Goal: Task Accomplishment & Management: Use online tool/utility

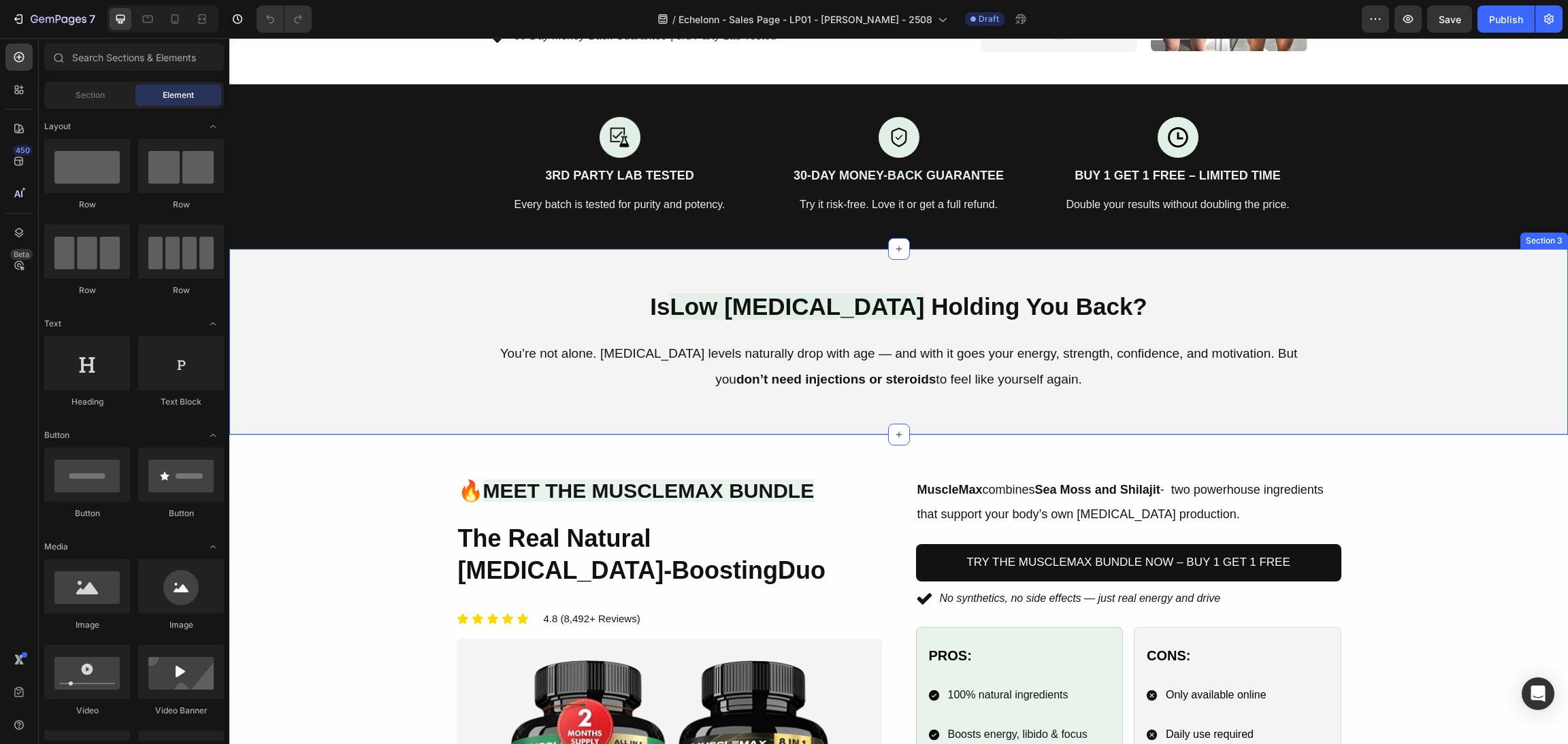
scroll to position [306, 0]
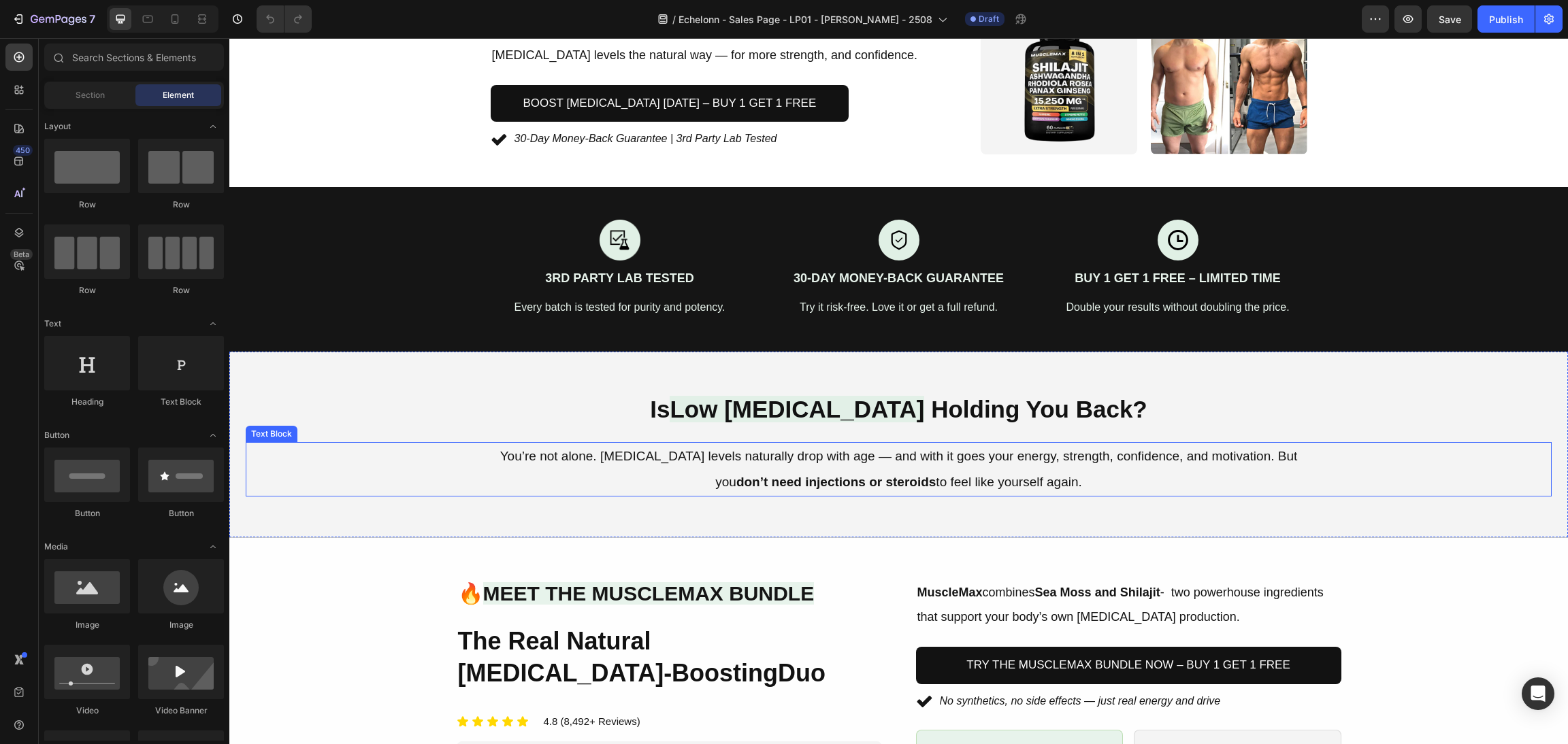
click at [950, 462] on p "You’re not alone. [MEDICAL_DATA] levels naturally drop with age — and with it g…" at bounding box center [899, 469] width 814 height 52
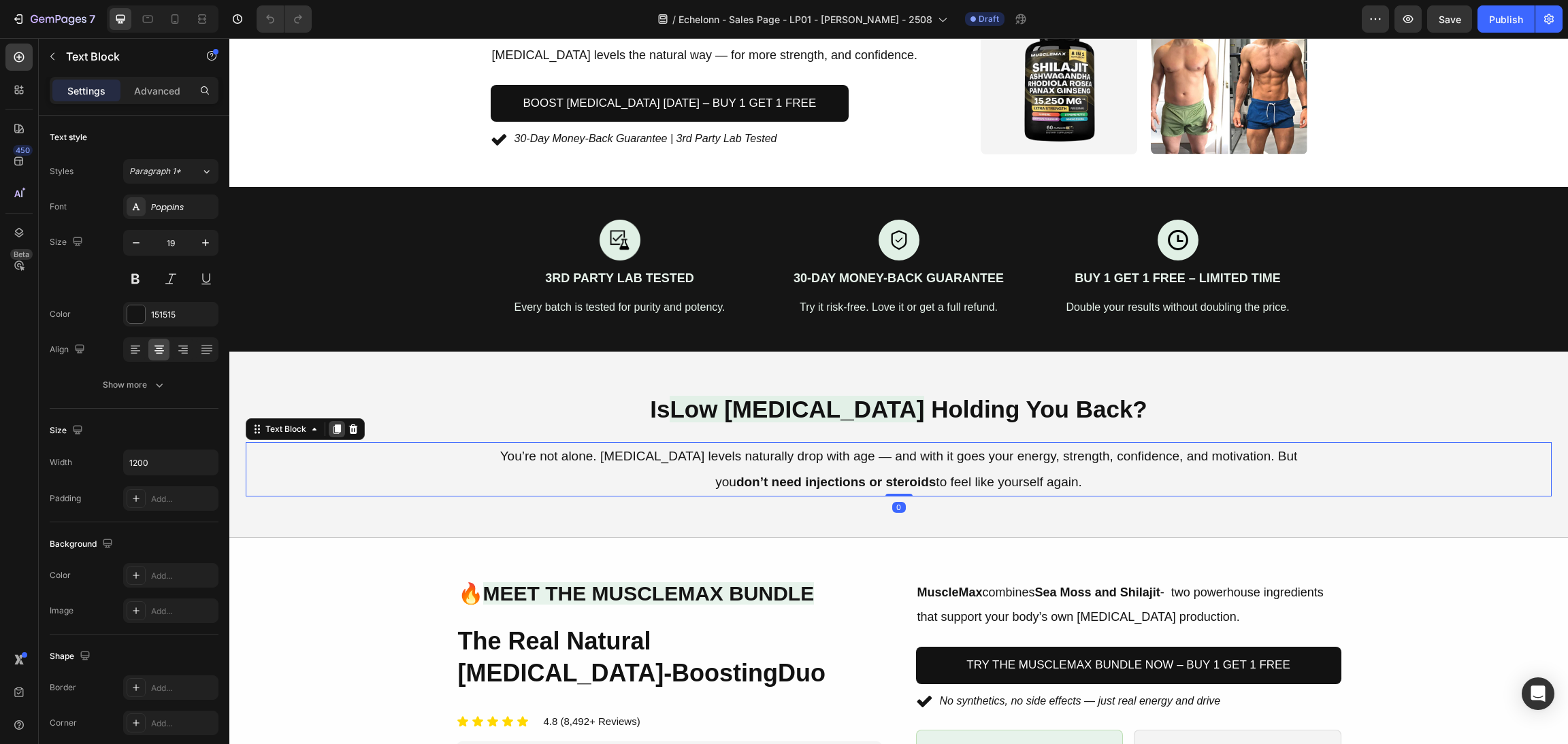
click at [337, 428] on icon at bounding box center [337, 428] width 8 height 9
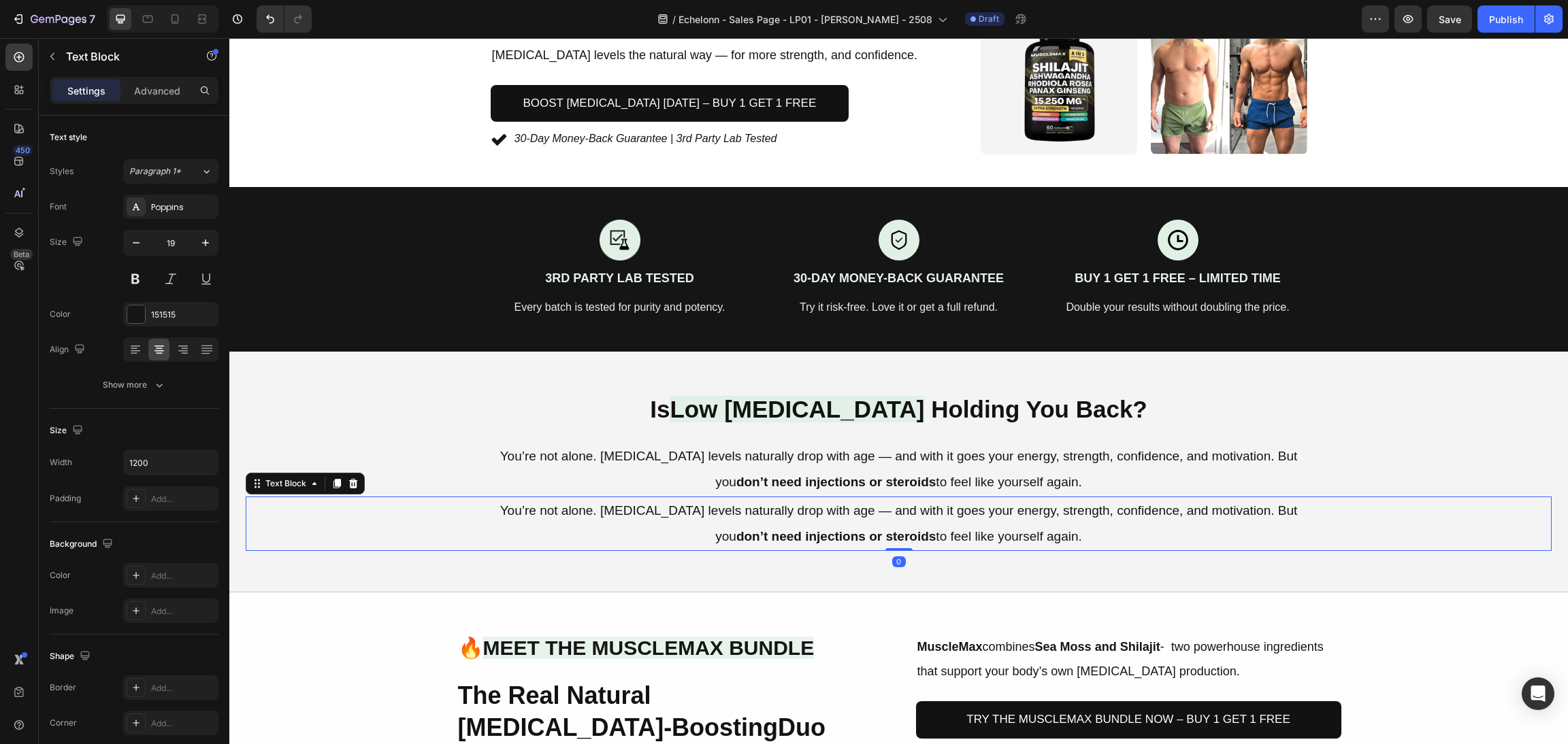
click at [998, 527] on p "You’re not alone. [MEDICAL_DATA] levels naturally drop with age — and with it g…" at bounding box center [899, 524] width 814 height 52
click at [1128, 531] on p "You’re not alone. [MEDICAL_DATA] levels naturally drop with age — and with it g…" at bounding box center [899, 524] width 814 height 52
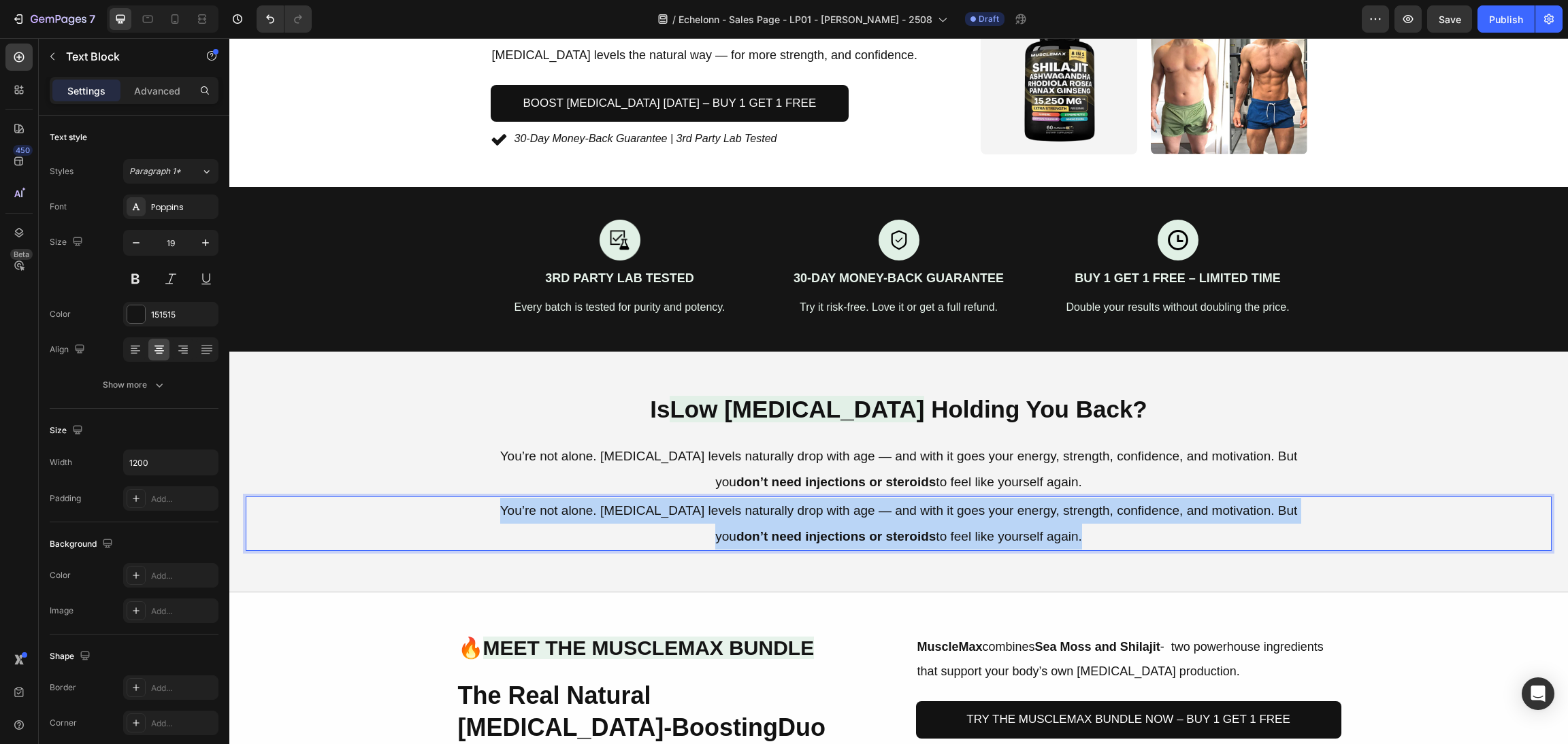
drag, startPoint x: 1091, startPoint y: 534, endPoint x: 484, endPoint y: 505, distance: 607.7
click at [492, 505] on p "You’re not alone. [MEDICAL_DATA] levels naturally drop with age — and with it g…" at bounding box center [899, 524] width 814 height 52
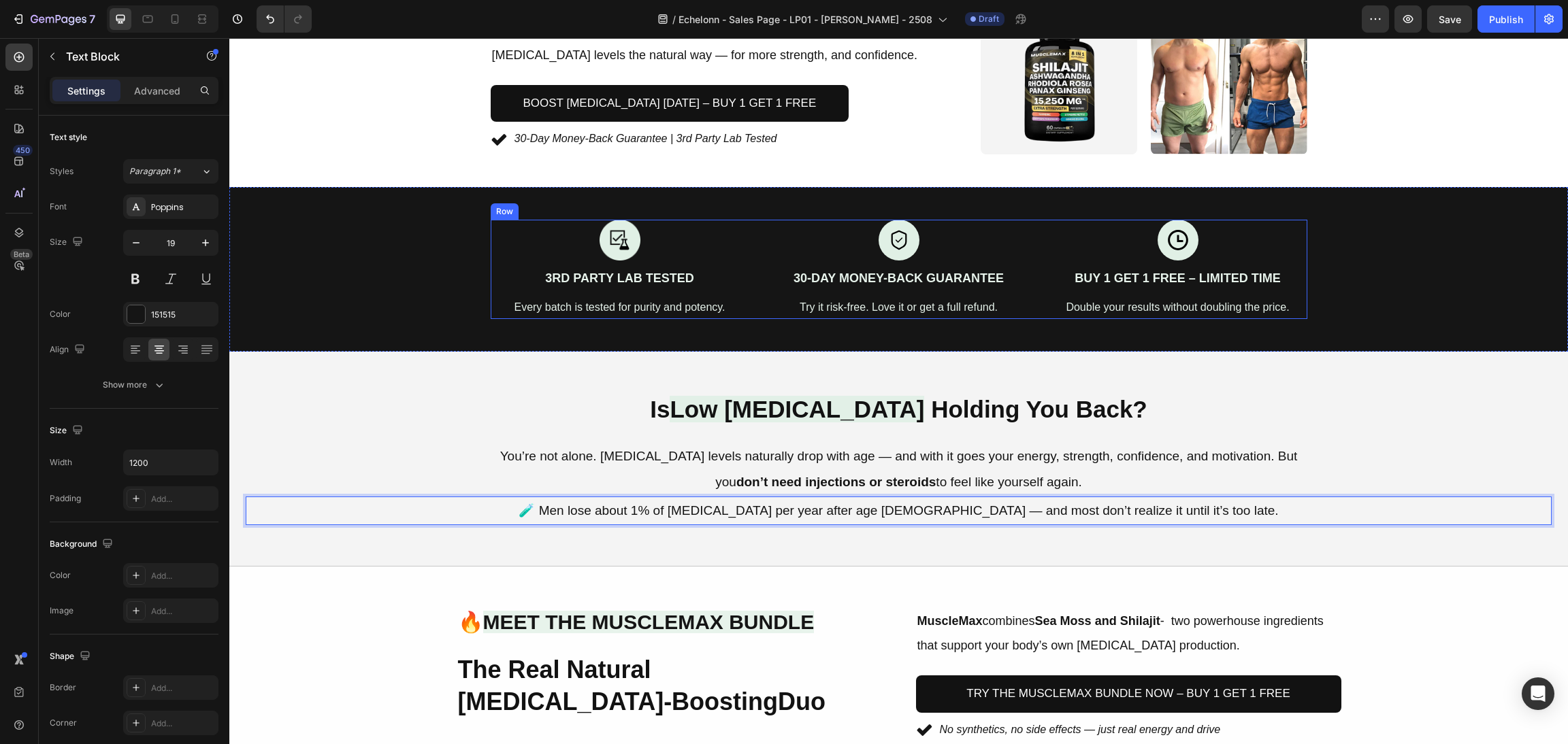
click at [454, 386] on div "Is Low Testosterone Holding You Back? Heading You’re not alone. Testosterone le…" at bounding box center [899, 459] width 1339 height 215
click at [965, 516] on p "🧪 Men lose about 1% of testosterone per year after age 30 — and most don’t real…" at bounding box center [899, 510] width 814 height 26
click at [170, 86] on p "Advanced" at bounding box center [157, 90] width 46 height 14
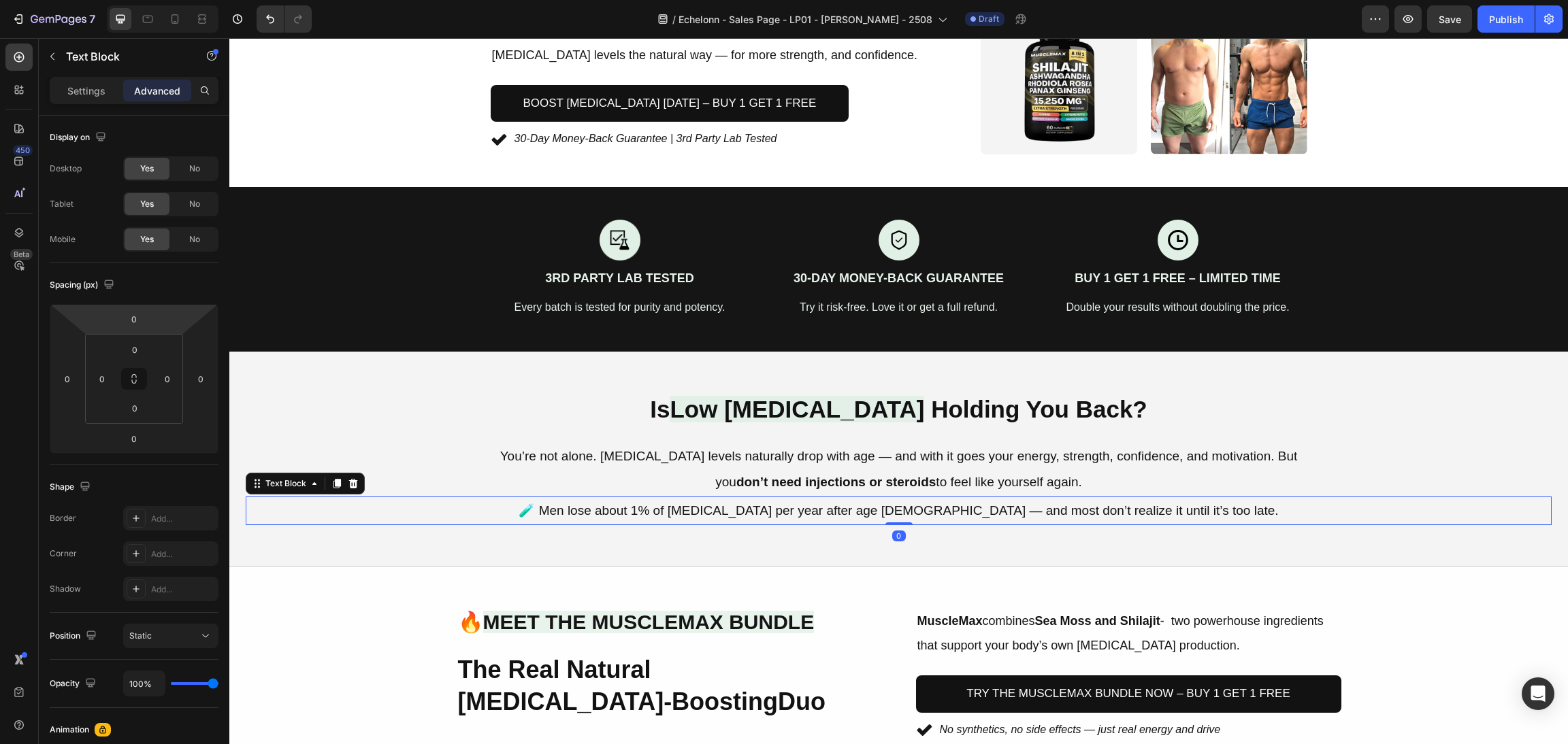
click at [135, 324] on input "0" at bounding box center [134, 319] width 28 height 20
drag, startPoint x: 145, startPoint y: 509, endPoint x: 150, endPoint y: 473, distance: 36.3
click at [150, 473] on div "Auto XXS 2px XS 4px S 8px M 12px L 16px XL 24px 2XL 32px 3XL 48px 4XL 80px 5XL …" at bounding box center [163, 461] width 84 height 245
click at [150, 473] on p "XL 24px" at bounding box center [168, 470] width 61 height 9
type input "24"
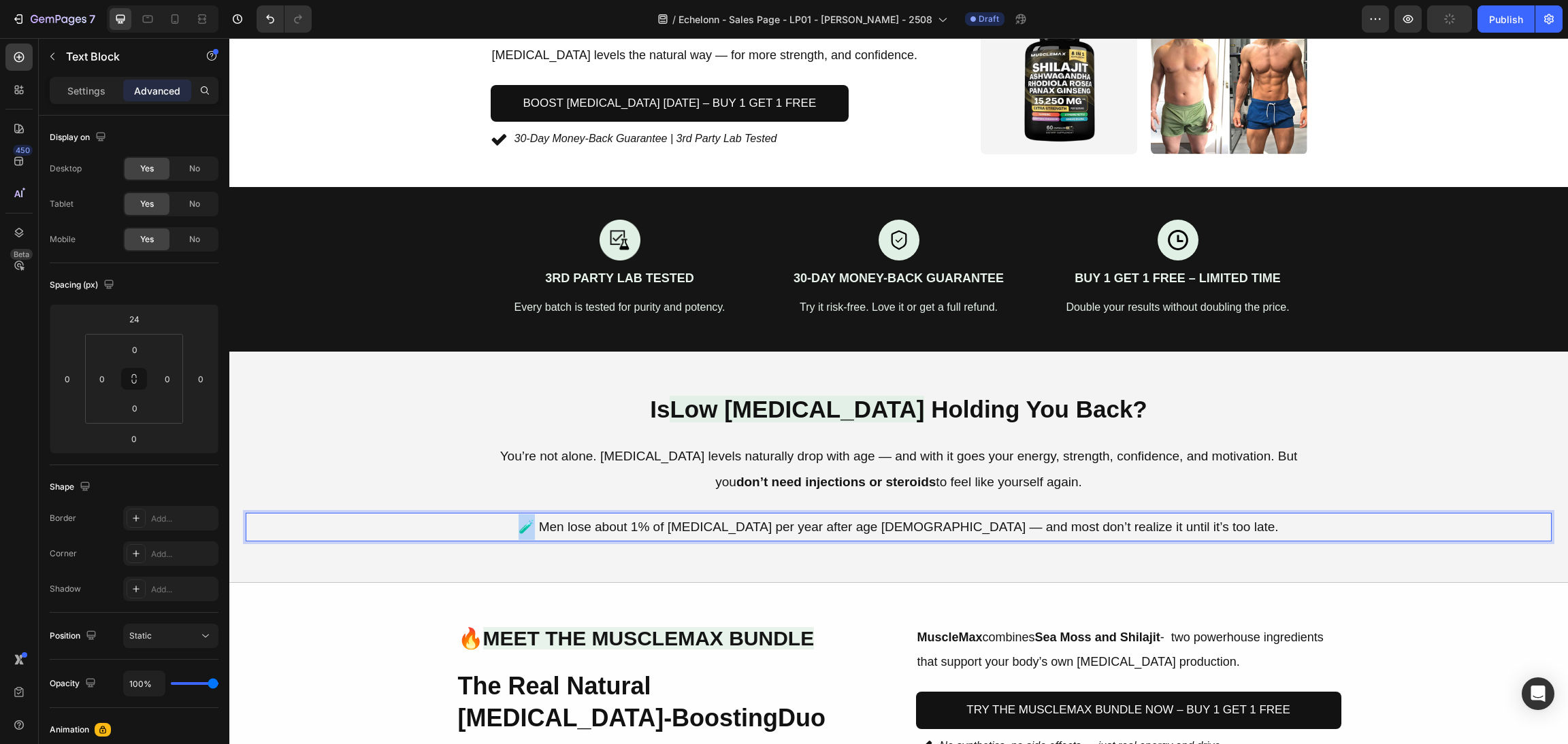
drag, startPoint x: 579, startPoint y: 527, endPoint x: 554, endPoint y: 524, distance: 25.2
click at [554, 524] on p "🧪 Men lose about 1% of testosterone per year after age 30 — and most don’t real…" at bounding box center [899, 527] width 814 height 26
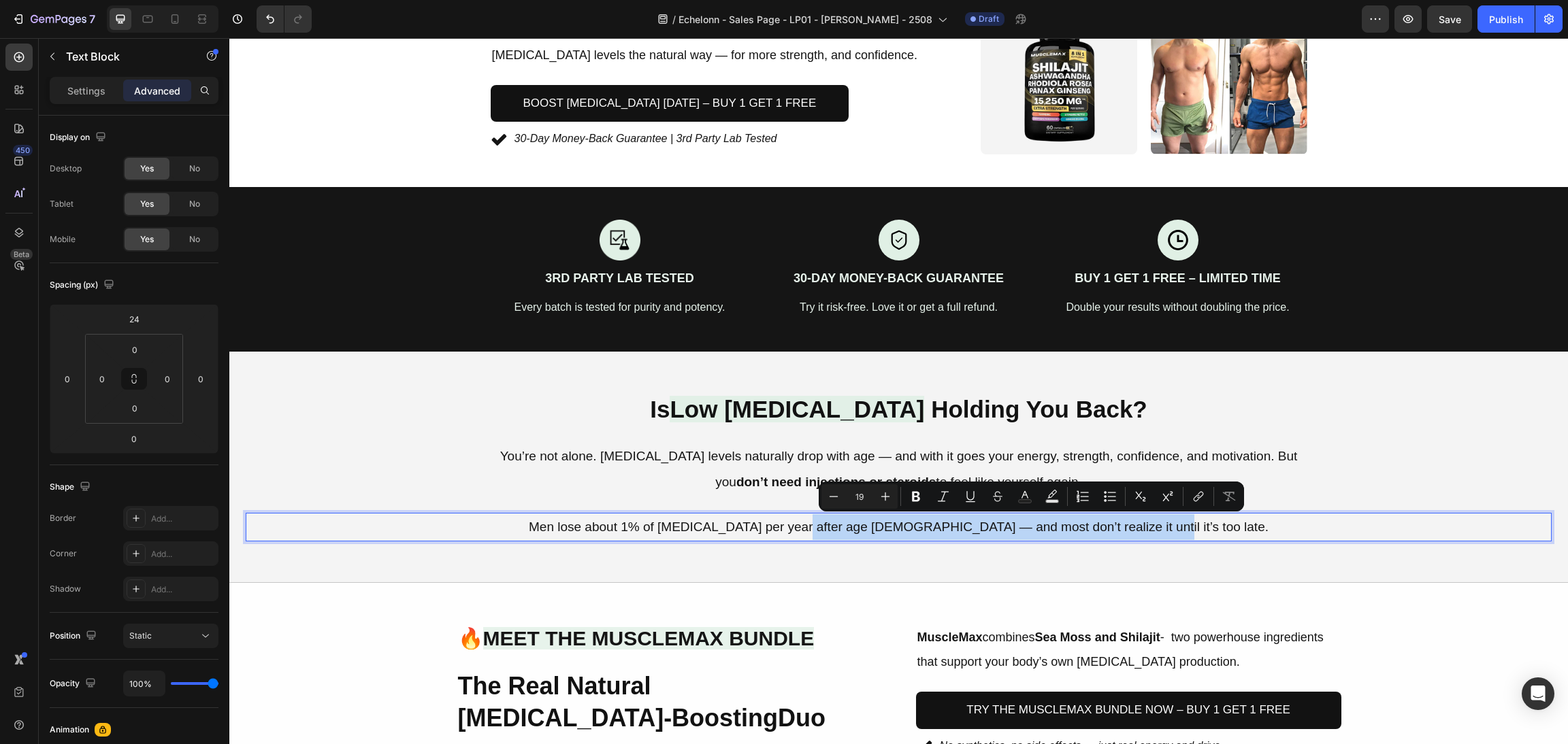
drag, startPoint x: 1244, startPoint y: 530, endPoint x: 852, endPoint y: 536, distance: 392.0
click at [852, 536] on p "Men lose about 1% of testosterone per year after age 30 — and most don’t realiz…" at bounding box center [899, 527] width 814 height 26
click at [946, 527] on p "Men lose about 1% of testosterone per year after age 30 — and most don’t realiz…" at bounding box center [899, 527] width 814 height 26
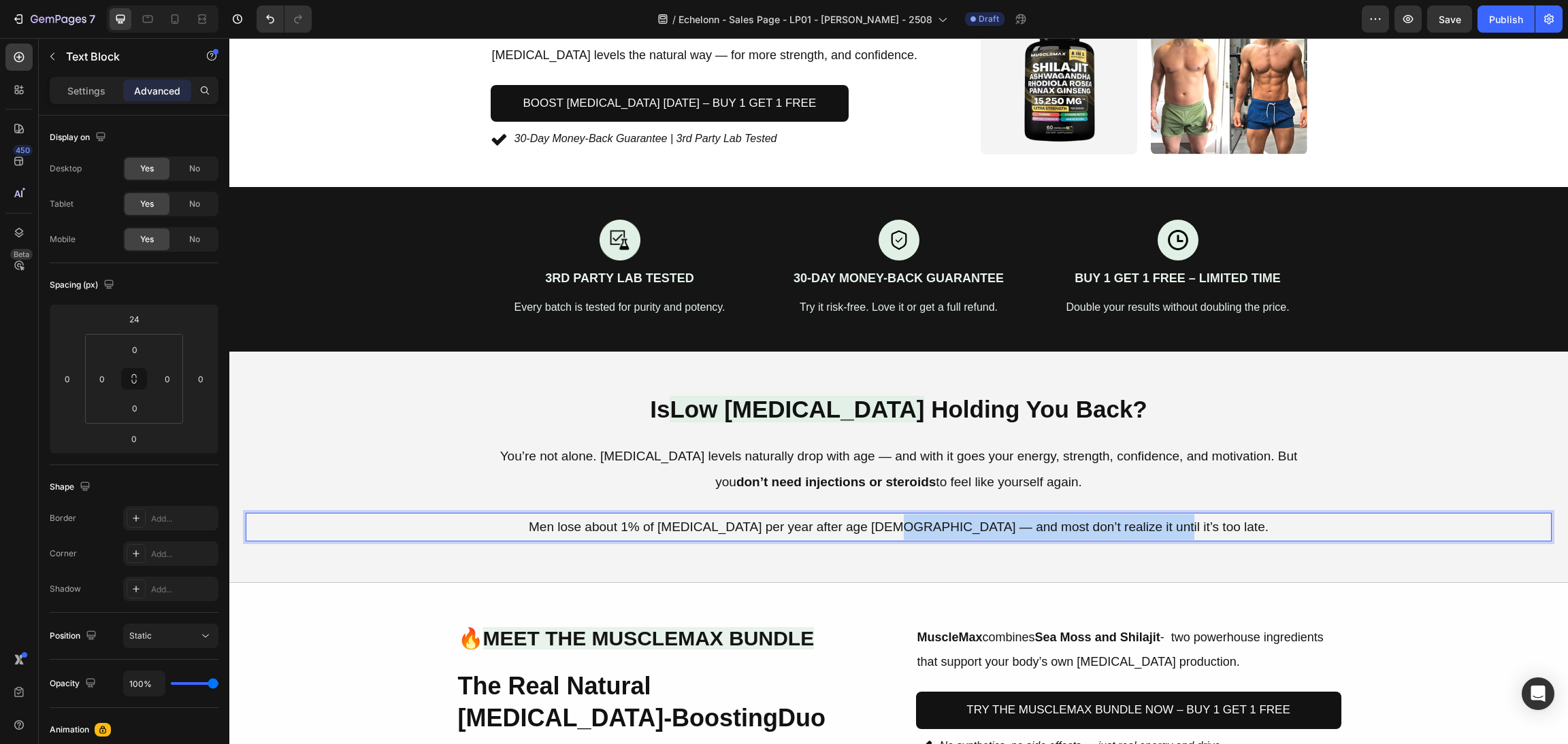
drag, startPoint x: 1259, startPoint y: 531, endPoint x: 947, endPoint y: 531, distance: 312.0
click at [947, 531] on p "Men lose about 1% of testosterone per year after age 30 — and most don’t realiz…" at bounding box center [899, 527] width 814 height 26
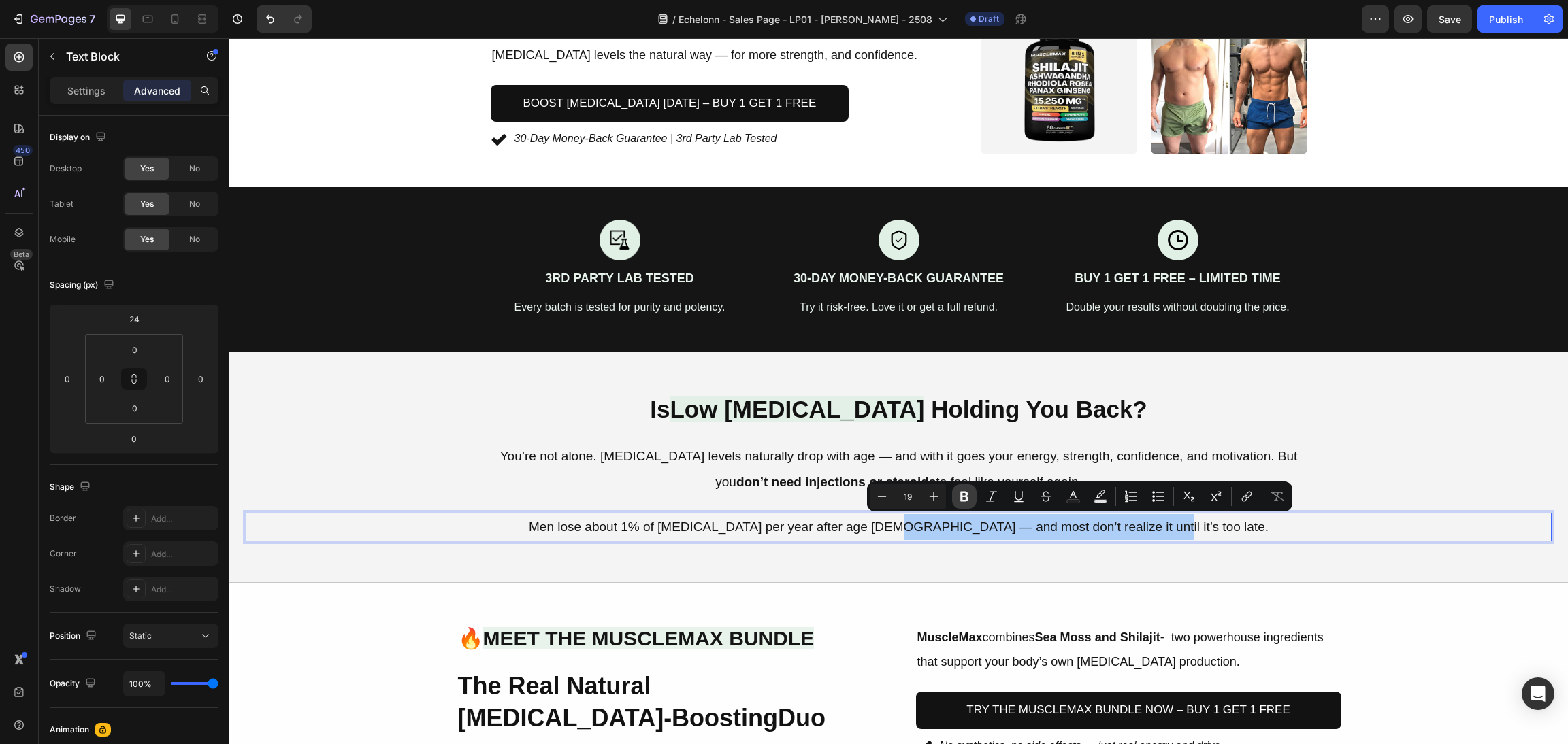
drag, startPoint x: 968, startPoint y: 499, endPoint x: 997, endPoint y: 362, distance: 140.0
click at [968, 499] on icon "Editor contextual toolbar" at bounding box center [964, 497] width 13 height 13
click at [1267, 381] on div "Is Low Testosterone Holding You Back? Heading You’re not alone. Testosterone le…" at bounding box center [899, 468] width 1339 height 232
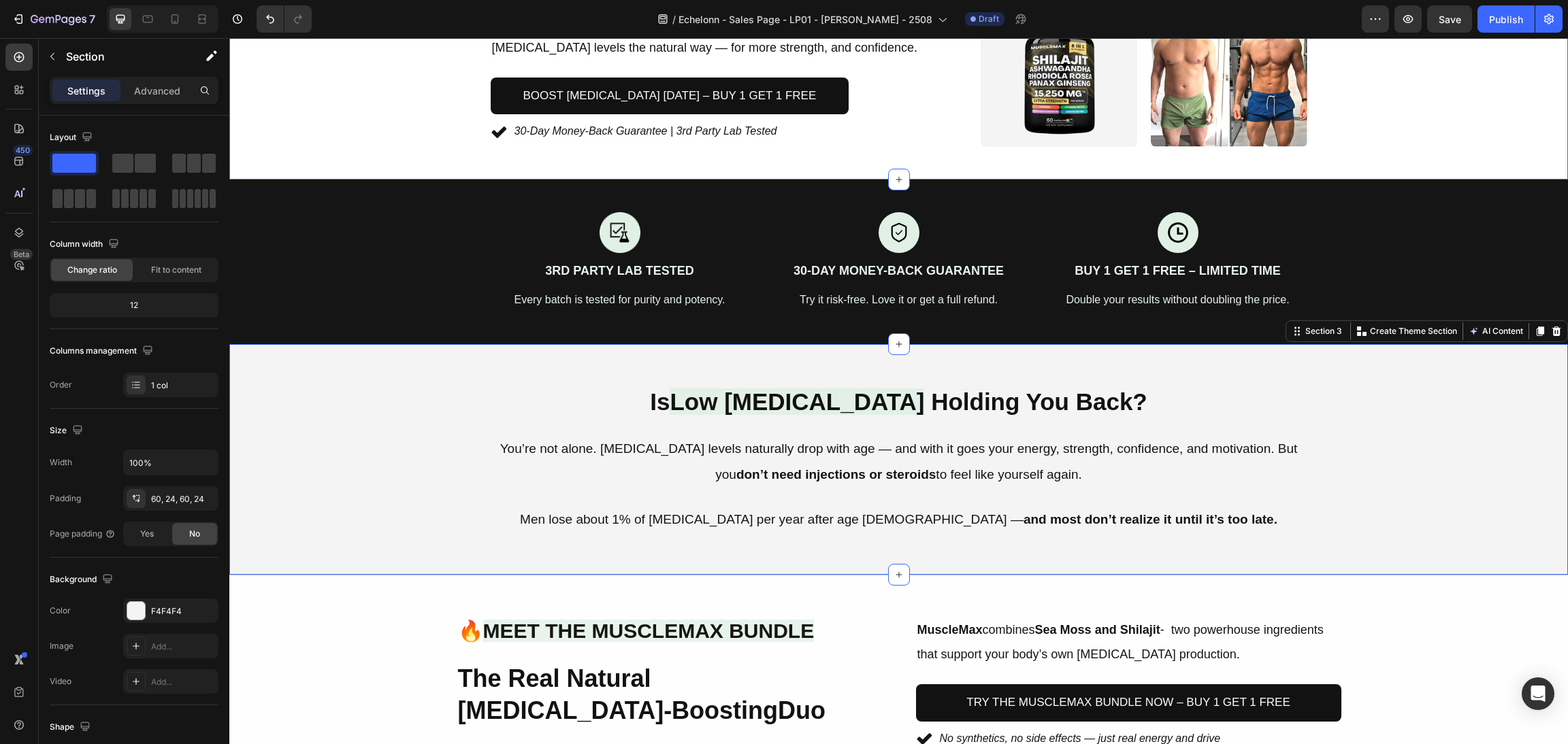
scroll to position [408, 0]
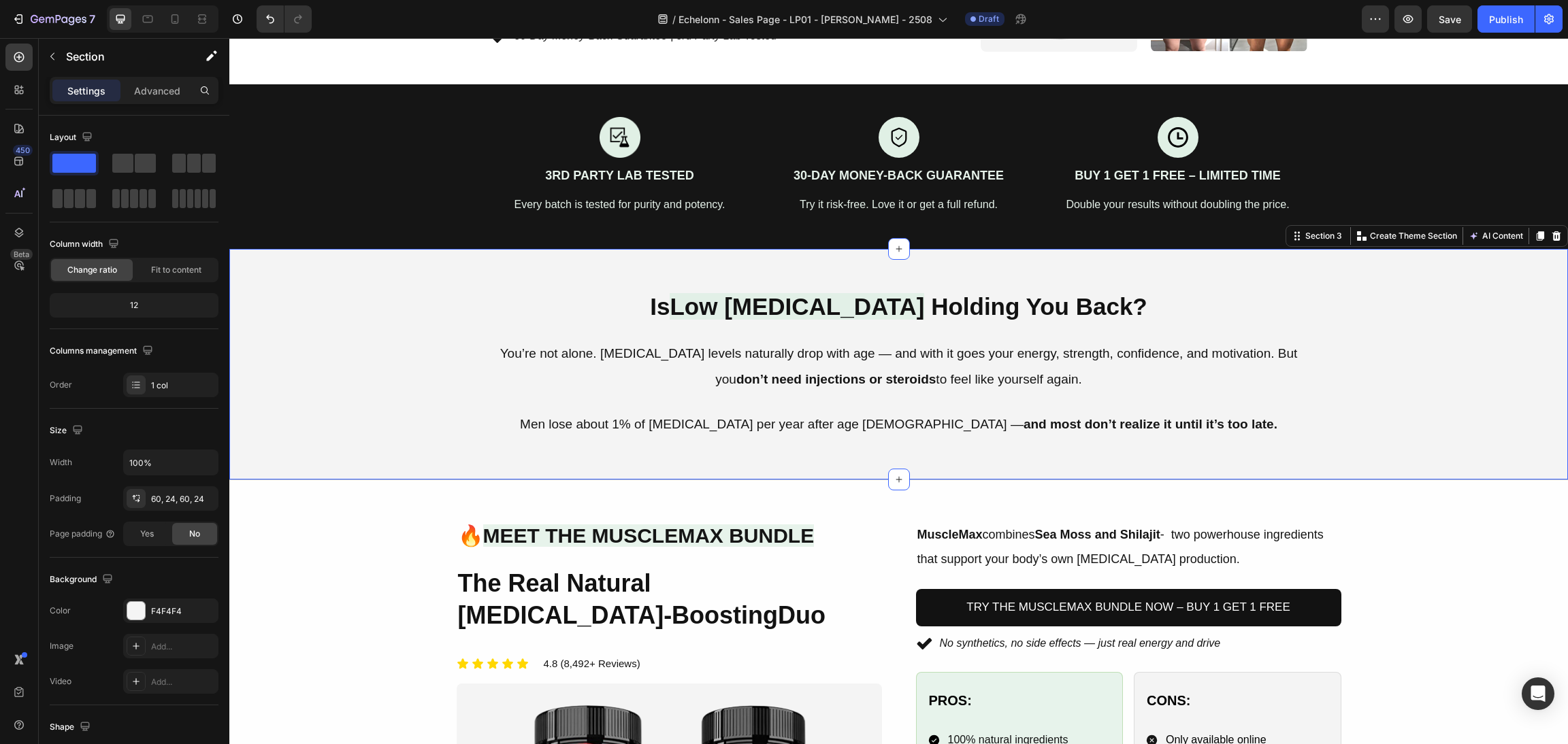
click at [1300, 406] on div "Is Low Testosterone Holding You Back? Heading You’re not alone. Testosterone le…" at bounding box center [899, 364] width 1307 height 149
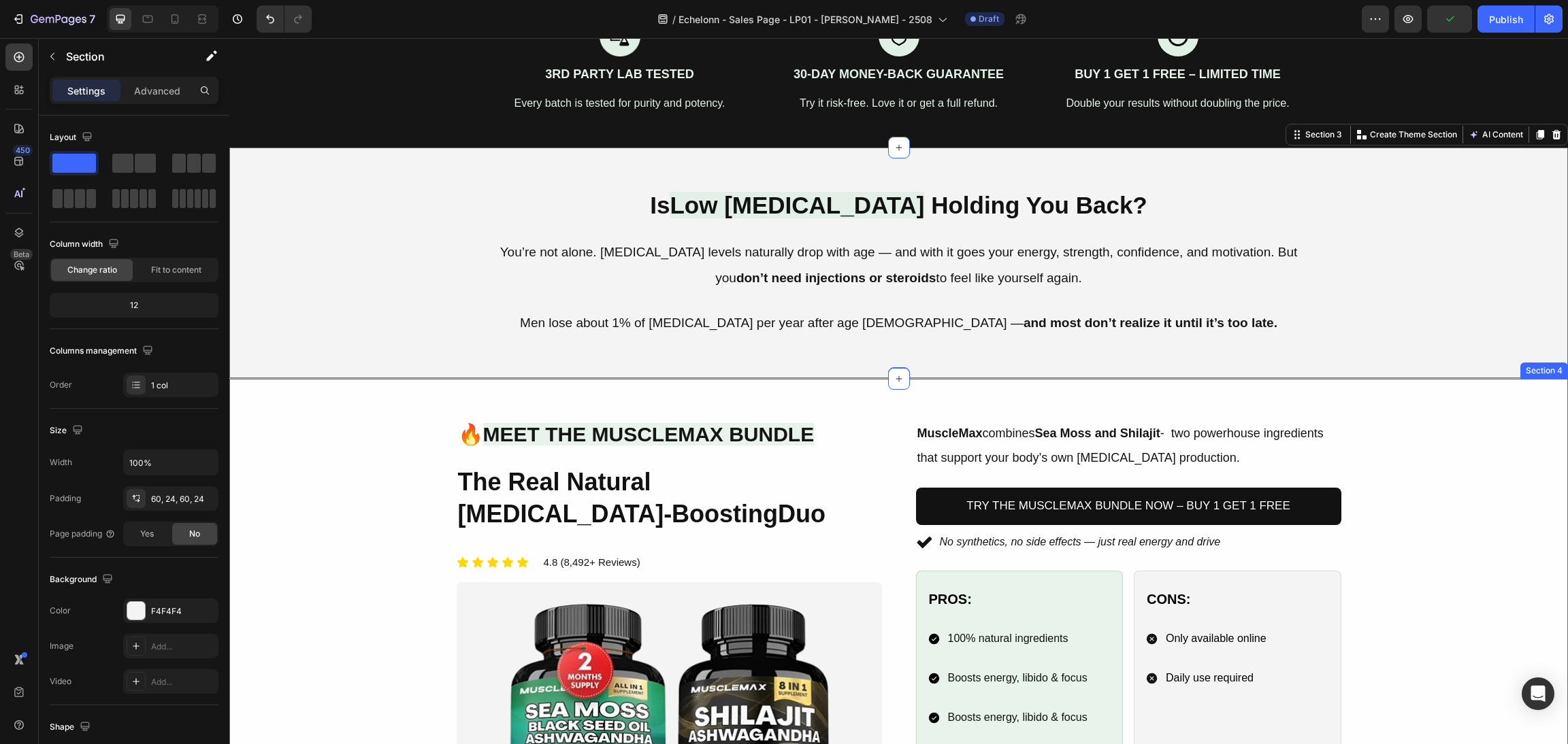
click at [1408, 461] on div "Image 🔥 Meet the MuscleMax Bundle Heading The Real Natural Testosterone-Boostin…" at bounding box center [899, 663] width 1307 height 487
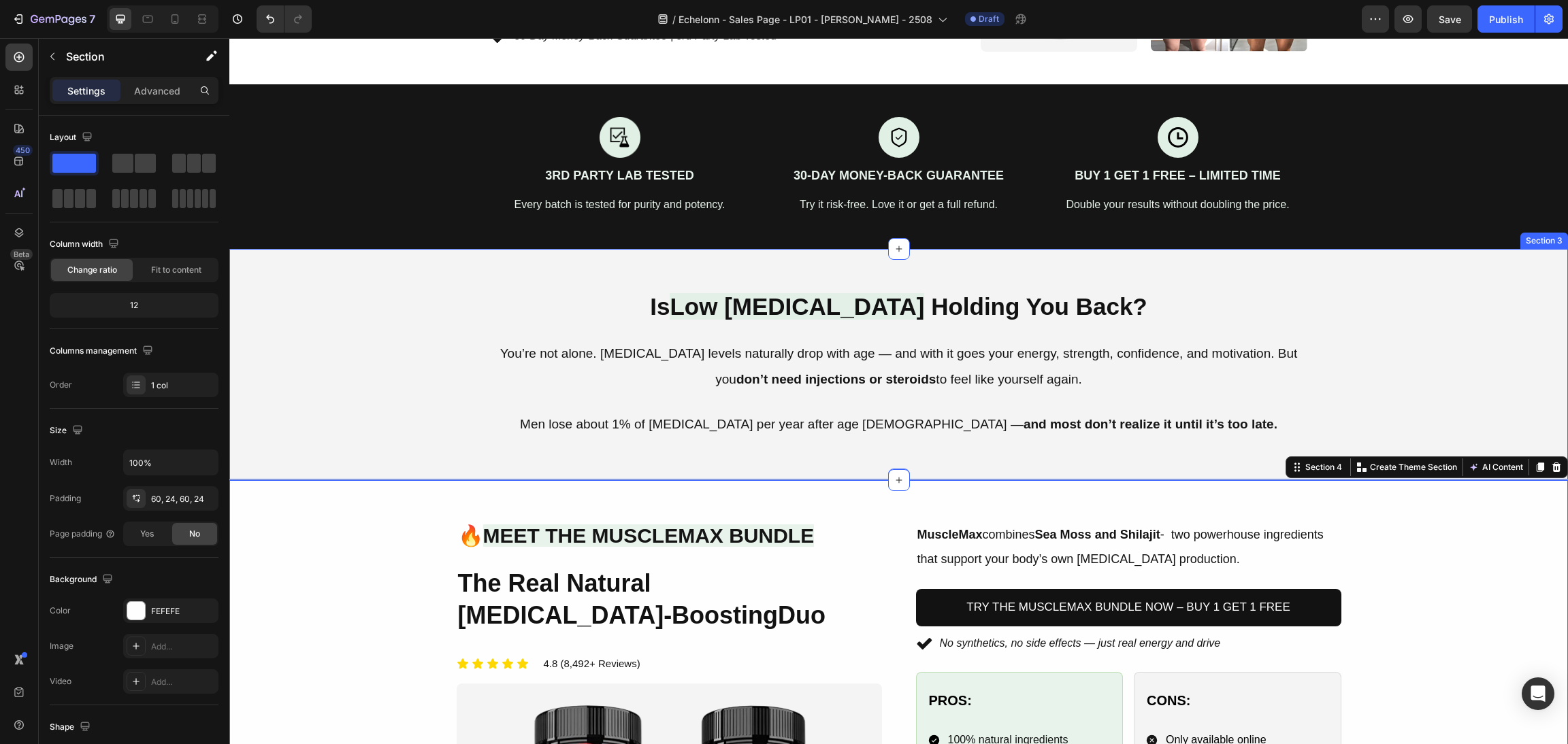
click at [901, 314] on h2 "Is Low [MEDICAL_DATA] Holding You Back?" at bounding box center [899, 306] width 1307 height 34
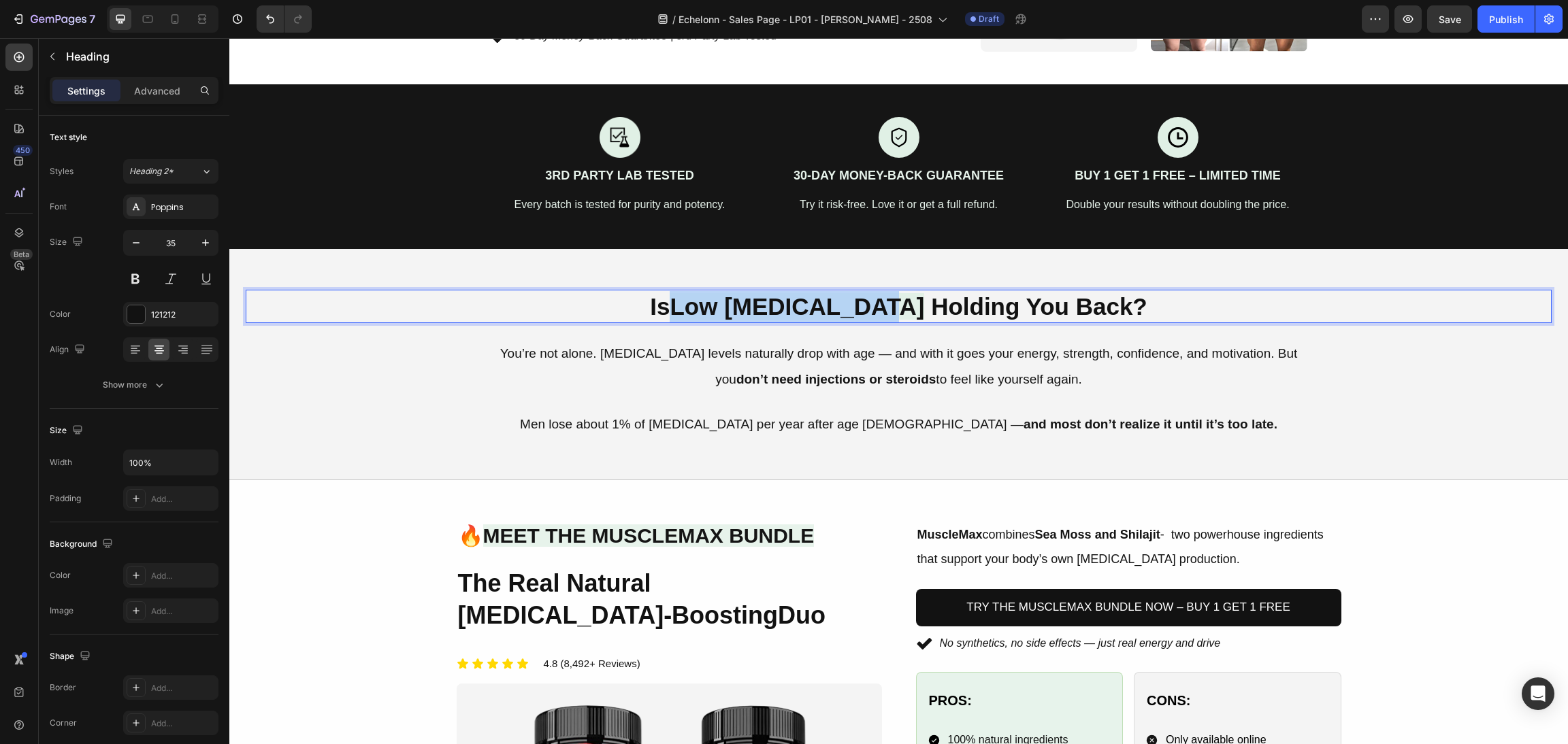
drag, startPoint x: 895, startPoint y: 306, endPoint x: 683, endPoint y: 311, distance: 212.1
click at [683, 311] on p "Is Low [MEDICAL_DATA] Holding You Back?" at bounding box center [899, 306] width 1303 height 31
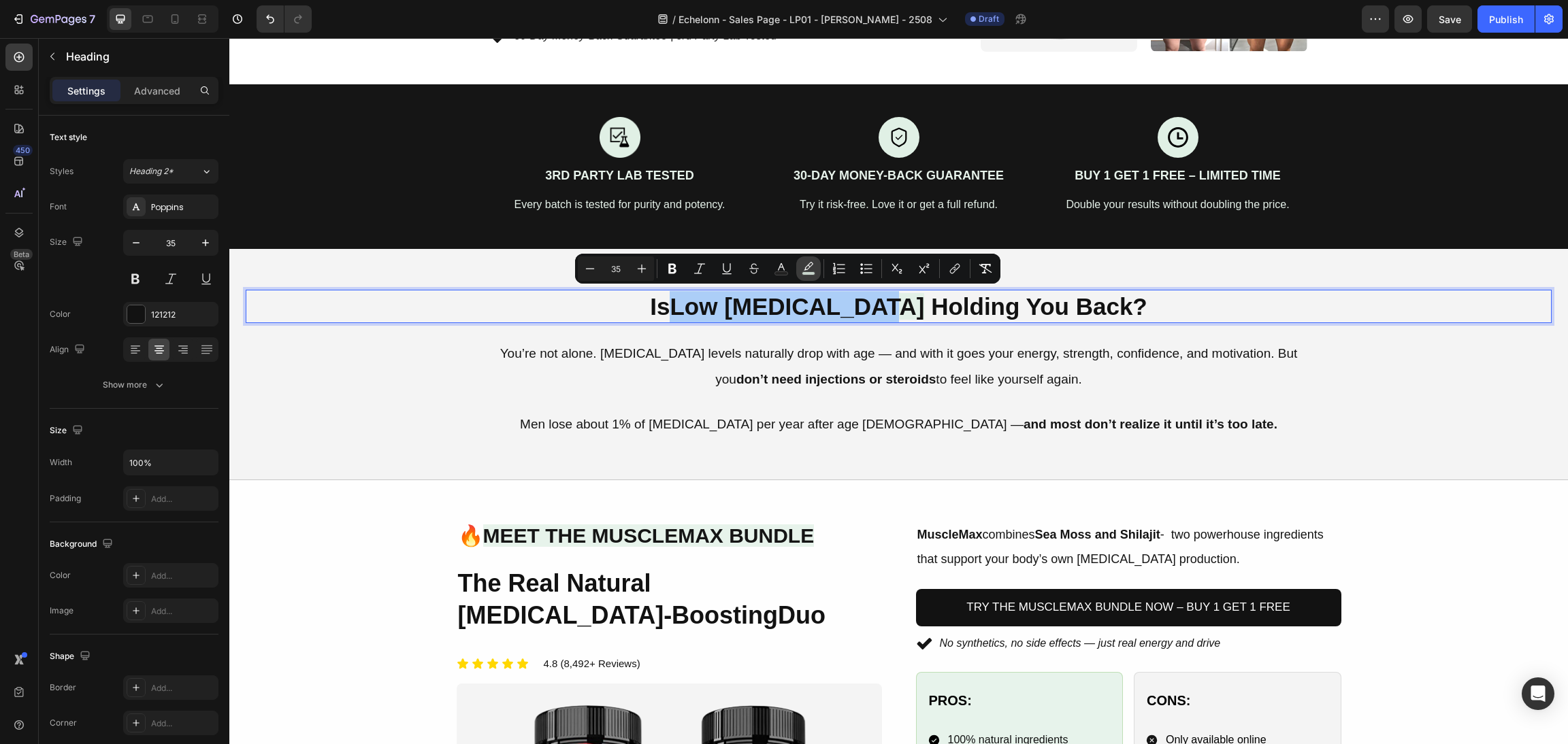
click at [810, 269] on icon "Editor contextual toolbar" at bounding box center [809, 269] width 13 height 13
type input "E0F0E5"
type input "85"
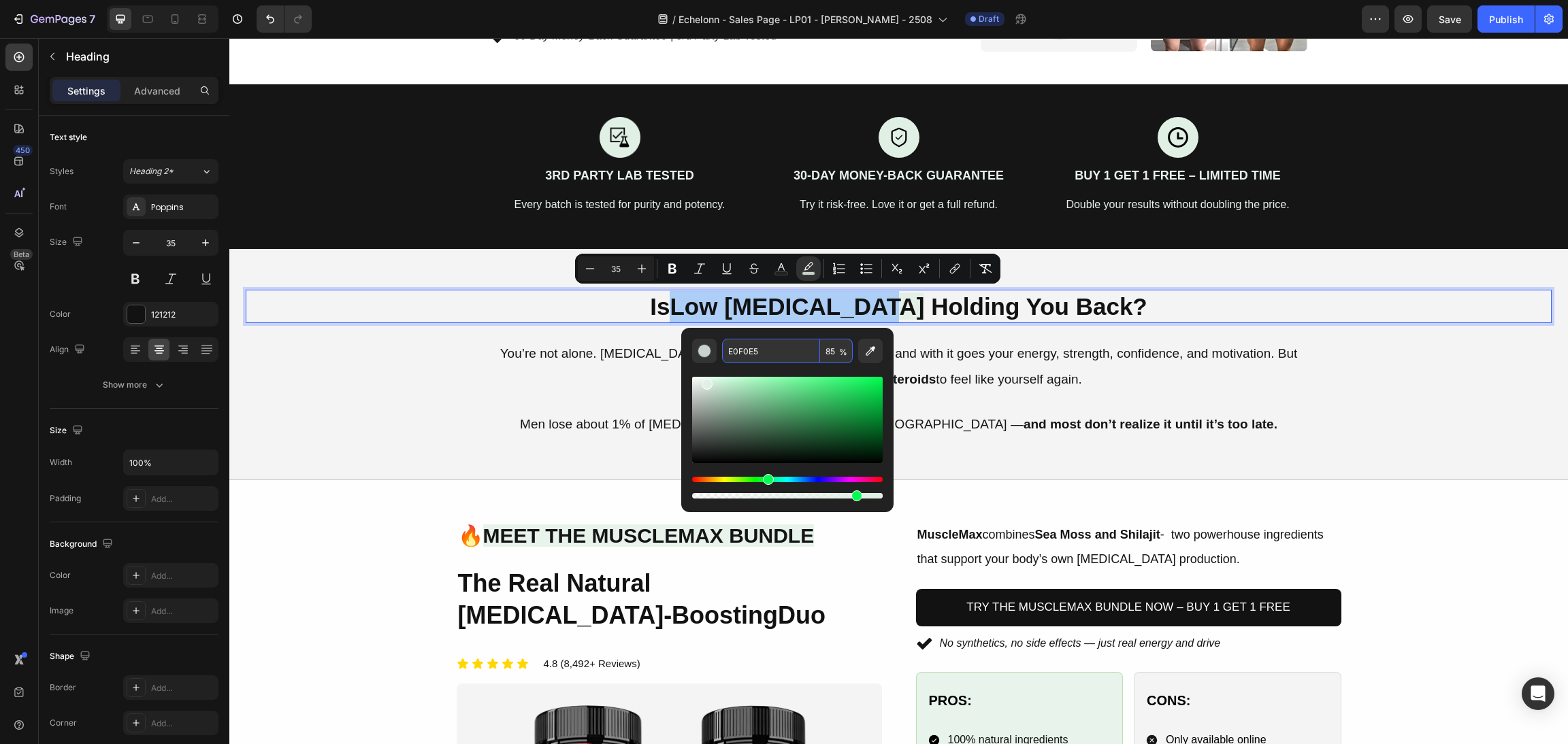
click at [832, 356] on input "85" at bounding box center [836, 351] width 33 height 24
type input "90"
click at [1422, 445] on div "Is Low Testosterone Holding You Back? Heading 24 You’re not alone. Testosterone…" at bounding box center [899, 365] width 1339 height 232
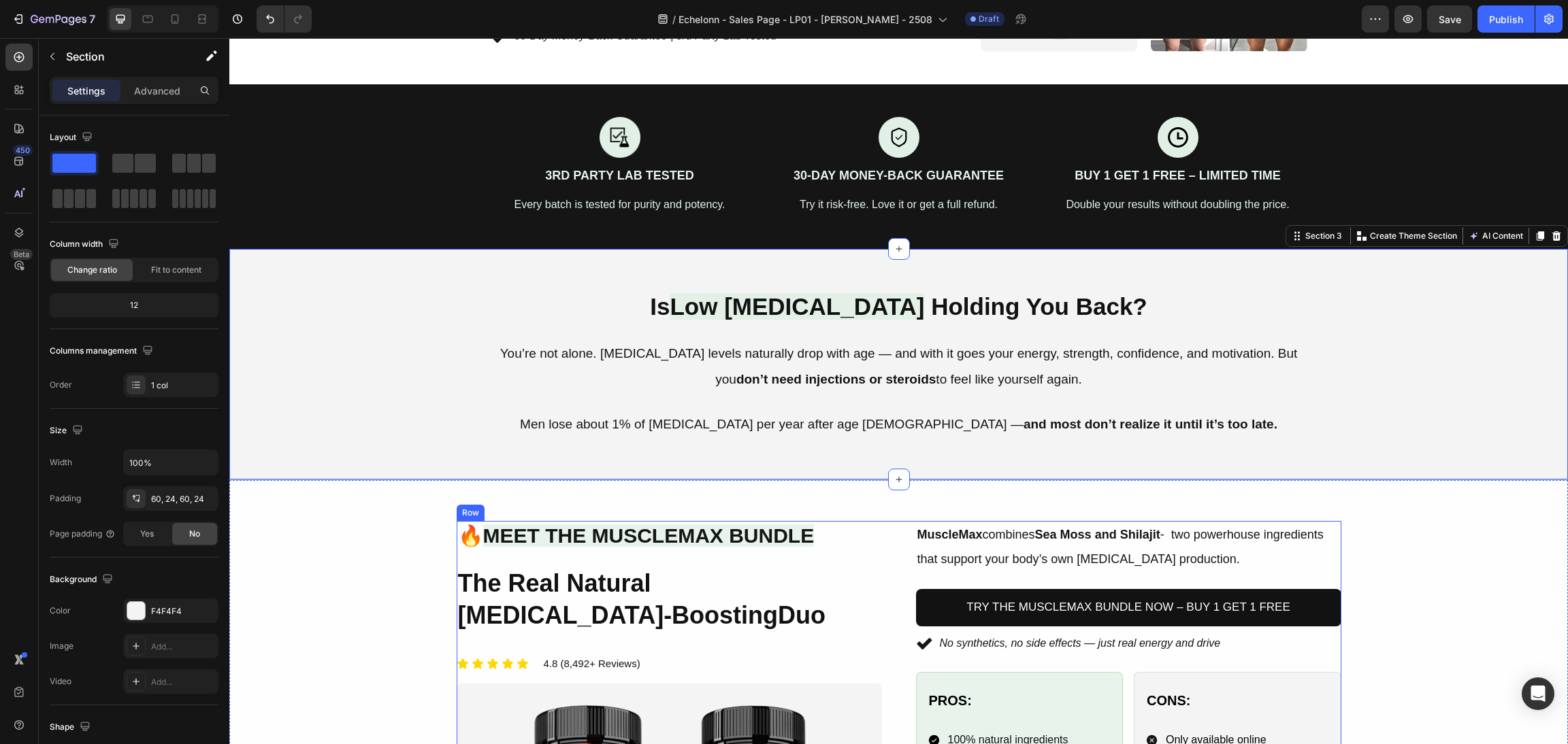
scroll to position [306, 0]
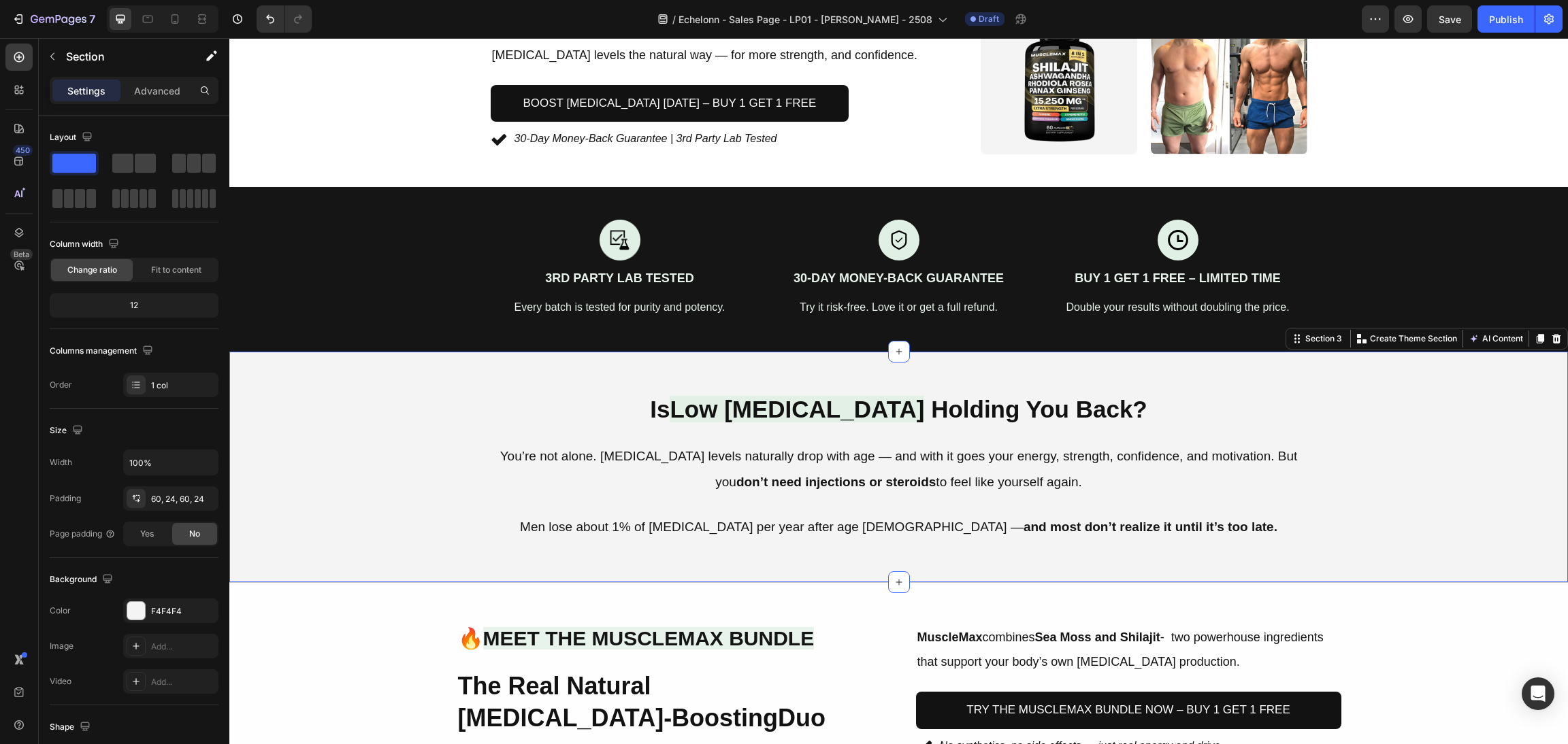
click at [502, 504] on div "Is Low Testosterone Holding You Back? Heading You’re not alone. Testosterone le…" at bounding box center [899, 467] width 1307 height 149
click at [126, 605] on div "F4F4F4" at bounding box center [170, 610] width 95 height 24
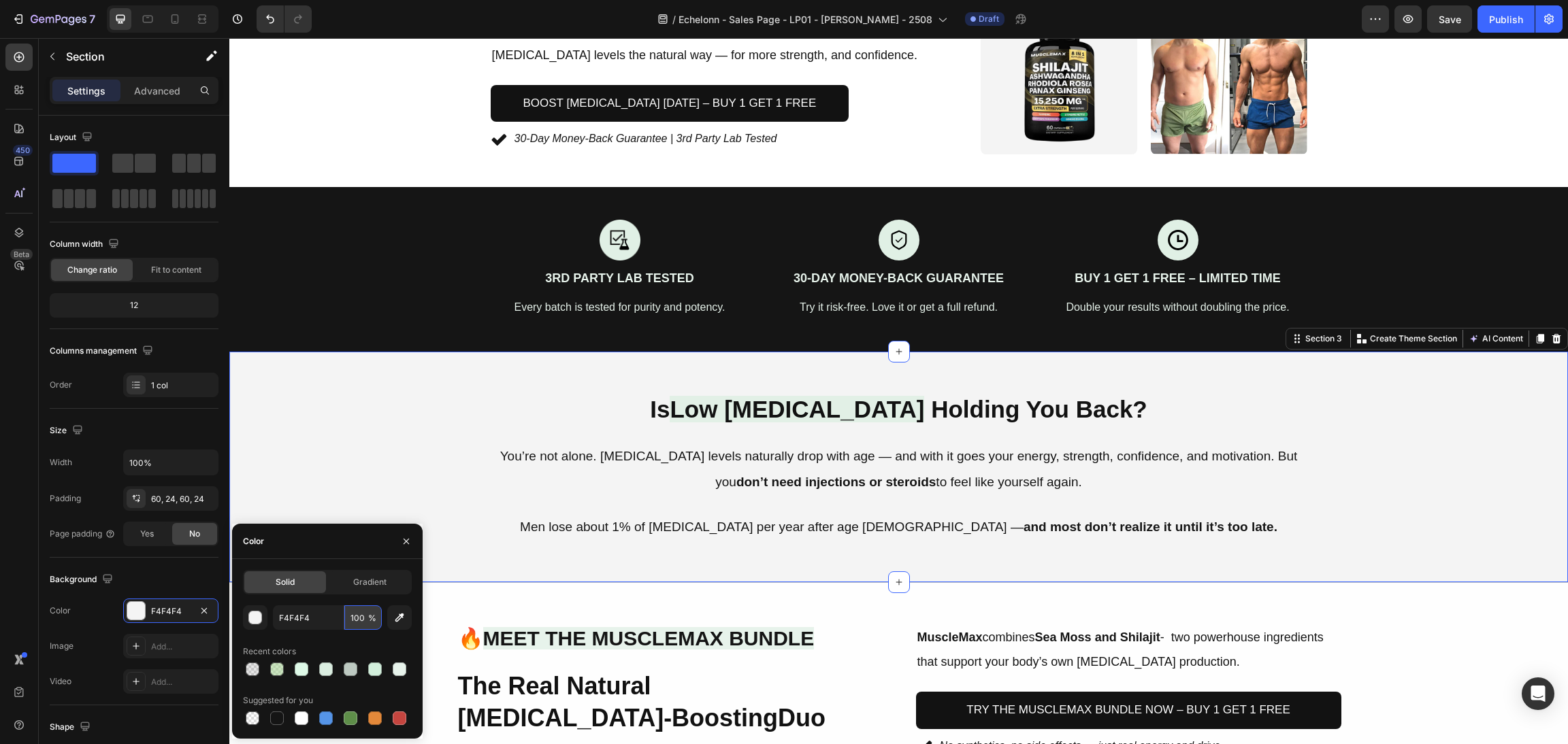
click at [358, 615] on input "100" at bounding box center [363, 617] width 38 height 24
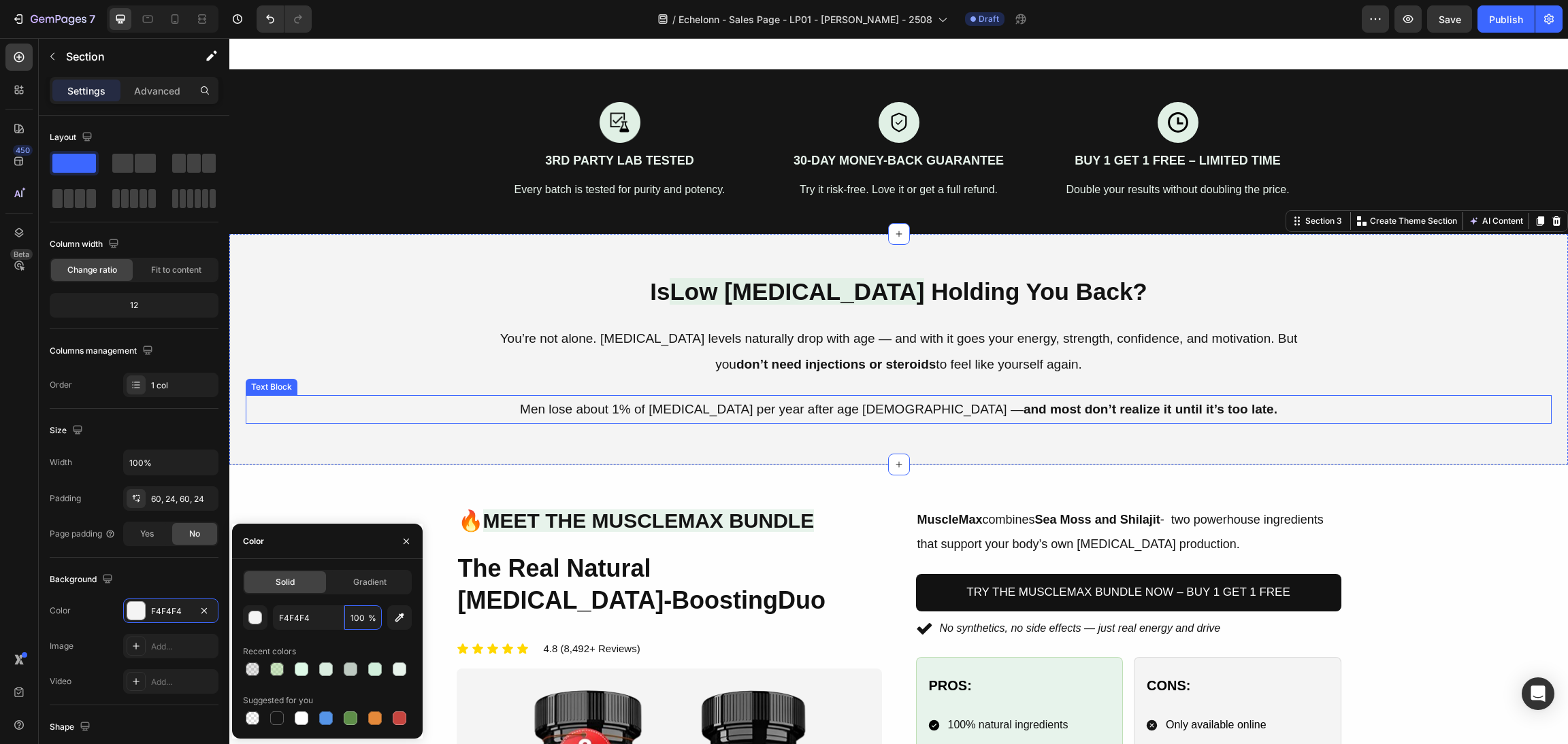
scroll to position [509, 0]
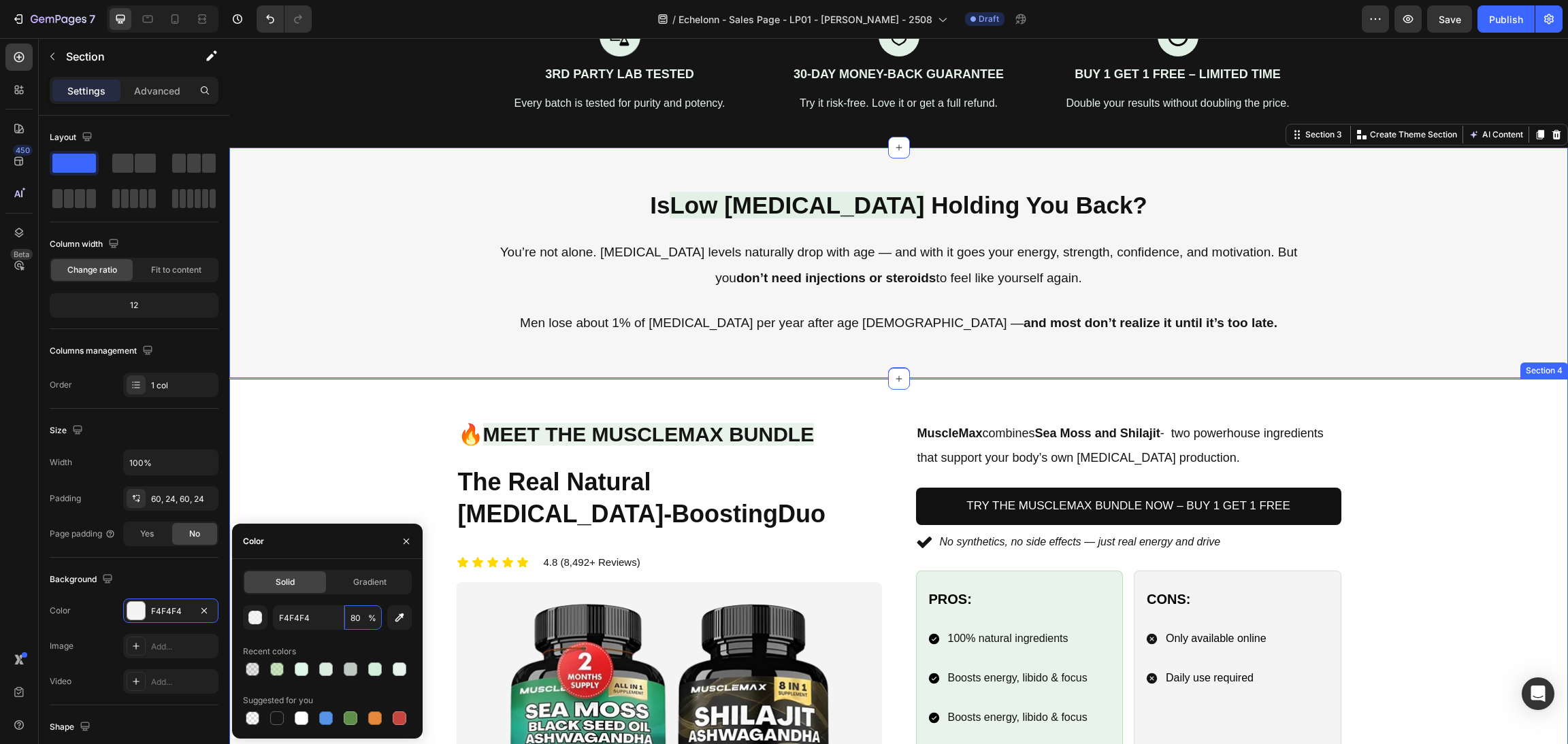
type input "80"
click at [1435, 486] on div "Image 🔥 Meet the MuscleMax Bundle Heading The Real Natural Testosterone-Boostin…" at bounding box center [899, 663] width 1307 height 487
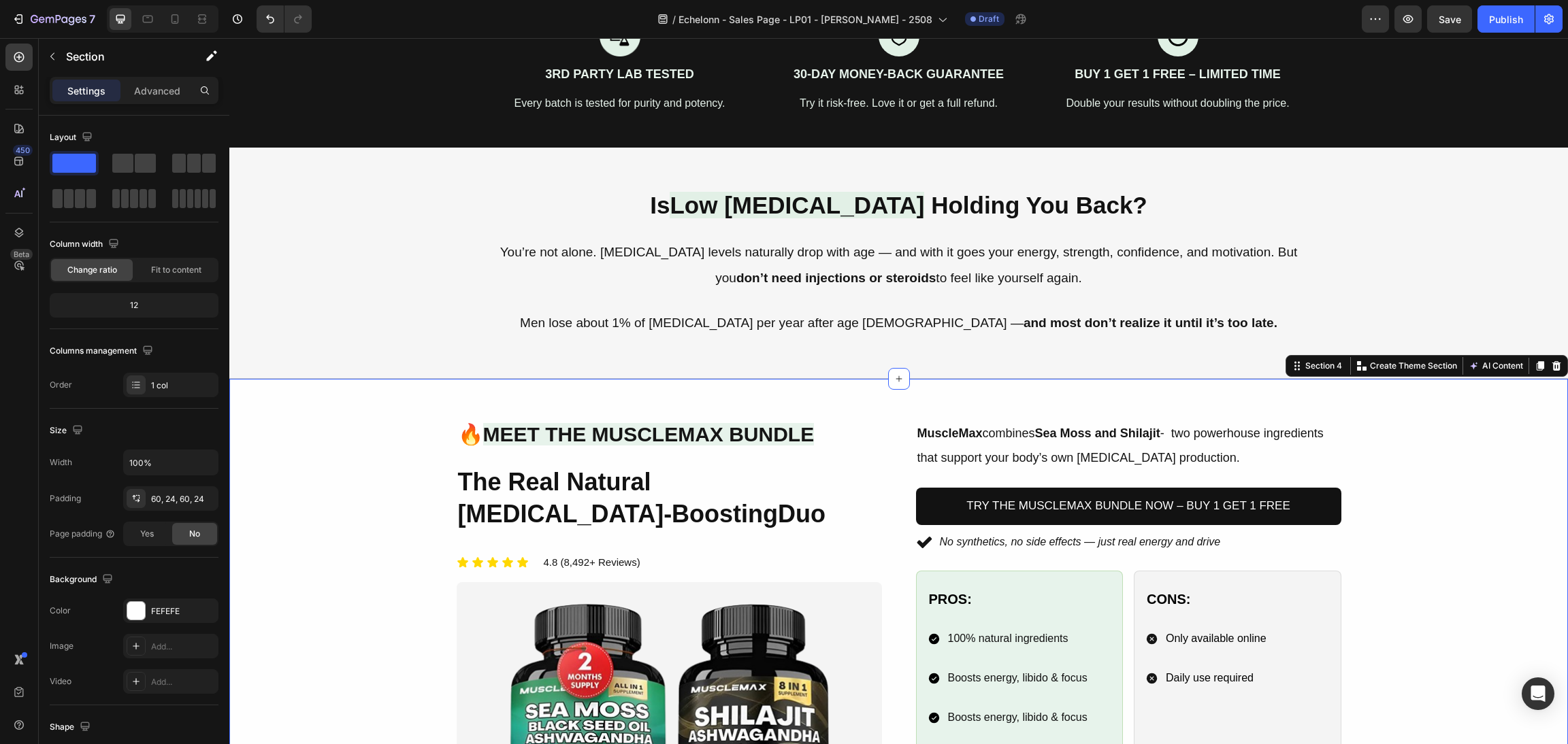
click at [1435, 512] on div "Image 🔥 Meet the MuscleMax Bundle Heading The Real Natural Testosterone-Boostin…" at bounding box center [899, 663] width 1307 height 487
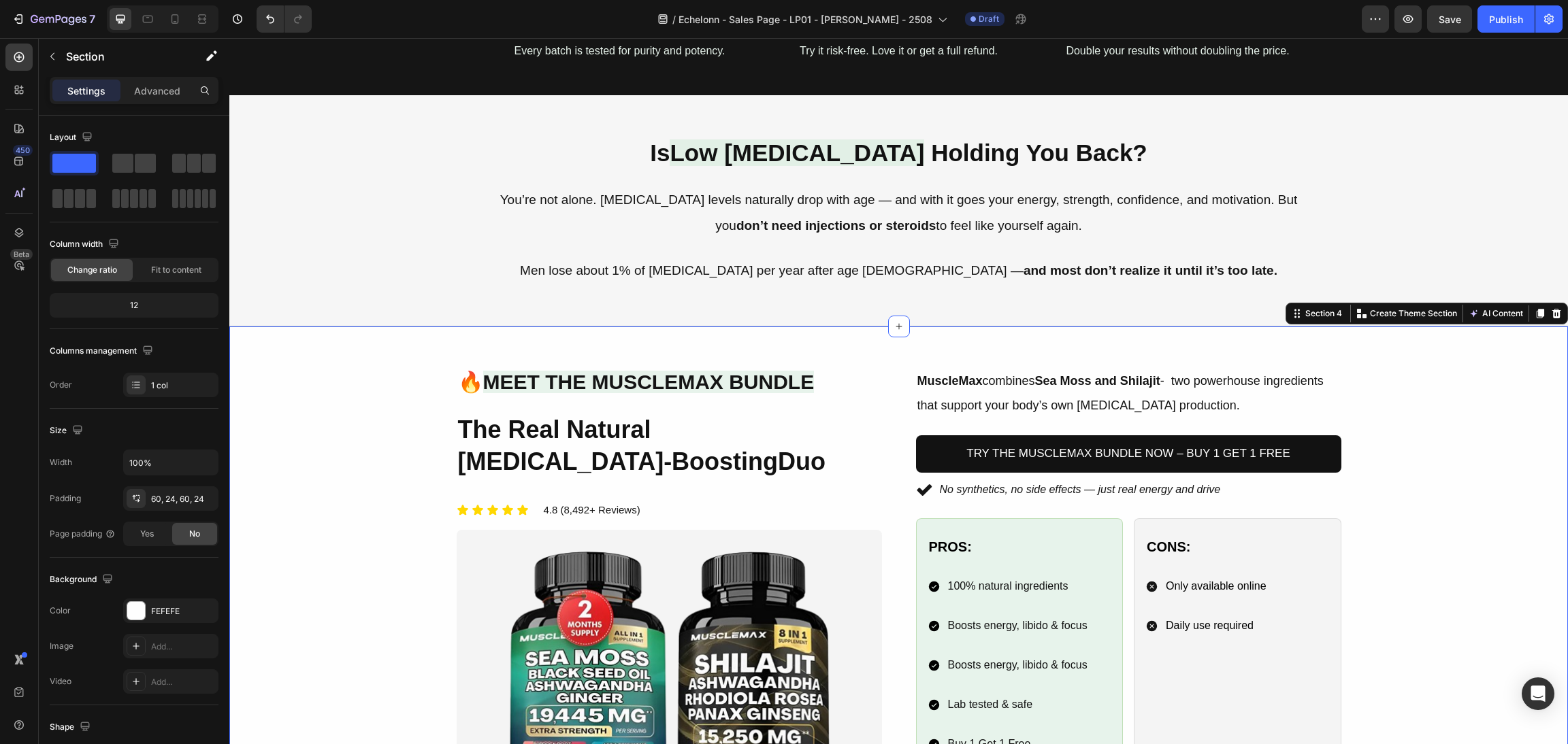
scroll to position [612, 0]
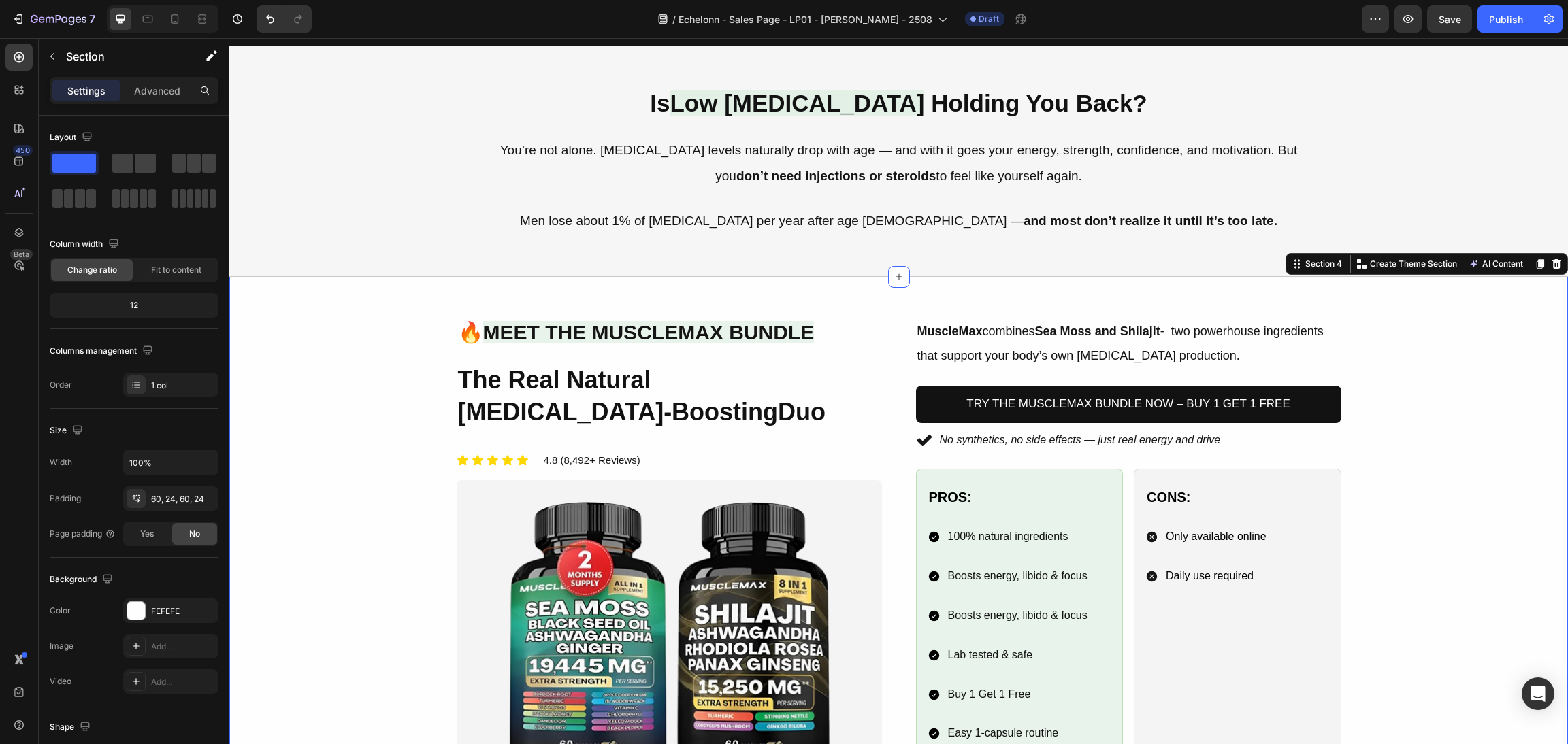
drag, startPoint x: 1487, startPoint y: 512, endPoint x: 1475, endPoint y: 502, distance: 15.6
click at [1484, 511] on div "Image 🔥 Meet the MuscleMax Bundle Heading The Real Natural Testosterone-Boostin…" at bounding box center [899, 561] width 1307 height 487
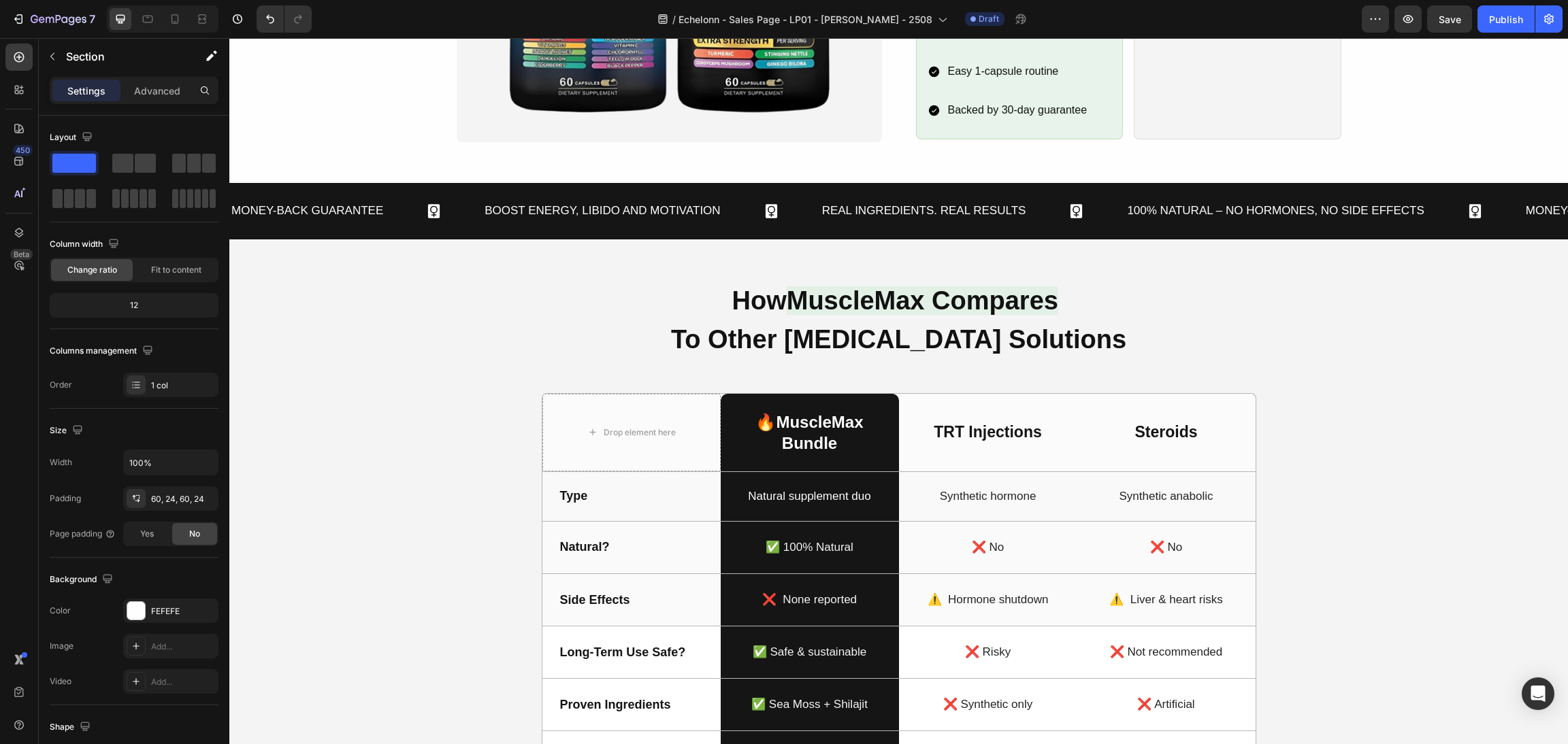
scroll to position [1225, 0]
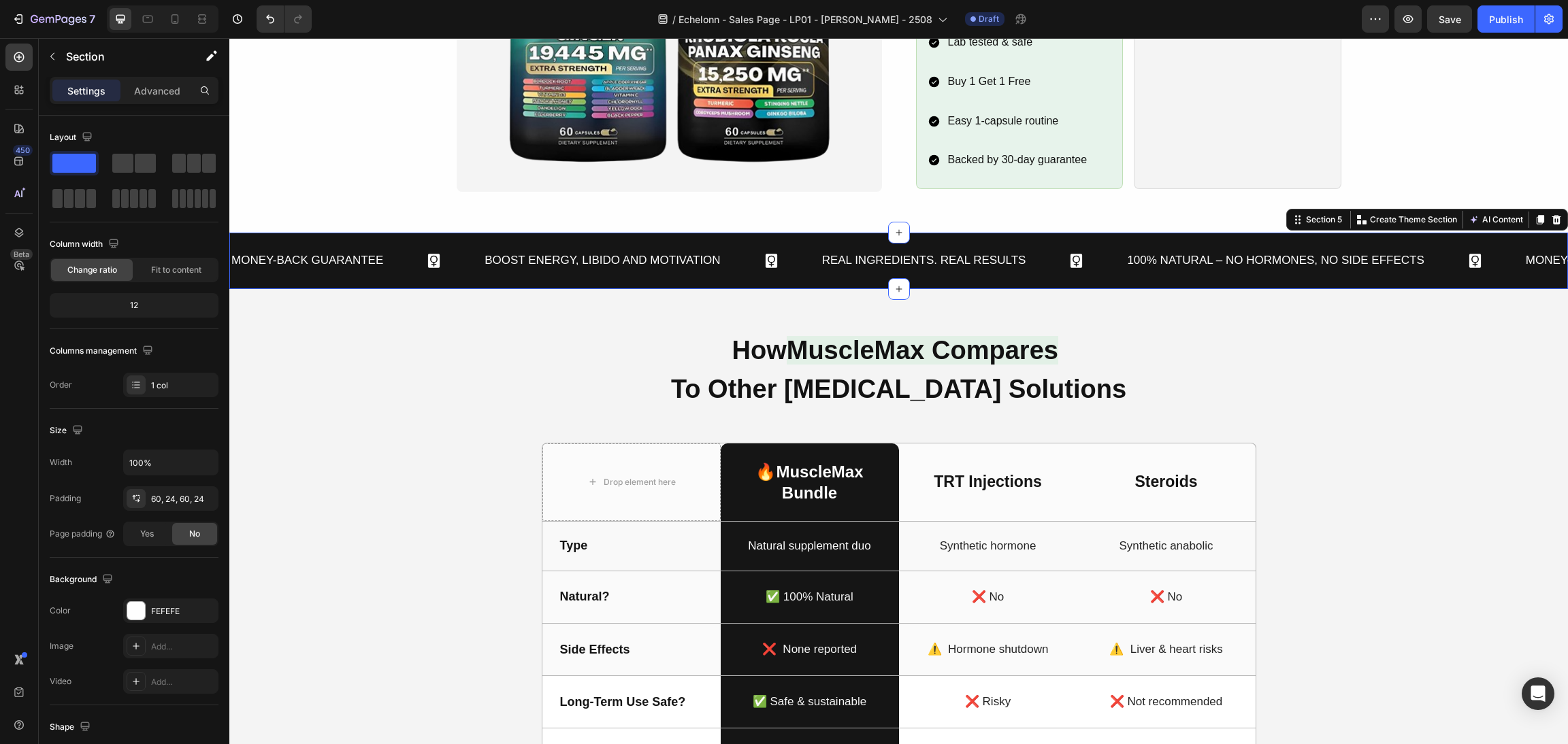
click at [865, 284] on div "Money-Back Guarantee Text Block Boost Energy, Libido and Motivation Text Block …" at bounding box center [899, 261] width 1339 height 57
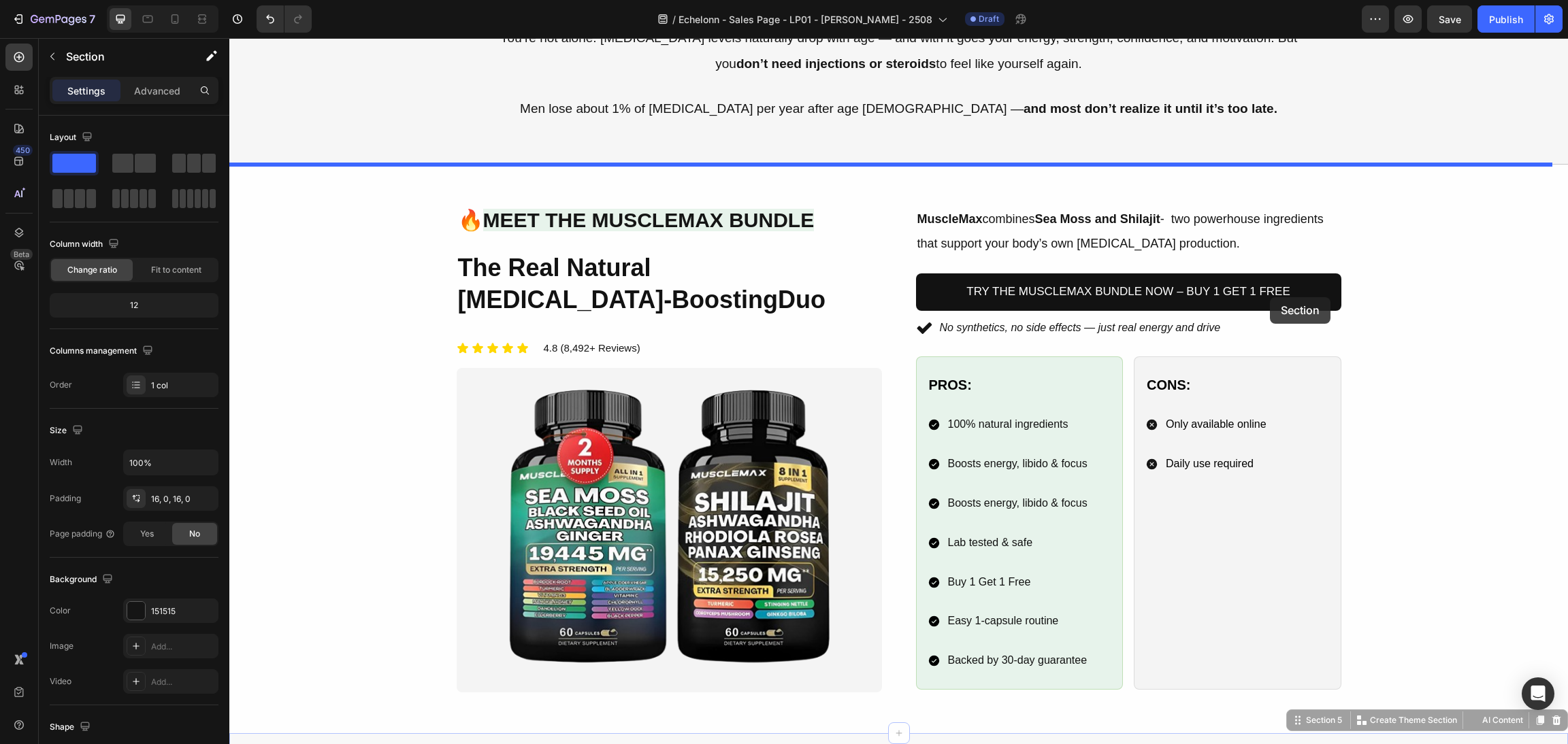
scroll to position [613, 0]
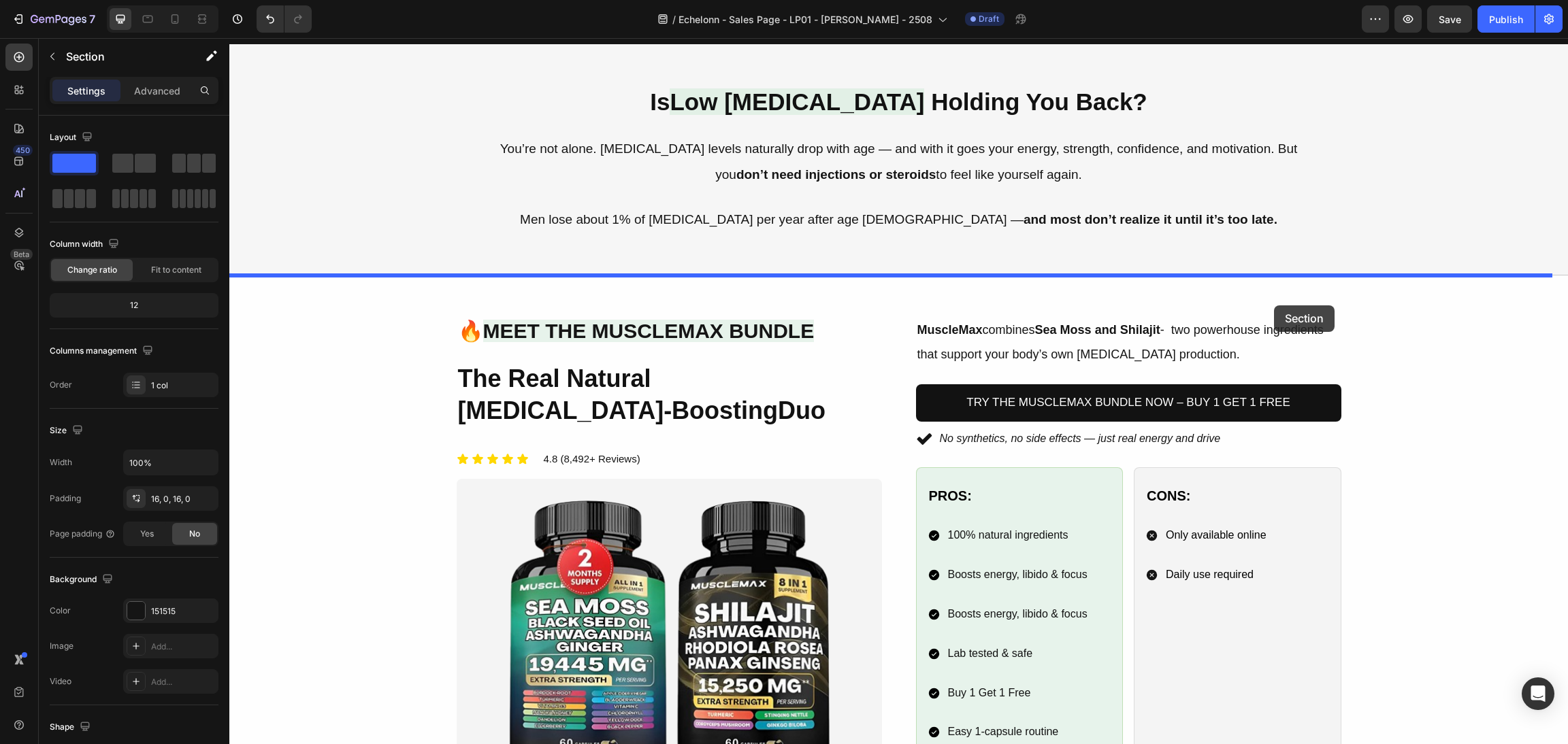
drag, startPoint x: 1280, startPoint y: 626, endPoint x: 1274, endPoint y: 306, distance: 320.1
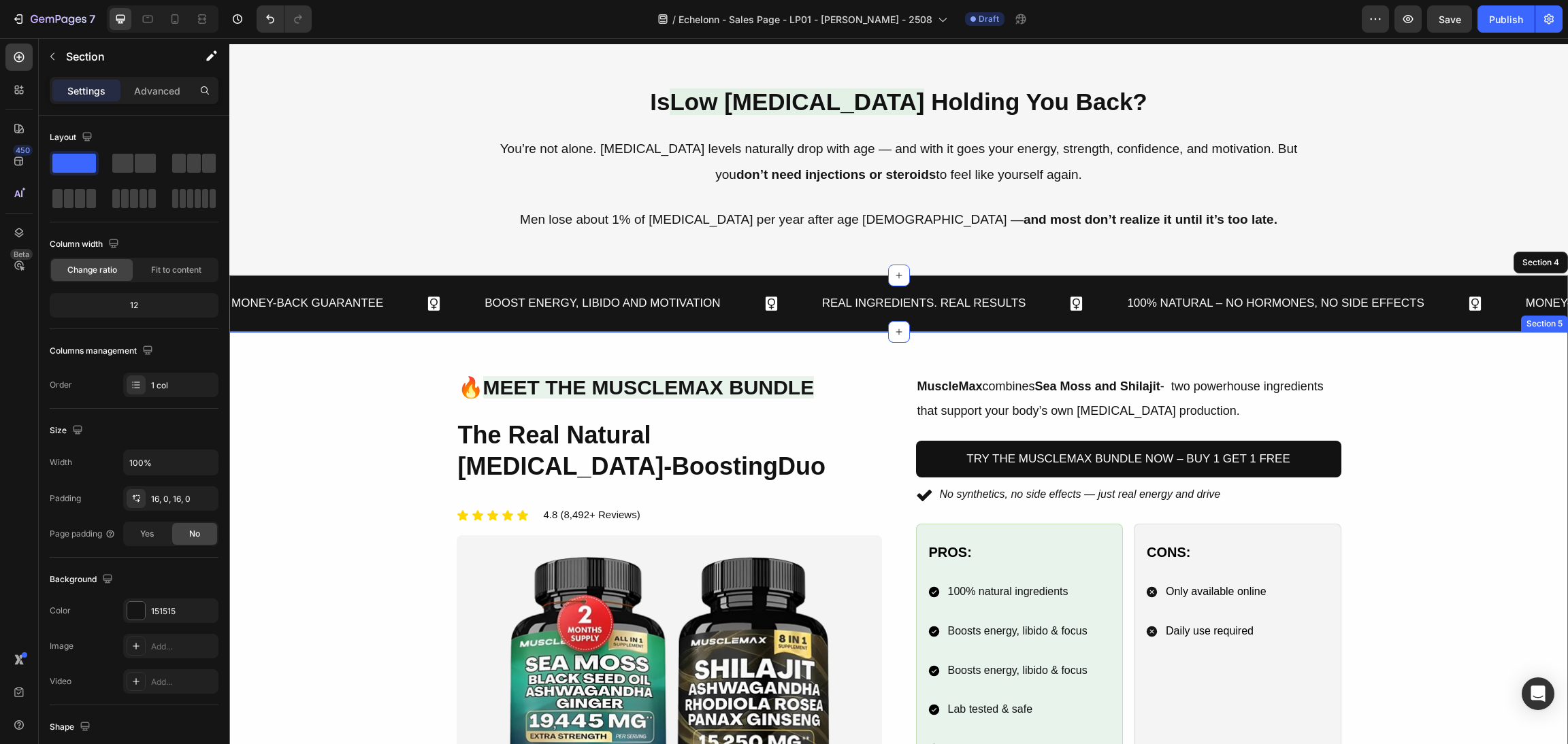
click at [1424, 487] on div "Image 🔥 Meet the MuscleMax Bundle Heading The Real Natural Testosterone-Boostin…" at bounding box center [899, 616] width 1307 height 487
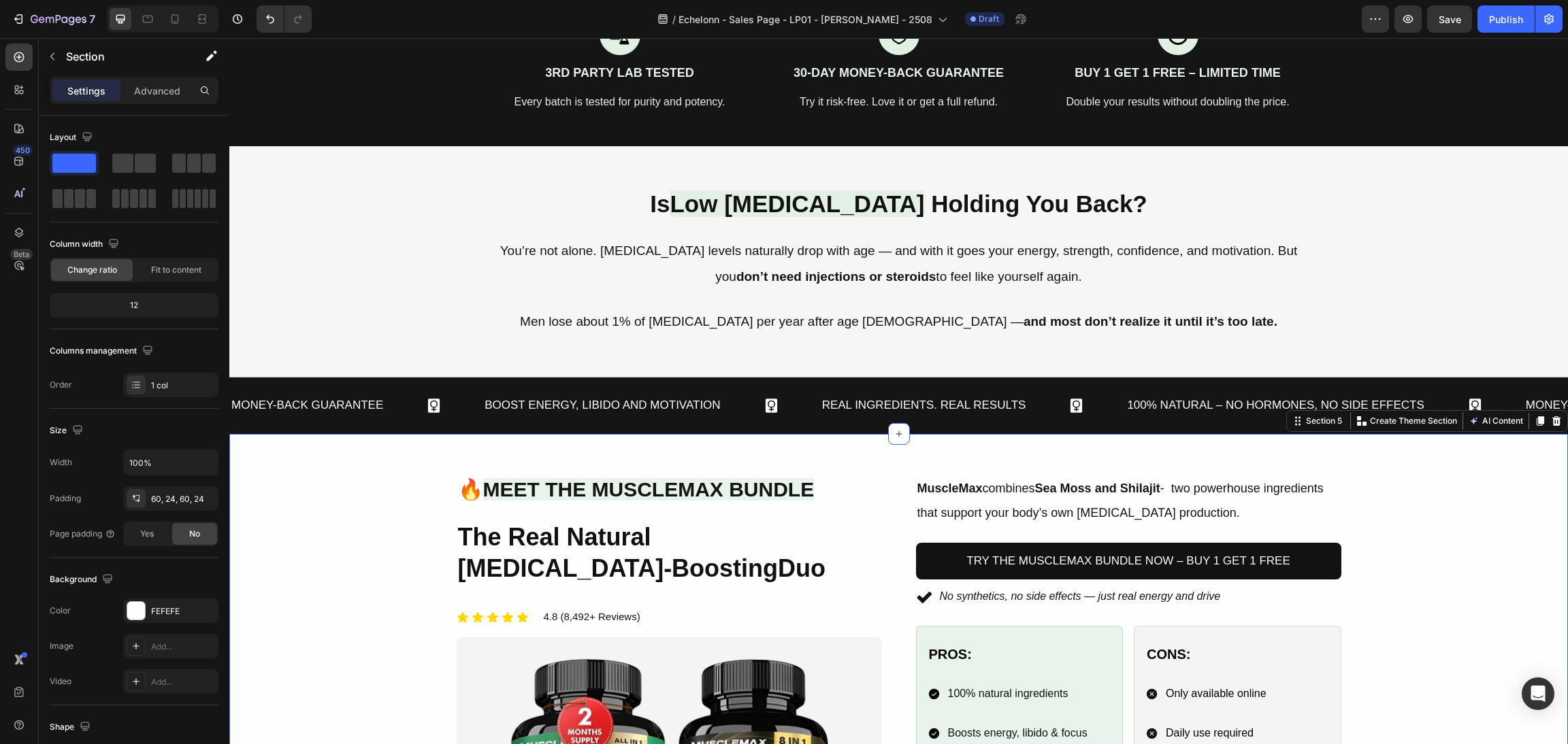
click at [1434, 585] on div "Image 🔥 Meet the MuscleMax Bundle Heading The Real Natural Testosterone-Boostin…" at bounding box center [899, 718] width 1307 height 487
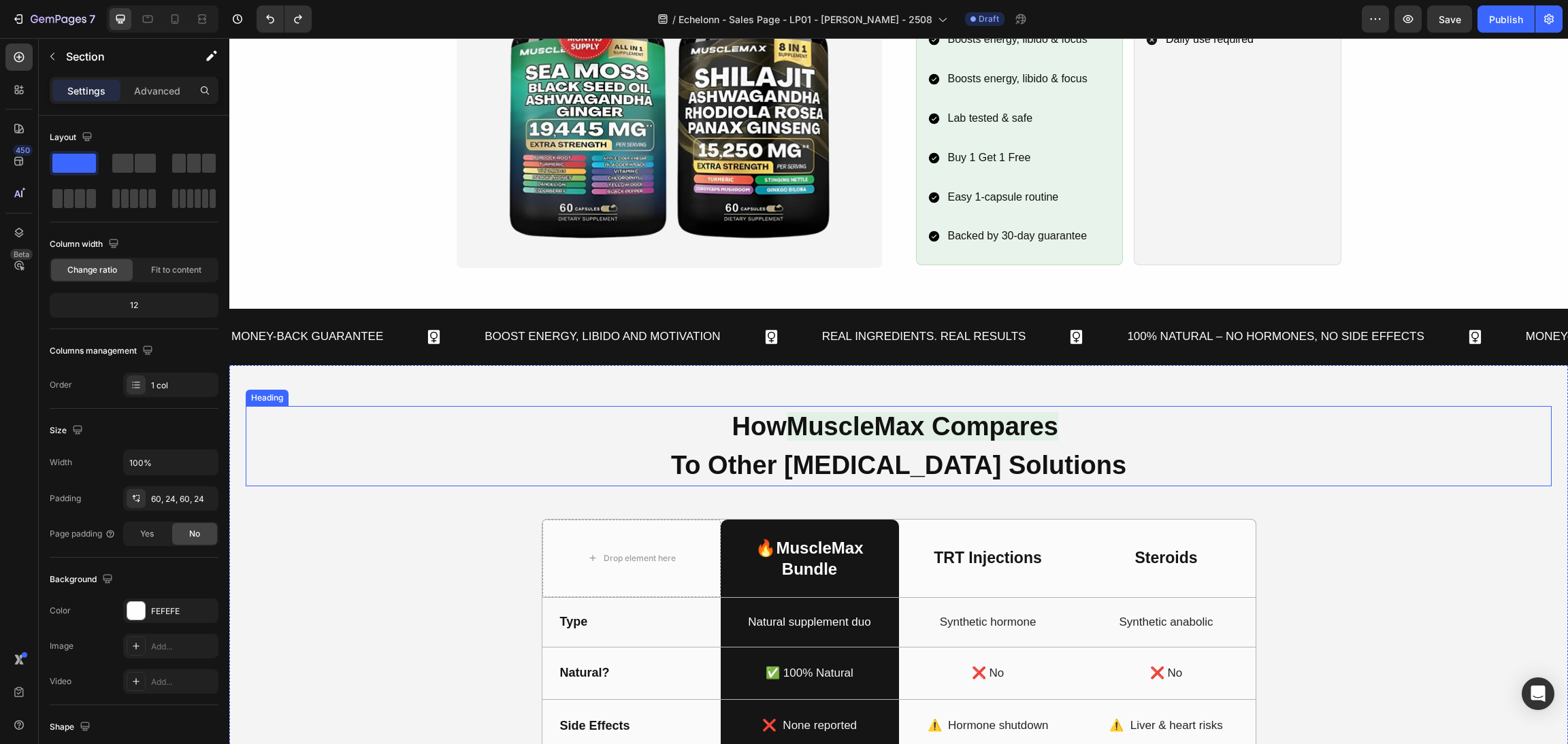
scroll to position [1328, 0]
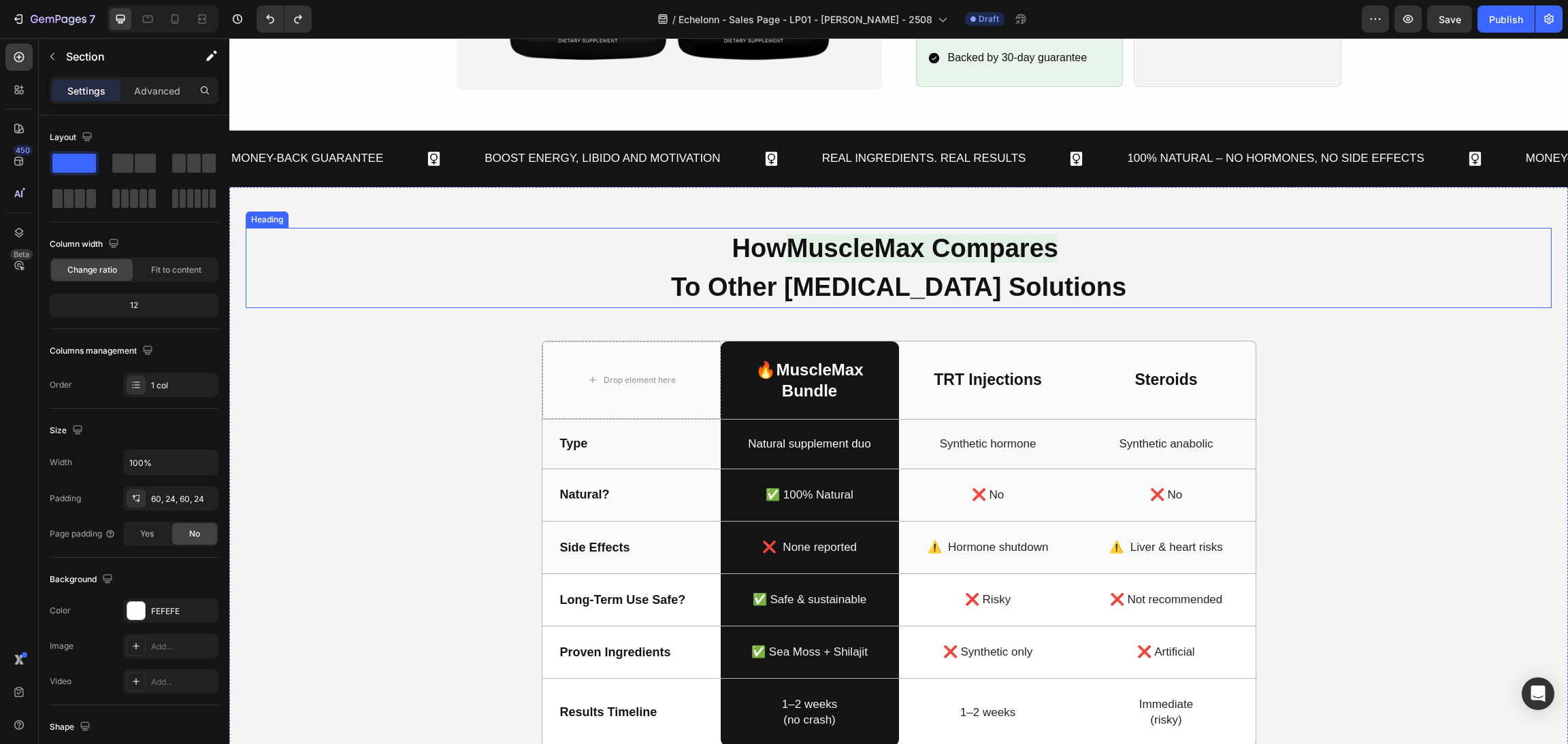
click at [1260, 235] on h2 "How MuscleMax Compares To Other Testosterone Solutions" at bounding box center [899, 268] width 1307 height 80
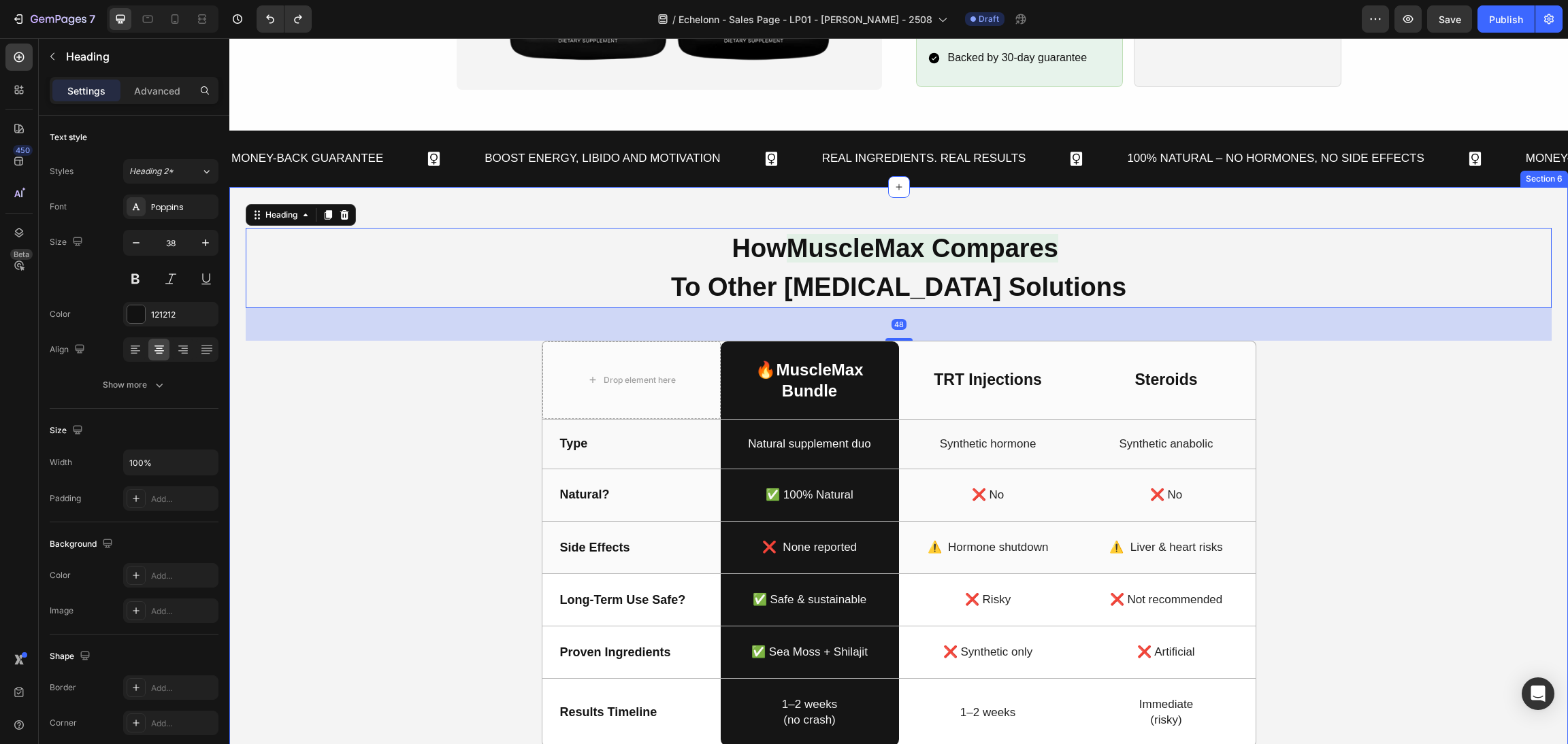
click at [1231, 208] on div "How MuscleMax Compares To Other Testosterone Solutions Heading 48 Drop element …" at bounding box center [899, 508] width 1339 height 641
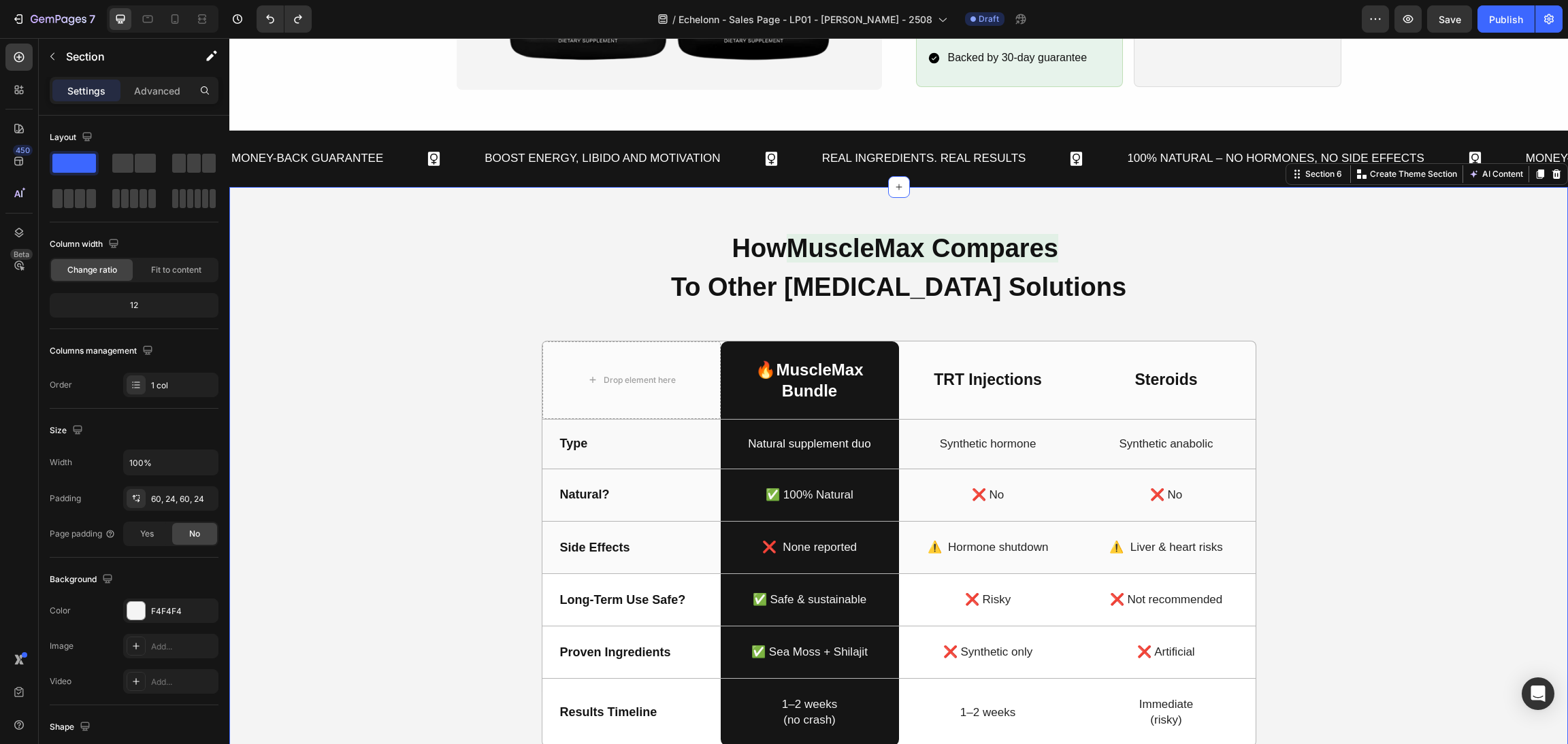
drag, startPoint x: 646, startPoint y: 321, endPoint x: 658, endPoint y: 296, distance: 27.7
click at [645, 320] on div "How MuscleMax Compares To Other Testosterone Solutions Heading Drop element her…" at bounding box center [899, 508] width 1307 height 559
click at [683, 287] on h2 "How MuscleMax Compares To Other Testosterone Solutions" at bounding box center [899, 268] width 1307 height 80
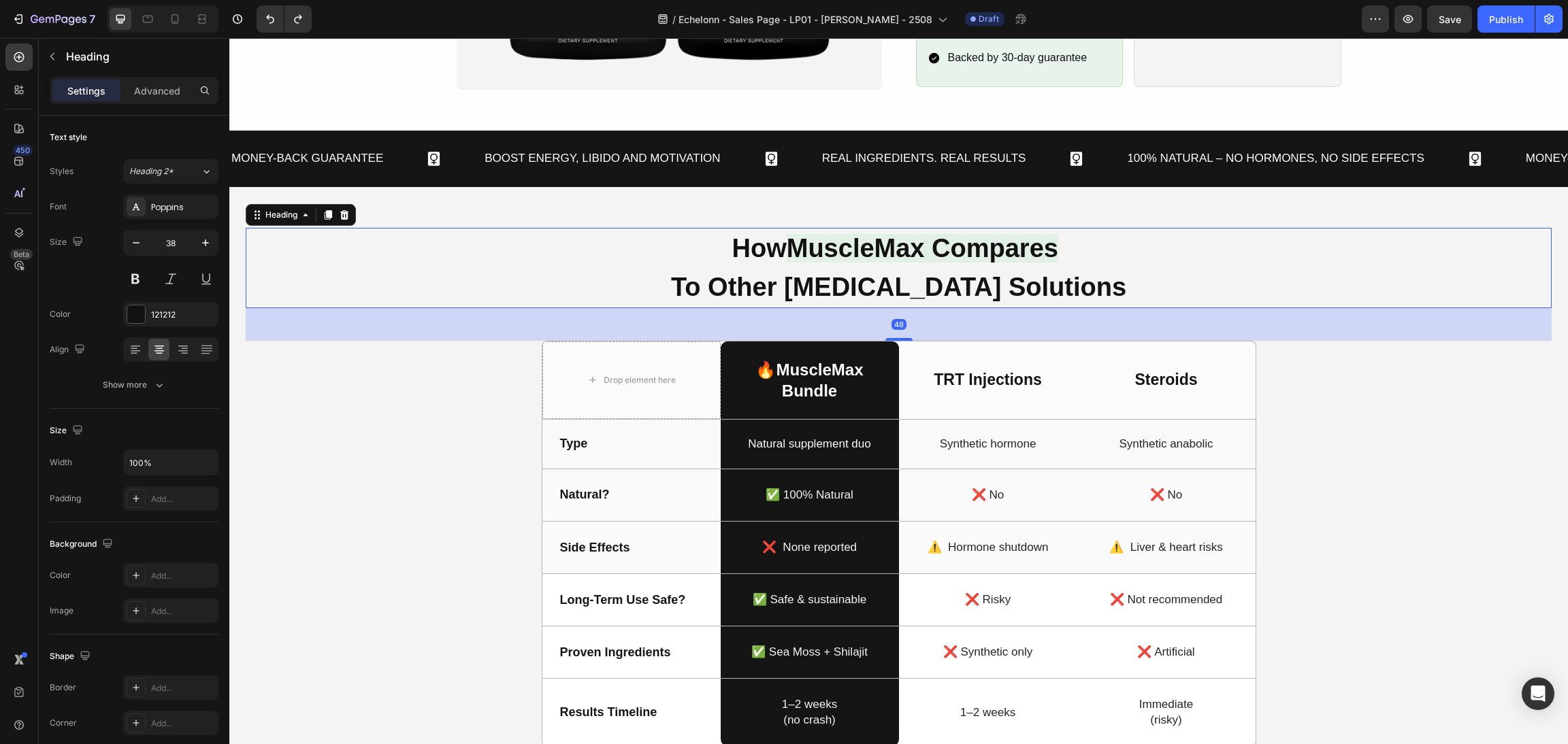
click at [684, 286] on h2 "How MuscleMax Compares To Other Testosterone Solutions" at bounding box center [899, 268] width 1307 height 80
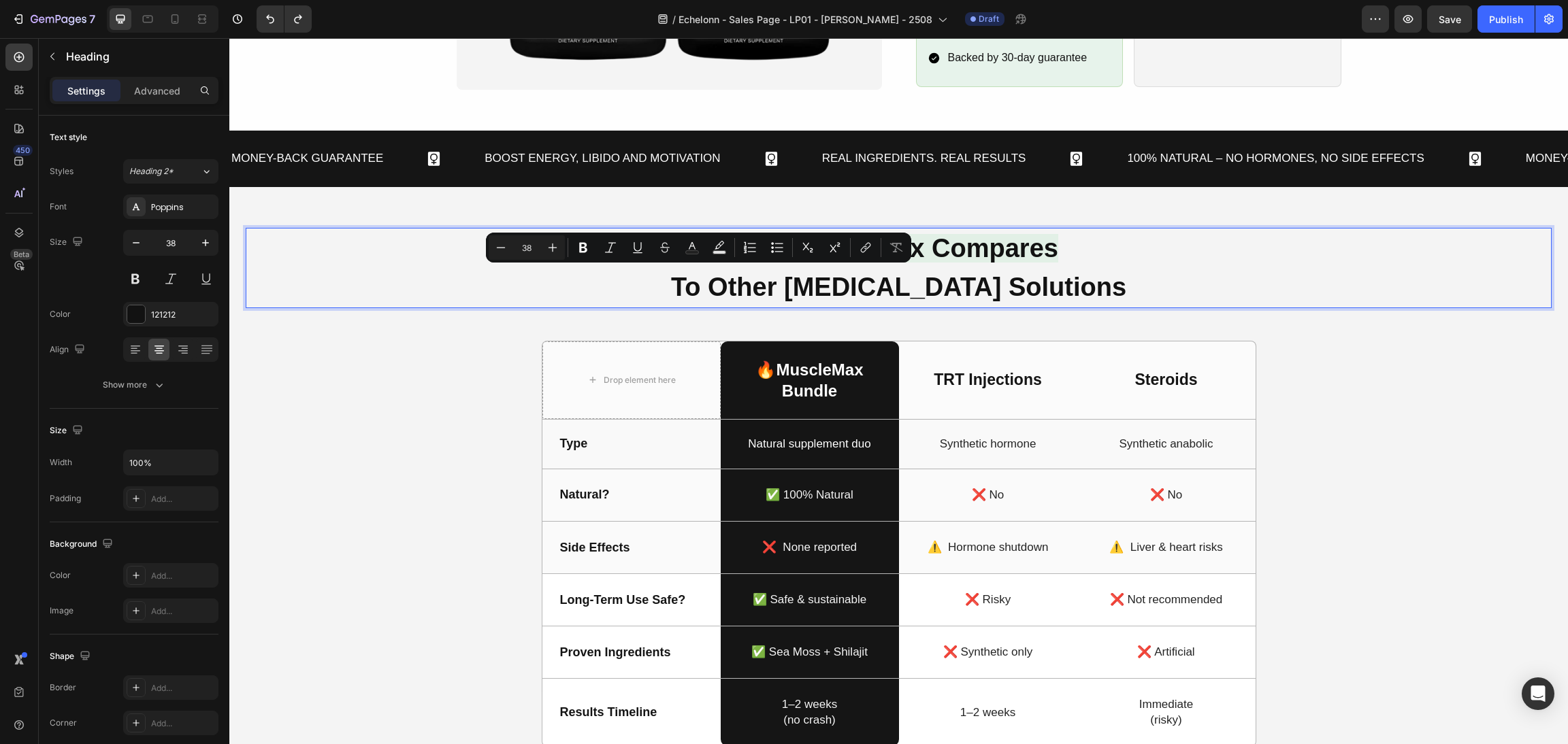
click at [678, 286] on p "How MuscleMax Compares To Other Testosterone Solutions" at bounding box center [899, 268] width 1303 height 78
click at [678, 287] on p "How MuscleMax Compares To Other Testosterone Solutions" at bounding box center [899, 268] width 1303 height 78
click at [683, 287] on p "How MuscleMax Compares To Other Testosterone Solutions" at bounding box center [899, 268] width 1303 height 78
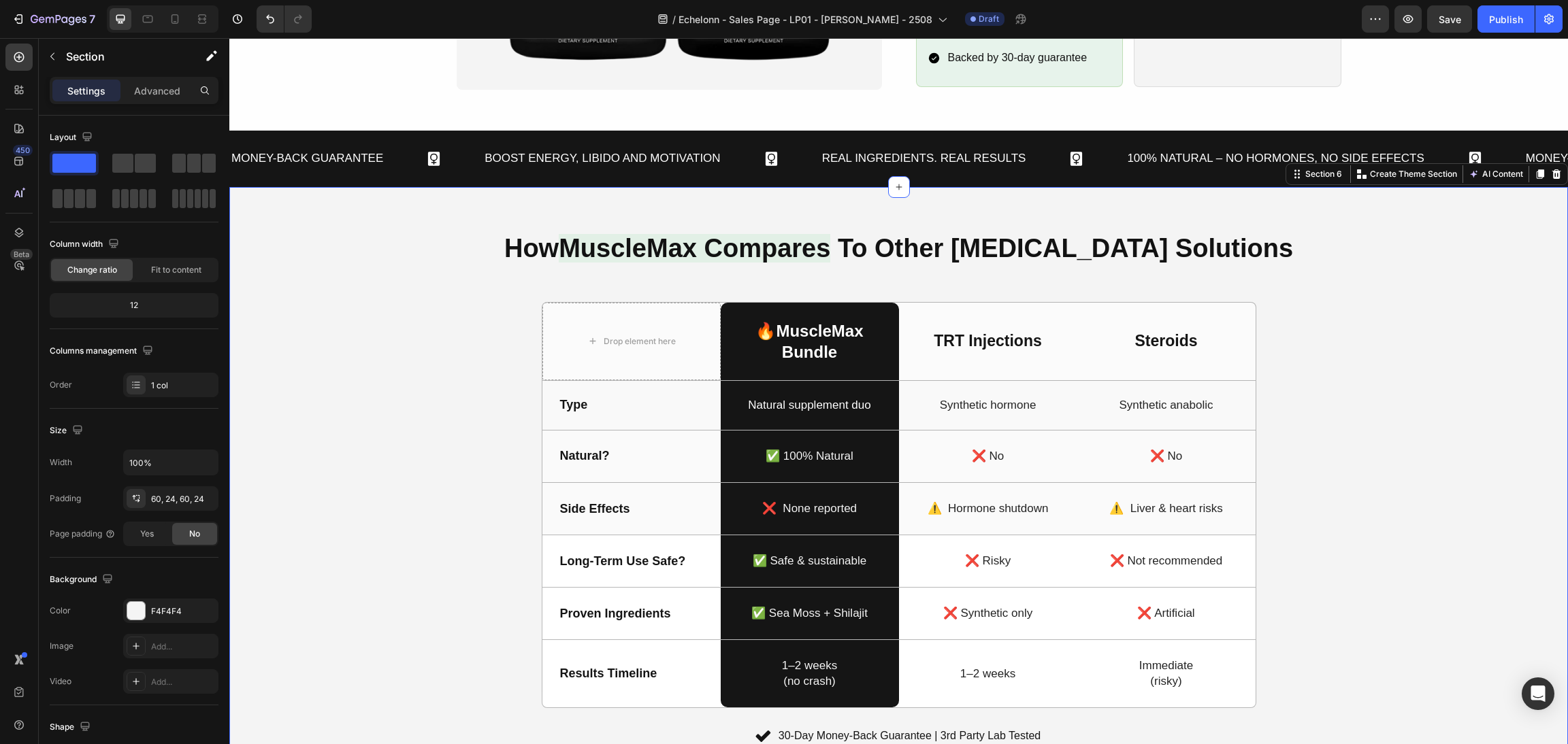
click at [1364, 447] on div "How MuscleMax Compares To Other Testosterone Solutions Heading Drop element her…" at bounding box center [899, 488] width 1307 height 520
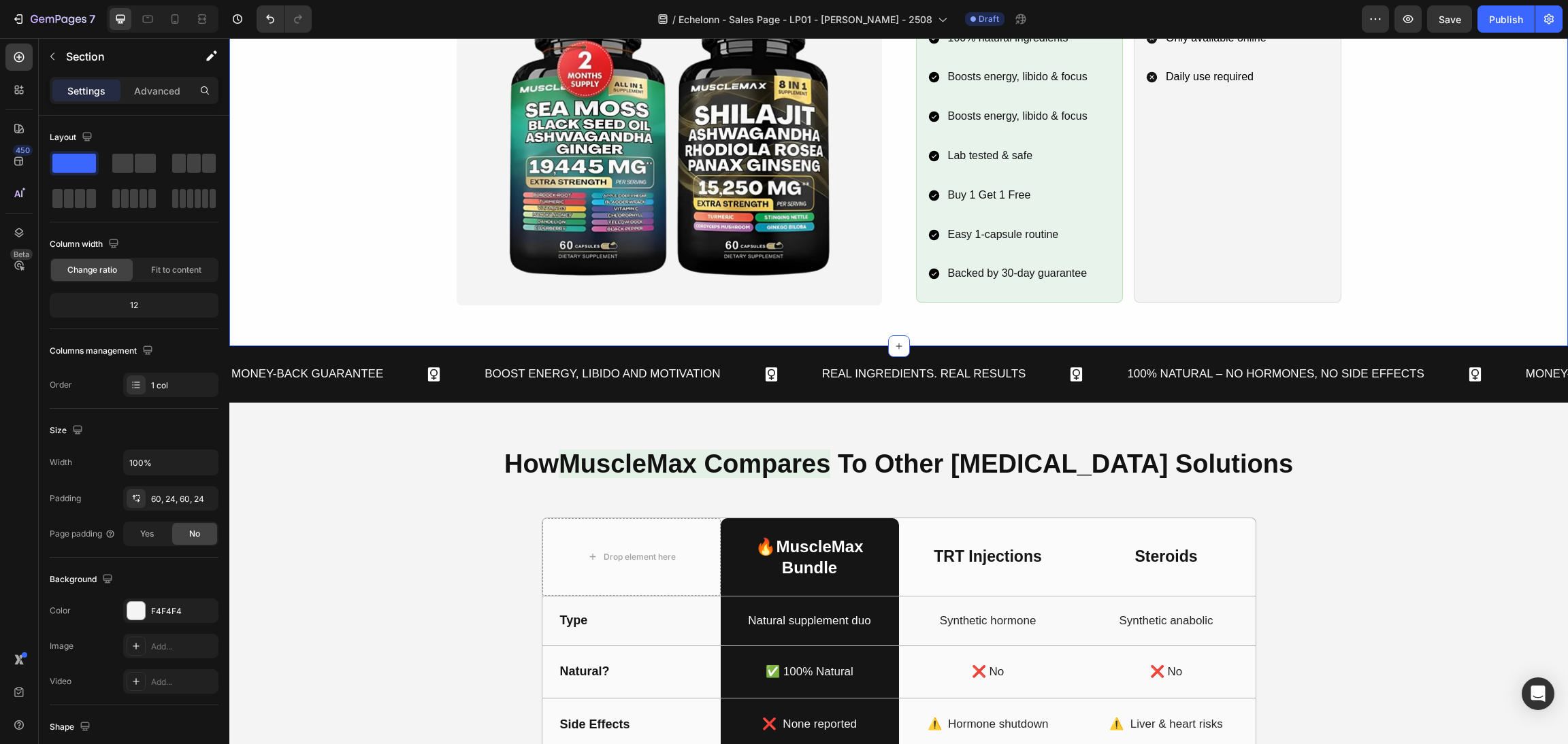
scroll to position [1124, 0]
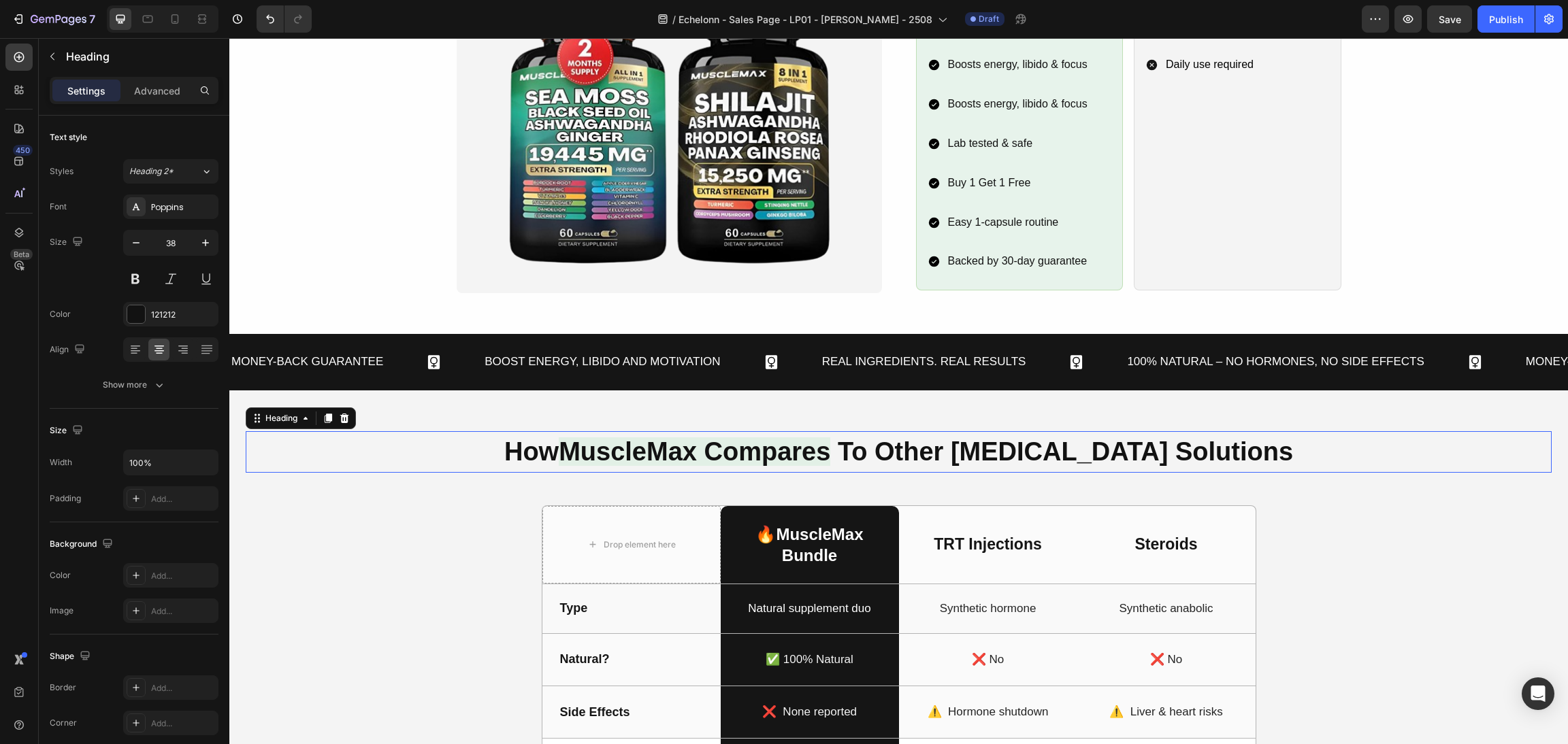
click at [1248, 436] on h2 "How MuscleMax Compares To Other Testosterone Solutions" at bounding box center [899, 453] width 1307 height 42
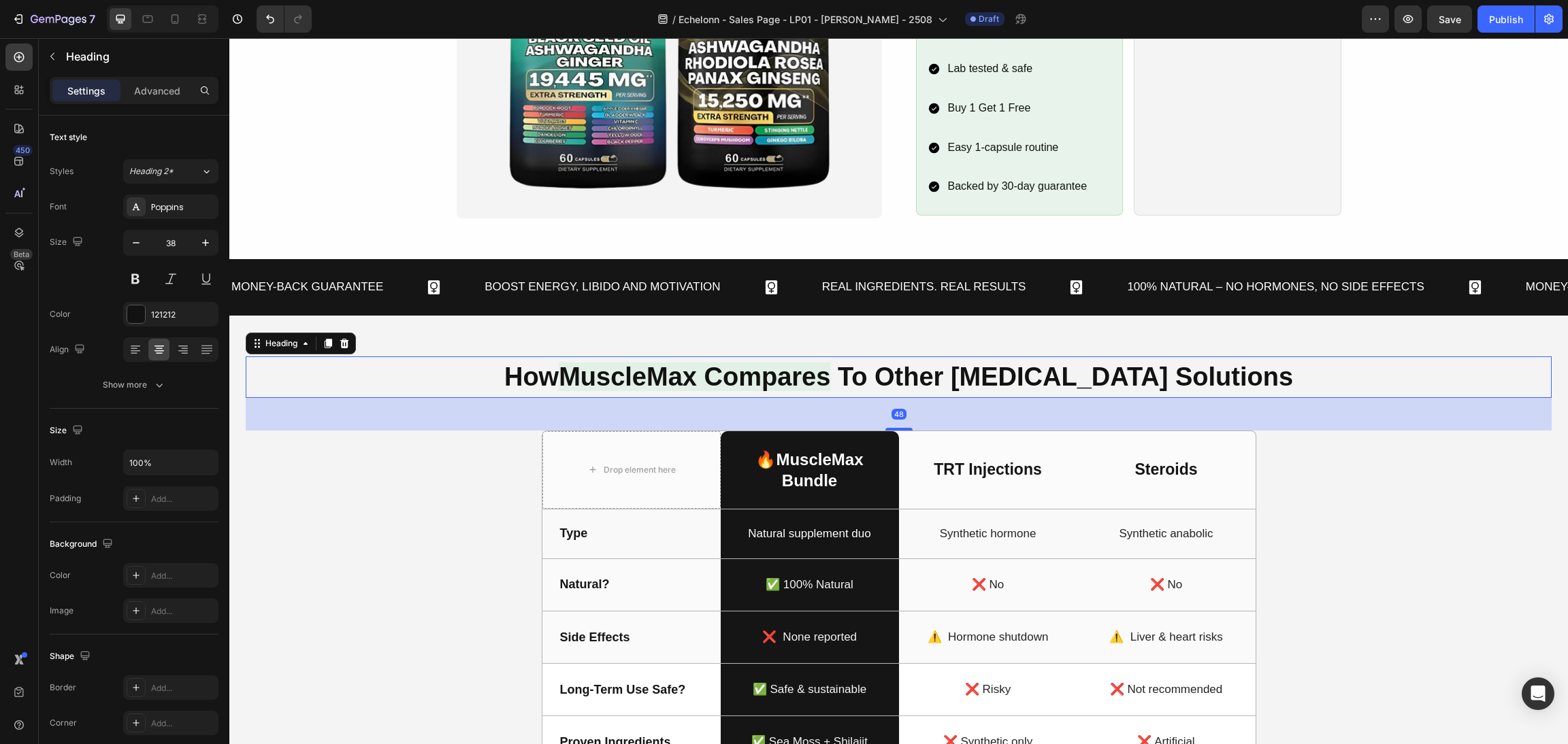
scroll to position [1328, 0]
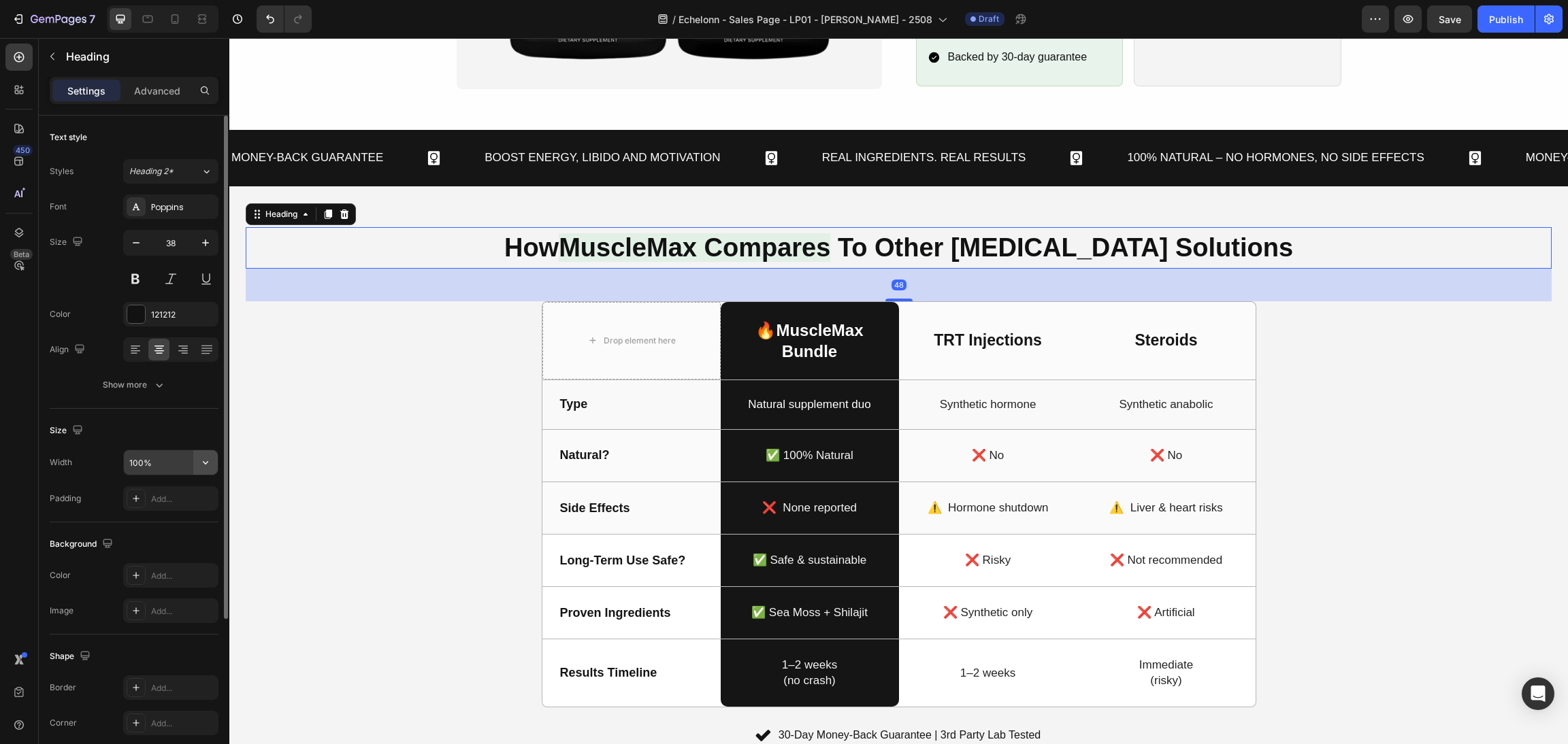
click at [194, 463] on button "button" at bounding box center [205, 462] width 24 height 24
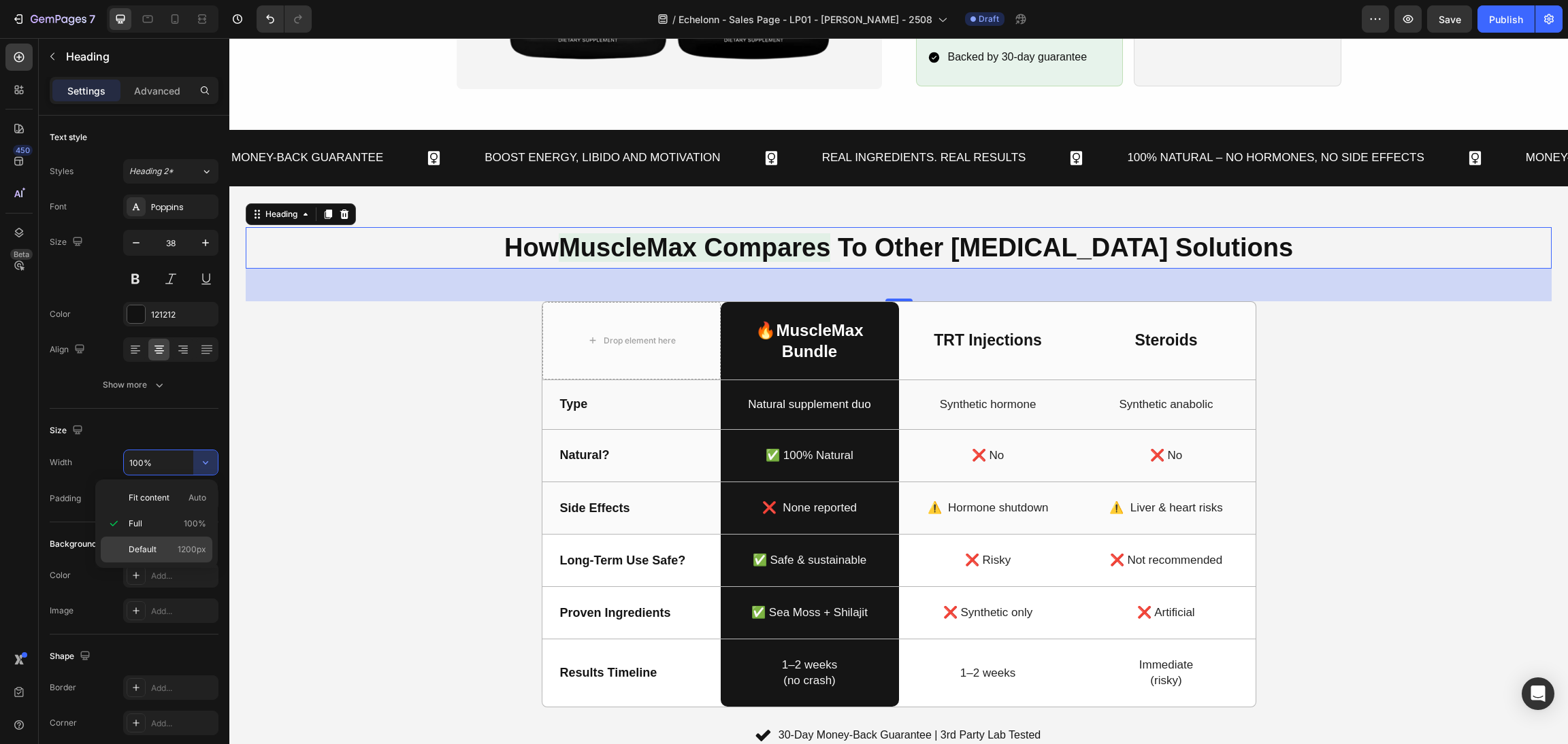
click at [152, 547] on span "Default" at bounding box center [142, 549] width 28 height 13
type input "1200"
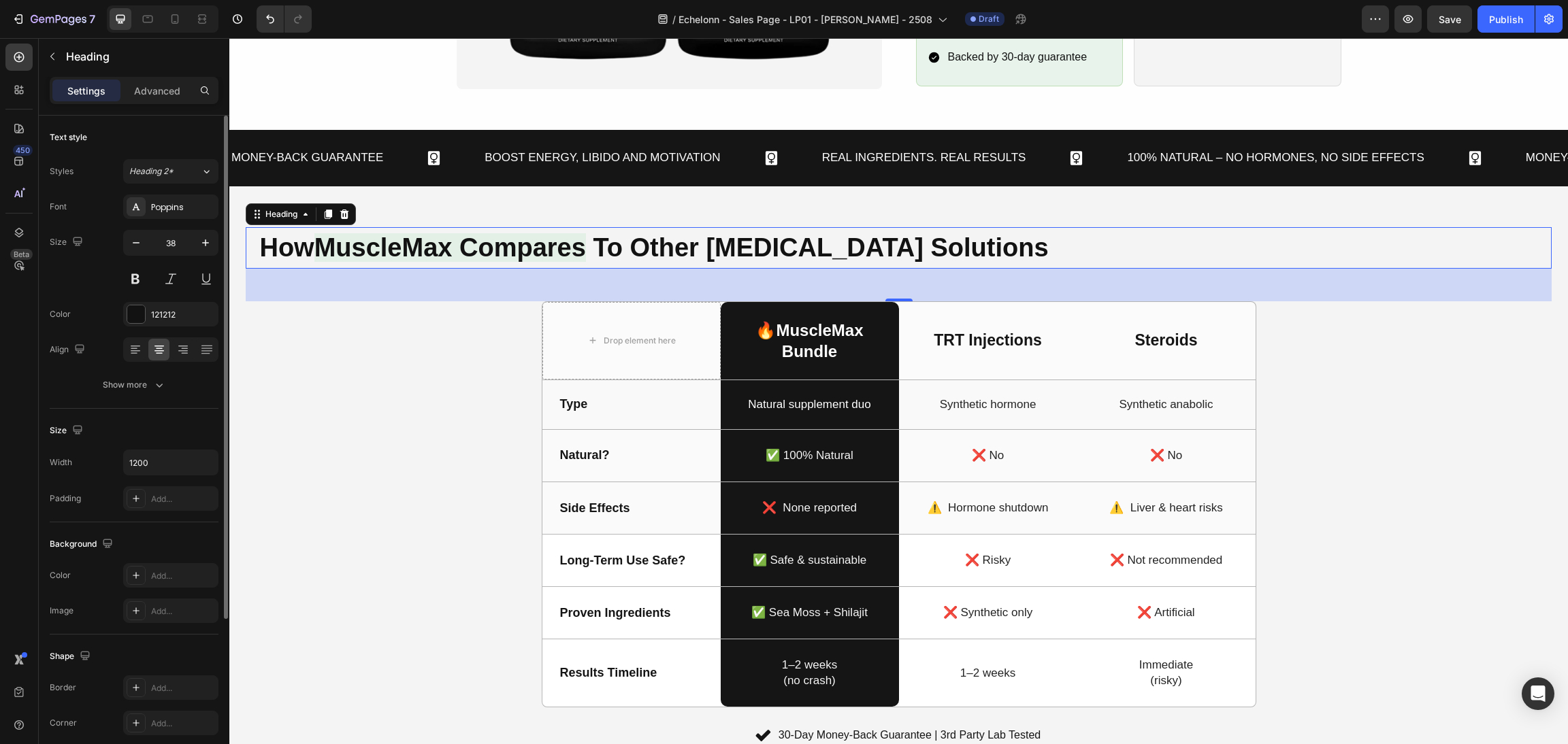
scroll to position [216, 0]
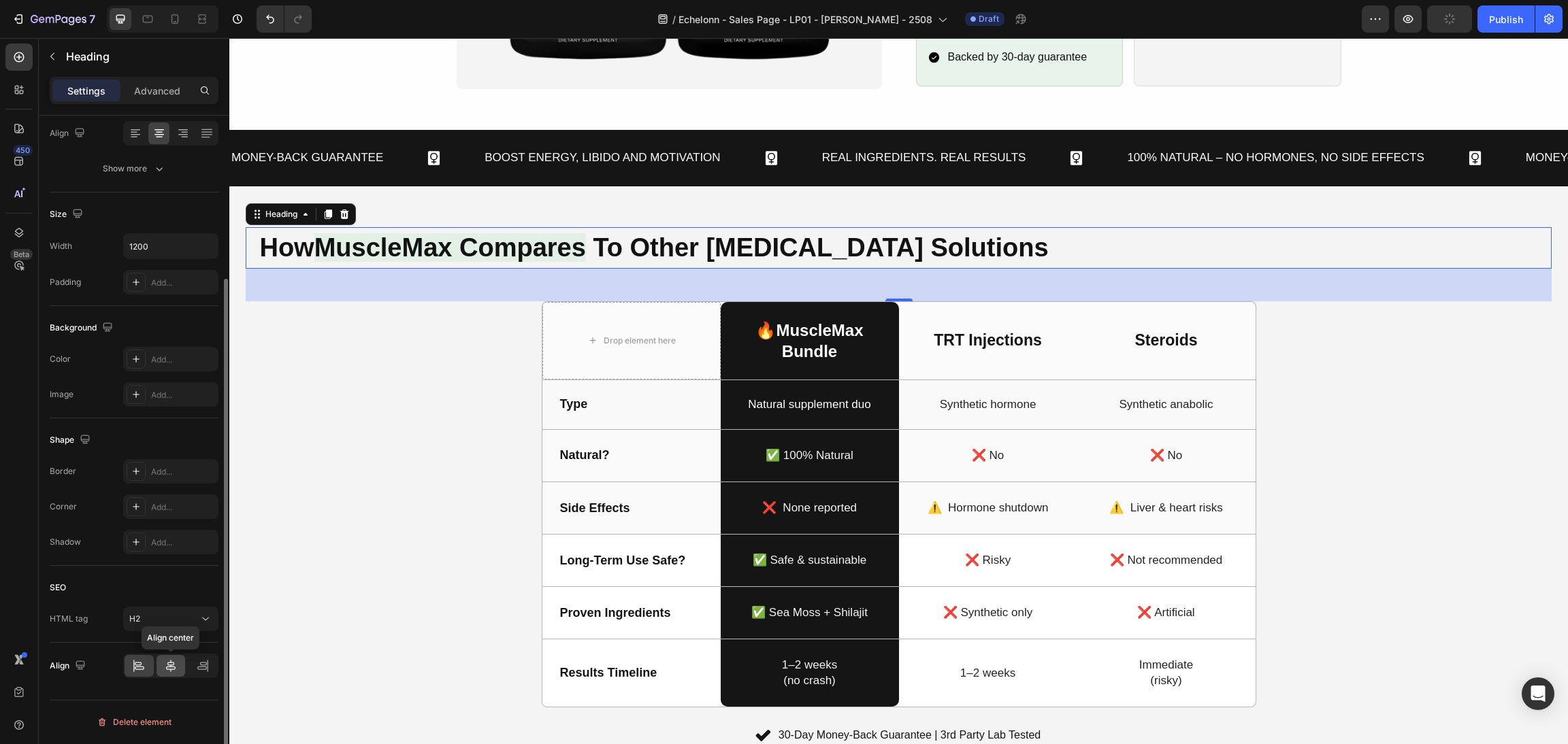
click at [164, 666] on icon at bounding box center [170, 666] width 13 height 13
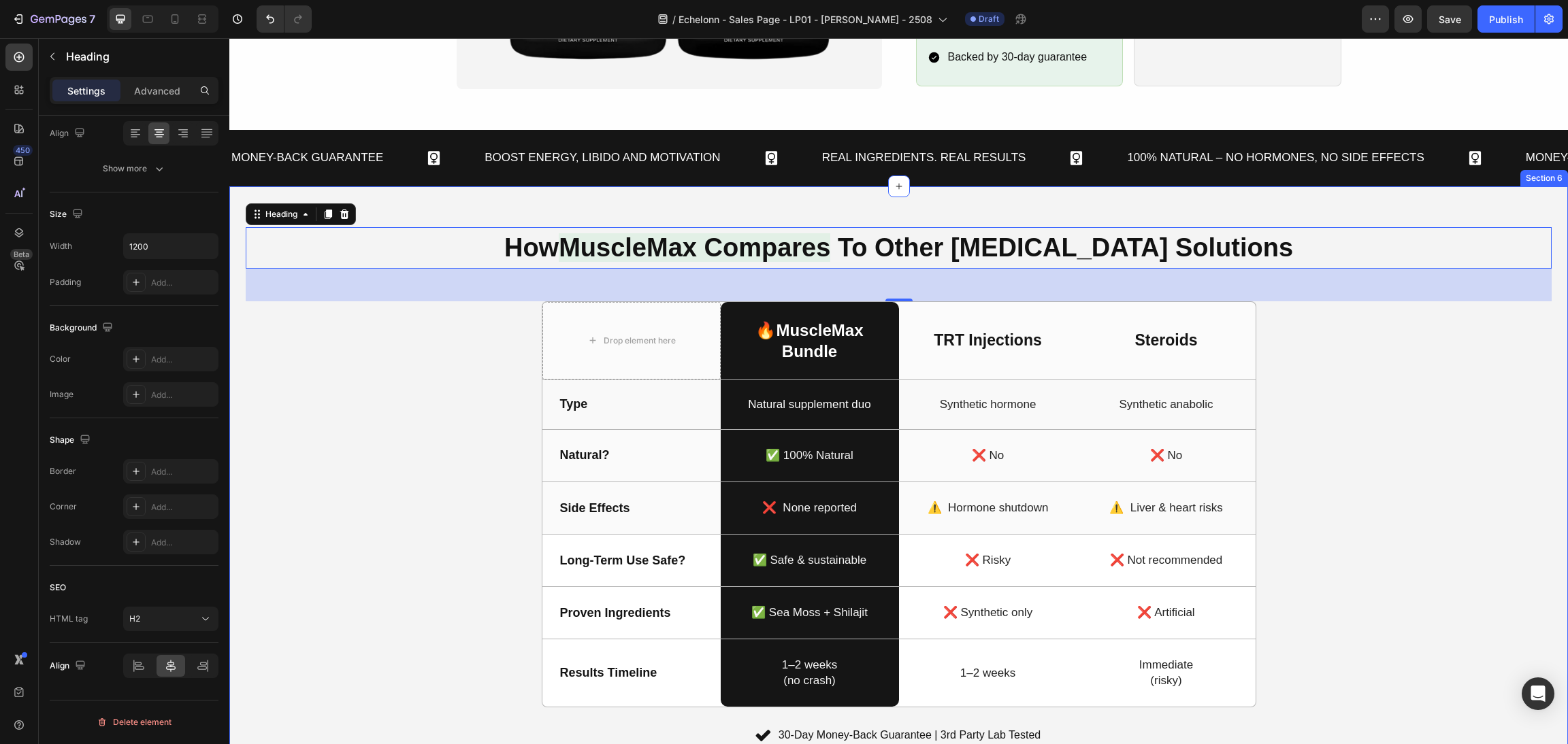
click at [1276, 396] on div "How MuscleMax Compares To Other Testosterone Solutions Heading 48 Drop element …" at bounding box center [899, 487] width 1307 height 520
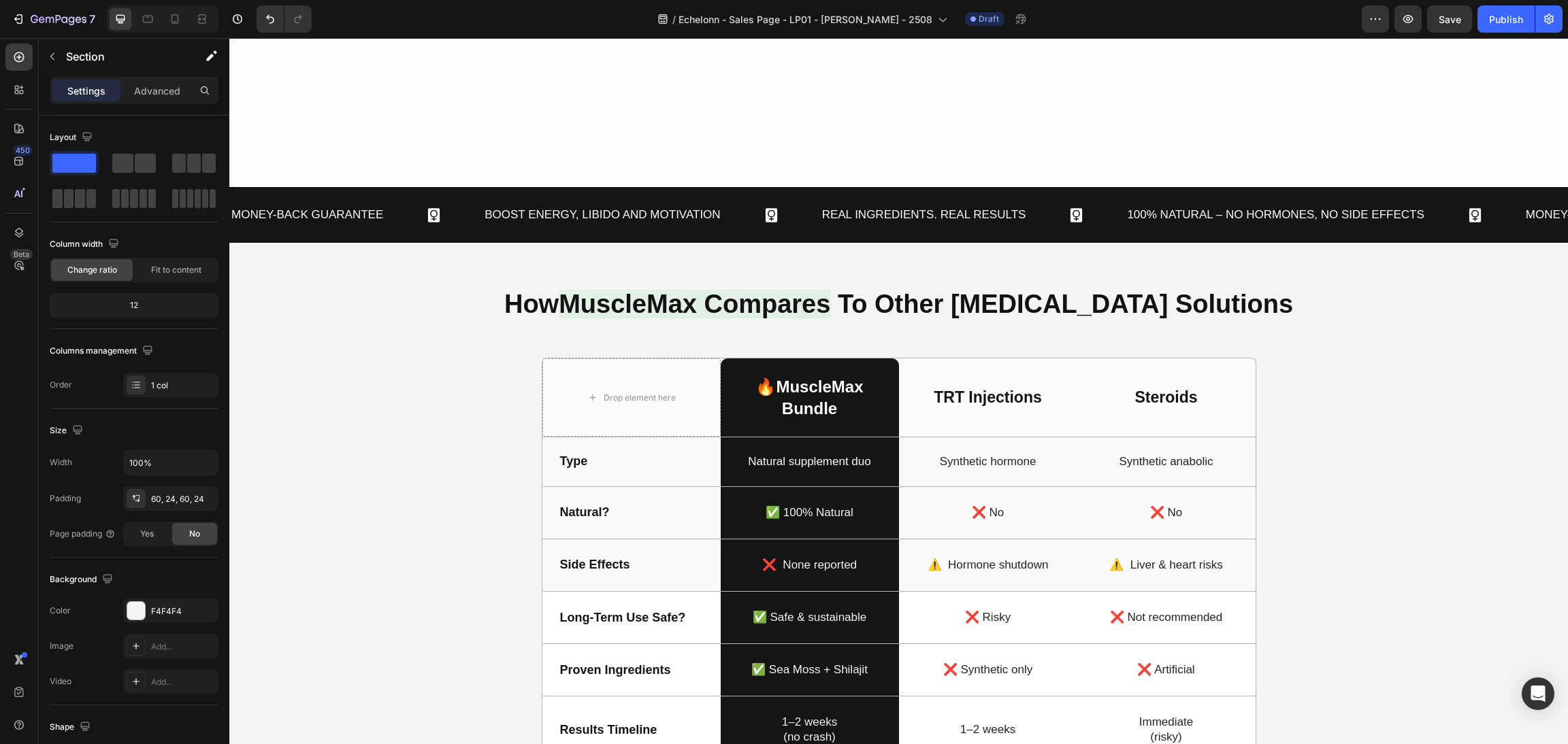
scroll to position [1533, 0]
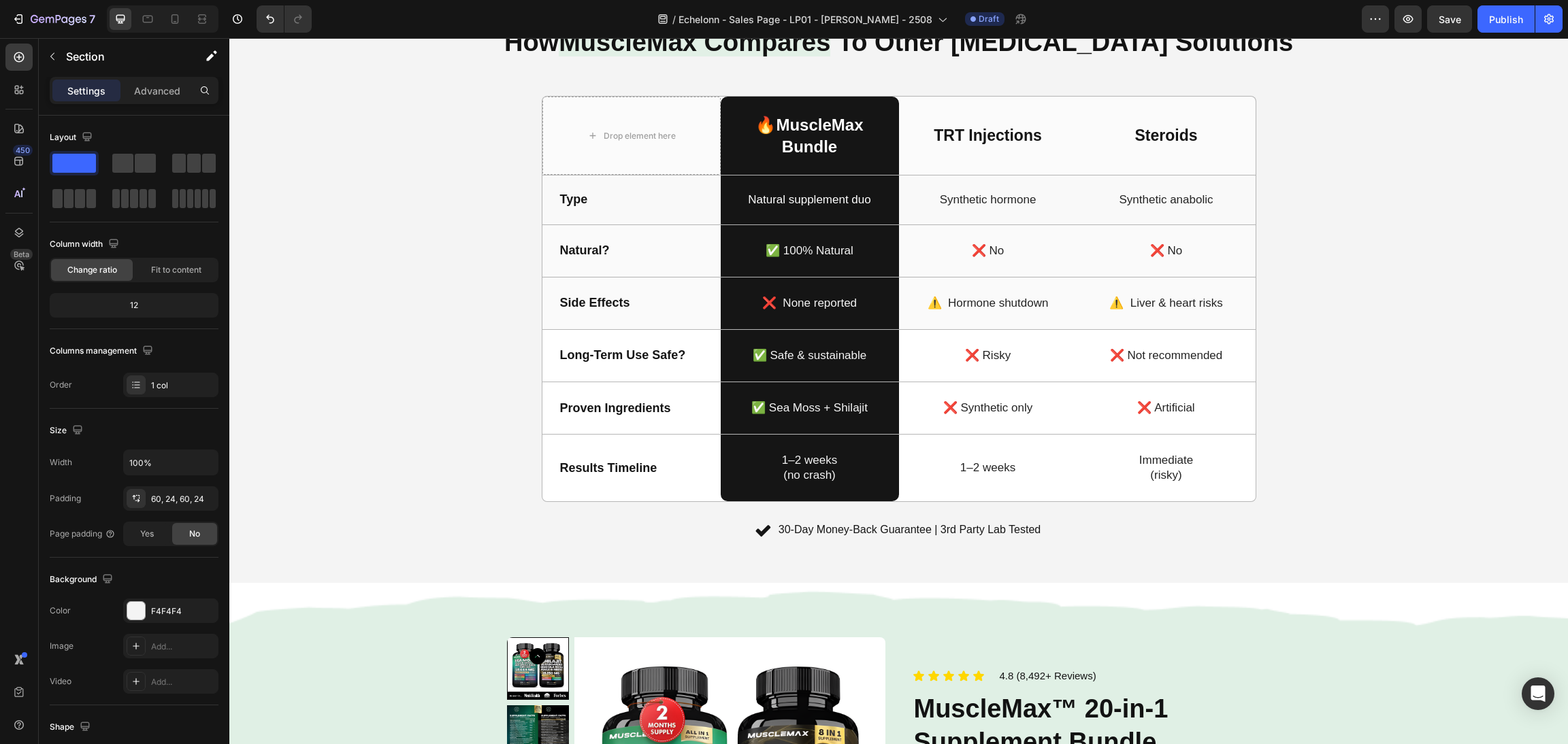
click at [822, 542] on div "30-Day Money-Back Guarantee | 3rd Party Lab Tested" at bounding box center [910, 530] width 266 height 24
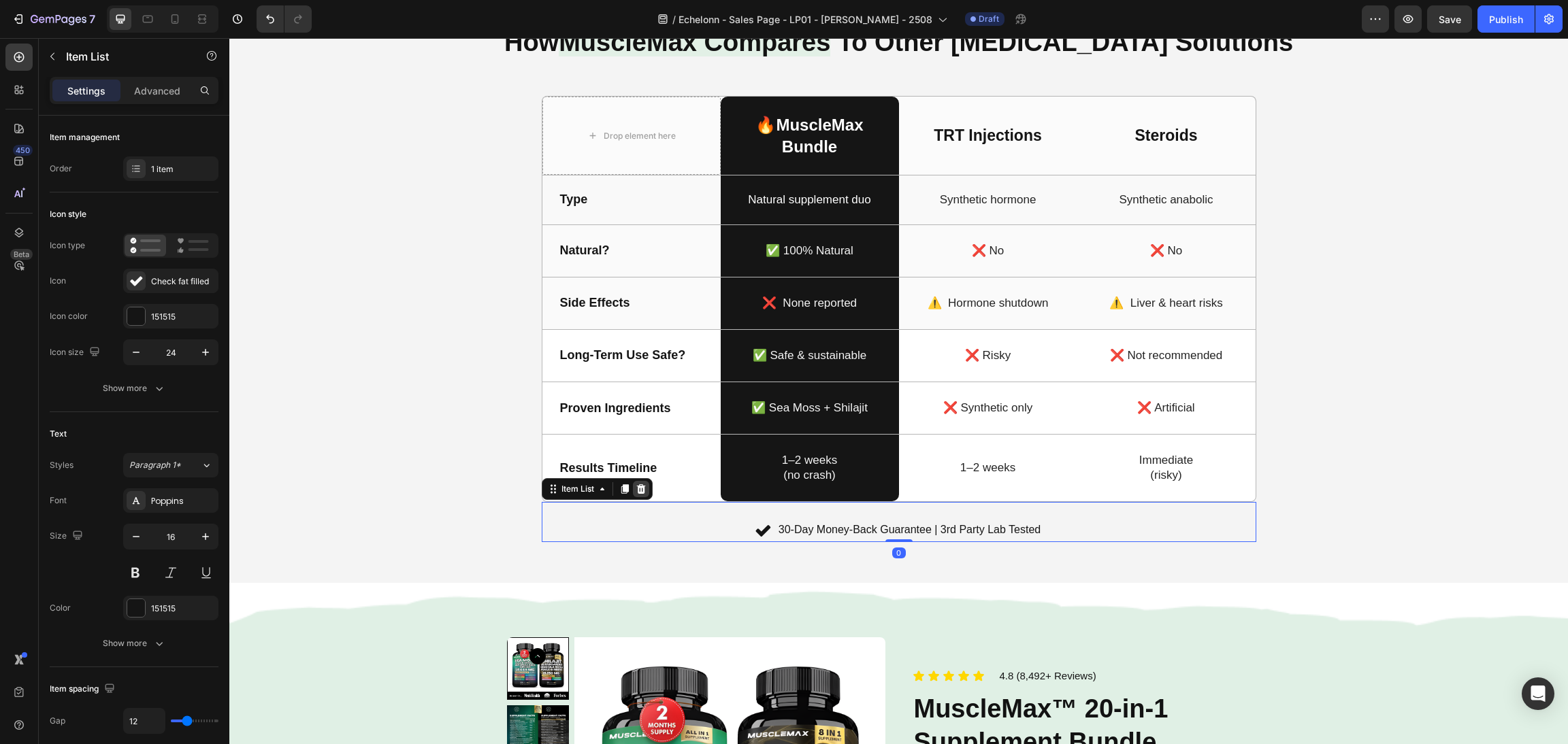
click at [636, 490] on icon at bounding box center [641, 488] width 11 height 11
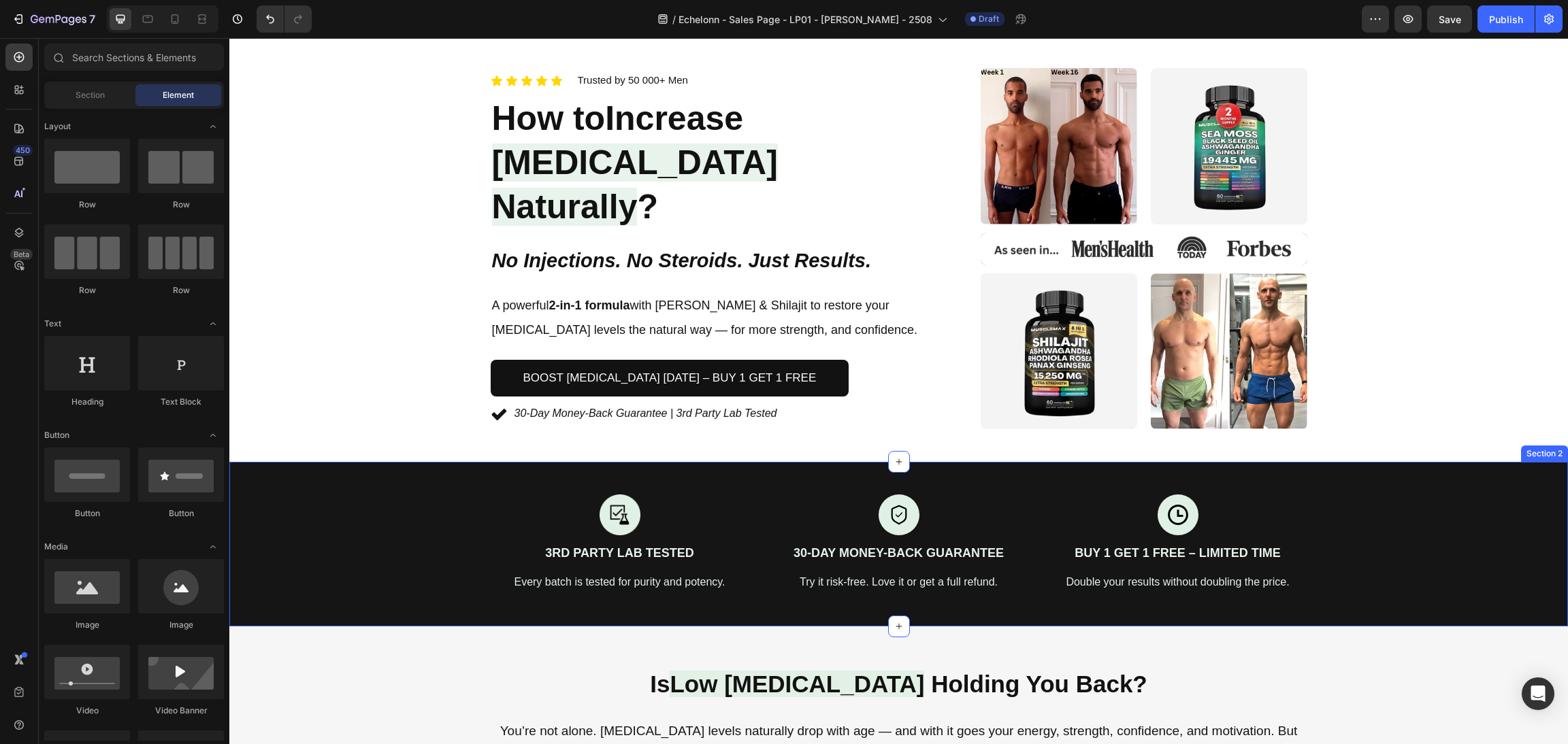
scroll to position [1, 0]
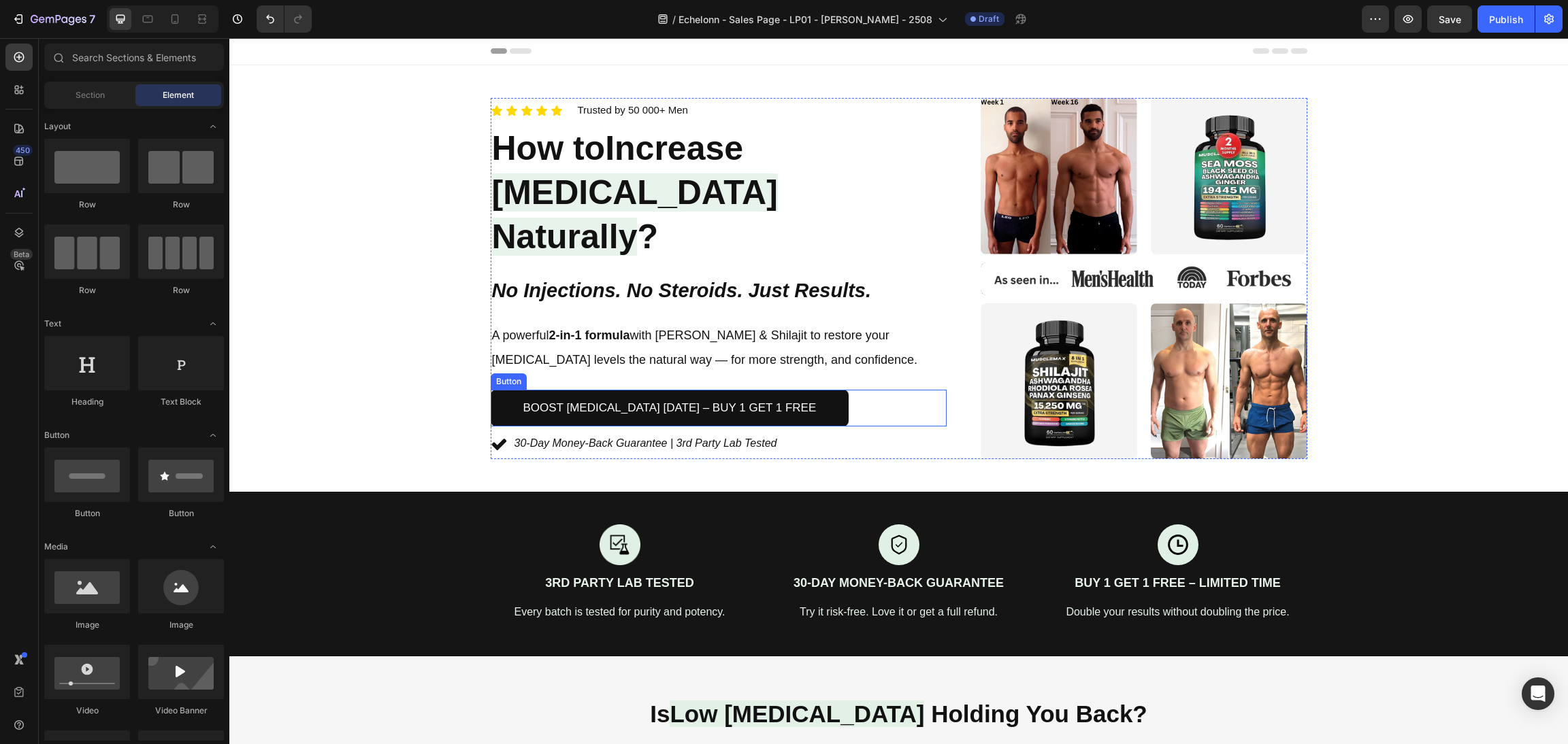
click at [891, 390] on div "Boost Testosterone Today – Buy 1 Get 1 Free Button" at bounding box center [718, 408] width 457 height 38
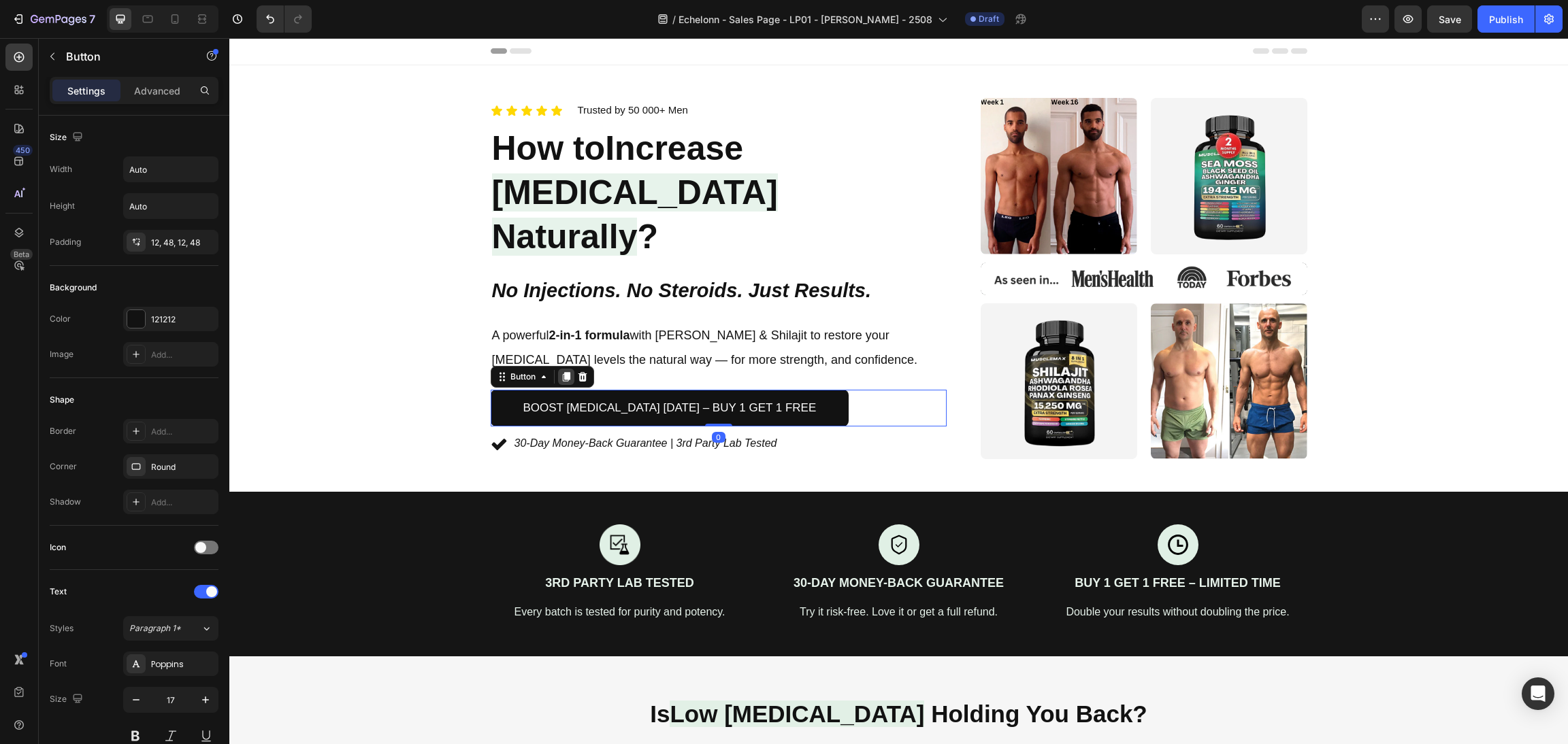
click at [562, 372] on icon at bounding box center [566, 377] width 8 height 9
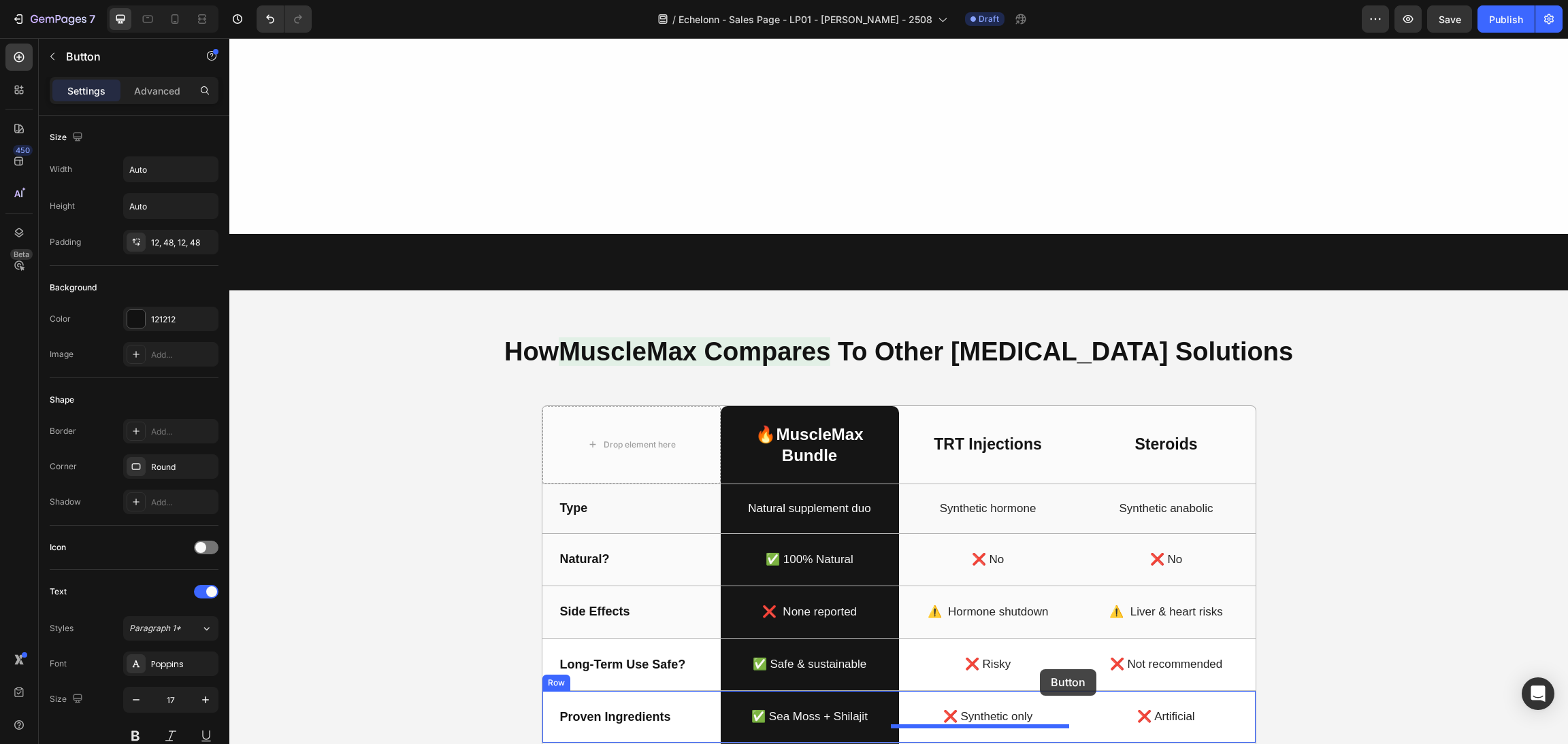
scroll to position [1634, 0]
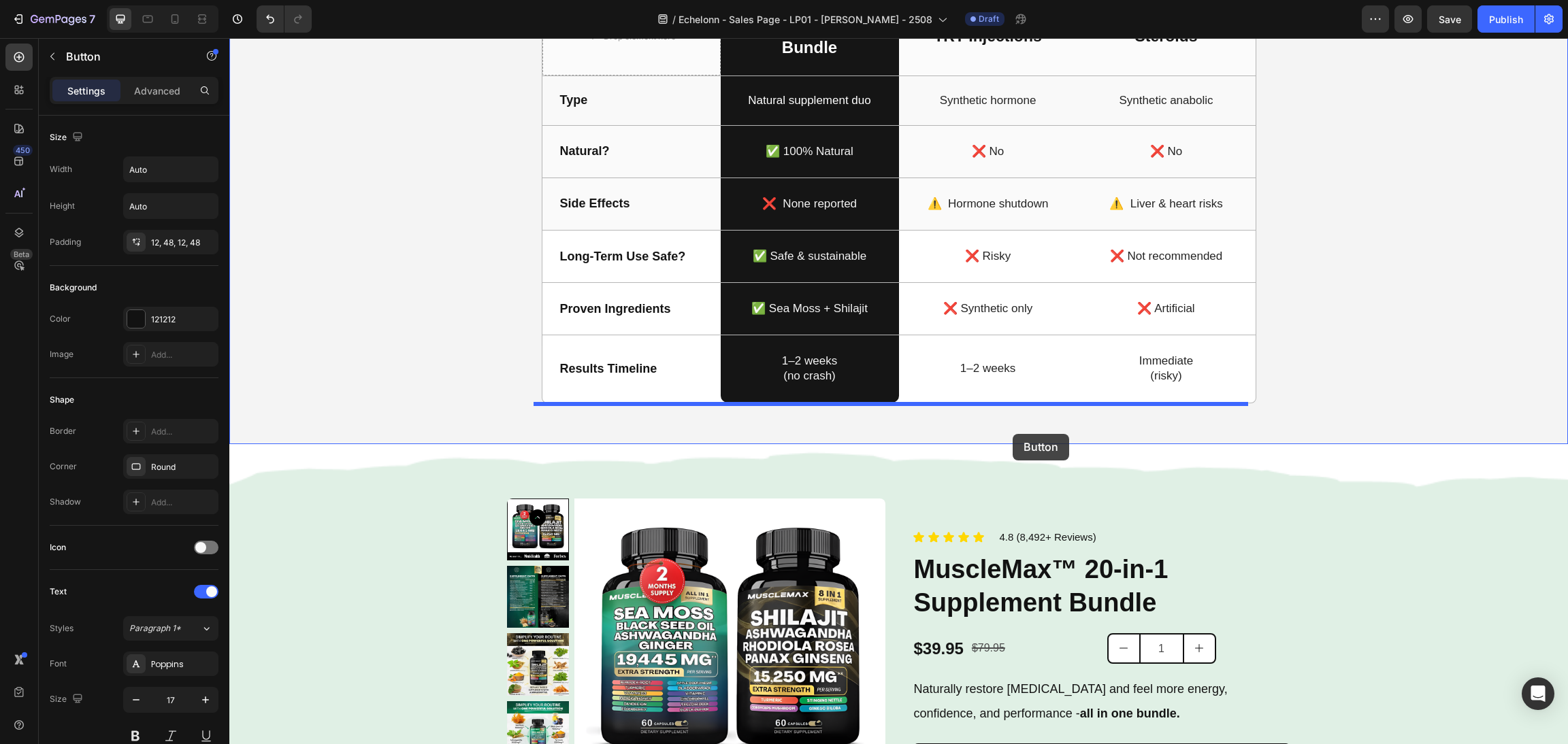
drag, startPoint x: 493, startPoint y: 385, endPoint x: 1012, endPoint y: 434, distance: 521.3
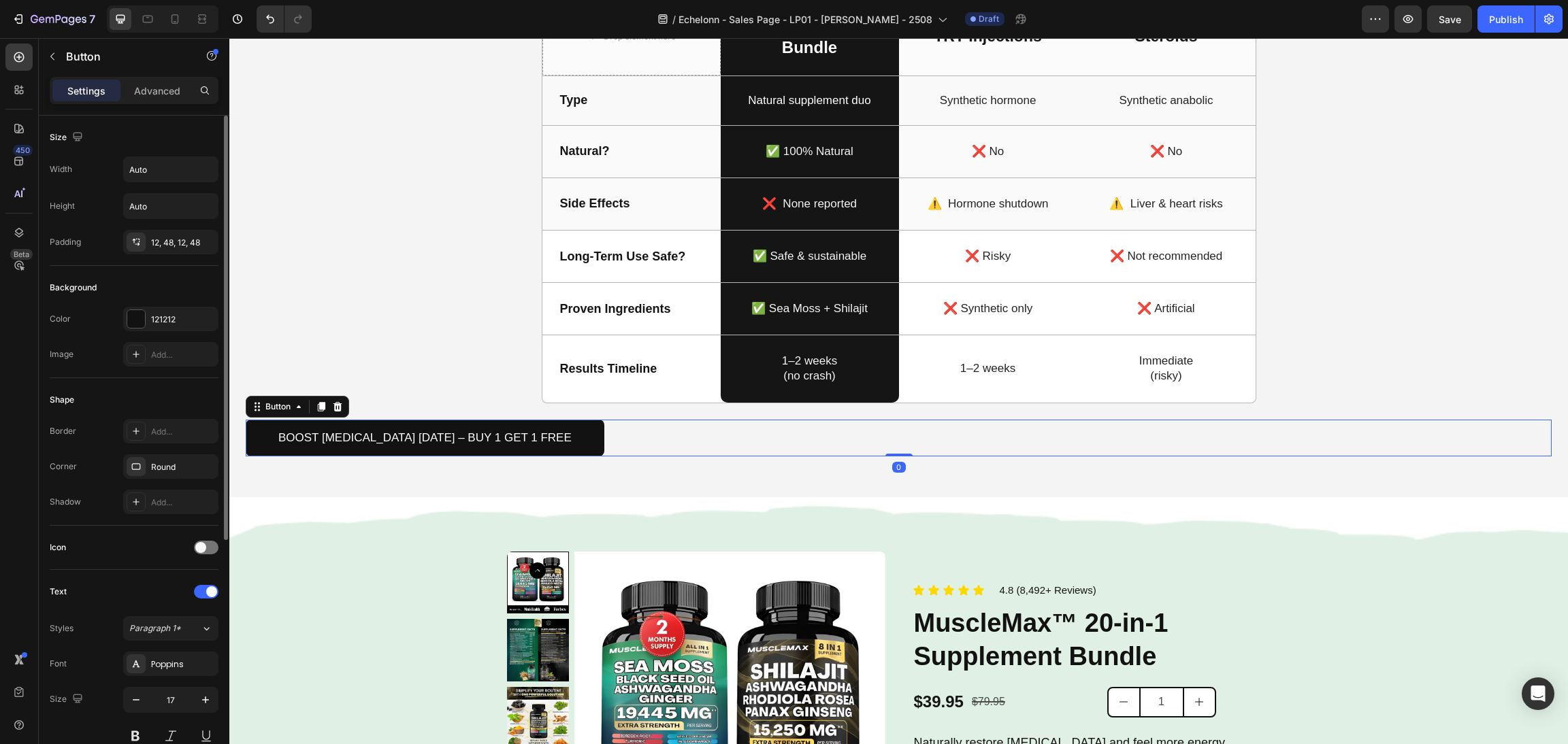
scroll to position [380, 0]
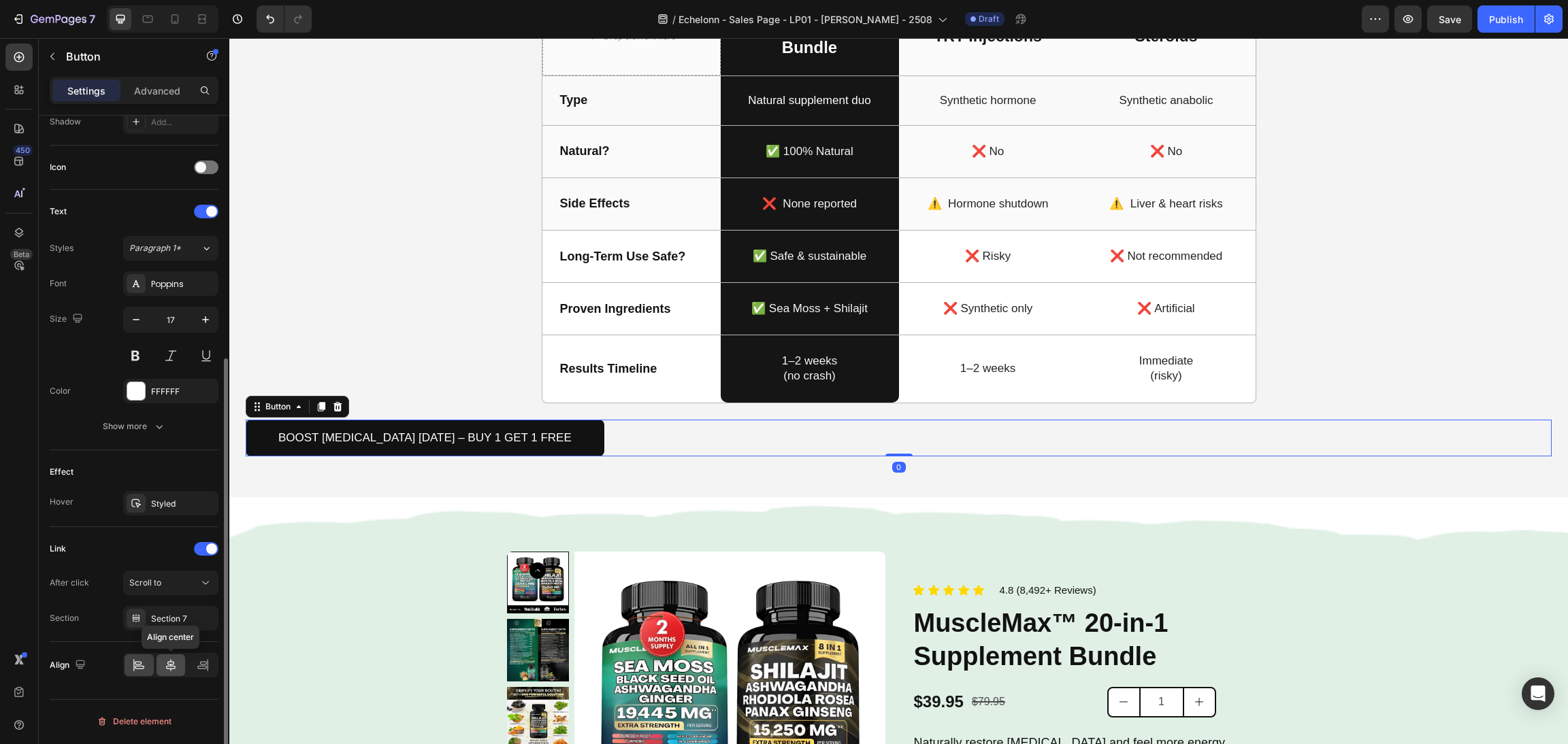
click at [166, 683] on div "Align Align center" at bounding box center [134, 665] width 169 height 46
click at [170, 671] on icon at bounding box center [170, 666] width 13 height 13
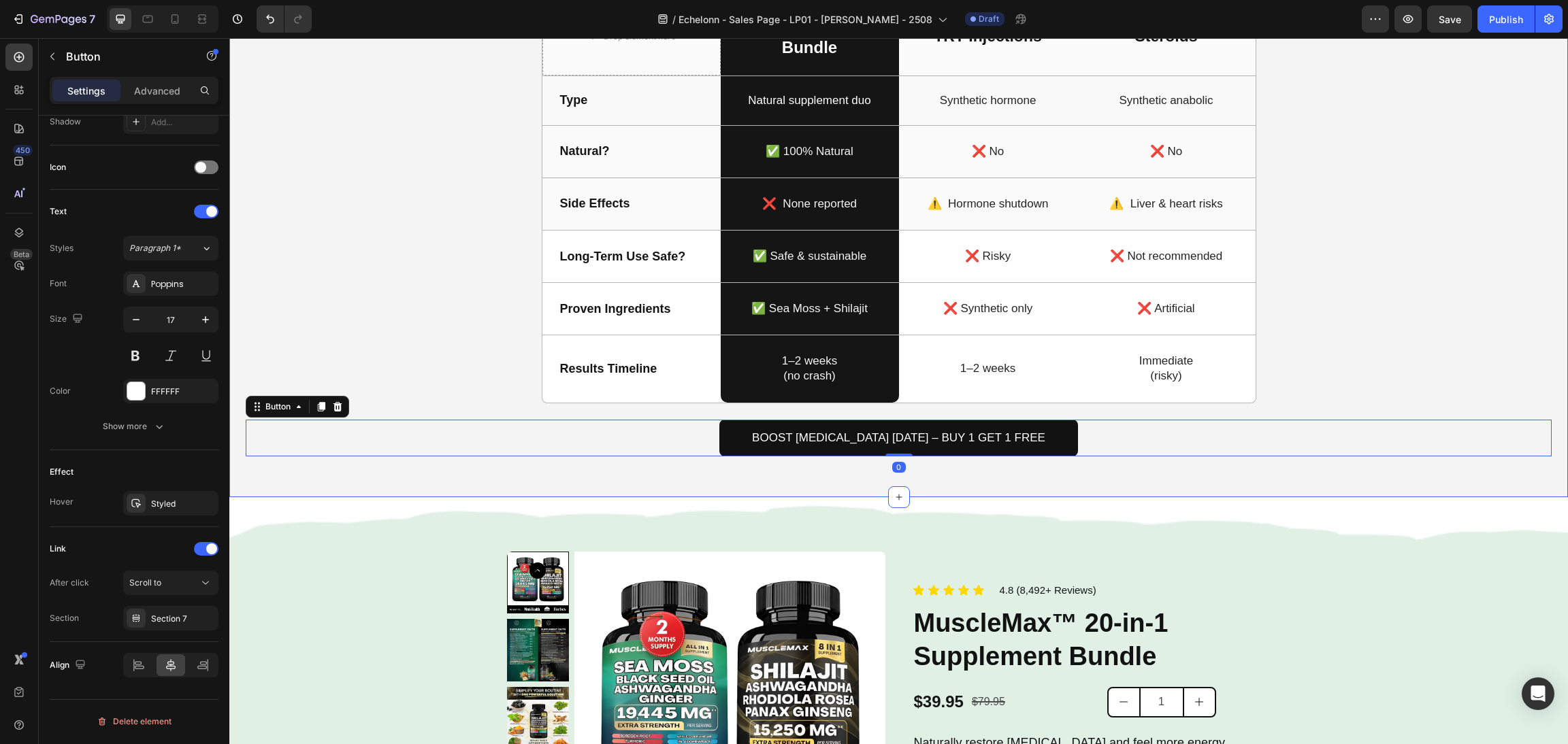
click at [1357, 337] on div "How MuscleMax Compares To Other Testosterone Solutions Heading Drop element her…" at bounding box center [899, 190] width 1307 height 534
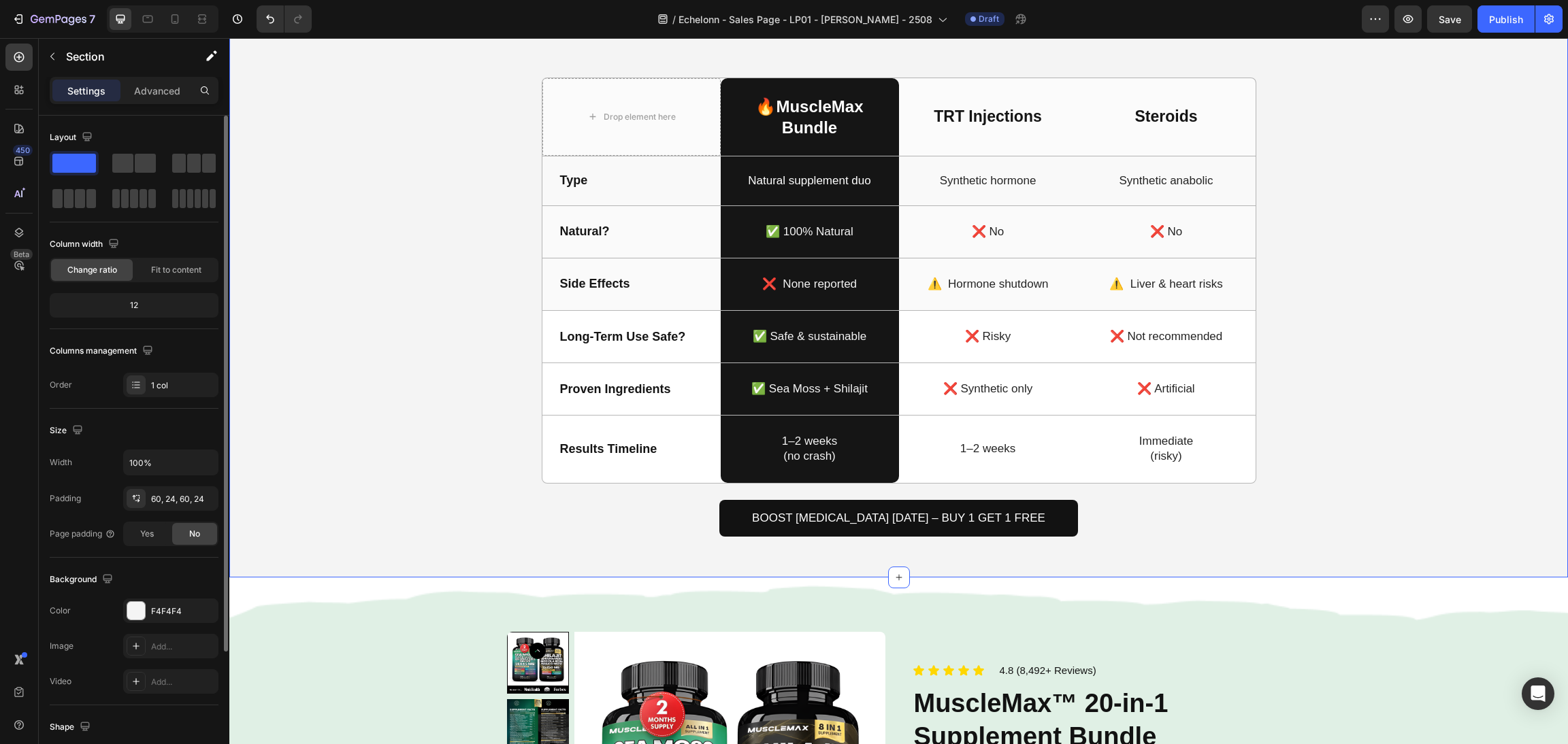
scroll to position [1532, 0]
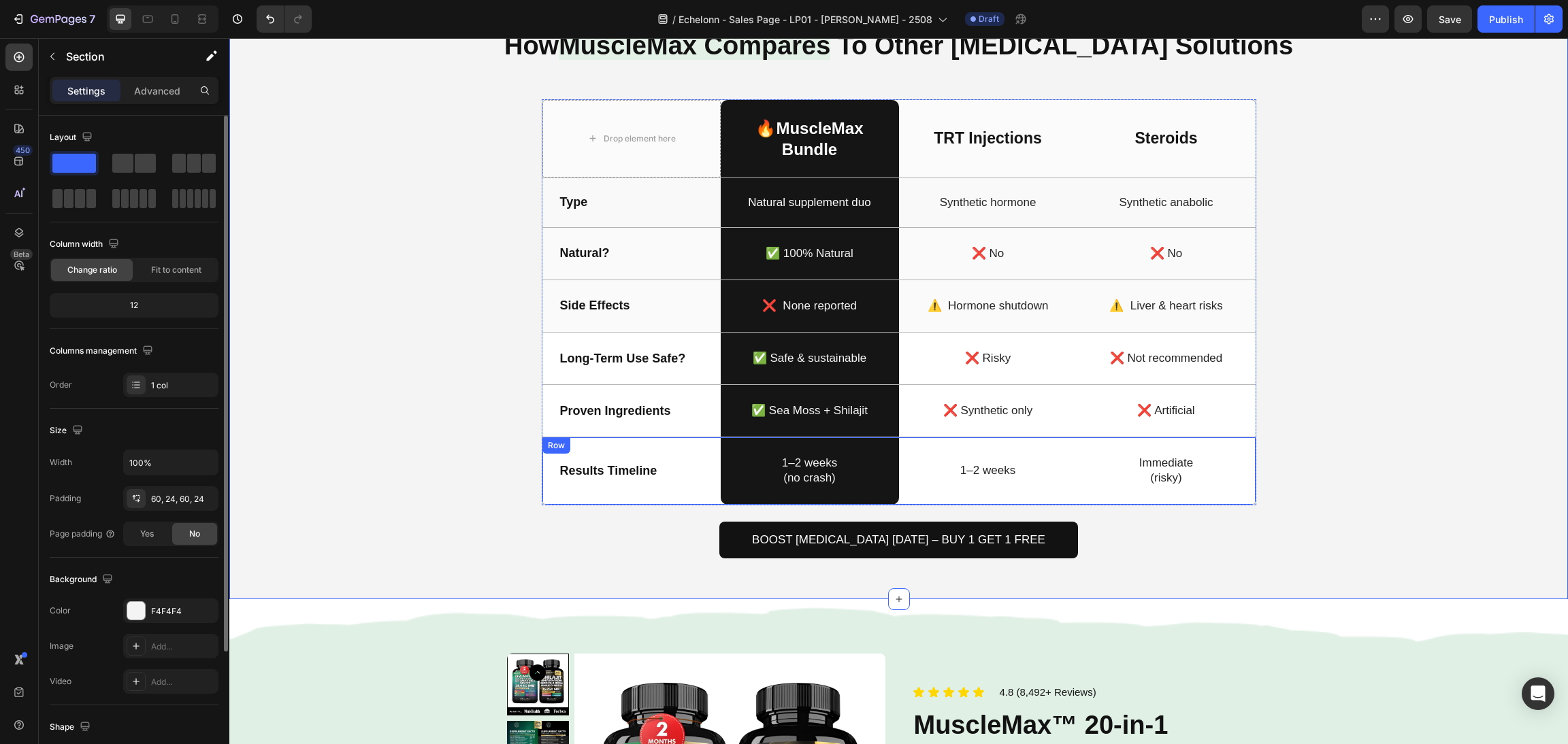
click at [1174, 524] on div "Boost Testosterone Today – Buy 1 Get 1 Free Button" at bounding box center [899, 540] width 1307 height 38
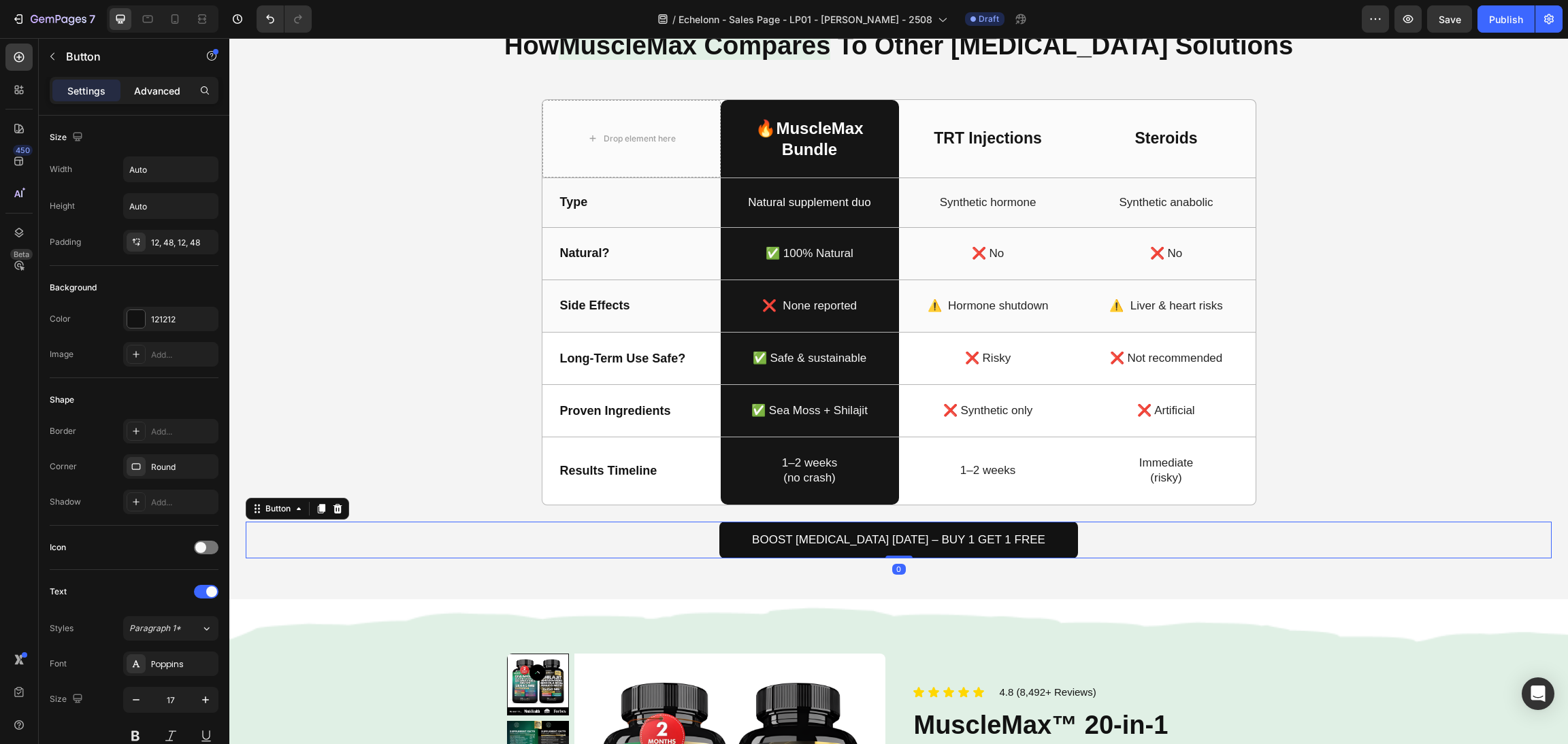
click at [179, 86] on p "Advanced" at bounding box center [157, 90] width 46 height 14
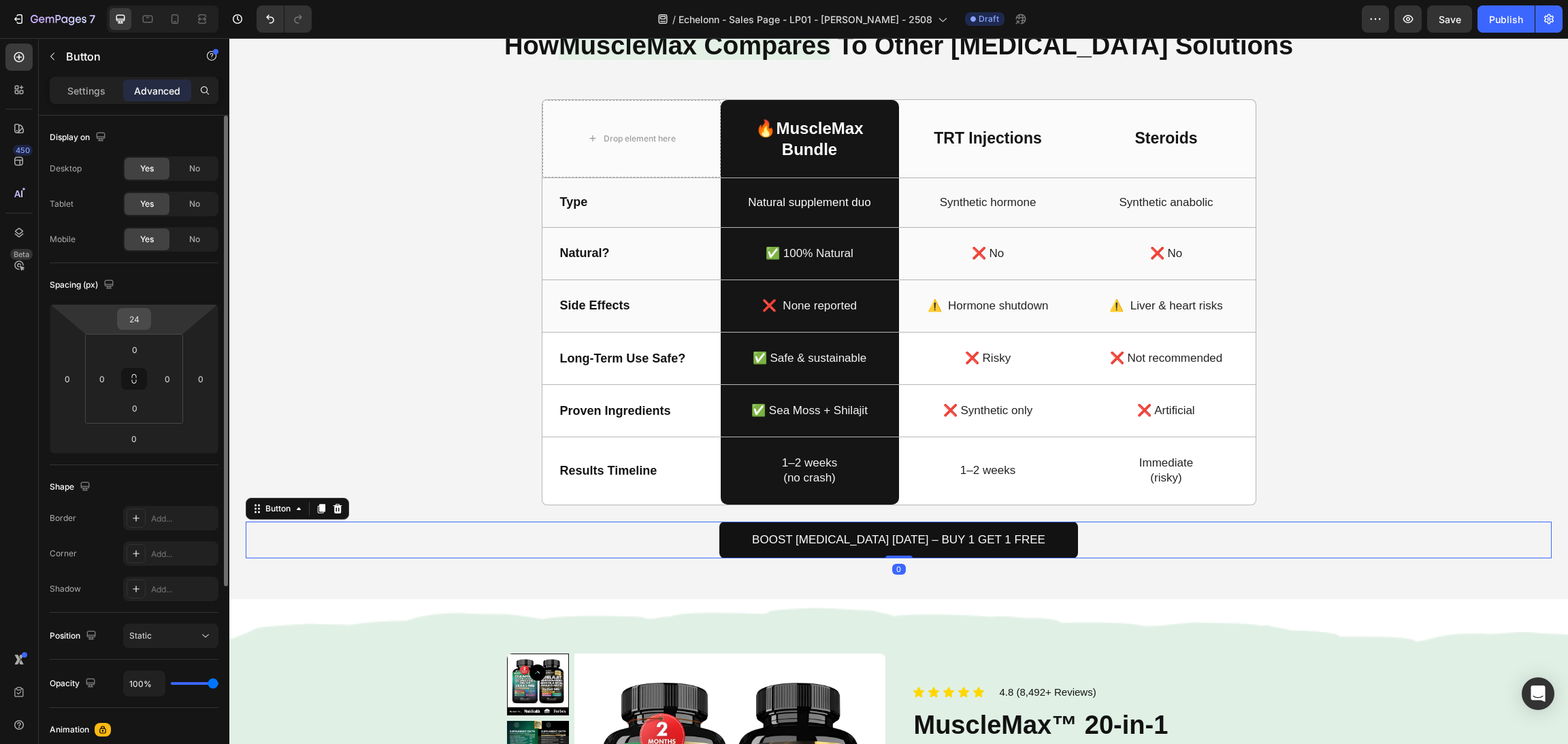
click at [138, 319] on input "24" at bounding box center [134, 319] width 28 height 20
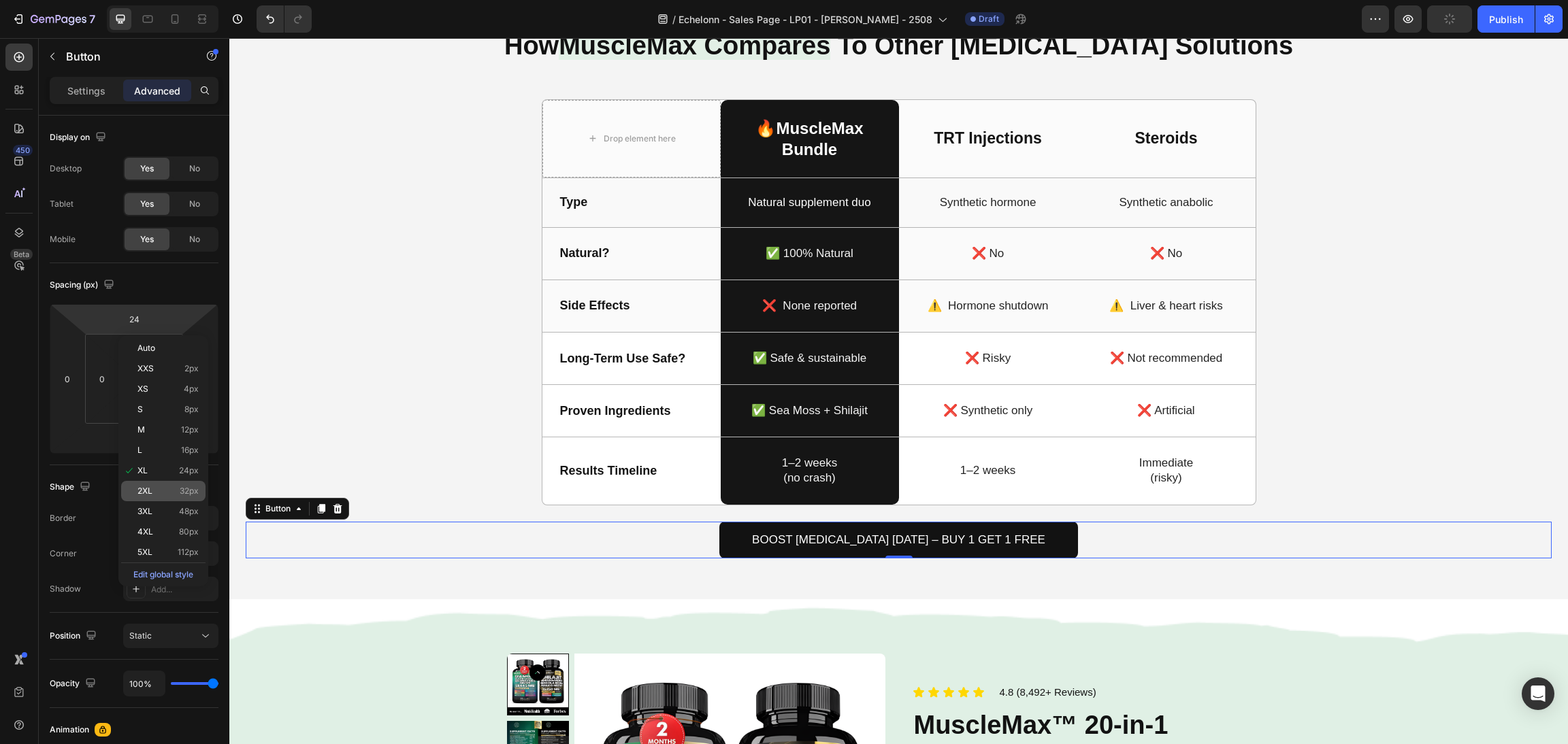
click at [171, 494] on p "2XL 32px" at bounding box center [168, 491] width 61 height 9
type input "32"
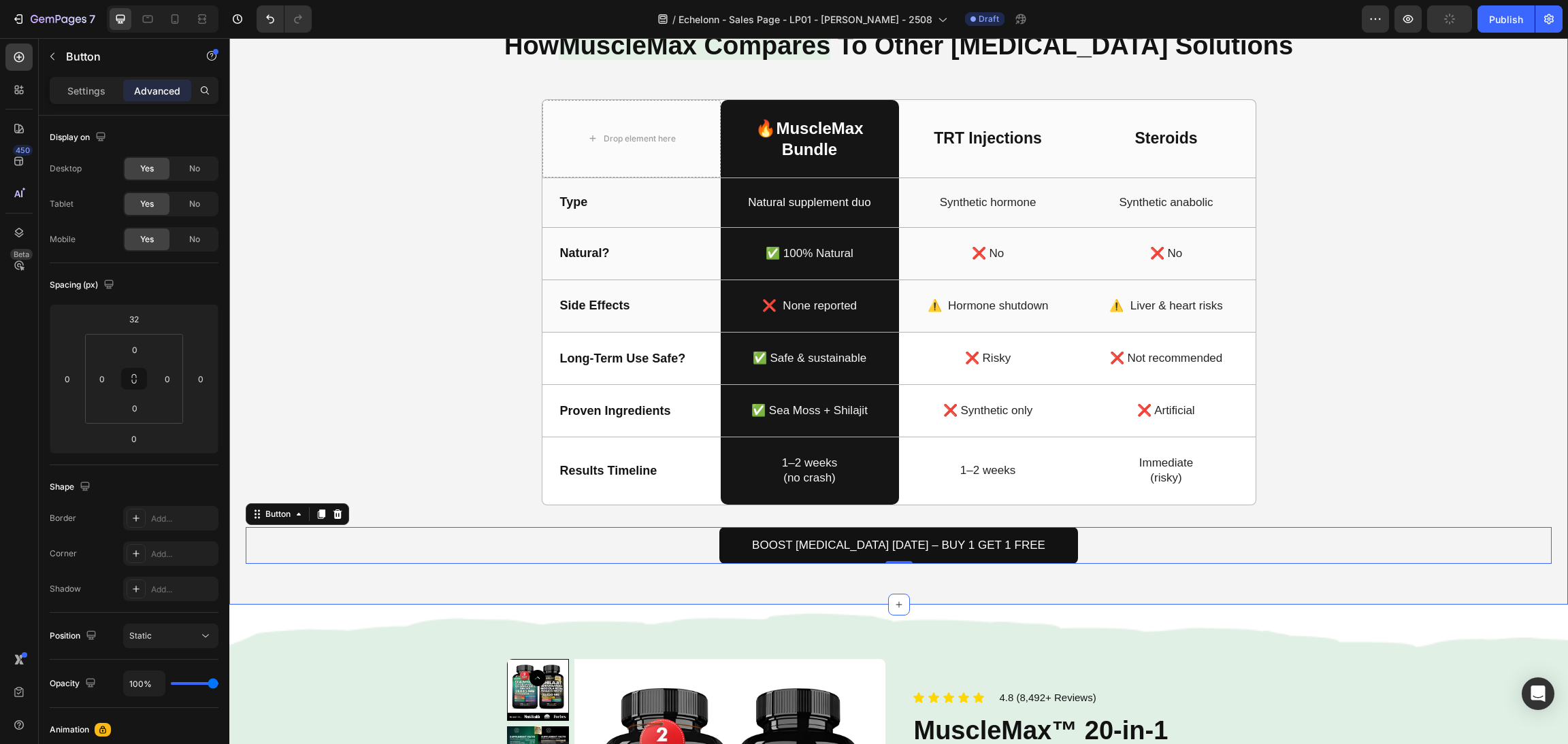
click at [1262, 402] on div "How MuscleMax Compares To Other Testosterone Solutions Heading Drop element her…" at bounding box center [899, 295] width 1307 height 539
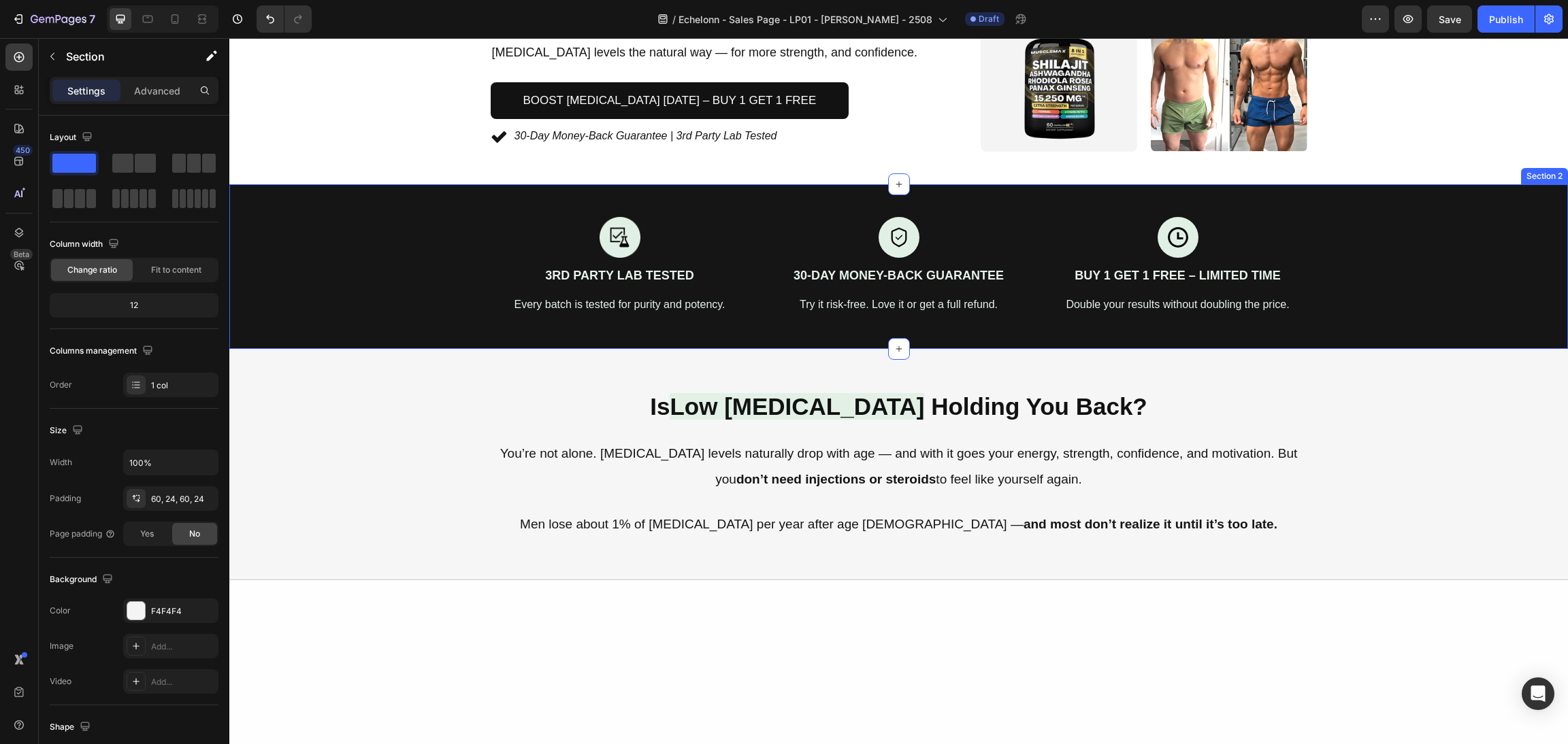
scroll to position [0, 0]
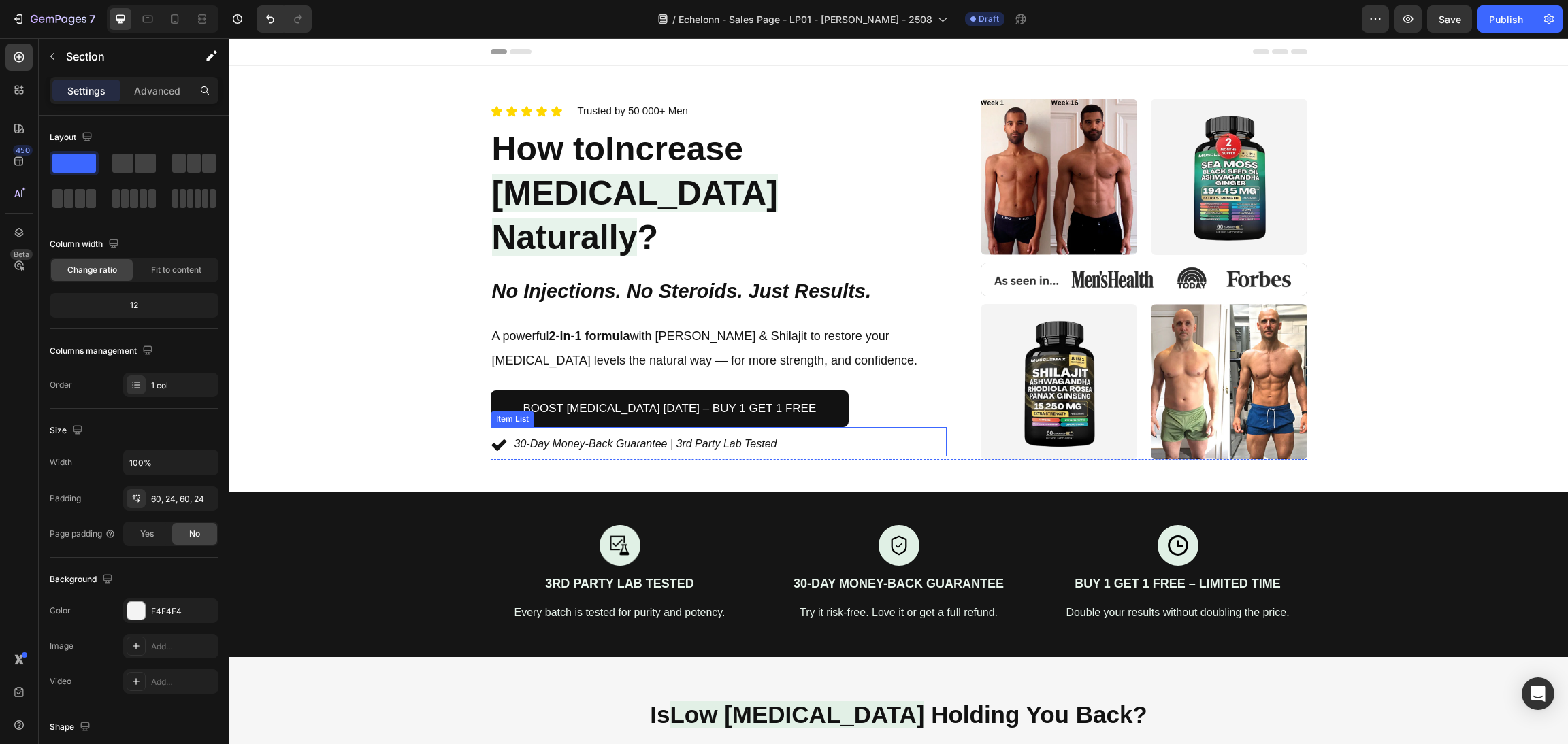
click at [515, 435] on p "30-Day Money-Back Guarantee | 3rd Party Lab Tested" at bounding box center [646, 445] width 263 height 20
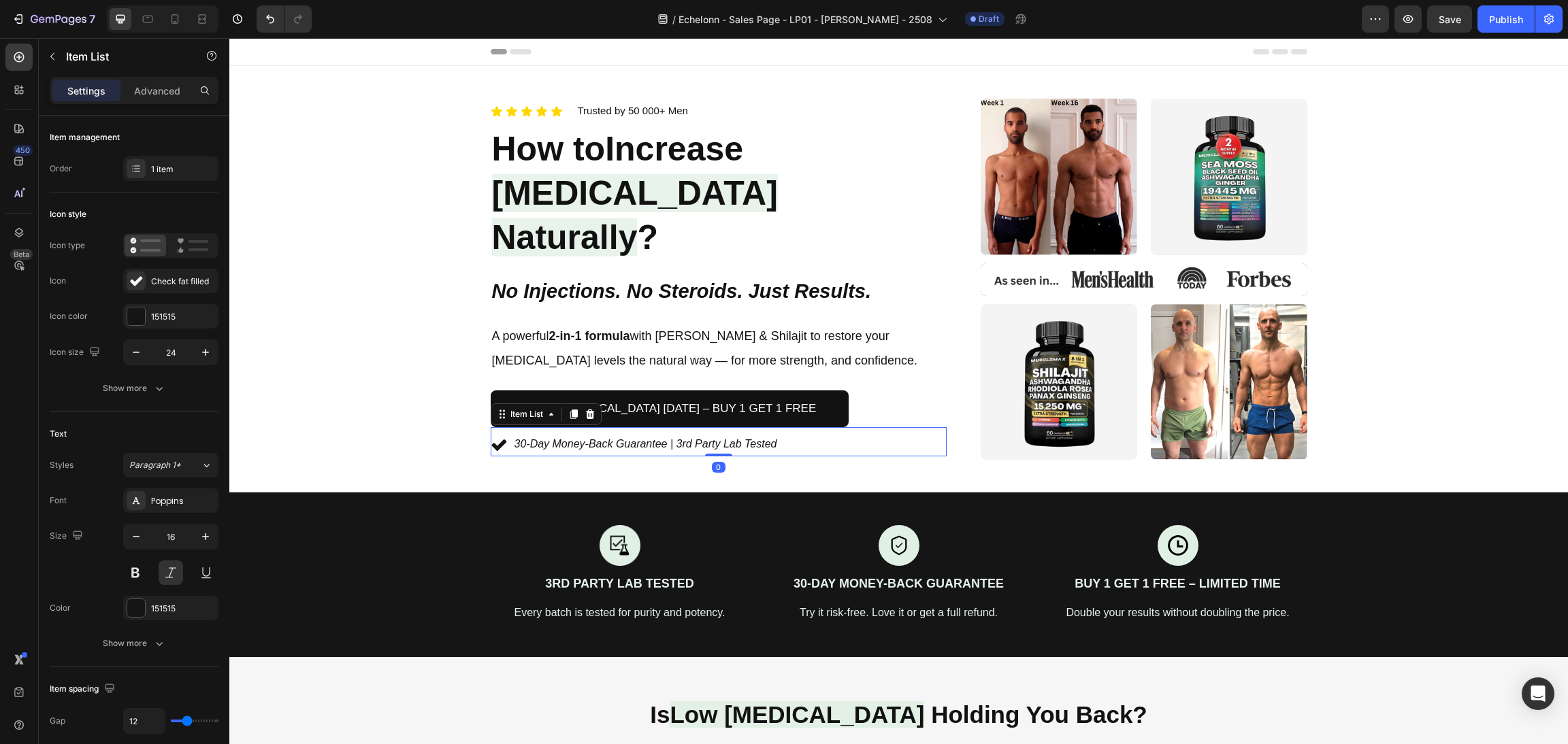
click at [566, 403] on div "Item List" at bounding box center [546, 414] width 111 height 22
click at [568, 409] on icon at bounding box center [573, 414] width 11 height 11
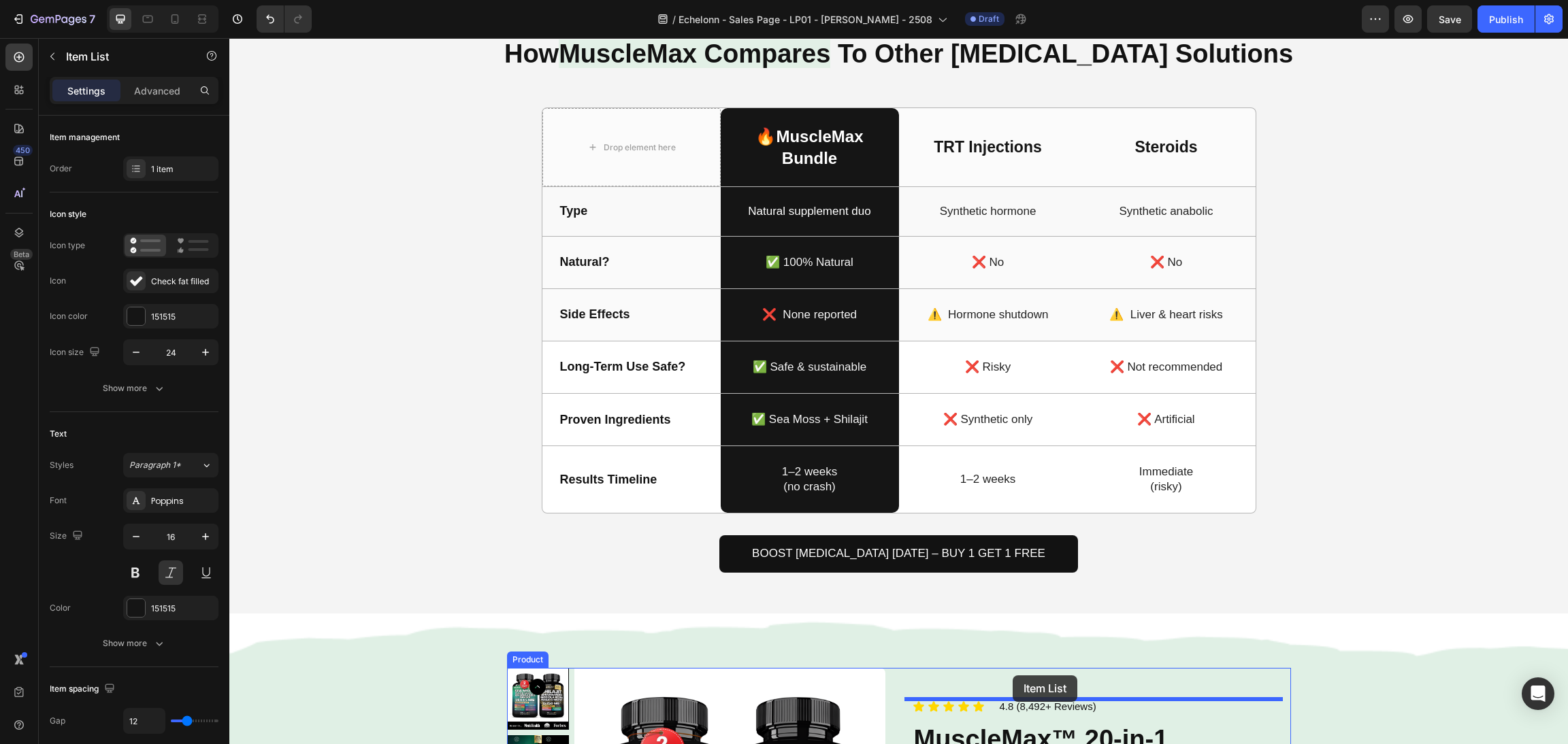
scroll to position [1531, 0]
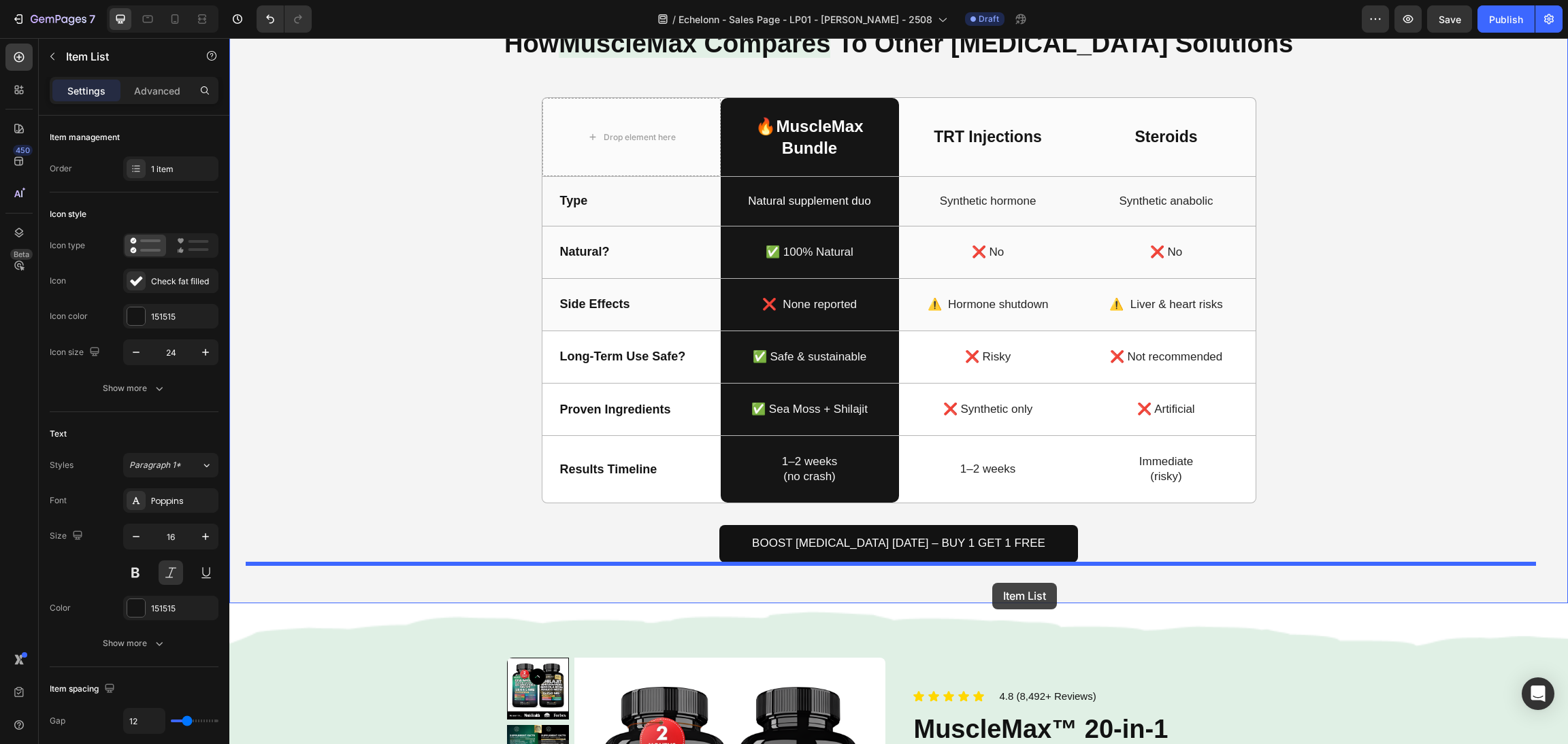
drag, startPoint x: 493, startPoint y: 412, endPoint x: 992, endPoint y: 583, distance: 527.5
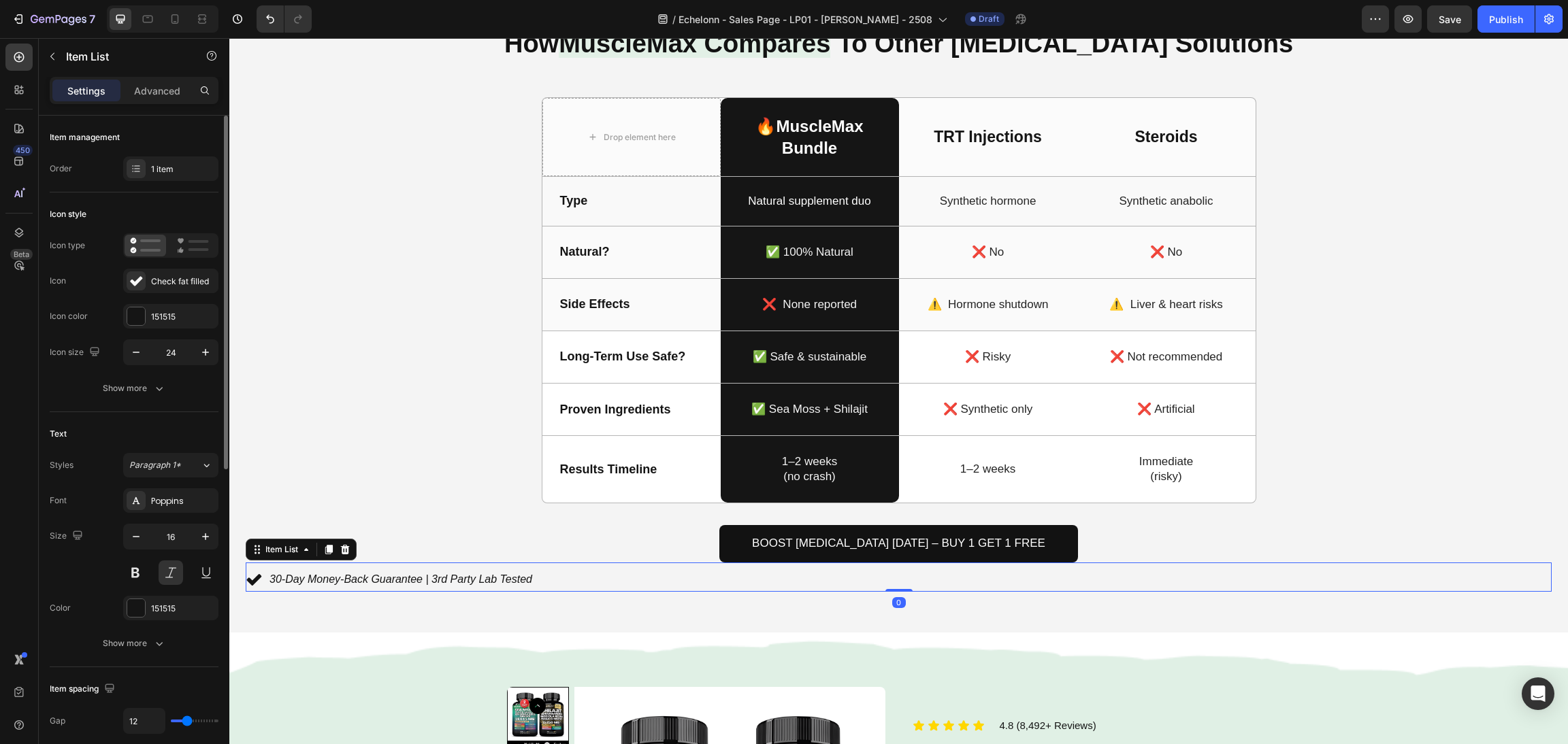
scroll to position [408, 0]
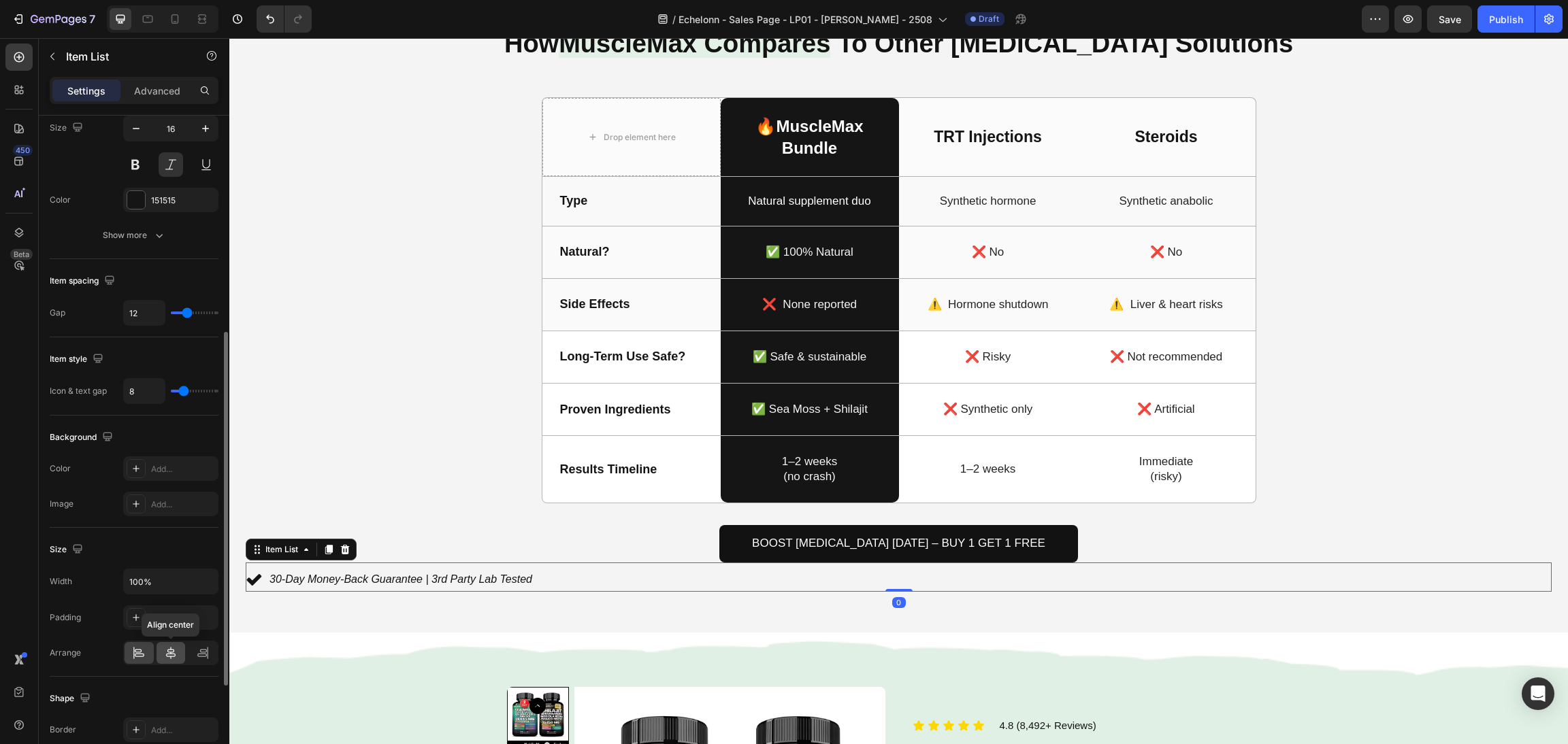
click at [168, 654] on icon at bounding box center [170, 653] width 9 height 13
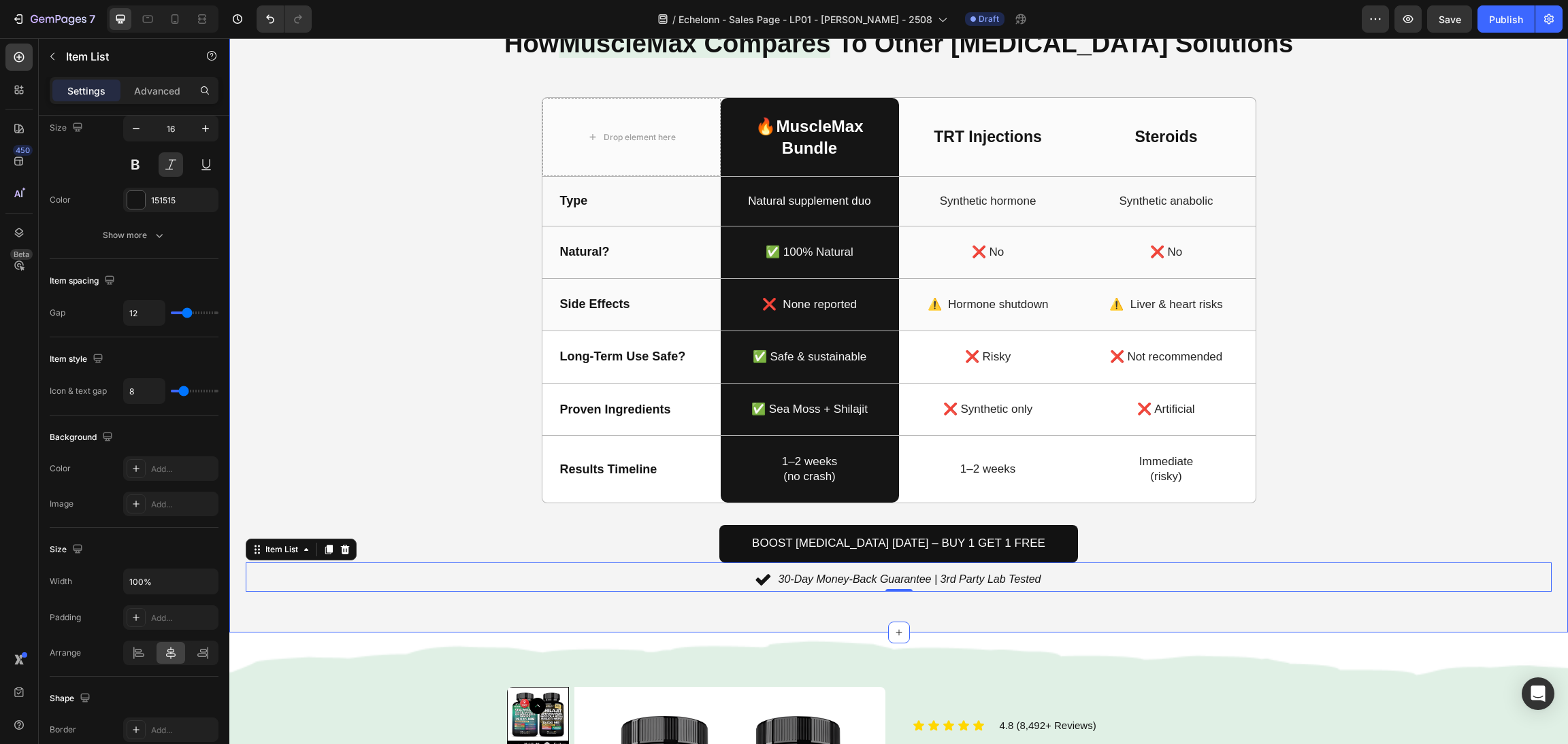
click at [1393, 514] on div "Boost Testosterone Today – Buy 1 Get 1 Free Button" at bounding box center [899, 533] width 1307 height 59
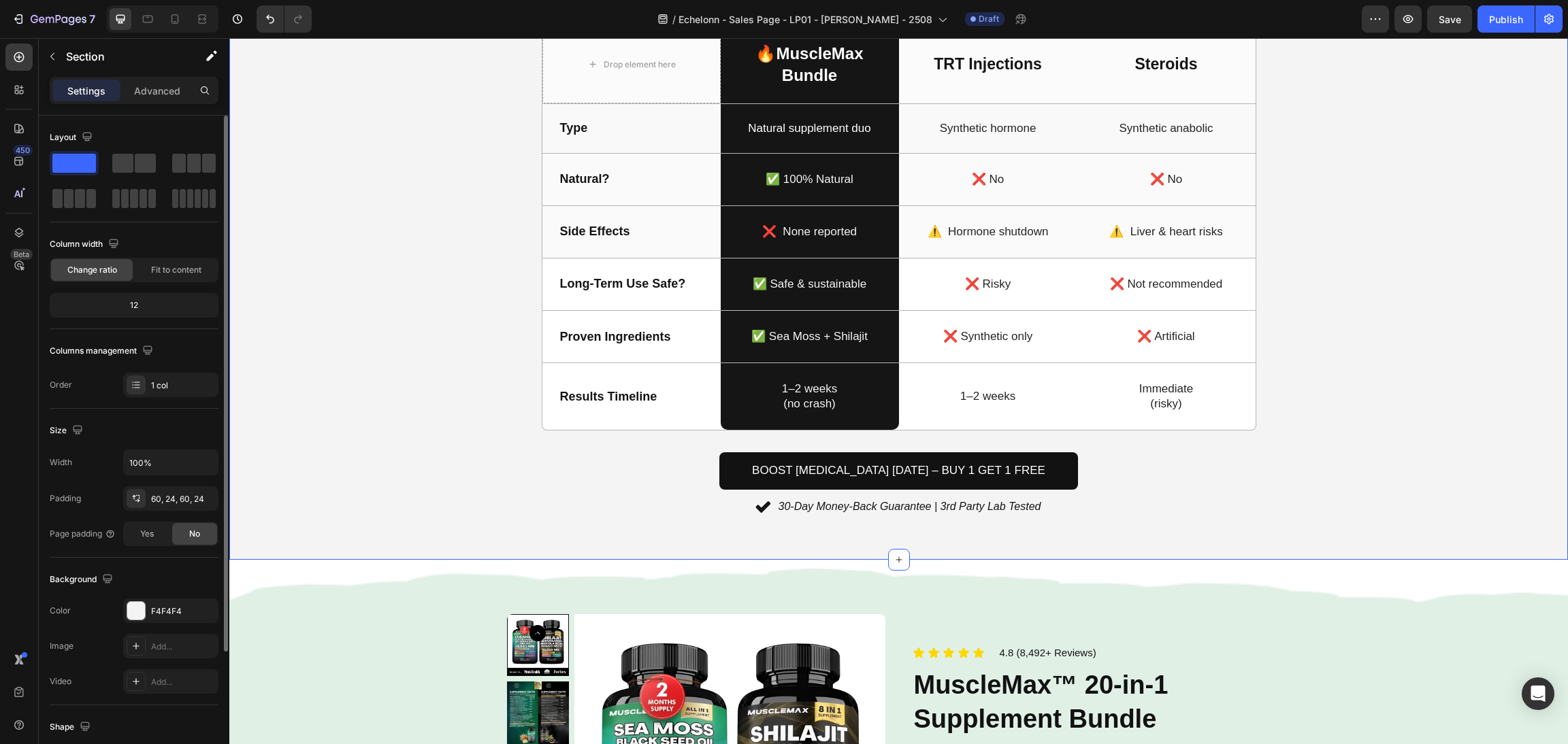
scroll to position [1633, 0]
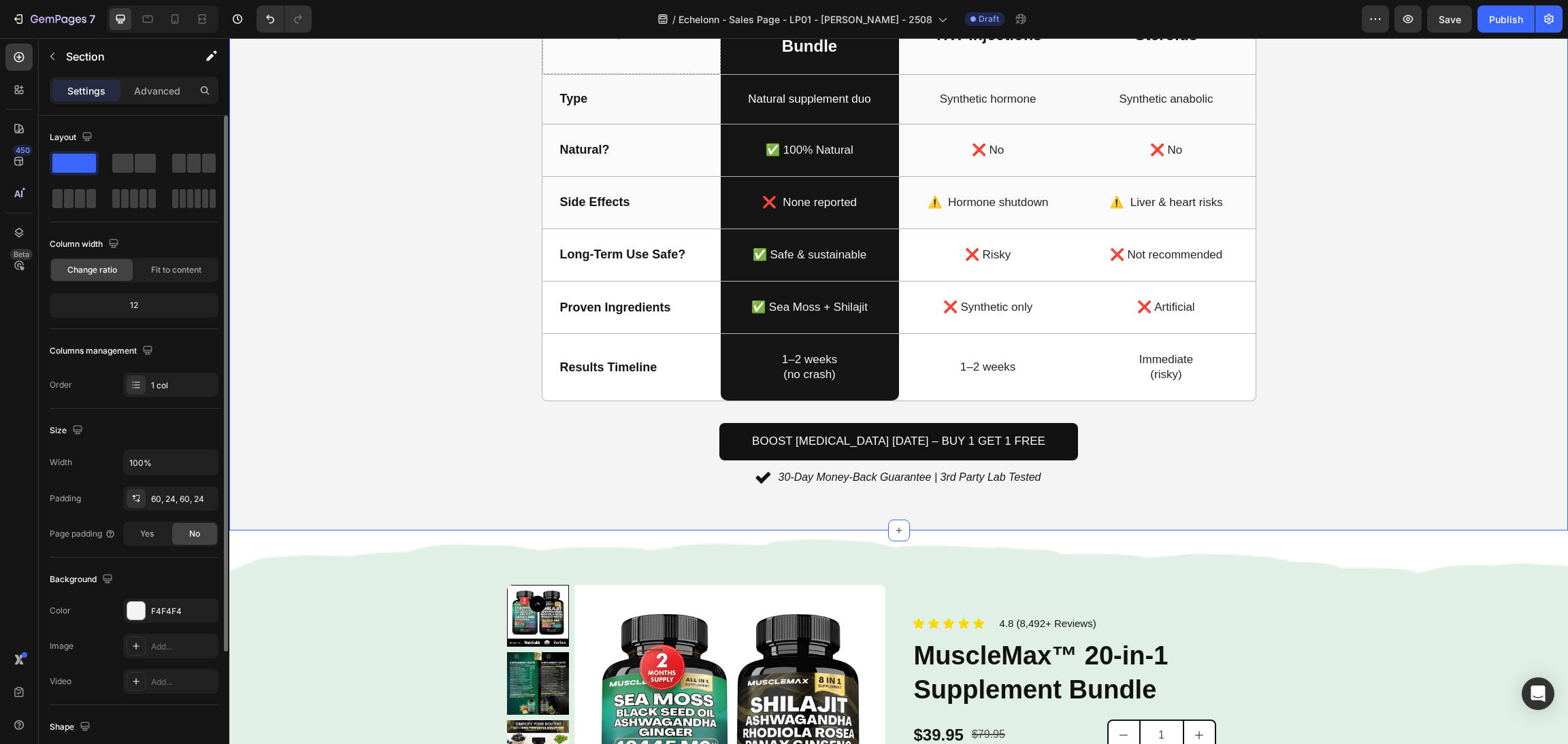
click at [1137, 453] on div "Boost Testosterone Today – Buy 1 Get 1 Free Button" at bounding box center [899, 442] width 1307 height 38
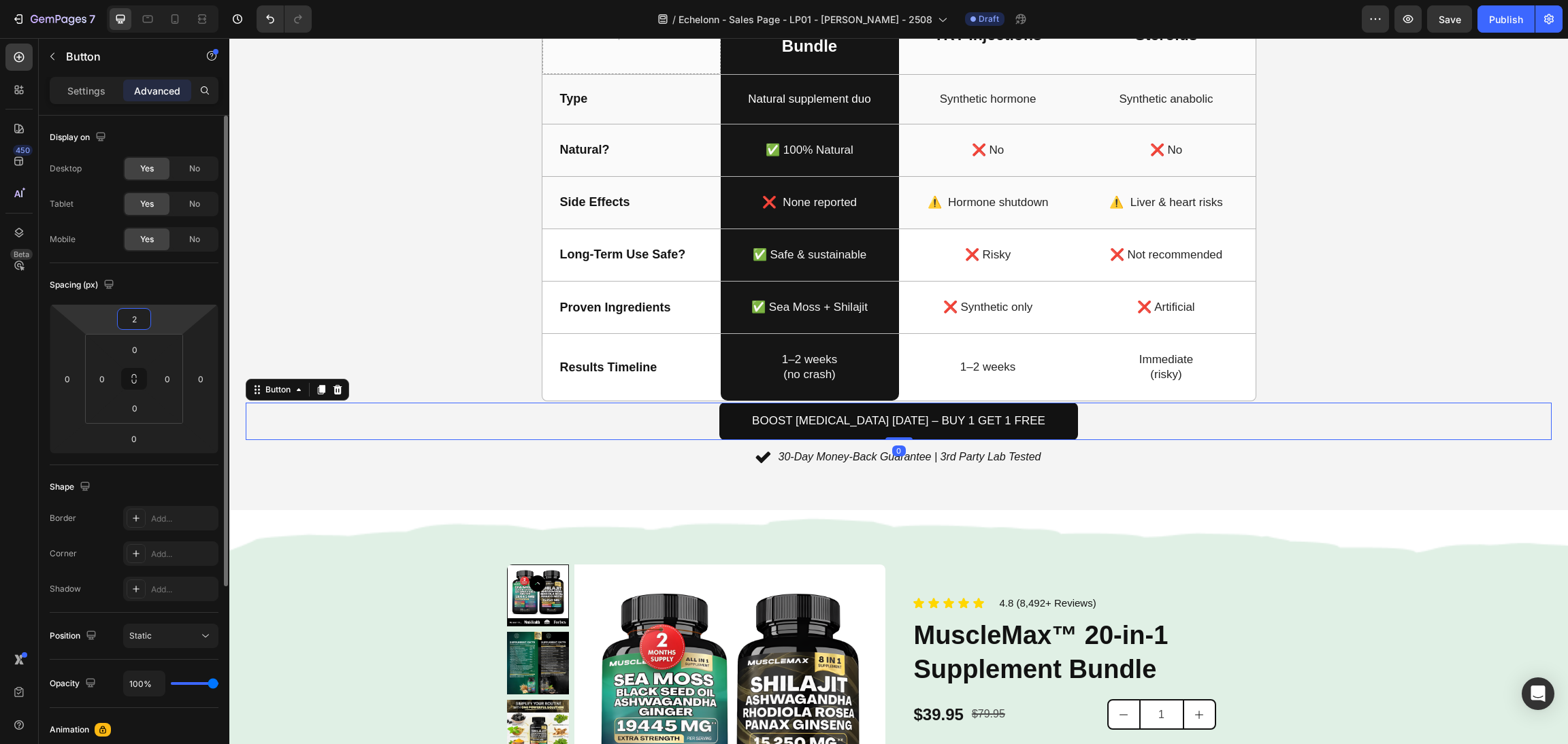
click at [131, 0] on html "7 / Echelonn - Sales Page - LP01 - Sasha - 2508 Draft Preview Save Publish 450 …" at bounding box center [784, 0] width 1568 height 0
click at [131, 326] on input "2" at bounding box center [134, 319] width 28 height 20
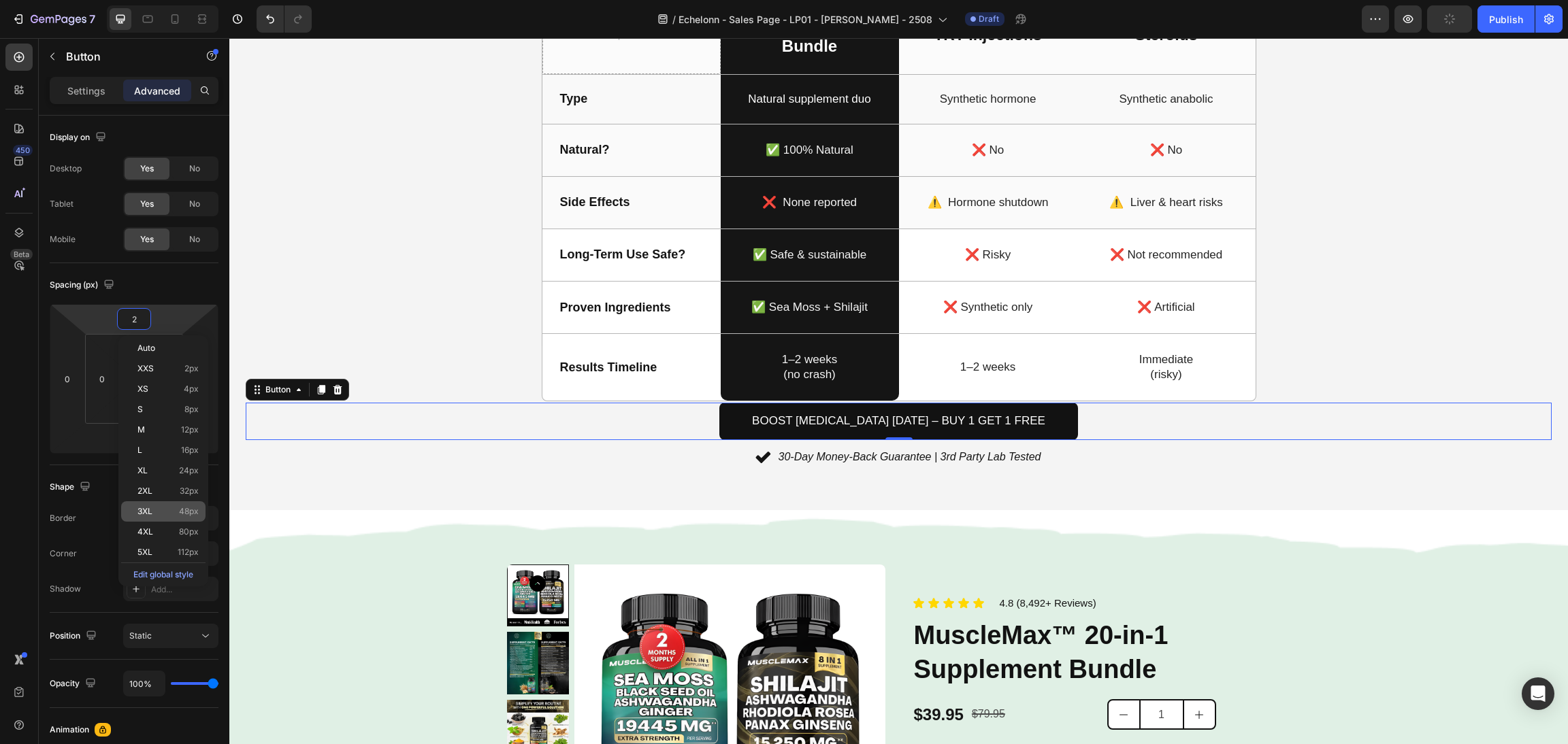
click at [168, 516] on p "3XL 48px" at bounding box center [168, 511] width 61 height 9
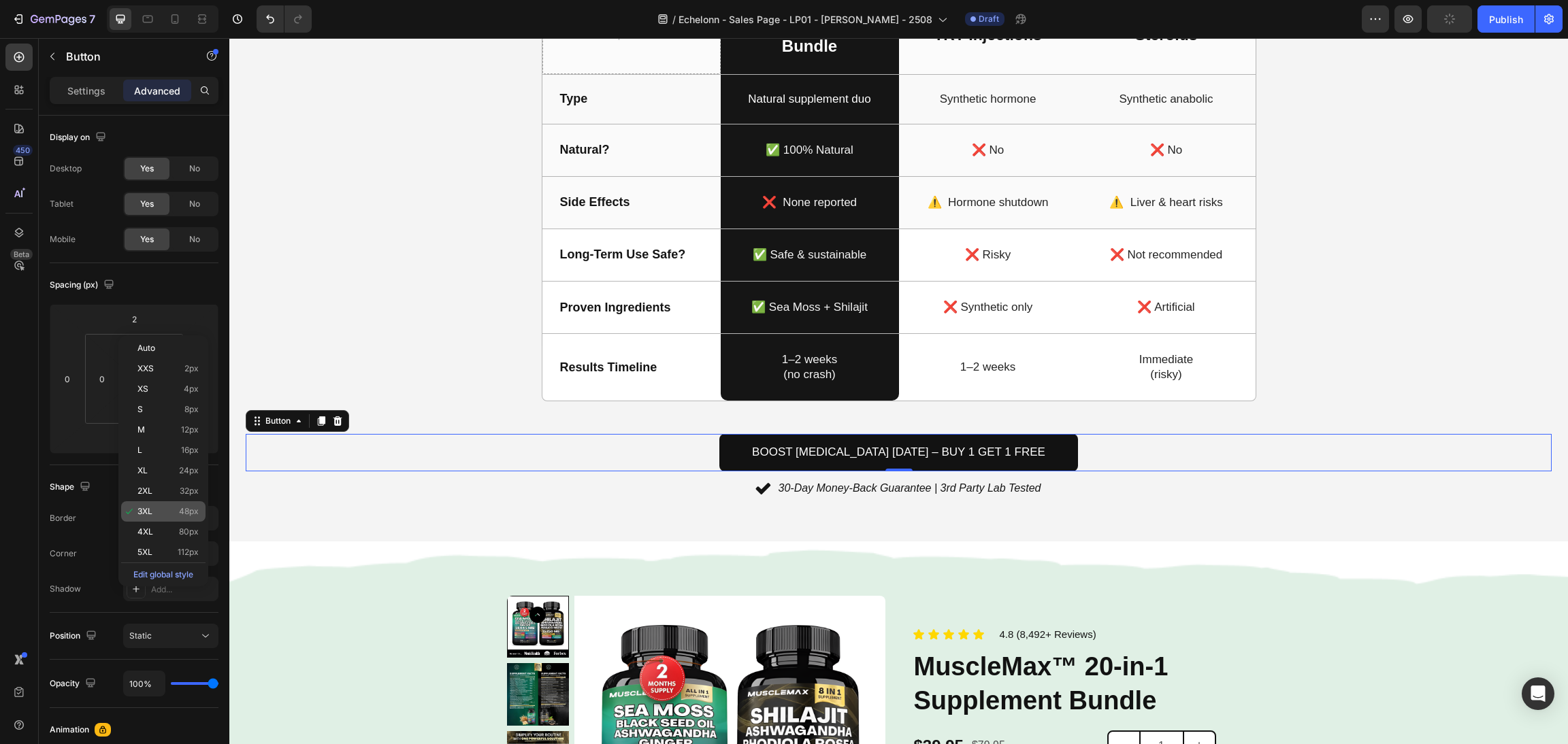
type input "48"
click at [1380, 367] on div "How MuscleMax Compares To Other Testosterone Solutions Heading Drop element her…" at bounding box center [899, 210] width 1307 height 579
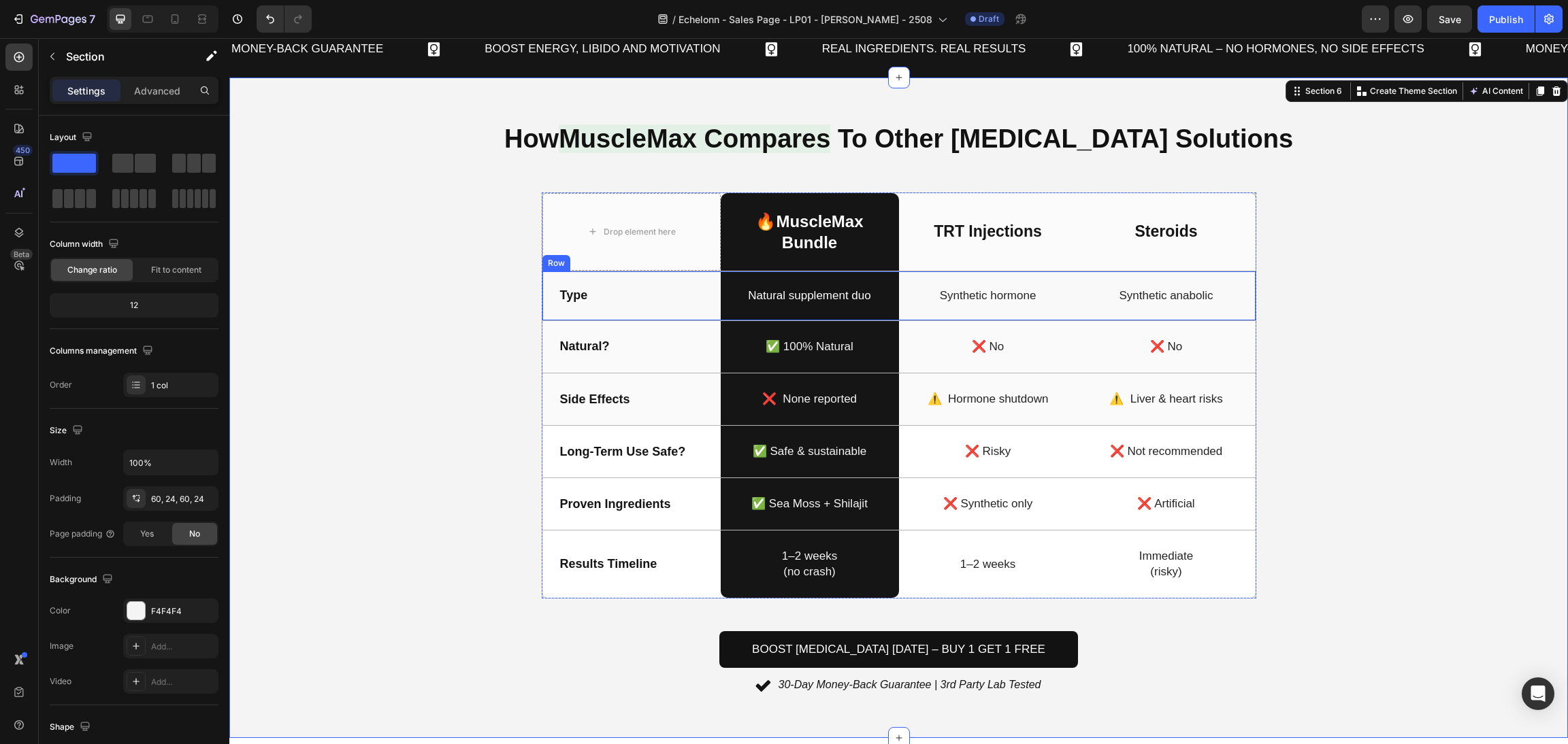
scroll to position [1328, 0]
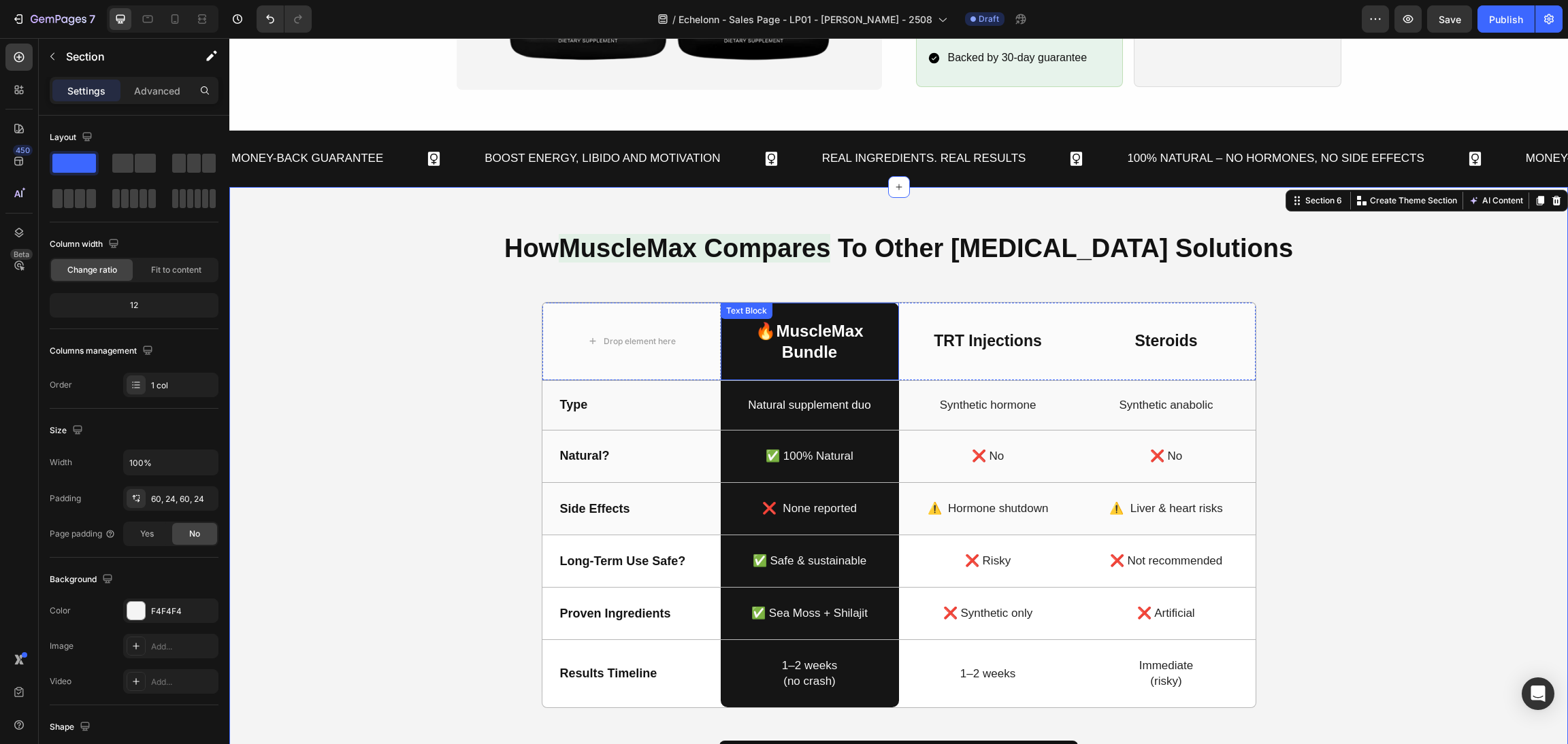
click at [789, 338] on p "🔥 MuscleMax" at bounding box center [810, 331] width 175 height 21
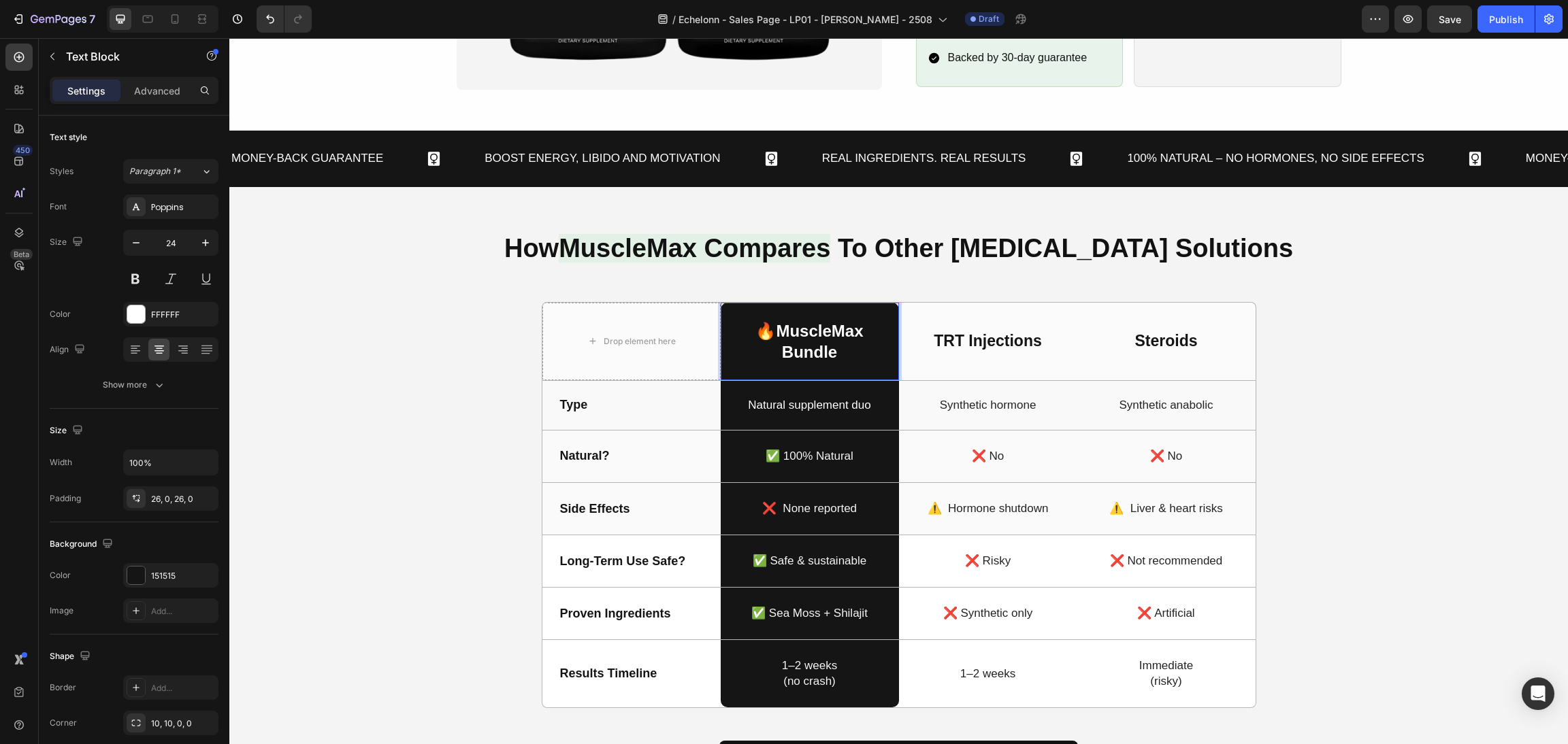
click at [780, 337] on p "🔥 MuscleMax" at bounding box center [810, 331] width 175 height 21
click at [766, 332] on p "🔥 MuscleMax" at bounding box center [810, 331] width 175 height 21
click at [1398, 347] on div "How MuscleMax Compares To Other Testosterone Solutions Heading Drop element her…" at bounding box center [899, 517] width 1307 height 579
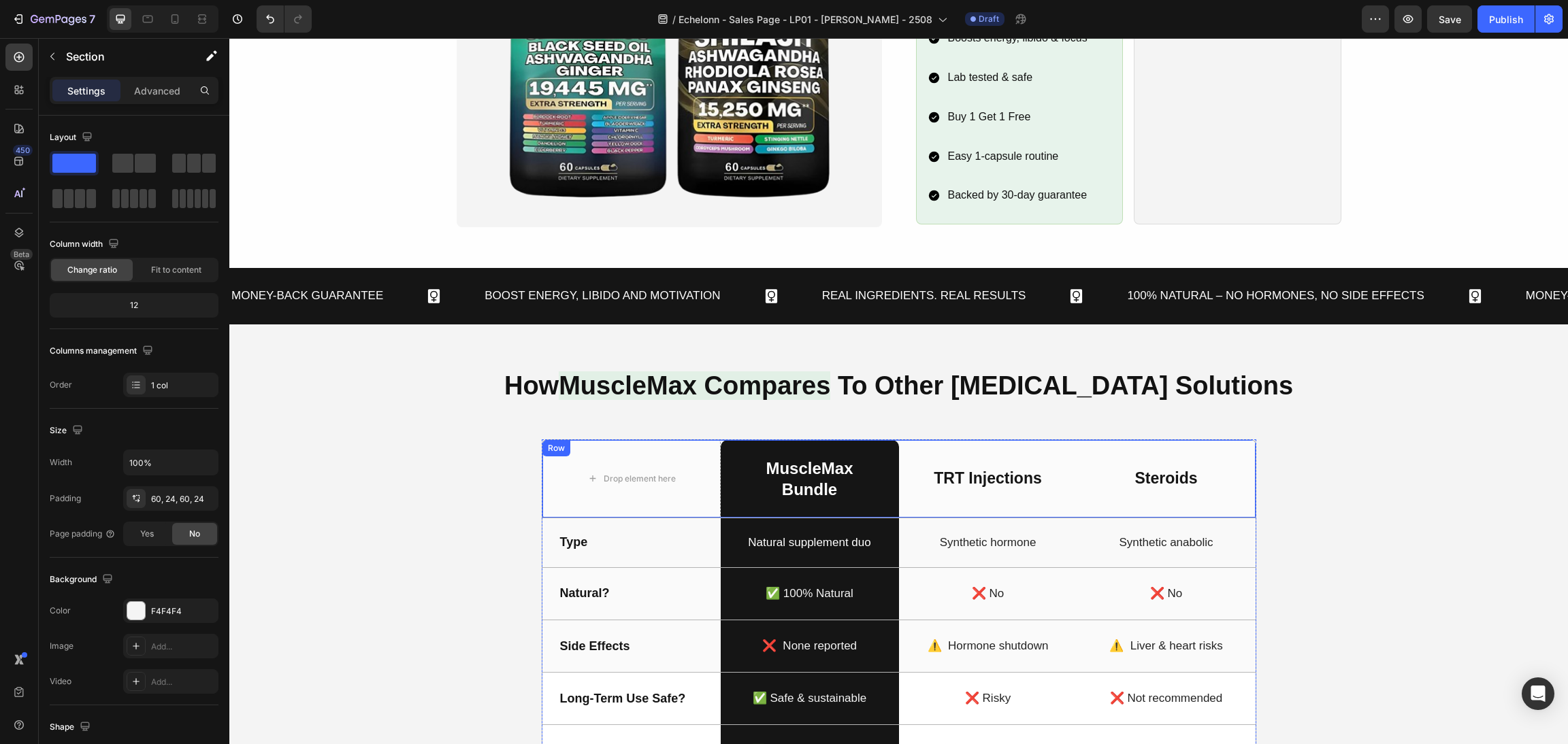
scroll to position [1225, 0]
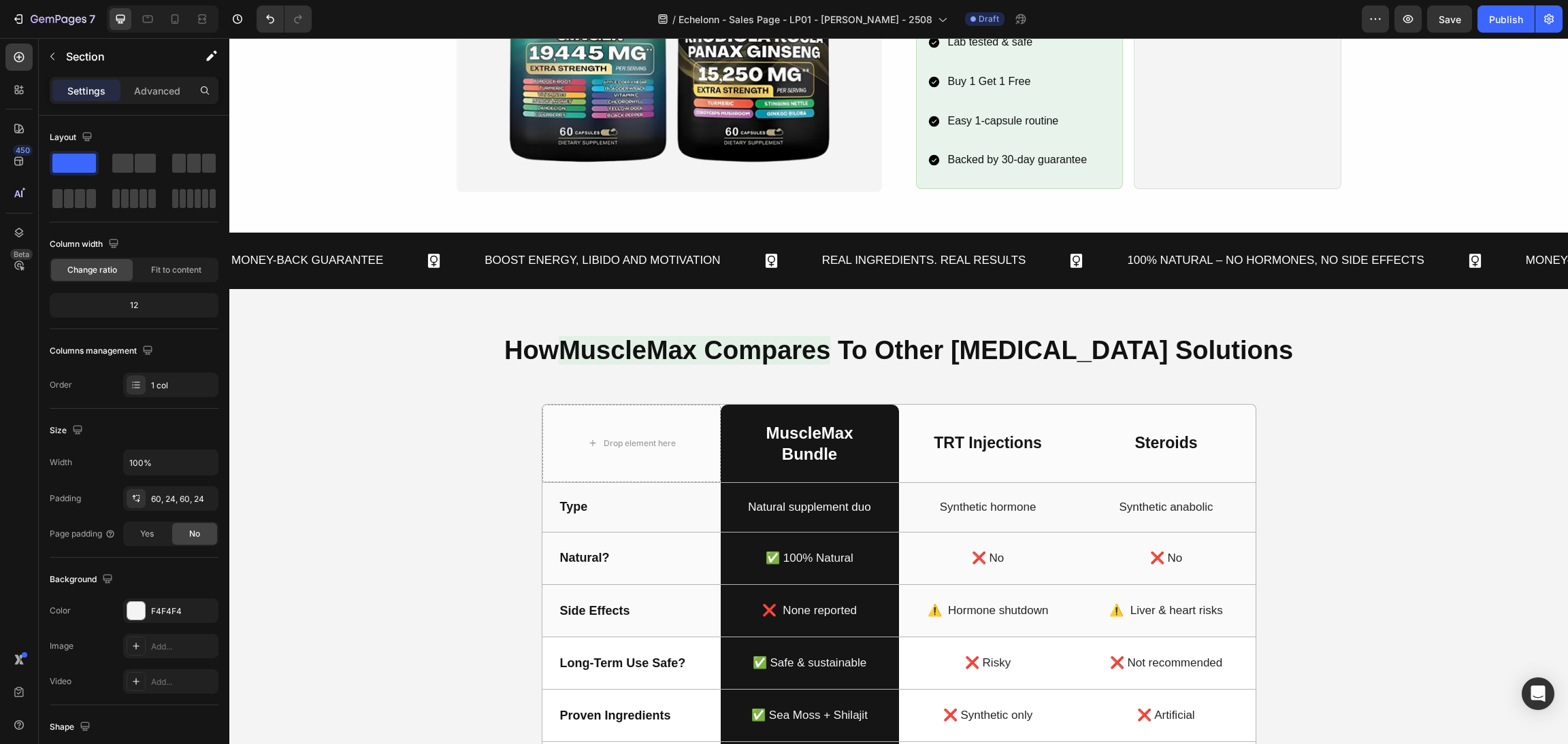
click at [829, 458] on p "Bundle" at bounding box center [810, 453] width 175 height 21
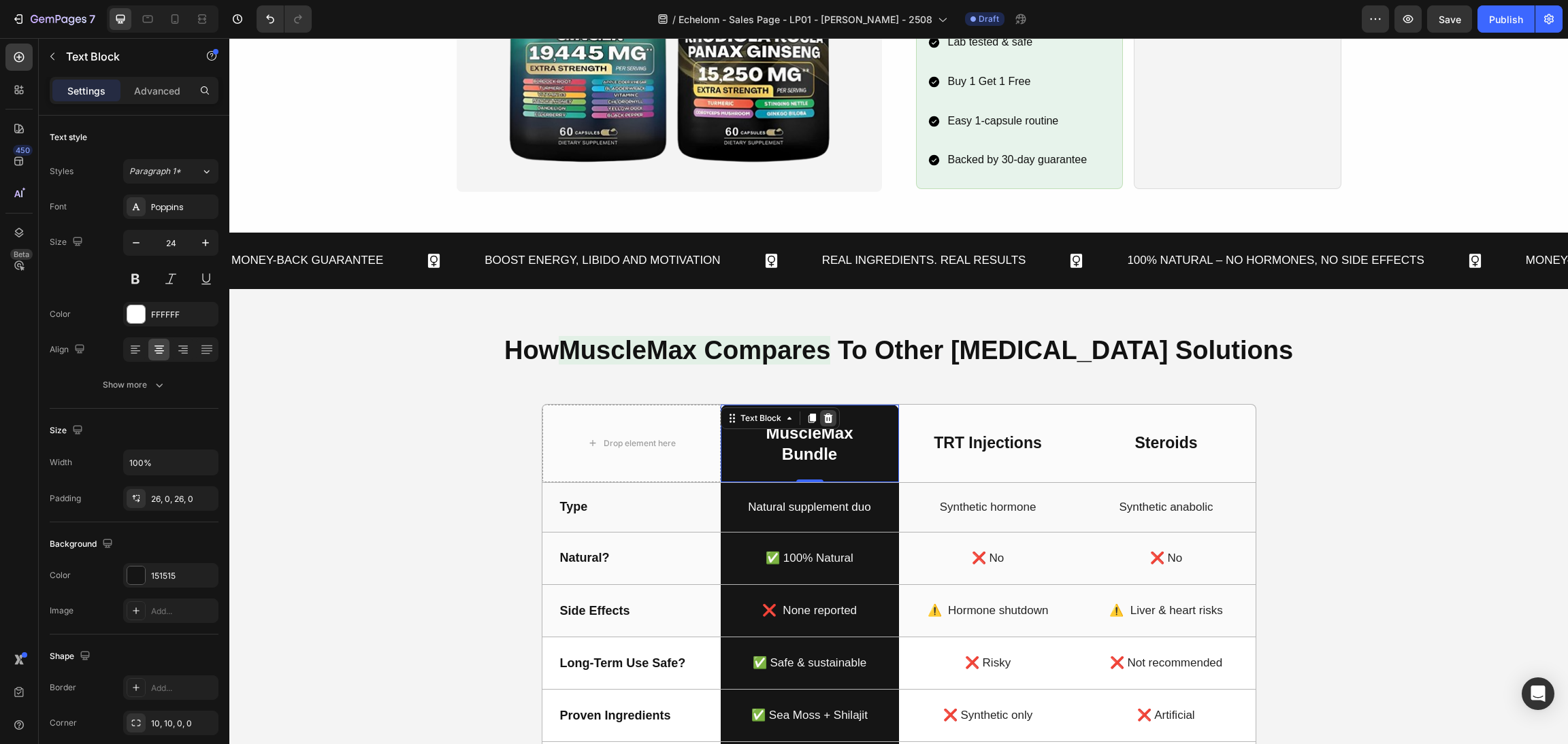
click at [823, 413] on icon at bounding box center [828, 418] width 11 height 11
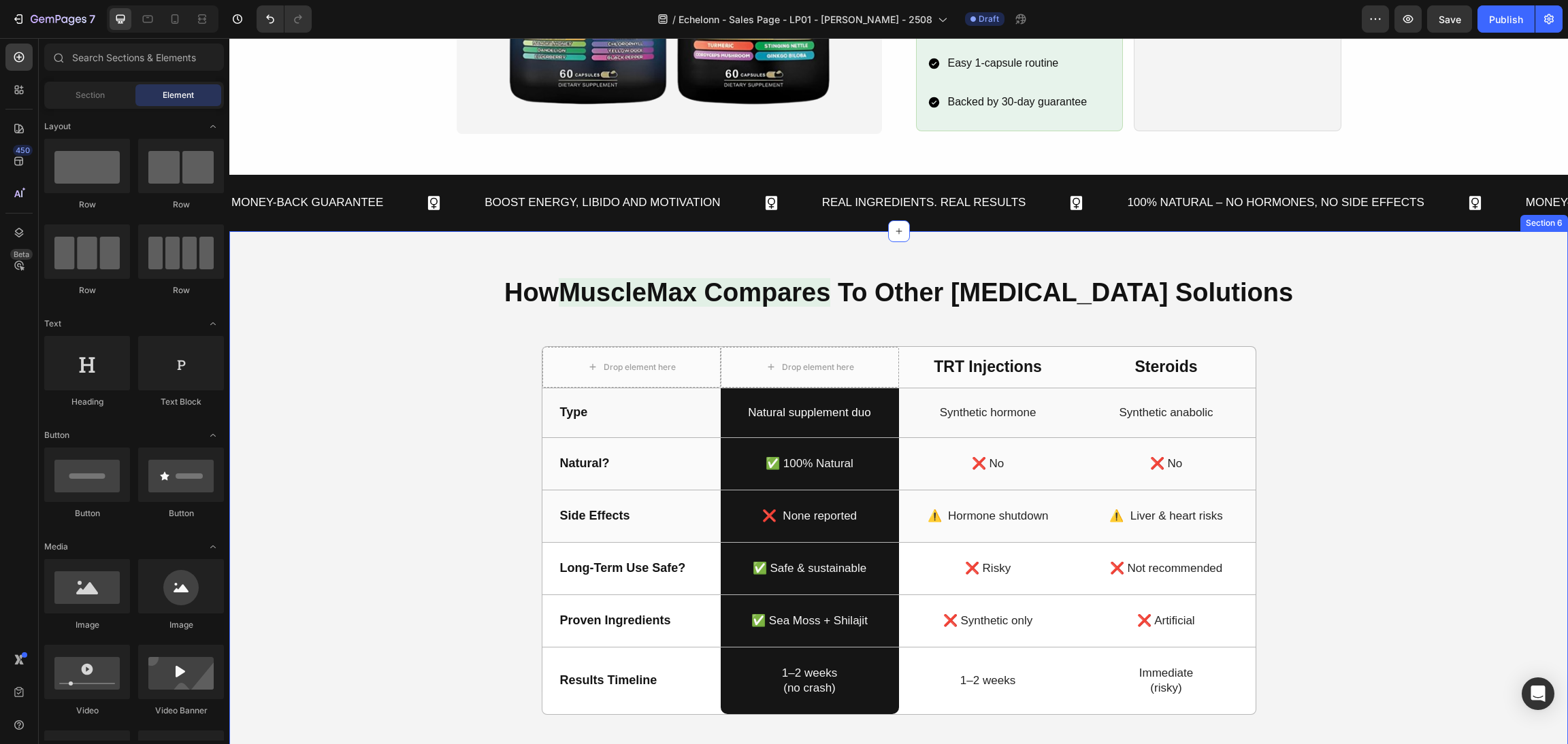
scroll to position [1328, 0]
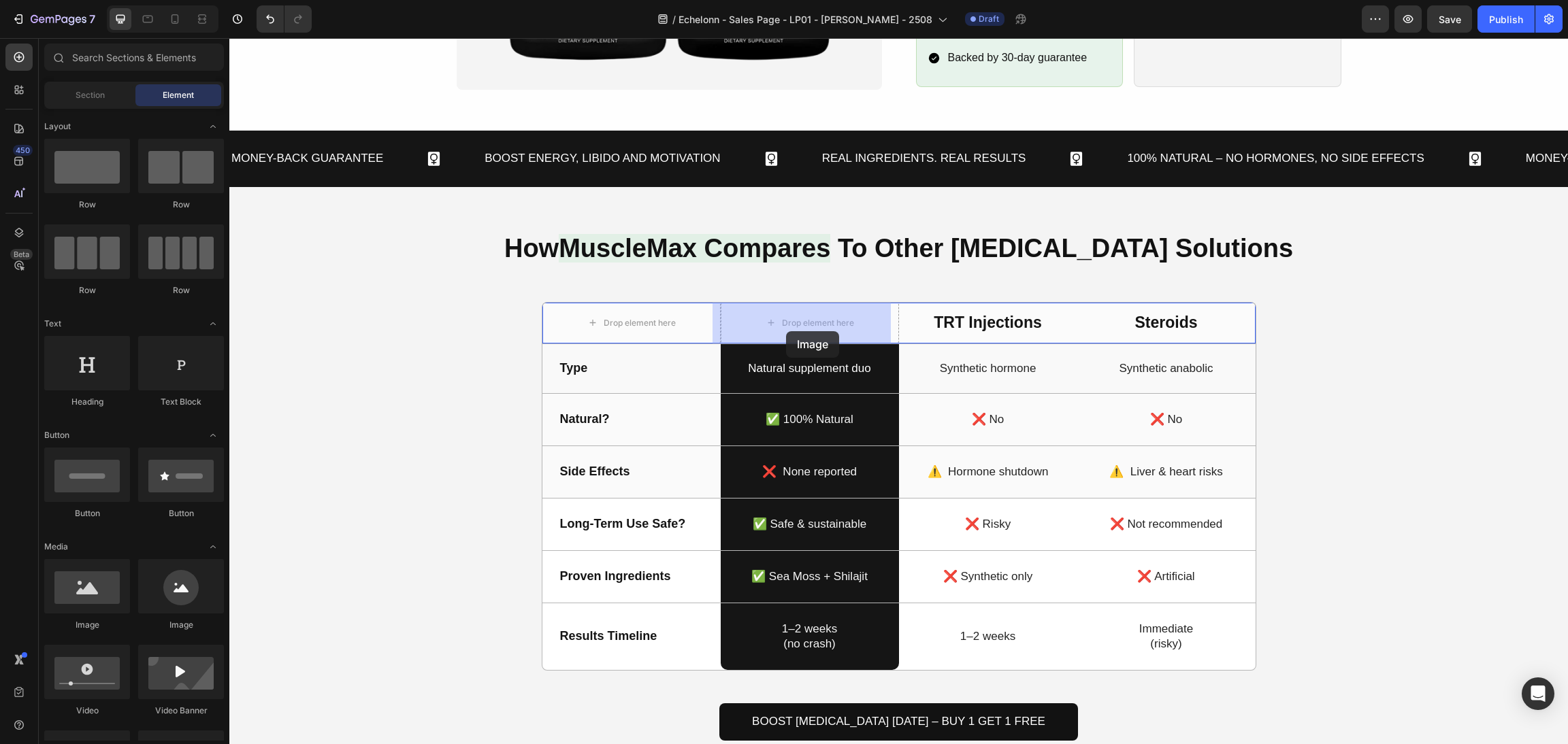
drag, startPoint x: 353, startPoint y: 634, endPoint x: 970, endPoint y: 392, distance: 662.8
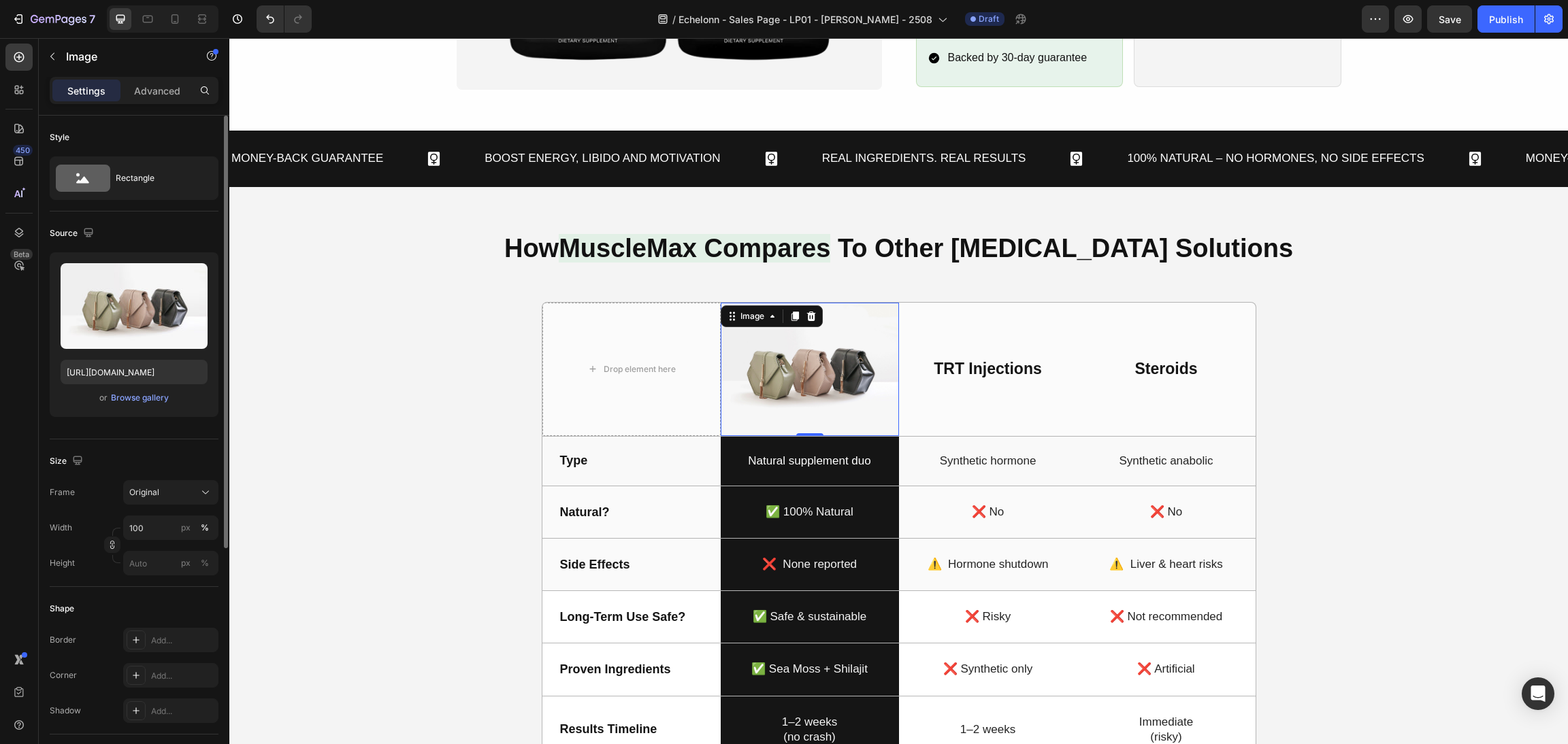
click at [127, 385] on div "Upload Image https://cdn.shopify.com/s/files/1/2005/9307/files/image_demo.jpg o…" at bounding box center [134, 334] width 169 height 164
click at [137, 397] on div "Browse gallery" at bounding box center [140, 397] width 58 height 13
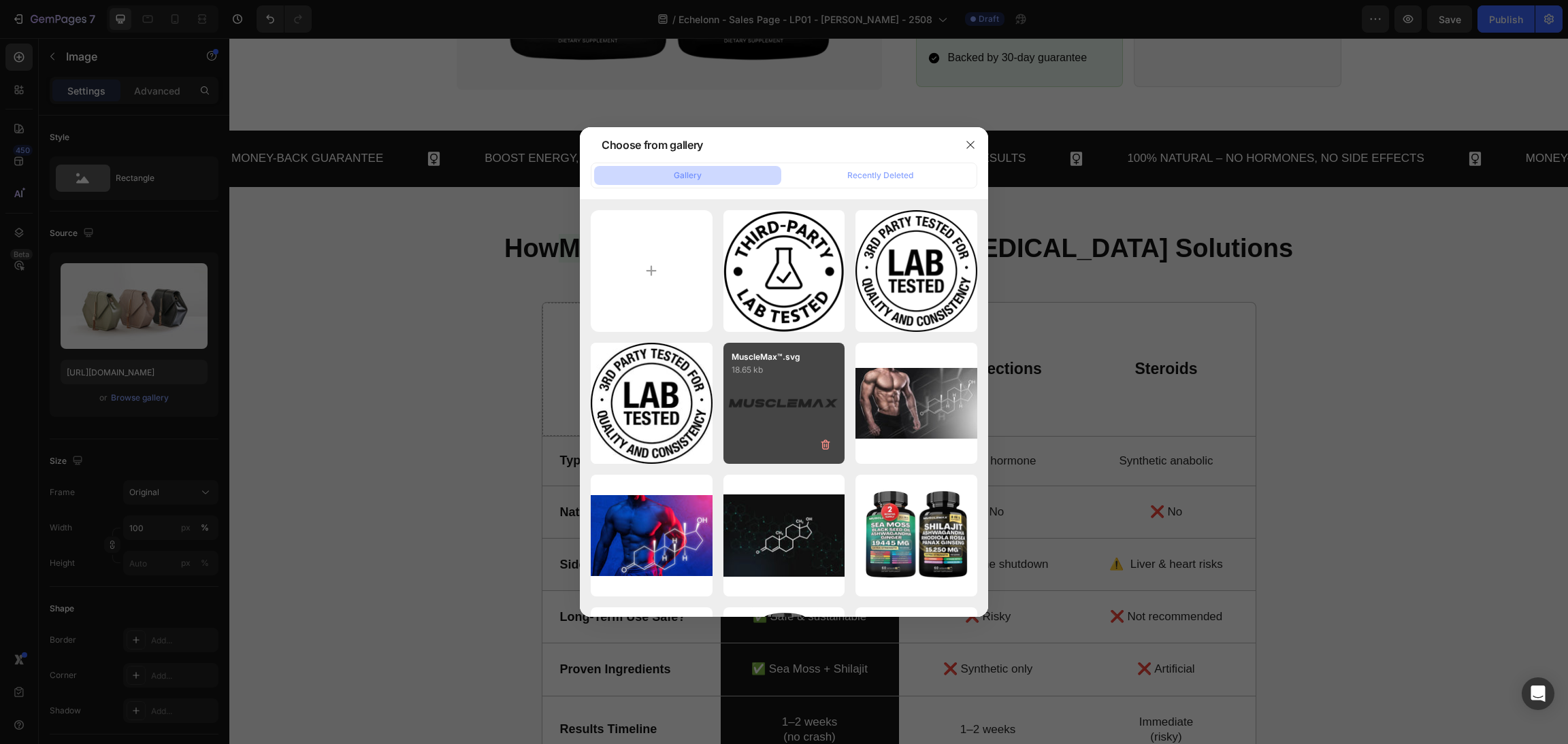
scroll to position [387, 0]
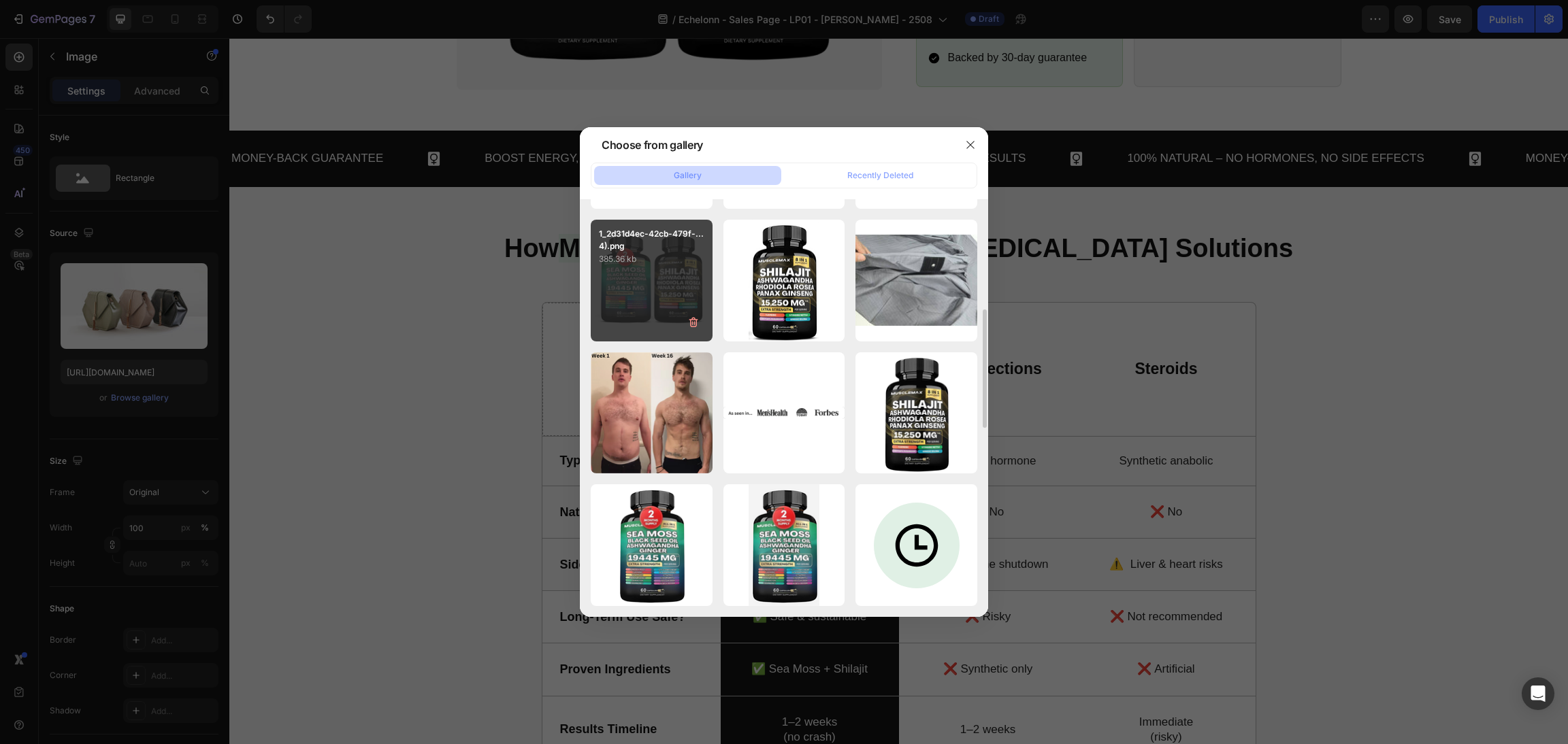
click at [656, 276] on div "1_2d31d4ec-42cb-479f-...4).png 385.36 kb" at bounding box center [652, 281] width 122 height 122
type input "https://cdn.shopify.com/s/files/1/0870/6542/8248/files/gempages_545224320612303…"
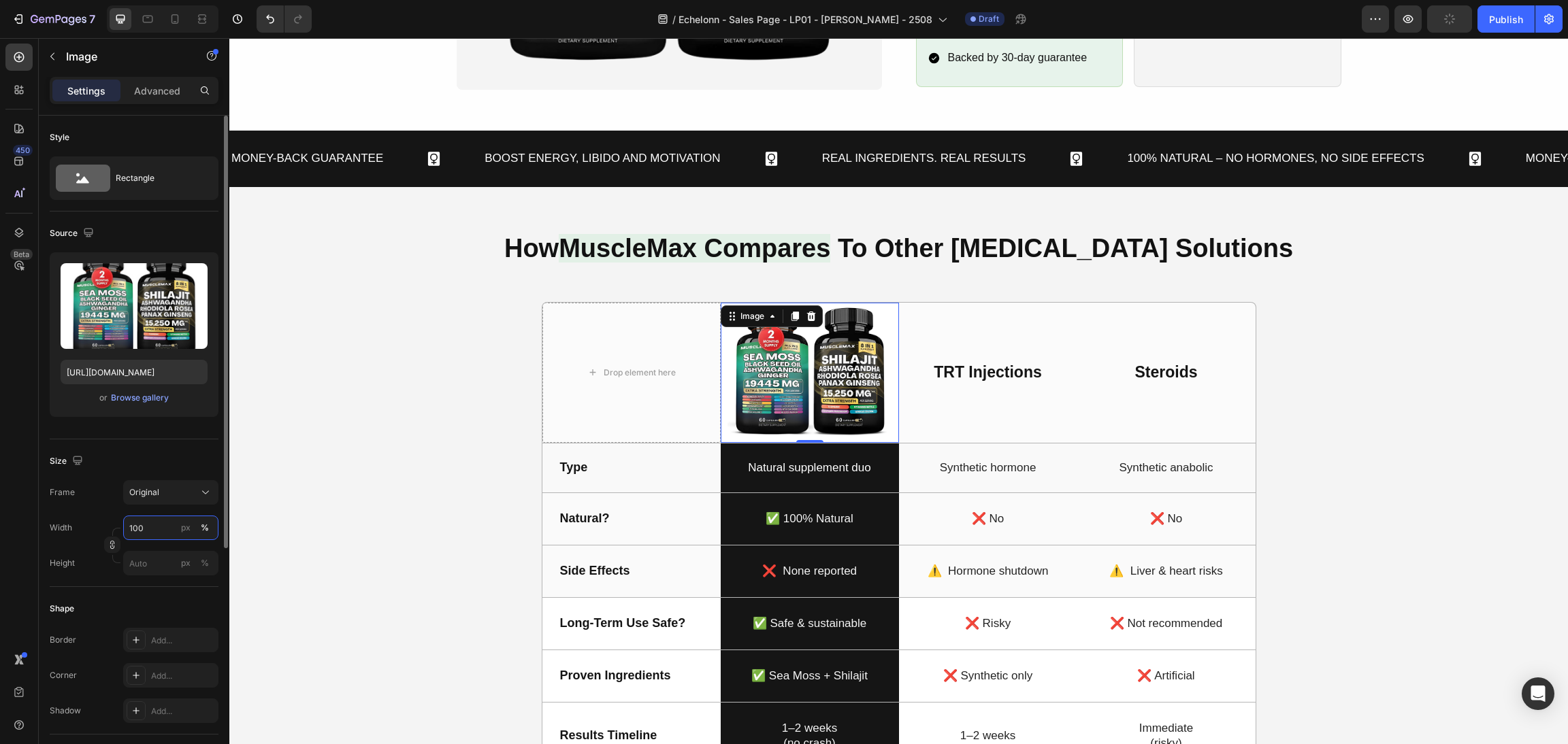
click at [172, 526] on input "100" at bounding box center [170, 528] width 95 height 24
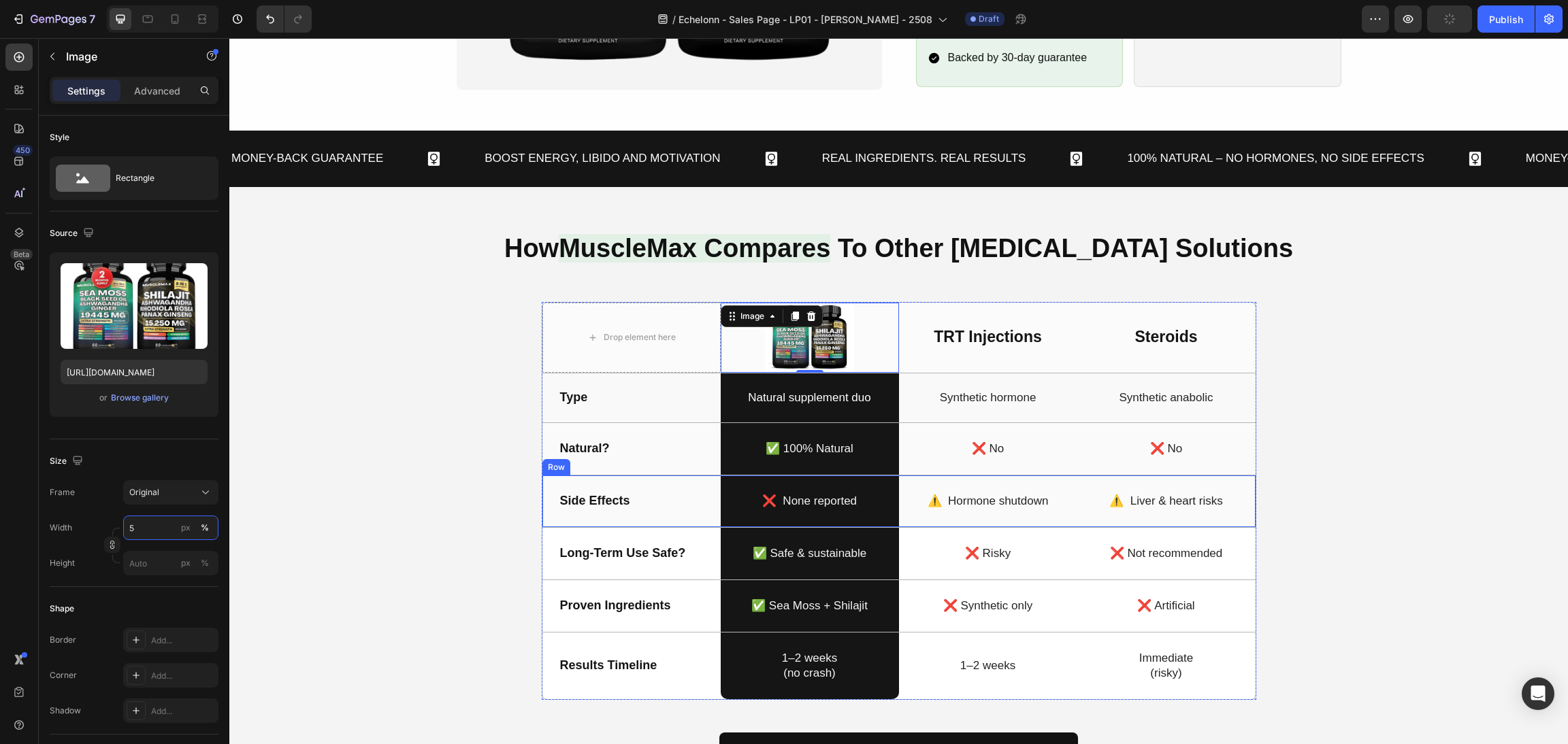
type input "50"
click at [1434, 316] on div "How MuscleMax Compares To Other Testosterone Solutions Heading Drop element her…" at bounding box center [899, 514] width 1307 height 571
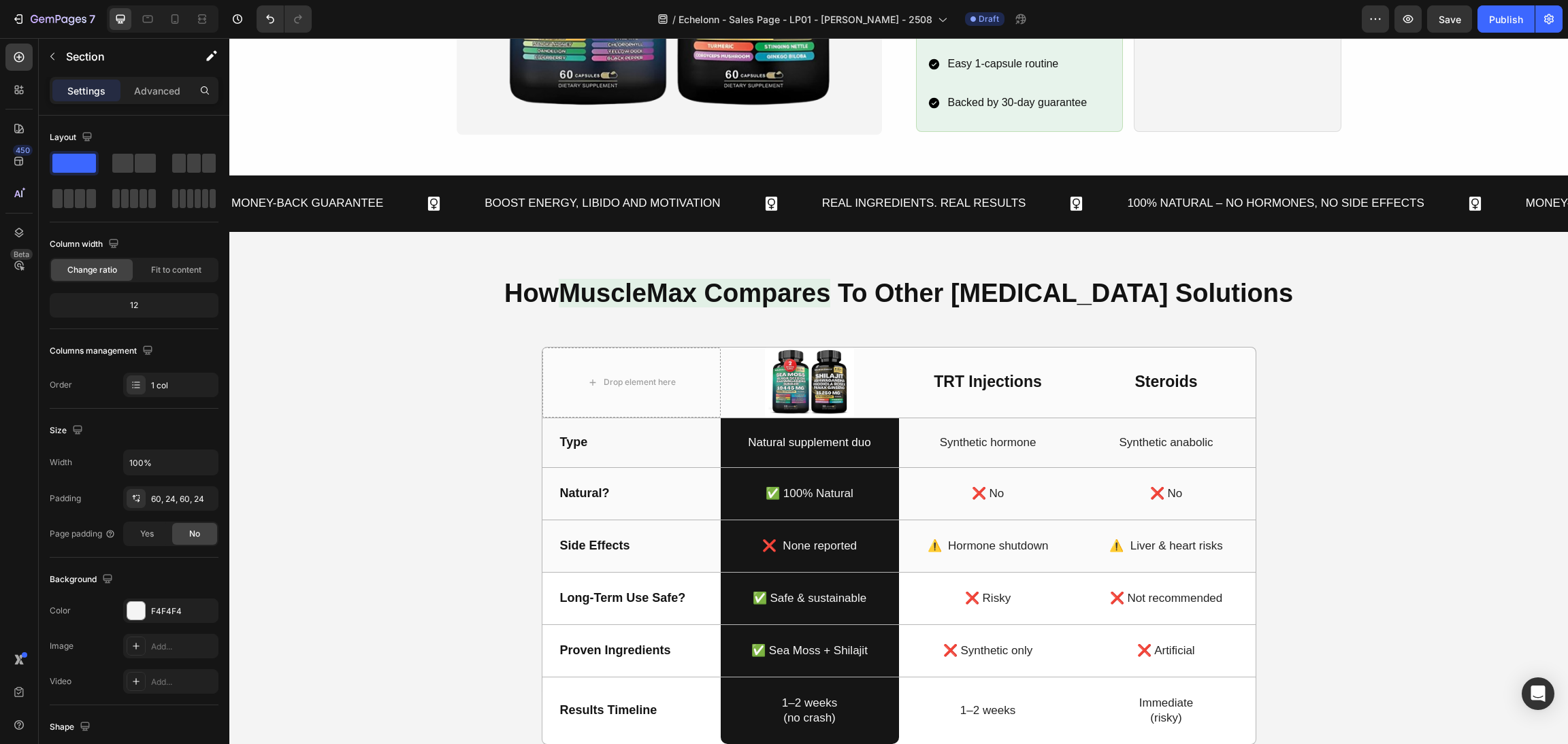
scroll to position [1328, 0]
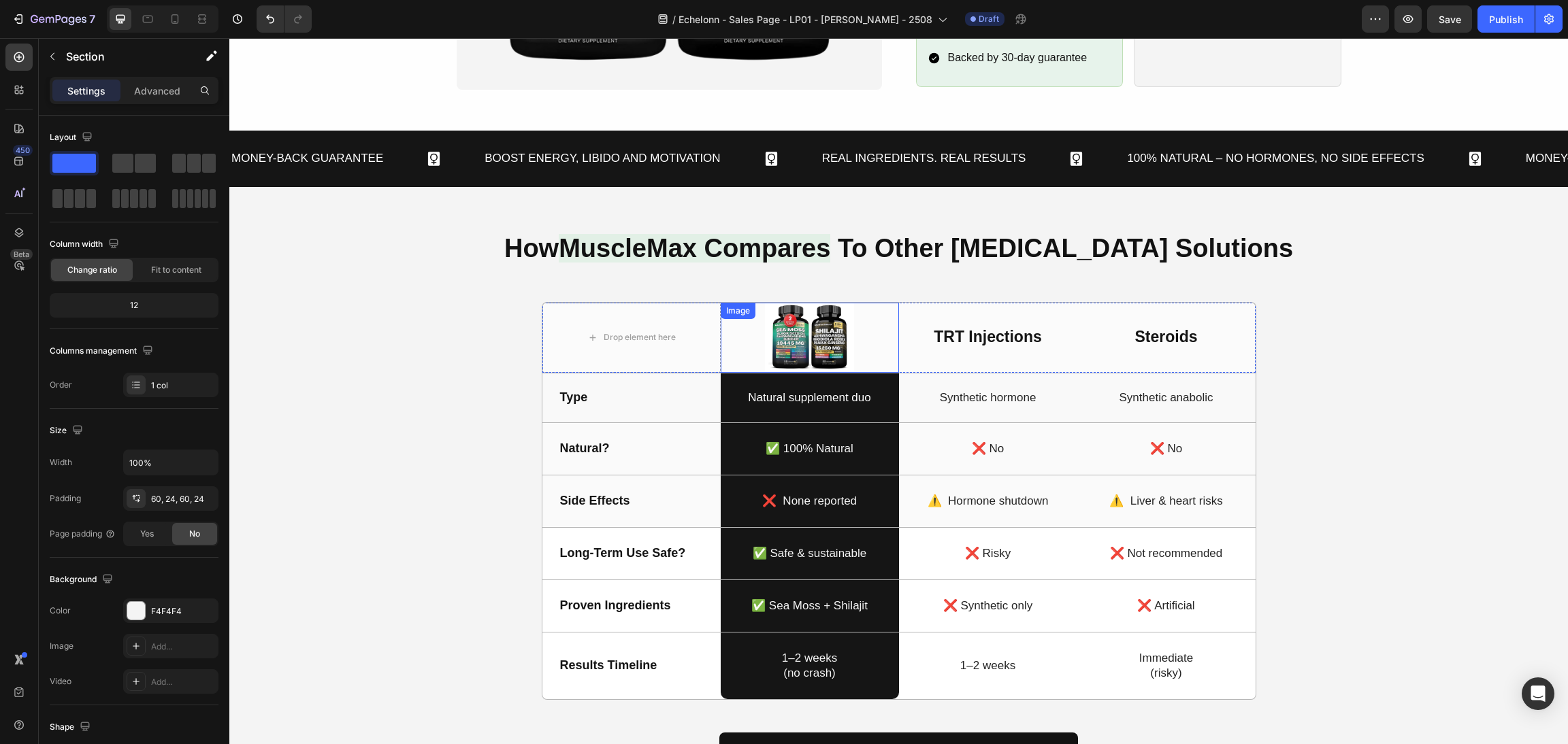
click at [807, 351] on img at bounding box center [809, 338] width 89 height 70
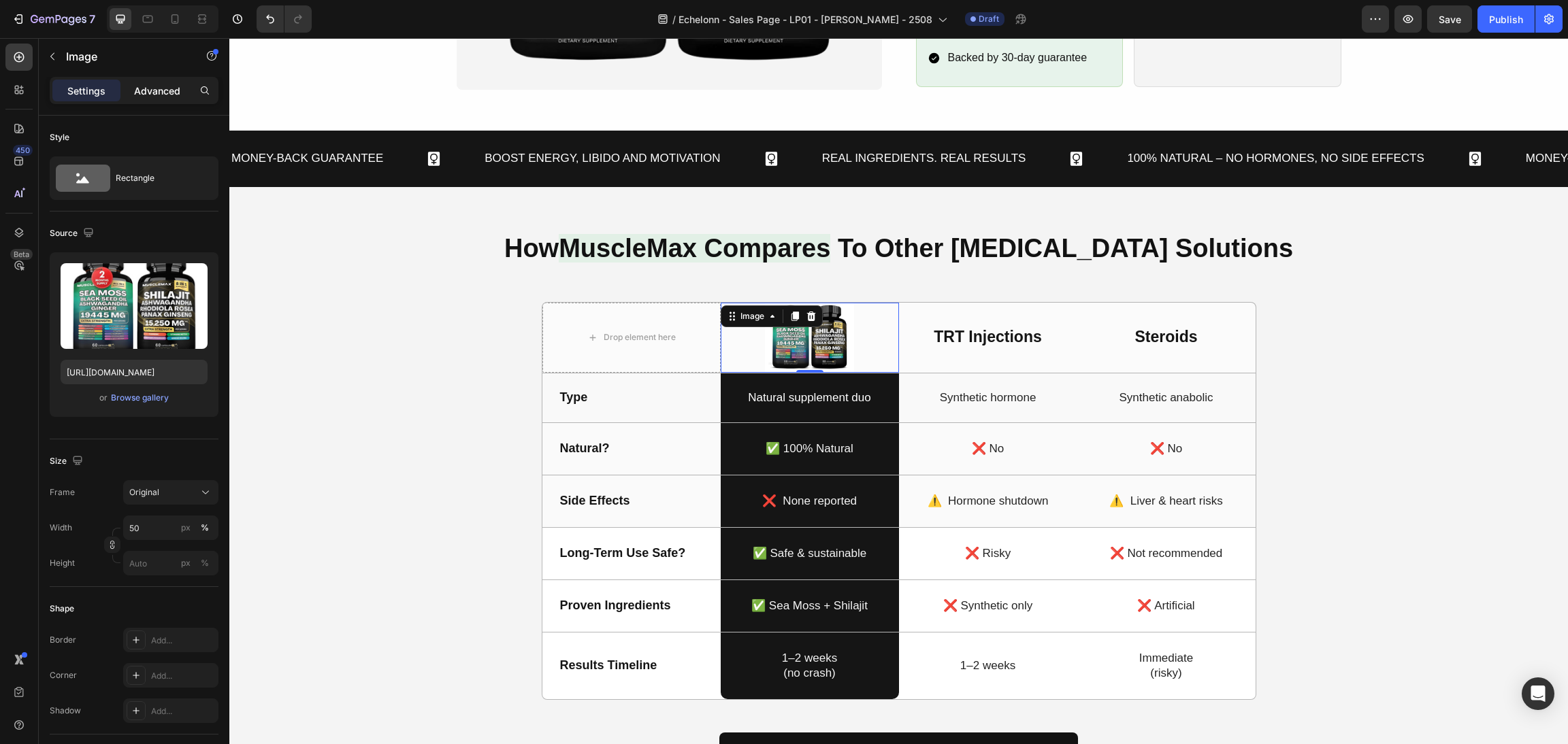
click at [149, 94] on p "Advanced" at bounding box center [157, 90] width 46 height 14
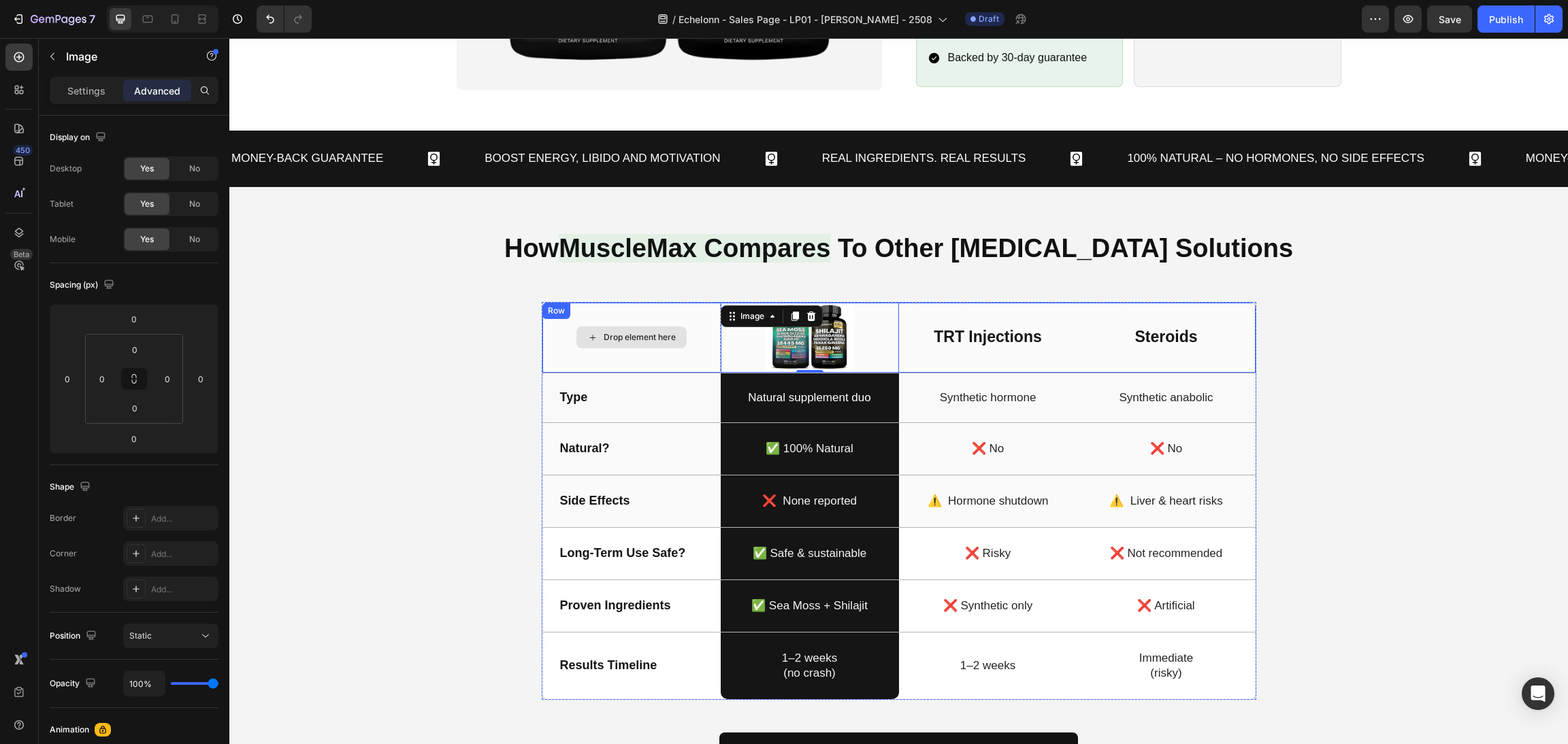
click at [693, 308] on div "Drop element here" at bounding box center [631, 338] width 178 height 70
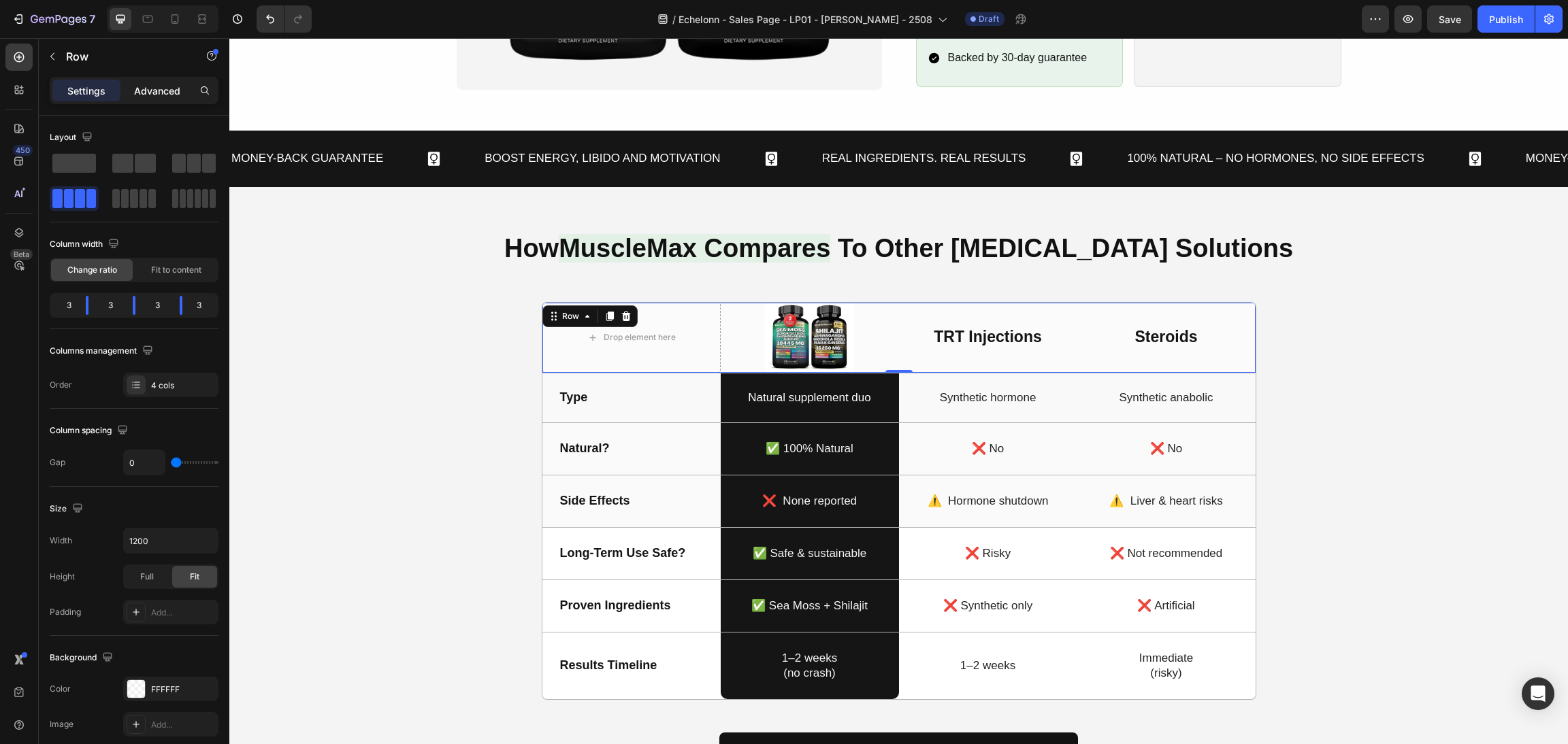
click at [140, 94] on p "Advanced" at bounding box center [157, 90] width 46 height 14
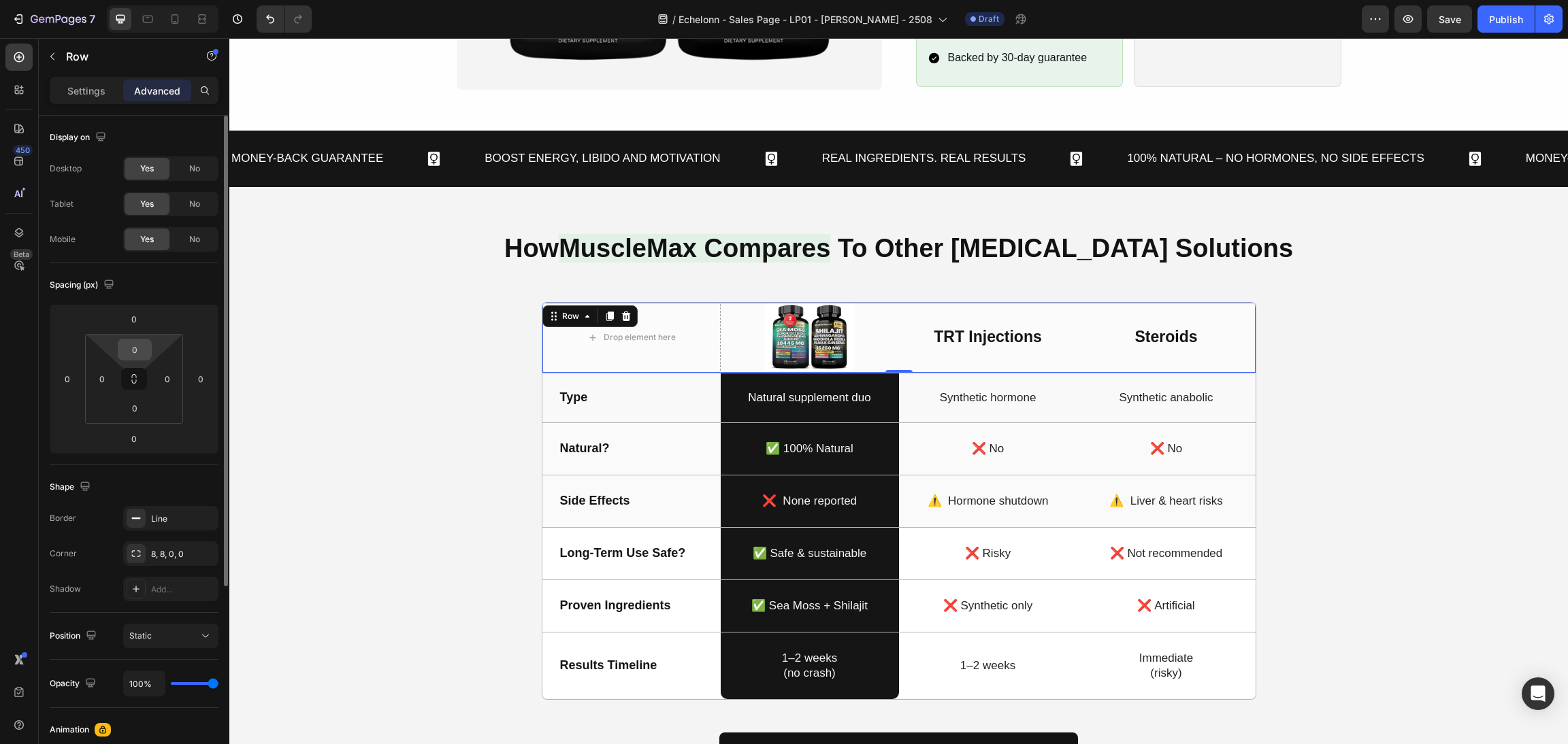
click at [134, 0] on html "7 / Echelonn - Sales Page - LP01 - Sasha - 2508 Draft Preview Save Publish 450 …" at bounding box center [784, 0] width 1568 height 0
click at [134, 348] on input "0" at bounding box center [134, 350] width 28 height 20
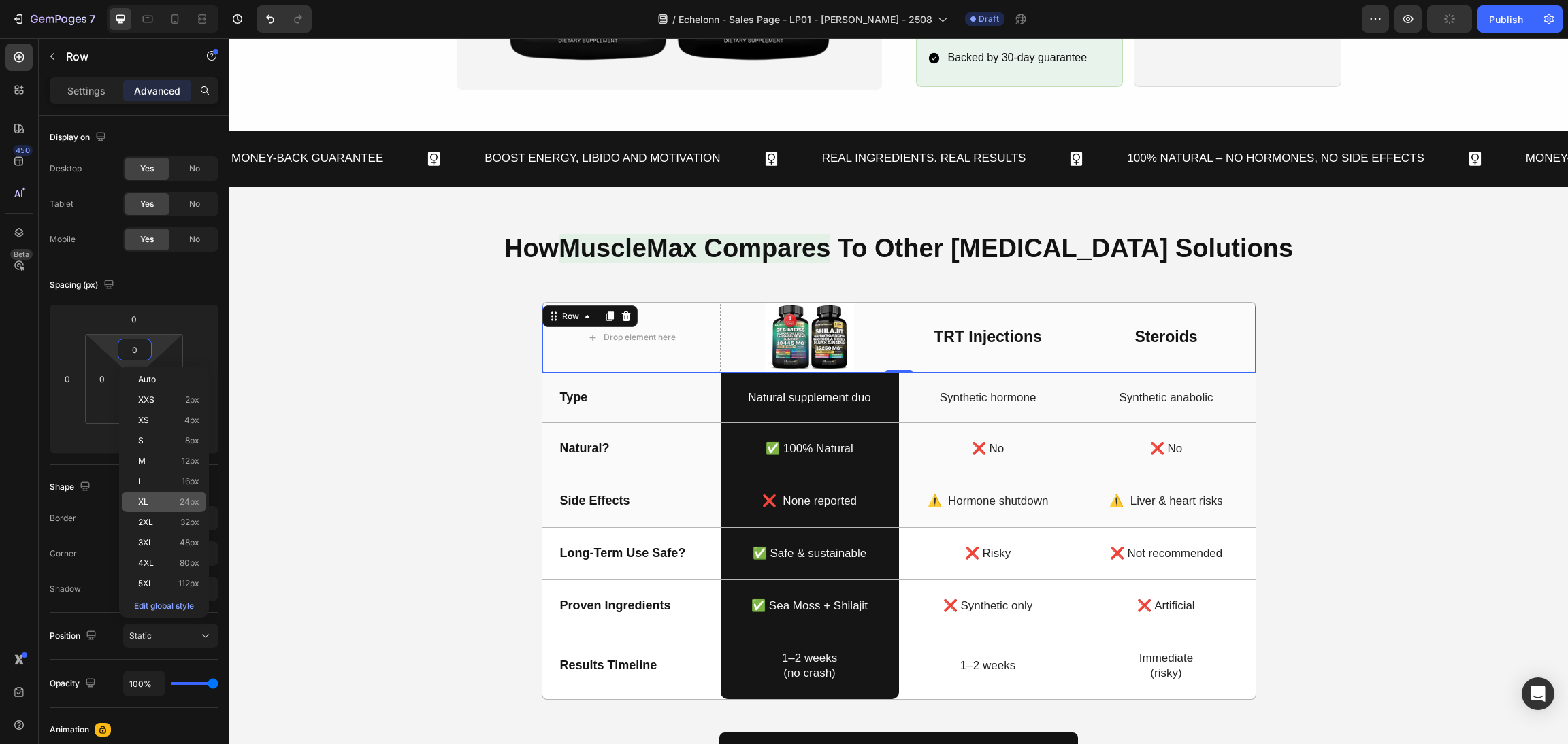
click at [160, 498] on p "XL 24px" at bounding box center [168, 502] width 61 height 9
type input "24"
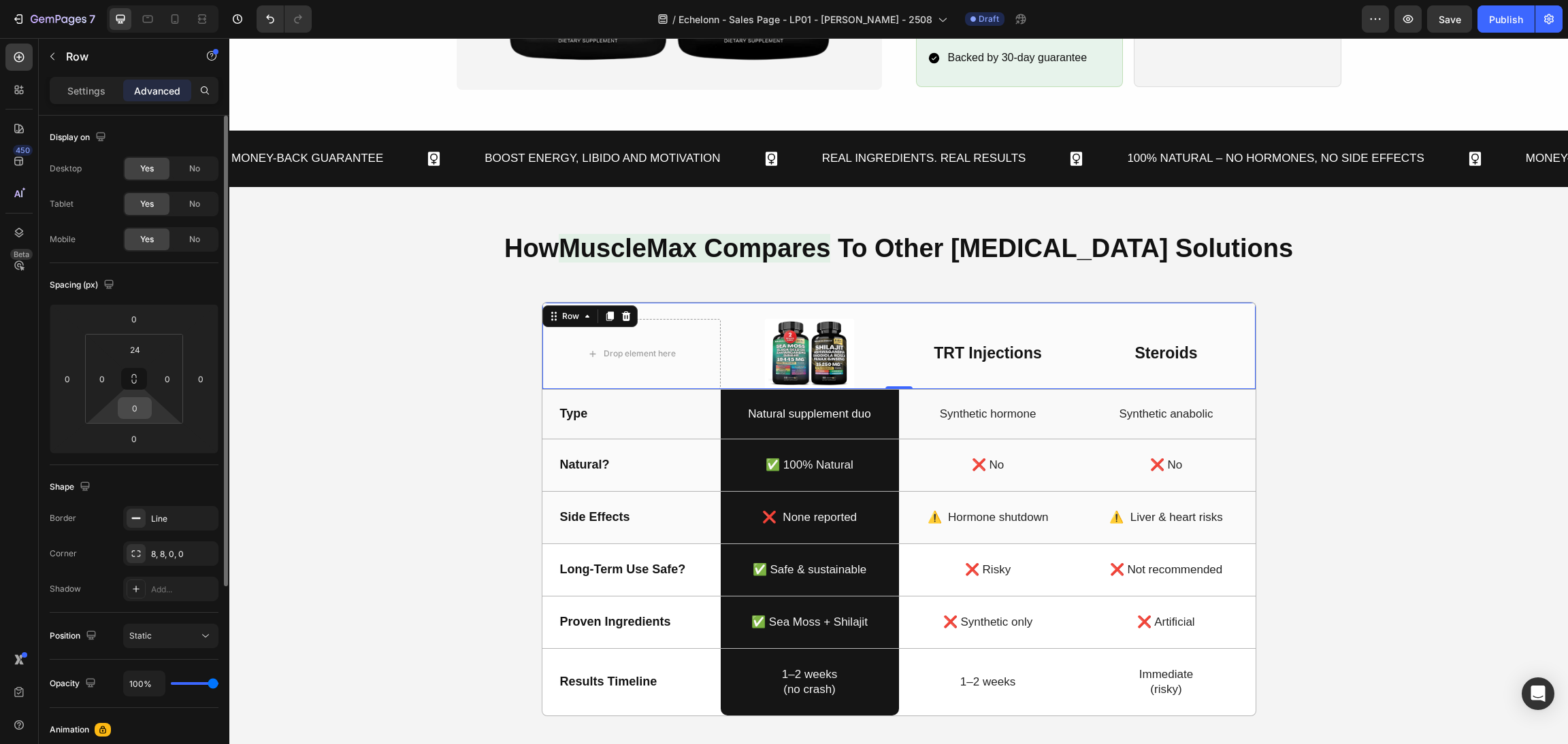
click at [133, 417] on input "0" at bounding box center [134, 408] width 28 height 20
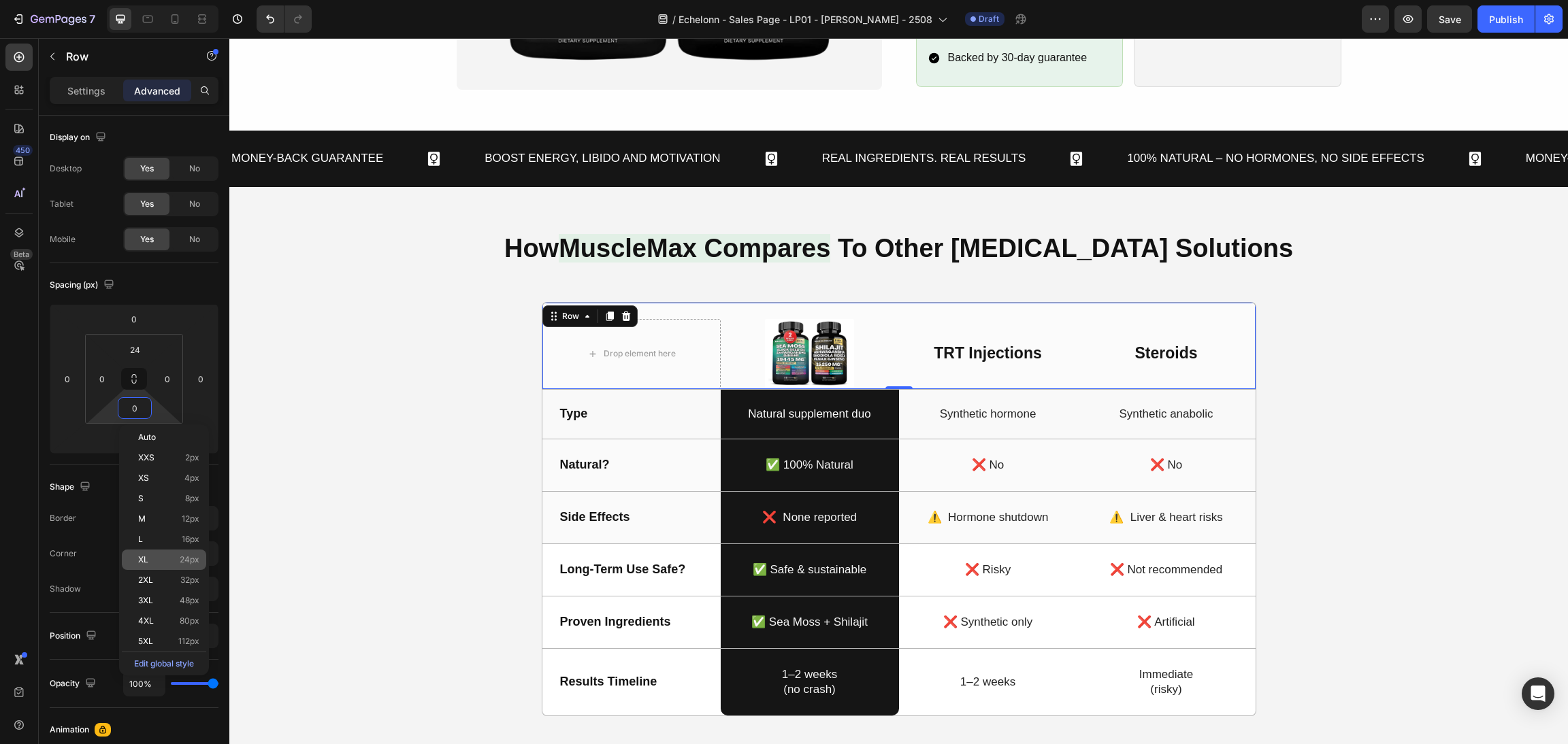
click at [159, 560] on p "XL 24px" at bounding box center [168, 559] width 61 height 9
type input "24"
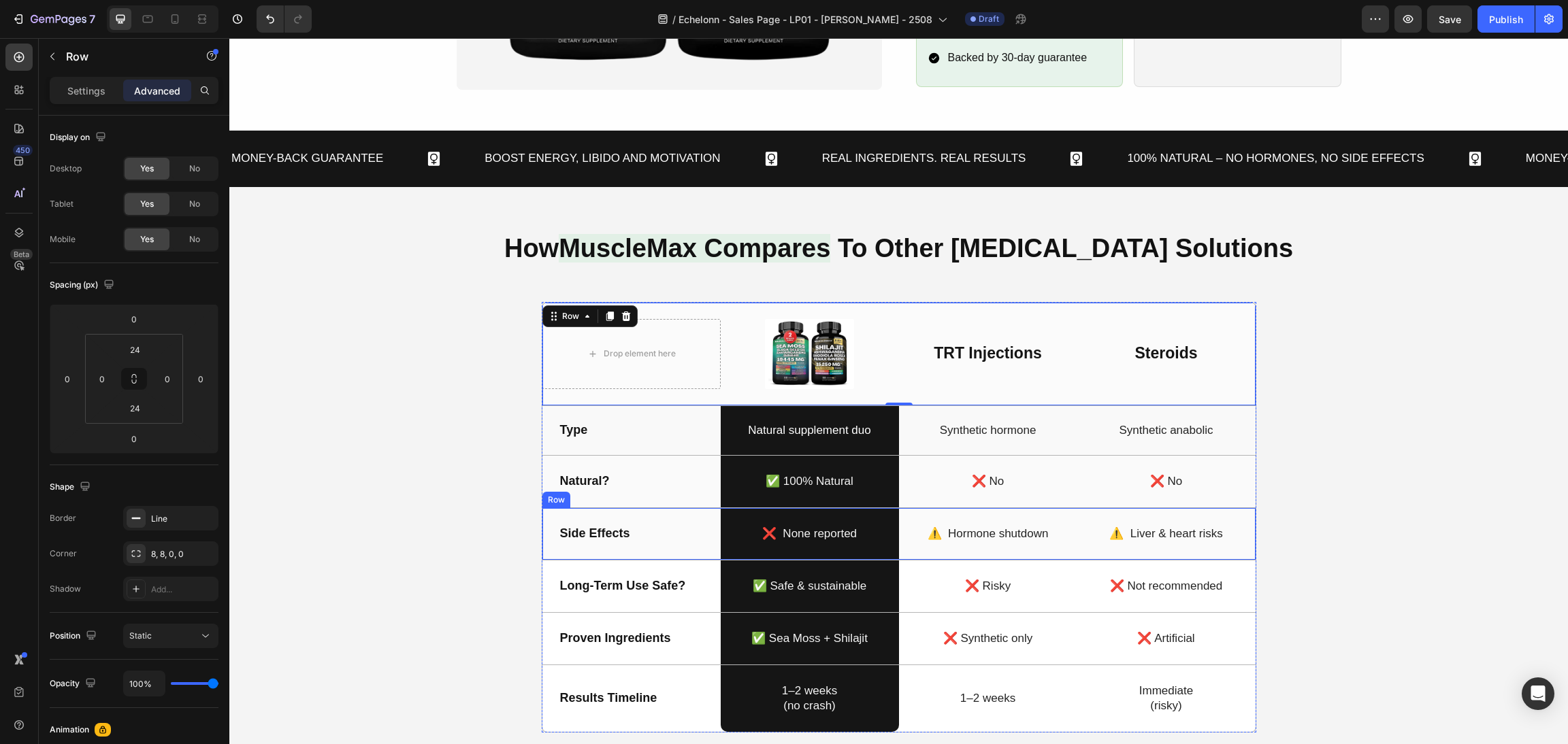
click at [1393, 466] on div "How MuscleMax Compares To Other Testosterone Solutions Heading Drop element her…" at bounding box center [899, 530] width 1307 height 605
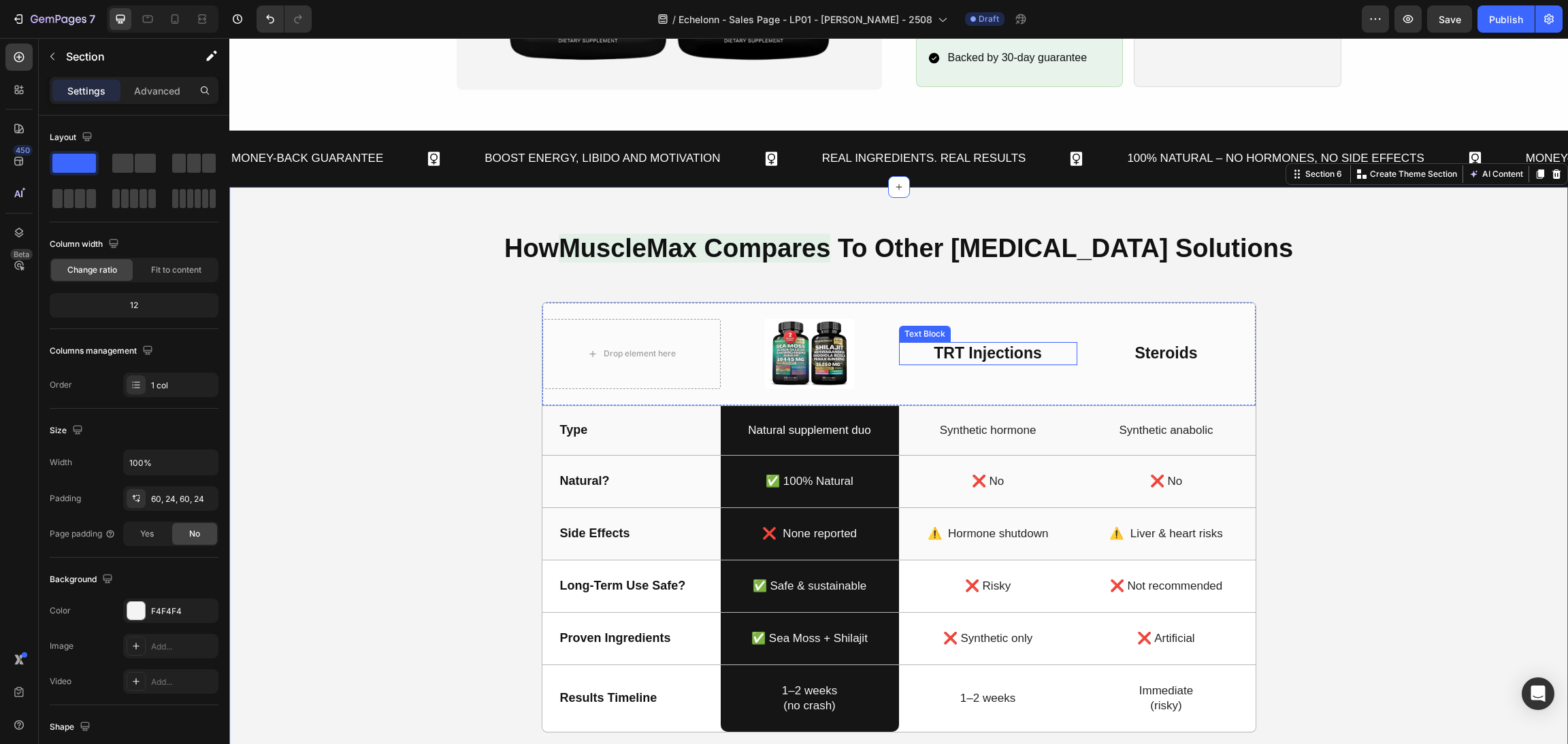
click at [965, 349] on p "TRT Injections" at bounding box center [988, 353] width 175 height 20
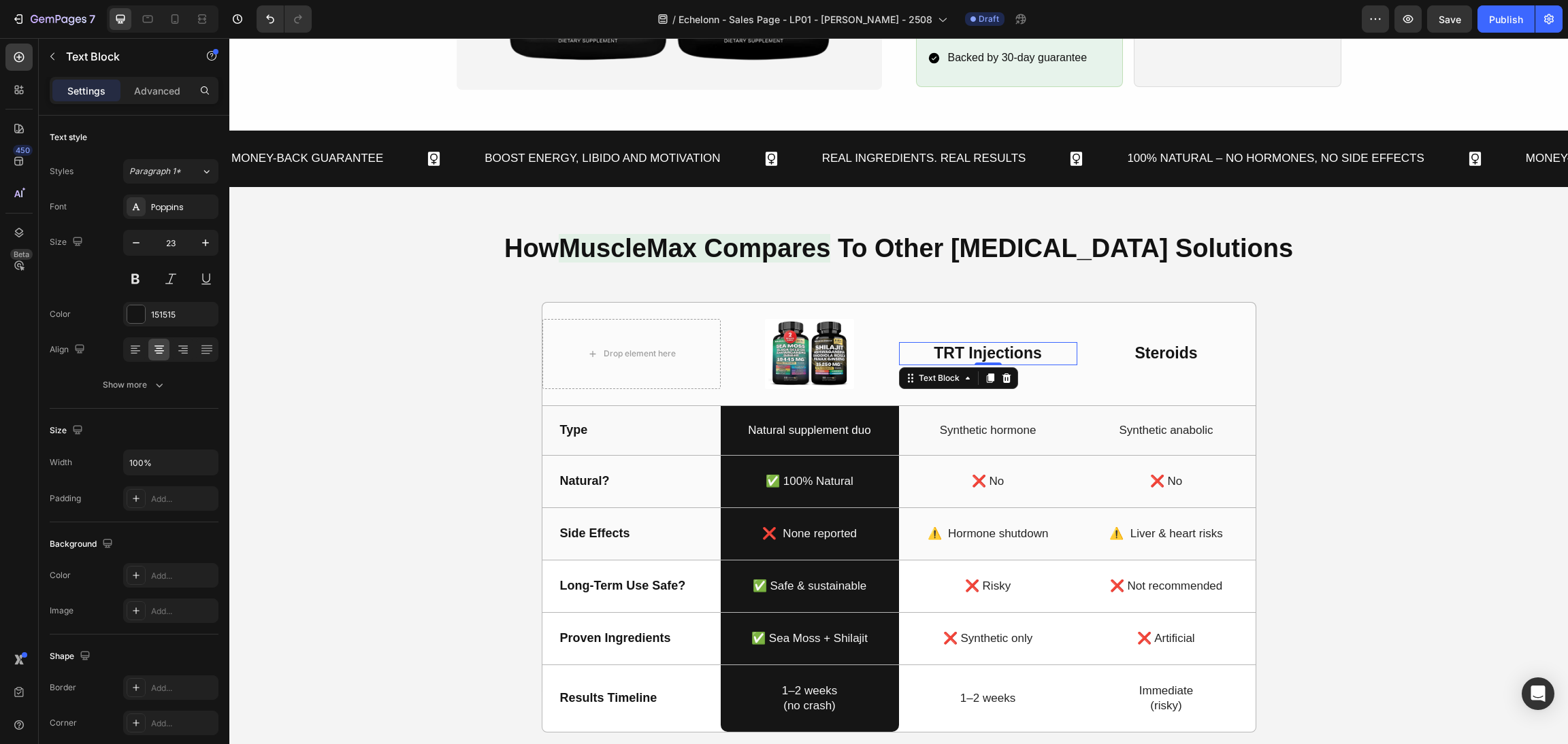
click at [985, 375] on icon at bounding box center [990, 378] width 11 height 11
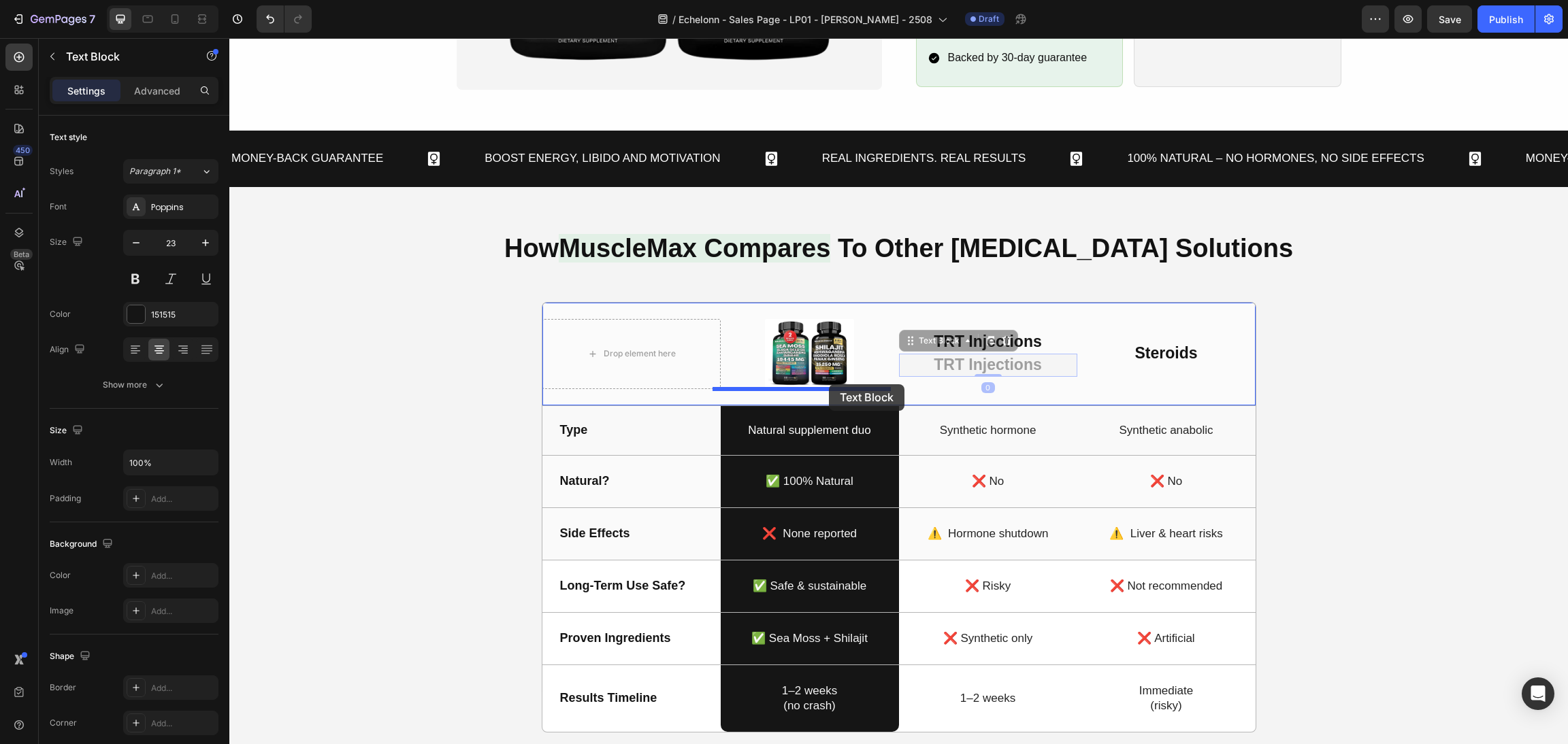
drag, startPoint x: 899, startPoint y: 347, endPoint x: 829, endPoint y: 384, distance: 79.2
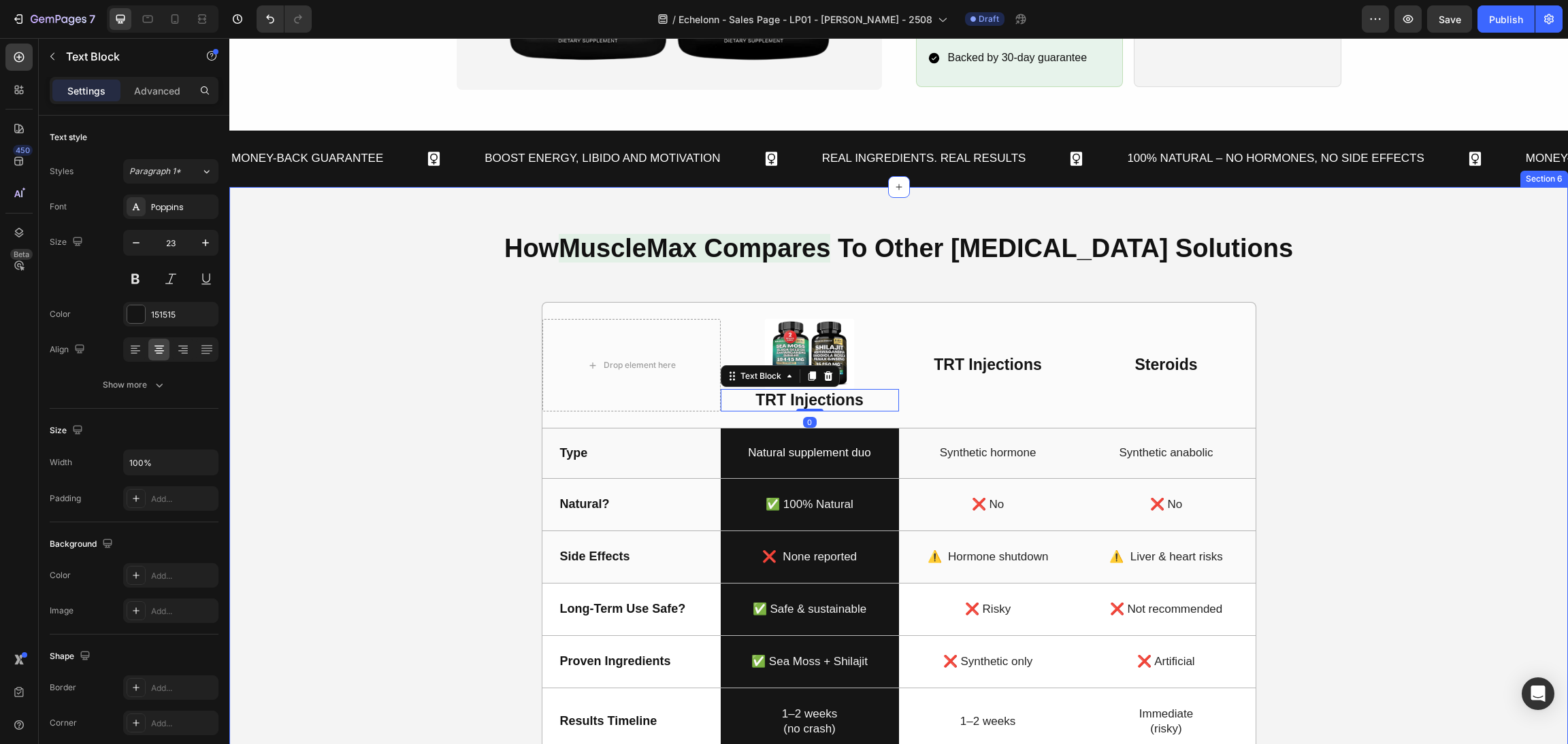
click at [1461, 450] on div "How MuscleMax Compares To Other Testosterone Solutions Heading Drop element her…" at bounding box center [899, 541] width 1307 height 627
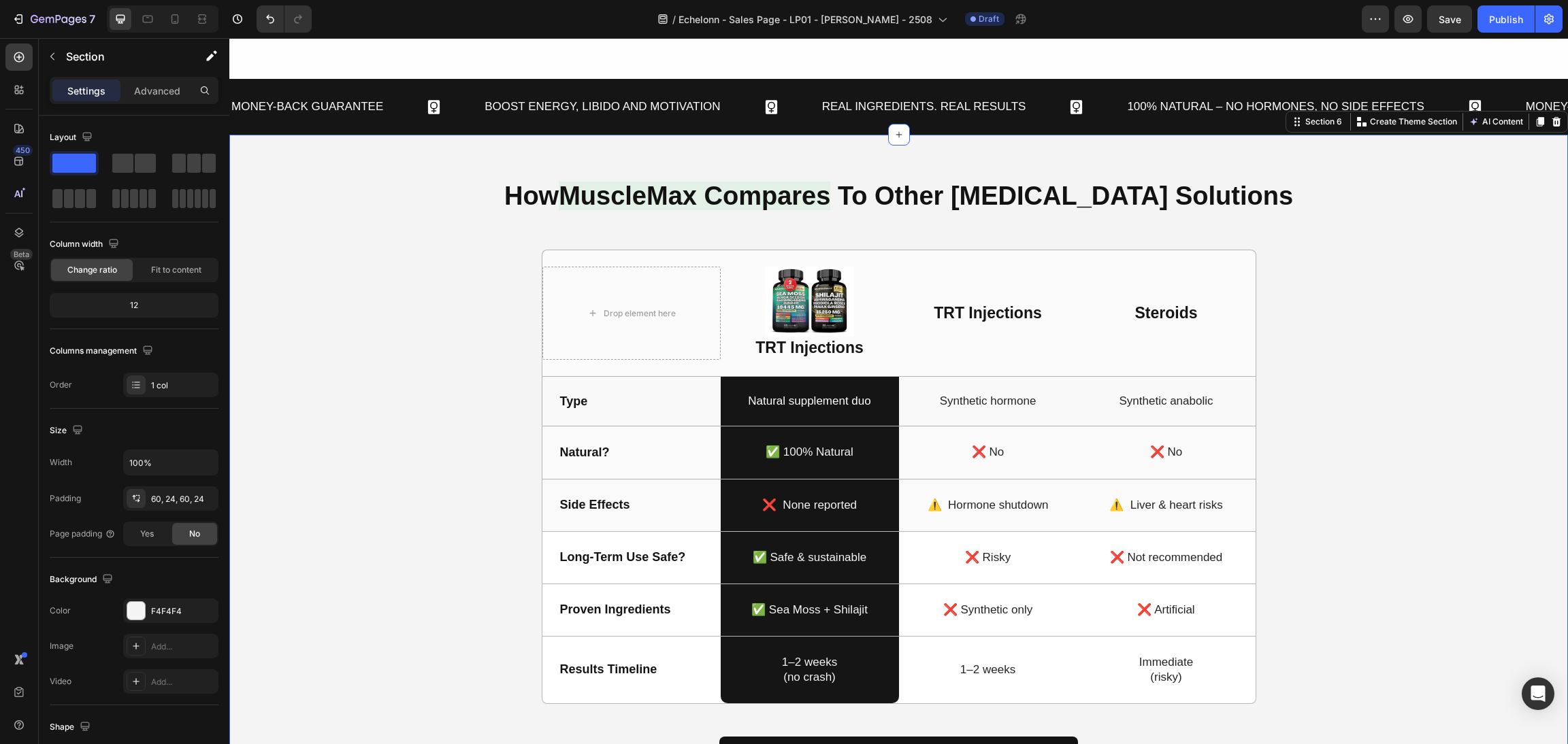
scroll to position [1430, 0]
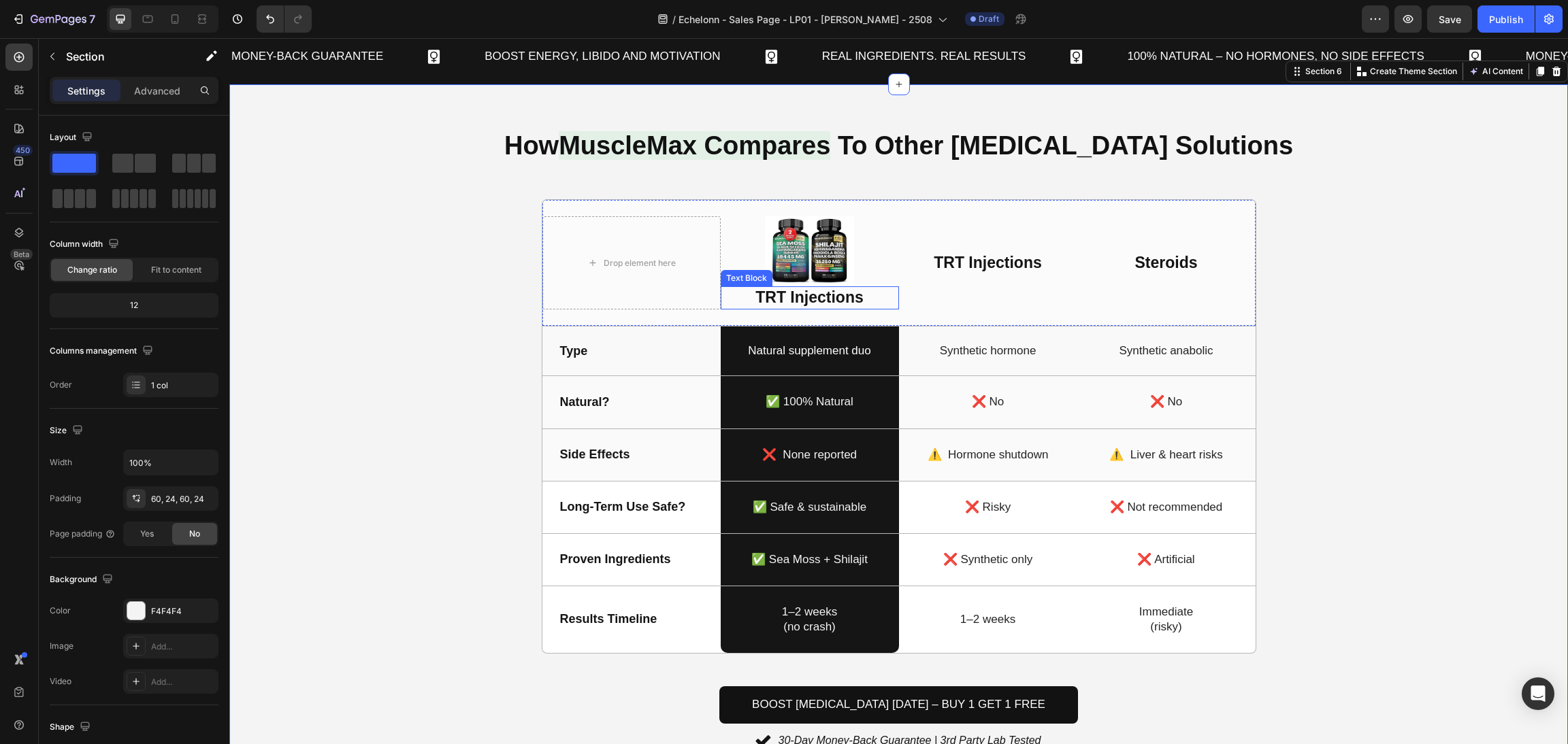
click at [819, 304] on p "TRT Injections" at bounding box center [810, 298] width 175 height 20
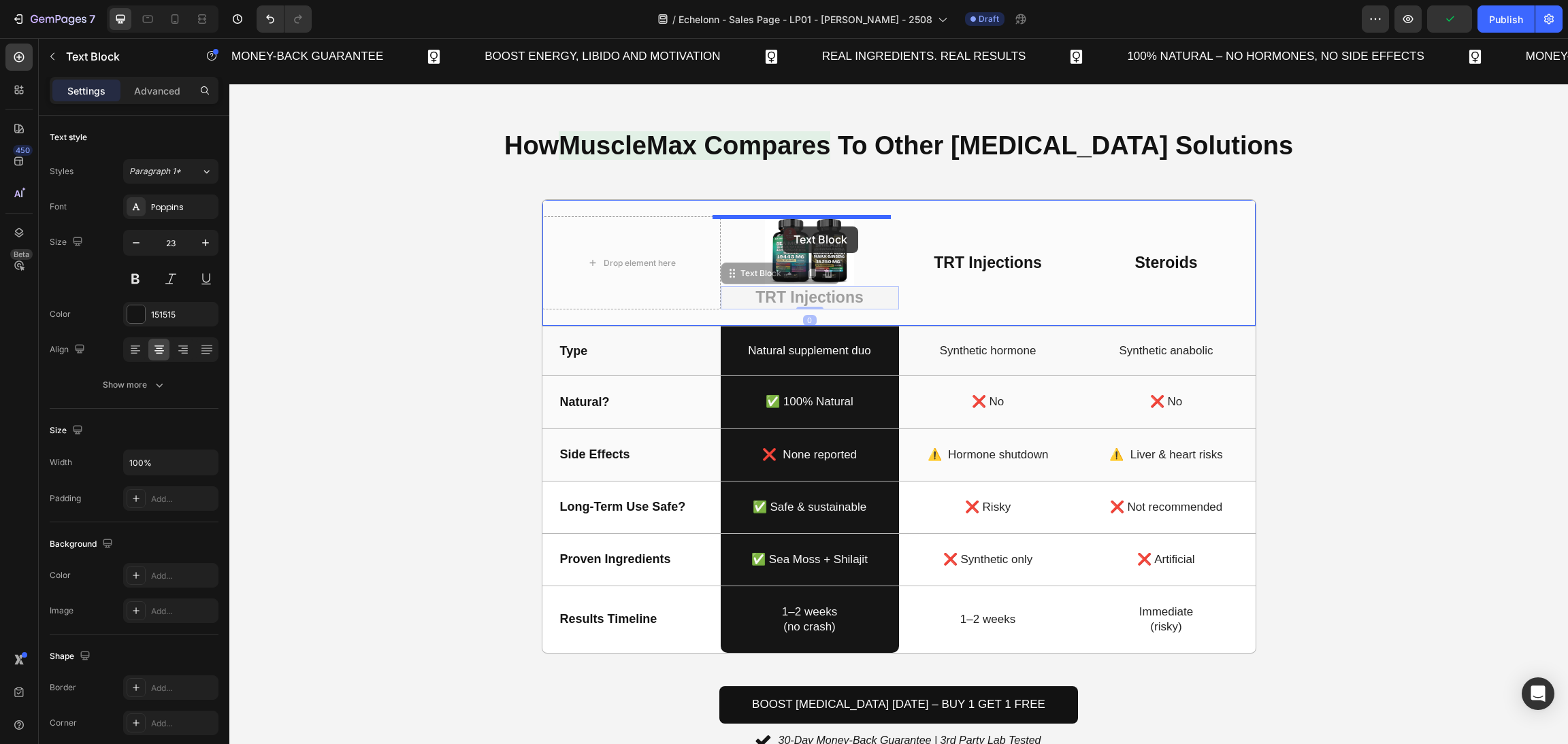
drag, startPoint x: 725, startPoint y: 277, endPoint x: 783, endPoint y: 226, distance: 77.2
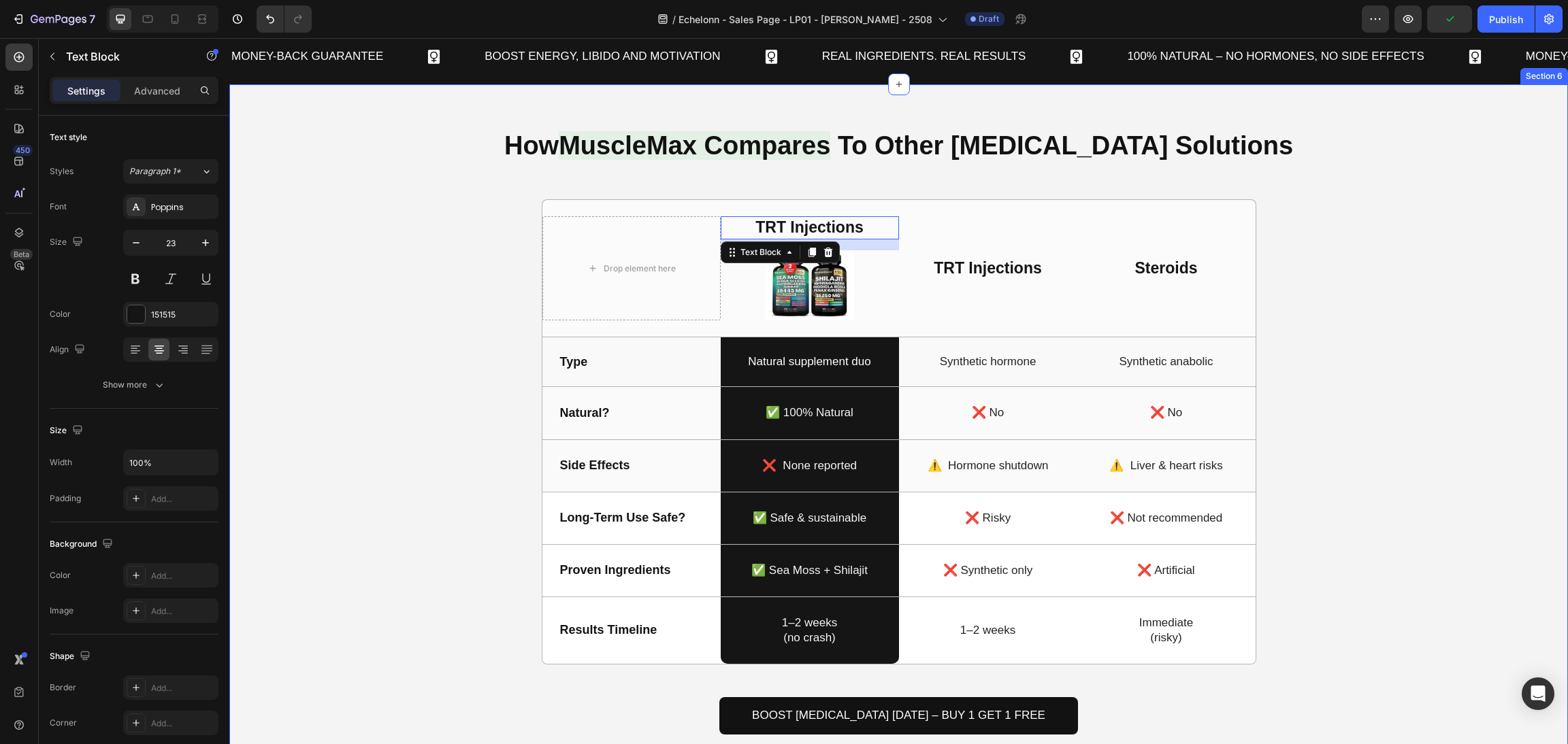
click at [1306, 347] on div "How MuscleMax Compares To Other Testosterone Solutions Heading Drop element her…" at bounding box center [899, 444] width 1307 height 638
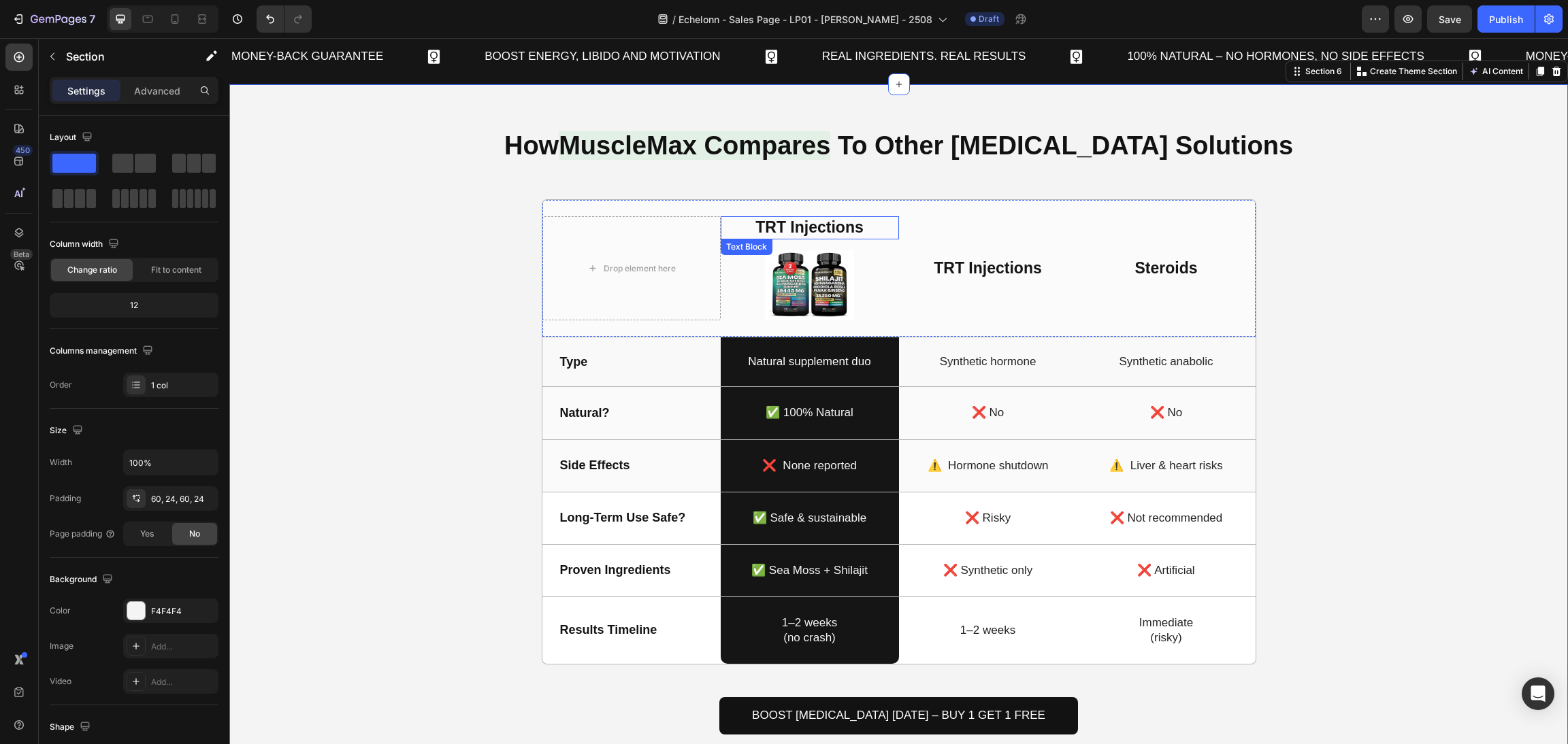
click at [772, 222] on p "TRT Injections" at bounding box center [810, 228] width 175 height 20
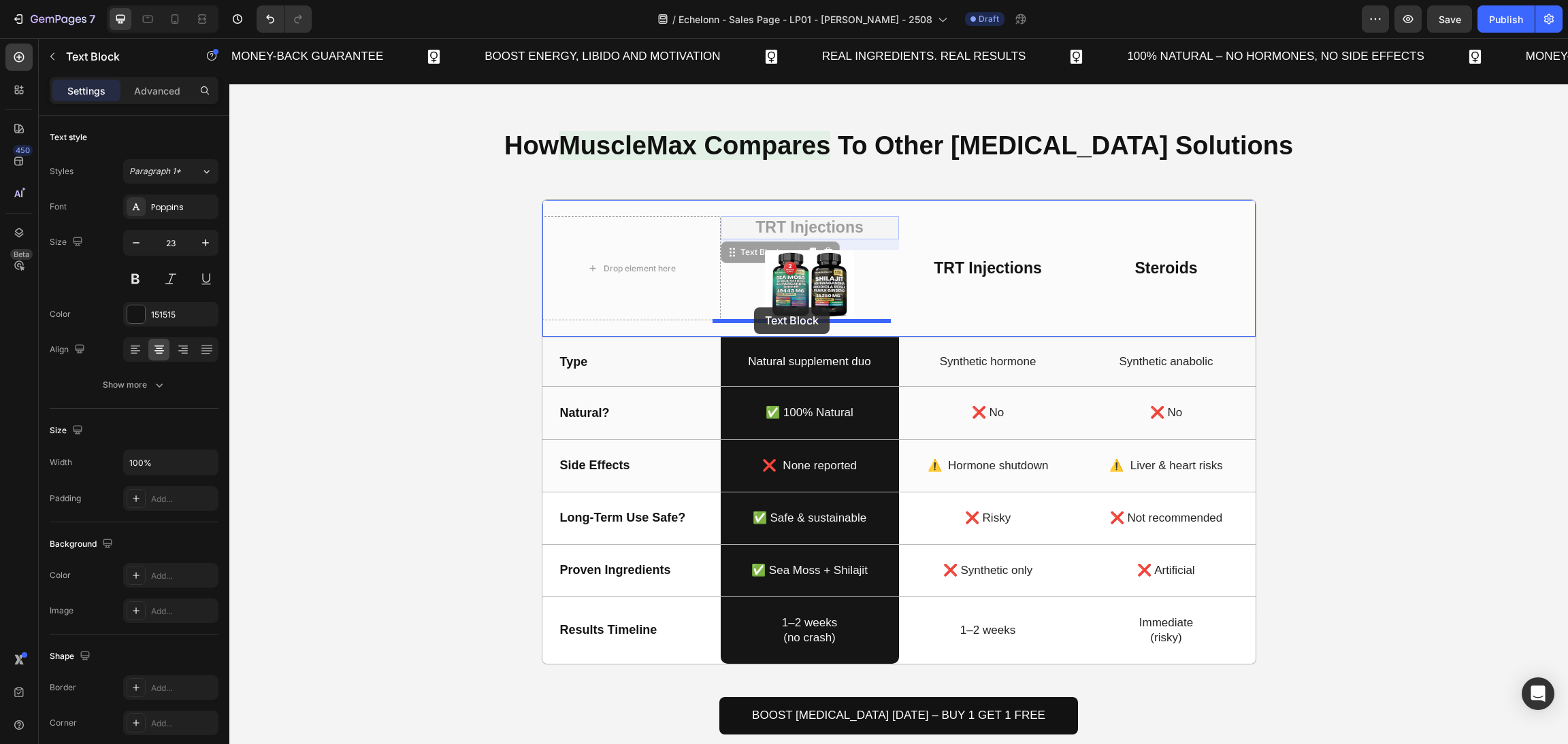
drag, startPoint x: 725, startPoint y: 259, endPoint x: 758, endPoint y: 306, distance: 57.4
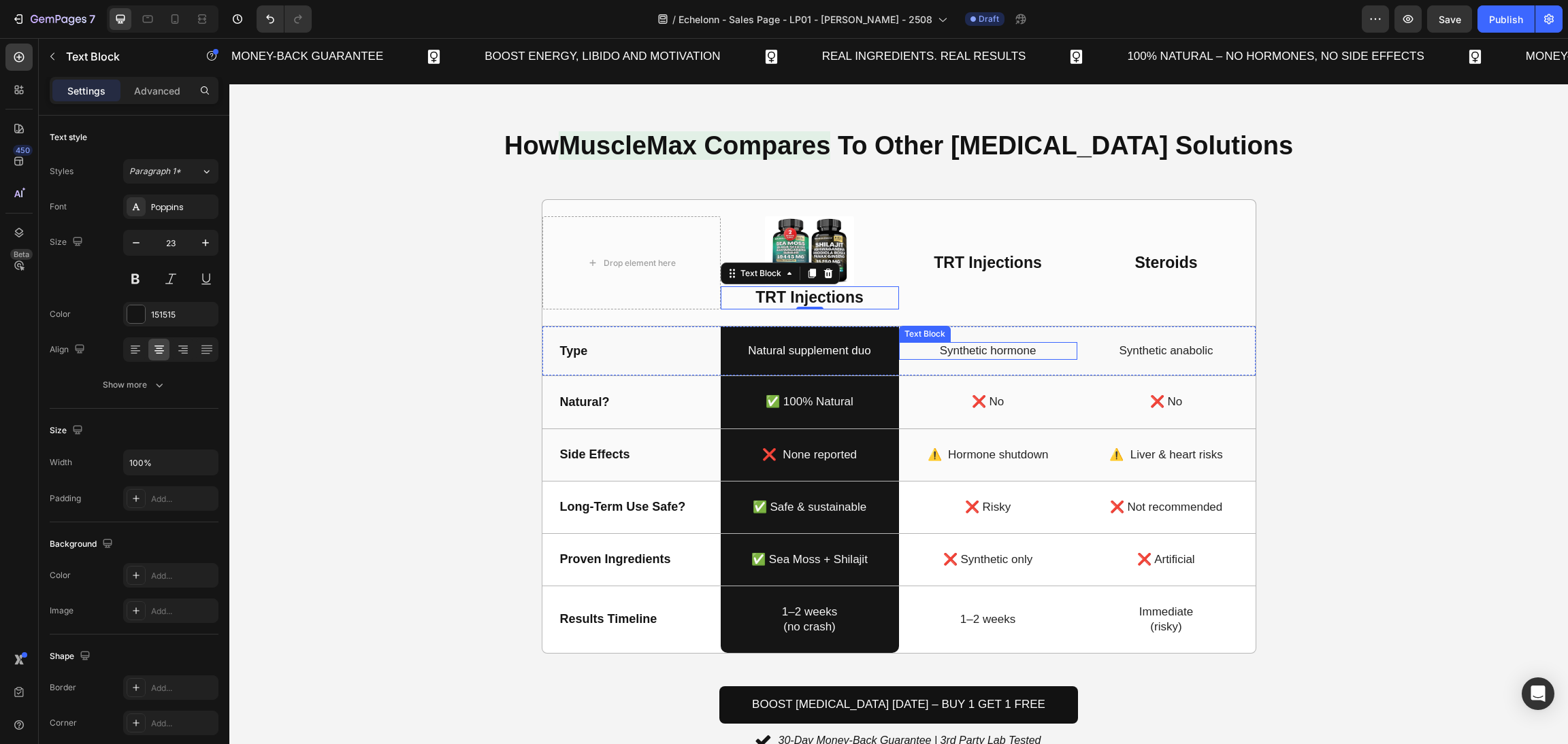
click at [1450, 376] on div "How MuscleMax Compares To Other Testosterone Solutions Heading Drop element her…" at bounding box center [899, 438] width 1307 height 627
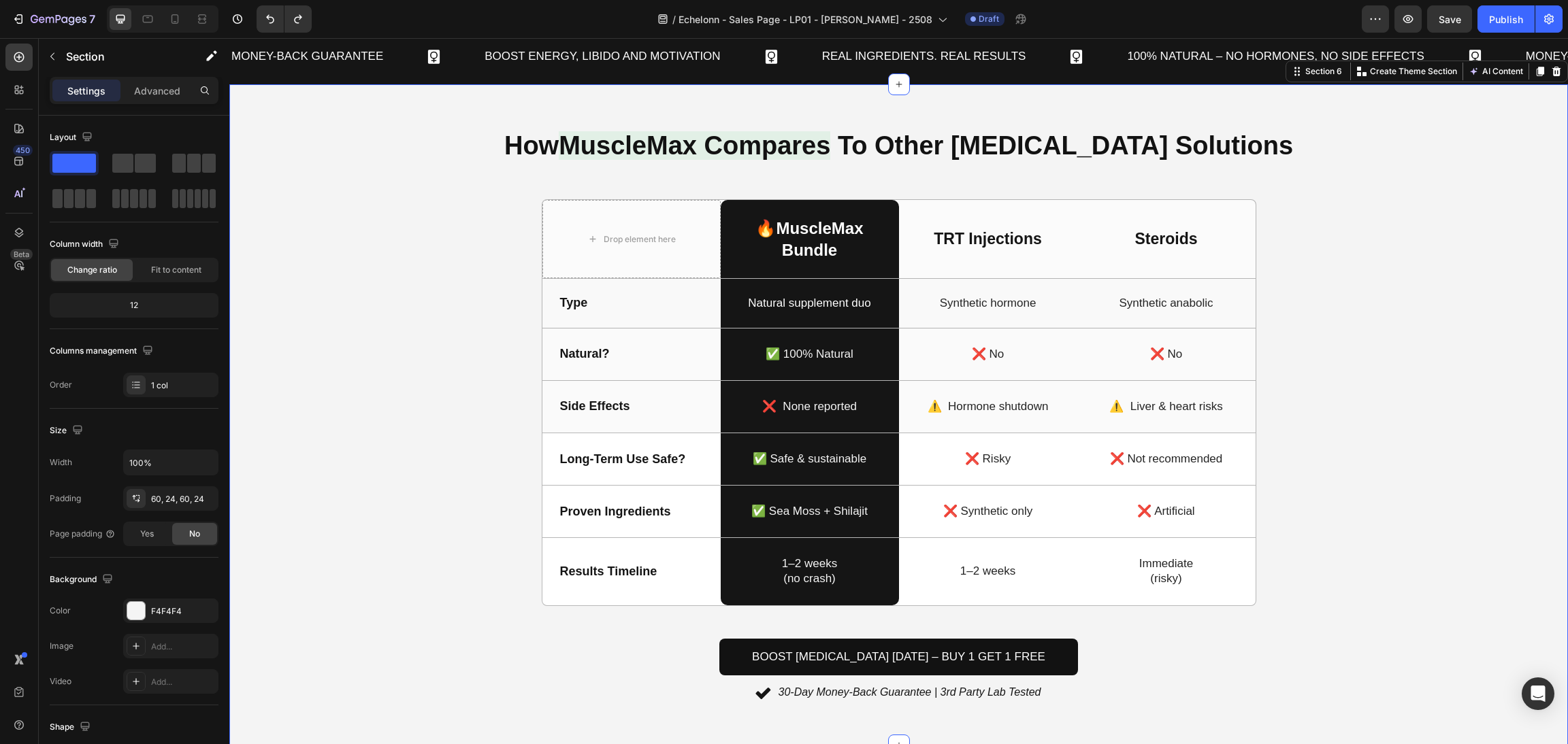
click at [1309, 428] on div "How MuscleMax Compares To Other Testosterone Solutions Heading Drop element her…" at bounding box center [899, 414] width 1307 height 579
click at [766, 417] on div "❌ None reported Text Block Row" at bounding box center [809, 407] width 178 height 52
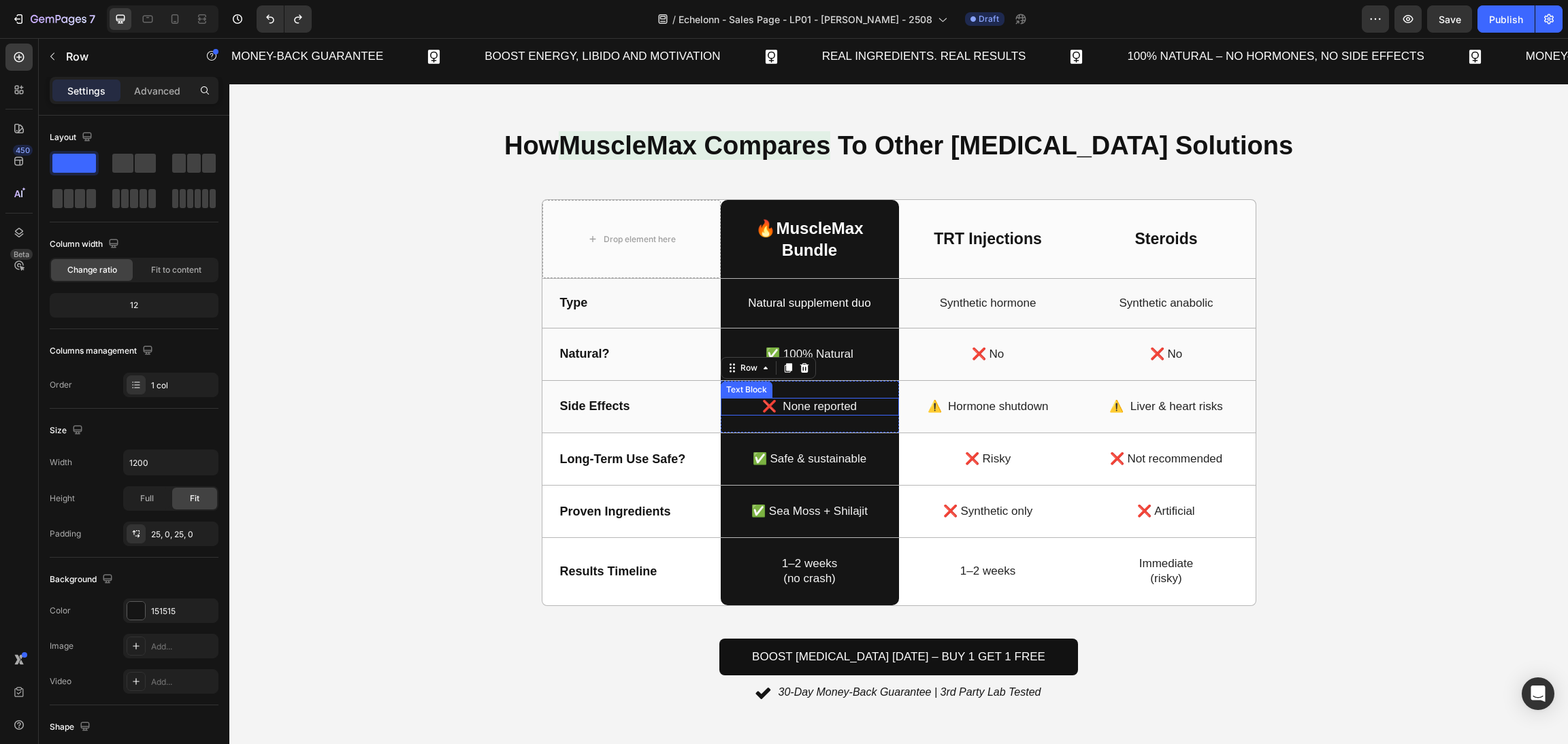
click at [760, 408] on p "❌ None reported" at bounding box center [810, 407] width 175 height 15
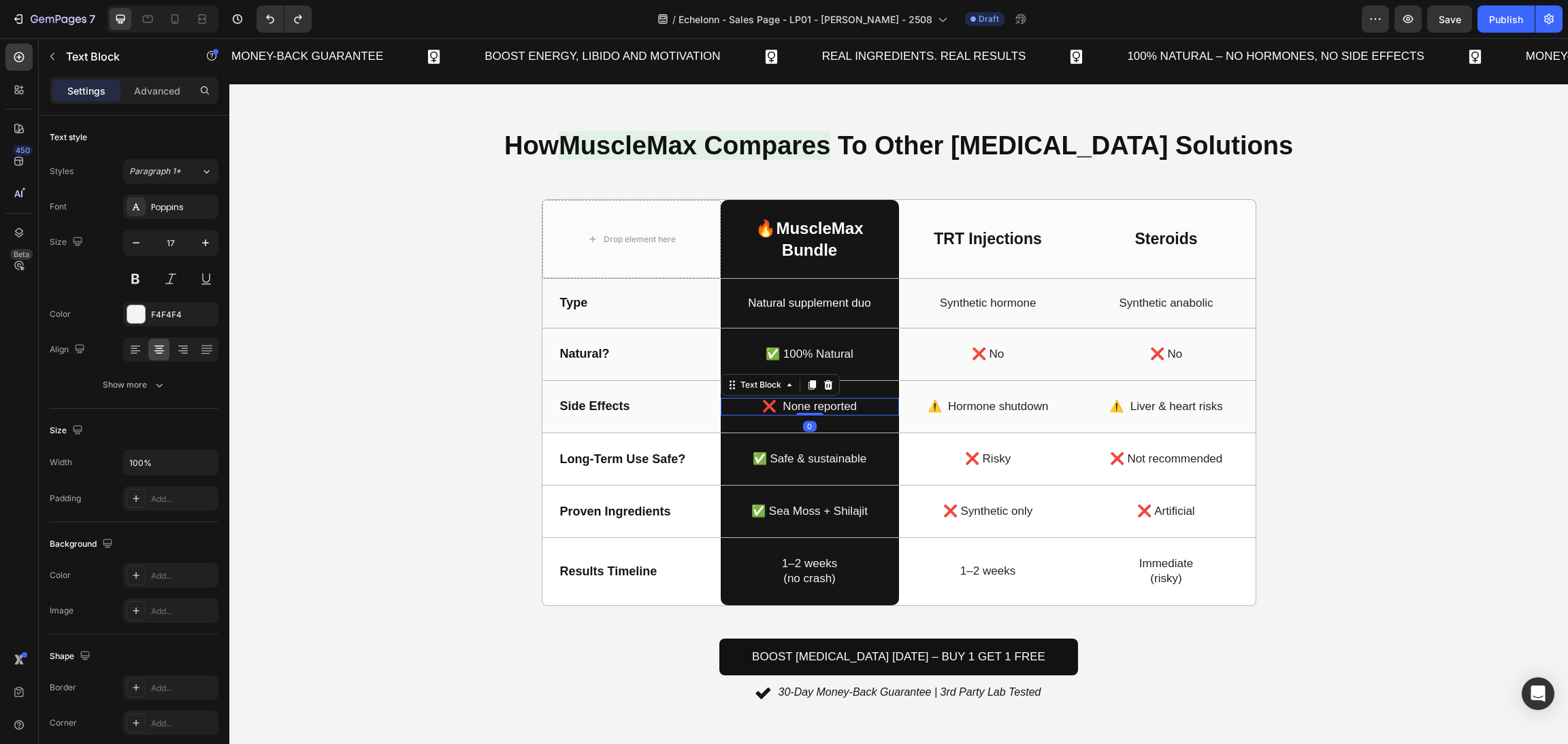
click at [764, 407] on p "❌ None reported" at bounding box center [810, 407] width 175 height 15
click at [997, 402] on p "⚠️ Hormone shutdown" at bounding box center [988, 407] width 175 height 15
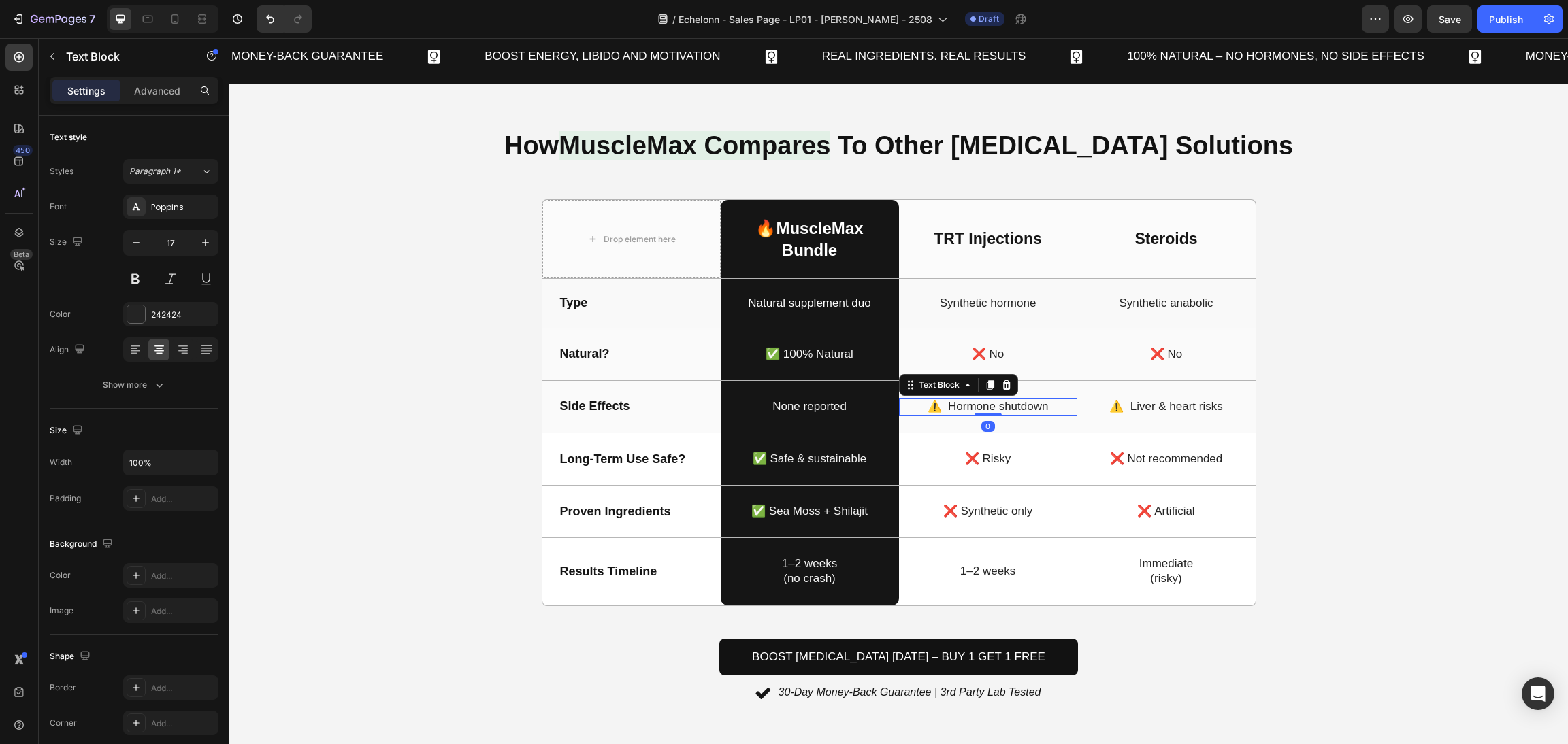
click at [941, 410] on p "⚠️ Hormone shutdown" at bounding box center [988, 407] width 175 height 15
click at [928, 404] on p "⚠️ Hormone shutdown" at bounding box center [988, 407] width 175 height 15
click at [932, 402] on p "⚠️ Hormone shutdown" at bounding box center [988, 407] width 175 height 15
click at [1327, 430] on div "How MuscleMax Compares To Other Testosterone Solutions Heading Drop element her…" at bounding box center [899, 414] width 1307 height 579
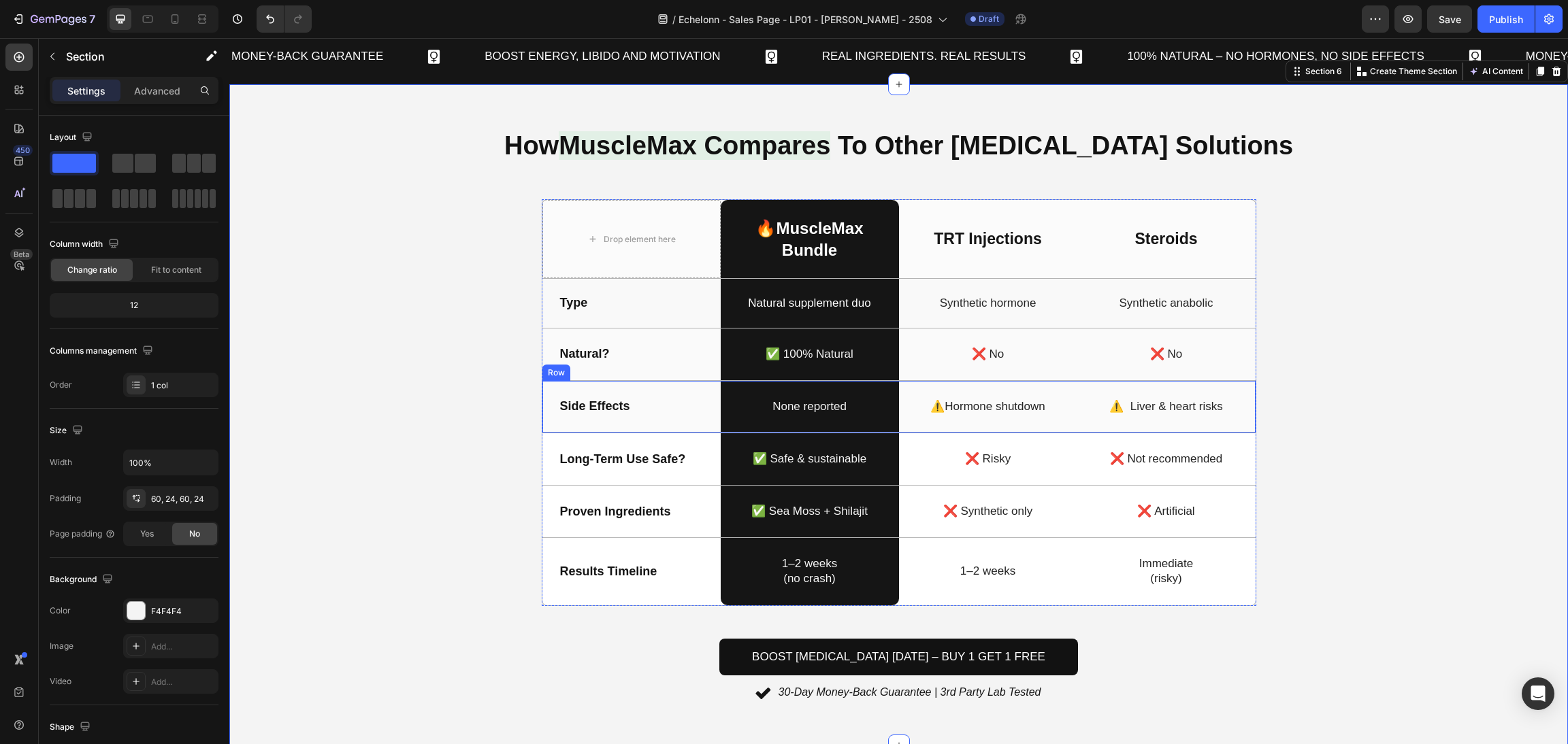
click at [934, 413] on p "⚠️Hormone shutdown" at bounding box center [988, 407] width 175 height 15
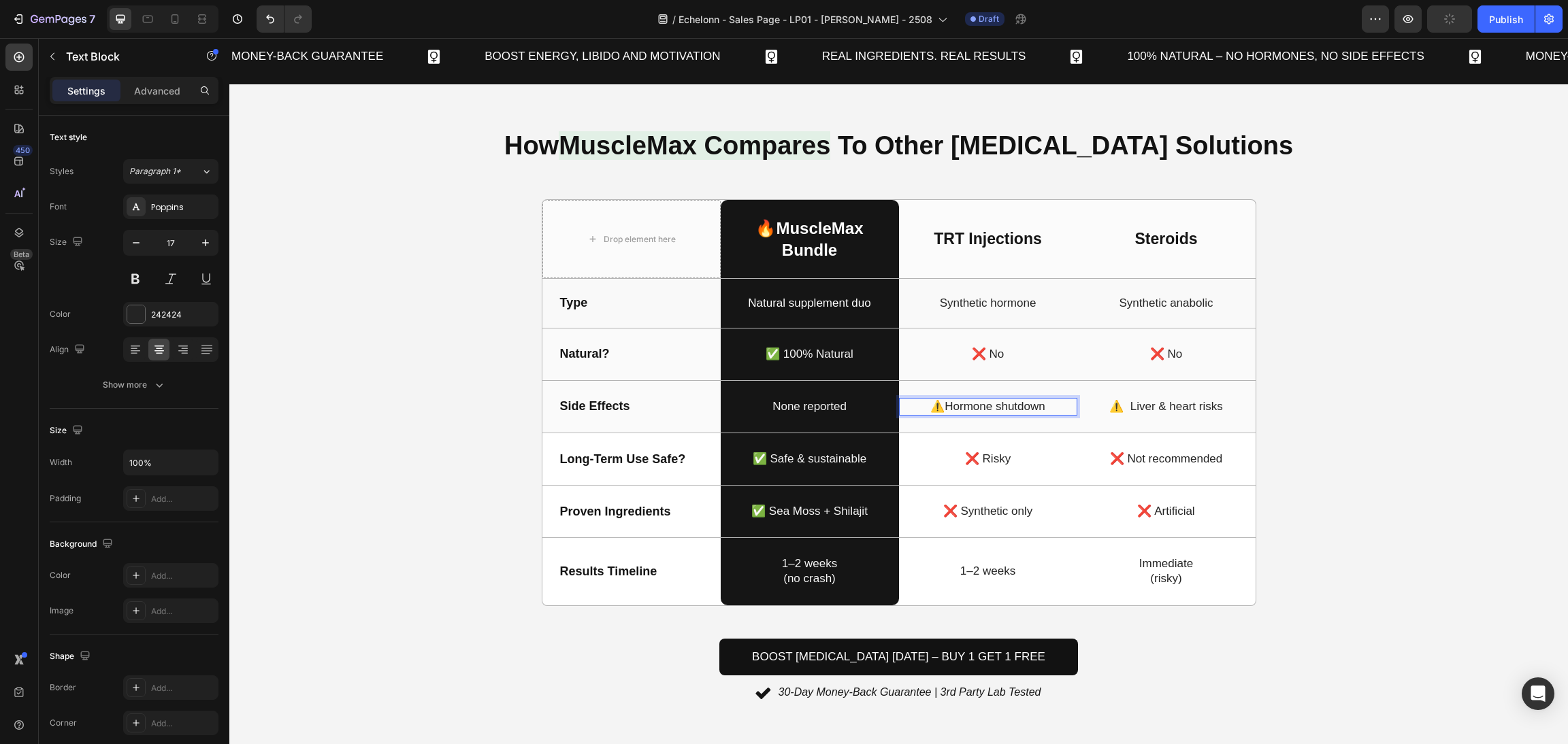
click at [932, 410] on p "⚠️Hormone shutdown" at bounding box center [988, 407] width 175 height 15
click at [1129, 407] on p "⚠️ Liver & heart risks" at bounding box center [1166, 407] width 175 height 15
click at [1114, 406] on p "⚠️ Liver & heart risks" at bounding box center [1166, 407] width 175 height 15
click at [1320, 435] on div "How MuscleMax Compares To Other Testosterone Solutions Heading Drop element her…" at bounding box center [899, 414] width 1307 height 579
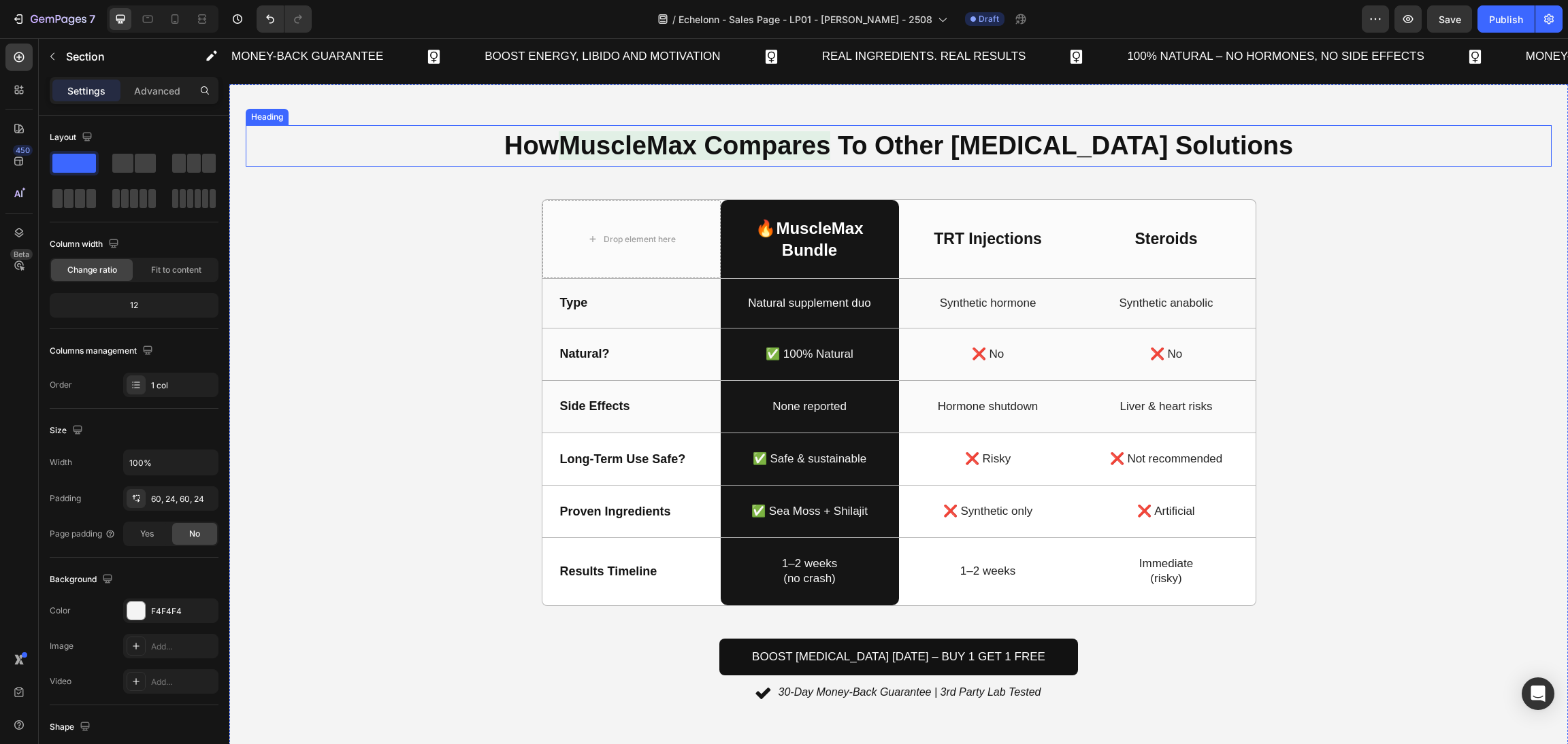
scroll to position [1531, 0]
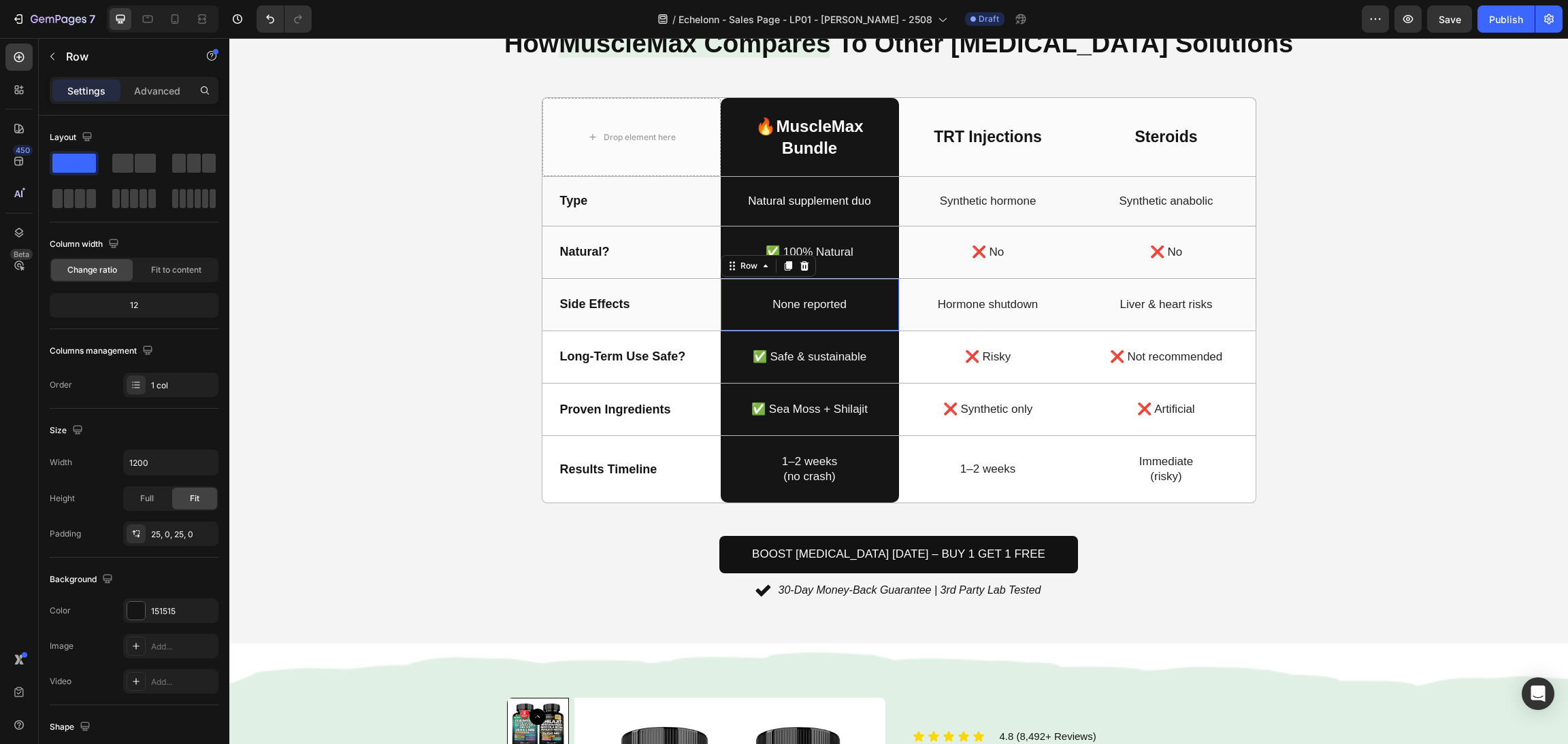
click at [850, 328] on div "None reported Text Block Row 0" at bounding box center [809, 305] width 178 height 52
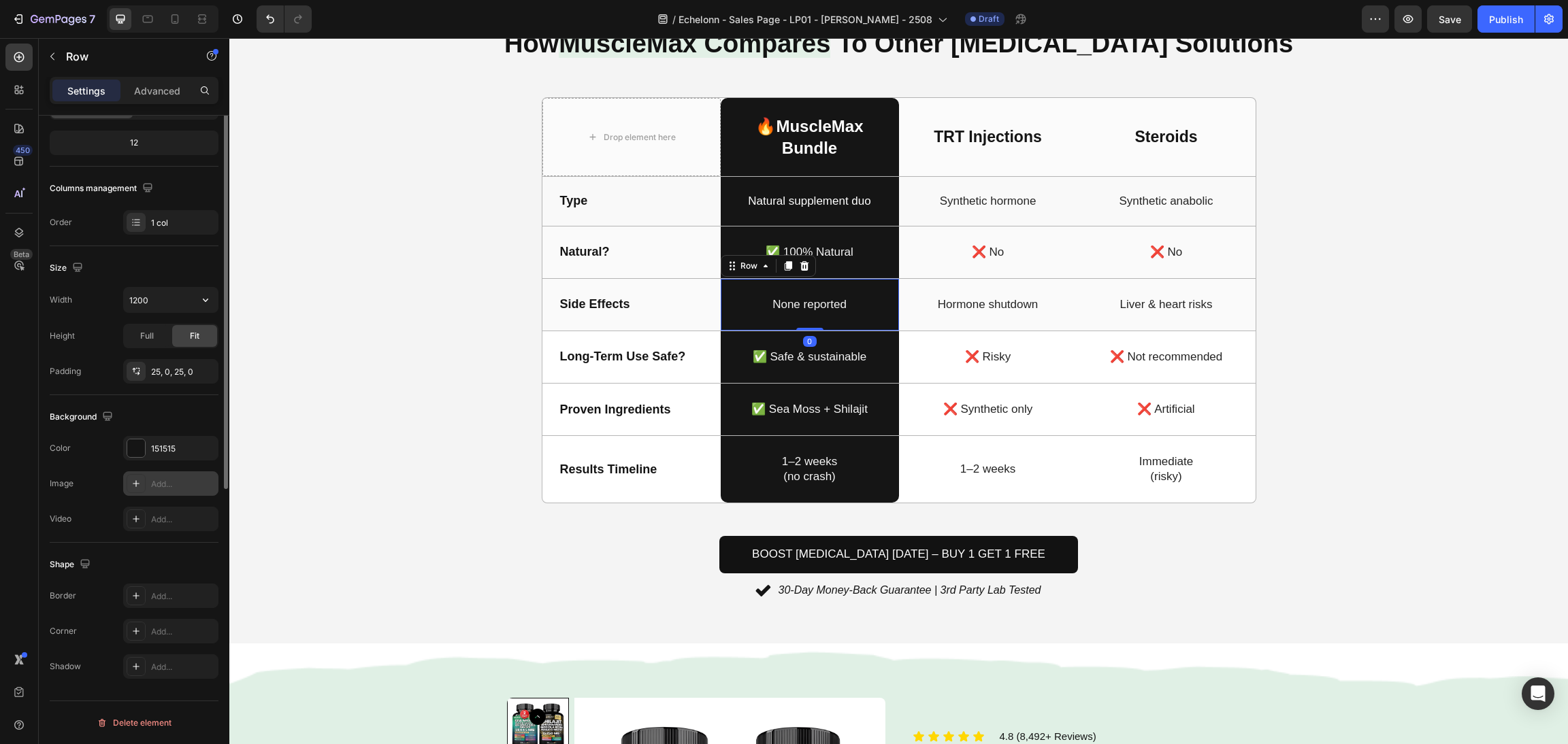
scroll to position [0, 0]
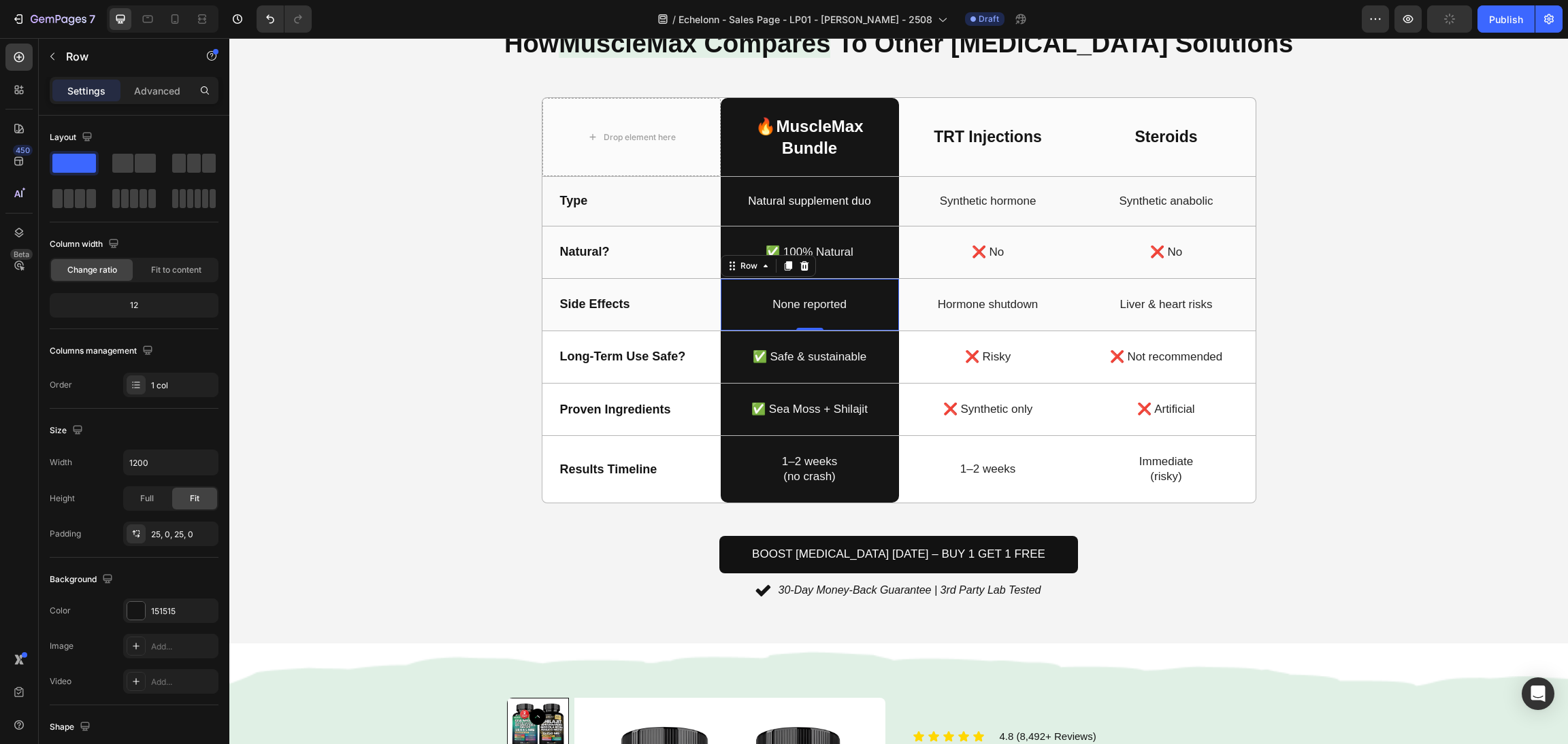
click at [23, 53] on icon at bounding box center [19, 57] width 13 height 13
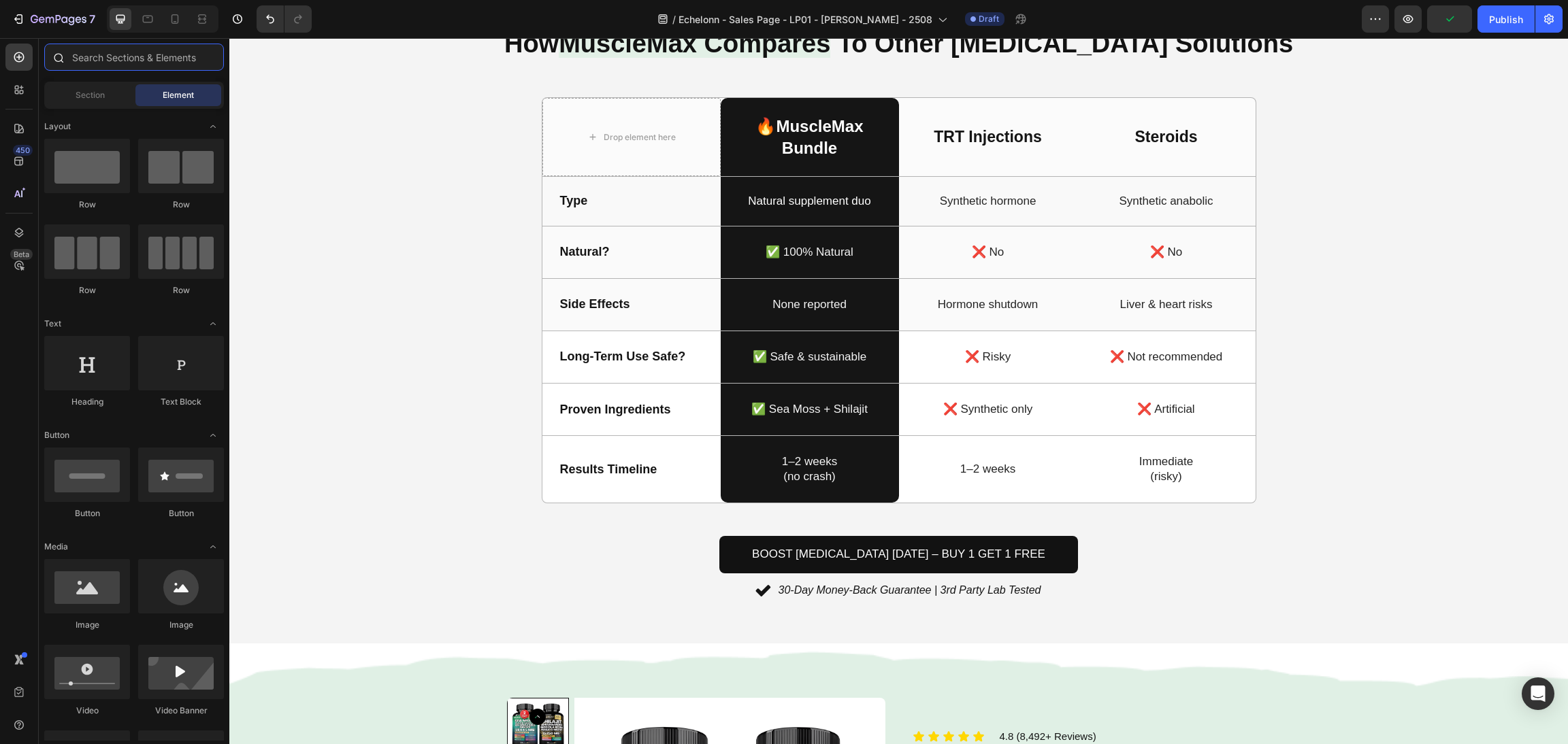
click at [157, 53] on input "text" at bounding box center [134, 57] width 180 height 28
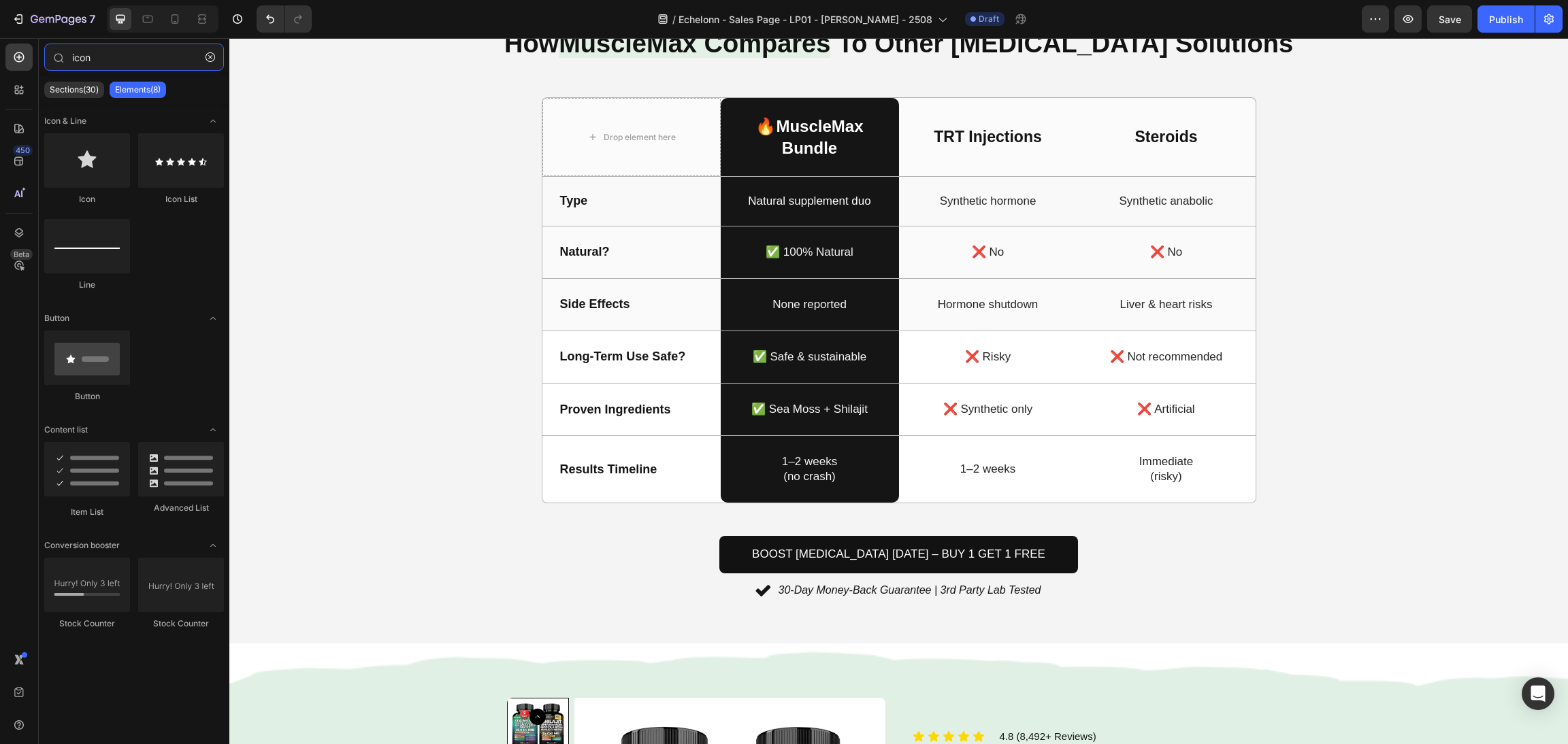
type input "icon"
drag, startPoint x: 424, startPoint y: 263, endPoint x: 772, endPoint y: 252, distance: 348.2
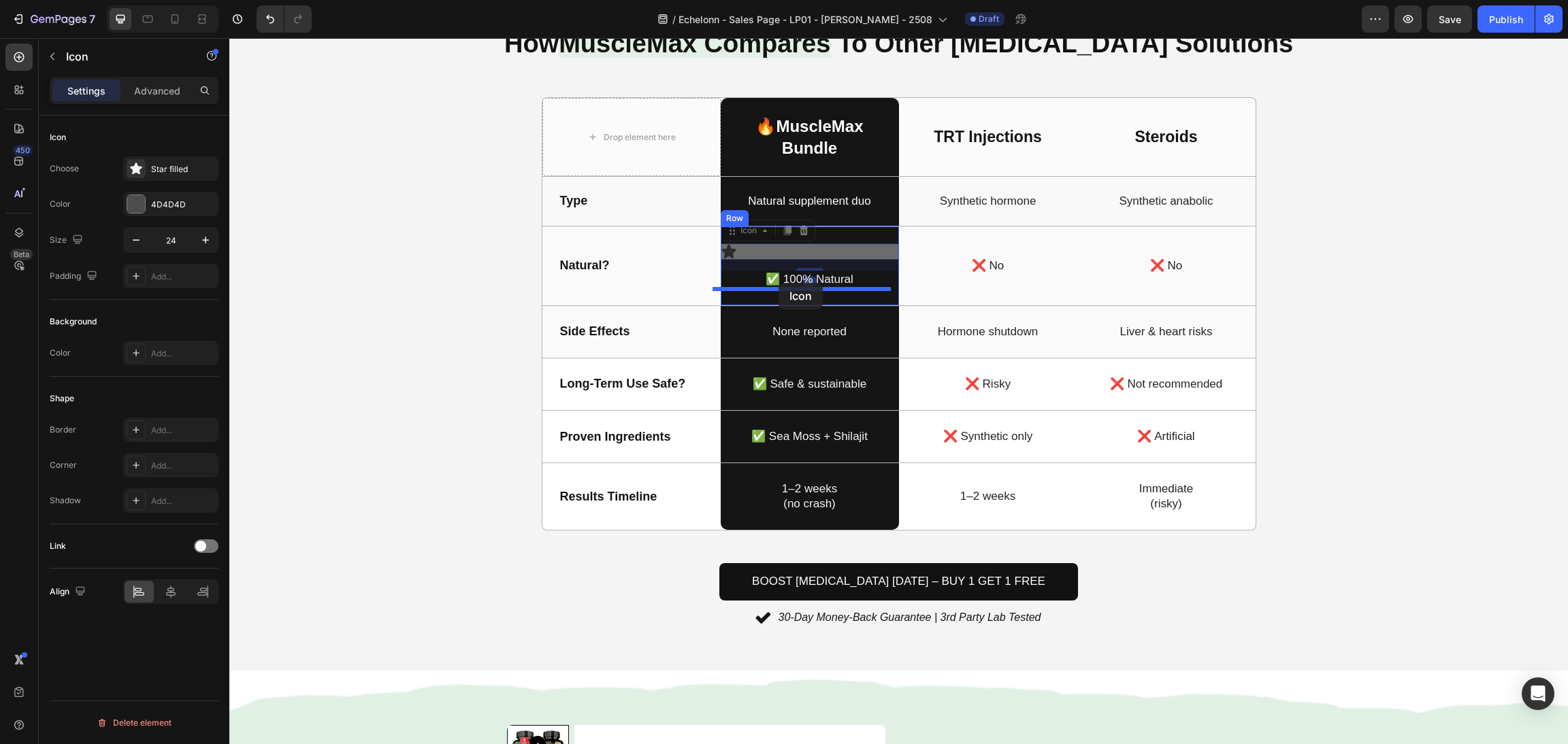
drag, startPoint x: 723, startPoint y: 229, endPoint x: 779, endPoint y: 283, distance: 77.8
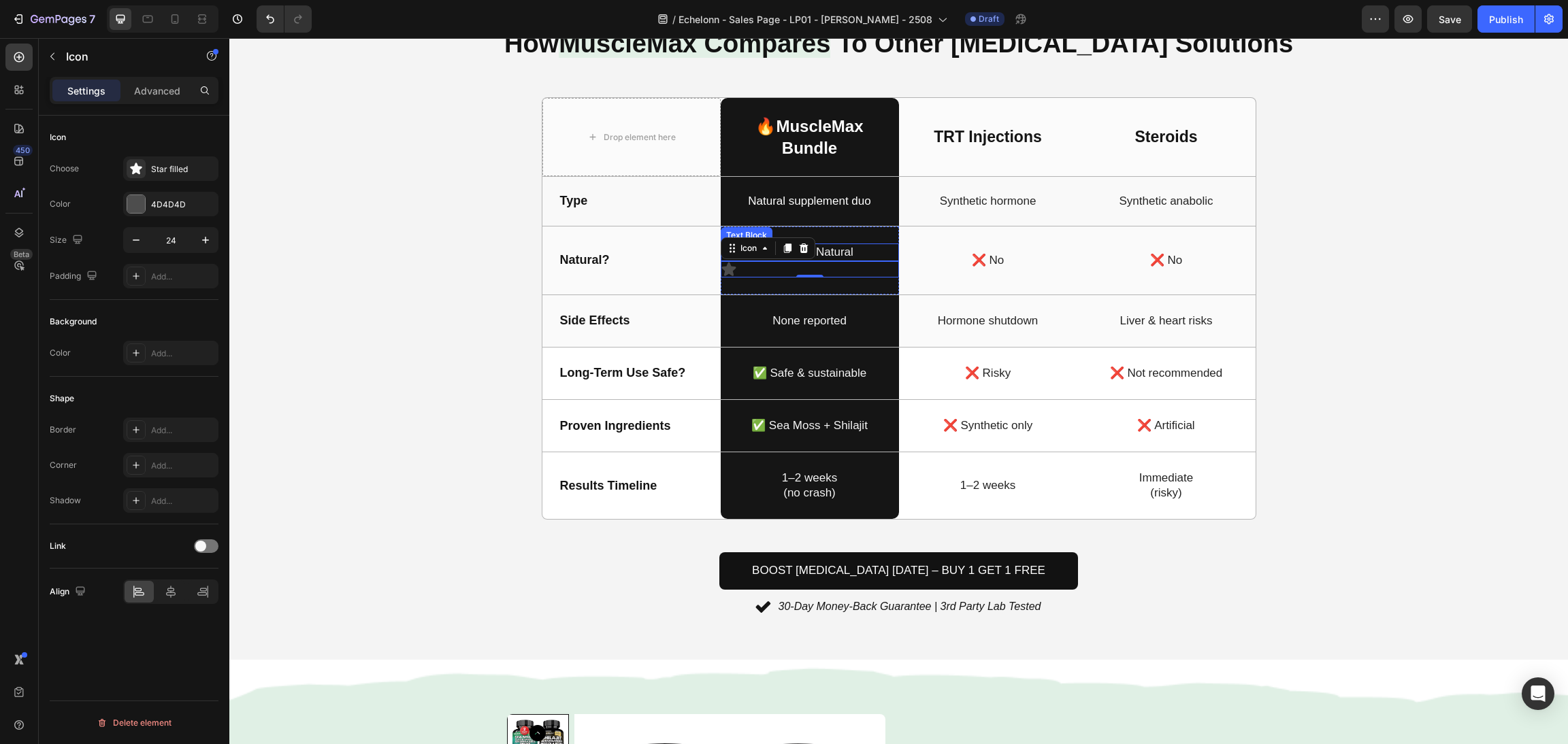
click at [830, 256] on p "✅ 100% Natural" at bounding box center [810, 252] width 175 height 15
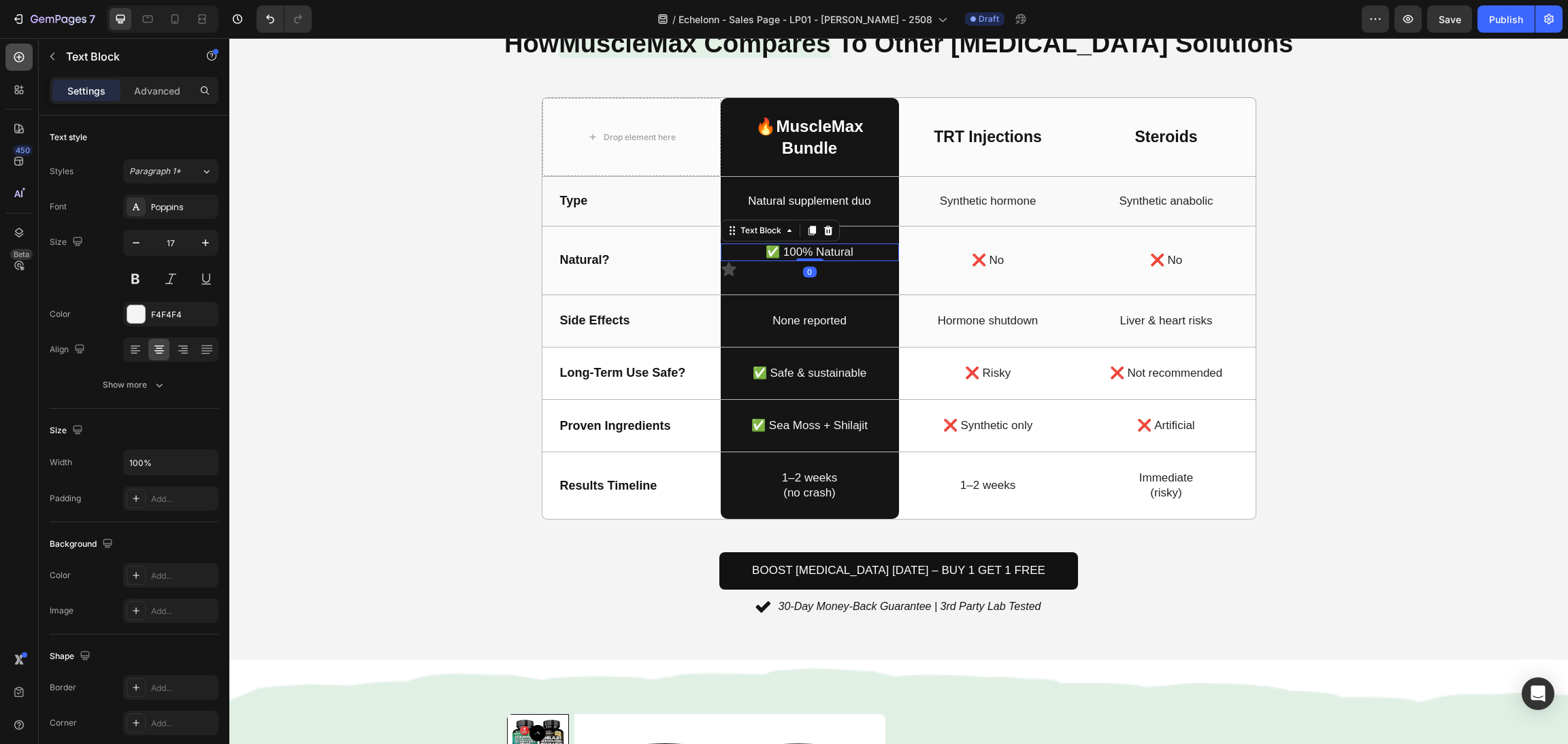
click at [21, 48] on div at bounding box center [19, 57] width 28 height 28
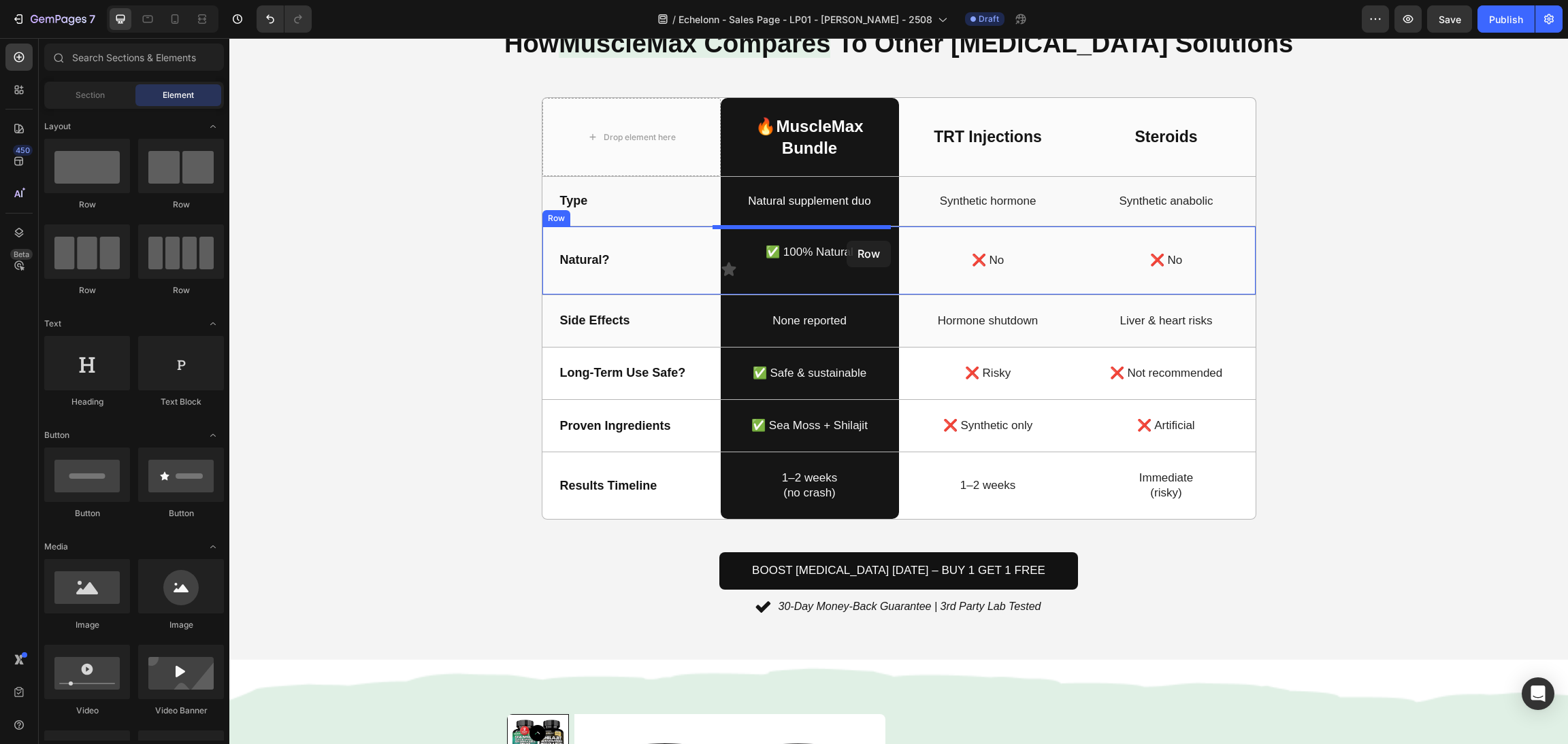
drag, startPoint x: 428, startPoint y: 225, endPoint x: 847, endPoint y: 240, distance: 419.3
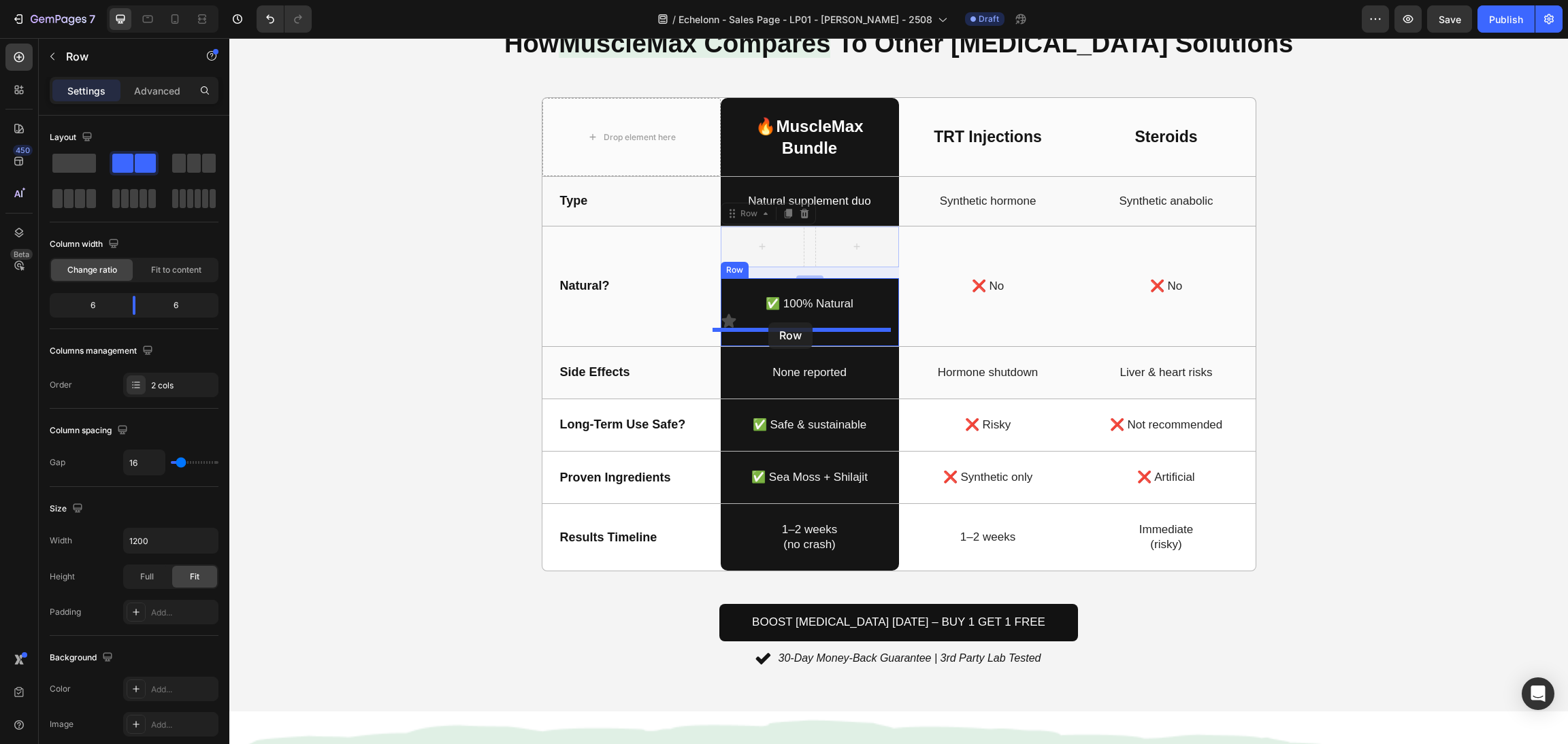
drag, startPoint x: 720, startPoint y: 212, endPoint x: 769, endPoint y: 322, distance: 120.4
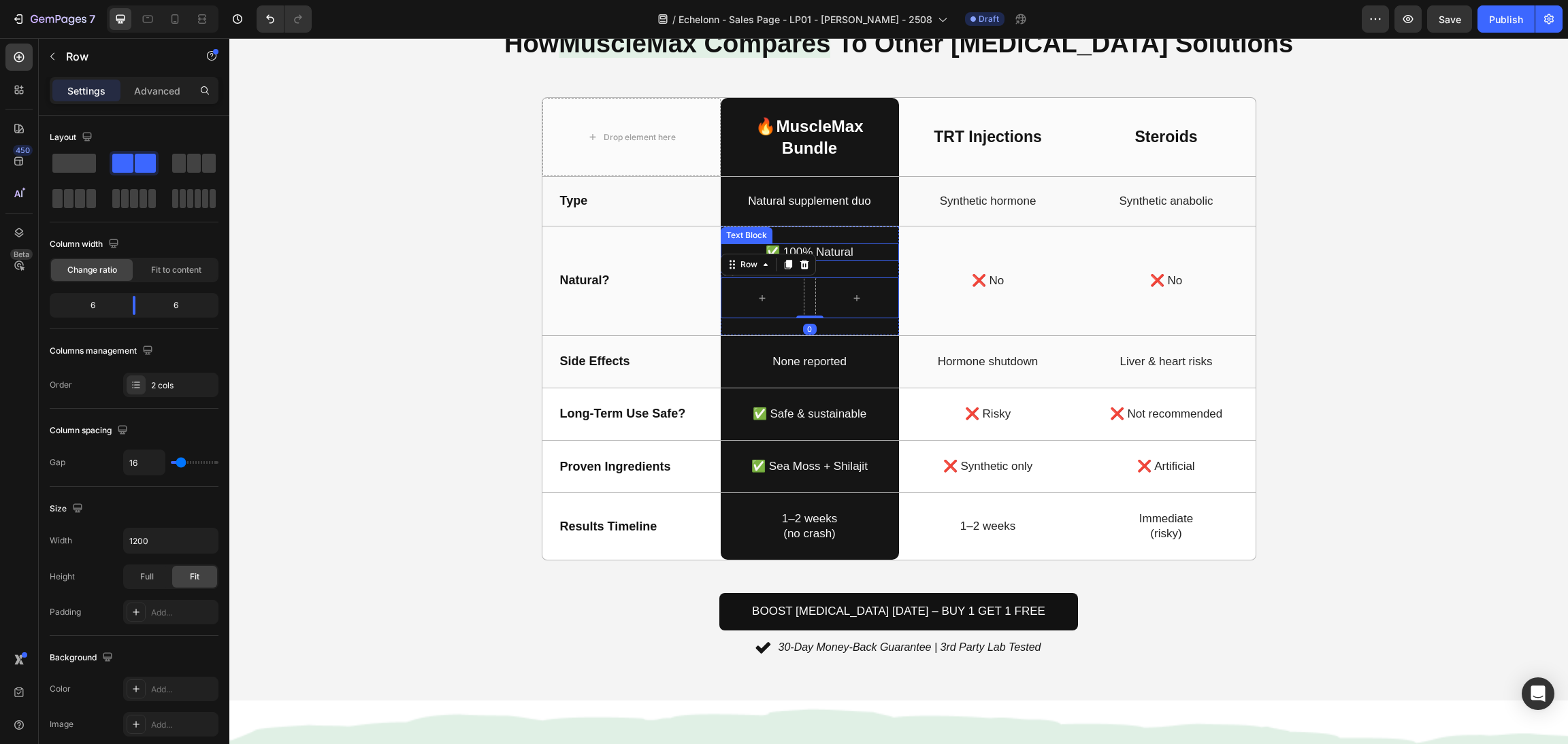
click at [829, 248] on p "✅ 100% Natural" at bounding box center [810, 252] width 175 height 15
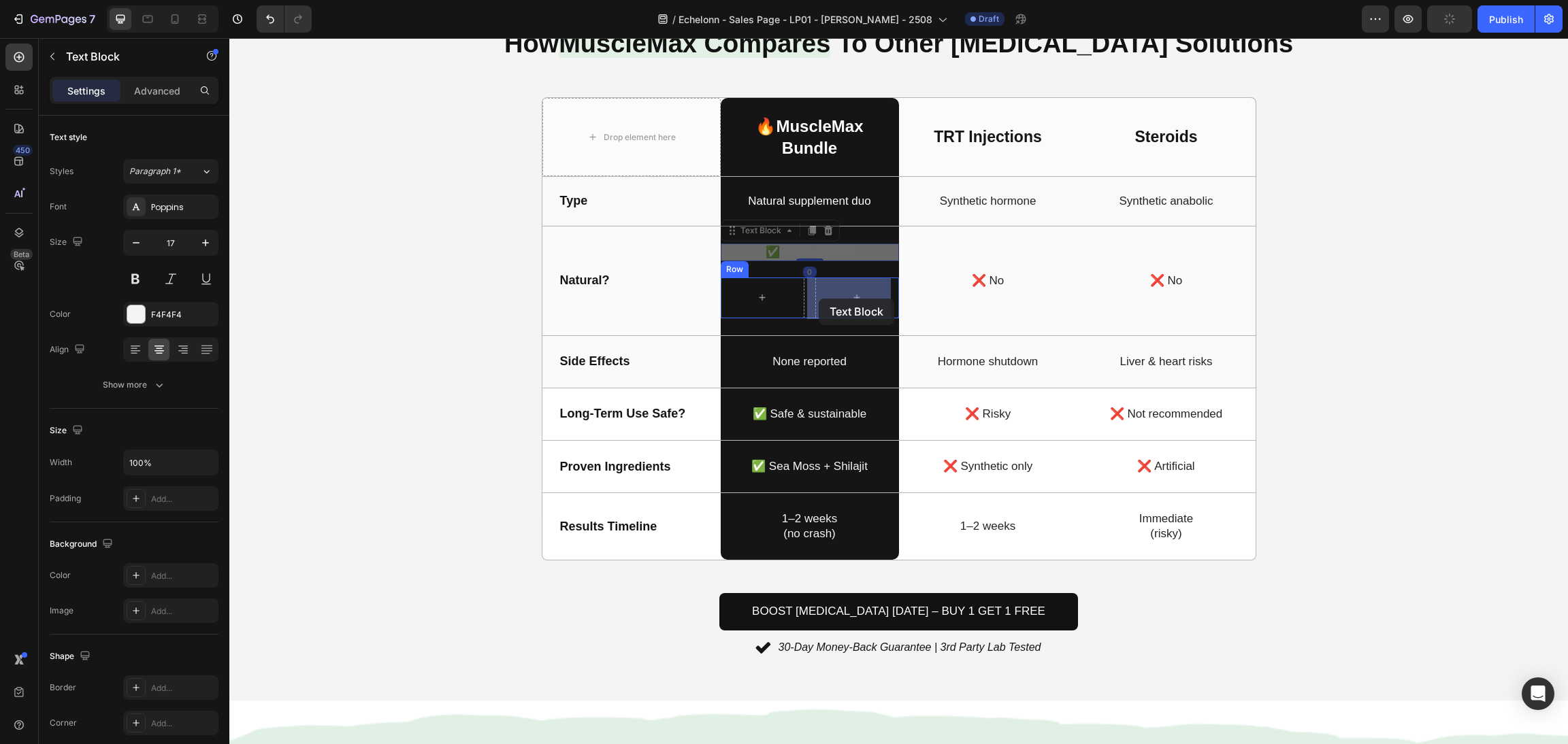
drag, startPoint x: 729, startPoint y: 233, endPoint x: 814, endPoint y: 297, distance: 106.4
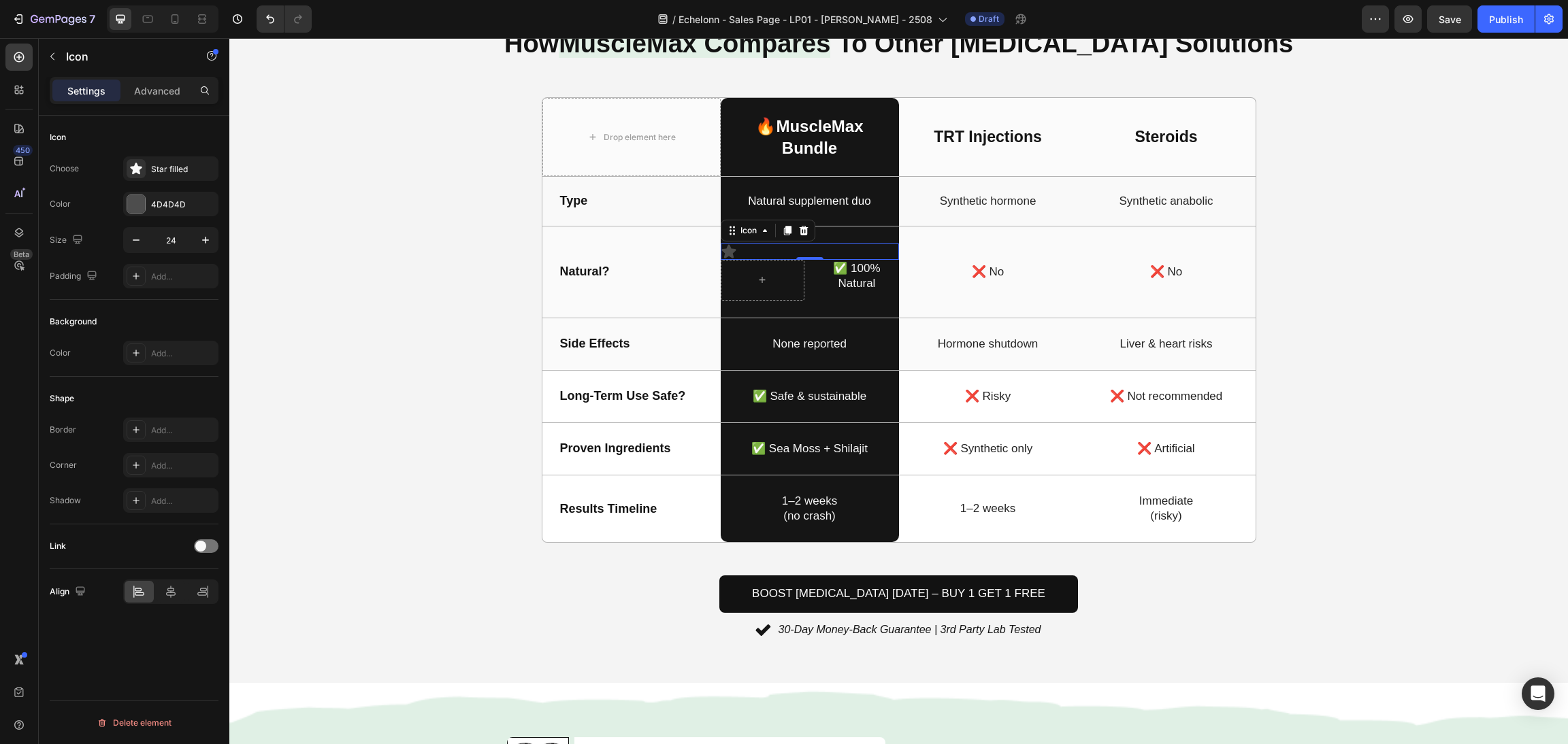
click at [758, 245] on div "Icon 0" at bounding box center [809, 252] width 178 height 17
drag, startPoint x: 724, startPoint y: 234, endPoint x: 749, endPoint y: 278, distance: 50.6
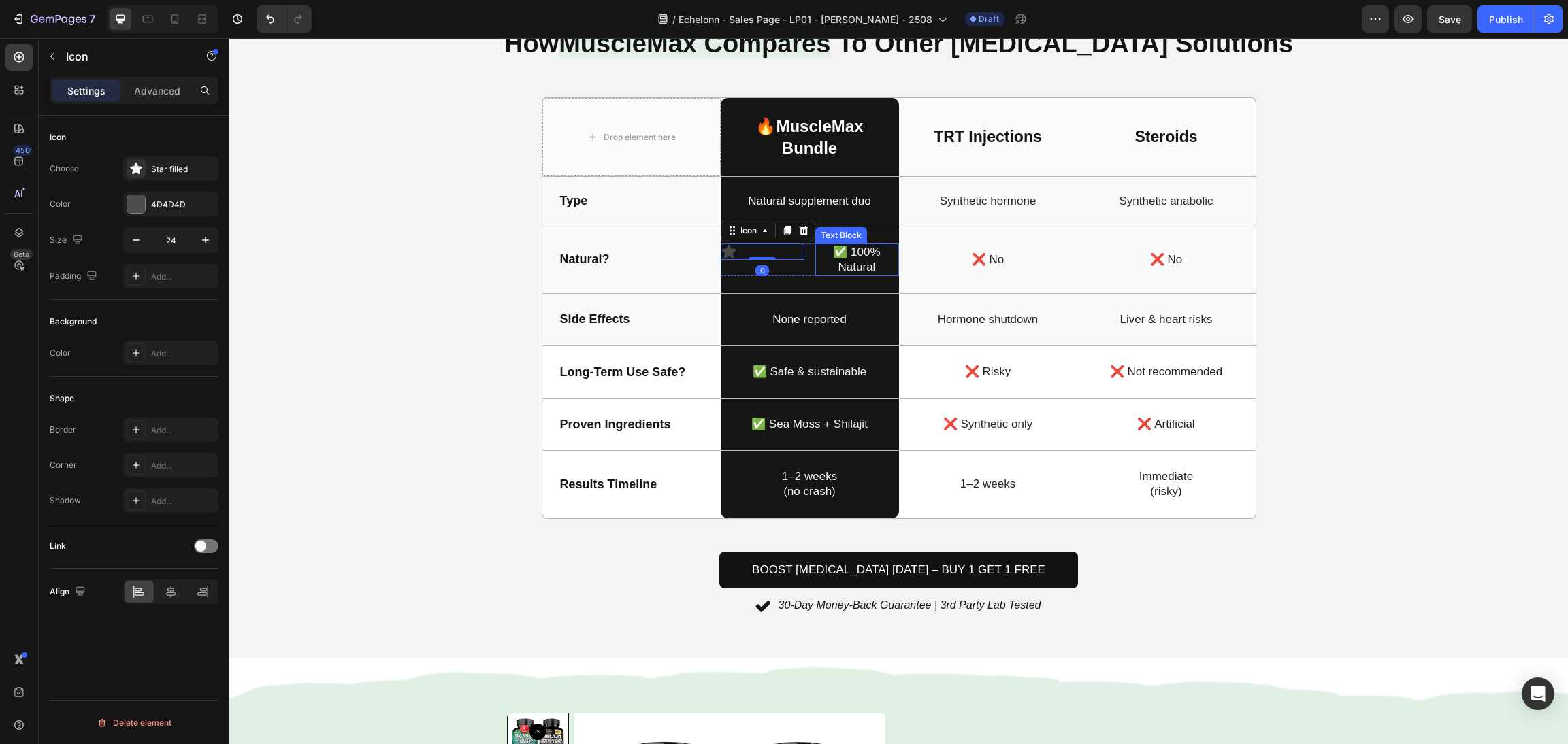
click at [815, 261] on div "✅ 100% Natural" at bounding box center [857, 260] width 84 height 33
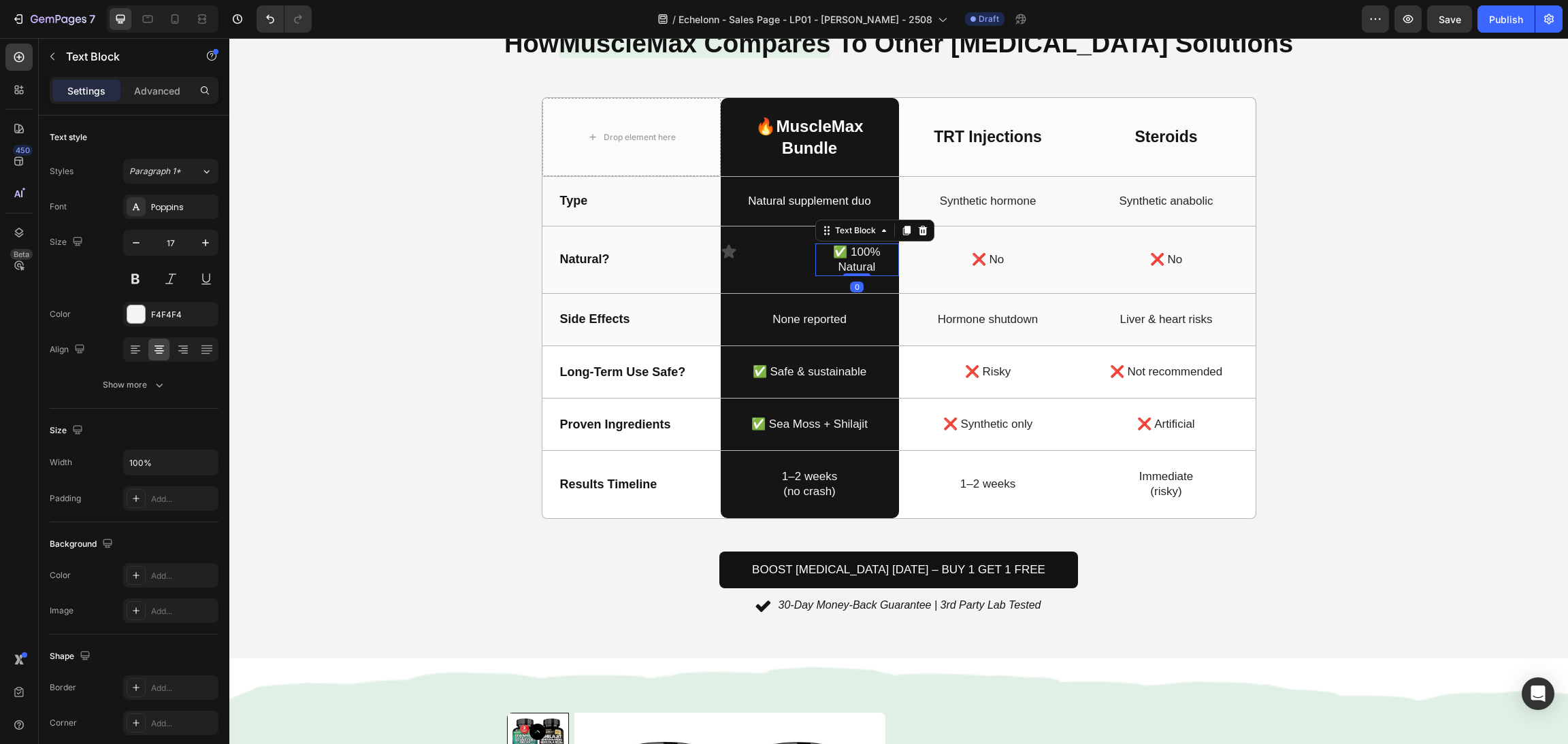
click at [795, 269] on div "Icon" at bounding box center [763, 260] width 84 height 33
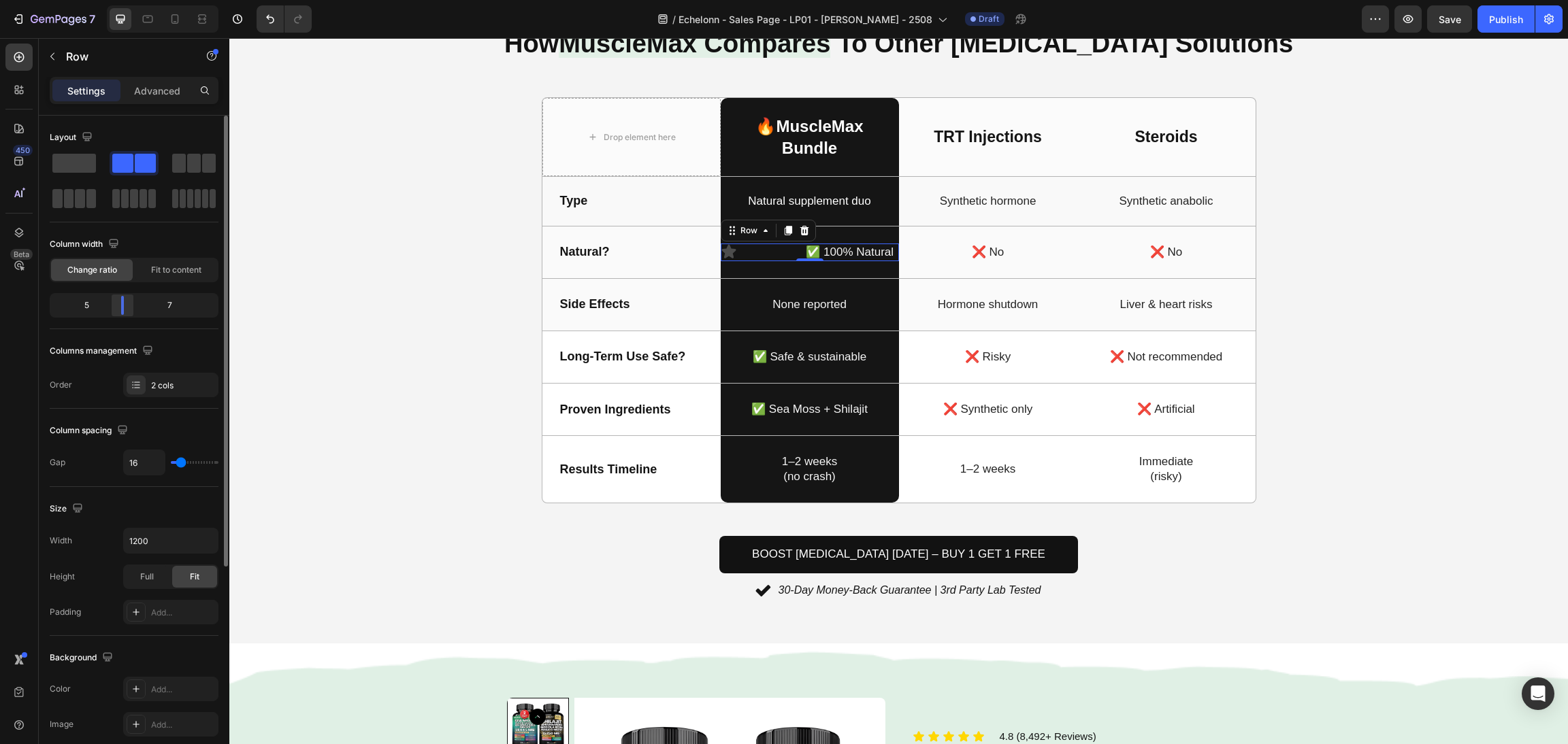
drag, startPoint x: 132, startPoint y: 301, endPoint x: 116, endPoint y: 299, distance: 16.1
click at [116, 299] on div at bounding box center [122, 305] width 24 height 19
drag, startPoint x: 121, startPoint y: 302, endPoint x: 101, endPoint y: 300, distance: 20.1
click at [101, 300] on div at bounding box center [110, 305] width 24 height 19
drag, startPoint x: 111, startPoint y: 306, endPoint x: 89, endPoint y: 302, distance: 22.4
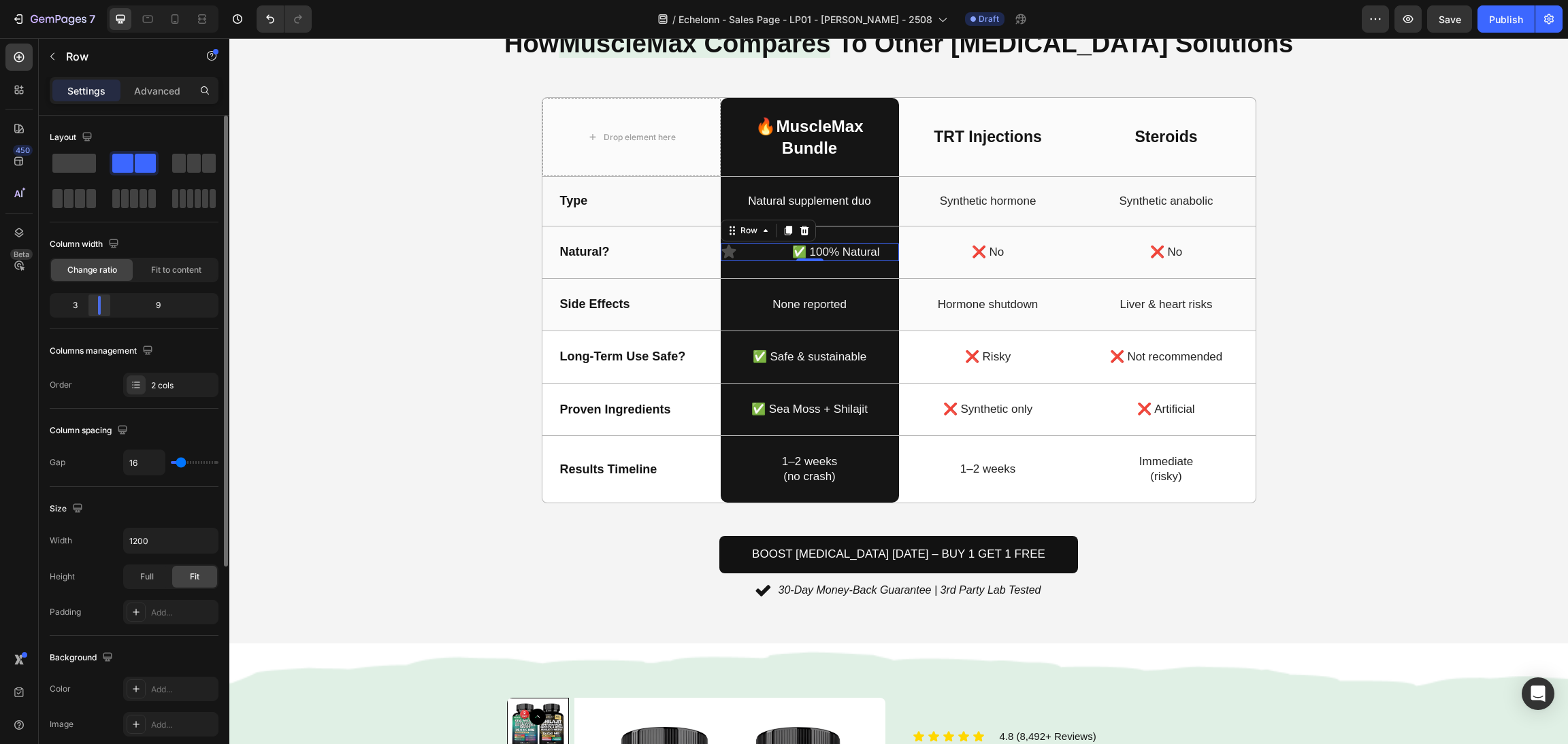
click at [89, 302] on div at bounding box center [99, 305] width 24 height 19
drag, startPoint x: 98, startPoint y: 306, endPoint x: 89, endPoint y: 306, distance: 9.0
click at [89, 306] on div at bounding box center [99, 305] width 24 height 19
drag, startPoint x: 89, startPoint y: 306, endPoint x: 80, endPoint y: 306, distance: 9.0
click at [80, 306] on div at bounding box center [87, 305] width 24 height 19
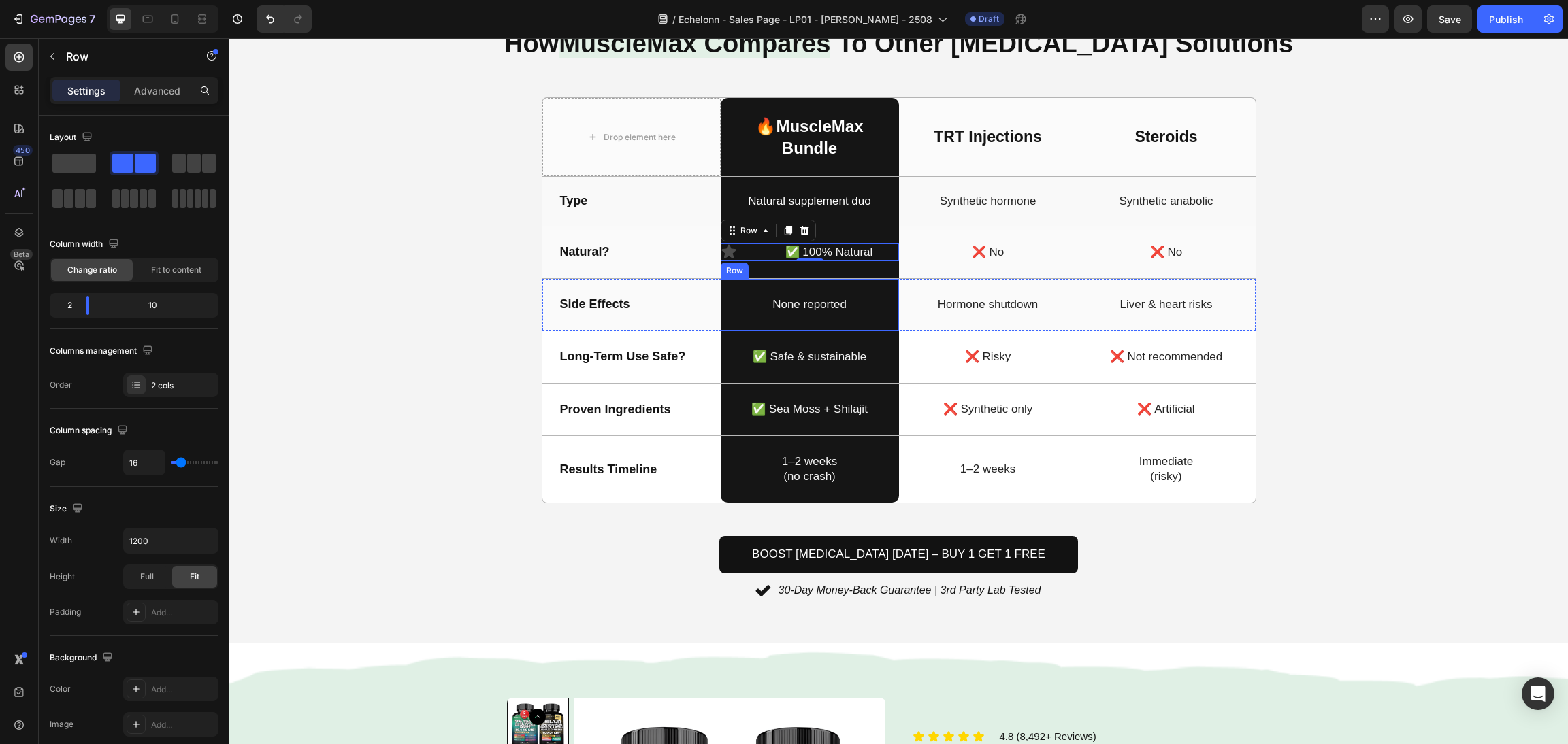
click at [757, 275] on div "Icon ✅ 100% Natural Text Block Row 0 Row" at bounding box center [809, 252] width 178 height 52
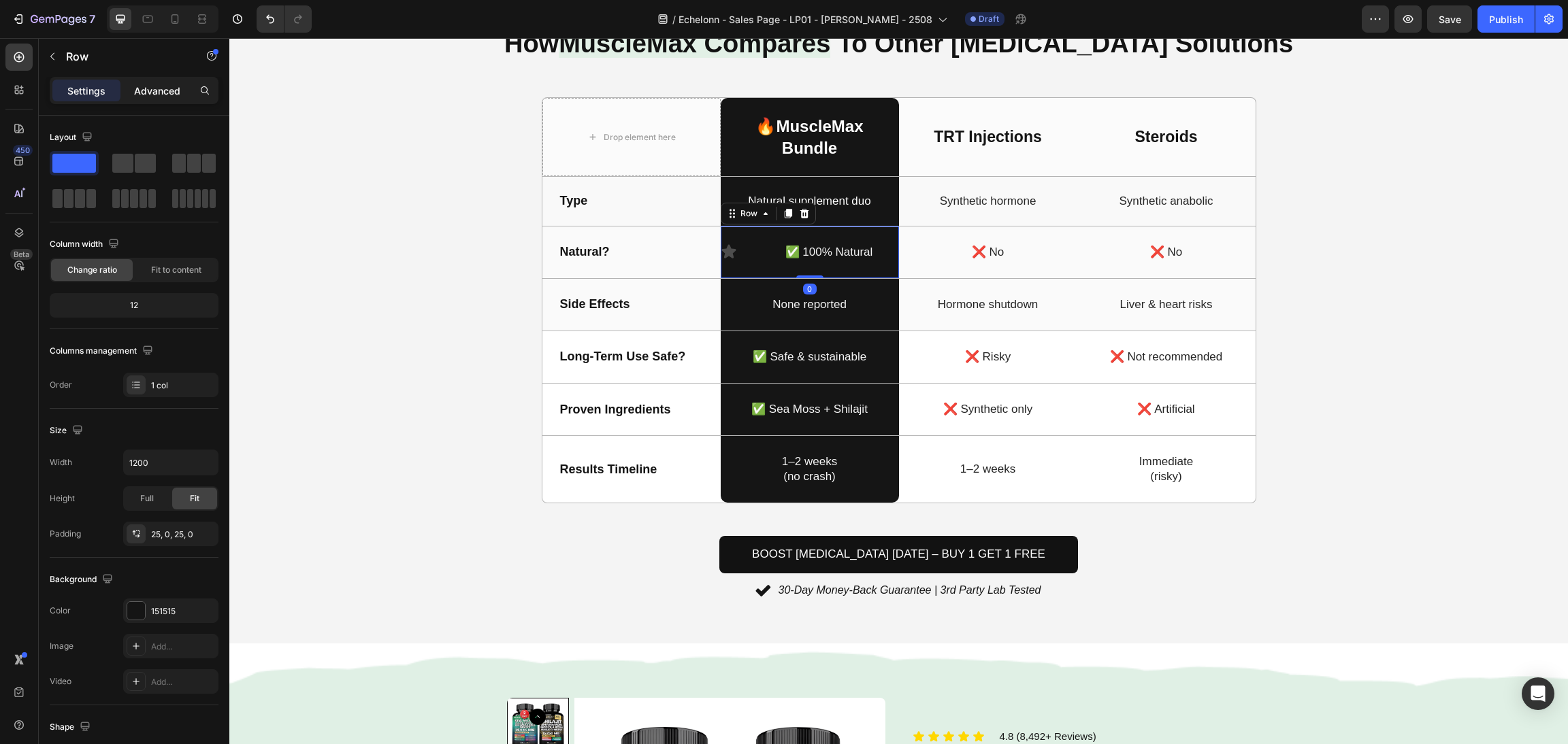
click at [160, 85] on p "Advanced" at bounding box center [157, 90] width 46 height 14
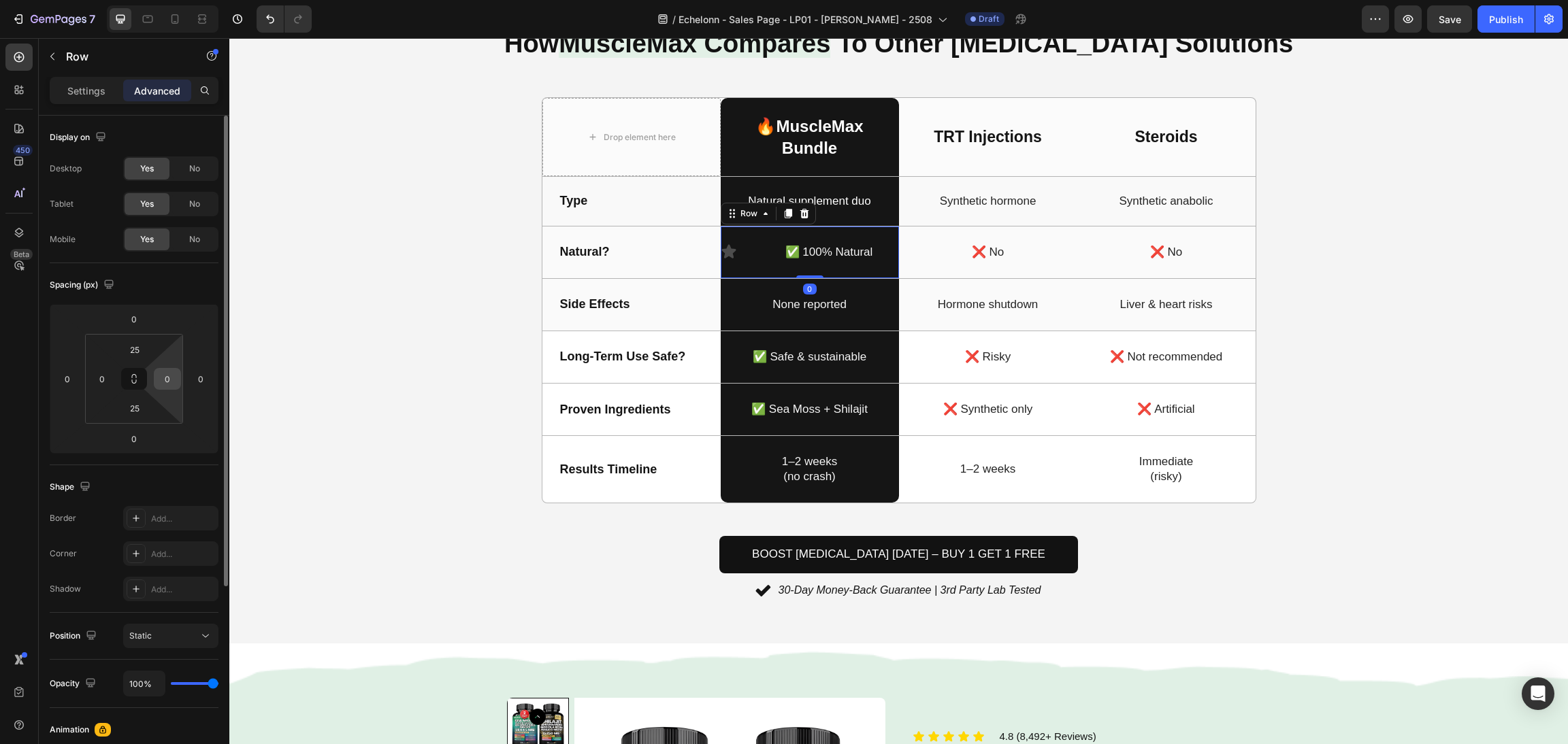
click at [168, 381] on input "0" at bounding box center [167, 379] width 20 height 20
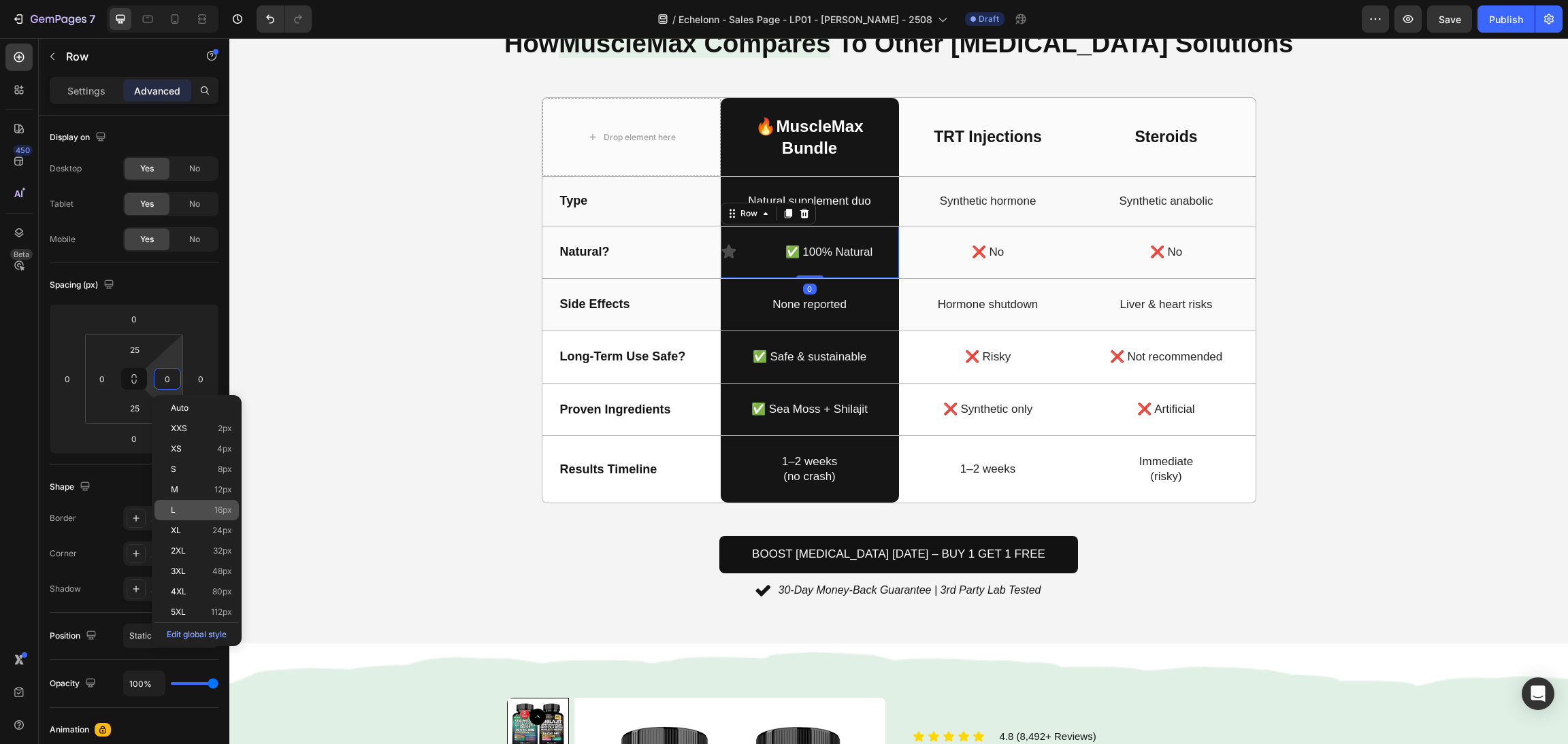
click at [201, 510] on p "L 16px" at bounding box center [201, 509] width 61 height 9
type input "16"
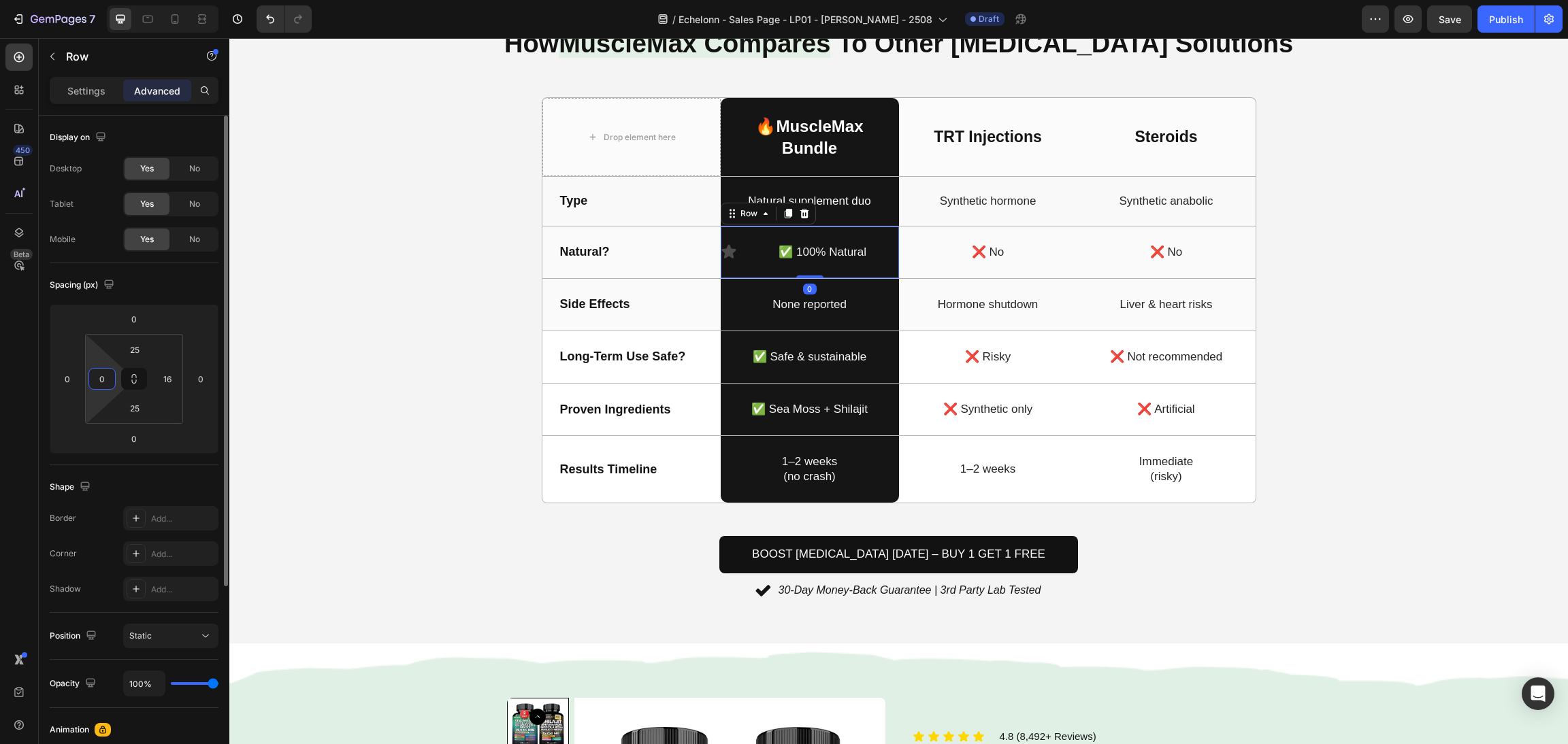
click at [104, 376] on input "0" at bounding box center [102, 379] width 20 height 20
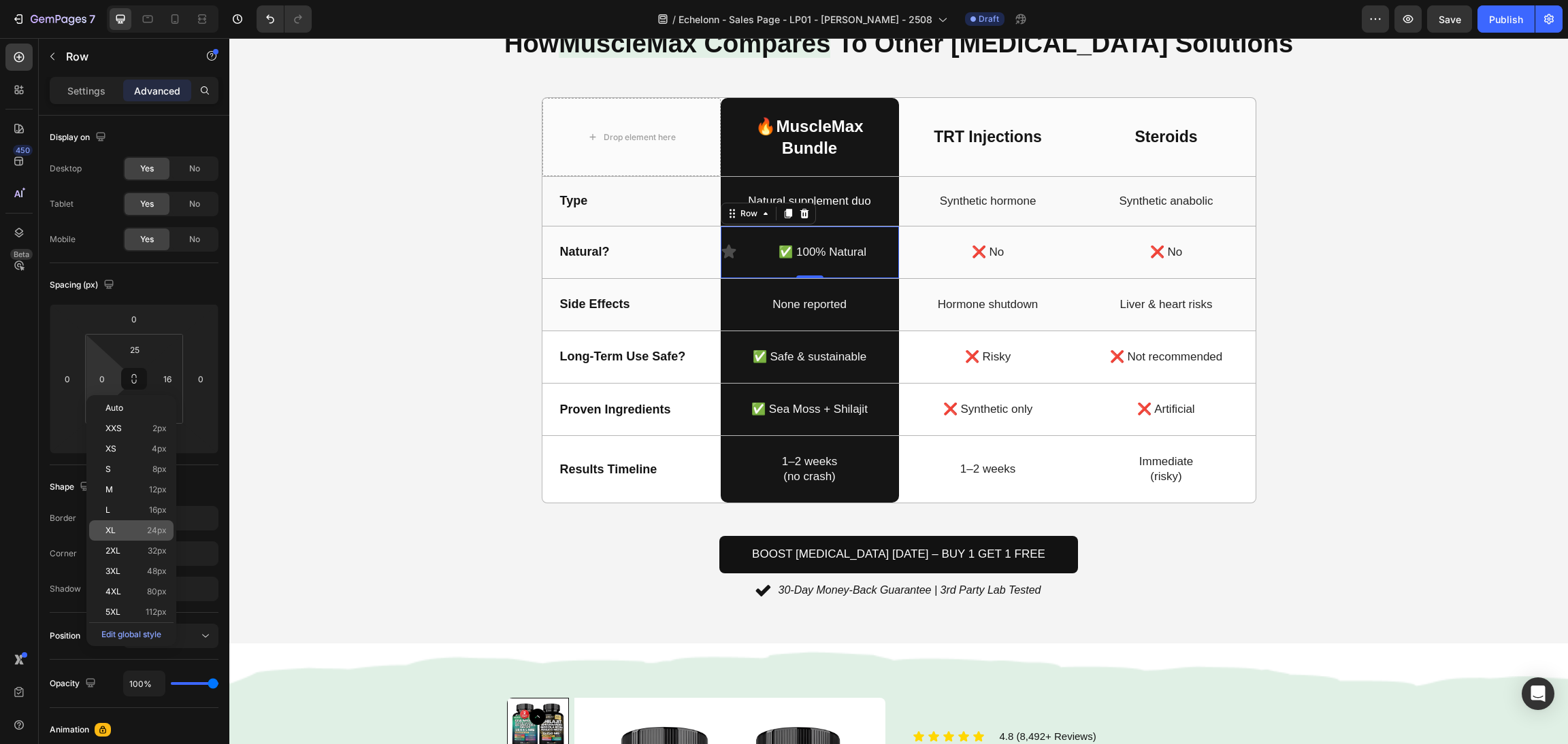
click at [149, 519] on div "L 16px" at bounding box center [131, 510] width 84 height 20
type input "16"
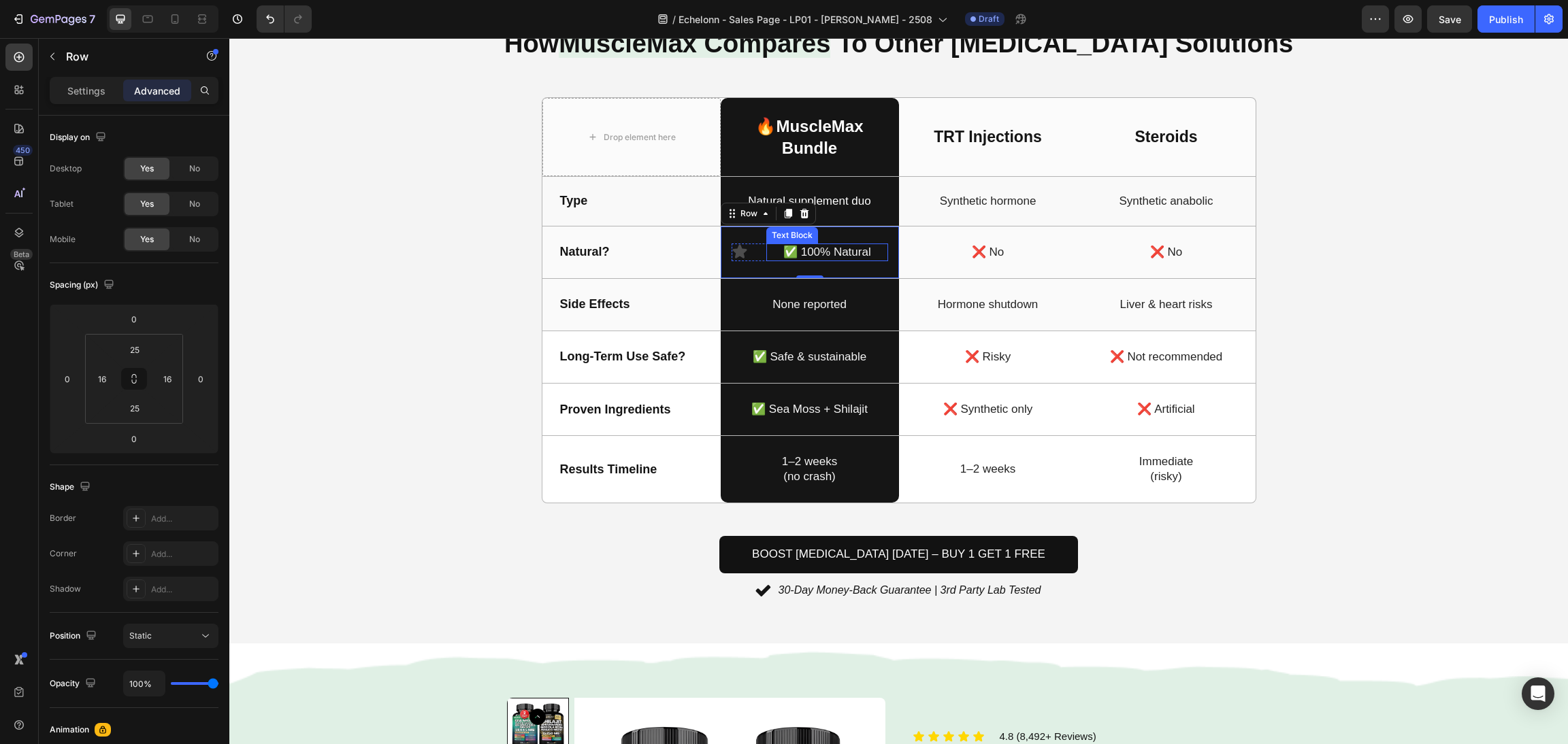
click at [803, 260] on p "✅ 100% Natural" at bounding box center [827, 252] width 119 height 15
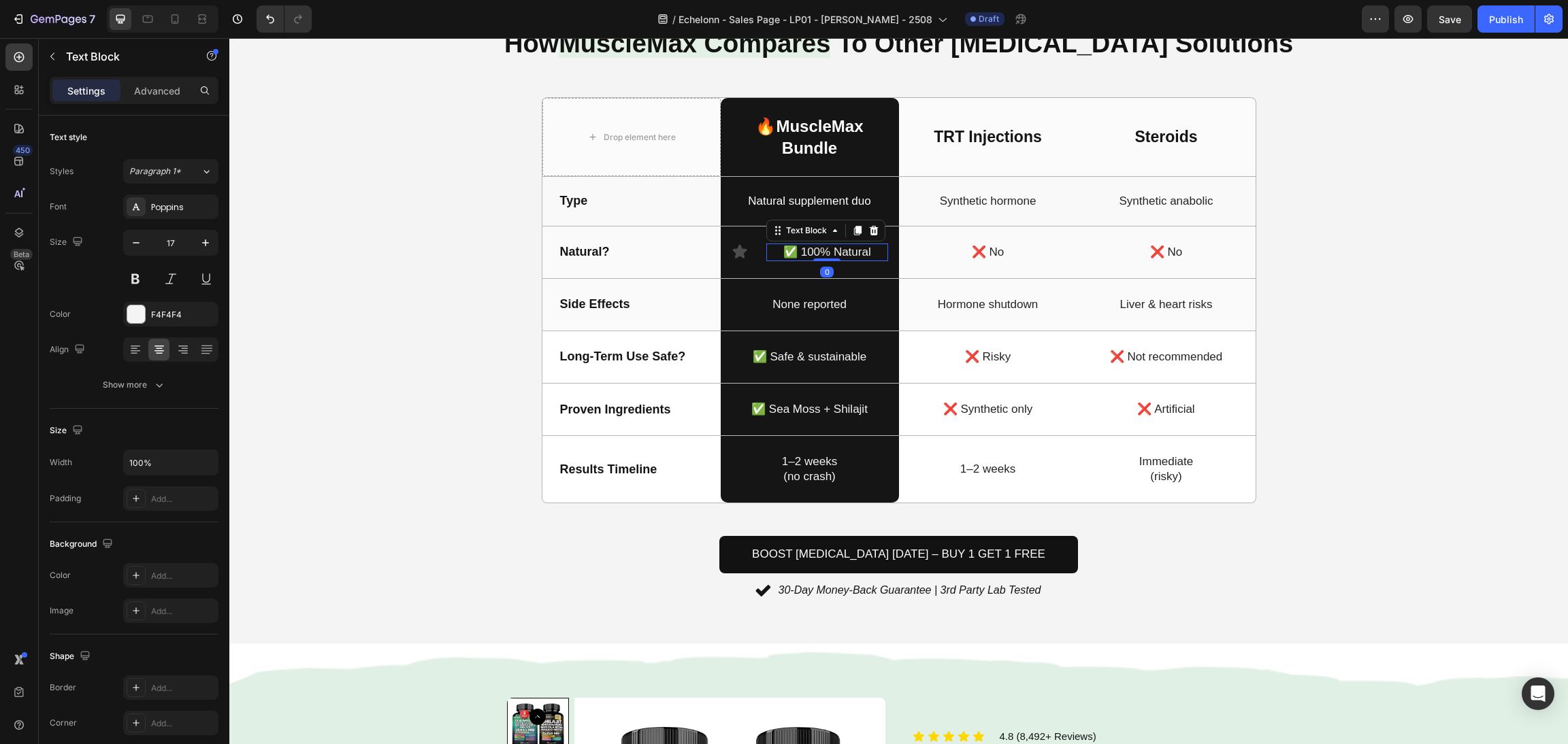
click at [789, 253] on p "✅ 100% Natural" at bounding box center [827, 252] width 119 height 15
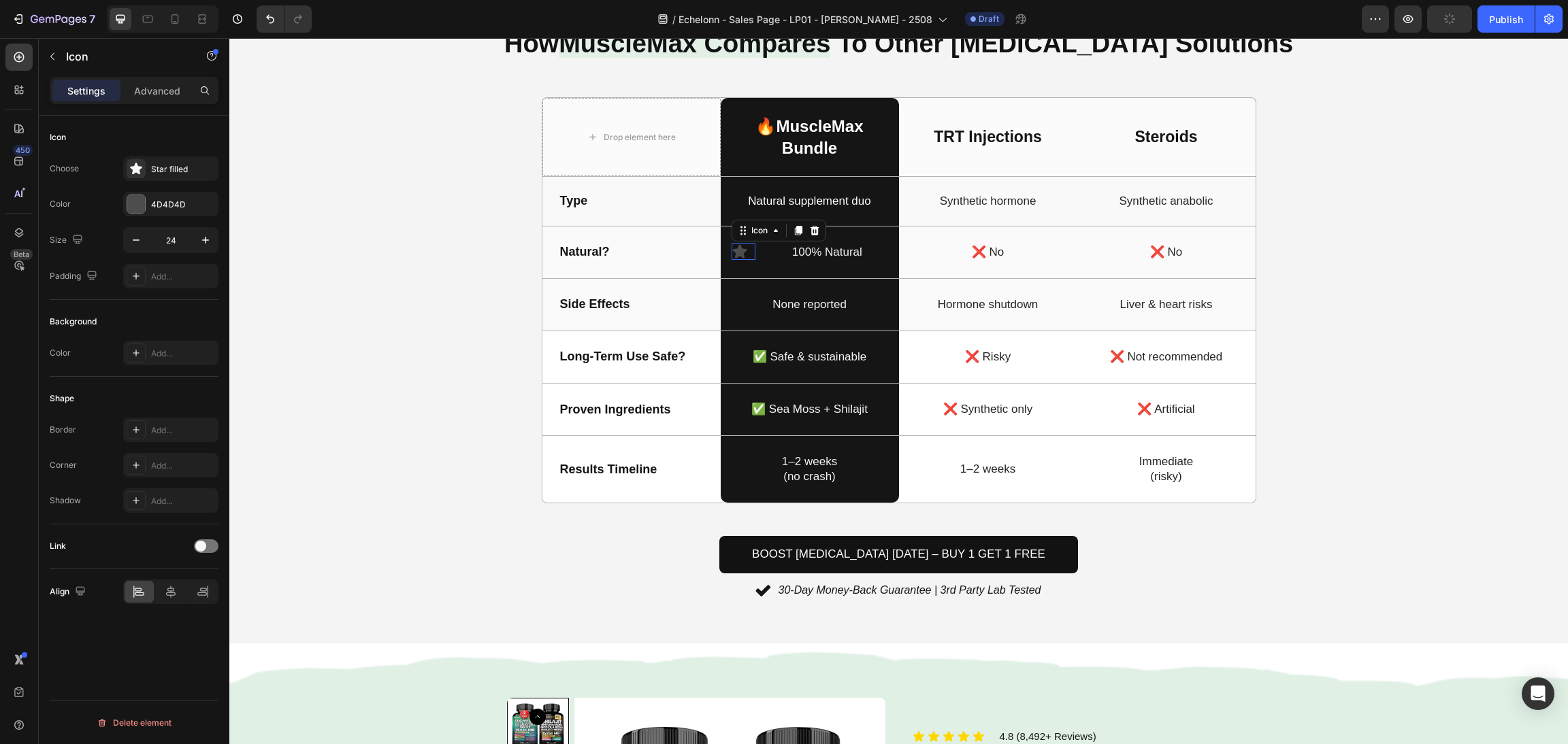
click at [733, 256] on icon at bounding box center [739, 251] width 14 height 13
drag, startPoint x: 141, startPoint y: 201, endPoint x: 145, endPoint y: 225, distance: 24.3
click at [140, 222] on div "Choose Star filled Color 4D4D4D Size 24 Padding Add..." at bounding box center [134, 222] width 169 height 132
click at [134, 205] on div at bounding box center [135, 204] width 18 height 18
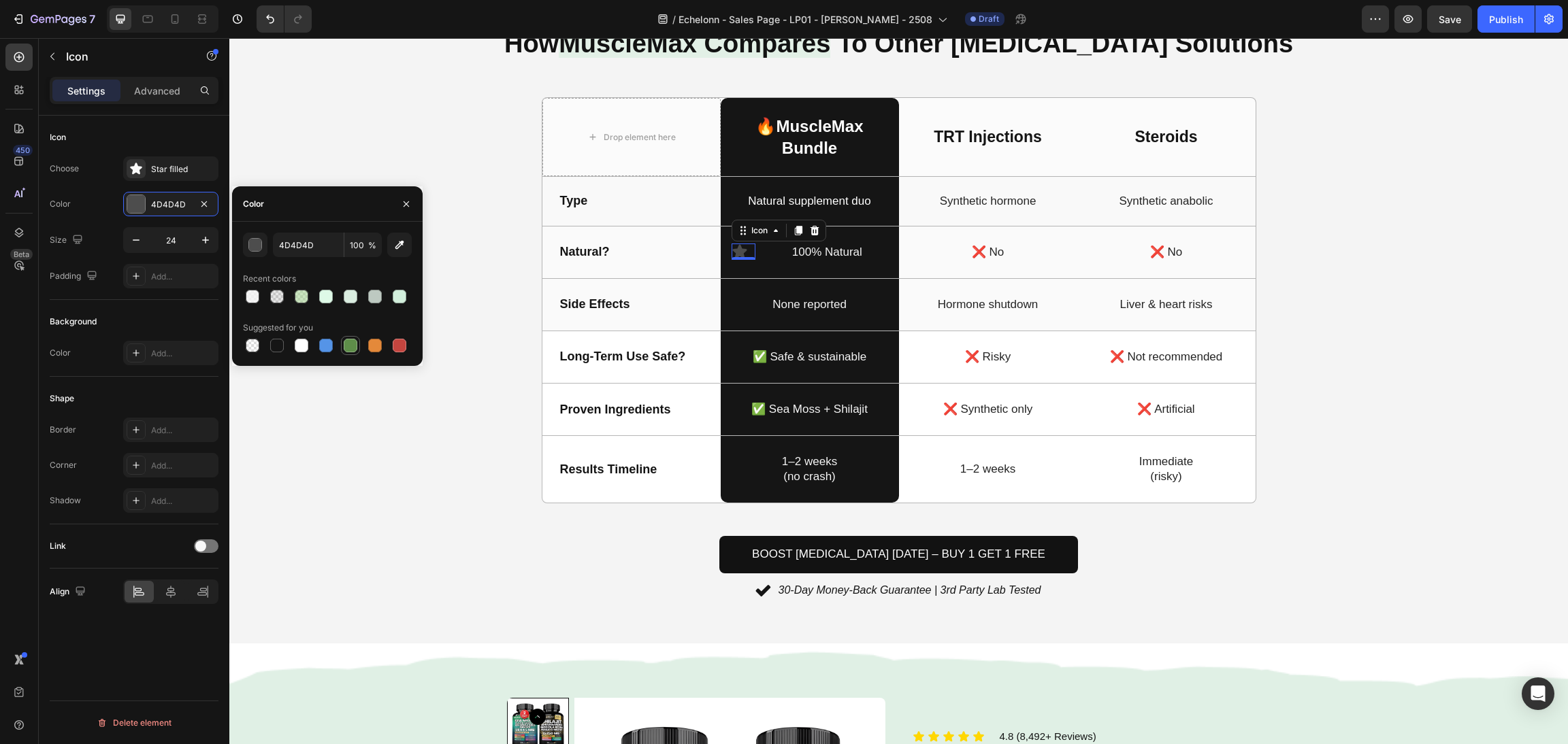
drag, startPoint x: 349, startPoint y: 347, endPoint x: 341, endPoint y: 321, distance: 27.2
click at [349, 347] on div at bounding box center [350, 346] width 13 height 13
type input "5E8E49"
click at [558, 424] on div "Proven Ingredients Text Block" at bounding box center [631, 410] width 178 height 52
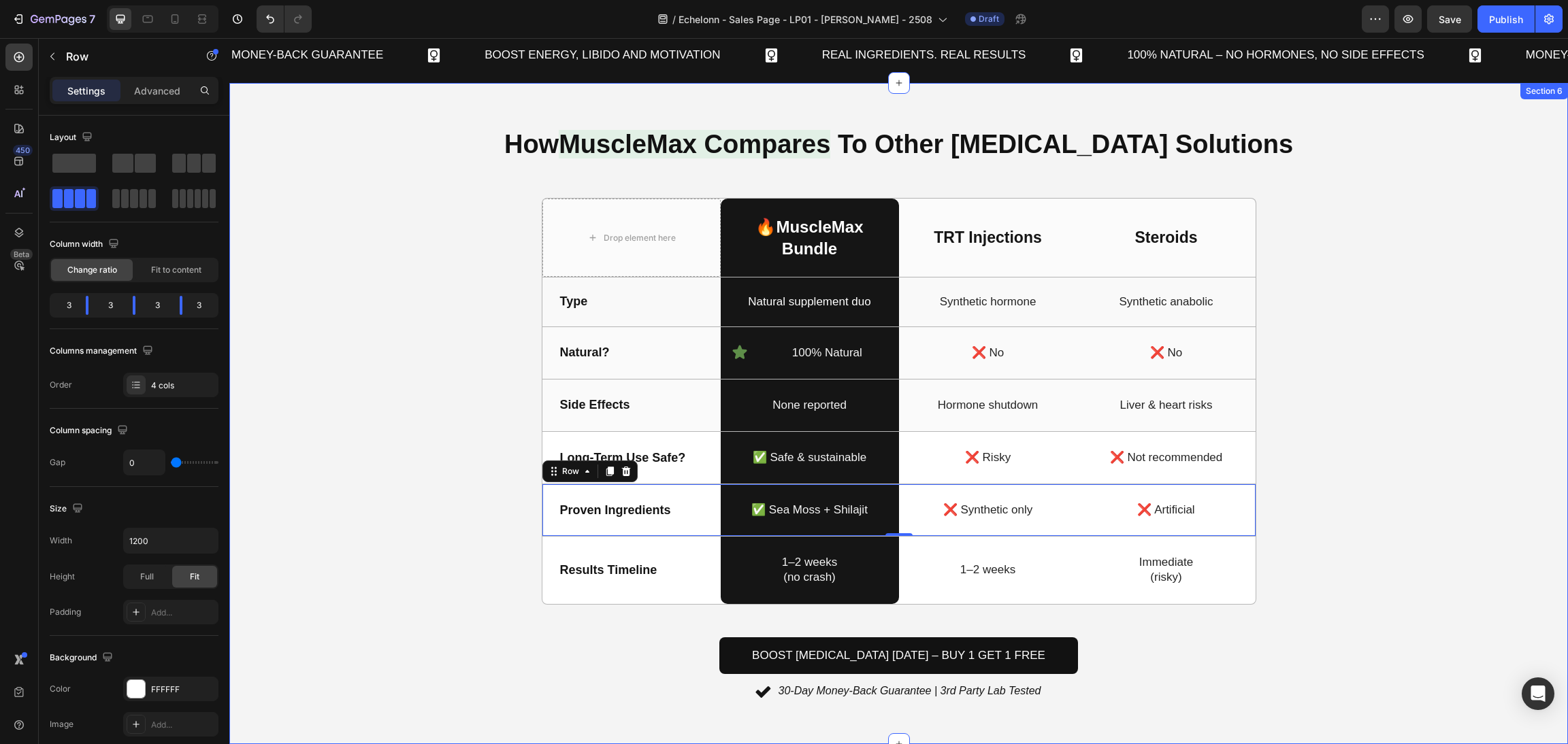
scroll to position [1531, 0]
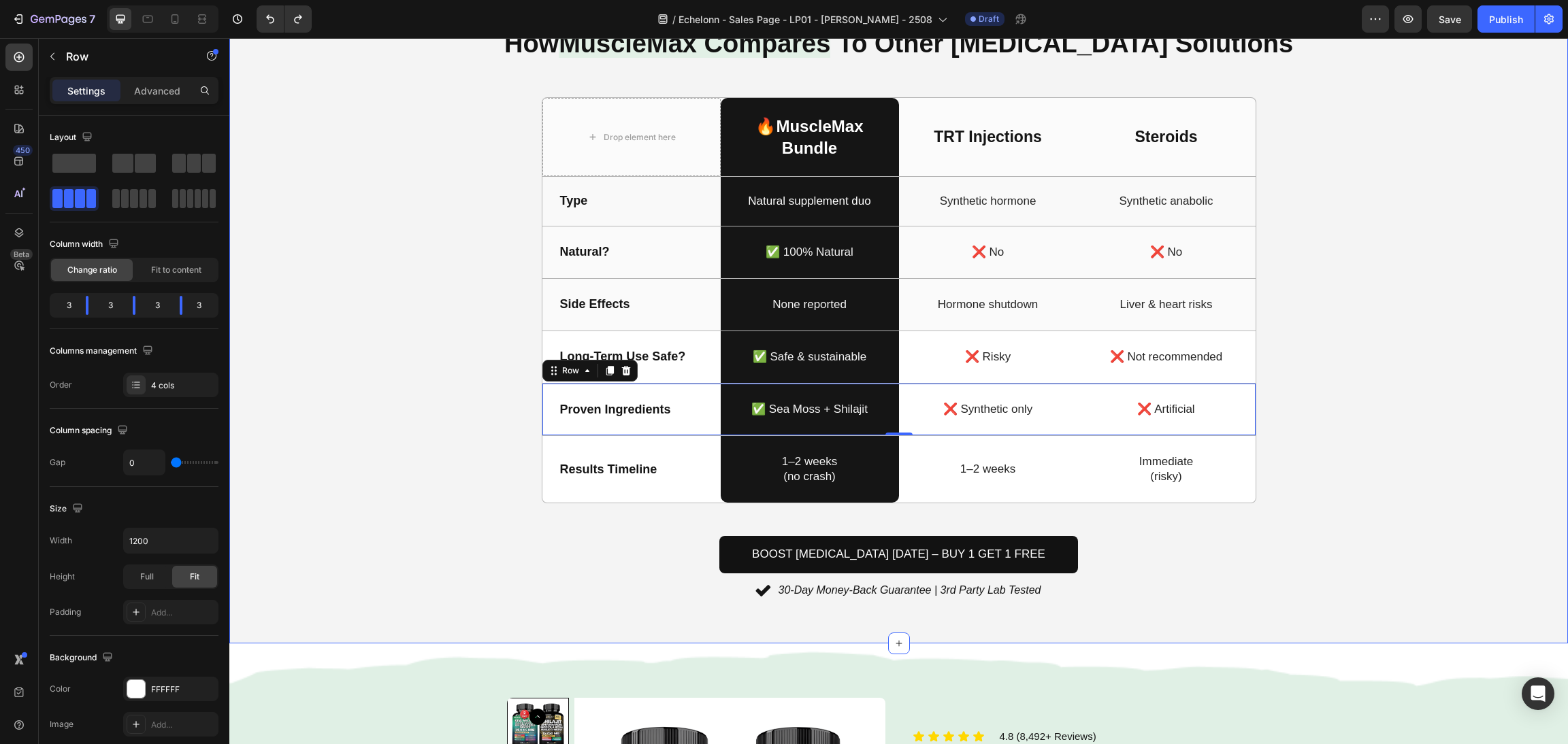
click at [1307, 174] on div "How MuscleMax Compares To Other Testosterone Solutions Heading Drop element her…" at bounding box center [899, 312] width 1307 height 579
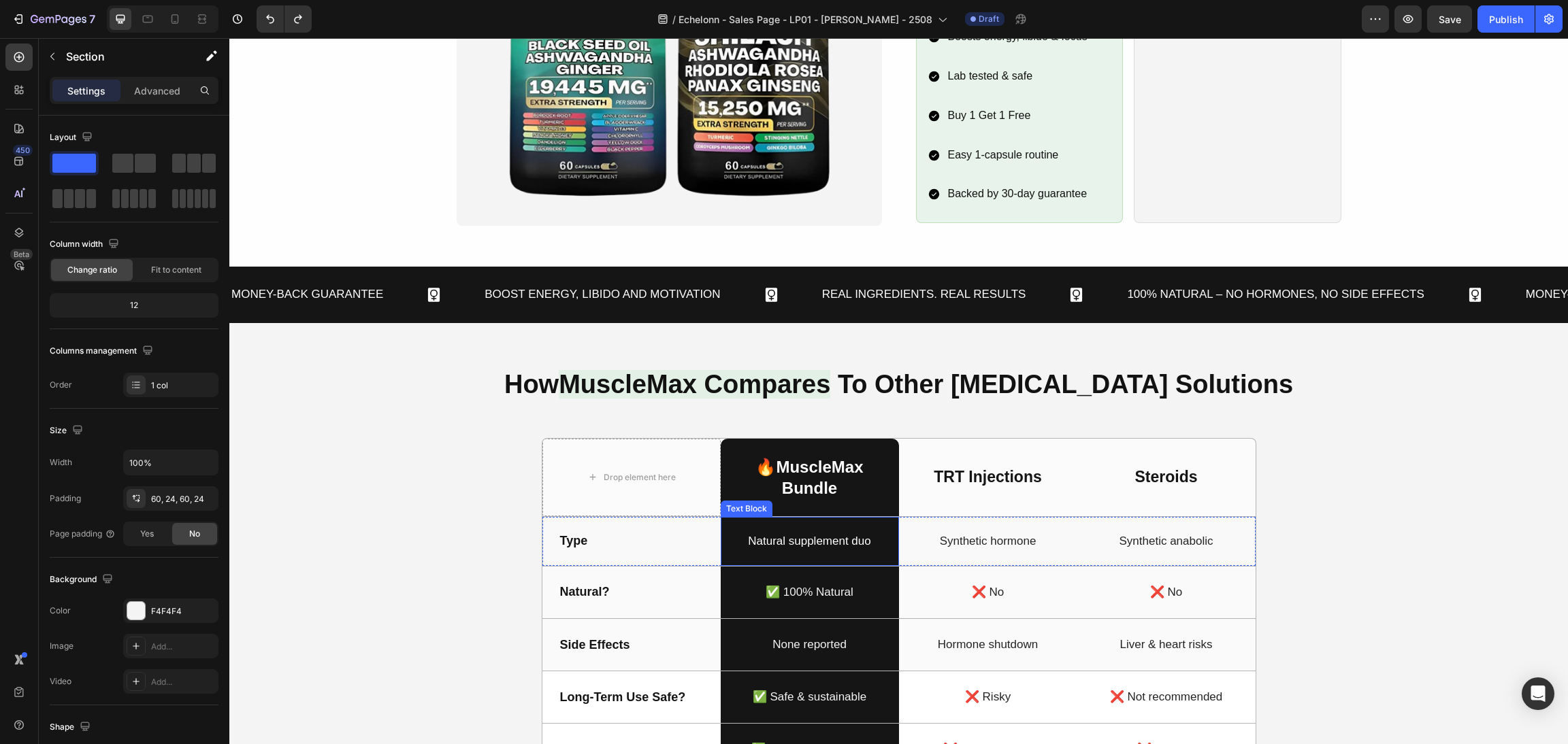
scroll to position [1226, 0]
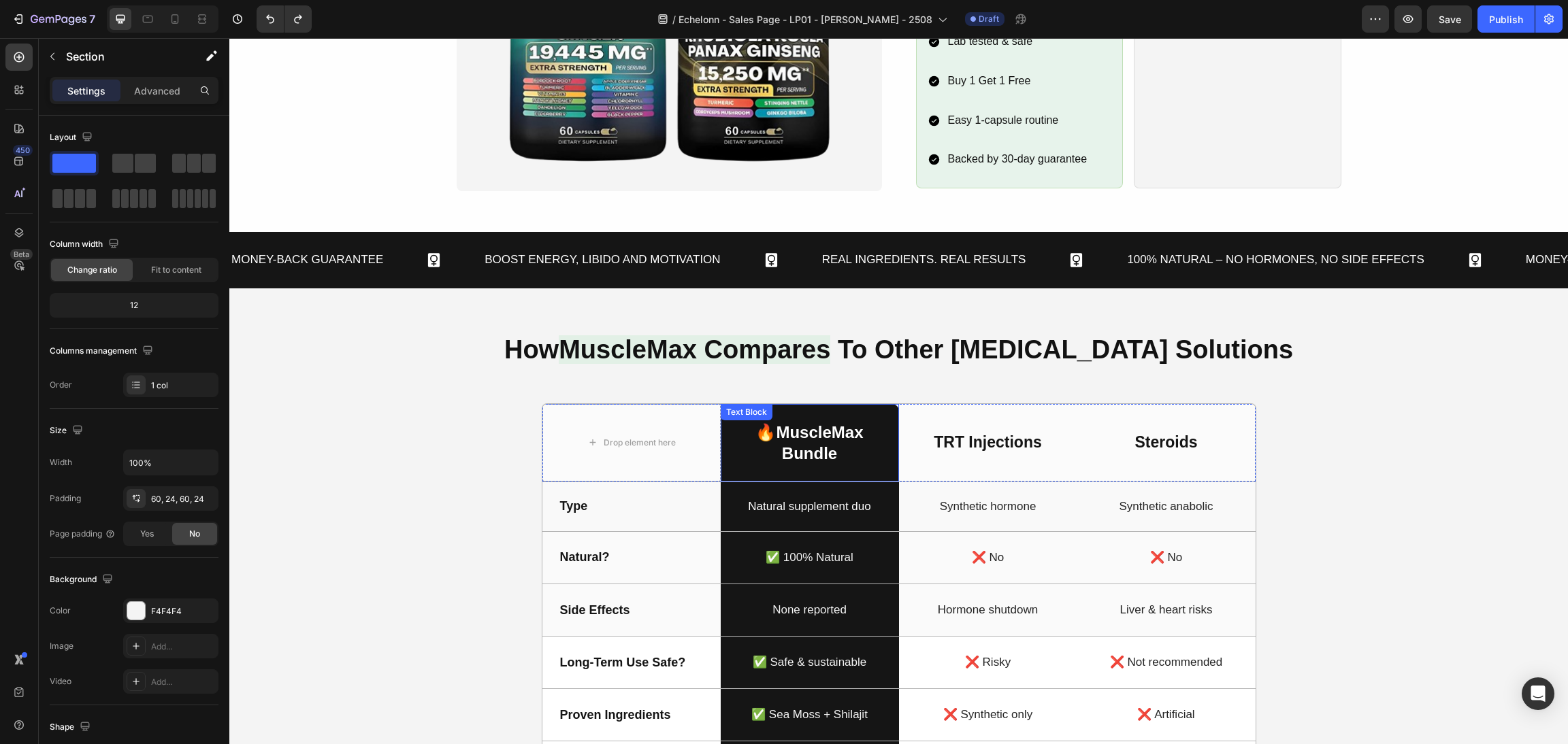
click at [764, 430] on p "🔥 MuscleMax" at bounding box center [810, 432] width 175 height 21
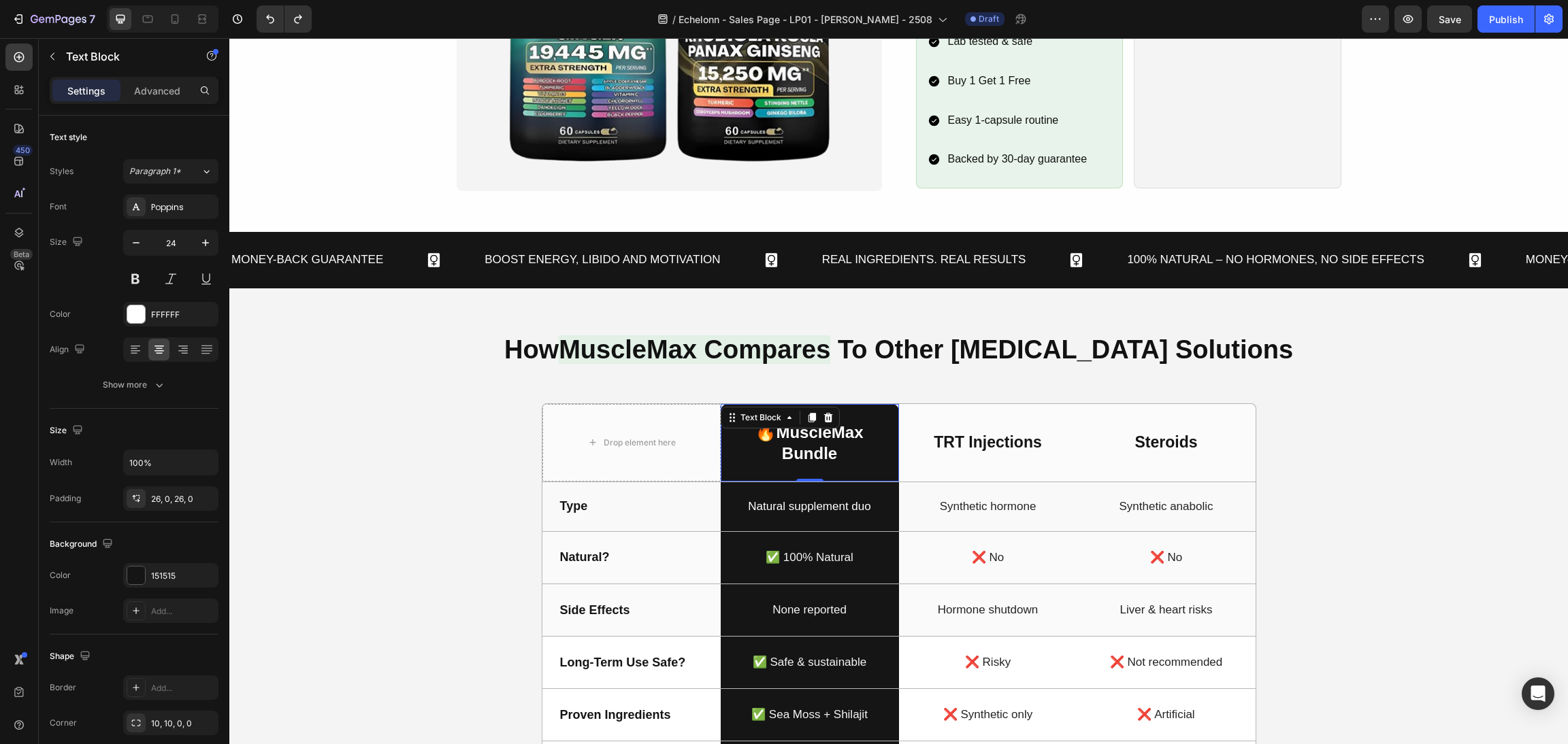
click at [764, 430] on p "🔥 MuscleMax" at bounding box center [810, 432] width 175 height 21
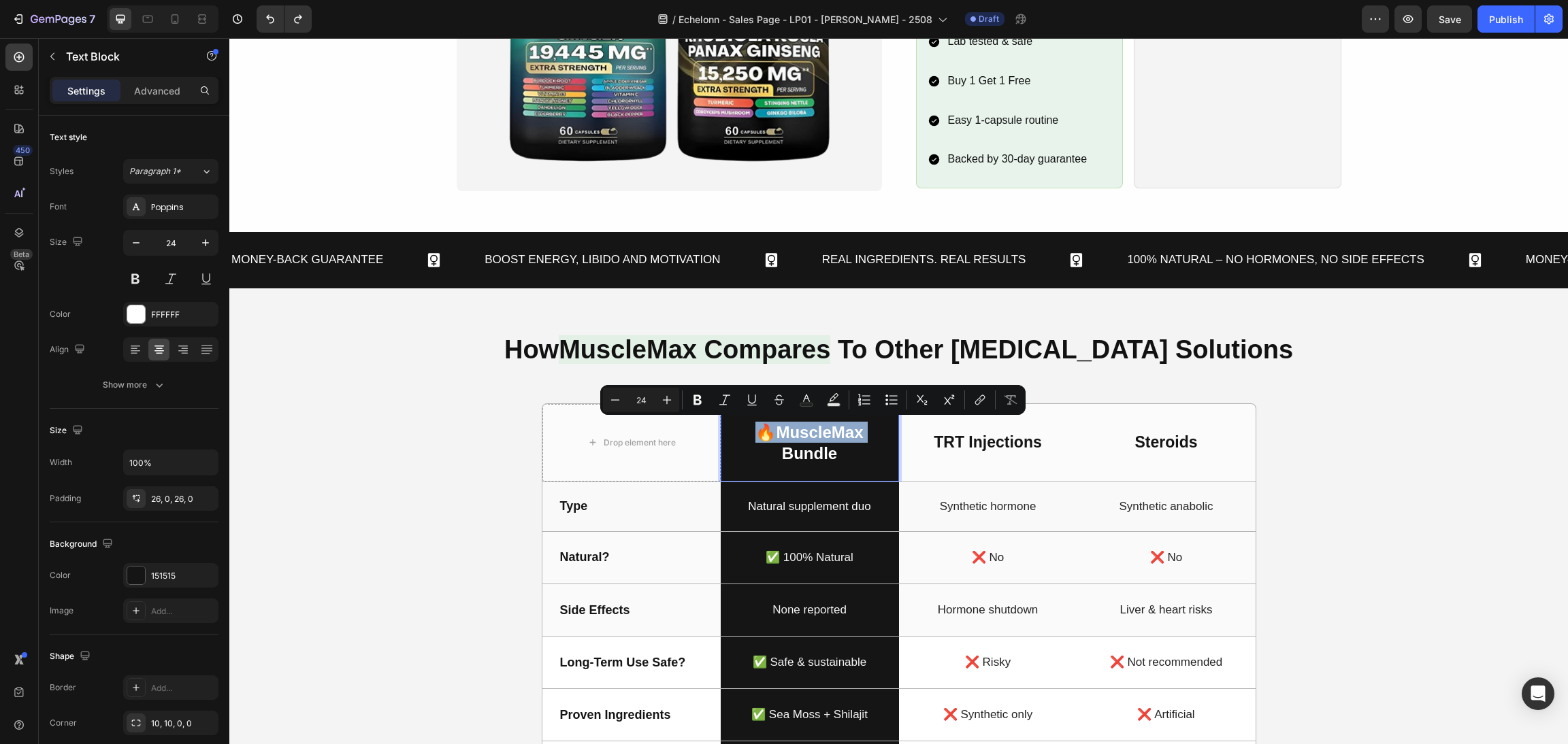
click at [764, 430] on p "🔥 MuscleMax" at bounding box center [810, 432] width 175 height 21
click at [760, 431] on span "🔥" at bounding box center [765, 433] width 20 height 18
click at [758, 439] on span "🔥" at bounding box center [765, 433] width 20 height 18
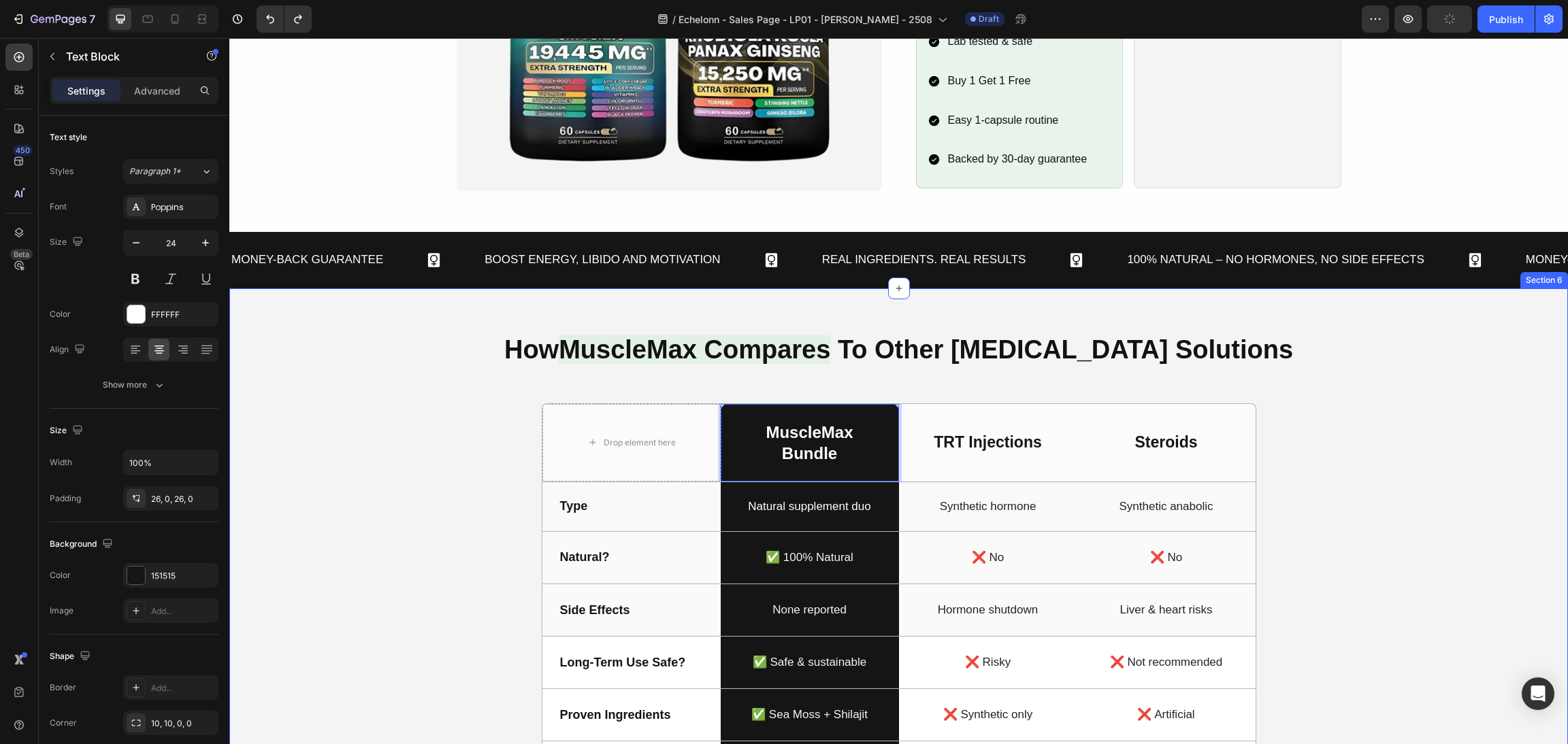
drag, startPoint x: 1409, startPoint y: 524, endPoint x: 1389, endPoint y: 493, distance: 36.9
click at [1409, 524] on div "How MuscleMax Compares To Other Testosterone Solutions Heading Drop element her…" at bounding box center [899, 618] width 1307 height 579
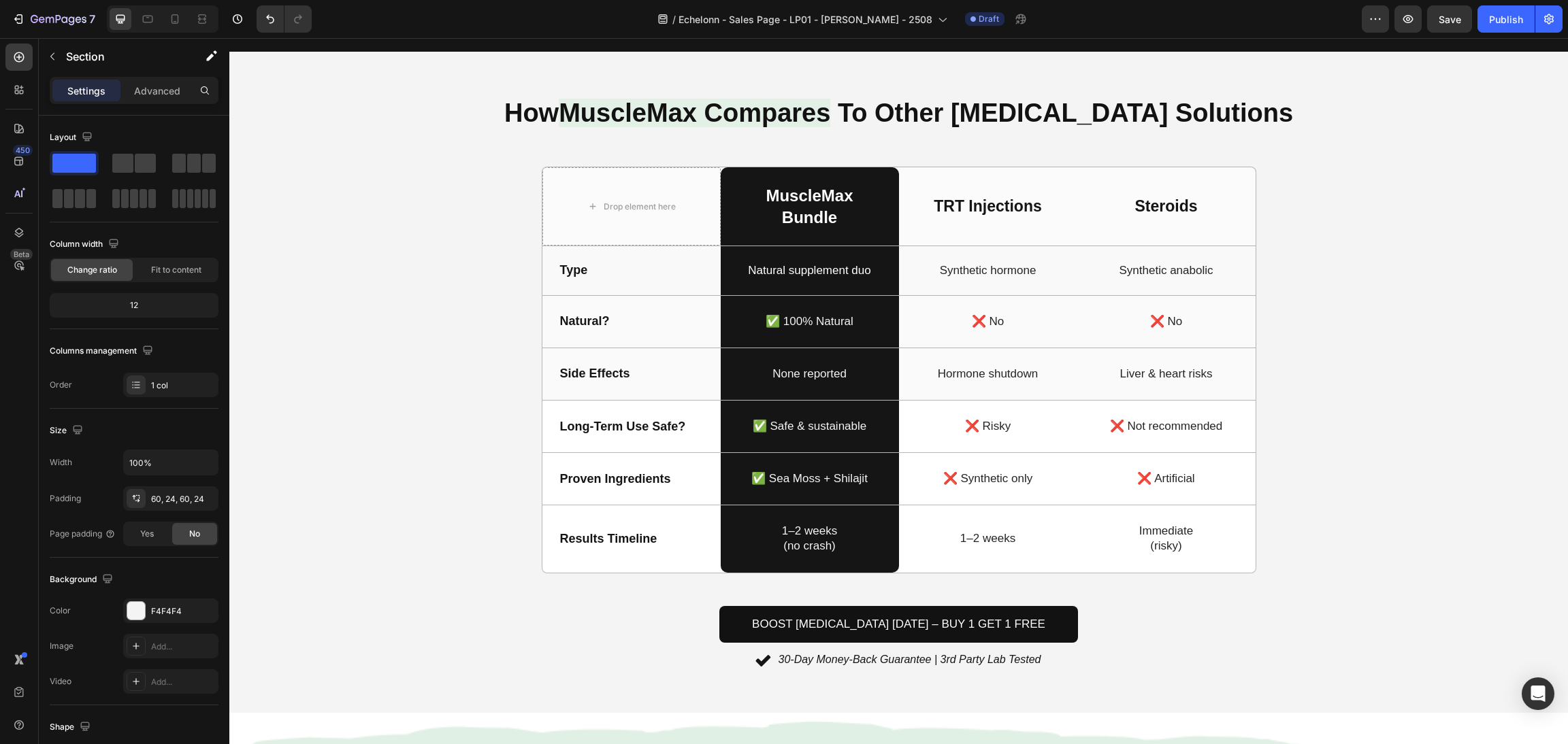
scroll to position [1430, 0]
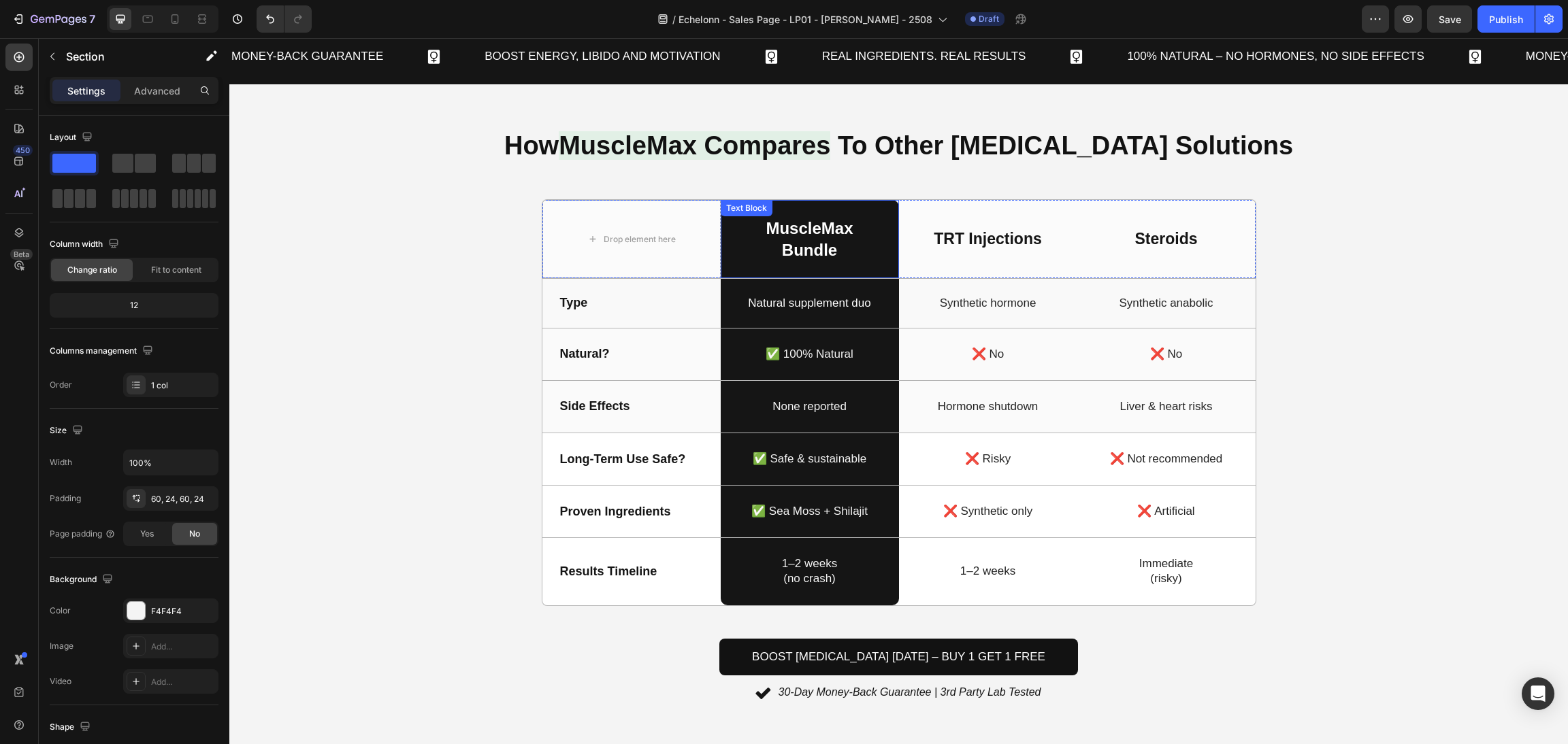
click at [770, 226] on p "MuscleMax" at bounding box center [810, 228] width 175 height 21
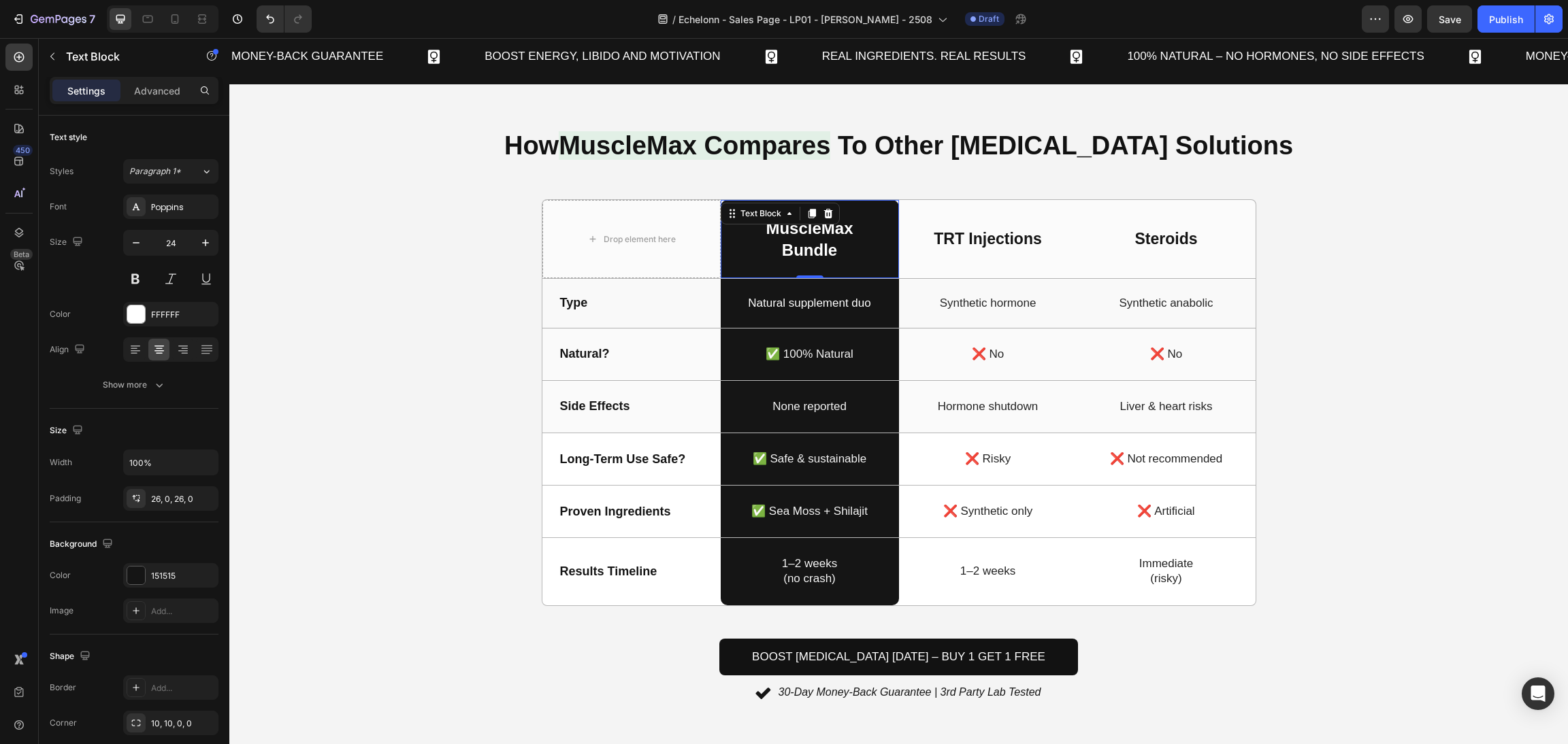
click at [752, 226] on p "MuscleMax" at bounding box center [810, 228] width 175 height 21
click at [1356, 304] on div "How MuscleMax Compares To Other Testosterone Solutions Heading Drop element her…" at bounding box center [899, 414] width 1307 height 579
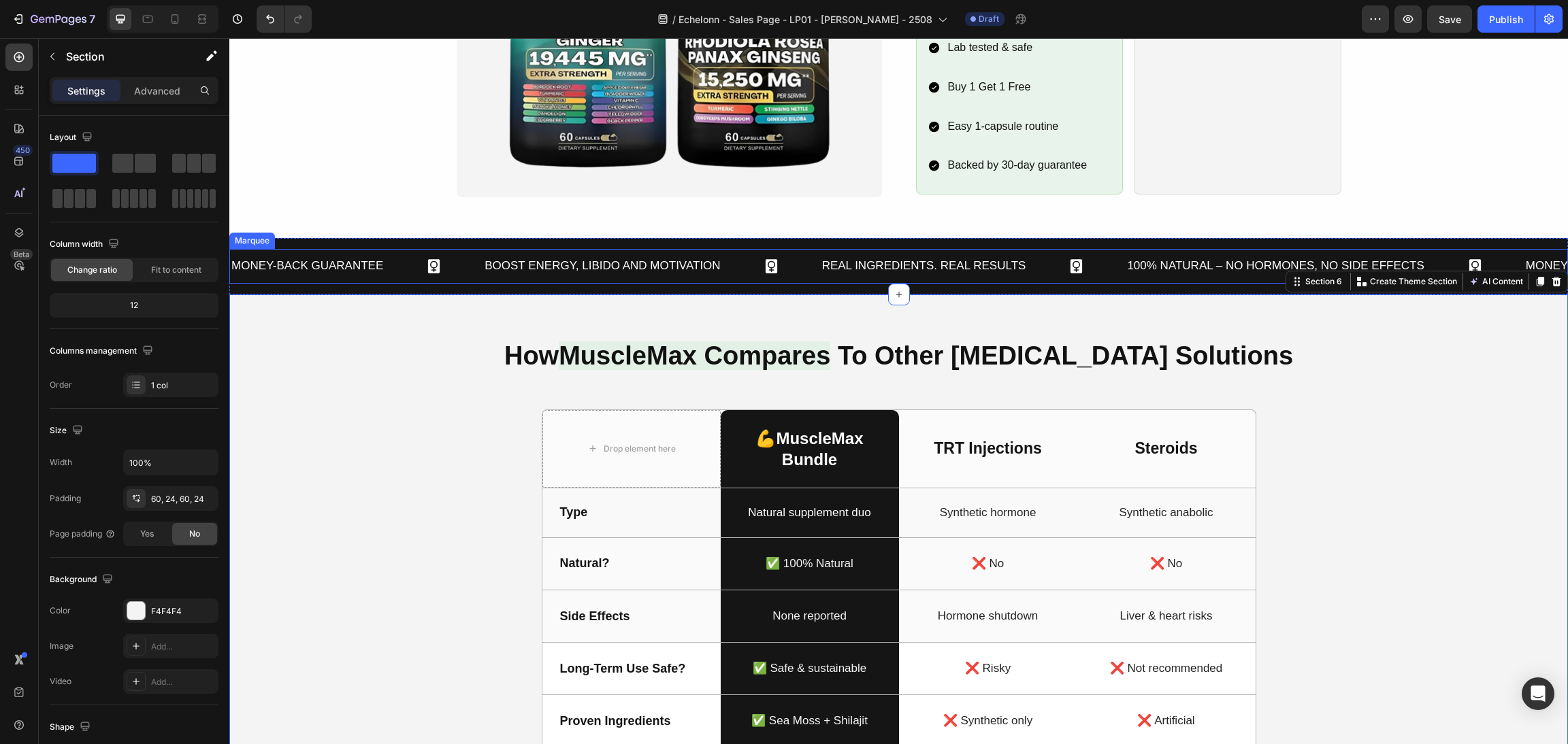
scroll to position [1225, 0]
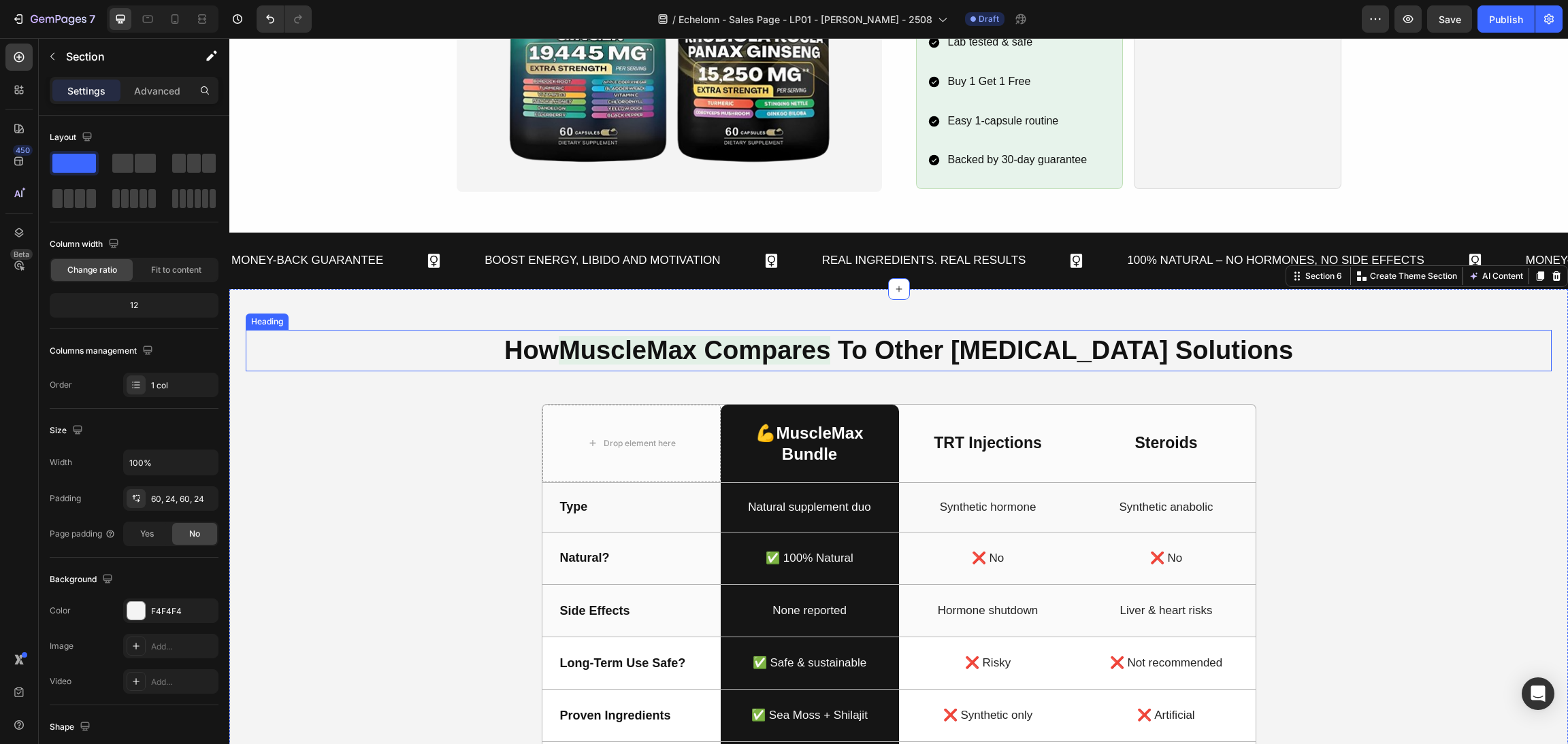
click at [880, 360] on h2 "How MuscleMax Compares To Other Testosterone Solutions" at bounding box center [899, 351] width 817 height 42
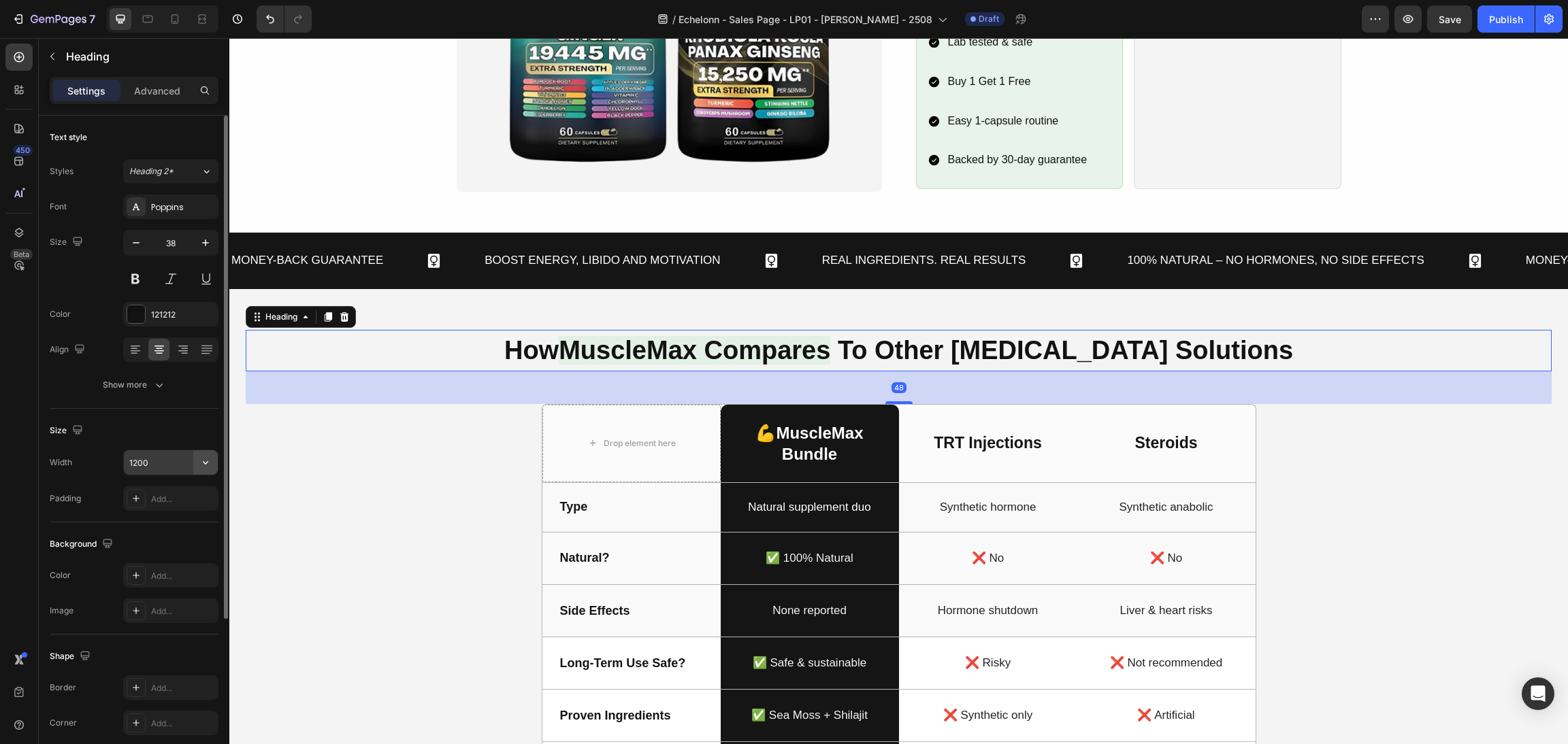
click at [208, 468] on icon "button" at bounding box center [206, 463] width 13 height 13
click at [152, 461] on input "1200" at bounding box center [170, 462] width 94 height 24
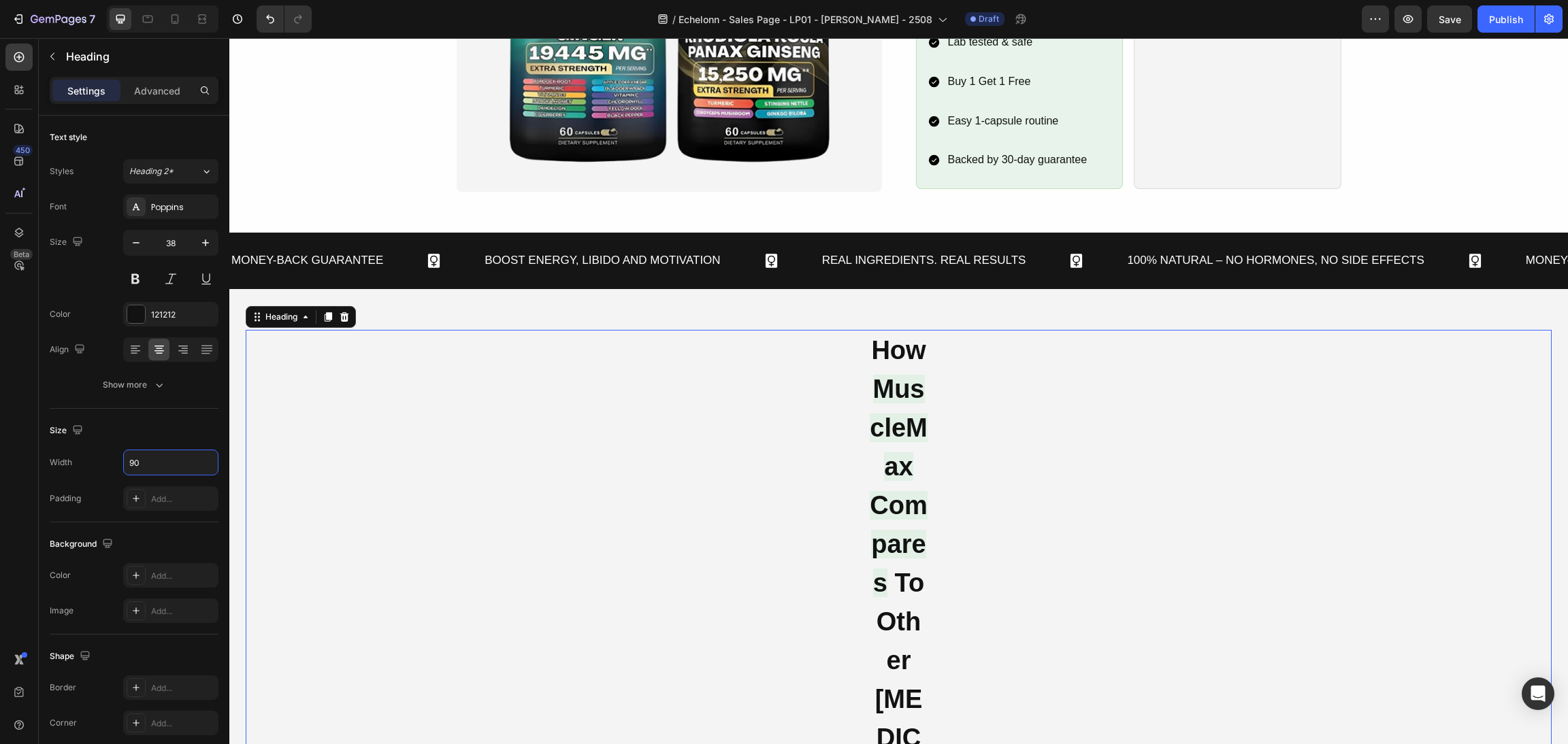
type input "900"
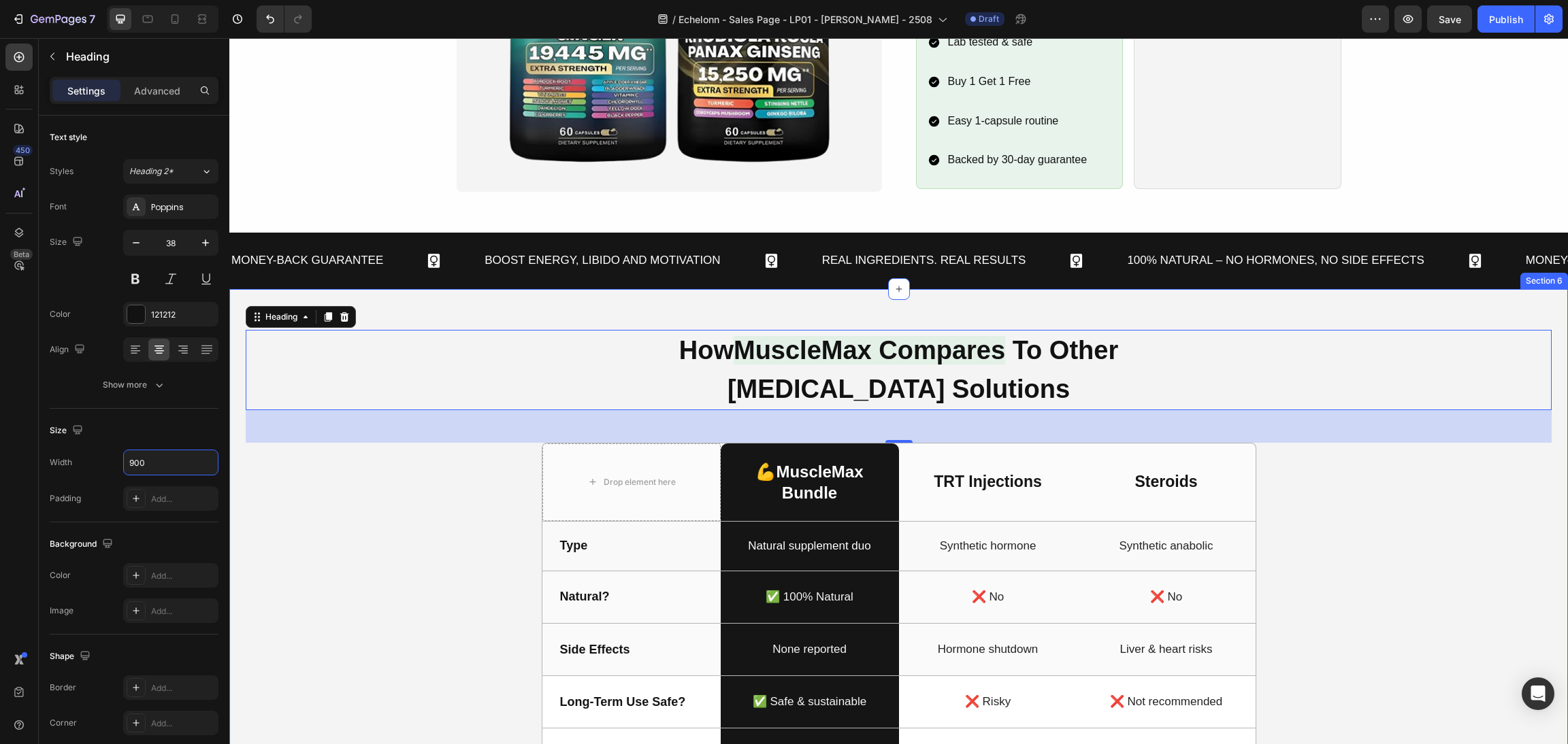
click at [1347, 536] on div "How MuscleMax Compares To Other Testosterone Solutions Heading 48 Drop element …" at bounding box center [899, 639] width 1307 height 618
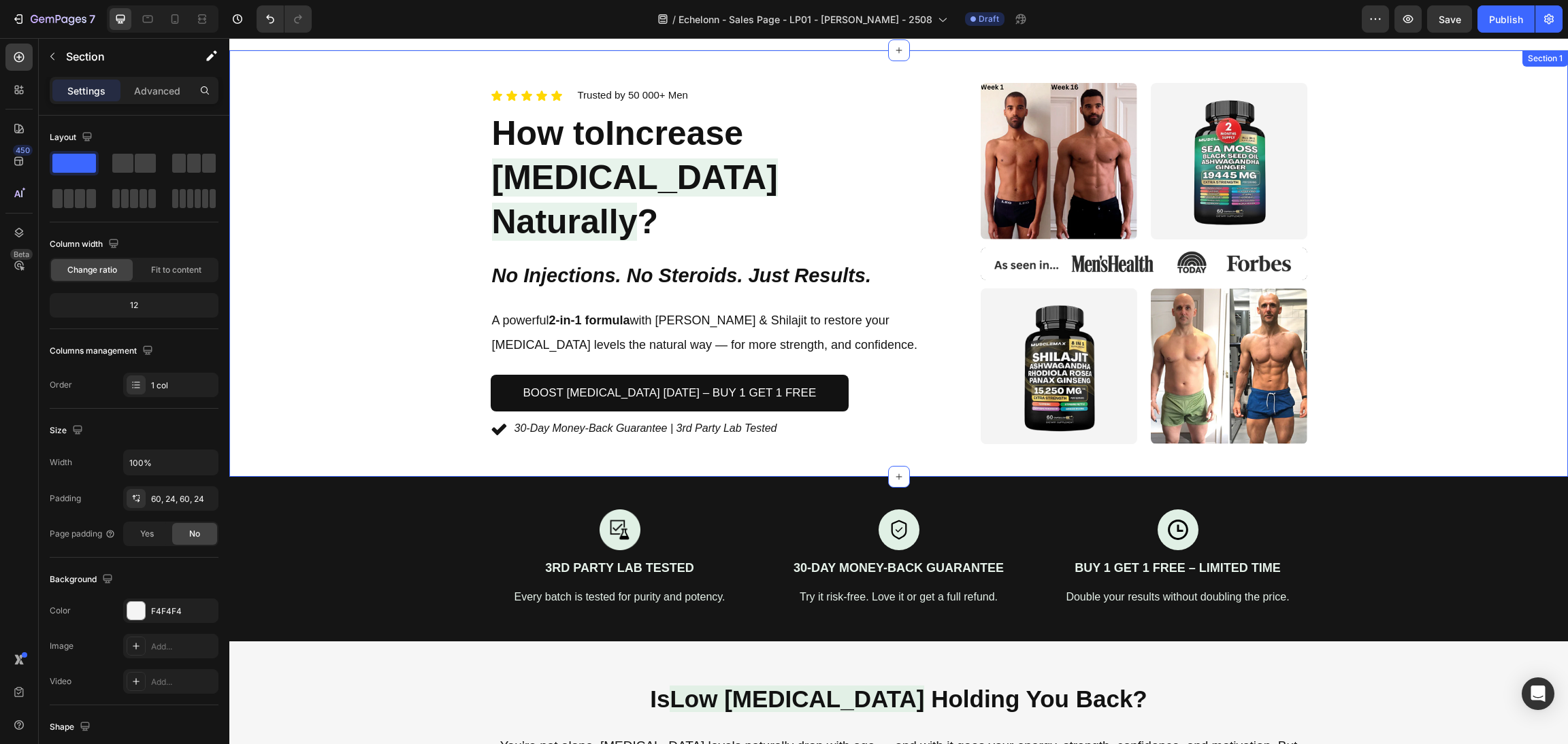
scroll to position [0, 0]
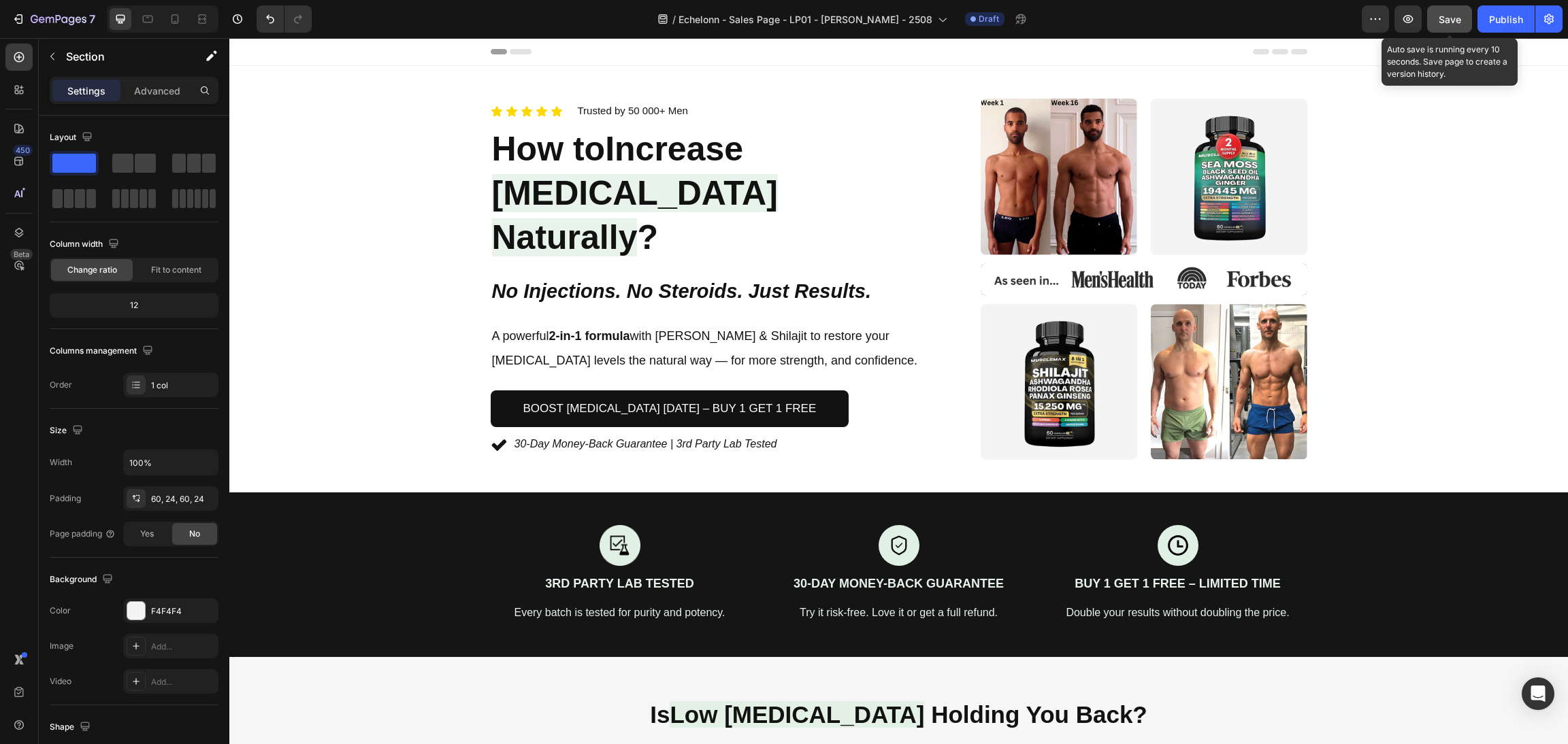
click at [1444, 22] on span "Save" at bounding box center [1449, 19] width 23 height 12
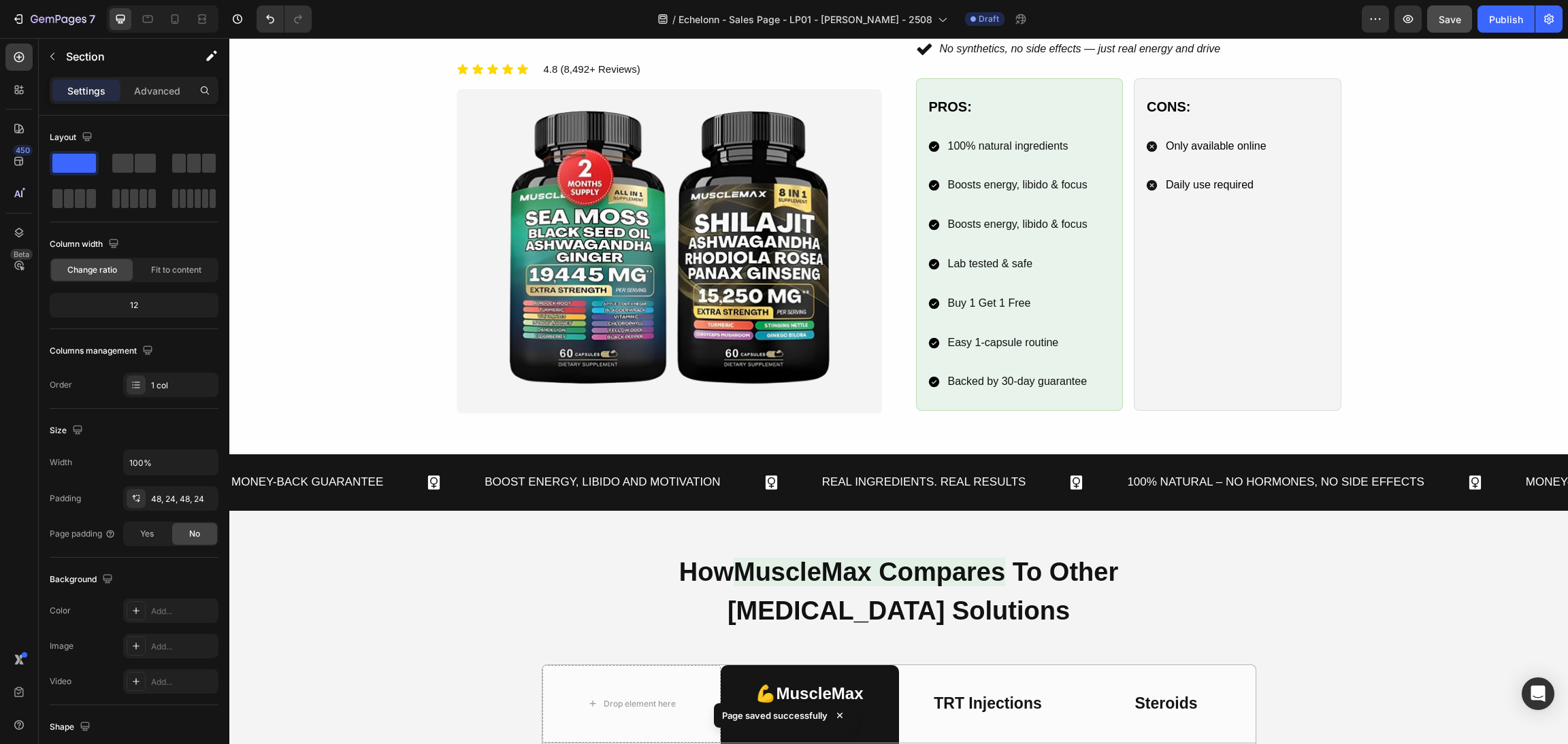
scroll to position [1123, 0]
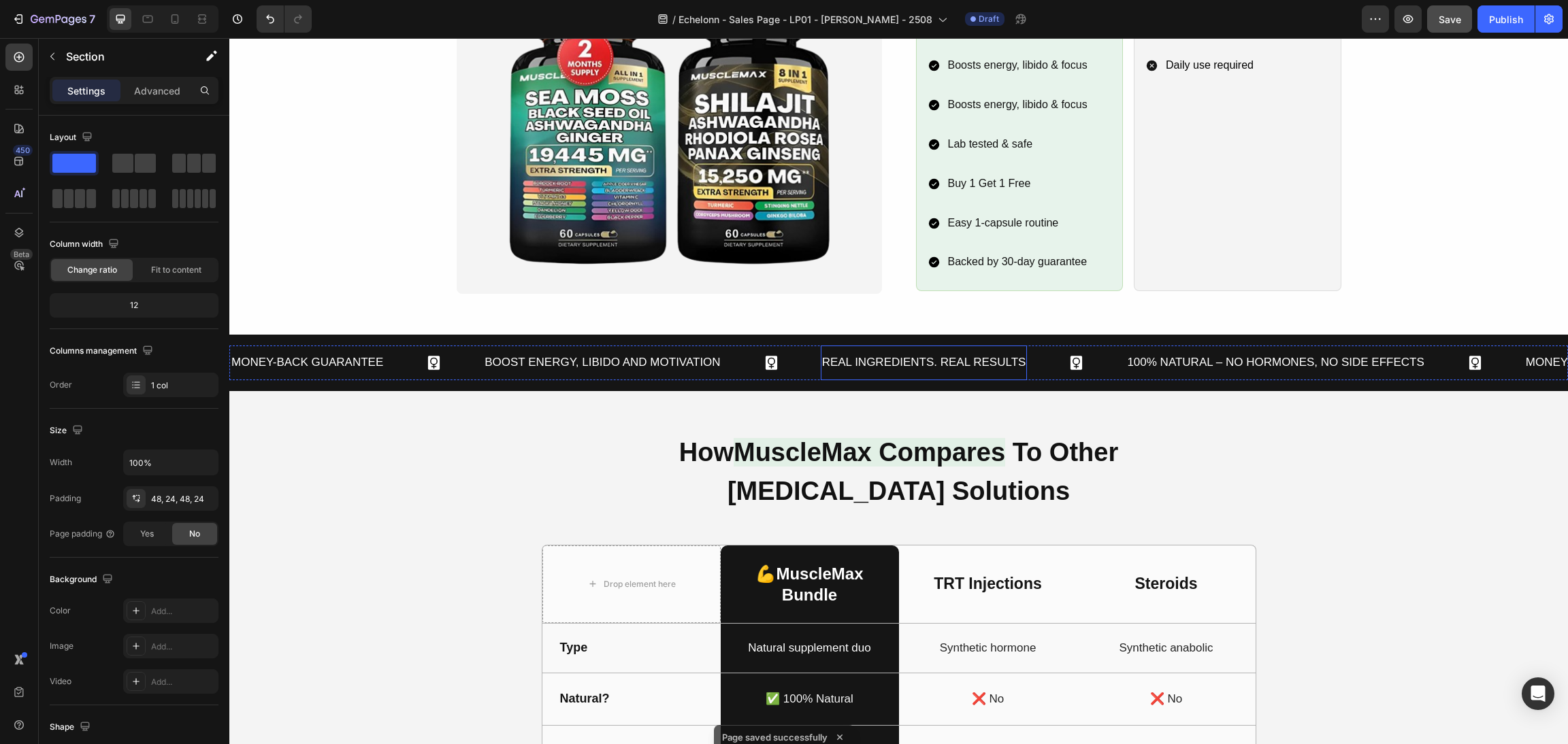
click at [945, 376] on div "Real Ingredients. Real Results Text Block" at bounding box center [925, 363] width 207 height 35
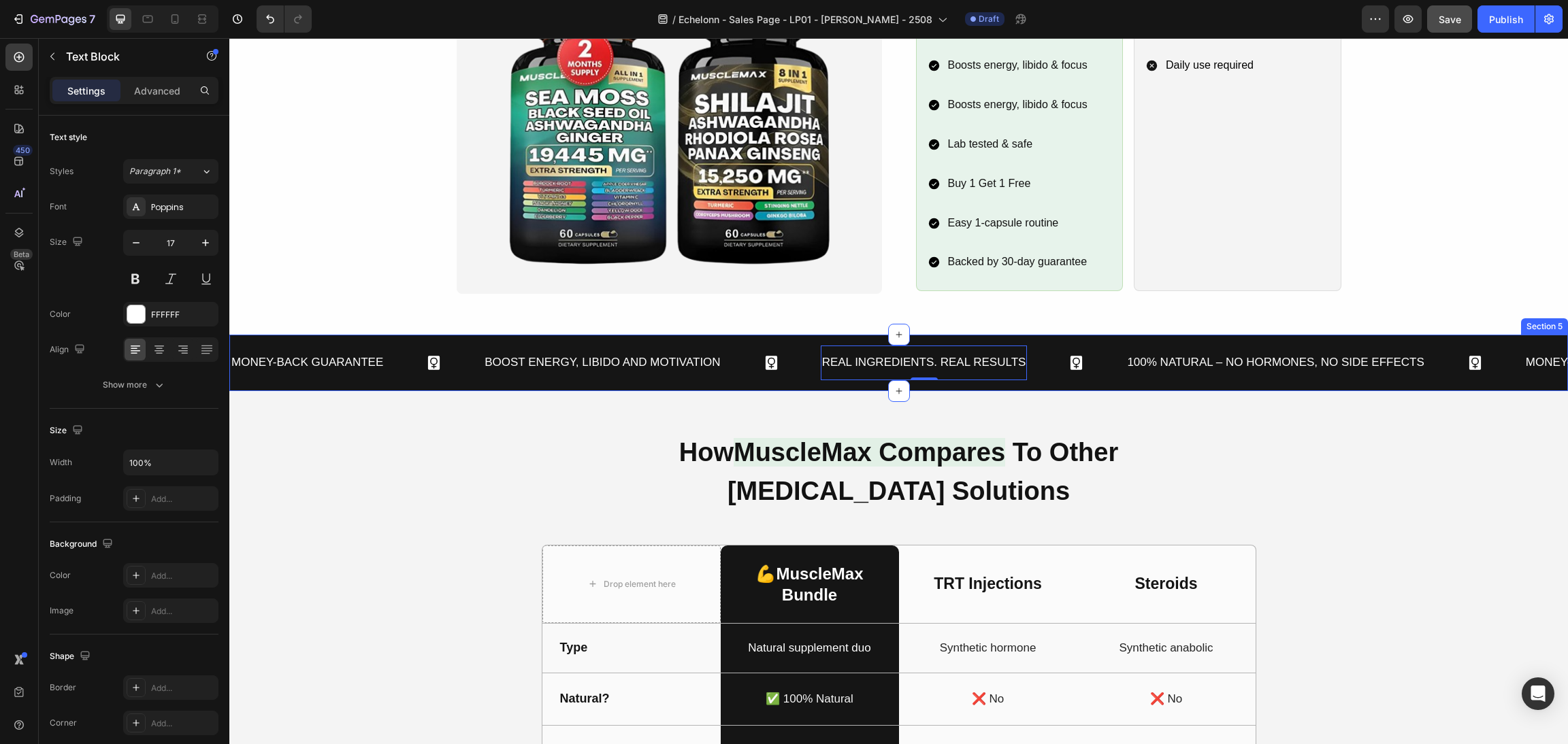
click at [972, 387] on div "Money-Back Guarantee Text Block Boost Energy, Libido and Motivation Text Block …" at bounding box center [899, 363] width 1339 height 57
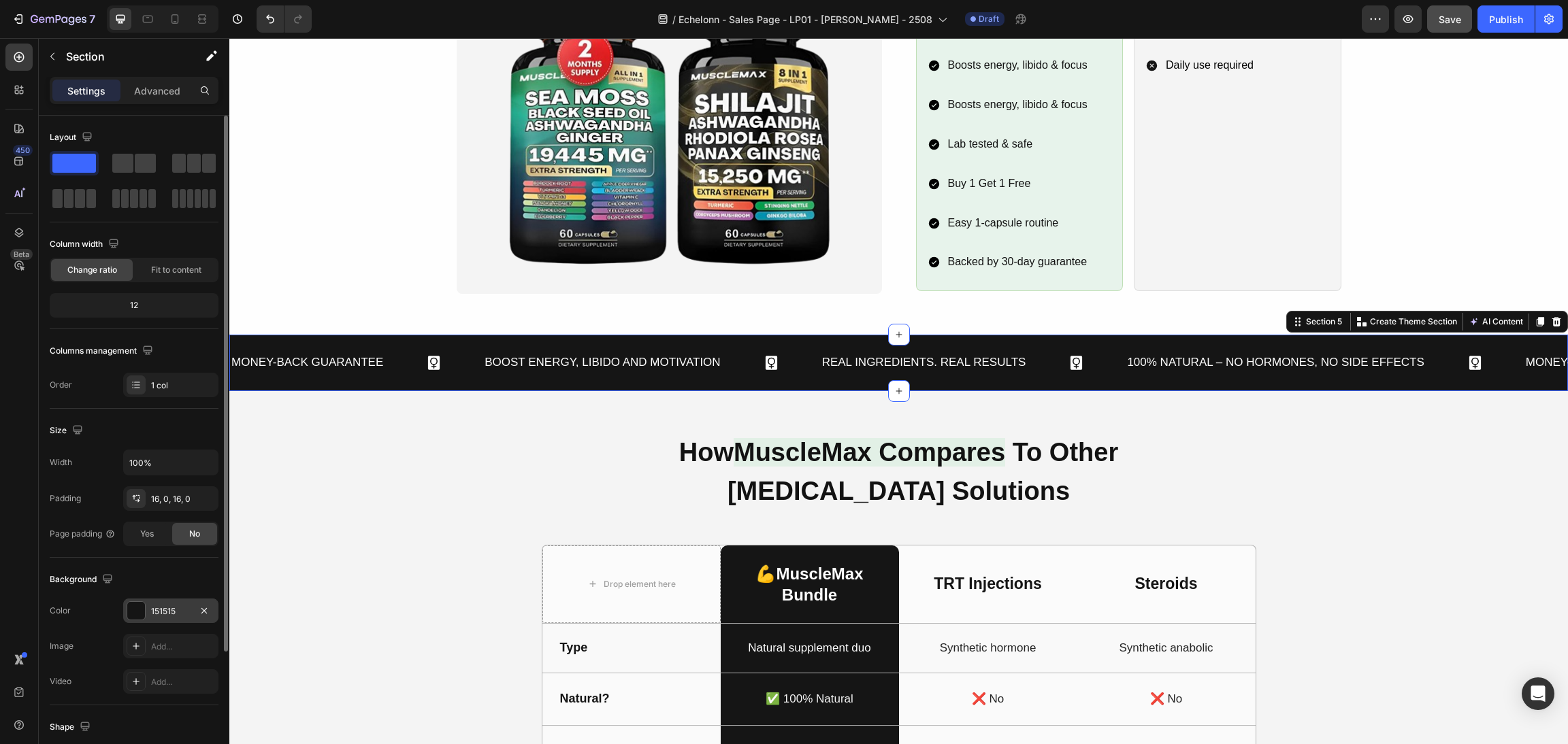
click at [141, 608] on div at bounding box center [135, 610] width 18 height 18
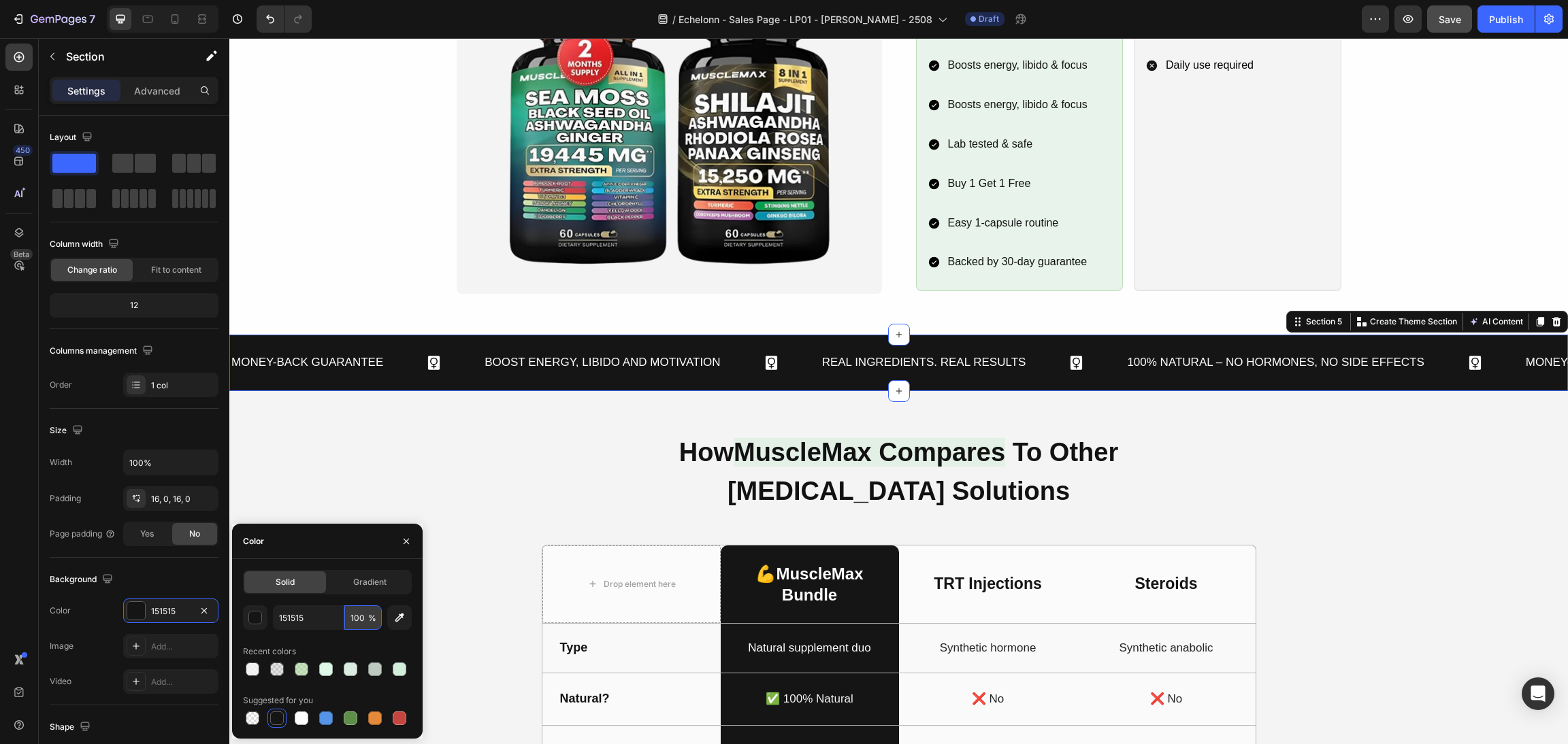
click at [362, 610] on input "100" at bounding box center [363, 617] width 38 height 24
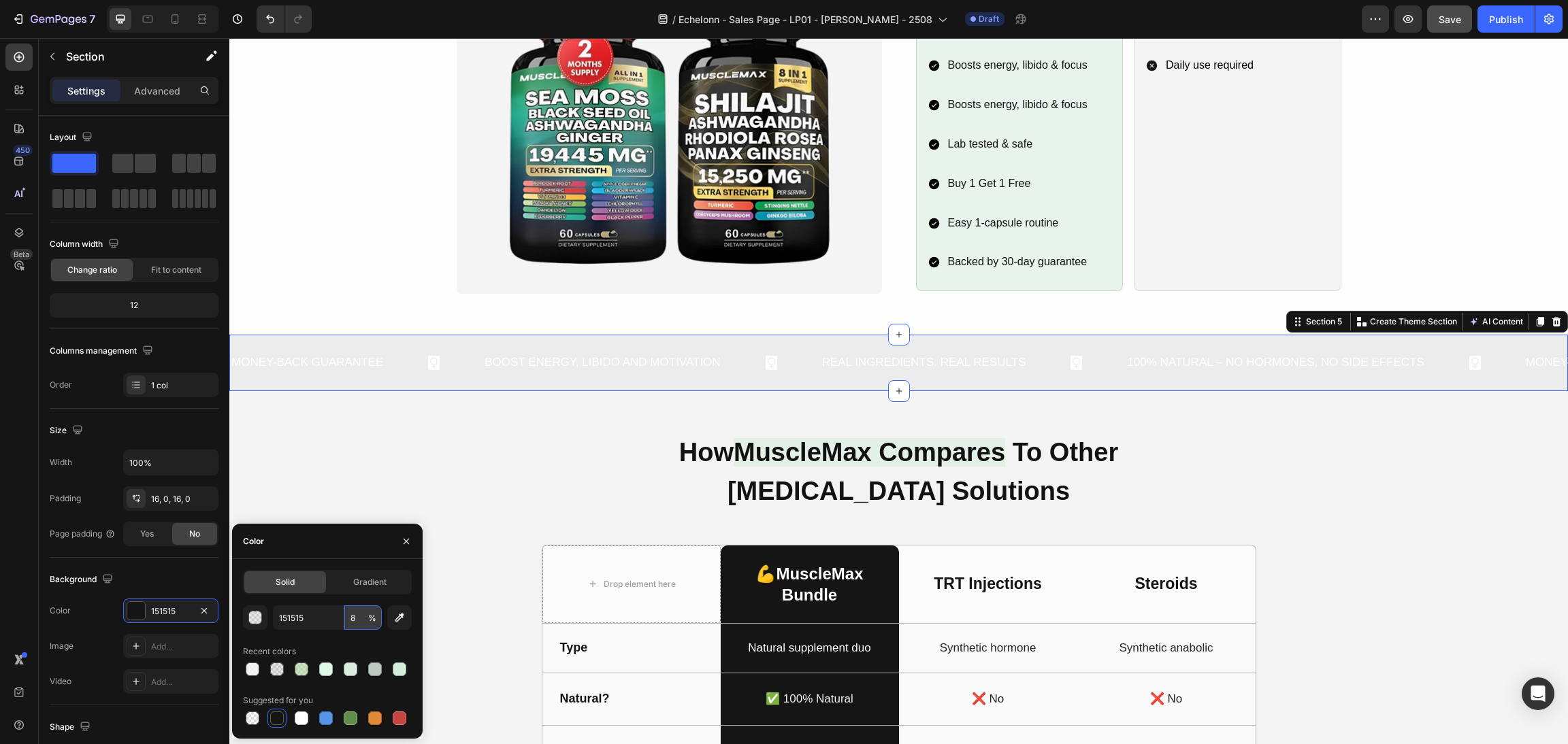
type input "80"
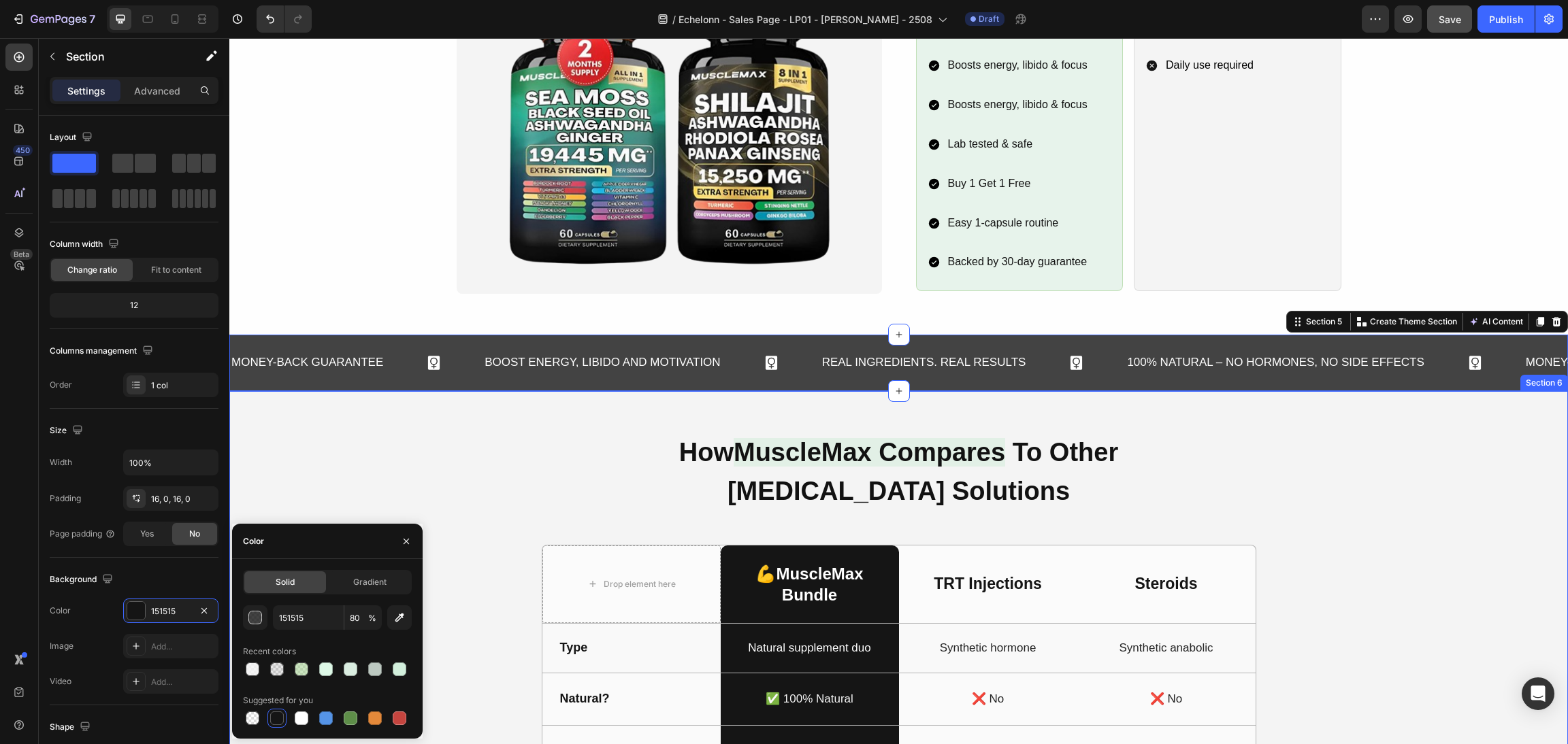
click at [1366, 583] on div "How MuscleMax Compares To Other Testosterone Solutions Heading Drop element her…" at bounding box center [899, 741] width 1307 height 618
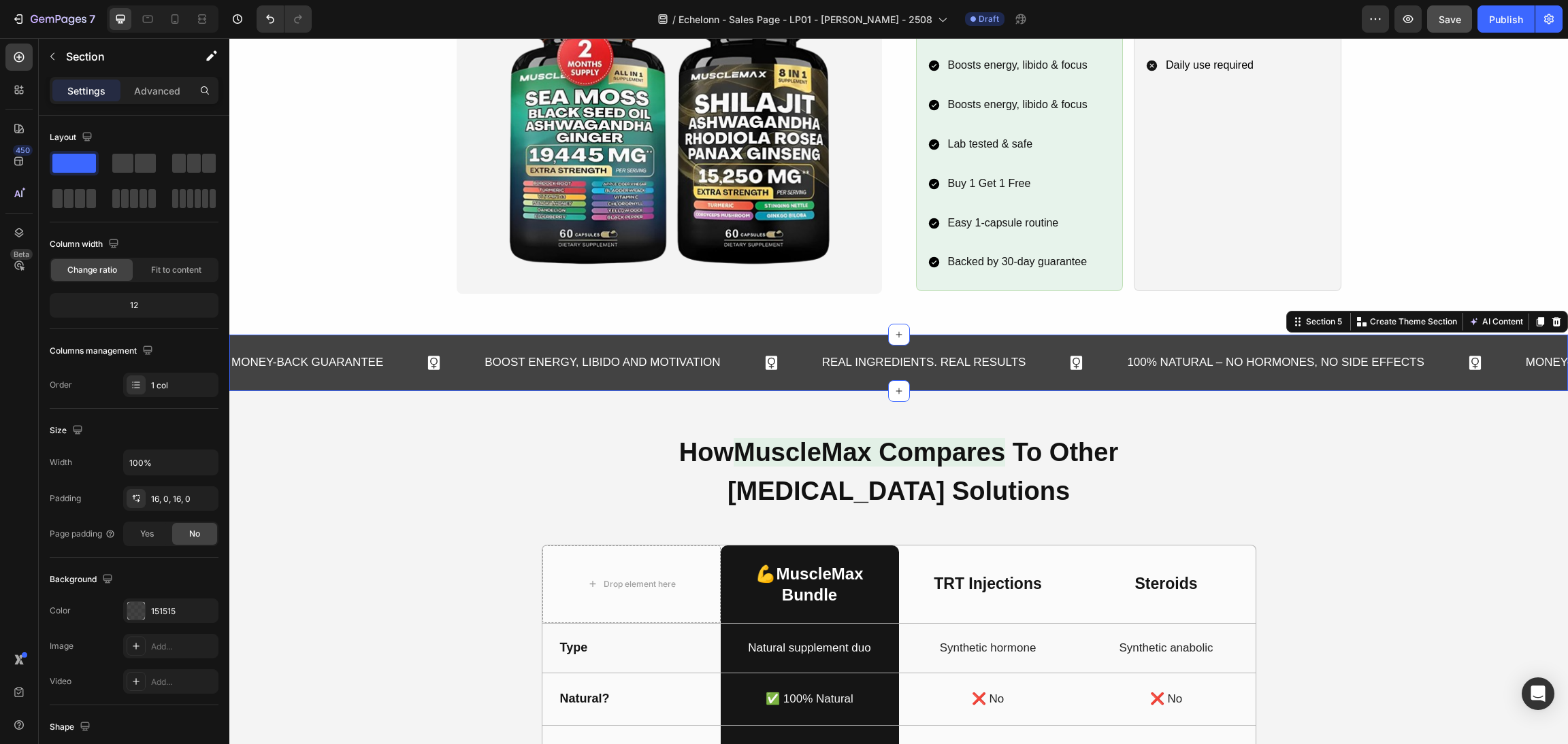
click at [977, 383] on div "Money-Back Guarantee Text Block Boost Energy, Libido and Motivation Text Block …" at bounding box center [899, 363] width 1339 height 57
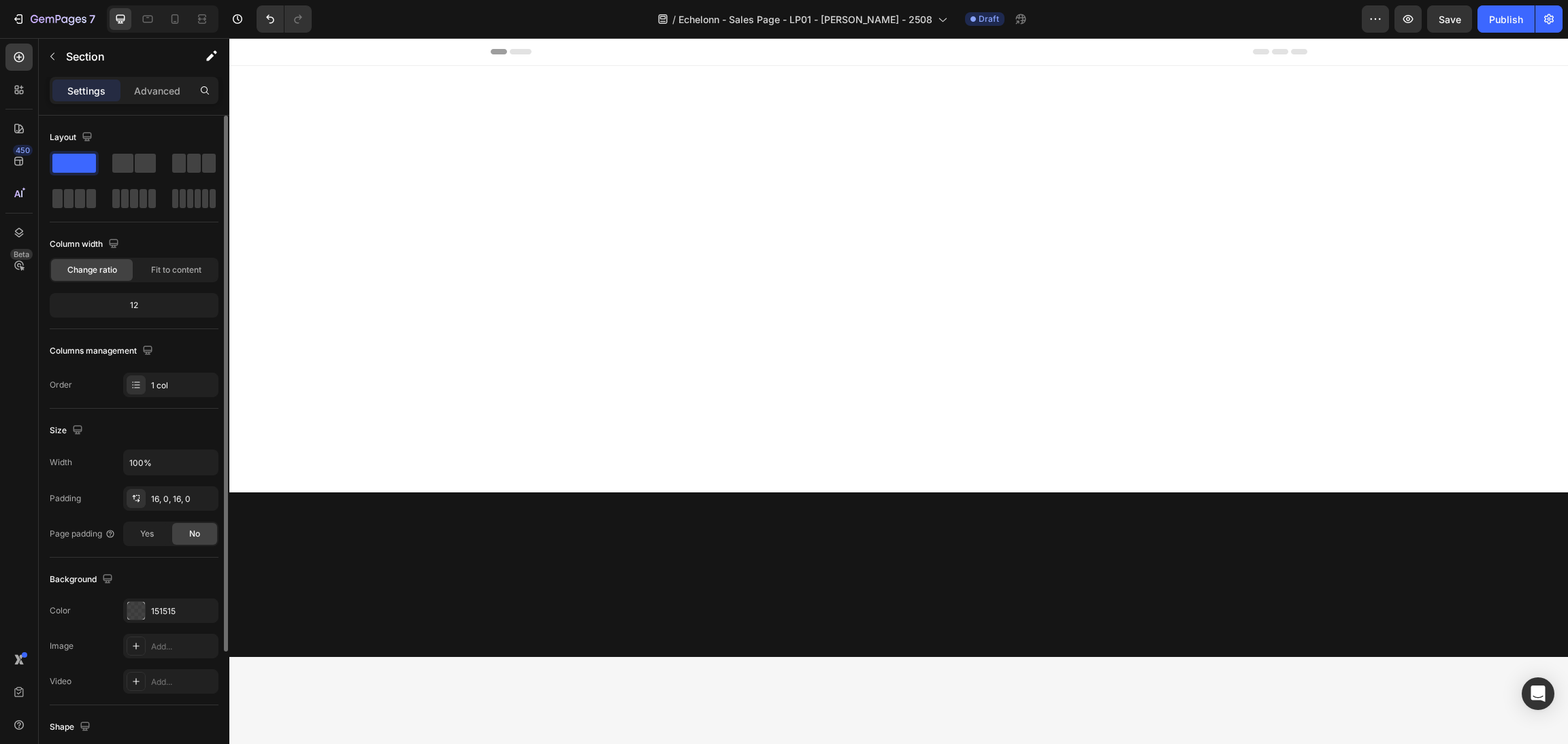
scroll to position [1123, 0]
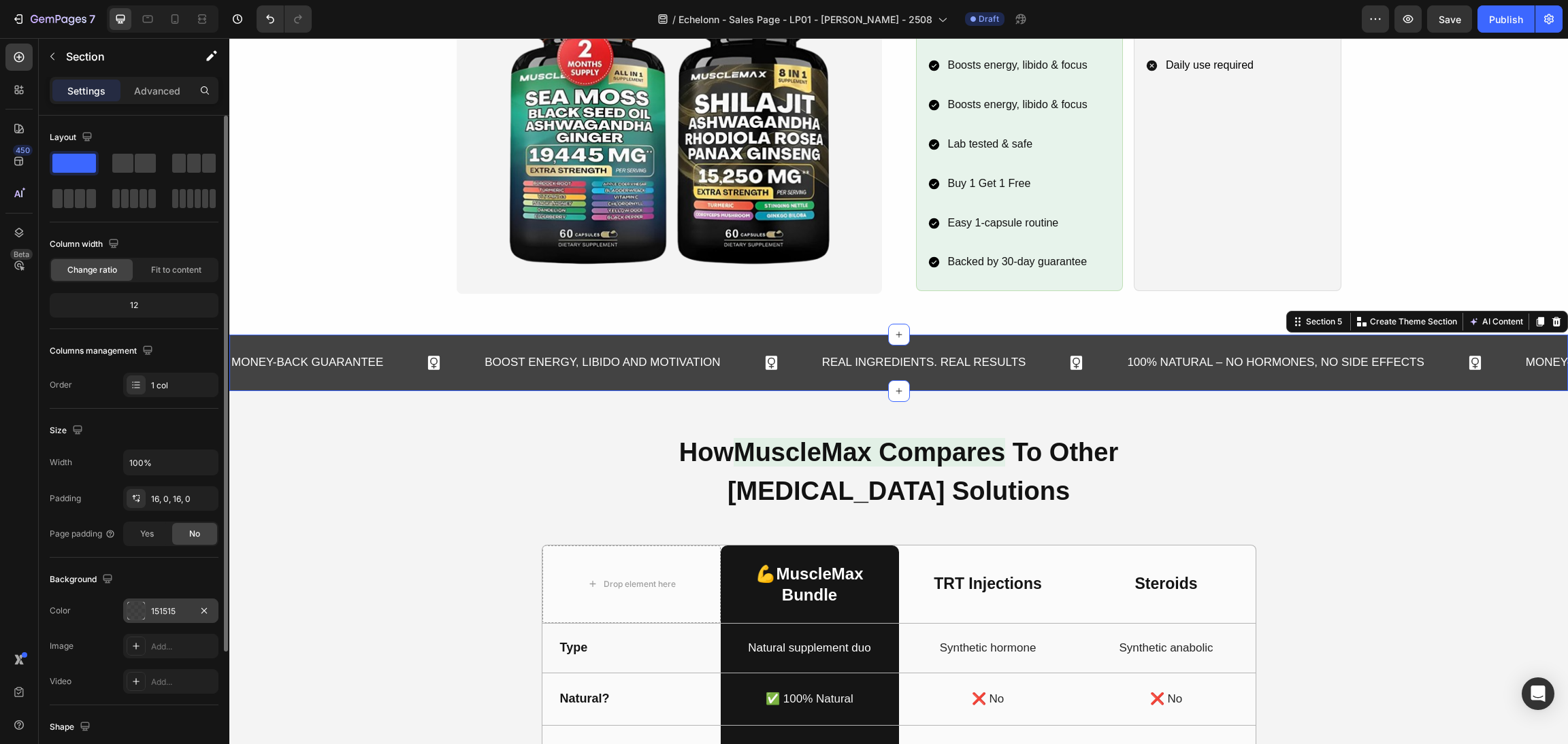
click at [138, 605] on div at bounding box center [135, 610] width 18 height 18
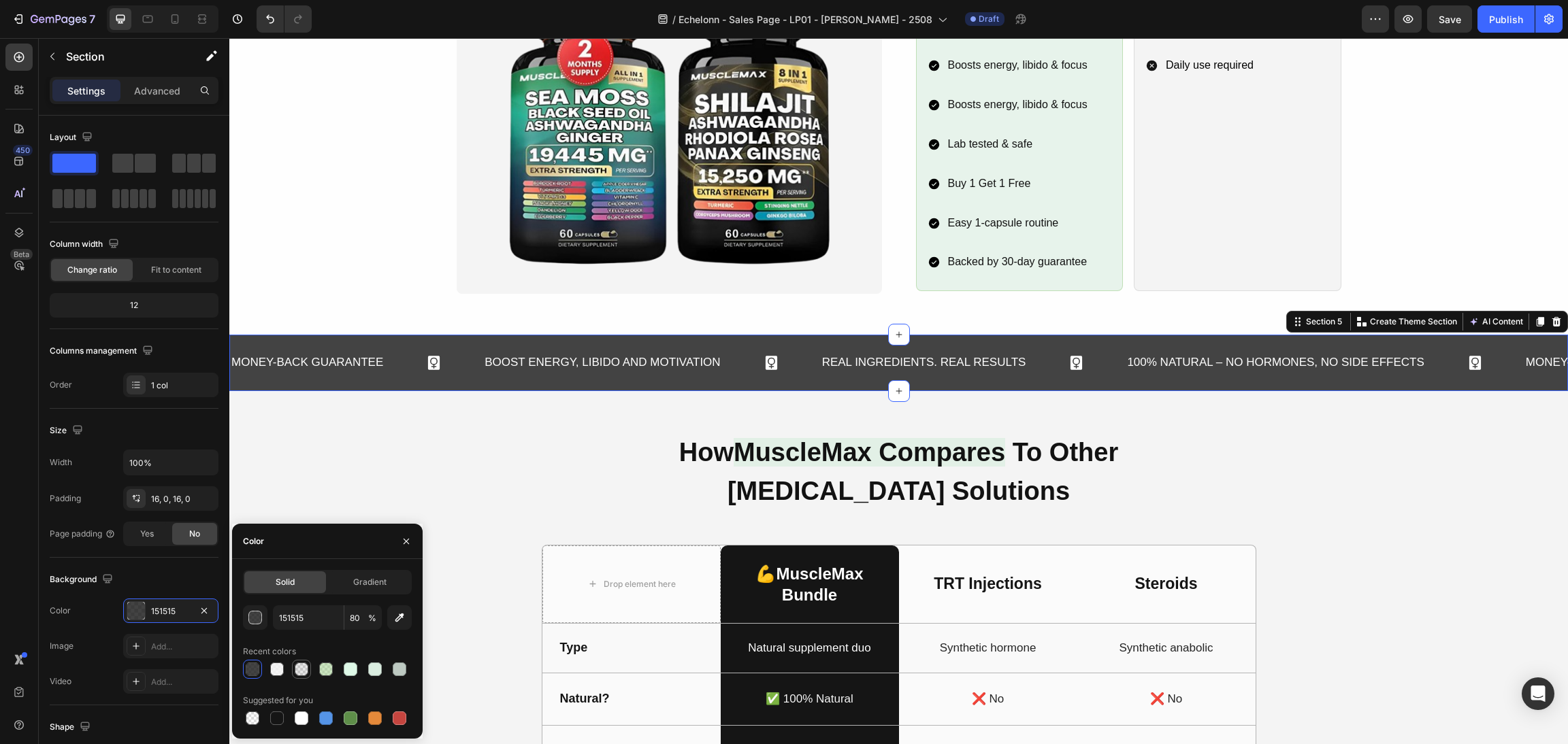
drag, startPoint x: 316, startPoint y: 663, endPoint x: 324, endPoint y: 670, distance: 10.6
click at [317, 663] on div at bounding box center [326, 669] width 19 height 19
type input "98CC82"
type input "50"
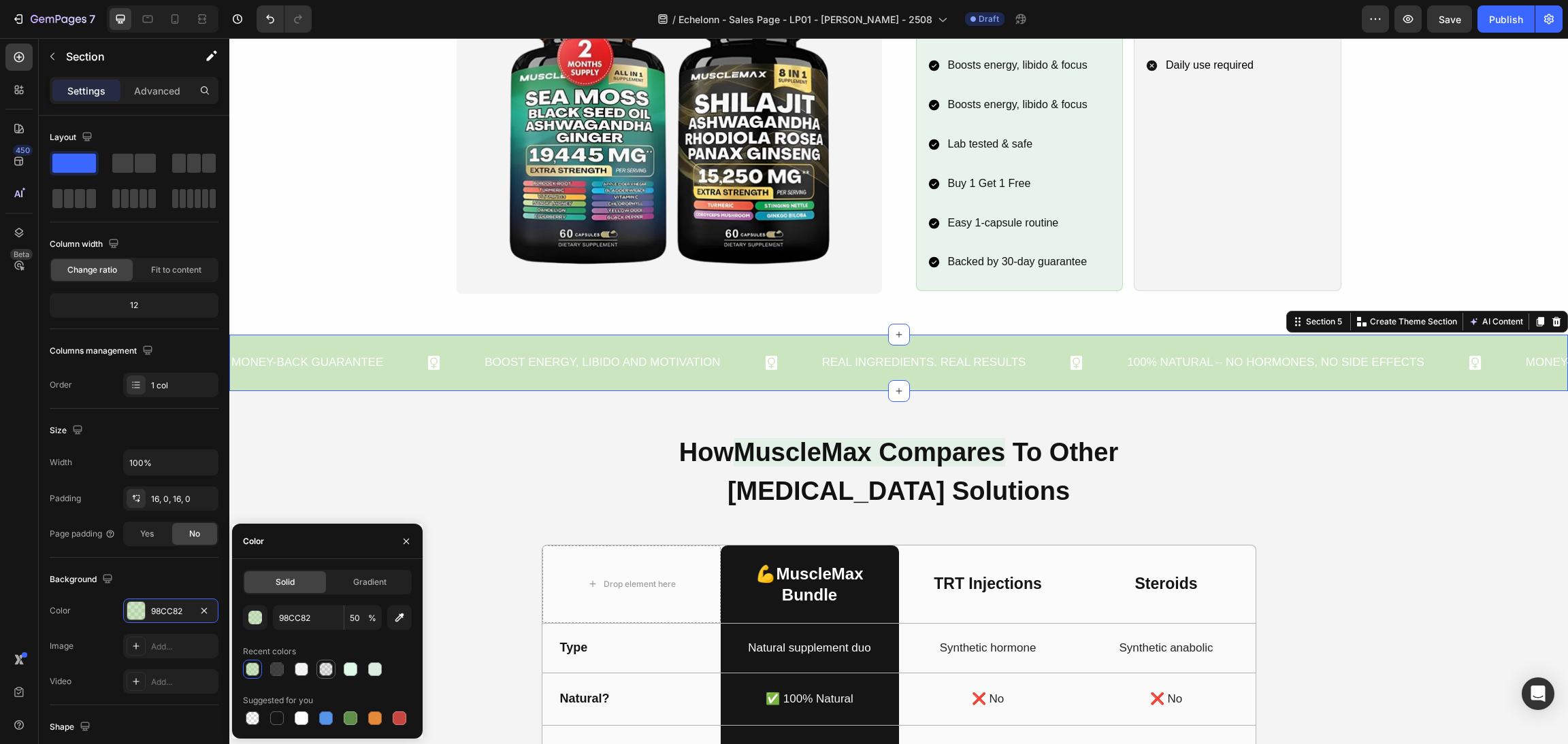
click at [324, 670] on div at bounding box center [326, 670] width 13 height 13
type input "121212"
type input "10"
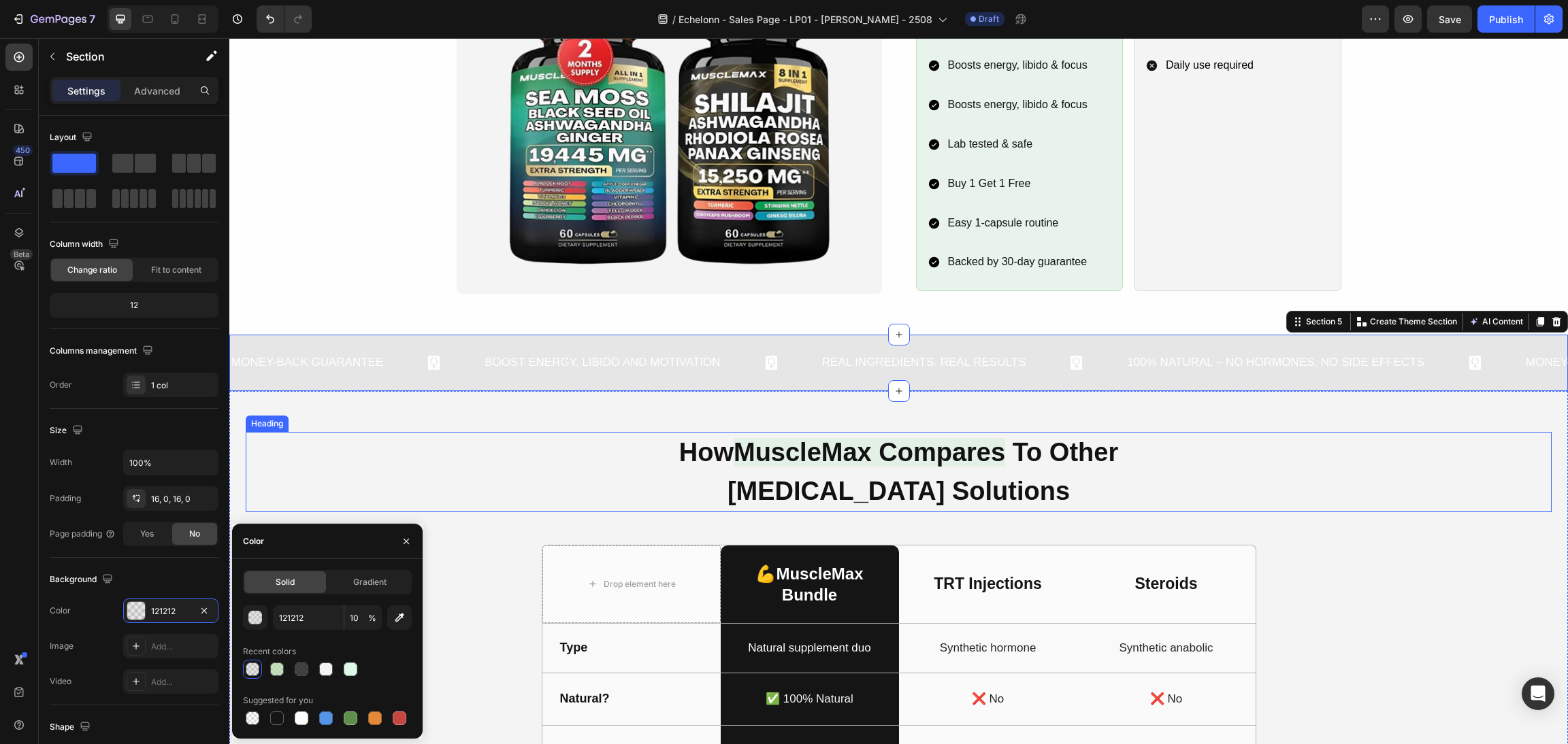
scroll to position [1021, 0]
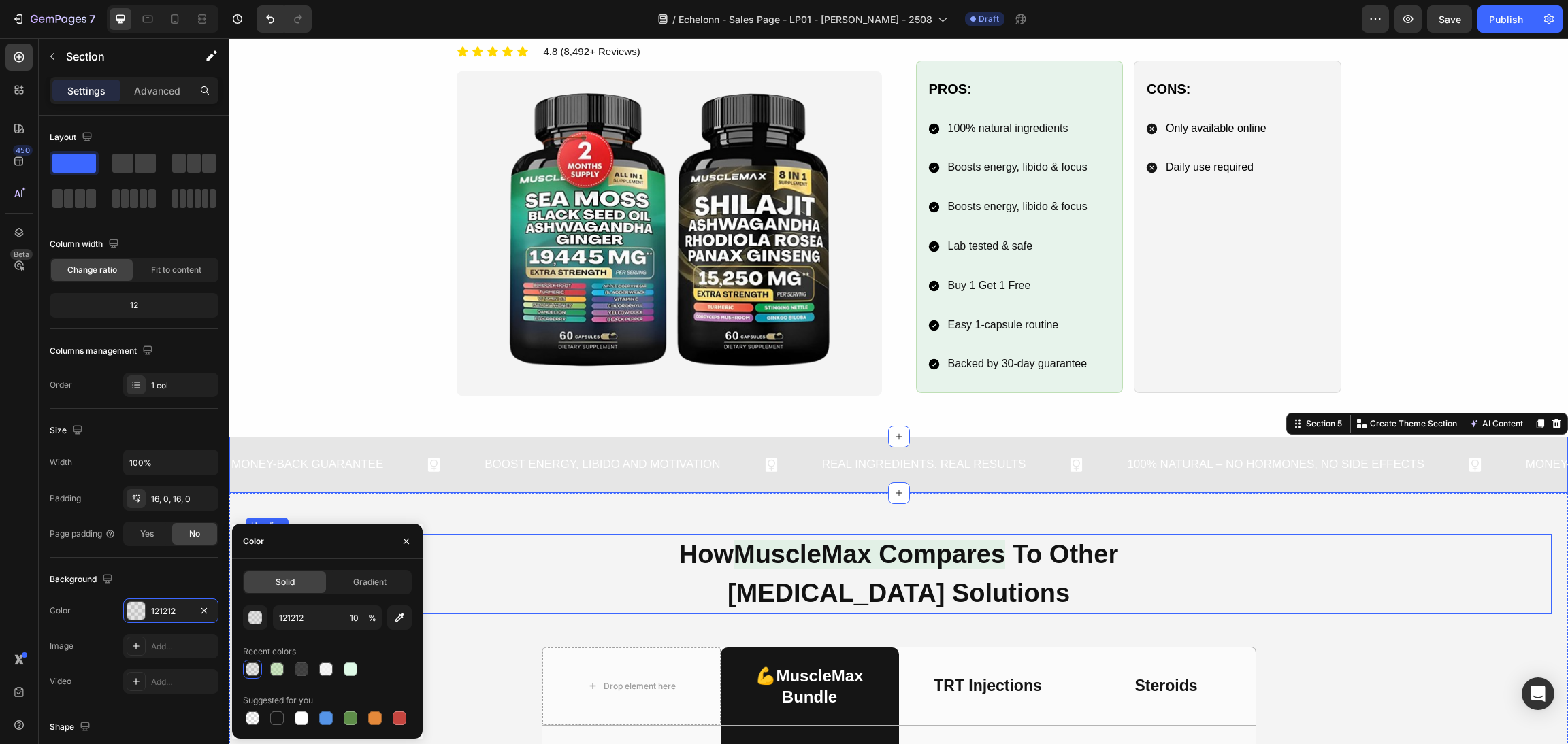
type input "98CC82"
type input "50"
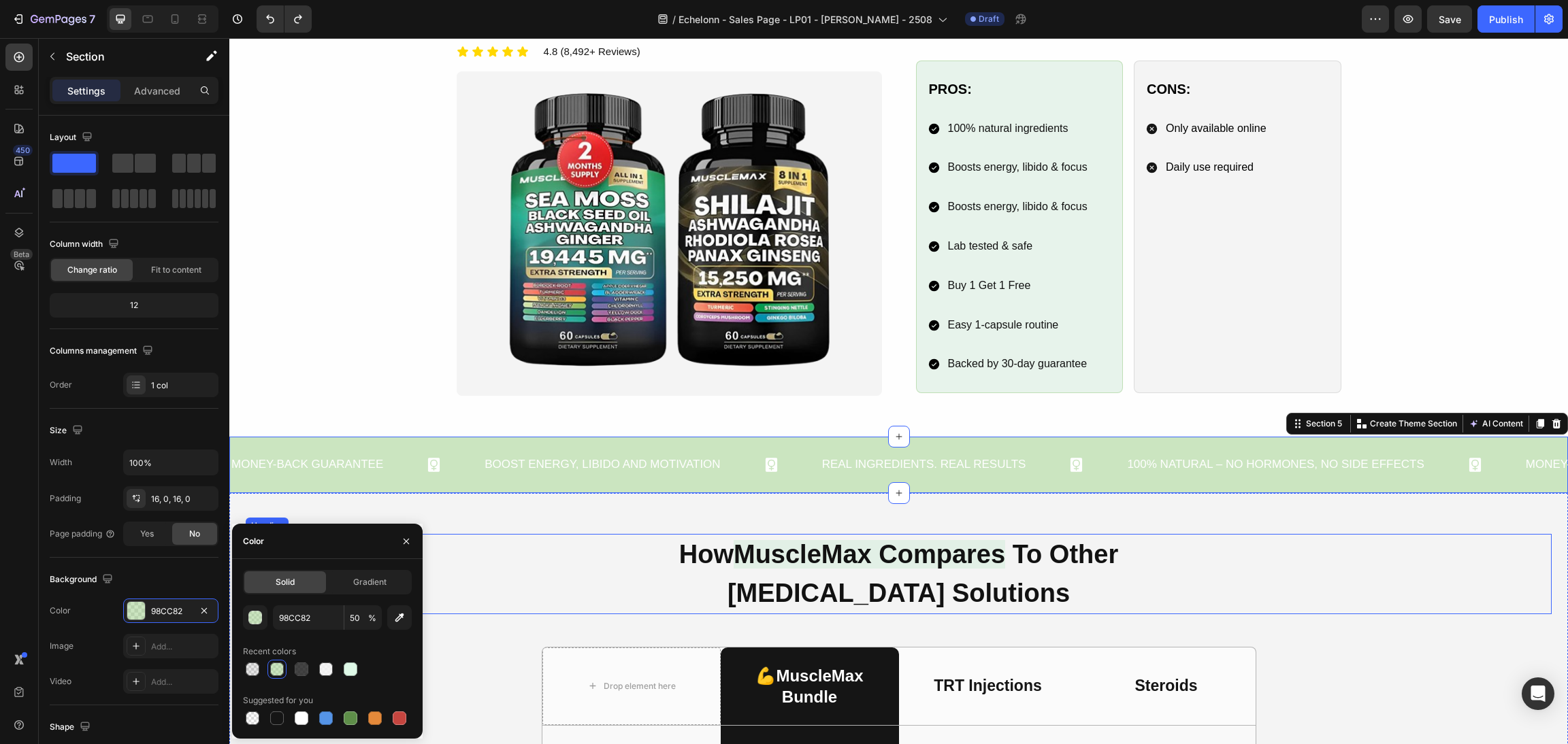
type input "151515"
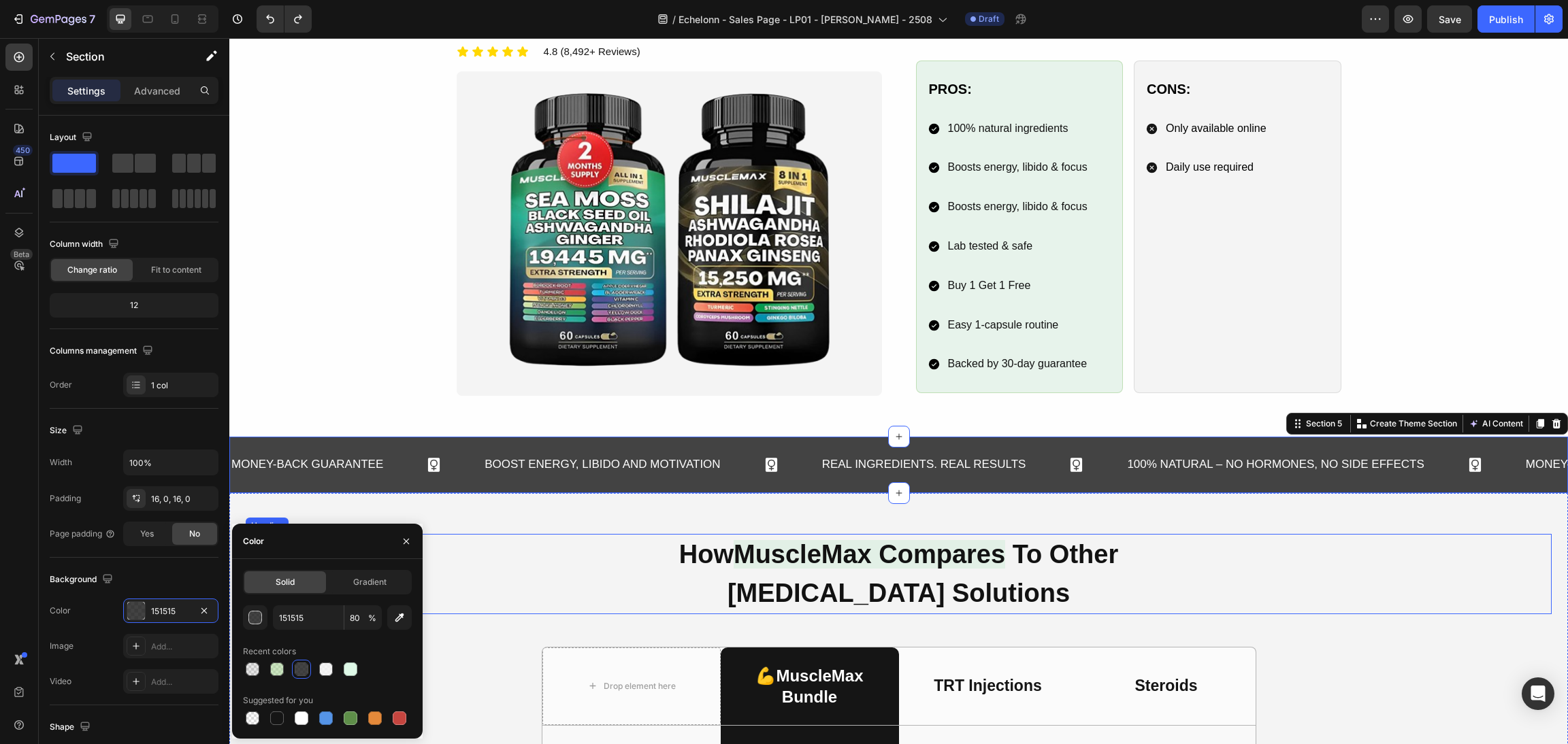
type input "100"
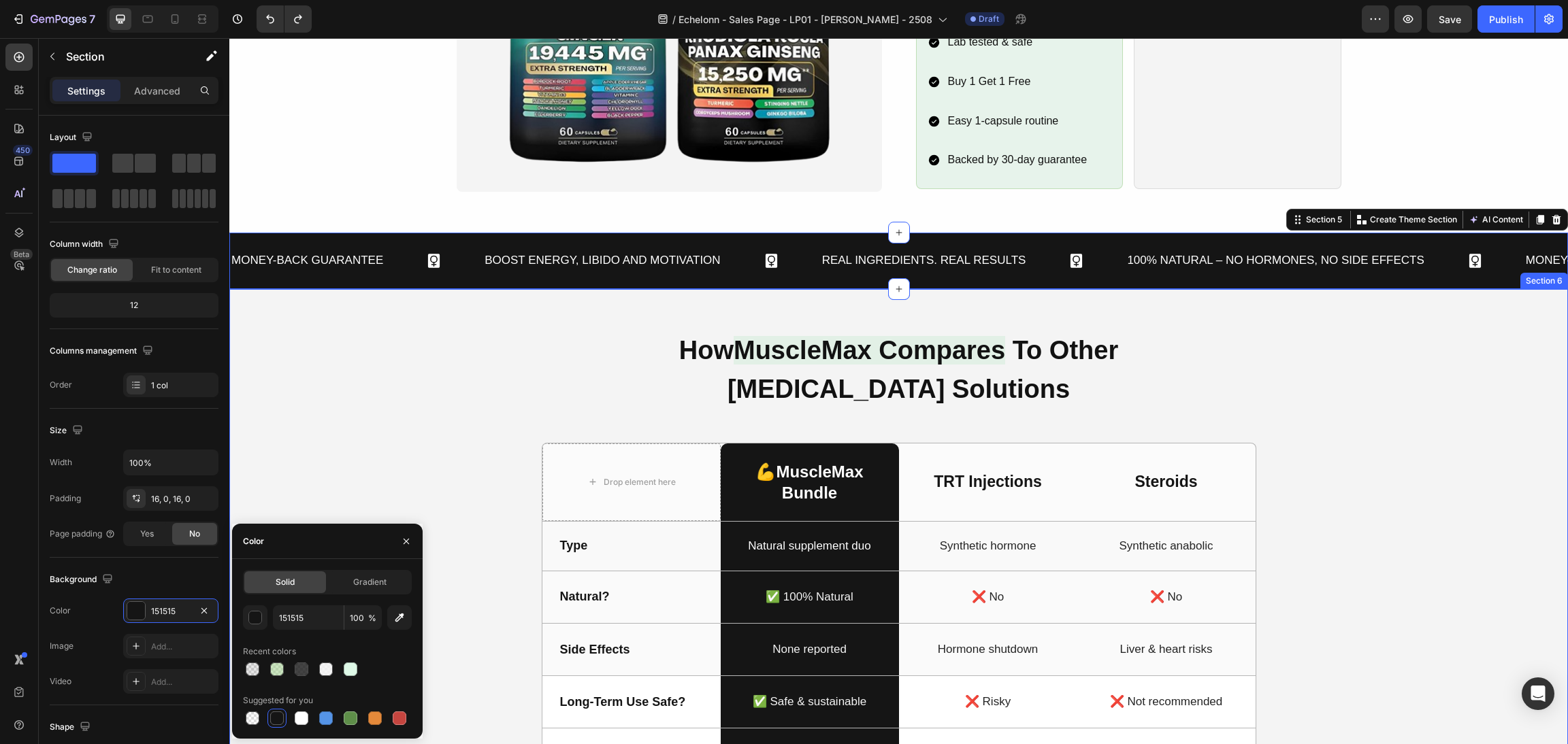
click at [1338, 535] on div "How MuscleMax Compares To Other Testosterone Solutions Heading Drop element her…" at bounding box center [899, 639] width 1307 height 618
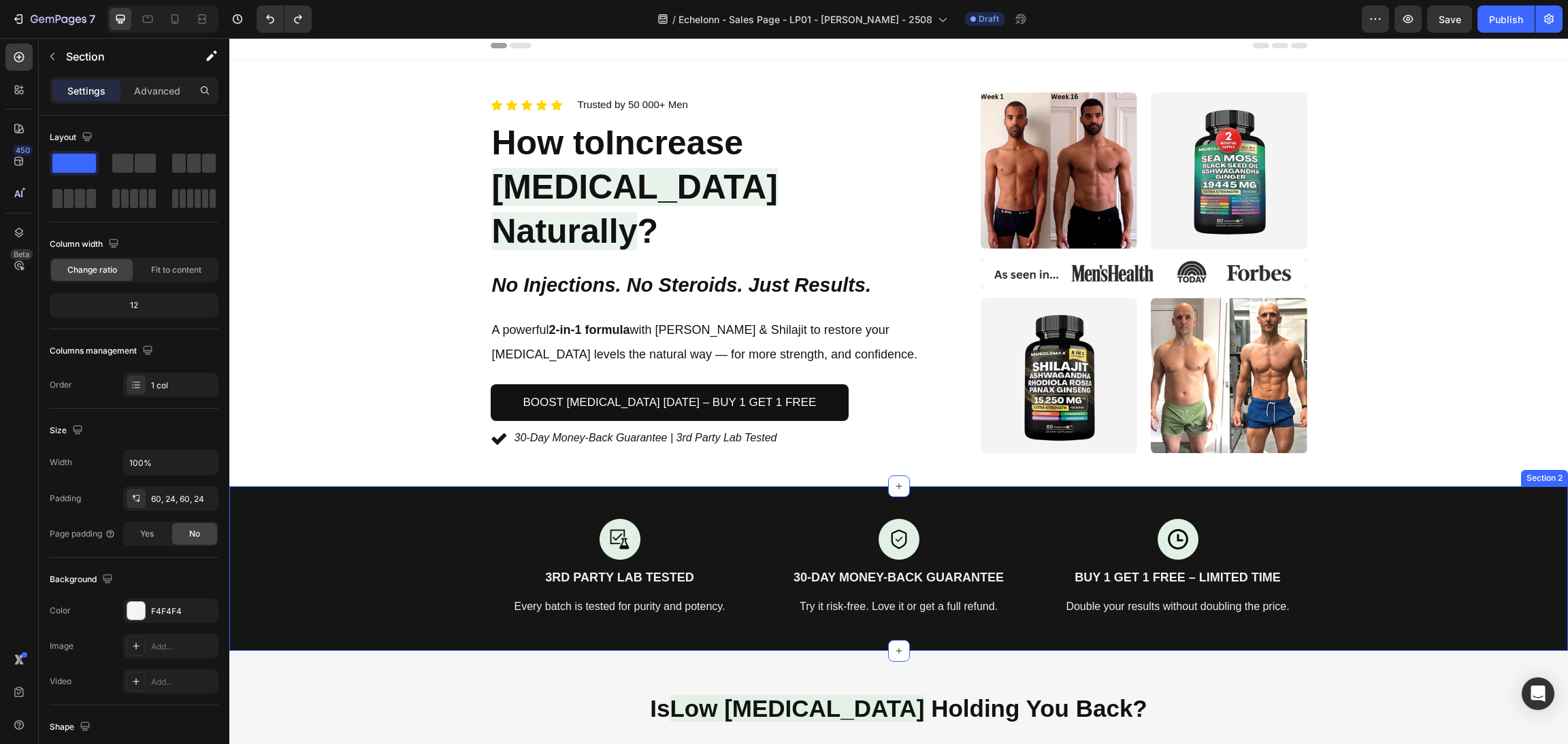
scroll to position [0, 0]
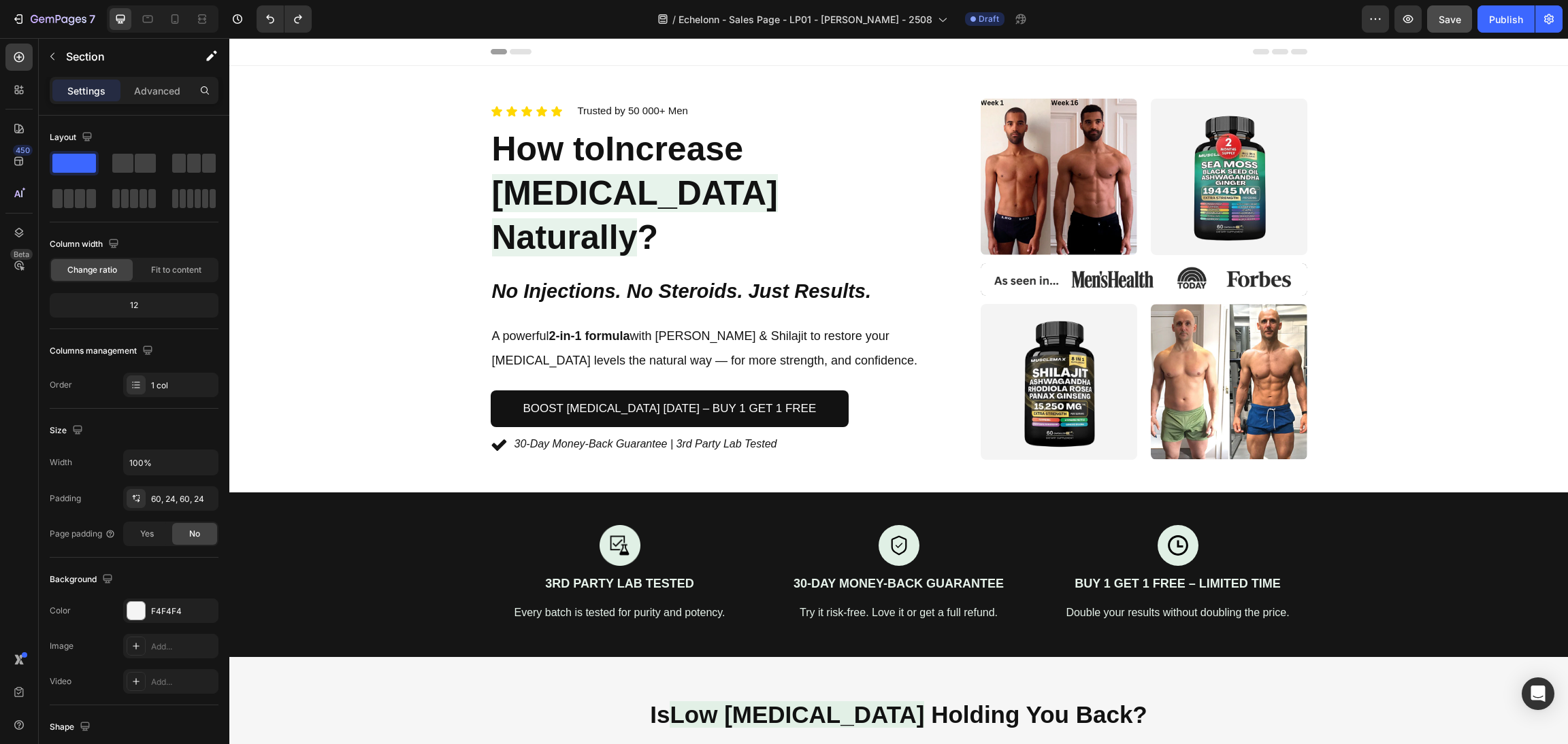
click at [1440, 20] on span "Save" at bounding box center [1449, 19] width 23 height 12
click at [1447, 26] on button "Save" at bounding box center [1450, 19] width 45 height 28
click at [1396, 17] on button "button" at bounding box center [1408, 19] width 28 height 28
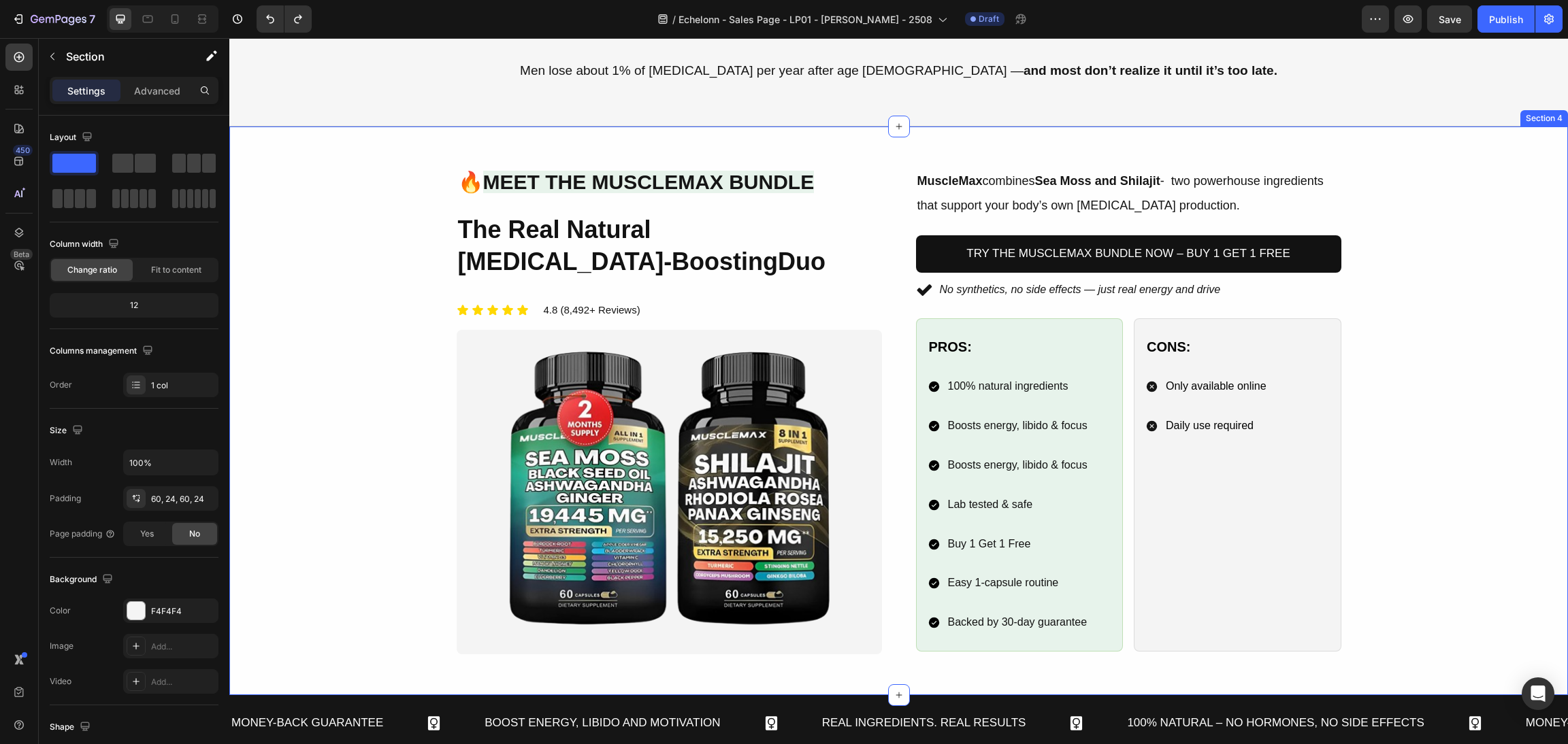
scroll to position [715, 0]
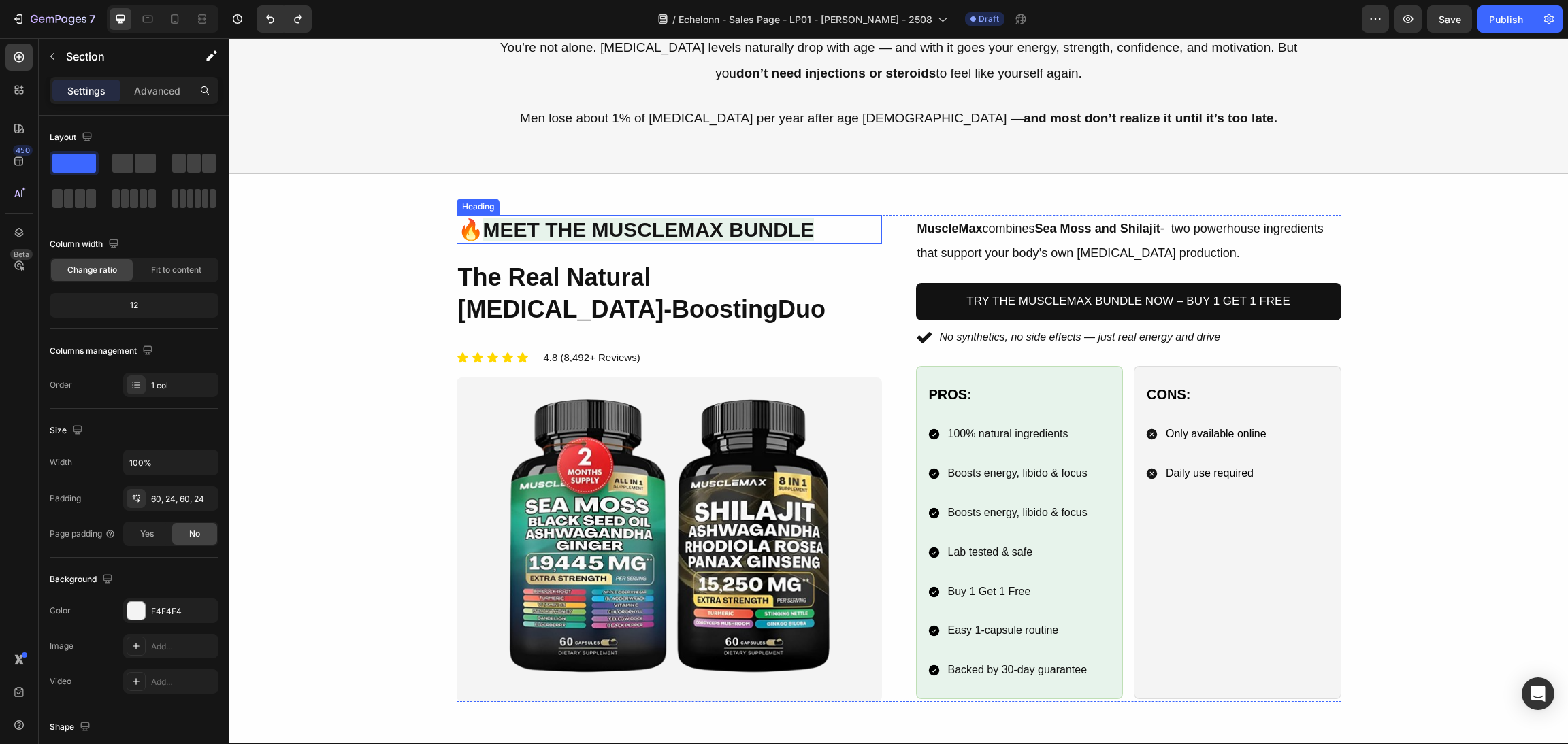
click at [490, 232] on span "Meet the MuscleMax Bundle" at bounding box center [649, 230] width 332 height 23
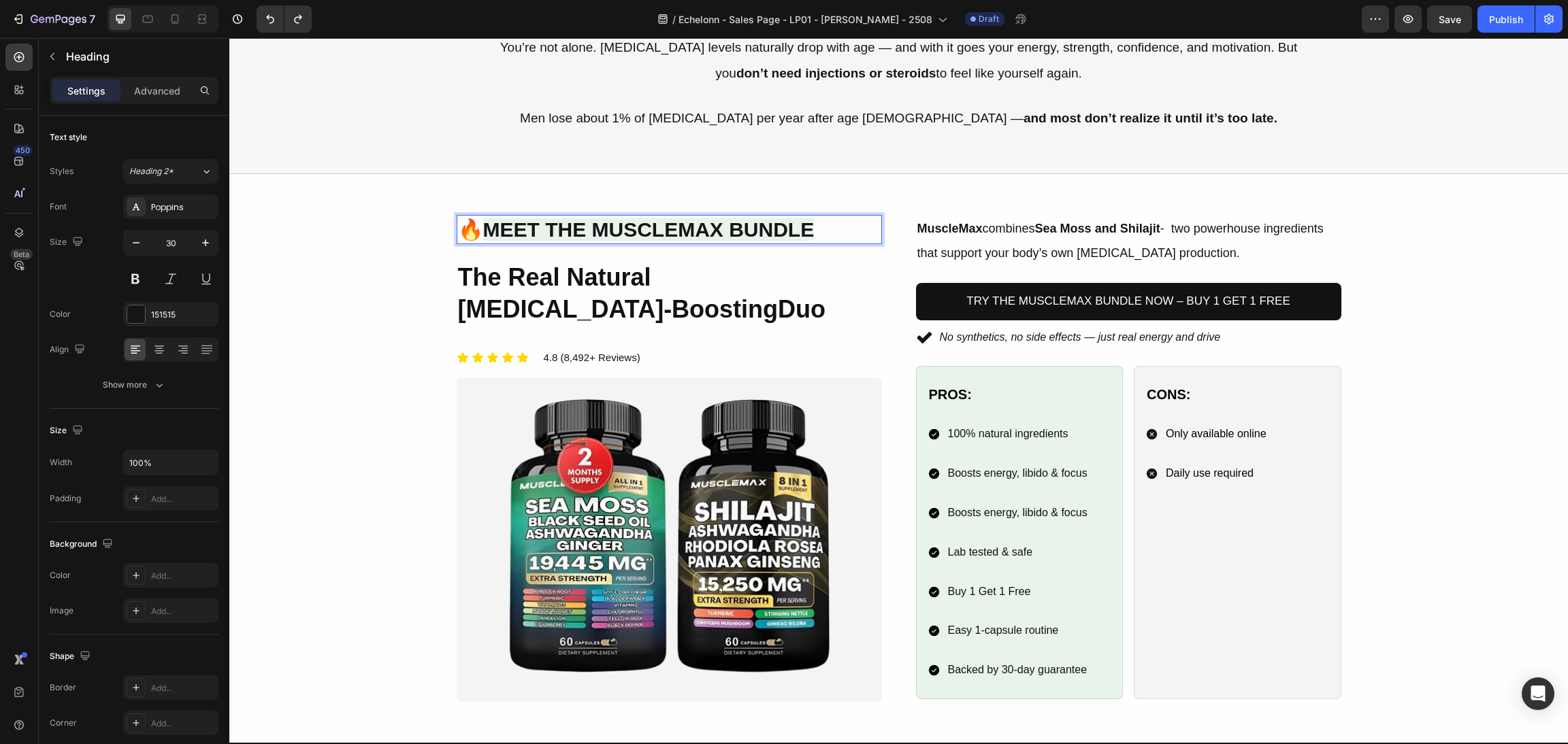
click at [484, 226] on span "Meet the MuscleMax Bundle" at bounding box center [649, 230] width 332 height 23
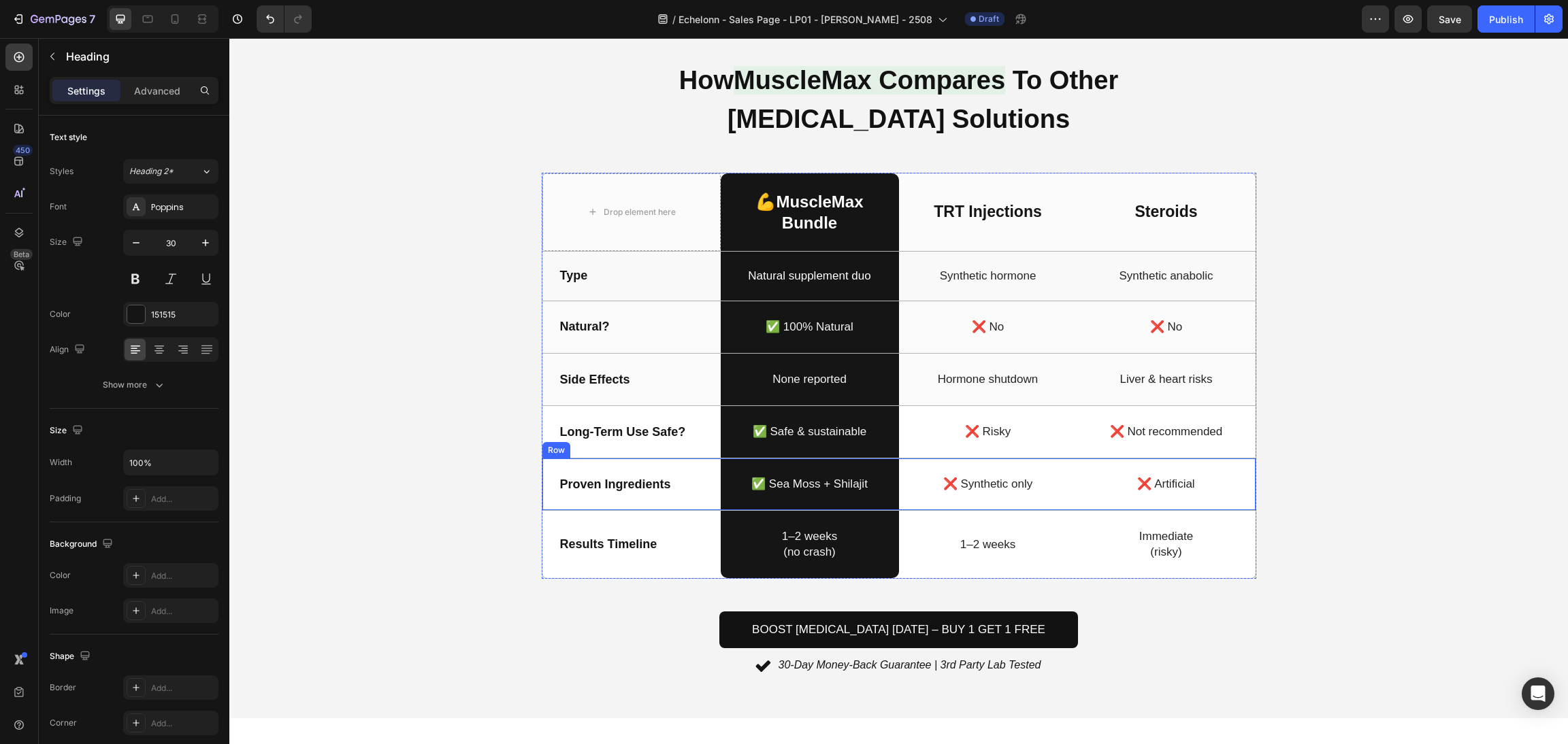
scroll to position [1394, 0]
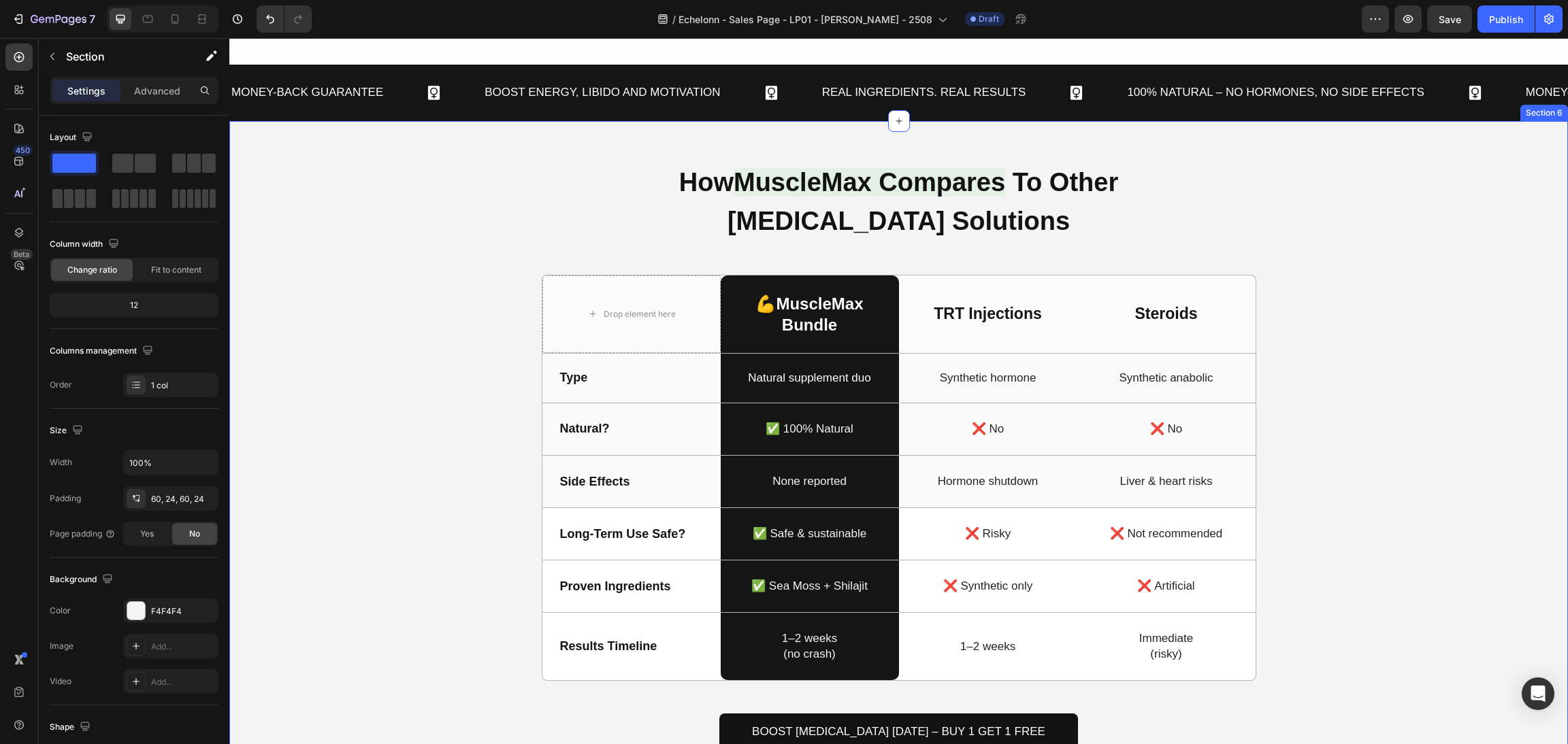
click at [1354, 527] on div "How MuscleMax Compares To Other Testosterone Solutions Heading Drop element her…" at bounding box center [899, 471] width 1307 height 618
click at [1056, 276] on div "TRT Injections Text Block" at bounding box center [987, 314] width 178 height 78
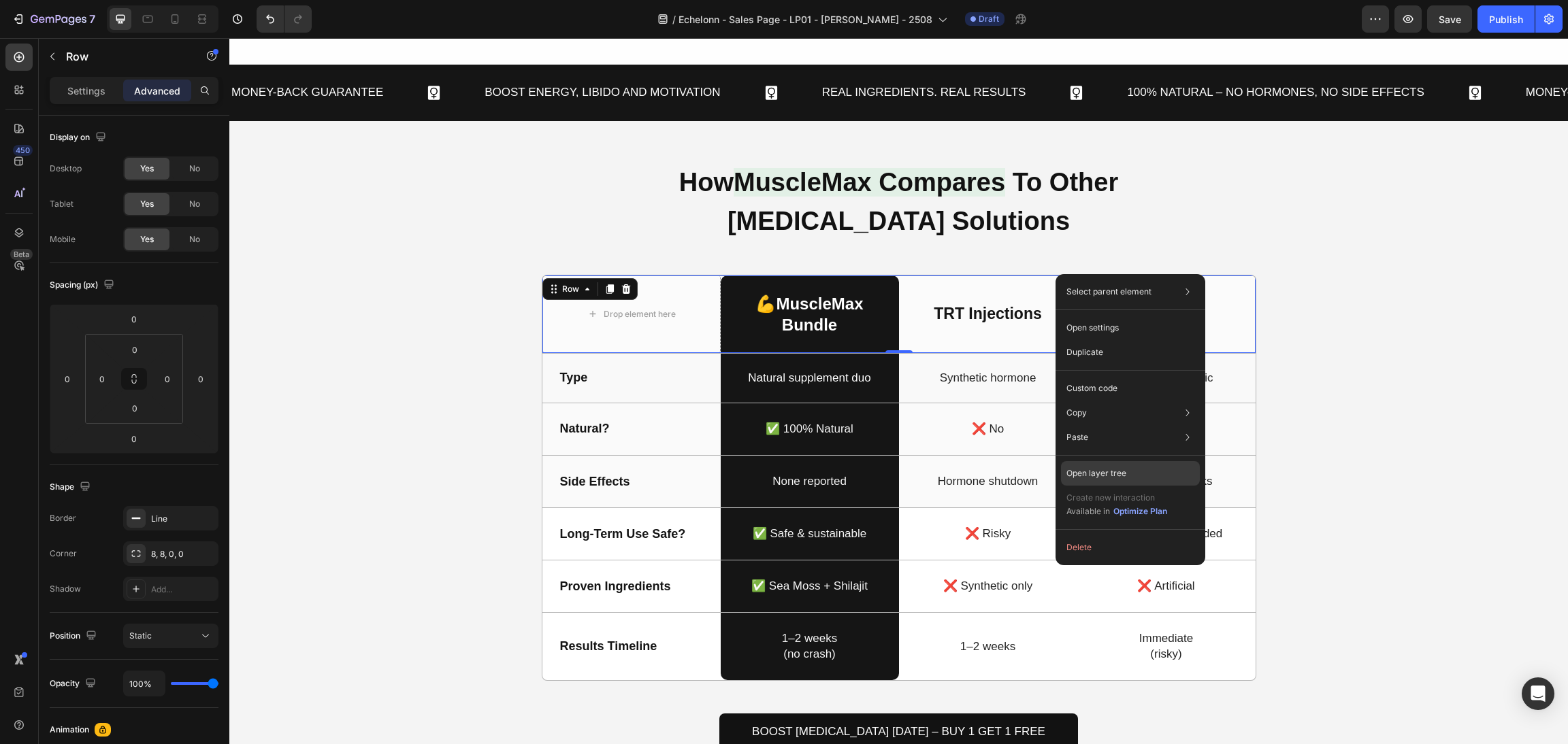
click at [1134, 473] on div "Open layer tree" at bounding box center [1130, 473] width 139 height 24
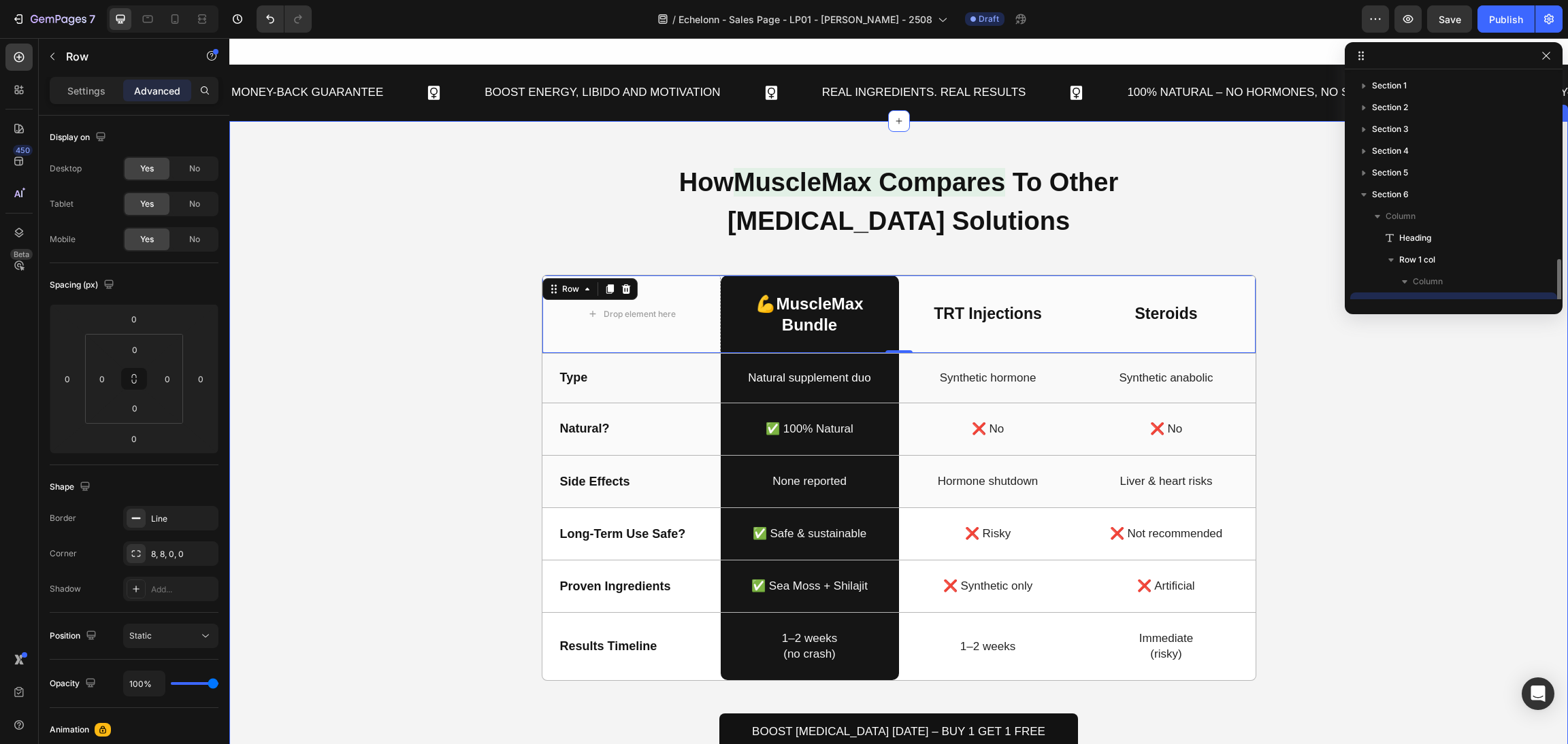
scroll to position [127, 0]
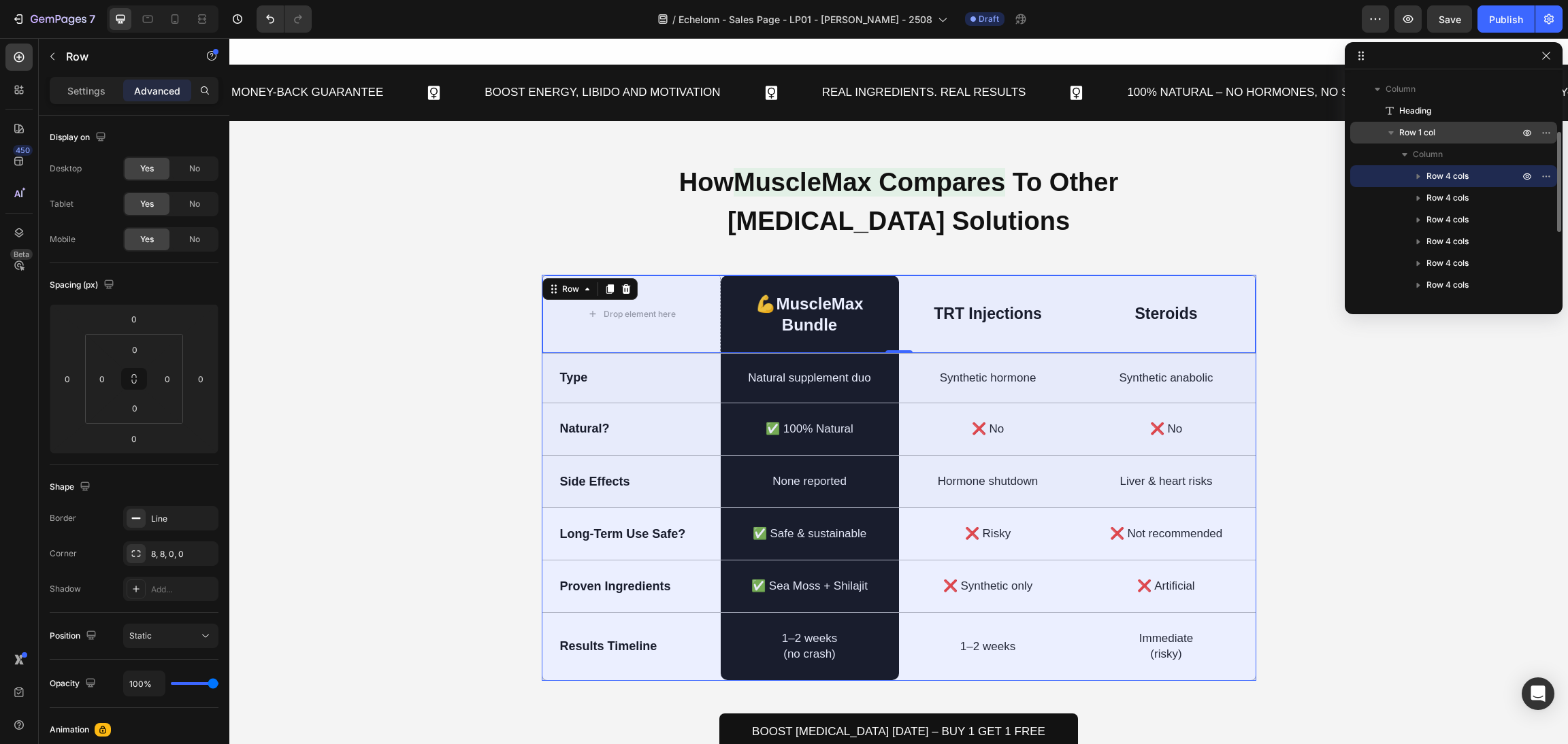
click at [1440, 139] on p "Row 1 col" at bounding box center [1460, 133] width 123 height 13
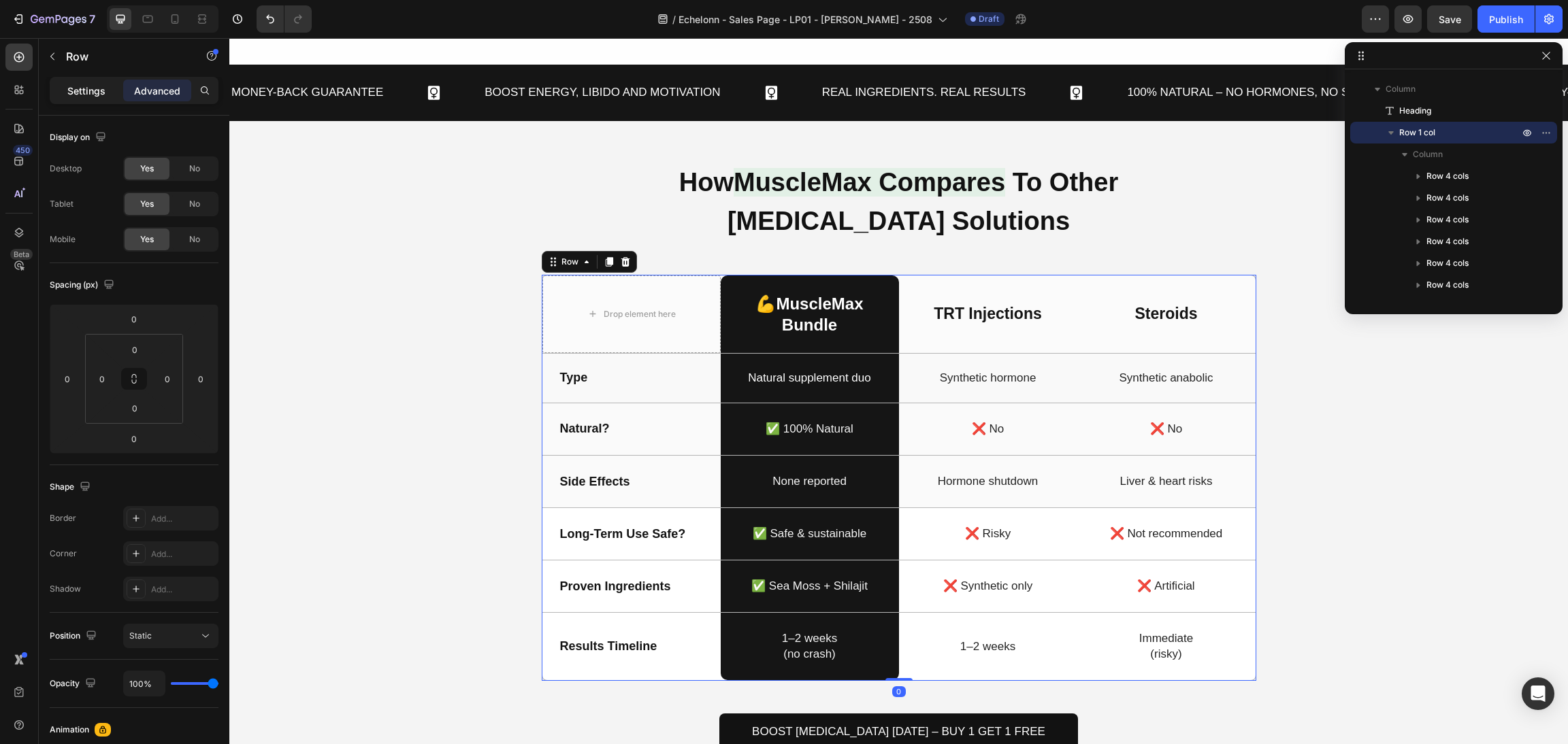
click at [98, 86] on p "Settings" at bounding box center [87, 90] width 38 height 14
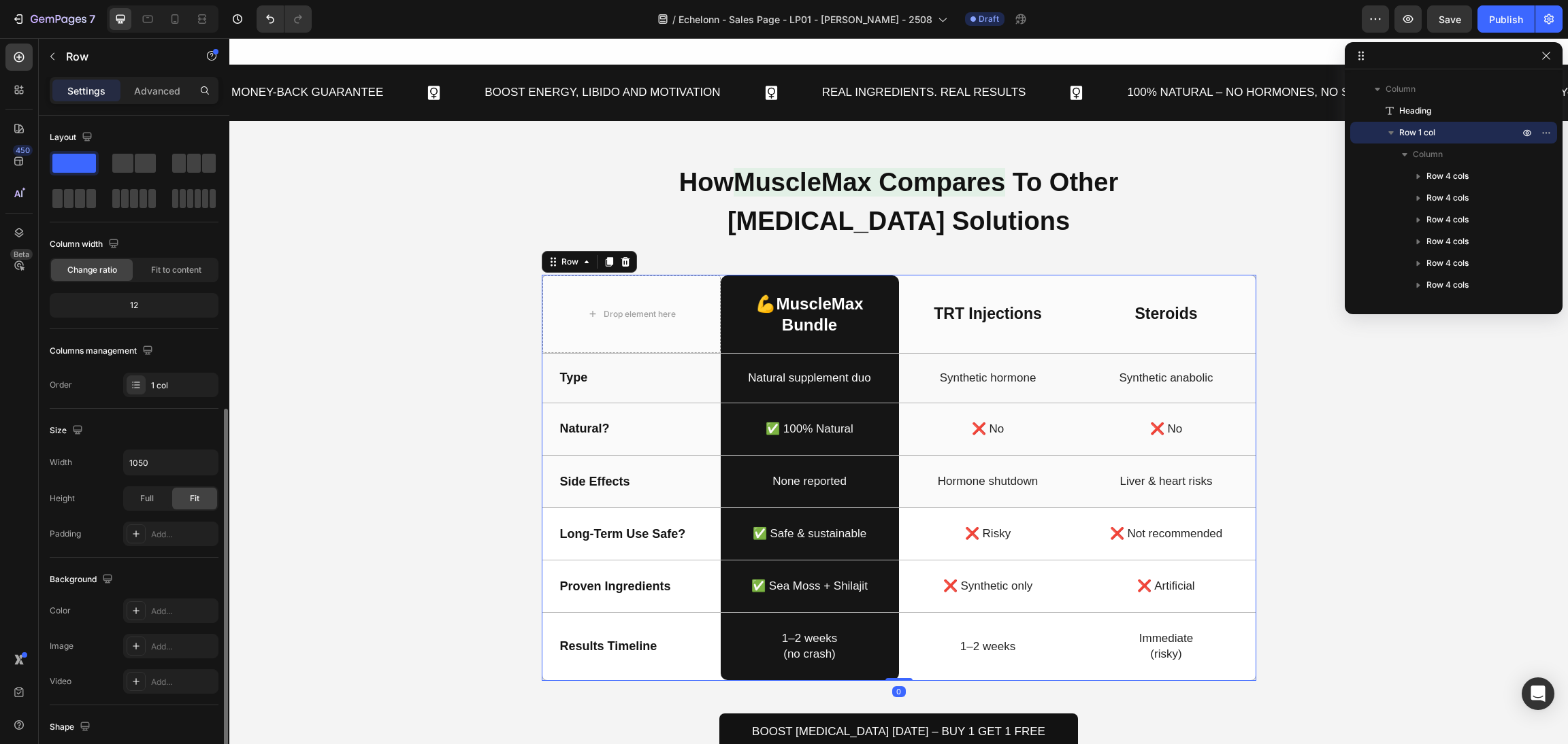
scroll to position [163, 0]
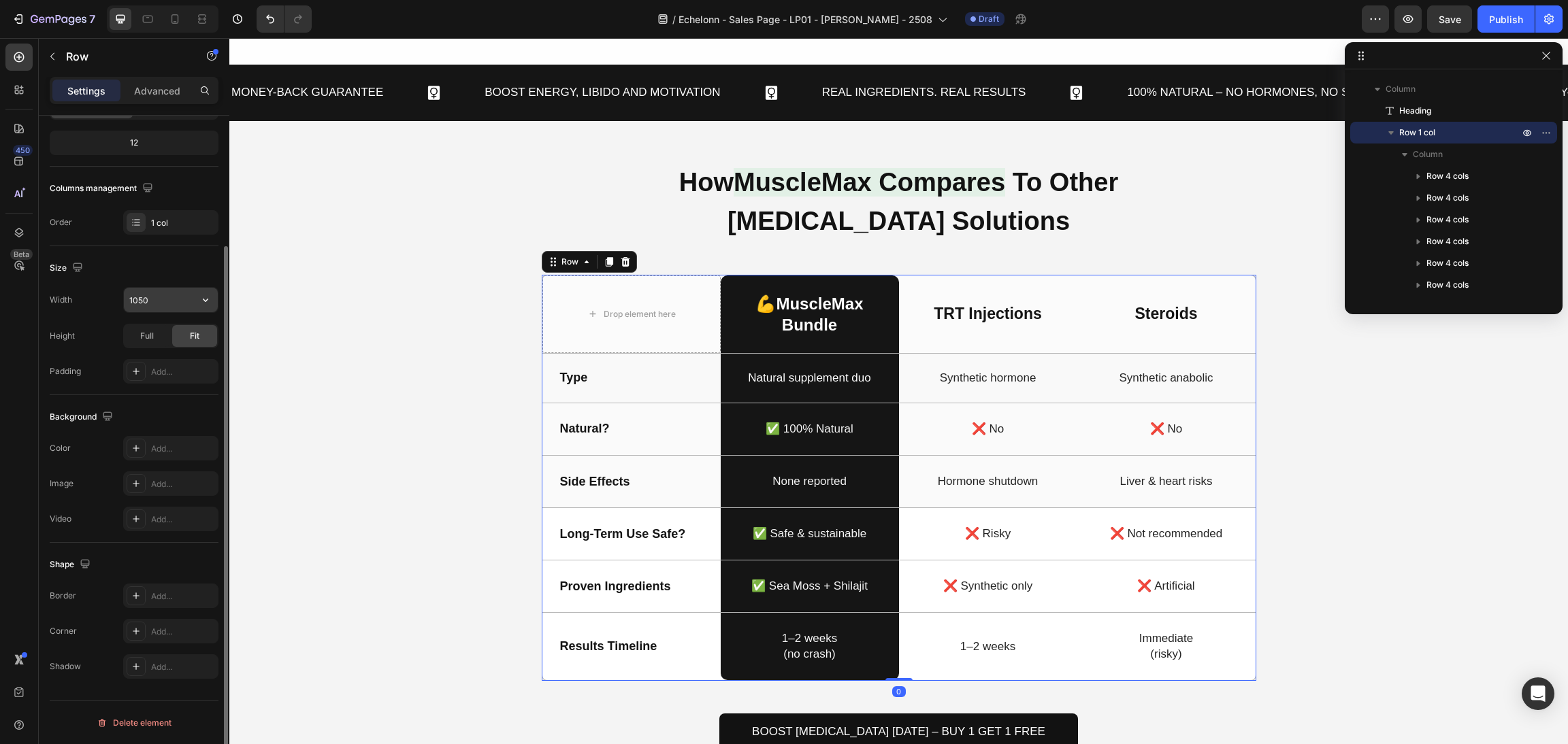
click at [150, 311] on input "1050" at bounding box center [170, 300] width 94 height 24
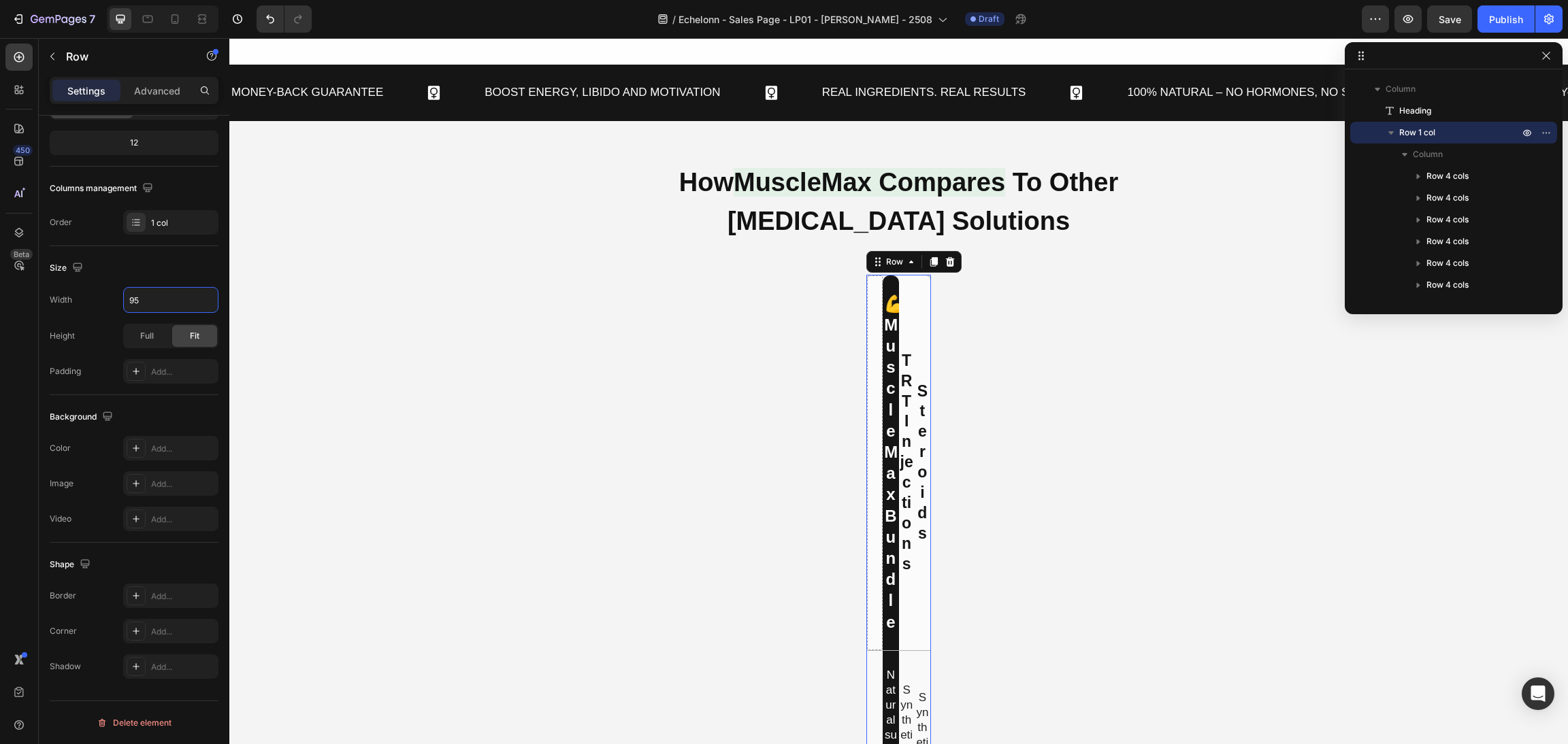
type input "950"
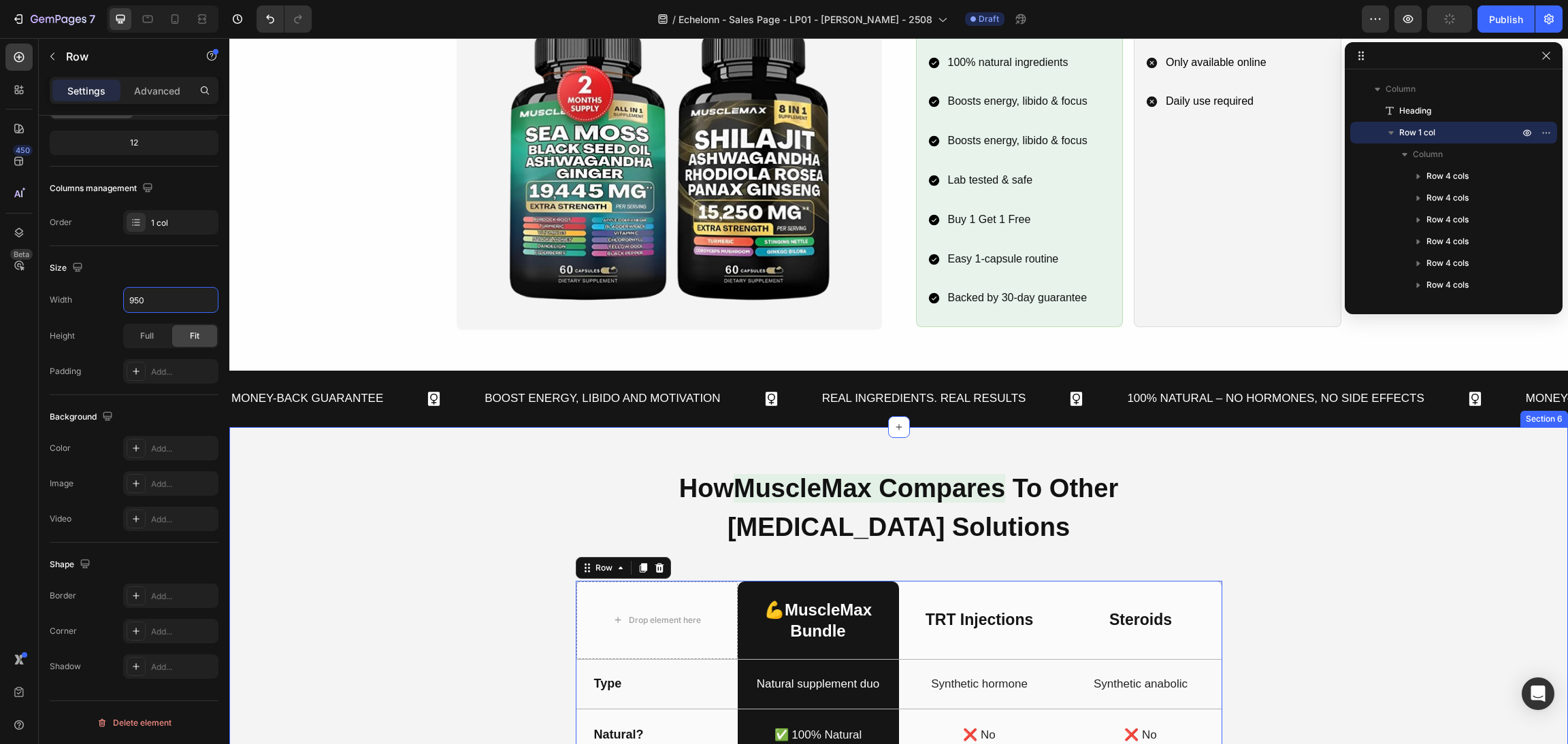
scroll to position [1394, 0]
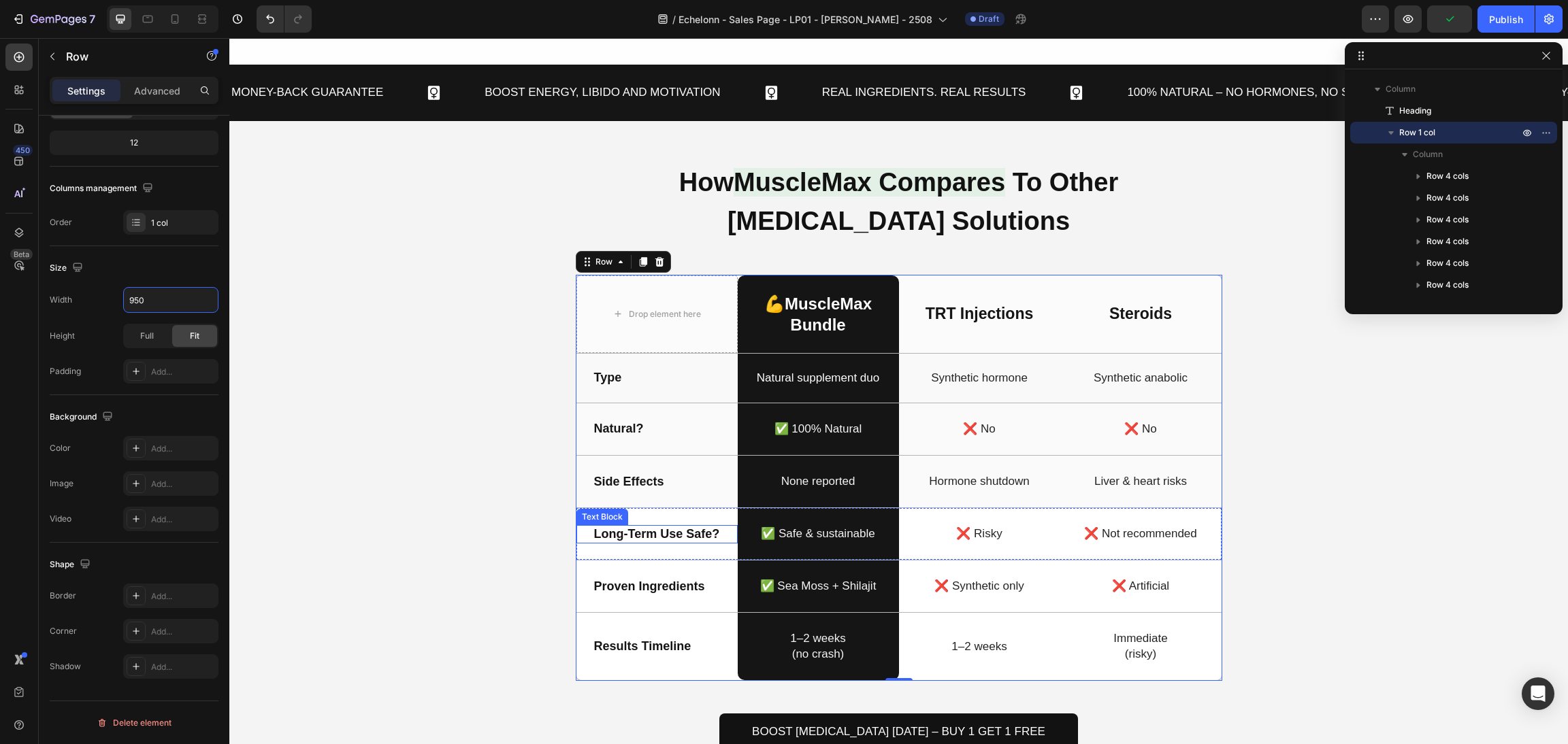
click at [650, 539] on p "Long-Term Use Safe?" at bounding box center [657, 534] width 126 height 16
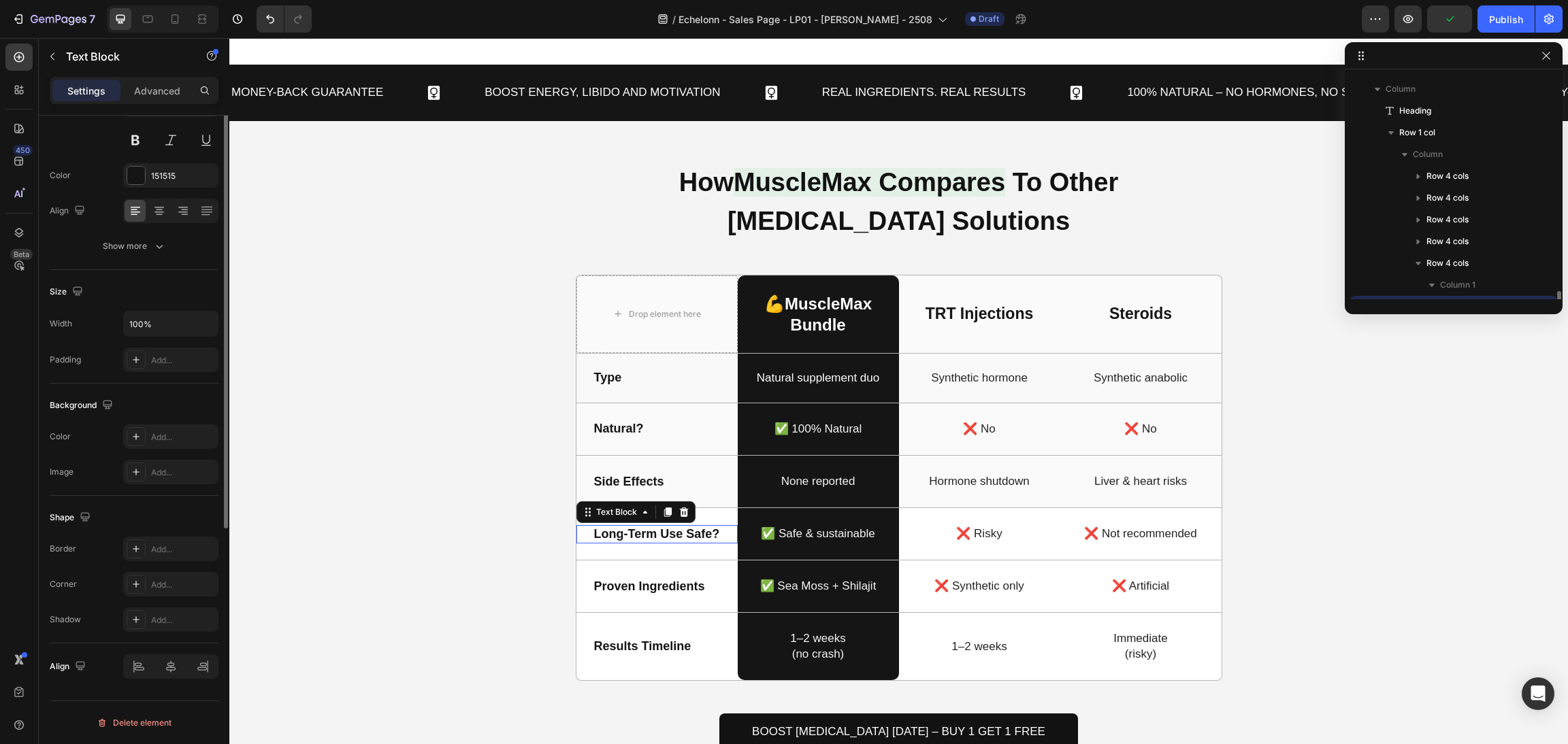
scroll to position [0, 0]
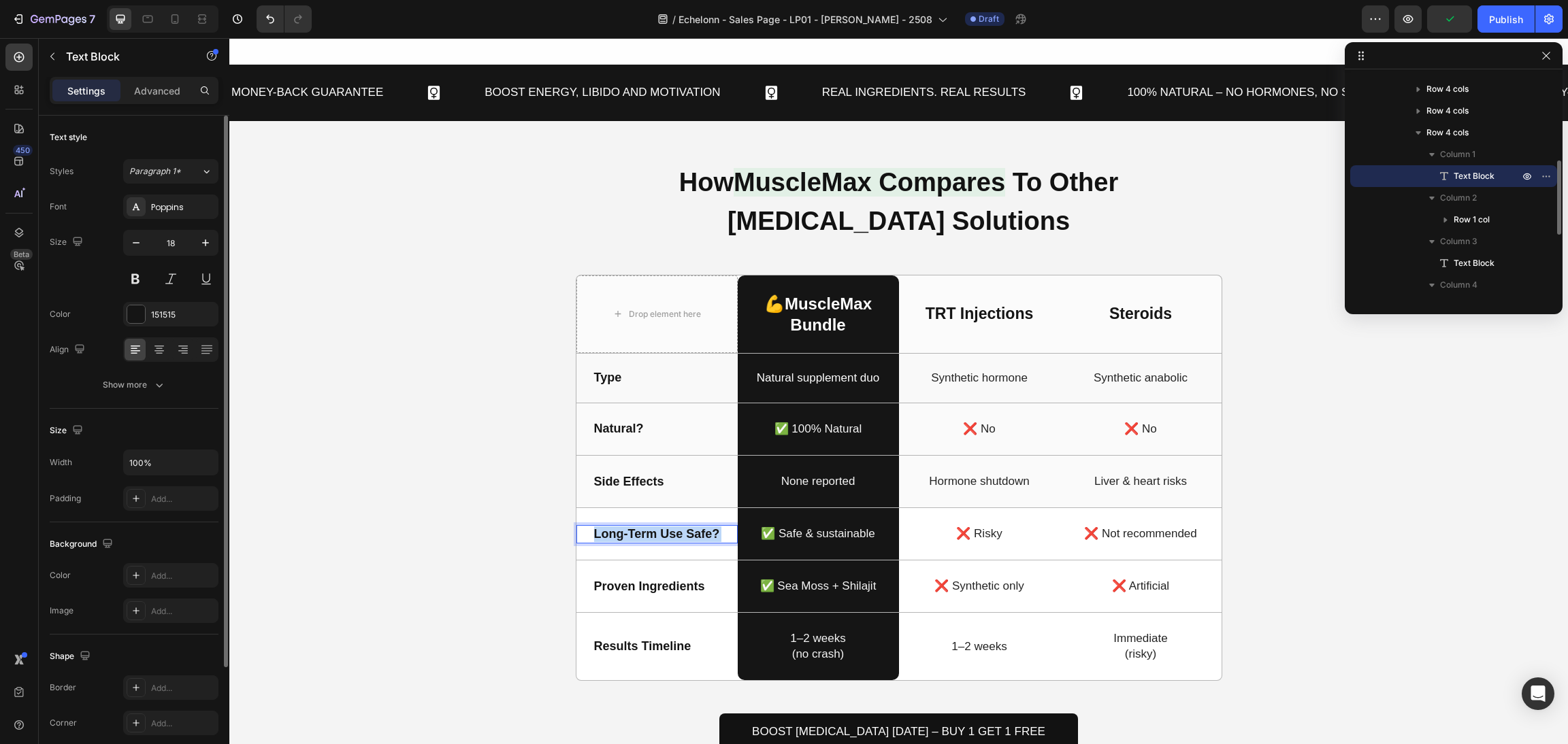
drag, startPoint x: 632, startPoint y: 544, endPoint x: 573, endPoint y: 547, distance: 59.1
click at [576, 544] on div "Long-Term Use Safe? Text Block 0" at bounding box center [657, 534] width 161 height 18
drag, startPoint x: 634, startPoint y: 551, endPoint x: 577, endPoint y: 550, distance: 57.0
click at [577, 544] on div "Long-Term Use Safe? Text Block 0" at bounding box center [657, 534] width 161 height 18
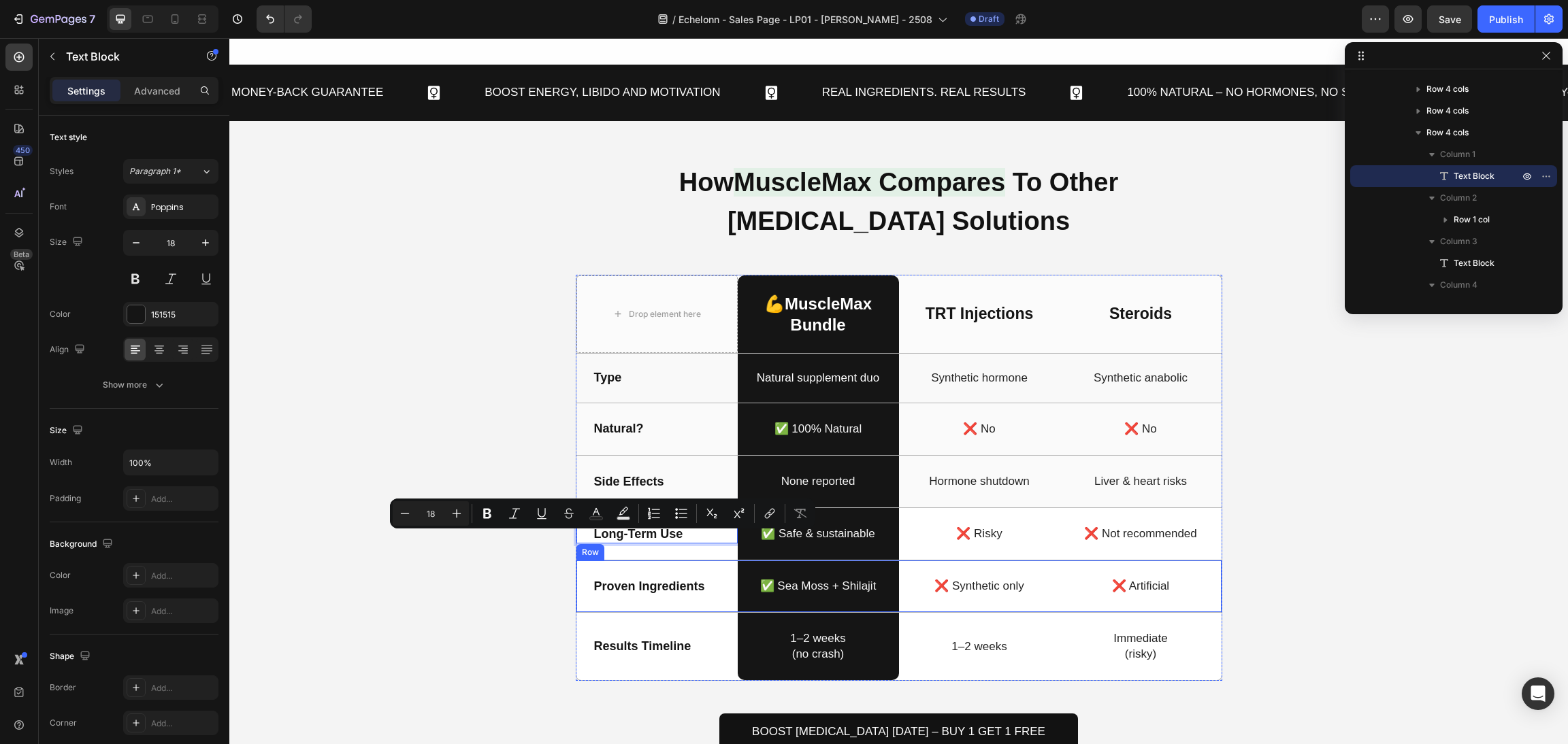
scroll to position [1401, 0]
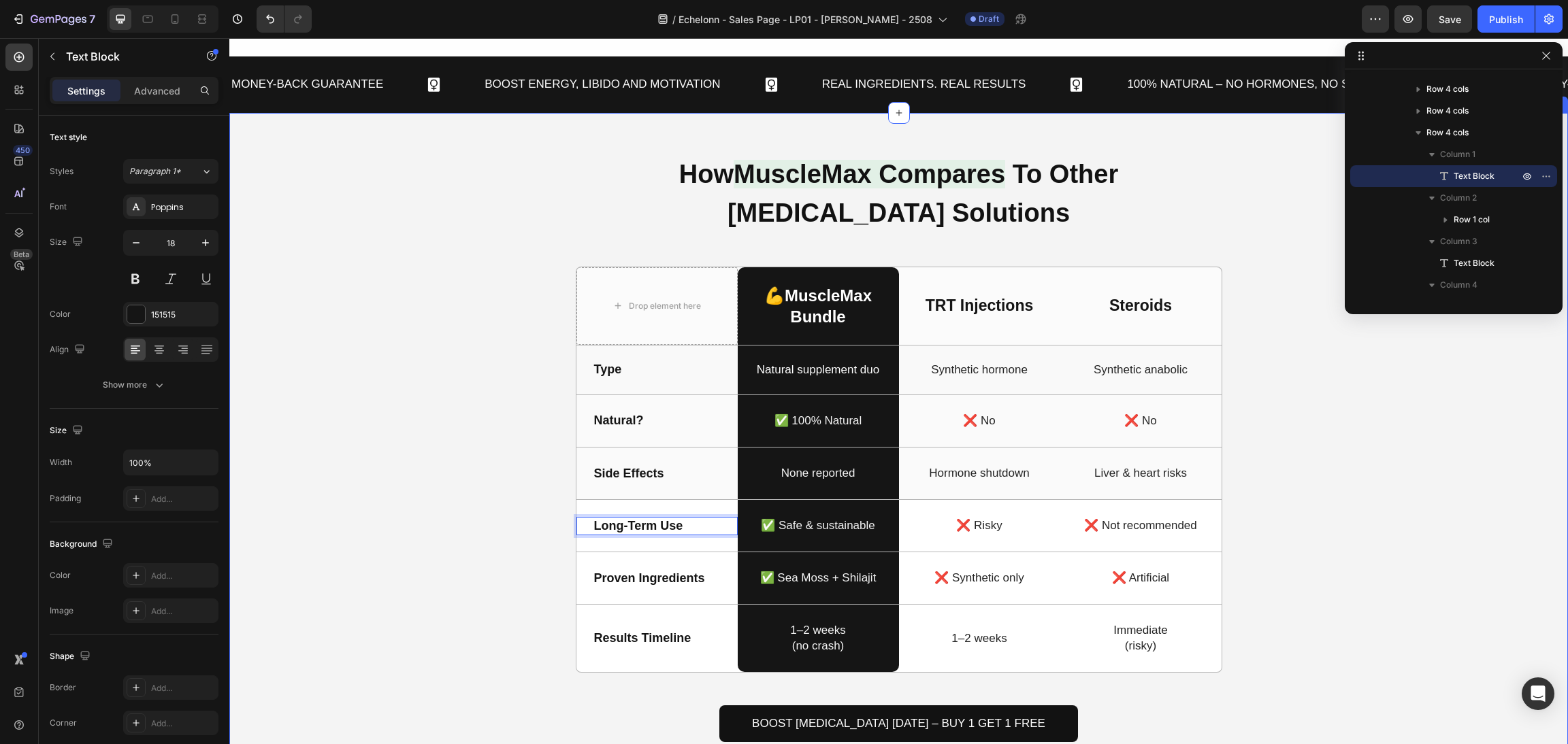
click at [1219, 519] on div "How MuscleMax Compares To Other Testosterone Solutions Heading Drop element her…" at bounding box center [899, 463] width 1307 height 618
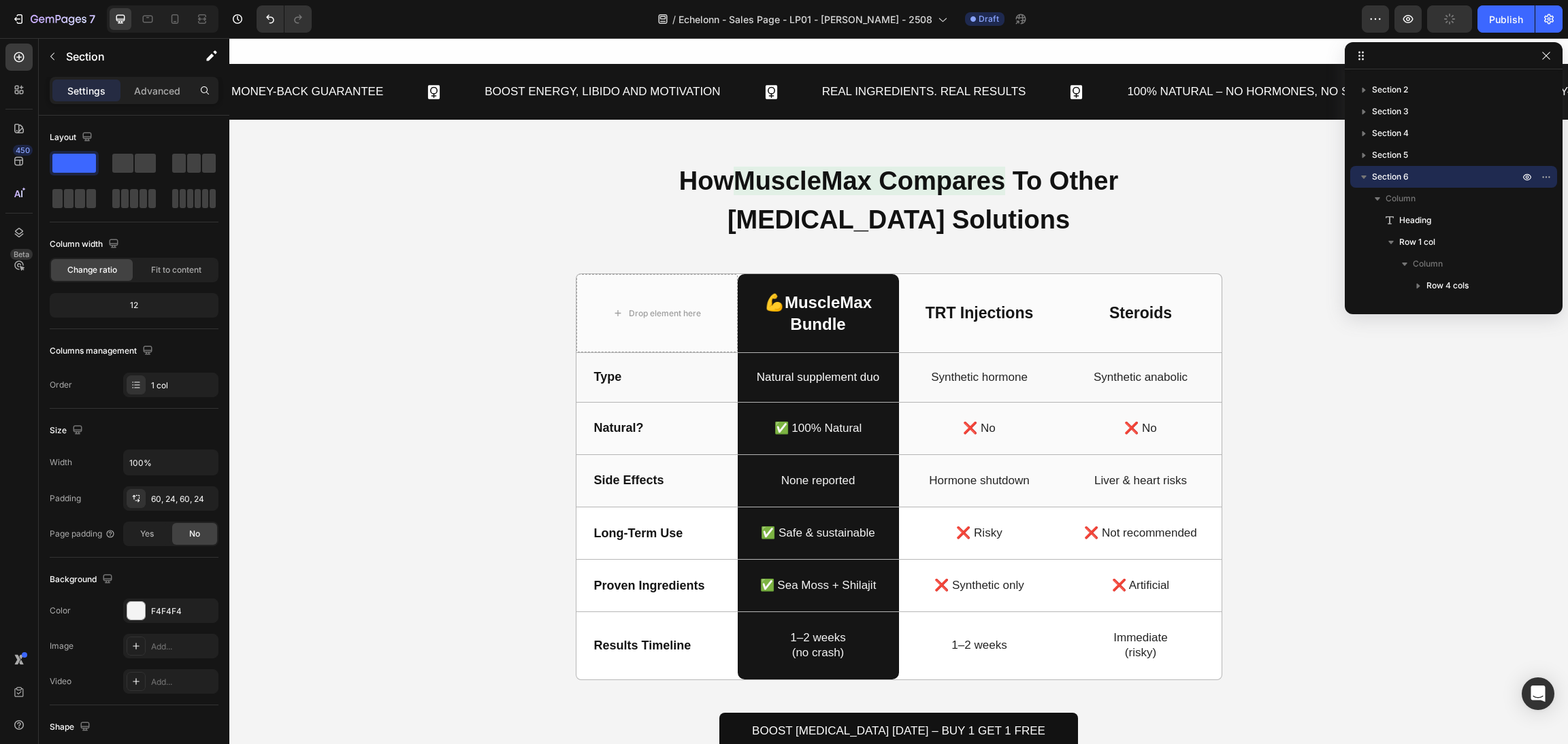
scroll to position [1430, 0]
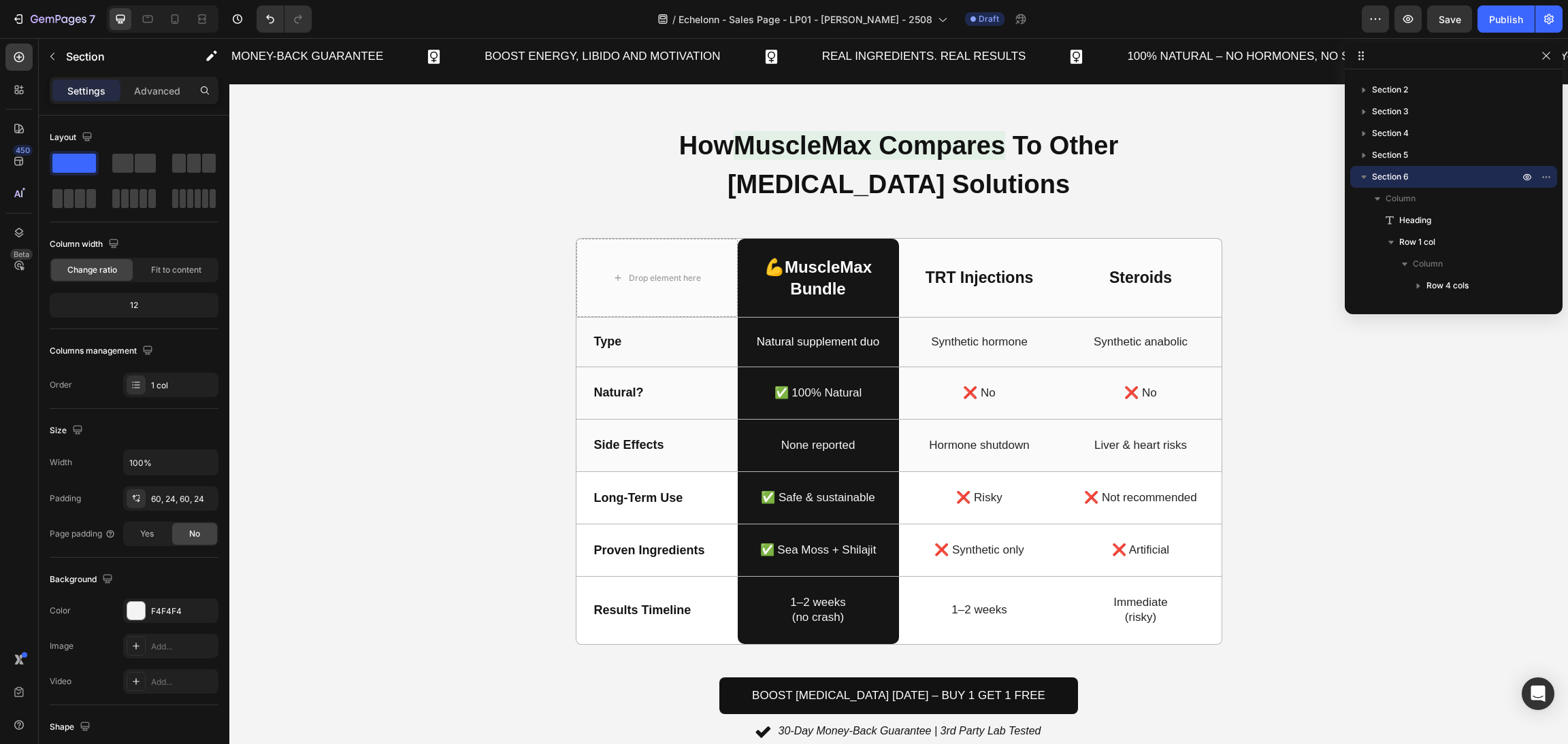
click at [1297, 550] on div "How MuscleMax Compares To Other Testosterone Solutions Heading Drop element her…" at bounding box center [899, 434] width 1307 height 618
click at [851, 343] on p "Natural supplement duo" at bounding box center [819, 342] width 159 height 15
click at [852, 343] on p "Natural supplement duo" at bounding box center [819, 342] width 159 height 15
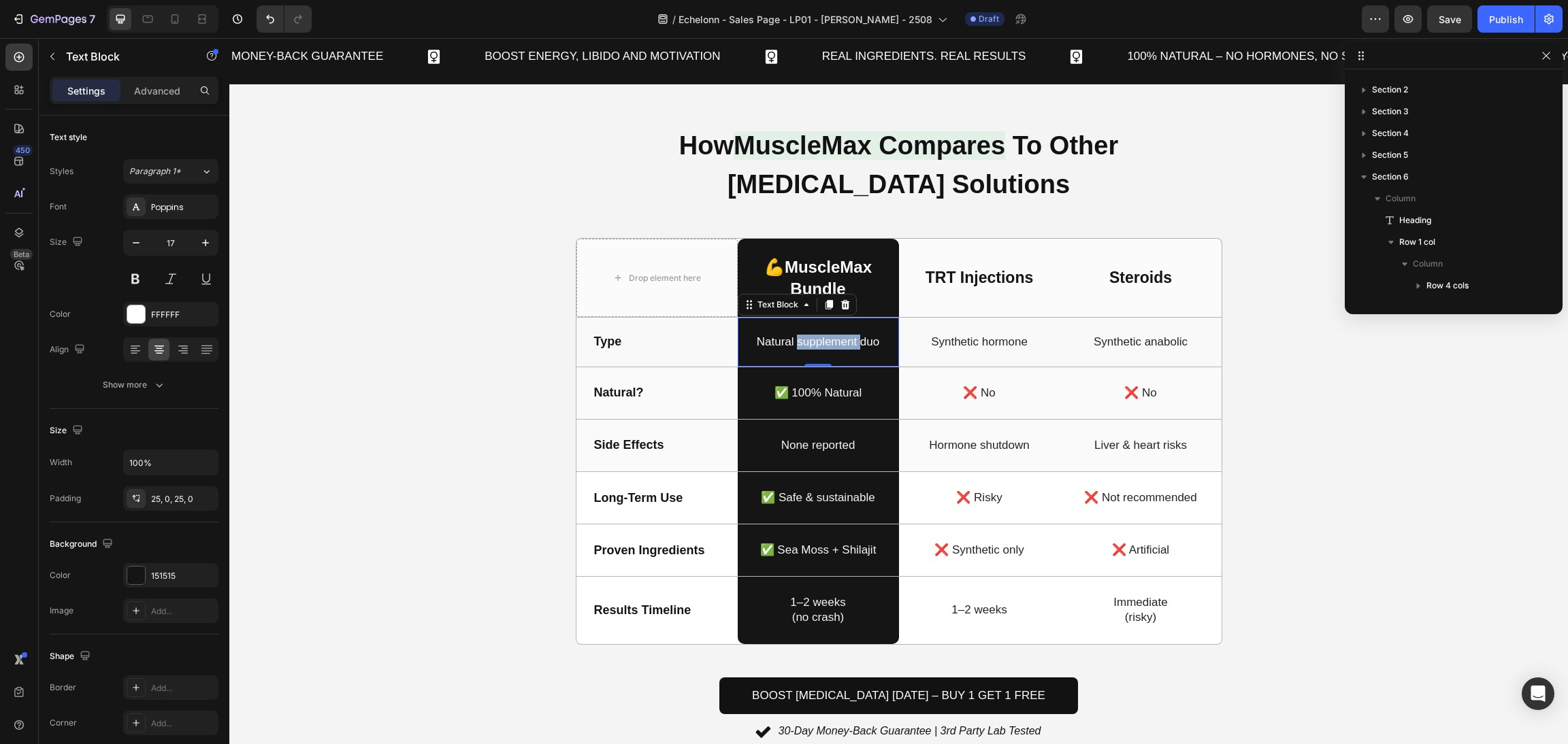
scroll to position [235, 0]
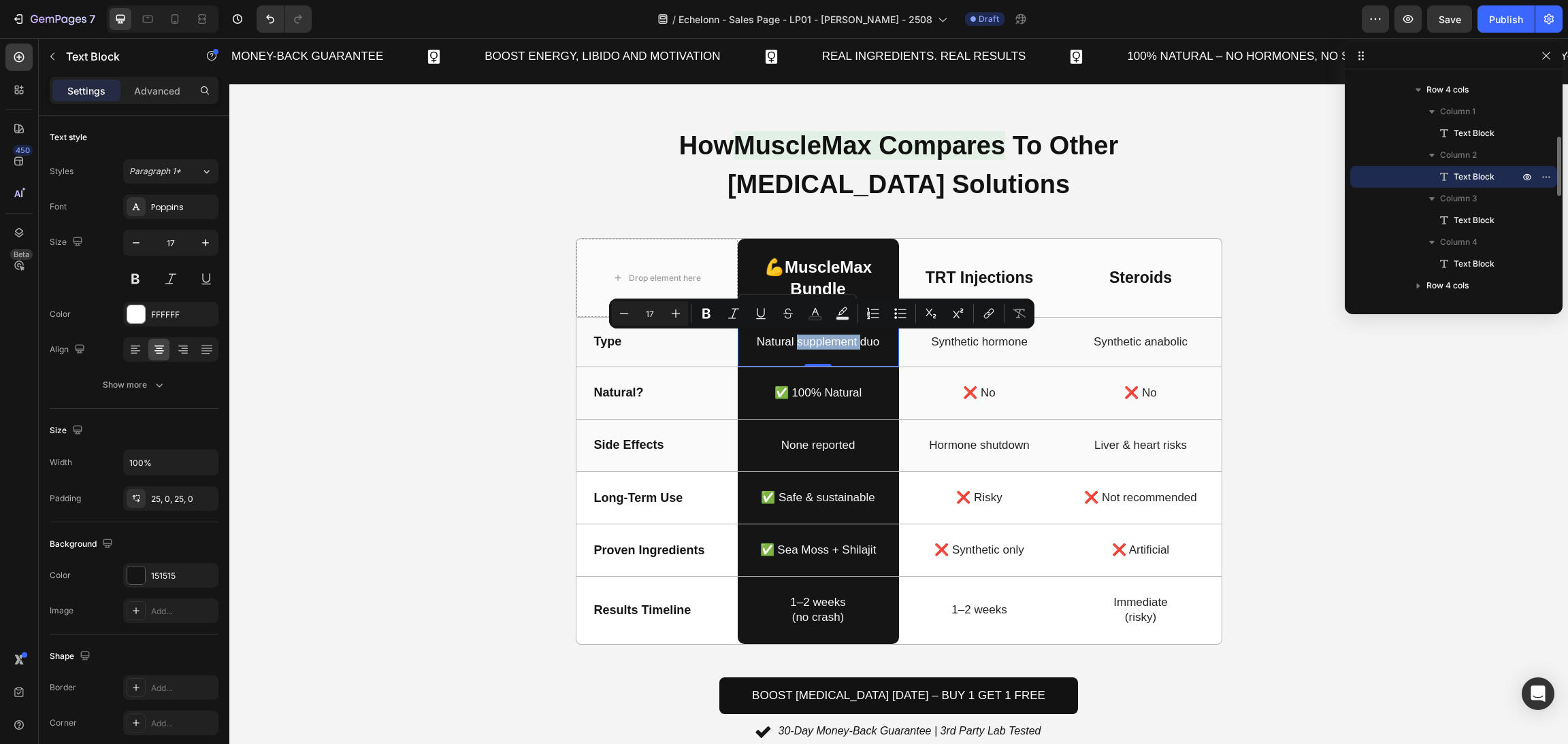
click at [862, 344] on p "Natural supplement duo" at bounding box center [819, 342] width 159 height 15
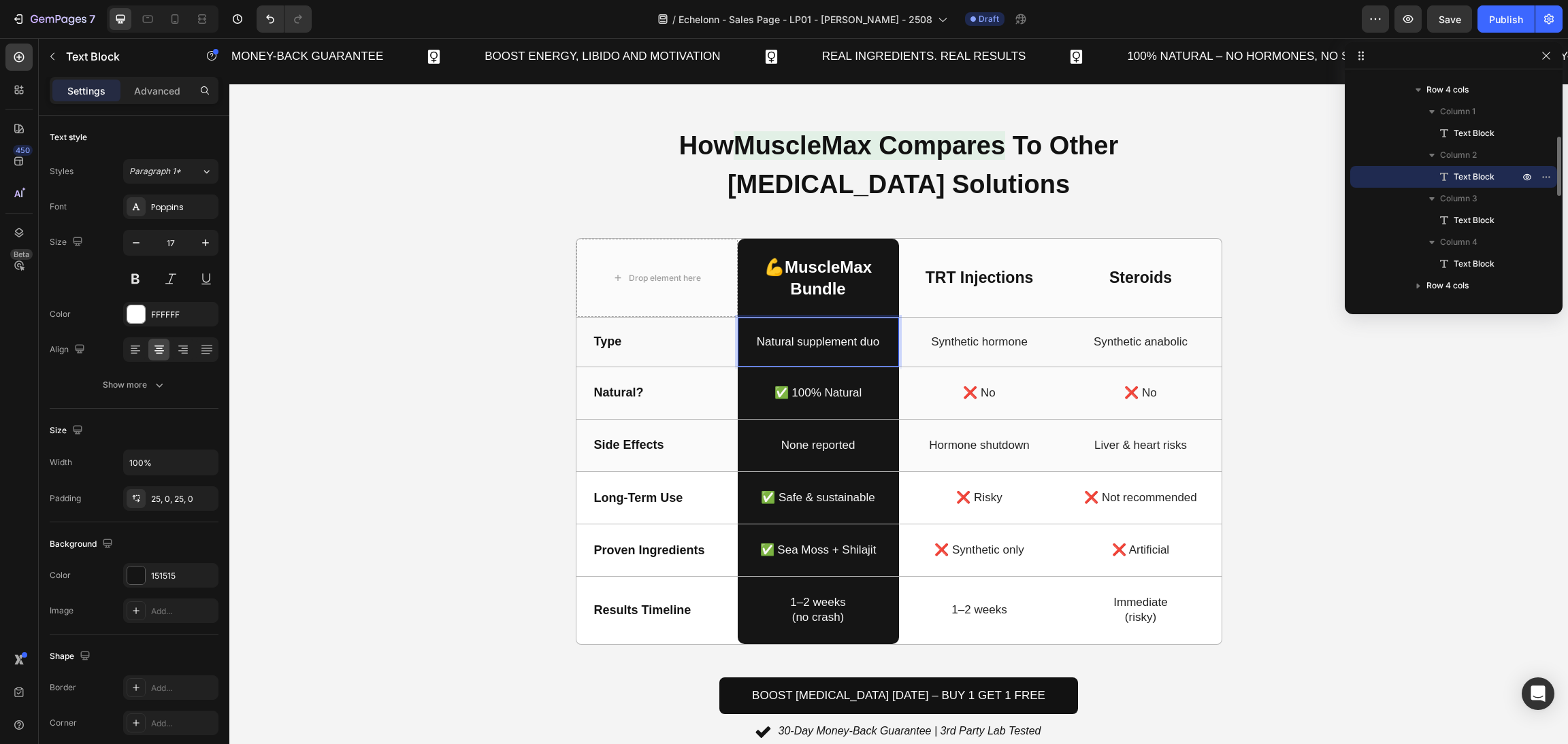
click at [850, 343] on p "Natural supplement duo" at bounding box center [819, 342] width 159 height 15
drag, startPoint x: 855, startPoint y: 345, endPoint x: 880, endPoint y: 355, distance: 26.9
click at [880, 355] on div "Natural supplement duo" at bounding box center [818, 342] width 161 height 49
click at [1354, 462] on div "How MuscleMax Compares To Other Testosterone Solutions Heading Drop element her…" at bounding box center [899, 434] width 1307 height 618
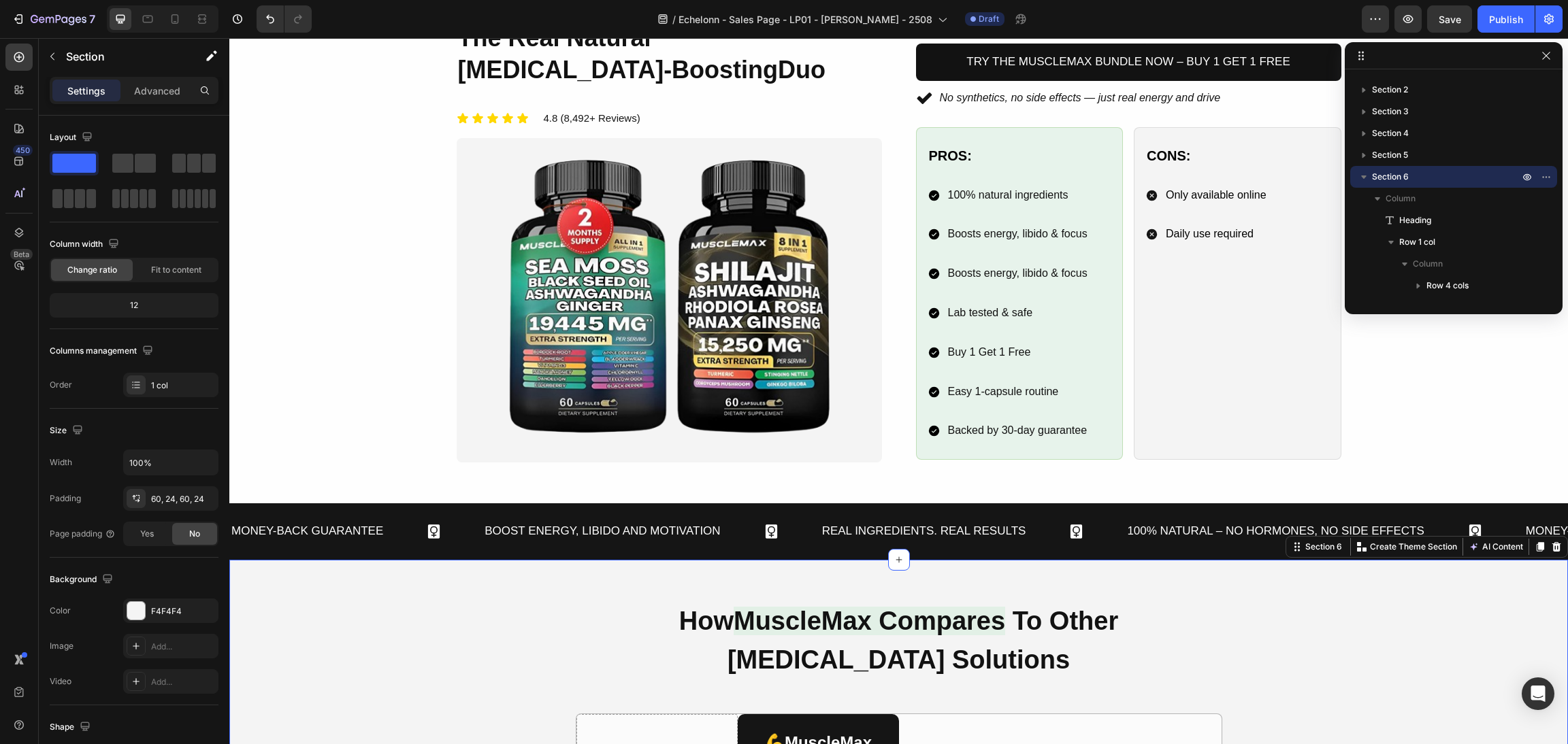
scroll to position [919, 0]
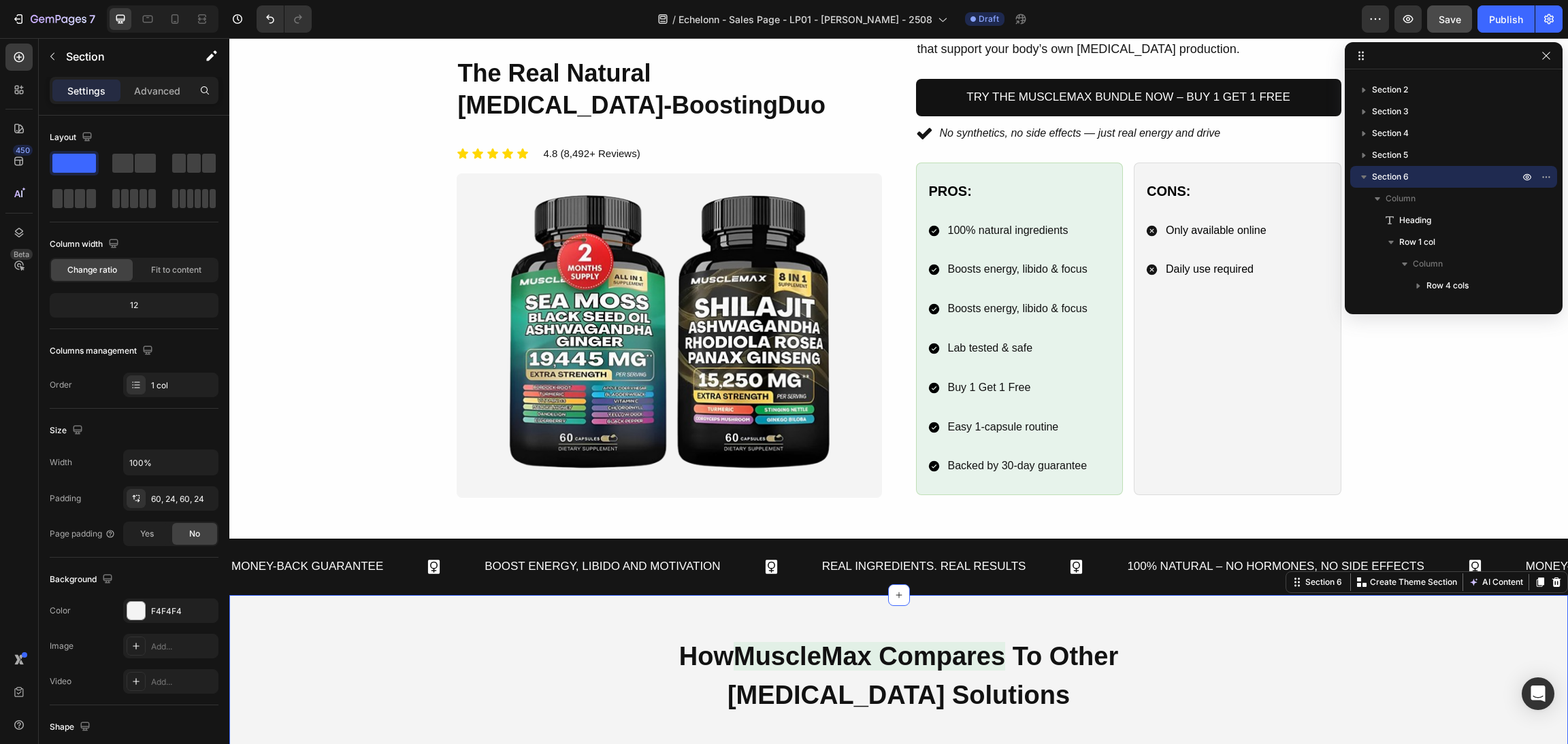
click at [1428, 23] on button "Save" at bounding box center [1450, 19] width 45 height 28
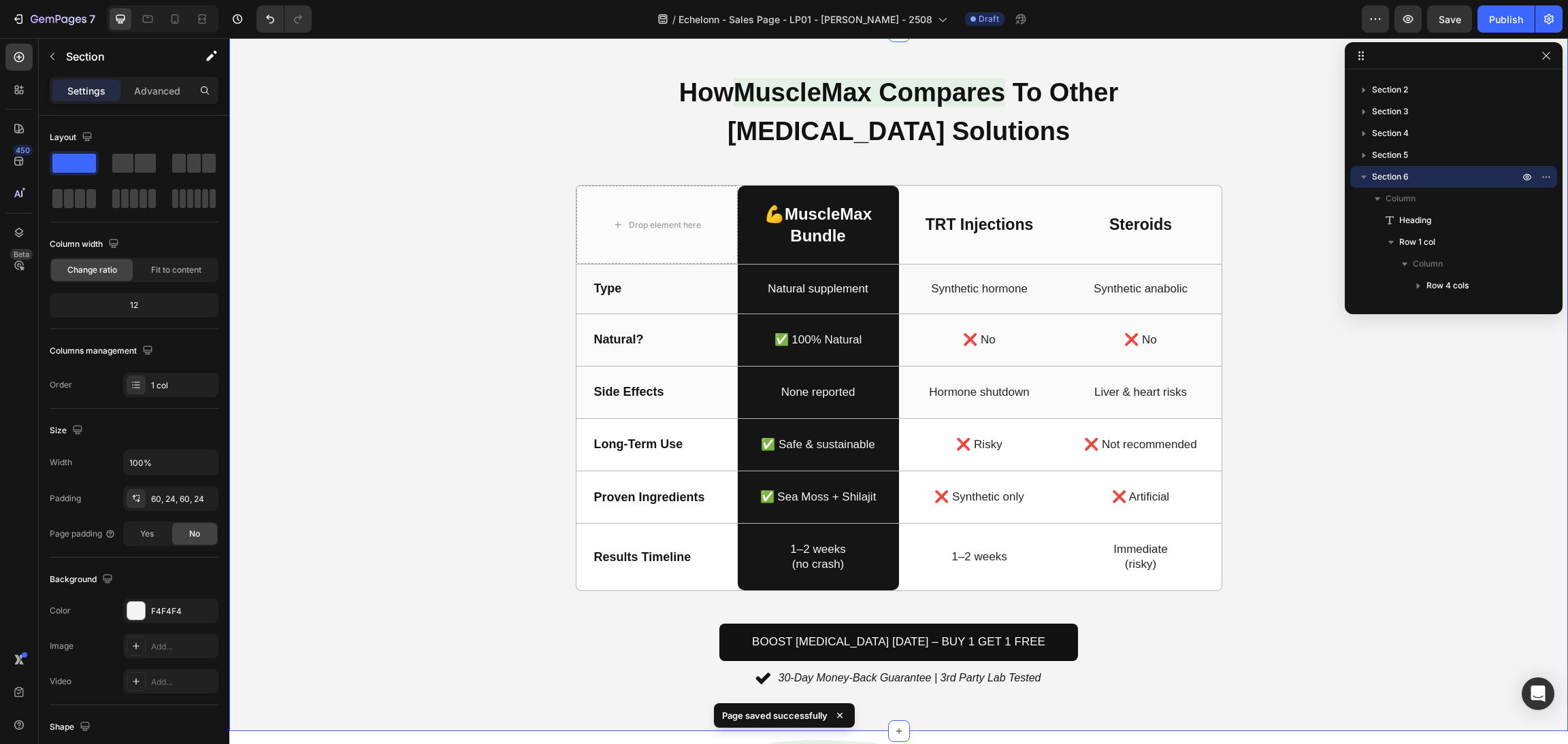
scroll to position [1531, 0]
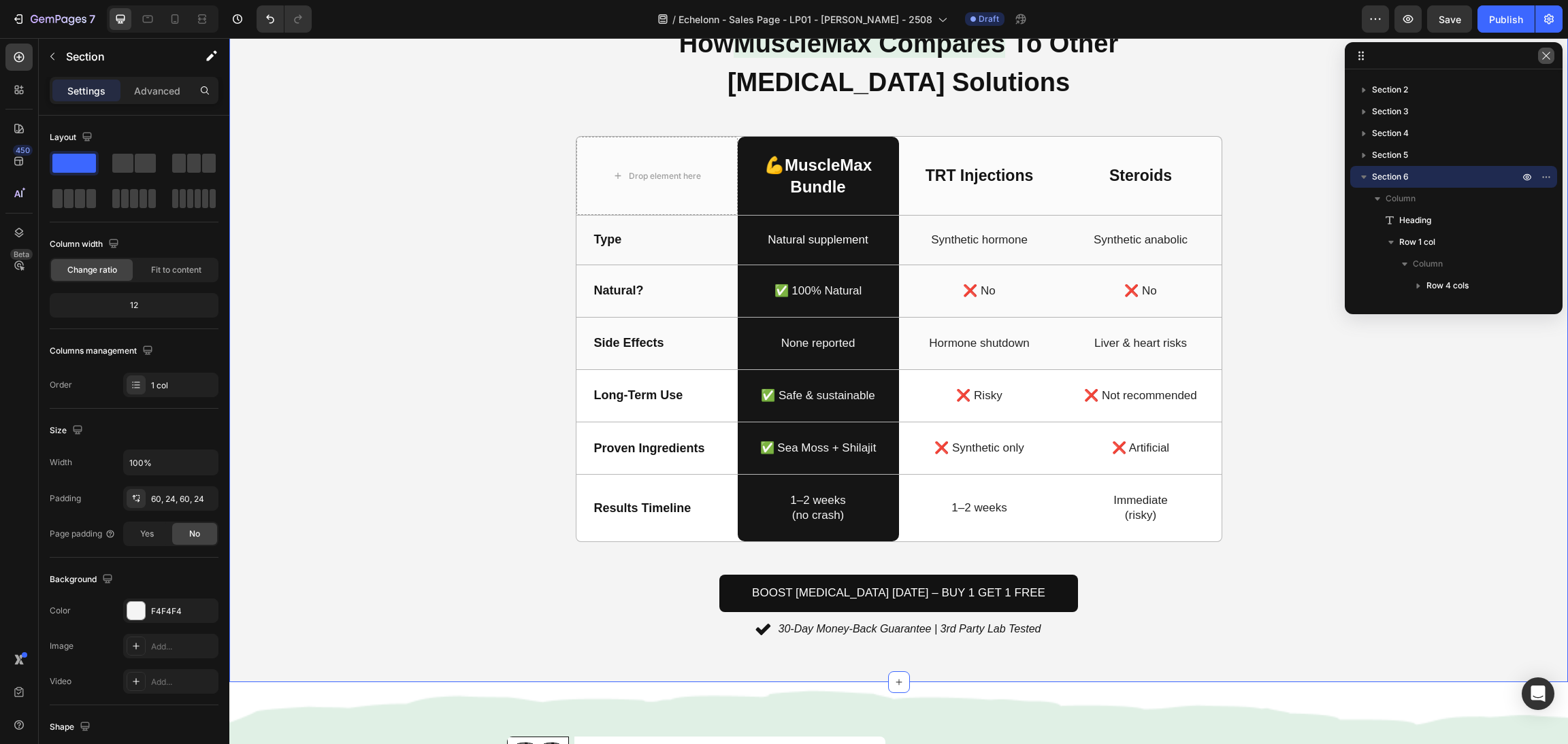
drag, startPoint x: 1542, startPoint y: 50, endPoint x: 1303, endPoint y: 7, distance: 242.8
click at [1542, 50] on icon "button" at bounding box center [1546, 55] width 11 height 11
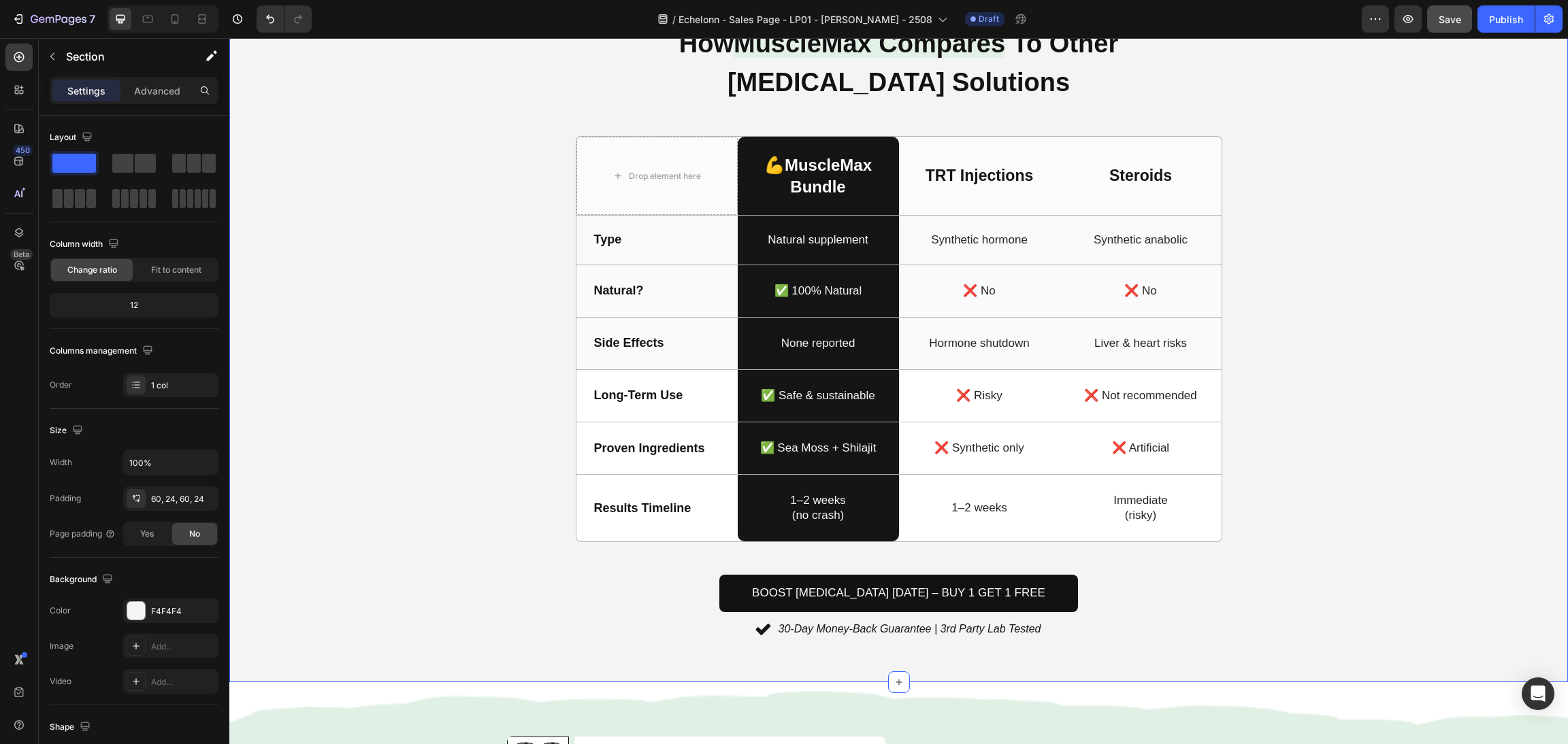
click at [1467, 17] on button "Save" at bounding box center [1450, 19] width 45 height 28
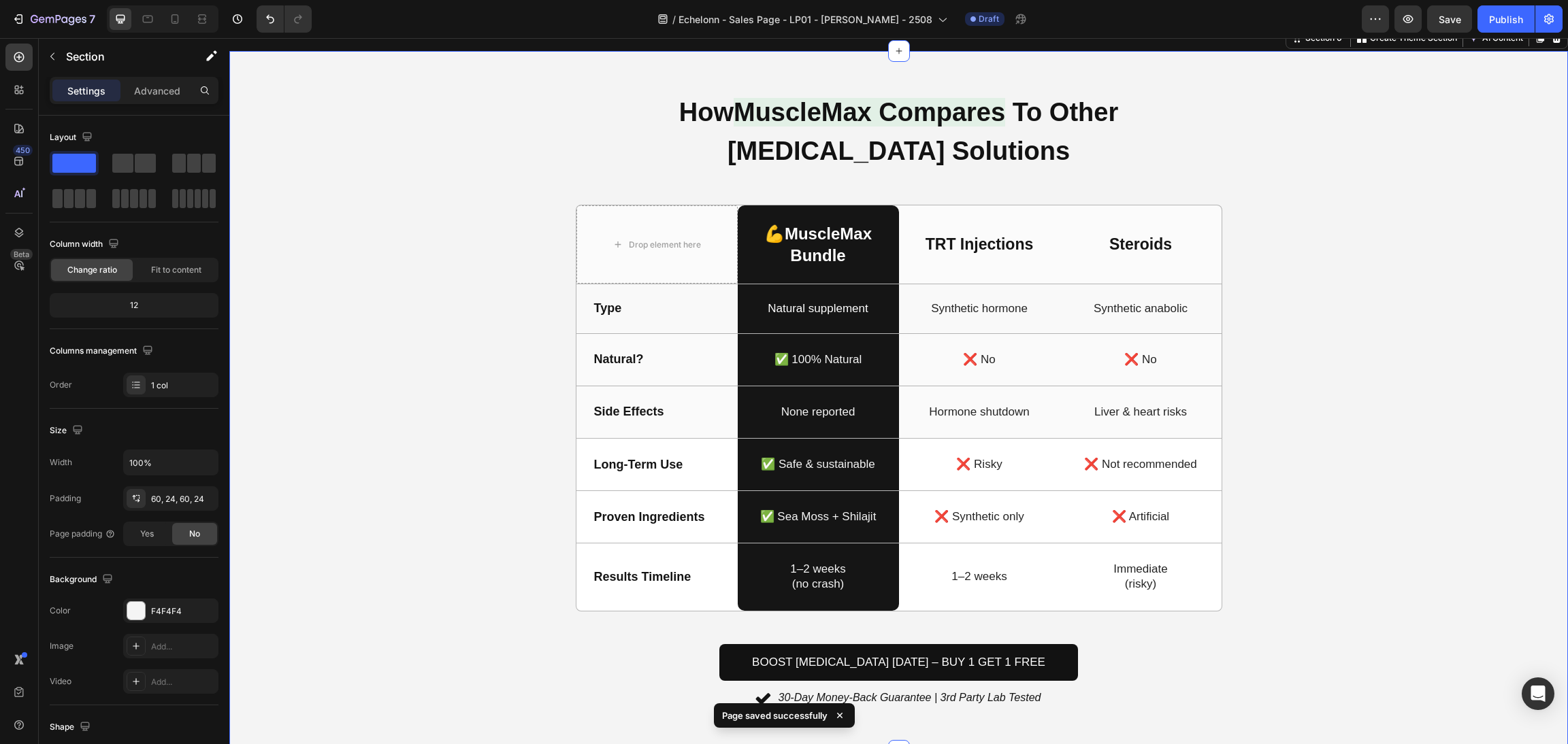
scroll to position [1430, 0]
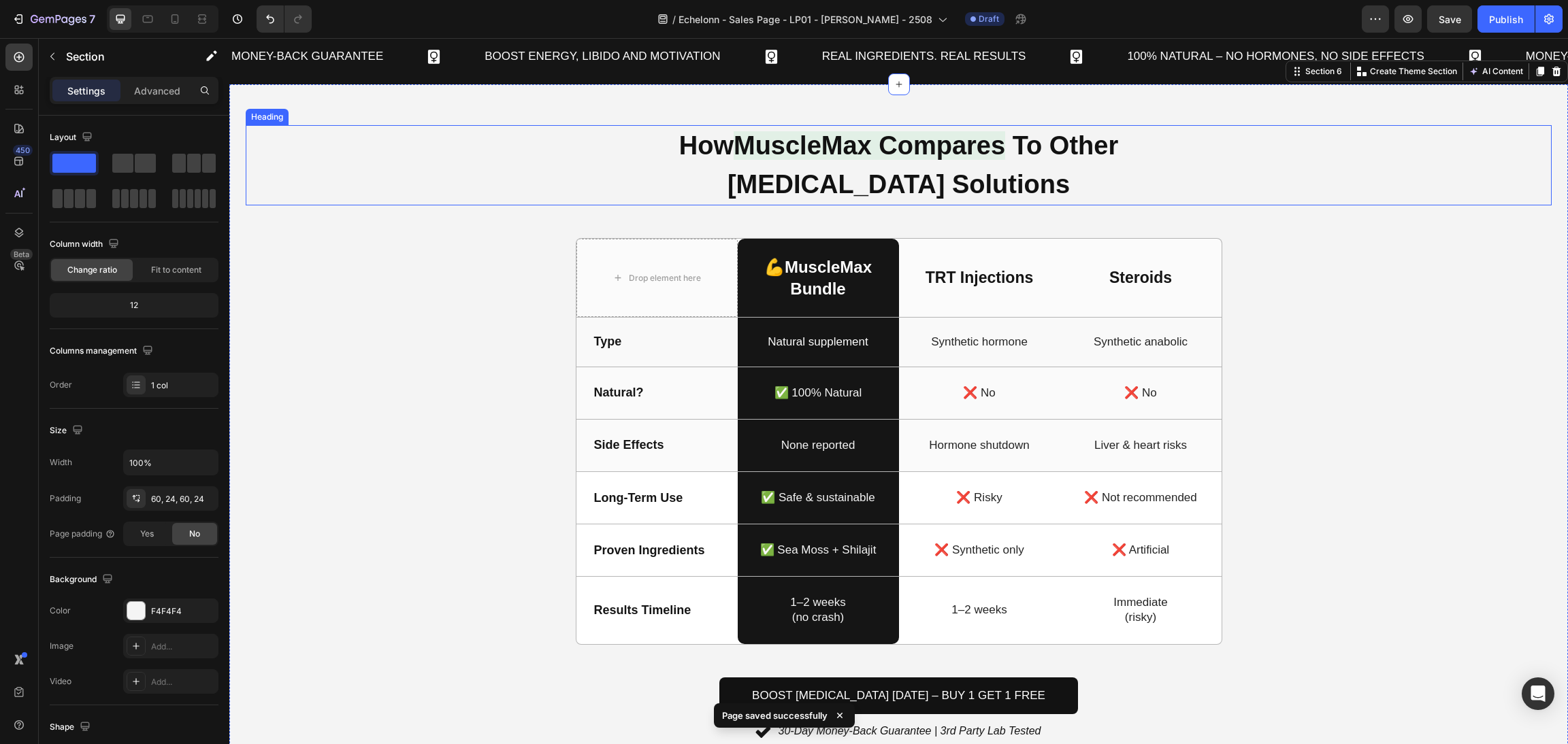
click at [1064, 160] on h2 "How MuscleMax Compares To Other Testosterone Solutions" at bounding box center [899, 165] width 612 height 80
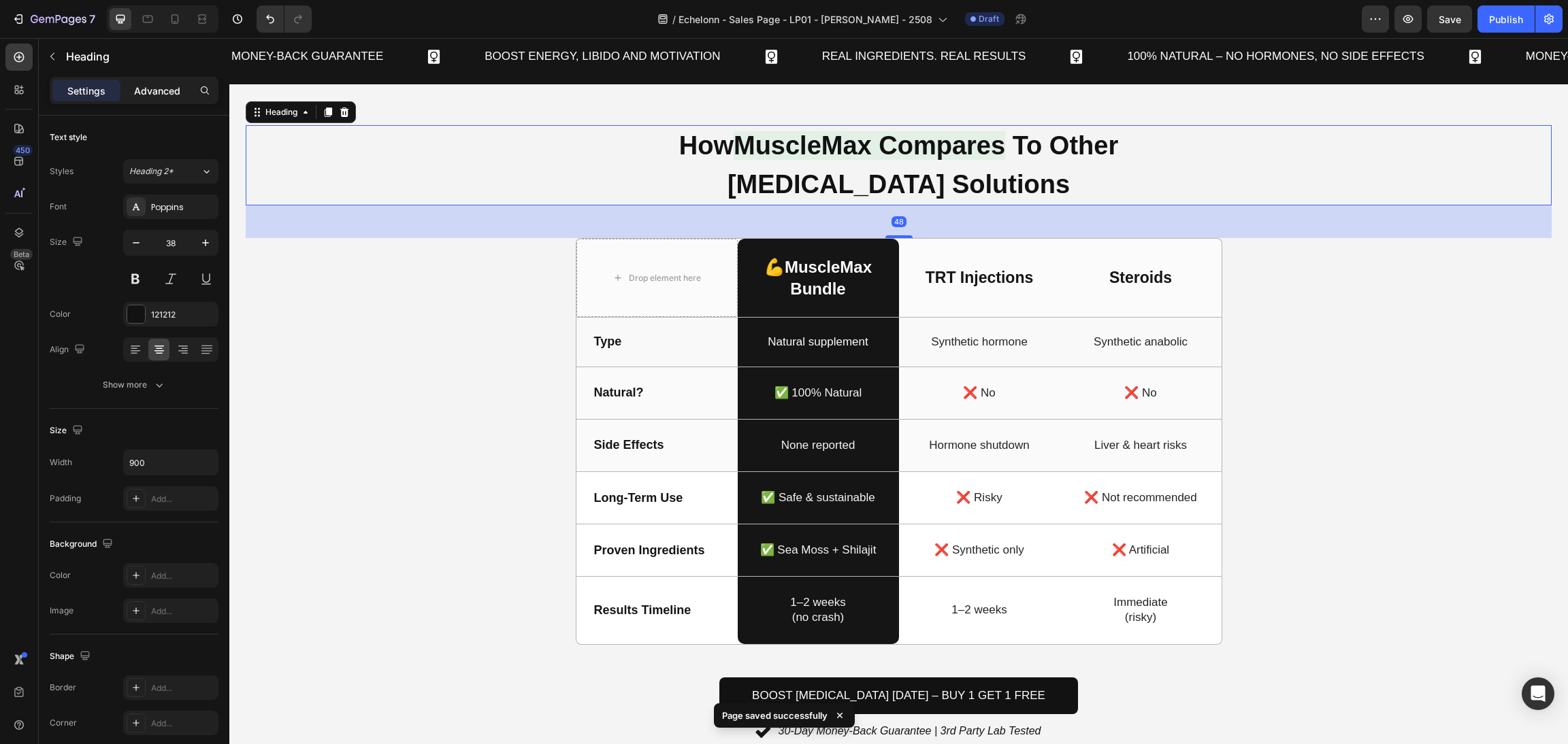
click at [166, 90] on p "Advanced" at bounding box center [157, 90] width 46 height 14
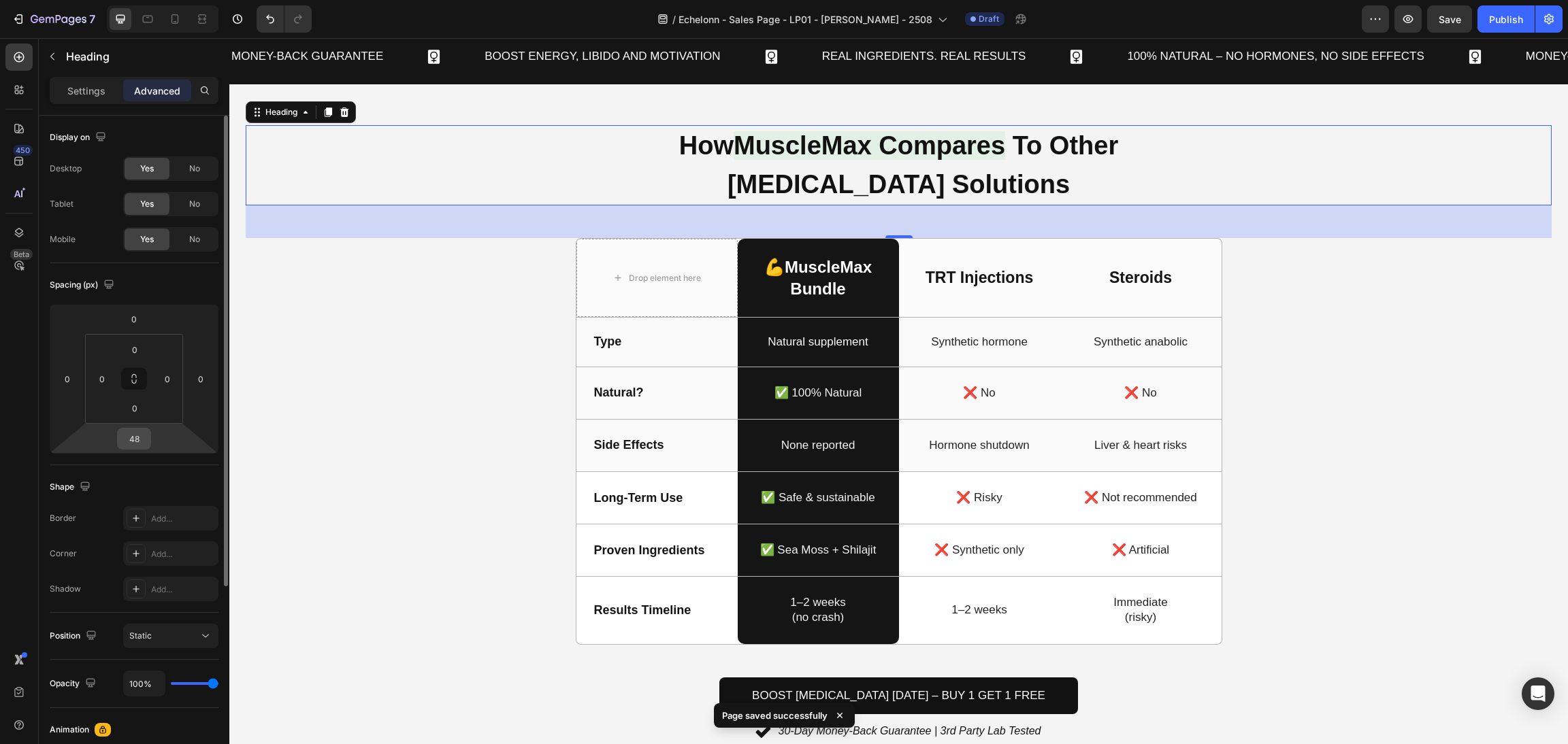
click at [129, 439] on input "48" at bounding box center [134, 438] width 28 height 20
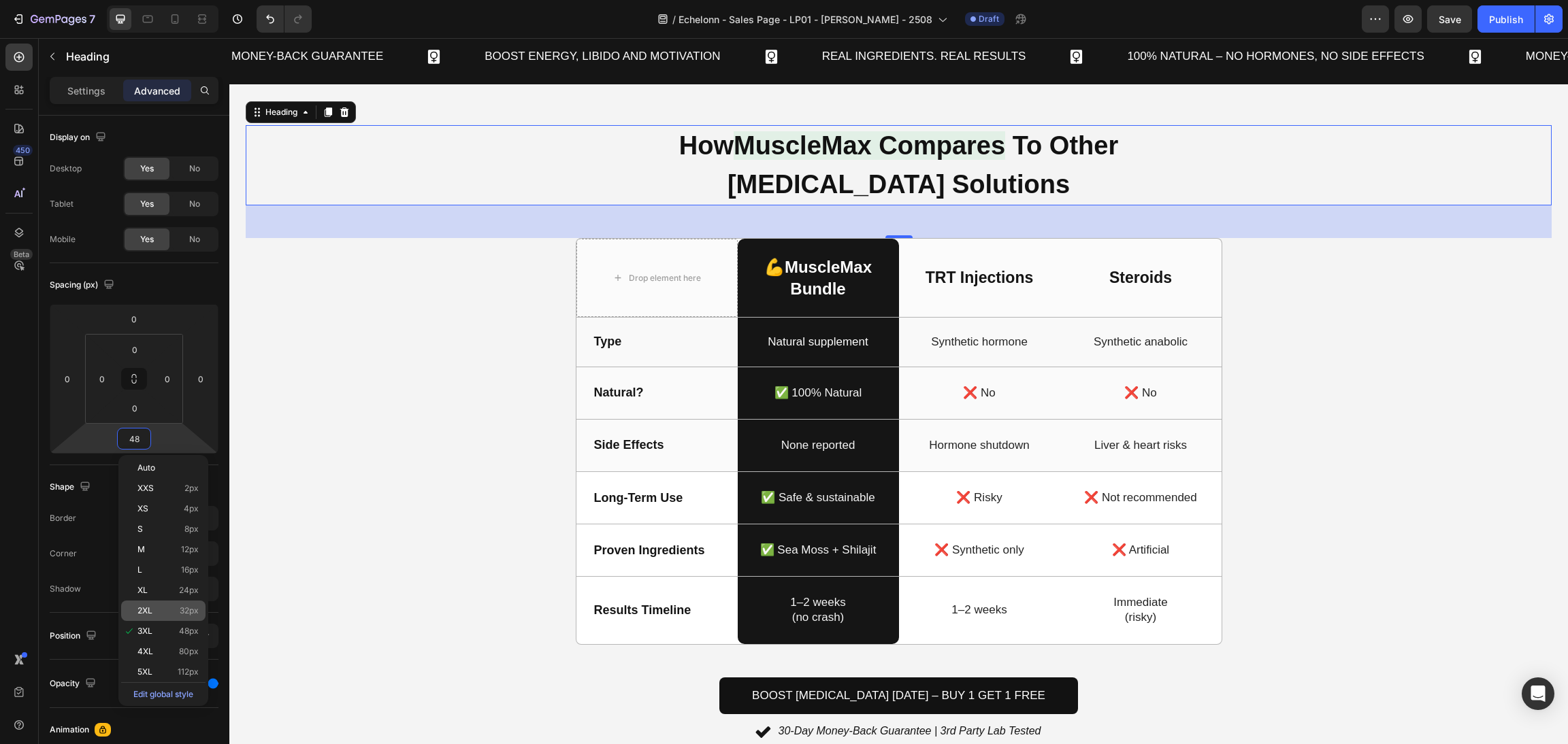
click at [165, 608] on p "2XL 32px" at bounding box center [168, 610] width 61 height 9
type input "32"
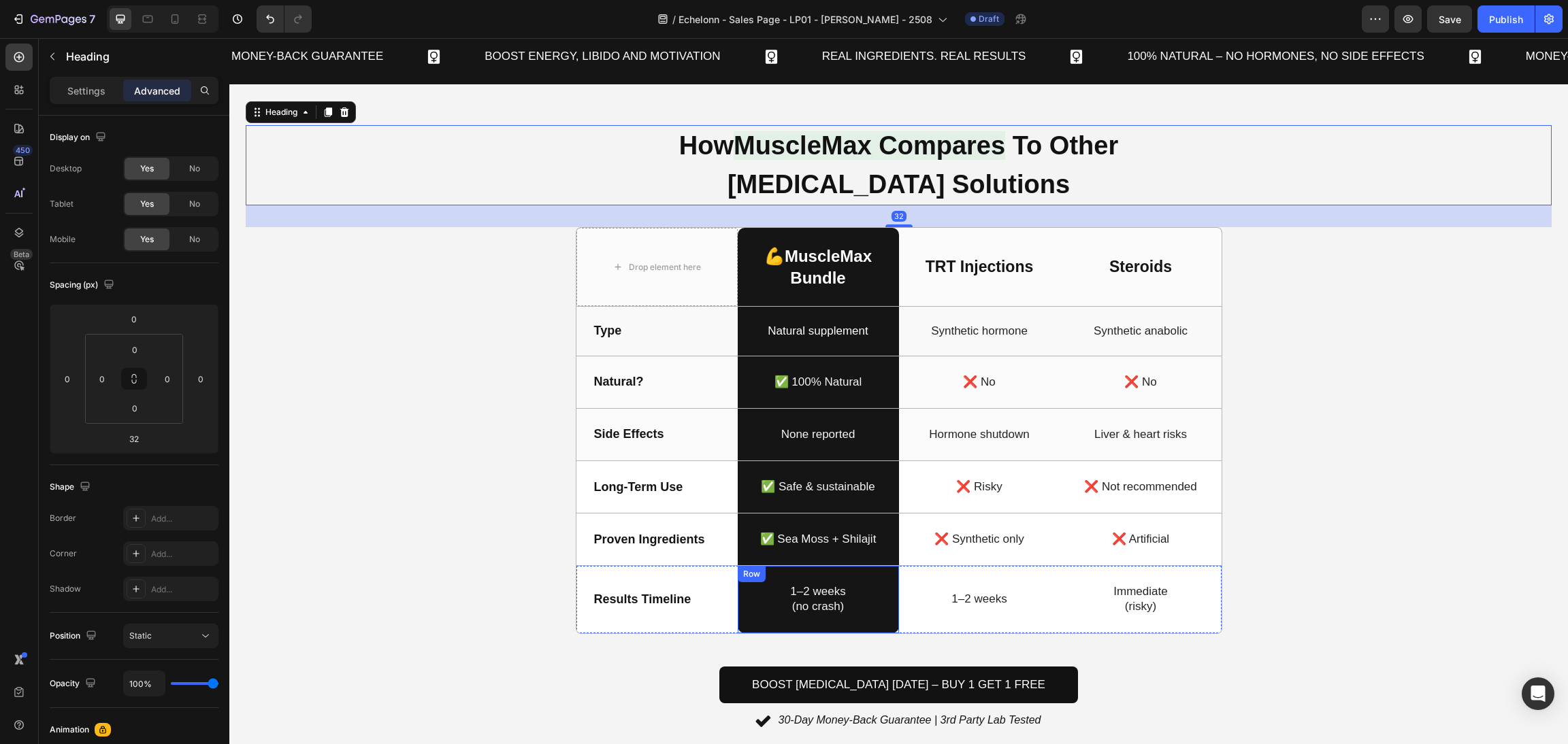
click at [1395, 473] on div "How MuscleMax Compares To Other Testosterone Solutions Heading 32 Drop element …" at bounding box center [899, 428] width 1307 height 607
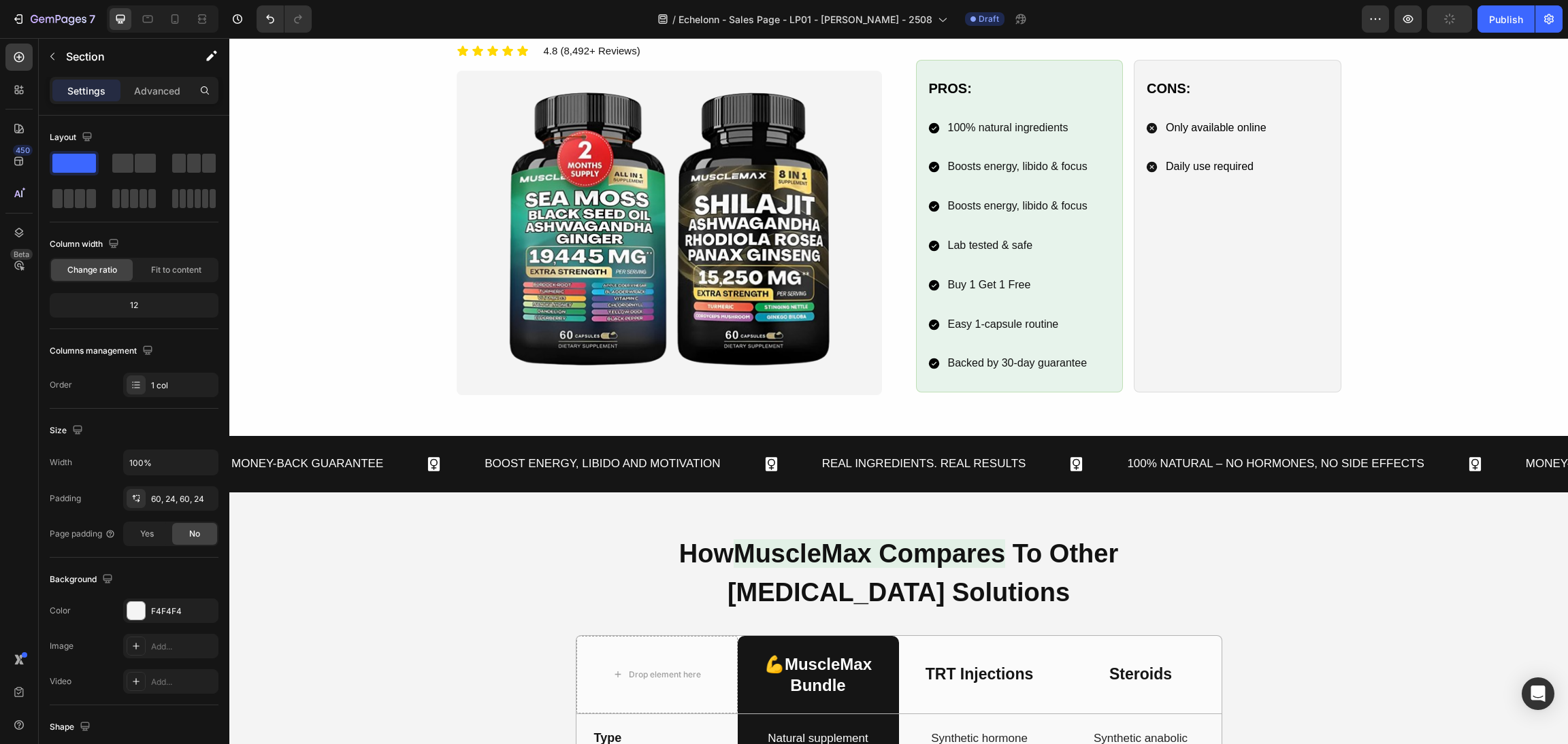
scroll to position [1021, 0]
click at [1007, 137] on p "100% natural ingredients" at bounding box center [1017, 129] width 140 height 20
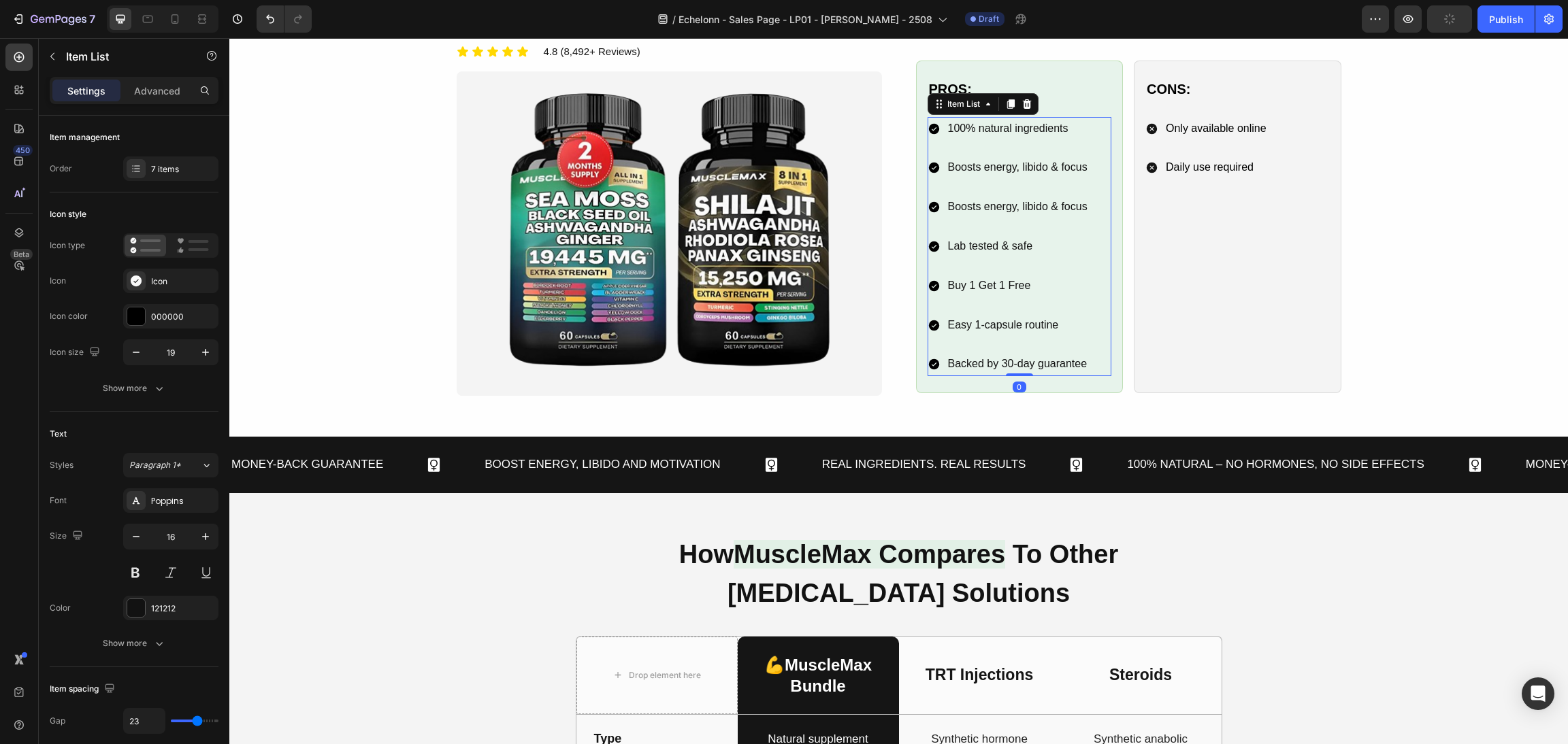
click at [1011, 134] on span "100% natural ingredients" at bounding box center [1008, 129] width 120 height 12
click at [1038, 131] on span "100% natural ingredients" at bounding box center [1008, 129] width 120 height 12
drag, startPoint x: 1012, startPoint y: 131, endPoint x: 886, endPoint y: 133, distance: 126.0
click at [886, 133] on div "Image 🔥 Meet the MuscleMax Bundle Heading The Real Natural Testosterone-Boostin…" at bounding box center [899, 152] width 885 height 487
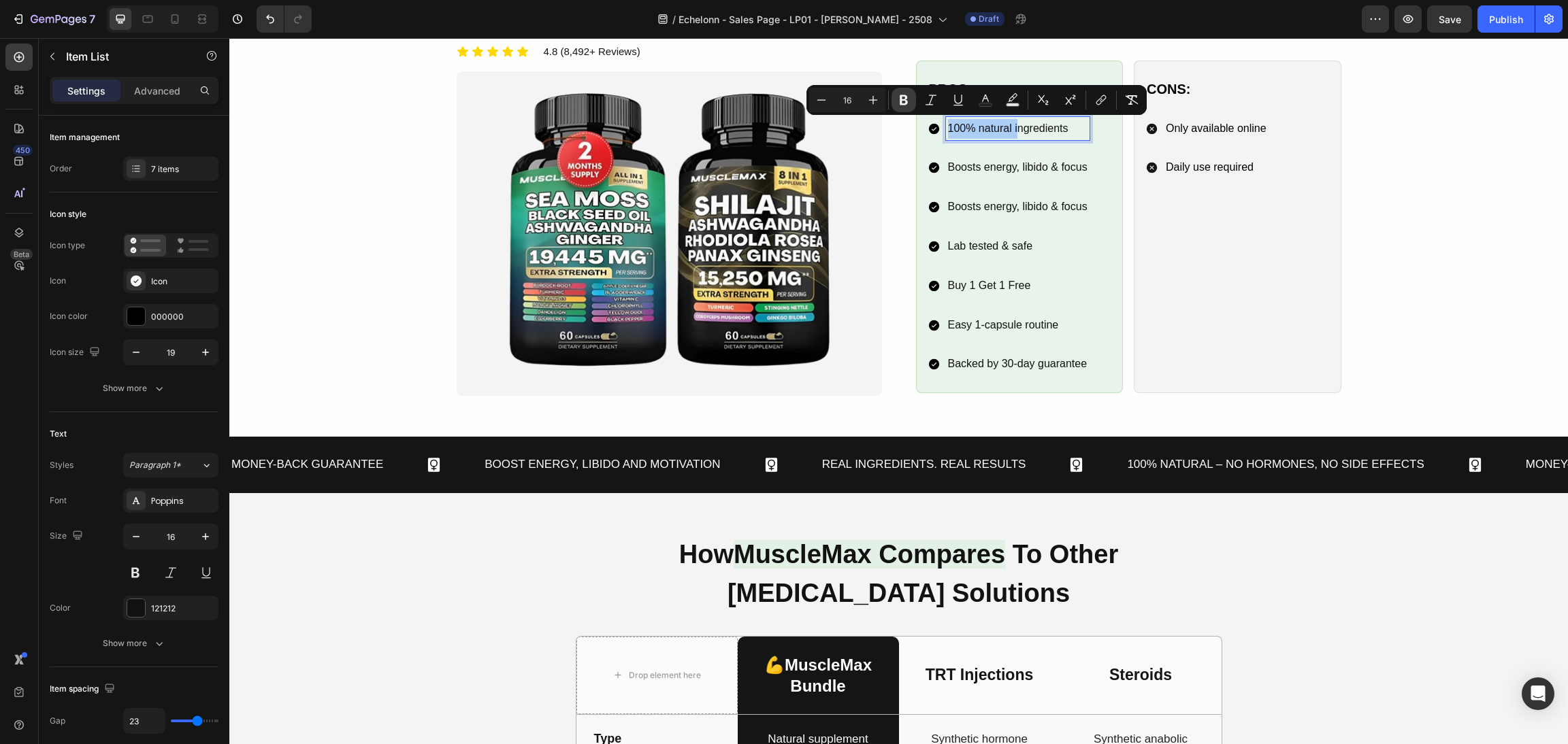
click at [905, 100] on icon "Editor contextual toolbar" at bounding box center [904, 100] width 8 height 10
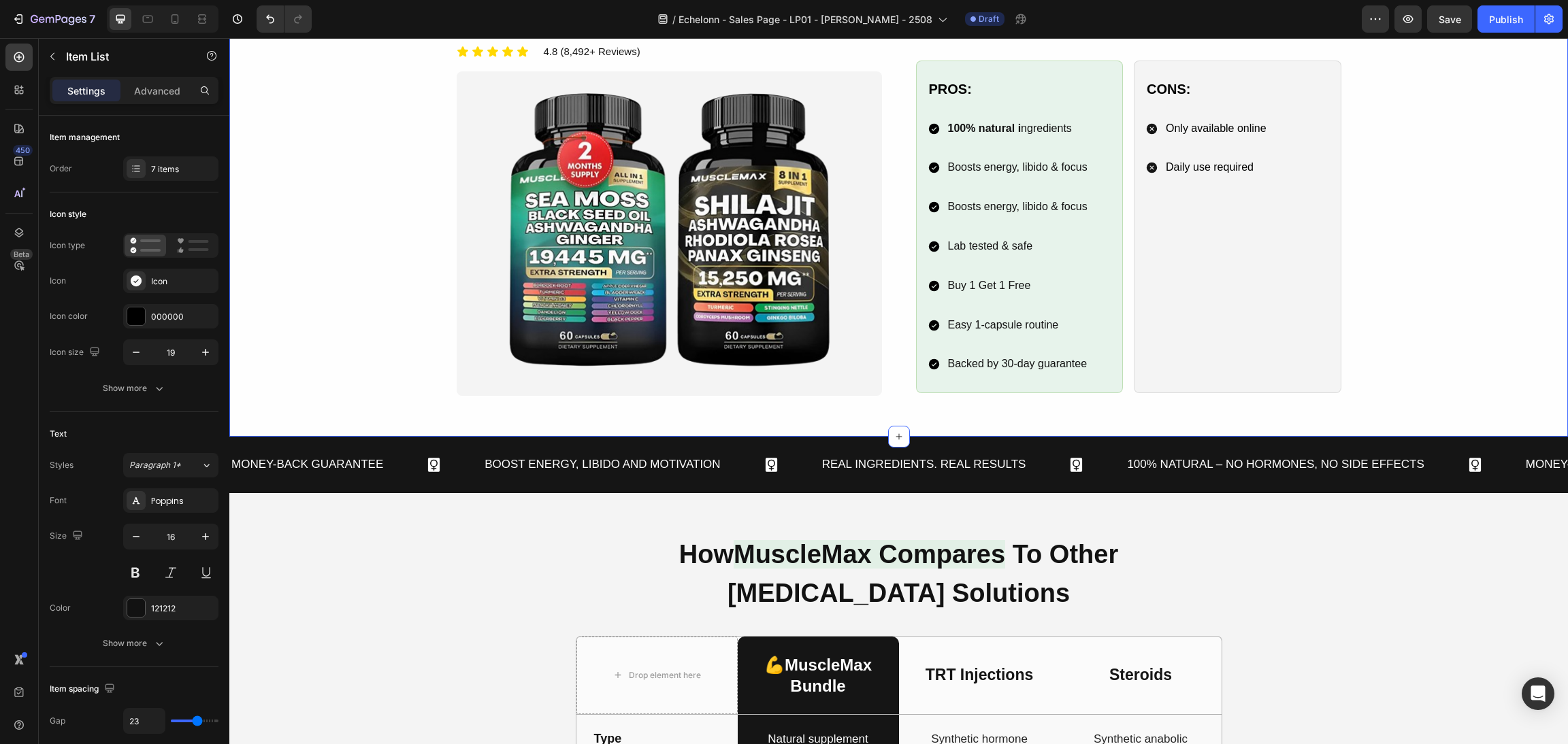
scroll to position [919, 0]
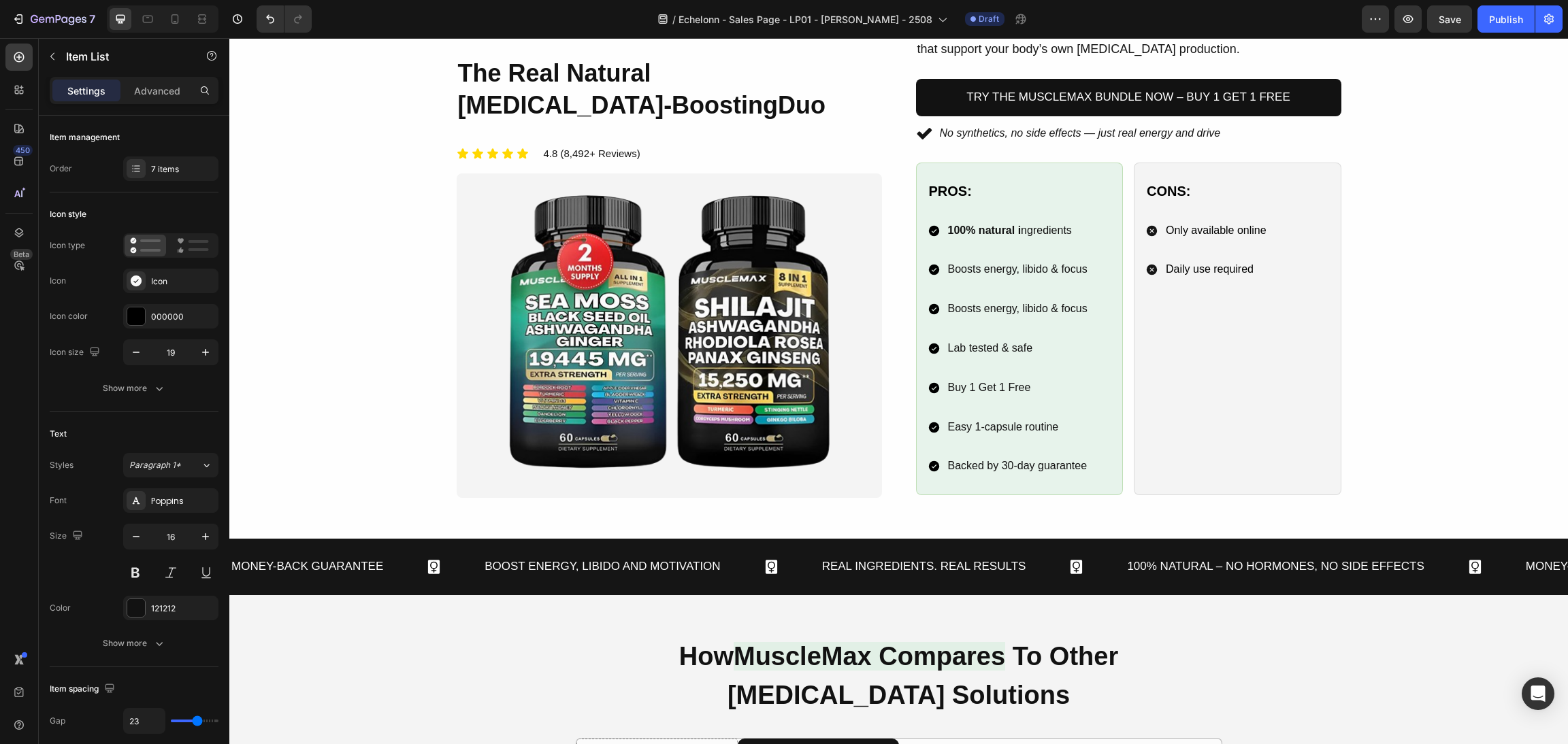
click at [1009, 233] on strong "100% natural i" at bounding box center [985, 230] width 74 height 12
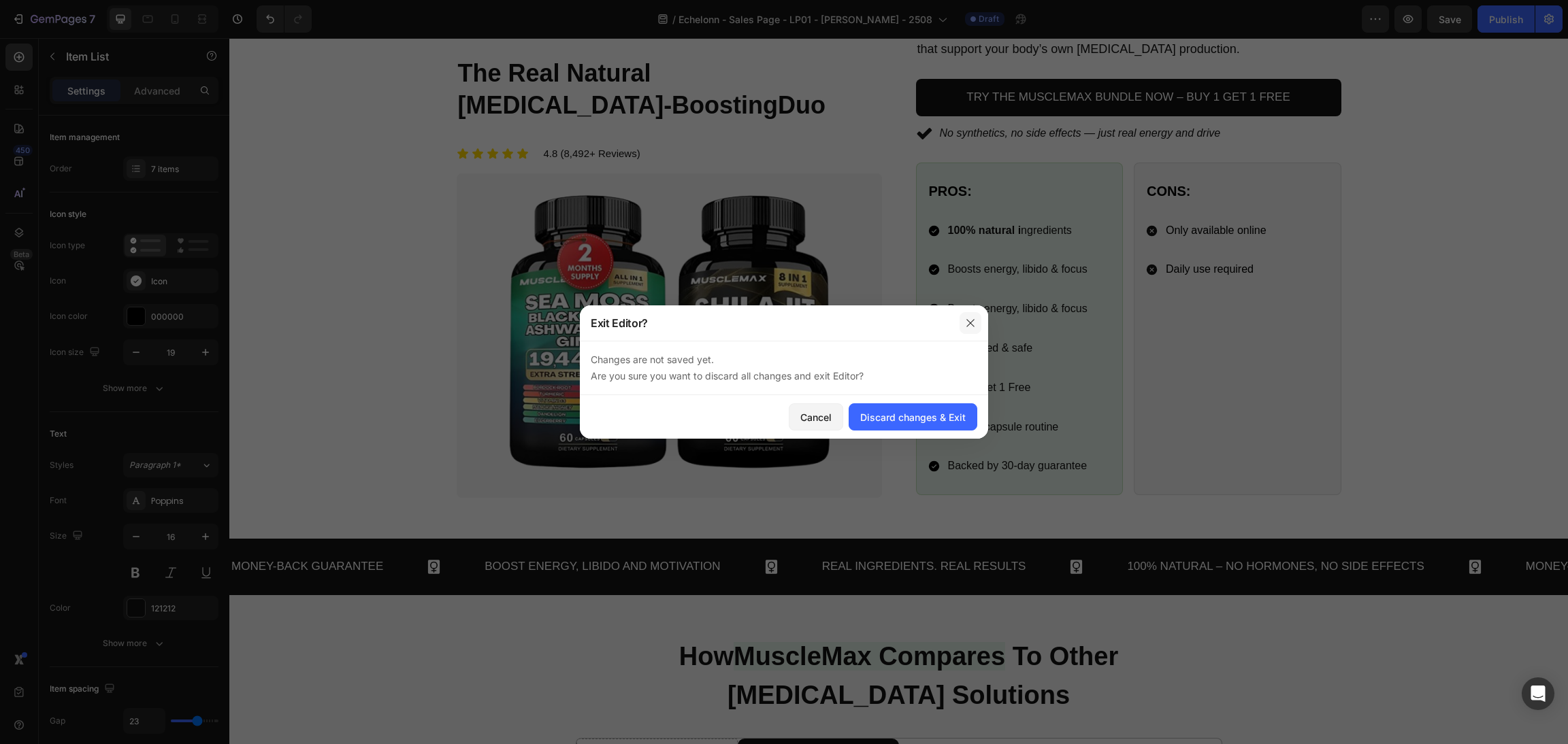
click at [962, 323] on button "button" at bounding box center [971, 323] width 22 height 22
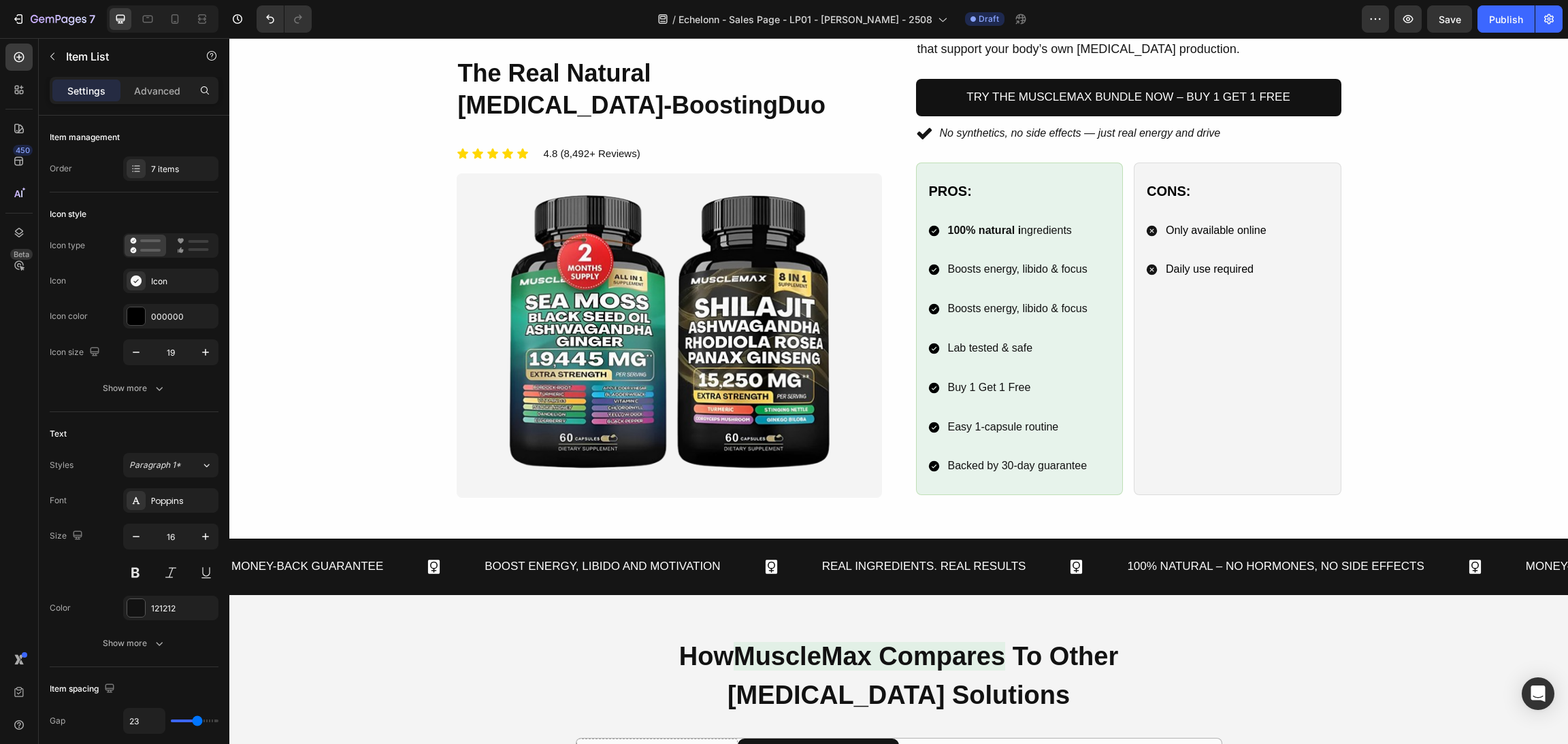
click at [1026, 229] on span "100% natural i ngredients" at bounding box center [1010, 230] width 124 height 12
click at [1017, 234] on span "100% natural i ngredients" at bounding box center [1010, 230] width 124 height 12
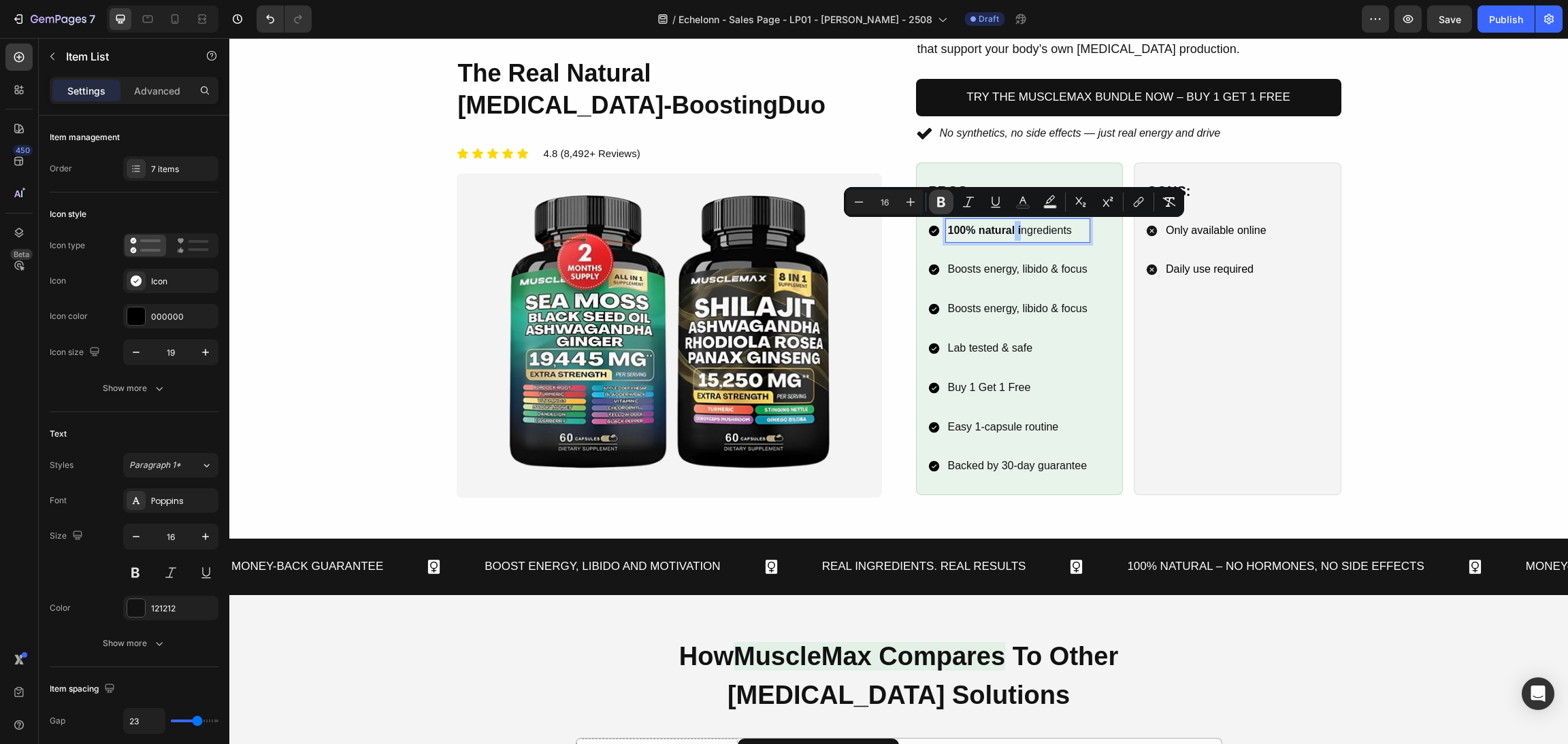
click at [940, 197] on icon "Editor contextual toolbar" at bounding box center [941, 202] width 8 height 10
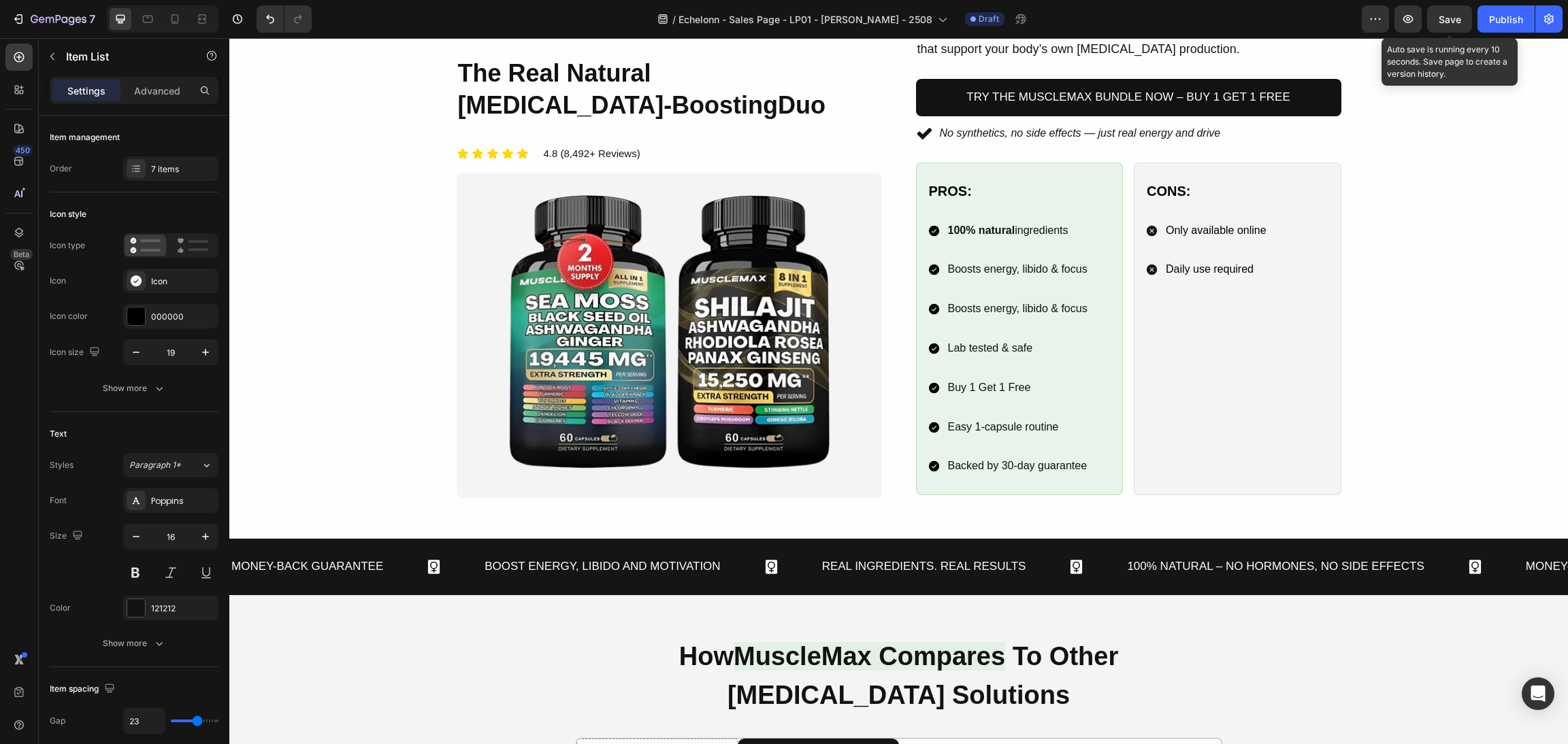
click at [1452, 20] on span "Save" at bounding box center [1449, 19] width 23 height 12
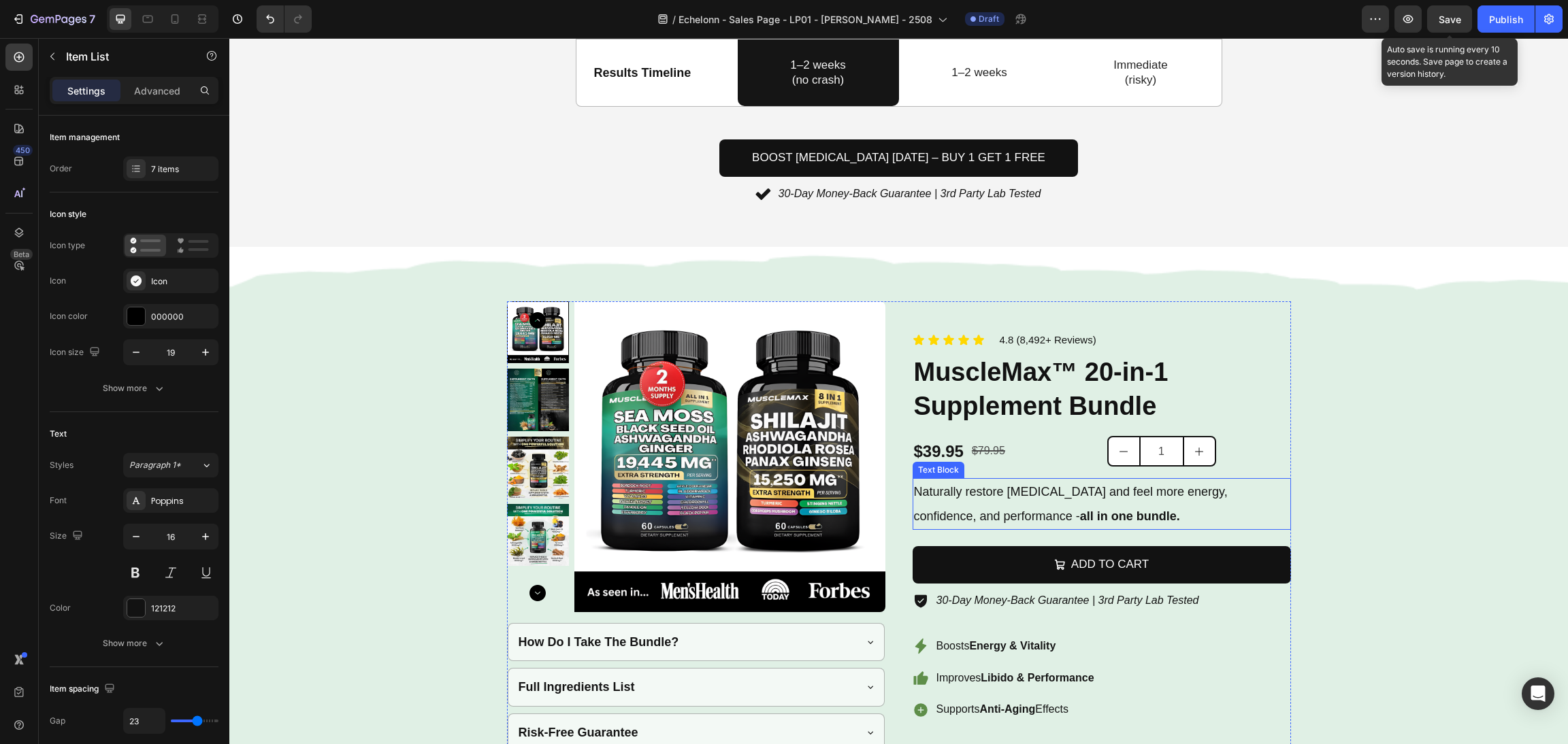
scroll to position [2042, 0]
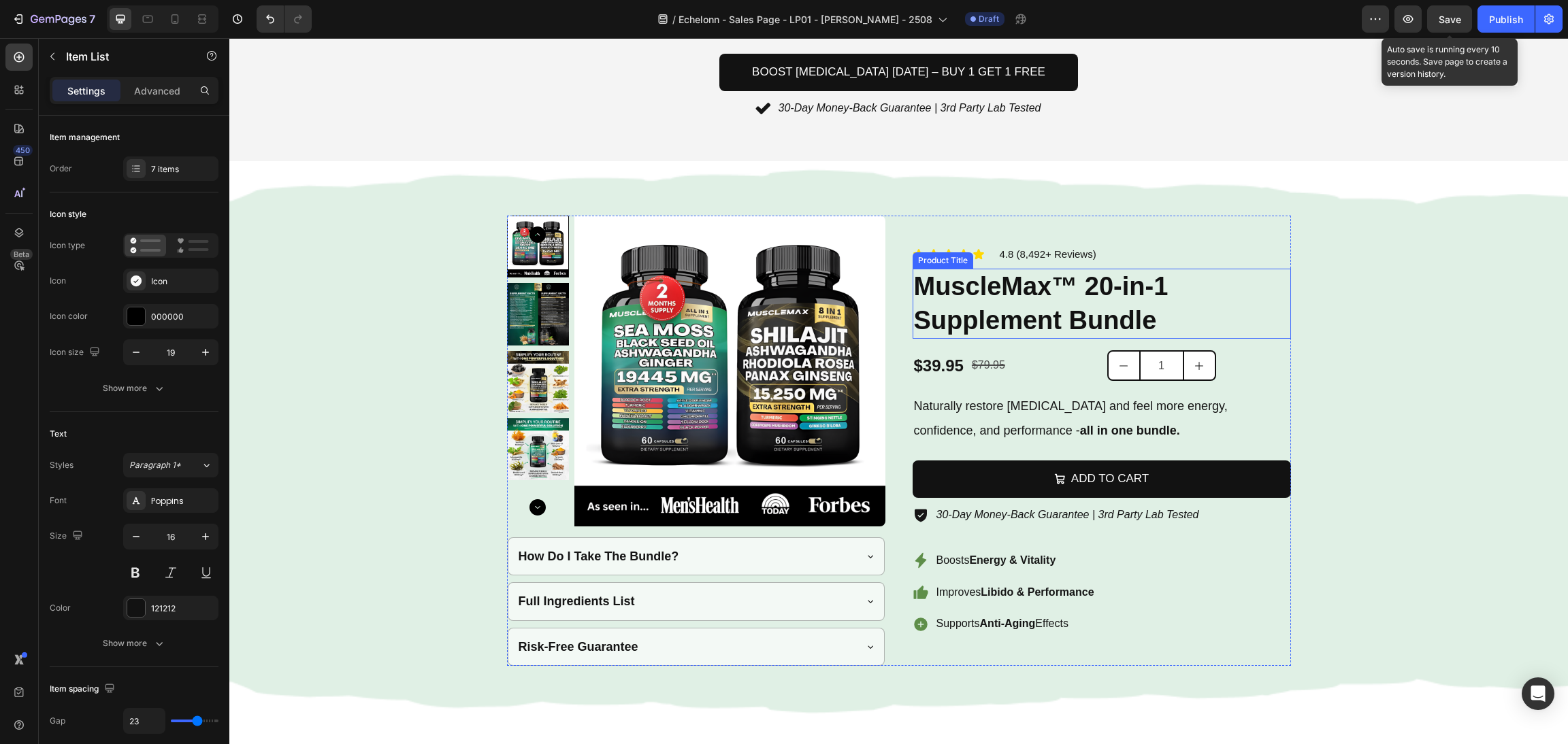
click at [1317, 229] on div "Background Image" at bounding box center [899, 441] width 1339 height 559
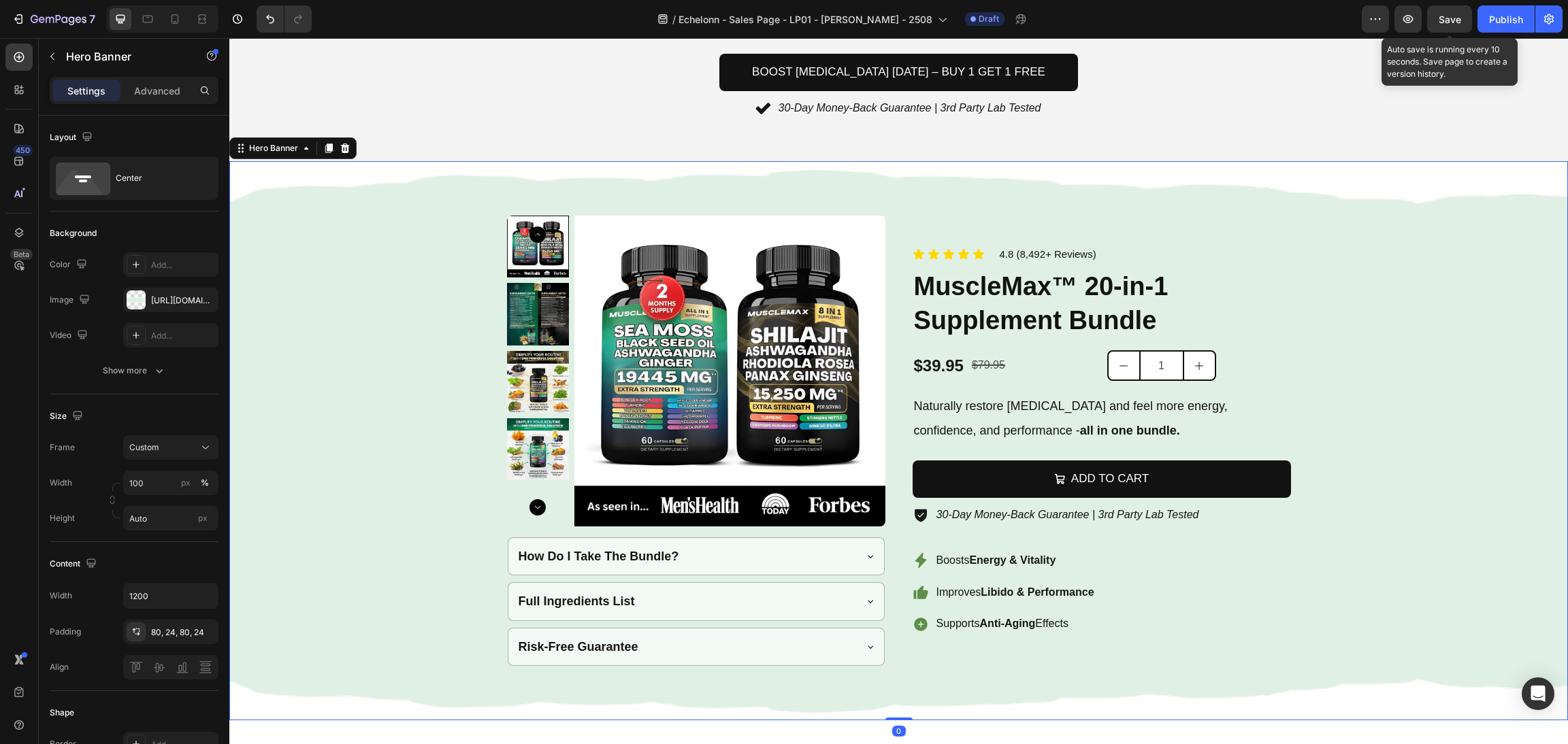
click at [327, 149] on icon at bounding box center [328, 148] width 8 height 9
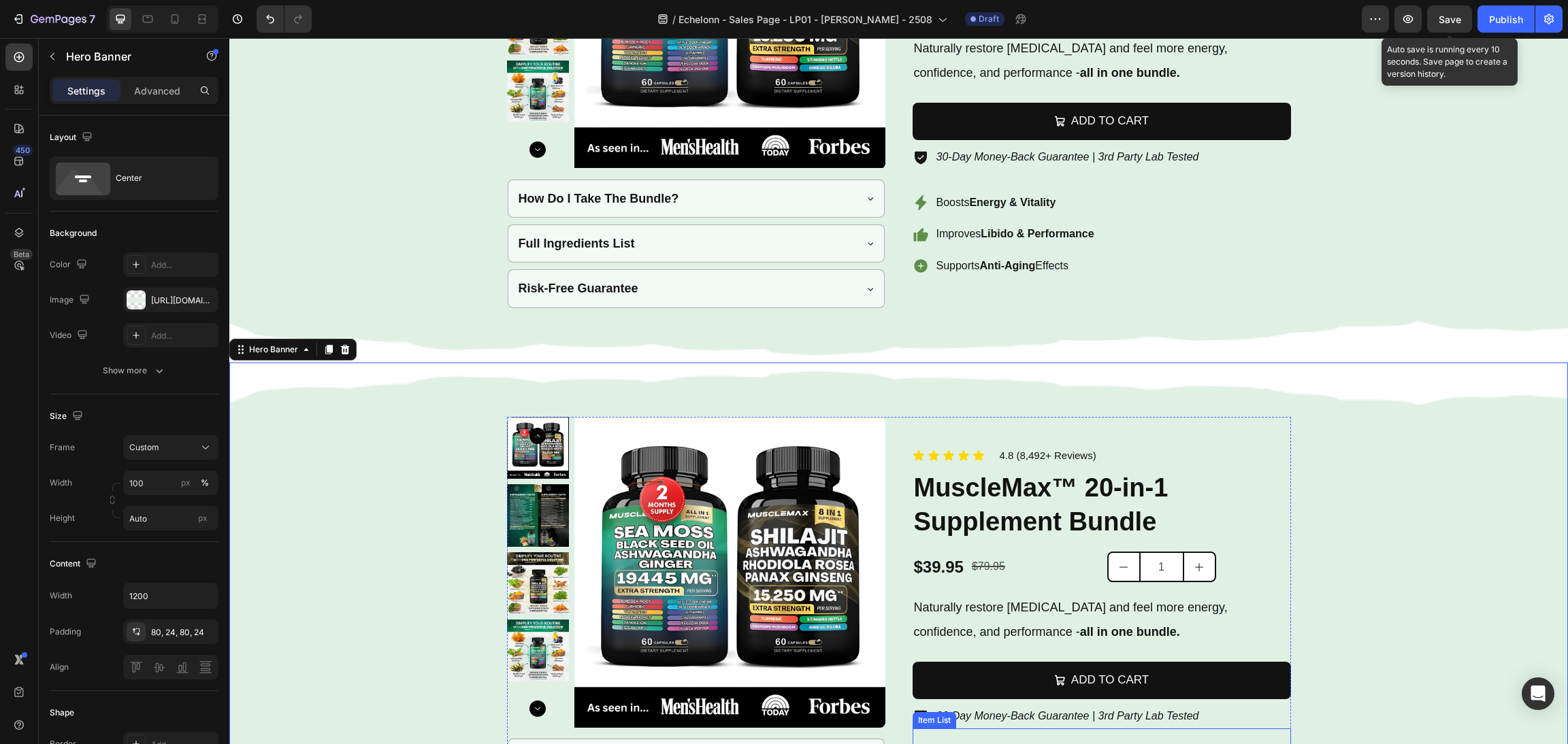
scroll to position [2680, 0]
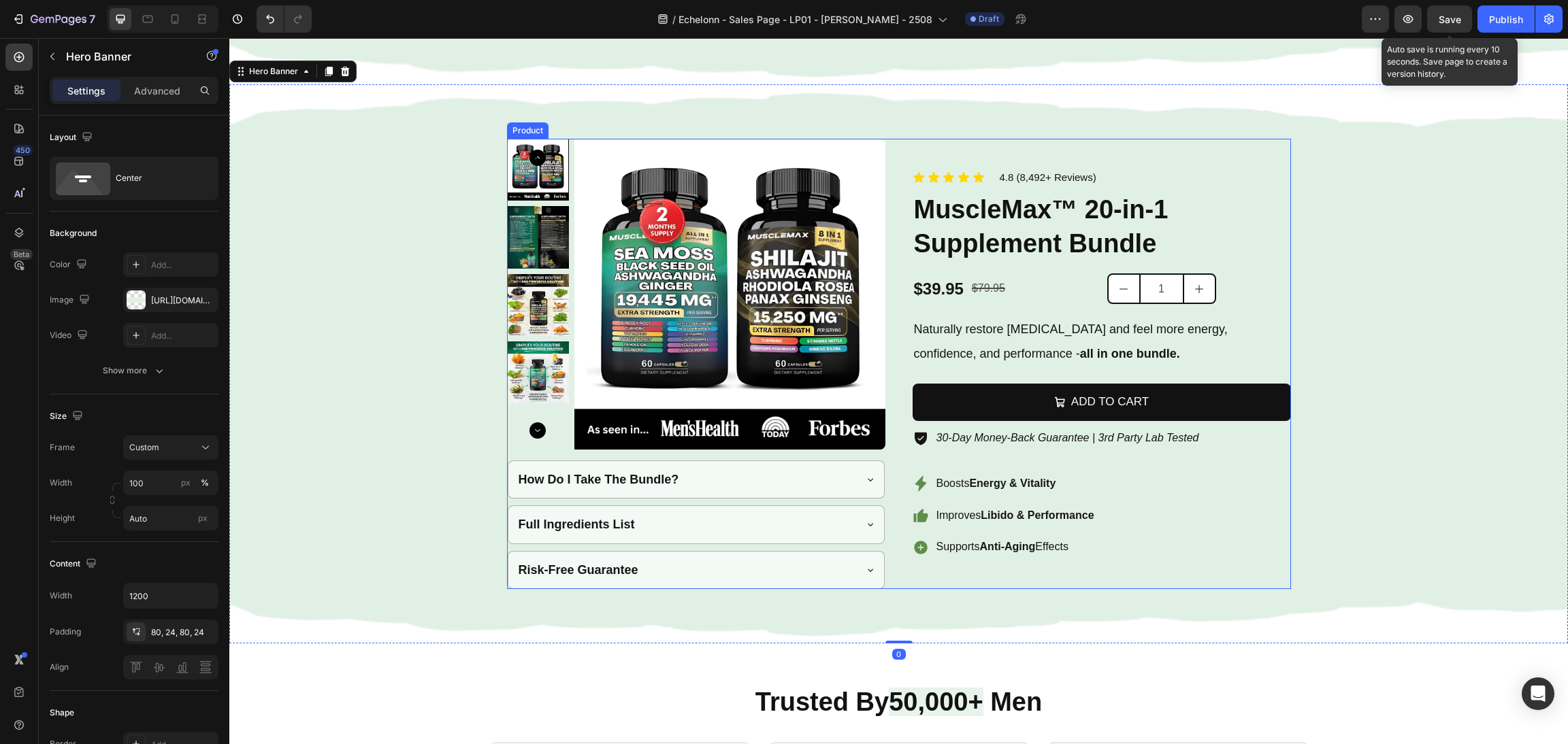
click at [884, 340] on div "Product Images How Do I Take The Bundle? Full Ingredients List Risk-Free Guaran…" at bounding box center [899, 363] width 784 height 450
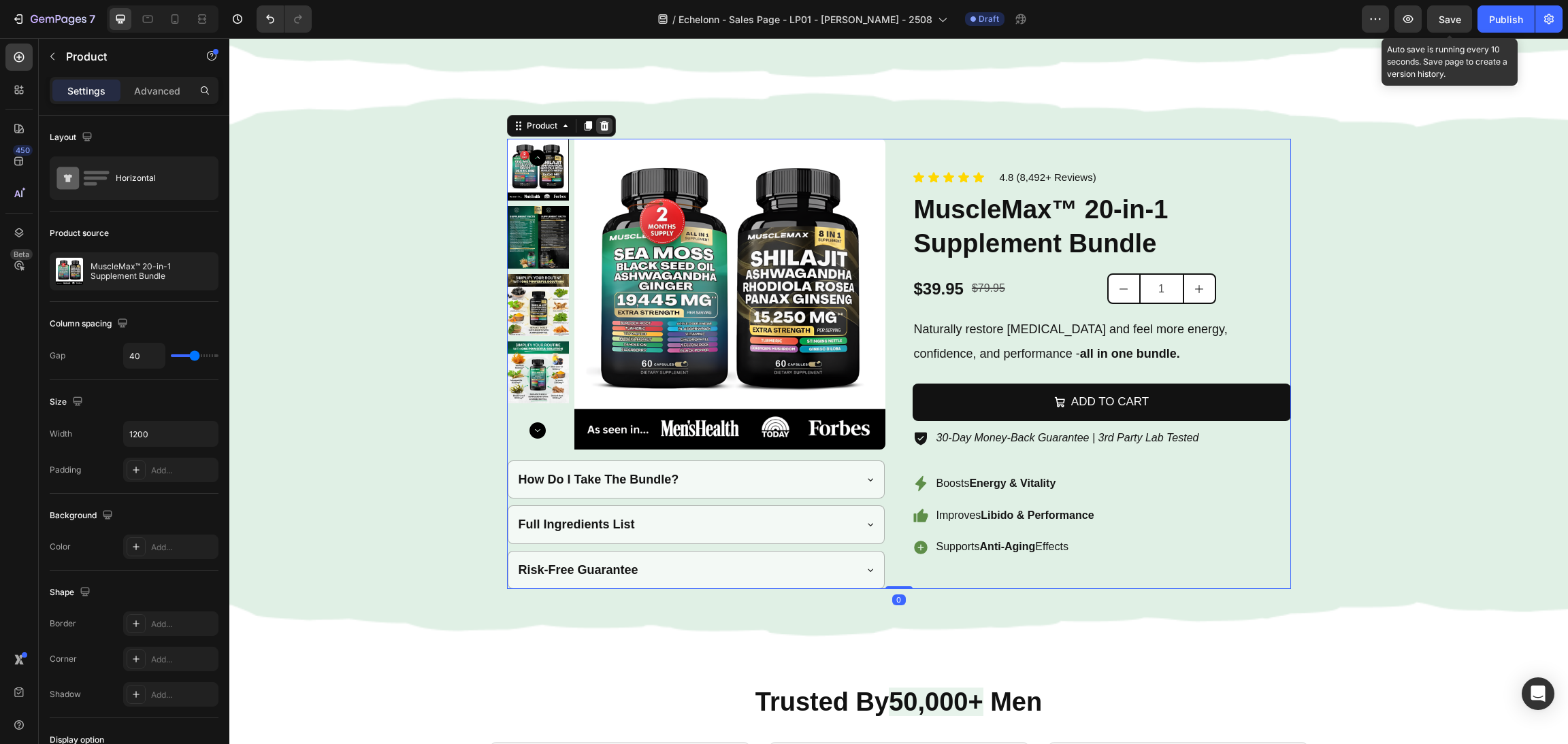
click at [596, 130] on div at bounding box center [605, 126] width 17 height 17
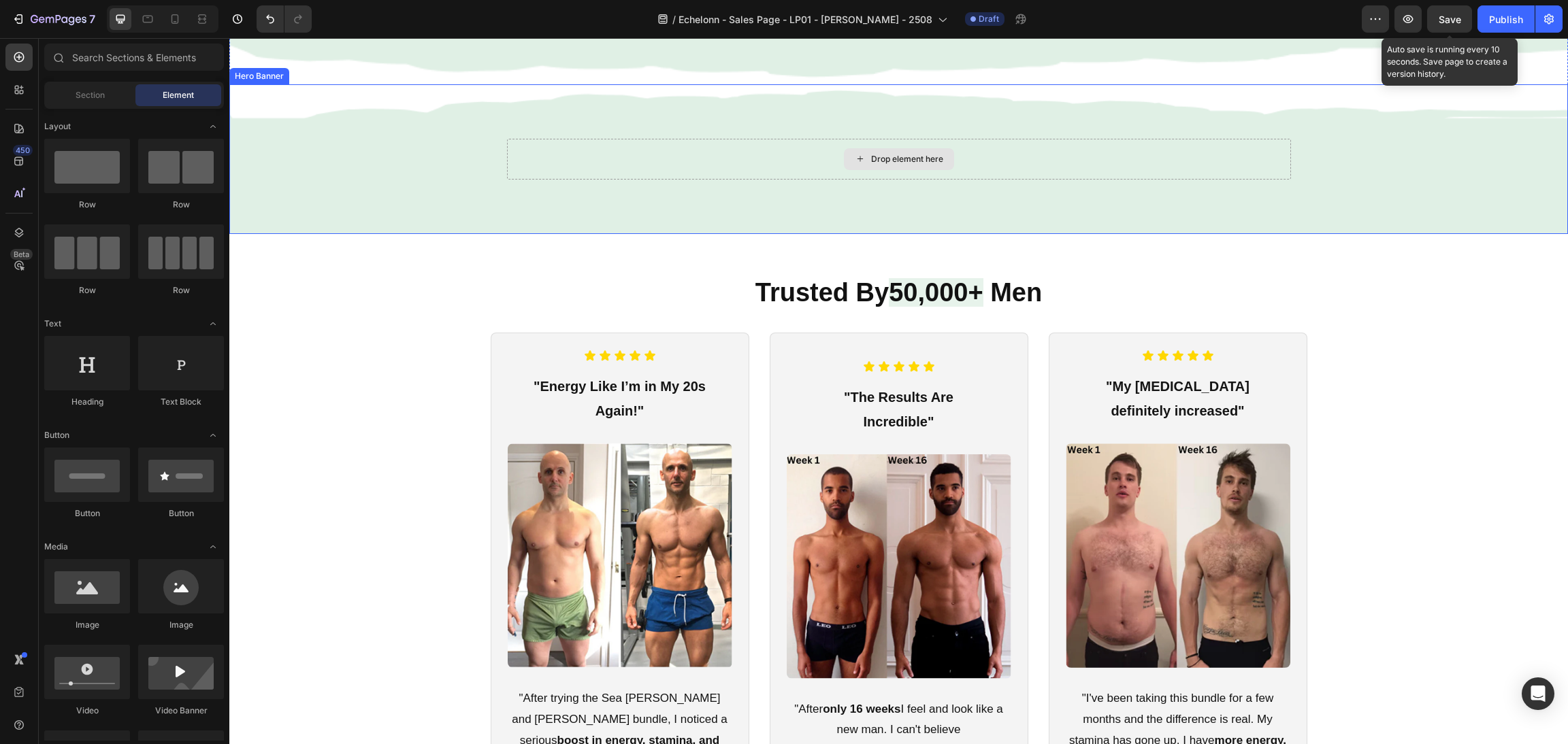
click at [597, 164] on div "Drop element here" at bounding box center [899, 159] width 784 height 41
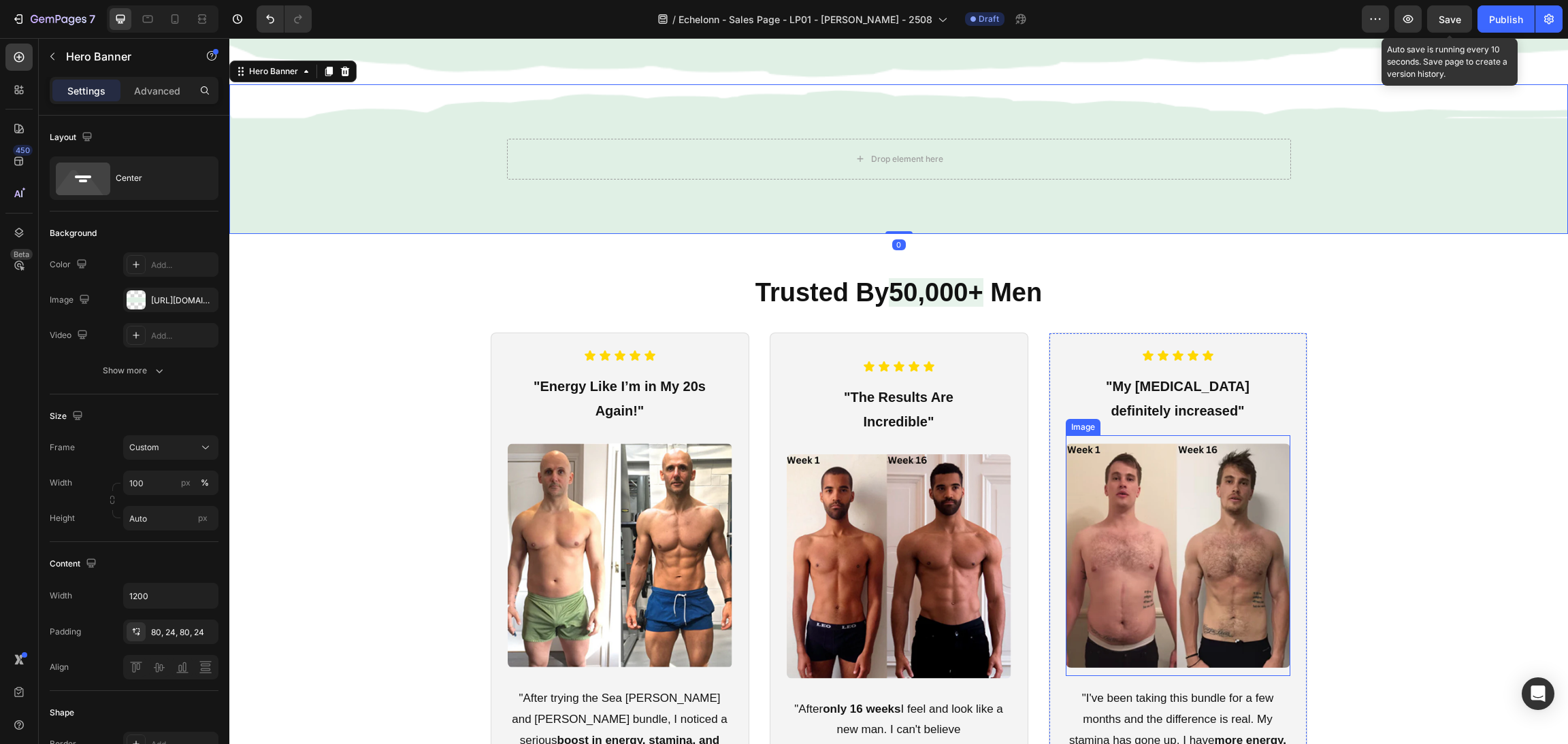
scroll to position [2475, 0]
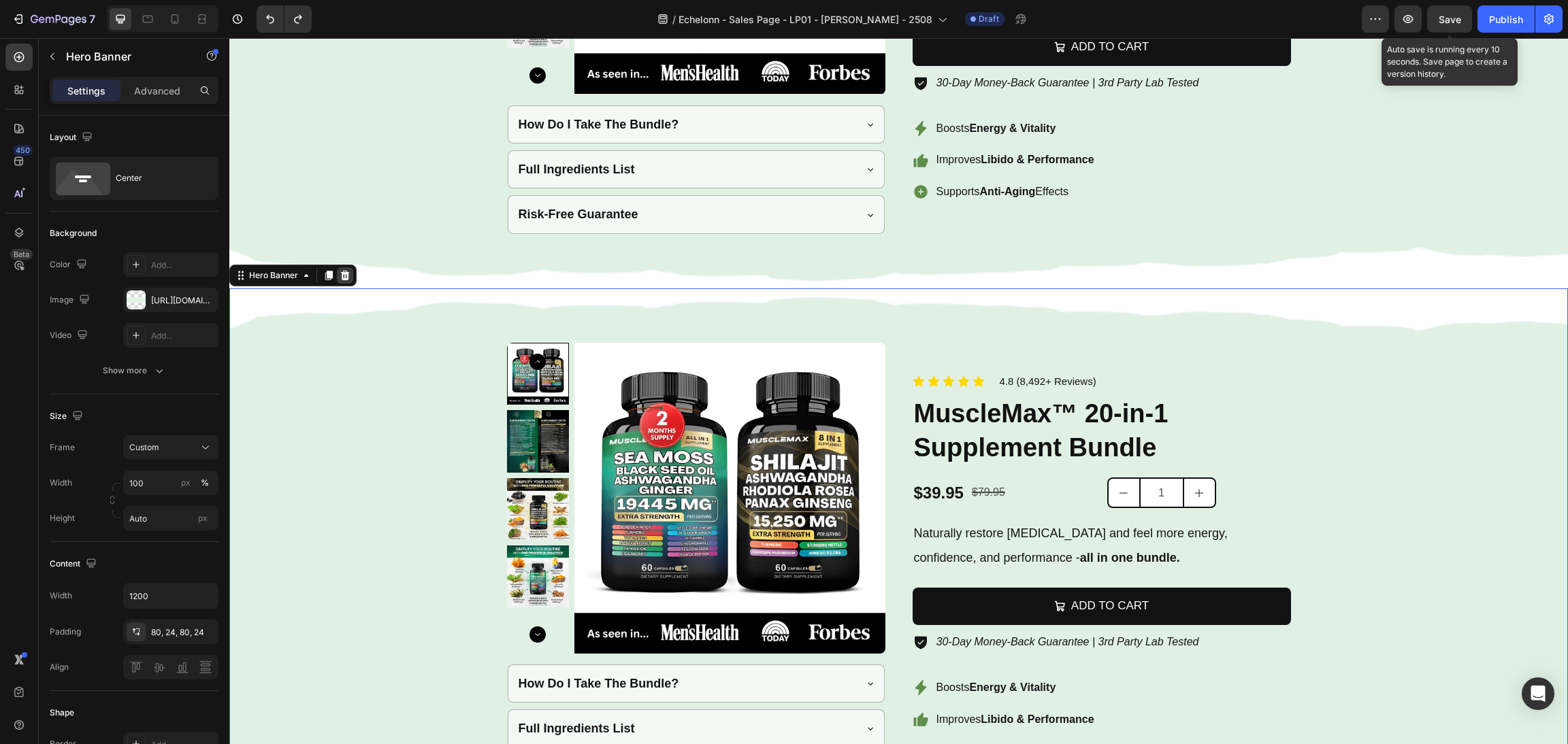
click at [337, 281] on div at bounding box center [345, 276] width 17 height 17
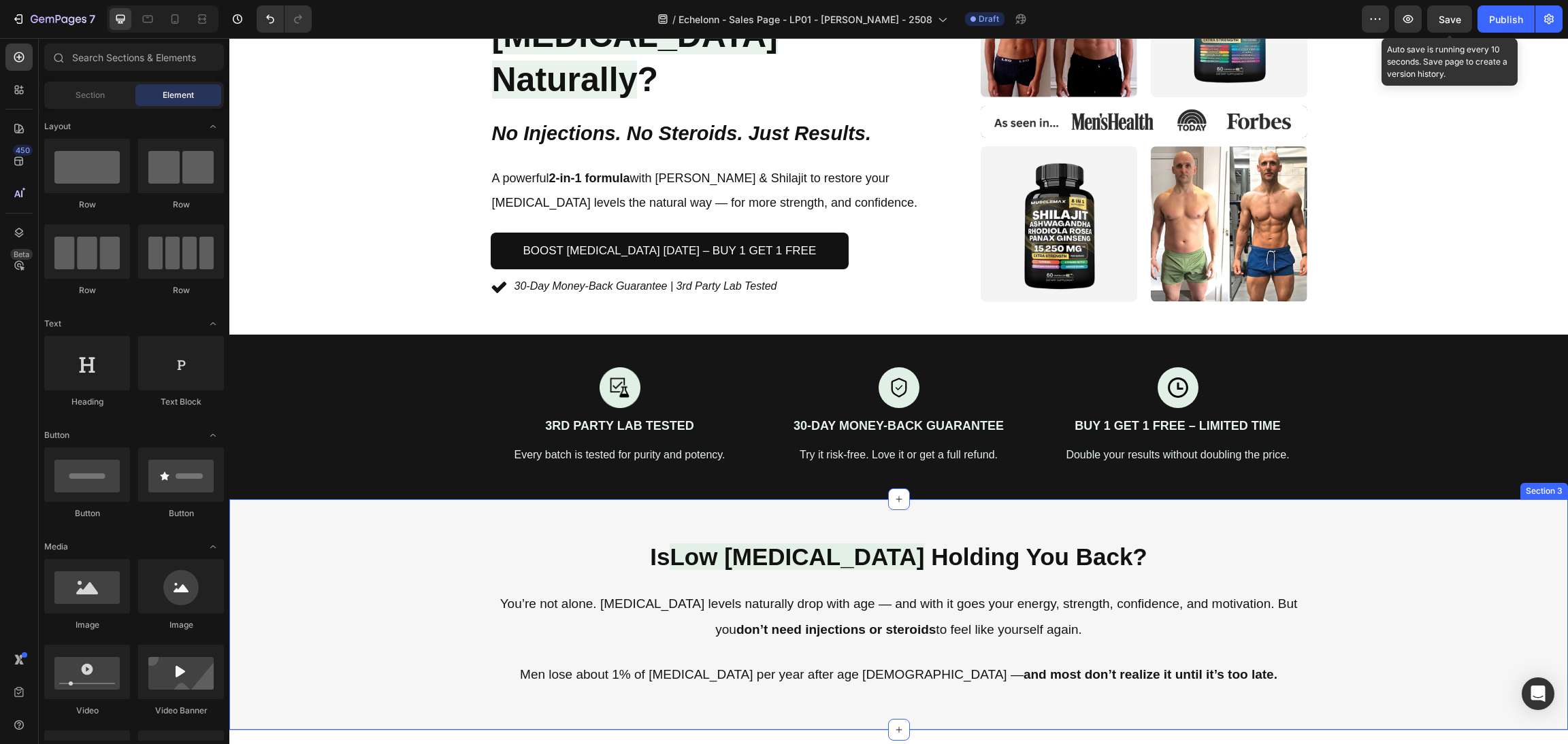
scroll to position [246, 0]
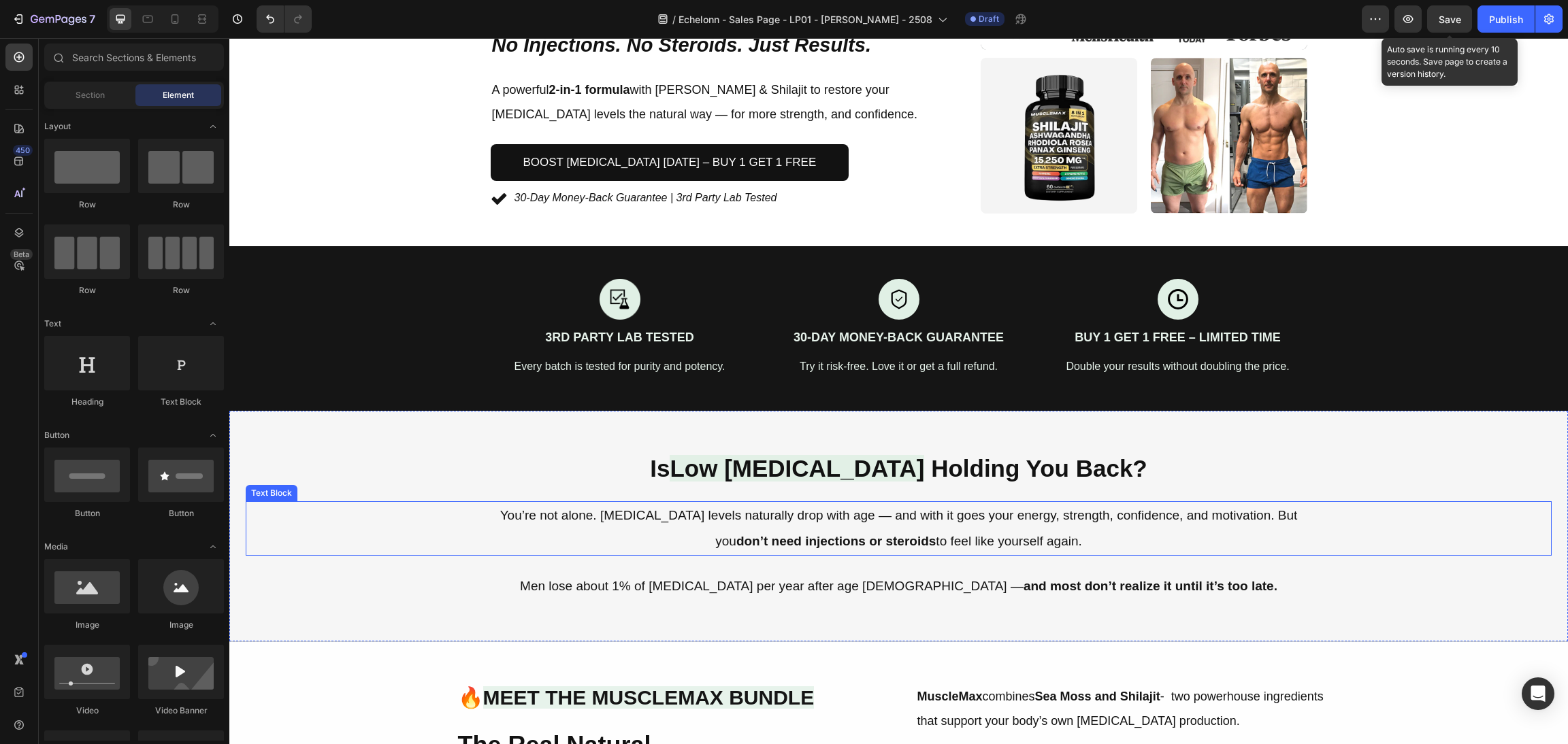
drag, startPoint x: 421, startPoint y: 531, endPoint x: 408, endPoint y: 575, distance: 45.9
click at [421, 531] on div "You’re not alone. [MEDICAL_DATA] levels naturally drop with age — and with it g…" at bounding box center [899, 529] width 1307 height 54
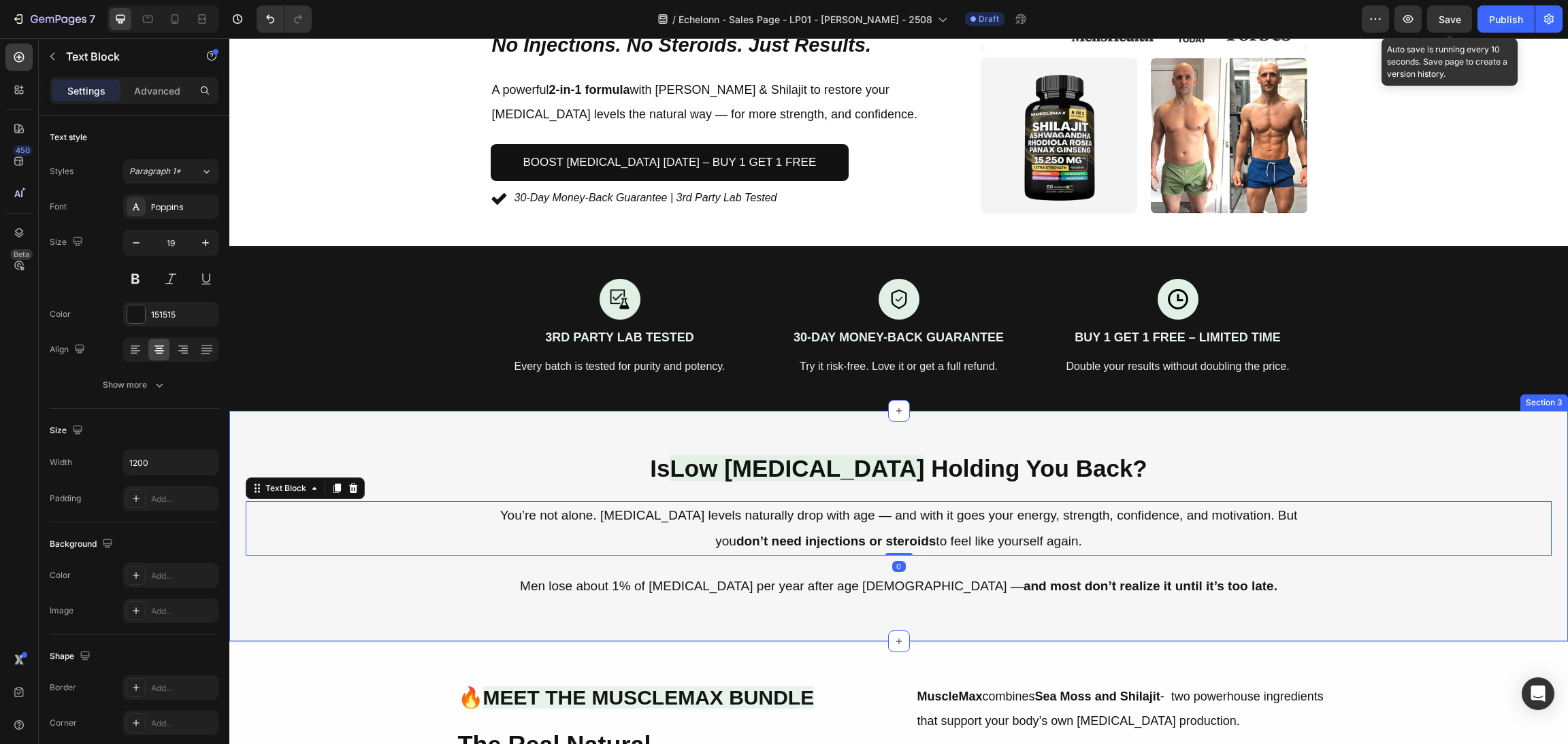
click at [401, 620] on div "Is Low Testosterone Holding You Back? Heading You’re not alone. Testosterone le…" at bounding box center [899, 527] width 1339 height 232
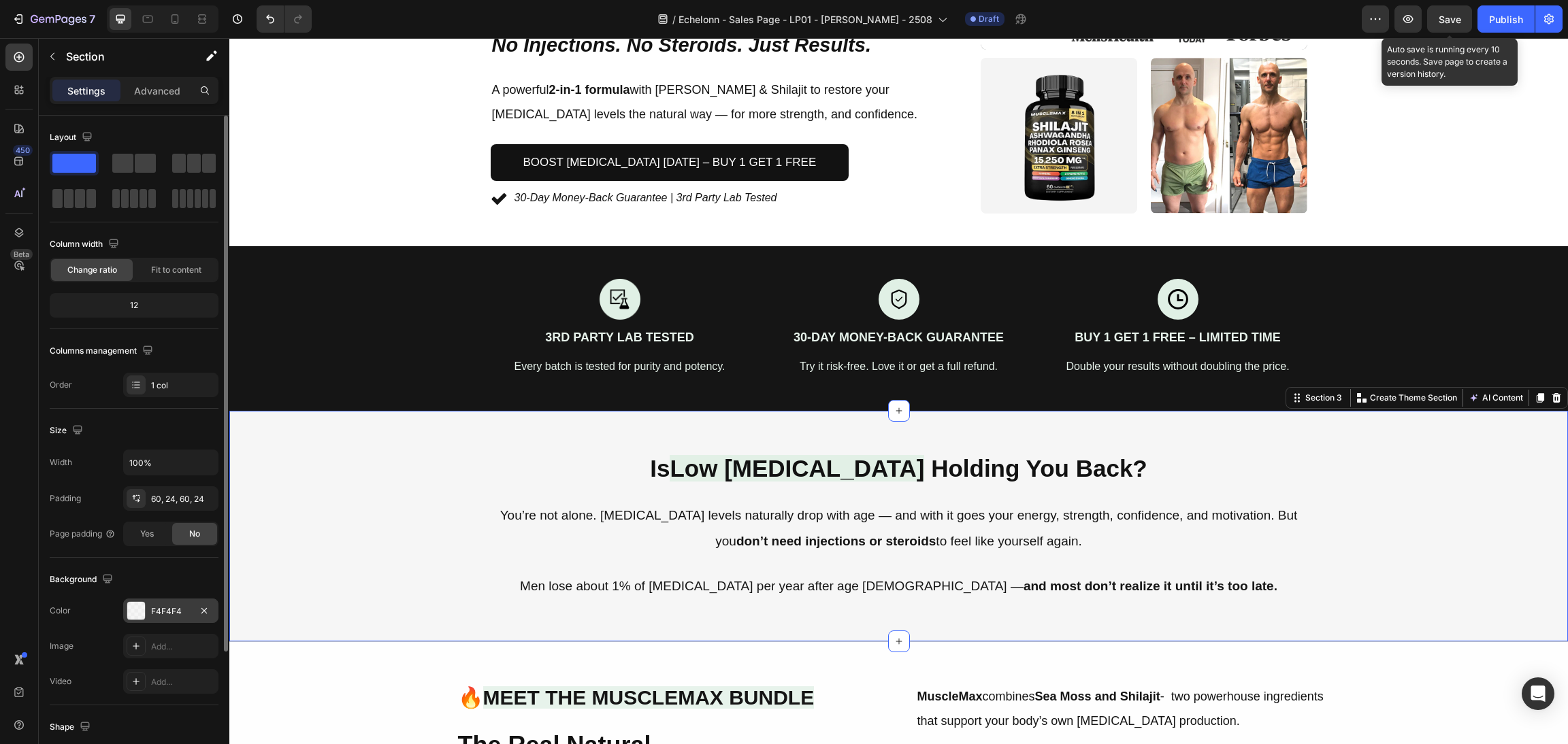
click at [140, 614] on div at bounding box center [135, 610] width 18 height 18
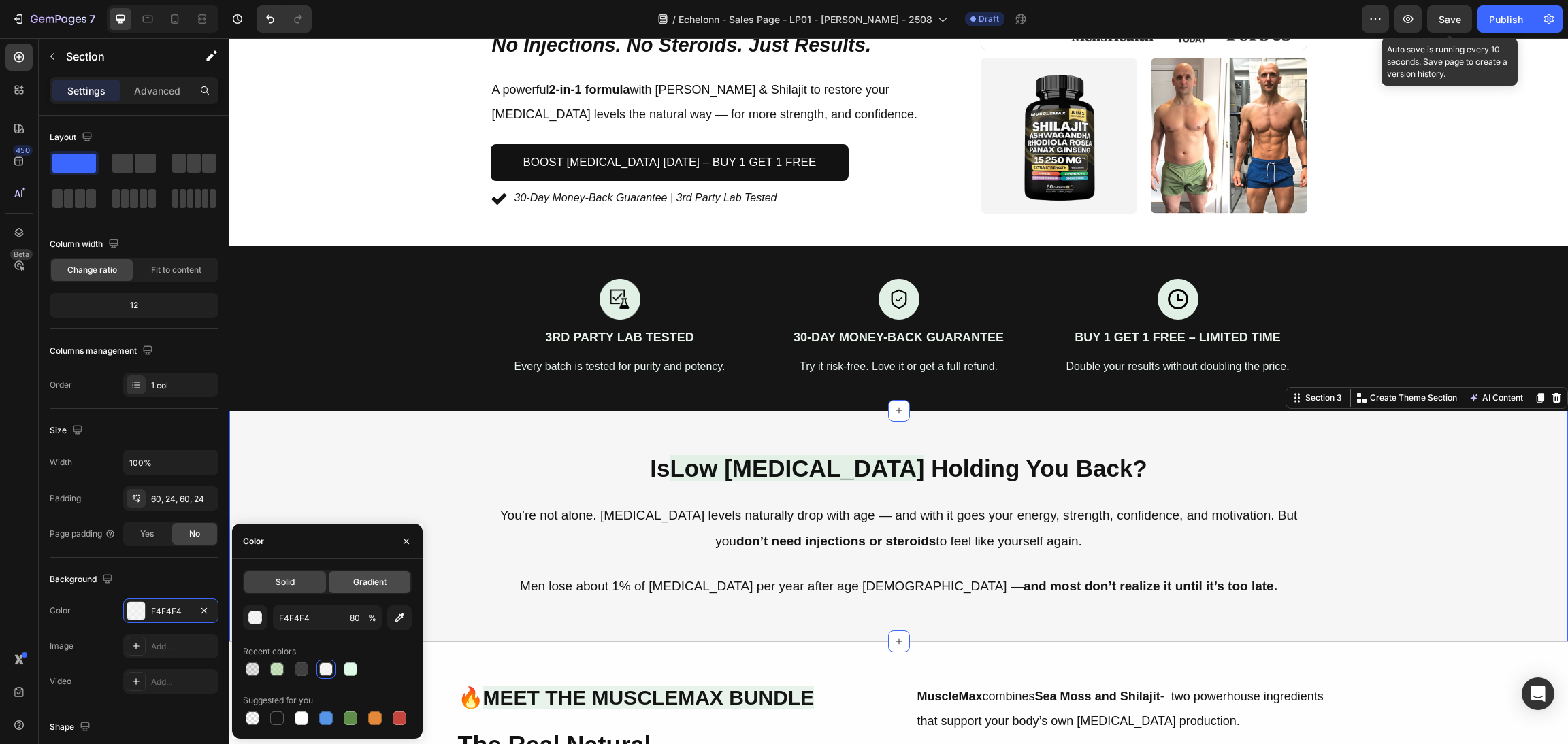
click at [338, 586] on div "Gradient" at bounding box center [370, 582] width 82 height 22
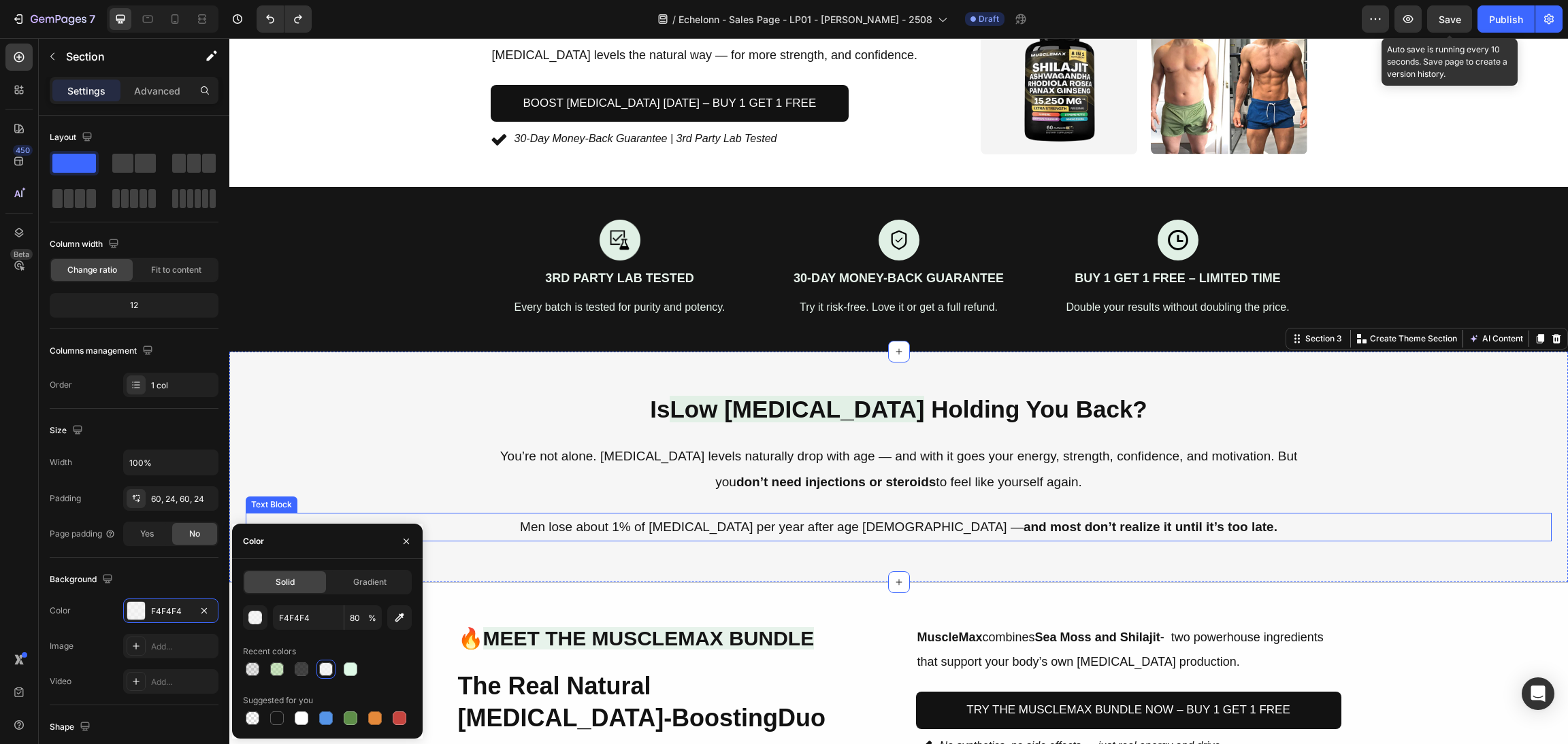
scroll to position [408, 0]
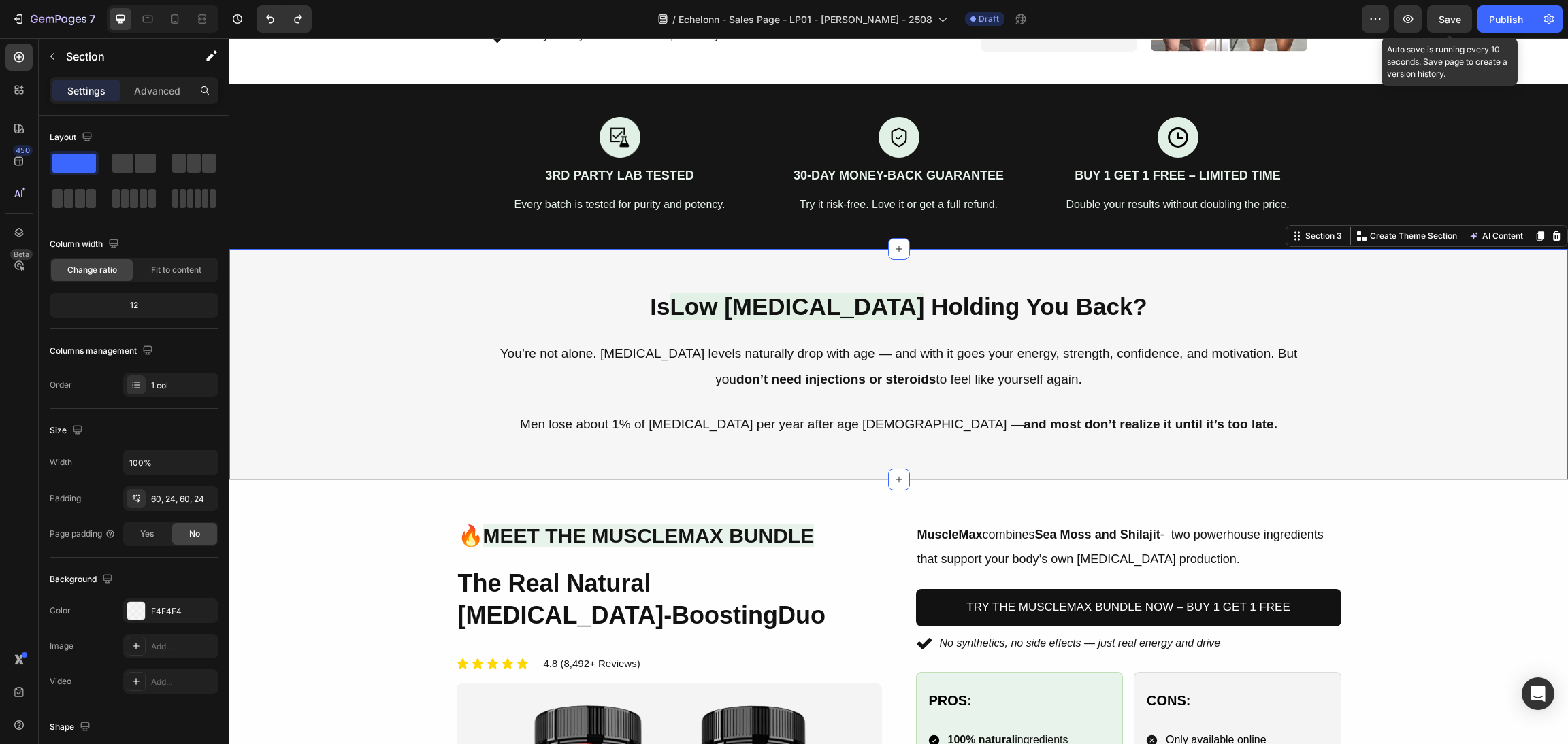
click at [896, 334] on div "Is Low Testosterone Holding You Back? Heading You’re not alone. Testosterone le…" at bounding box center [899, 364] width 1307 height 149
click at [886, 314] on span "Low [MEDICAL_DATA]" at bounding box center [797, 306] width 255 height 27
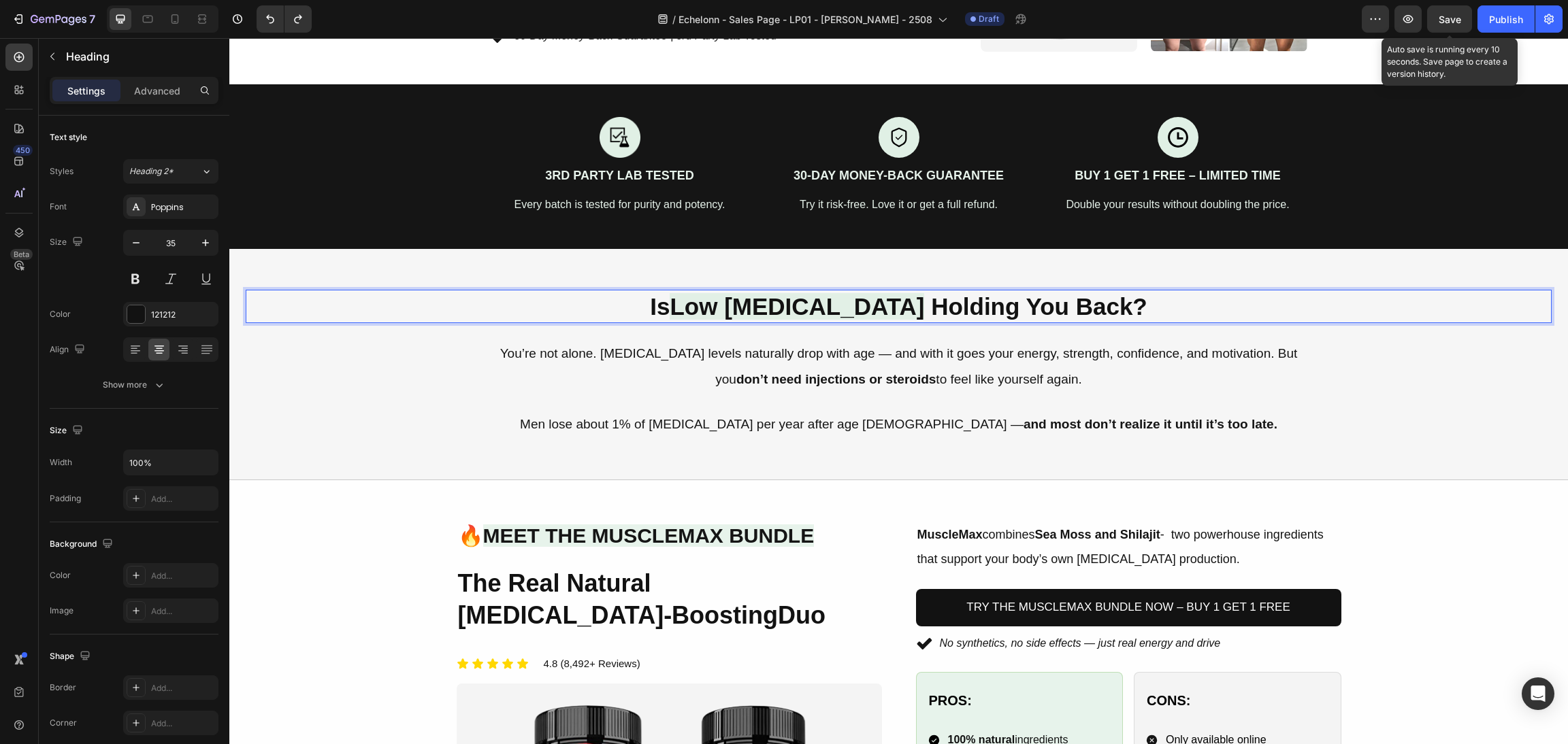
click at [909, 304] on p "Is Low [MEDICAL_DATA] Holding You Back?" at bounding box center [899, 306] width 1303 height 31
click at [903, 303] on p "Is Low [MEDICAL_DATA] Holding You Back?" at bounding box center [899, 306] width 1303 height 31
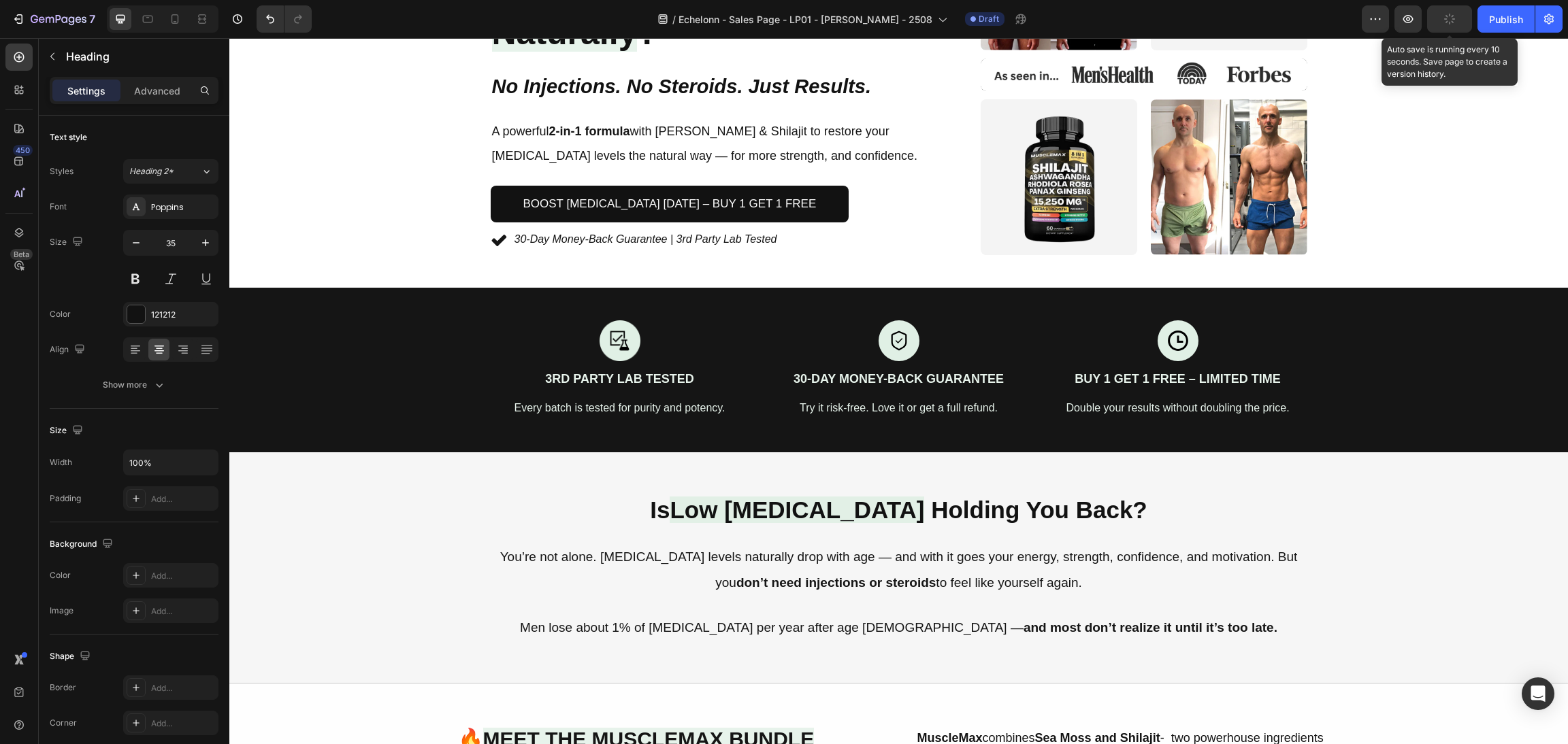
scroll to position [0, 0]
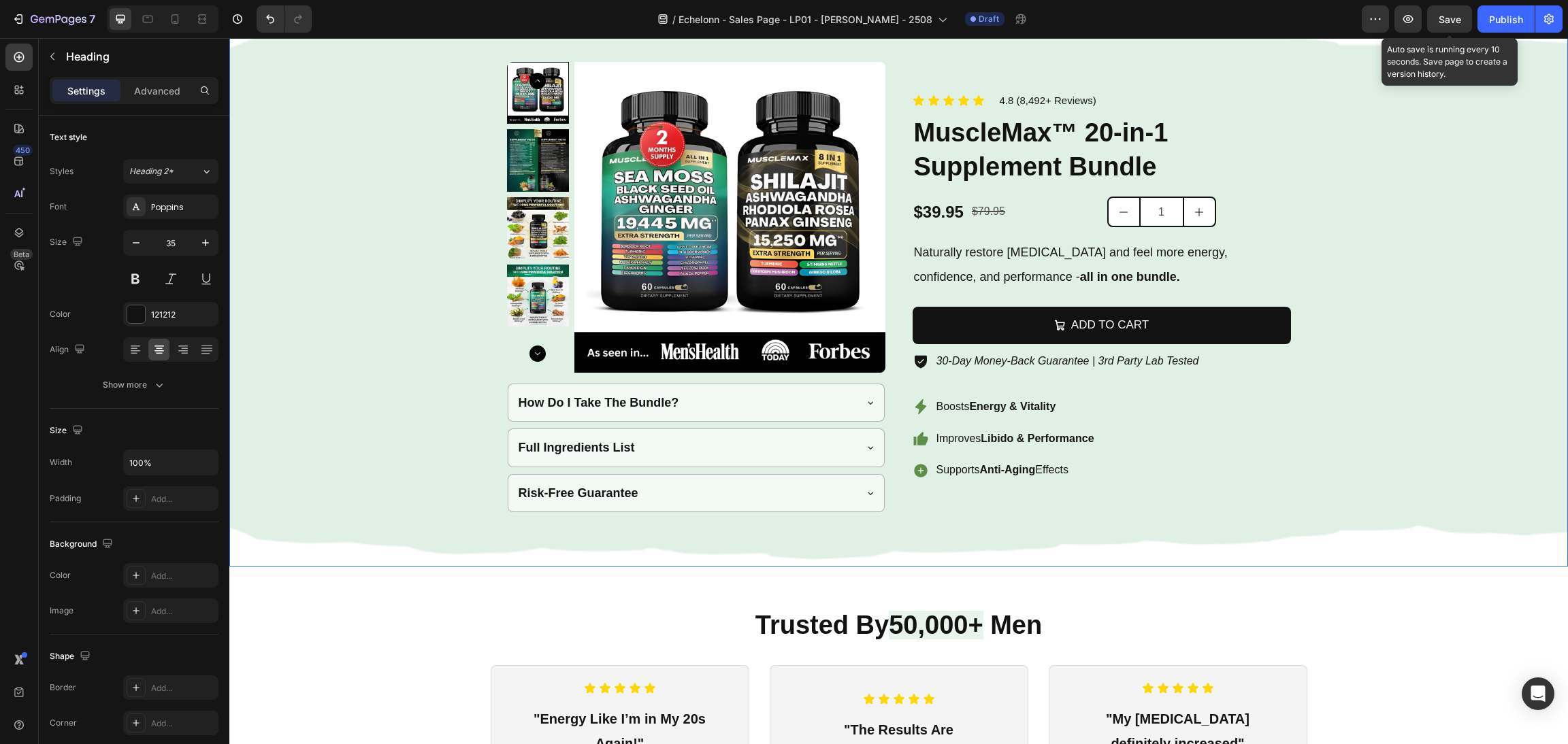
click at [1380, 389] on div "Background Image" at bounding box center [899, 287] width 1339 height 559
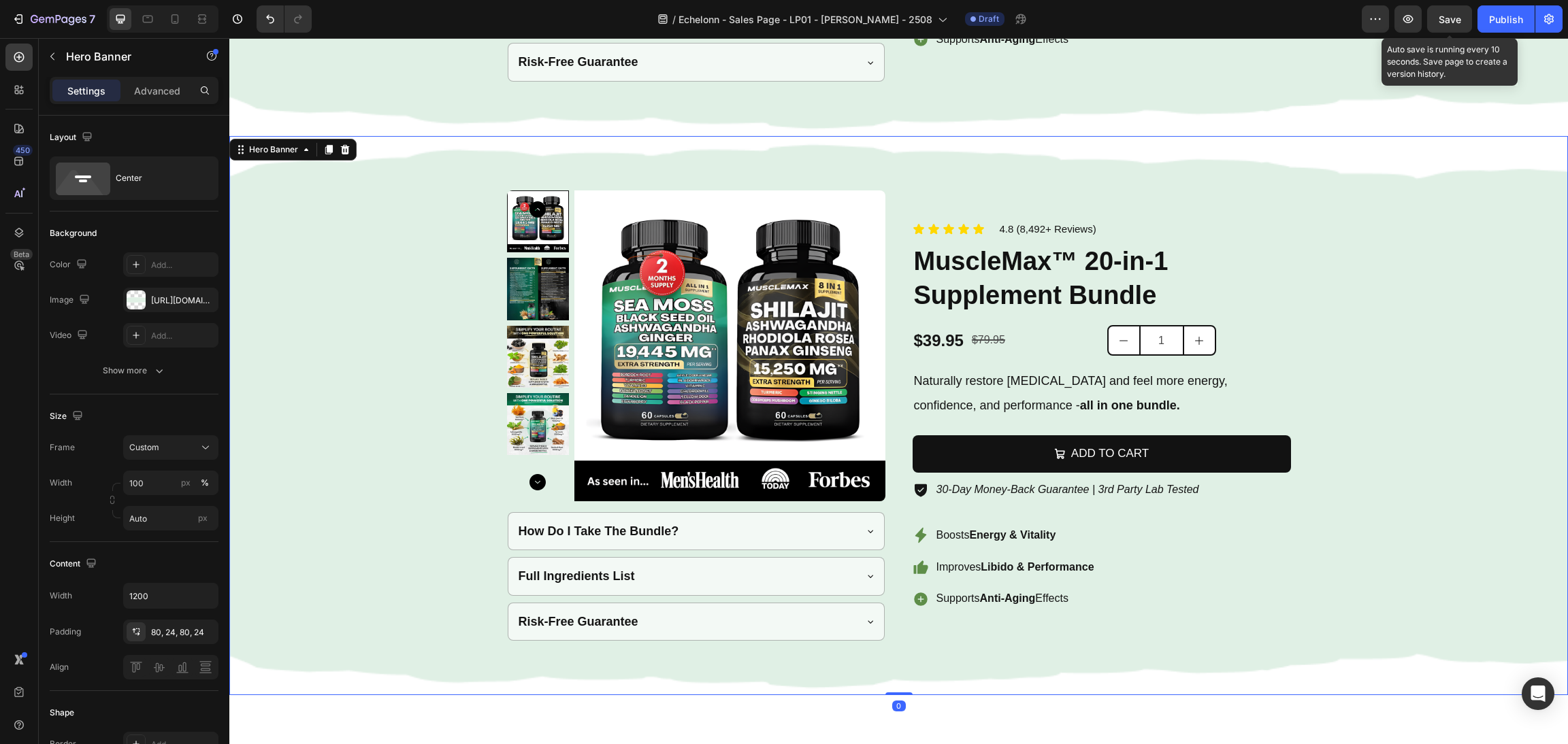
scroll to position [2552, 0]
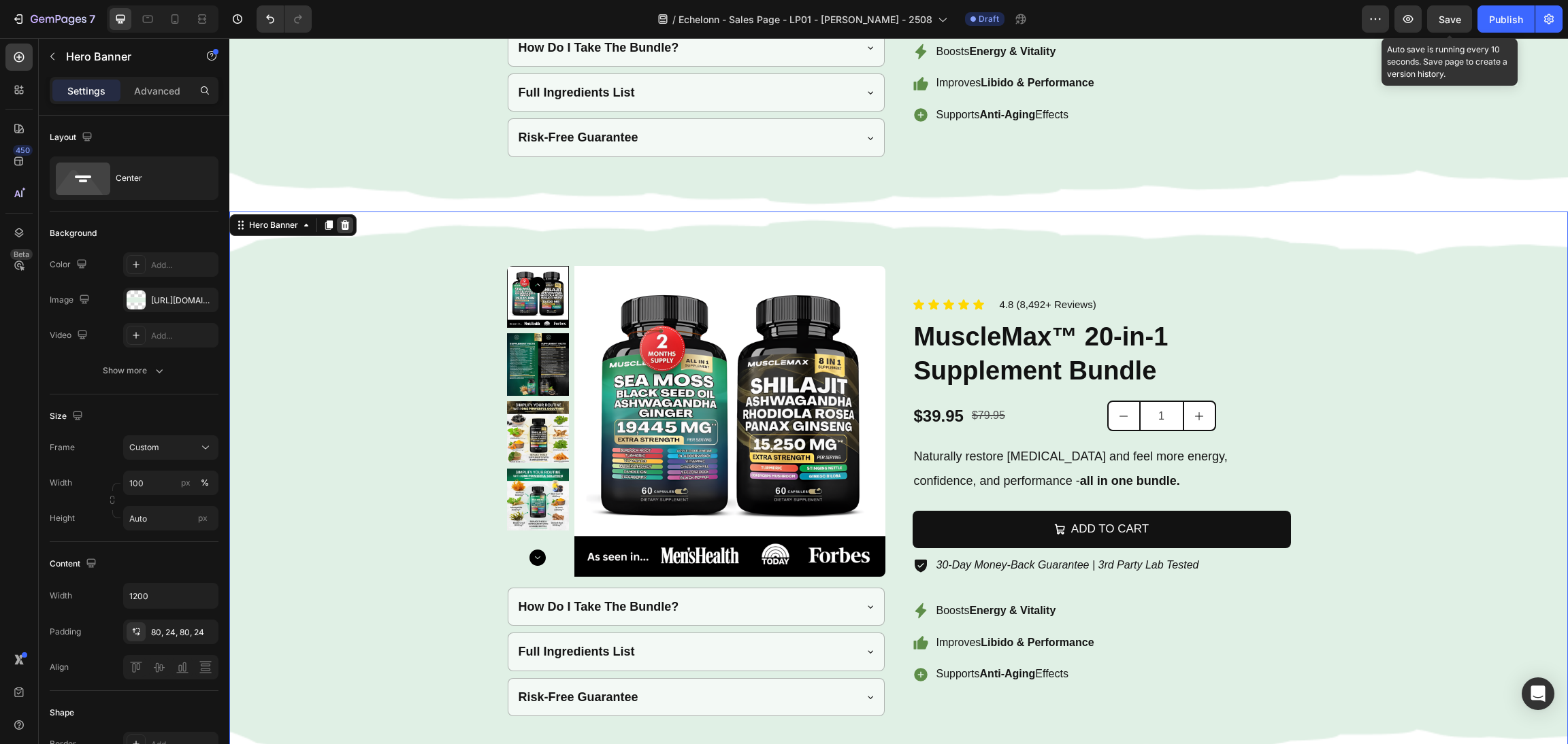
click at [351, 220] on div at bounding box center [345, 225] width 17 height 17
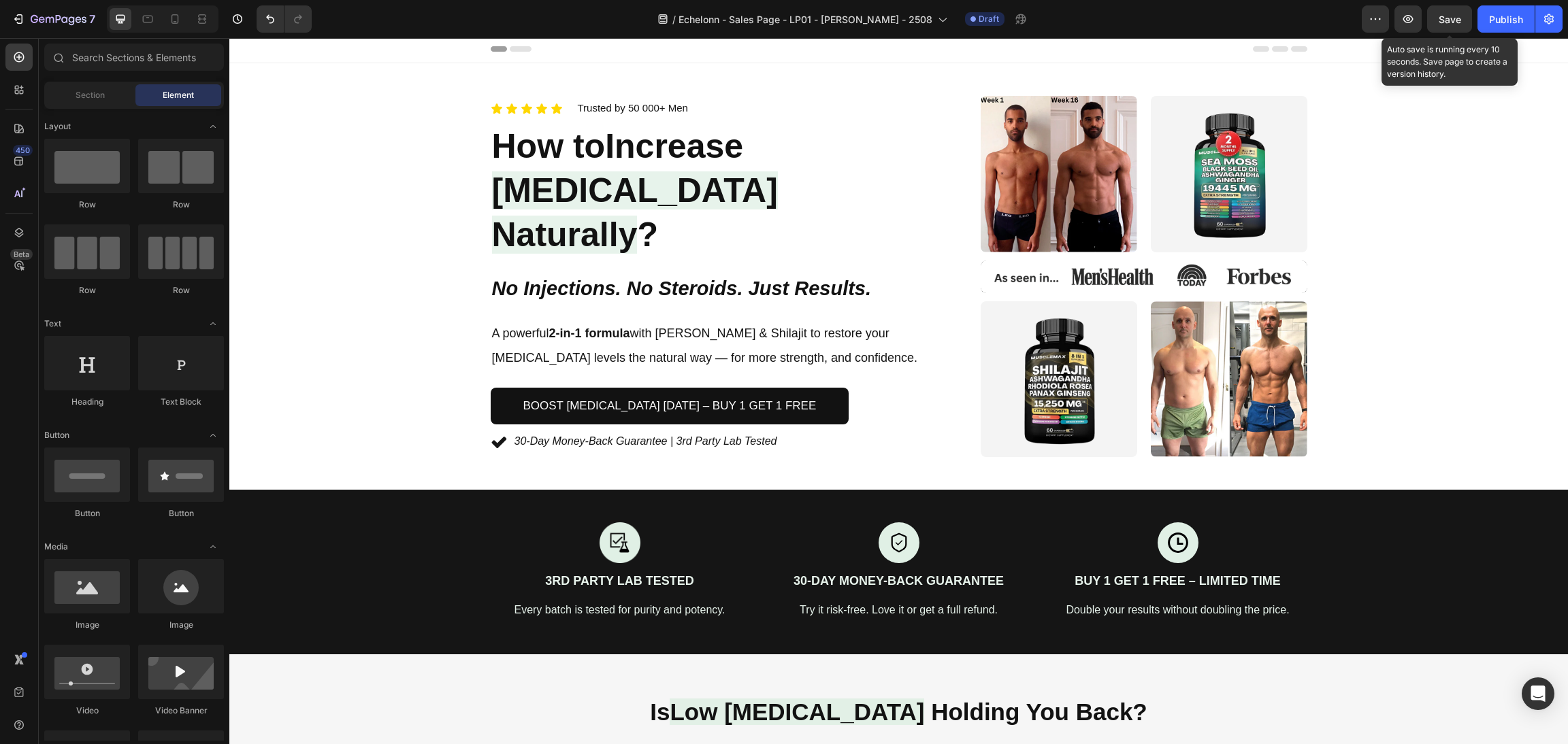
scroll to position [1, 0]
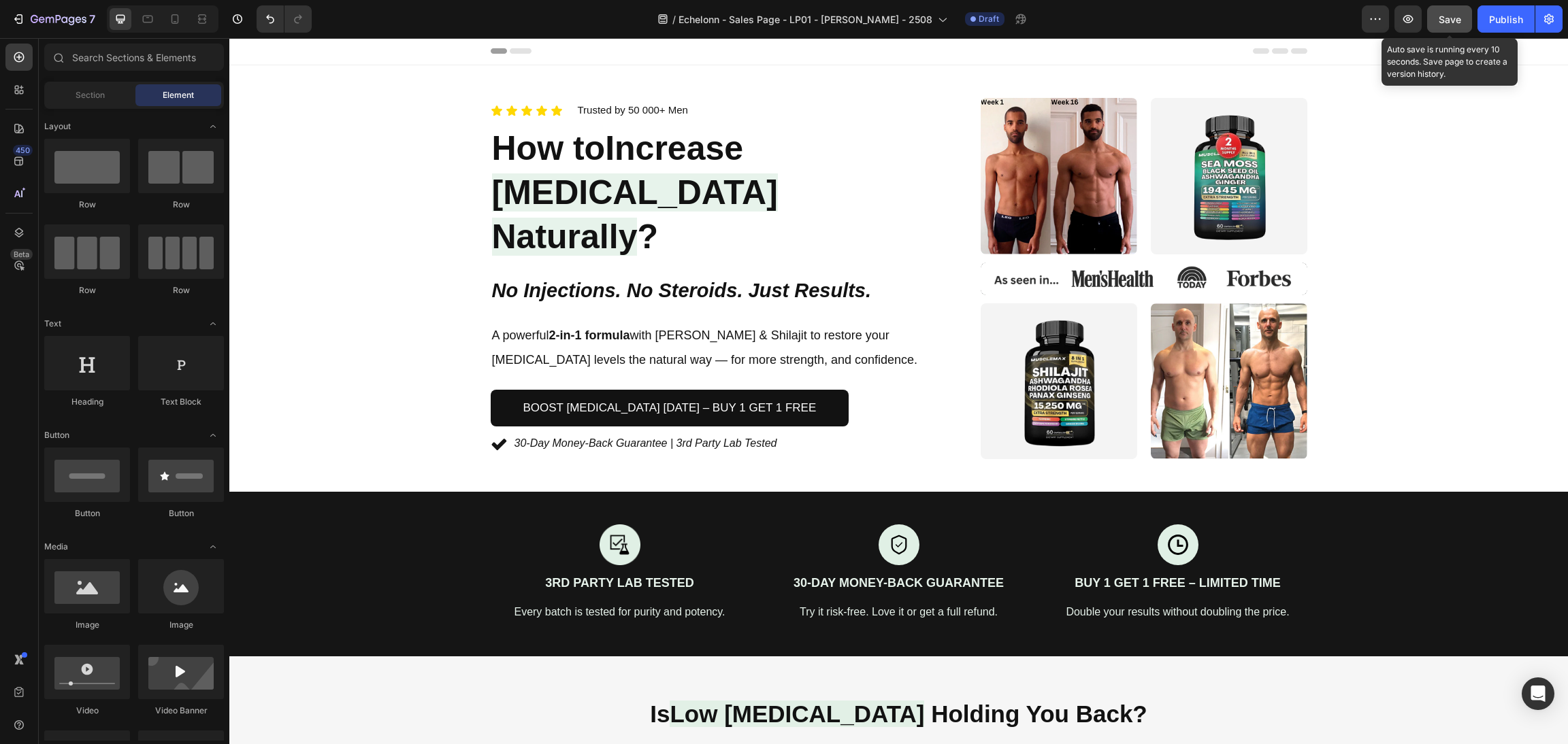
click at [1459, 8] on button "Save" at bounding box center [1450, 19] width 45 height 28
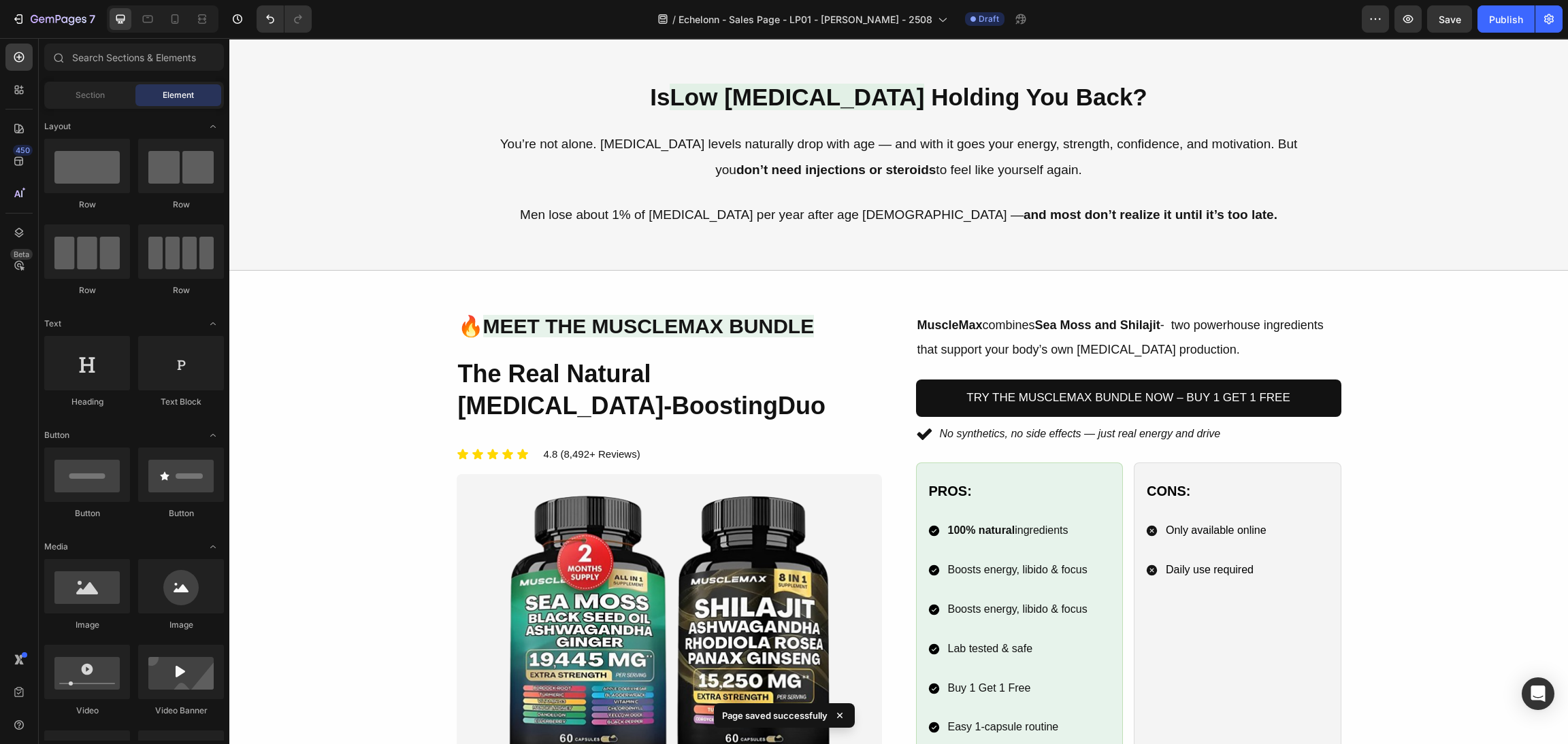
scroll to position [614, 0]
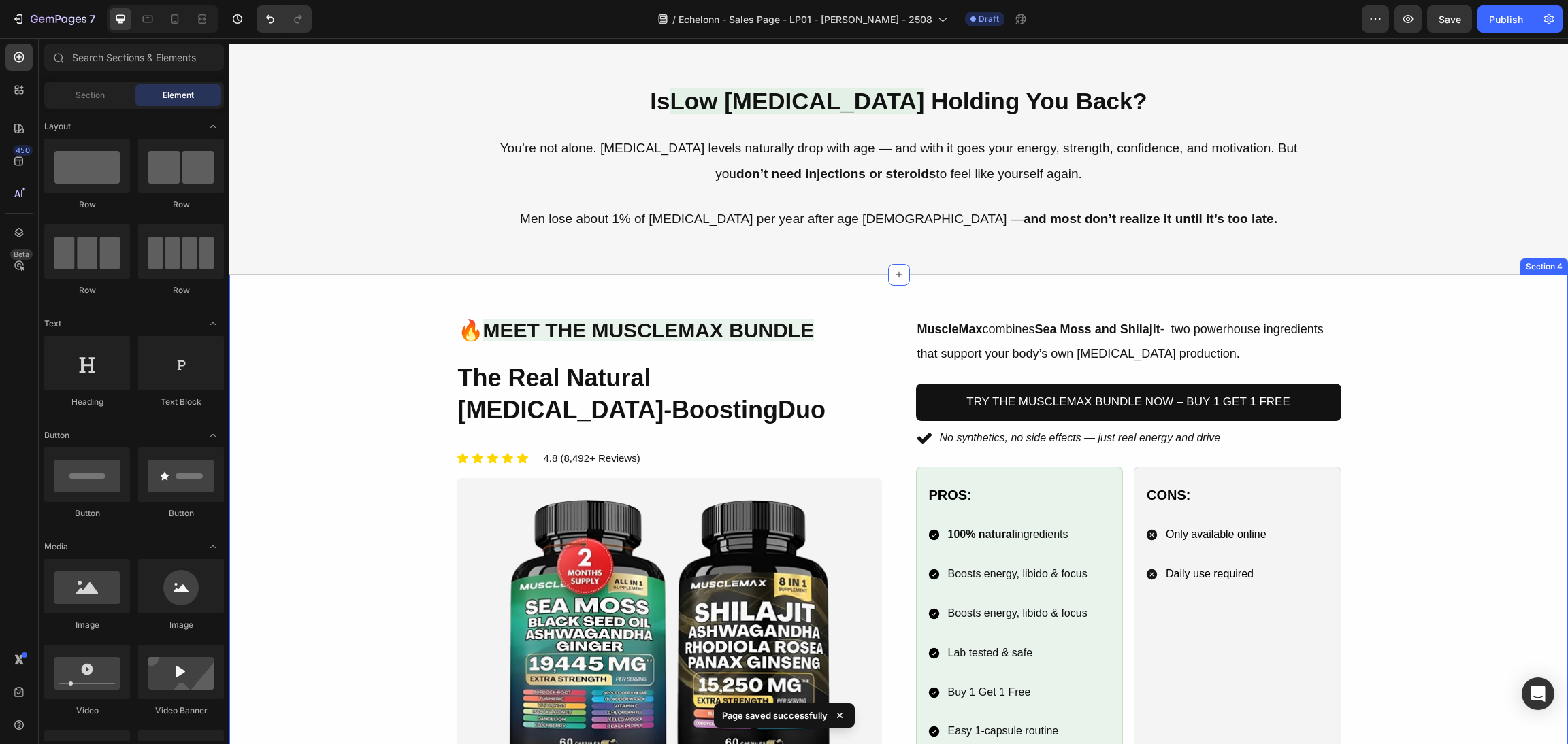
click at [1472, 435] on div "Image 🔥 Meet the MuscleMax Bundle Heading The Real Natural Testosterone-Boostin…" at bounding box center [899, 559] width 1307 height 487
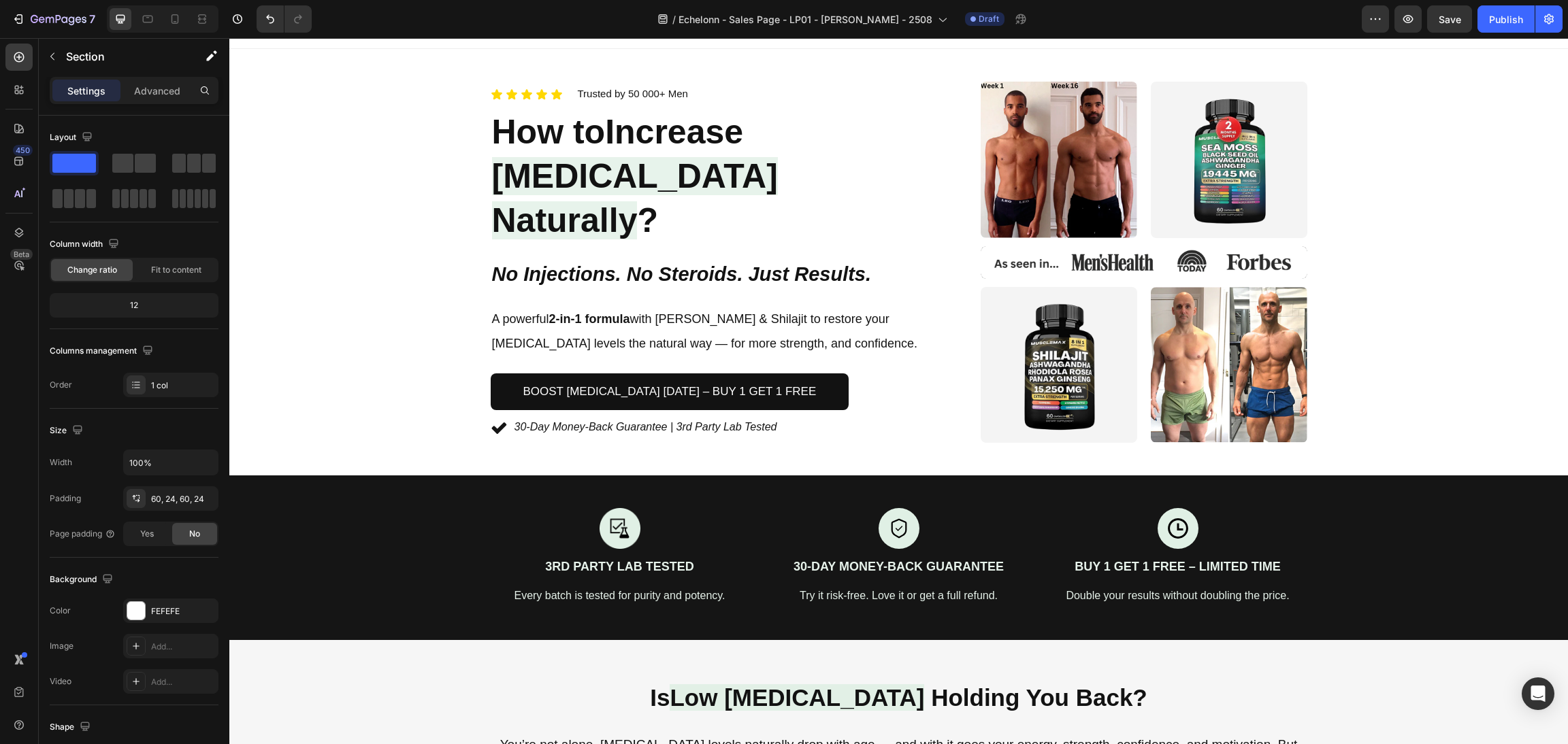
scroll to position [0, 0]
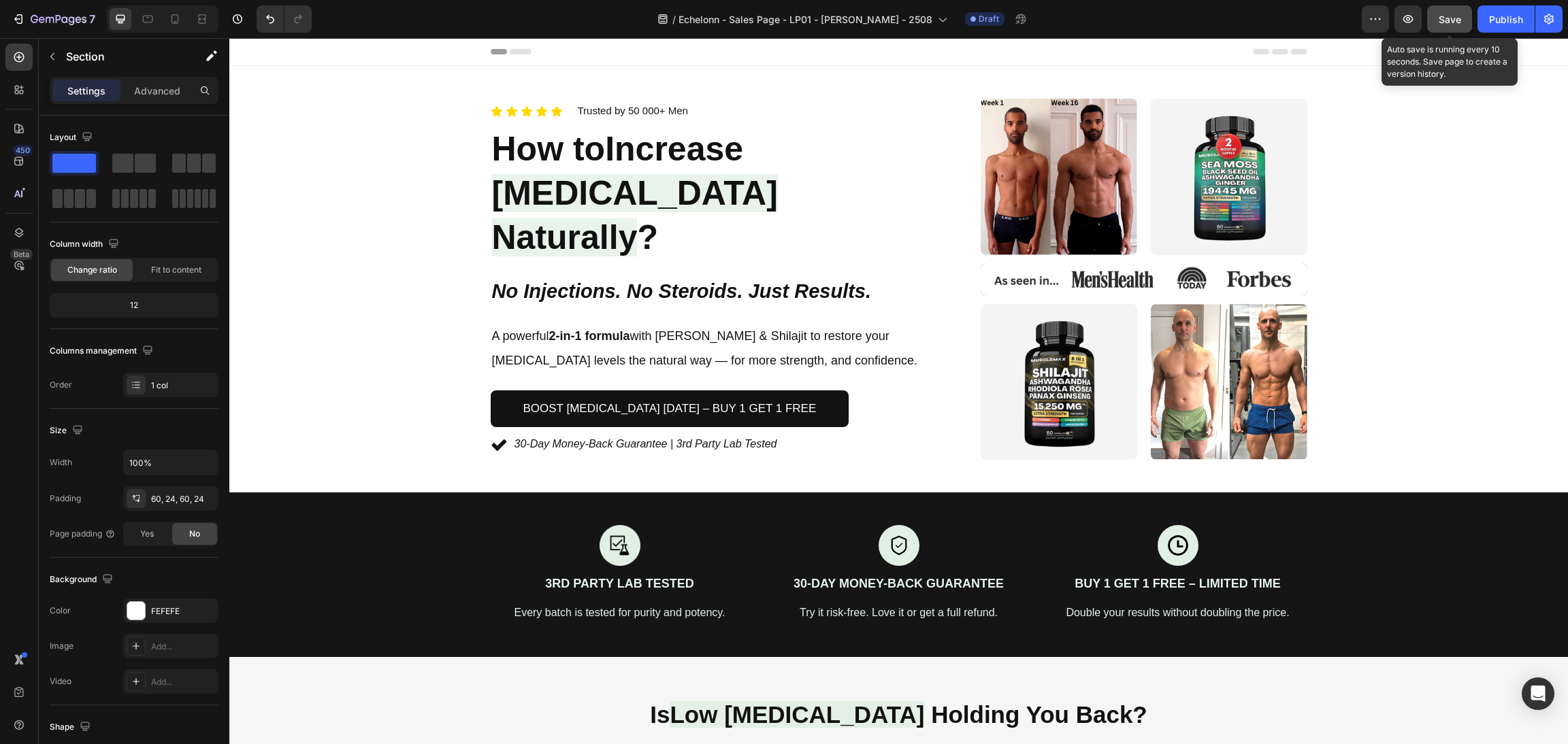
click at [1449, 24] on div "Save" at bounding box center [1449, 19] width 23 height 14
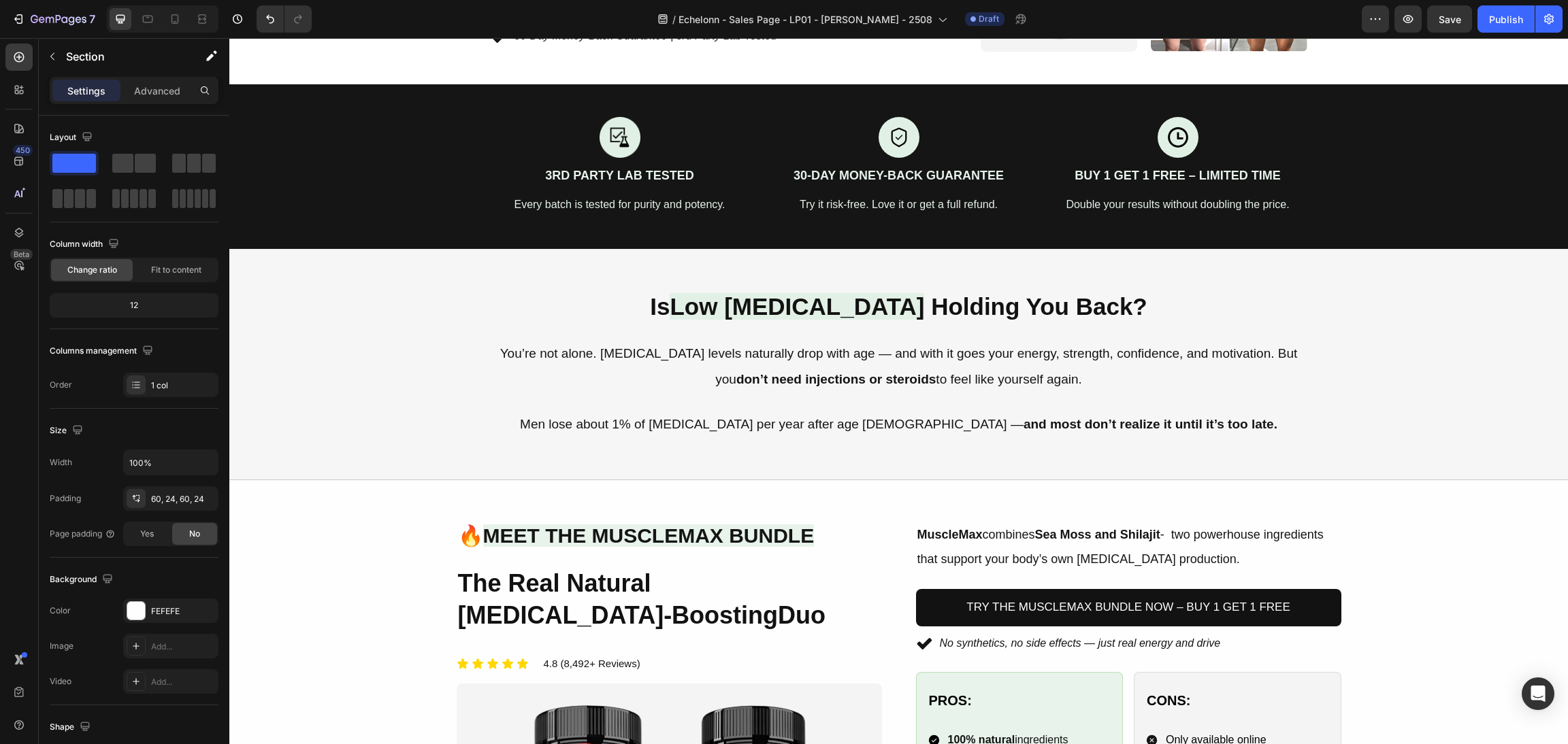
scroll to position [509, 0]
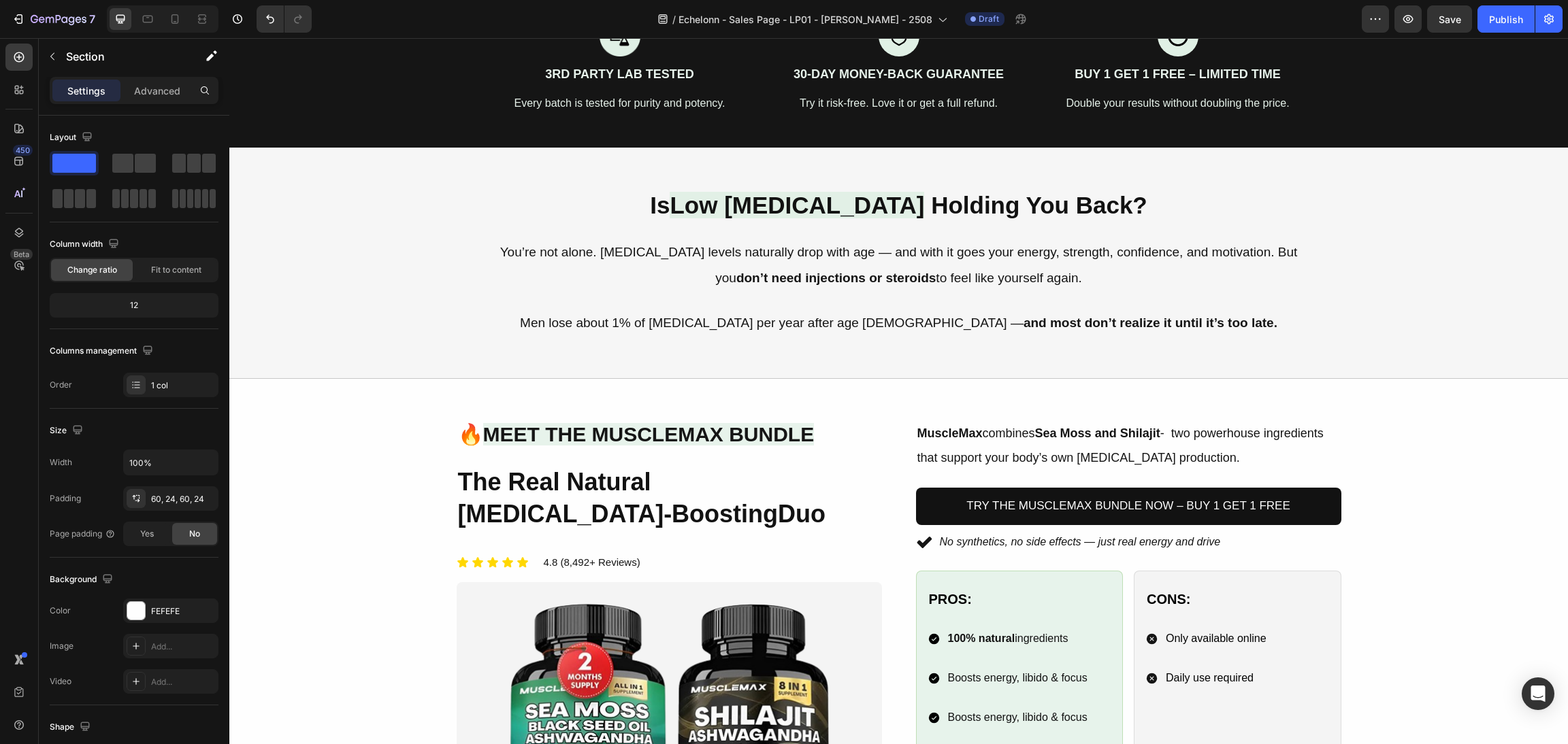
click at [1415, 428] on div "Image 🔥 Meet the MuscleMax Bundle Heading The Real Natural Testosterone-Boostin…" at bounding box center [899, 663] width 1307 height 487
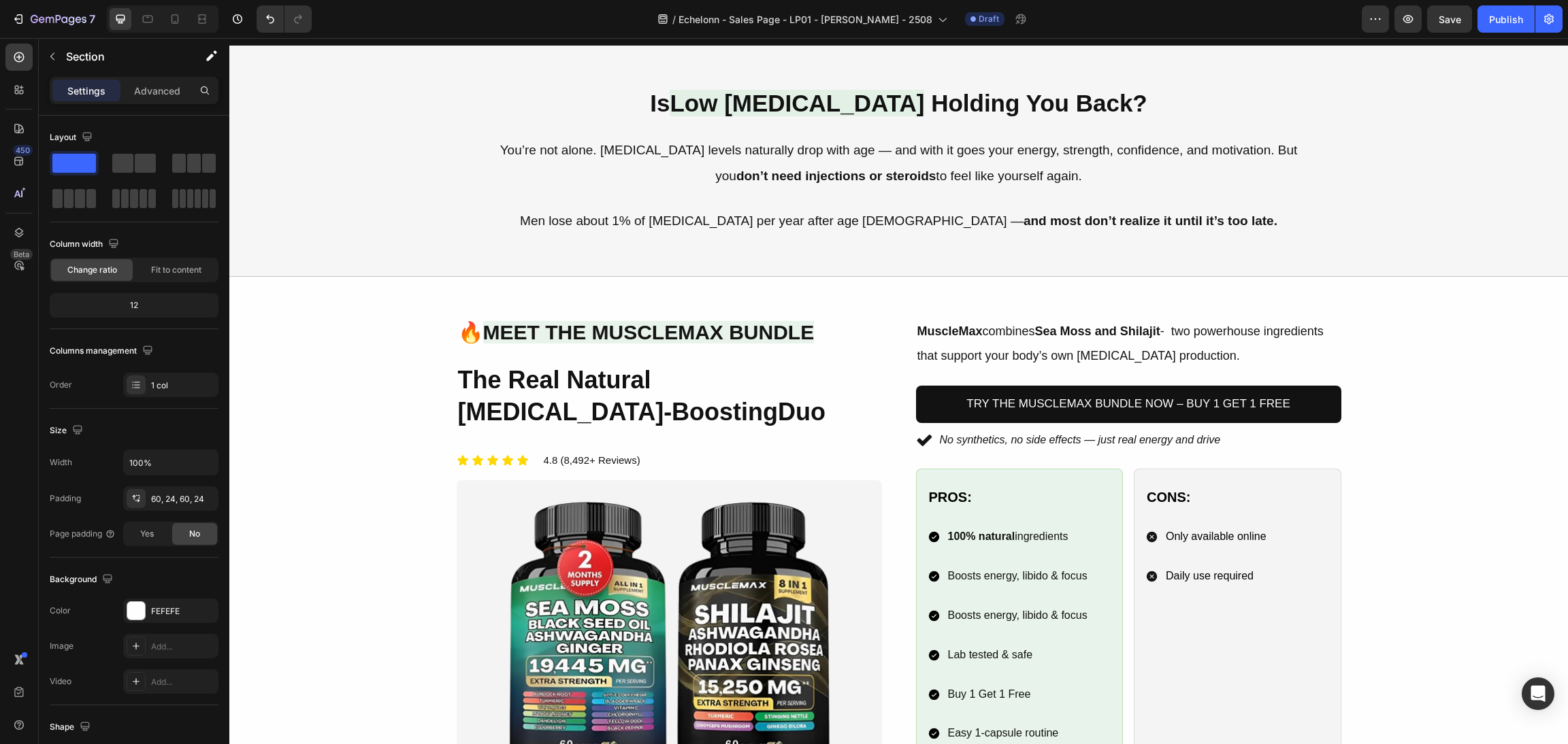
click at [1417, 402] on div "Image 🔥 Meet the MuscleMax Bundle Heading The Real Natural Testosterone-Boostin…" at bounding box center [899, 561] width 1307 height 487
click at [662, 357] on div "Image 🔥 Meet the MuscleMax Bundle Heading The Real Natural Testosterone-Boostin…" at bounding box center [669, 561] width 425 height 487
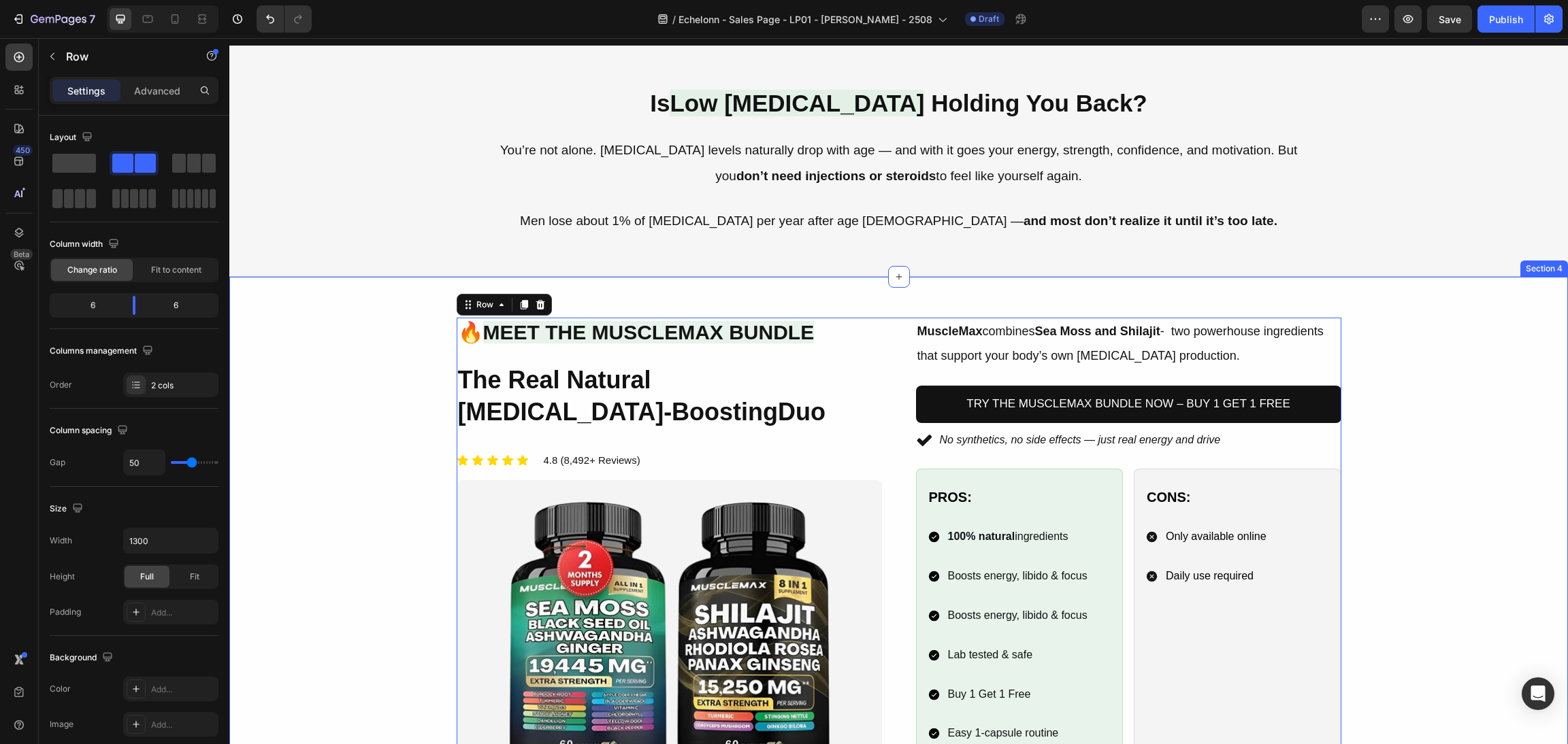
click at [398, 386] on div "Image 🔥 Meet the MuscleMax Bundle Heading The Real Natural Testosterone-Boostin…" at bounding box center [899, 561] width 1307 height 487
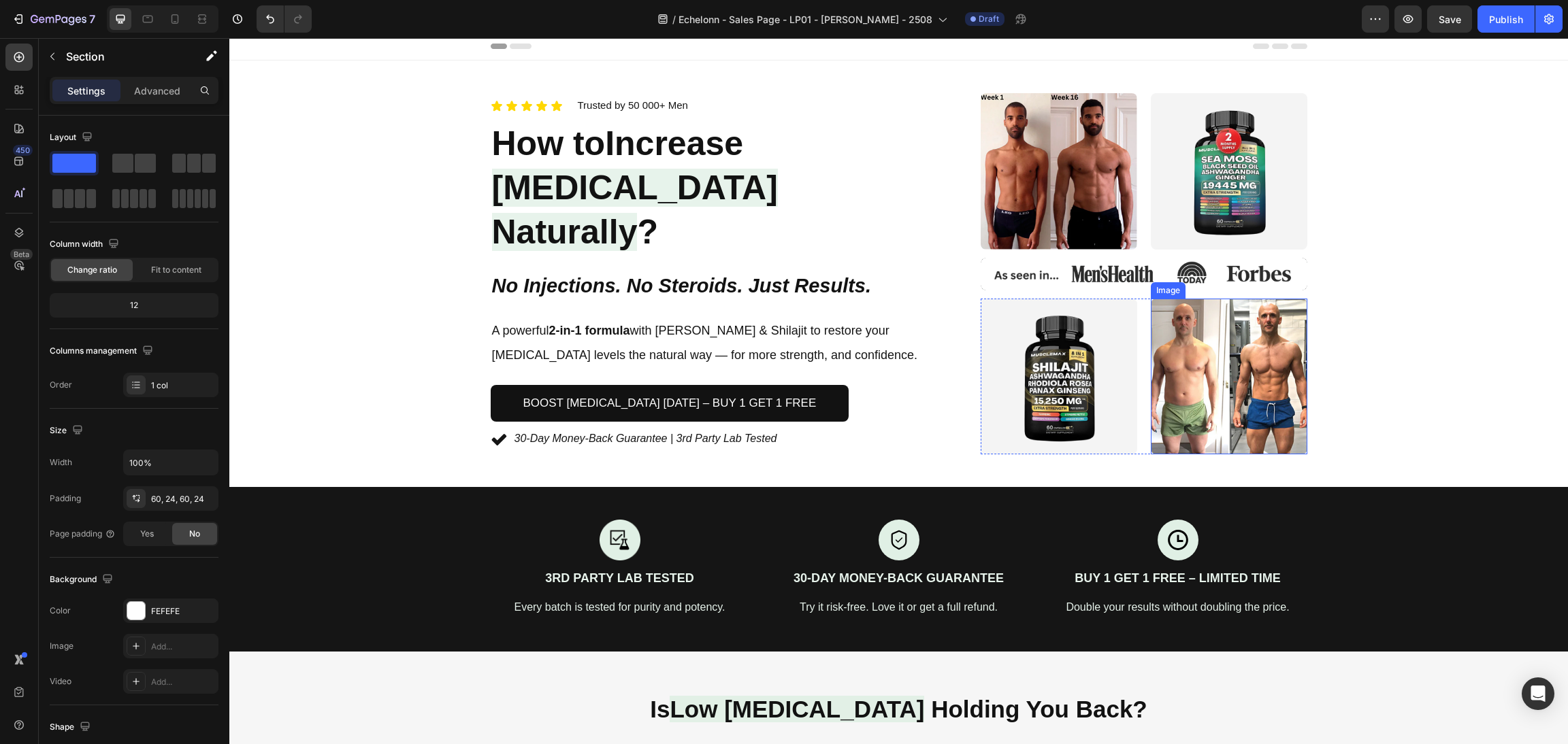
scroll to position [0, 0]
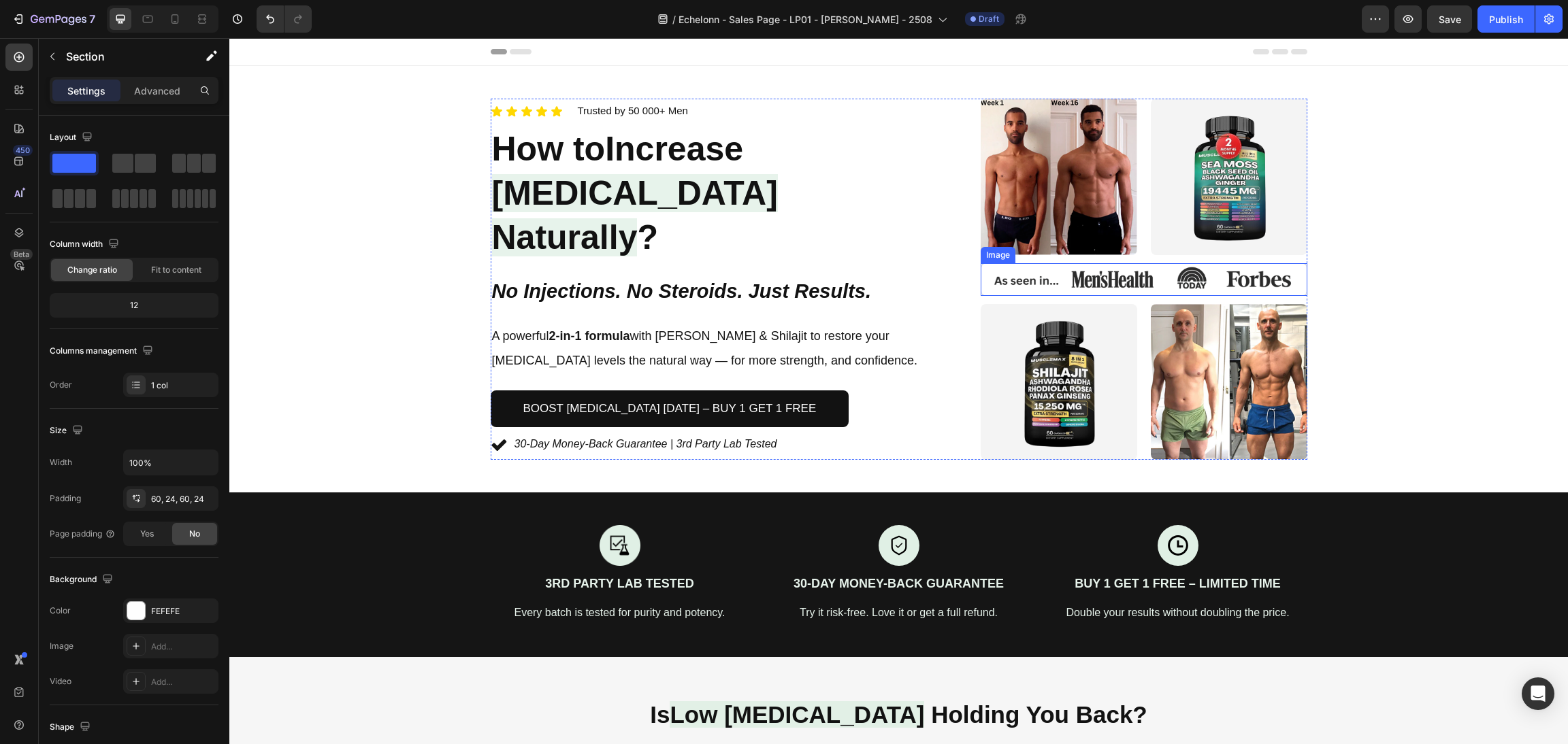
click at [1195, 284] on img at bounding box center [1144, 279] width 326 height 33
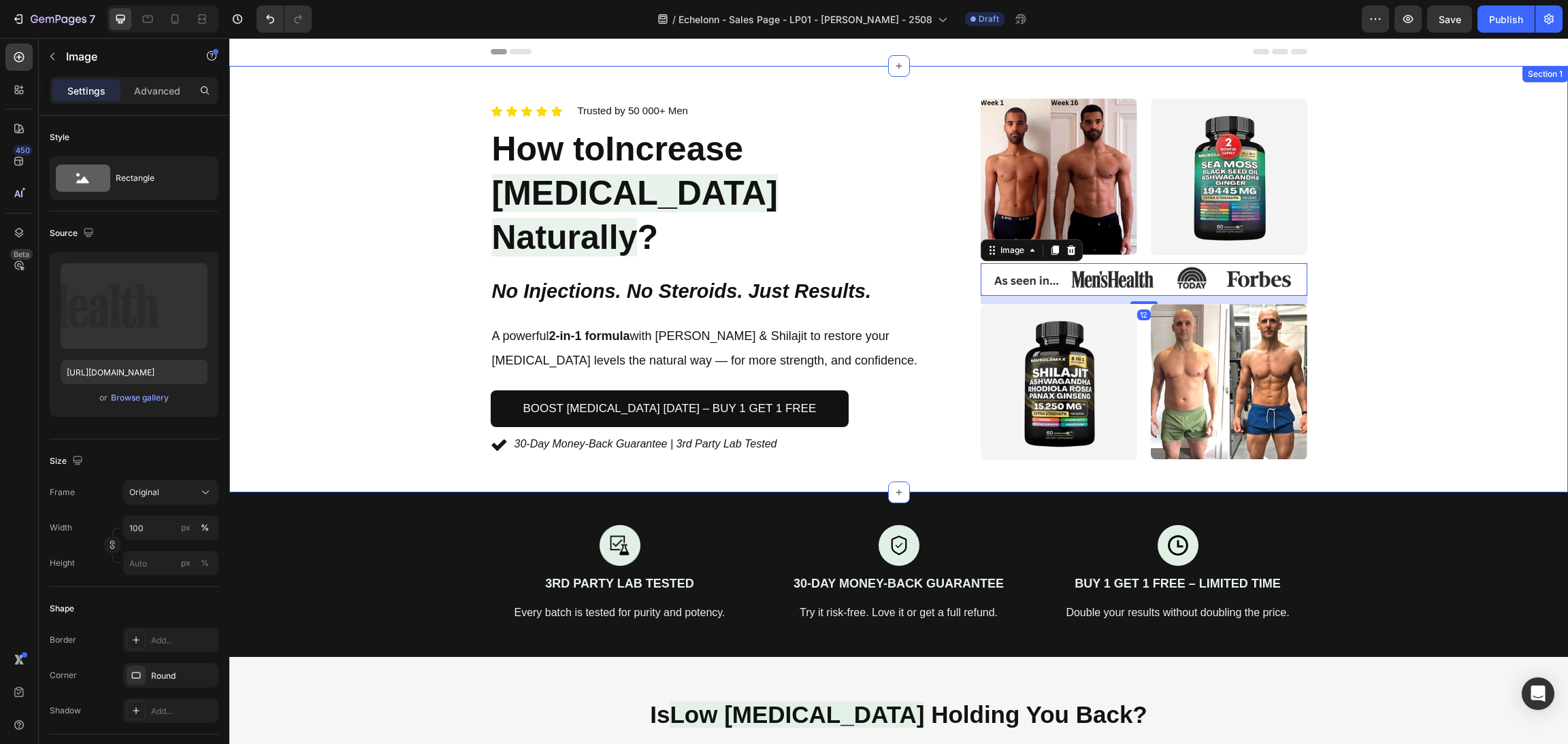
click at [1435, 365] on div "Icon Icon Icon Icon Icon Icon List Trusted by 50 000+ Men Text block Row How to…" at bounding box center [899, 279] width 1307 height 362
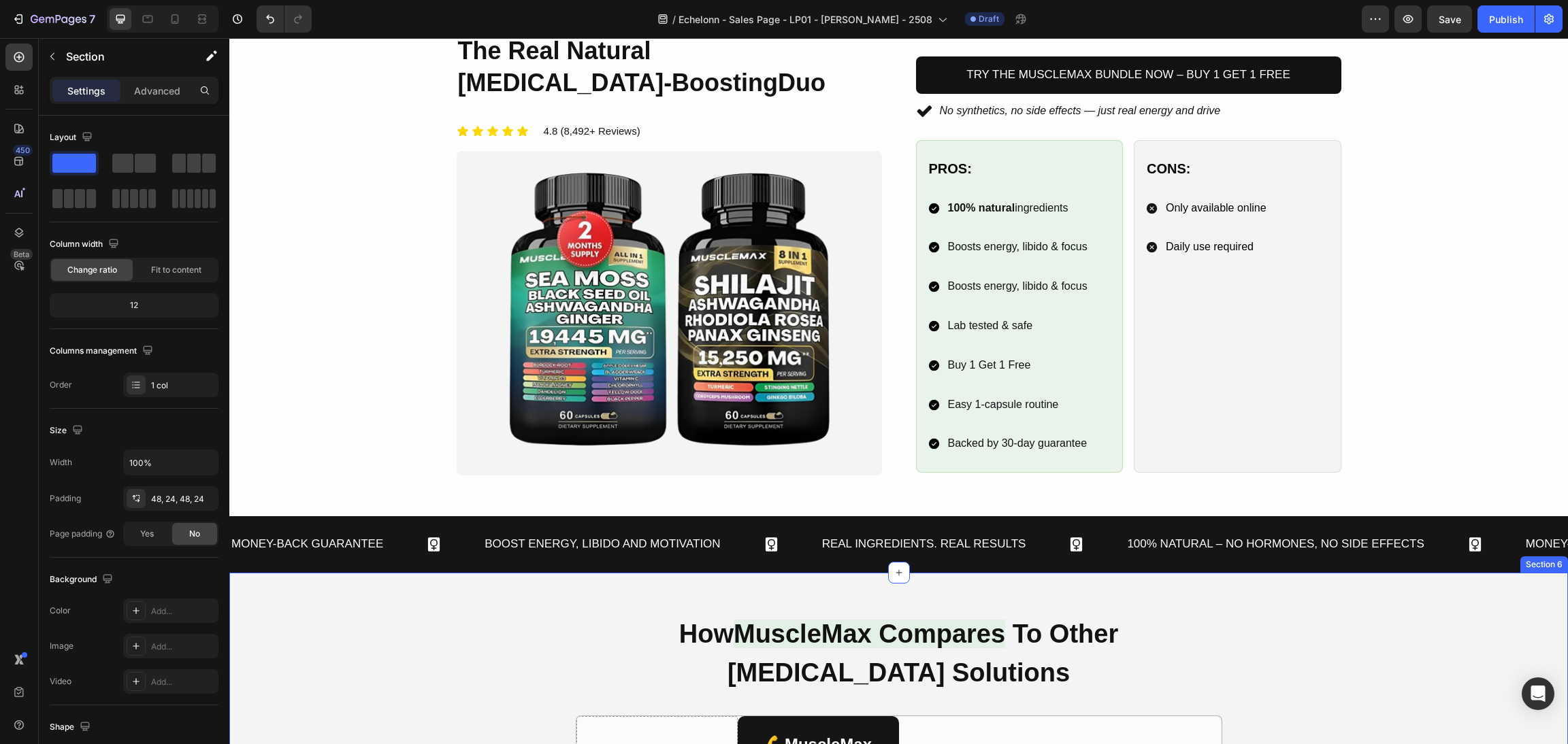
scroll to position [1020, 0]
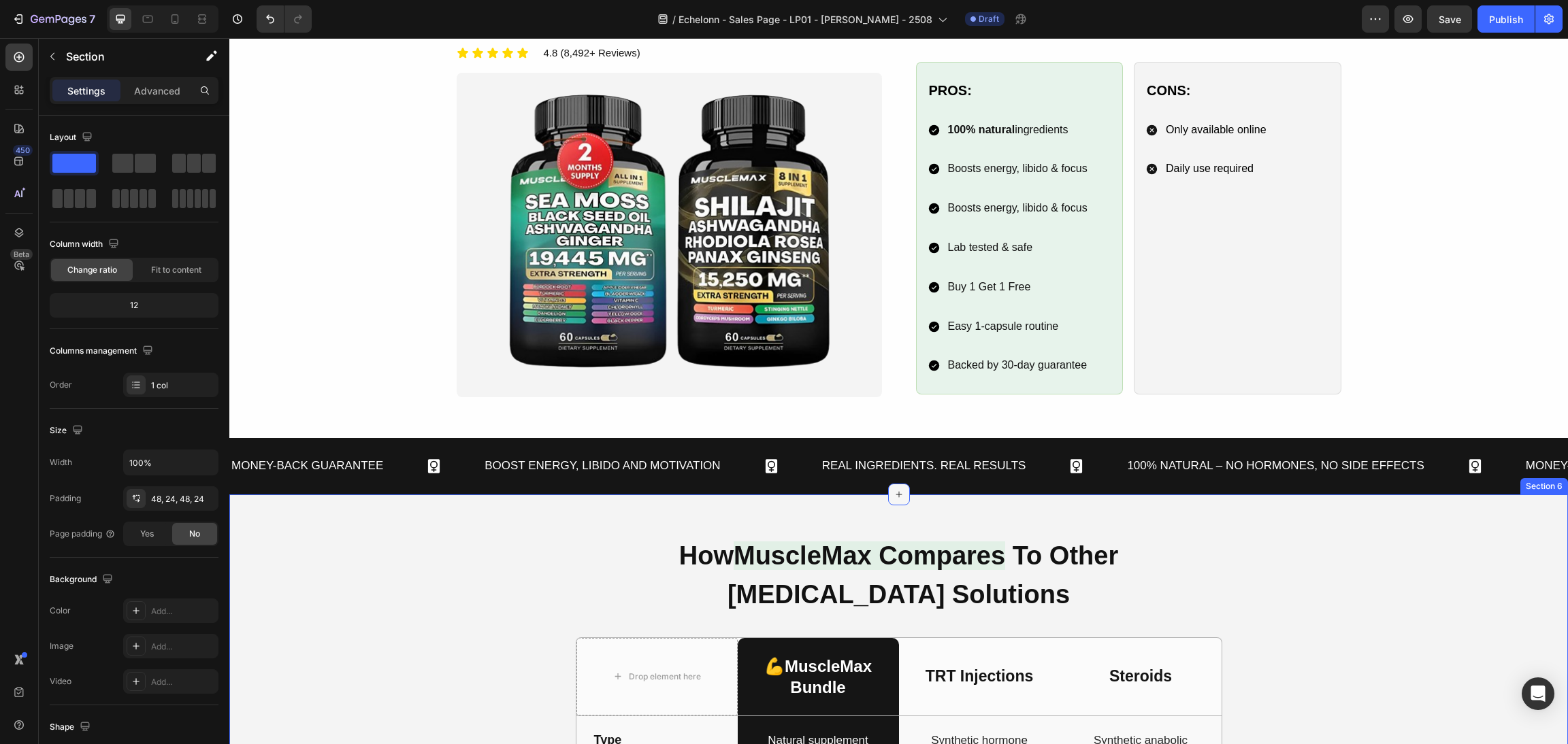
click at [894, 493] on icon at bounding box center [899, 494] width 11 height 11
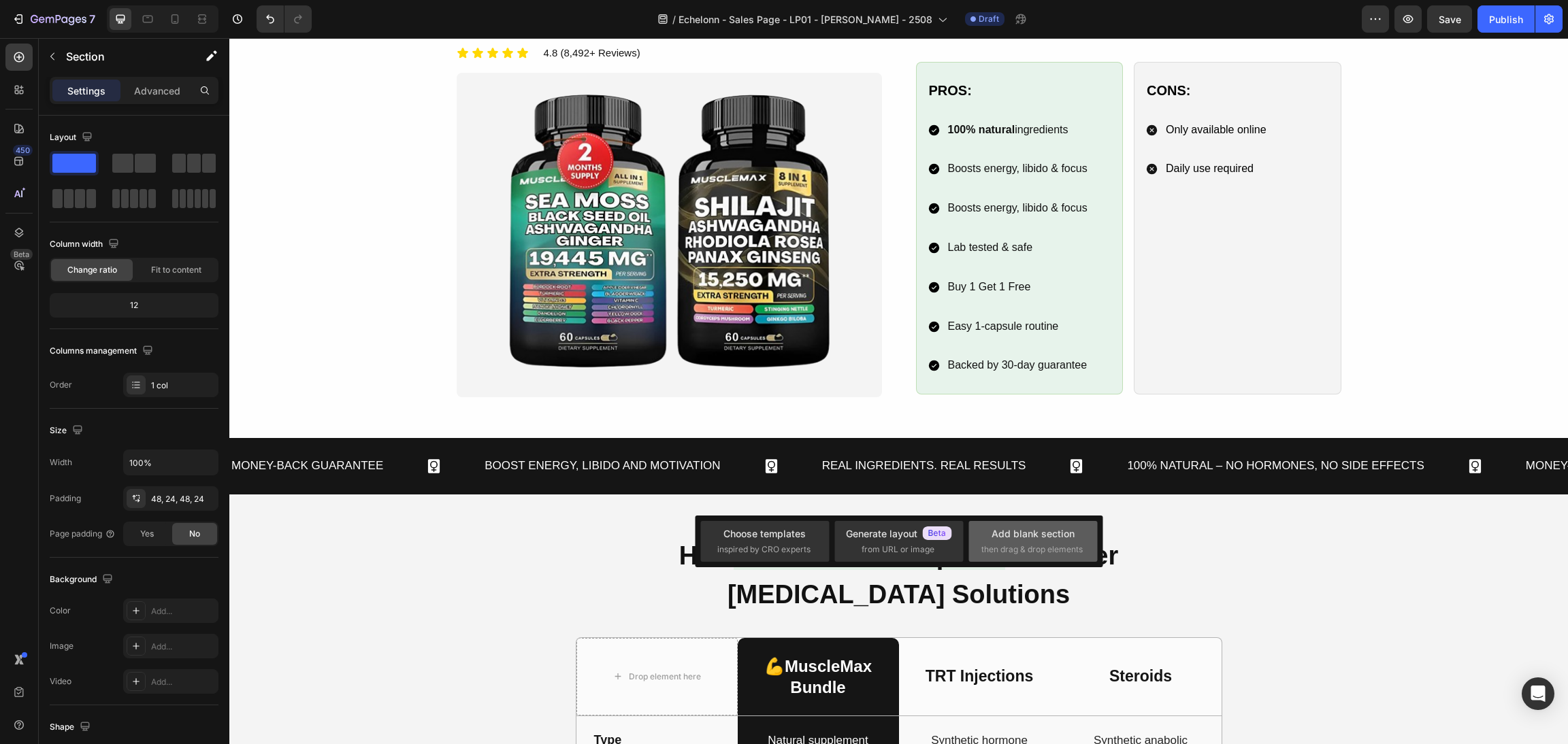
click at [1023, 534] on div "Add blank section" at bounding box center [1033, 534] width 83 height 14
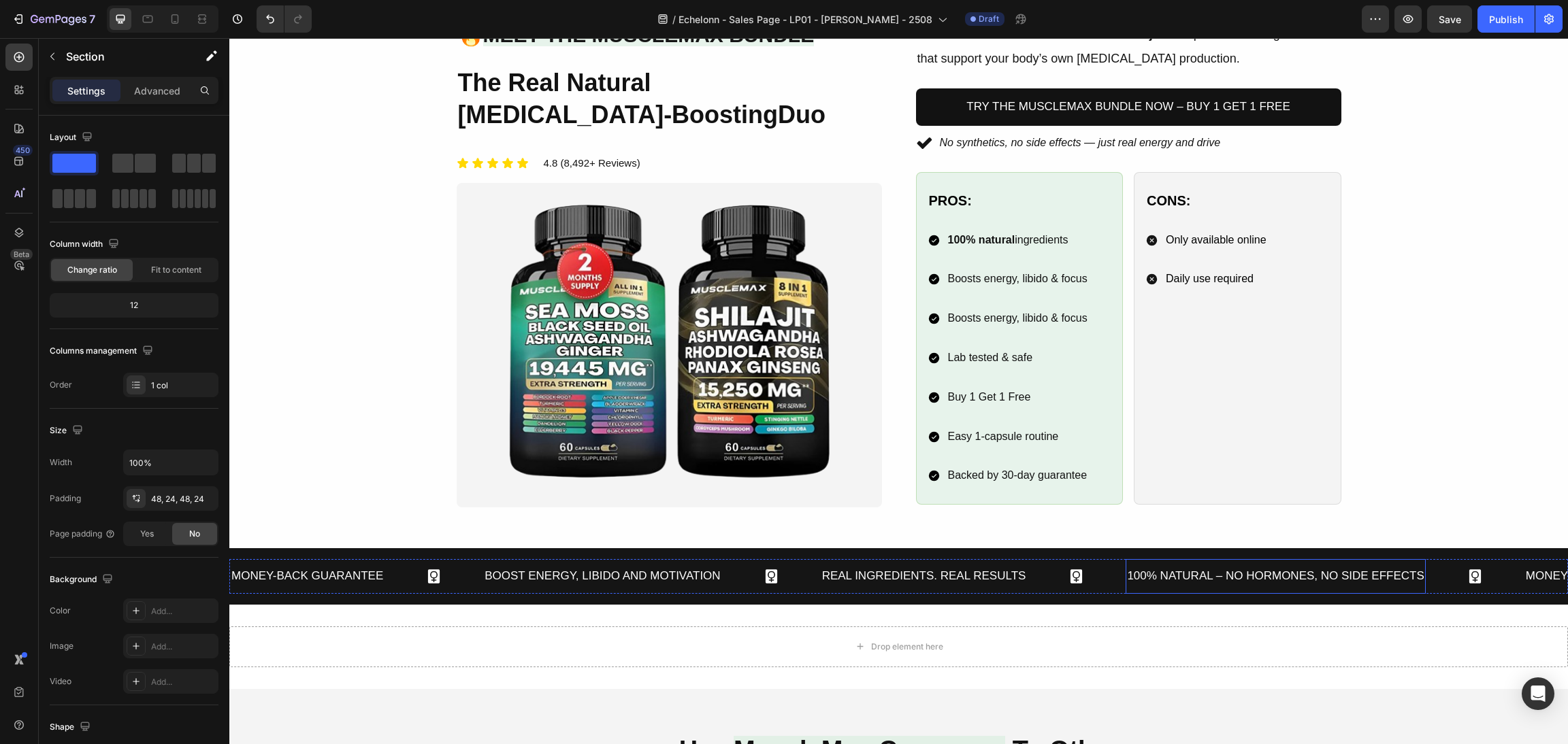
scroll to position [817, 0]
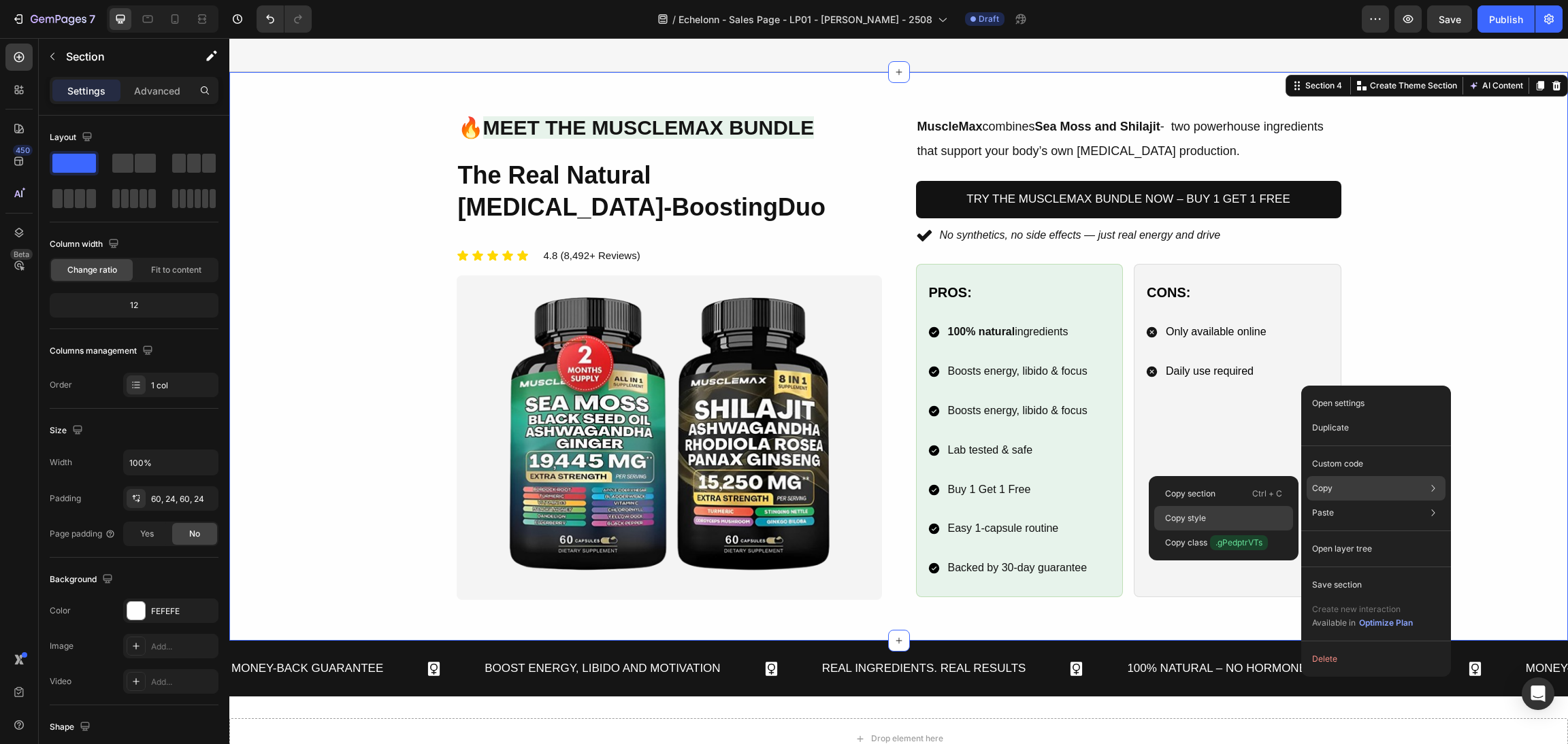
click at [1187, 531] on div "Copy style" at bounding box center [1224, 543] width 139 height 24
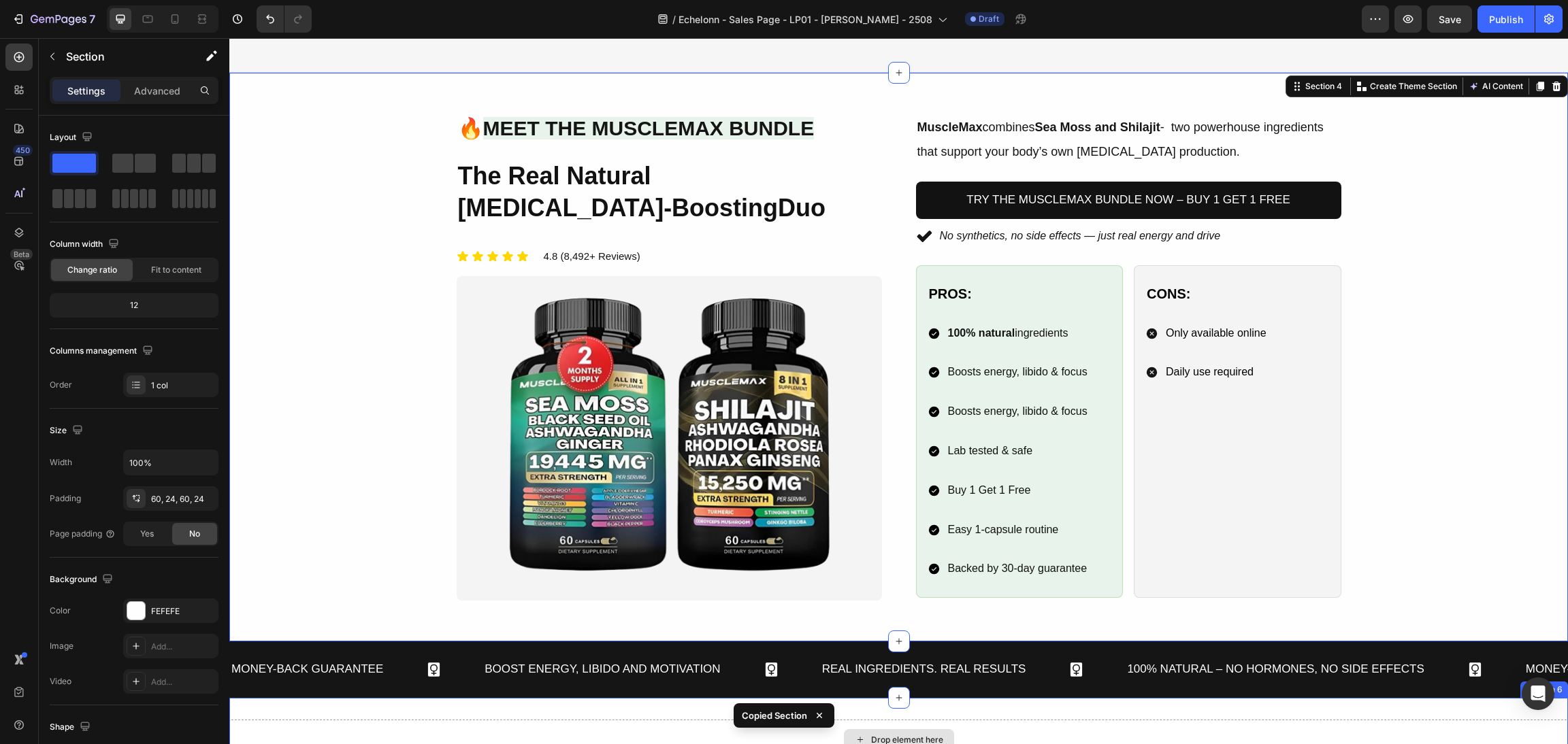
scroll to position [1021, 0]
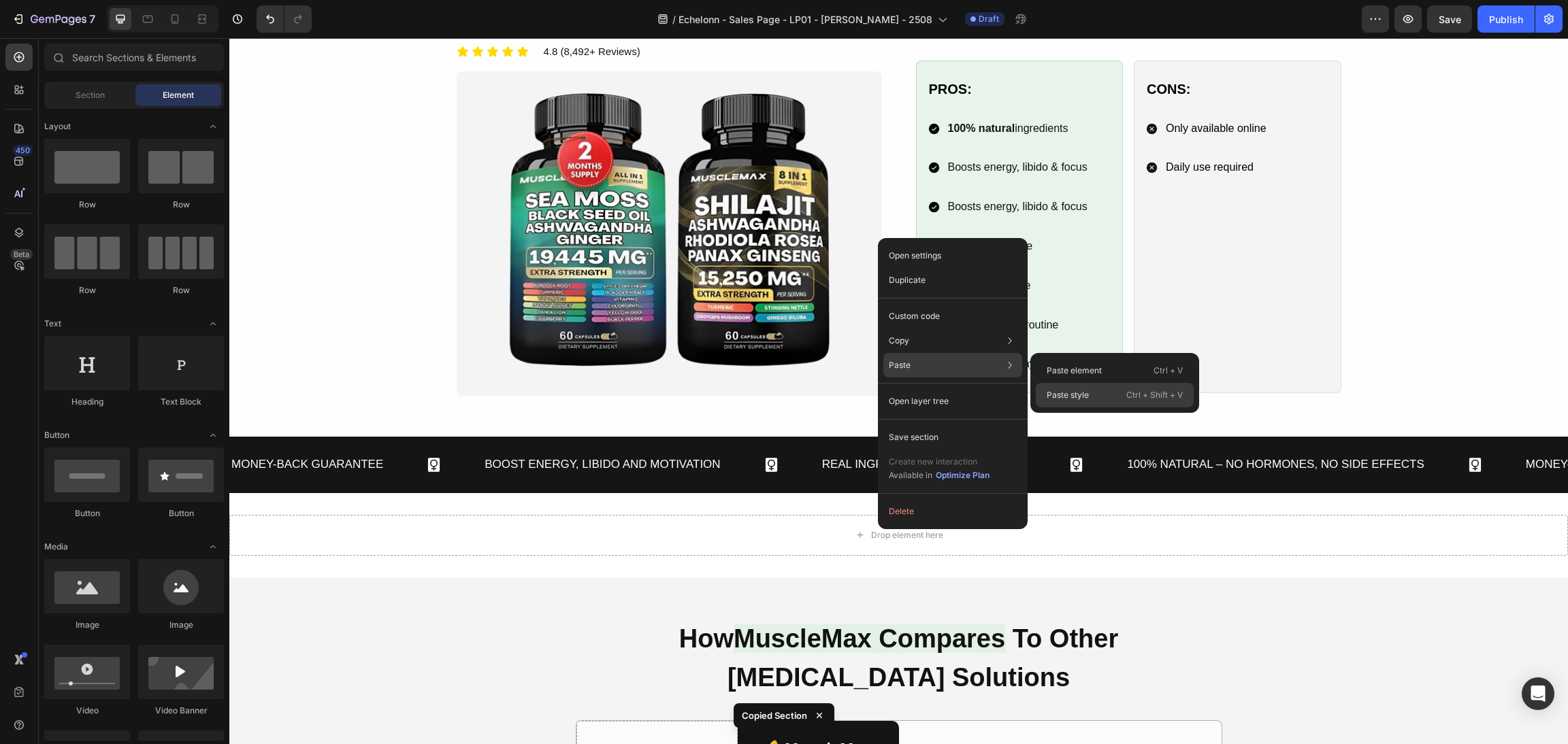
drag, startPoint x: 1094, startPoint y: 401, endPoint x: 865, endPoint y: 363, distance: 232.1
click at [1094, 402] on div "Paste style Ctrl + Shift + V" at bounding box center [1114, 395] width 158 height 24
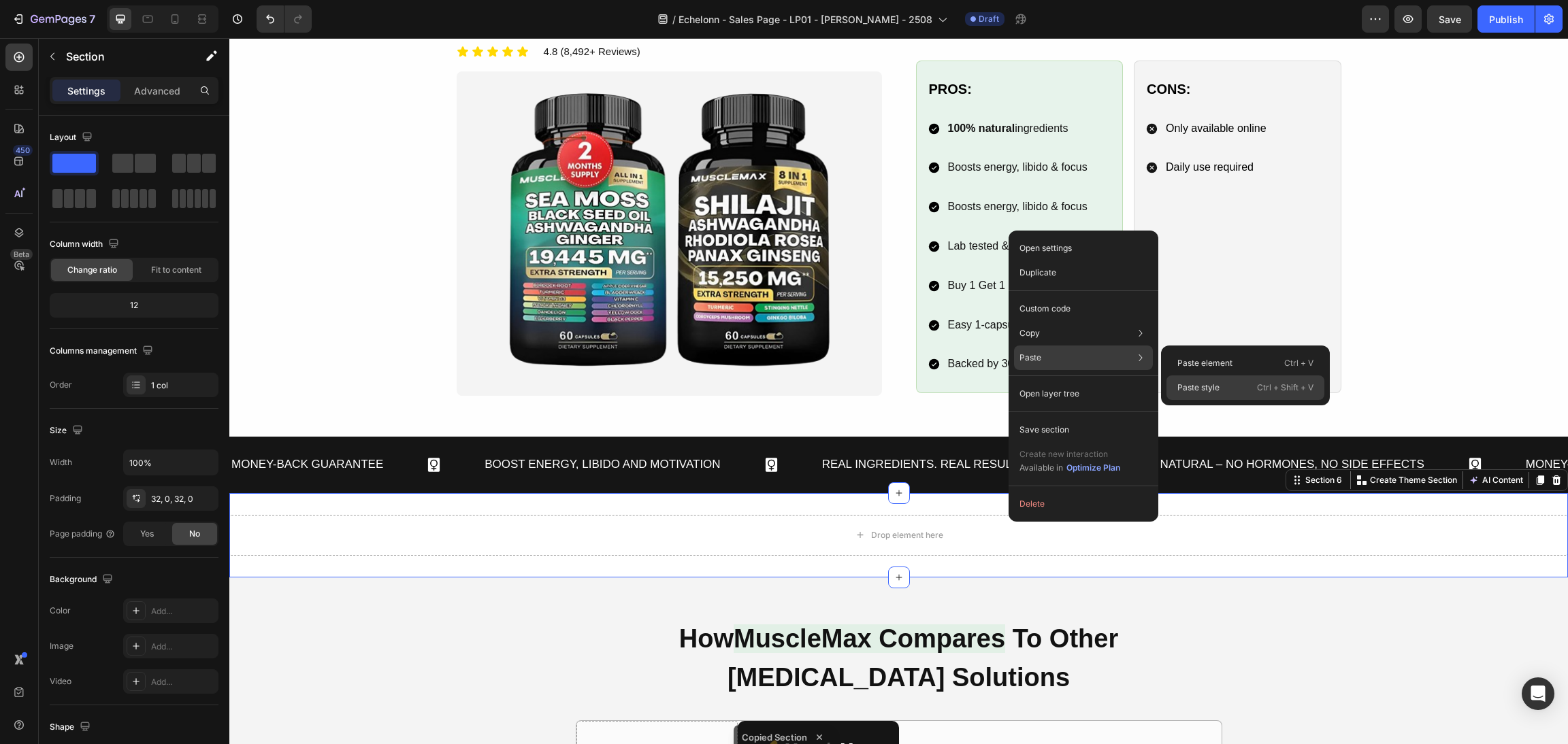
click at [1178, 382] on p "Paste style" at bounding box center [1199, 387] width 43 height 13
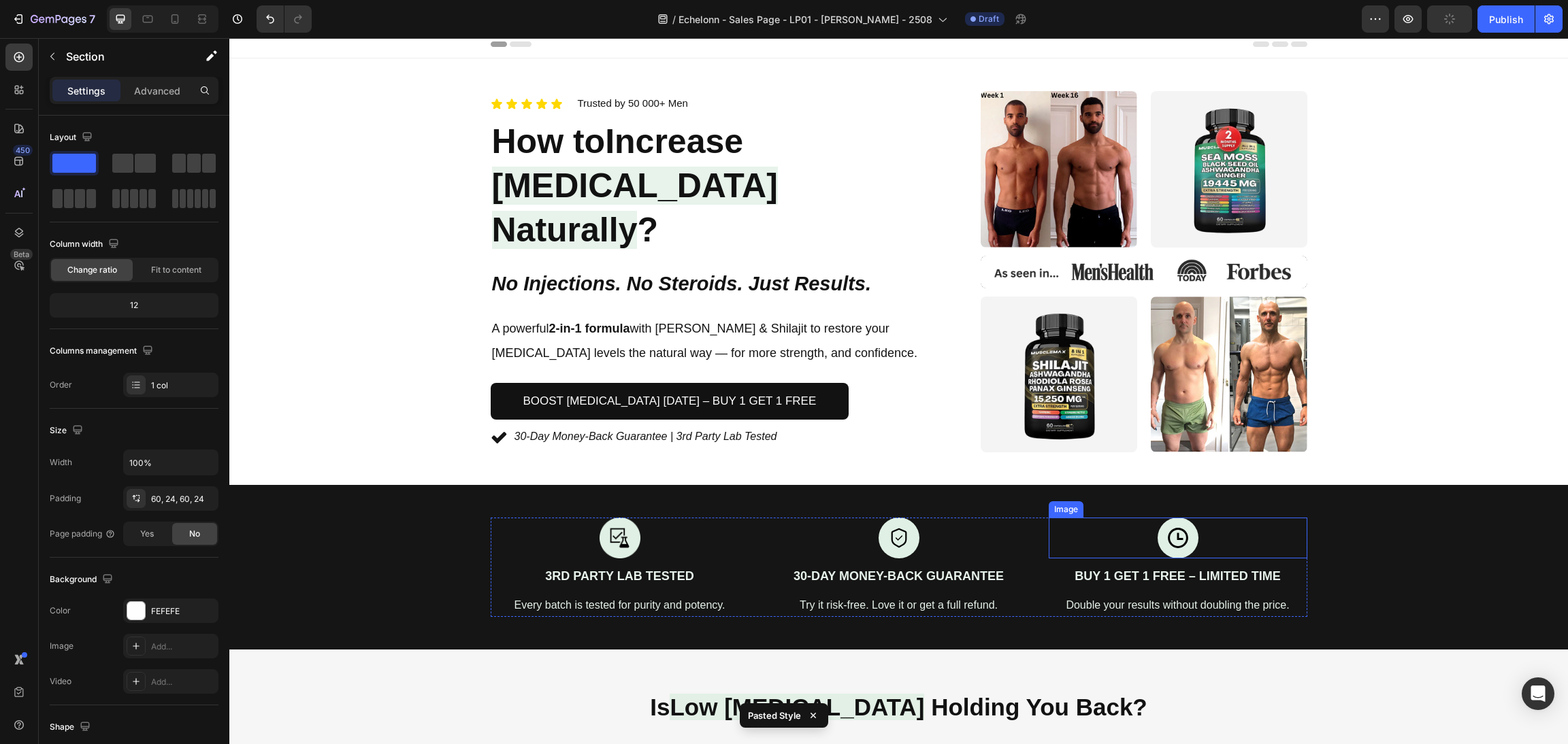
scroll to position [0, 0]
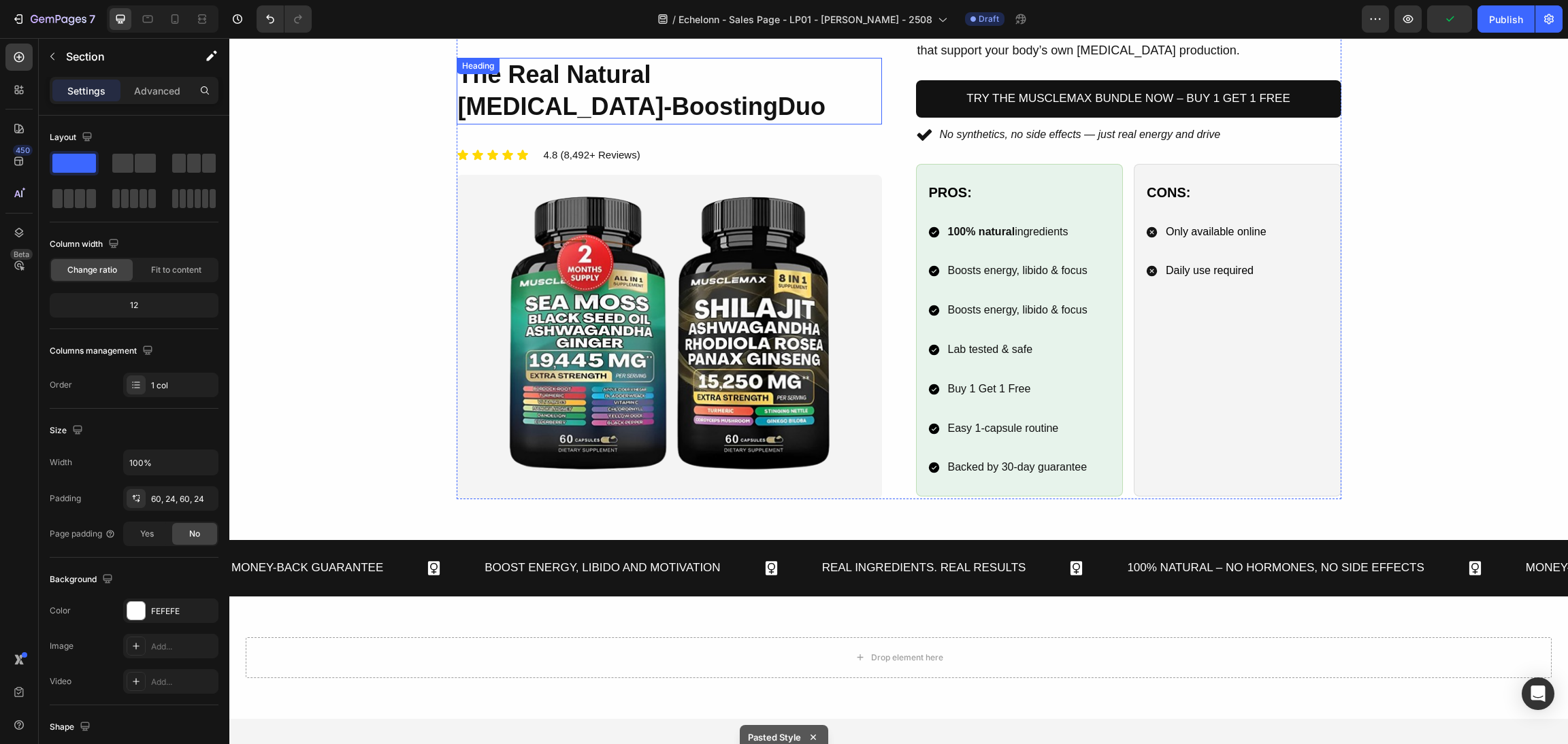
click at [646, 98] on span "[MEDICAL_DATA]-Boosting" at bounding box center [618, 106] width 321 height 28
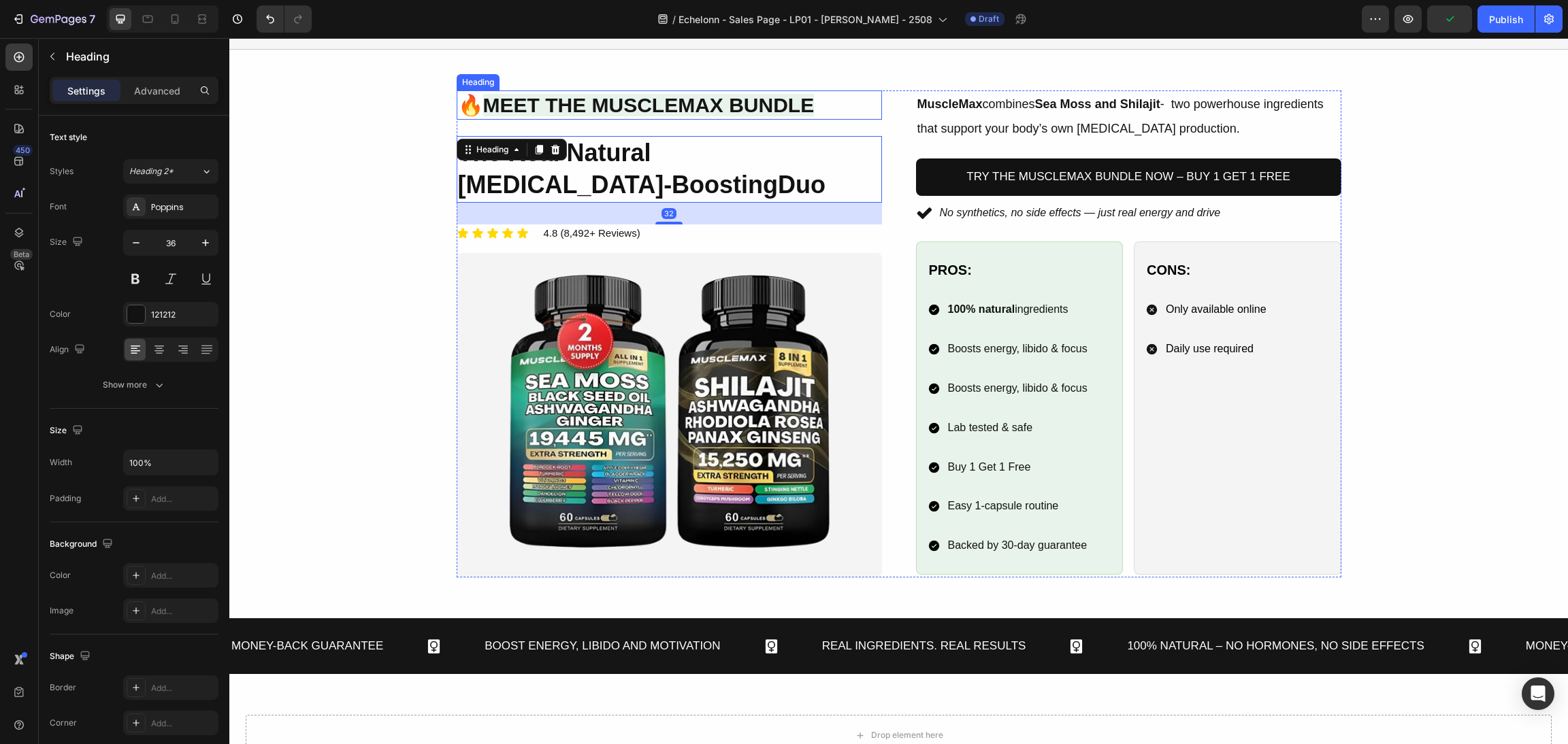
scroll to position [817, 0]
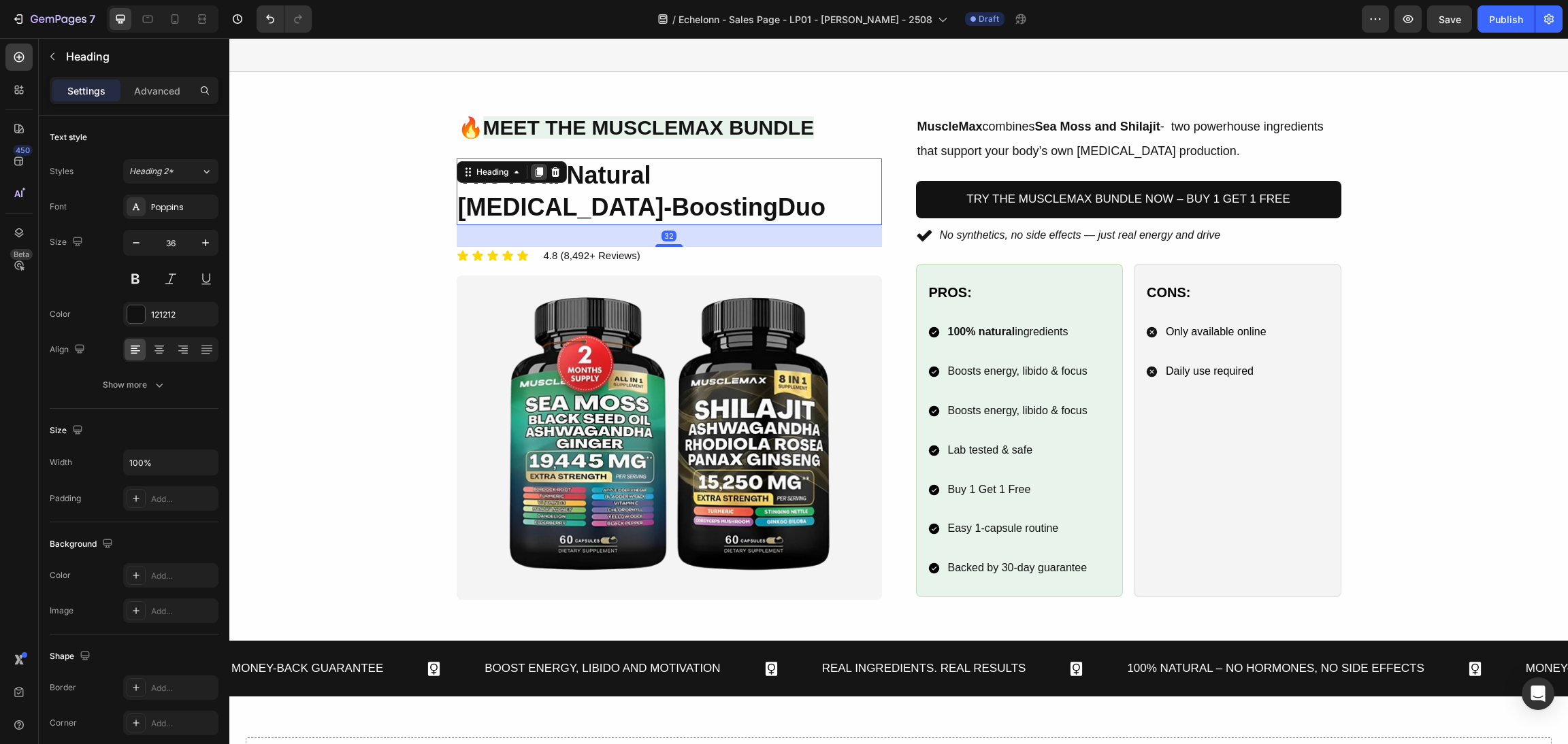
click at [535, 169] on icon at bounding box center [538, 171] width 8 height 9
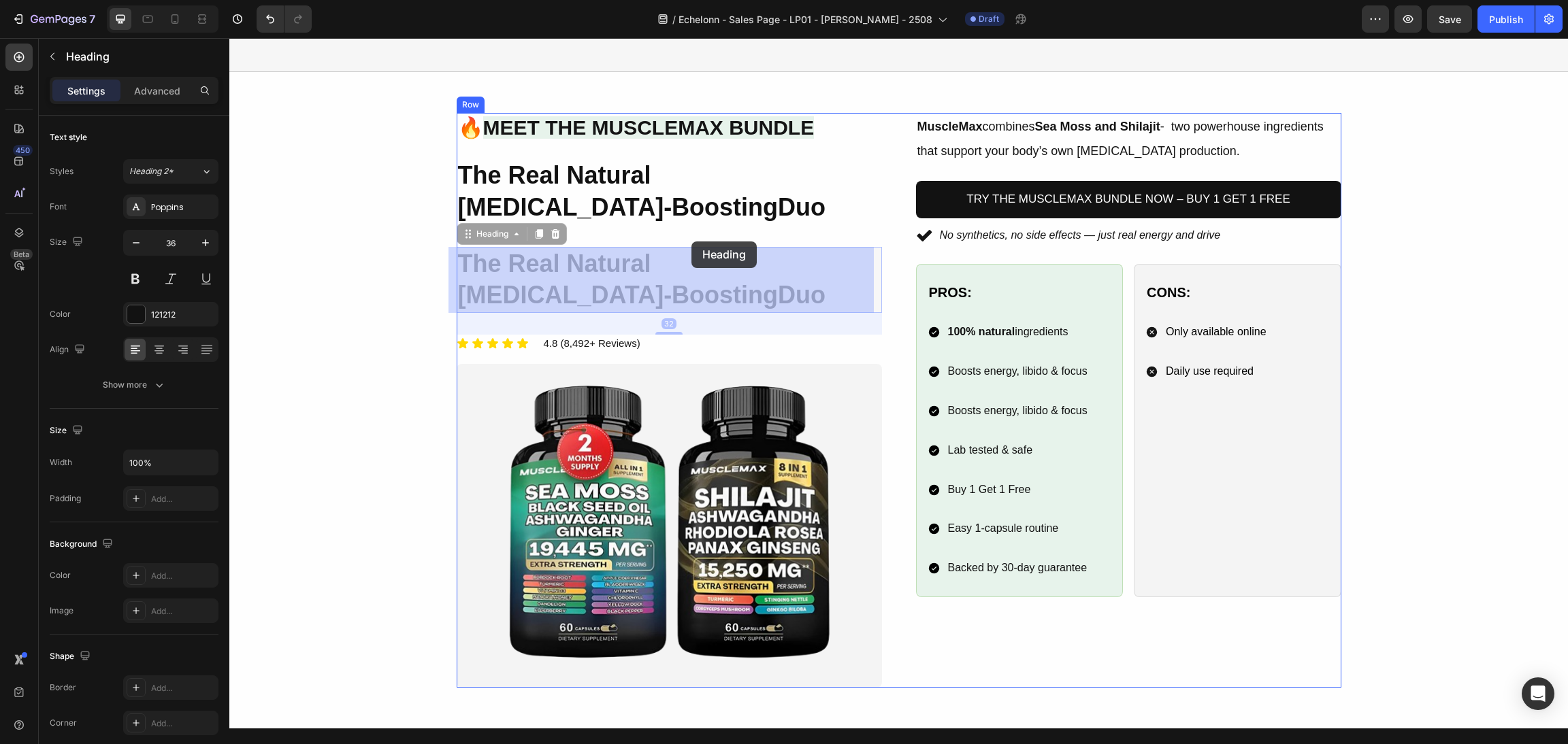
drag, startPoint x: 459, startPoint y: 233, endPoint x: 693, endPoint y: 243, distance: 234.2
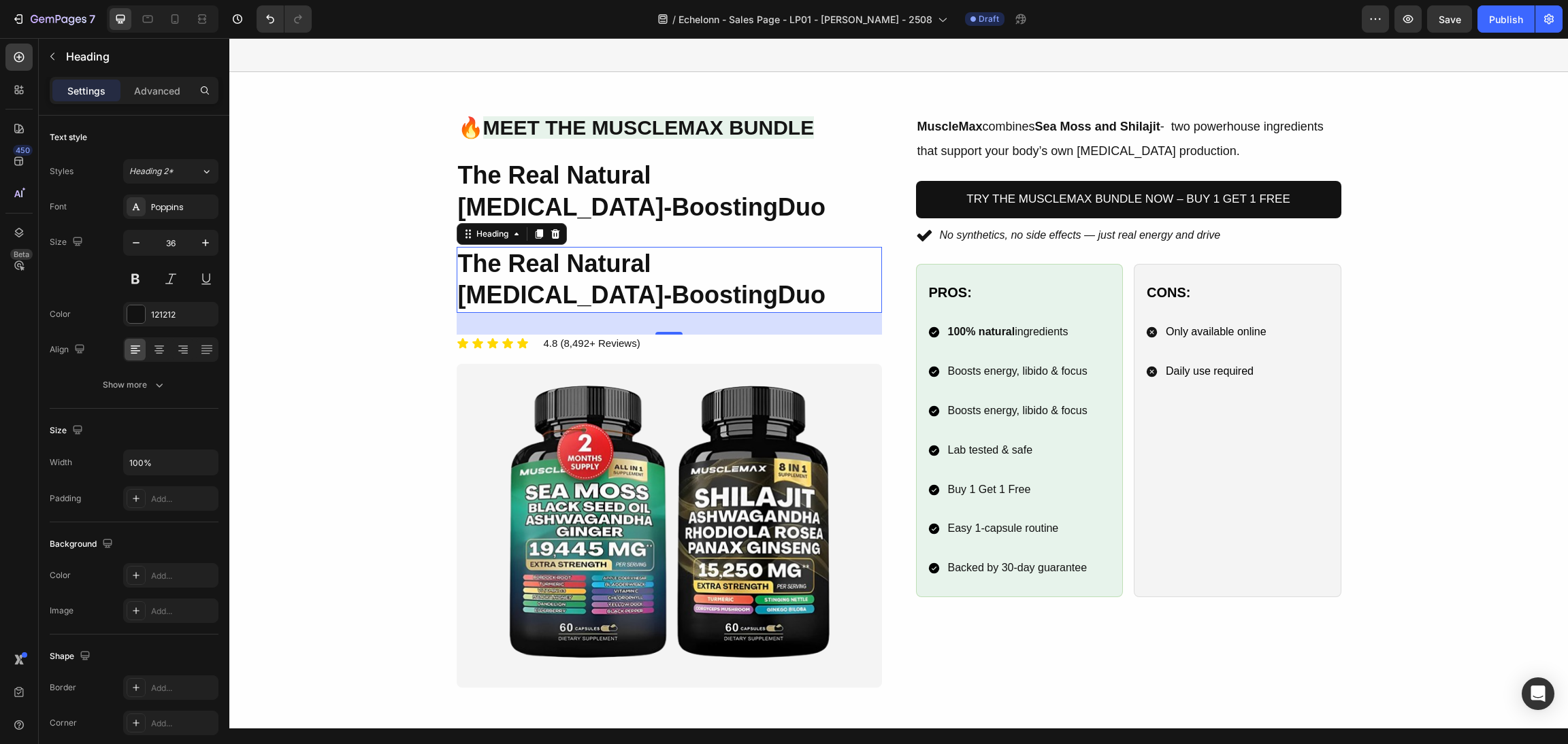
click at [551, 232] on icon at bounding box center [555, 233] width 9 height 9
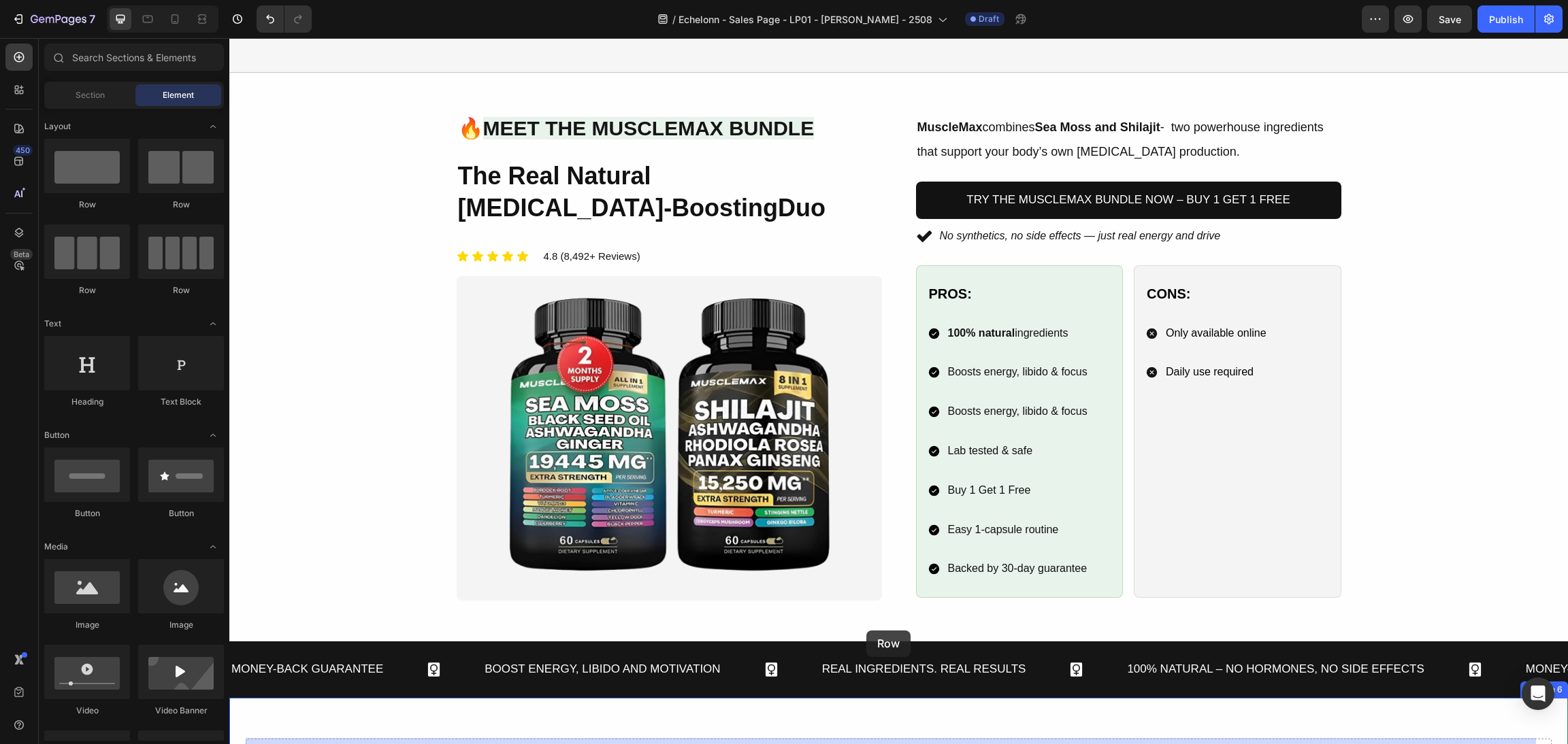
drag, startPoint x: 454, startPoint y: 266, endPoint x: 1027, endPoint y: 219, distance: 574.9
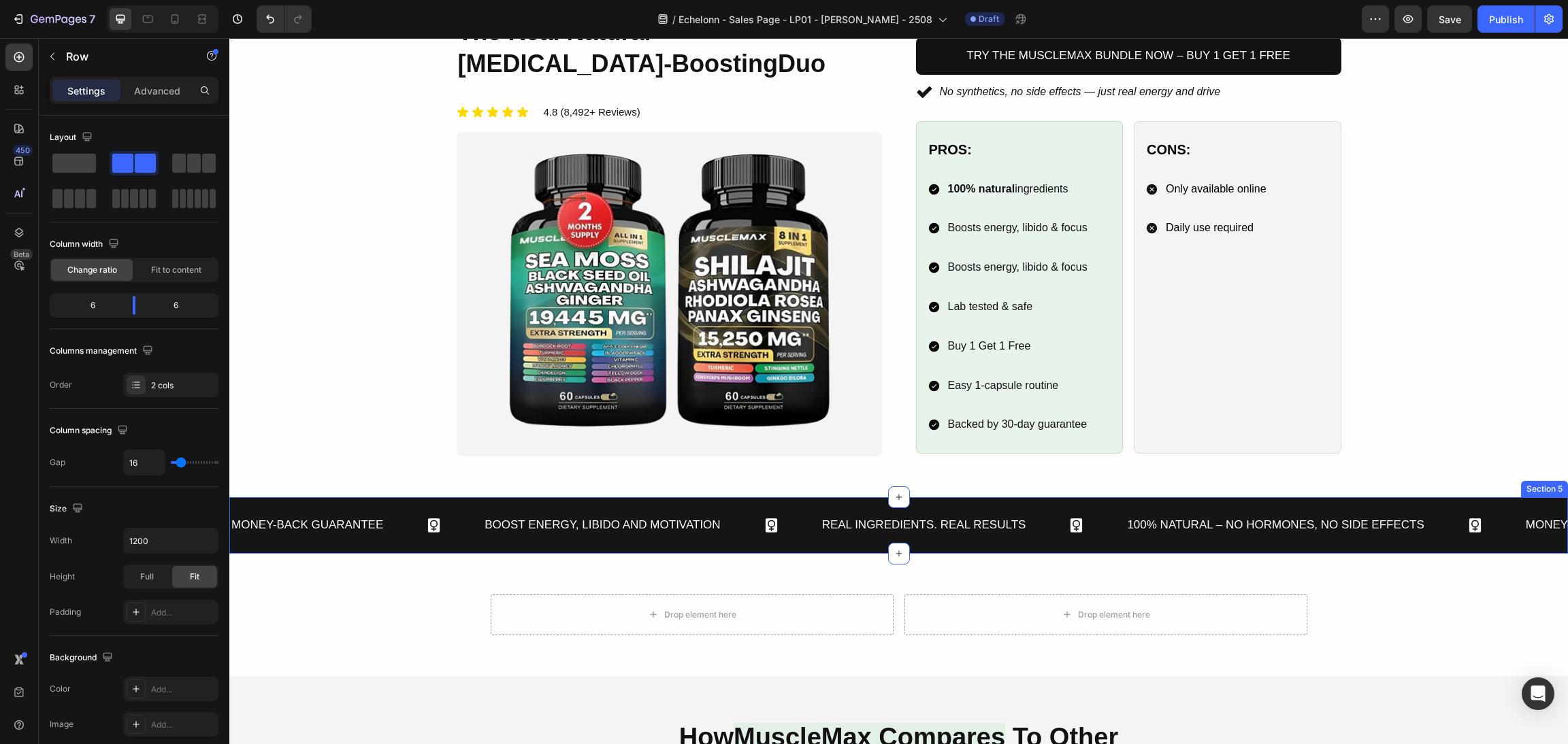
scroll to position [1022, 0]
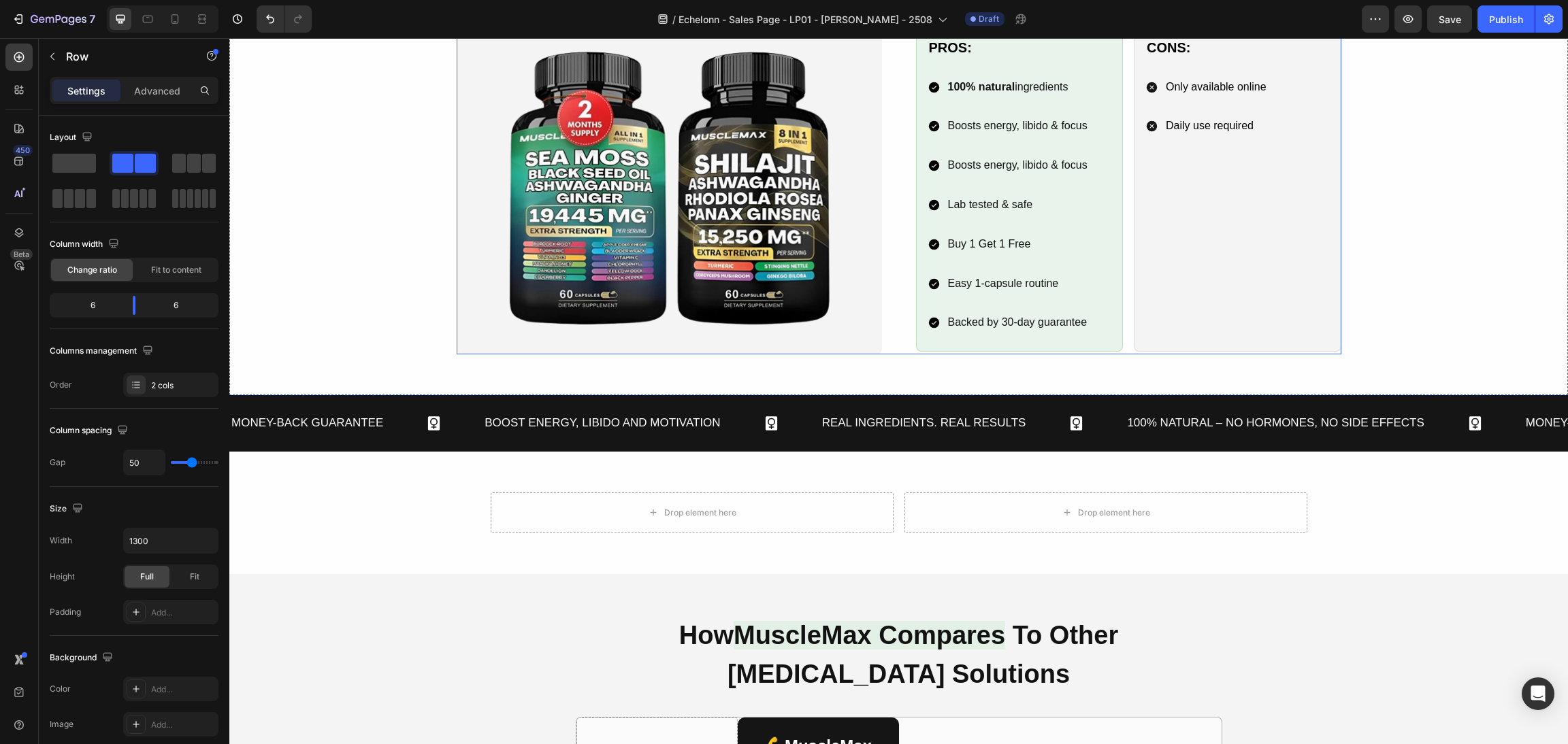
click at [895, 266] on div "Image 🔥 Meet the MuscleMax Bundle Heading The Real Natural Testosterone-Boostin…" at bounding box center [899, 110] width 885 height 487
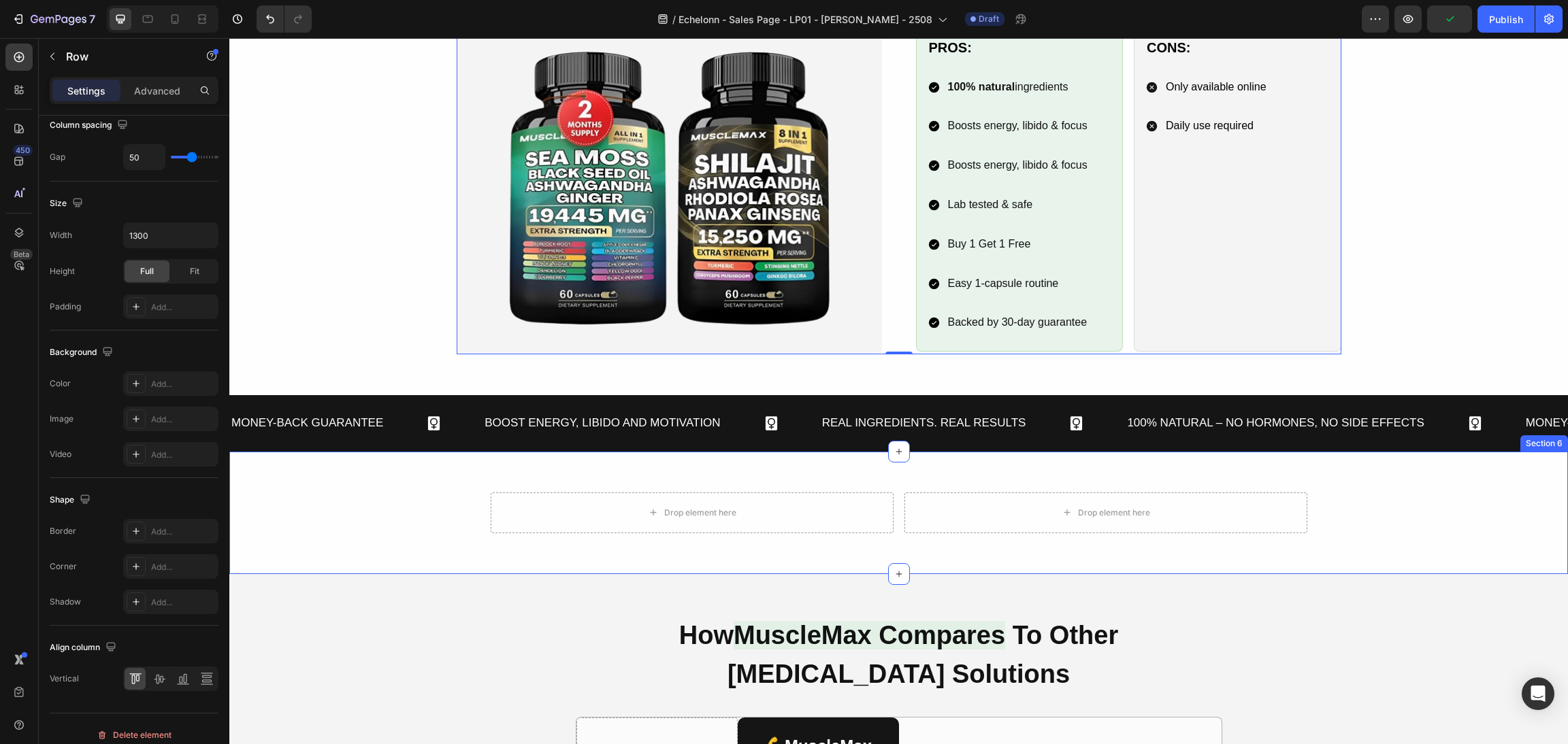
click at [790, 498] on div "Drop element here" at bounding box center [692, 513] width 403 height 41
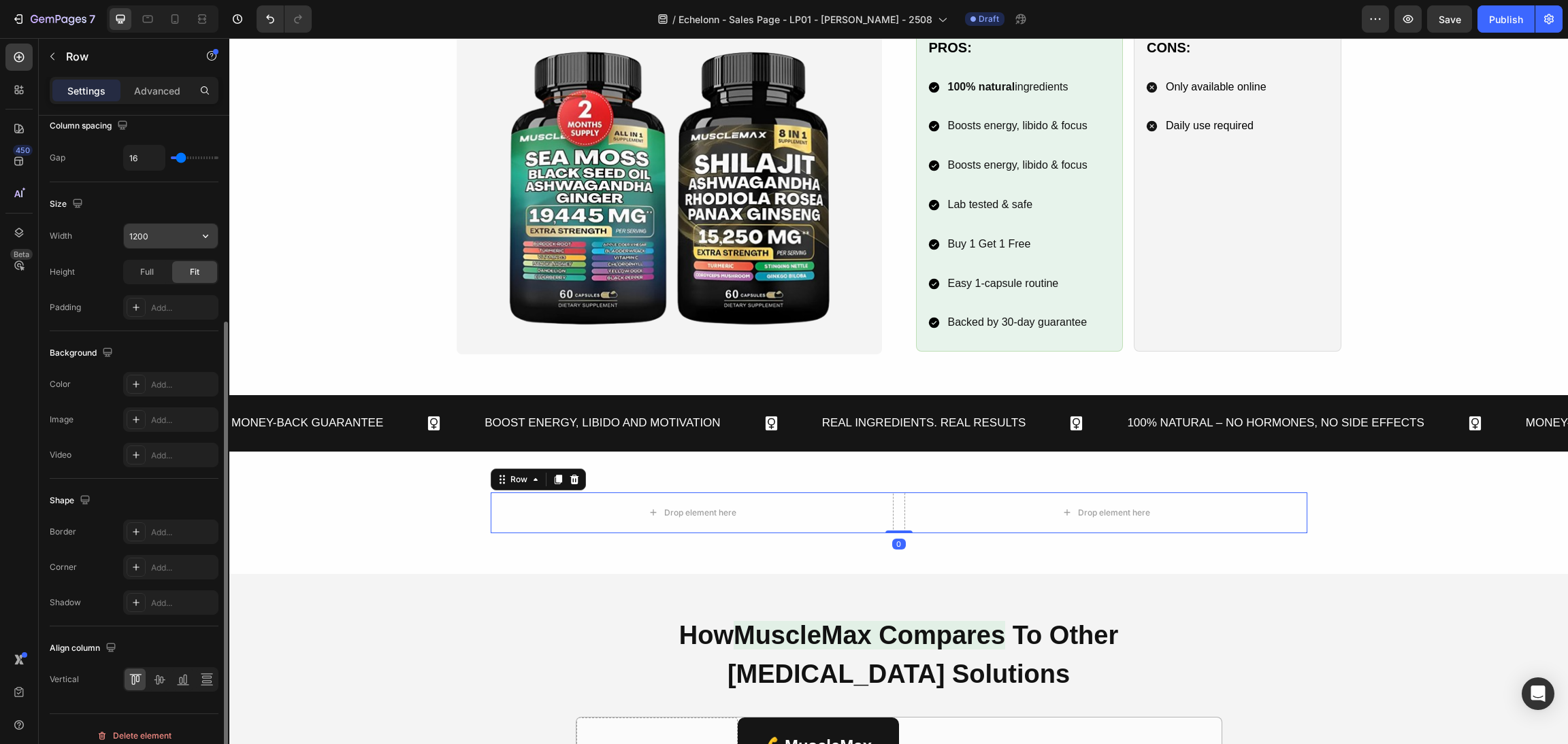
click at [153, 234] on input "1200" at bounding box center [170, 235] width 94 height 24
type input "1300"
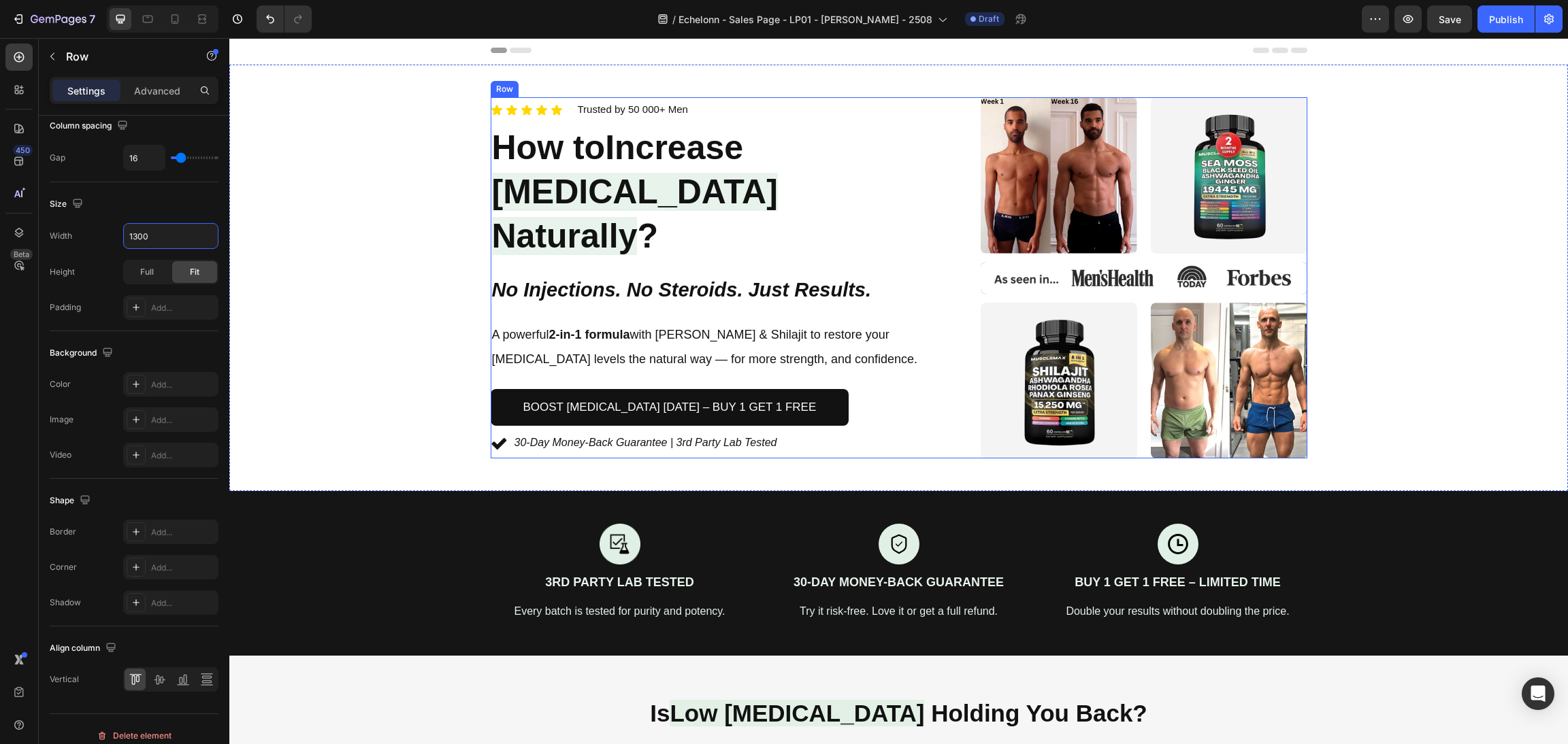
scroll to position [0, 0]
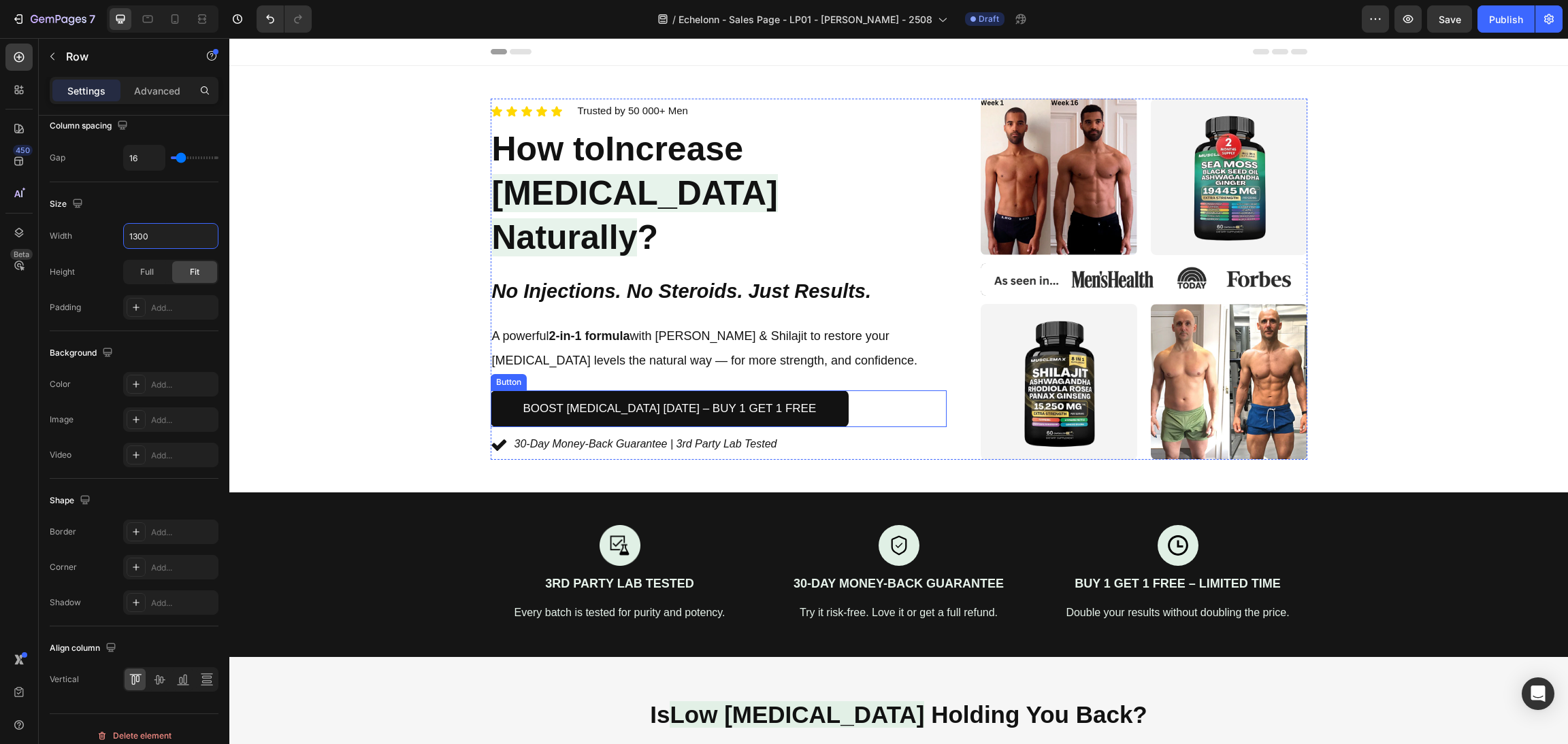
click at [931, 391] on div "Boost Testosterone Today – Buy 1 Get 1 Free Button" at bounding box center [718, 409] width 457 height 38
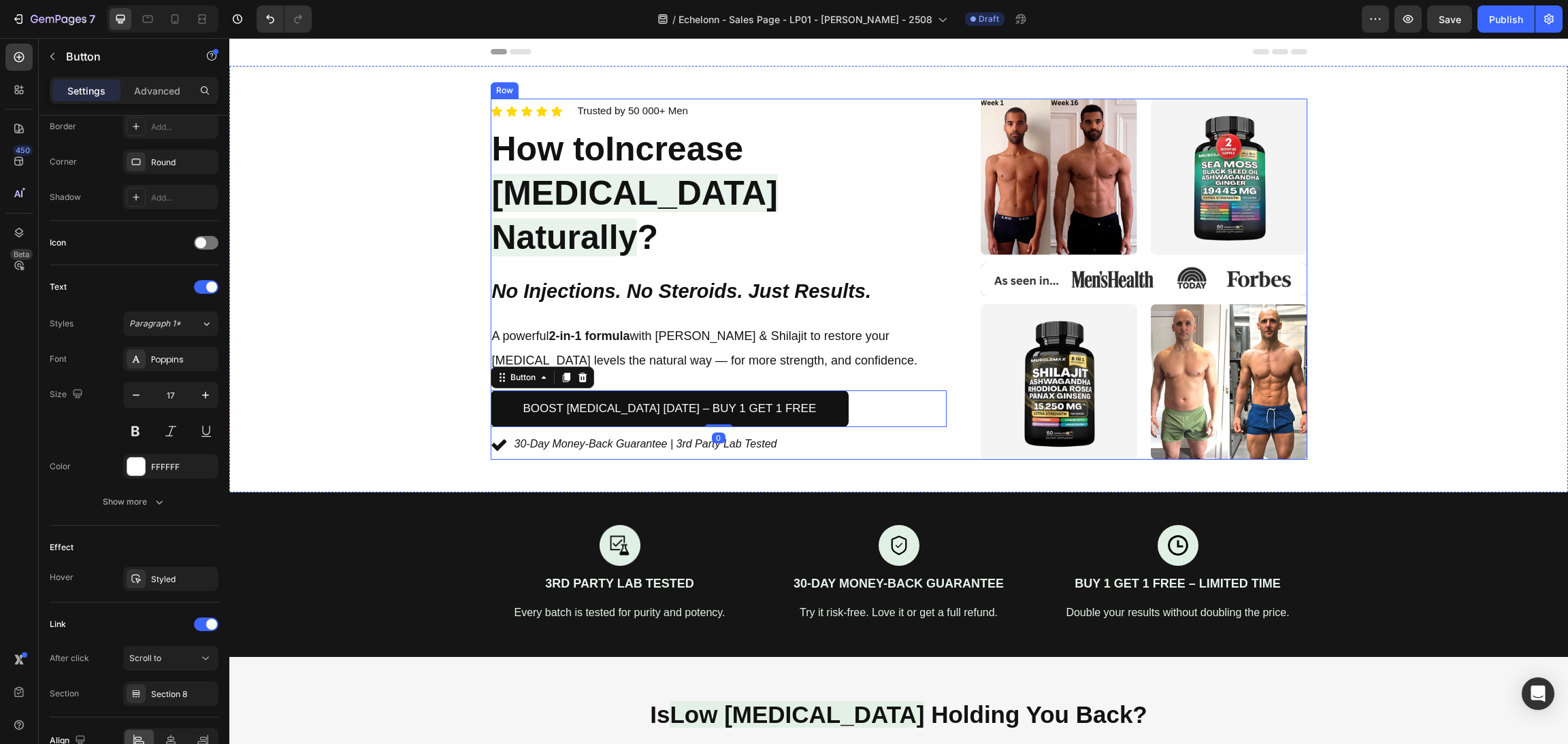
click at [952, 387] on div "Icon Icon Icon Icon Icon Icon List Trusted by 50 000+ Men Text block Row How to…" at bounding box center [899, 279] width 817 height 362
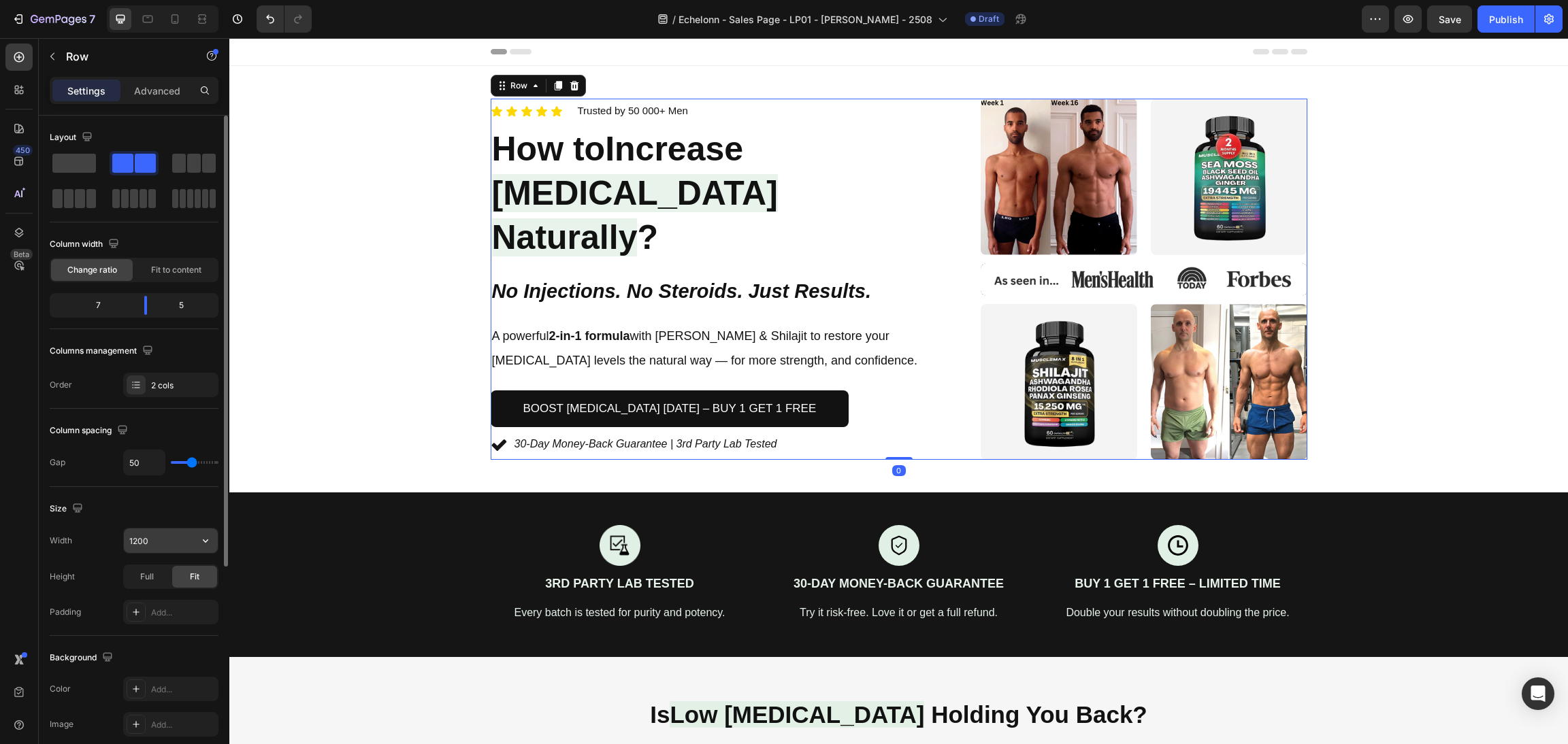
click at [144, 546] on input "1200" at bounding box center [170, 540] width 94 height 24
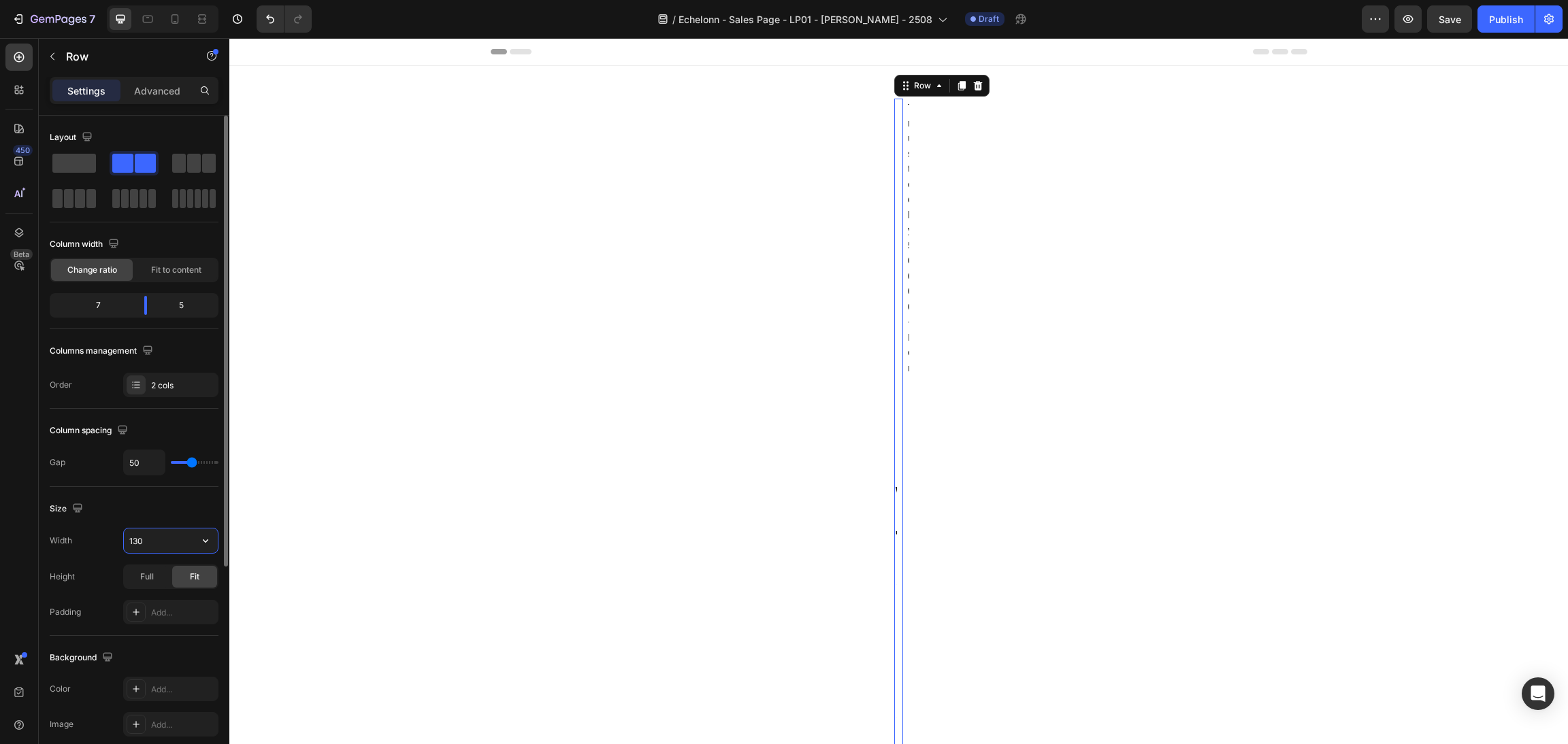
type input "1300"
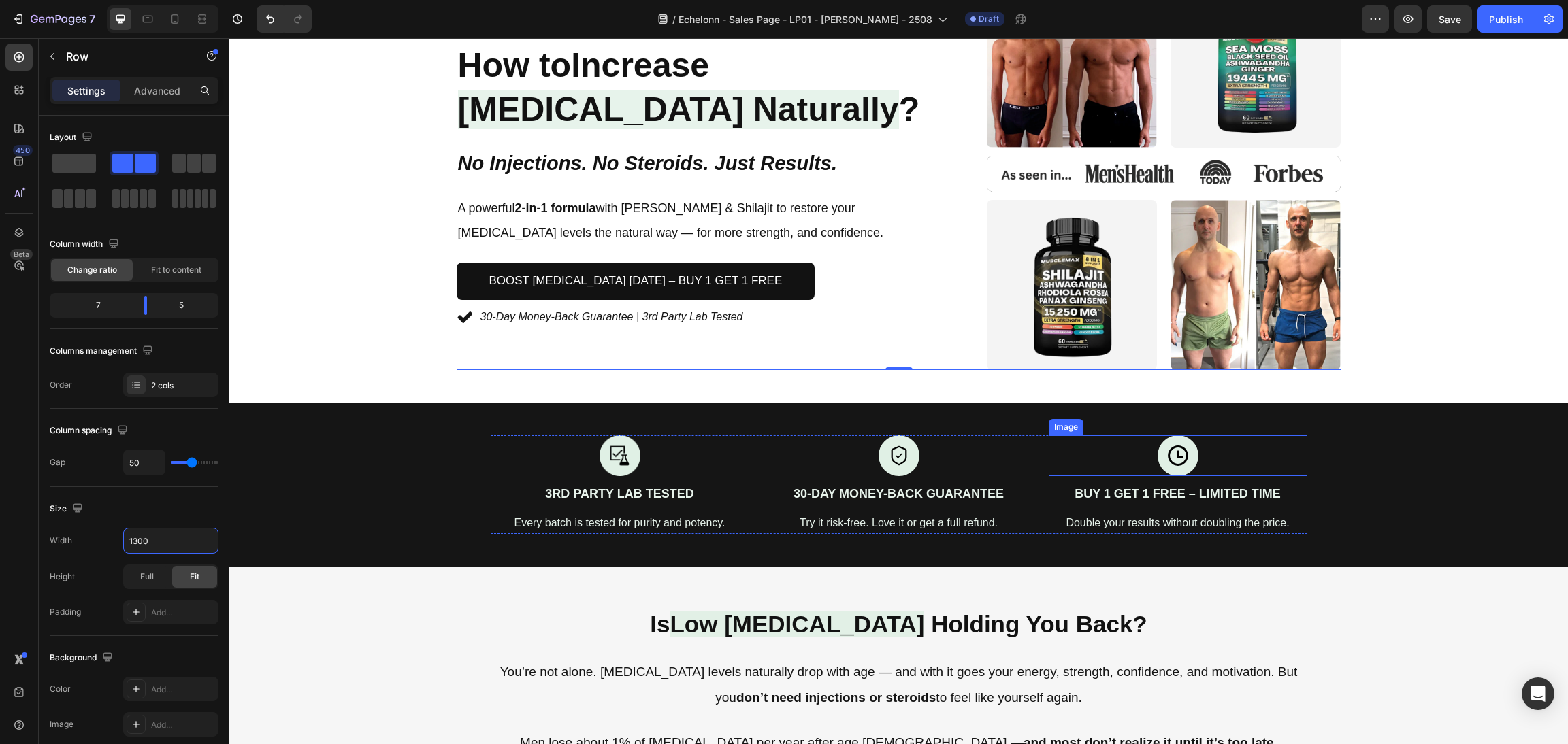
scroll to position [408, 0]
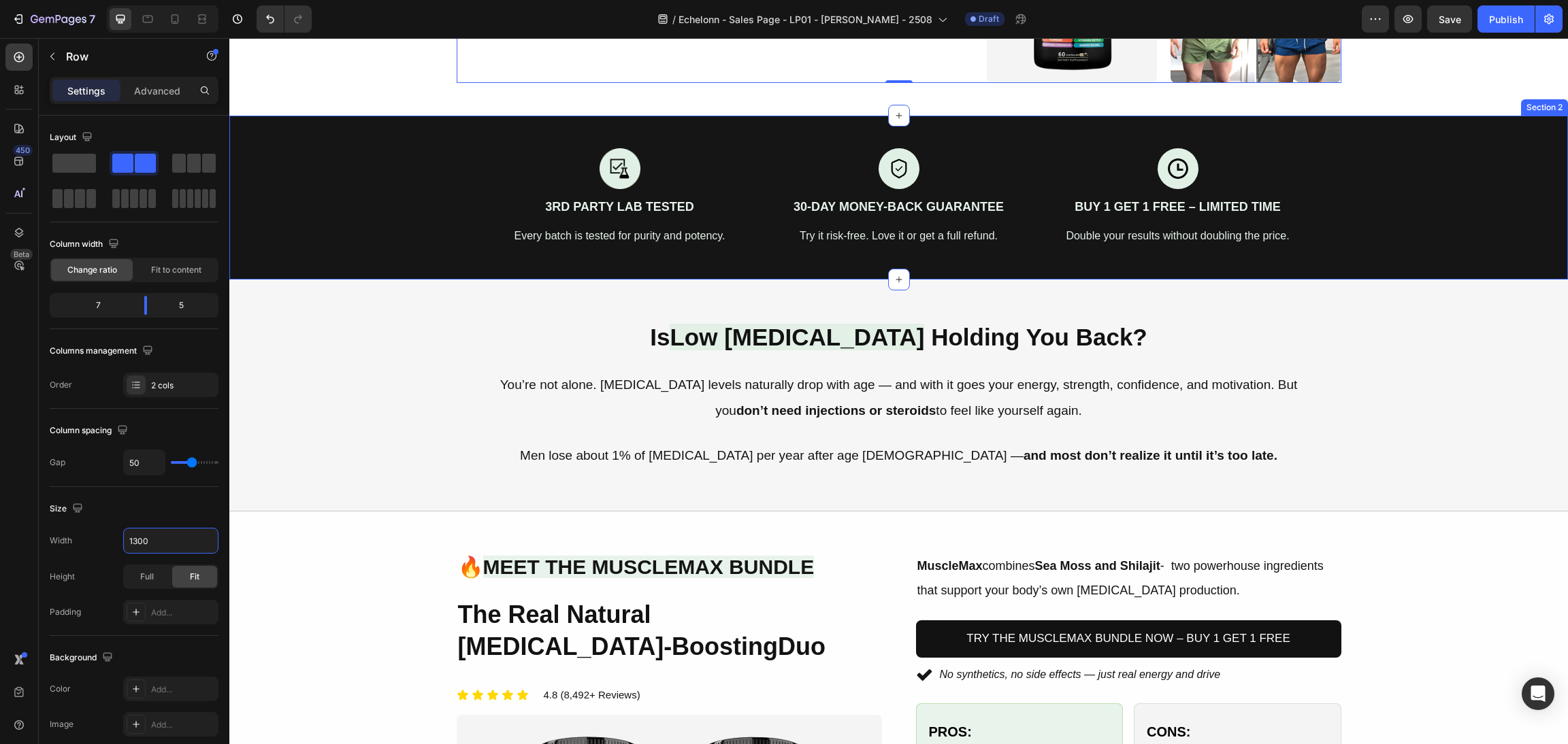
click at [774, 256] on div "Image 3rd Party Lab Tested Text Block Every batch is tested for purity and pote…" at bounding box center [899, 198] width 1339 height 164
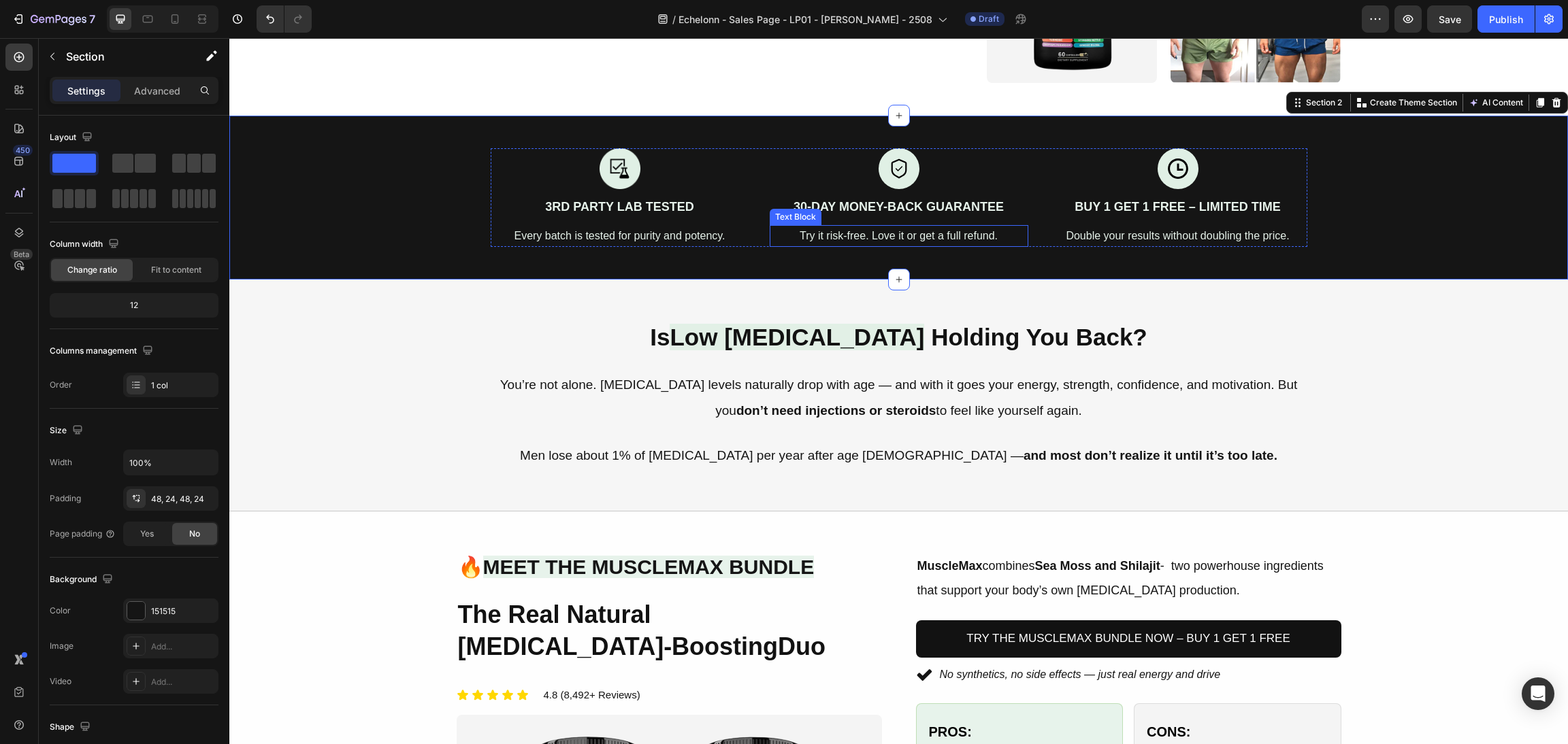
click at [771, 242] on p "Try it risk-free. Love it or get a full refund." at bounding box center [899, 236] width 256 height 20
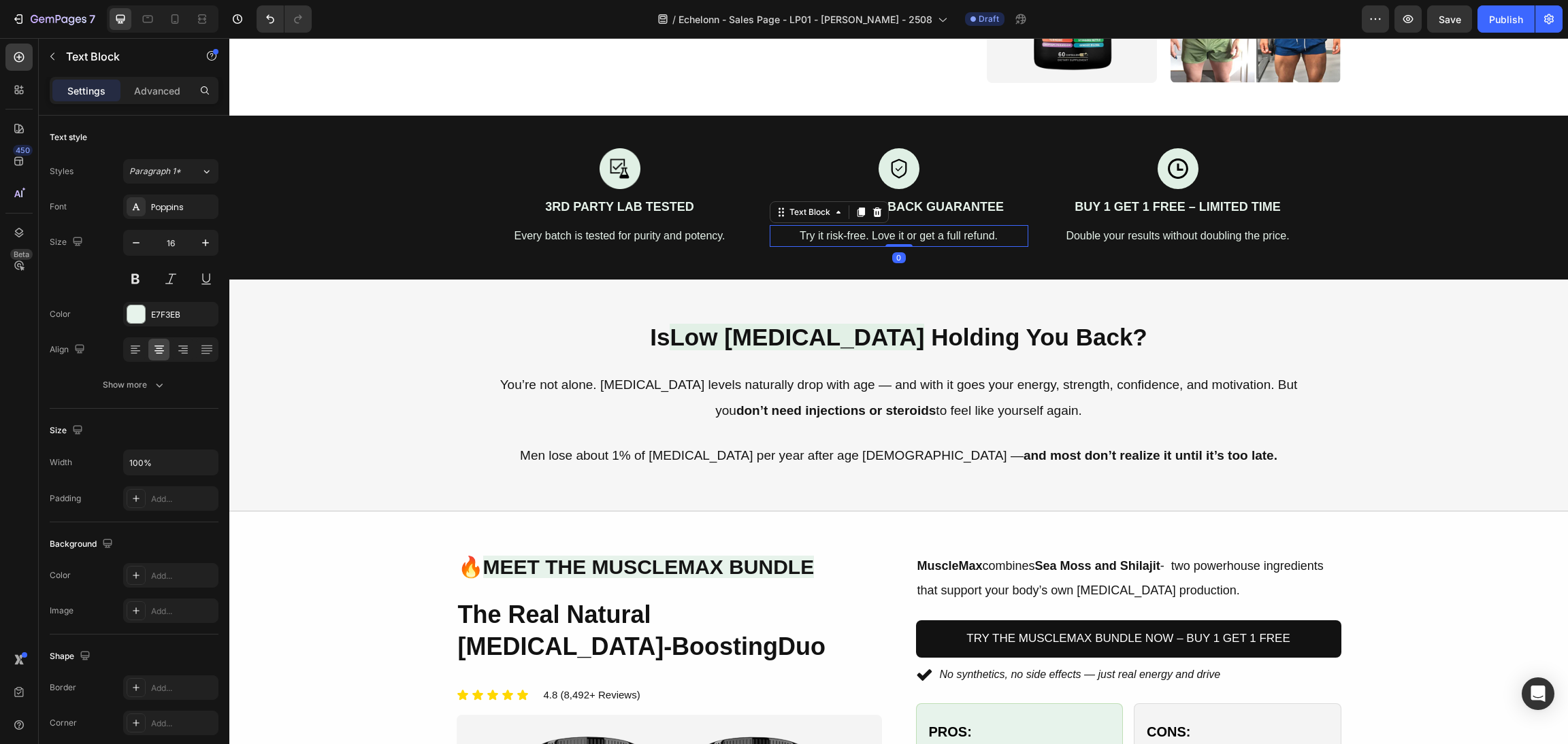
click at [748, 234] on div "Image 3rd Party Lab Tested Text Block Every batch is tested for purity and pote…" at bounding box center [899, 198] width 817 height 99
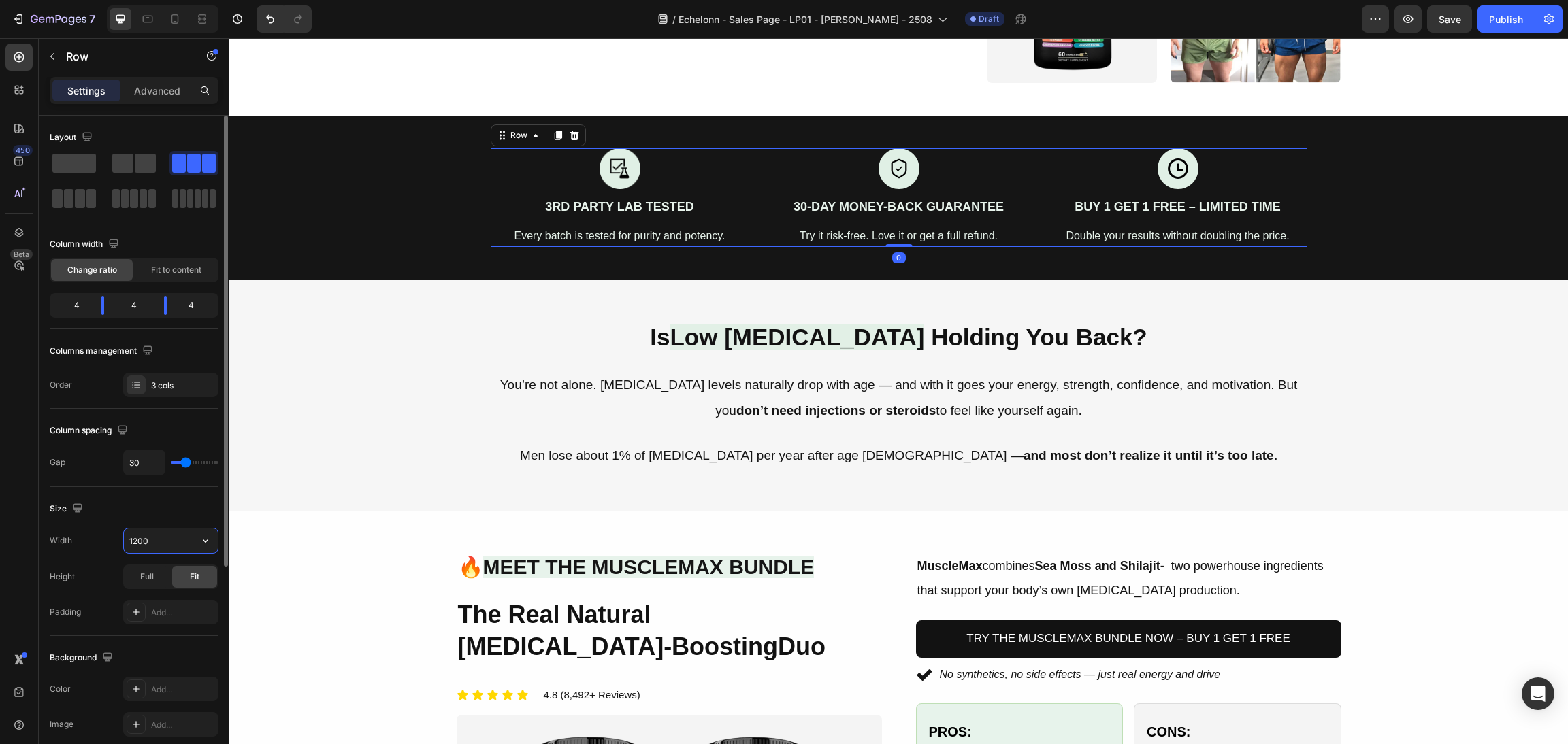
click at [153, 534] on input "1200" at bounding box center [170, 540] width 94 height 24
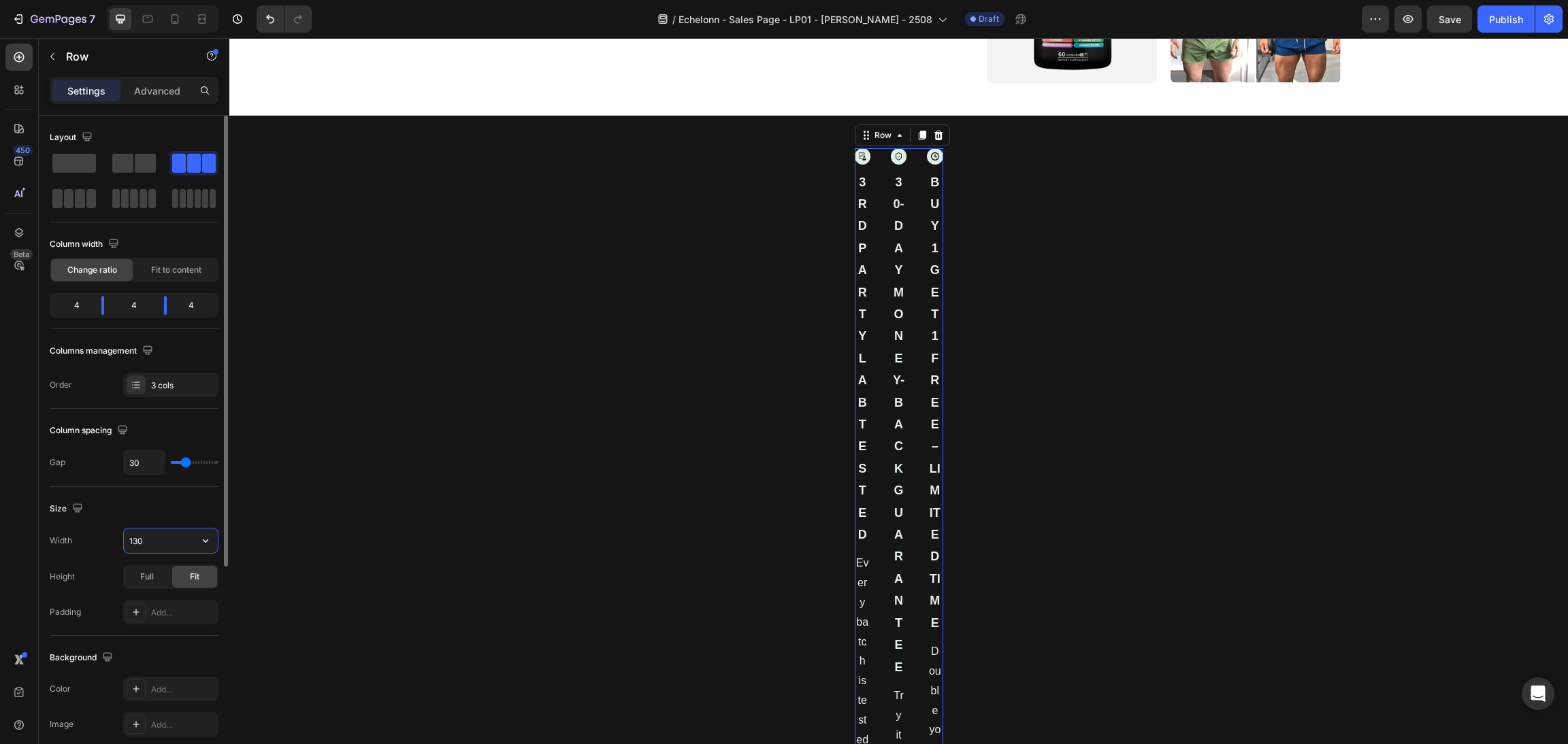
type input "1300"
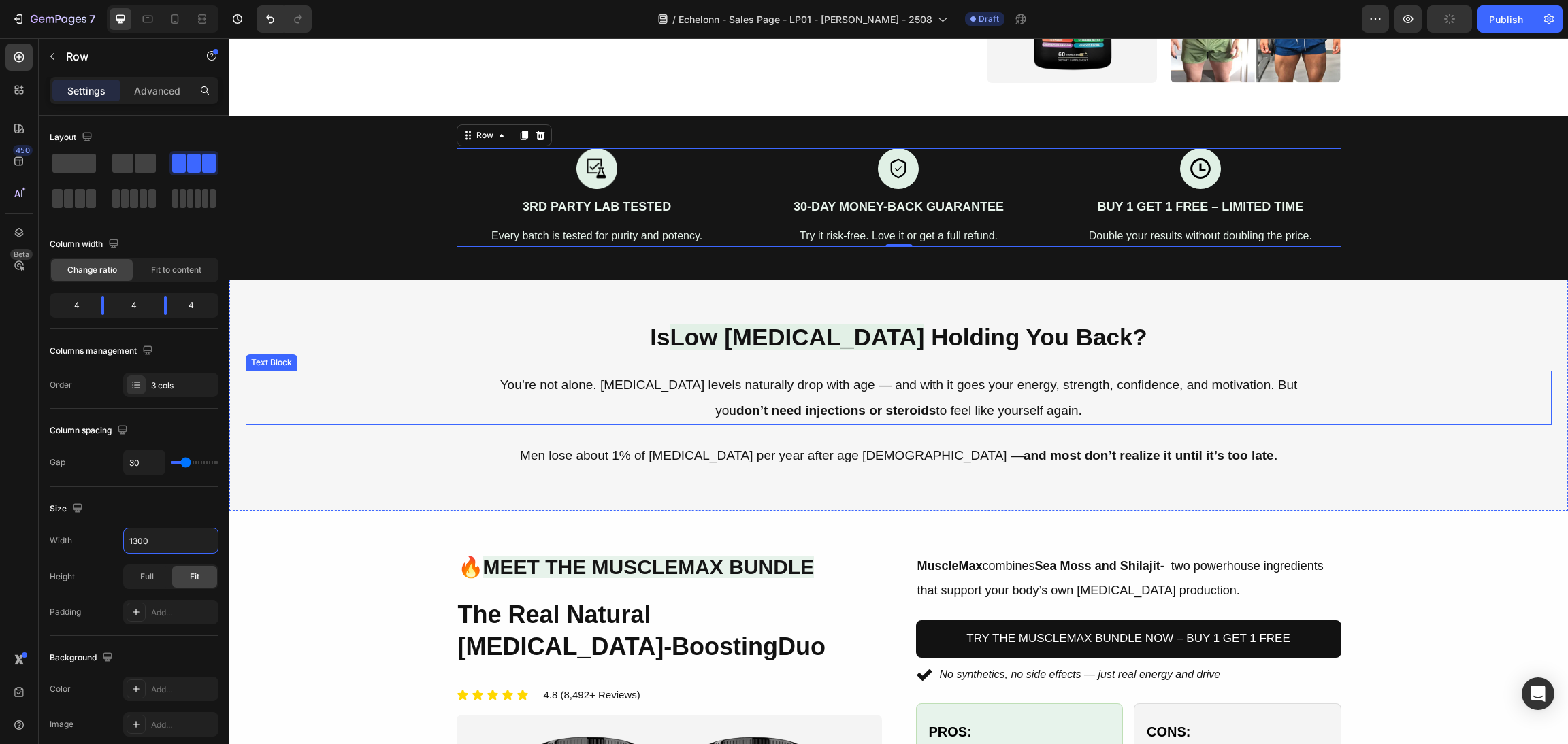
click at [739, 416] on p "You’re not alone. [MEDICAL_DATA] levels naturally drop with age — and with it g…" at bounding box center [899, 398] width 814 height 52
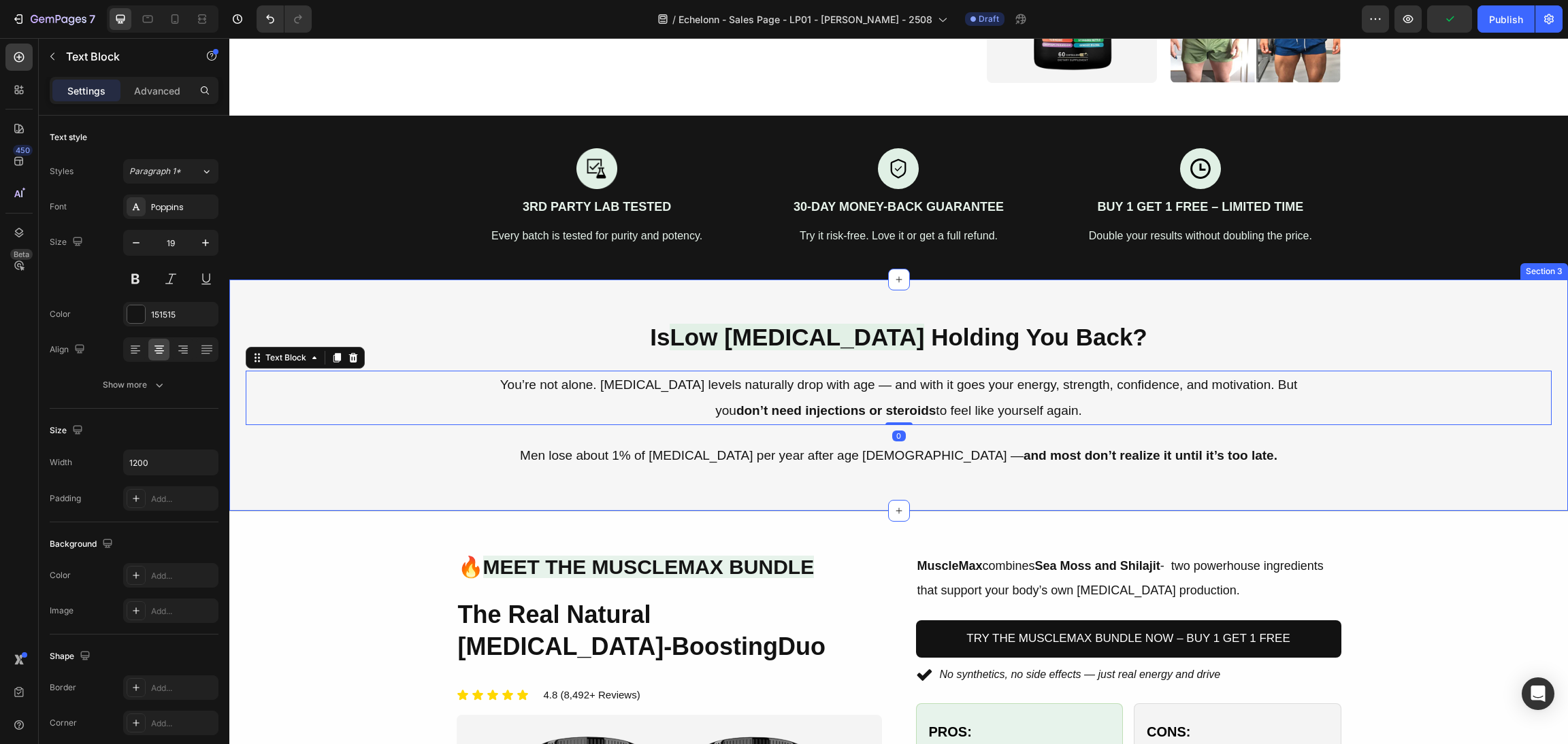
click at [365, 479] on div "Is Low Testosterone Holding You Back? Heading You’re not alone. Testosterone le…" at bounding box center [899, 396] width 1339 height 232
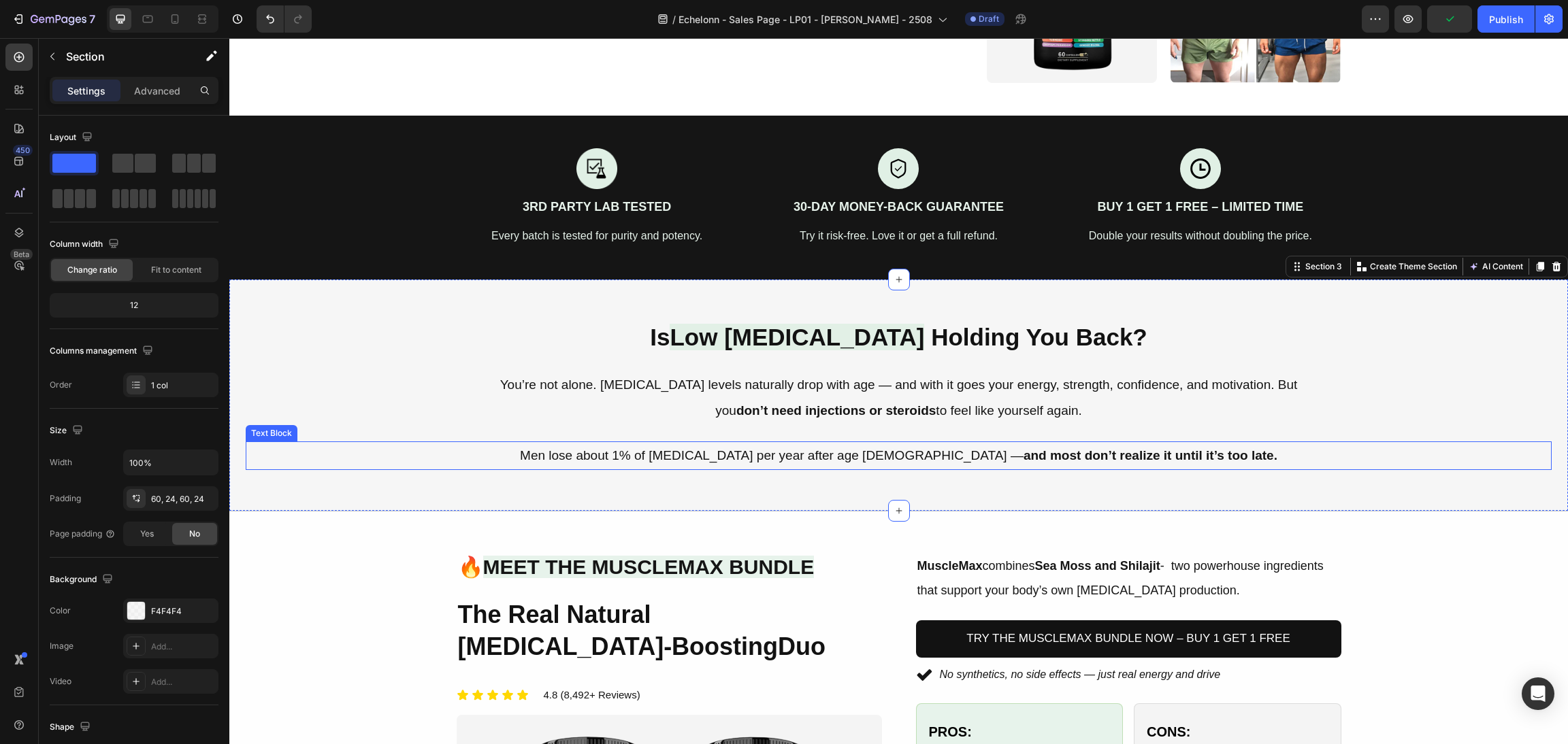
click at [535, 409] on p "You’re not alone. [MEDICAL_DATA] levels naturally drop with age — and with it g…" at bounding box center [899, 398] width 814 height 52
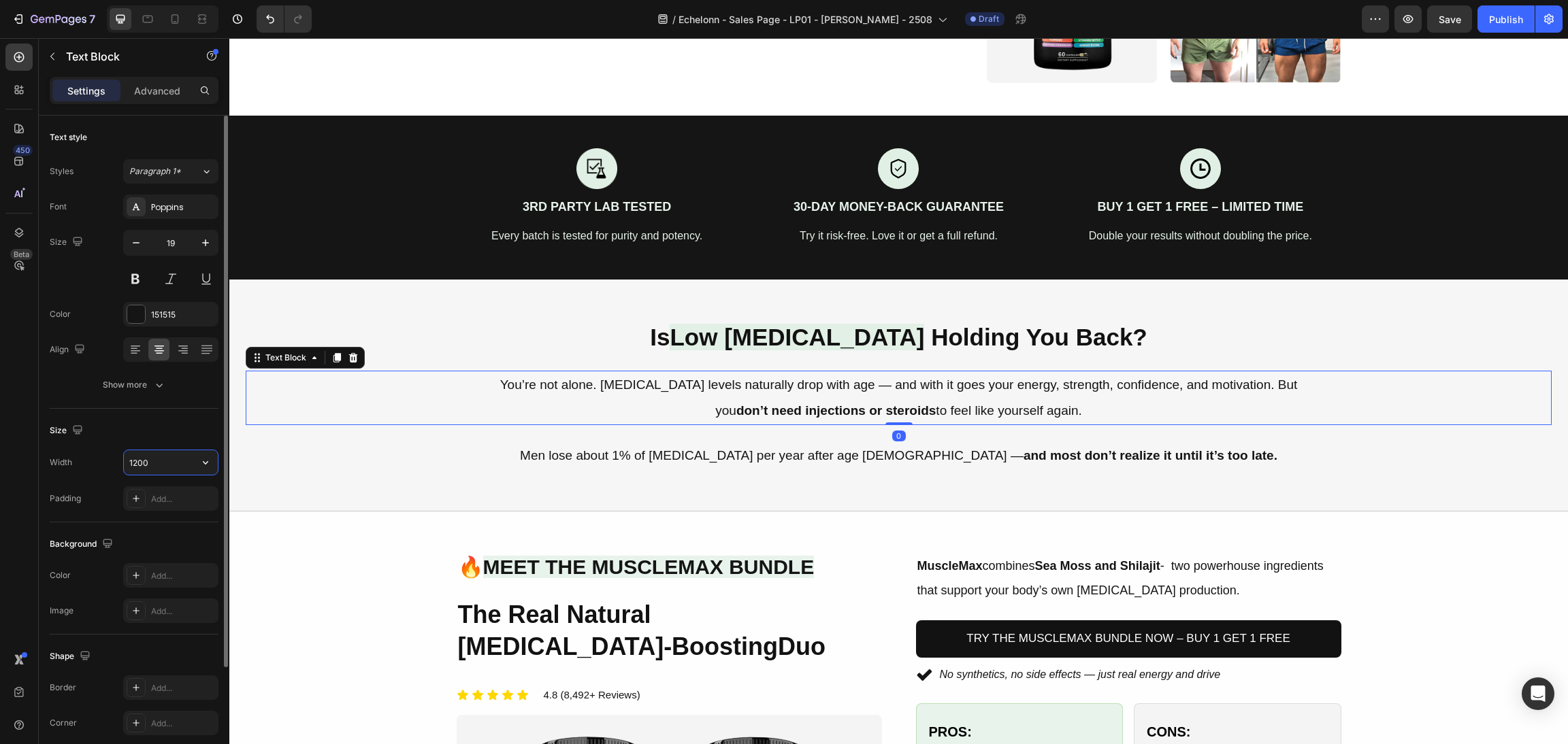
click at [170, 455] on input "1200" at bounding box center [170, 462] width 94 height 24
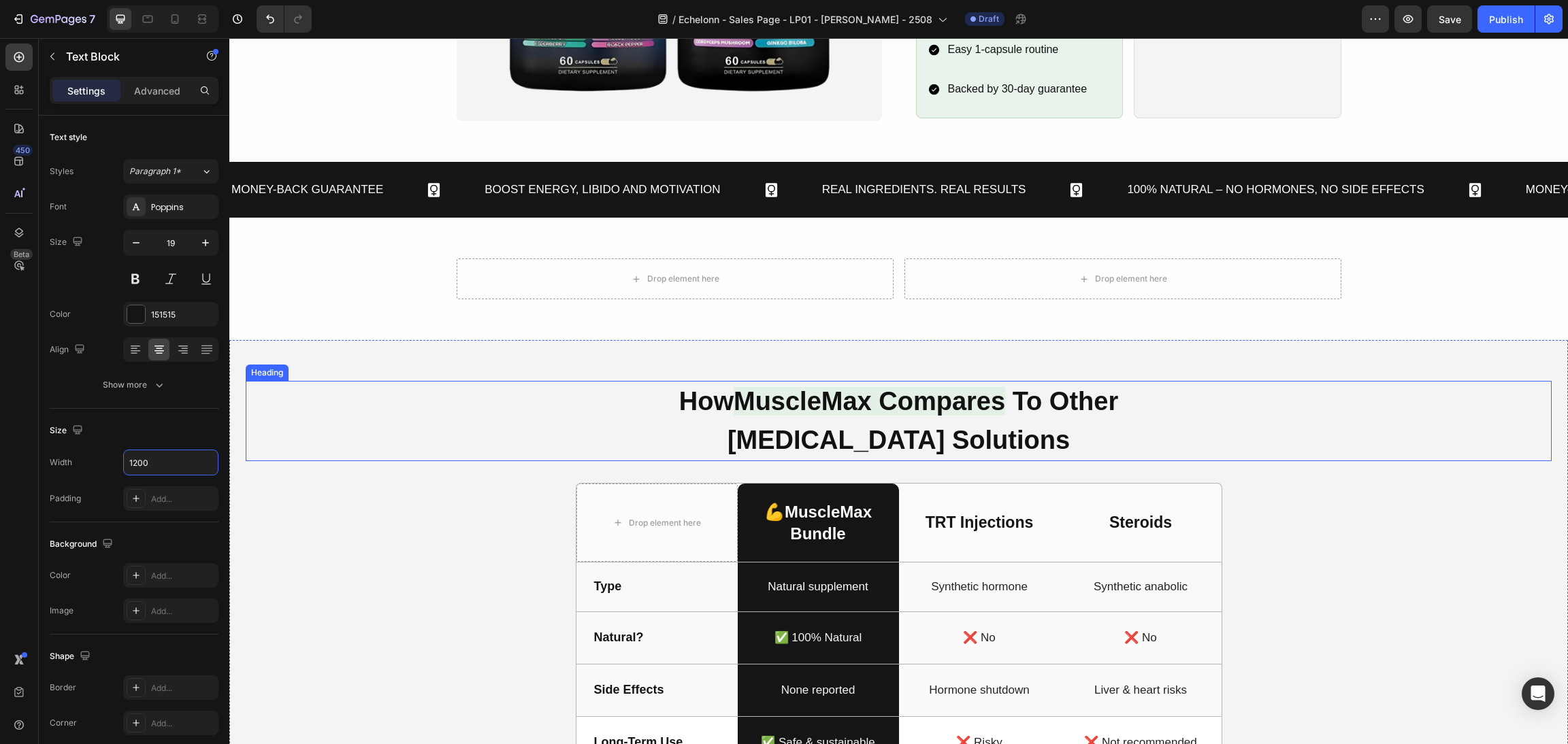
scroll to position [1225, 0]
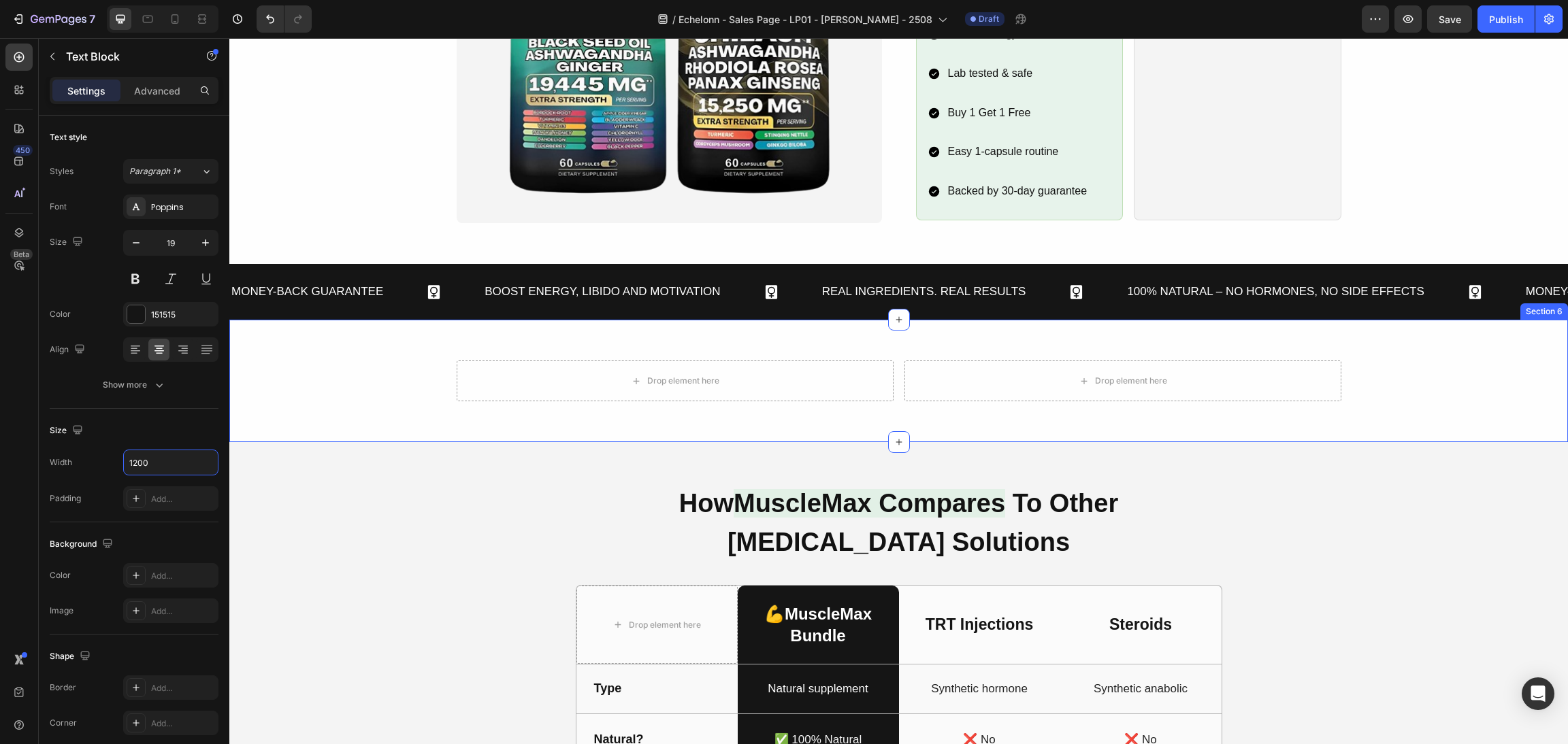
click at [896, 392] on div "Drop element here Drop element here Row" at bounding box center [899, 381] width 885 height 41
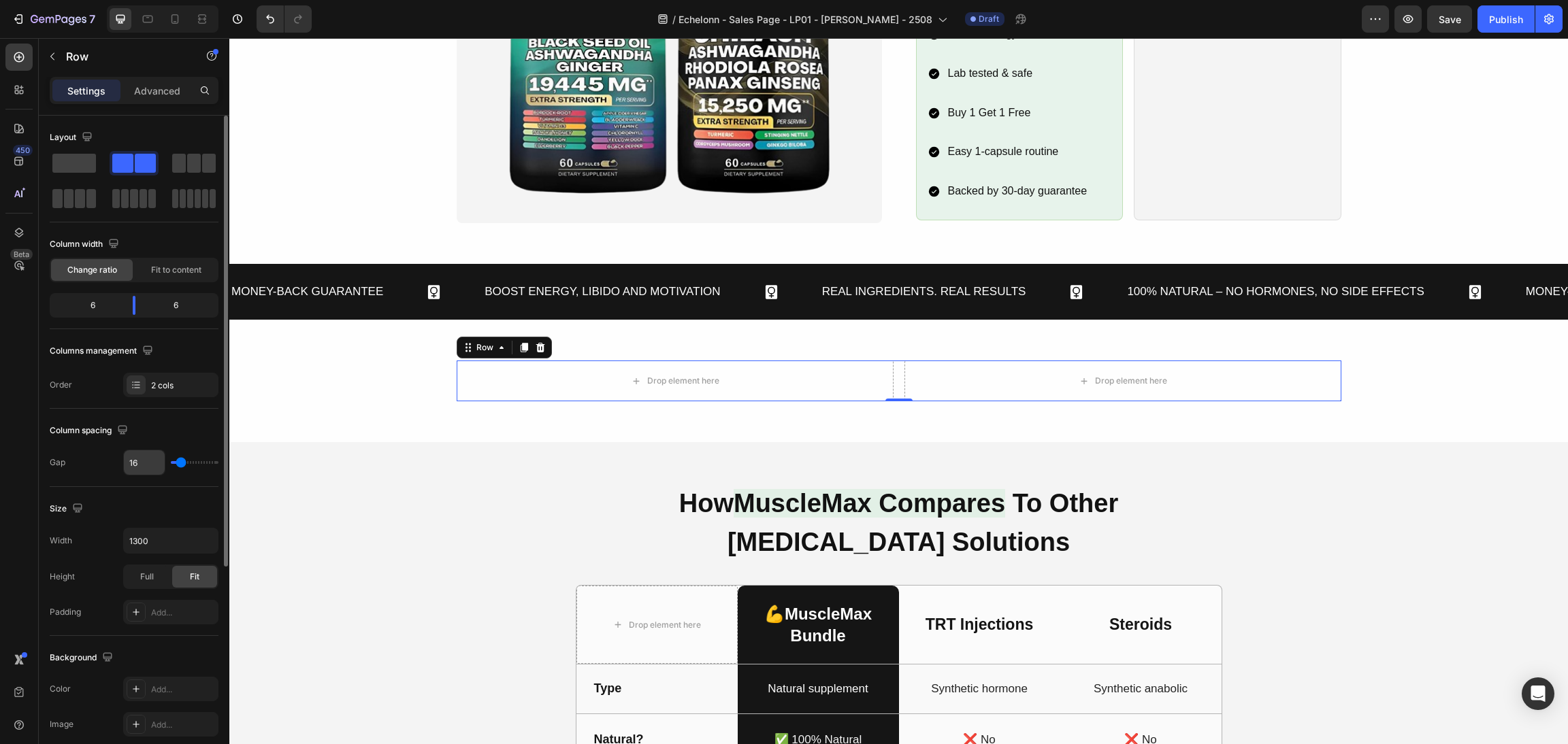
click at [140, 467] on input "16" at bounding box center [144, 462] width 41 height 24
type input "5"
type input "50"
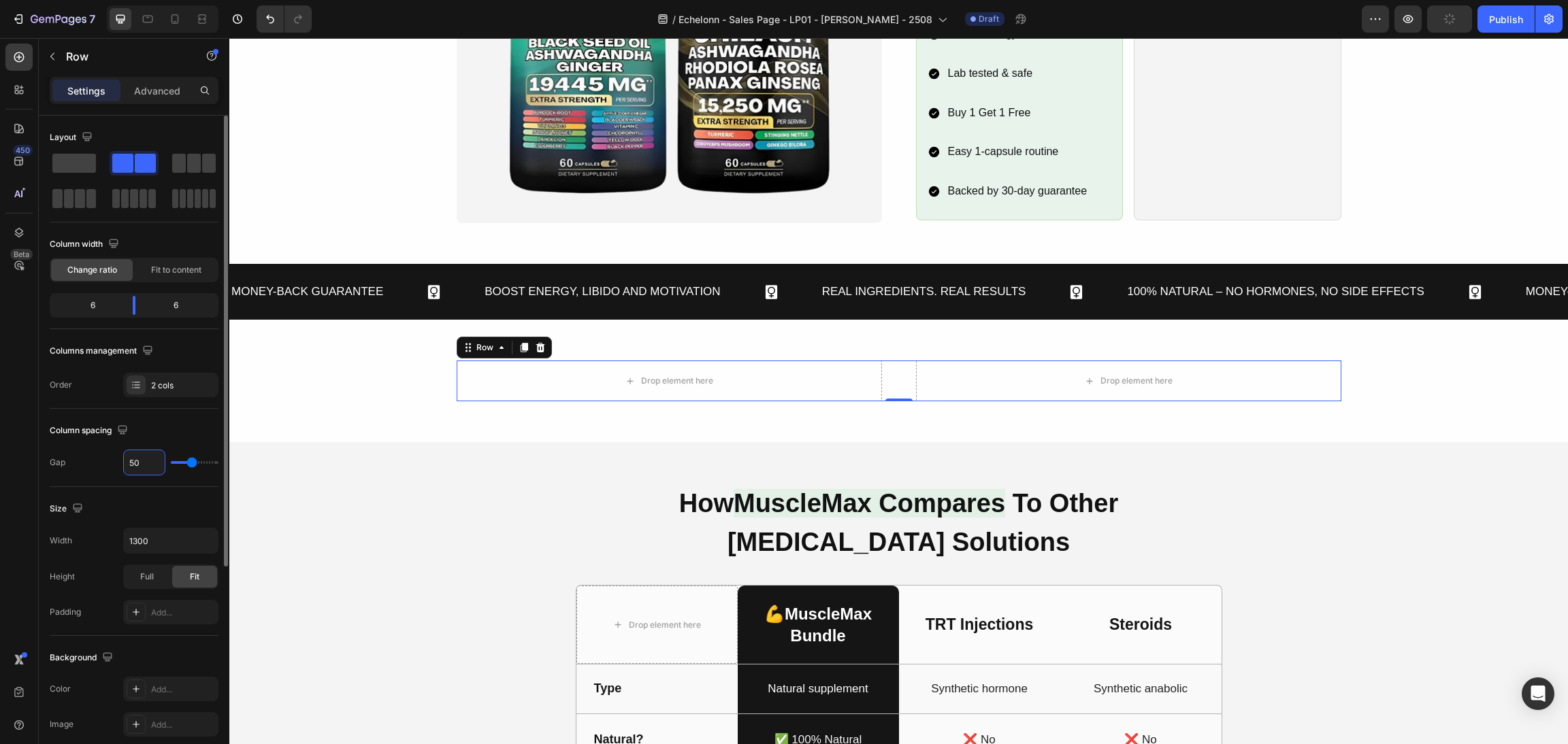
type input "50"
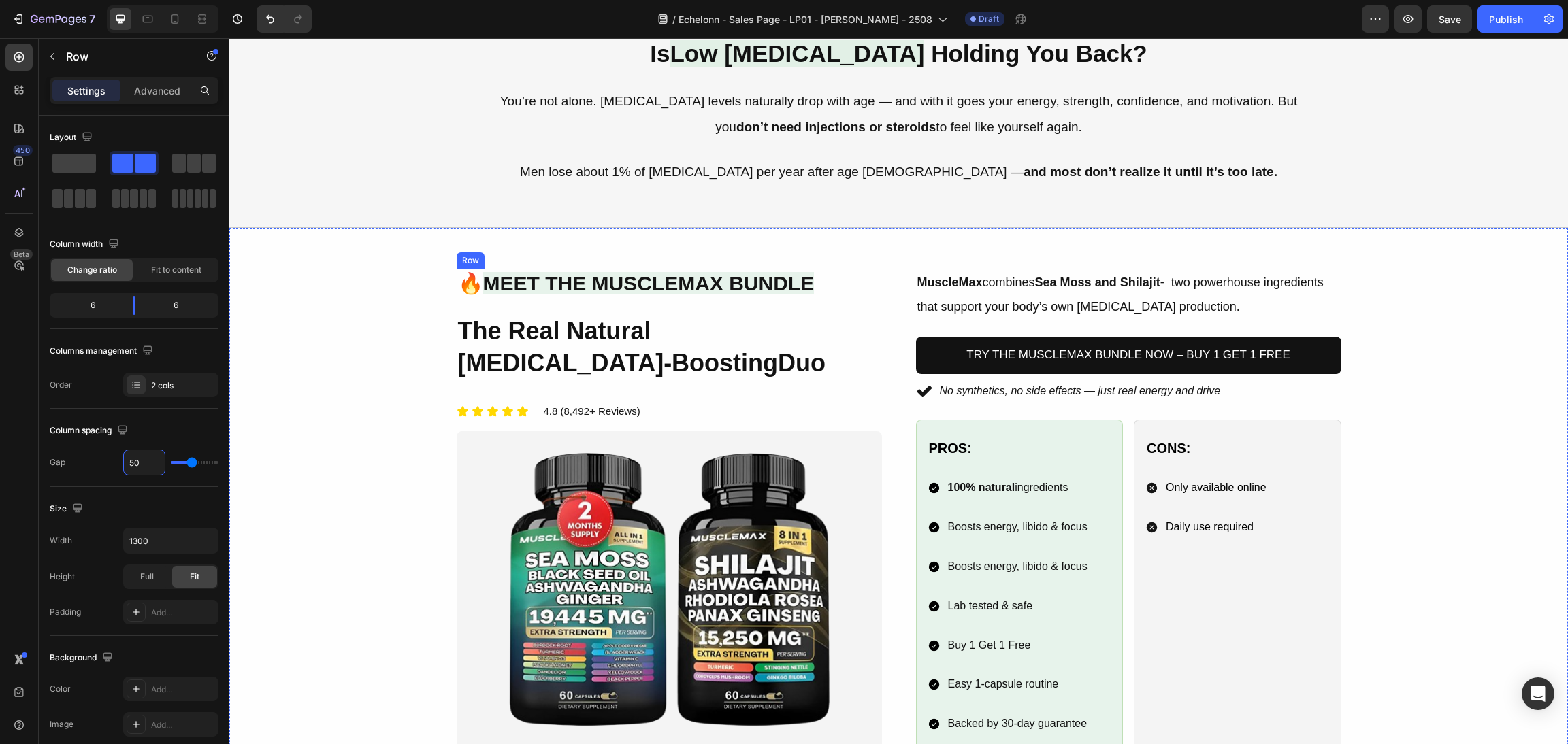
scroll to position [715, 0]
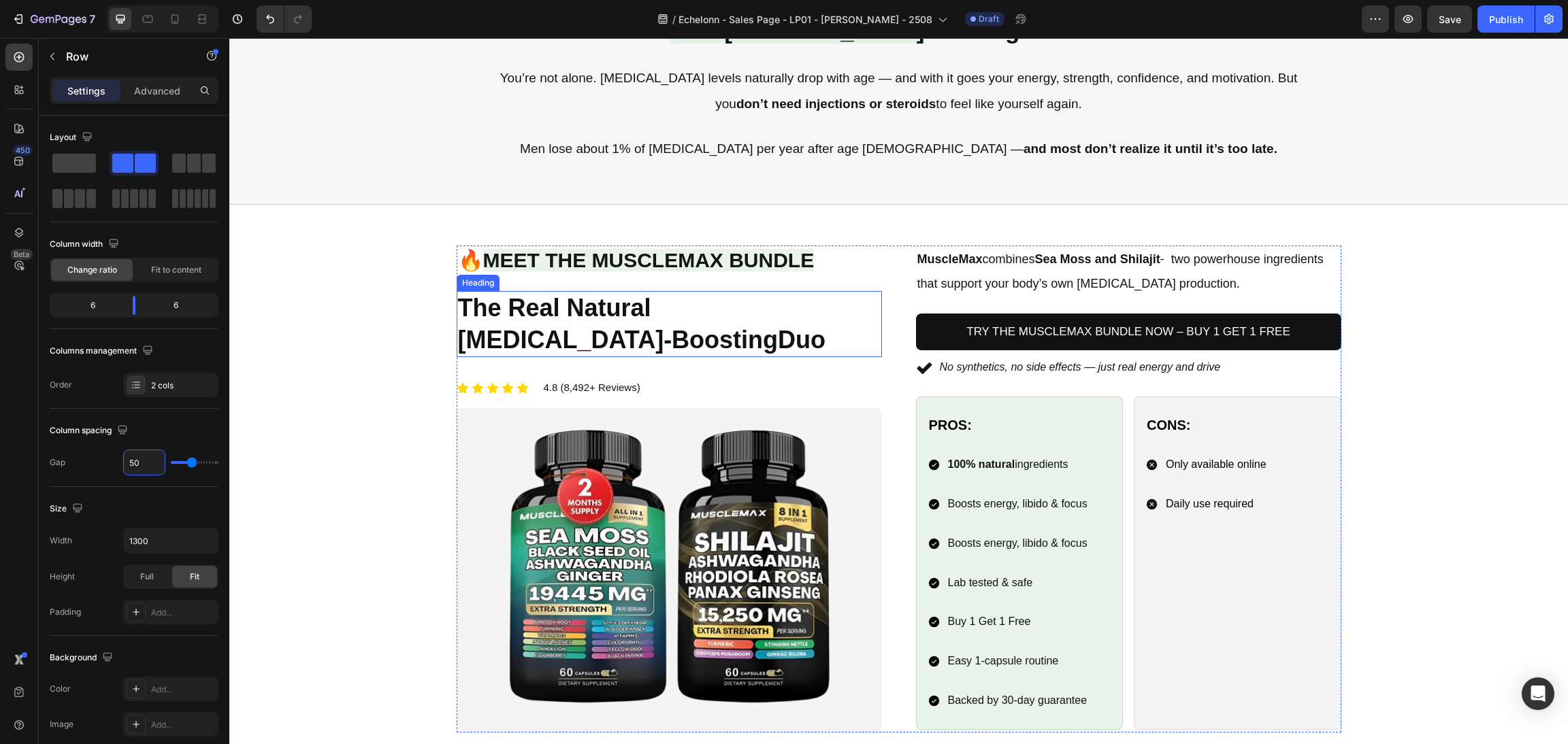
click at [654, 315] on h2 "The Real Natural Testosterone-Boosting Duo" at bounding box center [669, 325] width 425 height 67
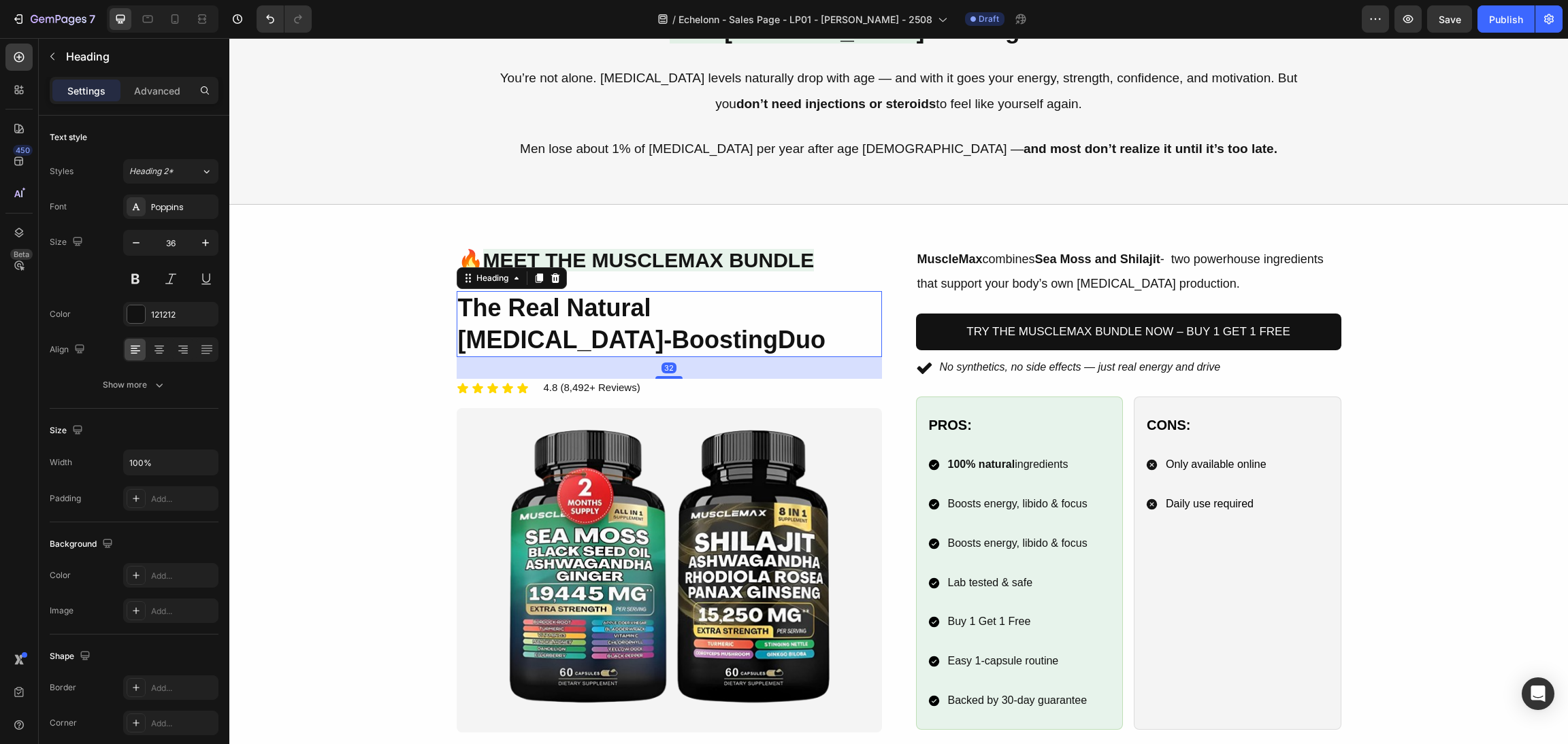
drag, startPoint x: 532, startPoint y: 276, endPoint x: 487, endPoint y: 296, distance: 49.2
click at [535, 277] on icon at bounding box center [538, 278] width 8 height 9
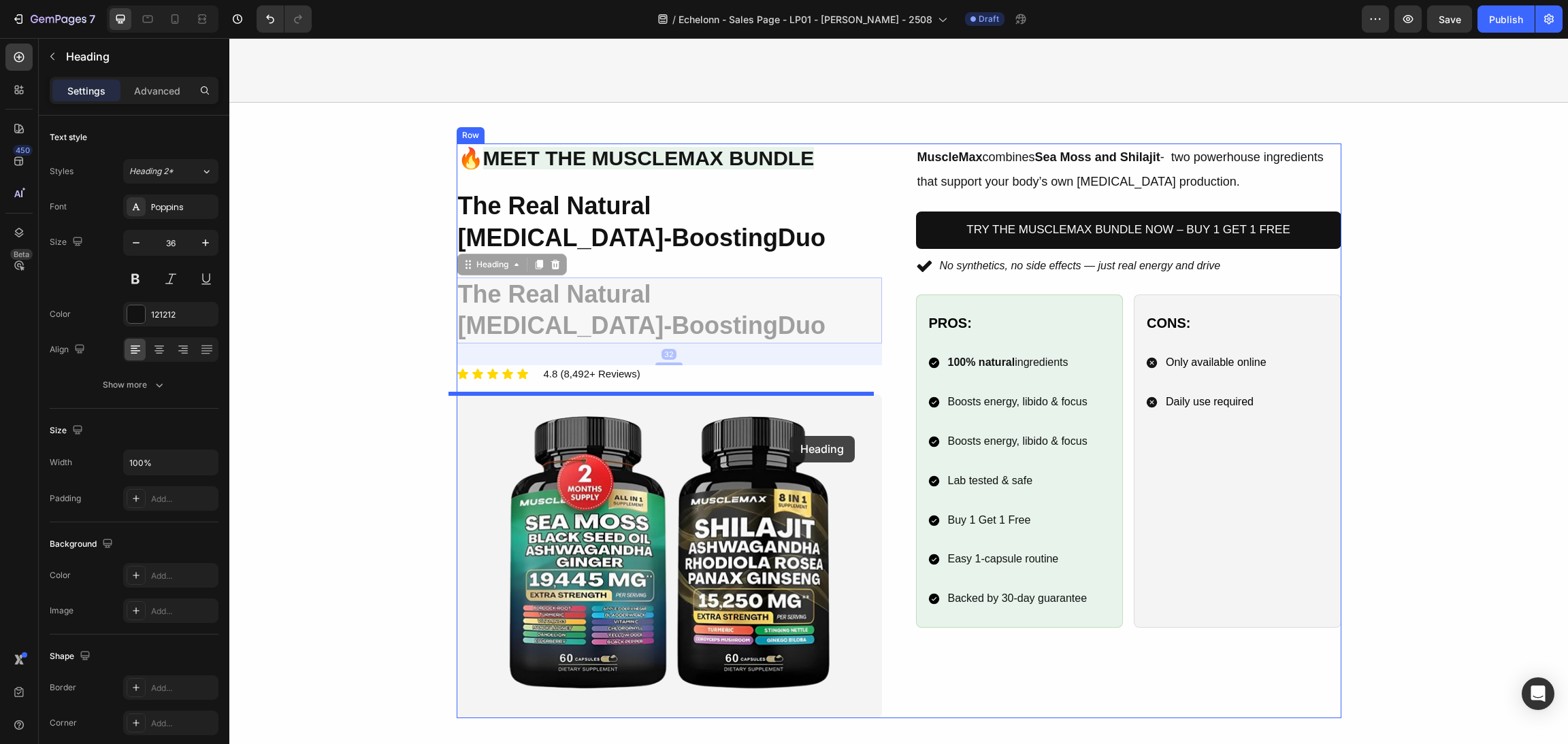
scroll to position [1227, 0]
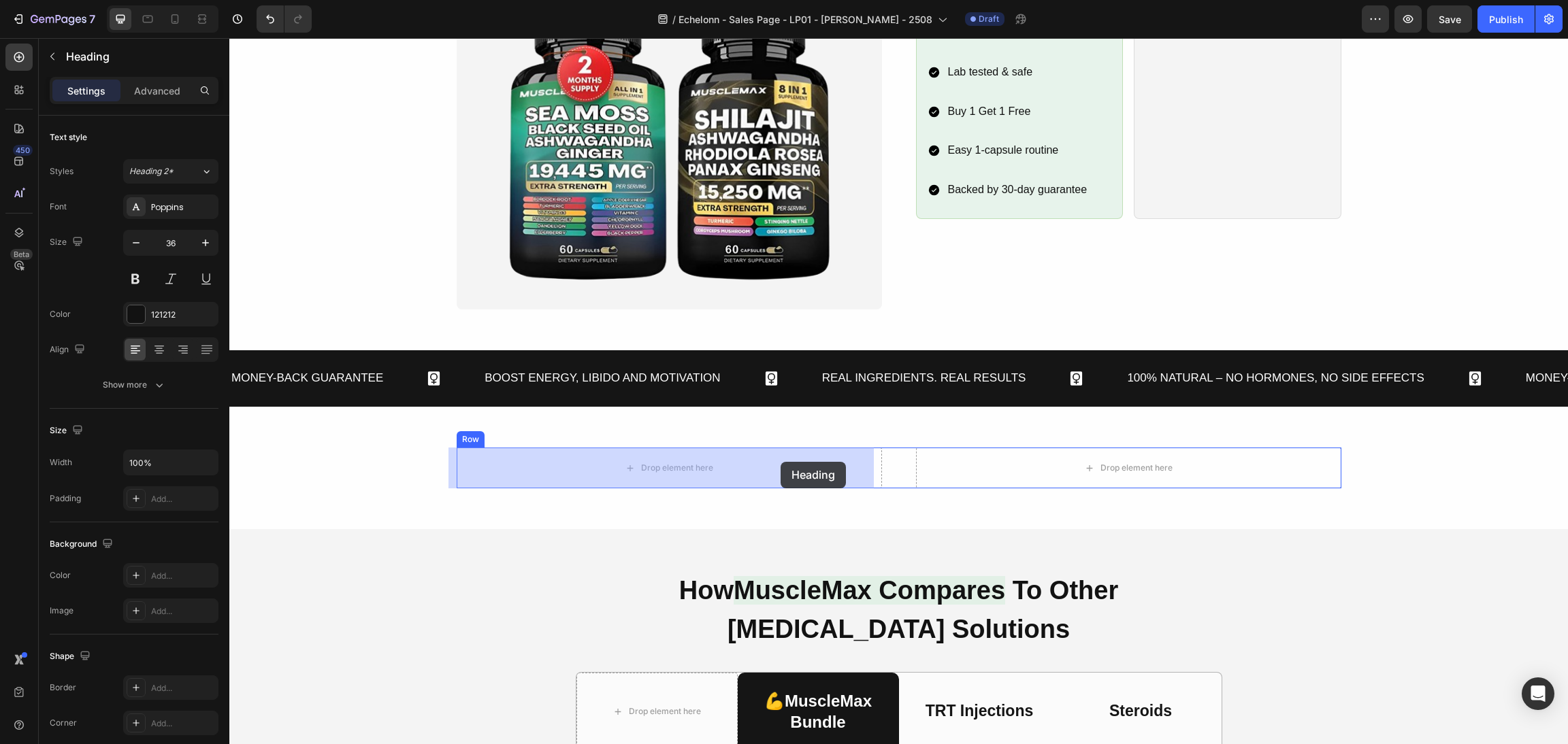
drag, startPoint x: 450, startPoint y: 363, endPoint x: 781, endPoint y: 462, distance: 345.5
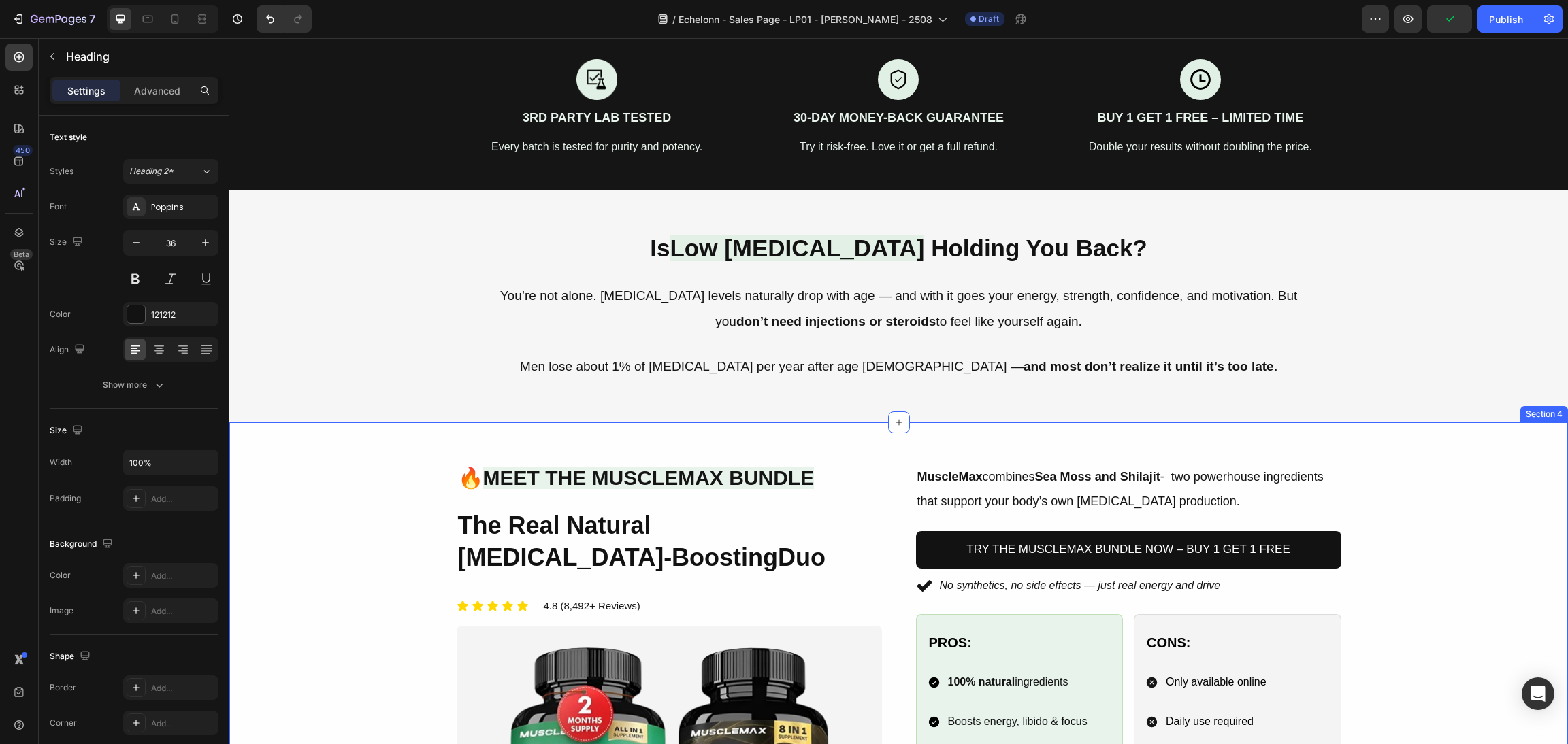
scroll to position [509, 0]
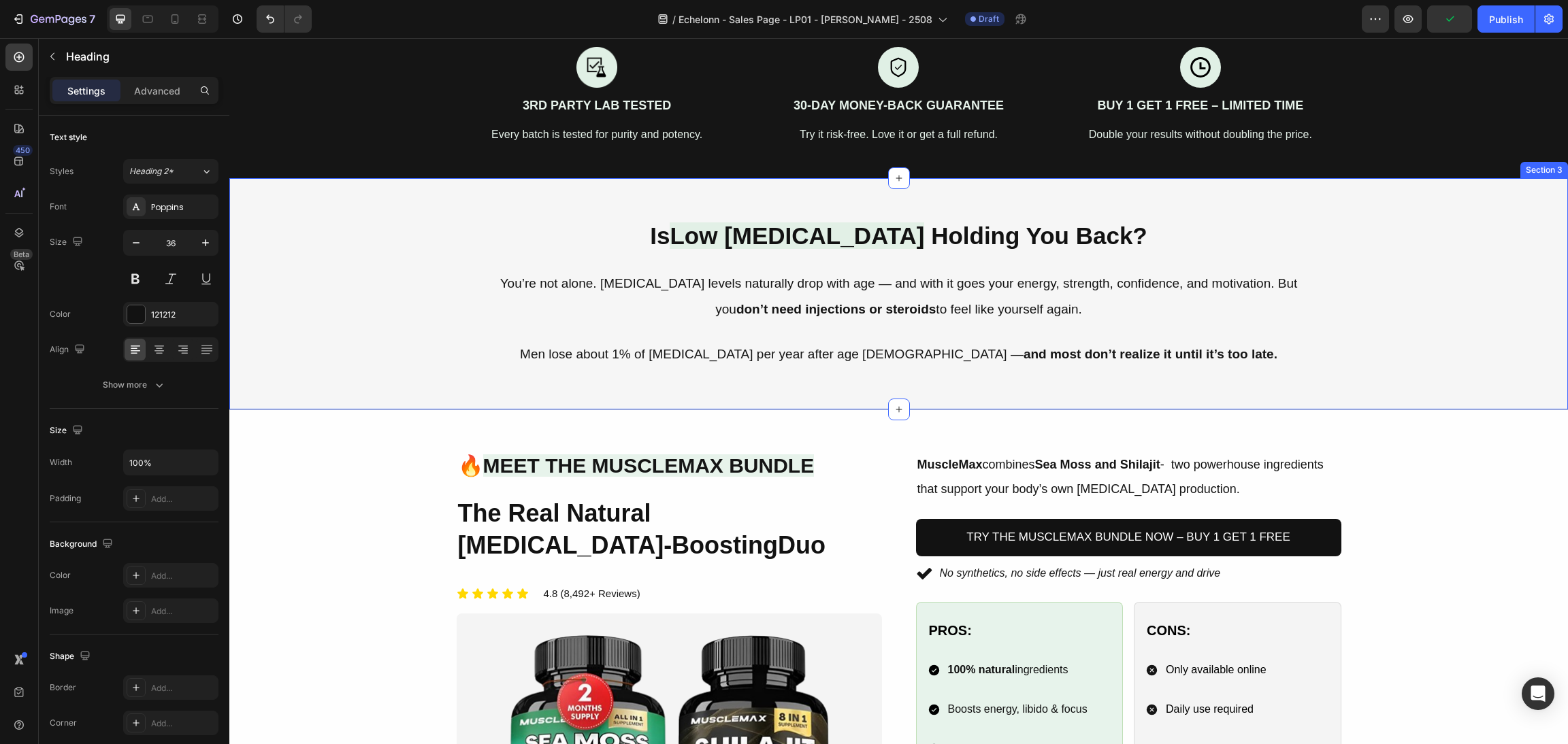
drag, startPoint x: 1046, startPoint y: 326, endPoint x: 1032, endPoint y: 321, distance: 14.9
click at [1046, 325] on div "Is Low Testosterone Holding You Back? Heading You’re not alone. Testosterone le…" at bounding box center [899, 293] width 1307 height 149
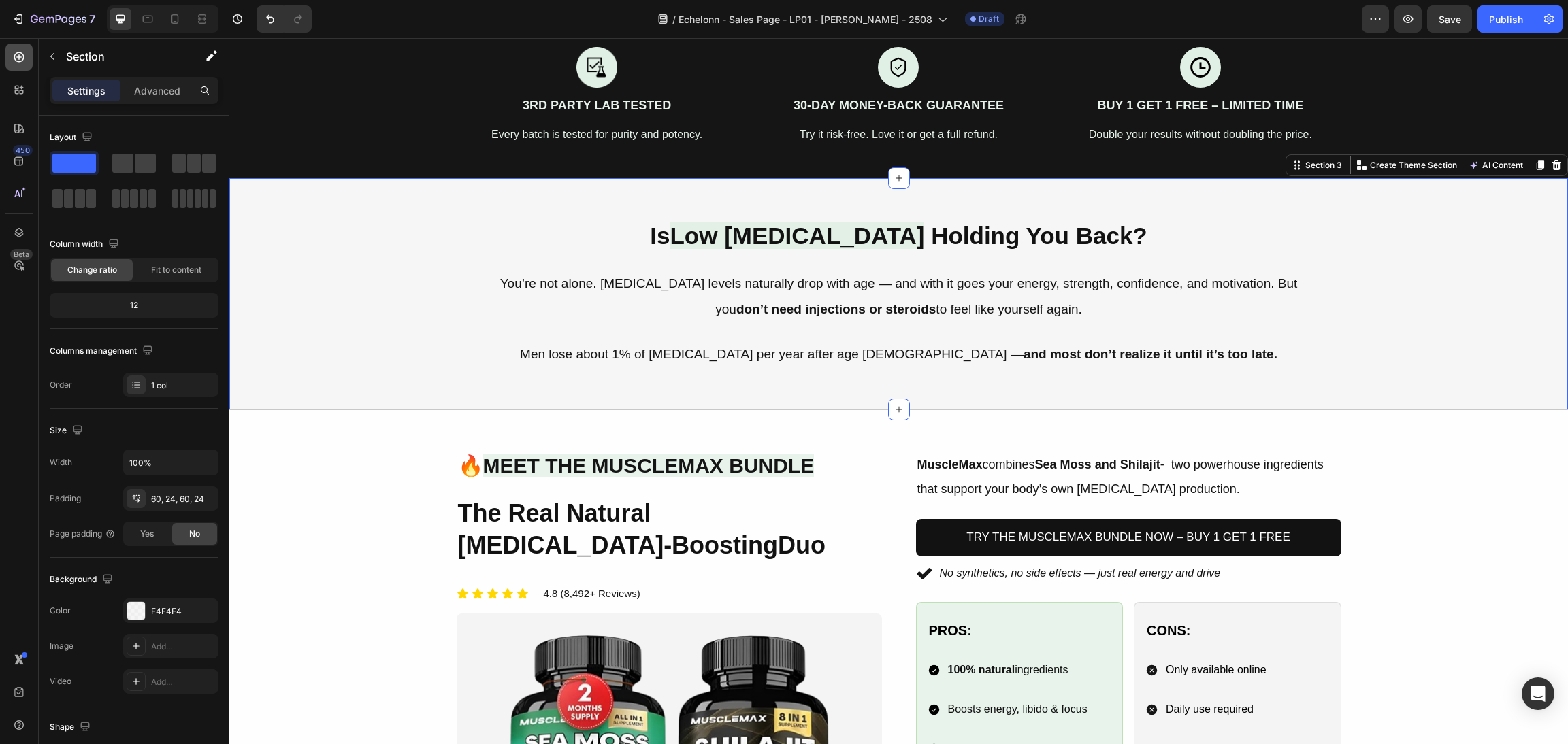
click at [13, 49] on div at bounding box center [19, 57] width 28 height 28
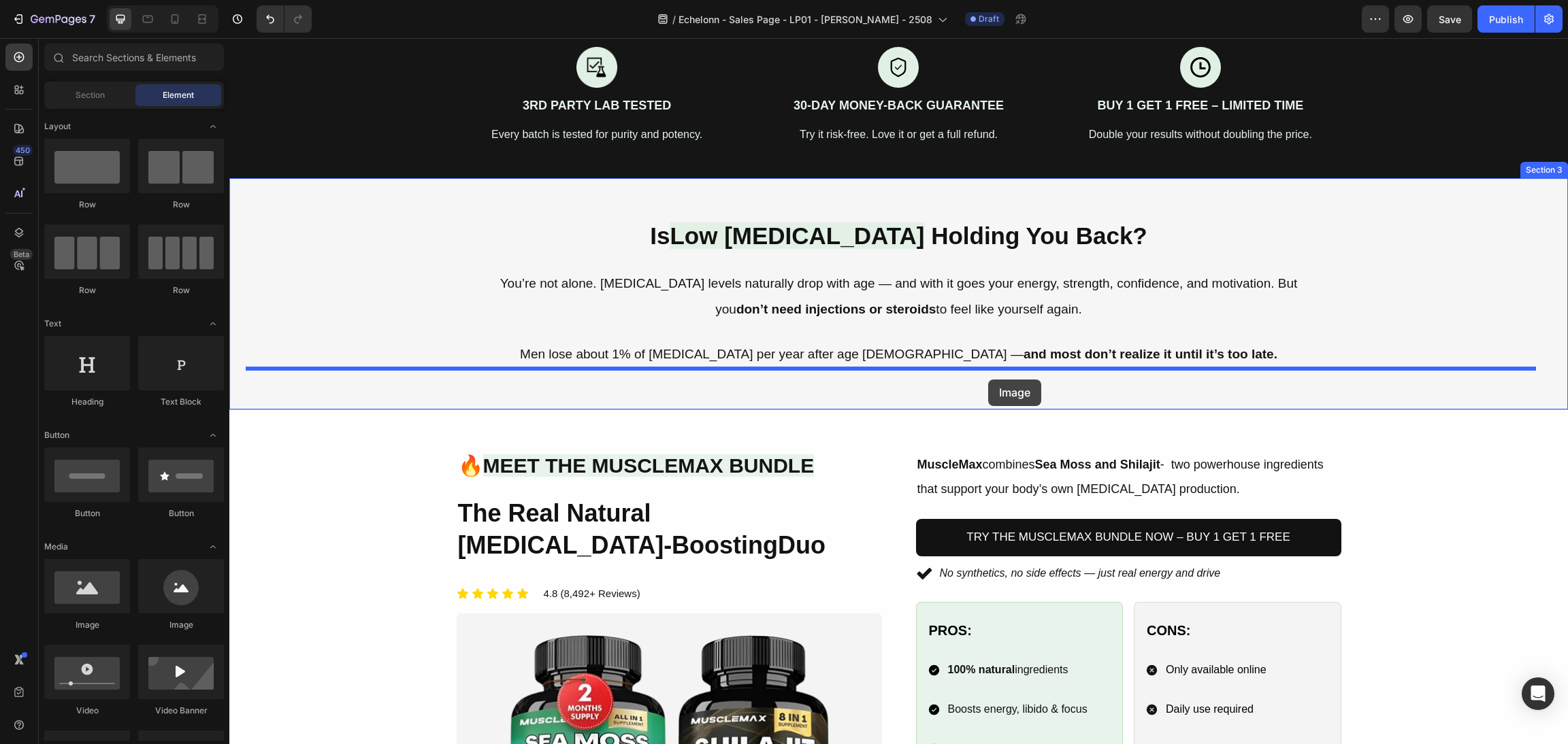
drag, startPoint x: 337, startPoint y: 618, endPoint x: 988, endPoint y: 380, distance: 693.1
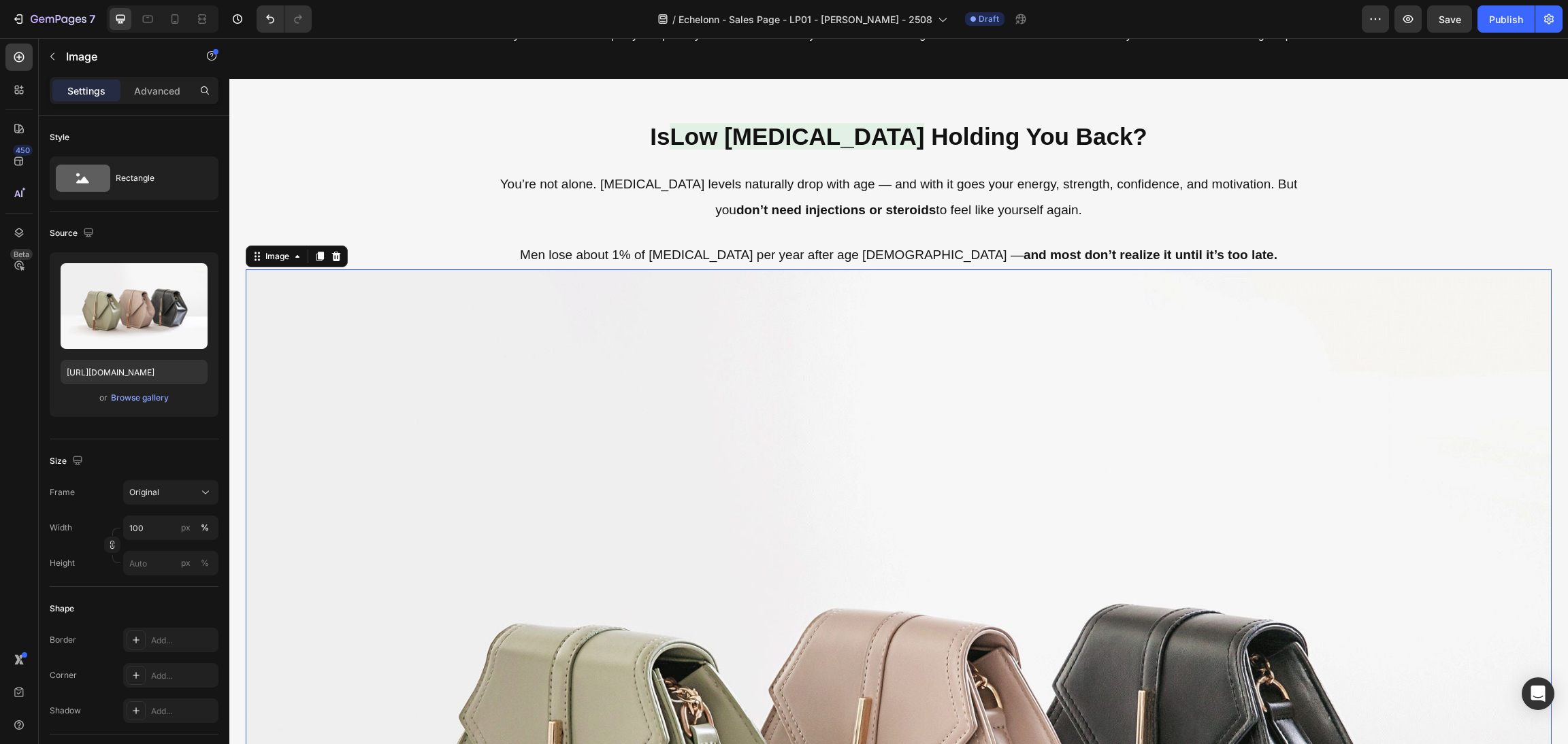
scroll to position [612, 0]
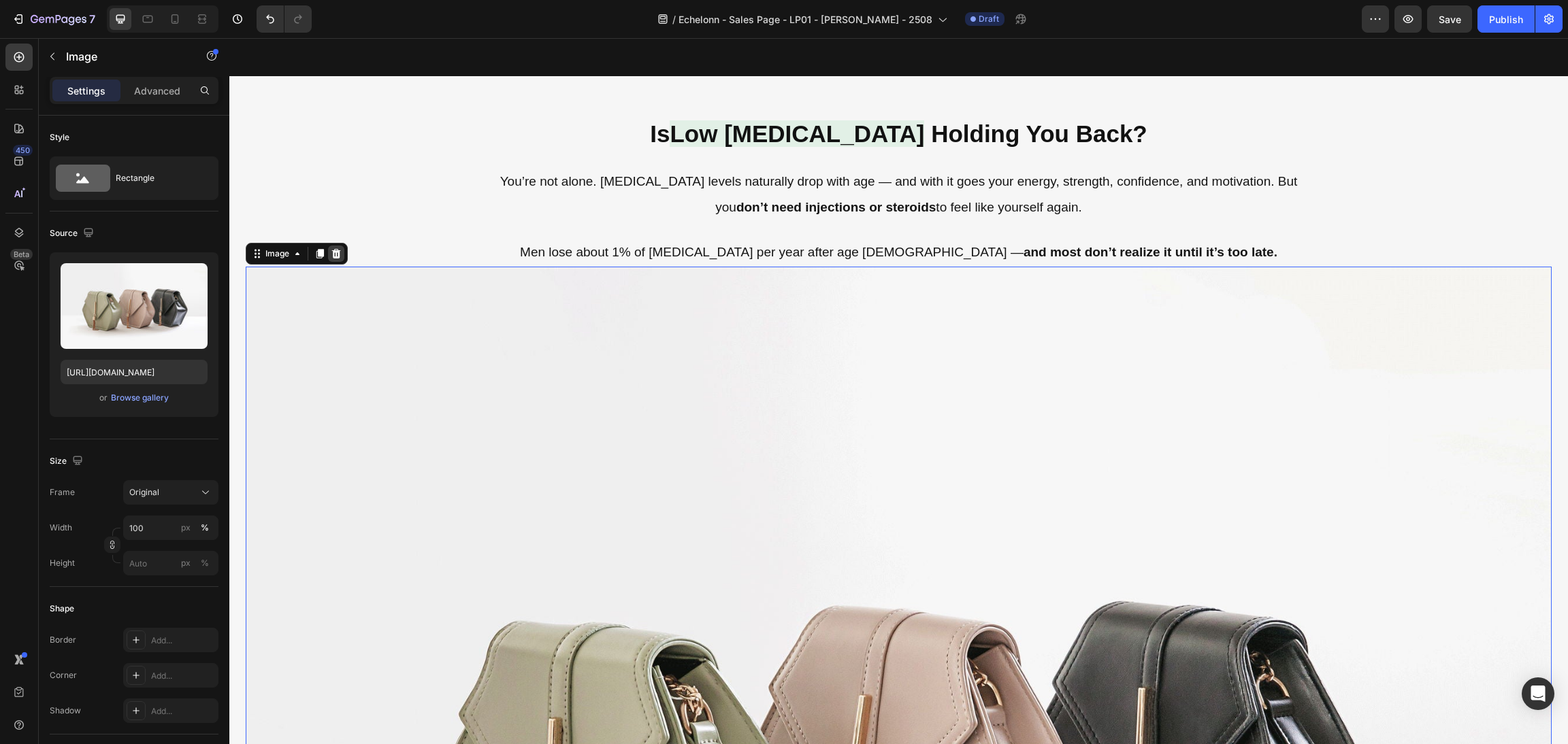
click at [333, 256] on icon at bounding box center [337, 253] width 9 height 9
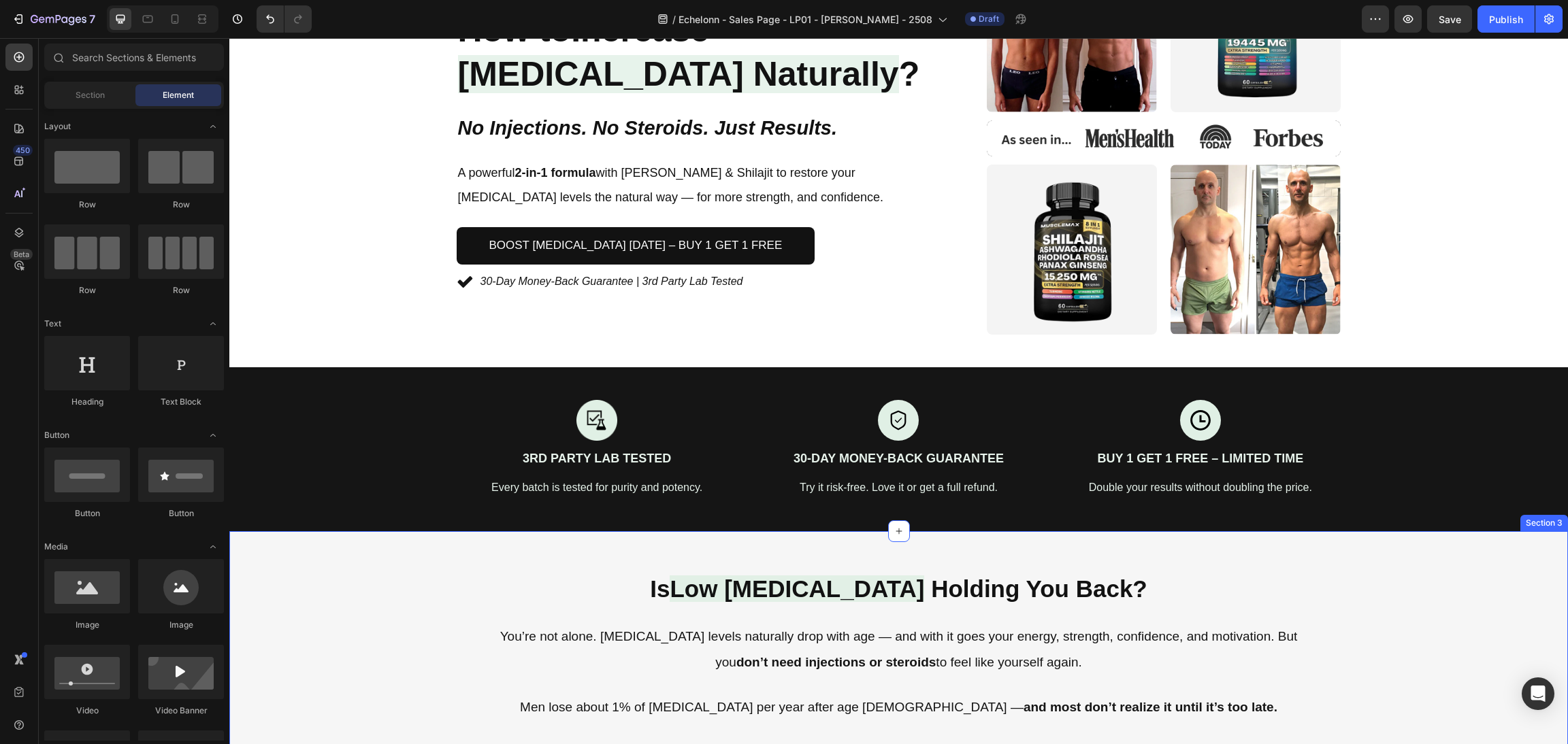
scroll to position [204, 0]
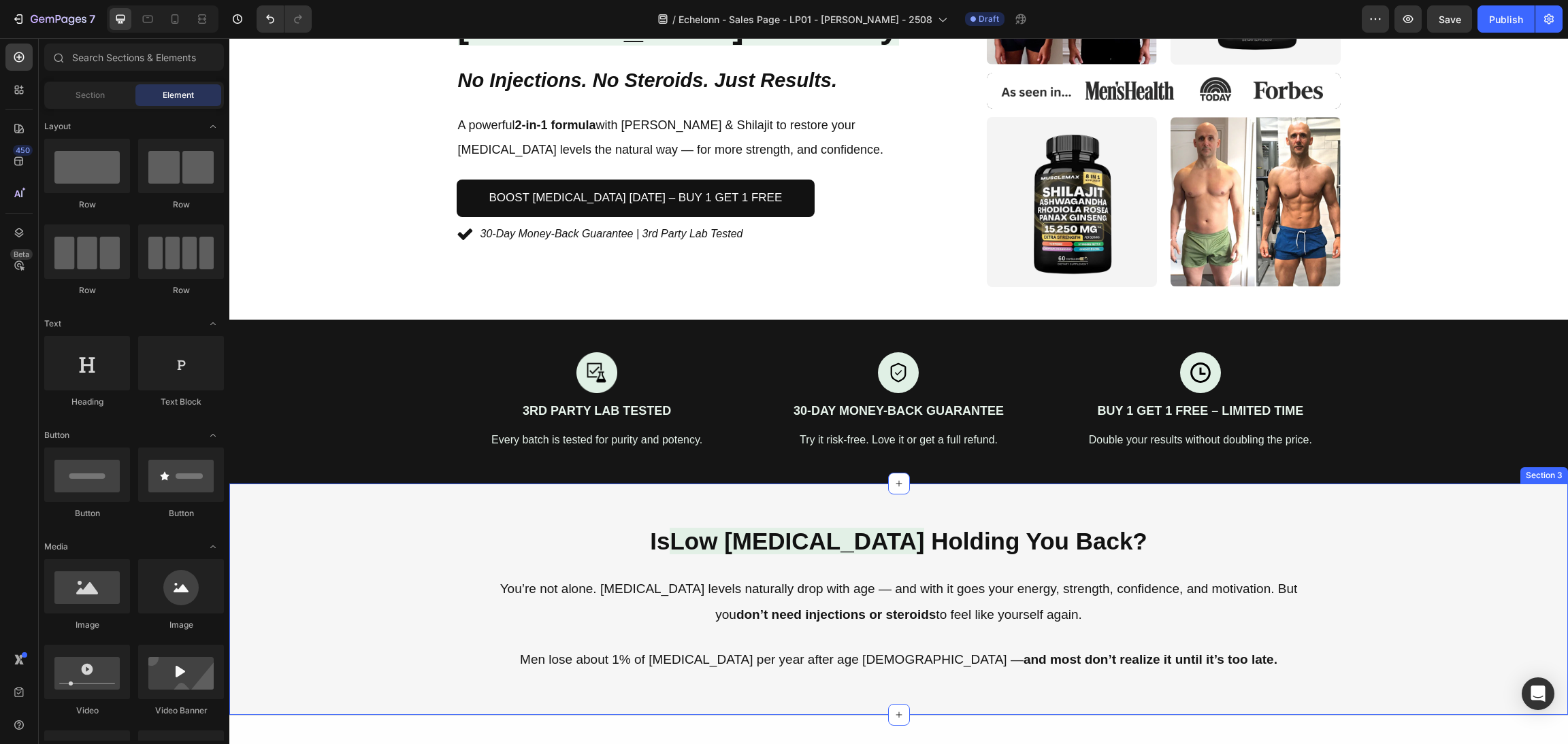
click at [553, 524] on h2 "Is Low [MEDICAL_DATA] Holding You Back?" at bounding box center [899, 541] width 1307 height 34
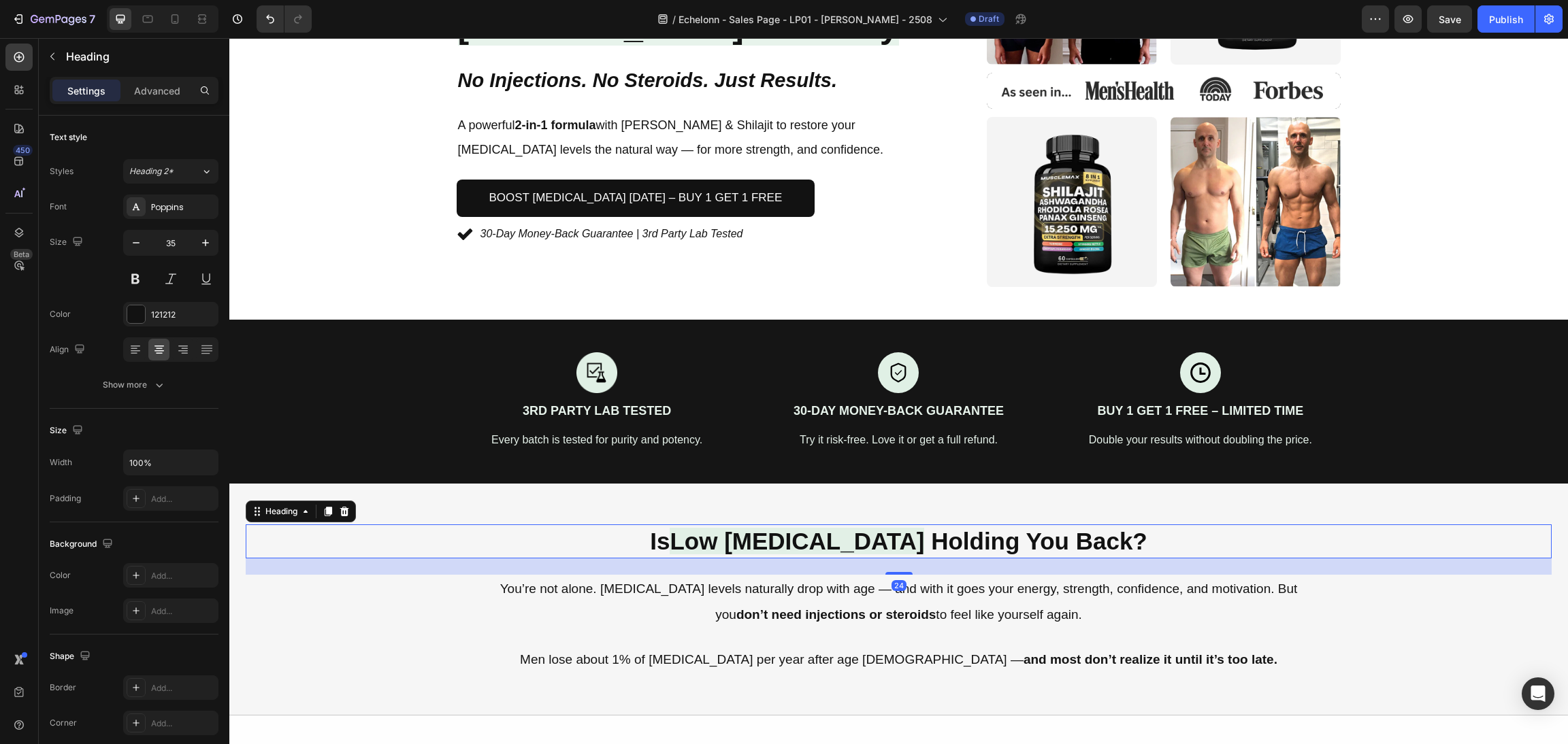
click at [642, 624] on p "You’re not alone. [MEDICAL_DATA] levels naturally drop with age — and with it g…" at bounding box center [899, 602] width 814 height 52
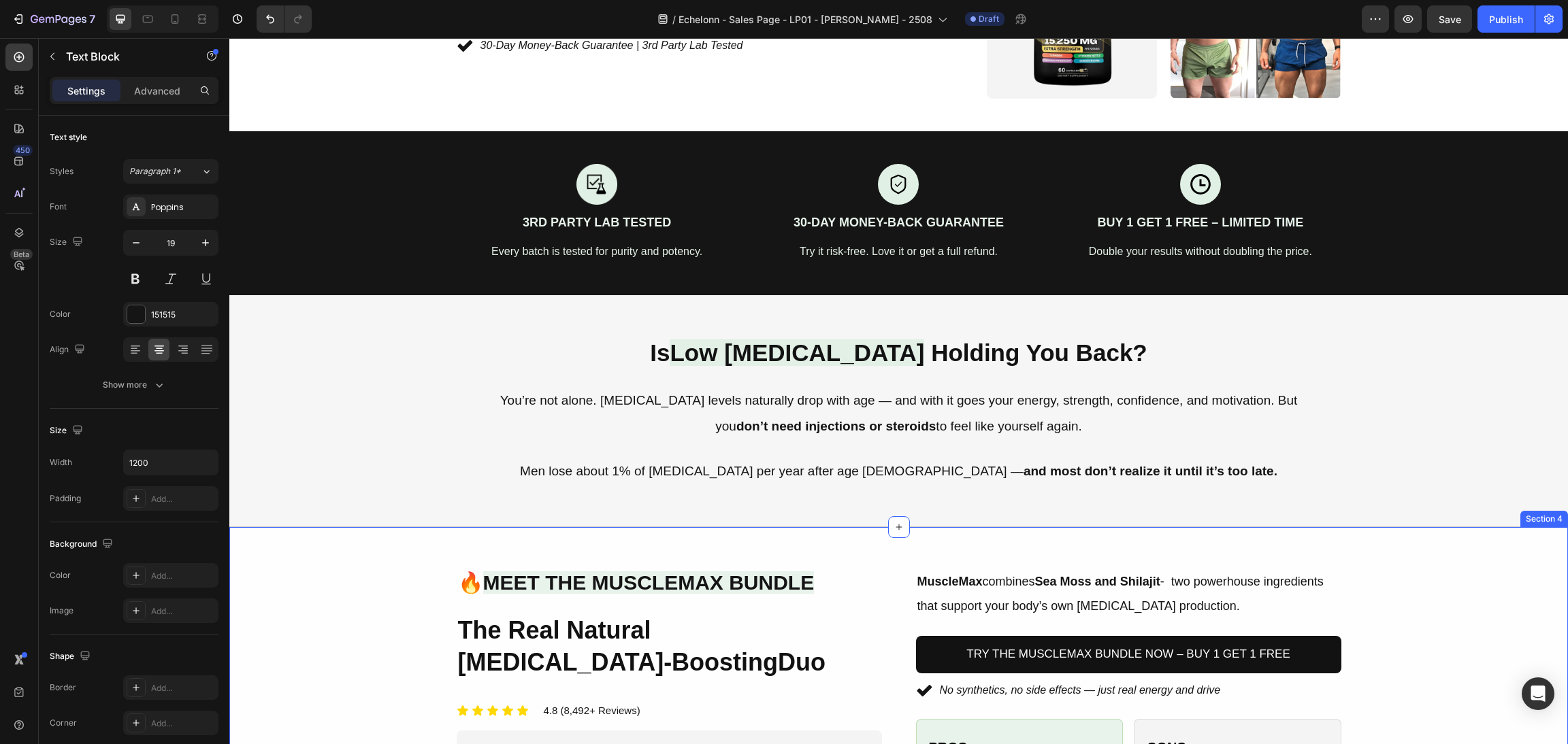
scroll to position [308, 0]
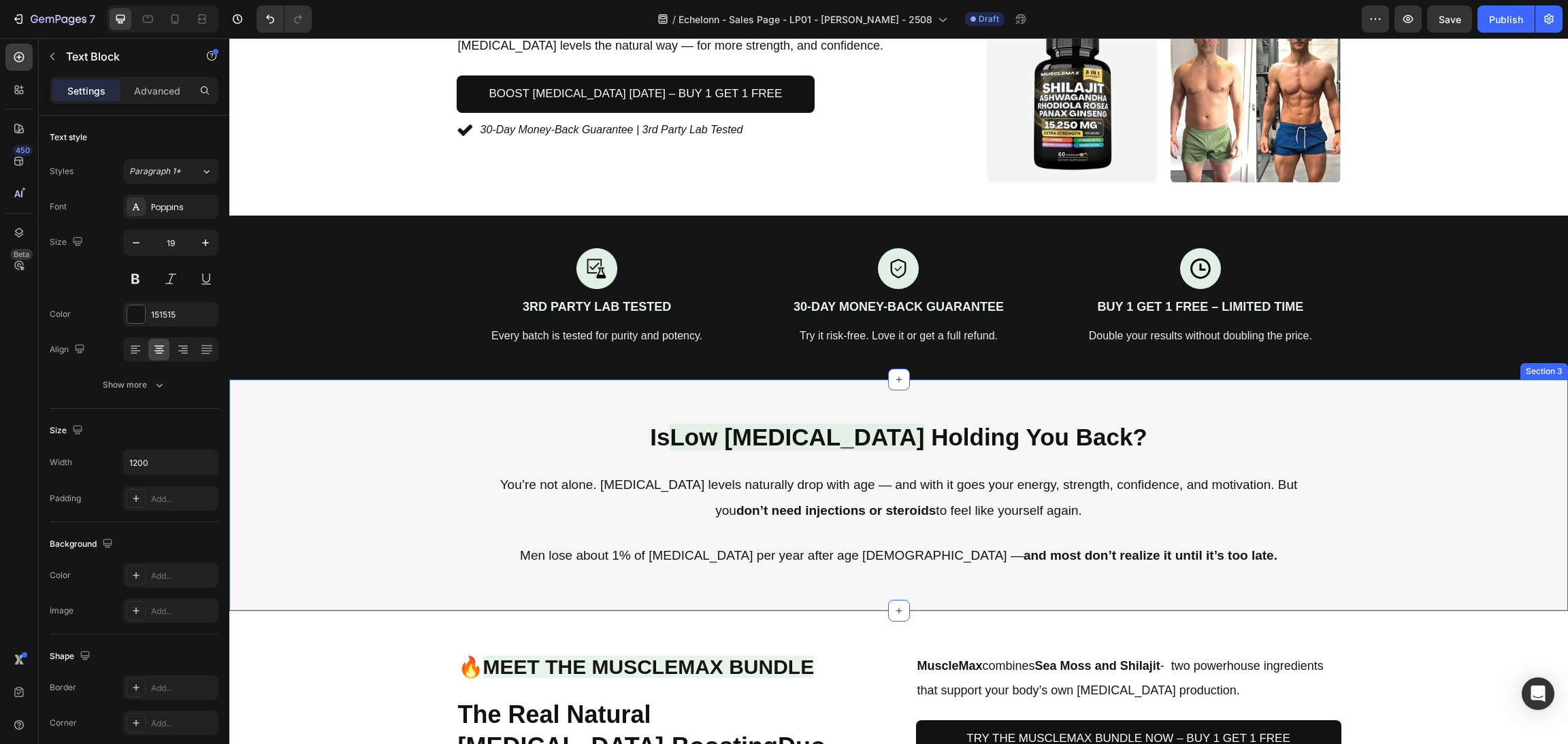
click at [1413, 576] on div "Is Low Testosterone Holding You Back? Heading You’re not alone. Testosterone le…" at bounding box center [899, 496] width 1339 height 232
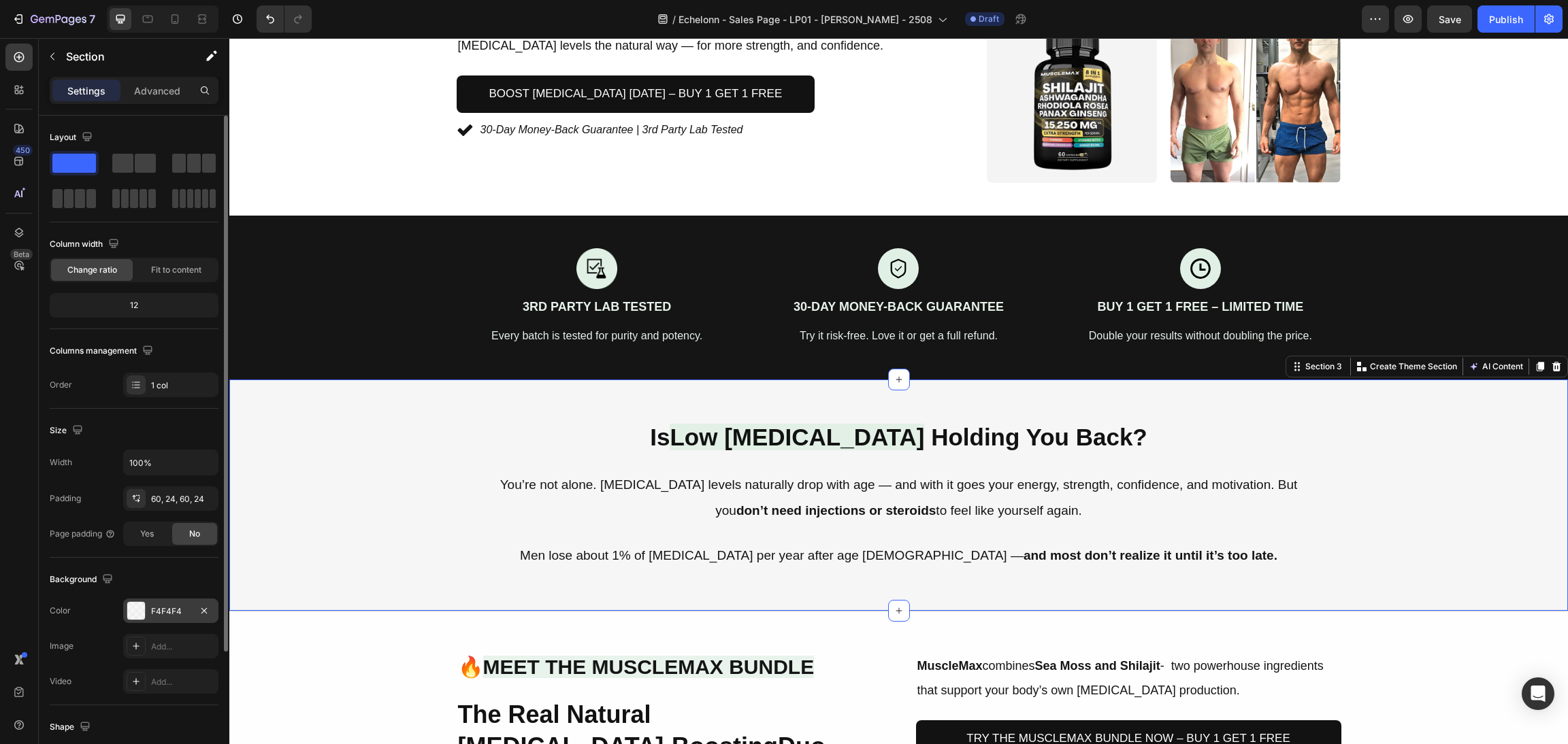
drag, startPoint x: 129, startPoint y: 610, endPoint x: 152, endPoint y: 610, distance: 23.0
click at [130, 610] on div at bounding box center [135, 610] width 18 height 18
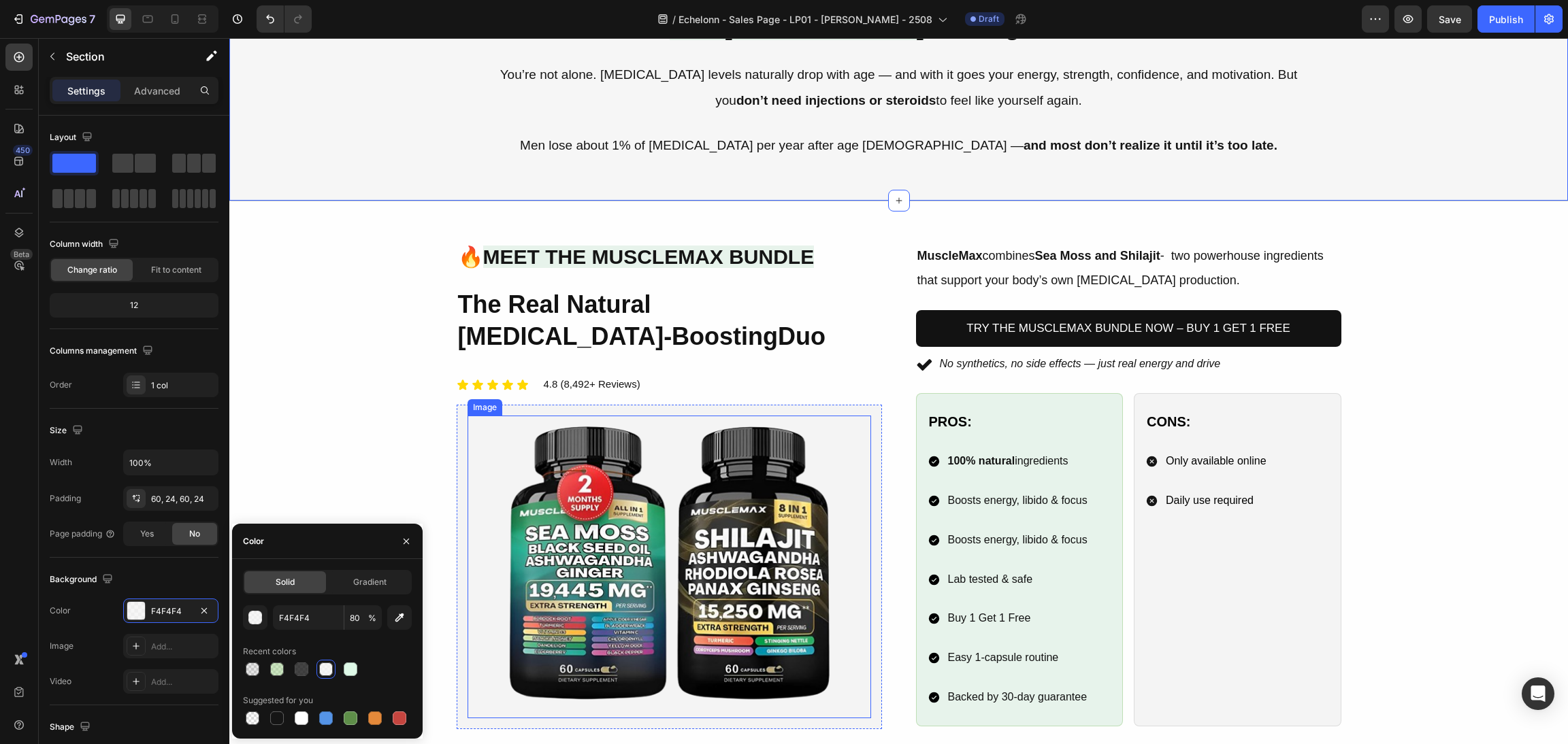
scroll to position [921, 0]
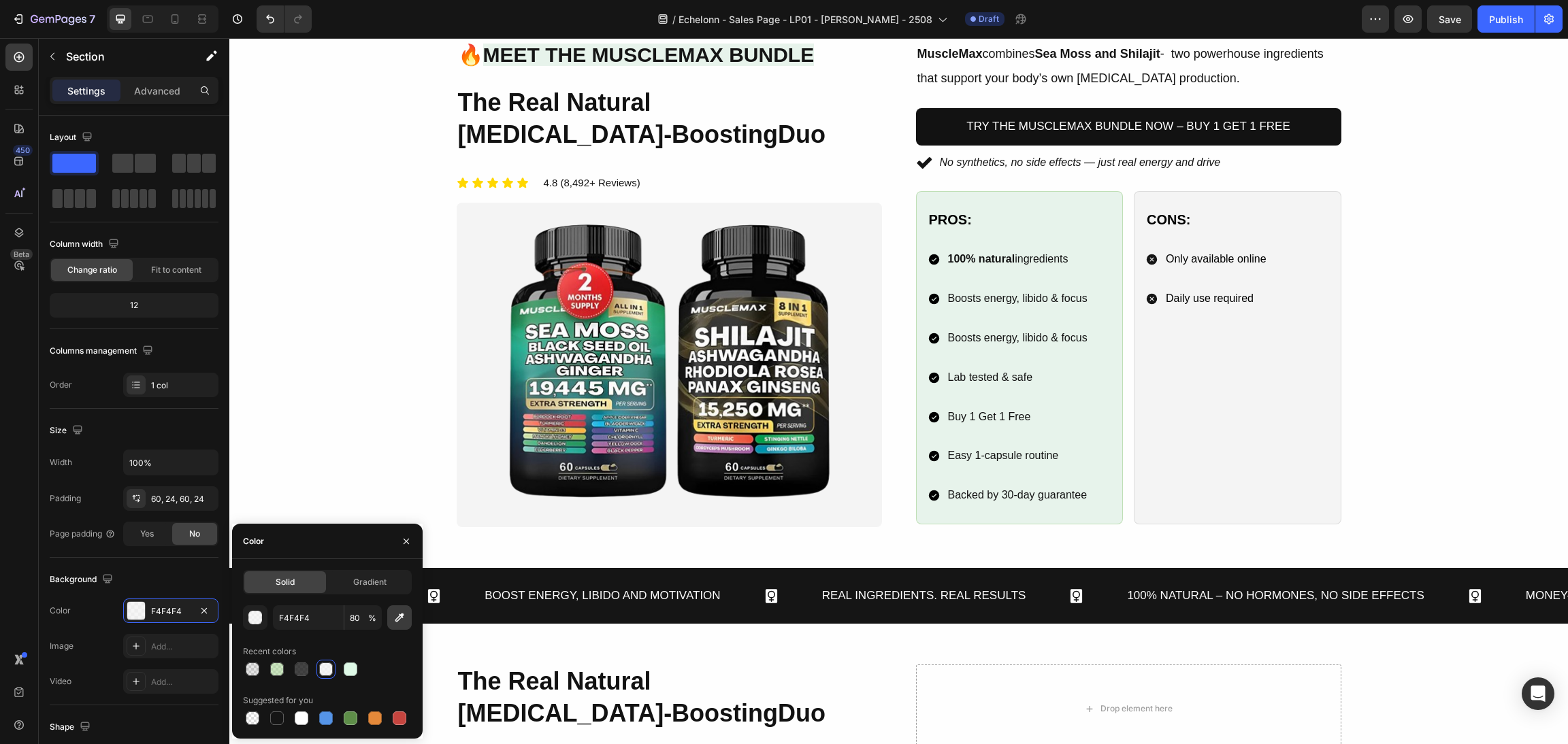
drag, startPoint x: 393, startPoint y: 623, endPoint x: 274, endPoint y: 526, distance: 153.5
click at [393, 623] on icon "button" at bounding box center [399, 618] width 13 height 13
type input "E7F3EC"
type input "100"
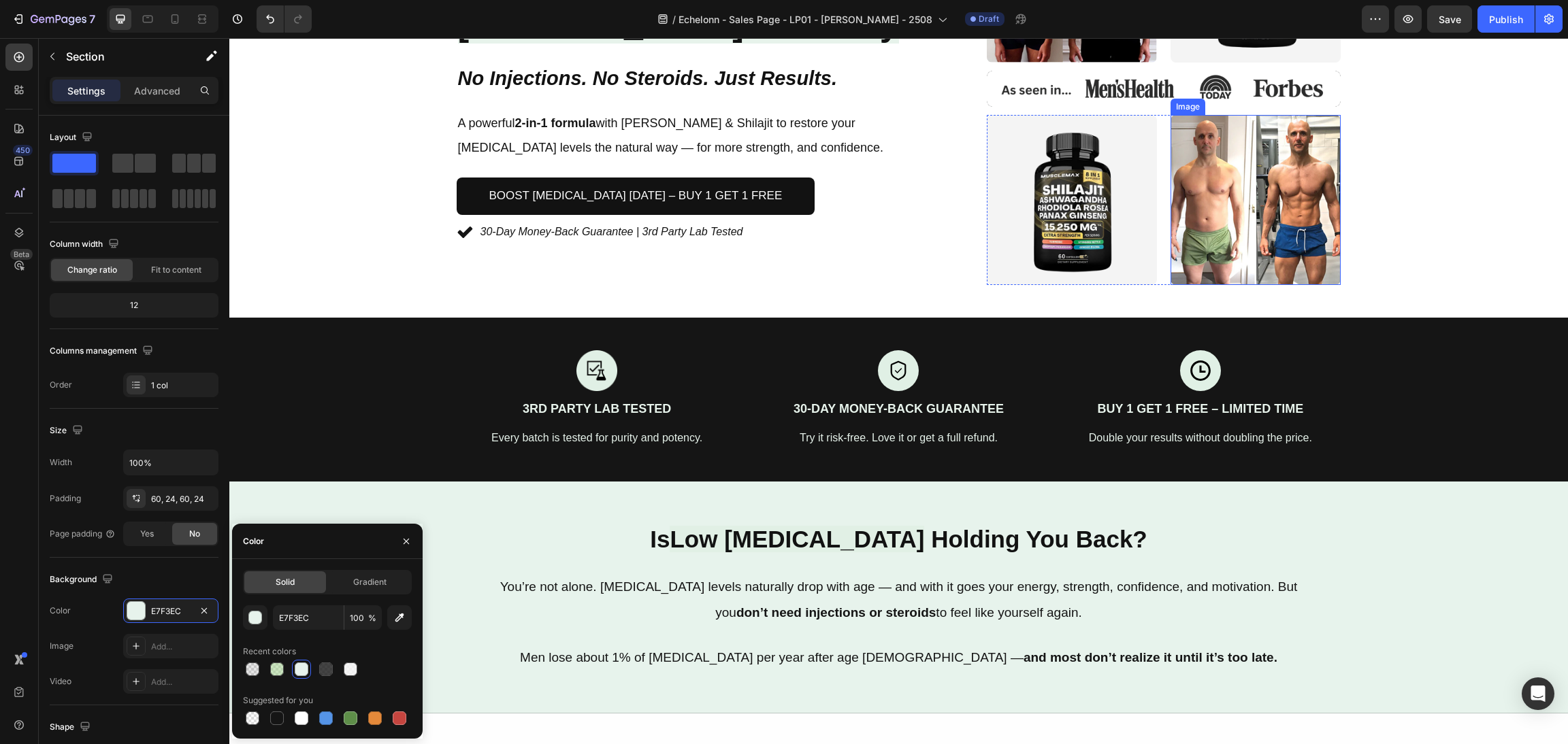
scroll to position [2, 0]
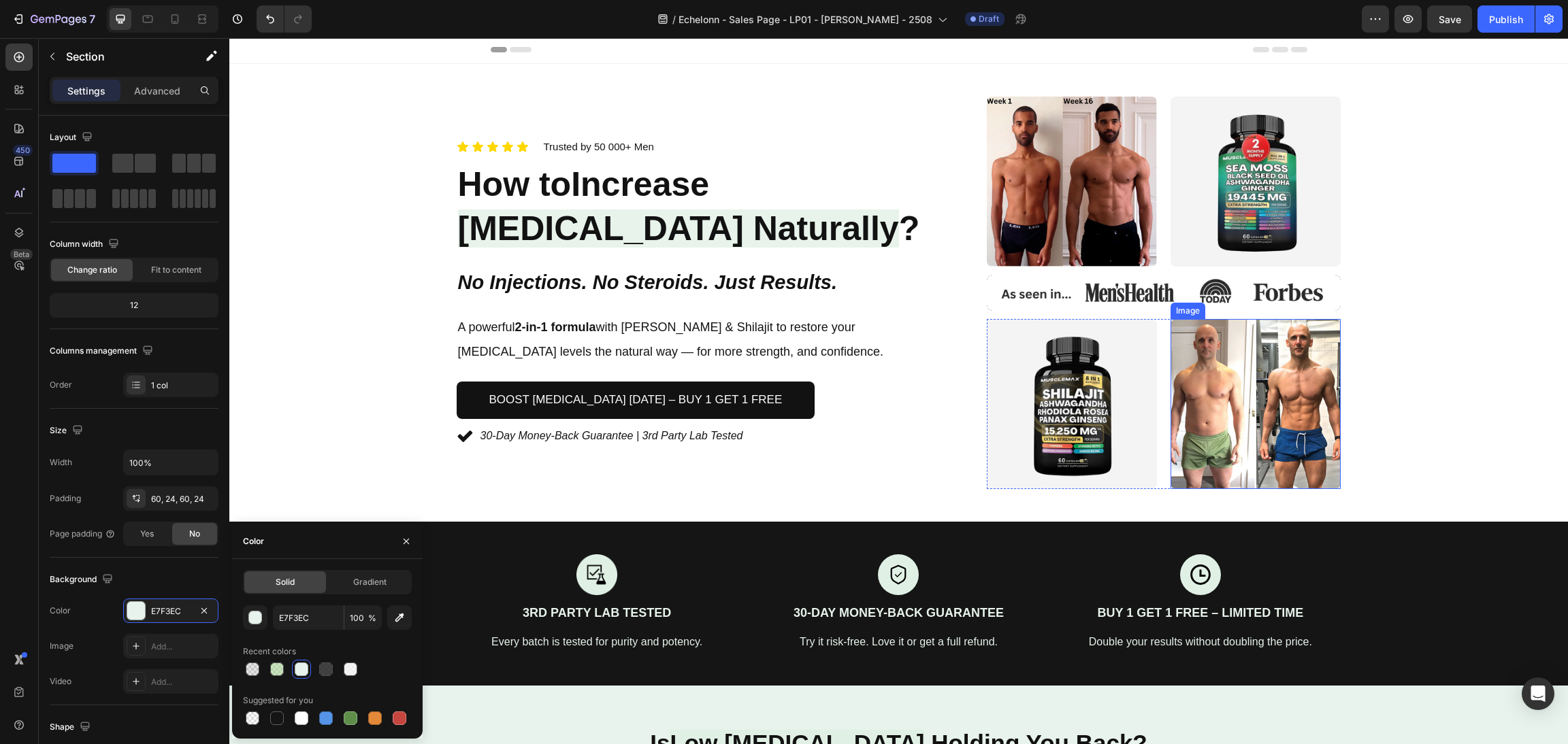
type input "F4F4F4"
type input "80"
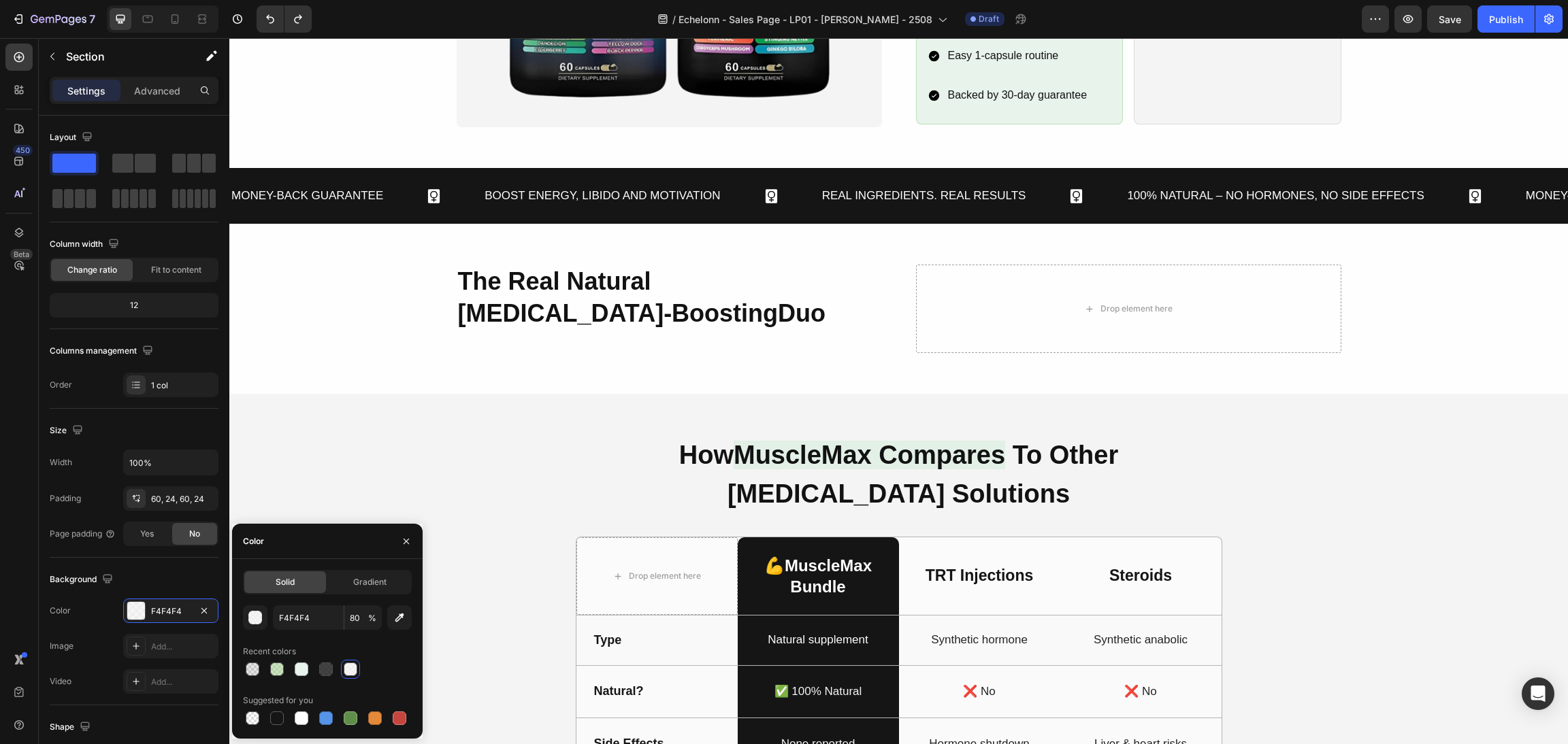
scroll to position [1332, 0]
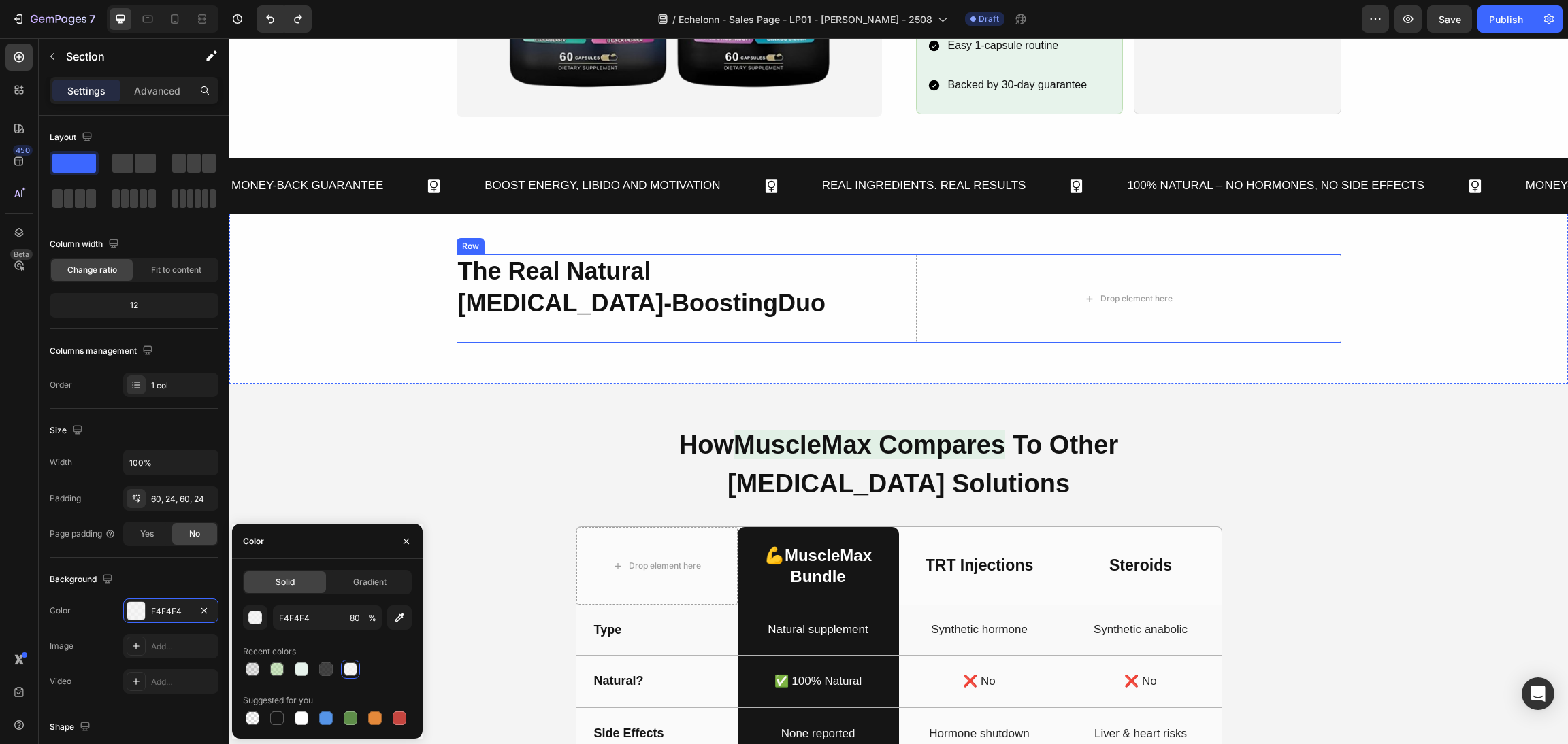
click at [670, 281] on h2 "The Real Natural Testosterone-Boosting Duo" at bounding box center [669, 288] width 425 height 67
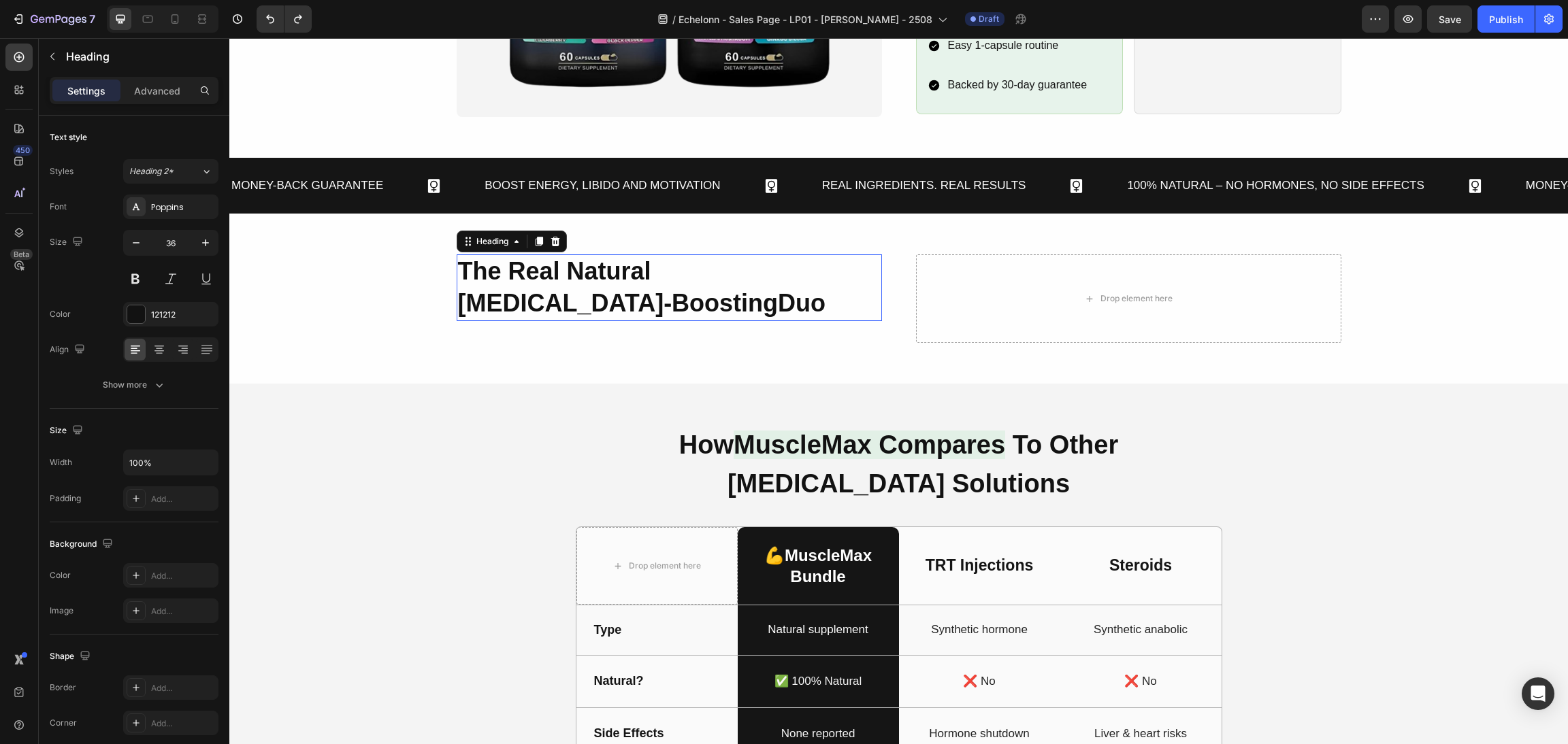
drag, startPoint x: 697, startPoint y: 299, endPoint x: 794, endPoint y: 298, distance: 97.0
click at [794, 298] on p "The Real Natural Testosterone-Boosting Duo" at bounding box center [669, 287] width 423 height 64
drag, startPoint x: 818, startPoint y: 299, endPoint x: 394, endPoint y: 271, distance: 424.9
click at [394, 271] on div "The Real Natural Testosterone-Boosting Duo Heading 32 Drop element here Row" at bounding box center [899, 299] width 1307 height 89
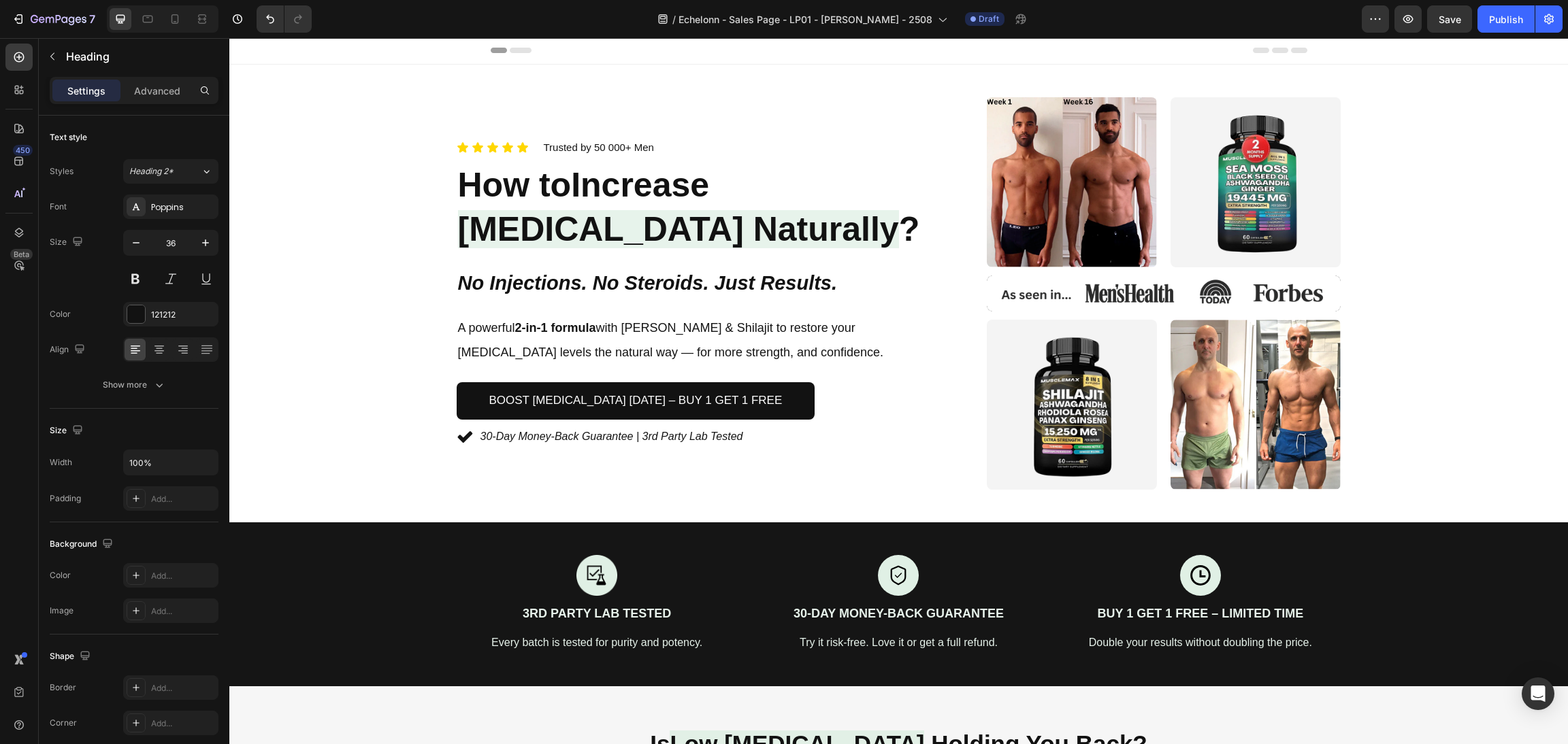
scroll to position [0, 0]
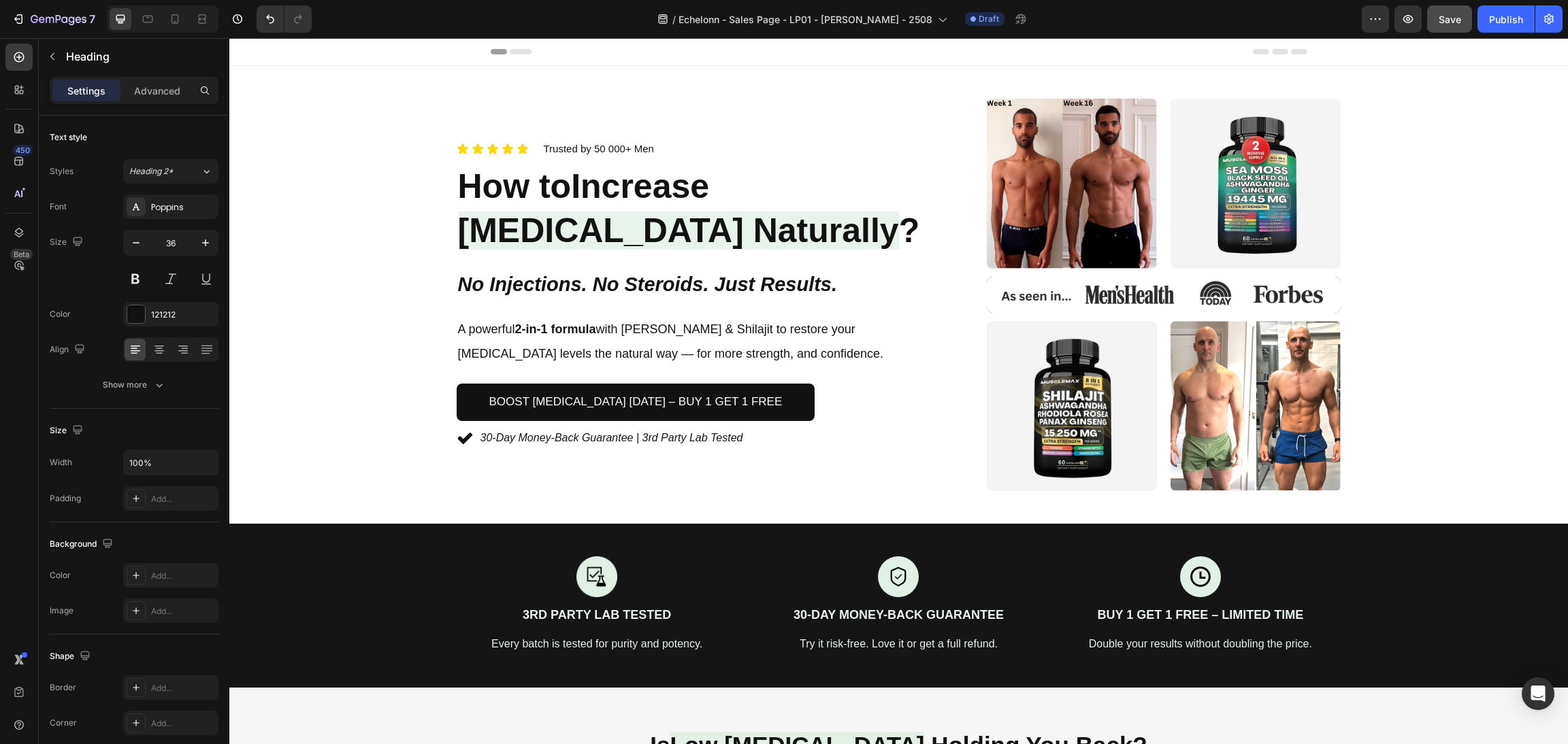
click at [1433, 30] on button "Save" at bounding box center [1450, 19] width 45 height 28
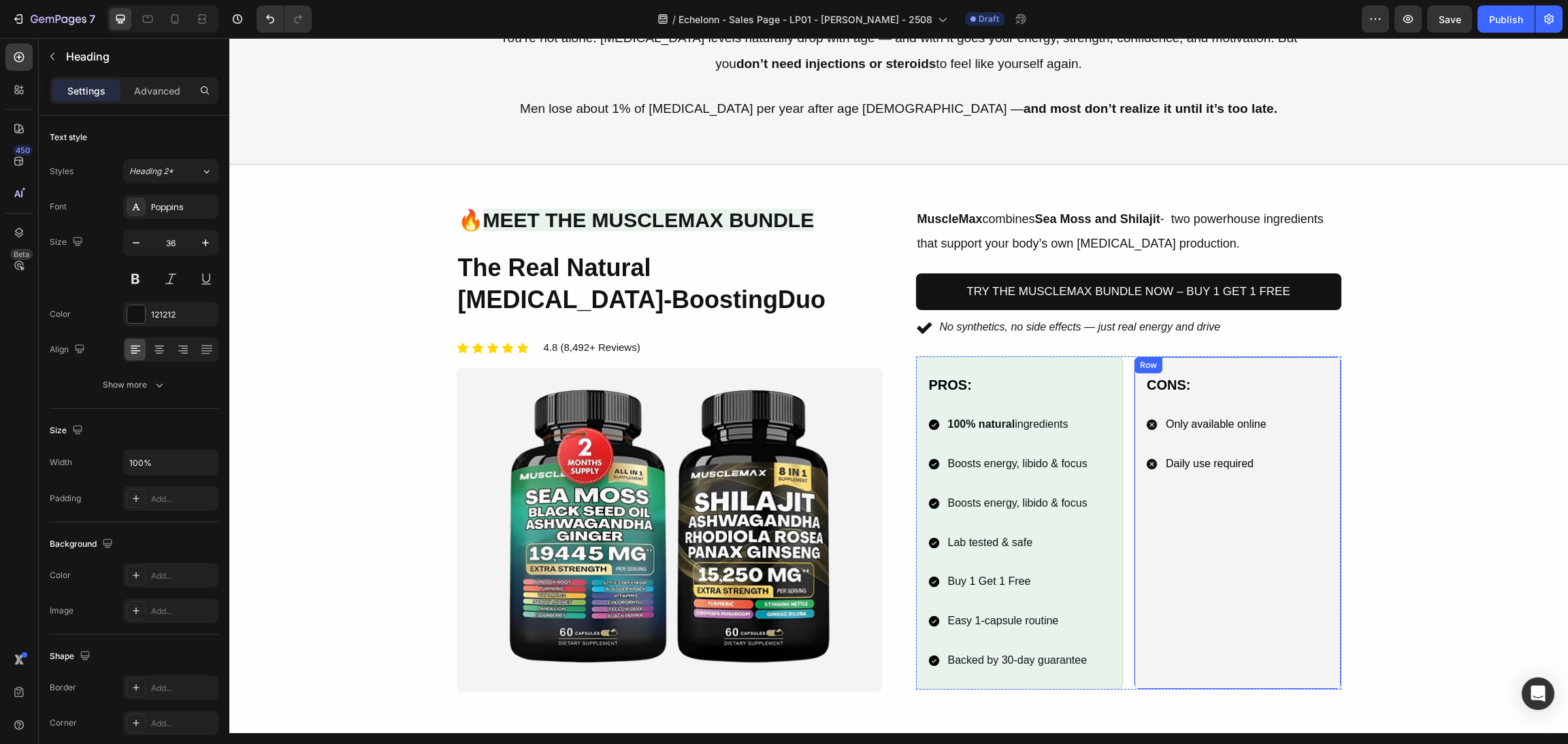
scroll to position [919, 0]
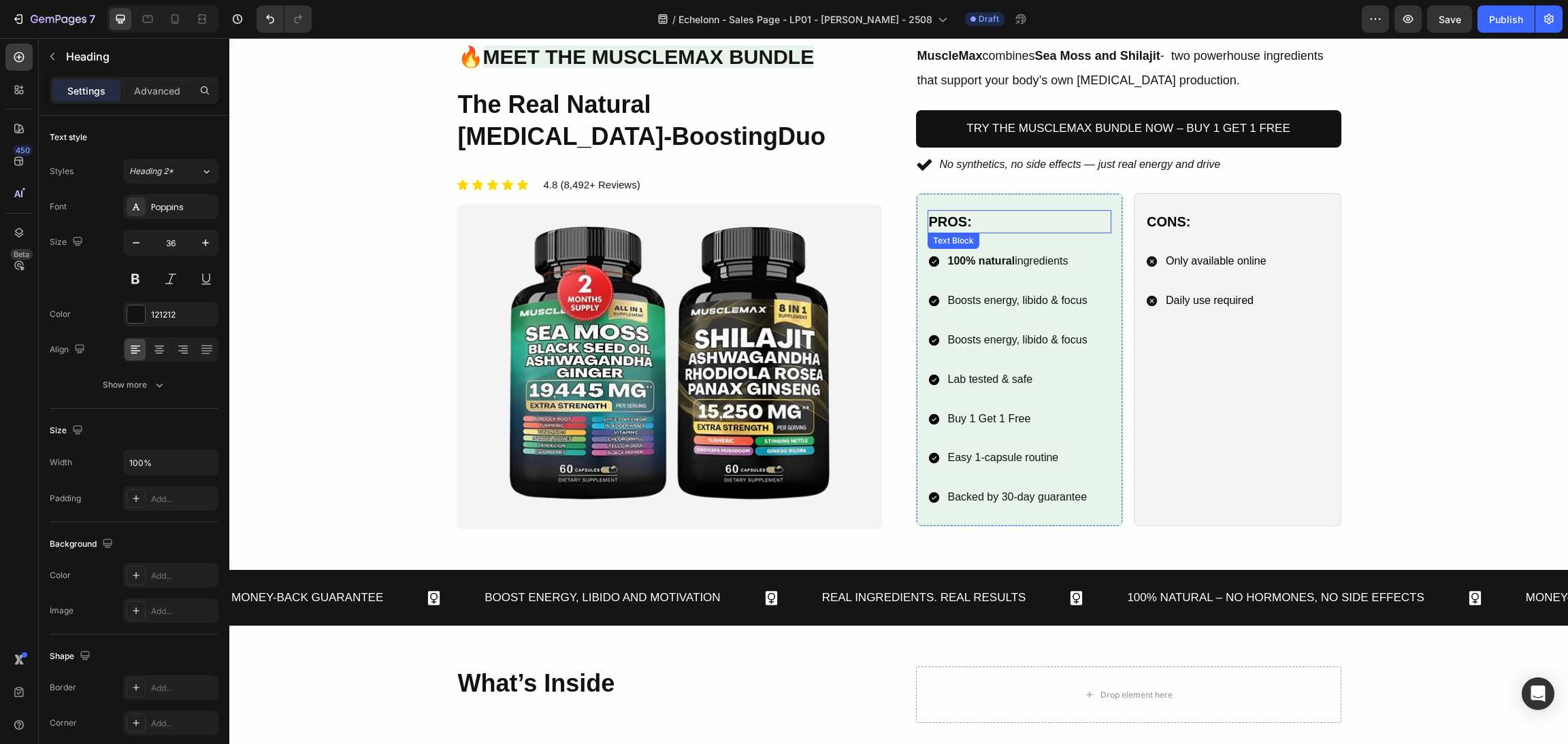
click at [975, 222] on p "Pros:" at bounding box center [1020, 221] width 182 height 20
click at [975, 221] on p "Pros:" at bounding box center [1020, 221] width 182 height 20
drag, startPoint x: 968, startPoint y: 220, endPoint x: 880, endPoint y: 209, distance: 88.7
click at [880, 209] on div "Image 🔥 Meet the MuscleMax Bundle Heading The Real Natural Testosterone-Boostin…" at bounding box center [899, 286] width 885 height 487
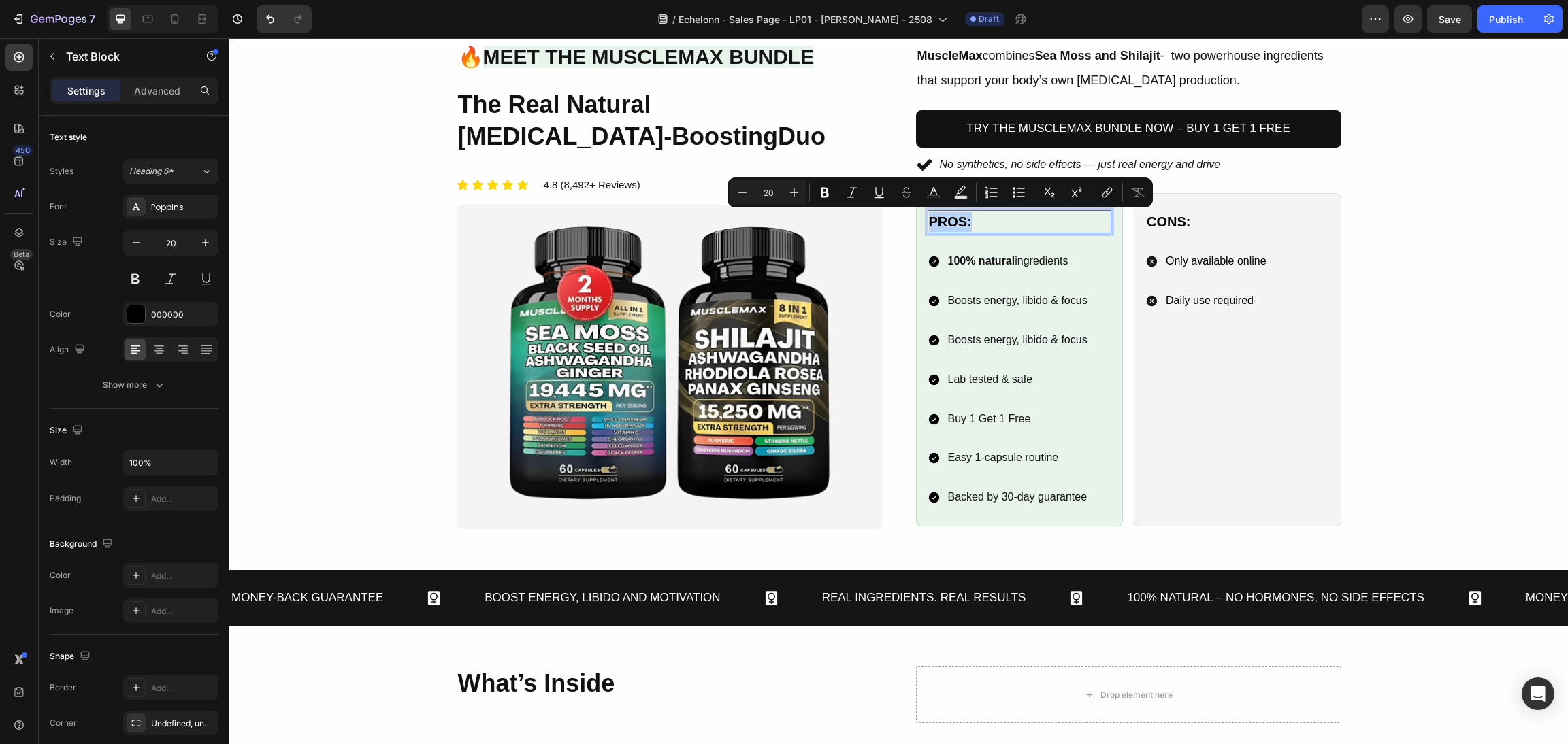
click at [936, 222] on p "Pros:" at bounding box center [1020, 221] width 182 height 20
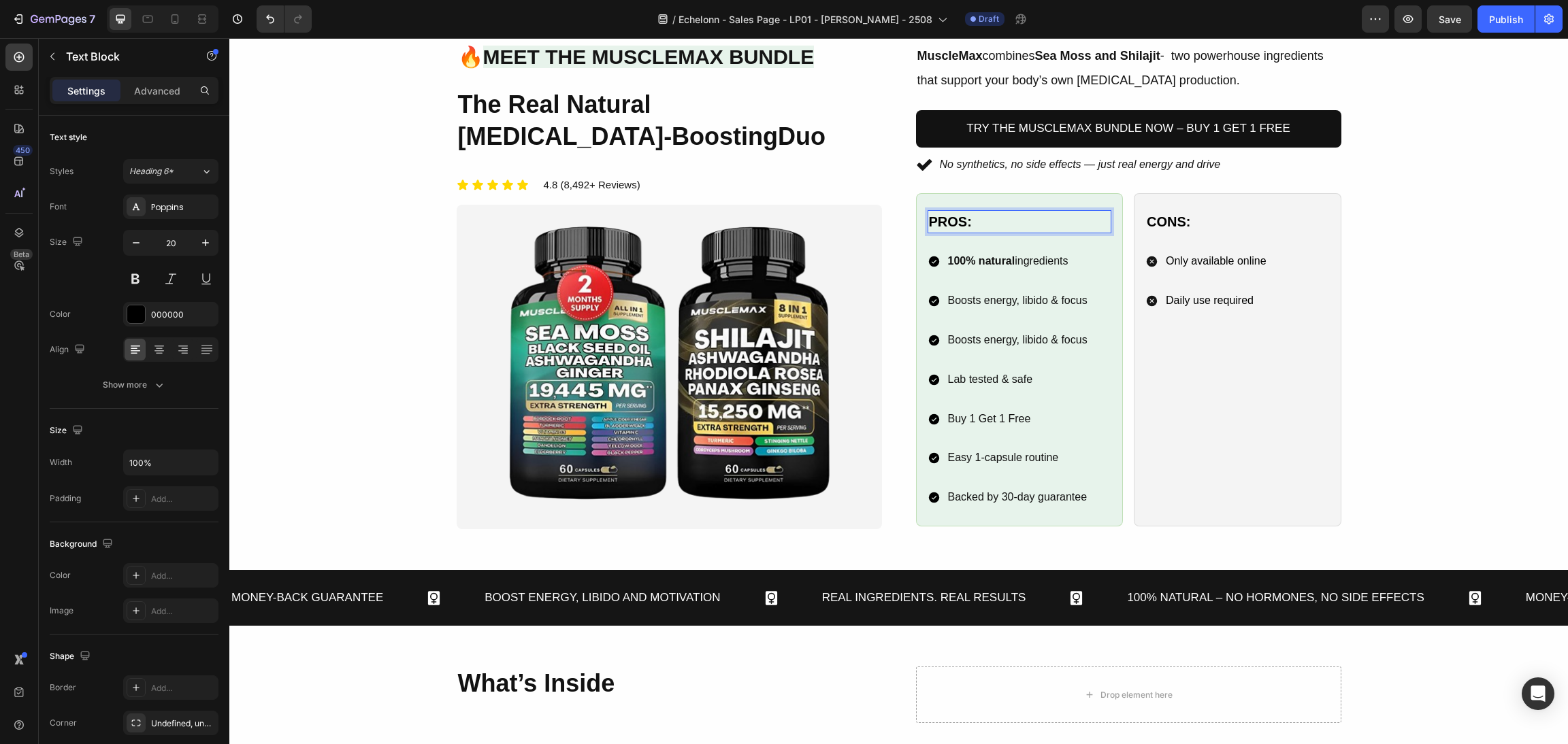
click at [929, 218] on p "Pros:" at bounding box center [1020, 221] width 182 height 20
click at [1202, 229] on div "Cons:" at bounding box center [1237, 222] width 185 height 23
click at [1194, 224] on div "Cons:" at bounding box center [1237, 222] width 185 height 23
drag, startPoint x: 1207, startPoint y: 222, endPoint x: 1112, endPoint y: 238, distance: 96.3
click at [1112, 238] on div "many Pros: Text Block 100% natural ingredients Boosts energy, libido & focus Bo…" at bounding box center [1129, 359] width 425 height 333
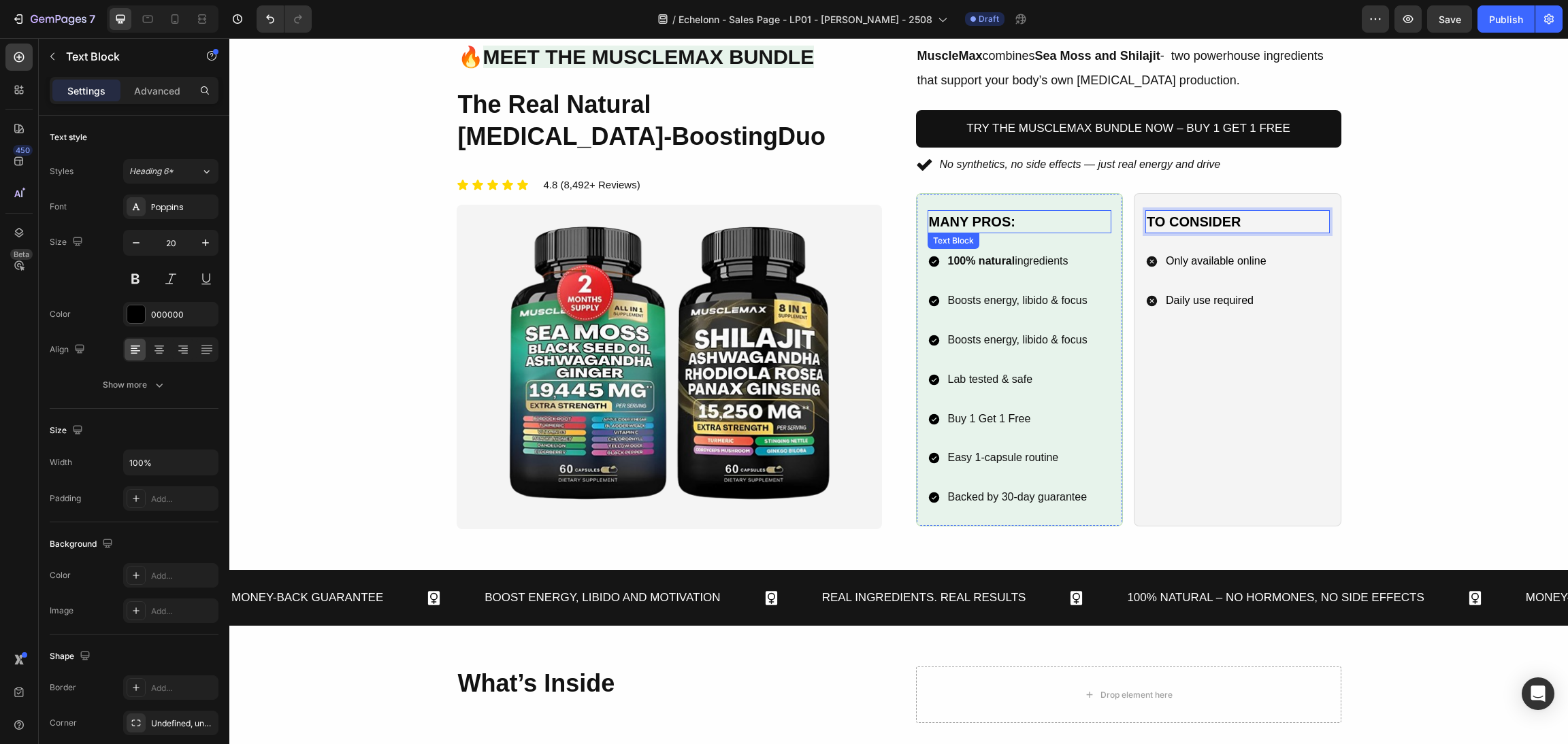
click at [1031, 225] on p "many Pros:" at bounding box center [1020, 221] width 182 height 20
click at [1391, 282] on div "Image 🔥 Meet the MuscleMax Bundle Heading The Real Natural [MEDICAL_DATA]-Boost…" at bounding box center [899, 286] width 1307 height 487
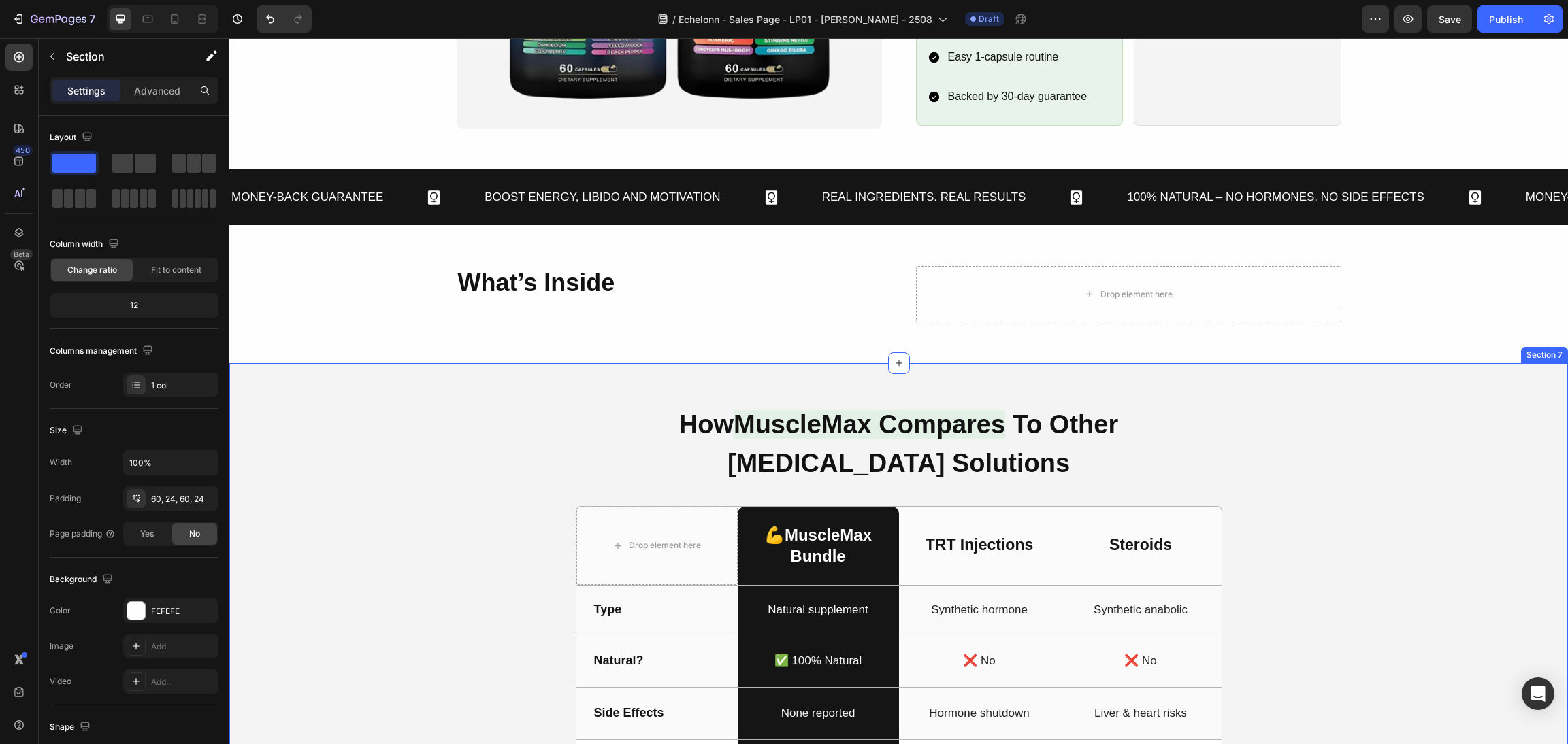
scroll to position [1326, 0]
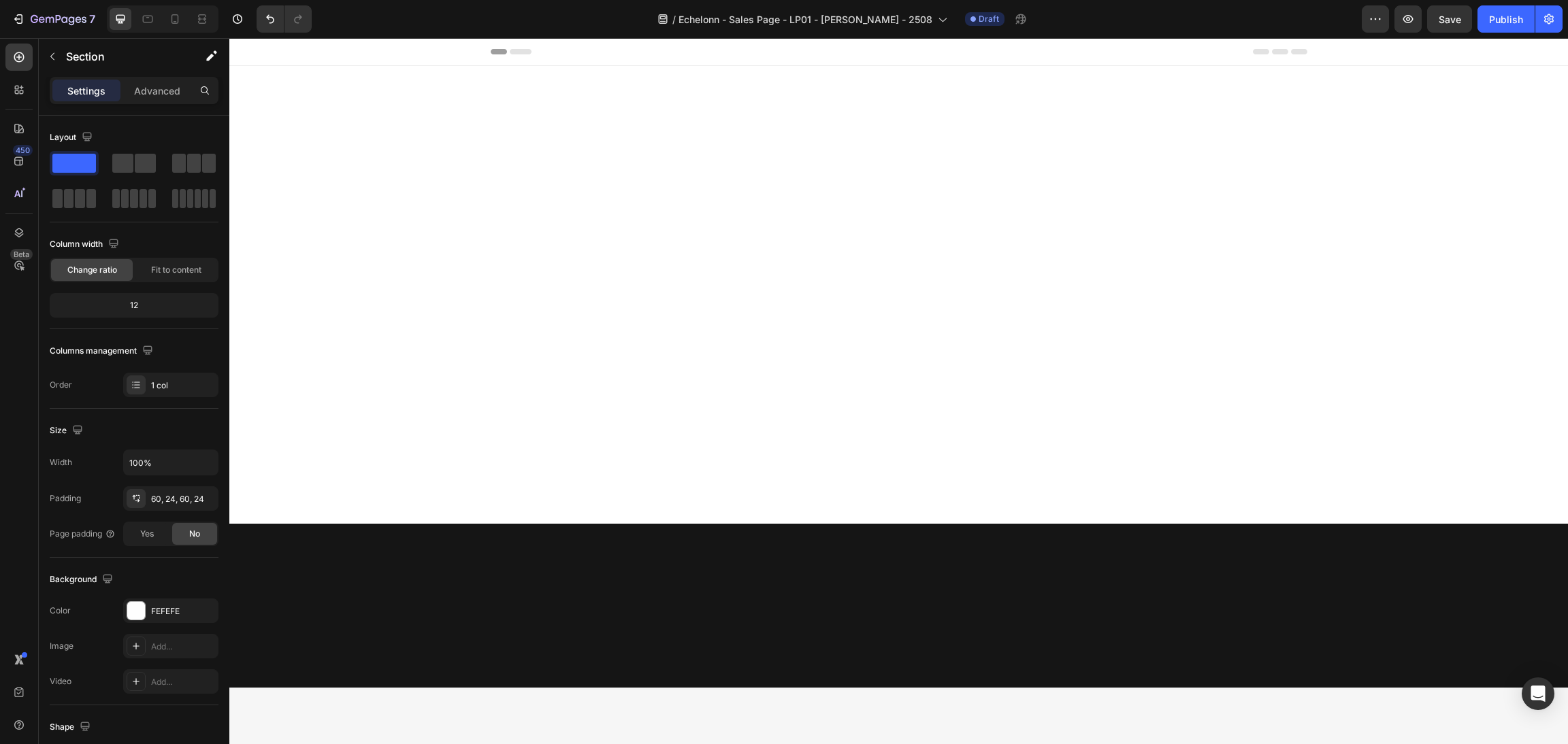
scroll to position [1326, 0]
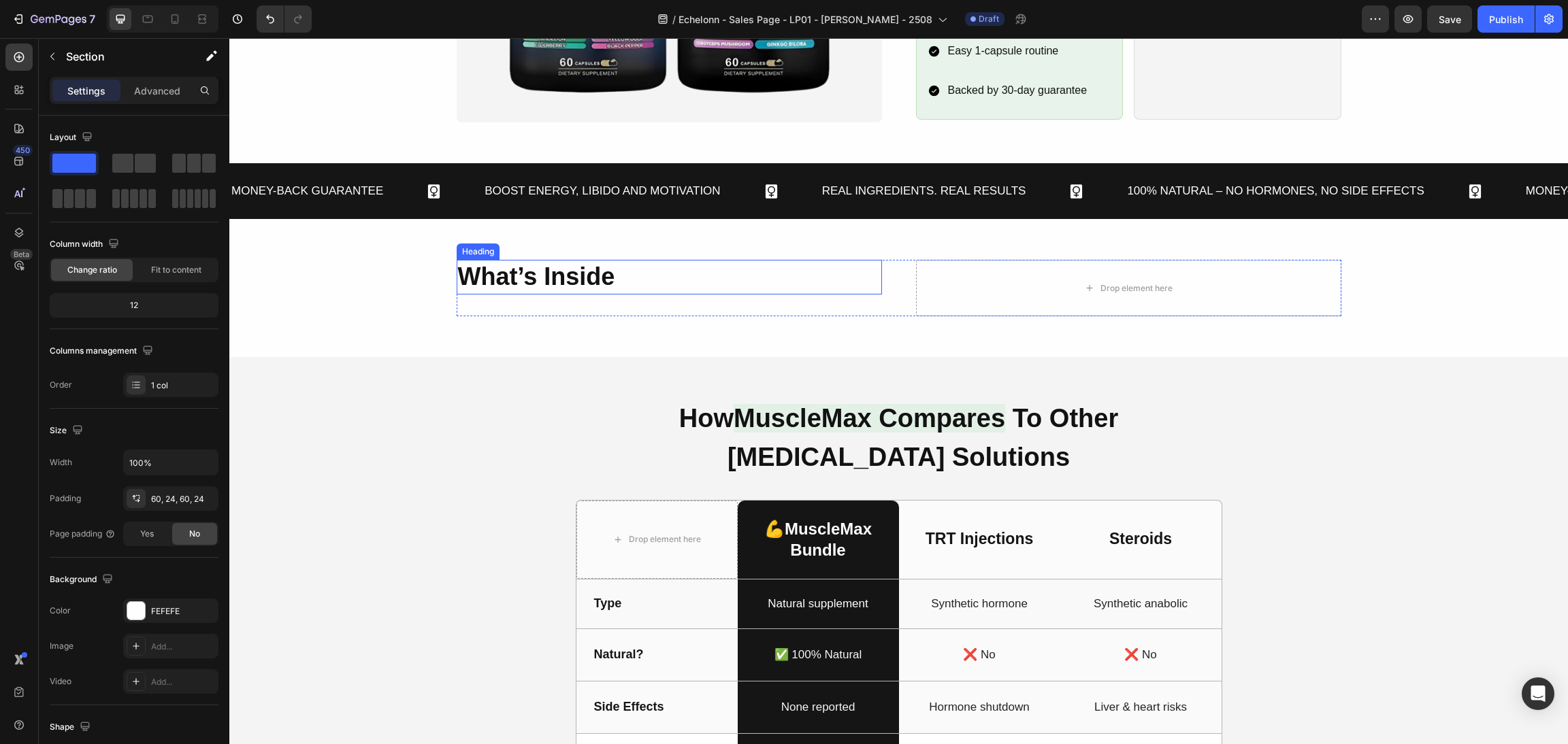
drag, startPoint x: 230, startPoint y: 38, endPoint x: 619, endPoint y: 281, distance: 458.7
click at [621, 291] on h2 "What’s Inside" at bounding box center [669, 277] width 425 height 35
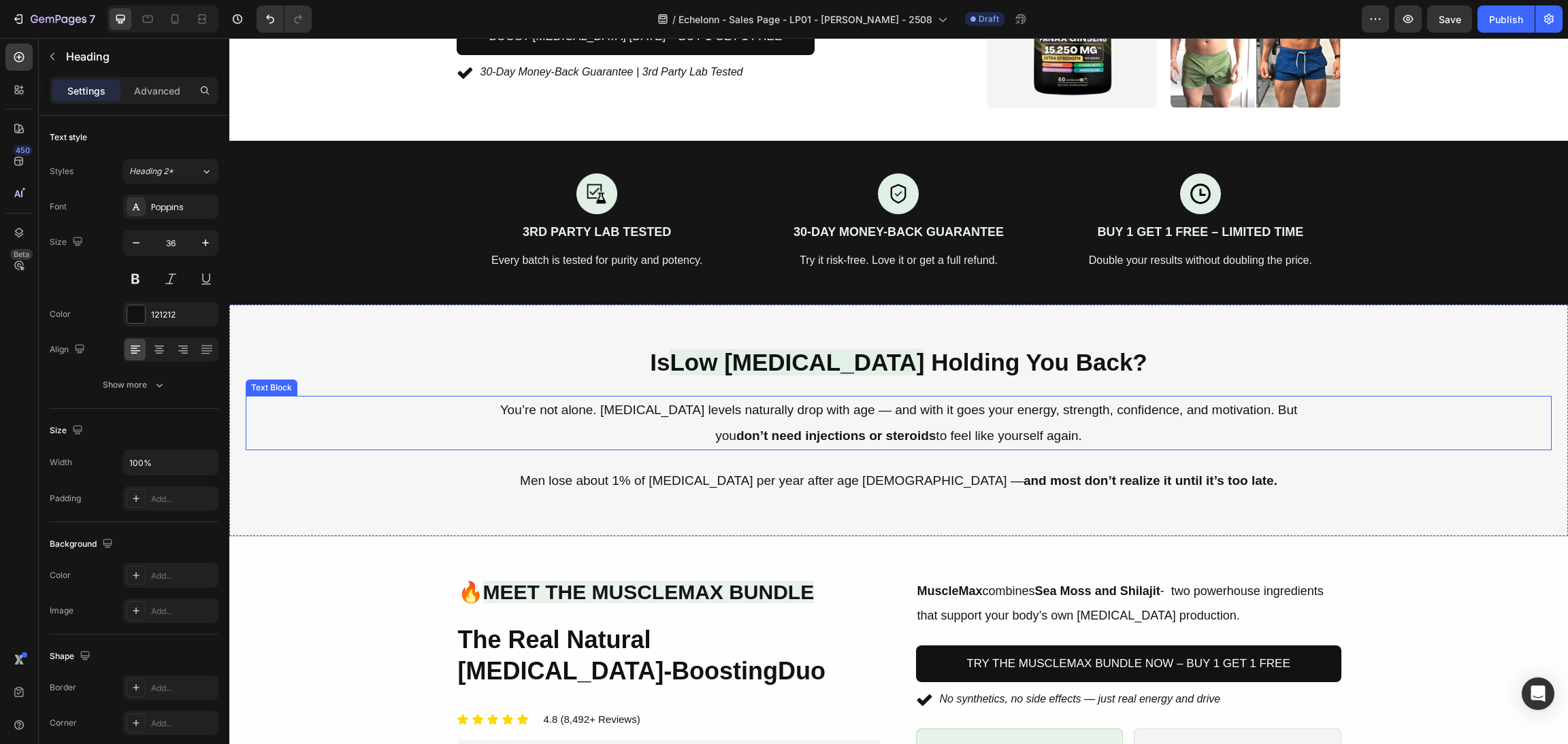
scroll to position [18, 0]
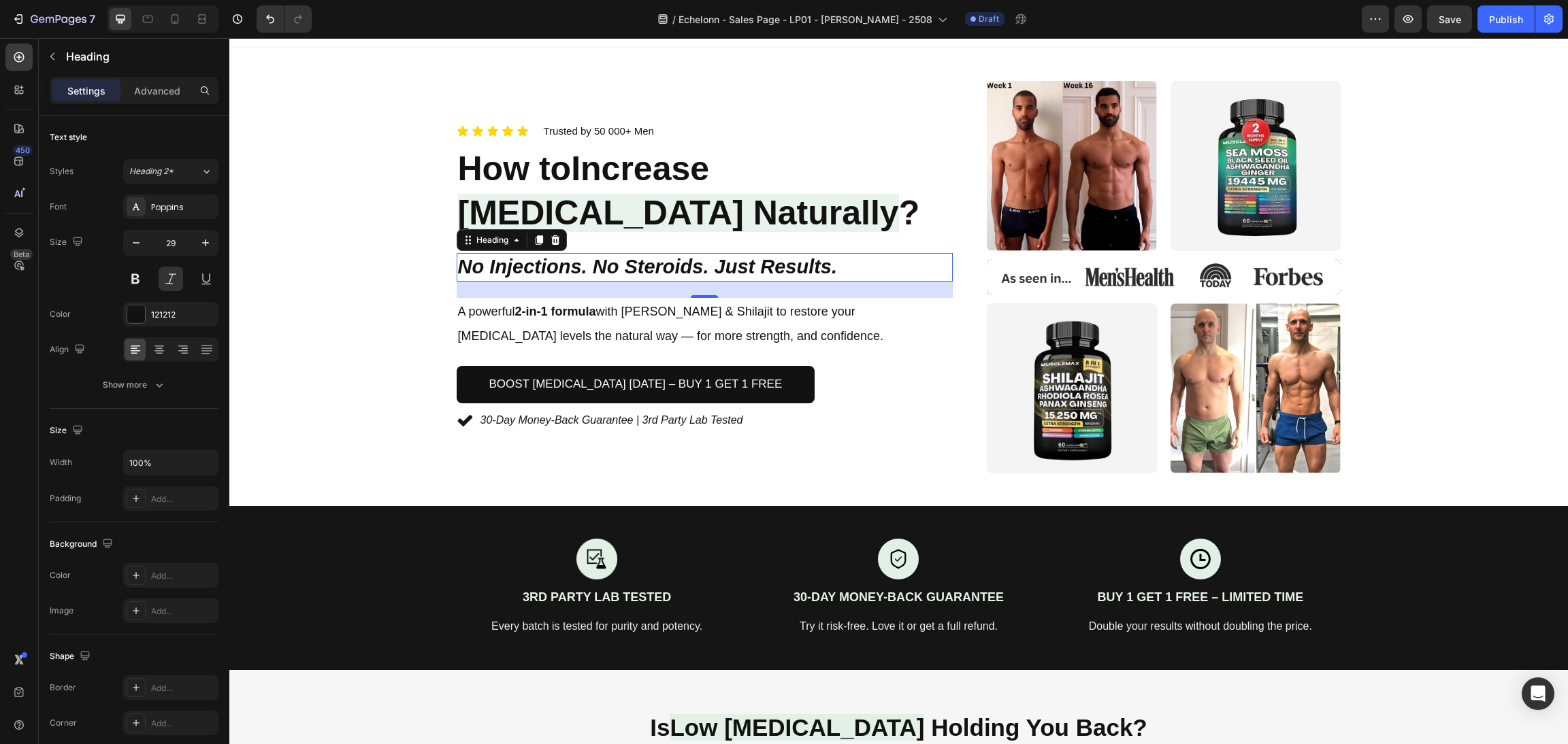
click at [596, 256] on h1 "No Injections. No Steroids. Just Results." at bounding box center [705, 267] width 496 height 28
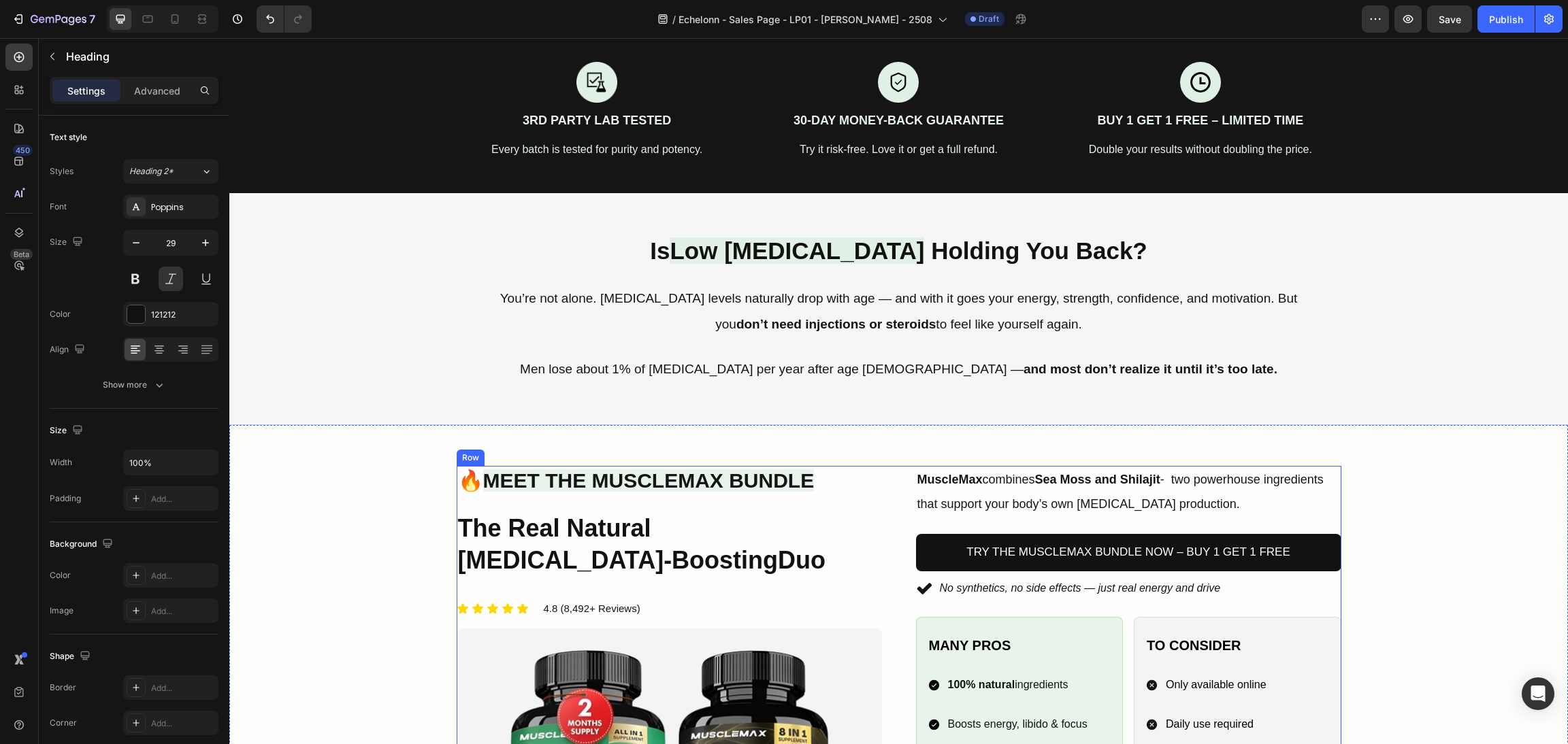
scroll to position [528, 0]
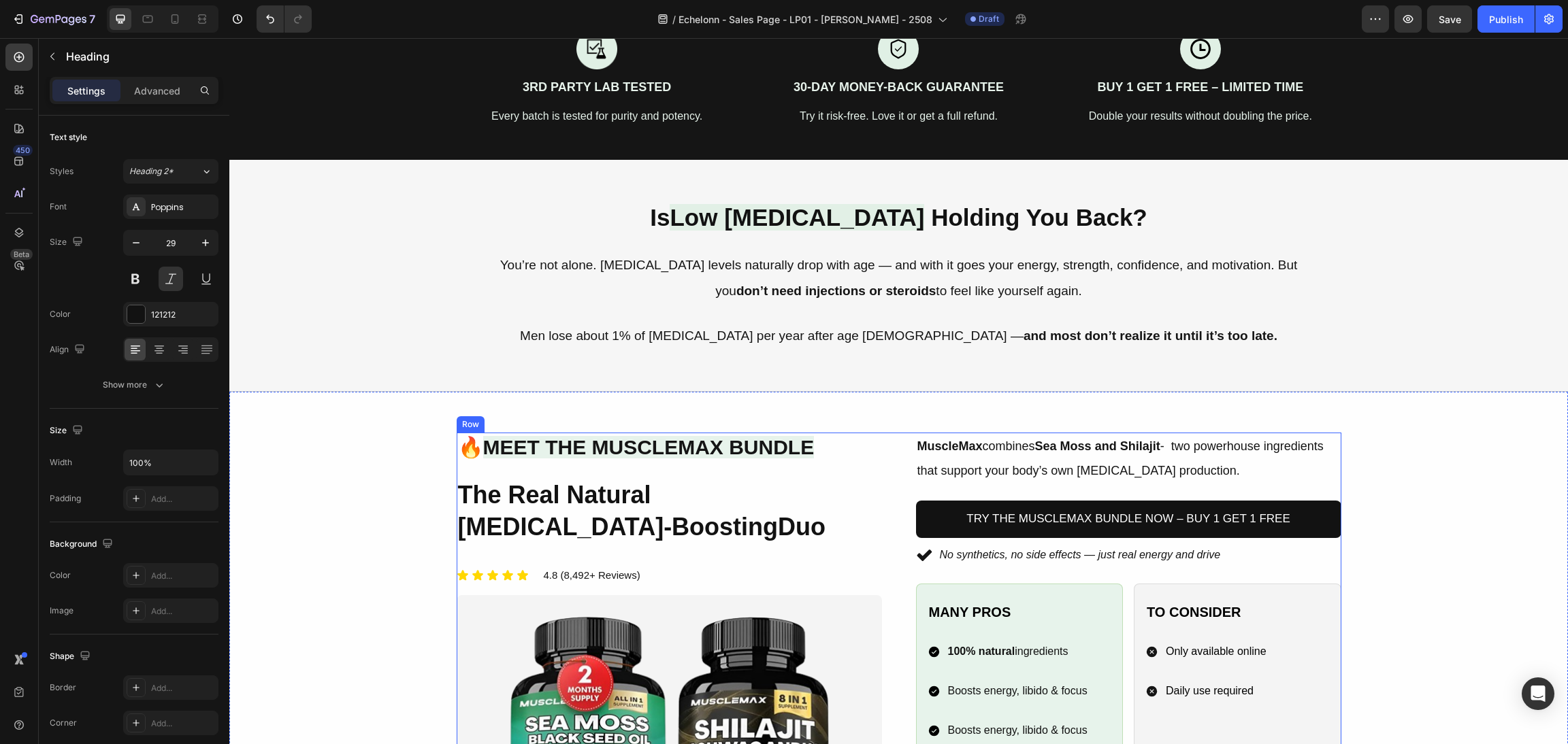
click at [622, 448] on span "Meet the MuscleMax Bundle" at bounding box center [649, 447] width 332 height 23
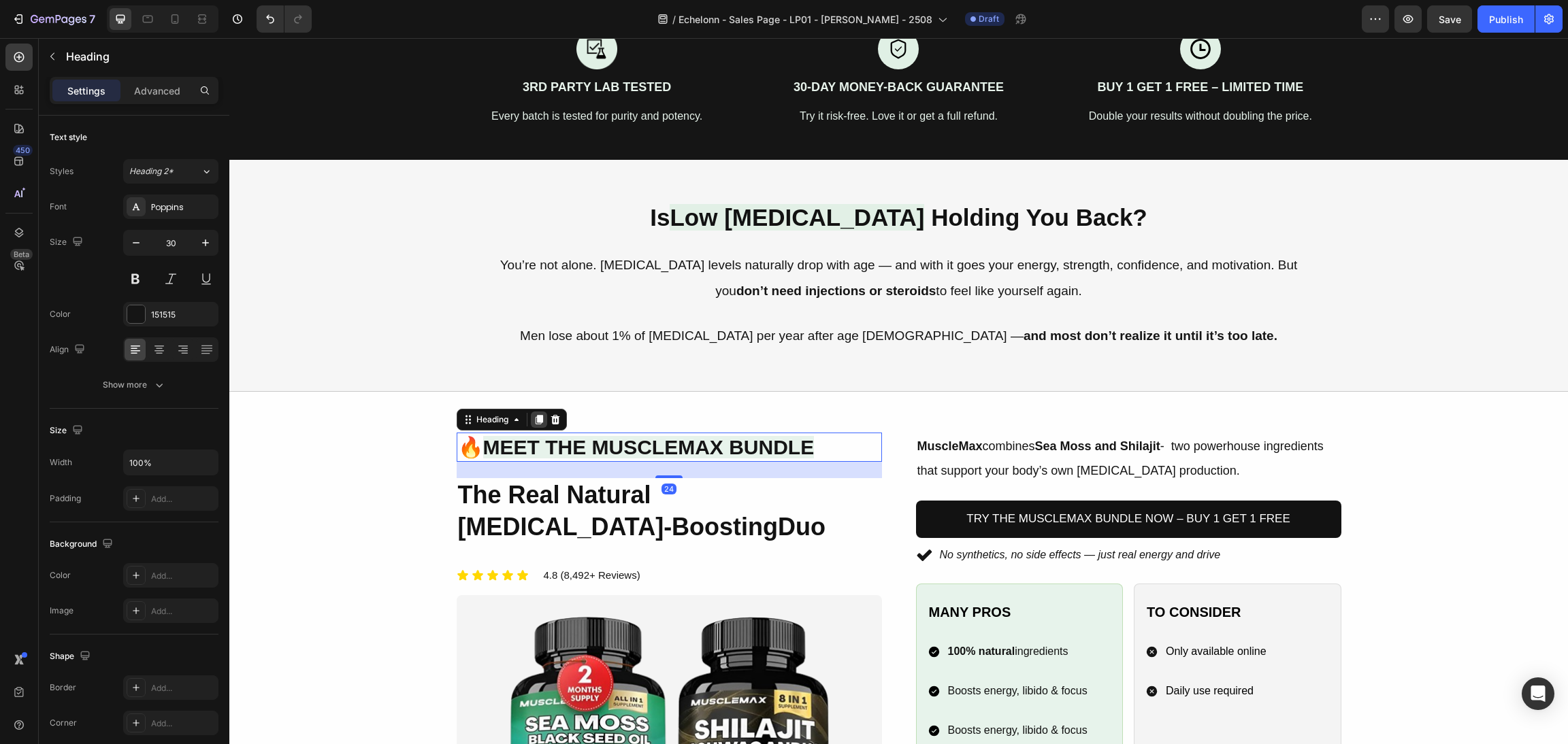
click at [535, 423] on icon at bounding box center [538, 419] width 8 height 9
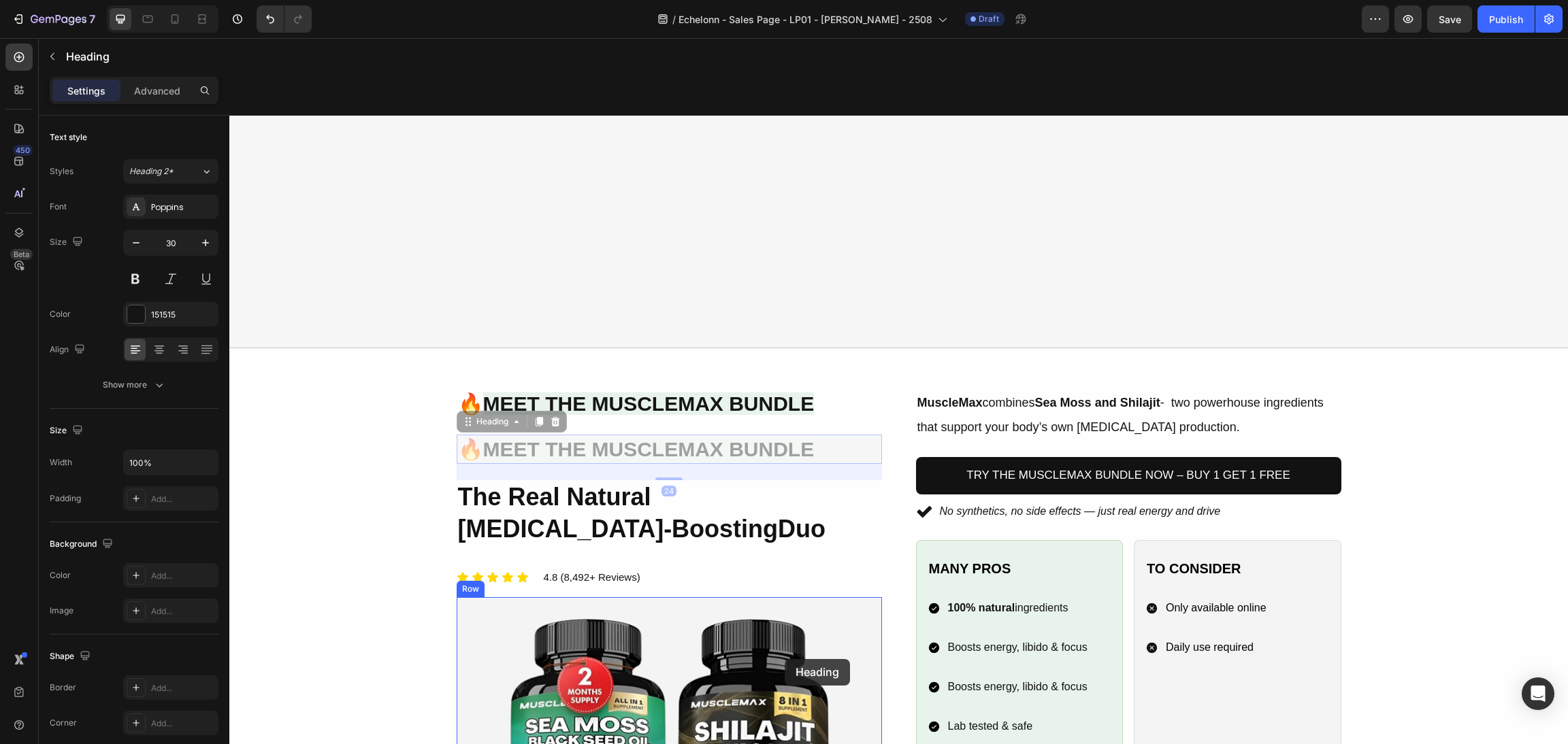
scroll to position [1141, 0]
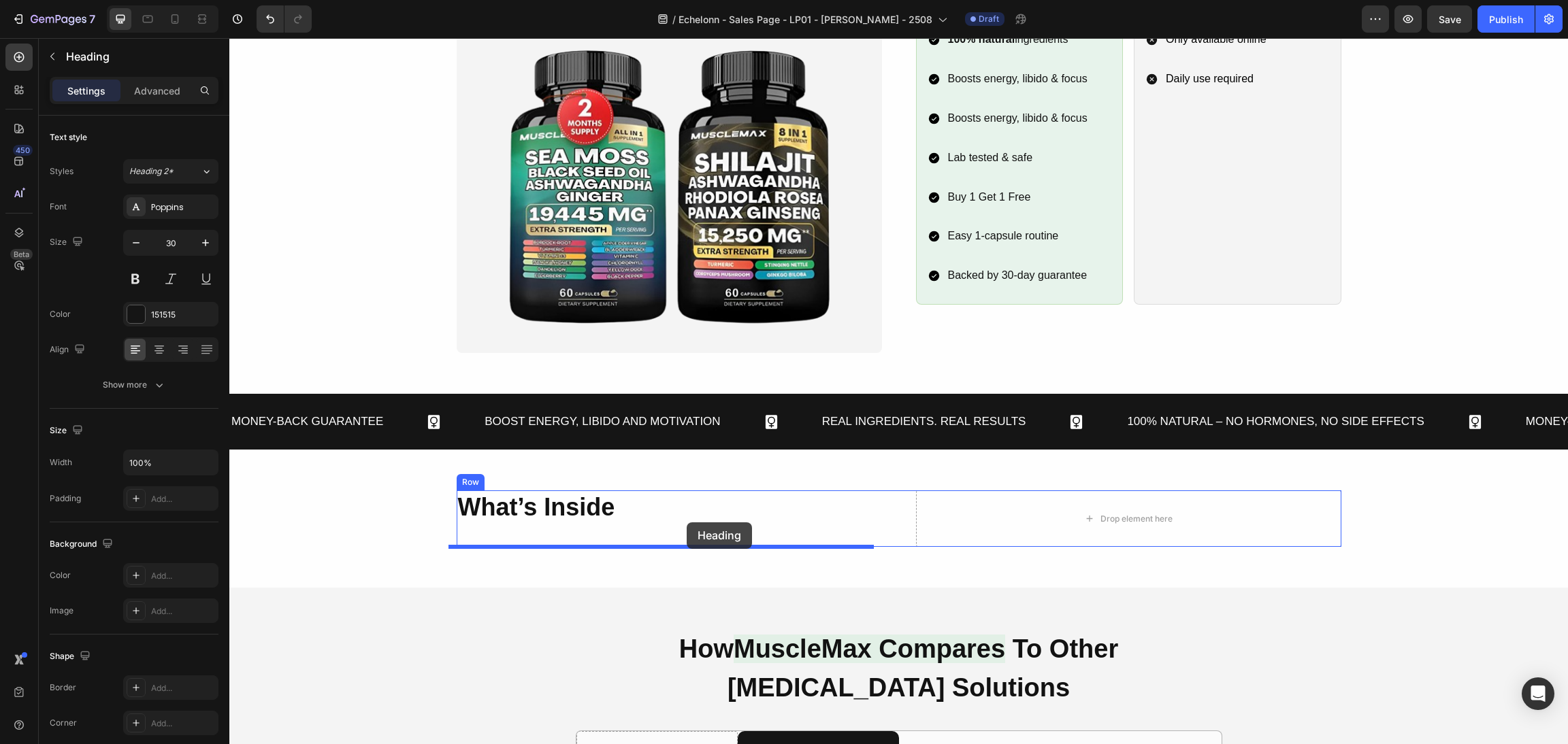
drag, startPoint x: 460, startPoint y: 468, endPoint x: 687, endPoint y: 523, distance: 233.6
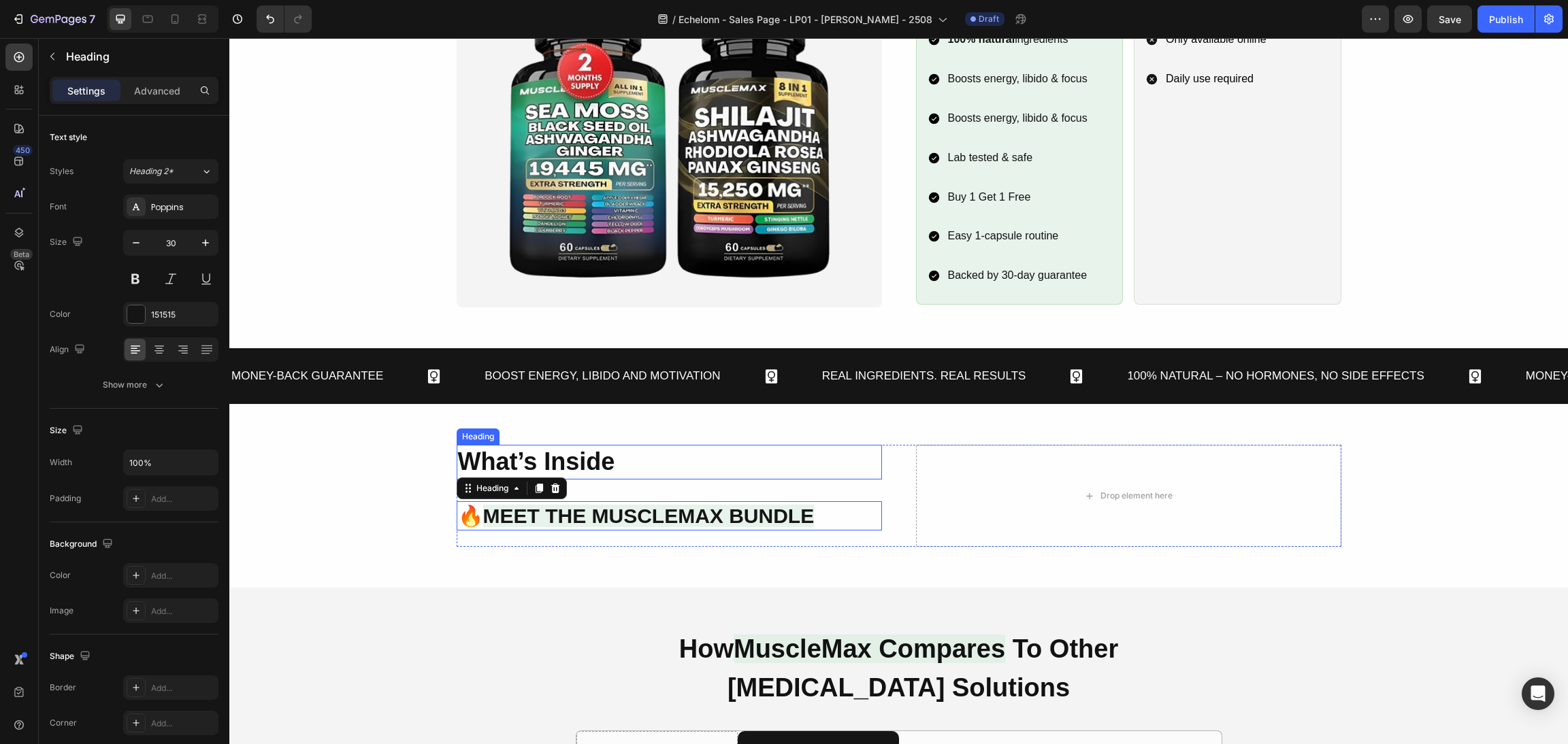
scroll to position [1096, 0]
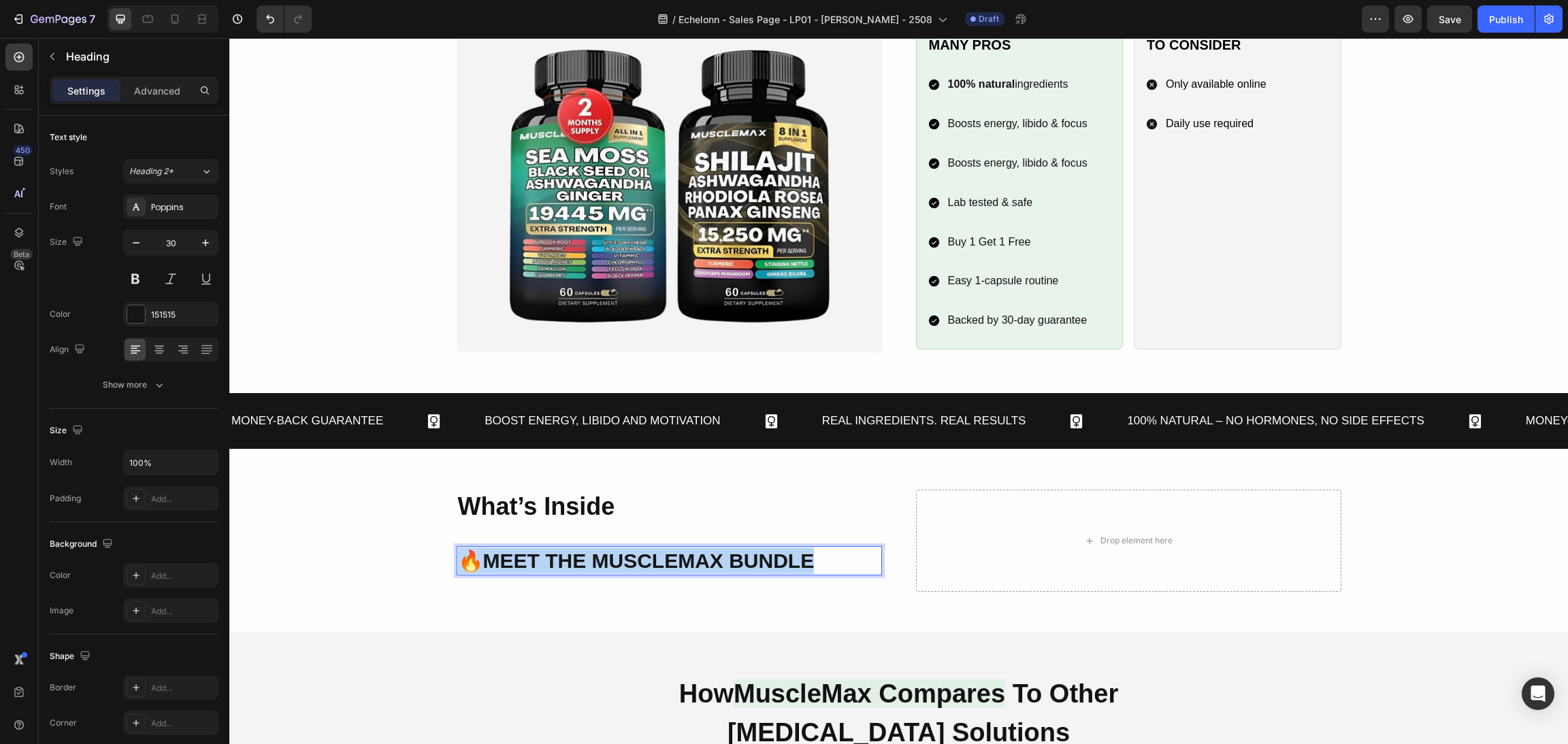
drag, startPoint x: 820, startPoint y: 559, endPoint x: 427, endPoint y: 549, distance: 393.1
click at [427, 549] on div "What’s Inside Heading 🔥 Meet the MuscleMax Bundle Heading 24 Drop element here …" at bounding box center [899, 541] width 1307 height 102
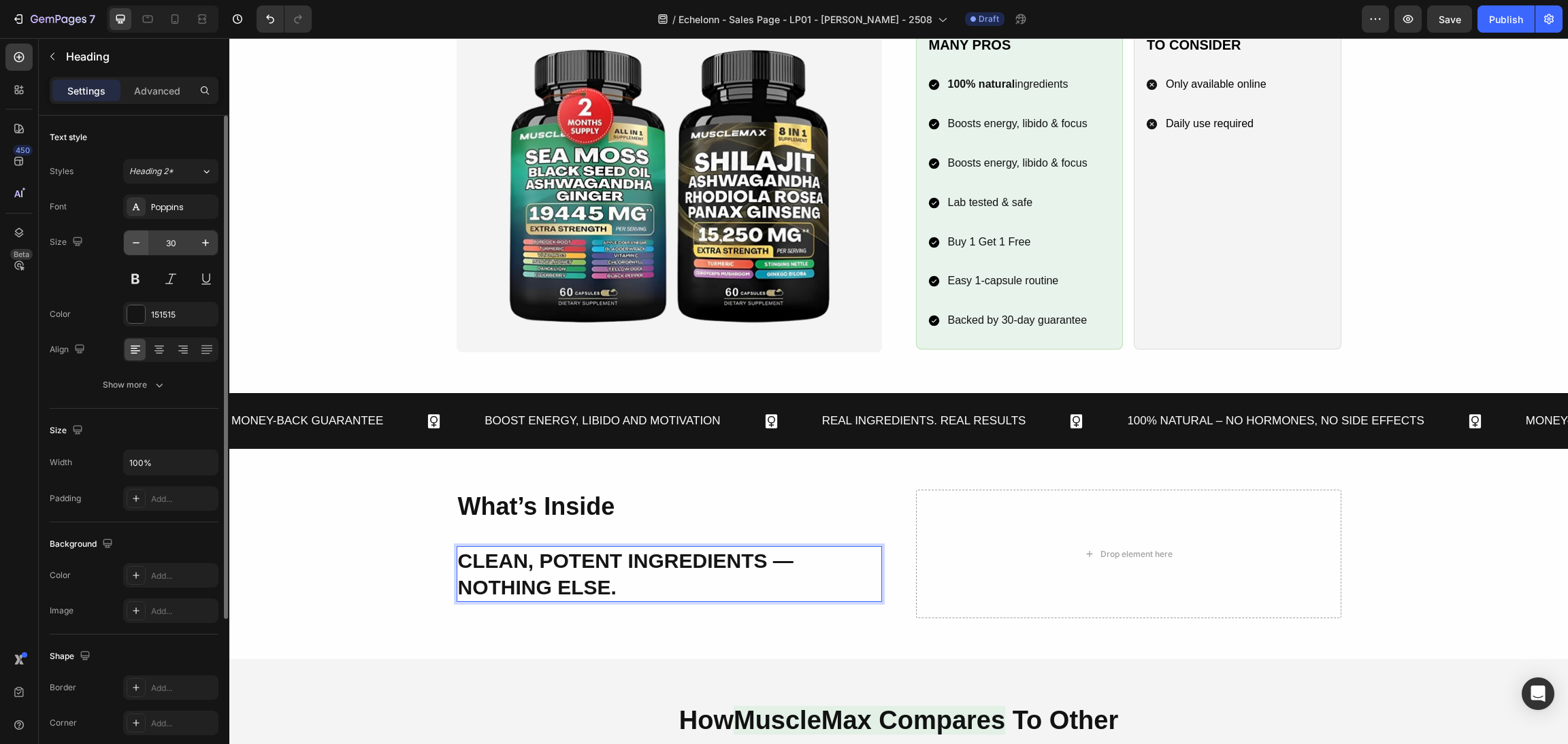
click at [144, 245] on button "button" at bounding box center [135, 242] width 24 height 24
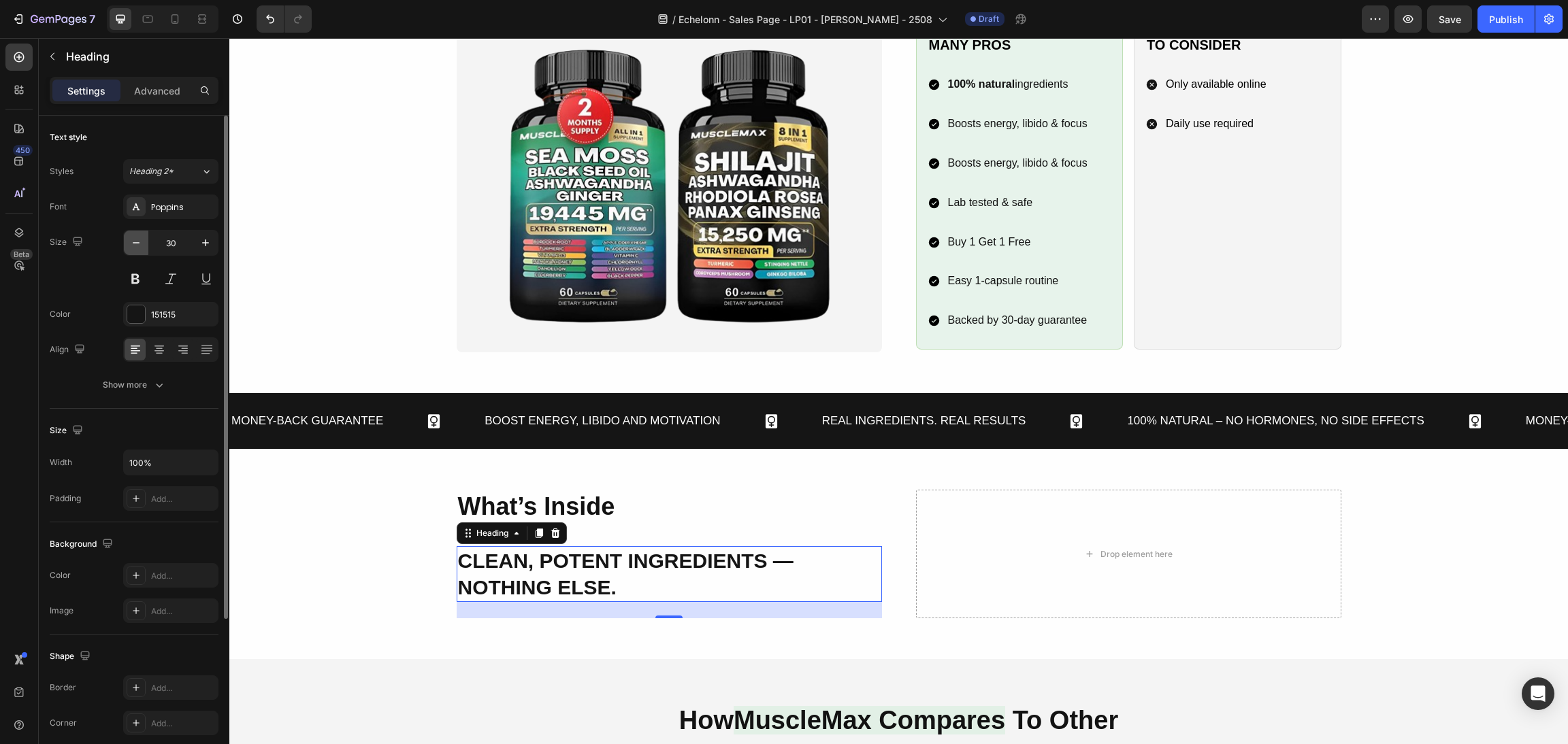
click at [144, 245] on button "button" at bounding box center [135, 242] width 24 height 24
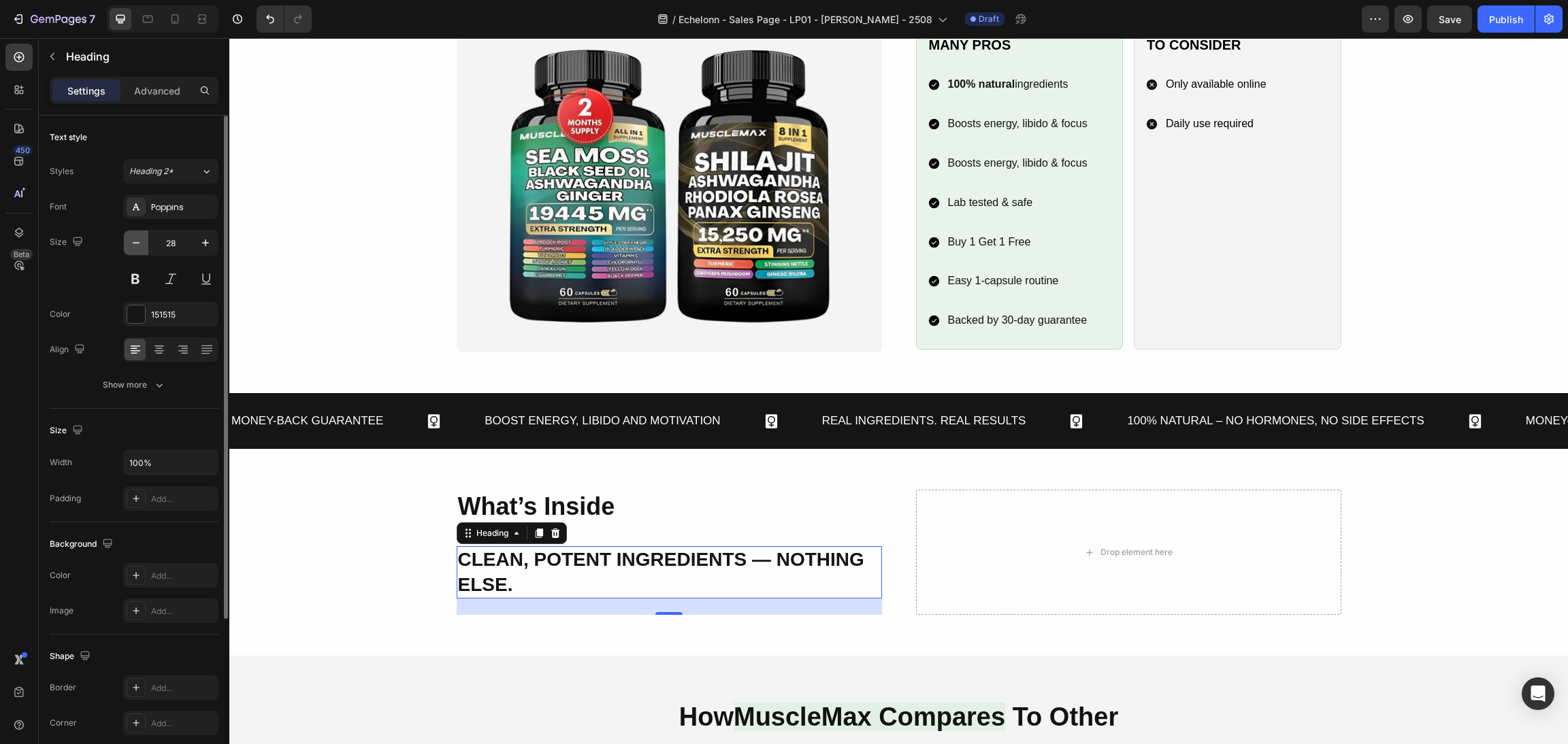
click at [144, 245] on button "button" at bounding box center [135, 242] width 24 height 24
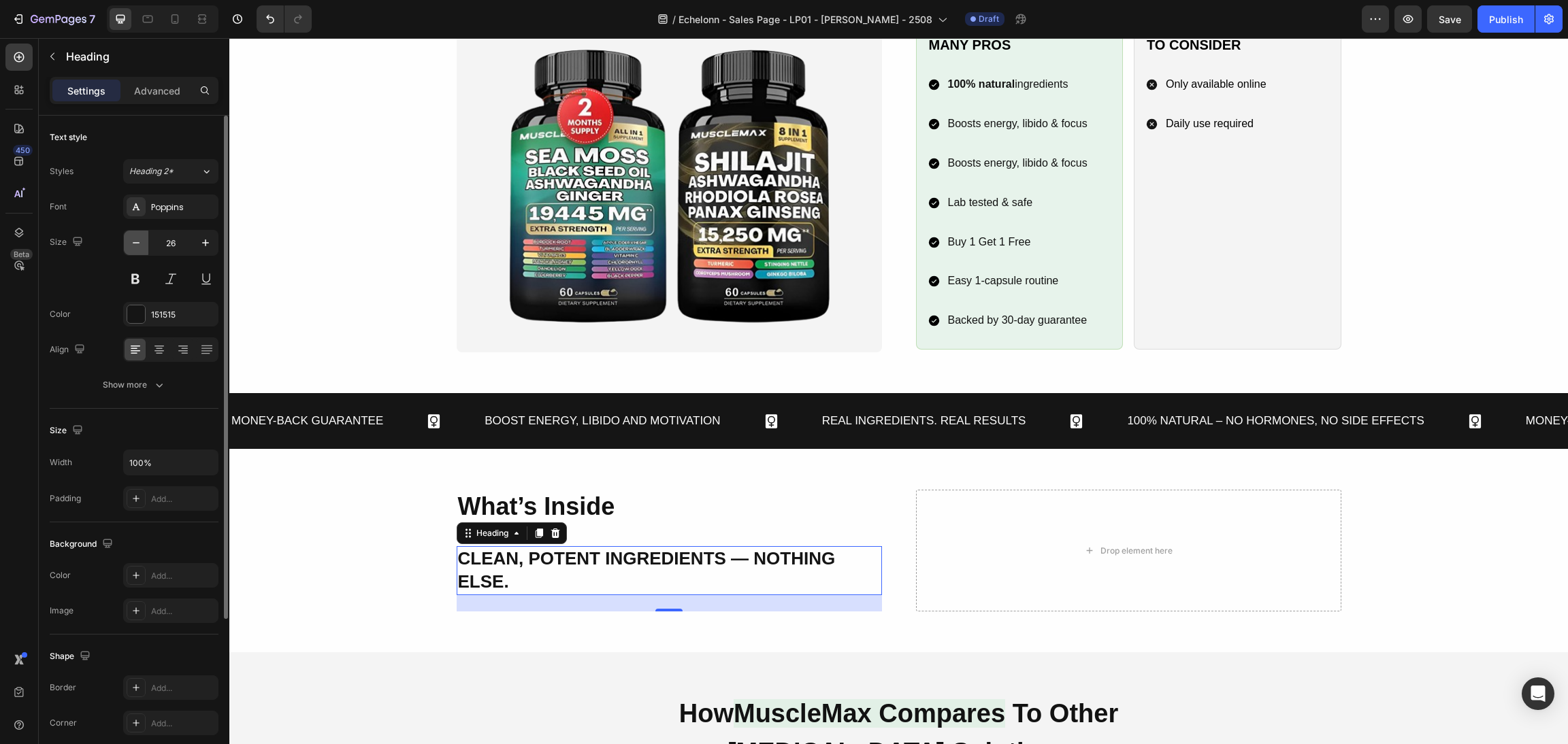
type input "25"
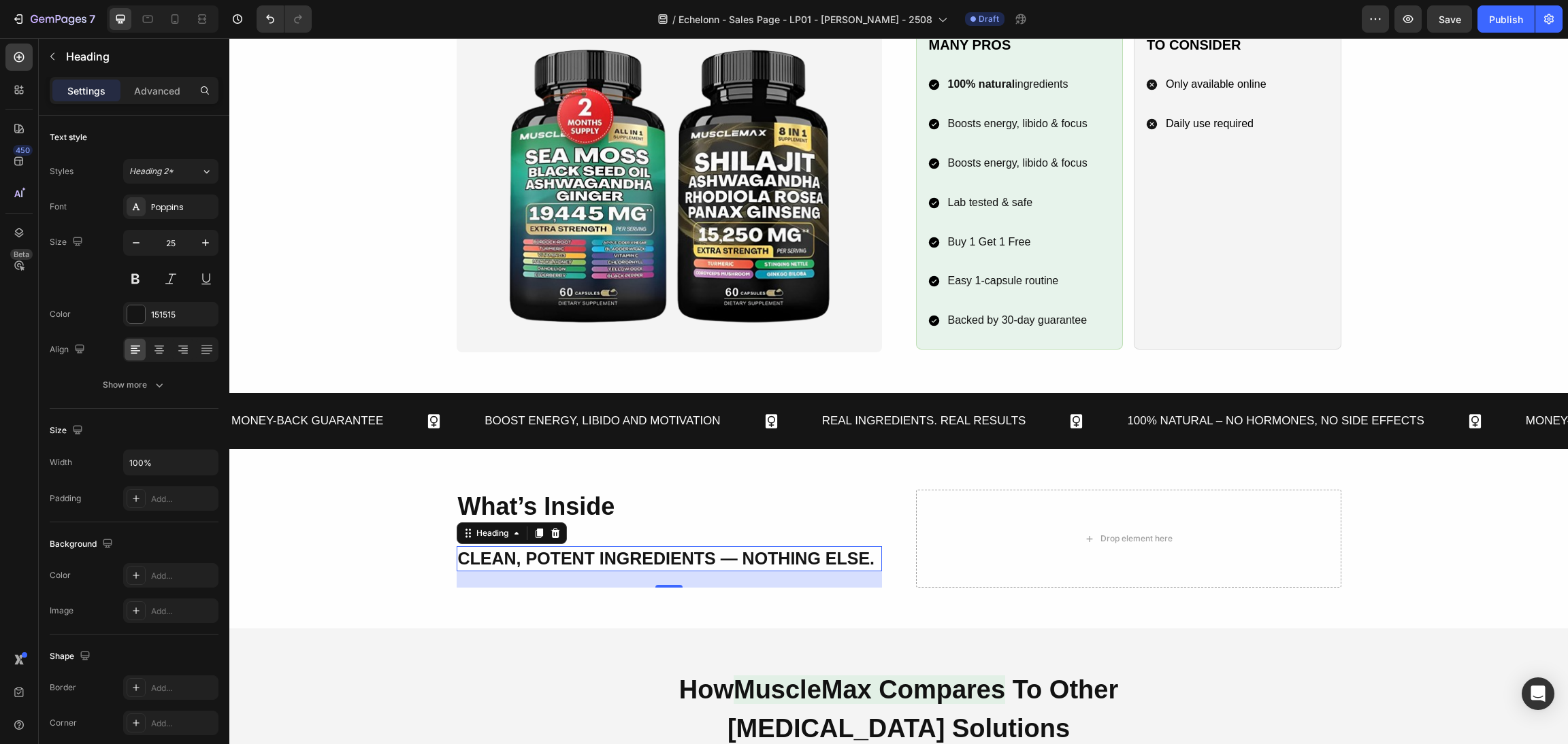
click at [163, 102] on div "Settings Advanced" at bounding box center [134, 90] width 169 height 28
click at [160, 94] on p "Advanced" at bounding box center [157, 90] width 46 height 14
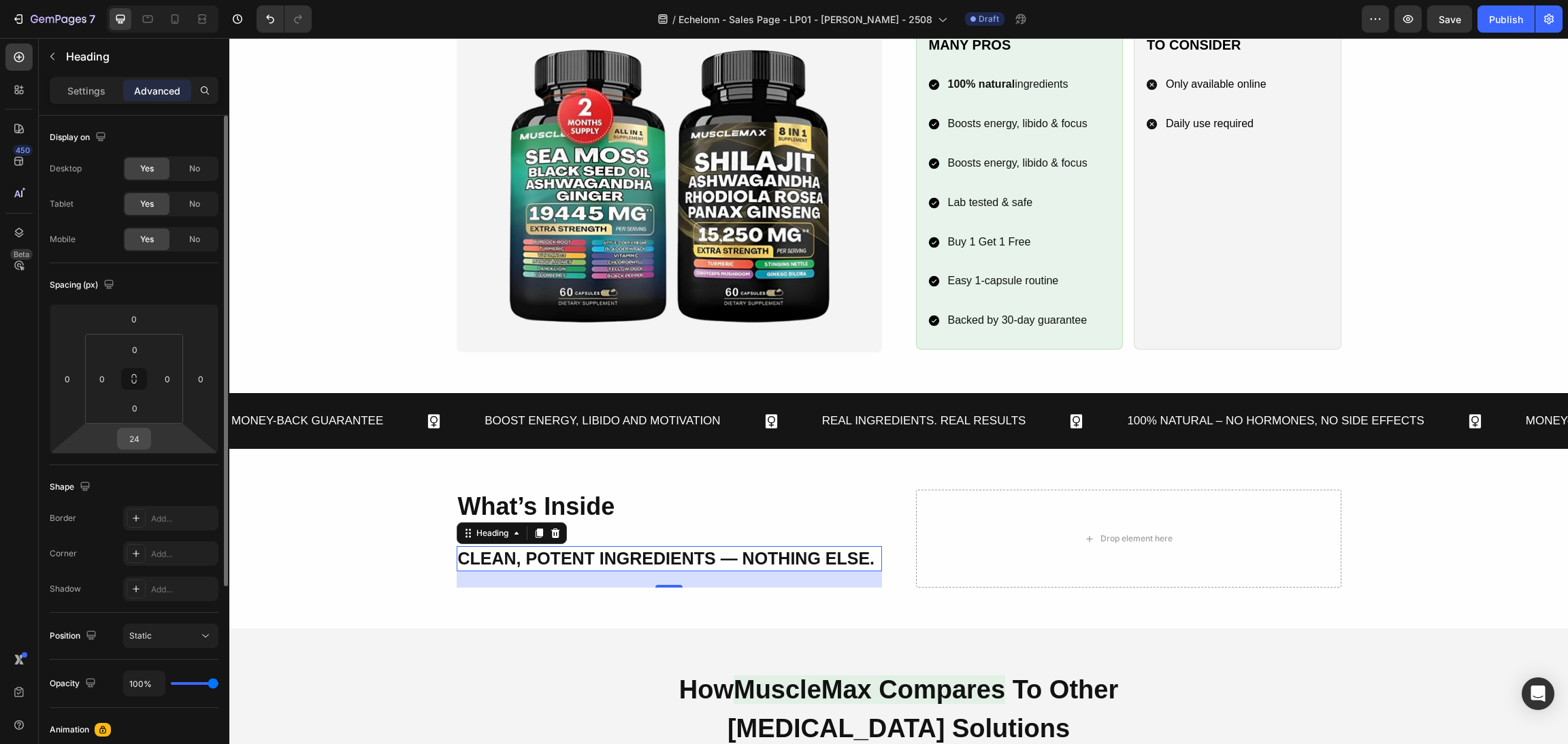
click at [135, 440] on input "24" at bounding box center [134, 438] width 28 height 20
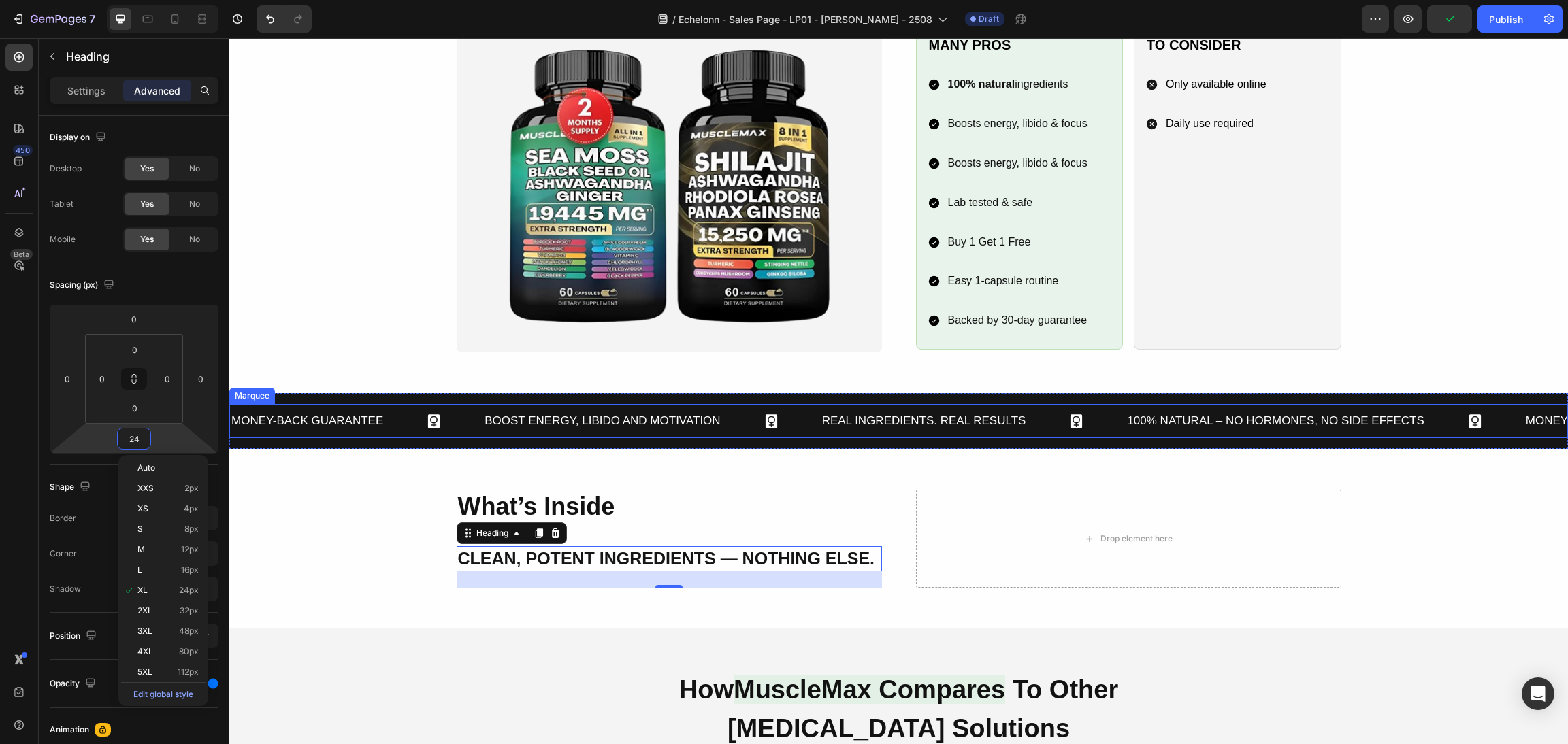
type input "0"
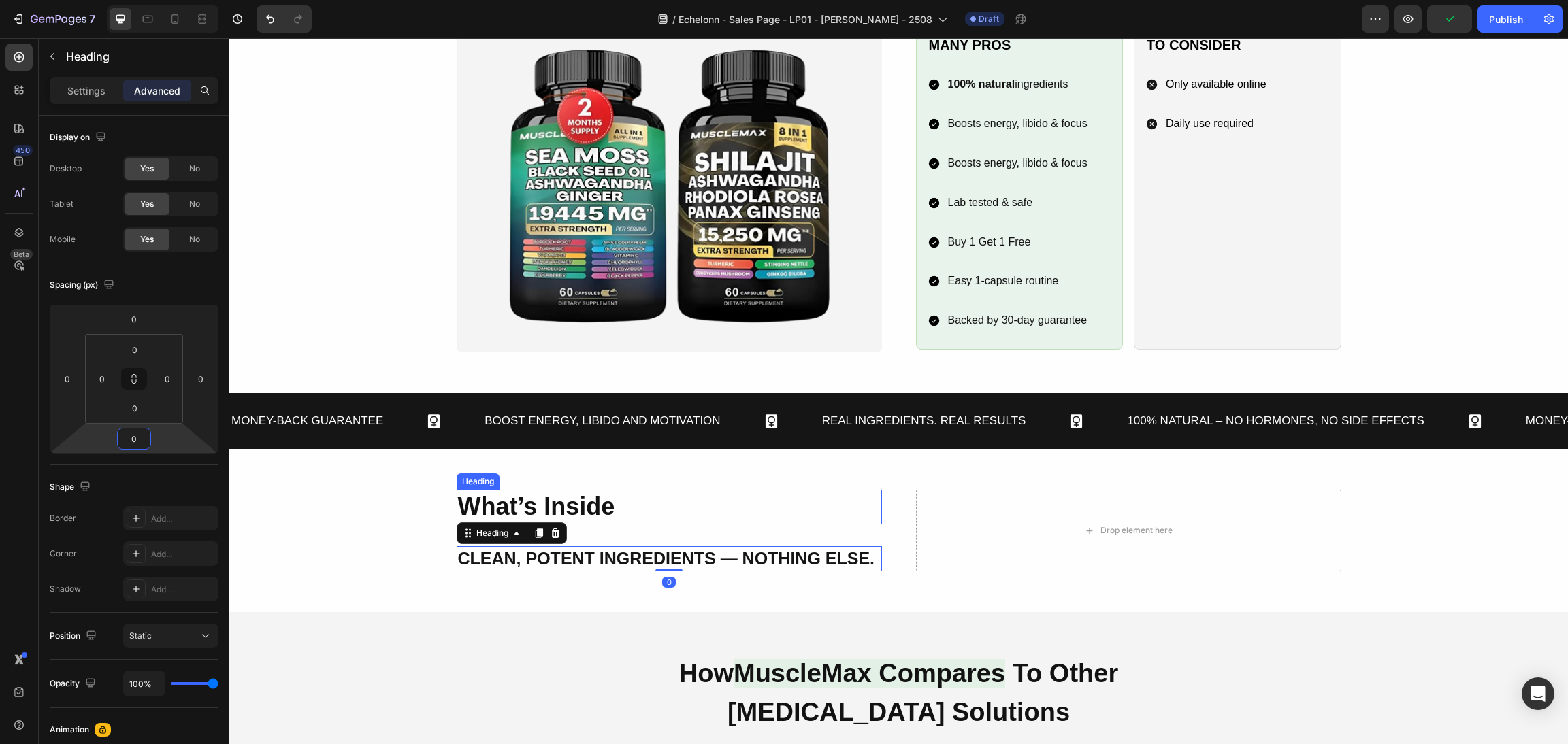
click at [608, 490] on h2 "What’s Inside" at bounding box center [669, 508] width 425 height 35
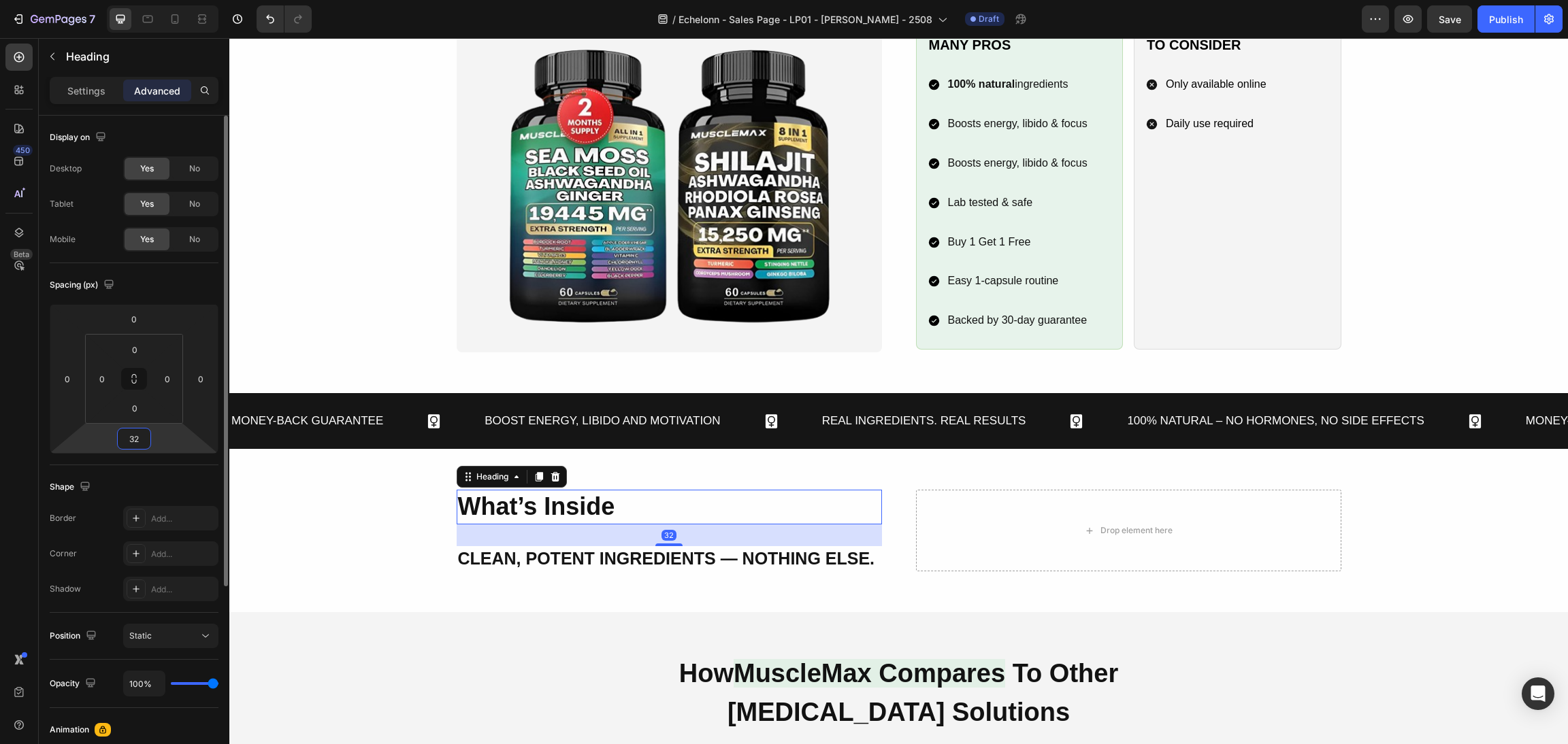
click at [144, 441] on input "32" at bounding box center [134, 438] width 28 height 20
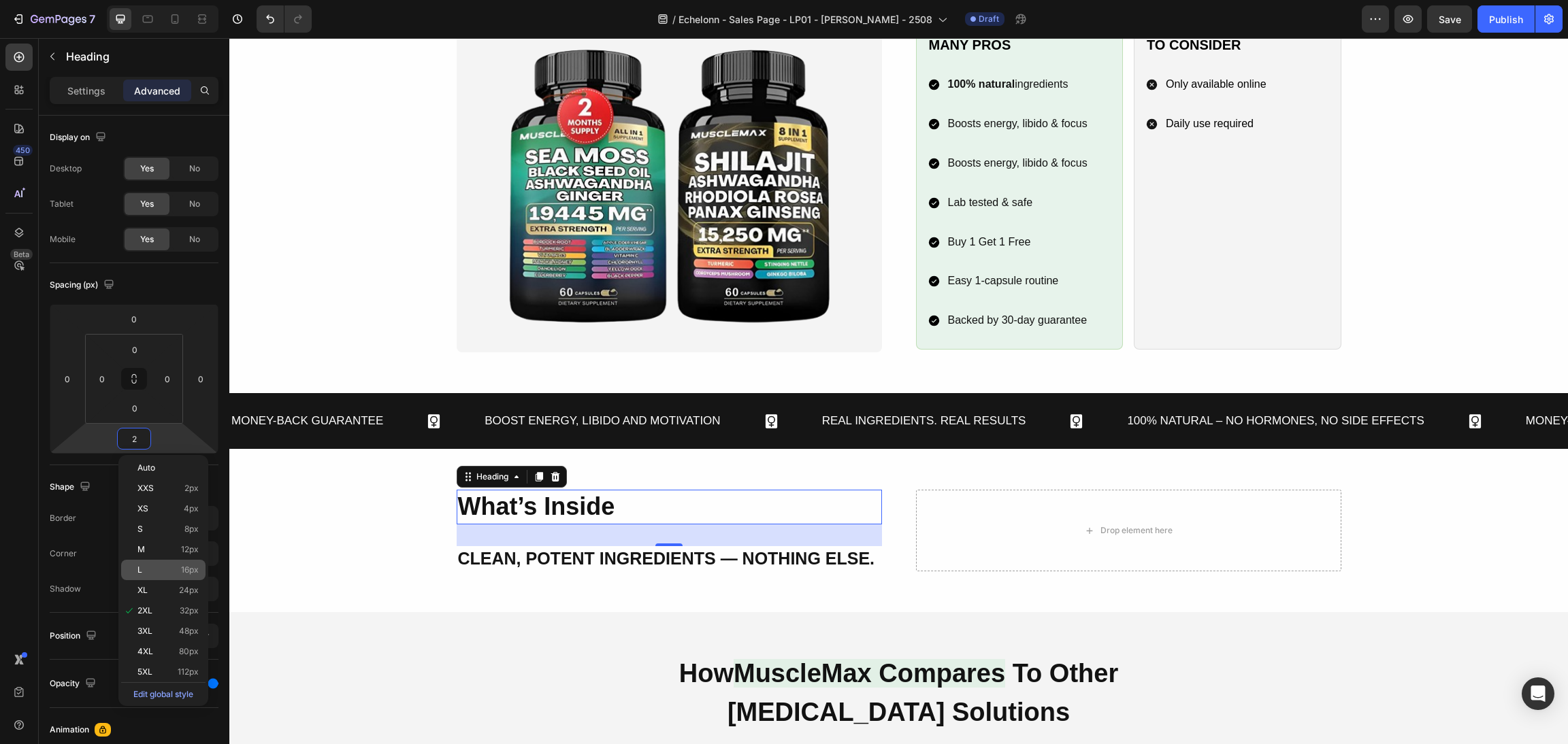
click at [171, 563] on div "L 16px" at bounding box center [163, 570] width 84 height 20
type input "16"
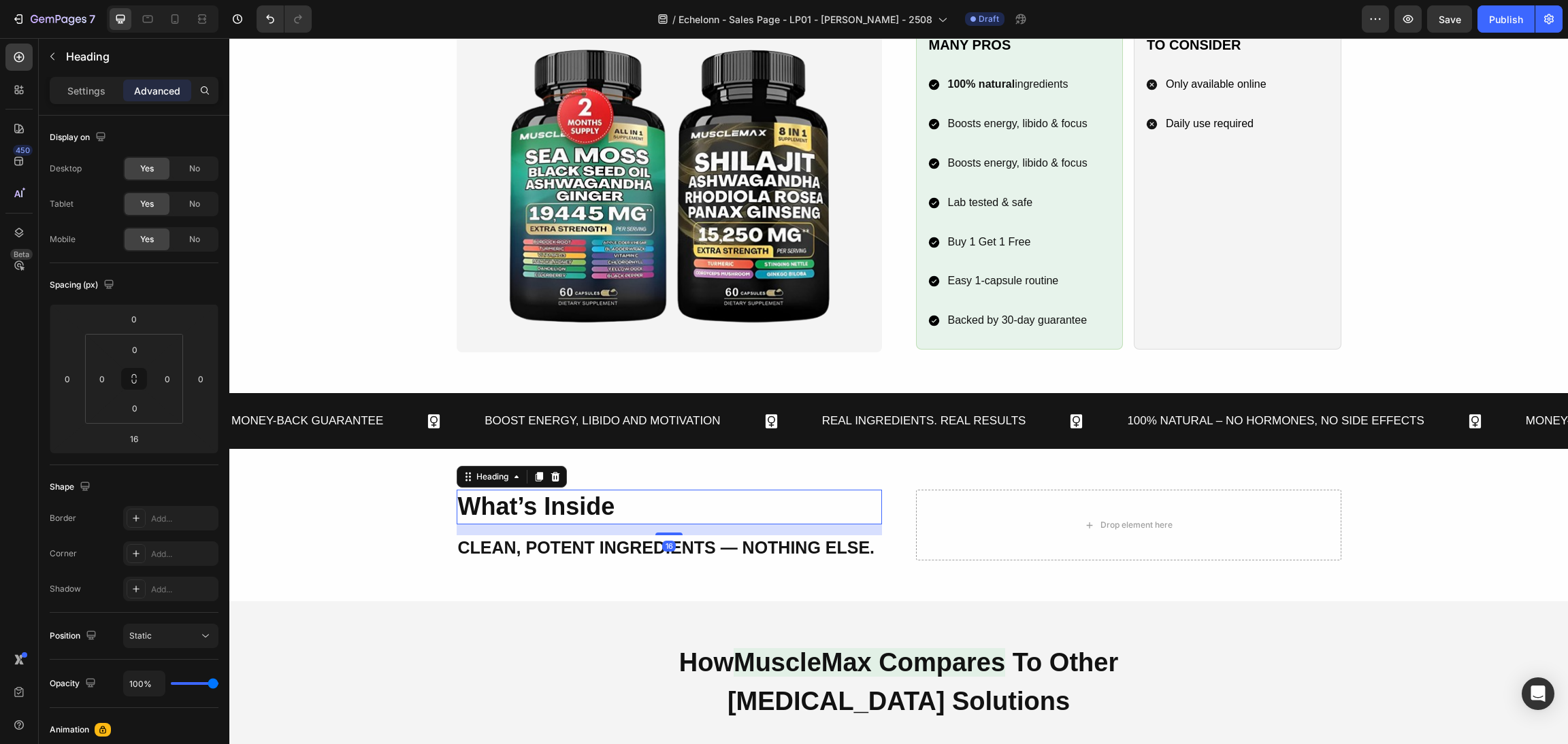
click at [386, 544] on div "What’s Inside Heading 16 ⁠⁠⁠⁠⁠⁠⁠ Clean, Potent Ingredients — Nothing Else. Head…" at bounding box center [899, 525] width 1307 height 70
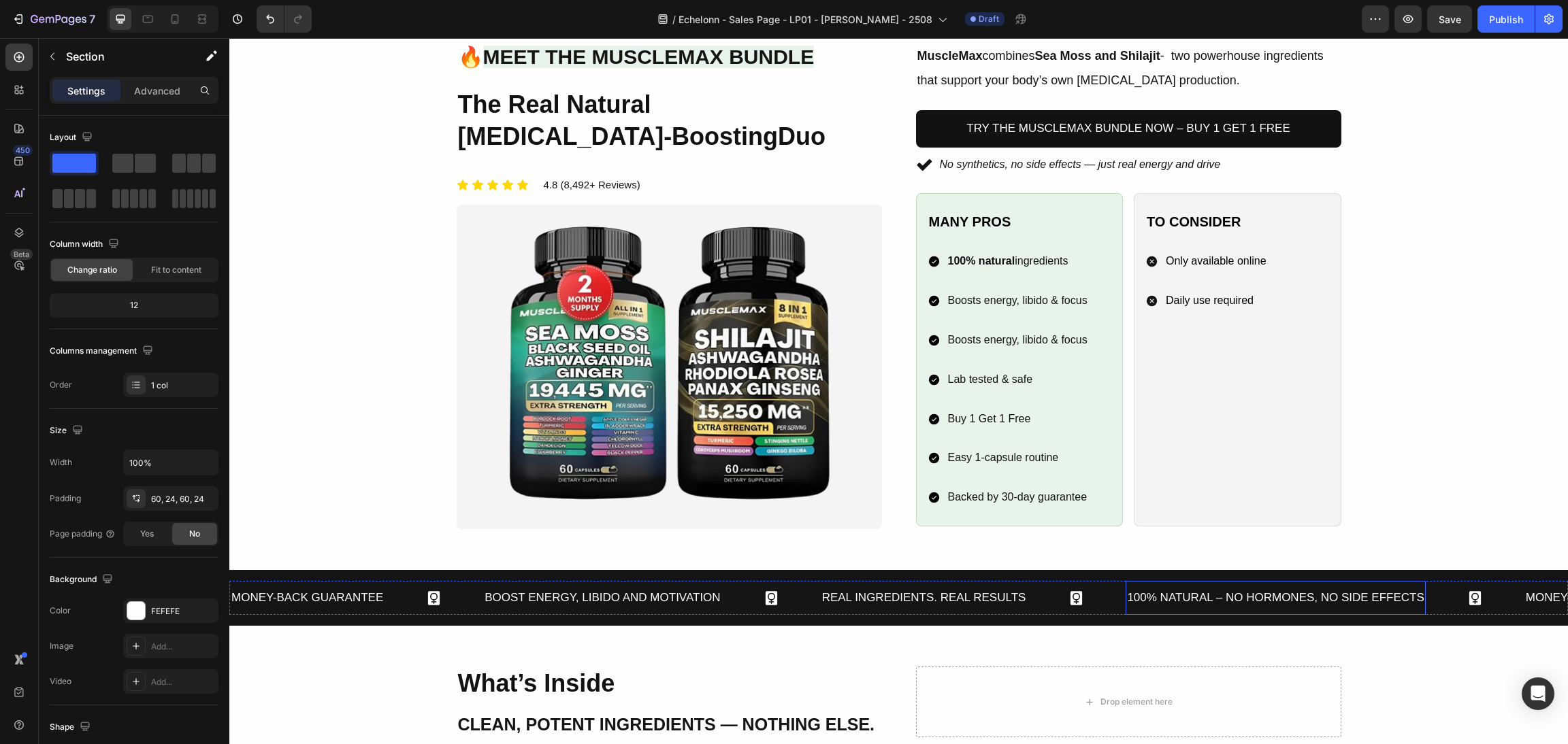
scroll to position [1225, 0]
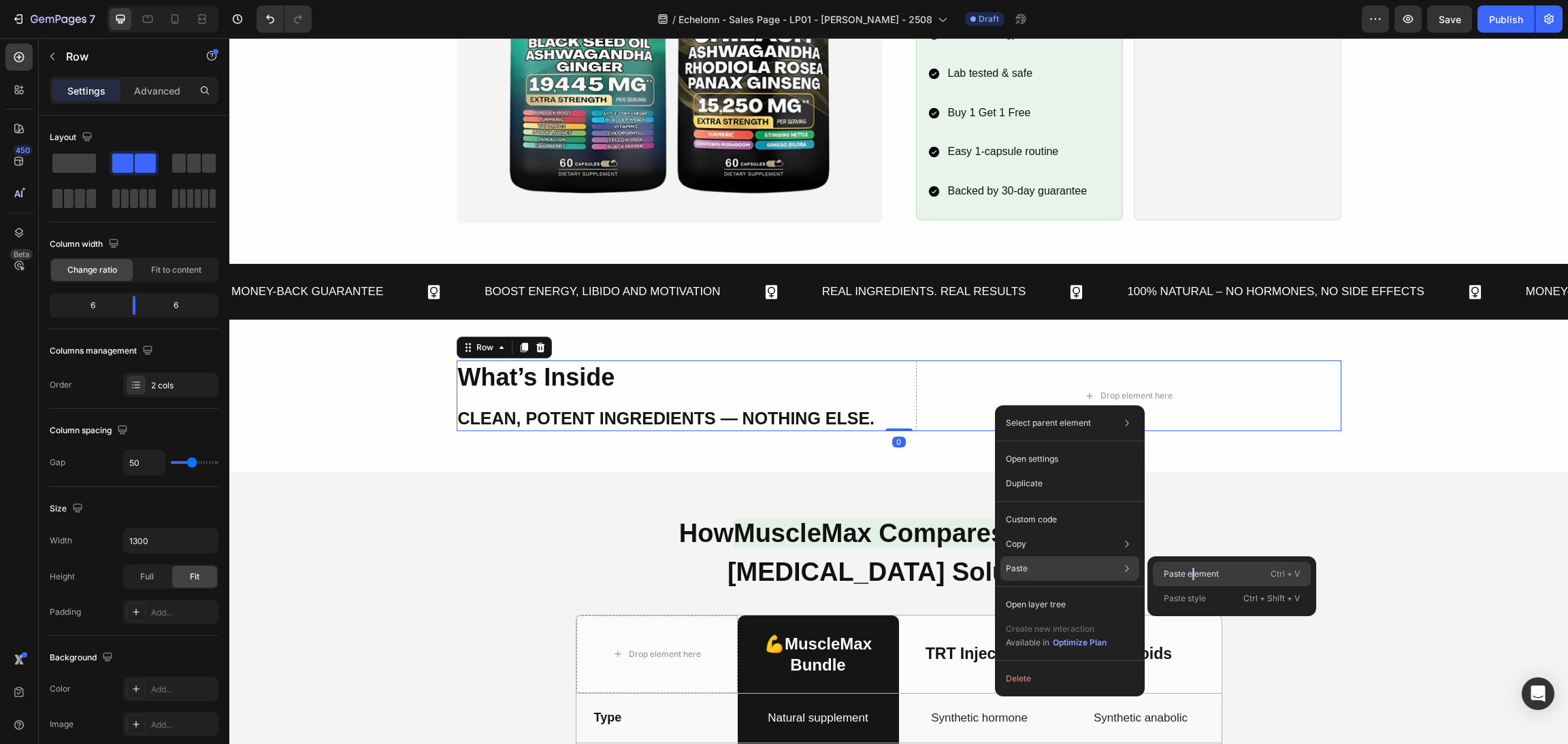
click at [1194, 586] on div "Paste element Ctrl + V" at bounding box center [1231, 598] width 158 height 24
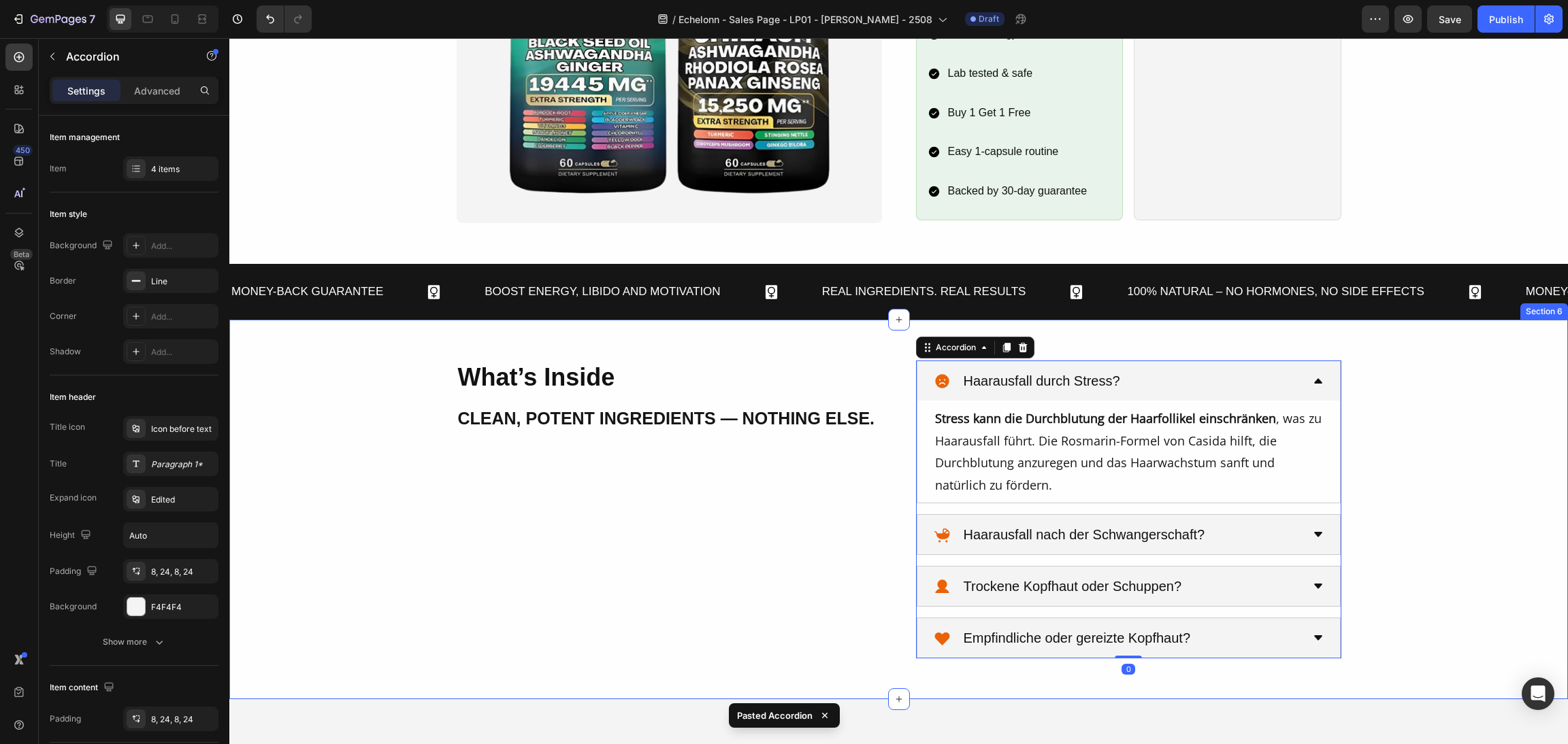
click at [1435, 396] on div "What’s Inside Heading Clean, Potent Ingredients — Nothing Else. Heading Haaraus…" at bounding box center [899, 509] width 1307 height 298
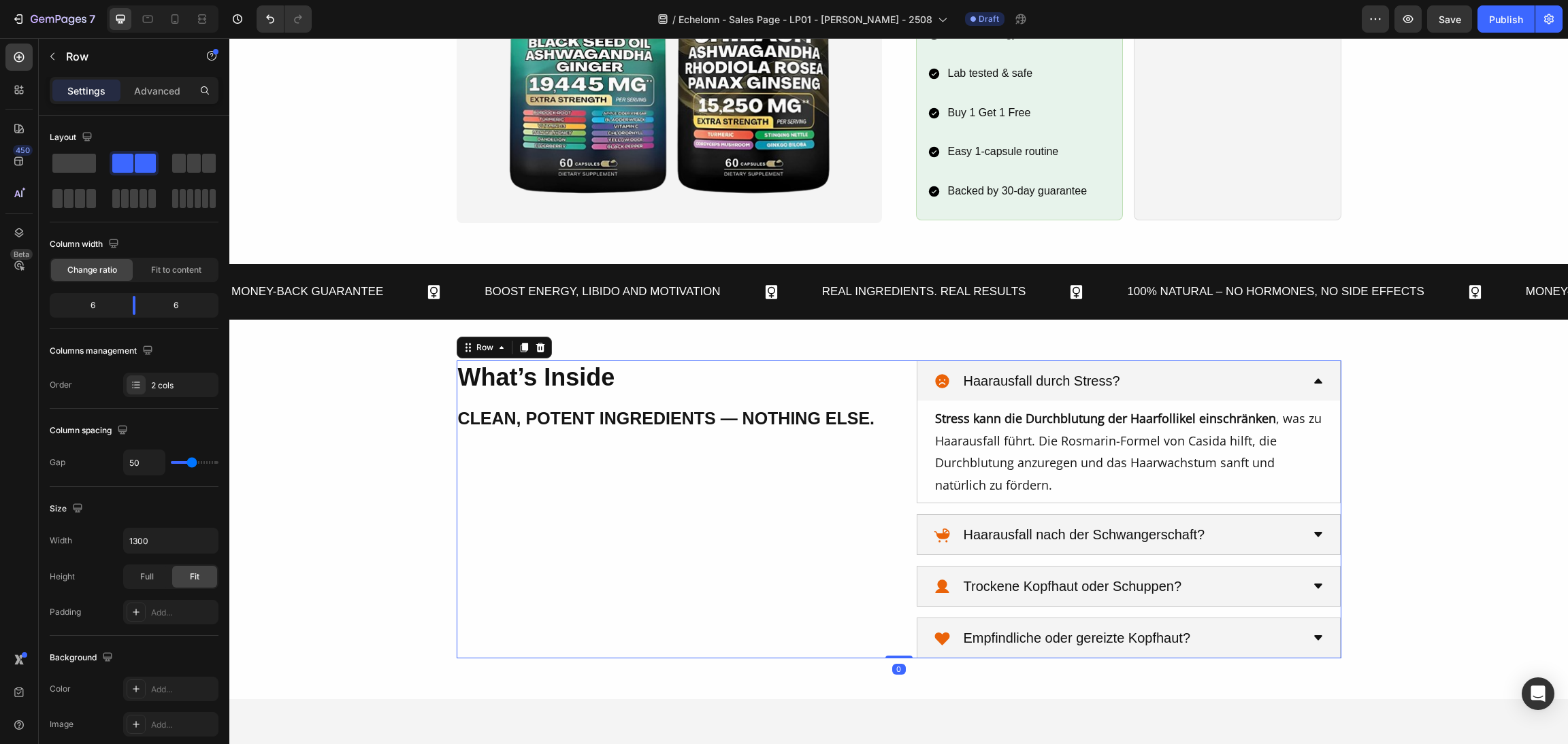
click at [900, 472] on div "What’s Inside Heading Clean, Potent Ingredients — Nothing Else. Heading Haaraus…" at bounding box center [899, 509] width 885 height 298
click at [142, 392] on div at bounding box center [136, 385] width 19 height 19
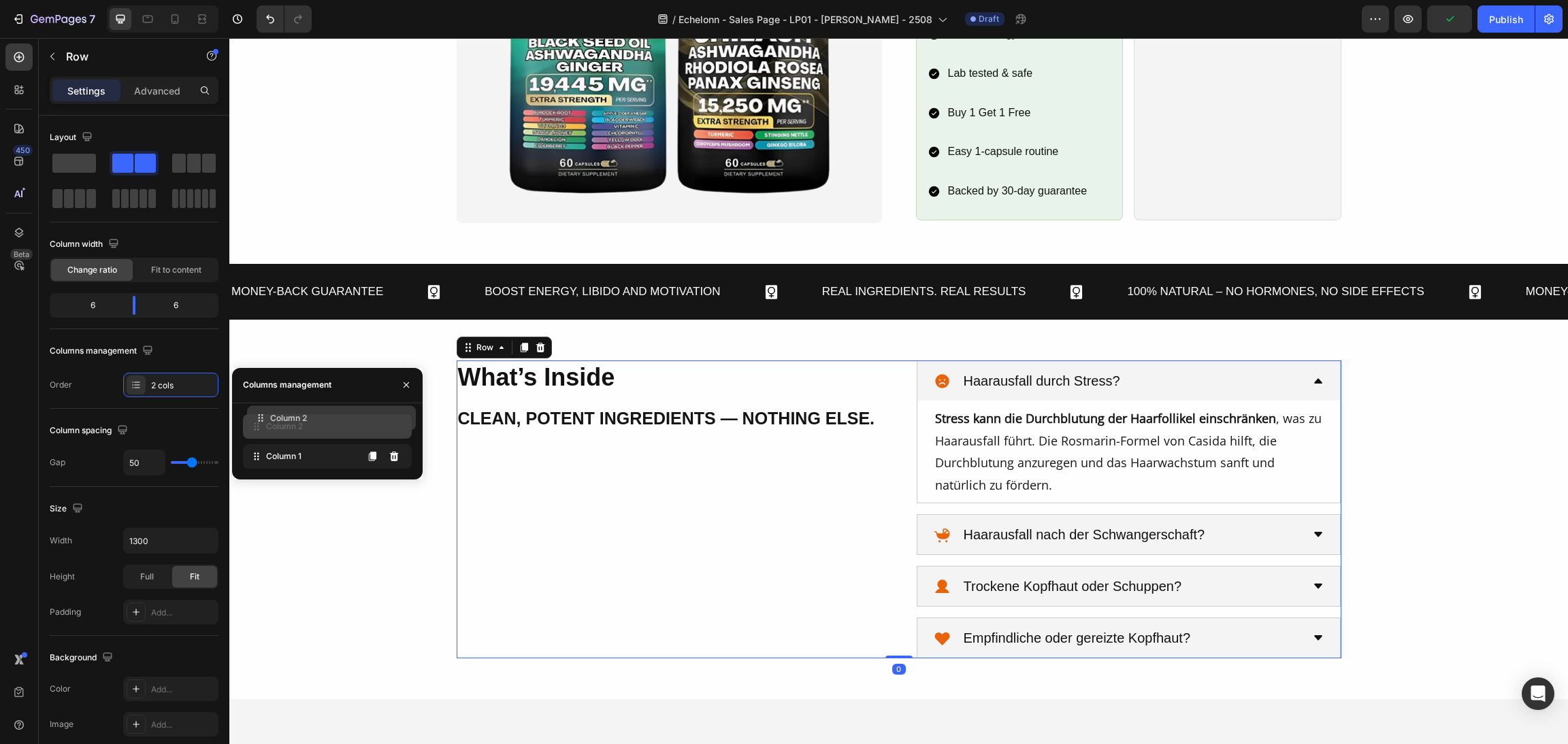
drag, startPoint x: 284, startPoint y: 465, endPoint x: 288, endPoint y: 425, distance: 40.2
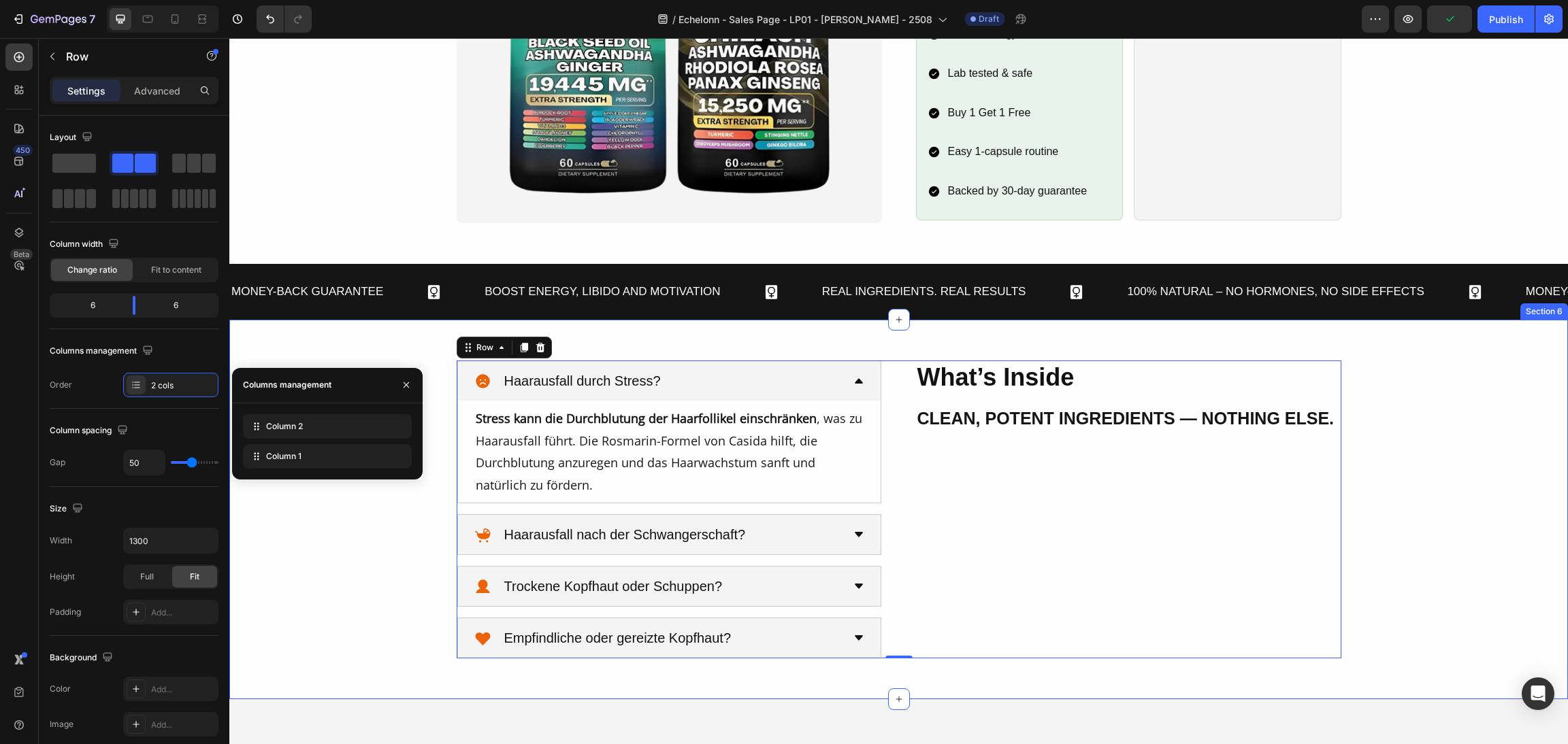
click at [1447, 442] on div "What’s Inside Heading Clean, Potent Ingredients — Nothing Else. Heading Haaraus…" at bounding box center [899, 509] width 1307 height 298
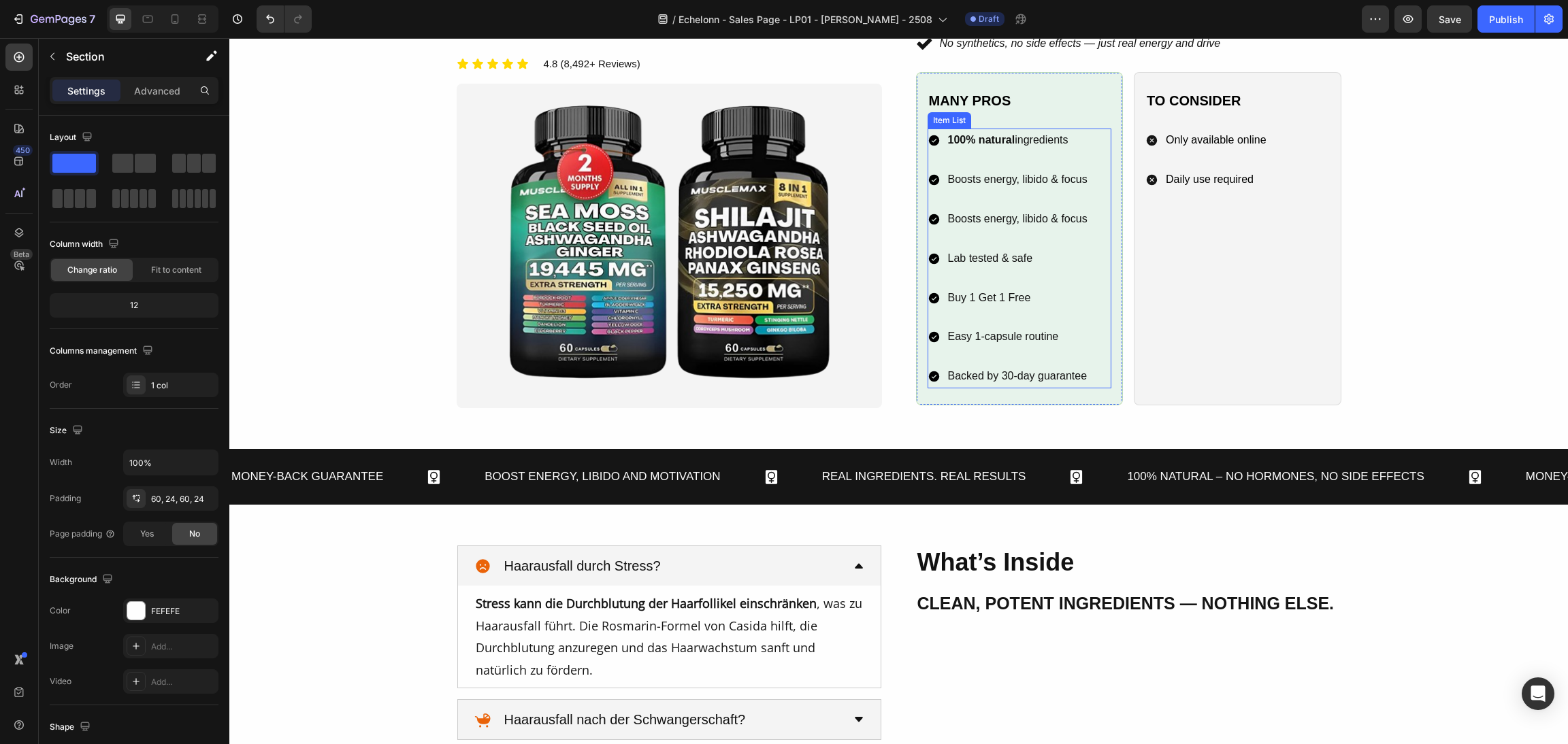
scroll to position [1022, 0]
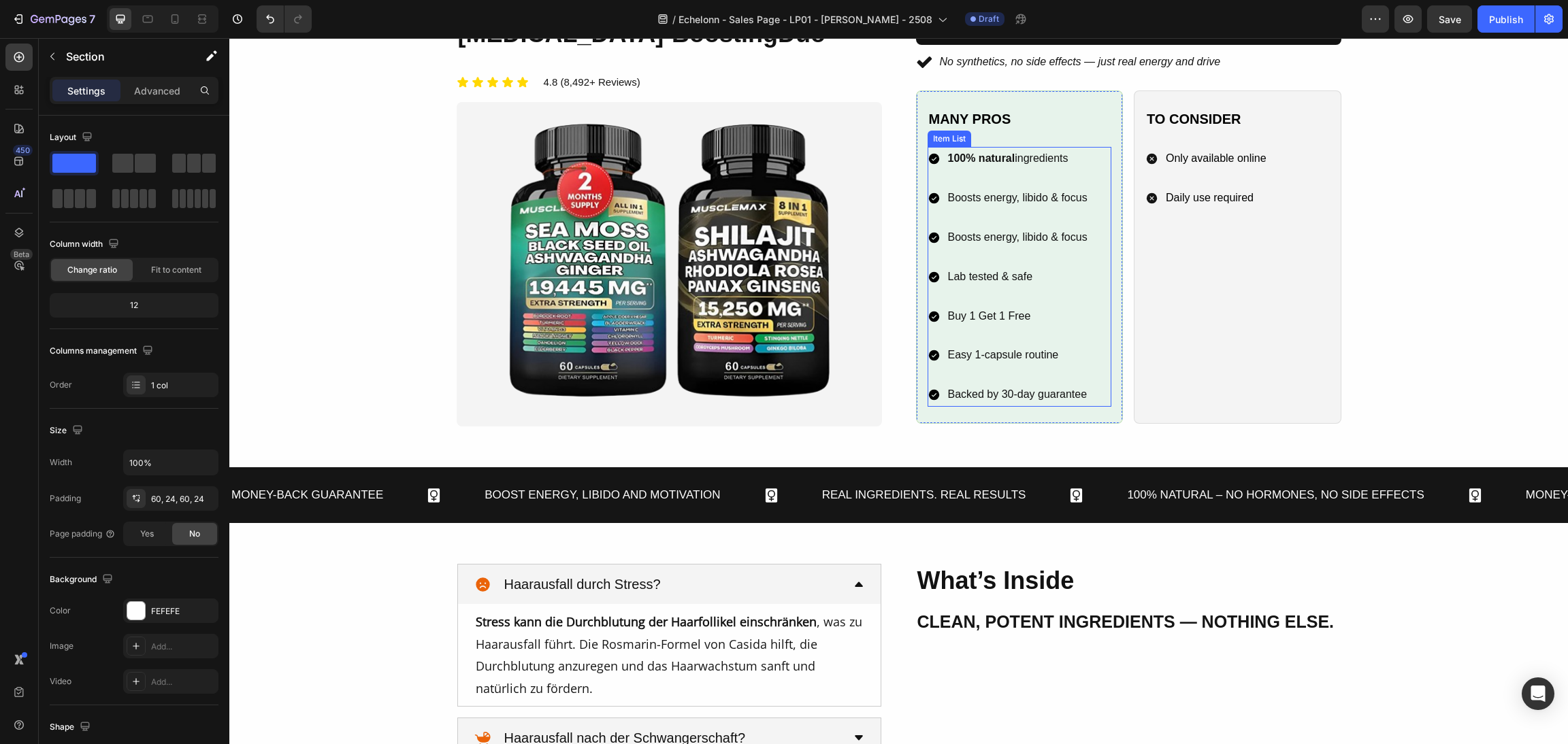
click at [678, 294] on img at bounding box center [669, 264] width 403 height 303
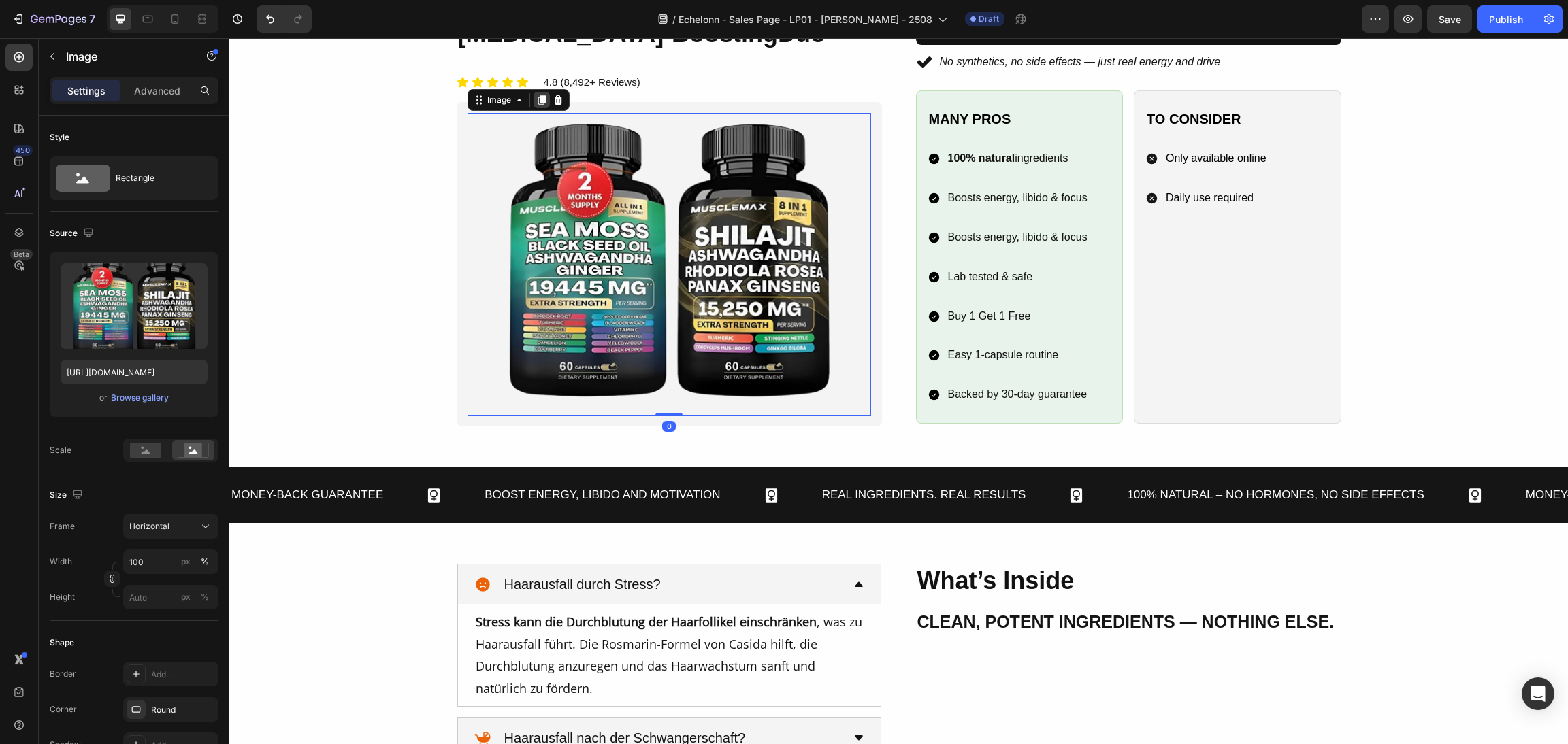
click at [535, 94] on div at bounding box center [542, 100] width 17 height 17
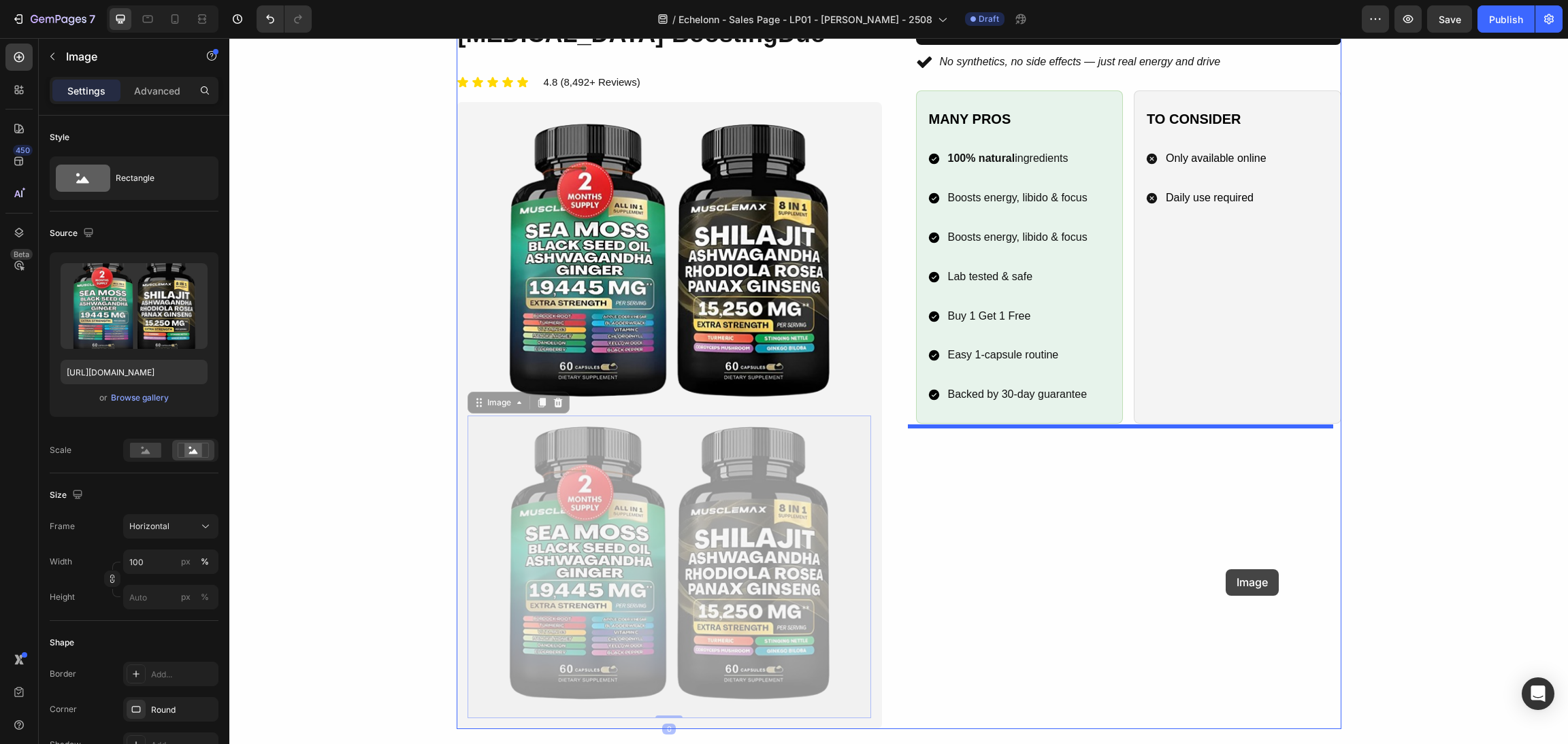
scroll to position [1532, 0]
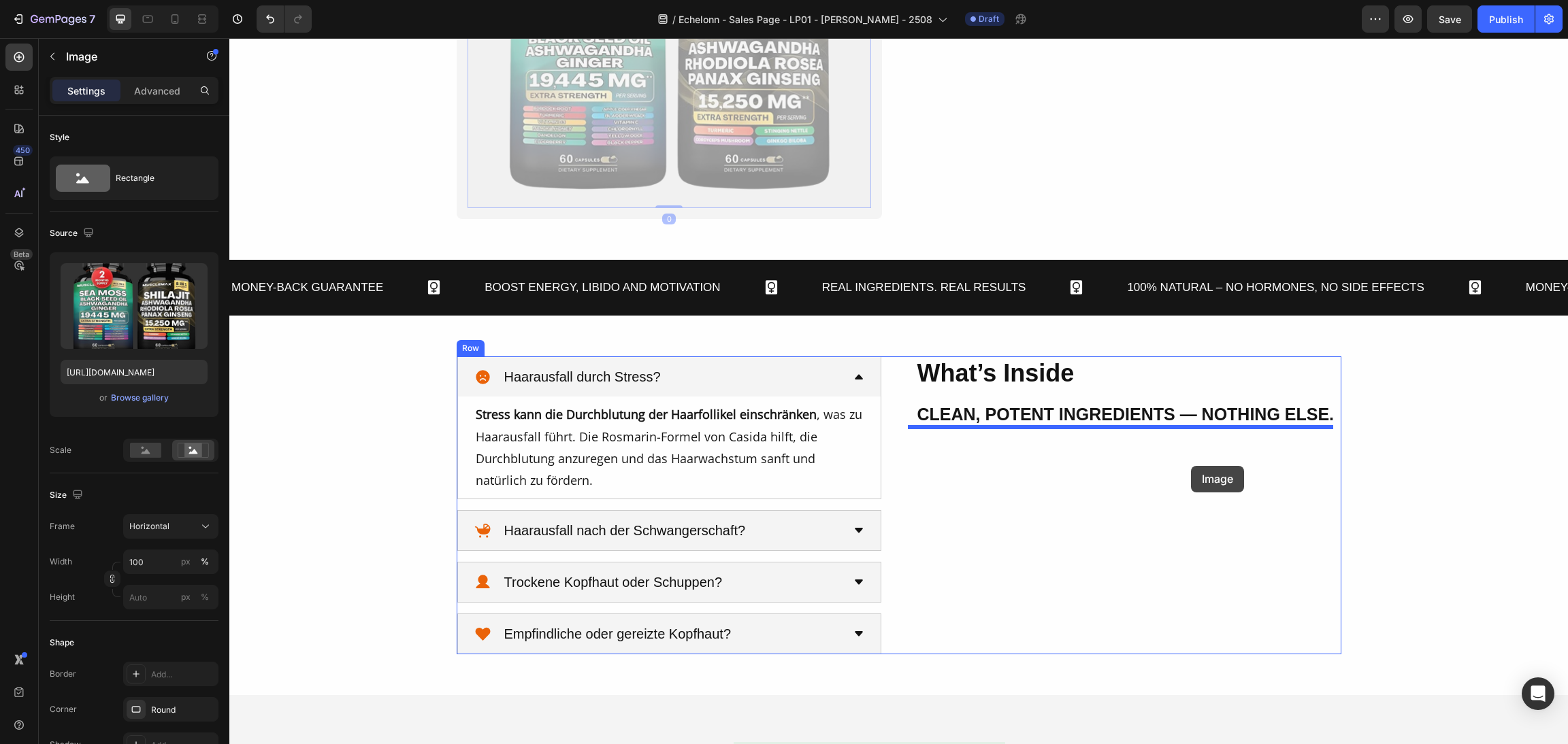
drag, startPoint x: 474, startPoint y: 414, endPoint x: 1191, endPoint y: 466, distance: 718.9
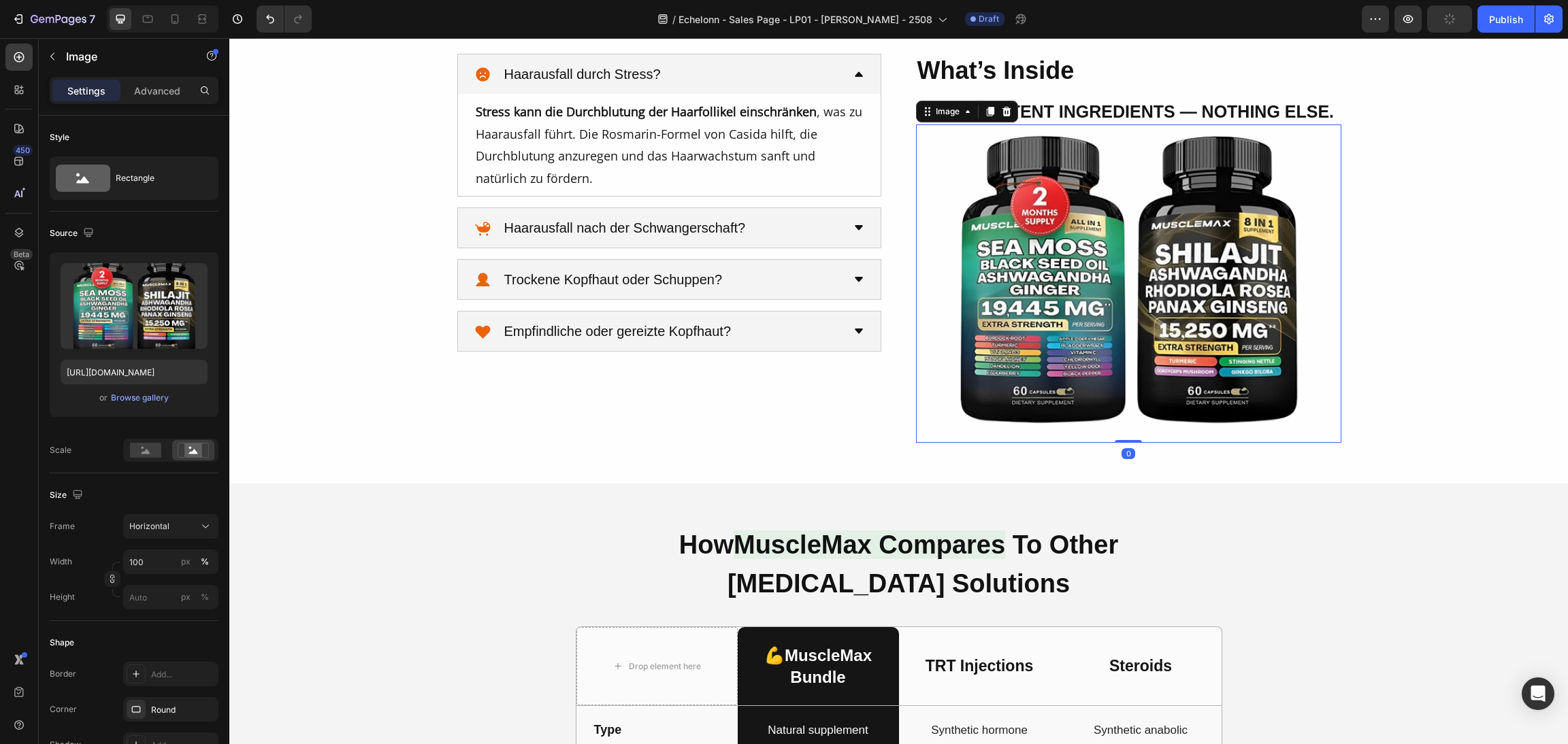
scroll to position [1328, 0]
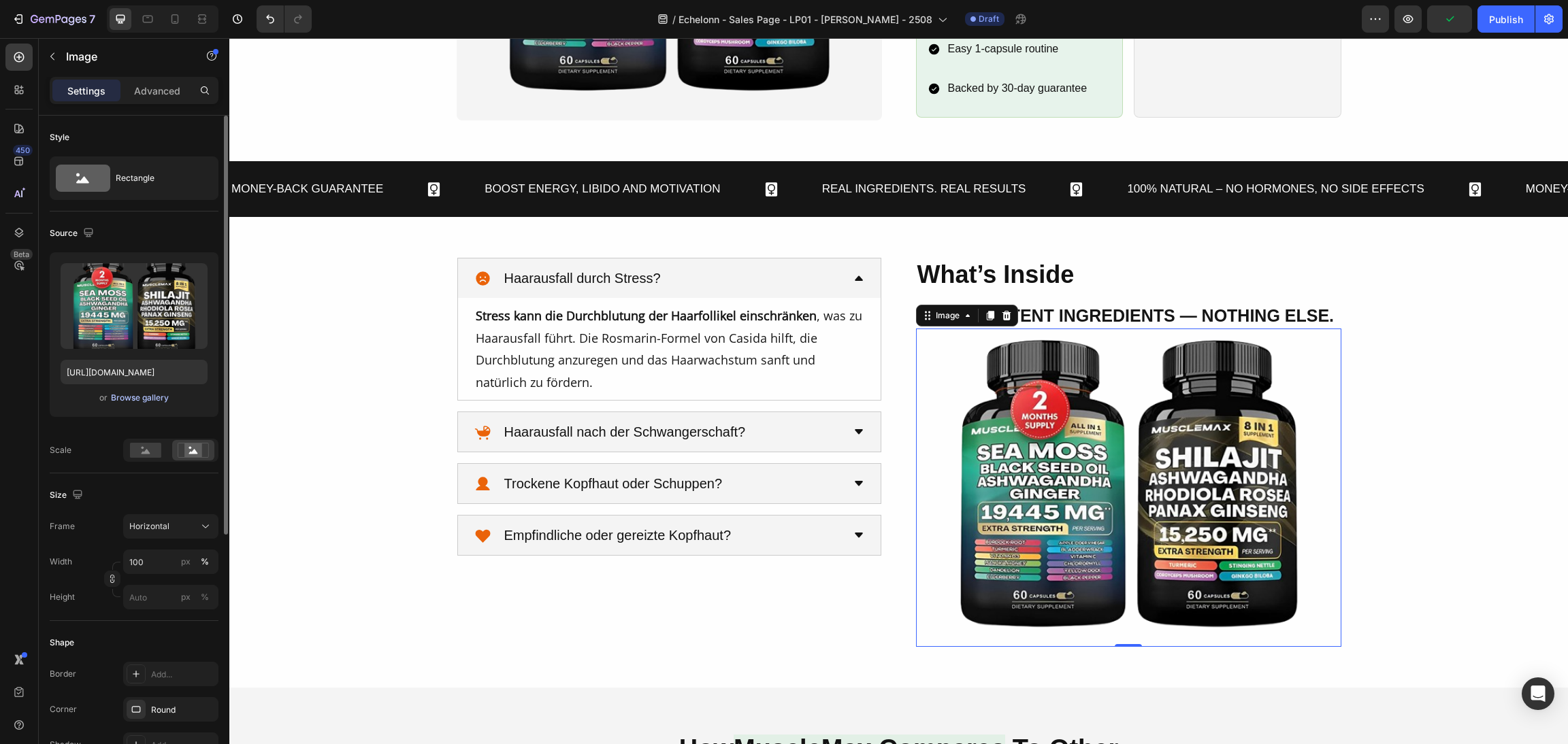
click at [160, 402] on div "Browse gallery" at bounding box center [140, 397] width 58 height 13
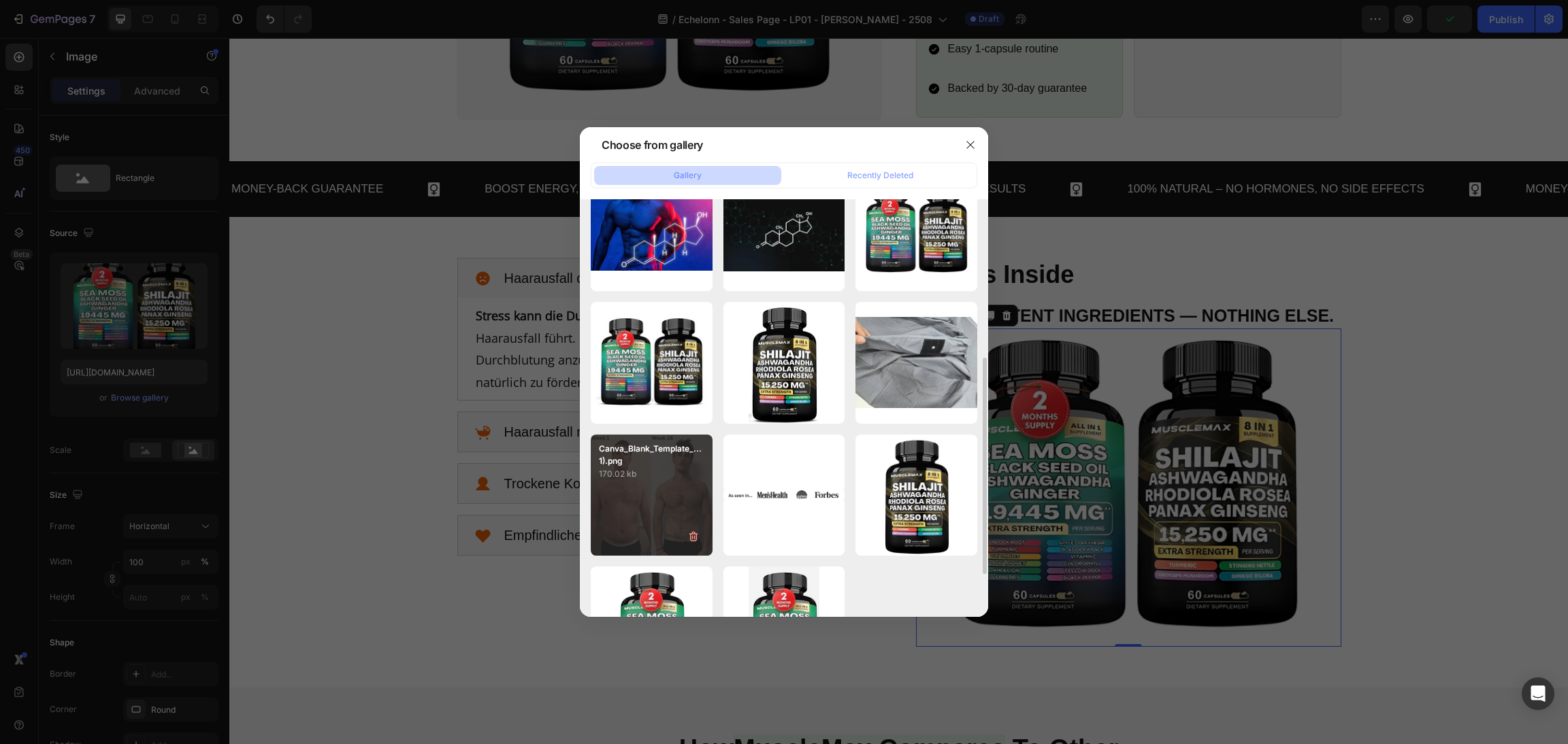
scroll to position [204, 0]
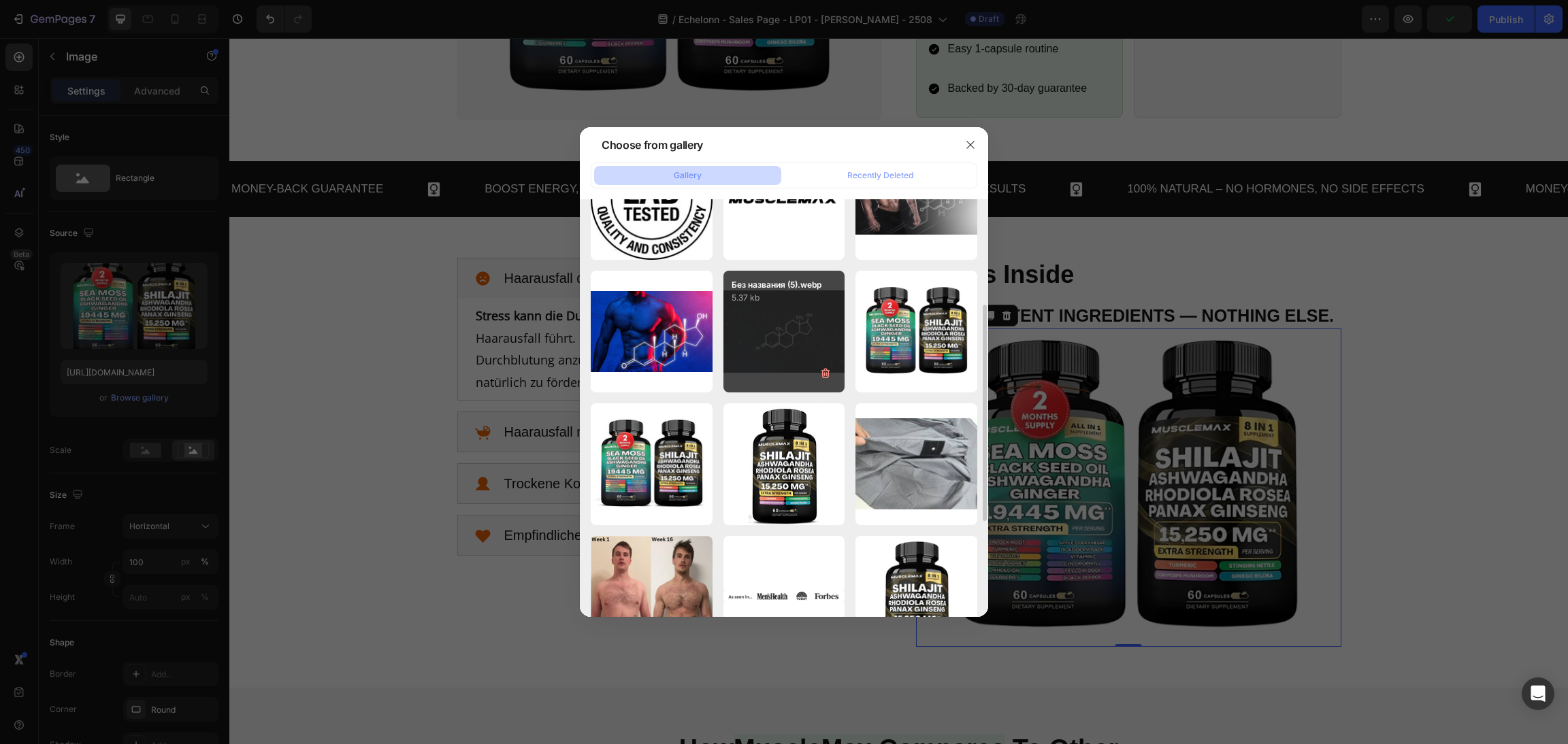
click at [774, 332] on div "Без названия (5).webp 5.37 kb" at bounding box center [784, 332] width 122 height 122
type input "[URL][DOMAIN_NAME]"
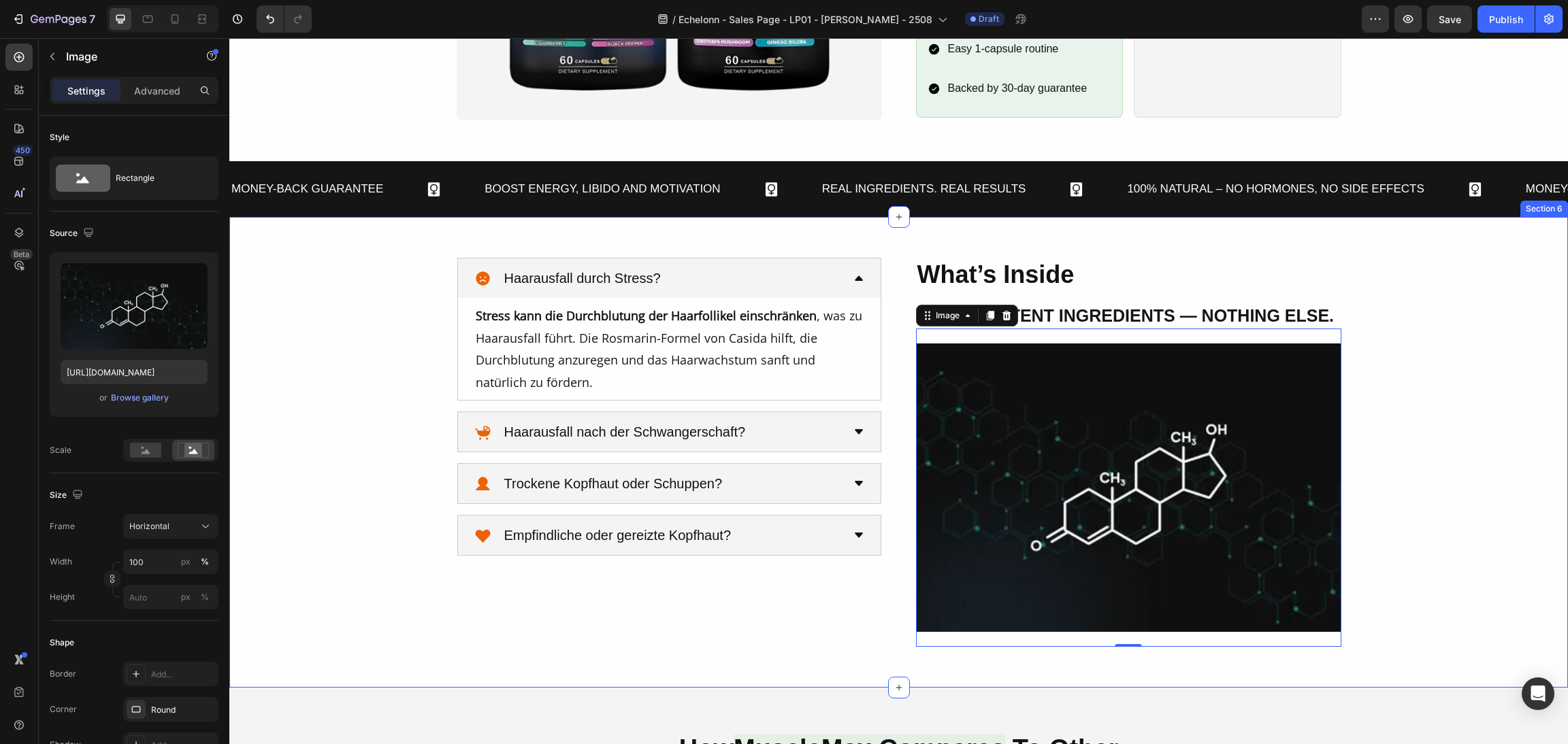
click at [1391, 478] on div "What’s Inside Heading Clean, Potent Ingredients — Nothing Else. Heading Image 0…" at bounding box center [899, 453] width 1307 height 389
click at [1167, 468] on img at bounding box center [1129, 488] width 425 height 319
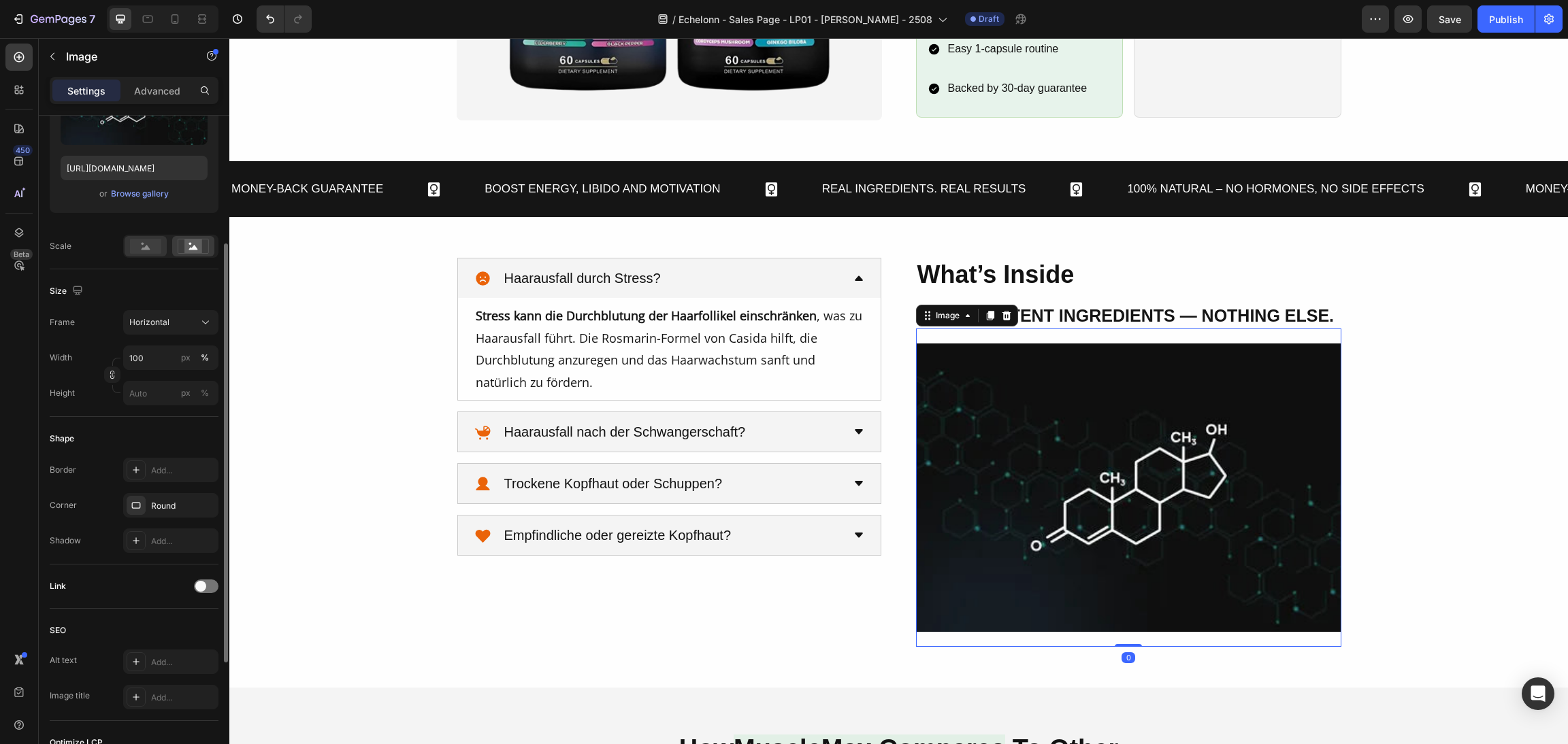
click at [159, 252] on rect at bounding box center [145, 246] width 31 height 15
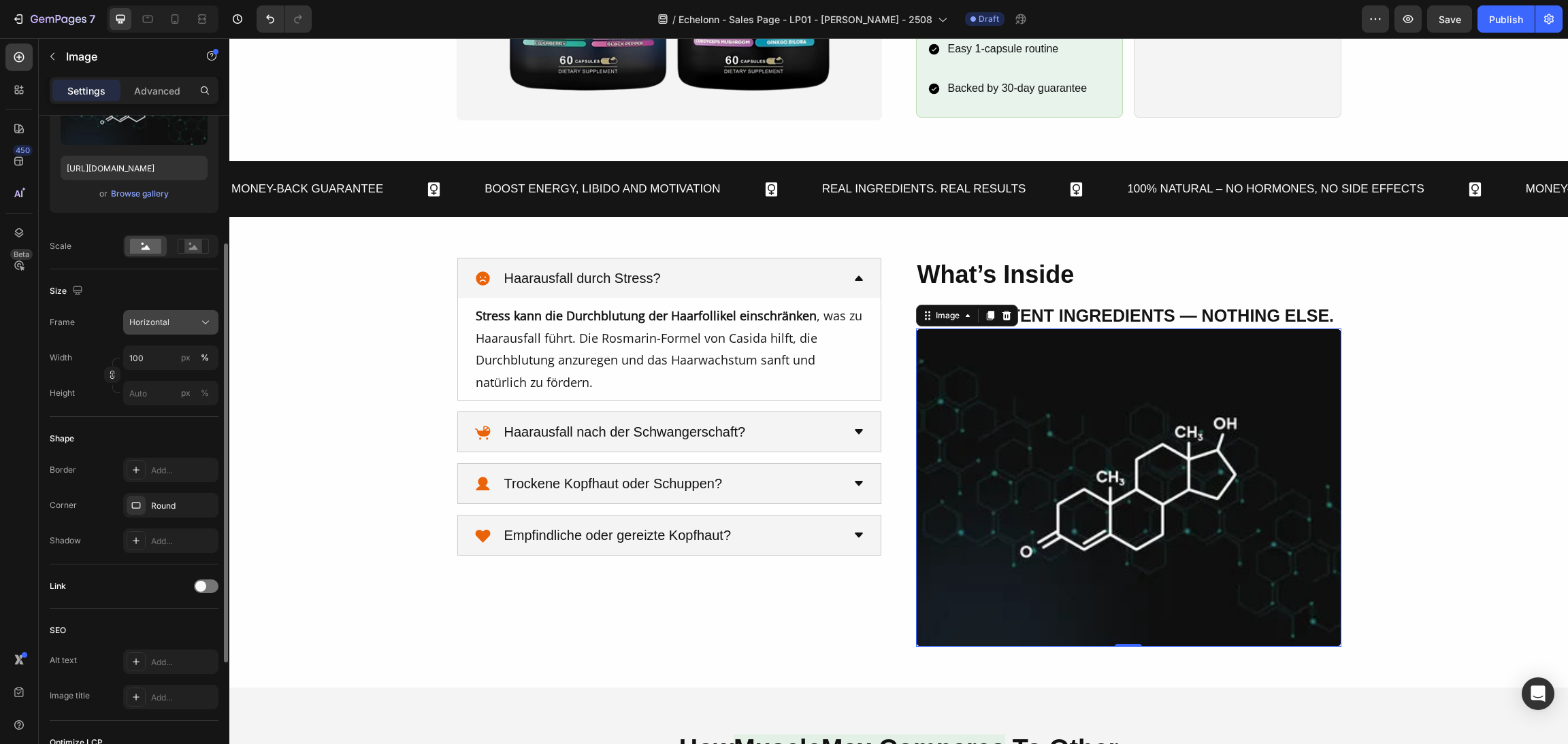
click at [168, 335] on button "Horizontal" at bounding box center [170, 322] width 95 height 24
click at [171, 362] on div "Square" at bounding box center [168, 356] width 79 height 13
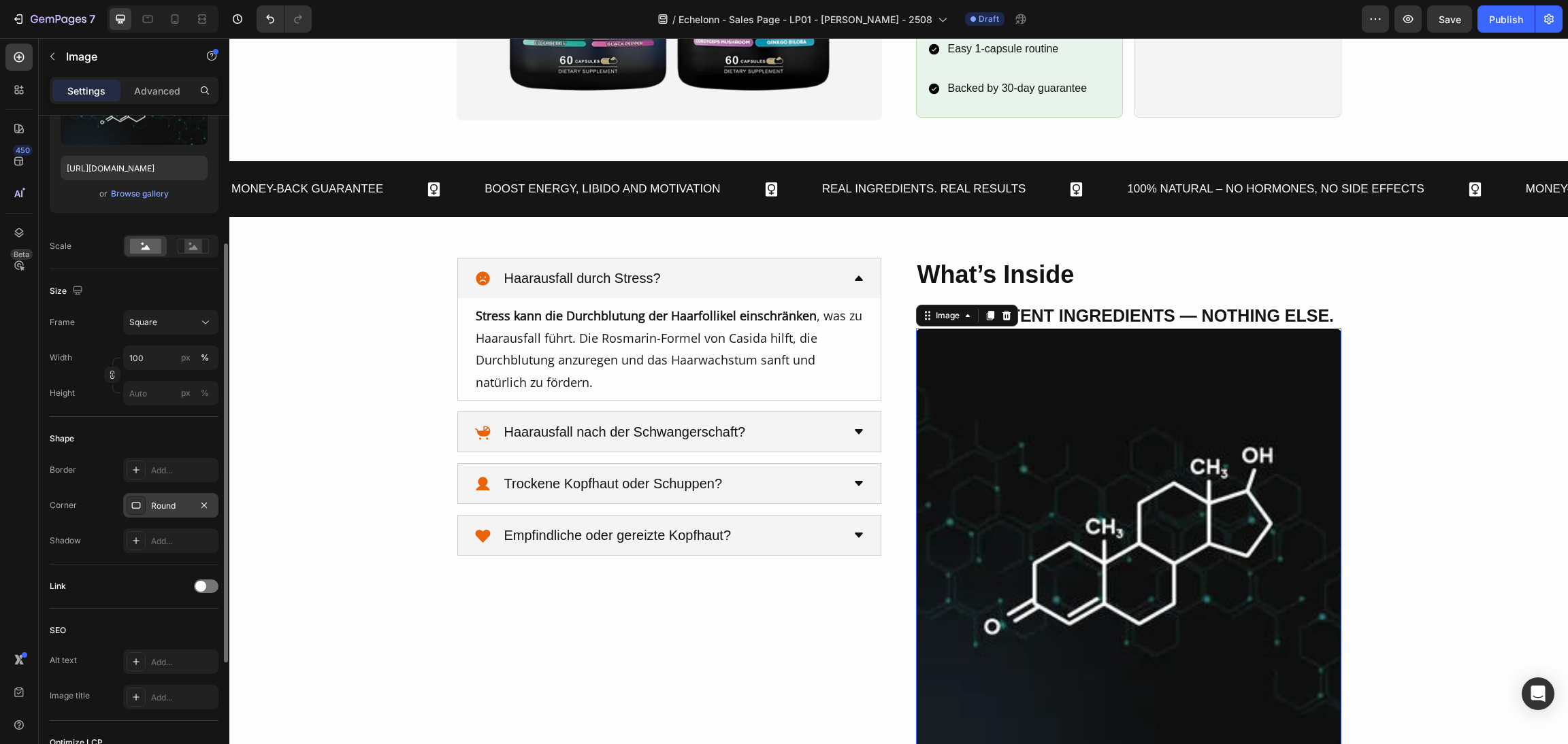
click at [142, 506] on div at bounding box center [136, 505] width 19 height 19
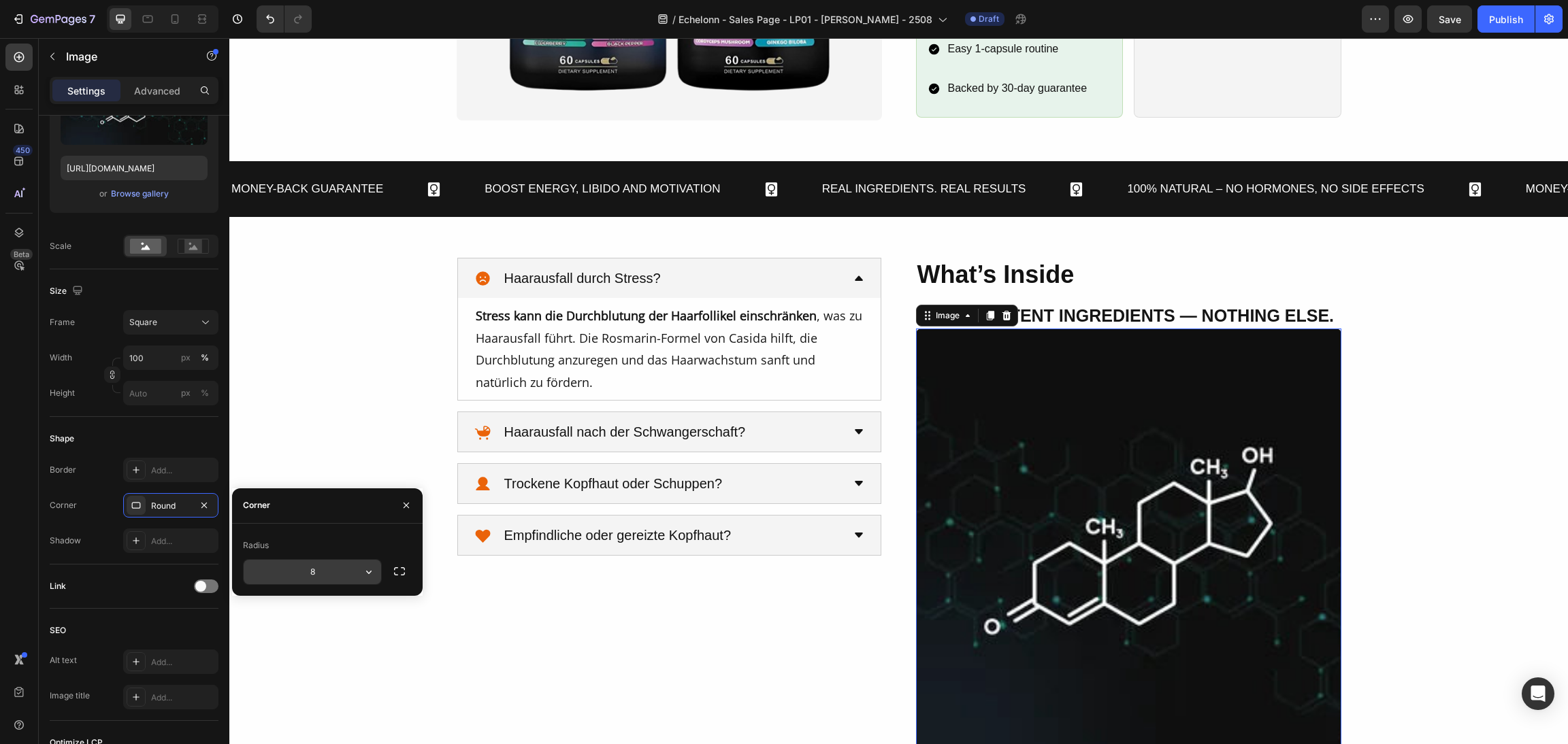
click at [363, 573] on icon "button" at bounding box center [368, 572] width 13 height 13
click at [323, 568] on input "8" at bounding box center [312, 572] width 138 height 24
click at [362, 577] on icon "button" at bounding box center [368, 572] width 13 height 13
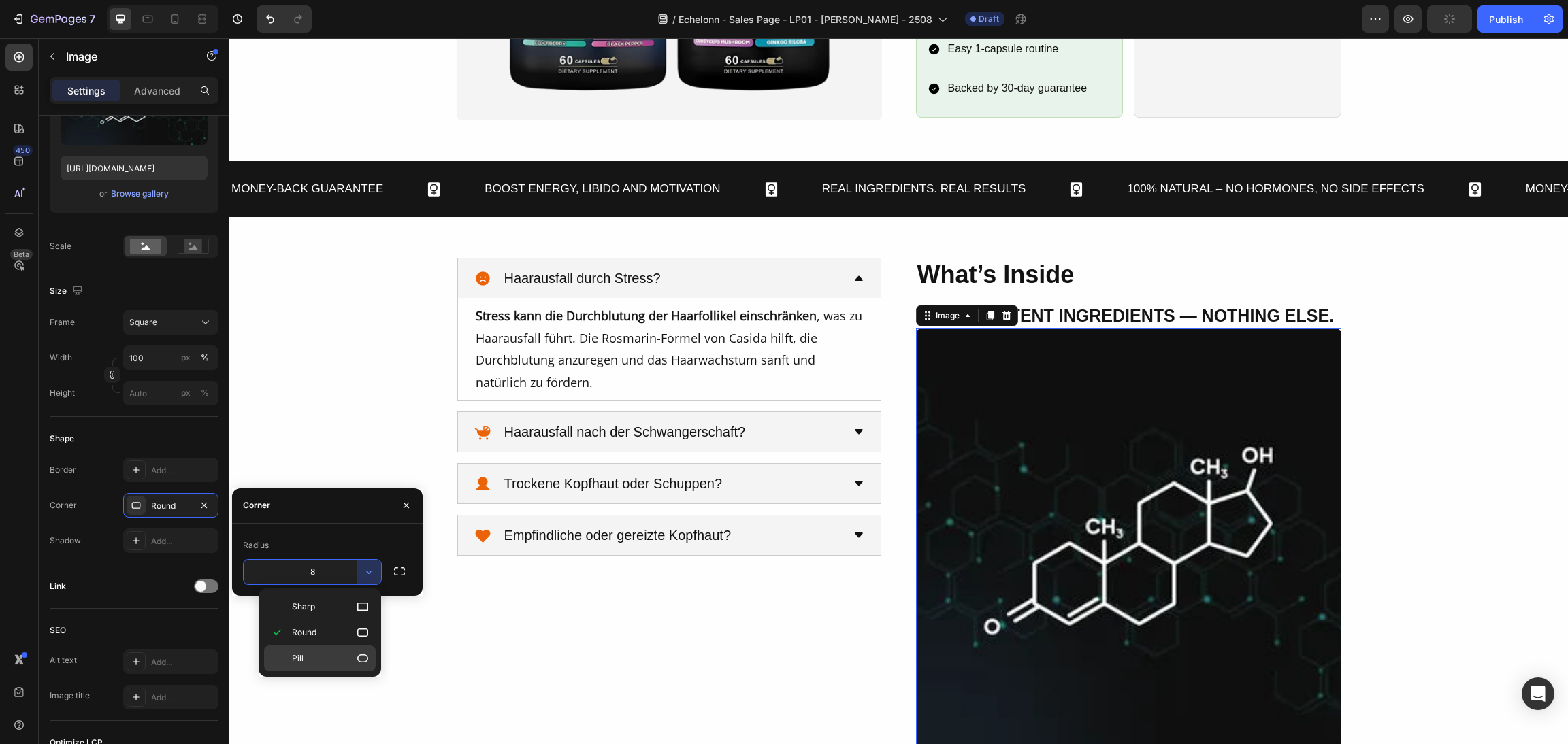
click at [323, 661] on p "Pill" at bounding box center [331, 659] width 78 height 13
type input "9999"
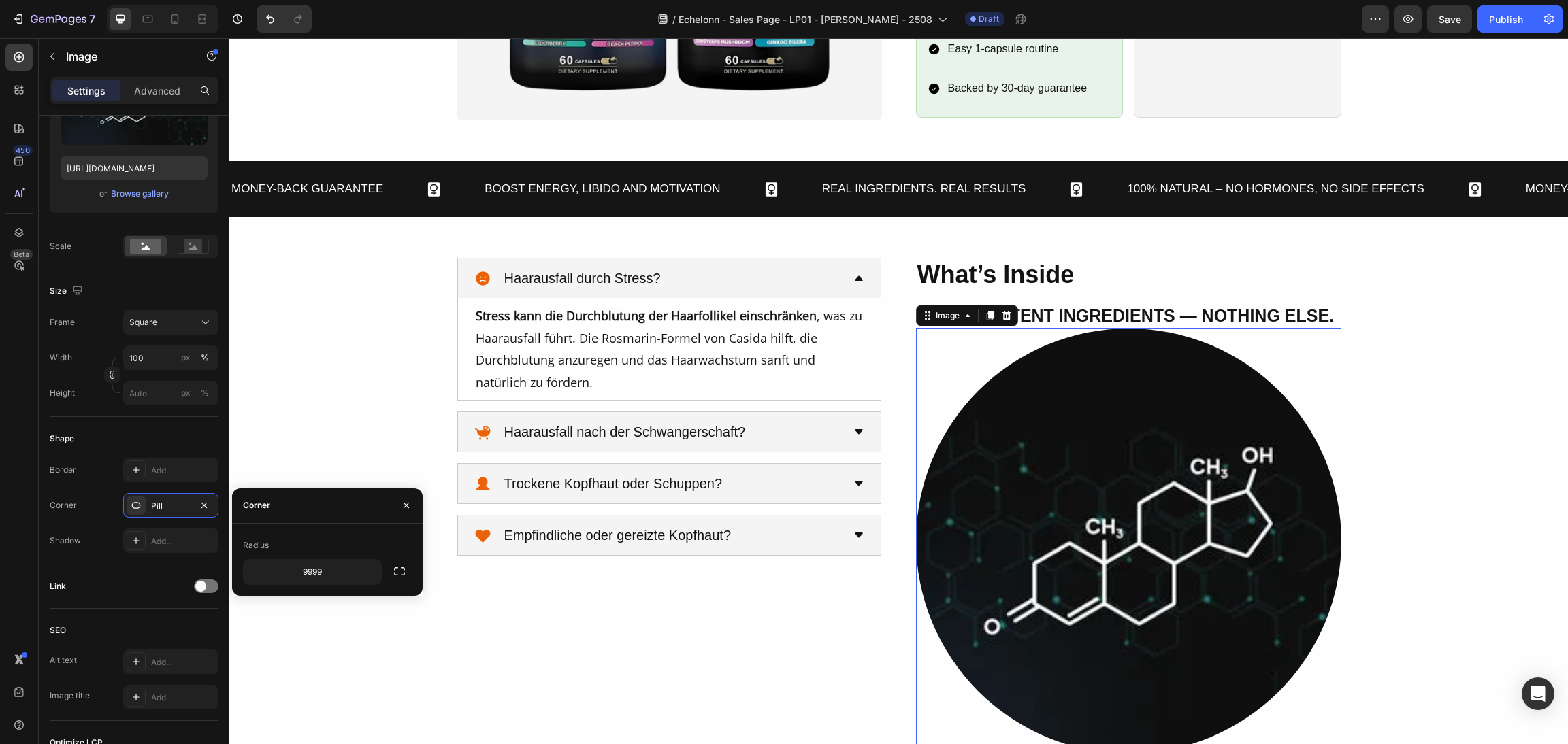
click at [1373, 504] on div "What’s Inside Heading Clean, Potent Ingredients — Nothing Else. Heading Image 0…" at bounding box center [899, 505] width 1307 height 495
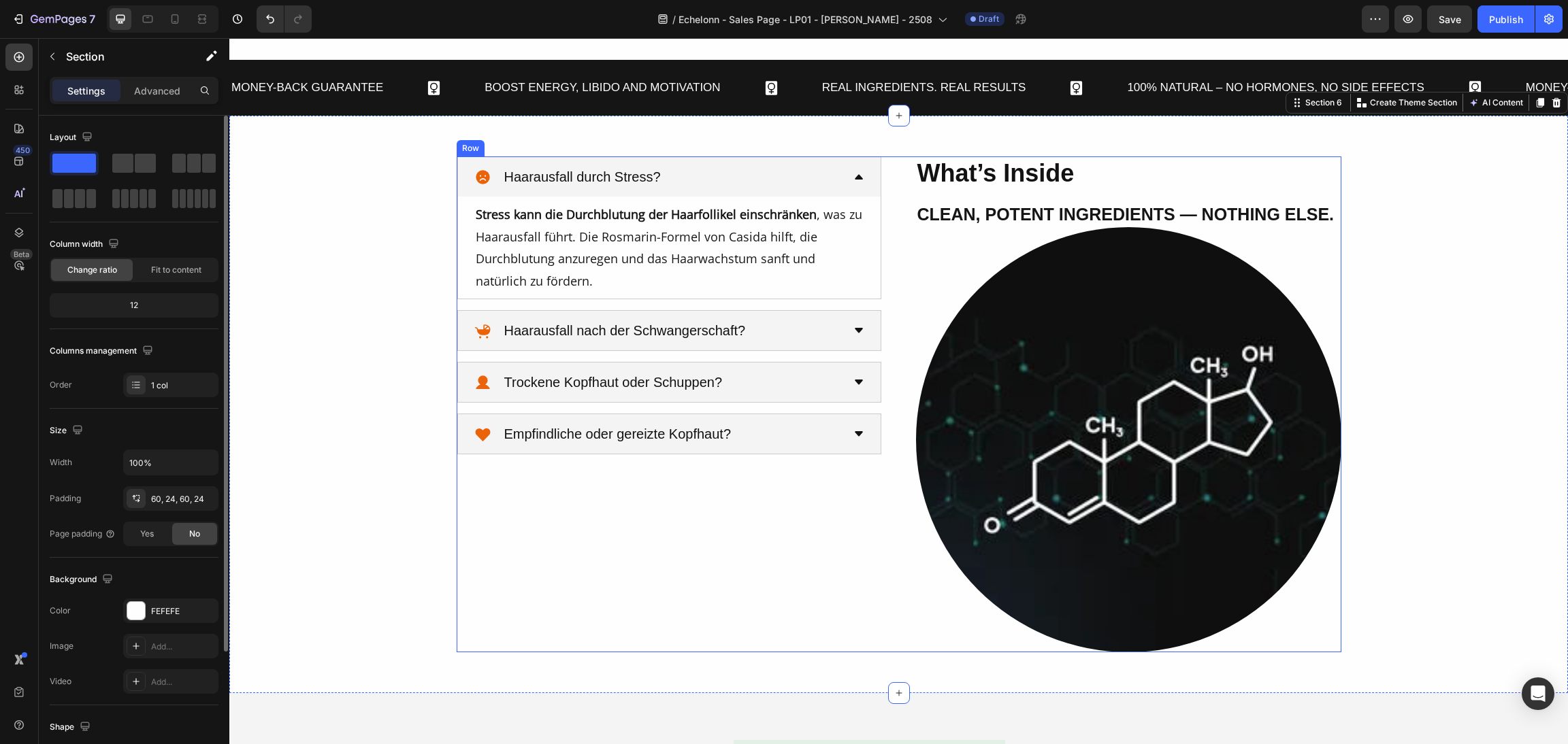
scroll to position [1430, 0]
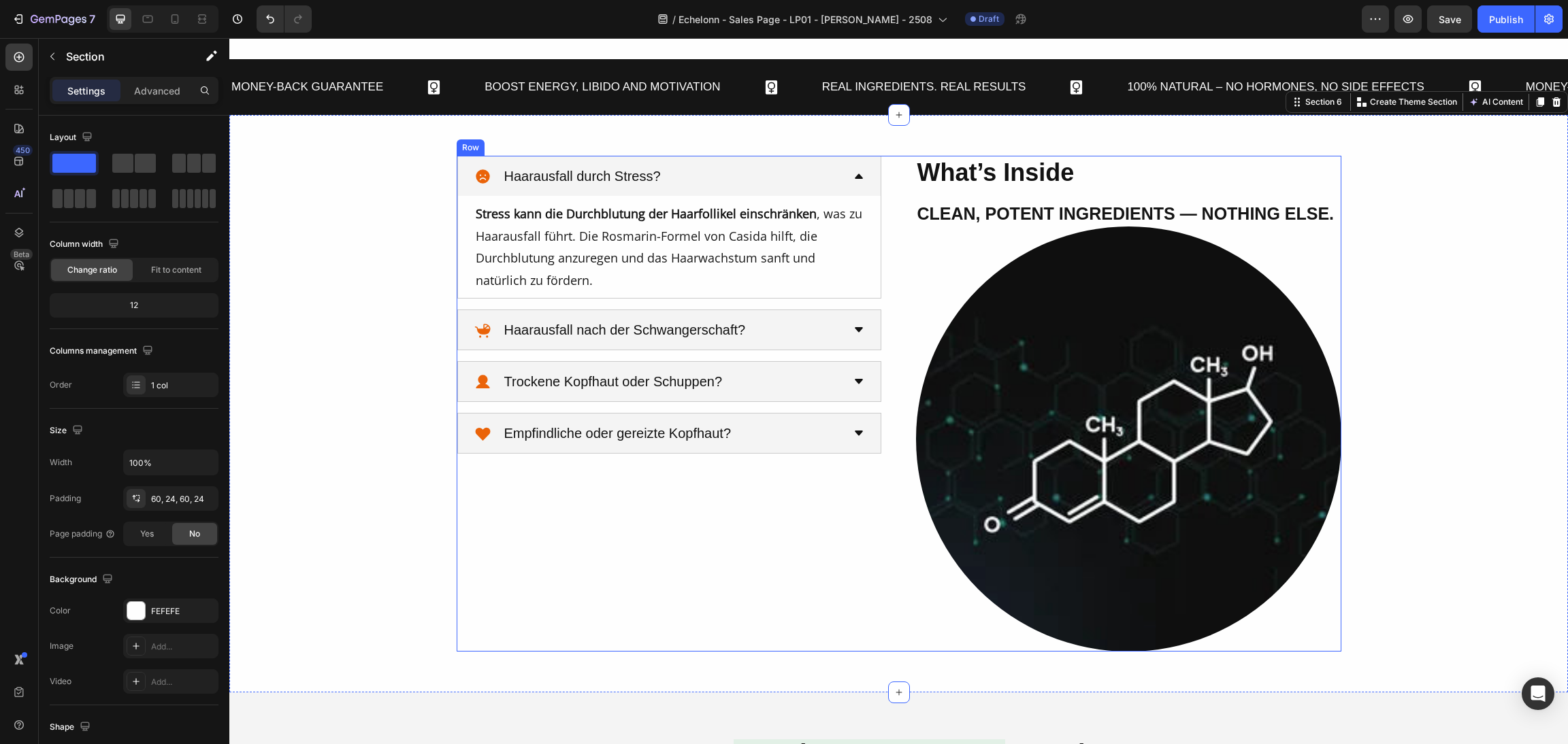
click at [973, 316] on img at bounding box center [1129, 438] width 425 height 425
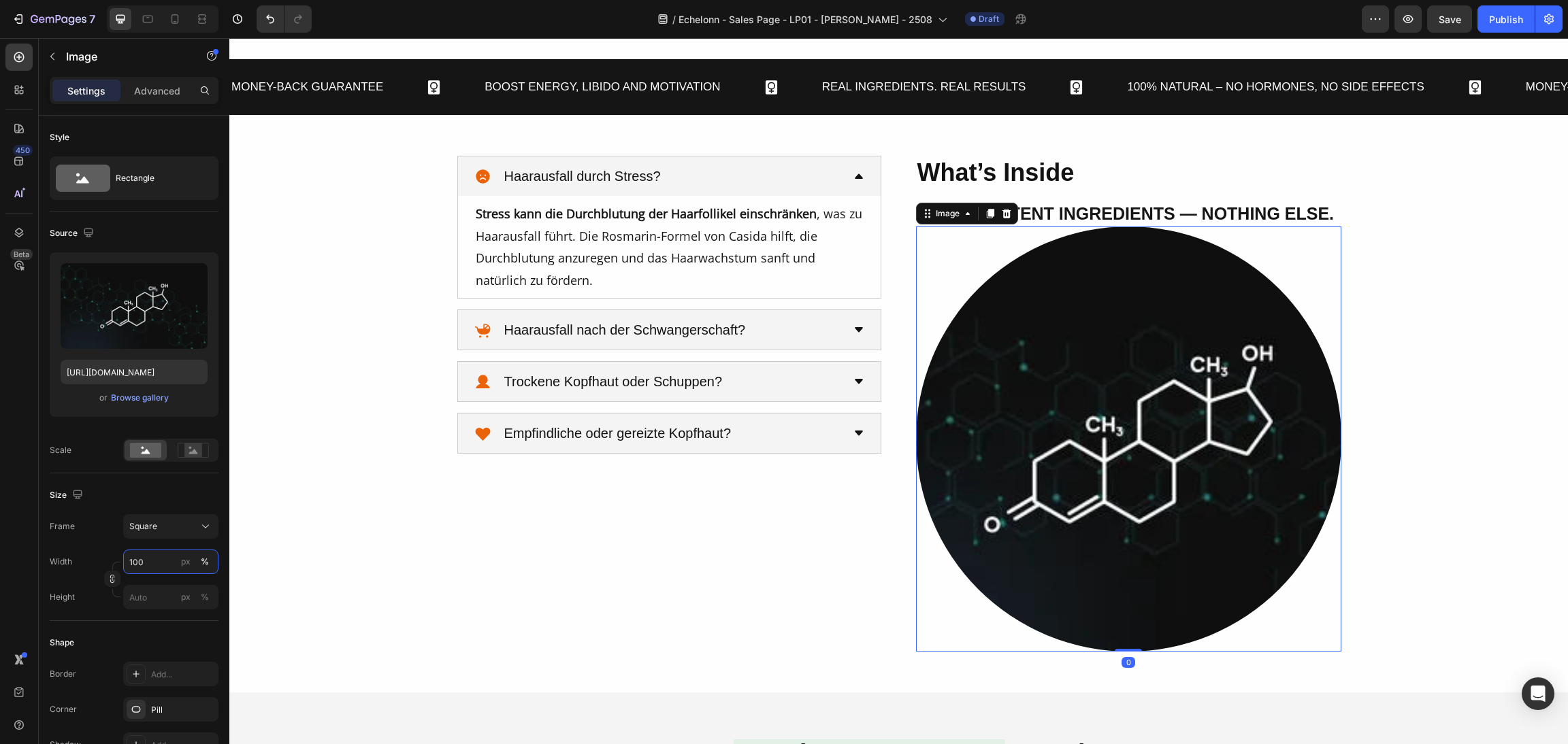
click at [146, 564] on input "100" at bounding box center [170, 561] width 95 height 24
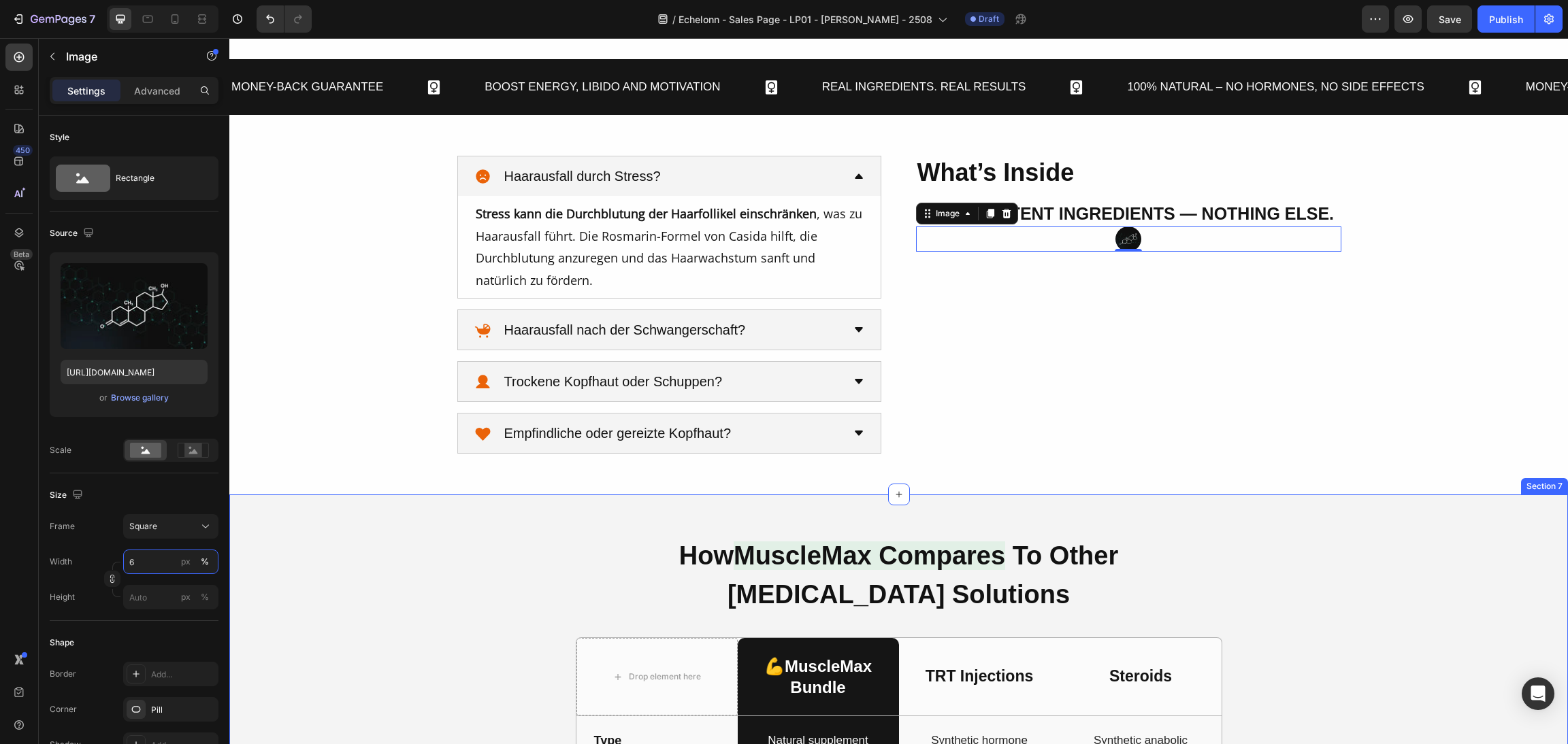
type input "60"
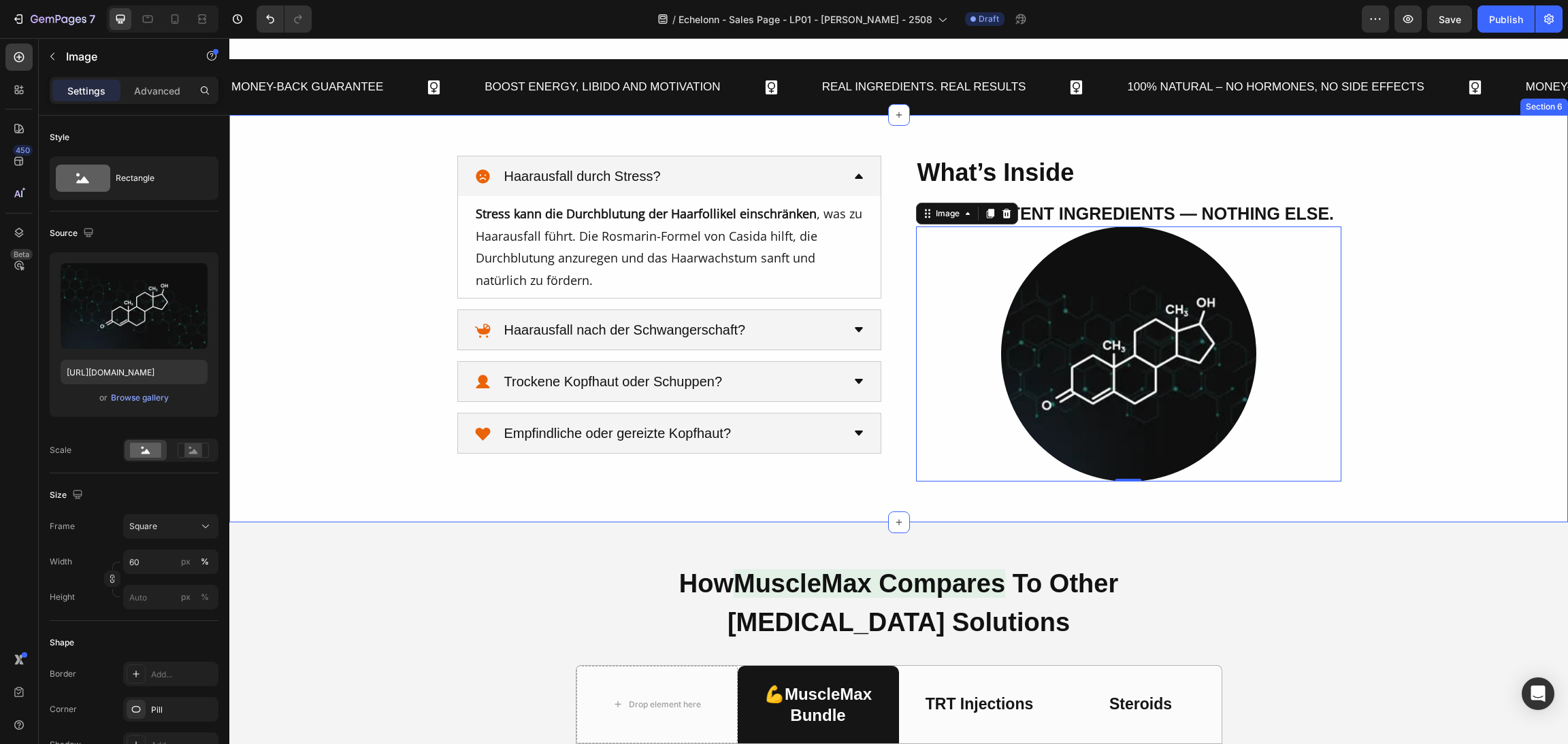
drag, startPoint x: 1390, startPoint y: 361, endPoint x: 1379, endPoint y: 365, distance: 11.7
click at [1390, 369] on div "What’s Inside Heading Clean, Potent Ingredients — Nothing Else. Heading Image 0…" at bounding box center [899, 318] width 1307 height 325
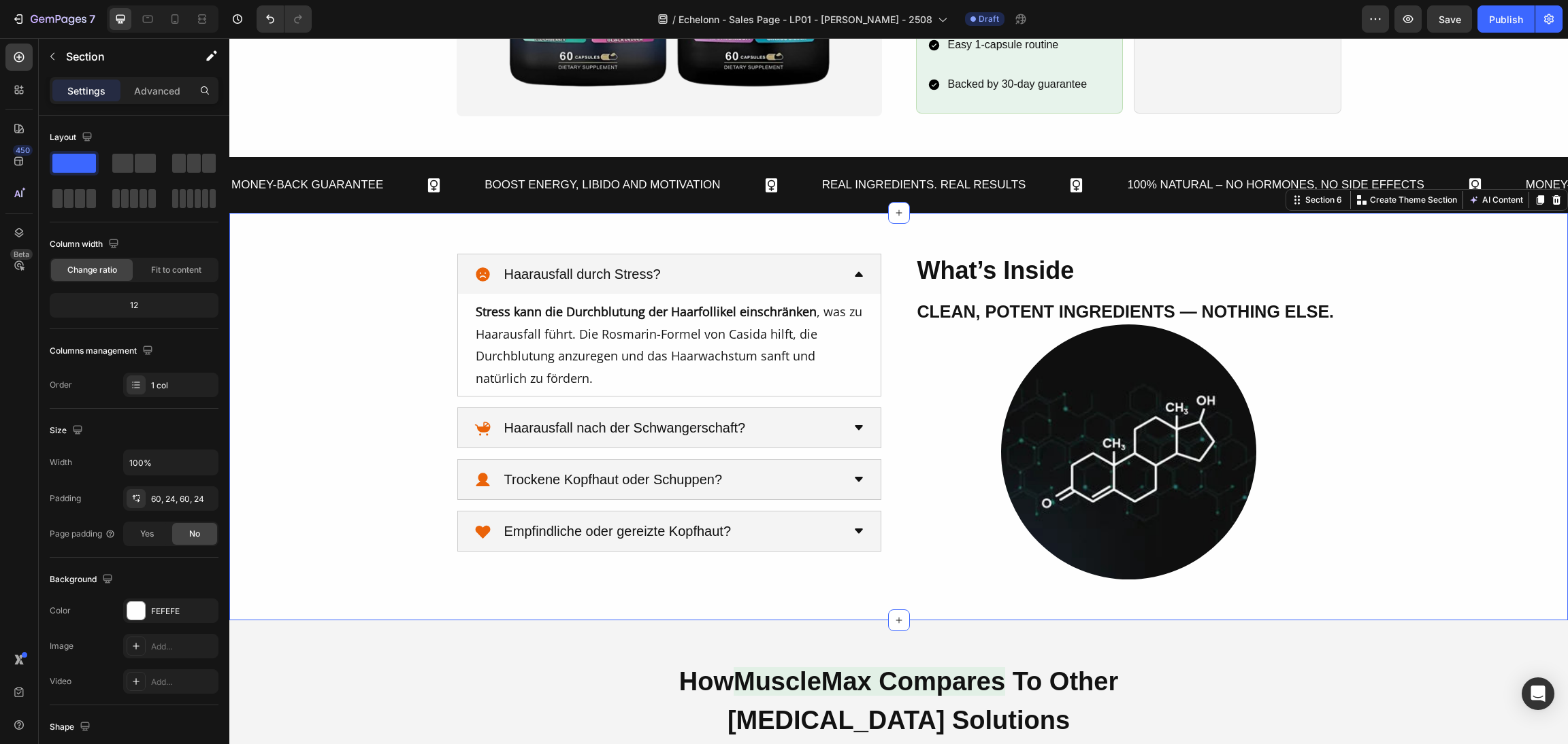
scroll to position [1328, 0]
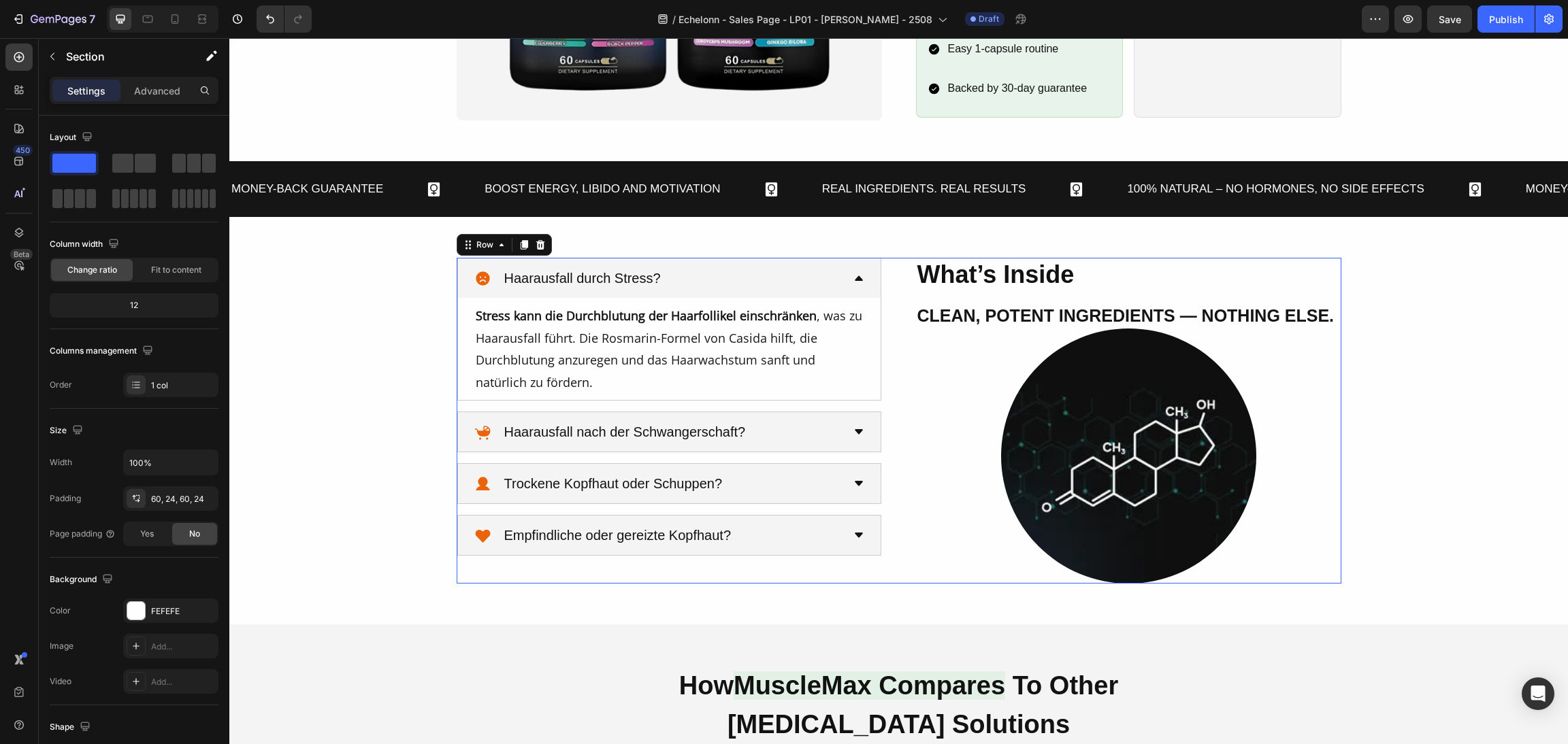
click at [887, 327] on div "What’s Inside Heading Clean, Potent Ingredients — Nothing Else. Heading Image H…" at bounding box center [899, 420] width 885 height 325
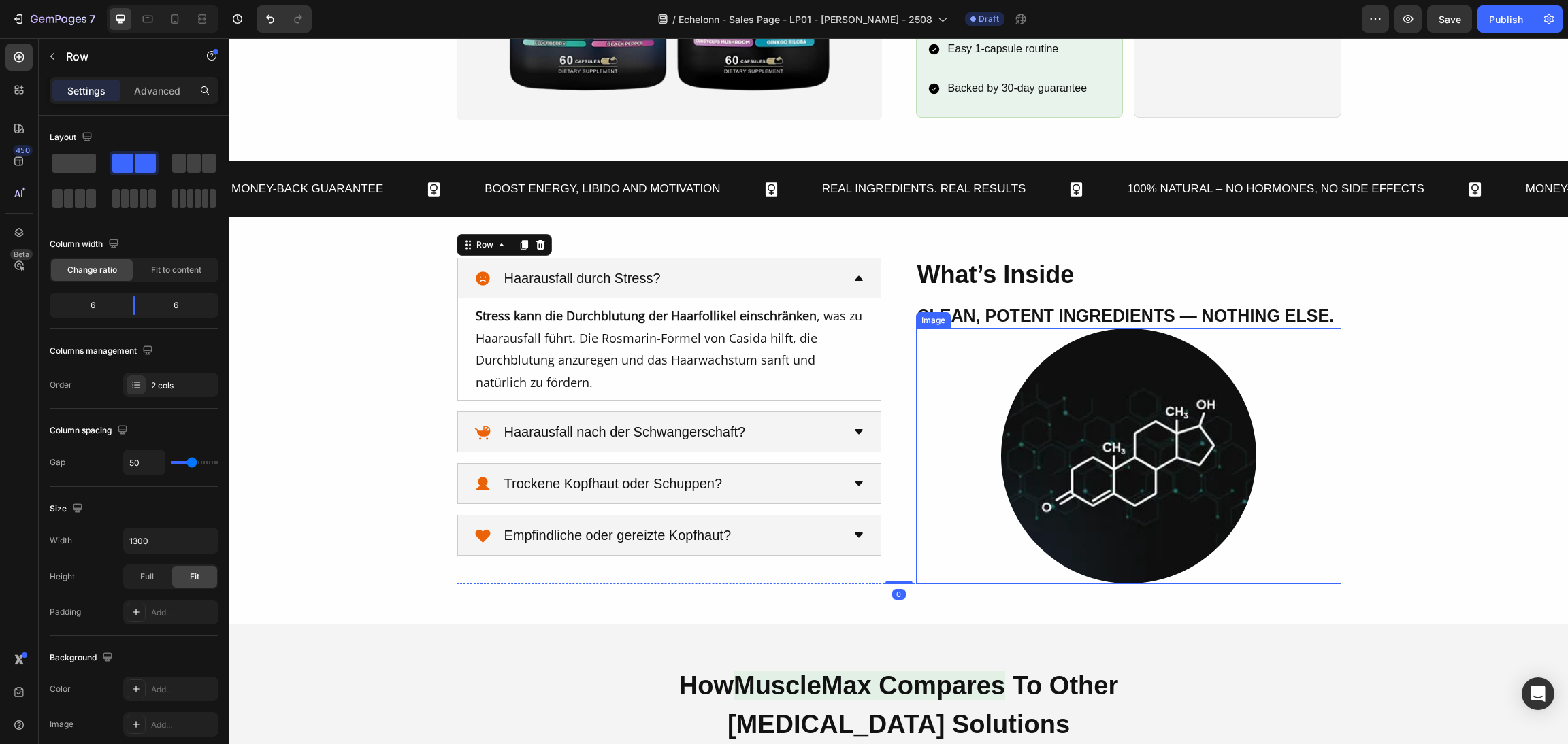
click at [1023, 443] on img at bounding box center [1129, 457] width 256 height 256
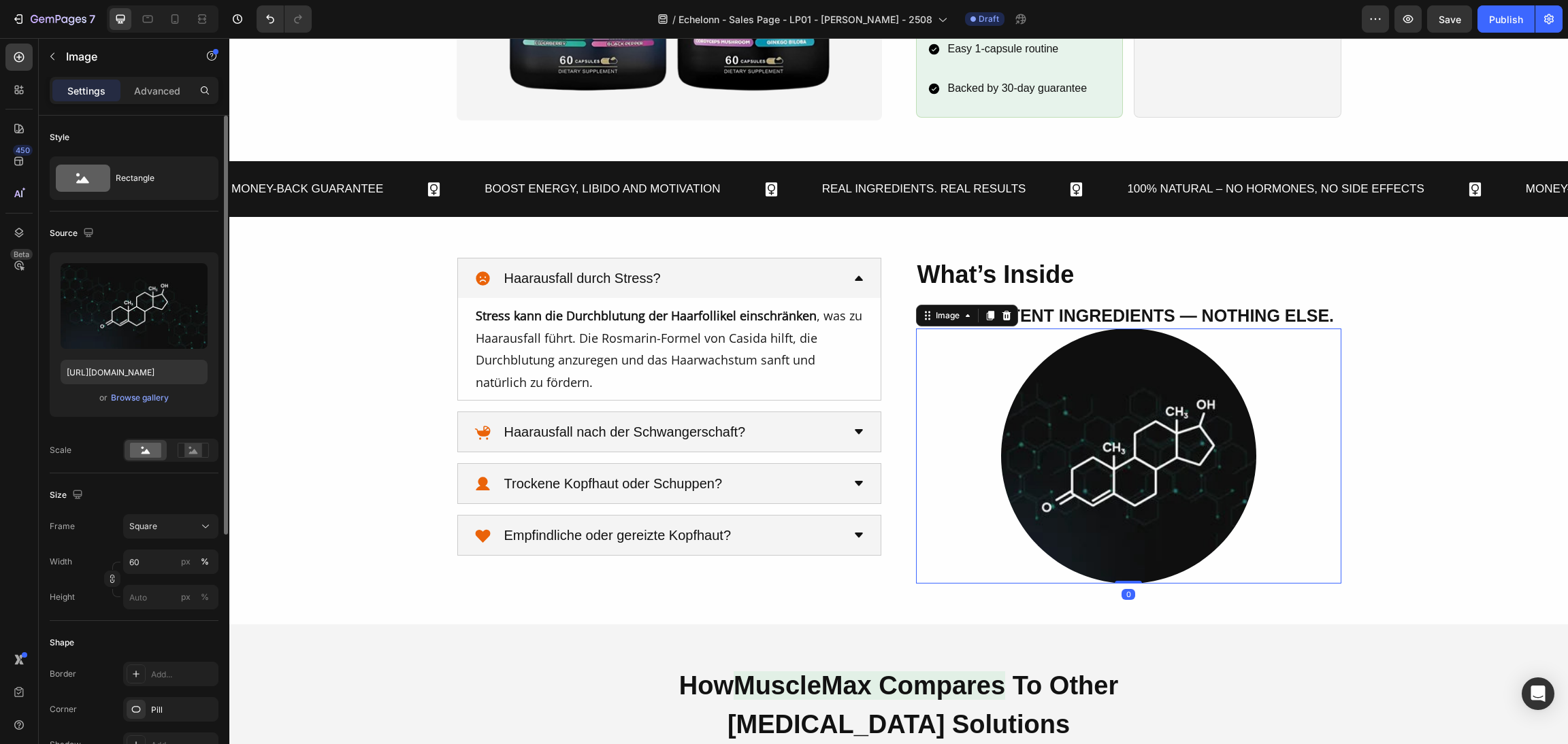
scroll to position [394, 0]
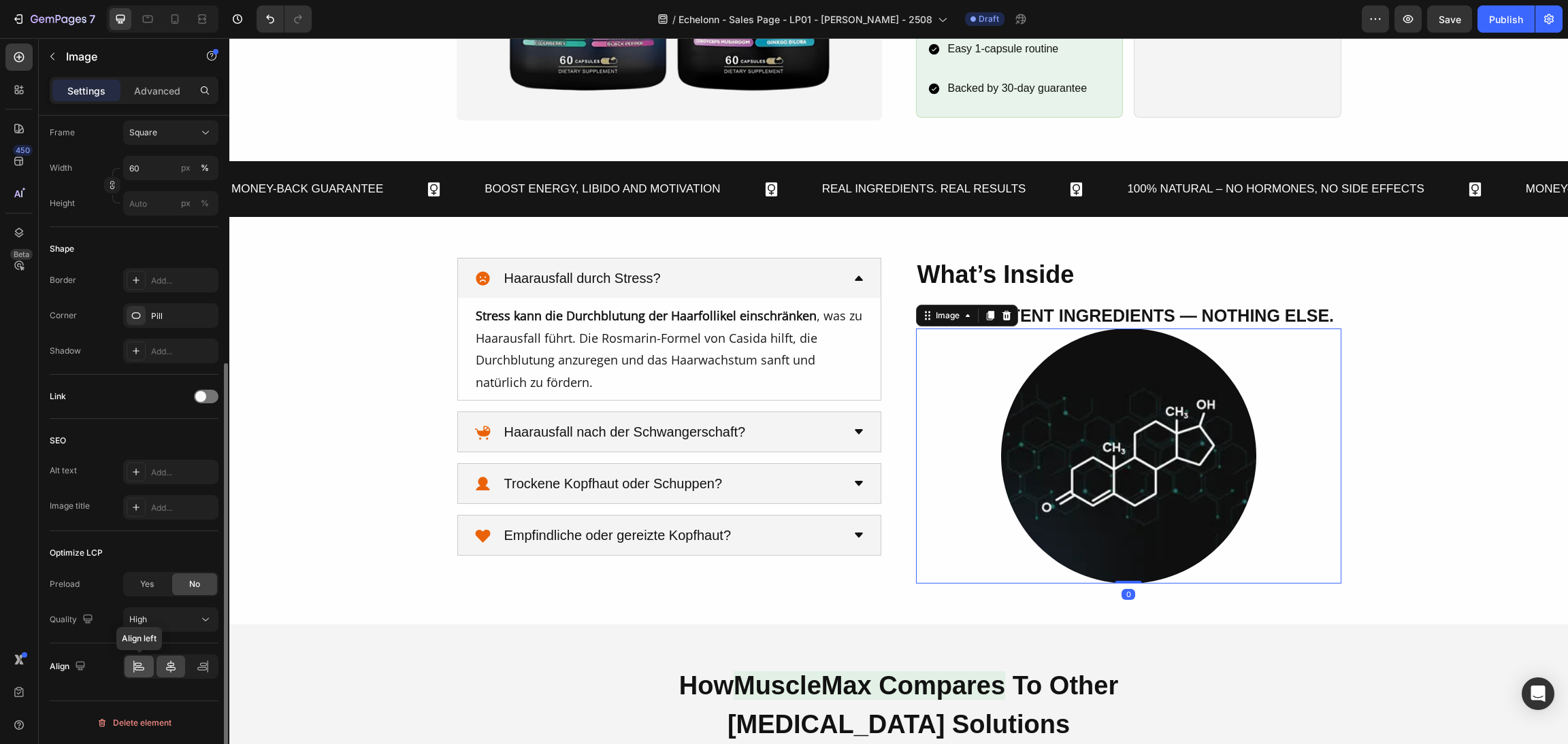
click at [140, 663] on icon at bounding box center [139, 666] width 13 height 13
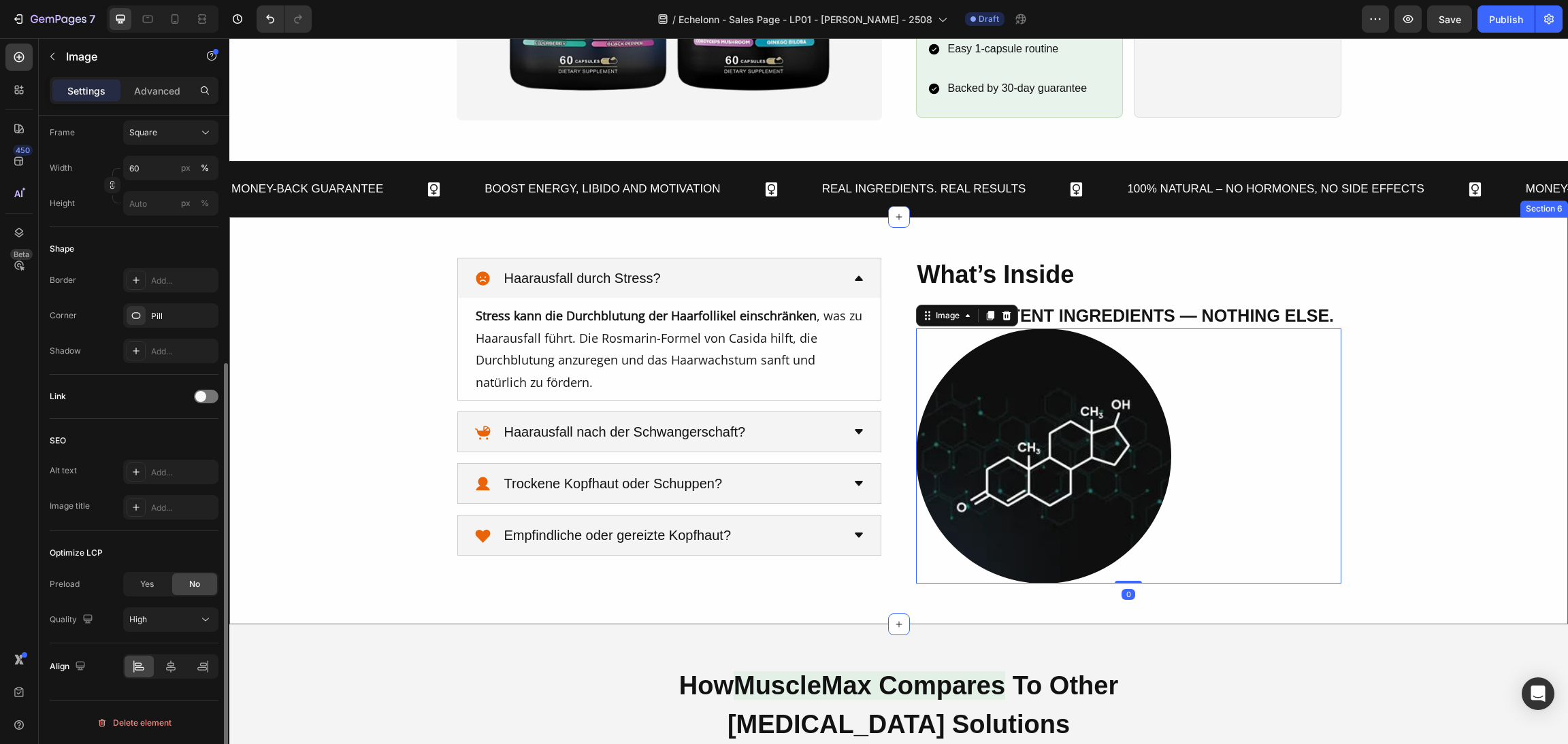
click at [1450, 392] on div "What’s Inside Heading Clean, Potent Ingredients — Nothing Else. Heading Image 0…" at bounding box center [899, 420] width 1307 height 325
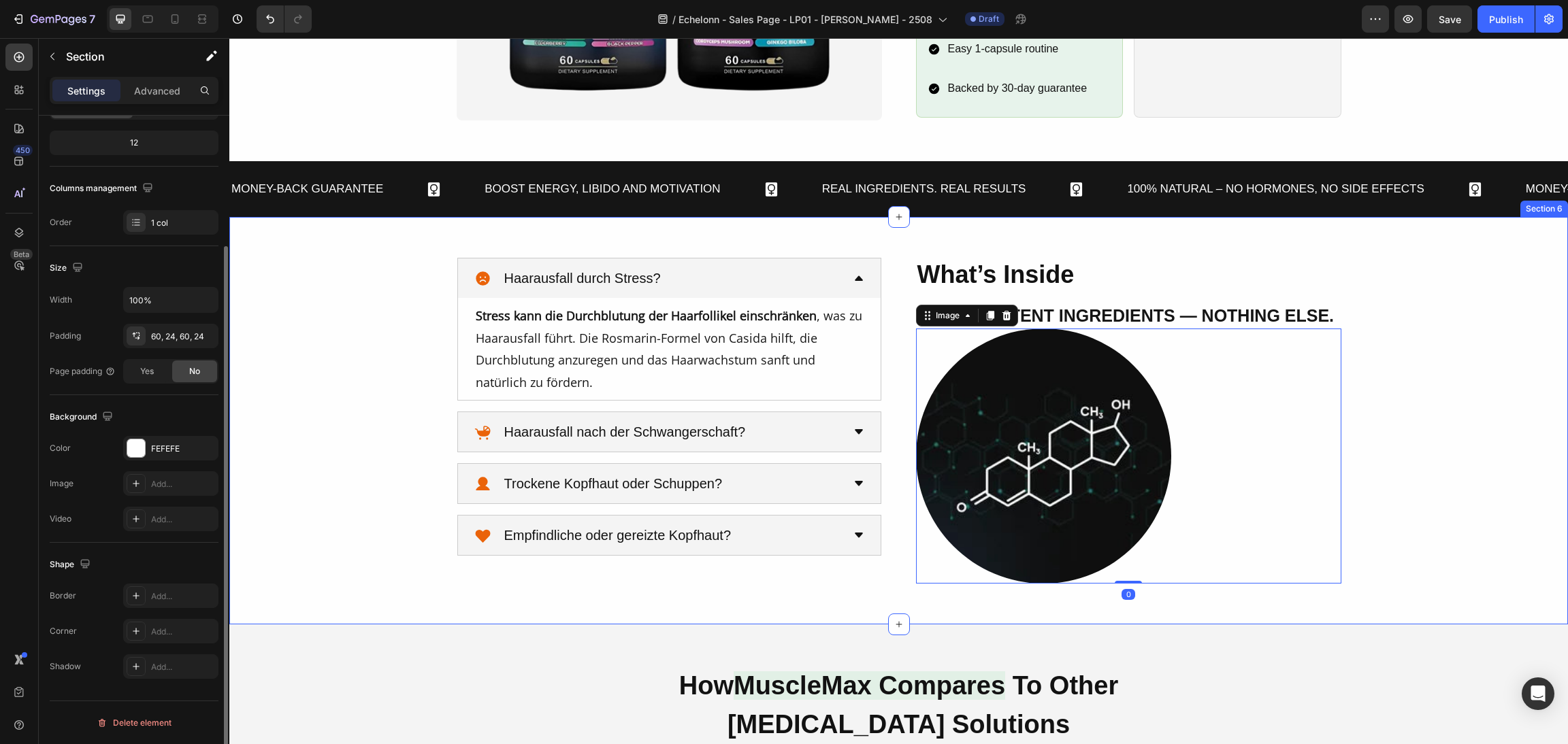
scroll to position [0, 0]
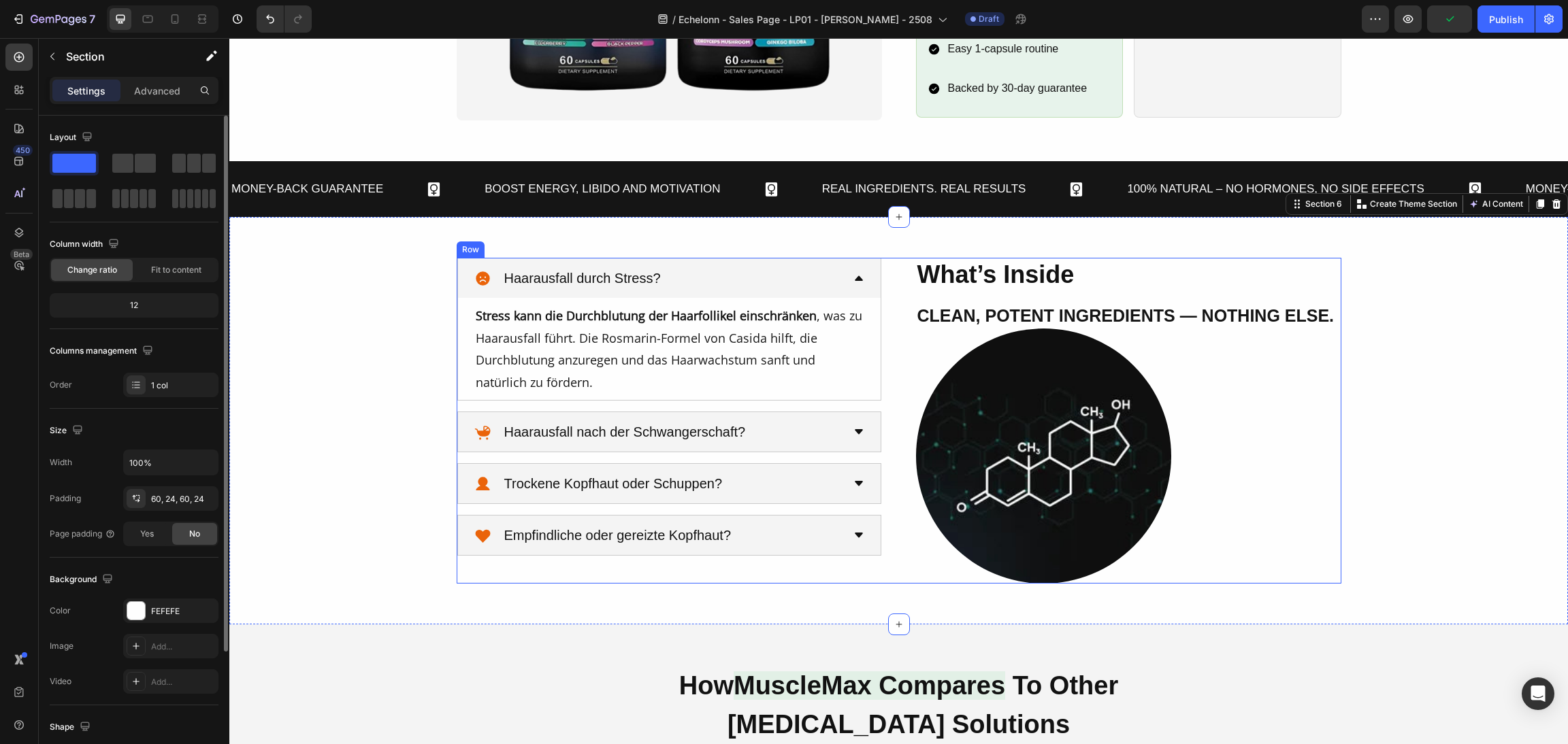
click at [1052, 291] on h2 "What’s Inside" at bounding box center [1129, 276] width 425 height 35
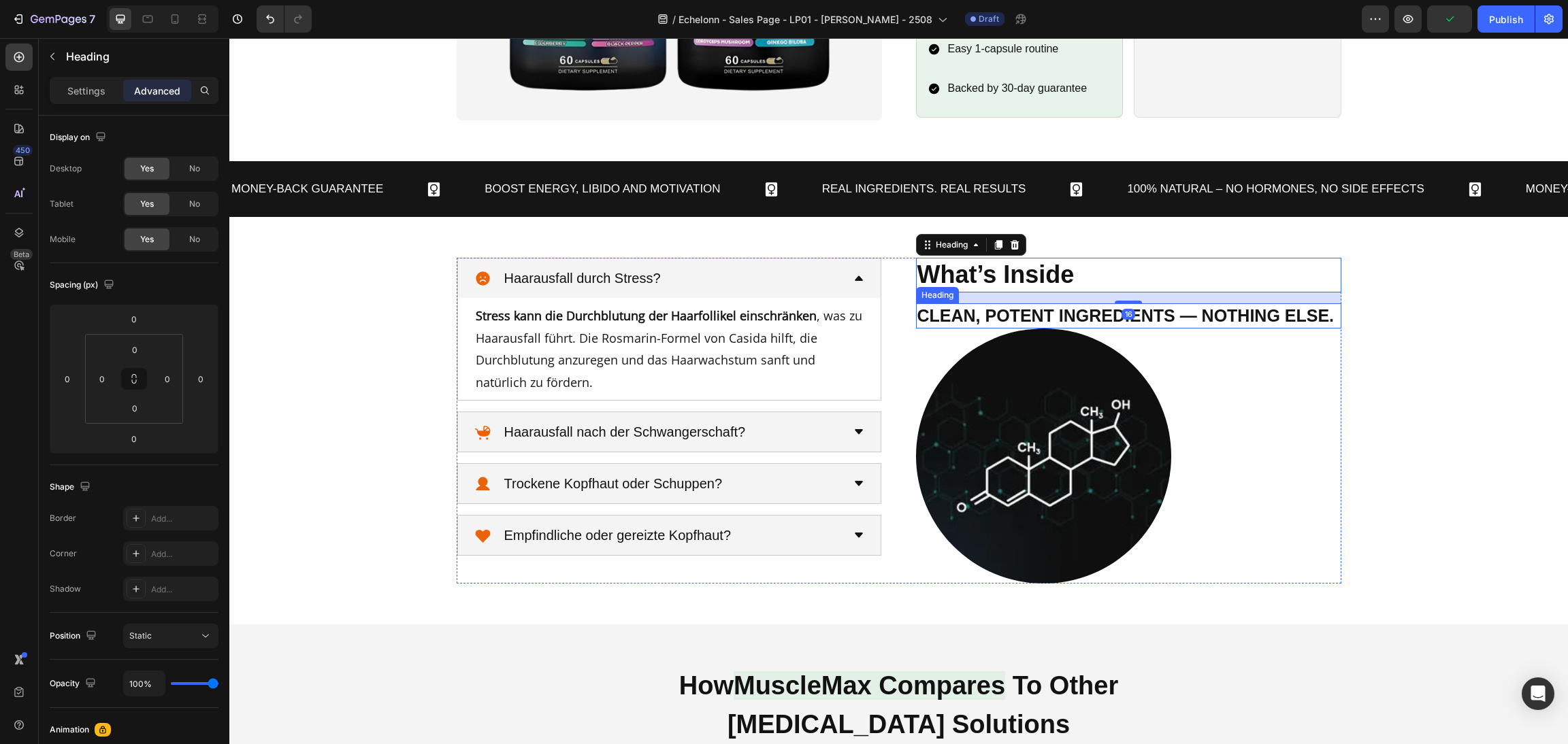
click at [1056, 311] on span "Clean, Potent Ingredients — Nothing Else." at bounding box center [1125, 316] width 417 height 19
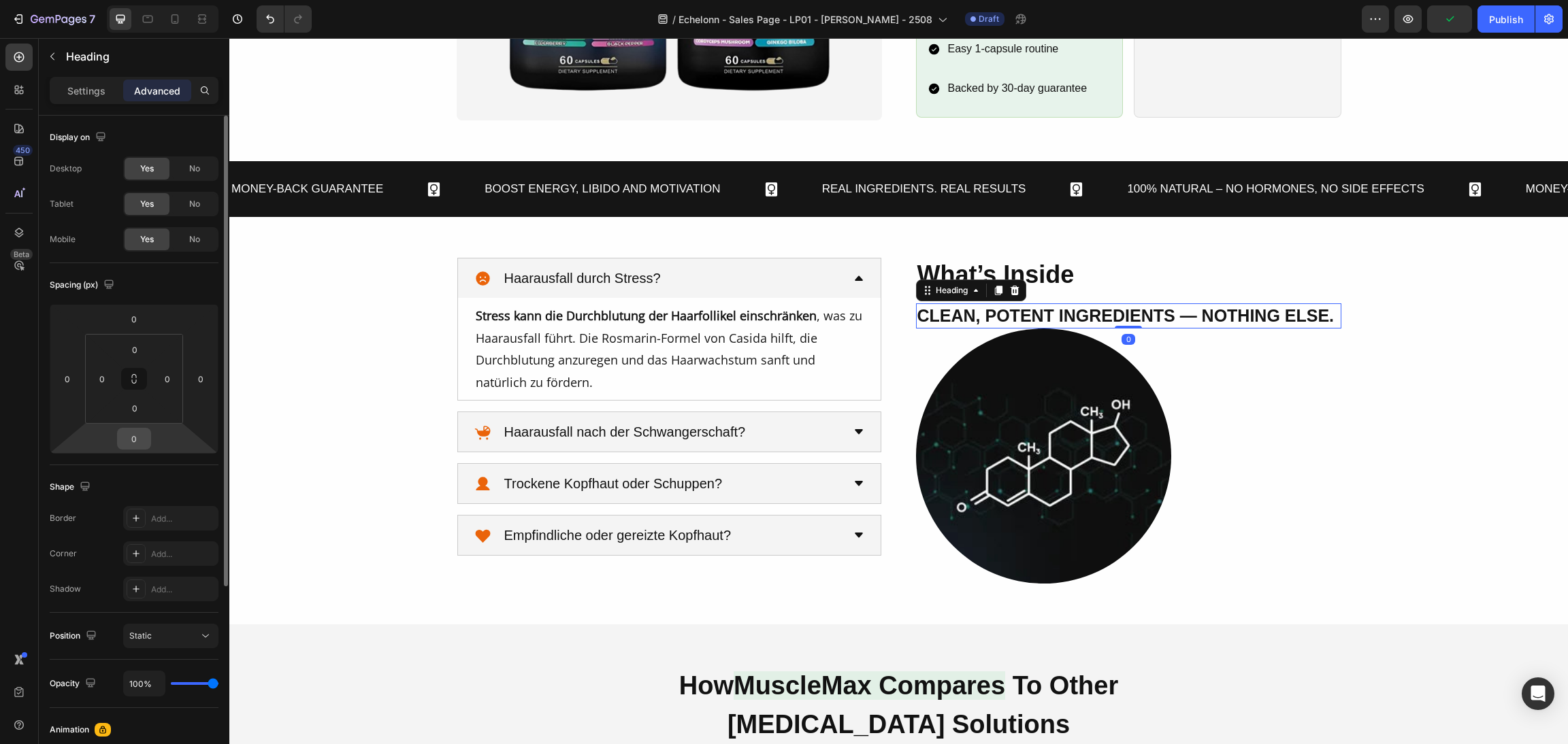
click at [134, 446] on input "0" at bounding box center [134, 438] width 28 height 20
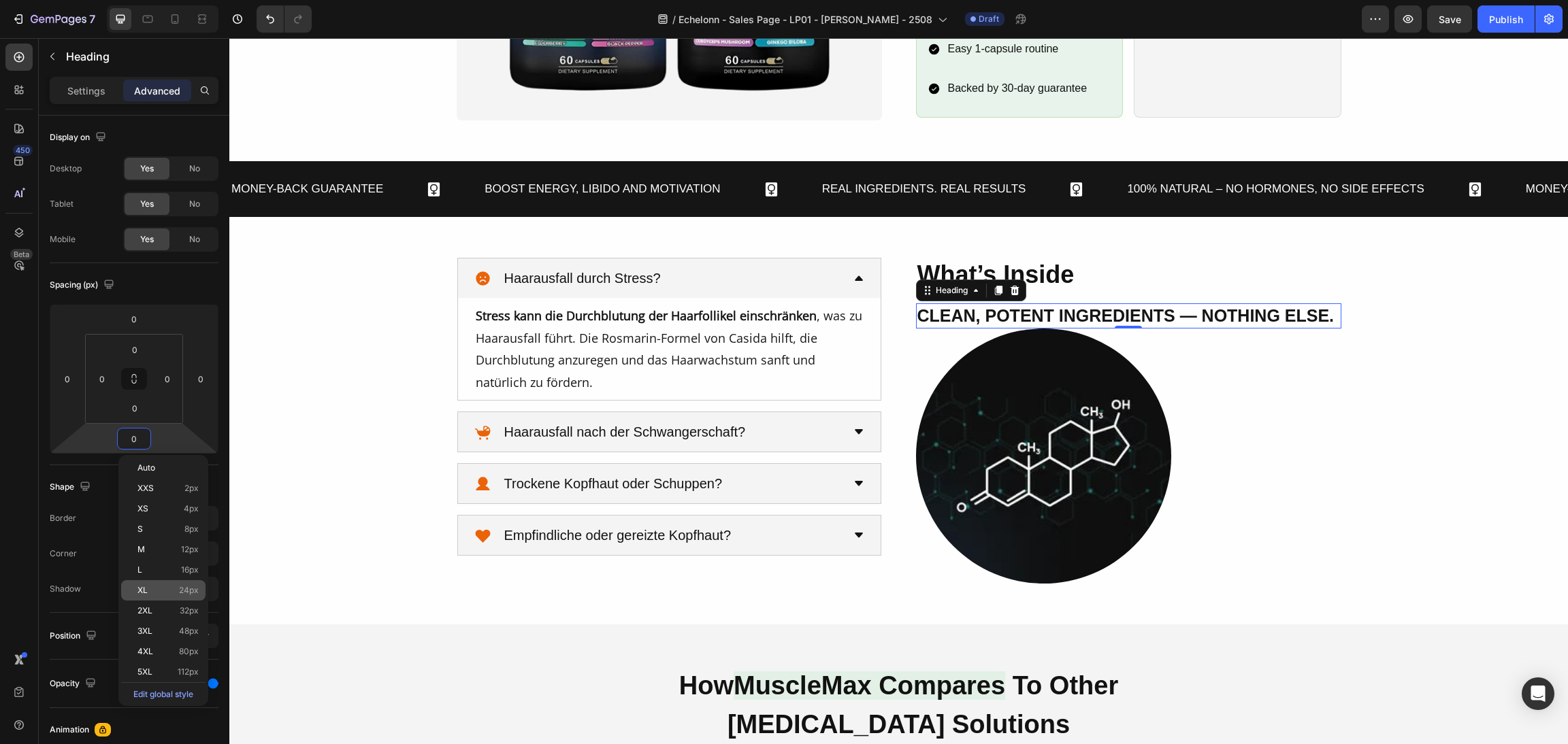
click at [162, 596] on div "XL 24px" at bounding box center [163, 590] width 84 height 20
type input "24"
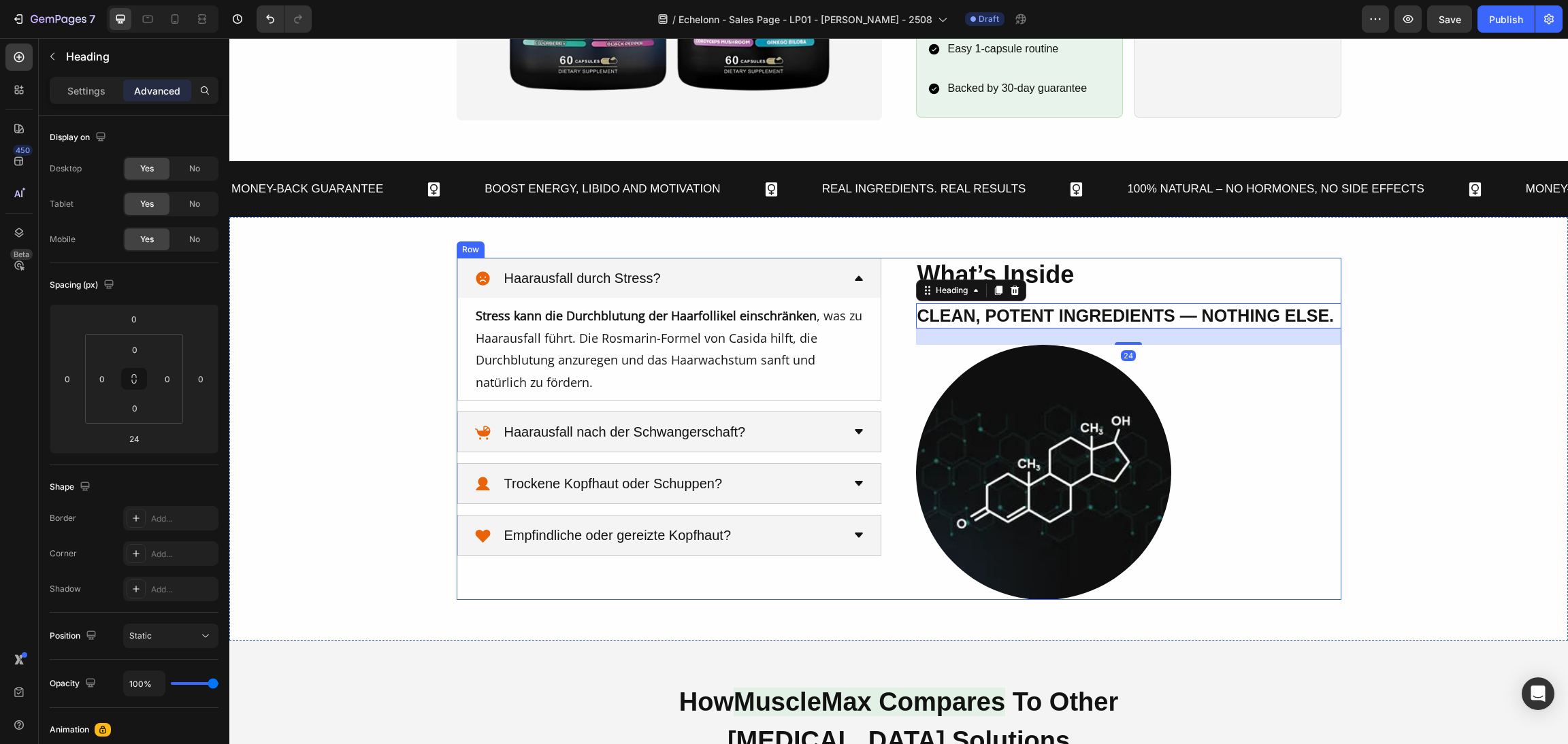
click at [897, 352] on div "What’s Inside Heading Clean, Potent Ingredients — Nothing Else. Heading 24 Imag…" at bounding box center [899, 428] width 885 height 342
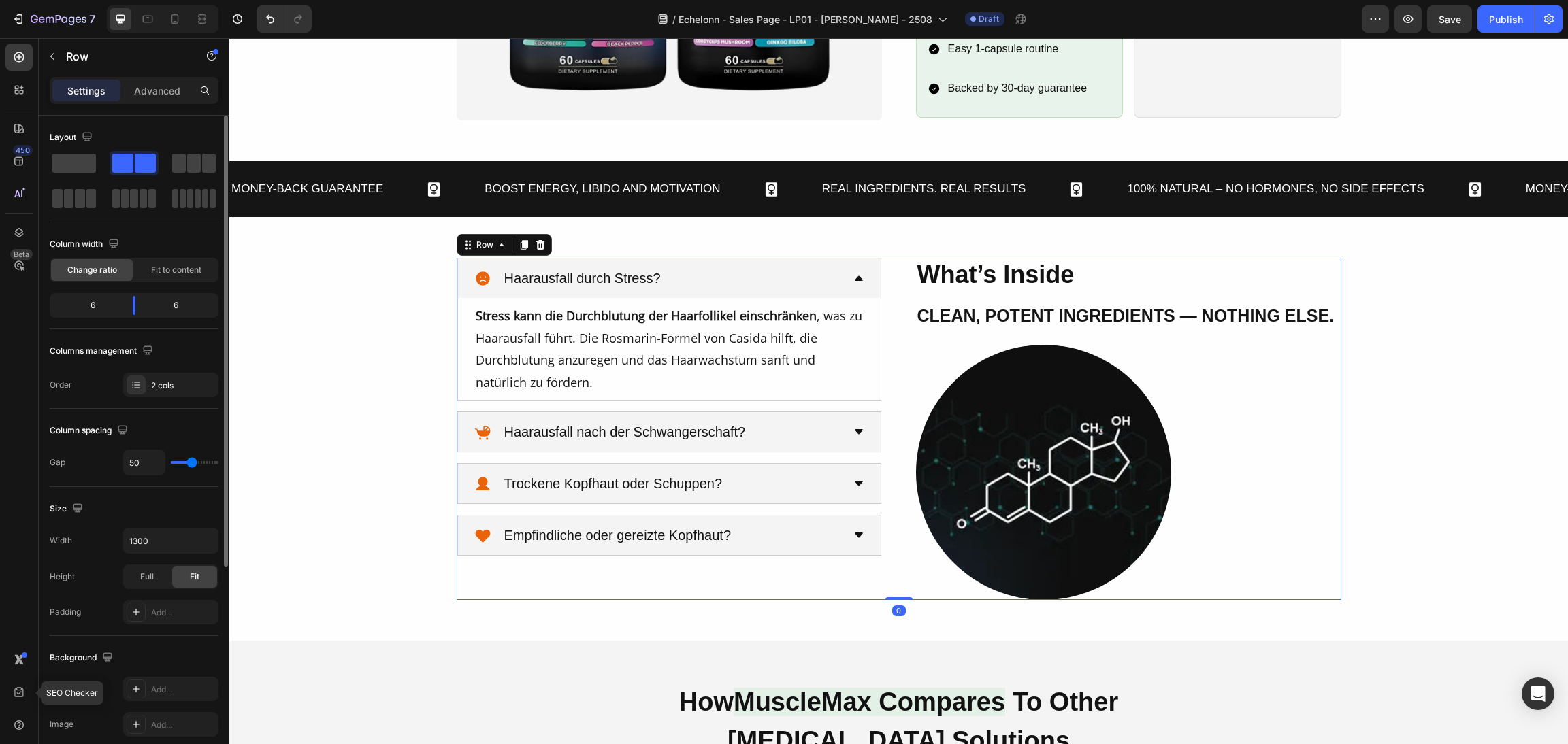
scroll to position [318, 0]
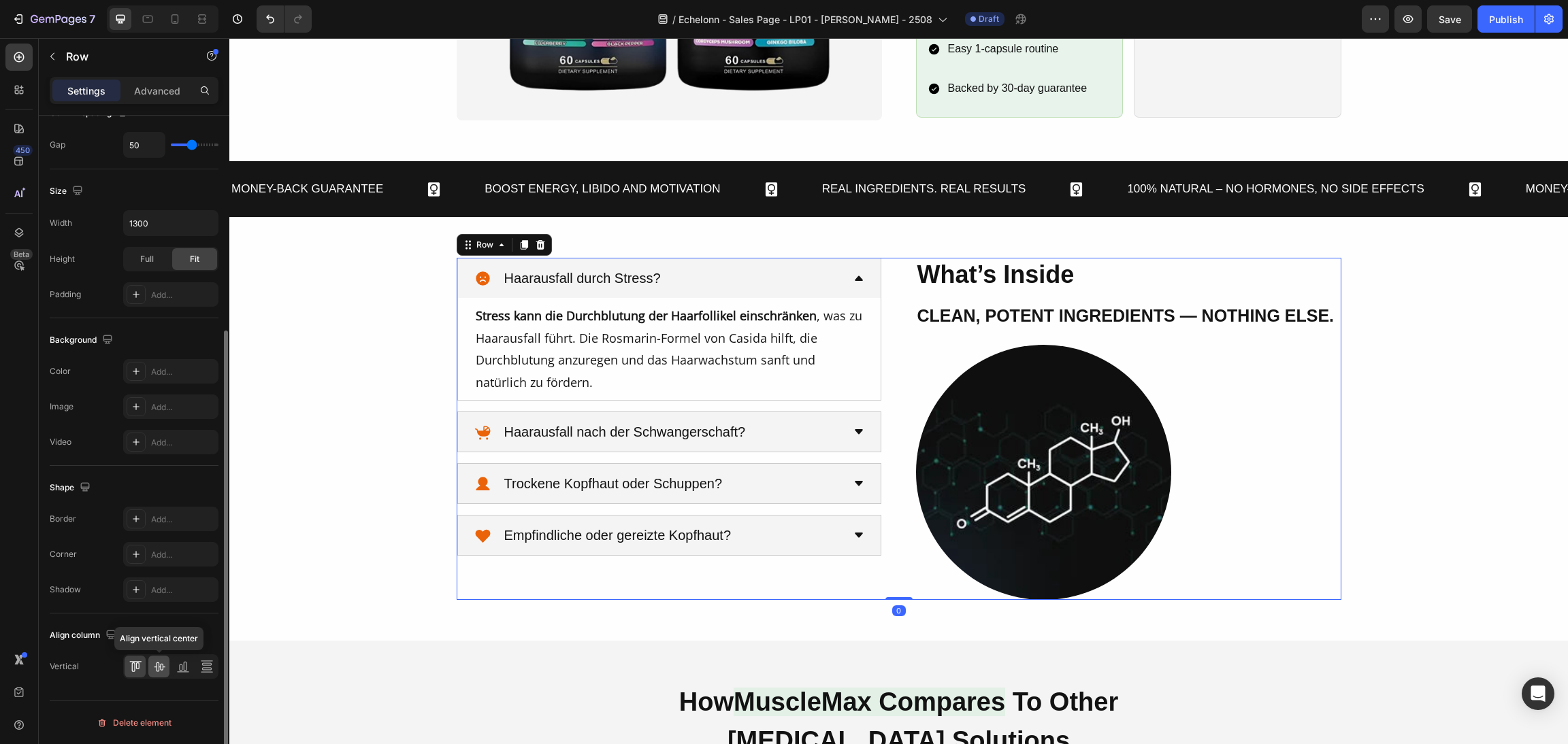
click at [158, 666] on icon at bounding box center [159, 667] width 11 height 9
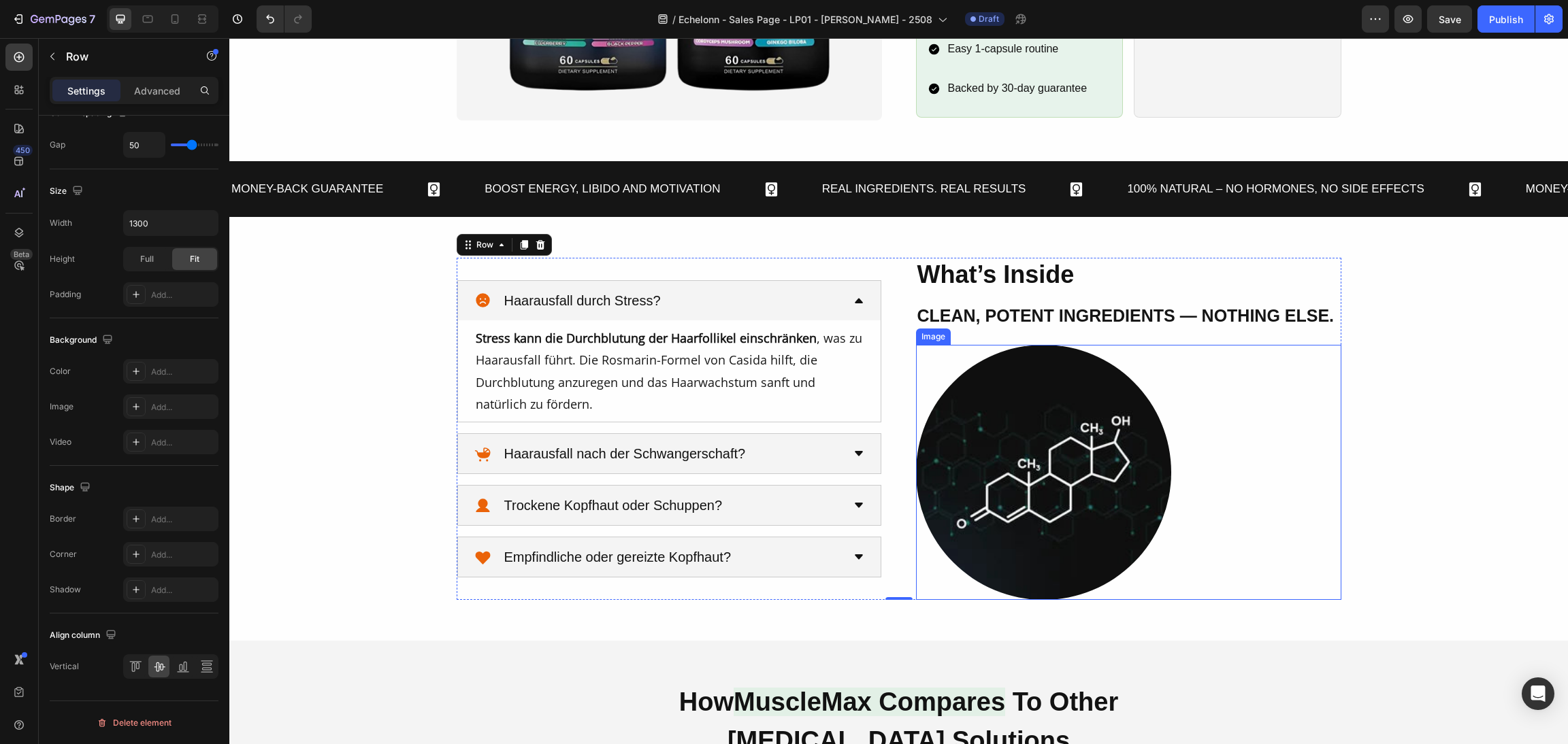
click at [1314, 512] on div at bounding box center [1129, 473] width 425 height 256
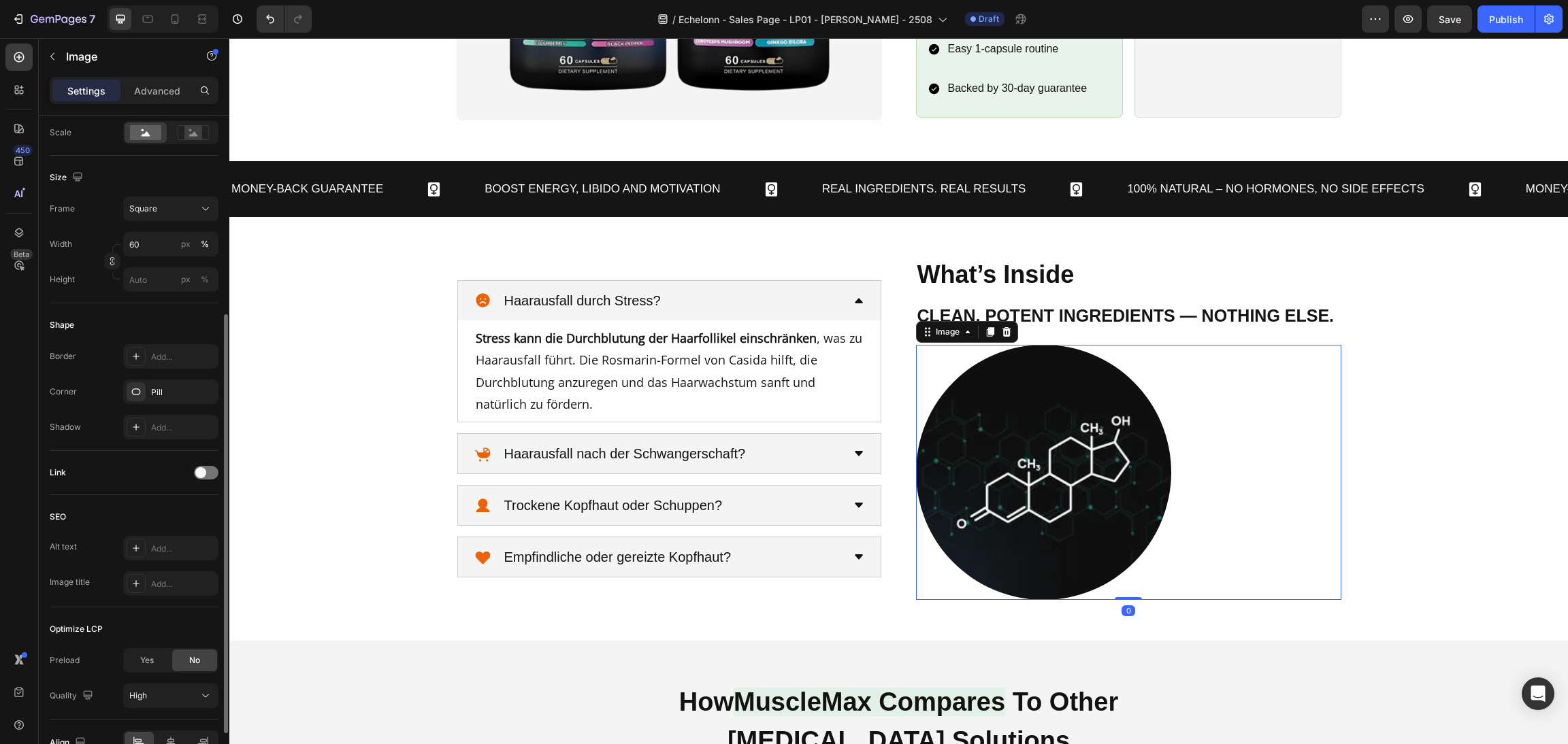
scroll to position [0, 0]
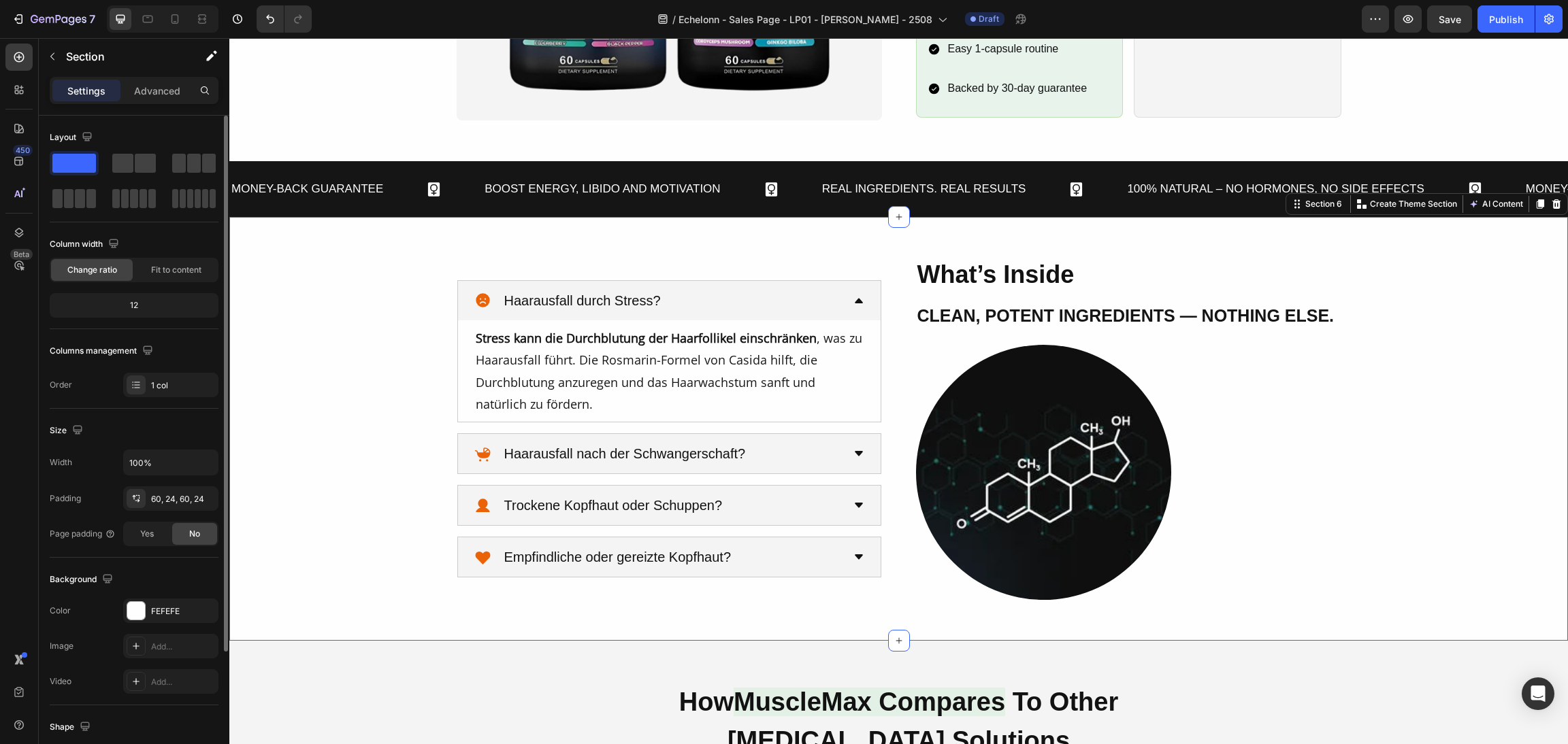
click at [1413, 527] on div "What’s Inside Heading Clean, Potent Ingredients — Nothing Else. Heading Image H…" at bounding box center [899, 428] width 1307 height 342
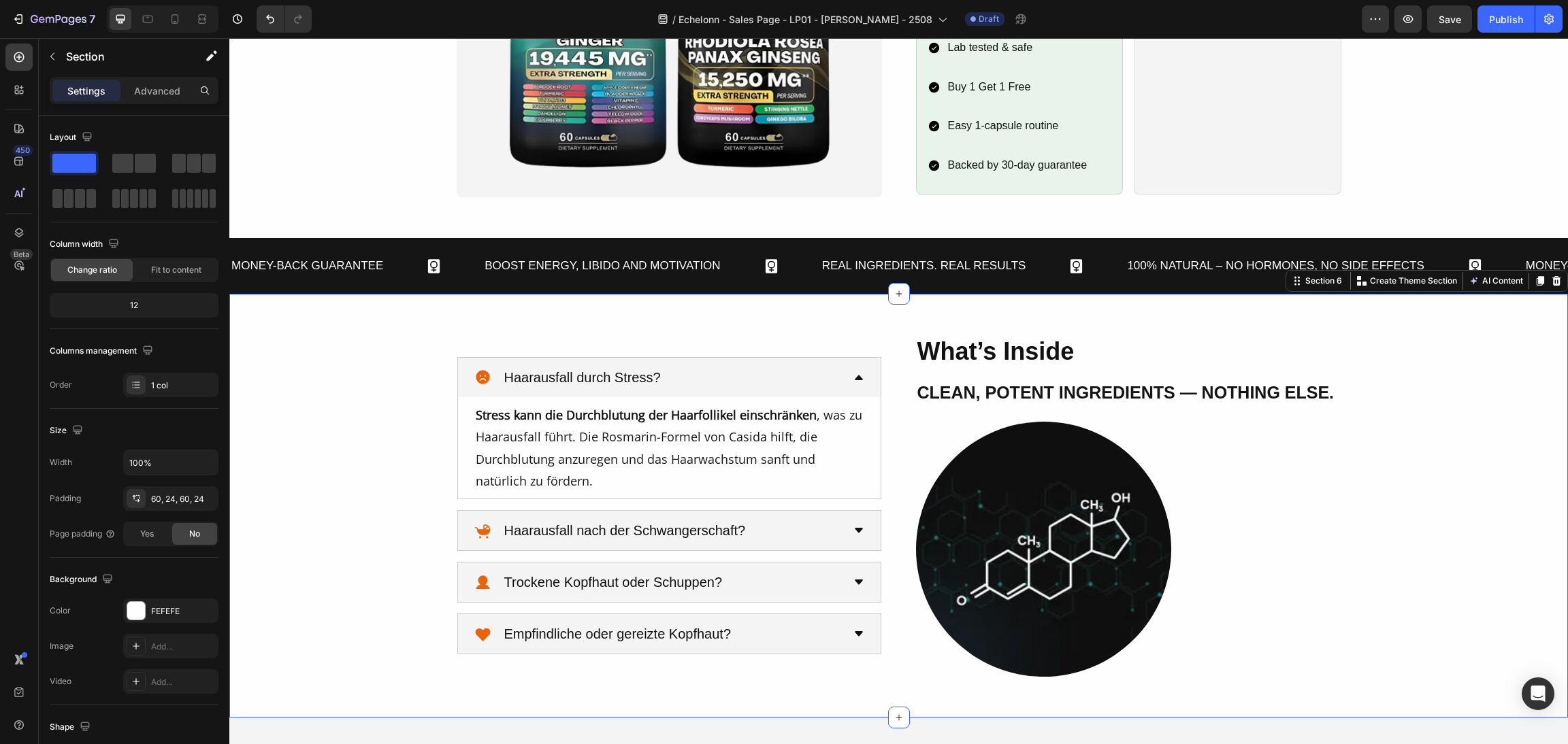
scroll to position [1329, 0]
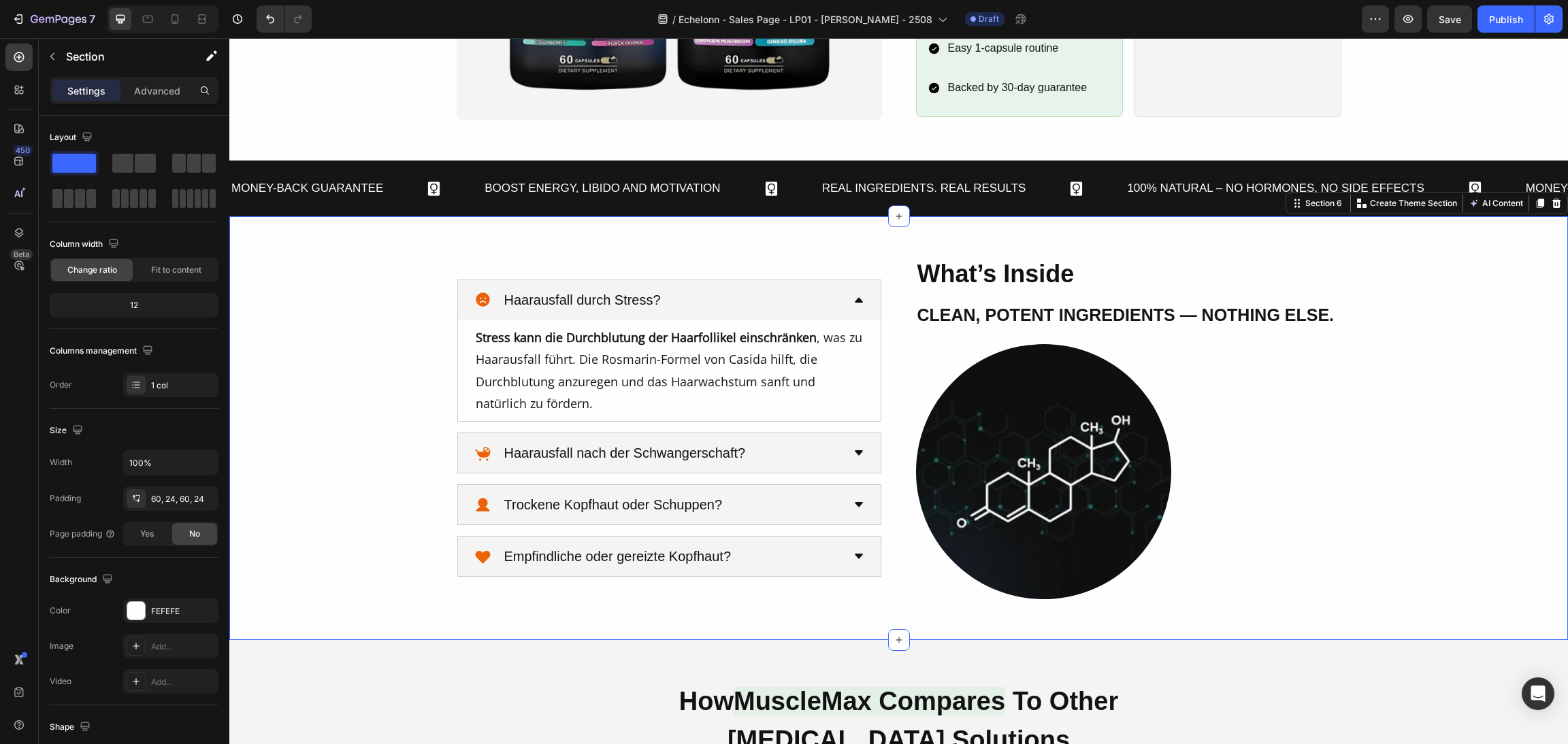
click at [1398, 516] on div "What’s Inside Heading Clean, Potent Ingredients — Nothing Else. Heading Image H…" at bounding box center [899, 428] width 1307 height 342
click at [1170, 462] on div at bounding box center [1129, 472] width 425 height 256
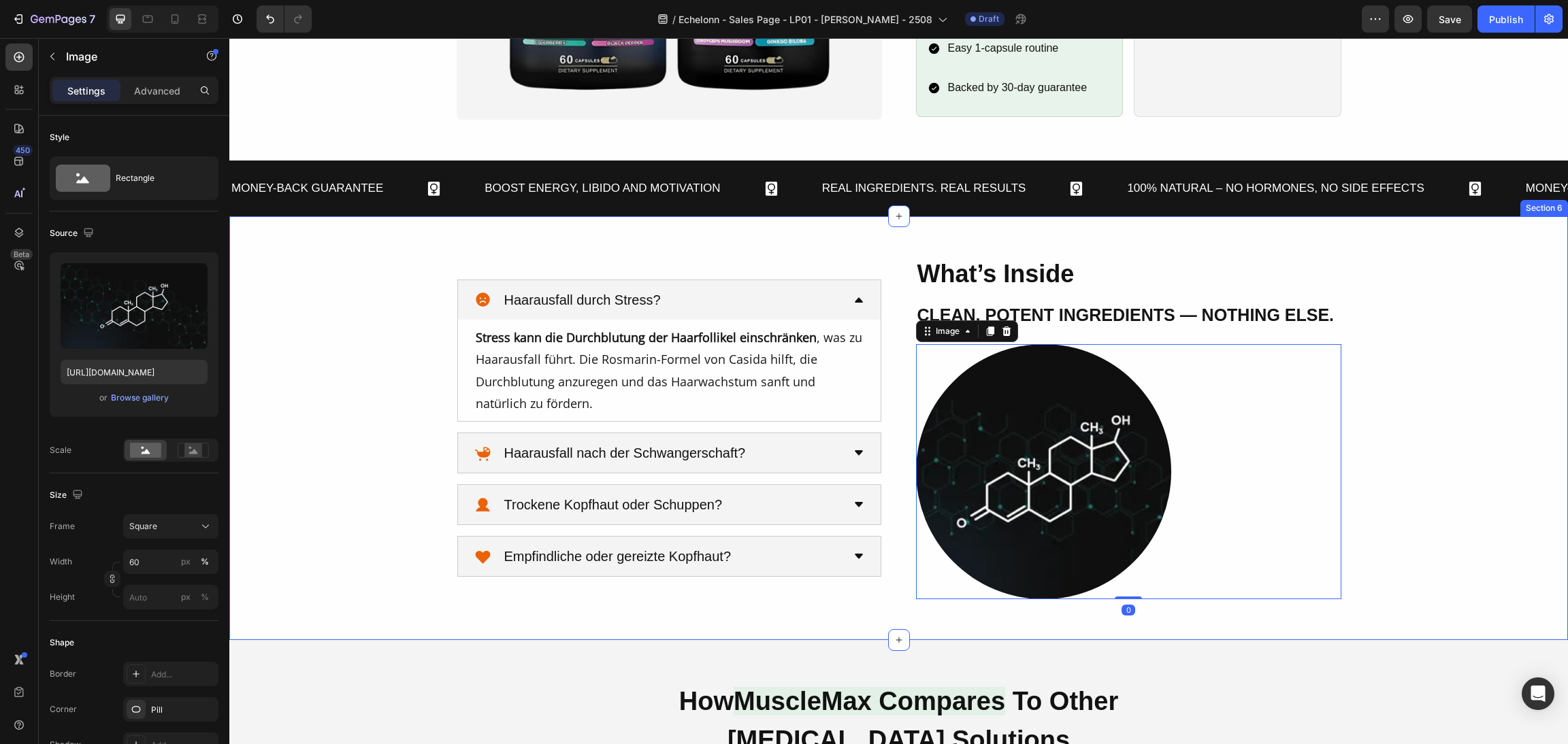
click at [1412, 431] on div "What’s Inside Heading Clean, Potent Ingredients — Nothing Else. Heading Image 0…" at bounding box center [899, 428] width 1307 height 342
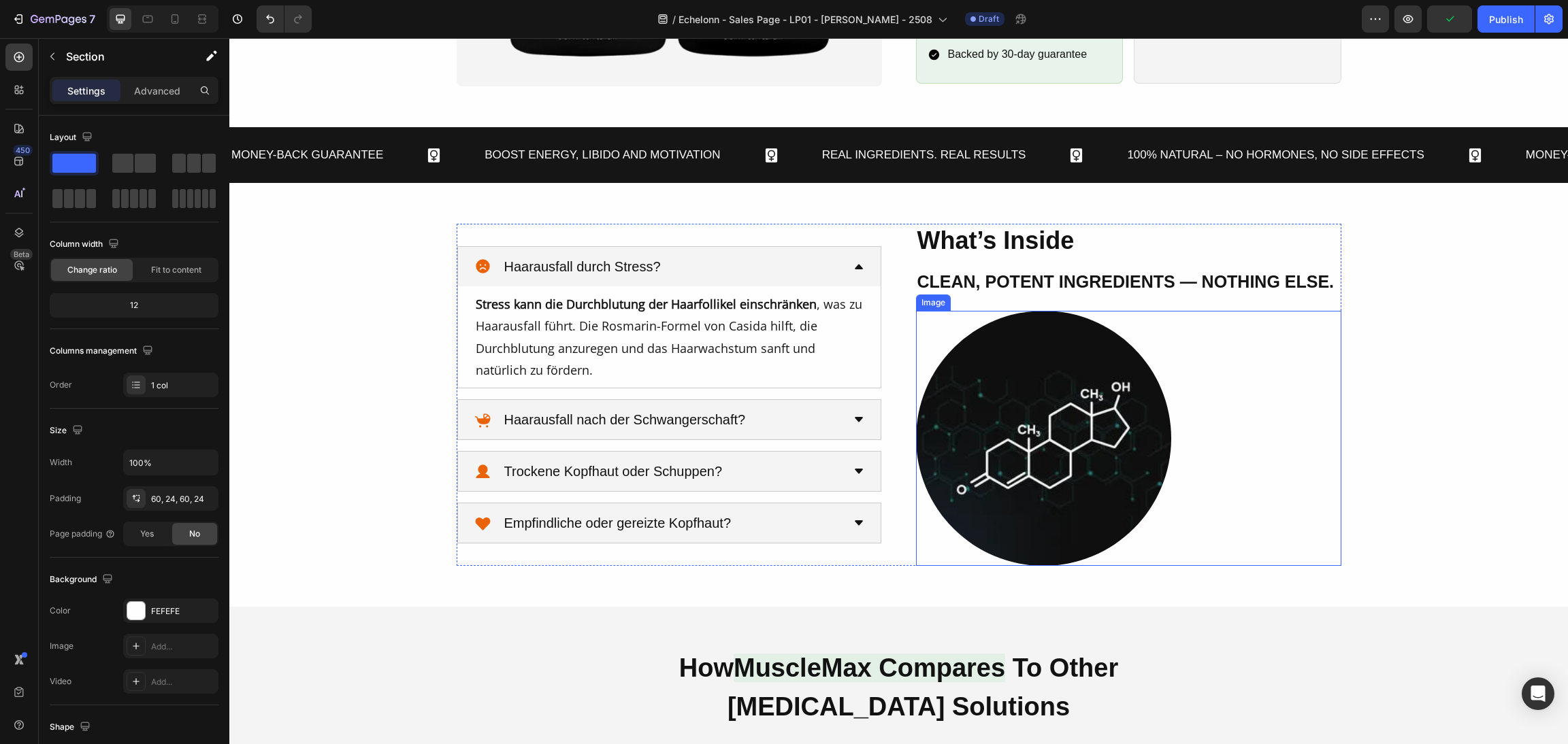
scroll to position [1328, 0]
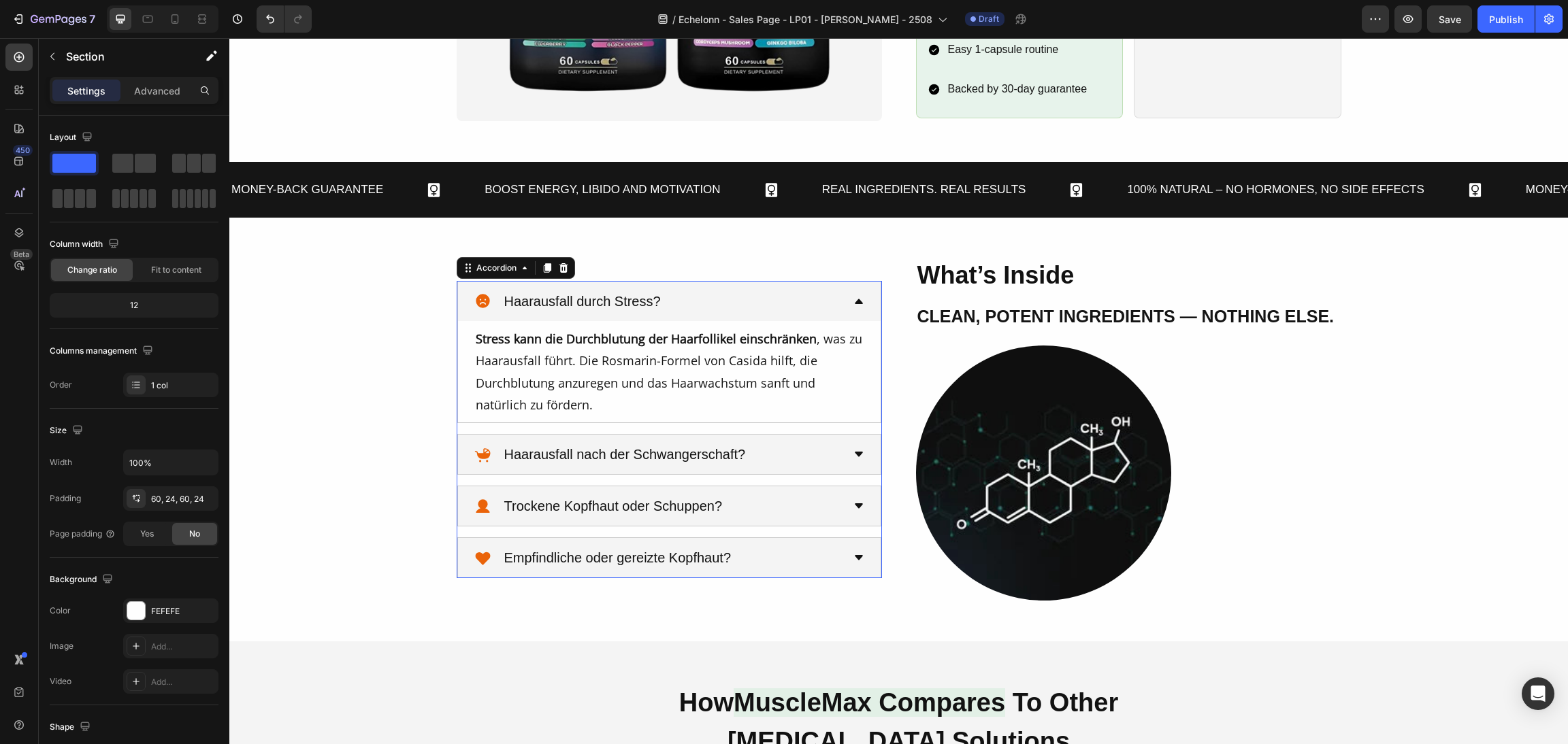
click at [851, 288] on div "Haarausfall durch Stress?" at bounding box center [669, 301] width 423 height 39
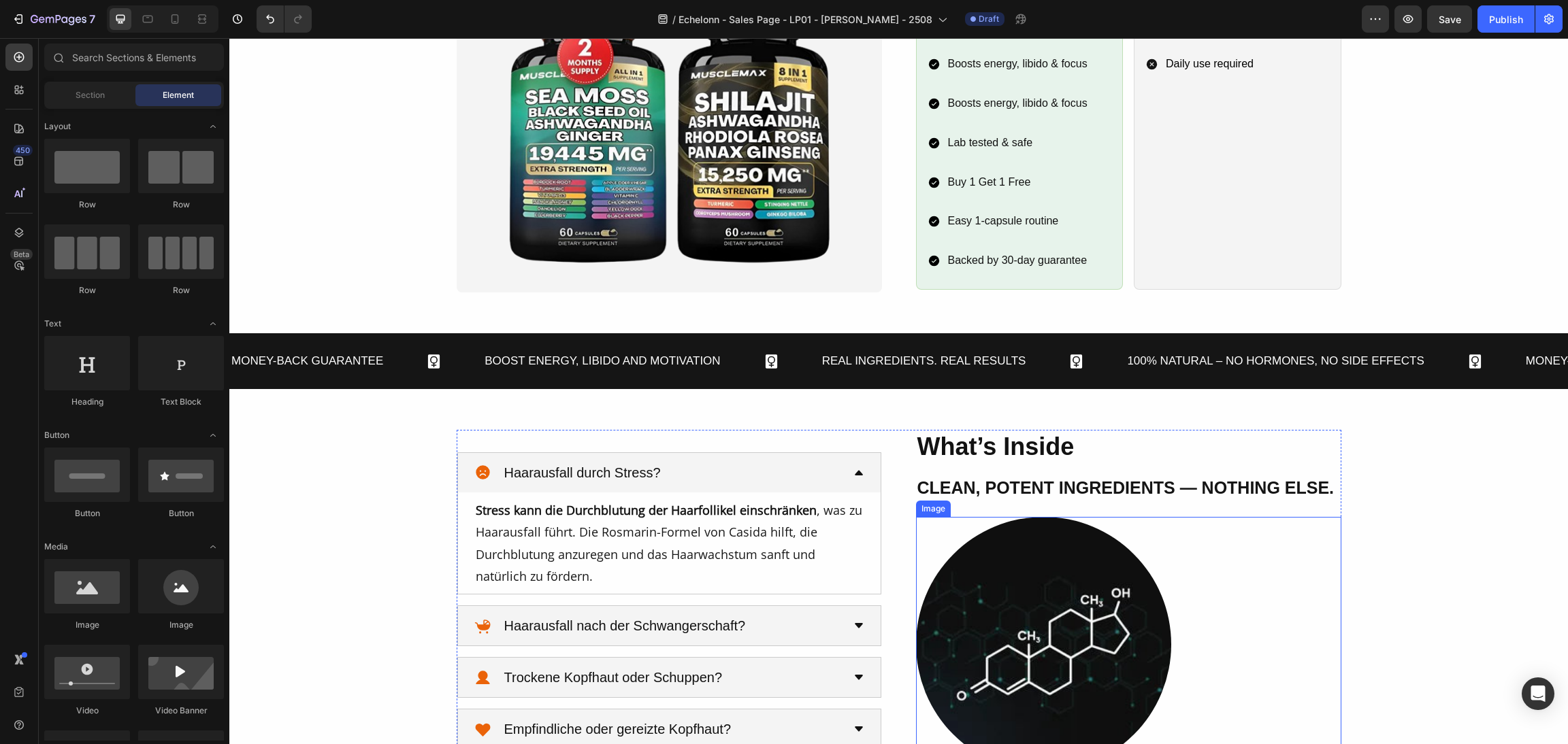
scroll to position [1231, 0]
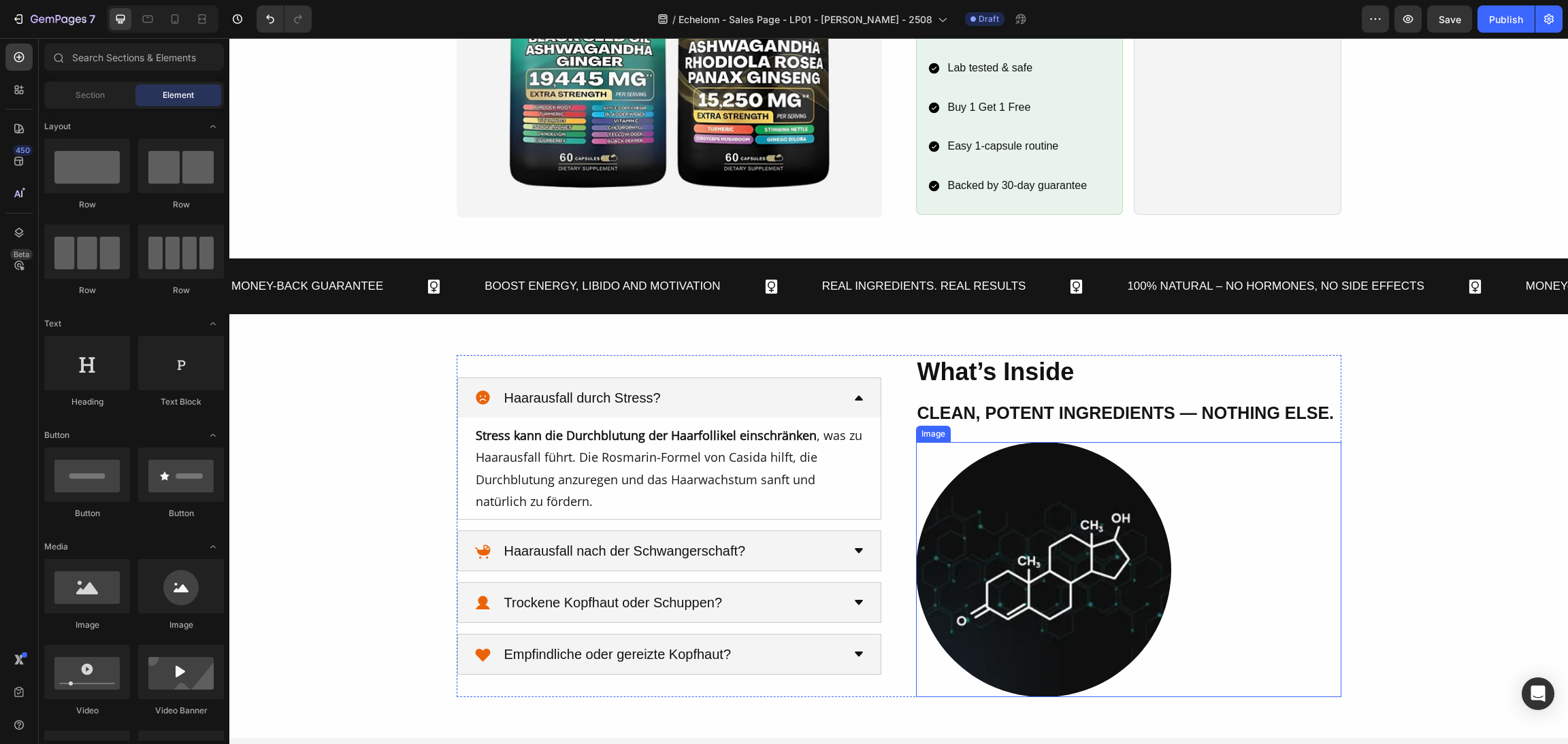
click at [1309, 489] on div at bounding box center [1129, 570] width 425 height 256
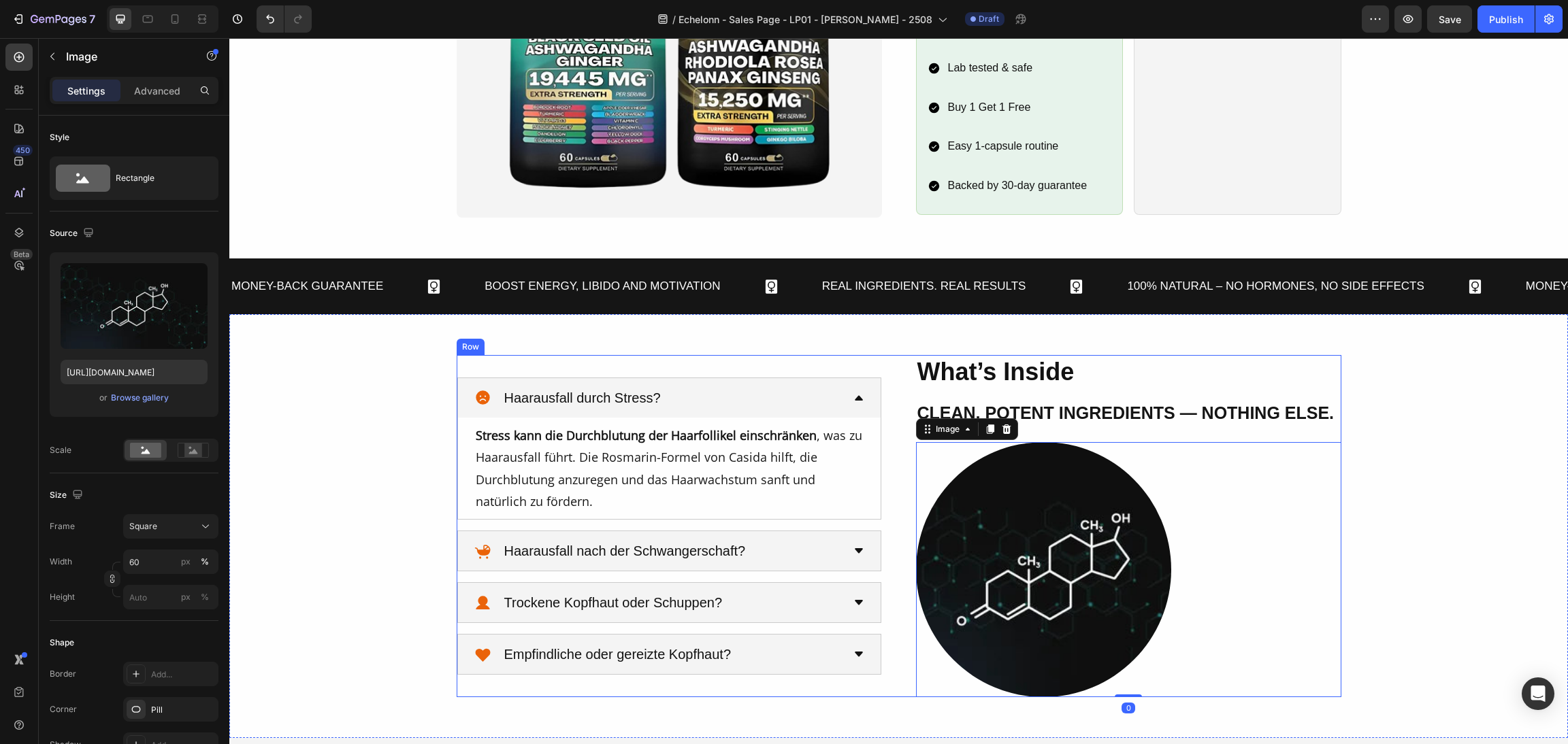
click at [896, 380] on div "What’s Inside Heading Clean, Potent Ingredients — Nothing Else. Heading Image 0…" at bounding box center [899, 525] width 885 height 342
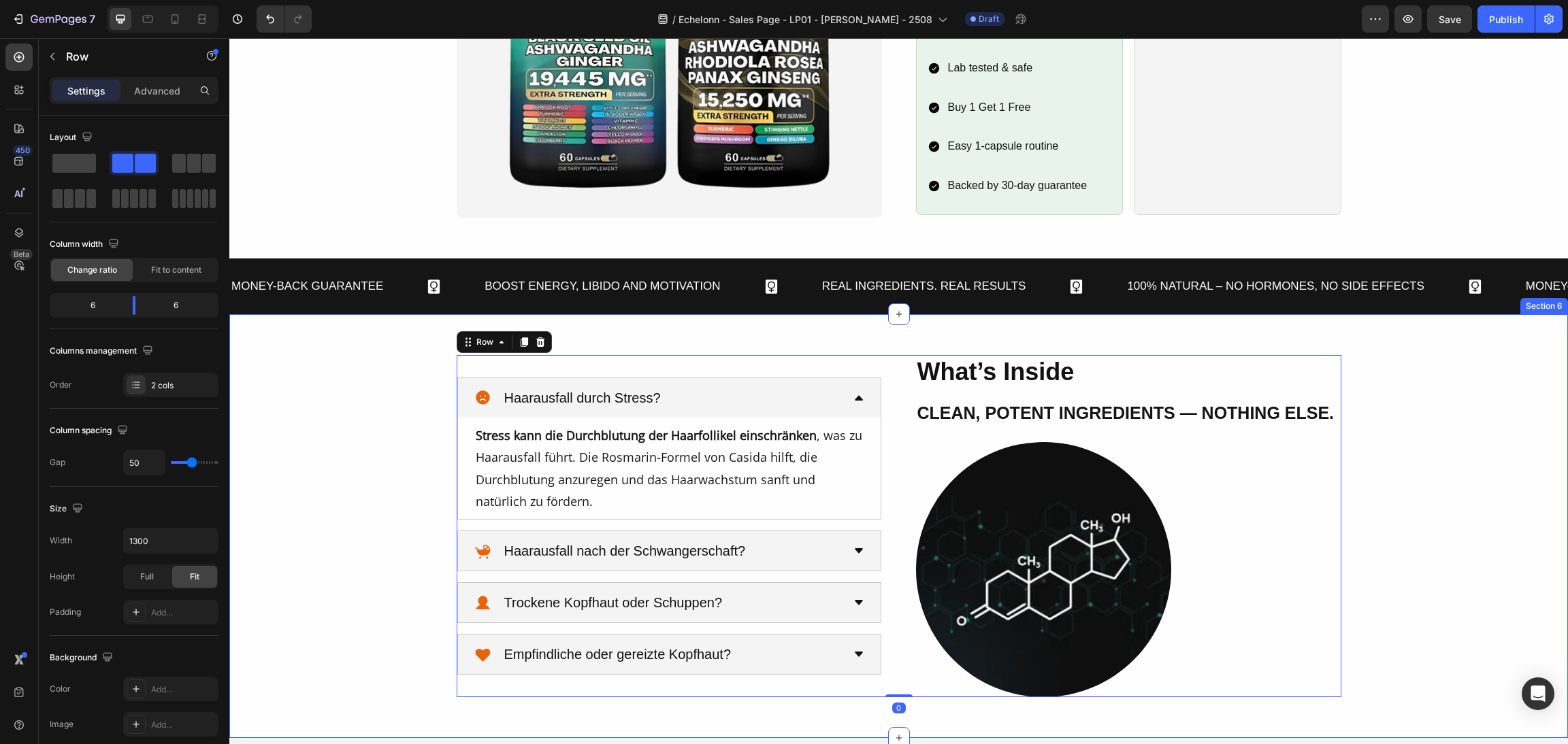
click at [862, 334] on div "What’s Inside Heading Clean, Potent Ingredients — Nothing Else. Heading Image H…" at bounding box center [899, 525] width 1339 height 423
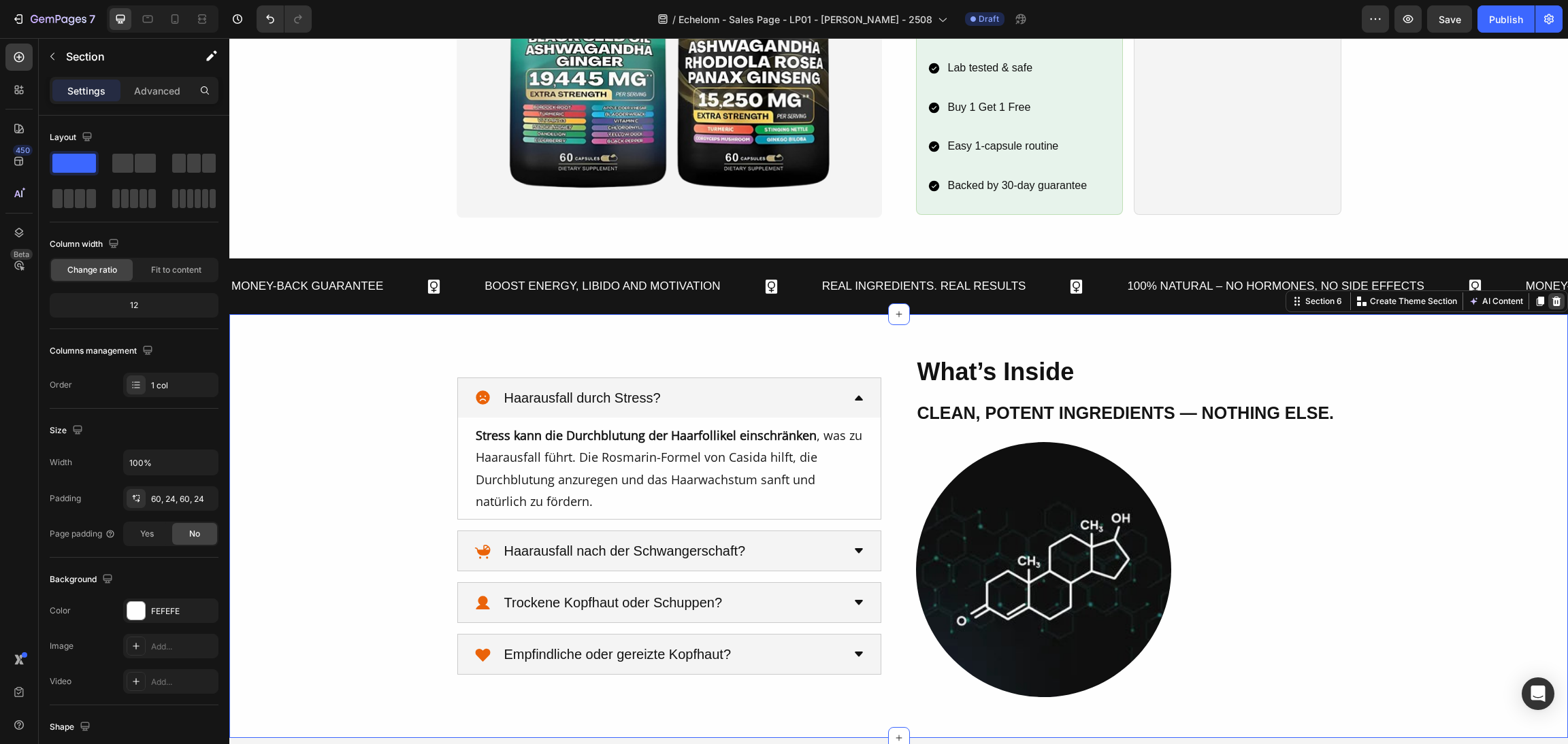
click at [1553, 303] on icon at bounding box center [1557, 301] width 9 height 9
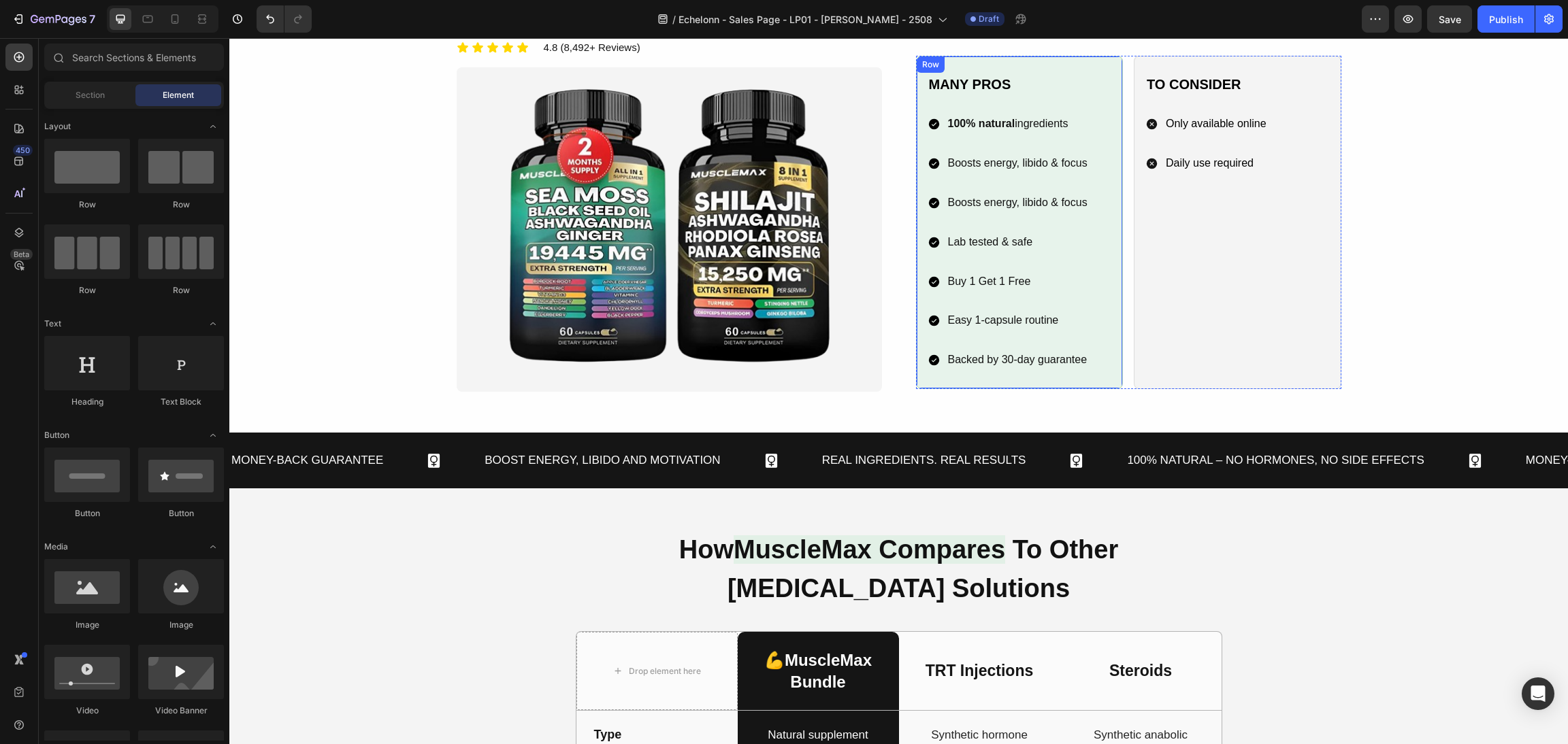
scroll to position [1027, 0]
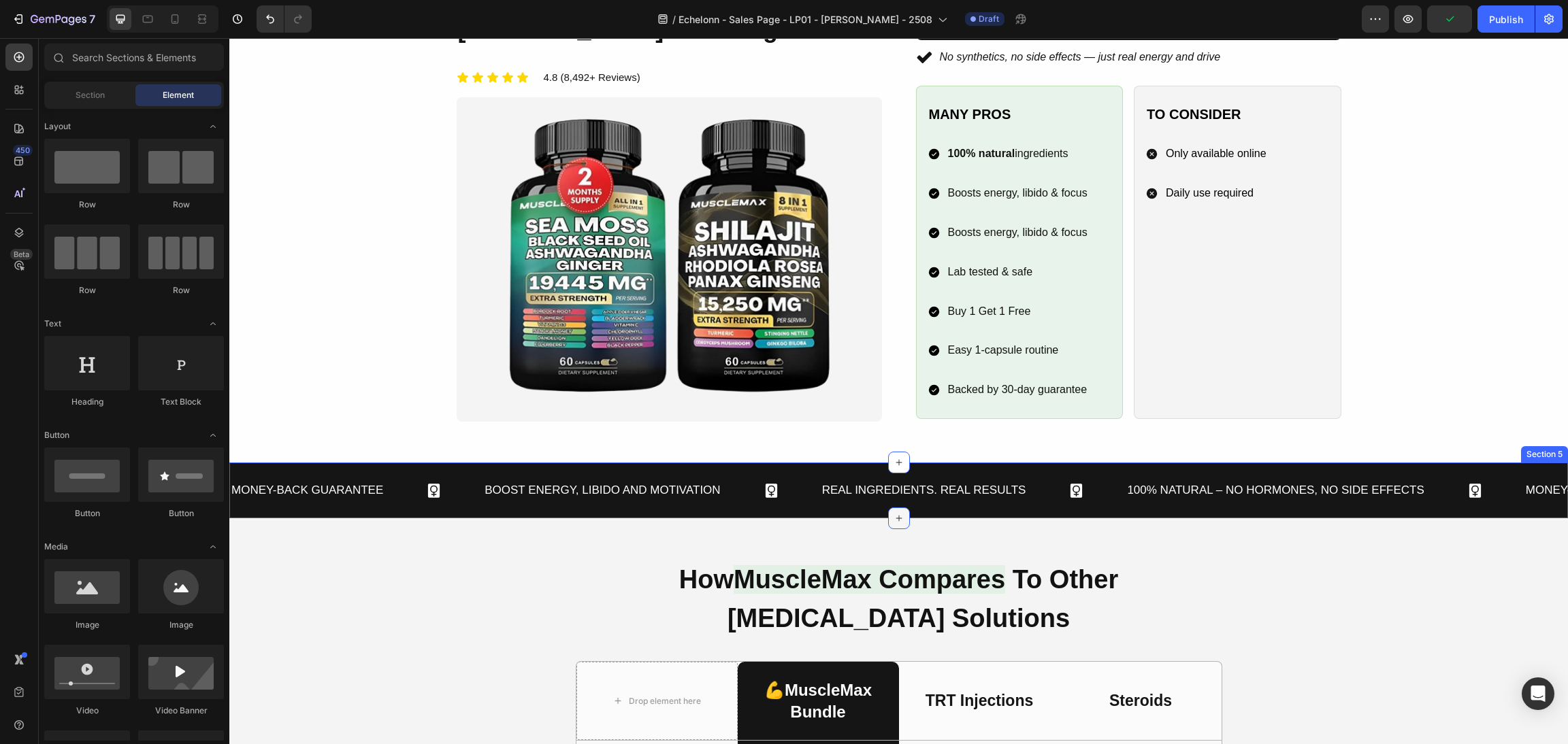
click at [899, 518] on div at bounding box center [899, 519] width 22 height 22
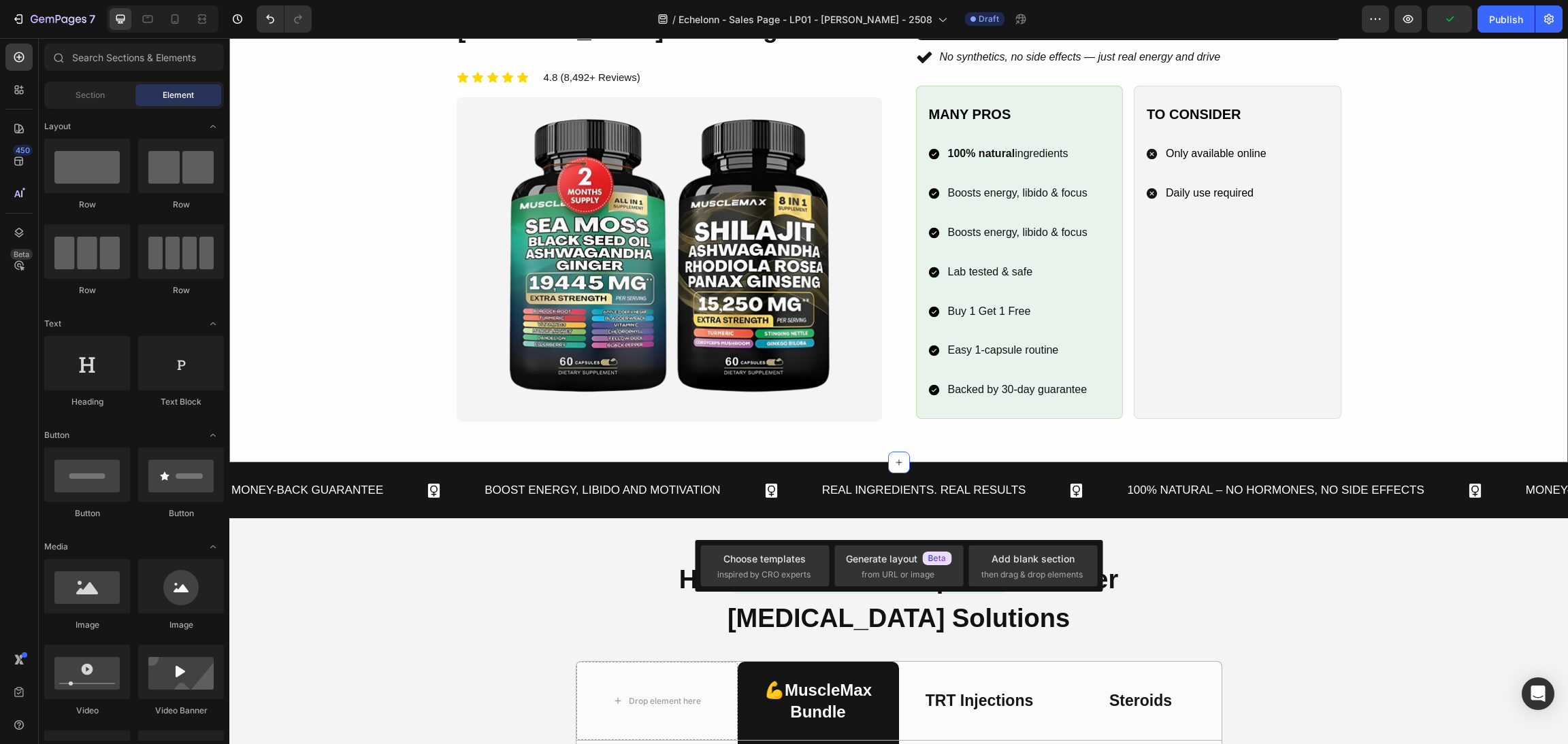
click at [942, 446] on div "Image 🔥 Meet the MuscleMax Bundle Heading The Real Natural [MEDICAL_DATA]-Boost…" at bounding box center [899, 178] width 1339 height 569
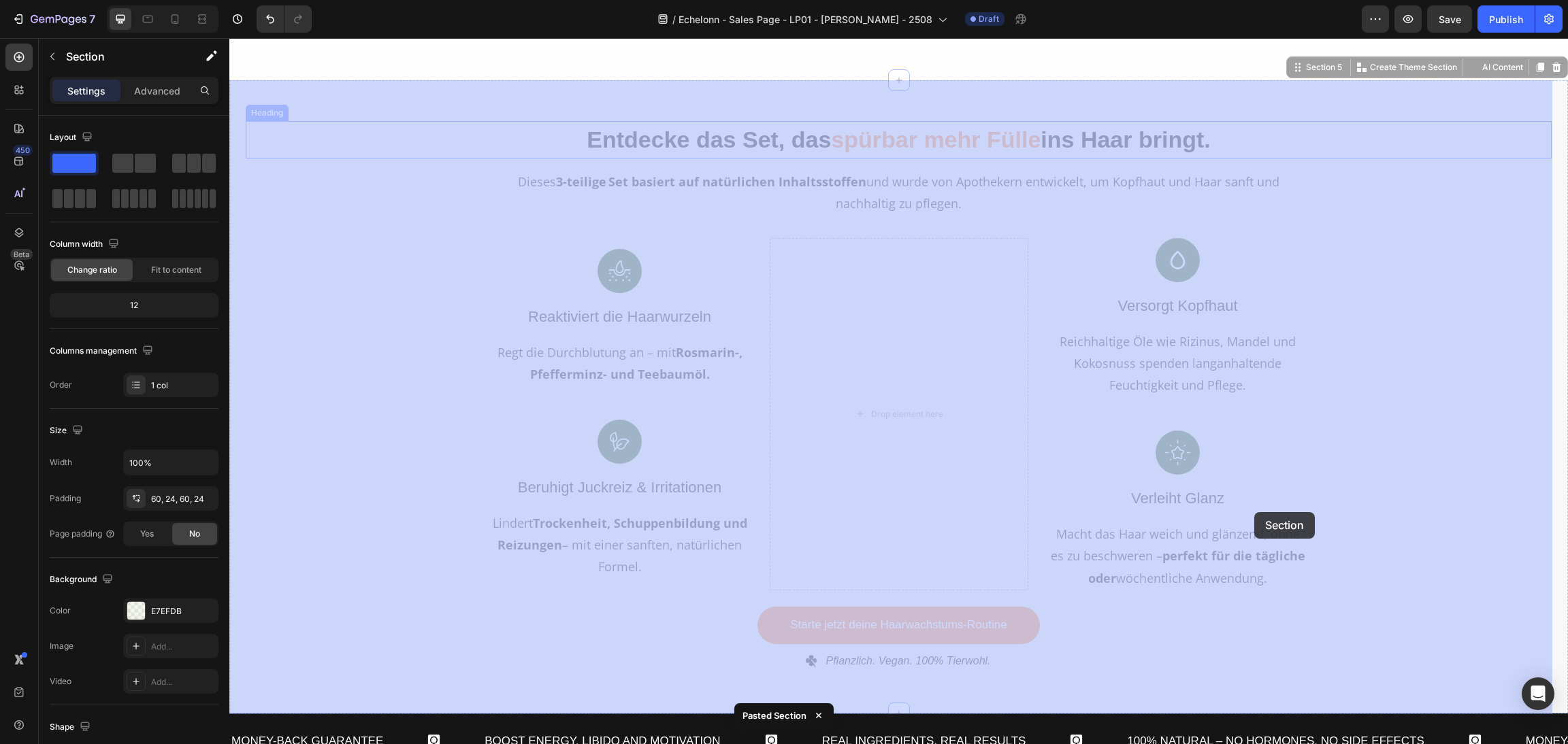
scroll to position [1709, 0]
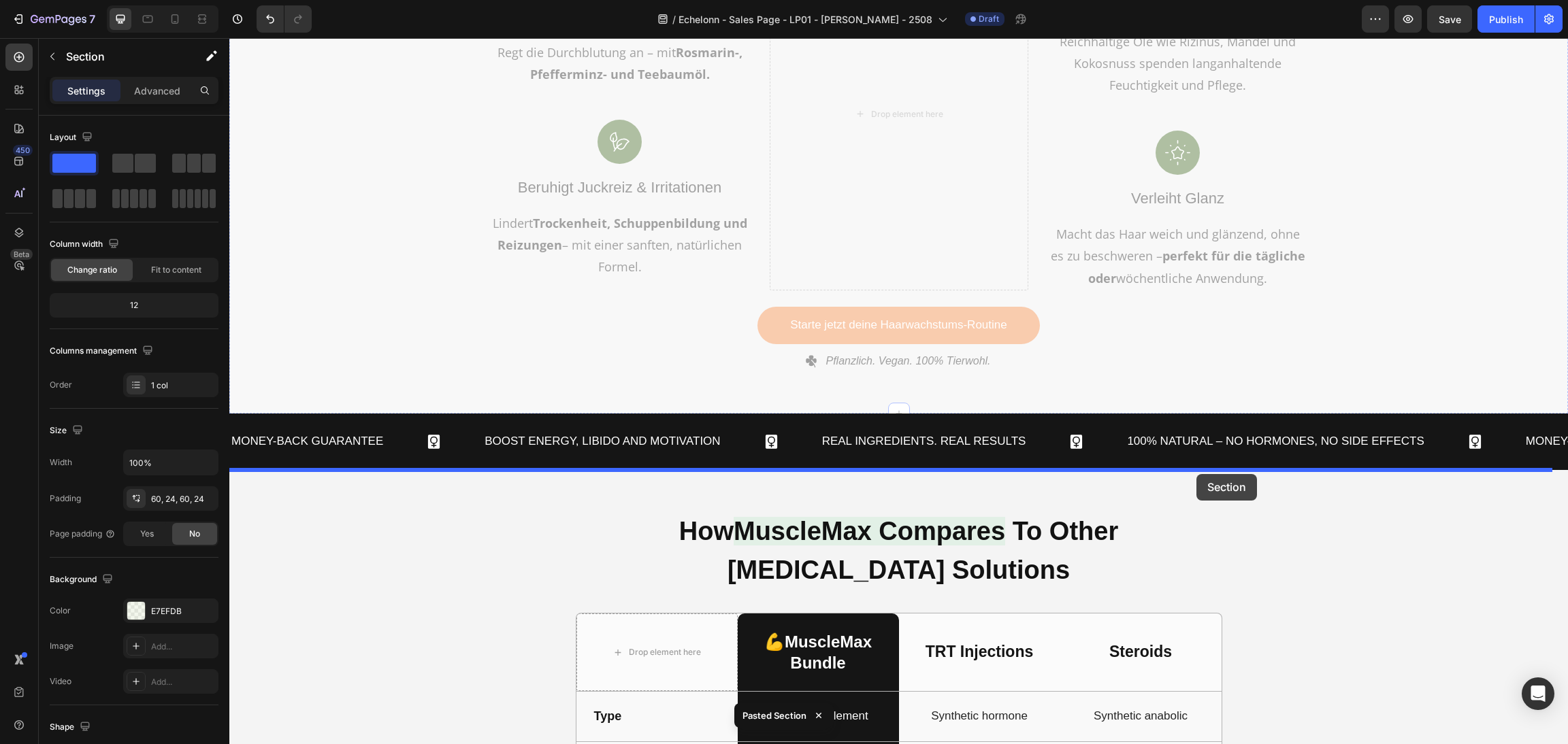
drag, startPoint x: 1279, startPoint y: 68, endPoint x: 1196, endPoint y: 474, distance: 414.4
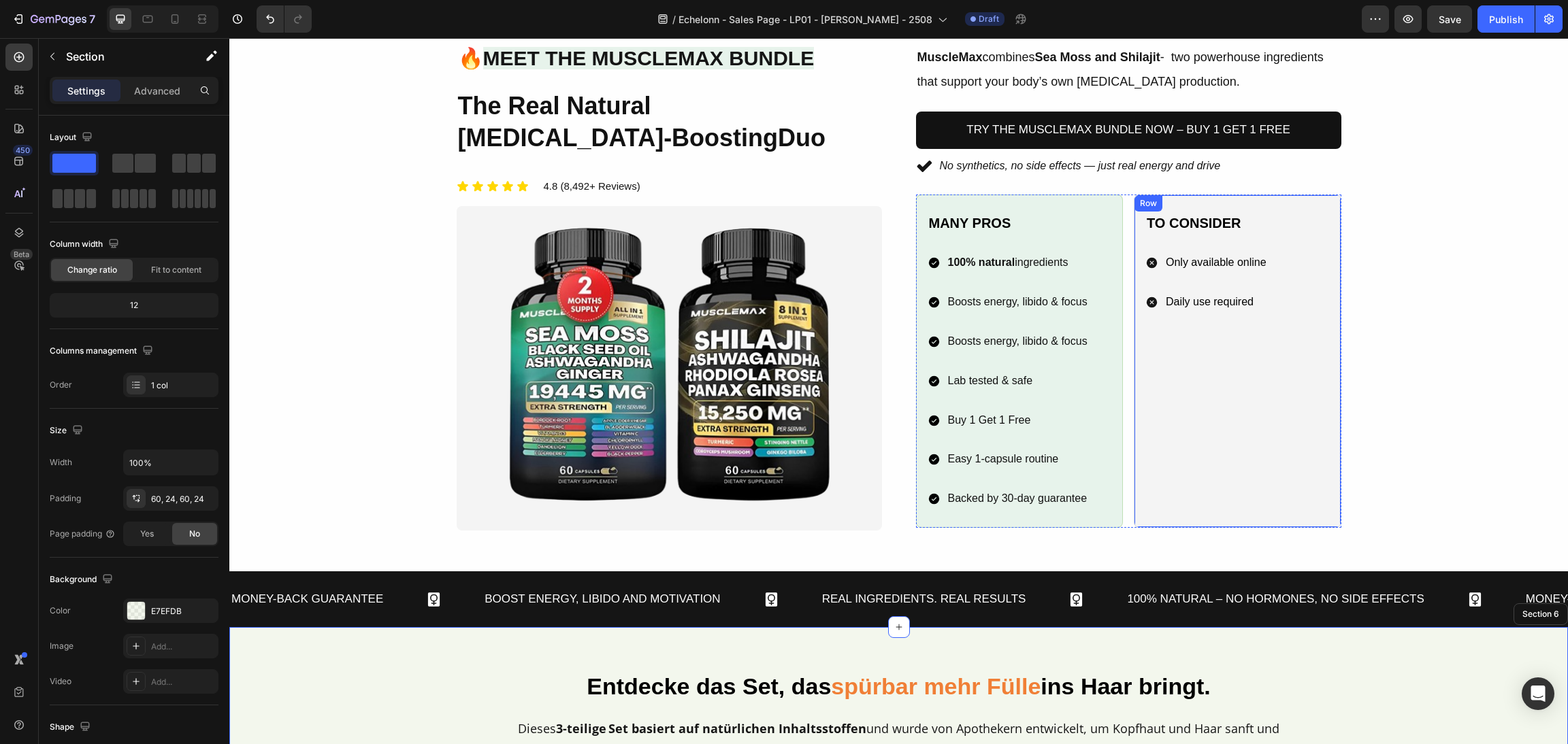
scroll to position [872, 0]
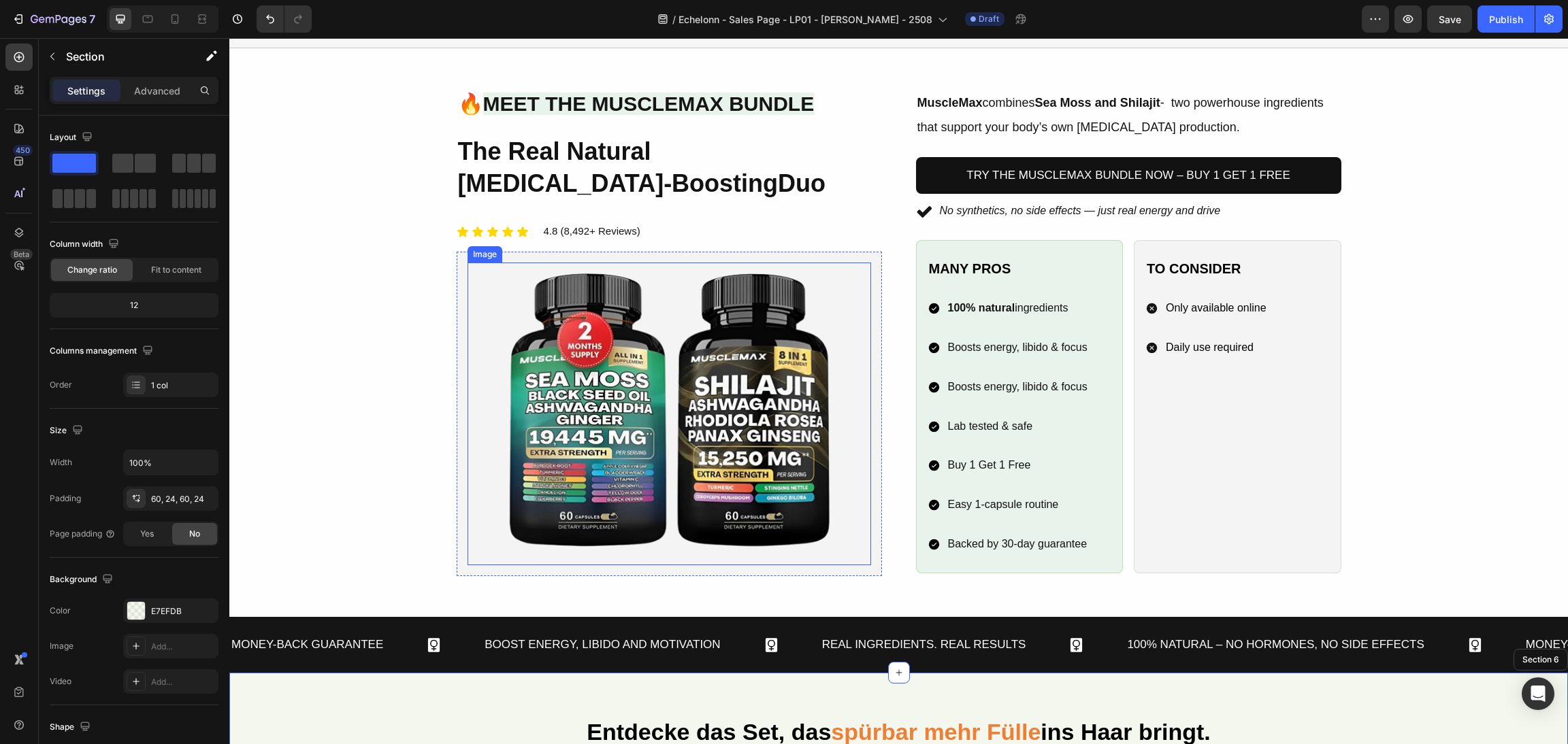
click at [740, 277] on img at bounding box center [669, 414] width 403 height 303
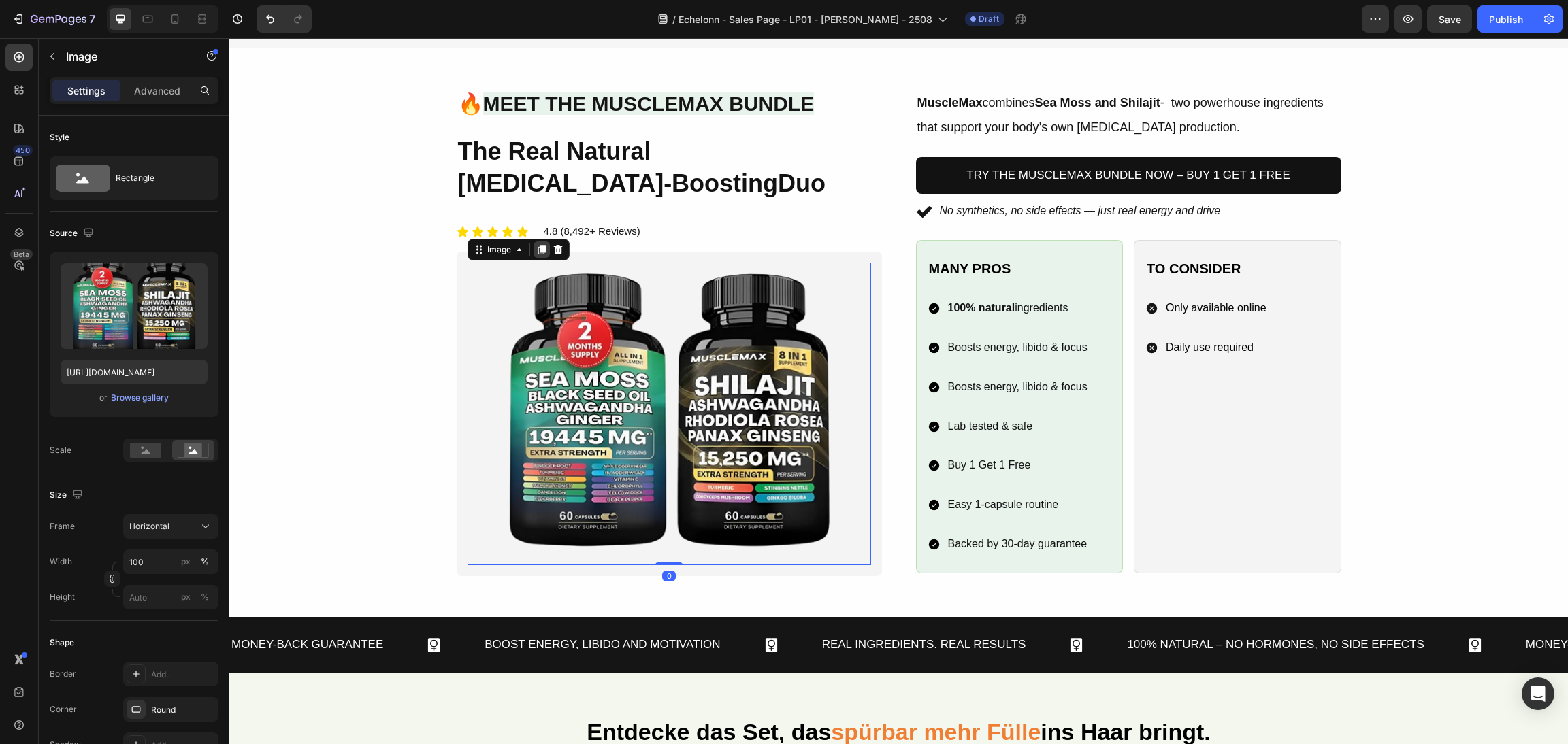
click at [538, 251] on icon at bounding box center [541, 250] width 11 height 11
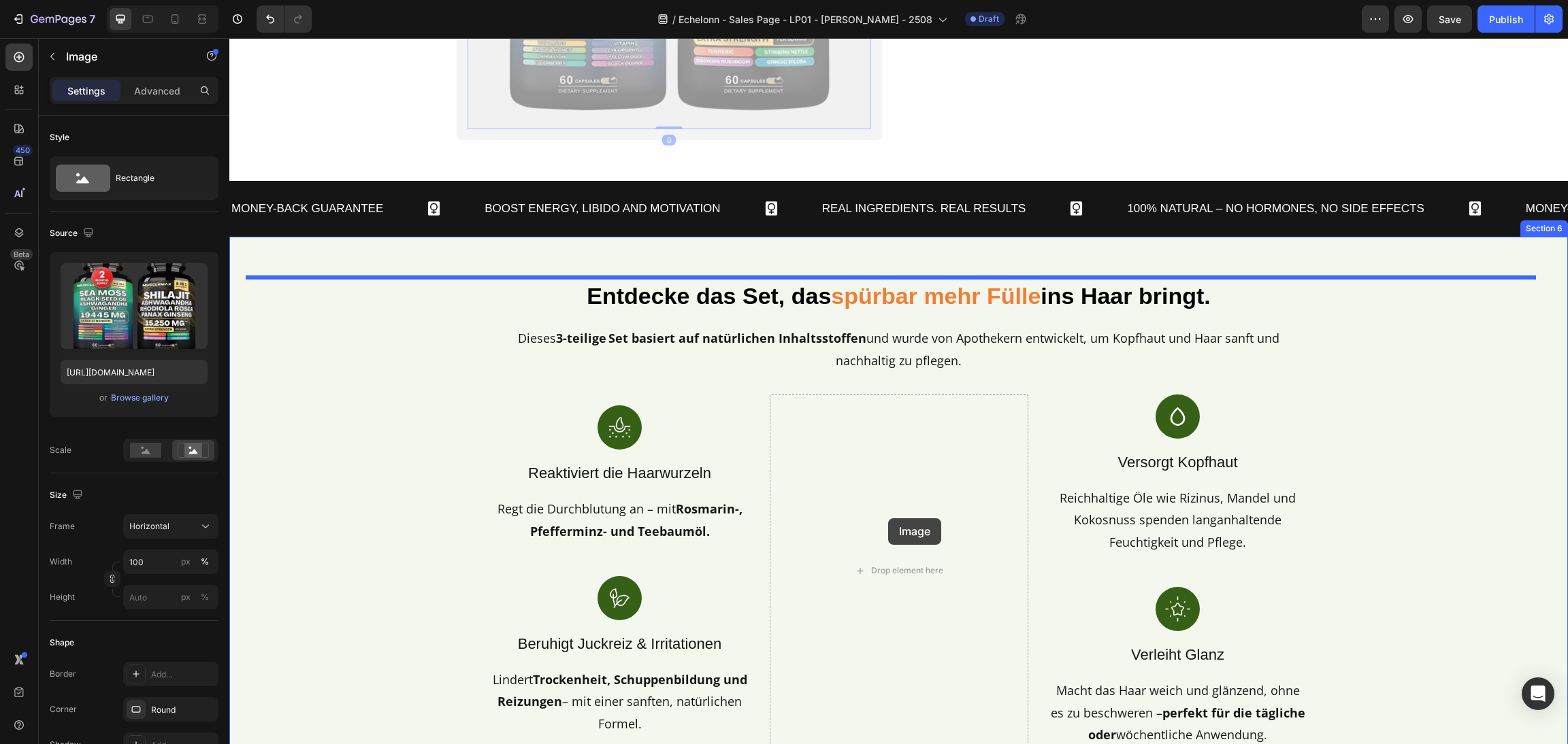
scroll to position [1658, 0]
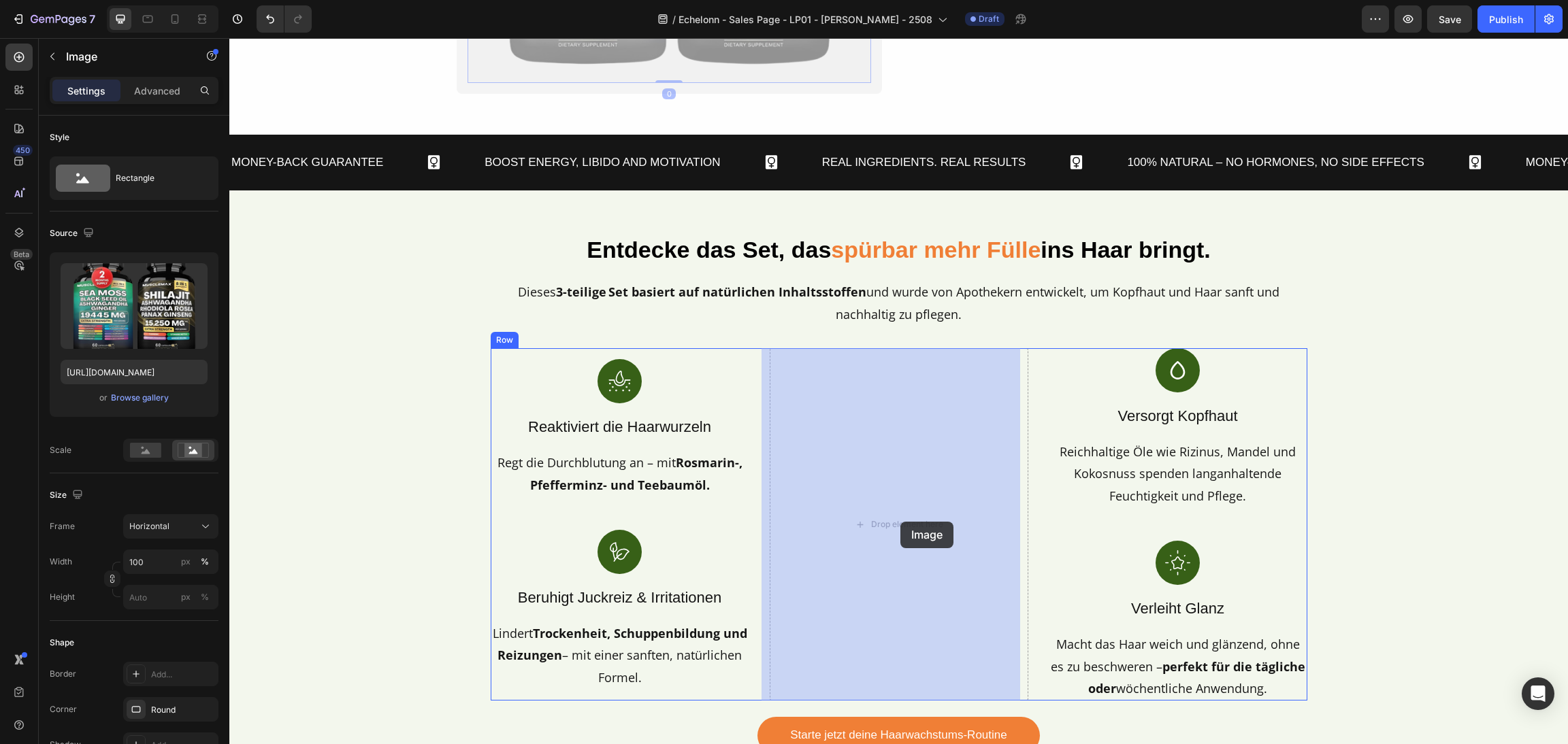
drag, startPoint x: 466, startPoint y: 83, endPoint x: 901, endPoint y: 522, distance: 618.0
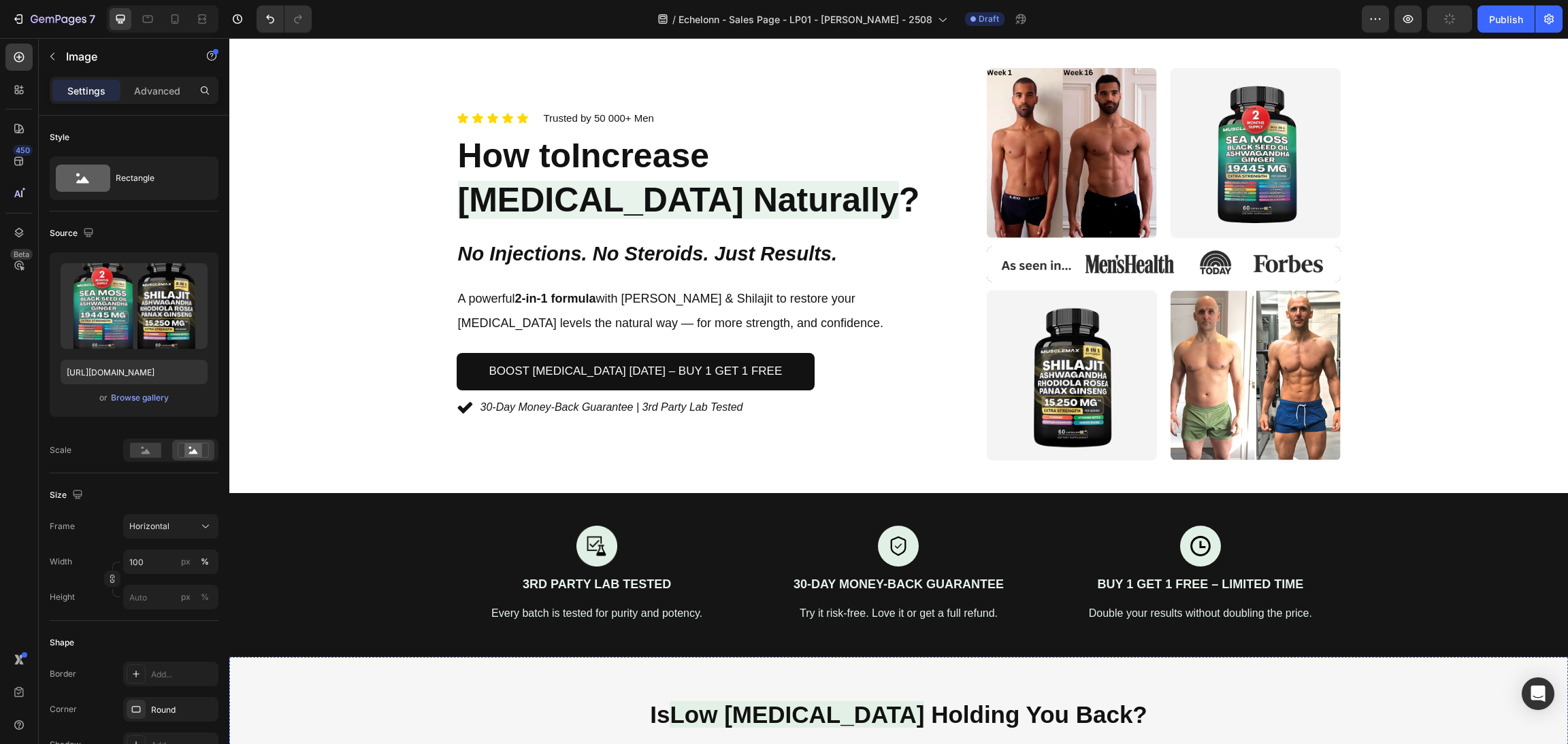
scroll to position [22, 0]
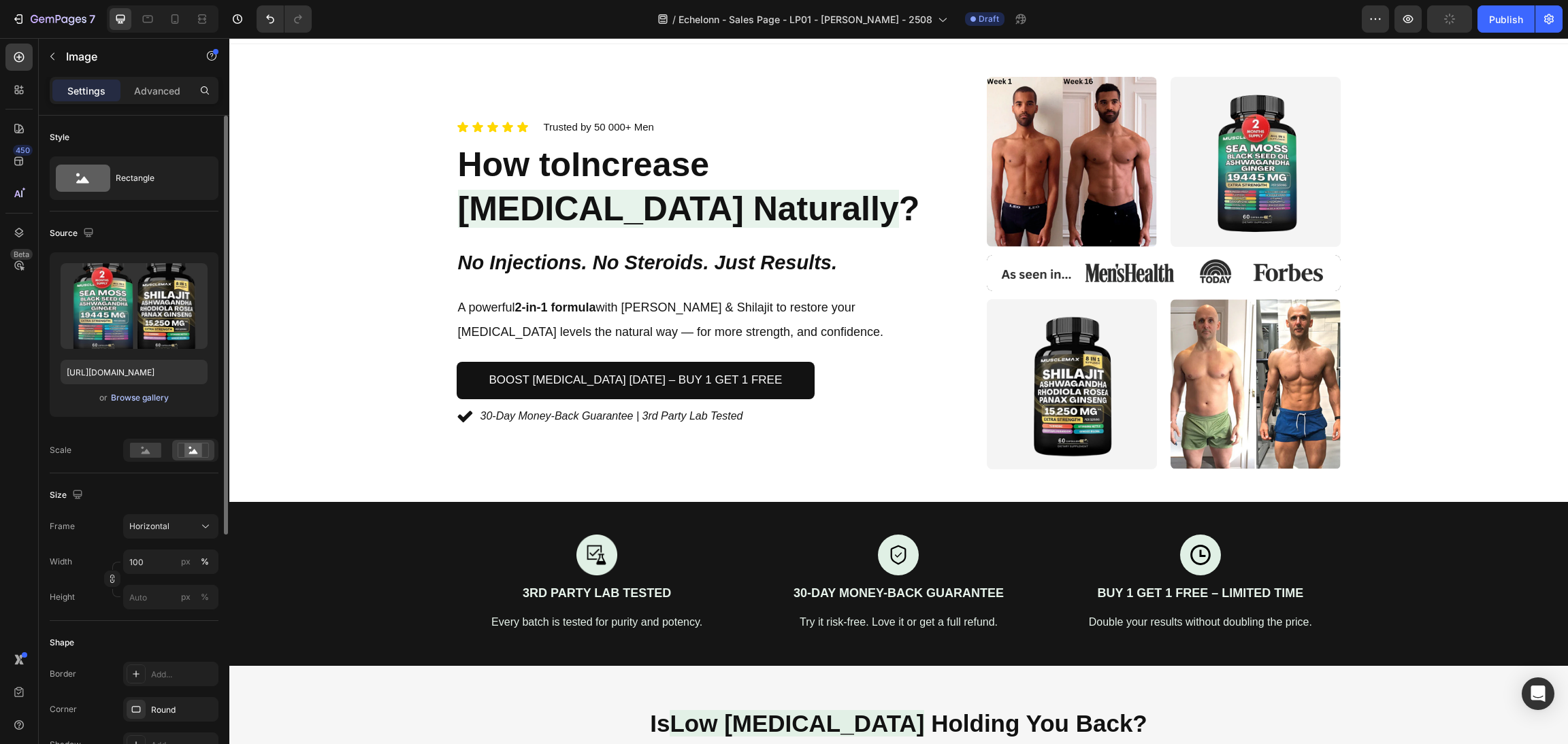
click at [150, 394] on div "Browse gallery" at bounding box center [140, 397] width 58 height 13
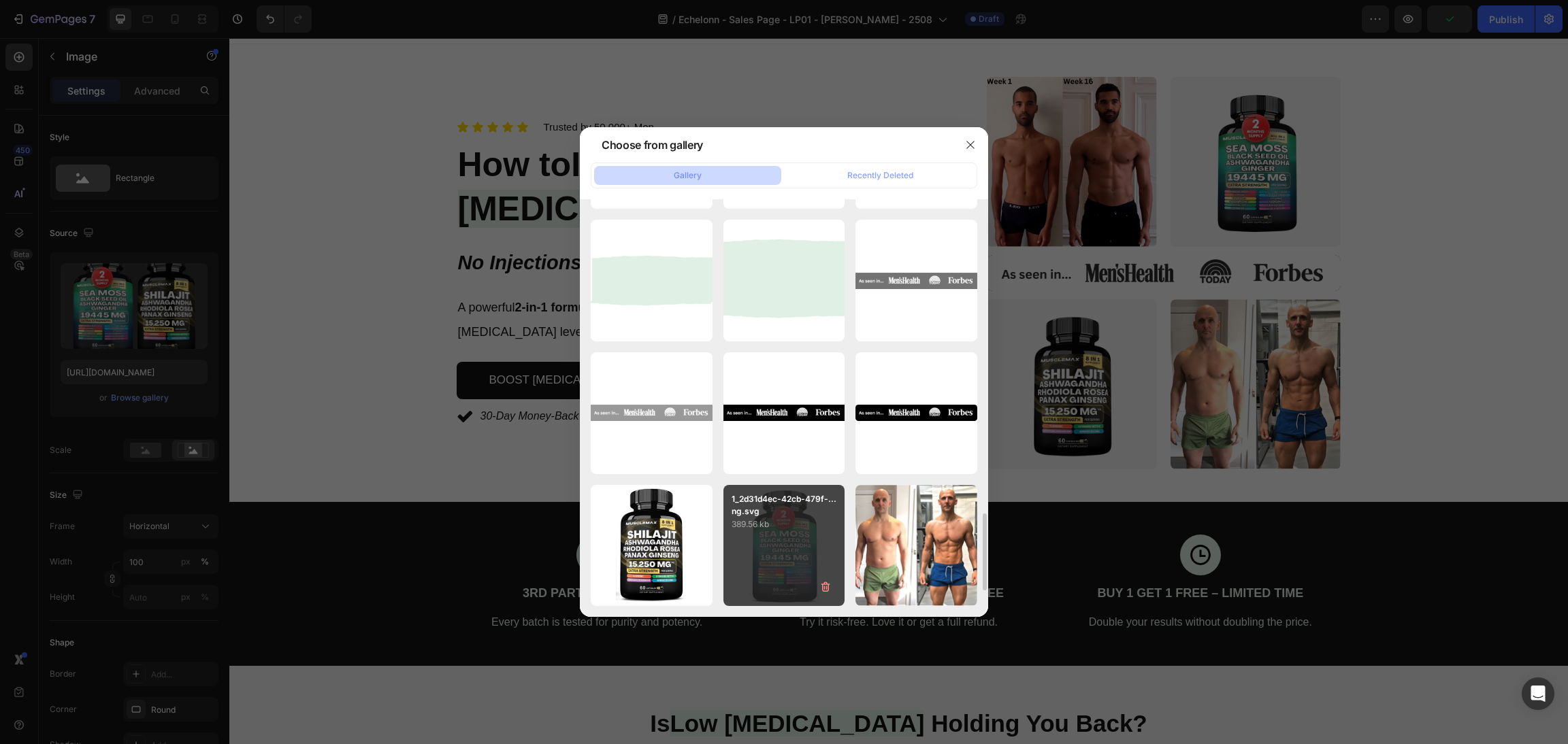
scroll to position [1356, 0]
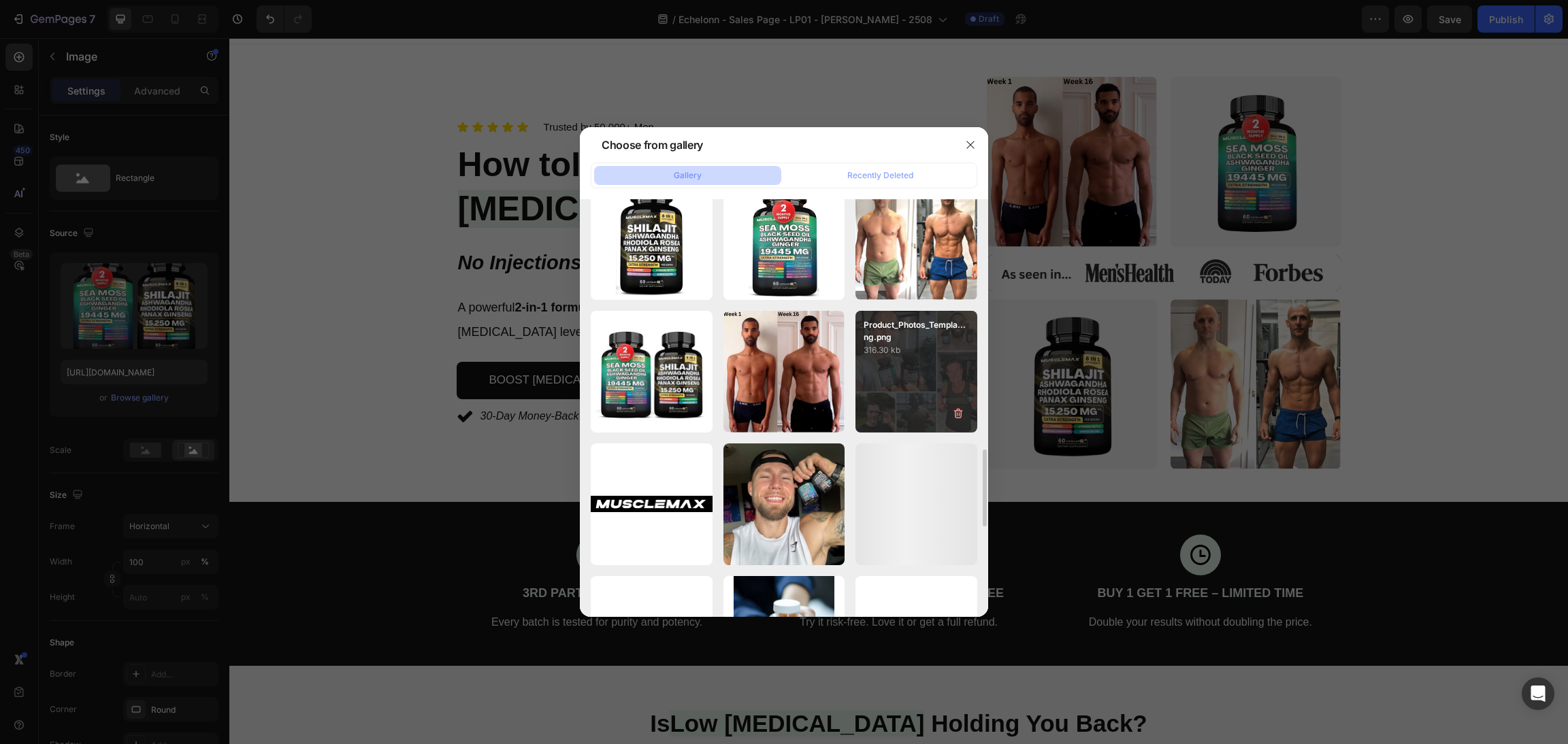
click at [928, 347] on p "316.30 kb" at bounding box center [916, 350] width 105 height 13
type input "[URL][DOMAIN_NAME]"
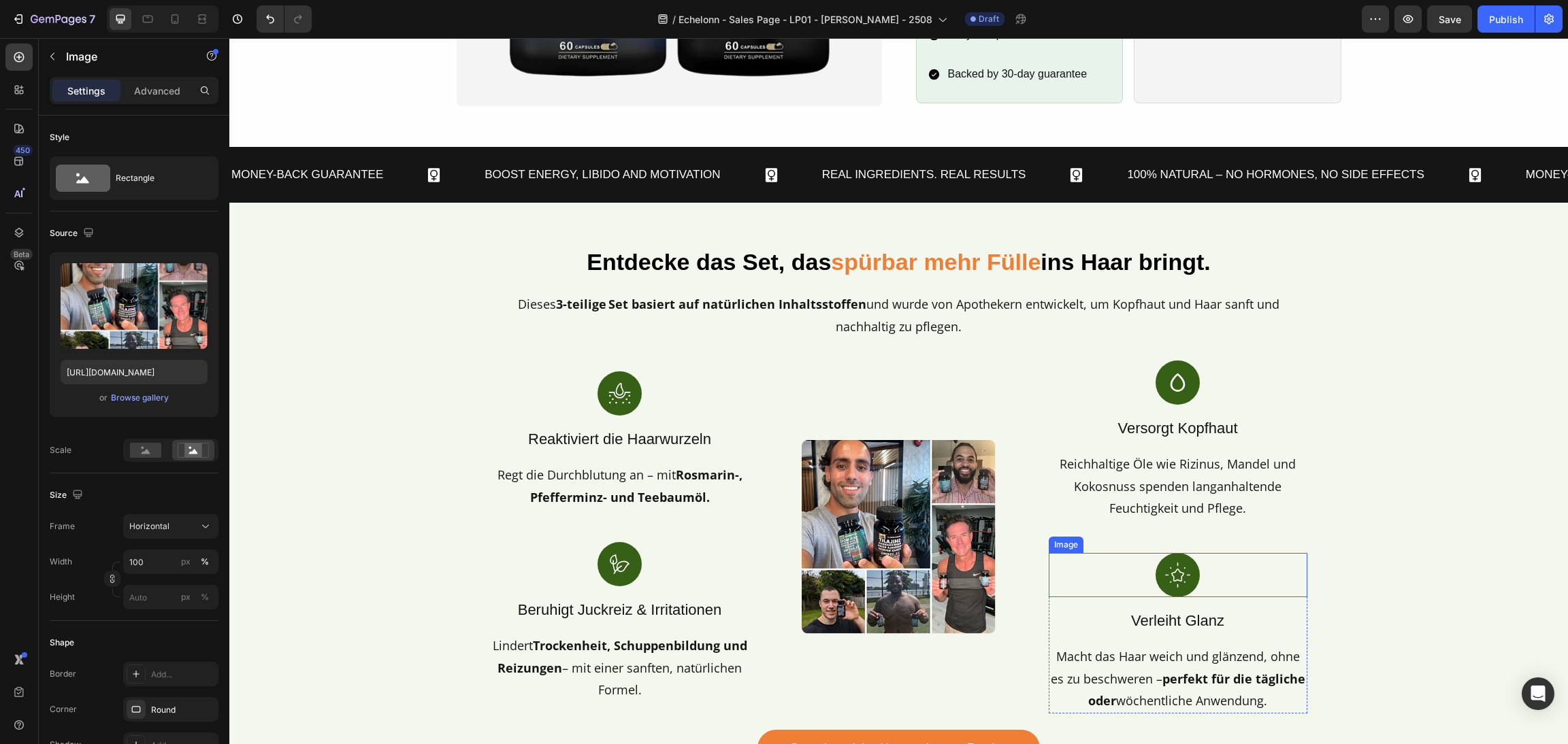
scroll to position [1553, 0]
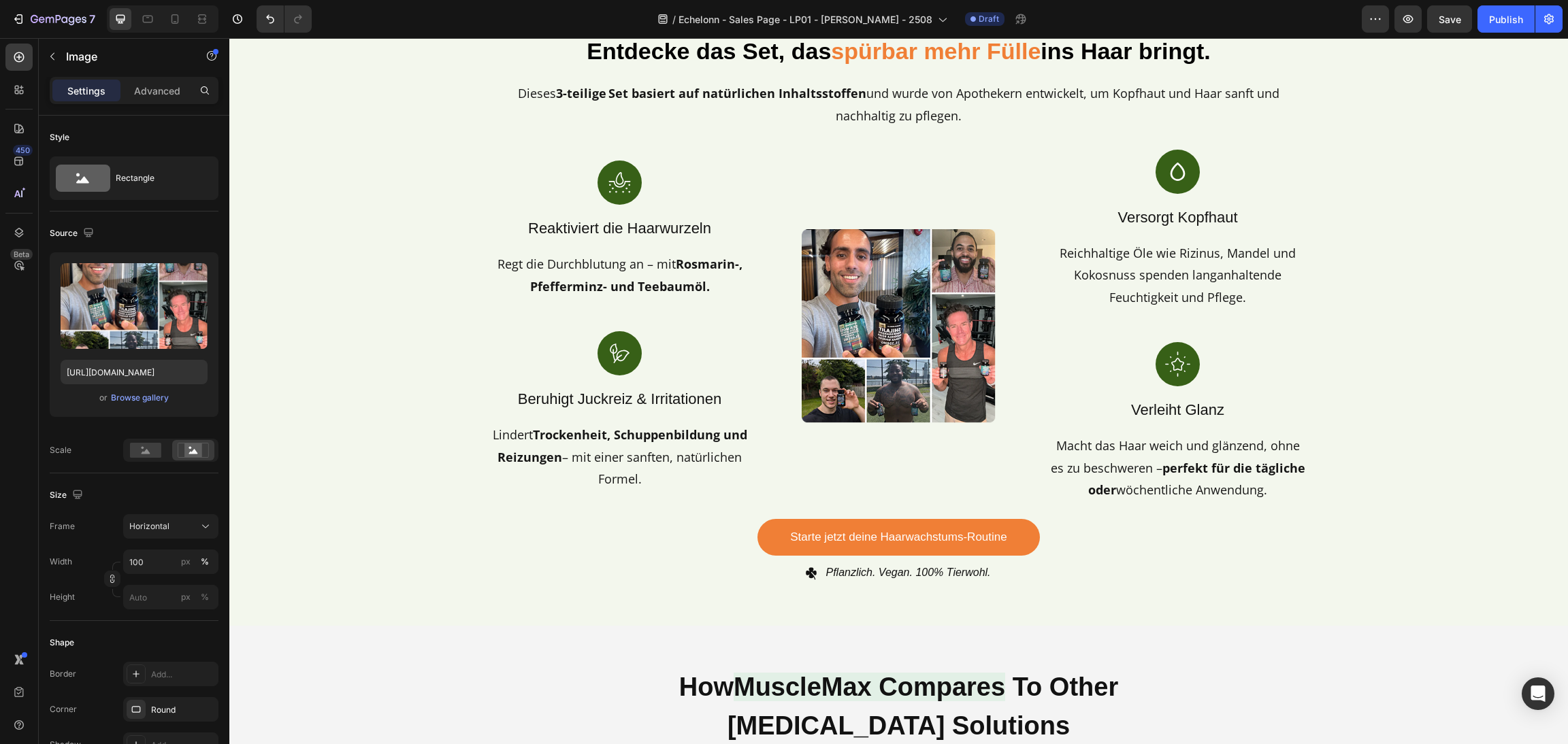
click at [948, 416] on img at bounding box center [900, 326] width 259 height 194
click at [925, 386] on img at bounding box center [900, 326] width 259 height 194
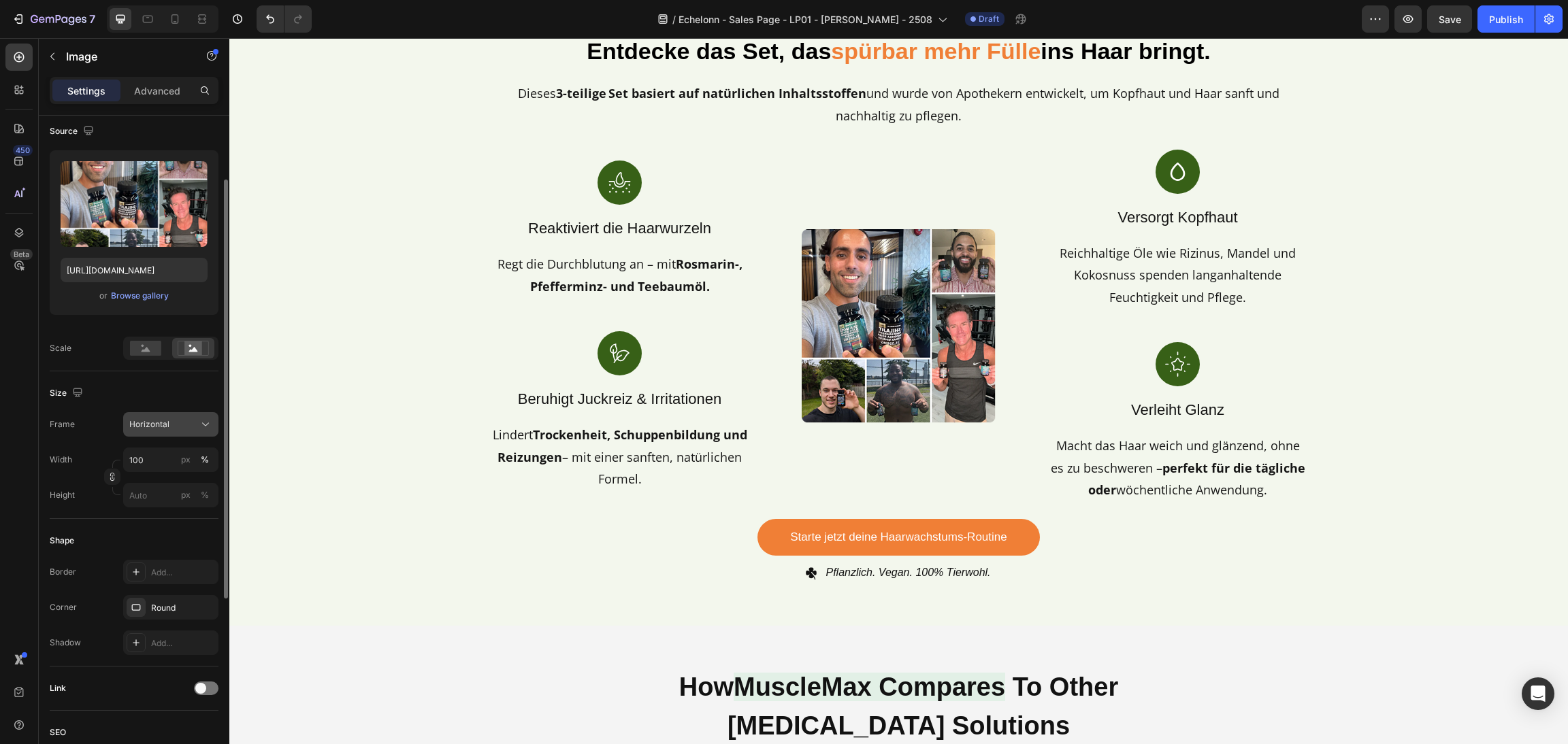
click at [159, 436] on button "Horizontal" at bounding box center [170, 424] width 95 height 24
click at [158, 451] on div "Square" at bounding box center [168, 458] width 79 height 13
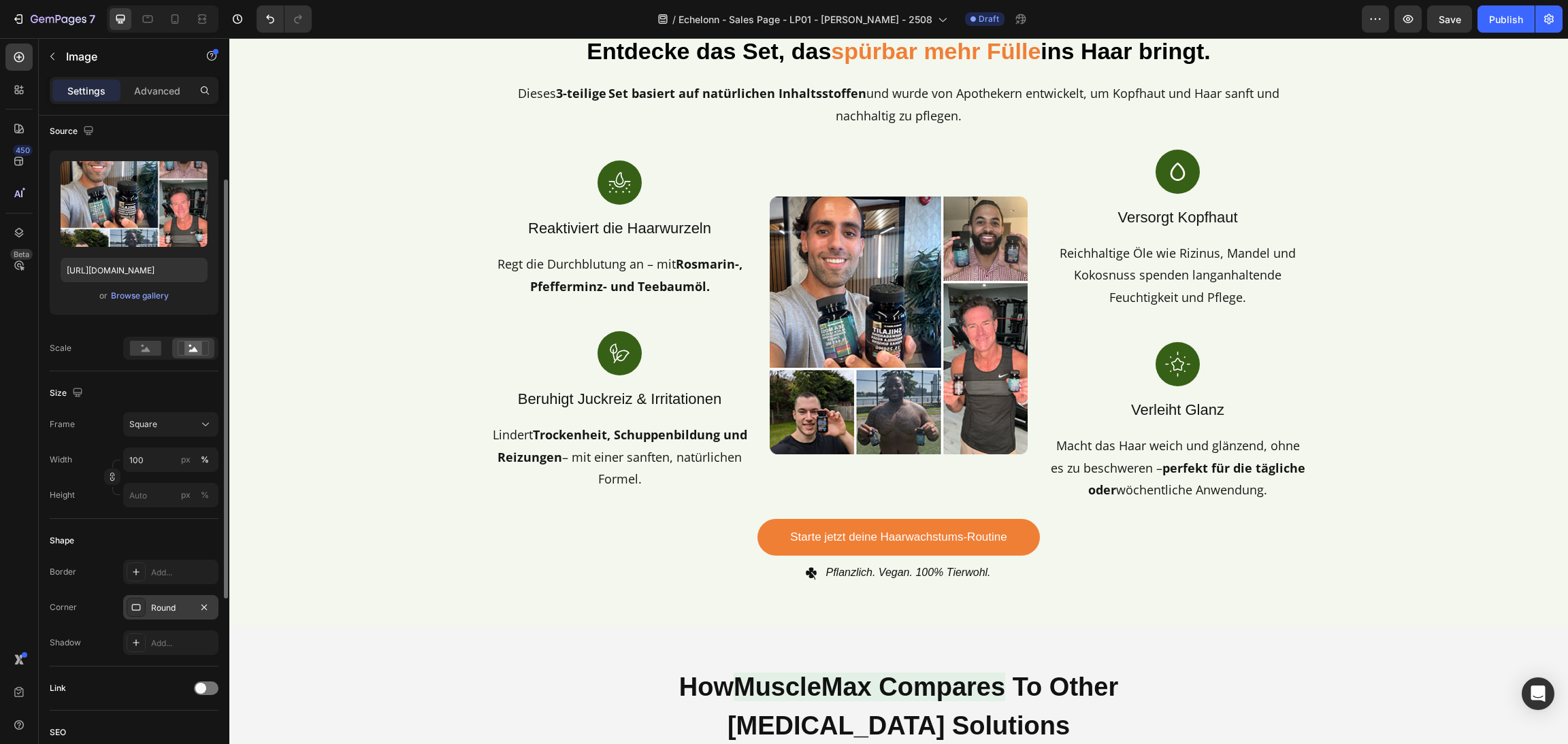
click at [142, 610] on div at bounding box center [136, 607] width 19 height 19
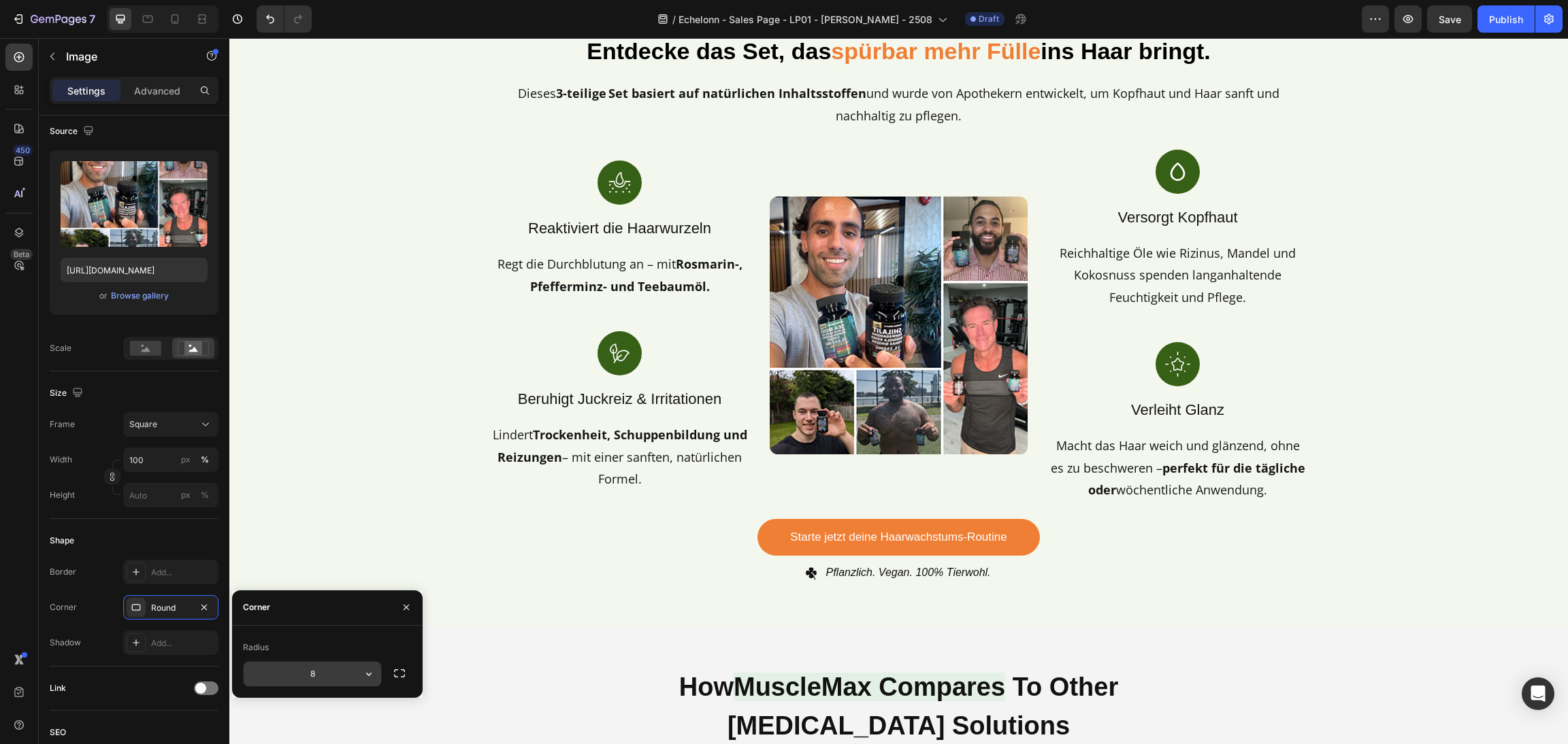
click at [328, 676] on input "8" at bounding box center [312, 674] width 138 height 24
type input "9000"
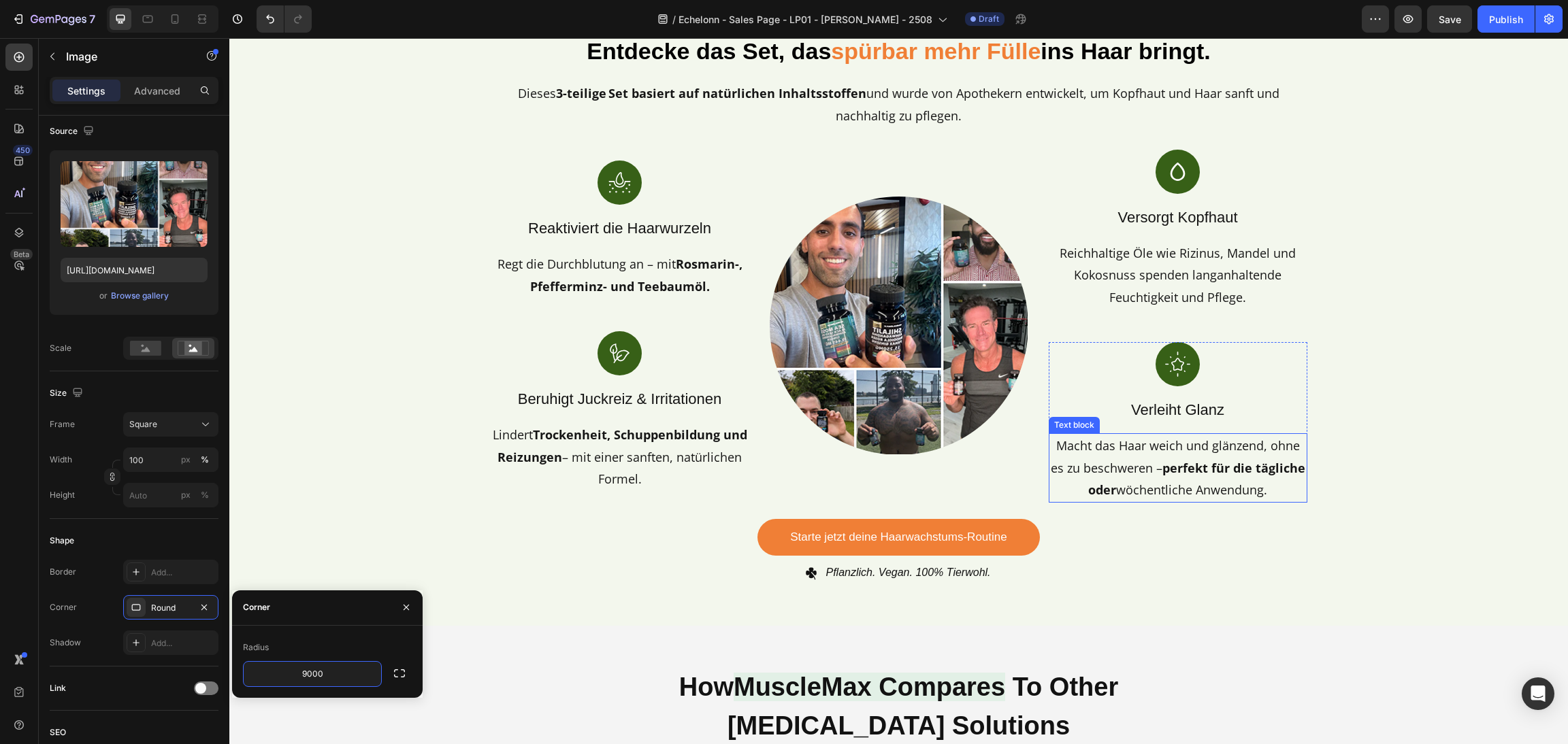
click at [1388, 369] on div "Entdecke das Set, das spürbar mehr Fülle ins Haar bringt. Heading Dieses 3-teil…" at bounding box center [899, 309] width 1307 height 553
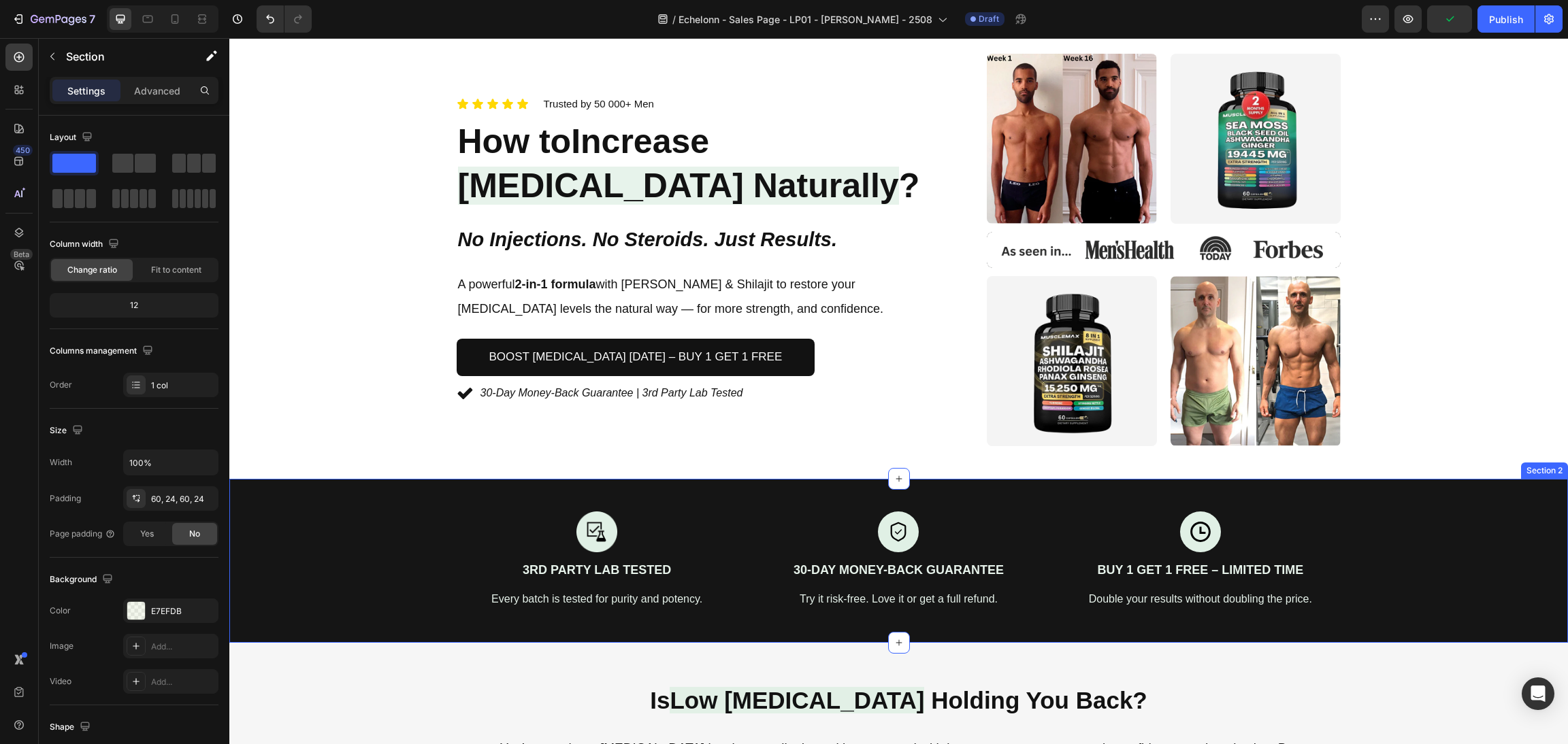
scroll to position [0, 0]
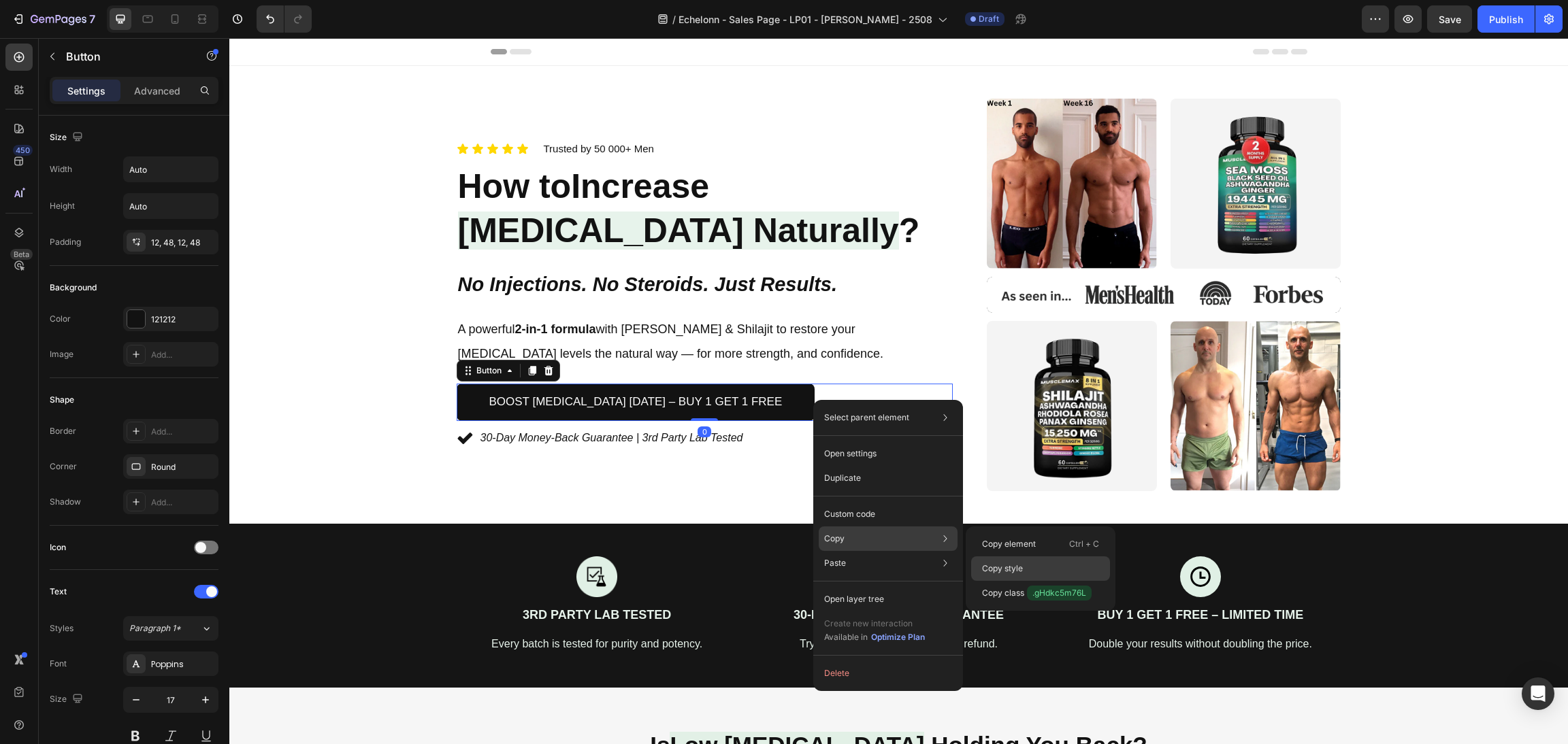
drag, startPoint x: 1024, startPoint y: 575, endPoint x: 884, endPoint y: 521, distance: 150.1
click at [1024, 581] on div "Copy style" at bounding box center [1041, 593] width 139 height 24
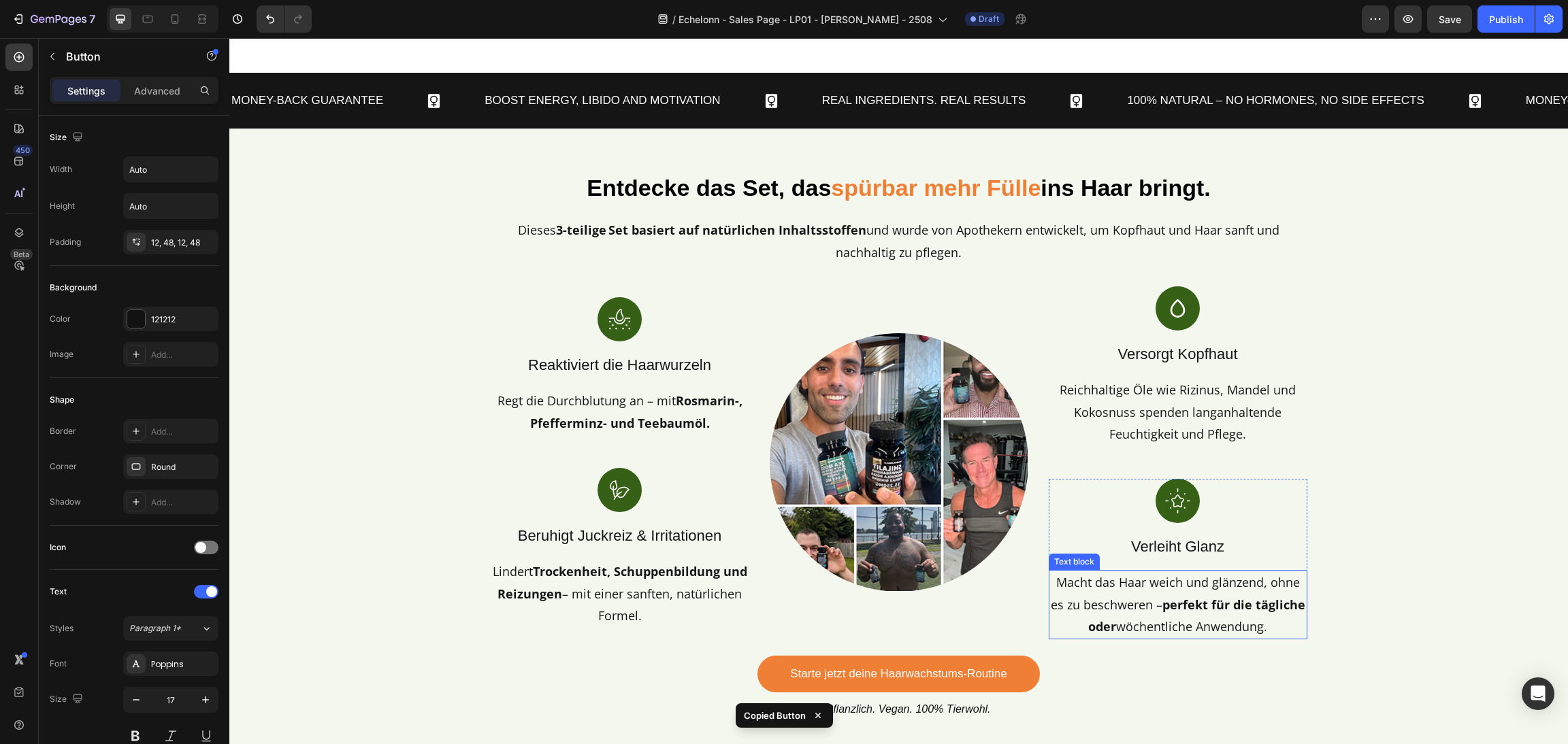
scroll to position [1430, 0]
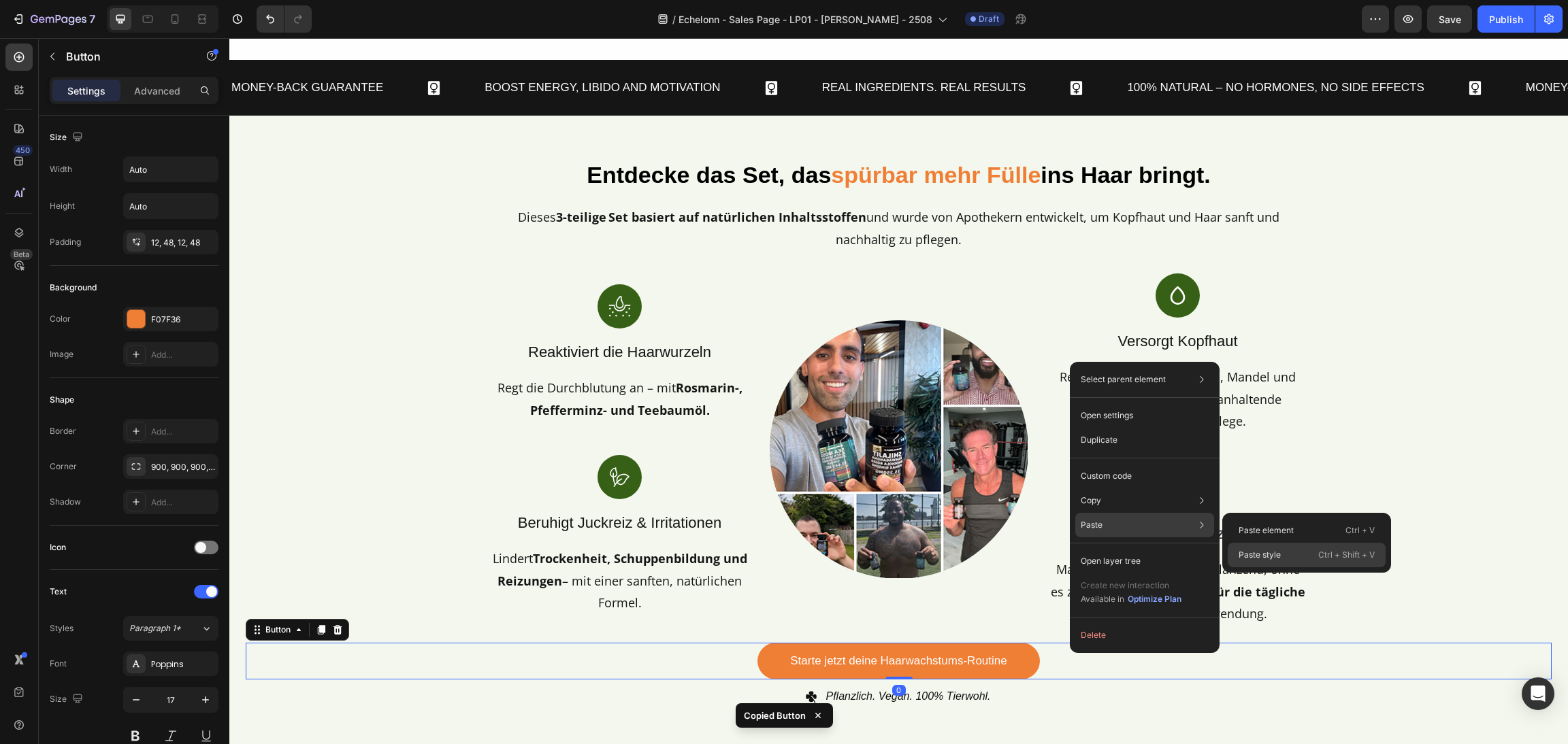
click at [1265, 552] on p "Paste style" at bounding box center [1260, 555] width 43 height 13
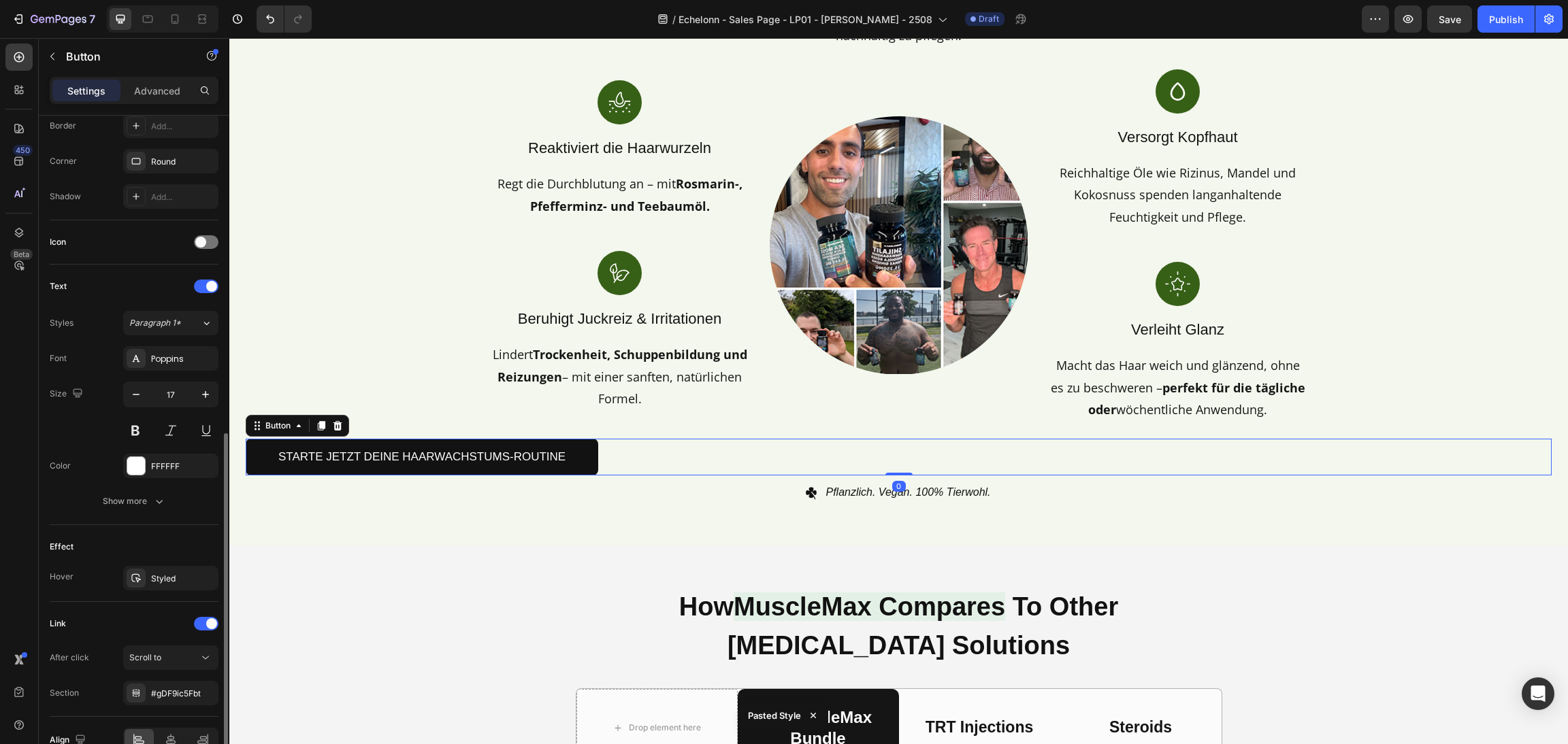
scroll to position [380, 0]
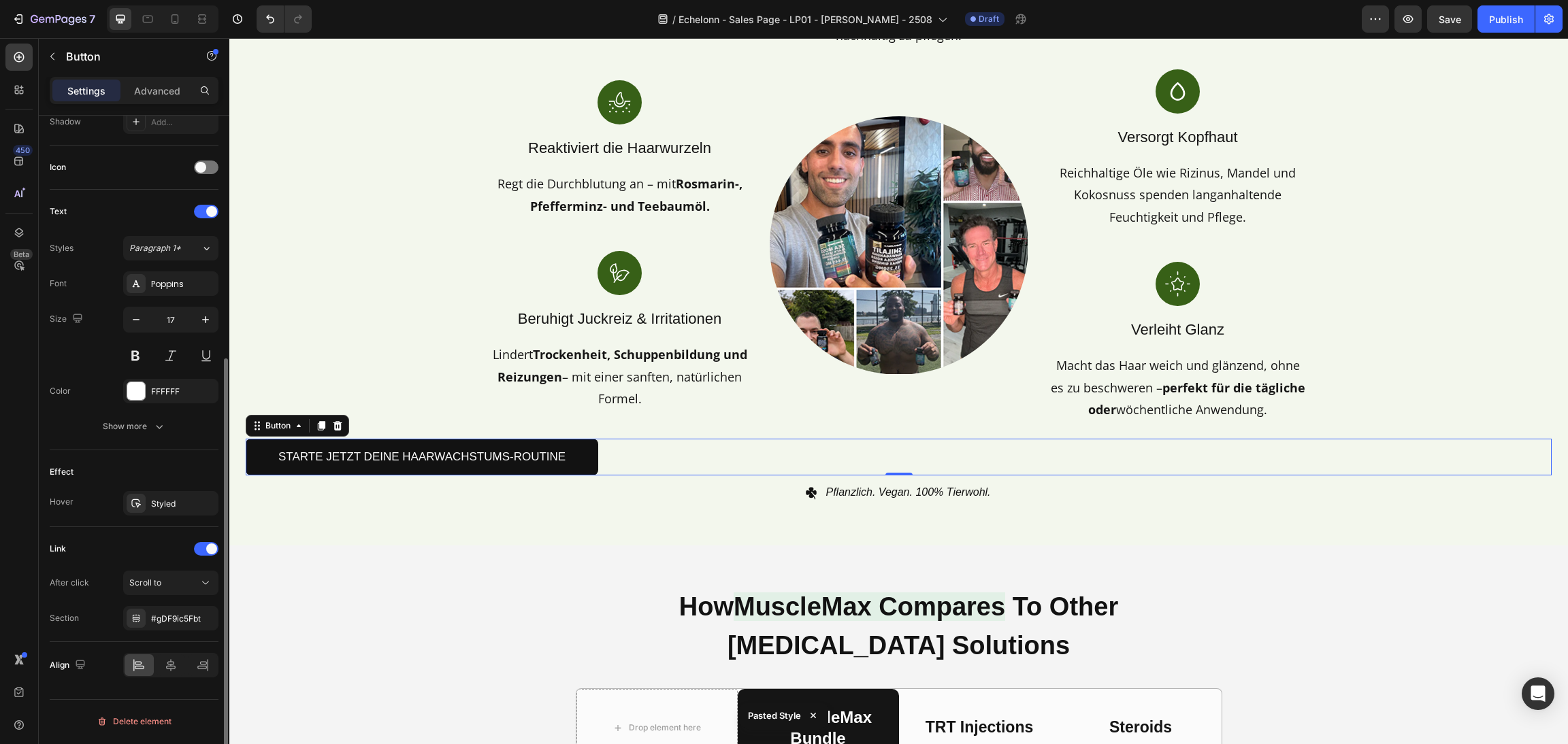
click at [170, 686] on div "Align" at bounding box center [134, 665] width 169 height 46
click at [170, 665] on icon at bounding box center [170, 666] width 13 height 13
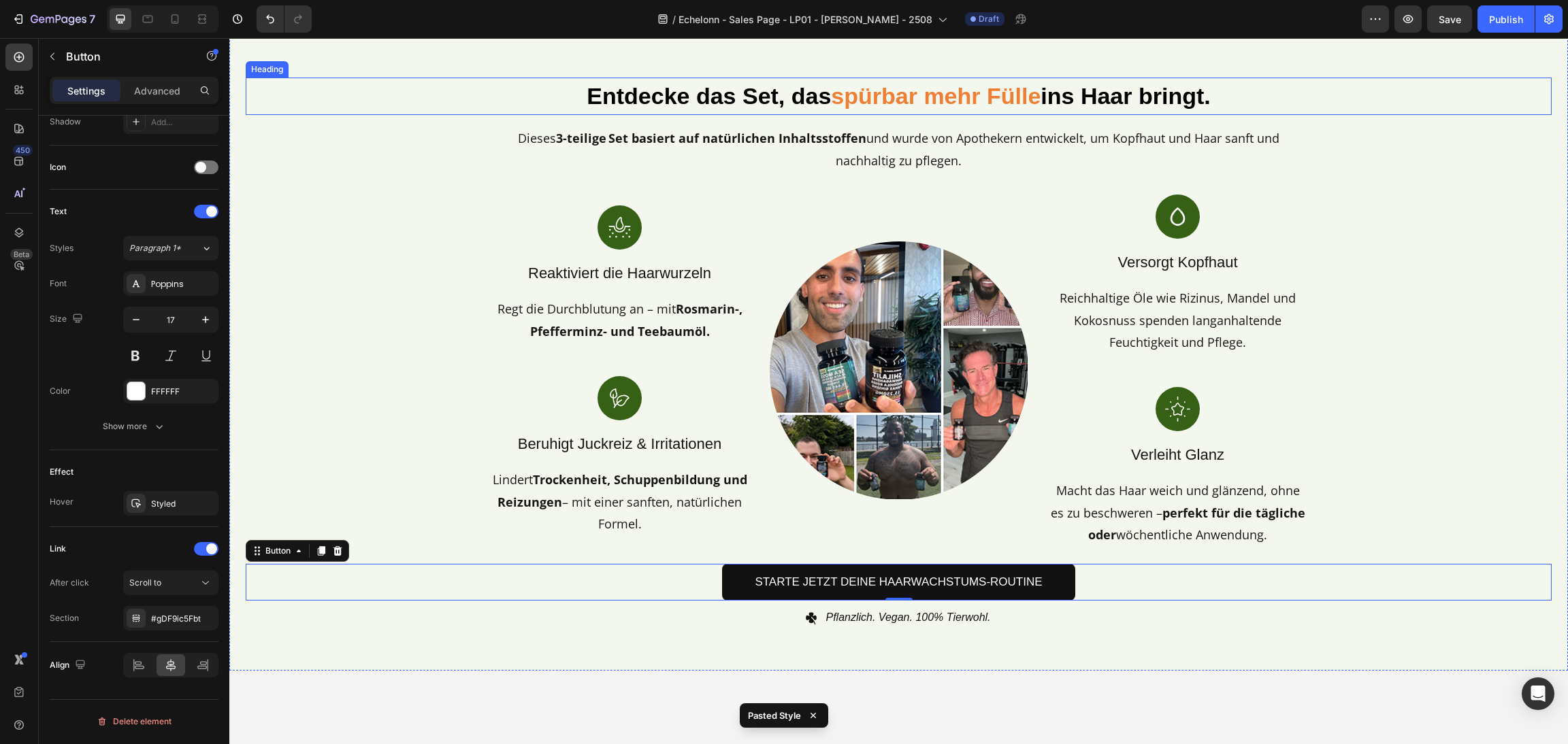
scroll to position [1430, 0]
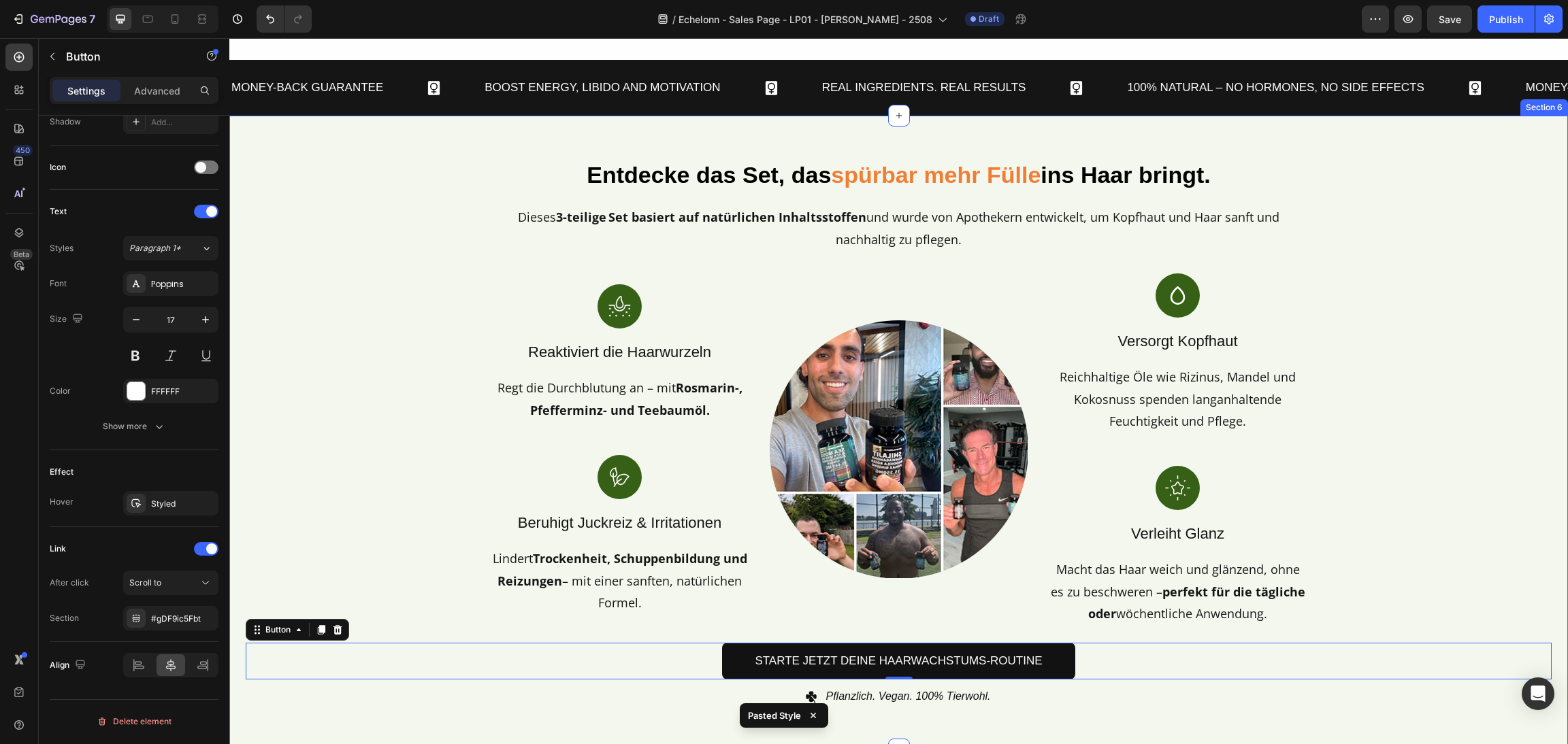
click at [1388, 151] on div "Entdecke das Set, das spürbar mehr Fülle ins Haar bringt. Heading Dieses 3-teil…" at bounding box center [899, 433] width 1339 height 634
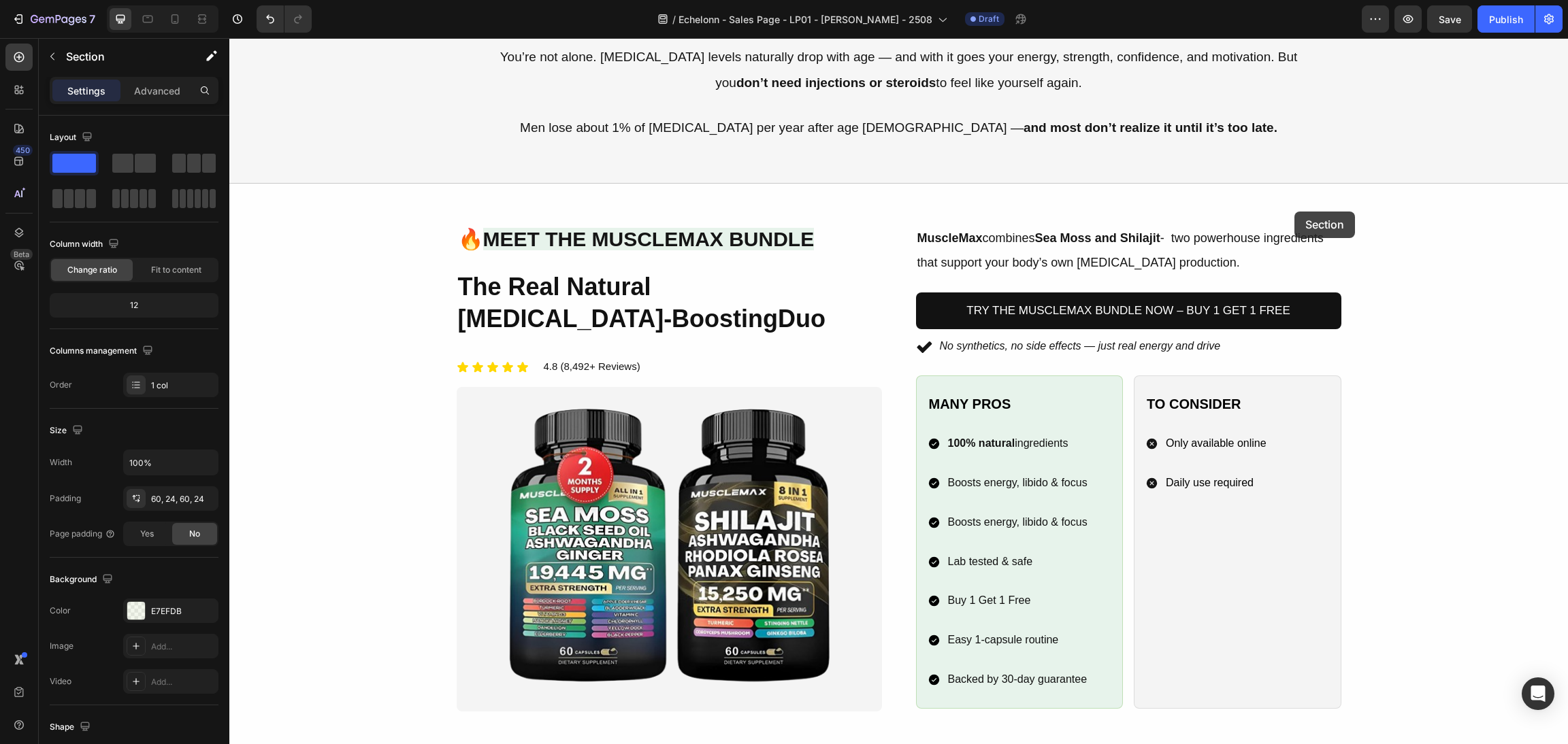
scroll to position [715, 0]
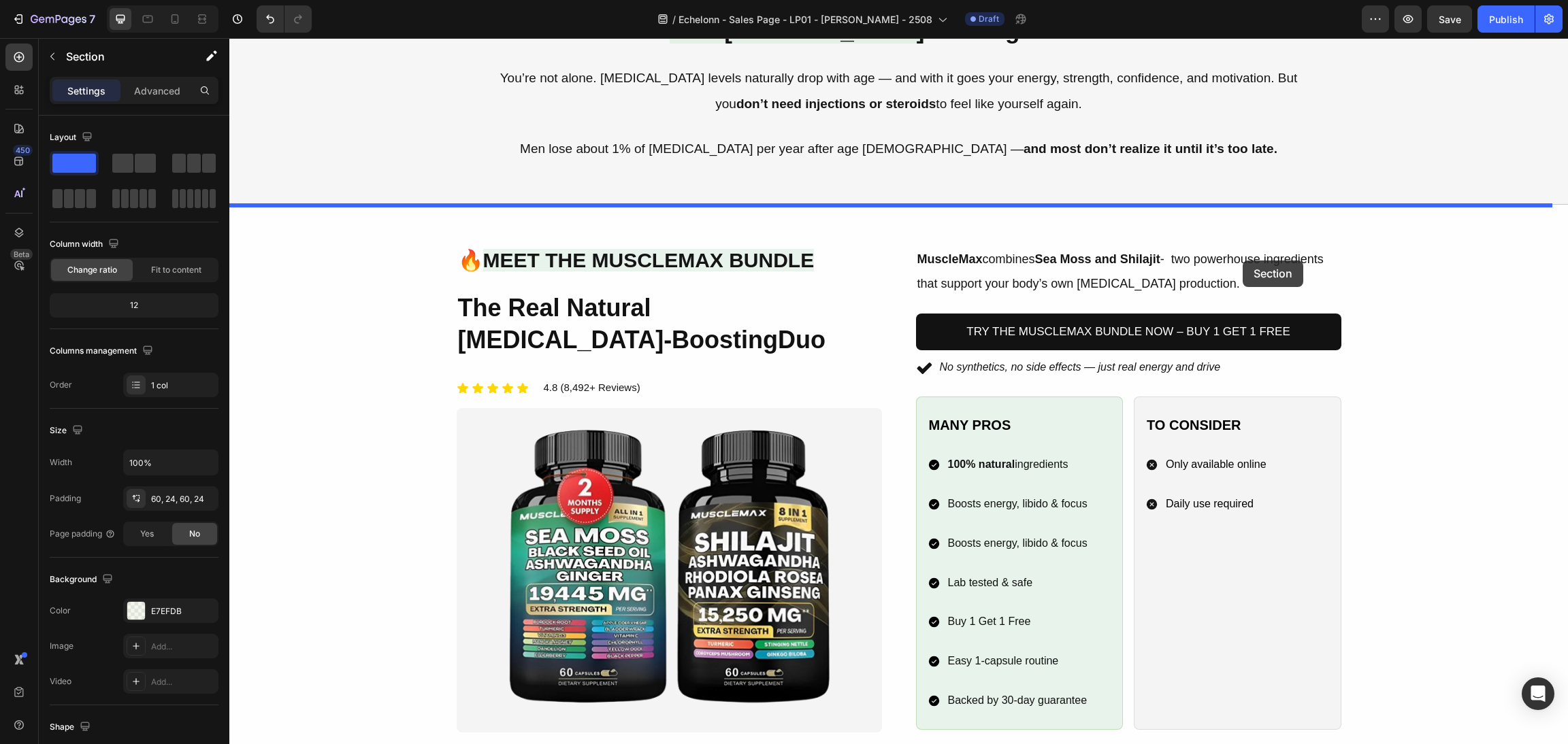
drag, startPoint x: 1281, startPoint y: 413, endPoint x: 1243, endPoint y: 261, distance: 156.7
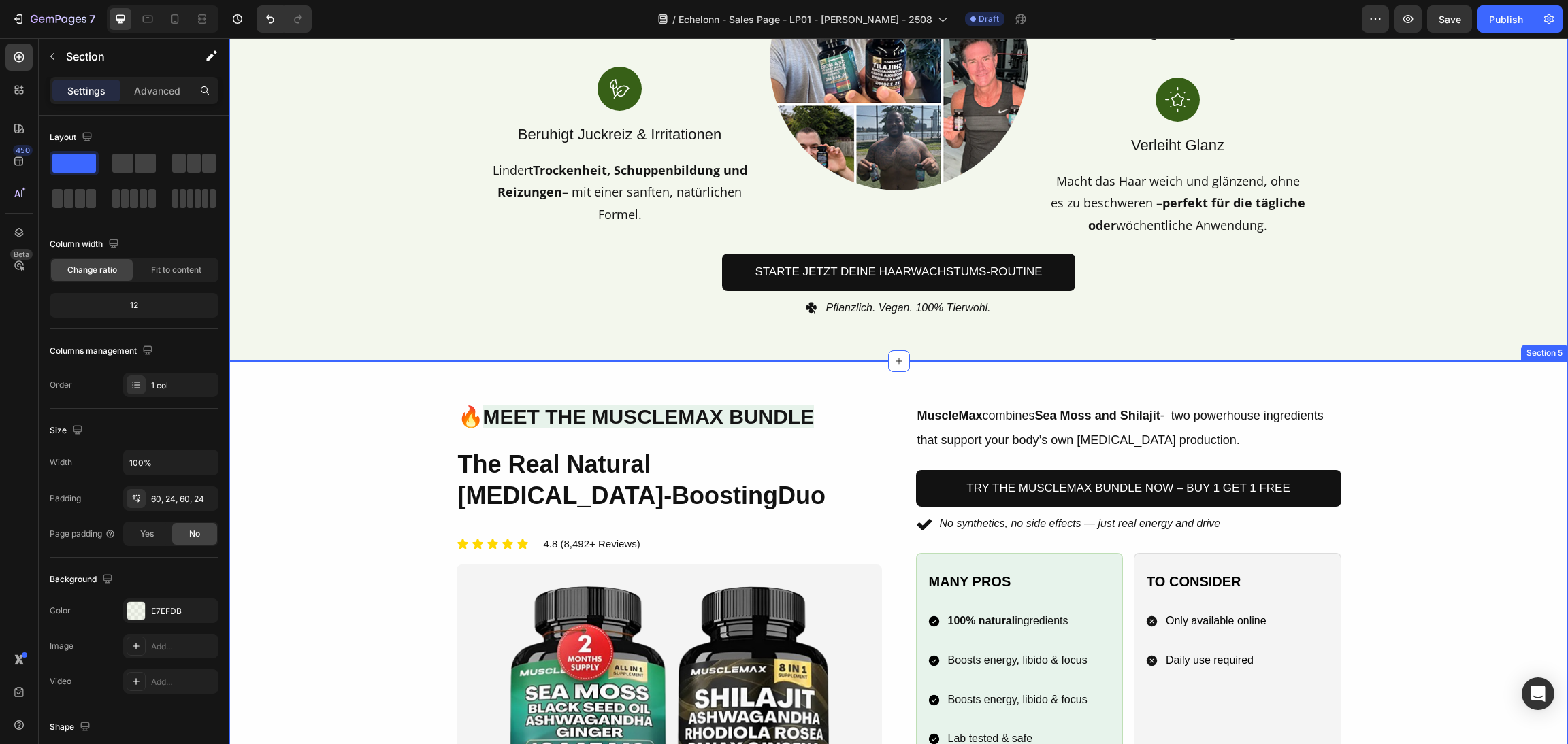
scroll to position [1226, 0]
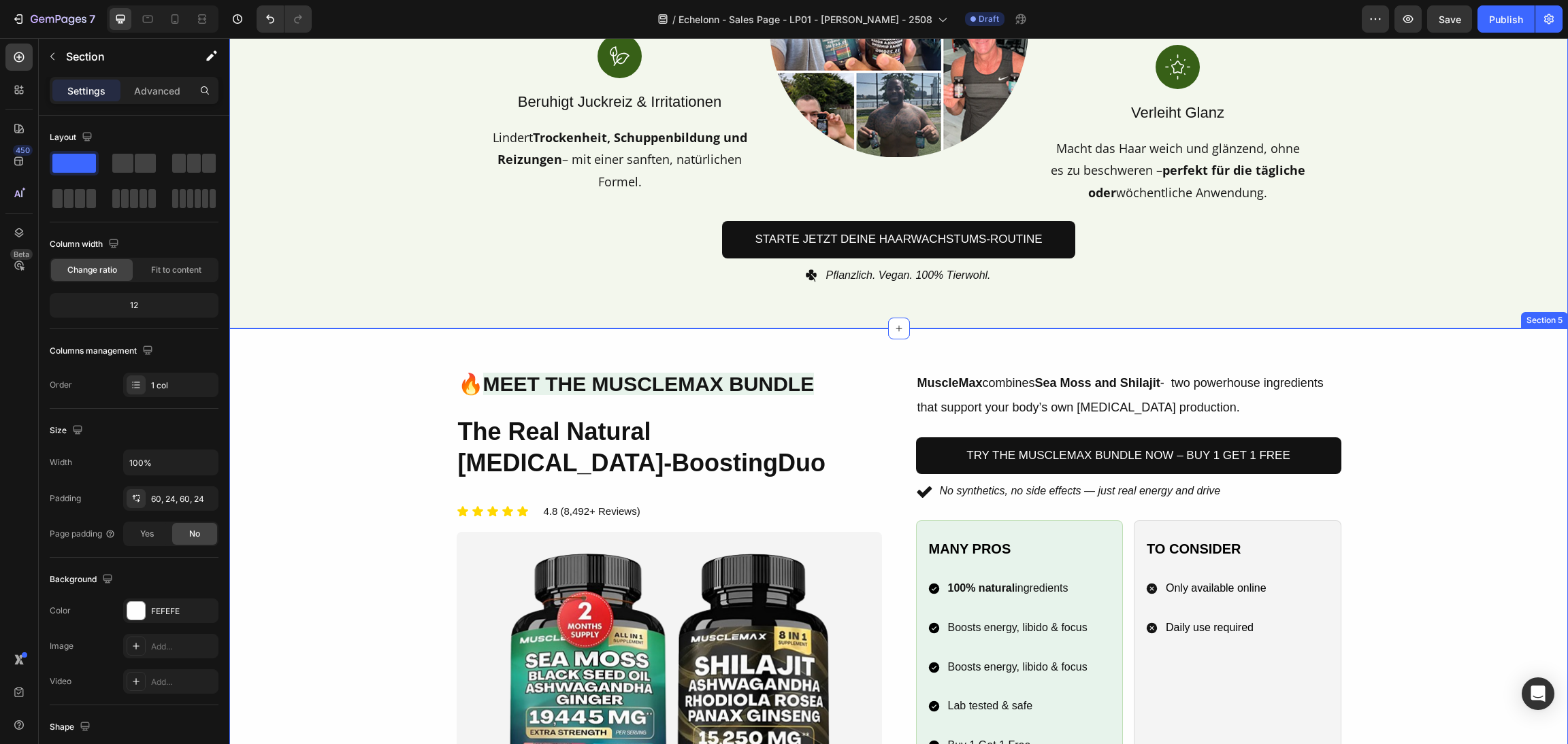
click at [1415, 427] on div "Image 🔥 Meet the MuscleMax Bundle Heading The Real Natural [MEDICAL_DATA]-Boost…" at bounding box center [899, 612] width 1307 height 487
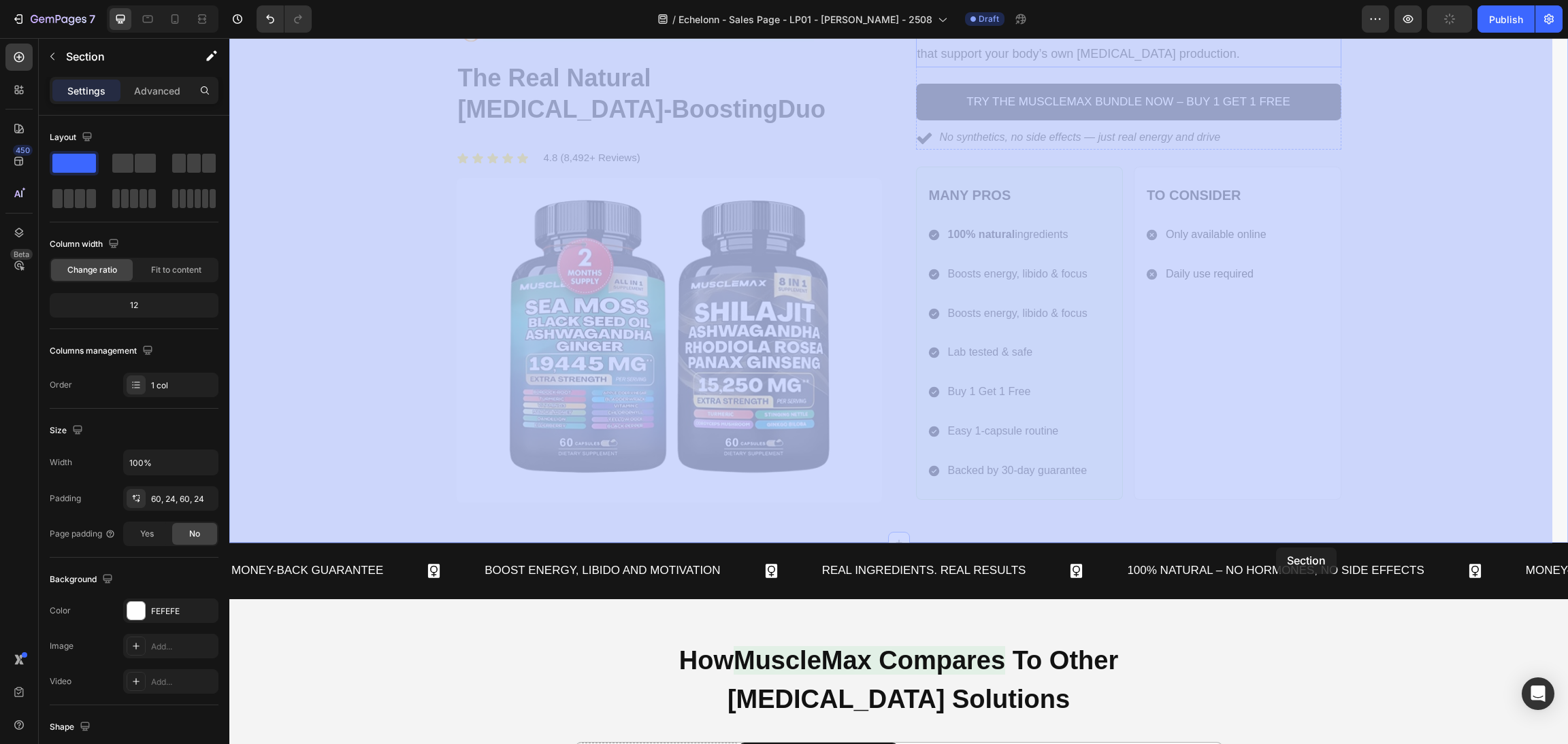
scroll to position [1839, 0]
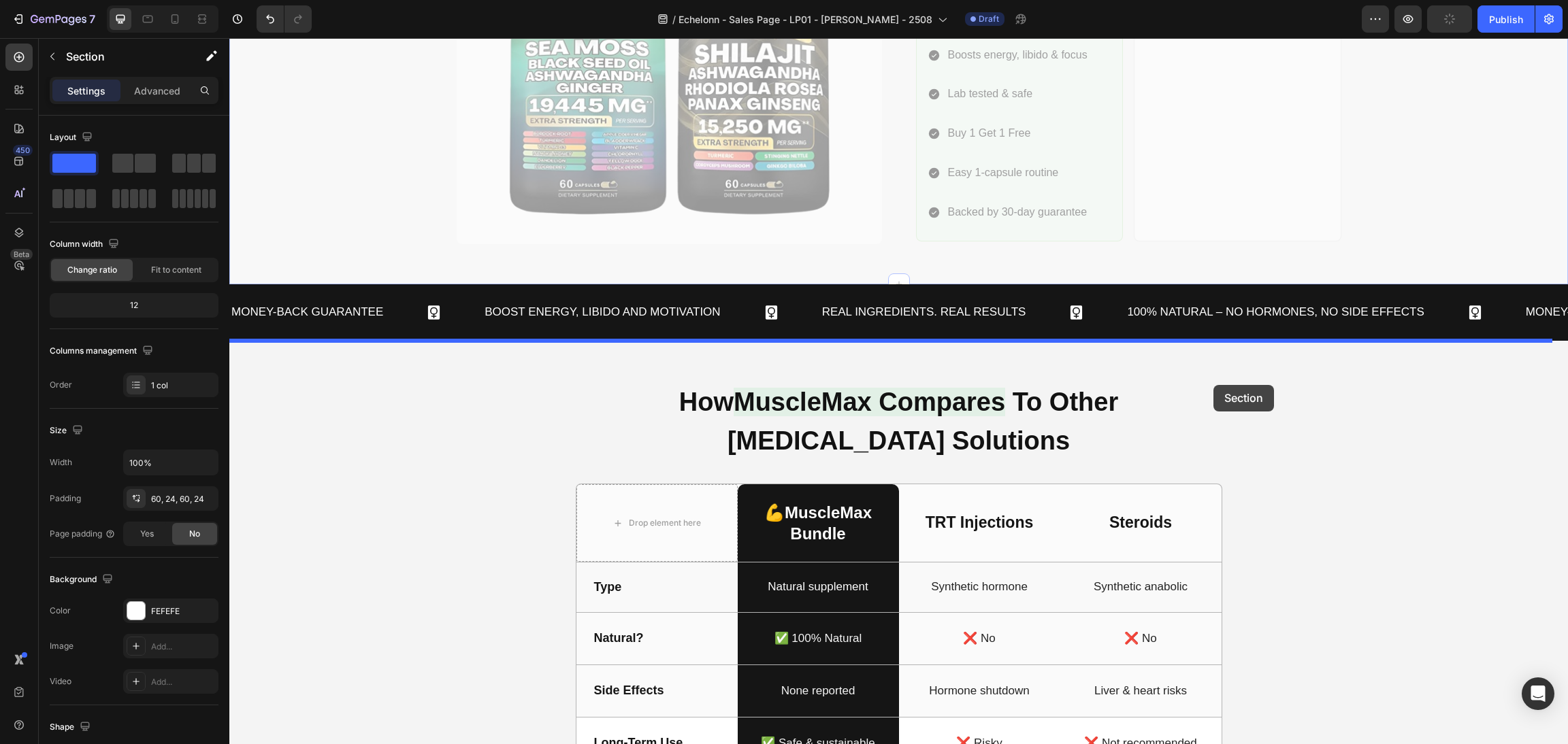
drag, startPoint x: 1279, startPoint y: 321, endPoint x: 1214, endPoint y: 383, distance: 89.8
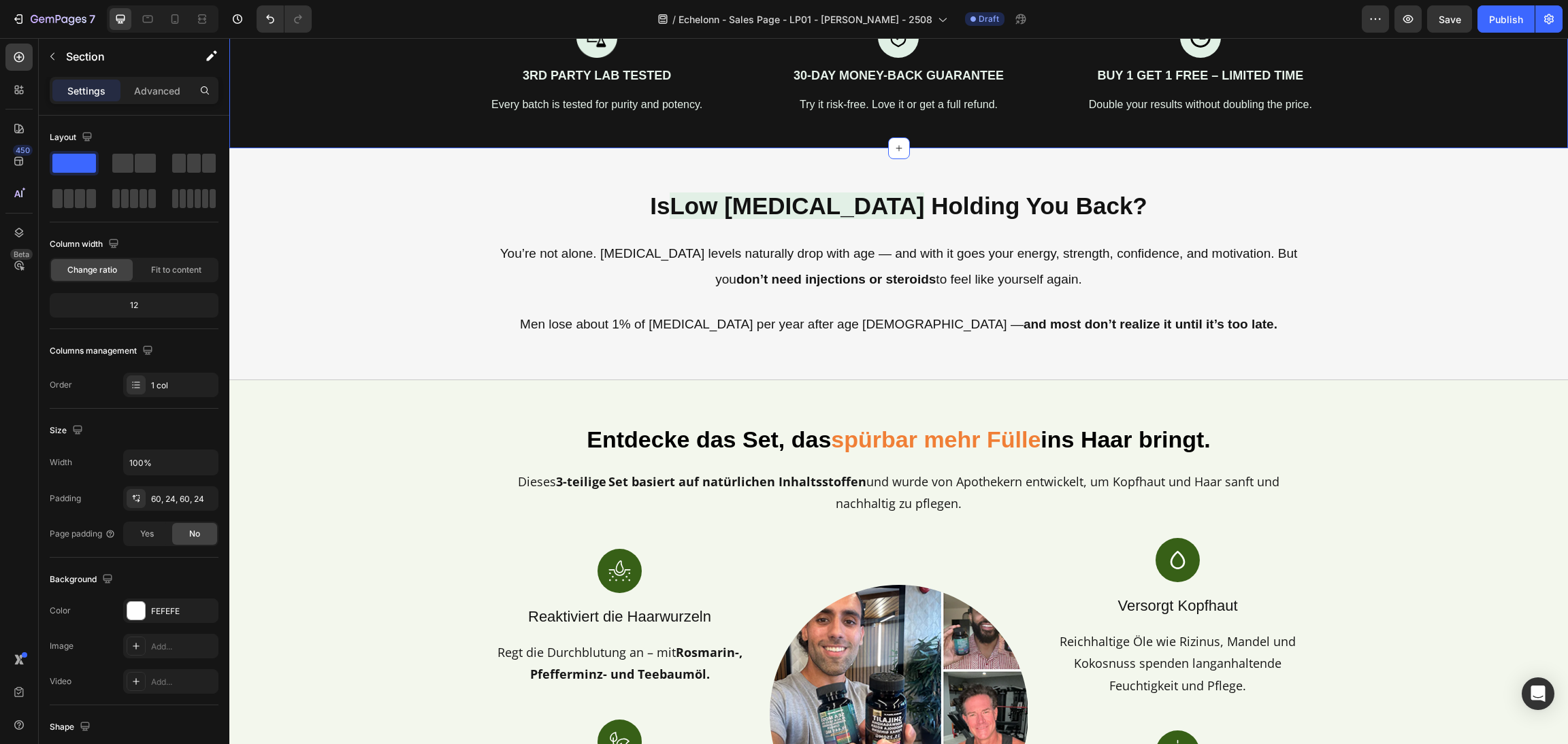
scroll to position [612, 0]
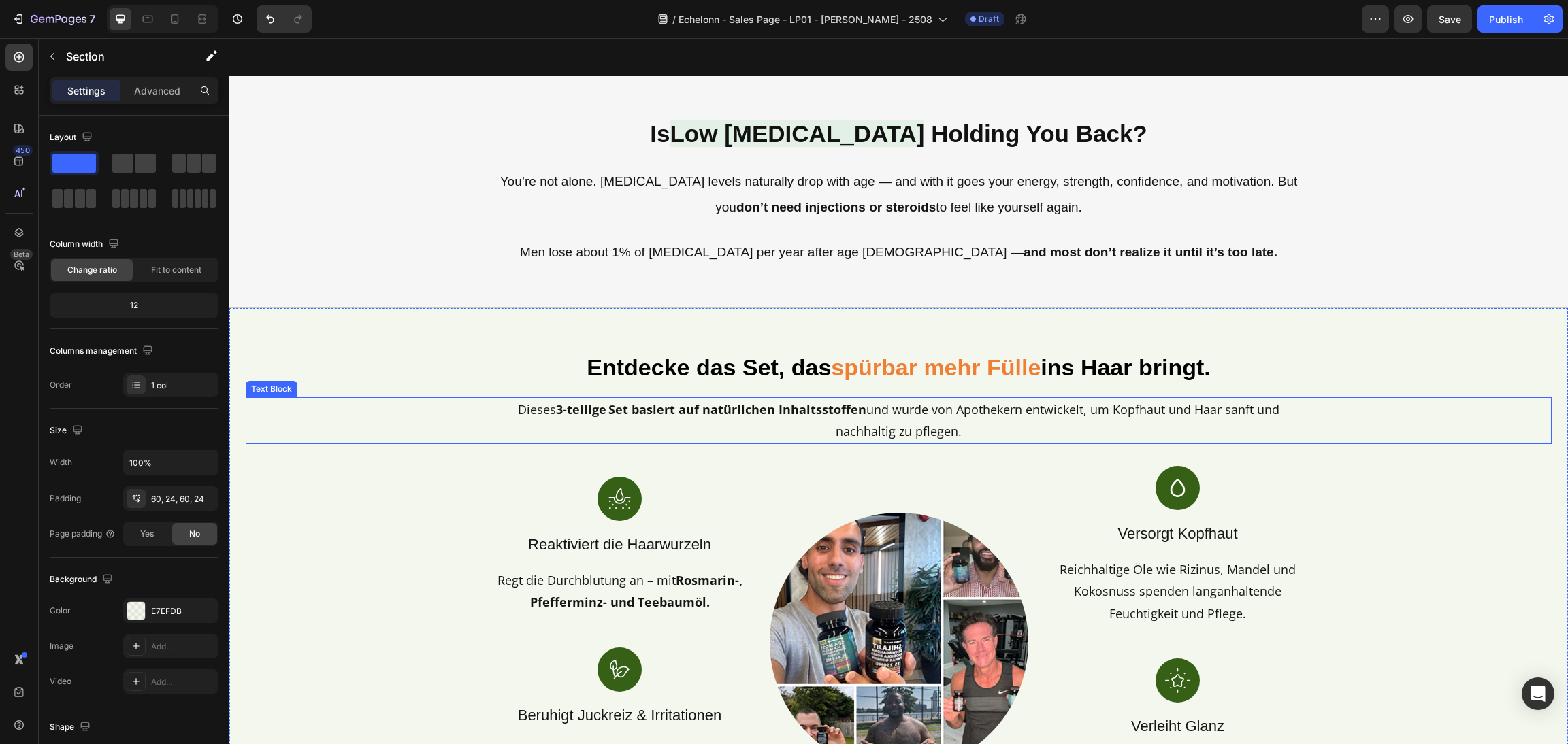
click at [474, 392] on div "Entdecke das Set, das spürbar mehr Fülle ins Haar bringt. Heading Dieses 3-teil…" at bounding box center [899, 625] width 1307 height 553
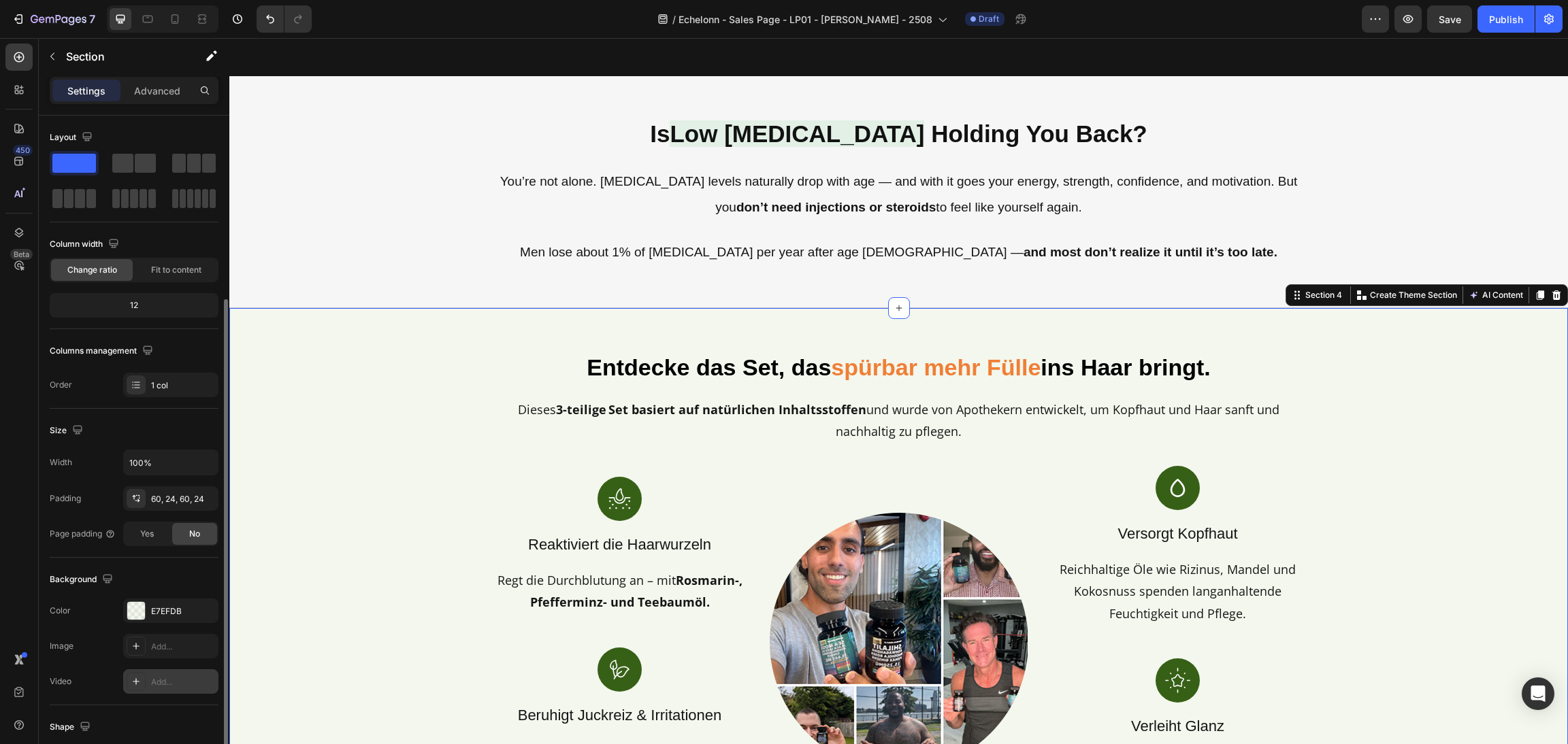
scroll to position [102, 0]
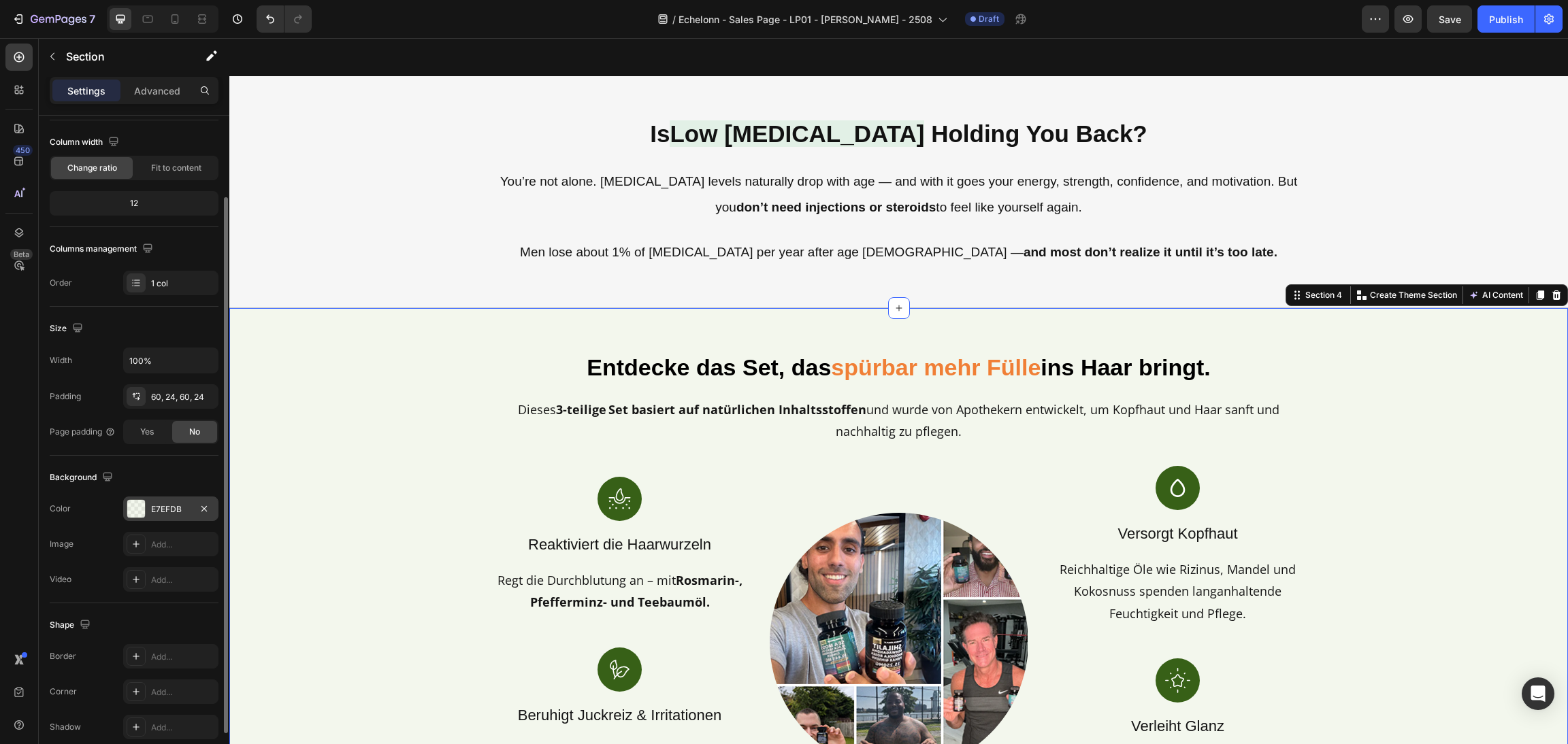
click at [138, 503] on div at bounding box center [135, 509] width 18 height 18
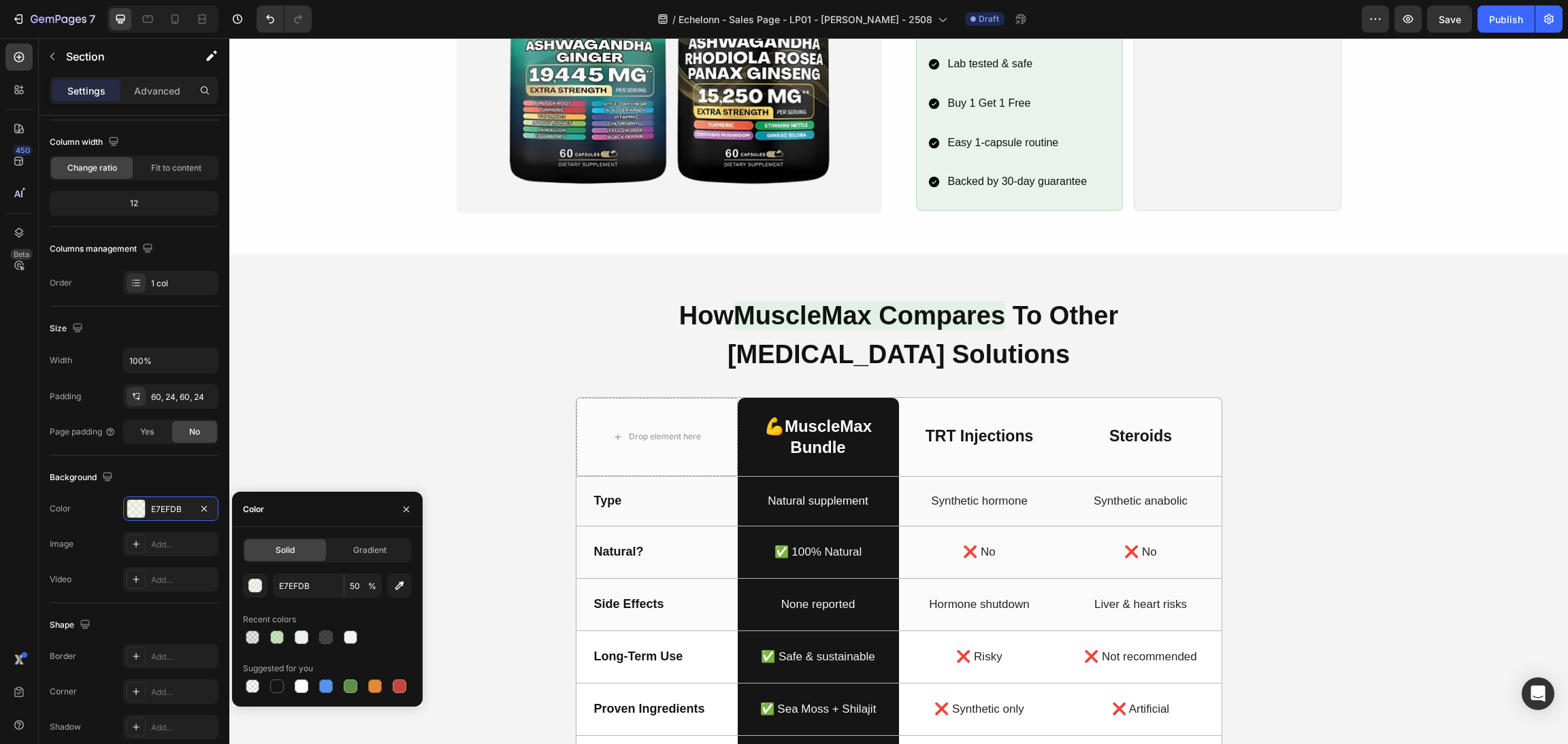
scroll to position [2042, 0]
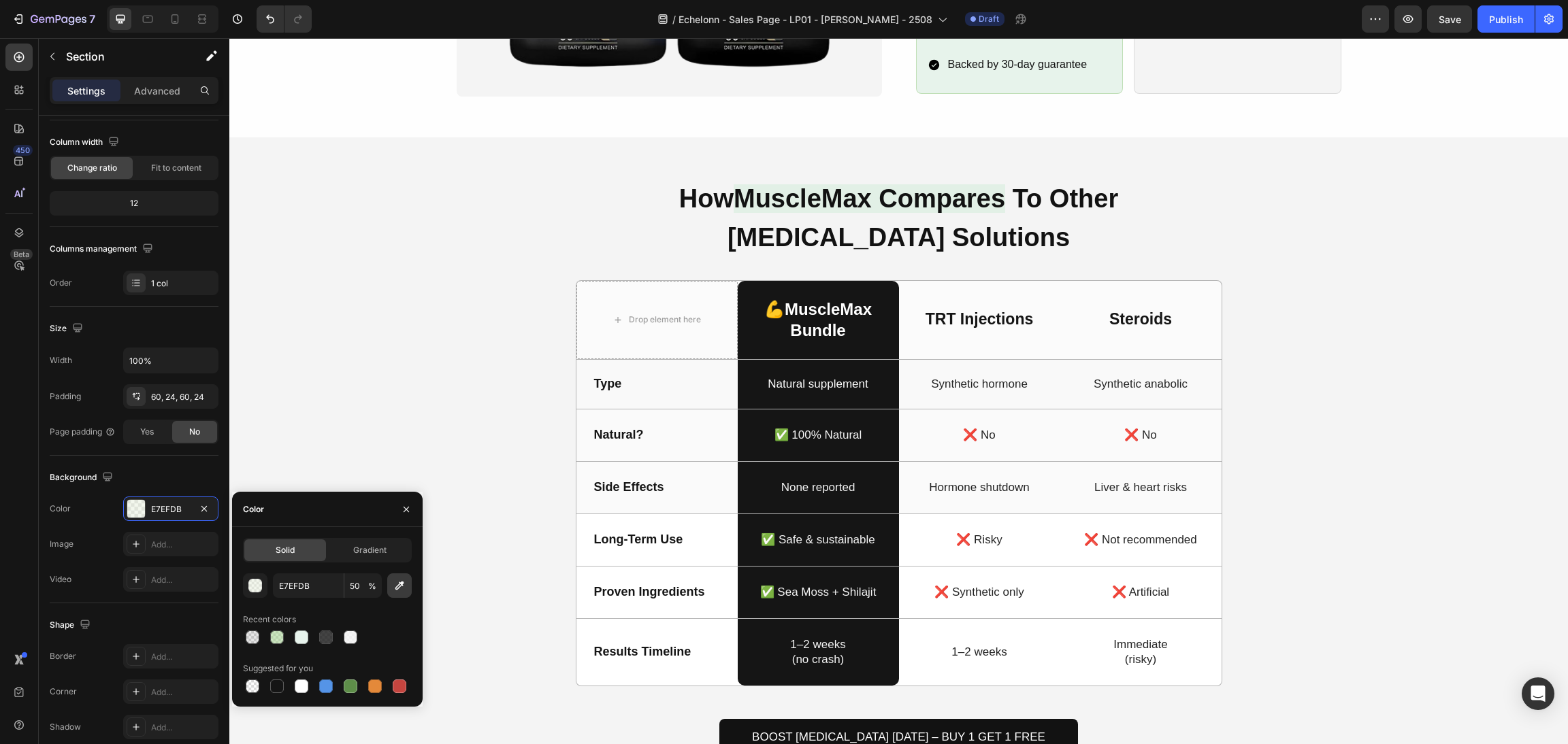
click at [393, 586] on icon "button" at bounding box center [399, 585] width 13 height 13
type input "F4F4F4"
type input "100"
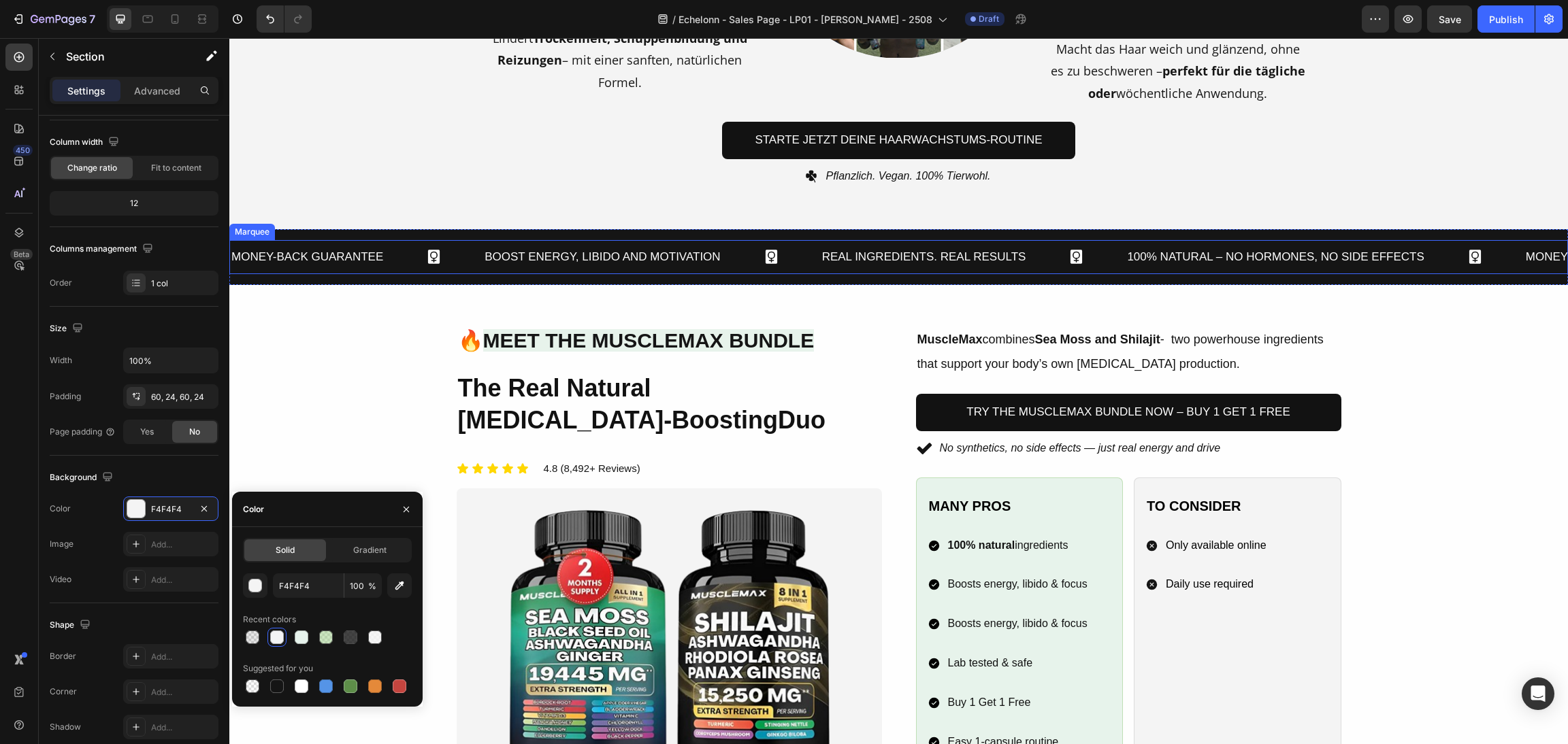
scroll to position [1225, 0]
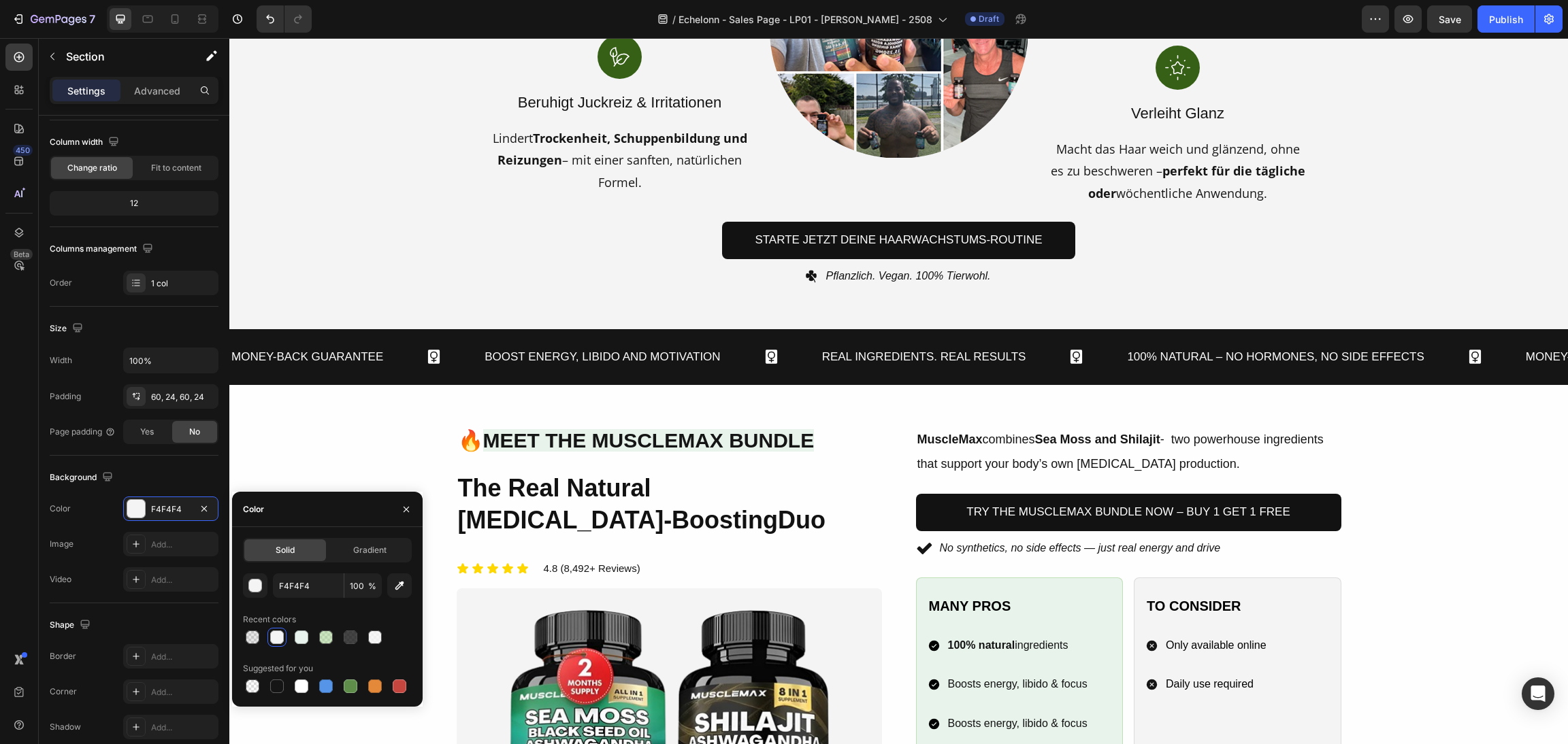
click at [976, 340] on div "Real Ingredients. Real Results Text Block" at bounding box center [925, 357] width 207 height 35
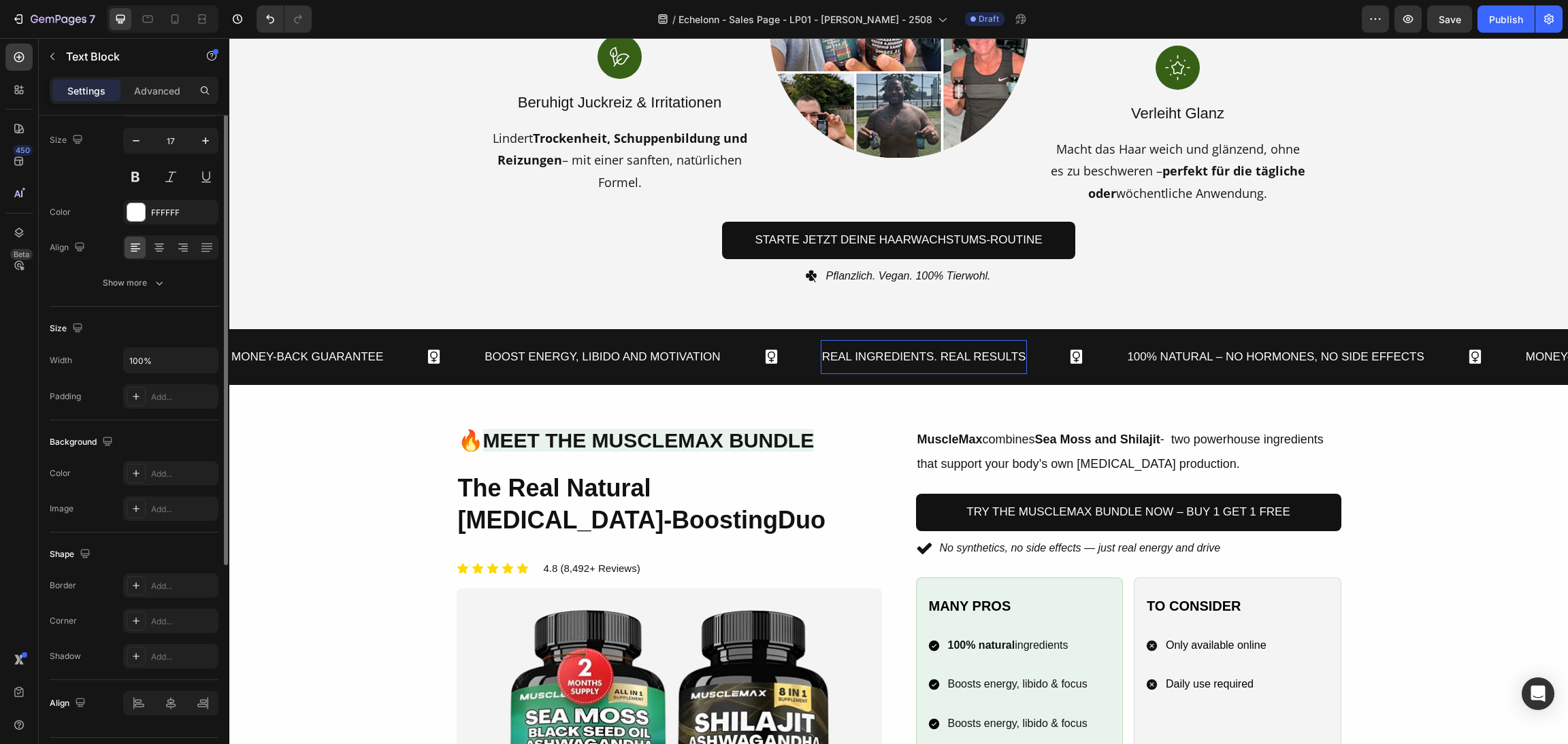
scroll to position [0, 0]
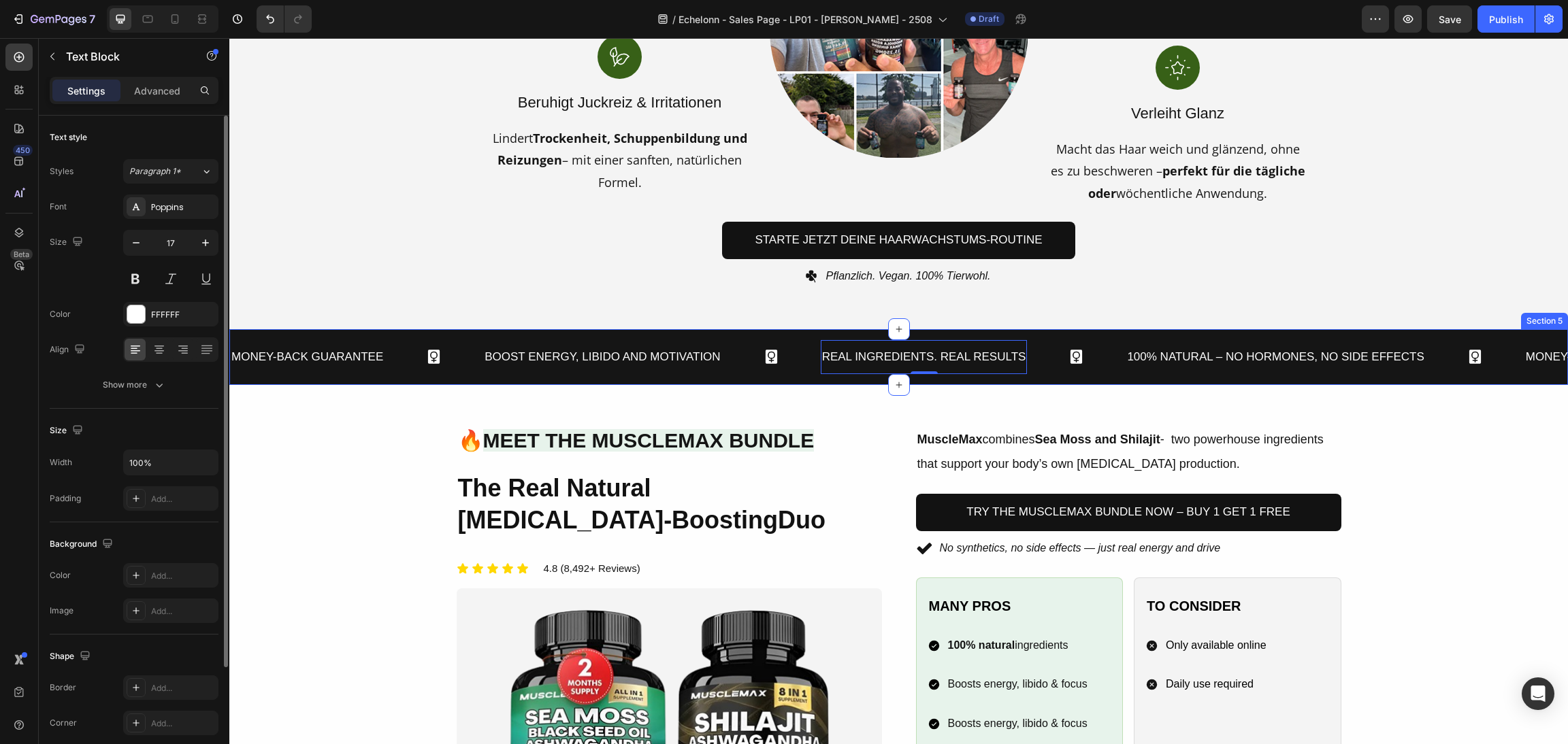
click at [594, 337] on div "Money-Back Guarantee Text Block Boost Energy, Libido and Motivation Text Block …" at bounding box center [899, 357] width 1339 height 57
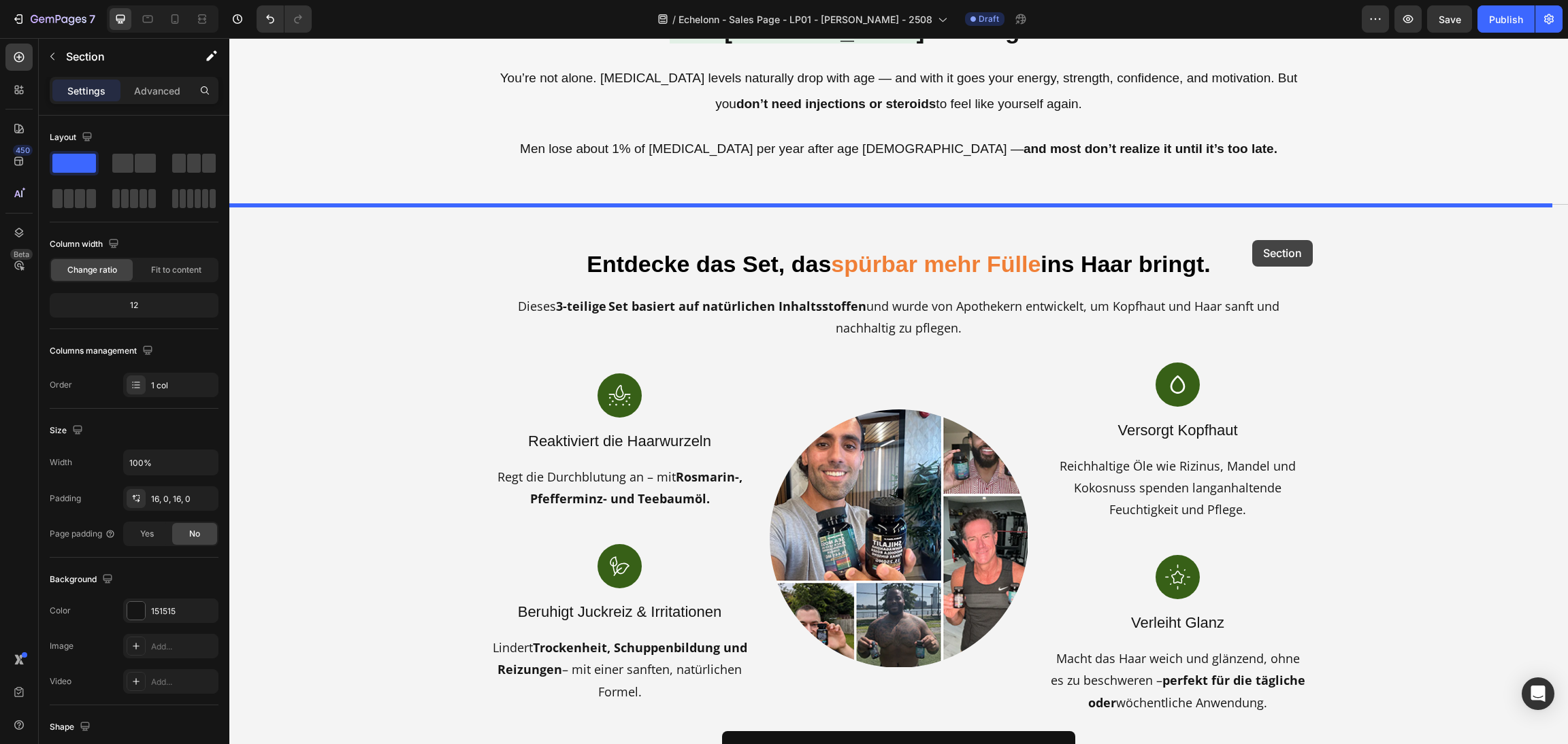
scroll to position [613, 0]
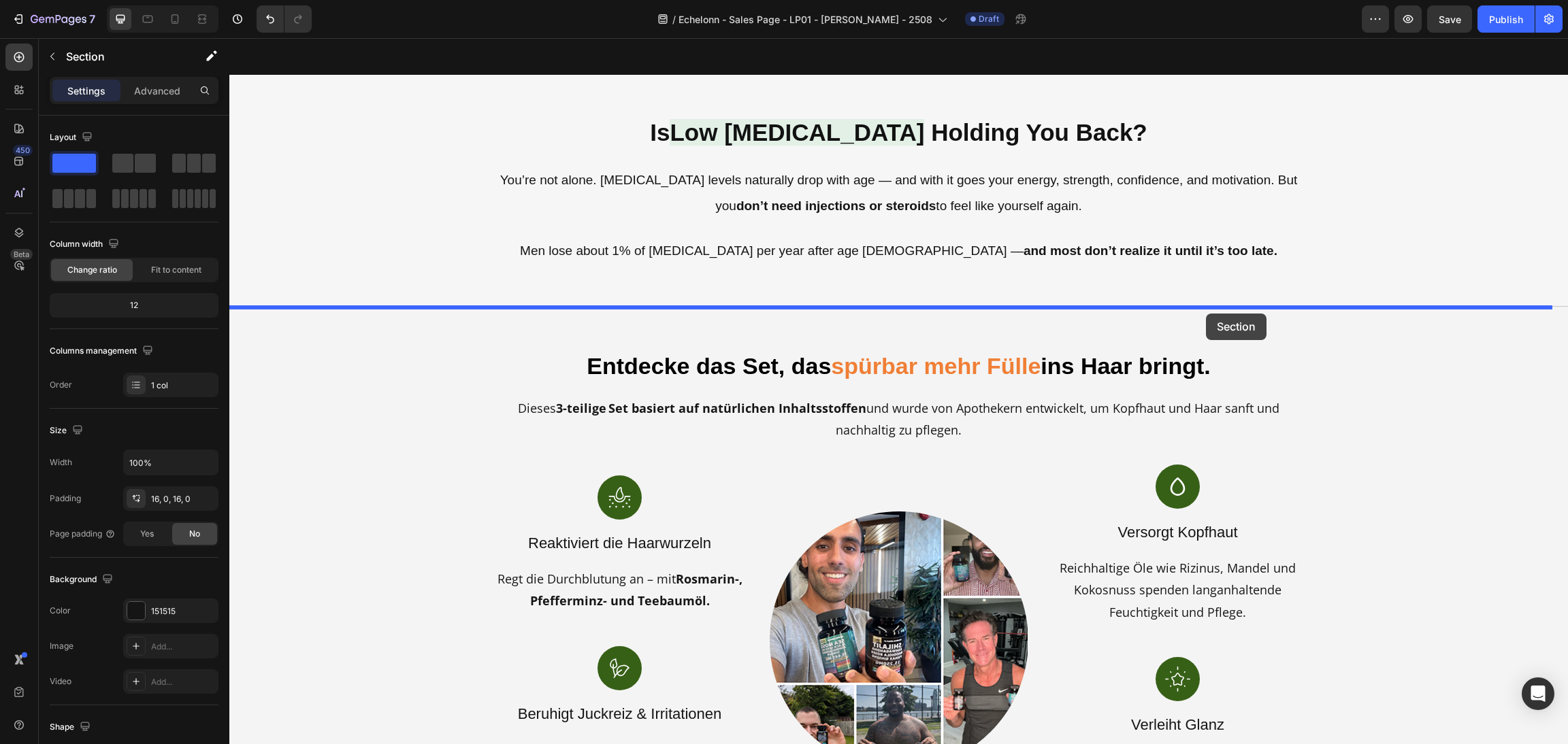
drag, startPoint x: 1284, startPoint y: 314, endPoint x: 1280, endPoint y: 347, distance: 33.2
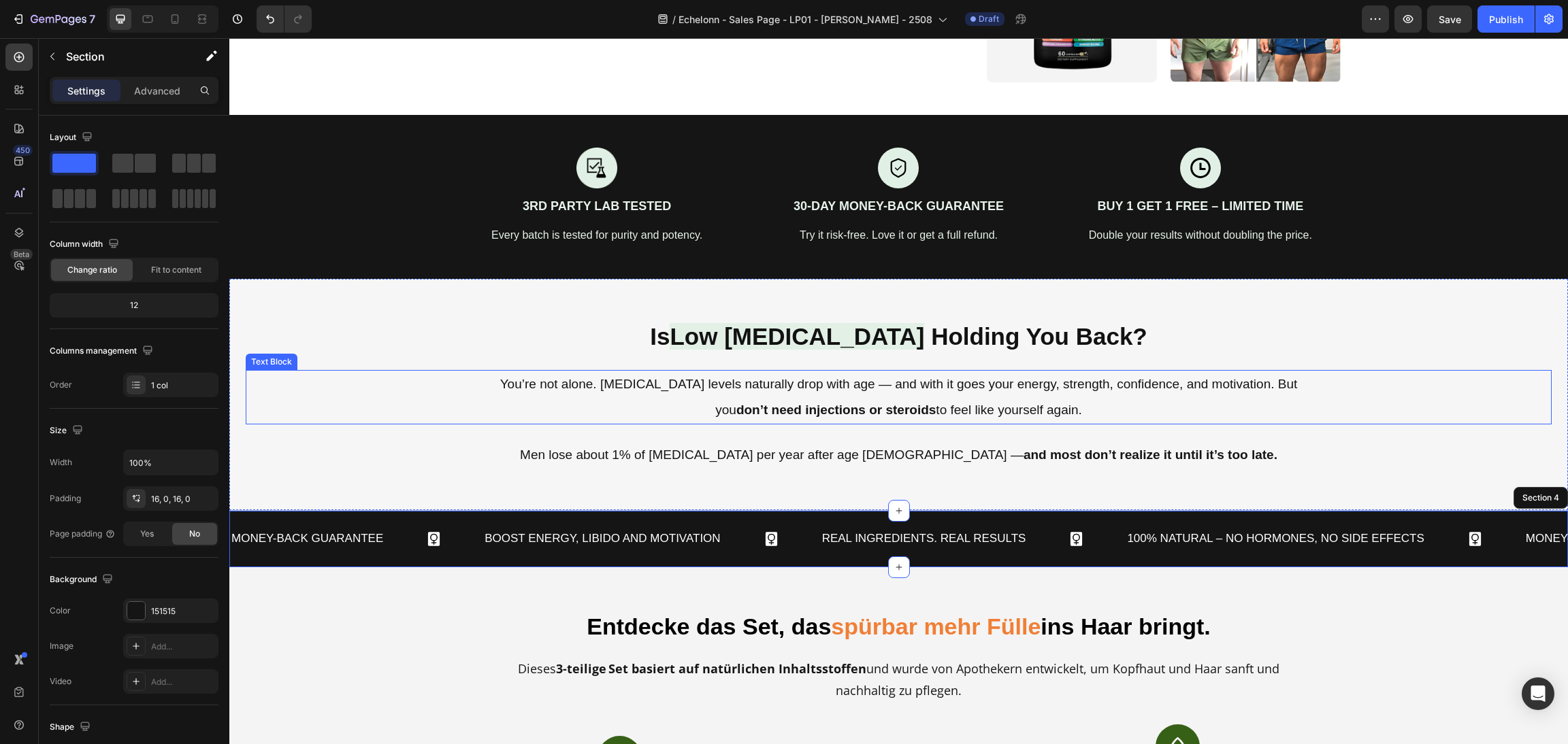
click at [1394, 387] on div "You’re not alone. [MEDICAL_DATA] levels naturally drop with age — and with it g…" at bounding box center [899, 397] width 1307 height 54
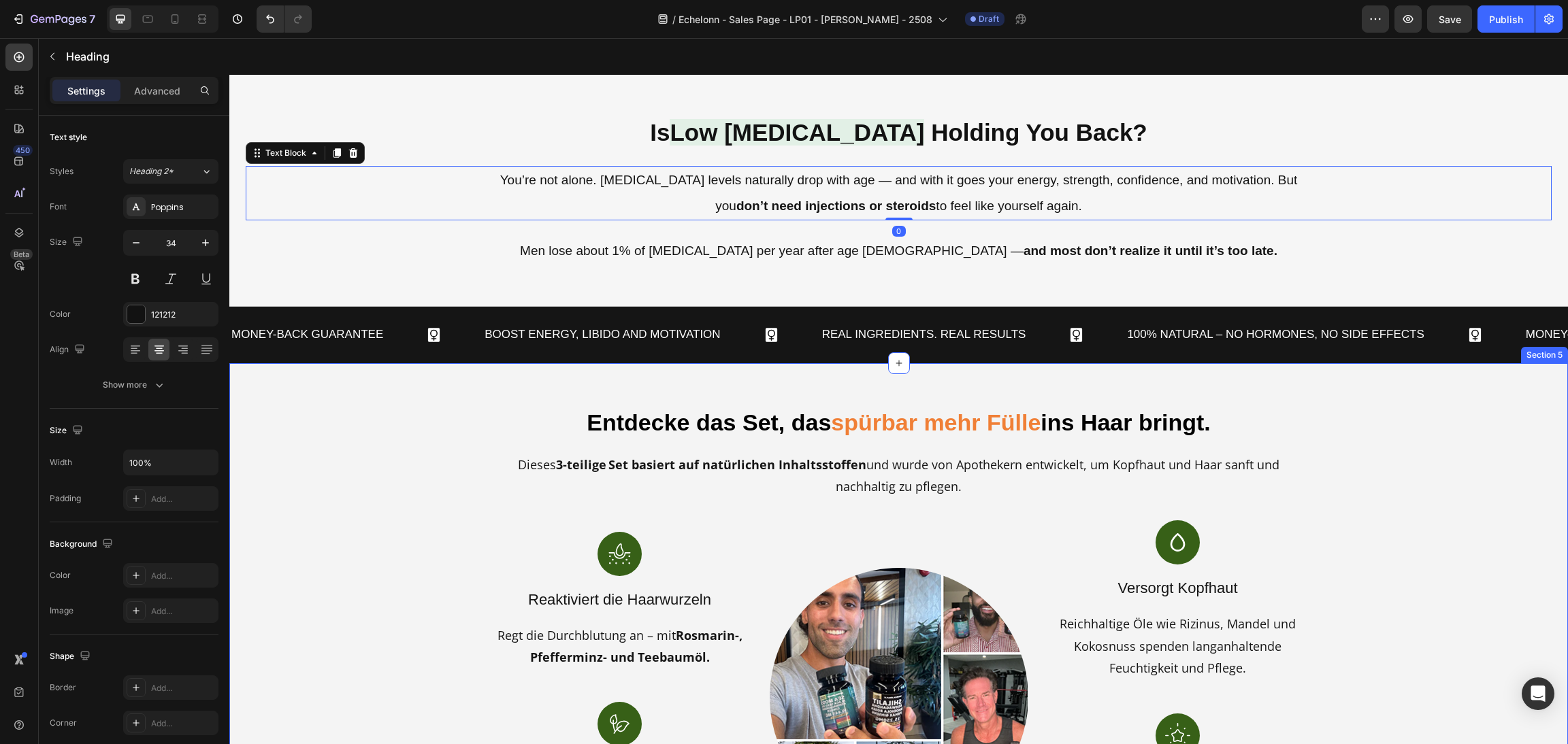
click at [1423, 436] on h2 "Entdecke das Set, das spürbar mehr Fülle ins Haar bringt." at bounding box center [899, 423] width 1307 height 38
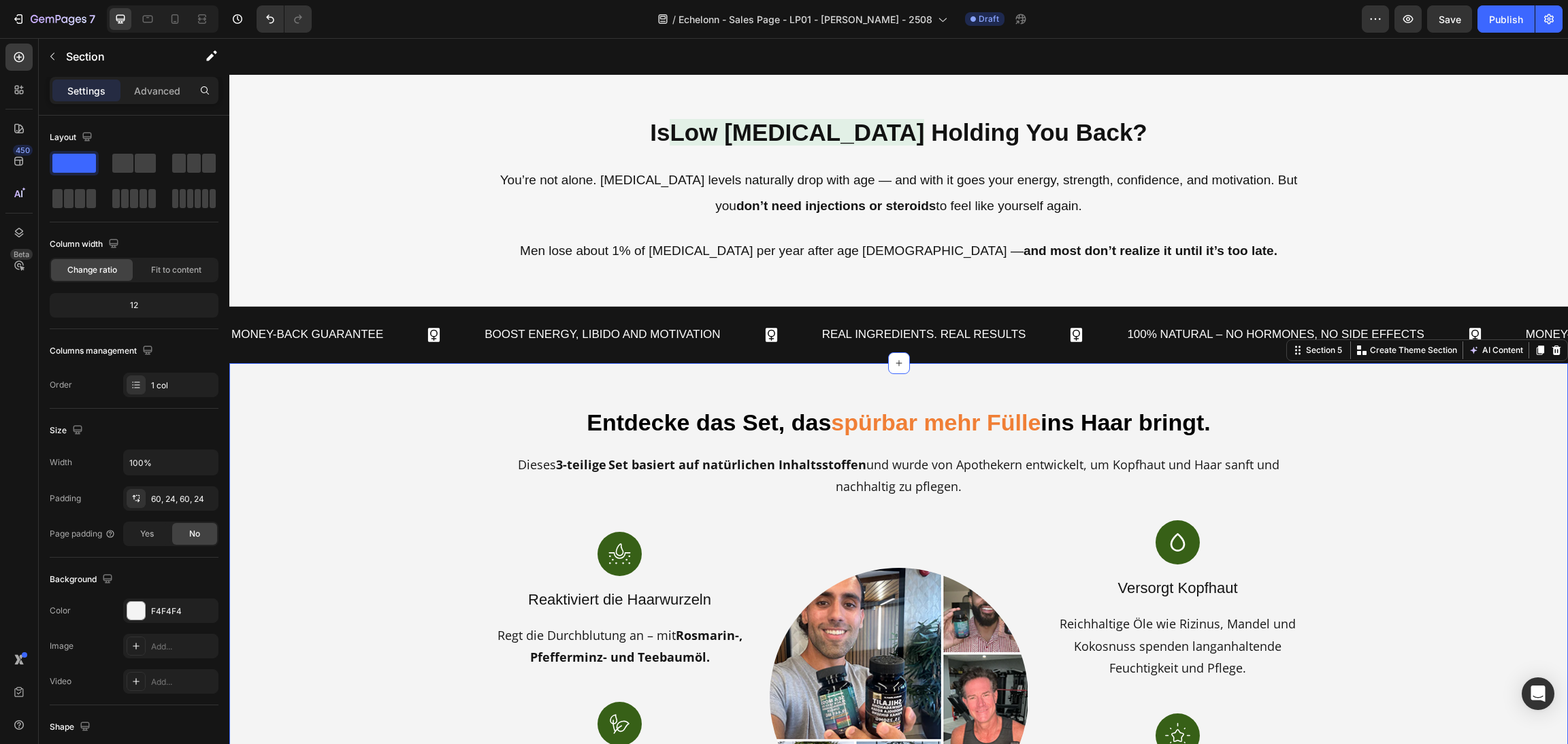
click at [1403, 393] on div "Entdecke das Set, das spürbar mehr Fülle ins Haar bringt. Heading Dieses 3-teil…" at bounding box center [899, 680] width 1339 height 634
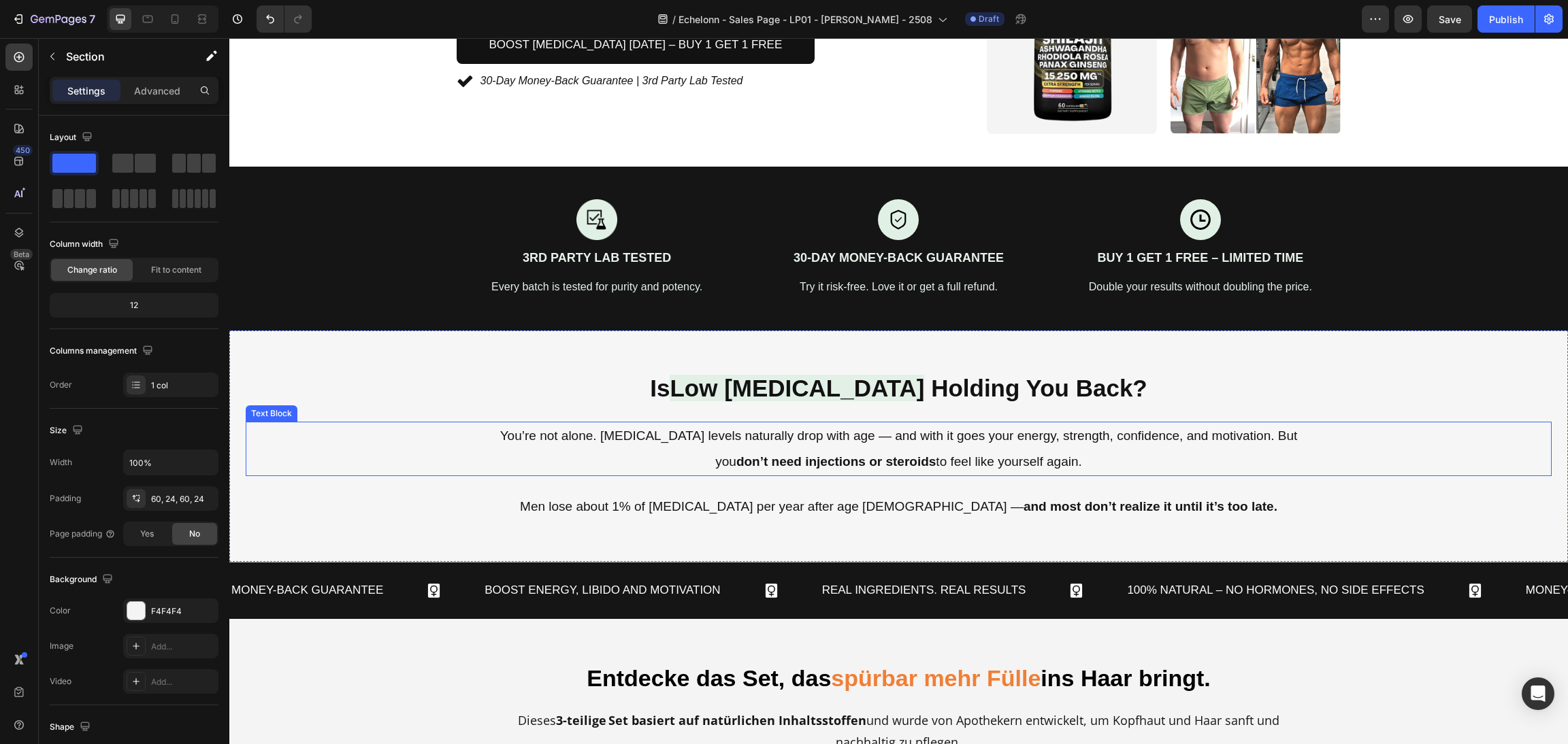
scroll to position [307, 0]
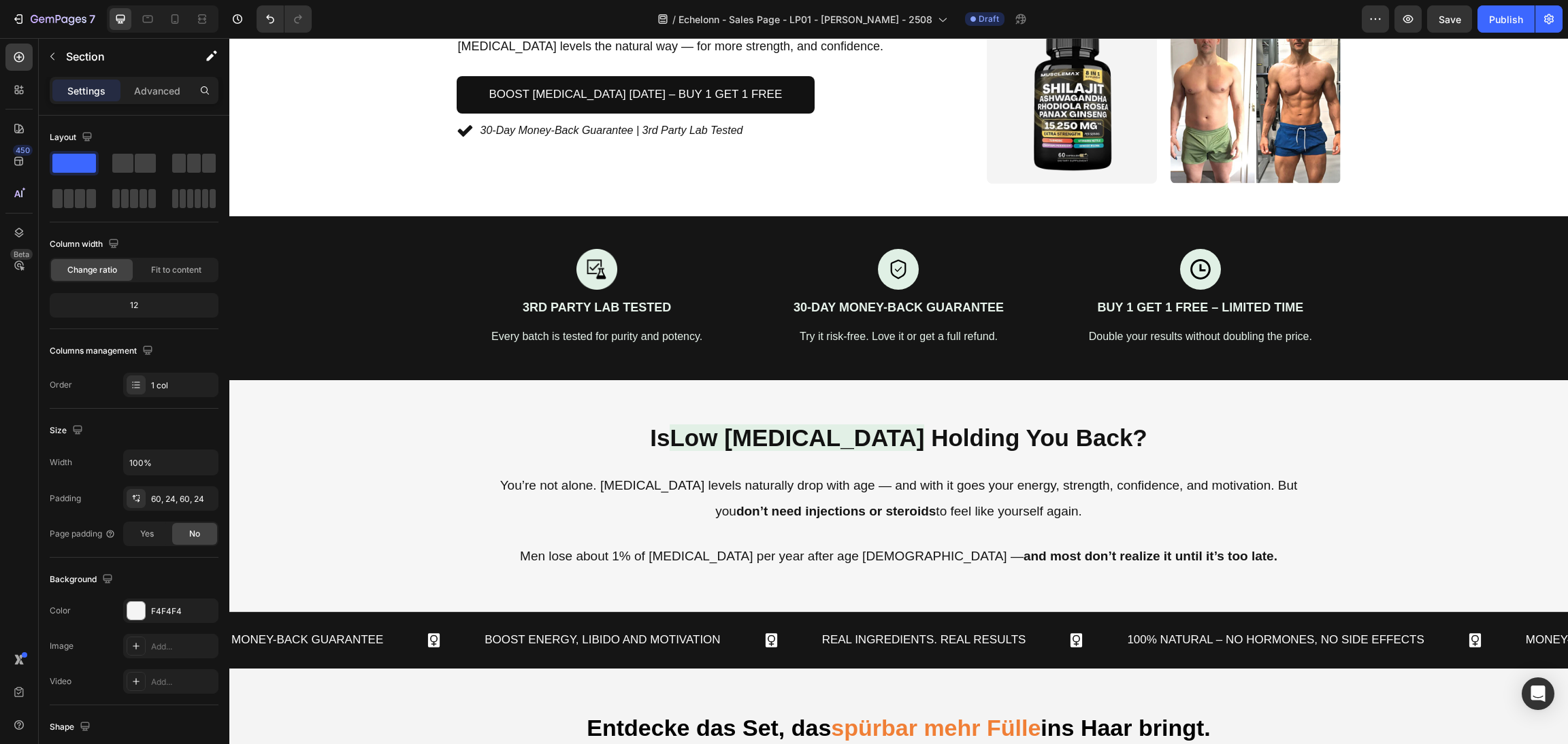
click at [136, 605] on div at bounding box center [135, 610] width 18 height 18
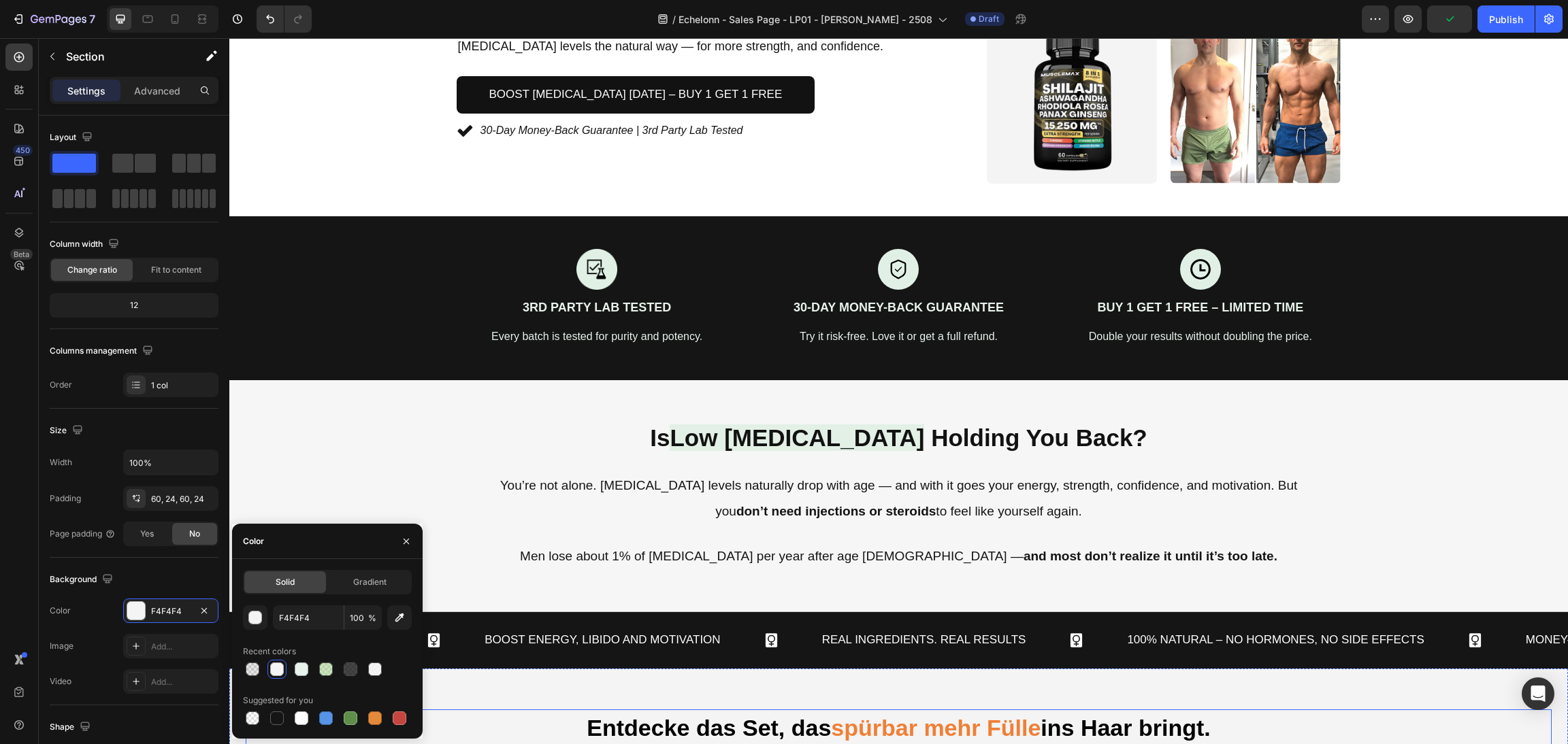
click at [299, 743] on h2 "Entdecke das Set, das spürbar mehr Fülle ins Haar bringt." at bounding box center [899, 728] width 1307 height 38
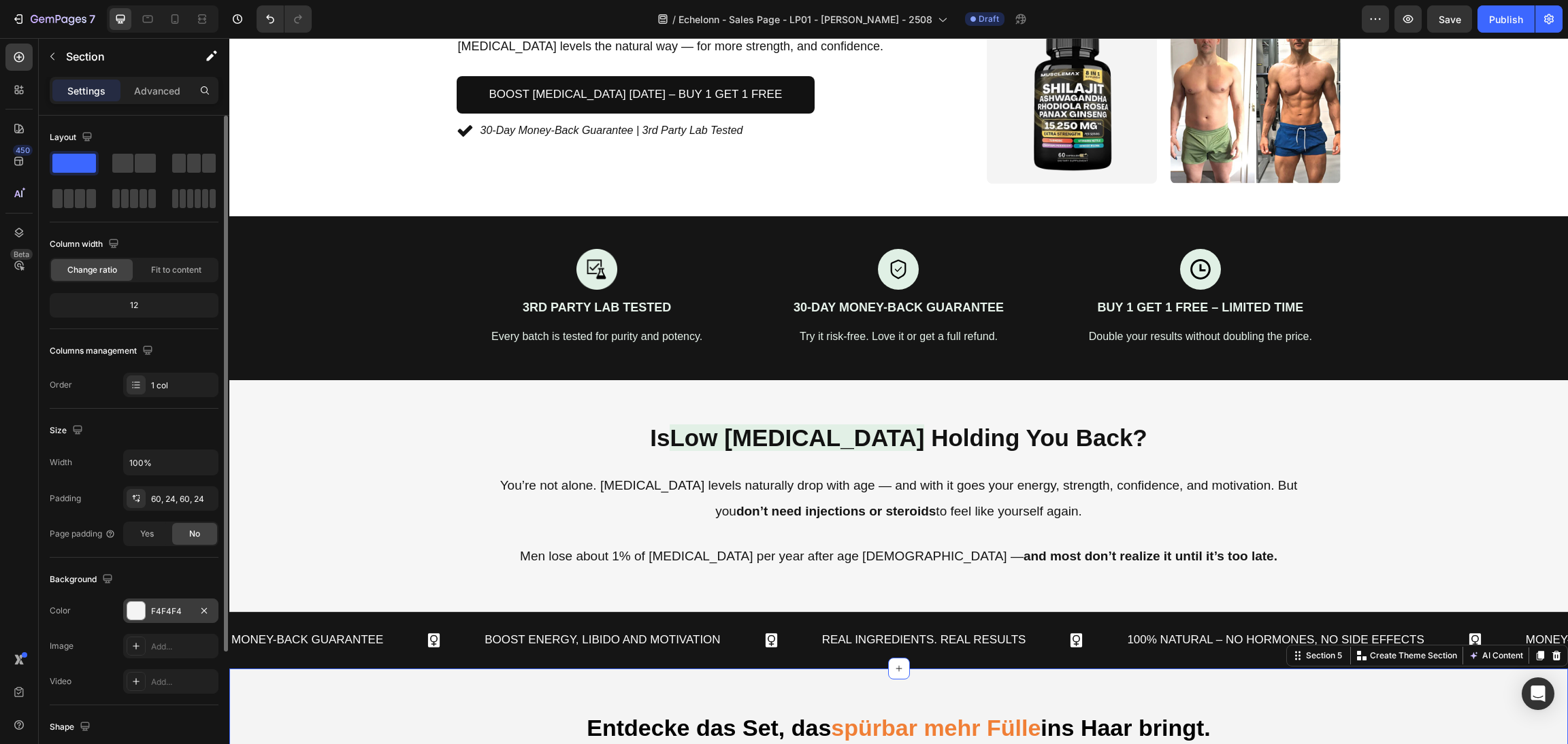
click at [142, 612] on div at bounding box center [135, 610] width 18 height 18
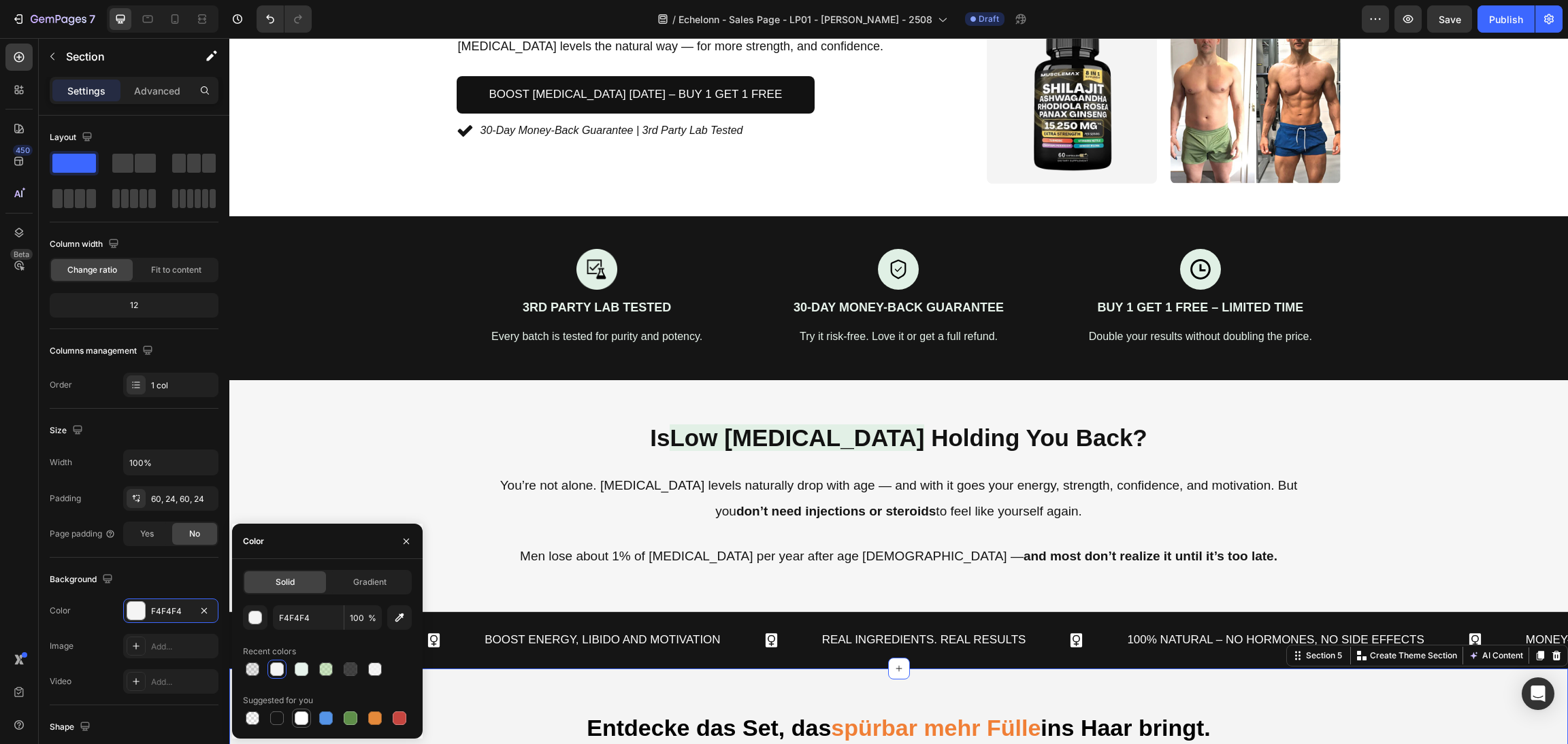
click at [301, 711] on div at bounding box center [302, 719] width 17 height 17
type input "FFFFFF"
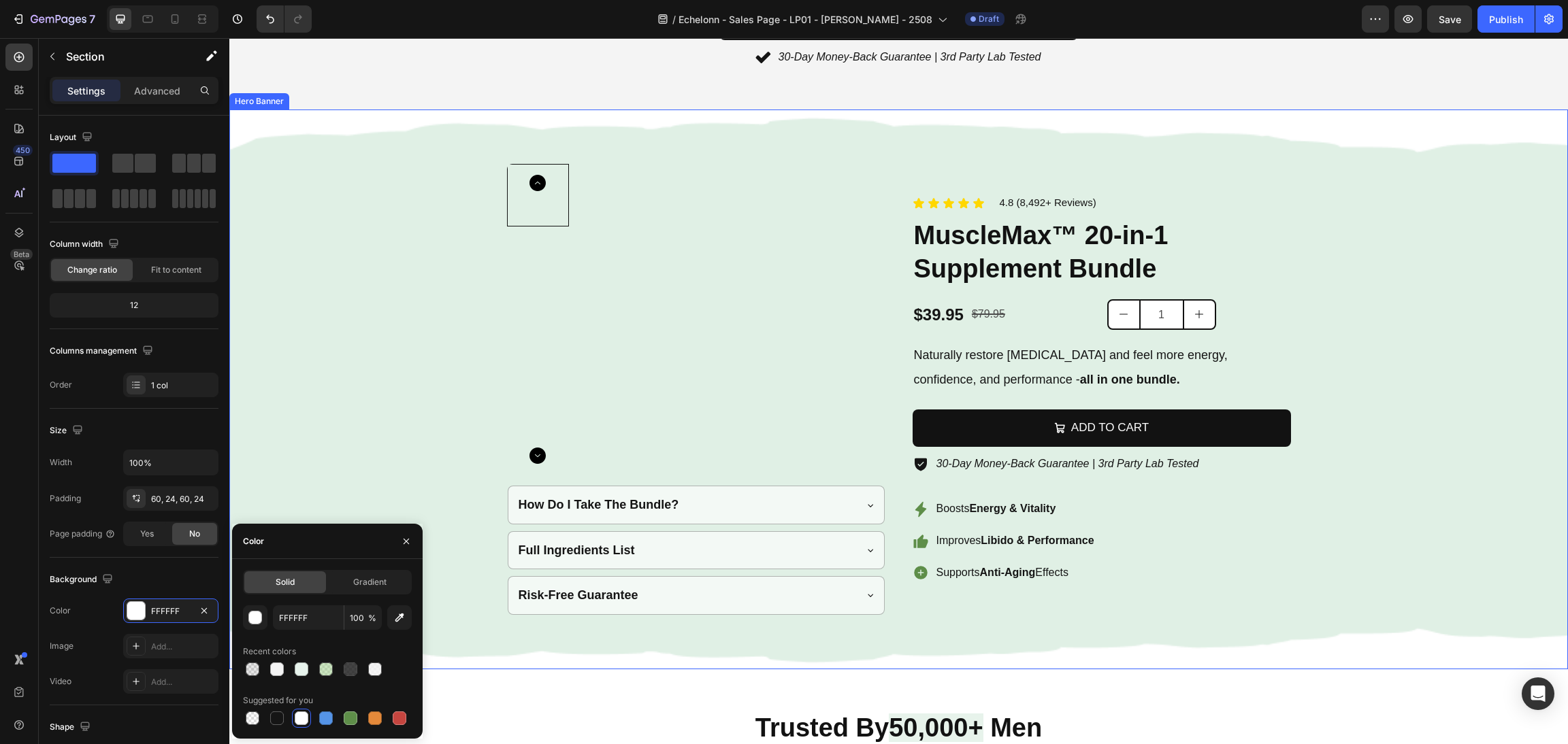
click at [1302, 165] on div "Background Image" at bounding box center [899, 389] width 1339 height 559
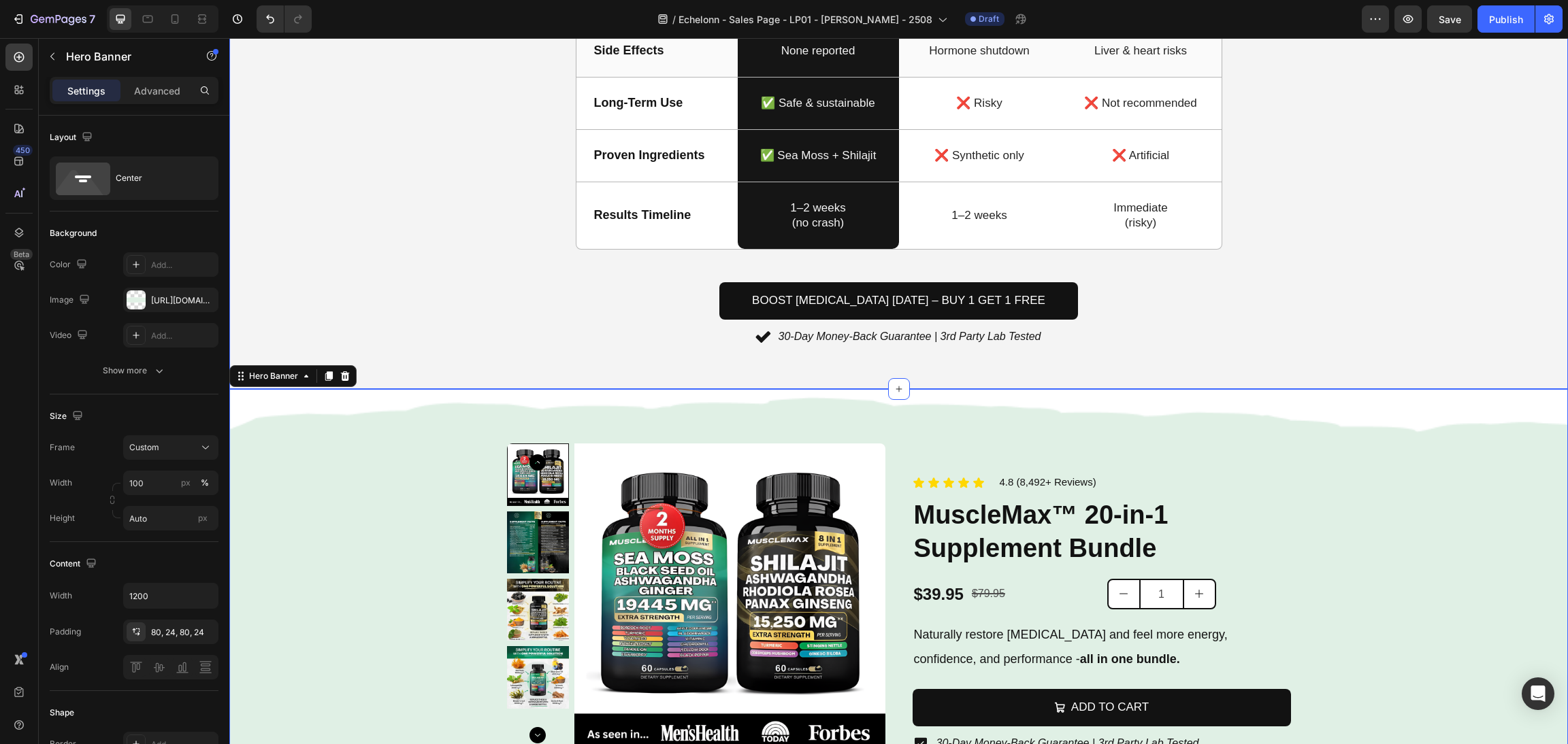
scroll to position [2452, 0]
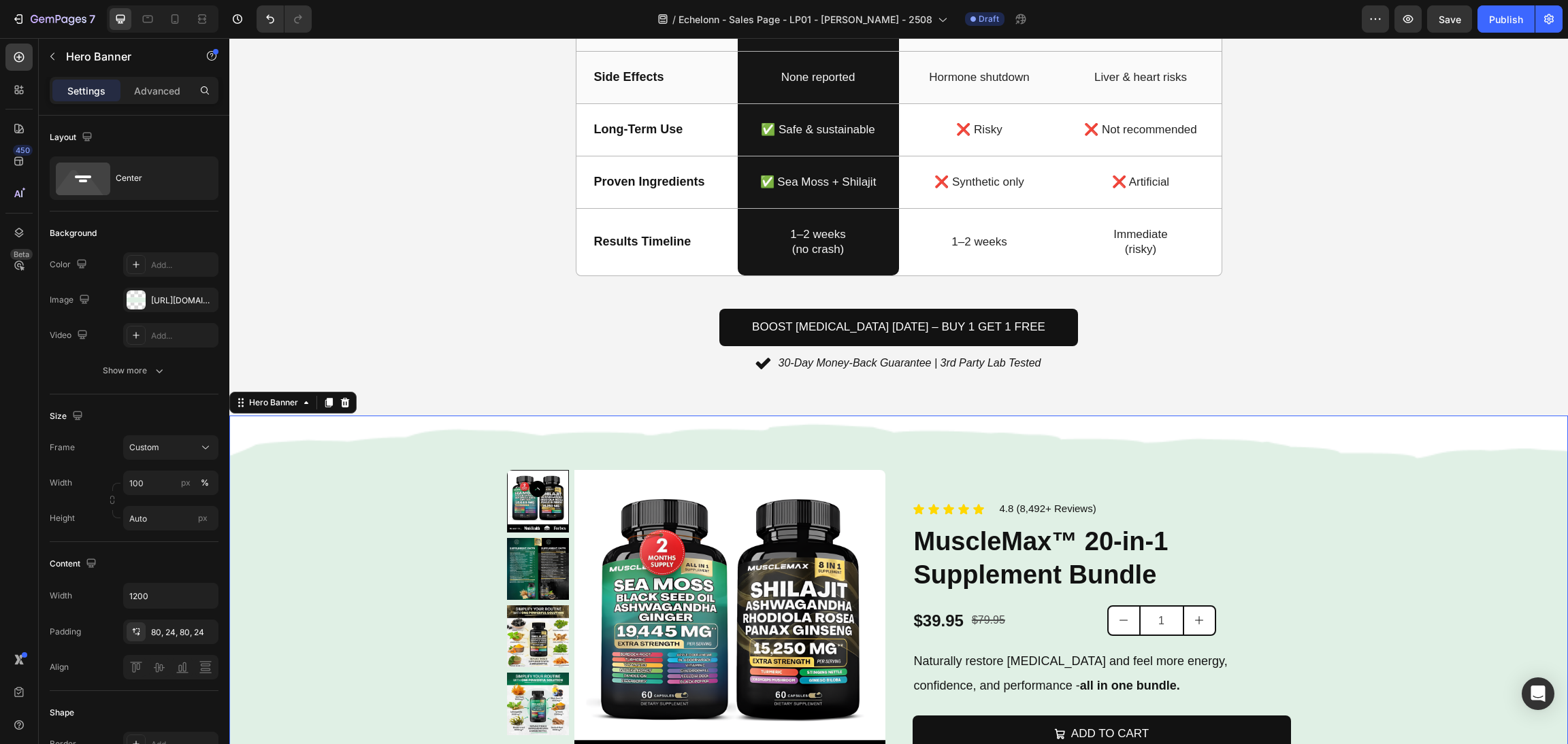
drag, startPoint x: 328, startPoint y: 405, endPoint x: 619, endPoint y: 408, distance: 291.0
click at [327, 405] on icon at bounding box center [328, 402] width 8 height 9
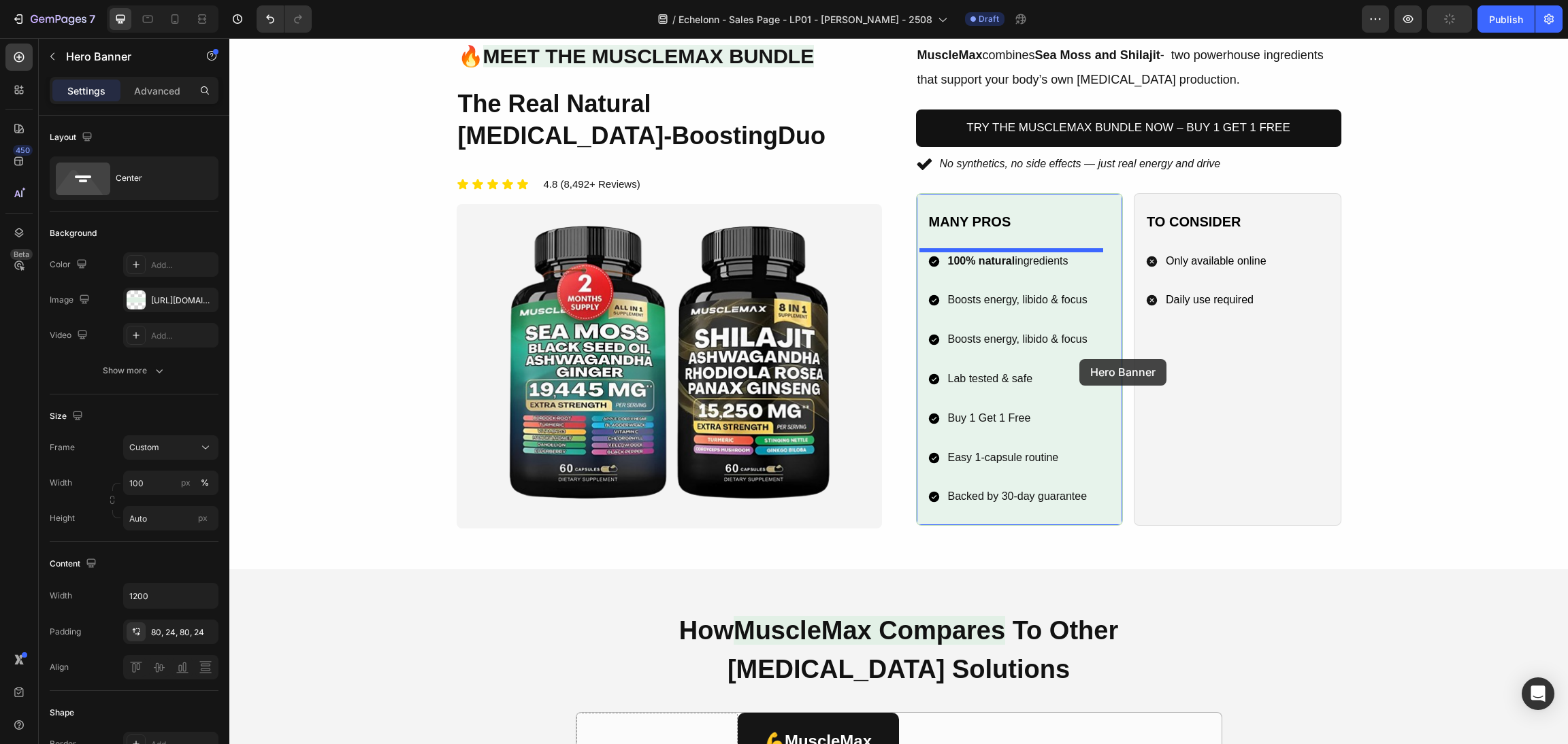
scroll to position [1393, 0]
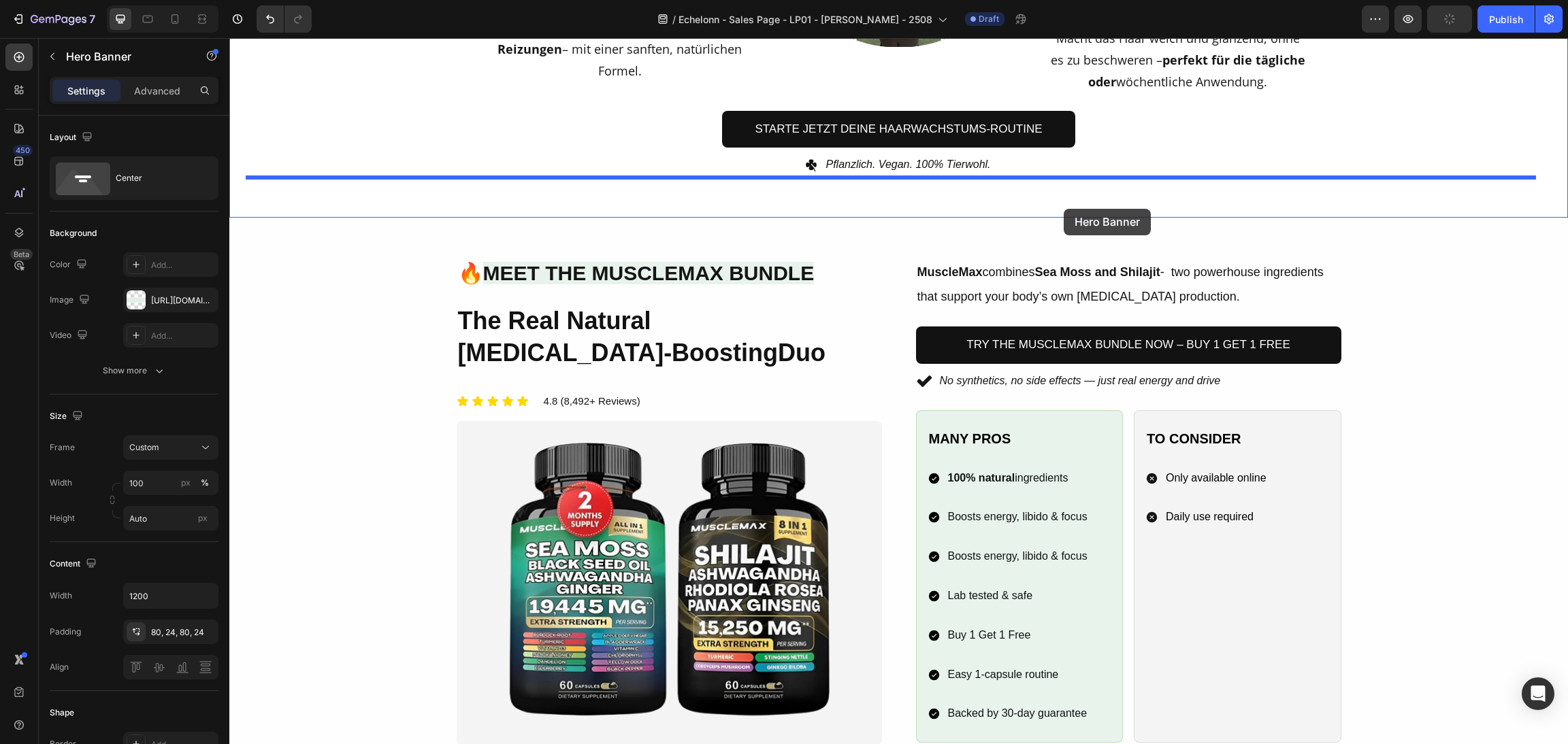
drag, startPoint x: 237, startPoint y: 270, endPoint x: 1064, endPoint y: 209, distance: 829.2
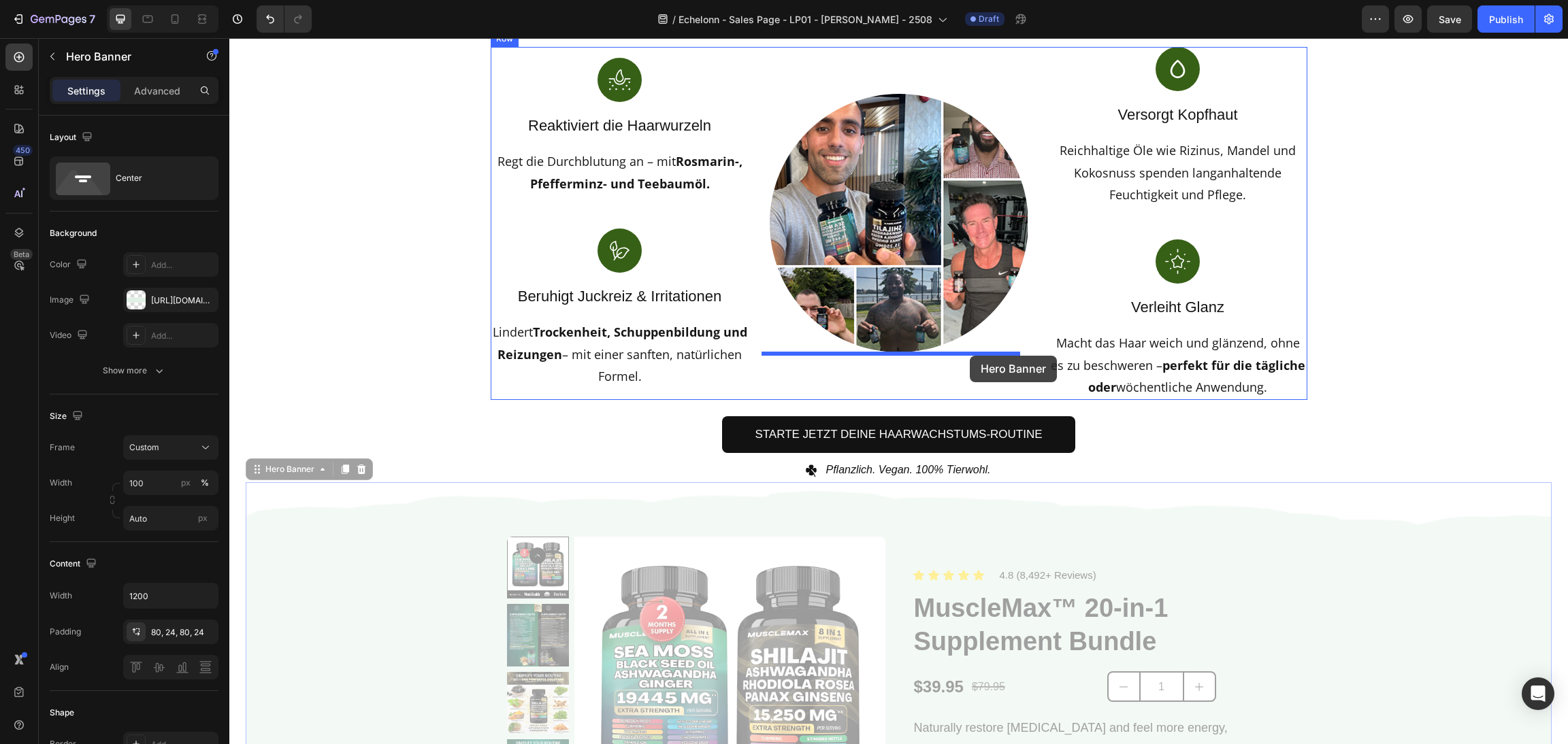
scroll to position [678, 0]
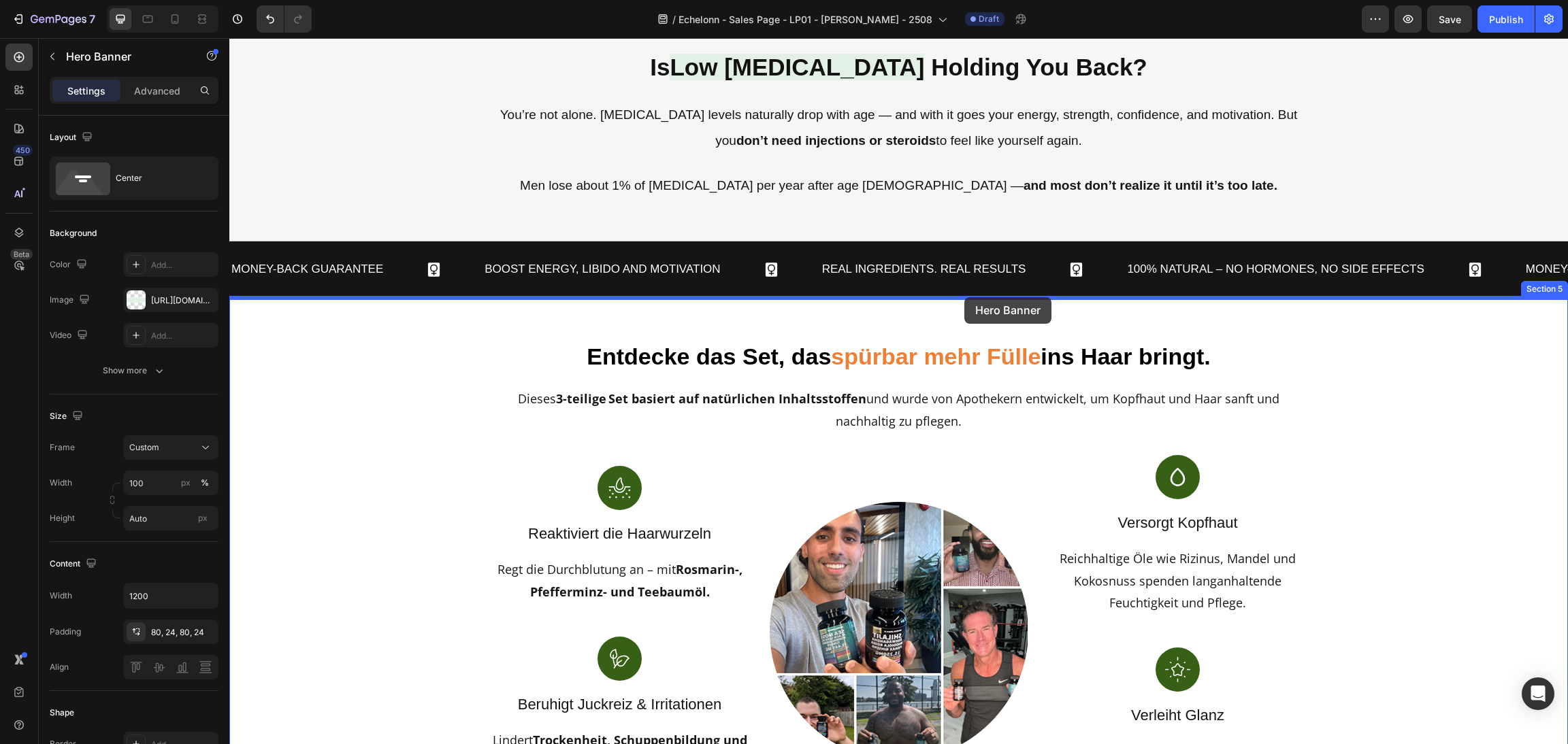
drag, startPoint x: 253, startPoint y: 167, endPoint x: 965, endPoint y: 300, distance: 724.3
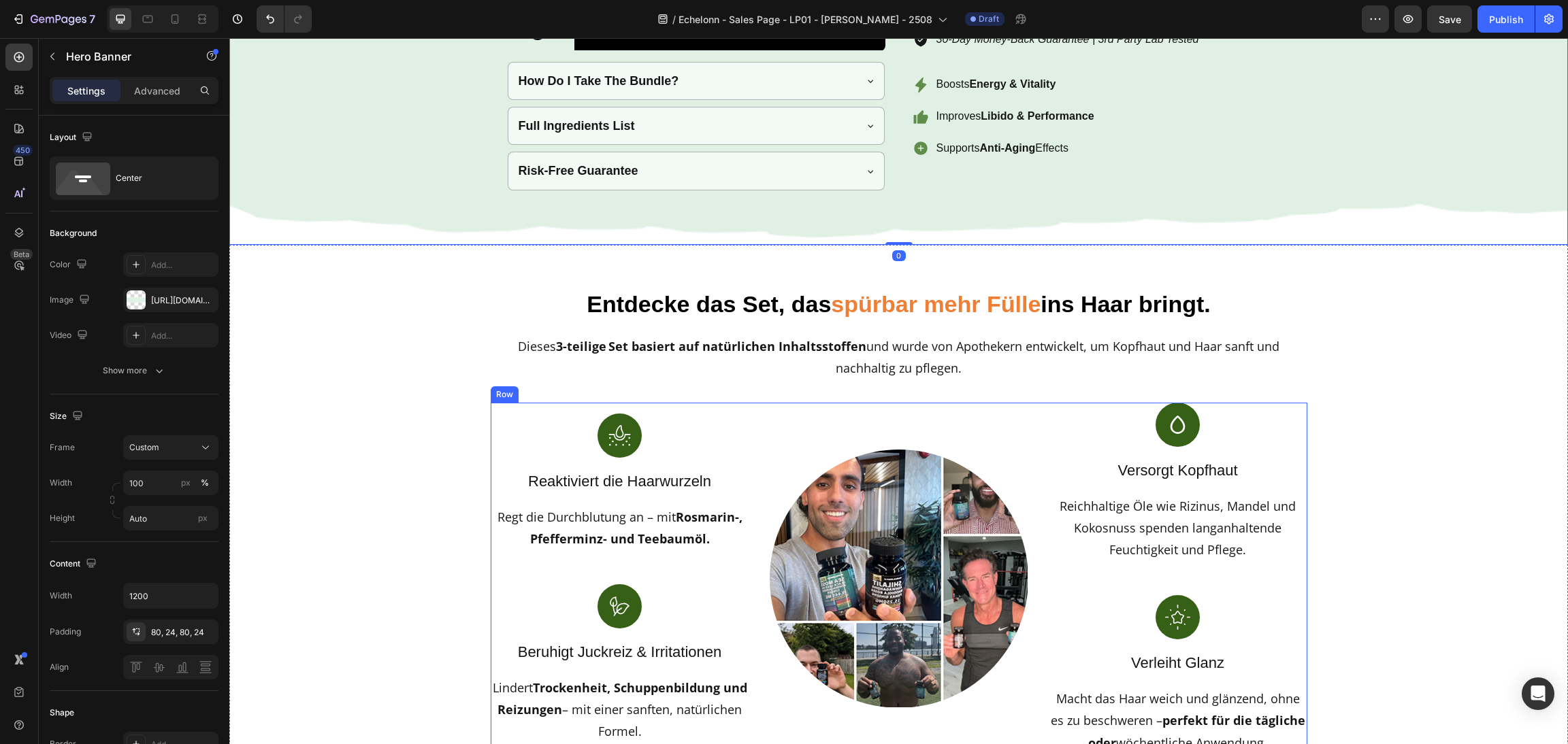
click at [749, 428] on div "Image Reaktiviert die Haarwurzeln Text block Regt die Durchblutung an – mit Ros…" at bounding box center [899, 579] width 817 height 352
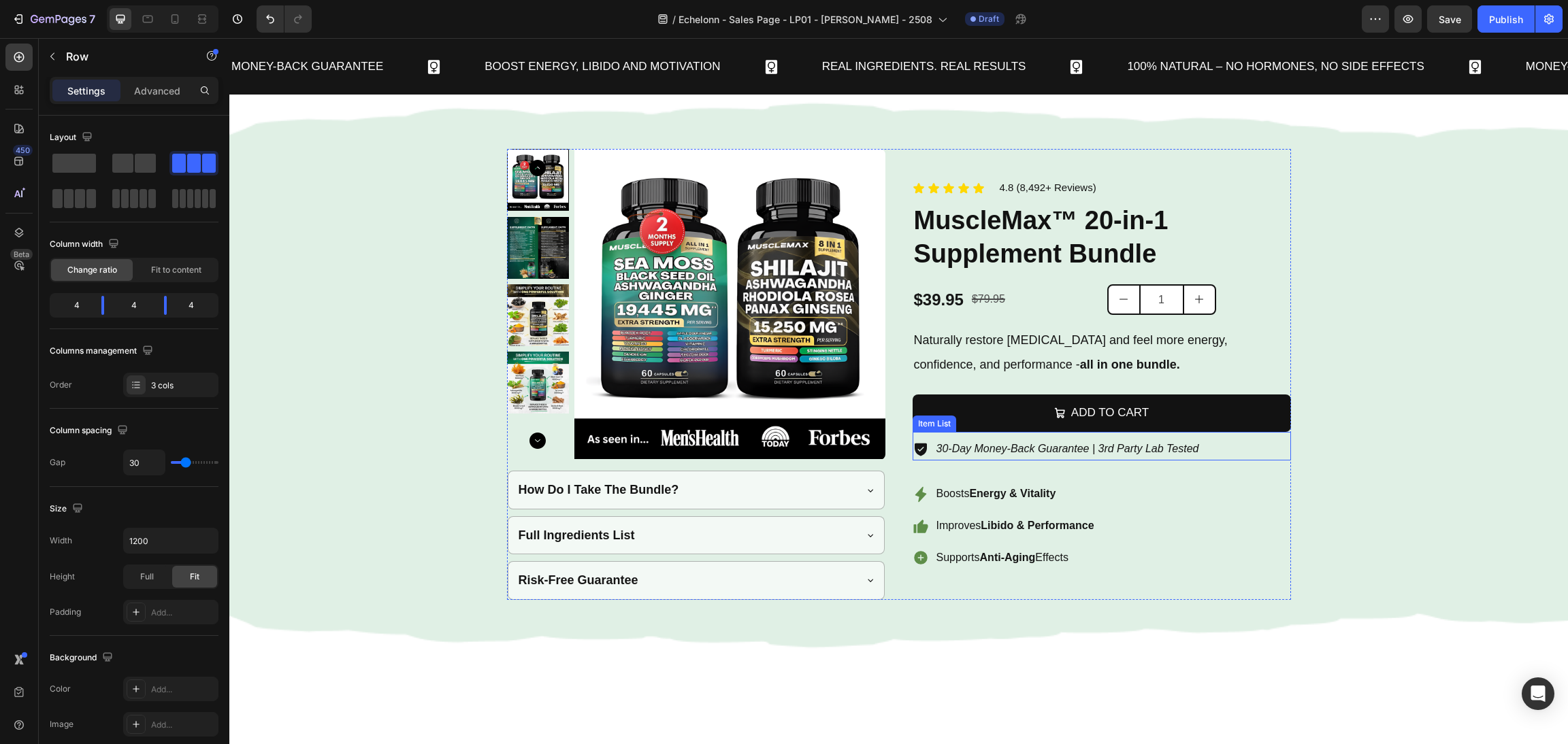
scroll to position [679, 0]
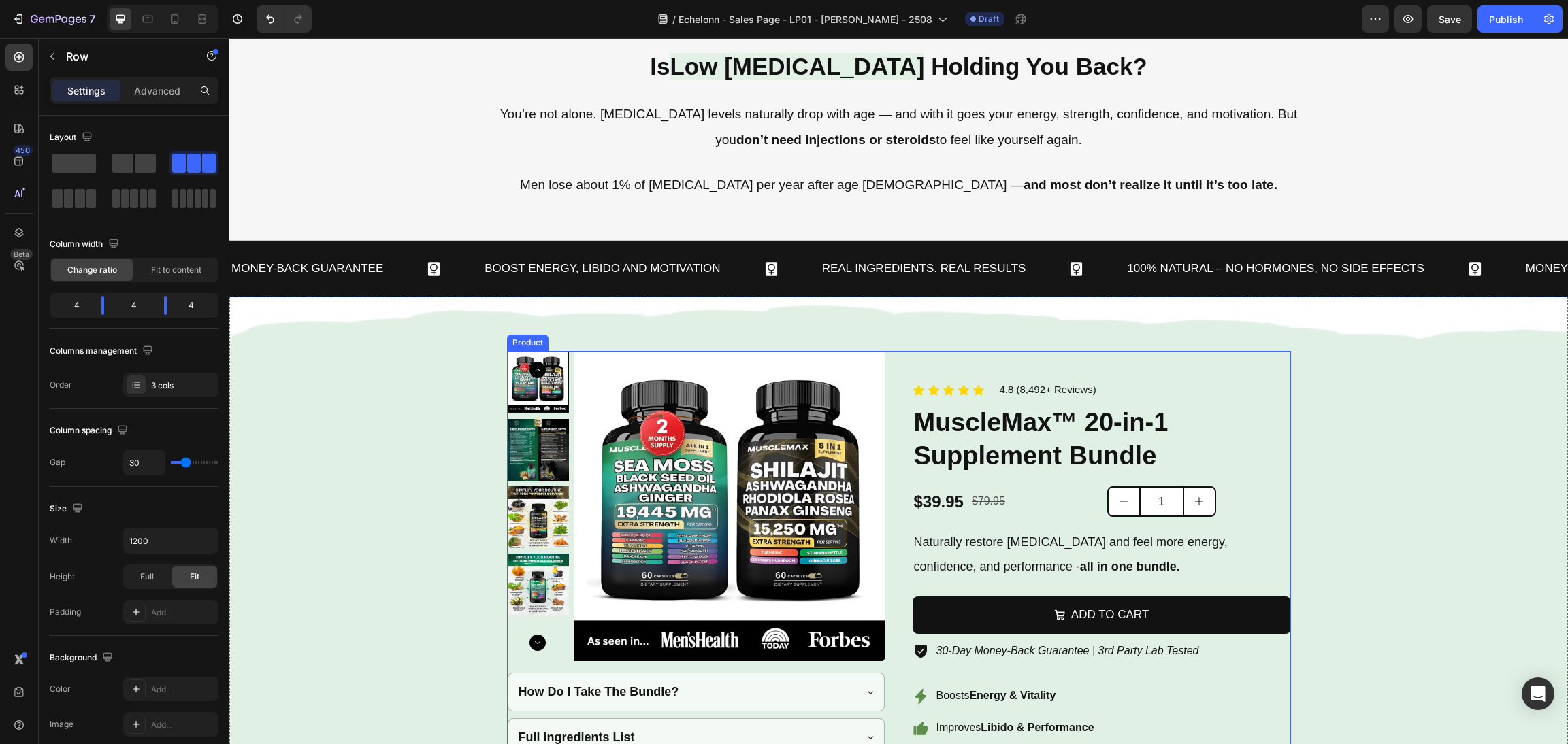
click at [891, 426] on div "Product Images How Do I Take The Bundle? Full Ingredients List Risk-Free Guaran…" at bounding box center [899, 575] width 784 height 450
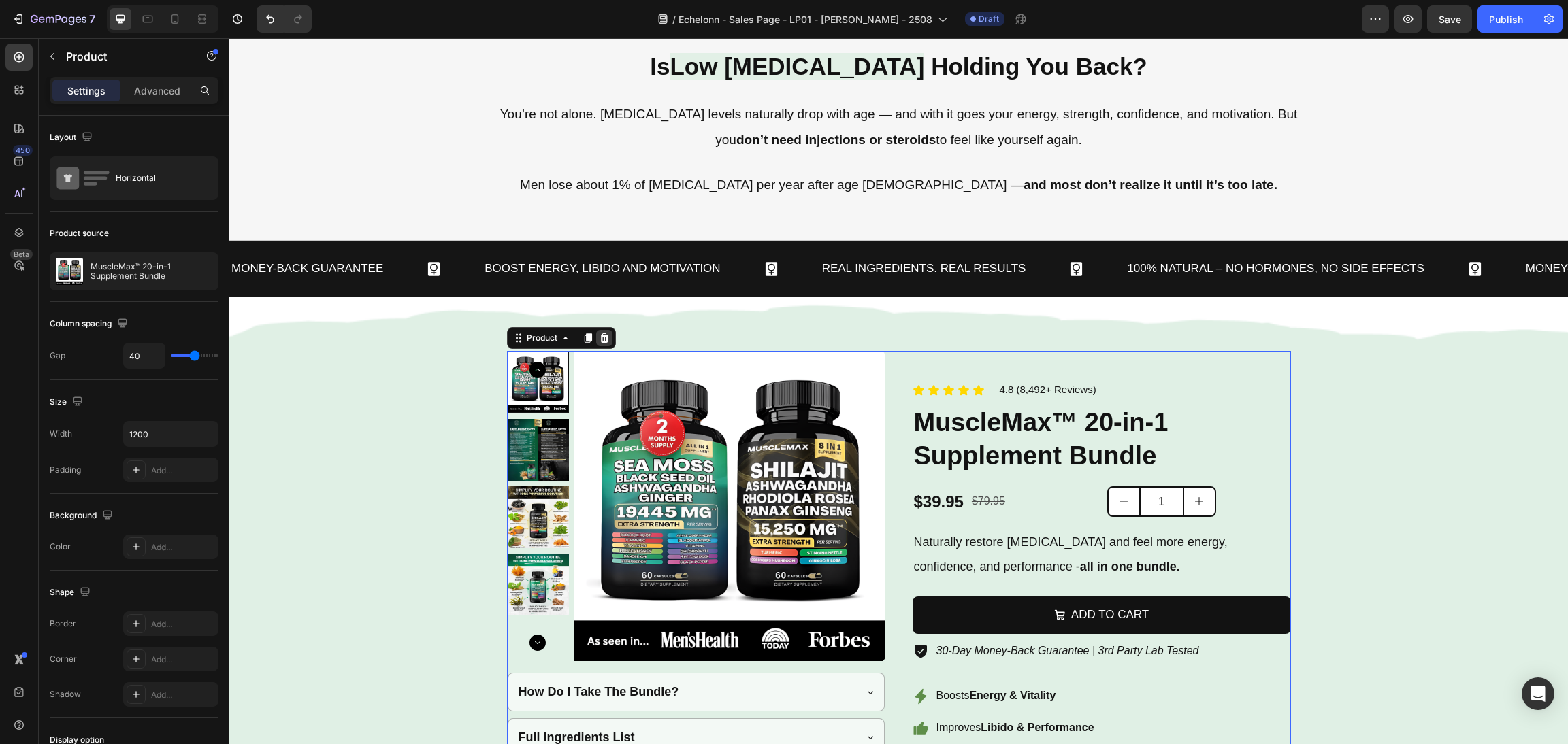
click at [599, 338] on icon at bounding box center [604, 337] width 11 height 11
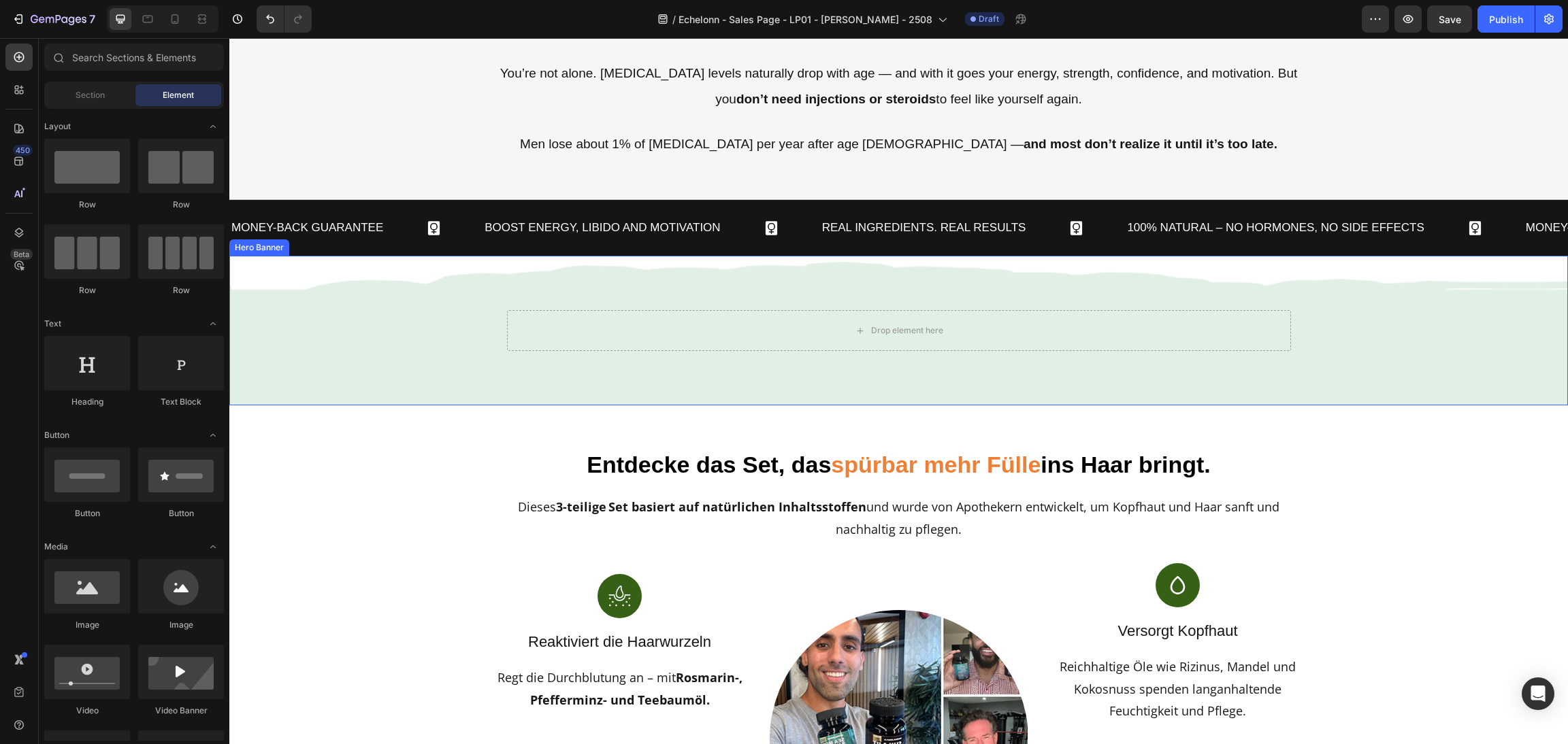
scroll to position [781, 0]
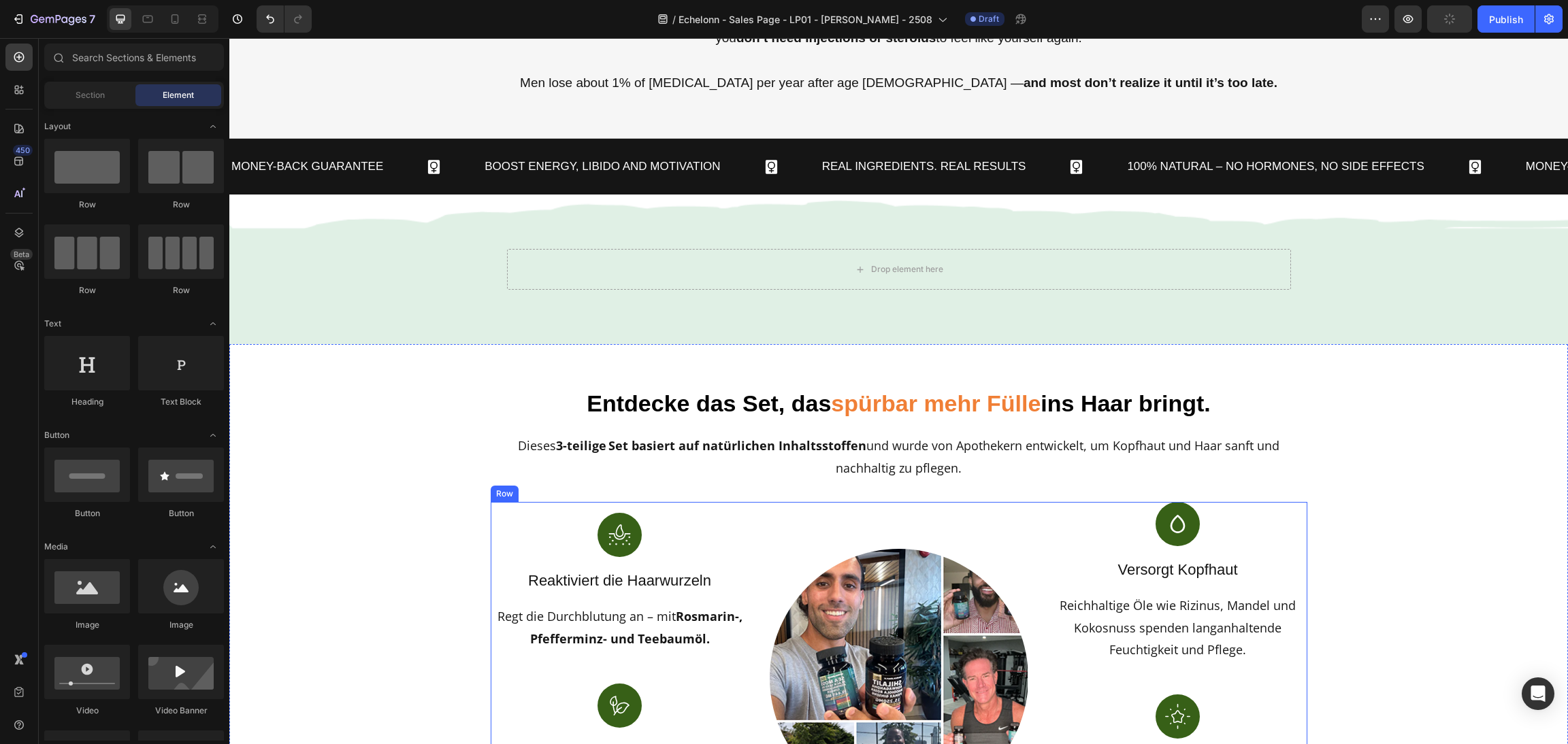
click at [735, 513] on div at bounding box center [620, 534] width 259 height 44
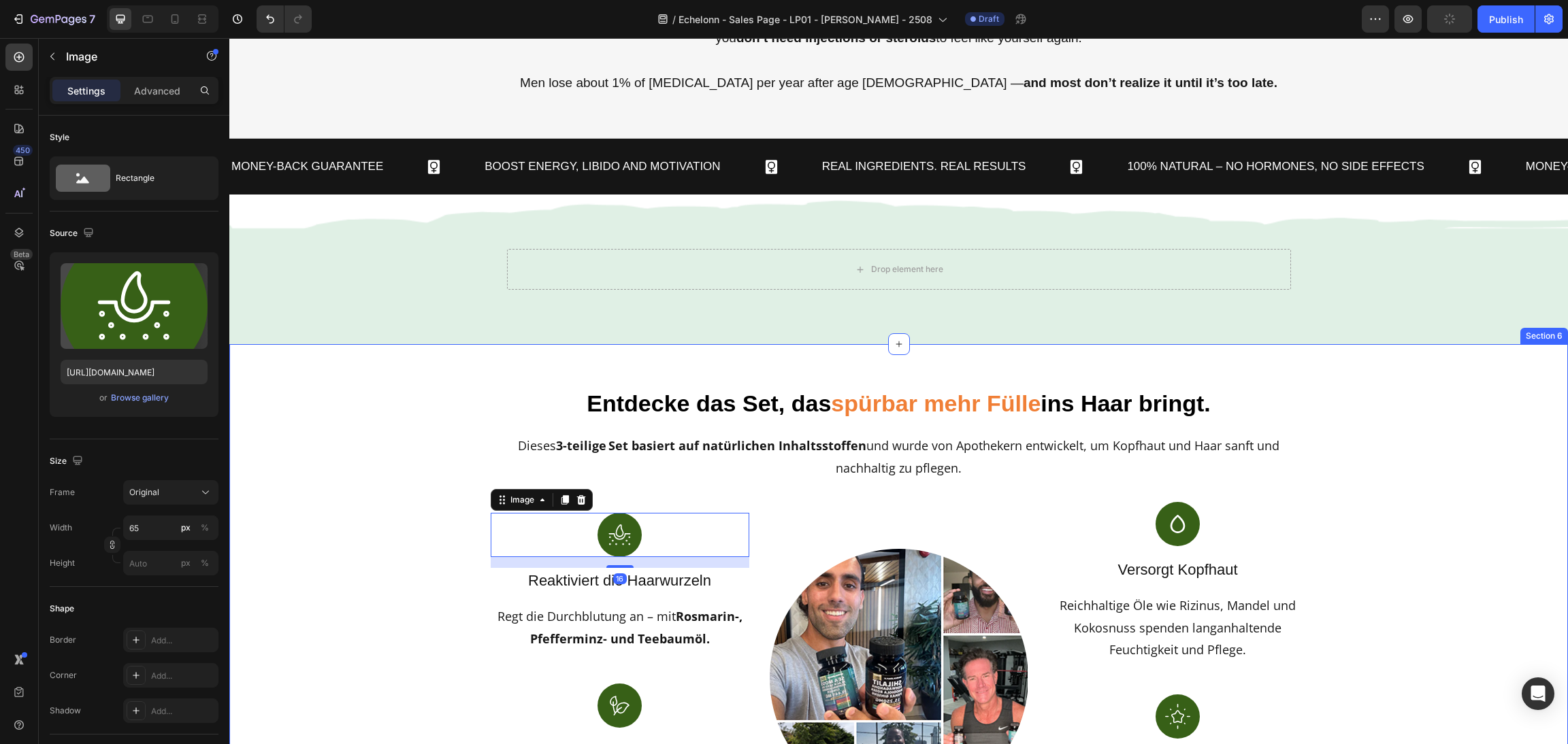
click at [689, 479] on div "Dieses 3-teilige Set basiert auf natürlichen Inhaltsstoffen und wurde von Apoth…" at bounding box center [899, 457] width 817 height 47
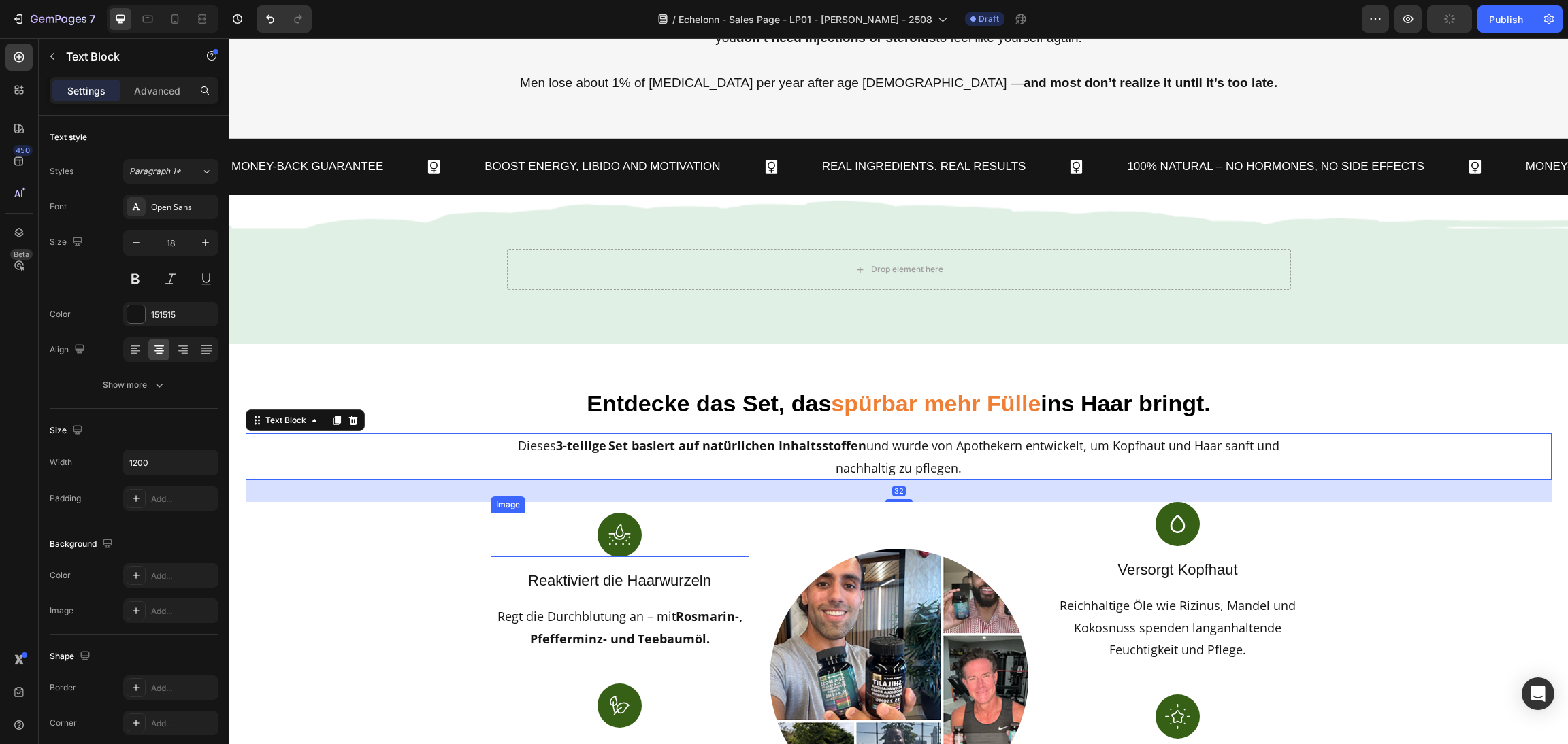
click at [712, 526] on div at bounding box center [620, 534] width 259 height 44
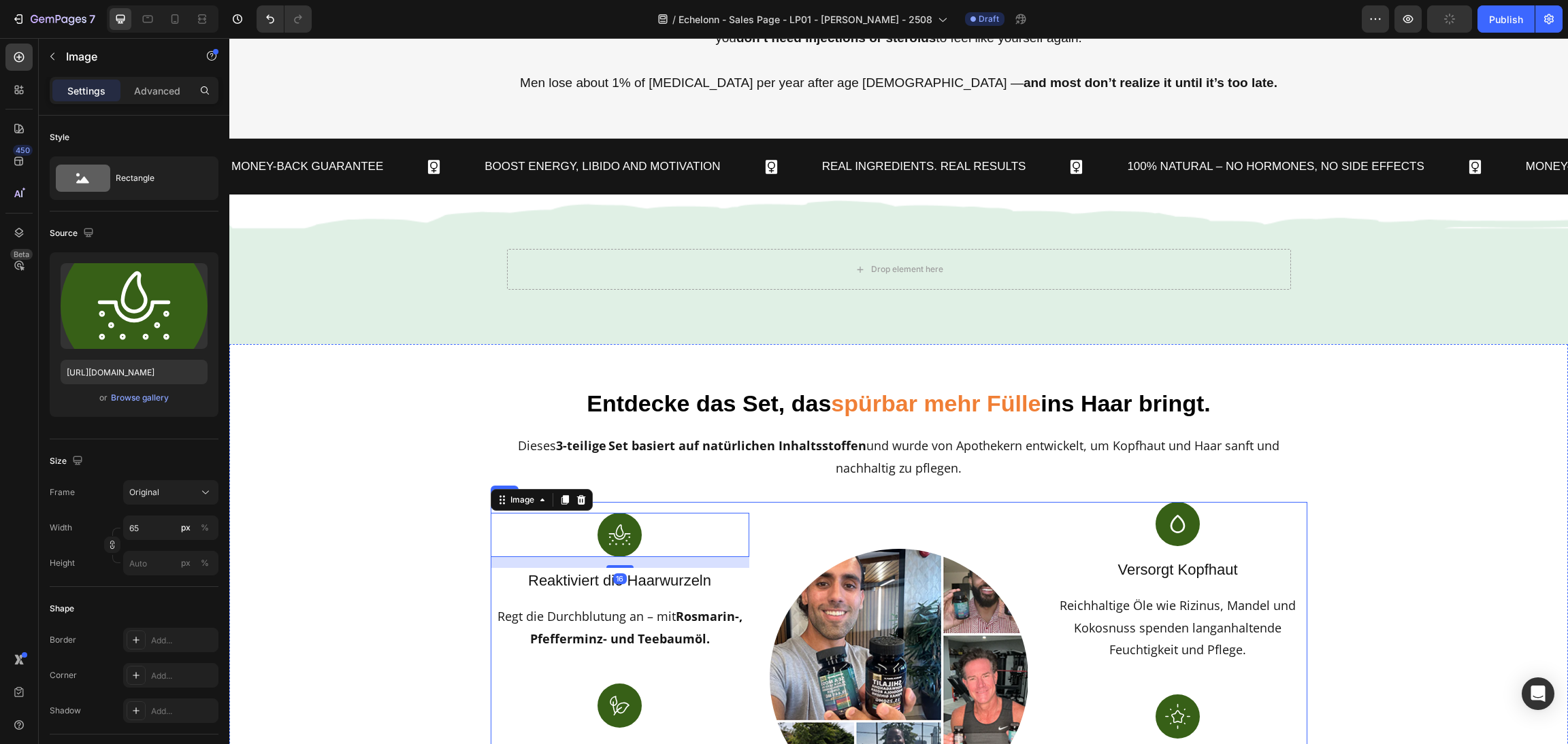
click at [744, 689] on div "Image 16 Reaktiviert die Haarwurzeln Text block Regt die Durchblutung an – mit …" at bounding box center [899, 678] width 817 height 352
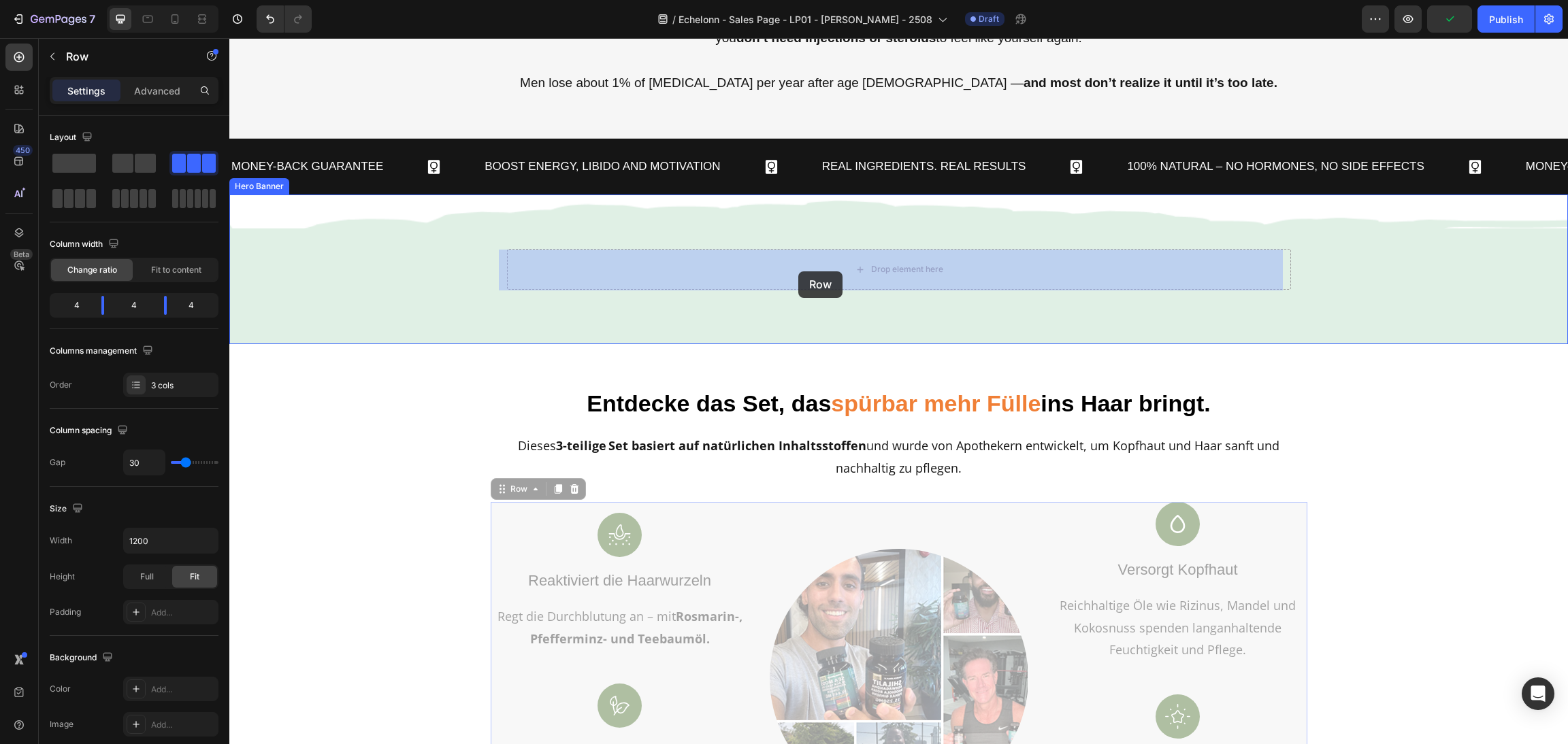
drag, startPoint x: 488, startPoint y: 488, endPoint x: 799, endPoint y: 271, distance: 379.2
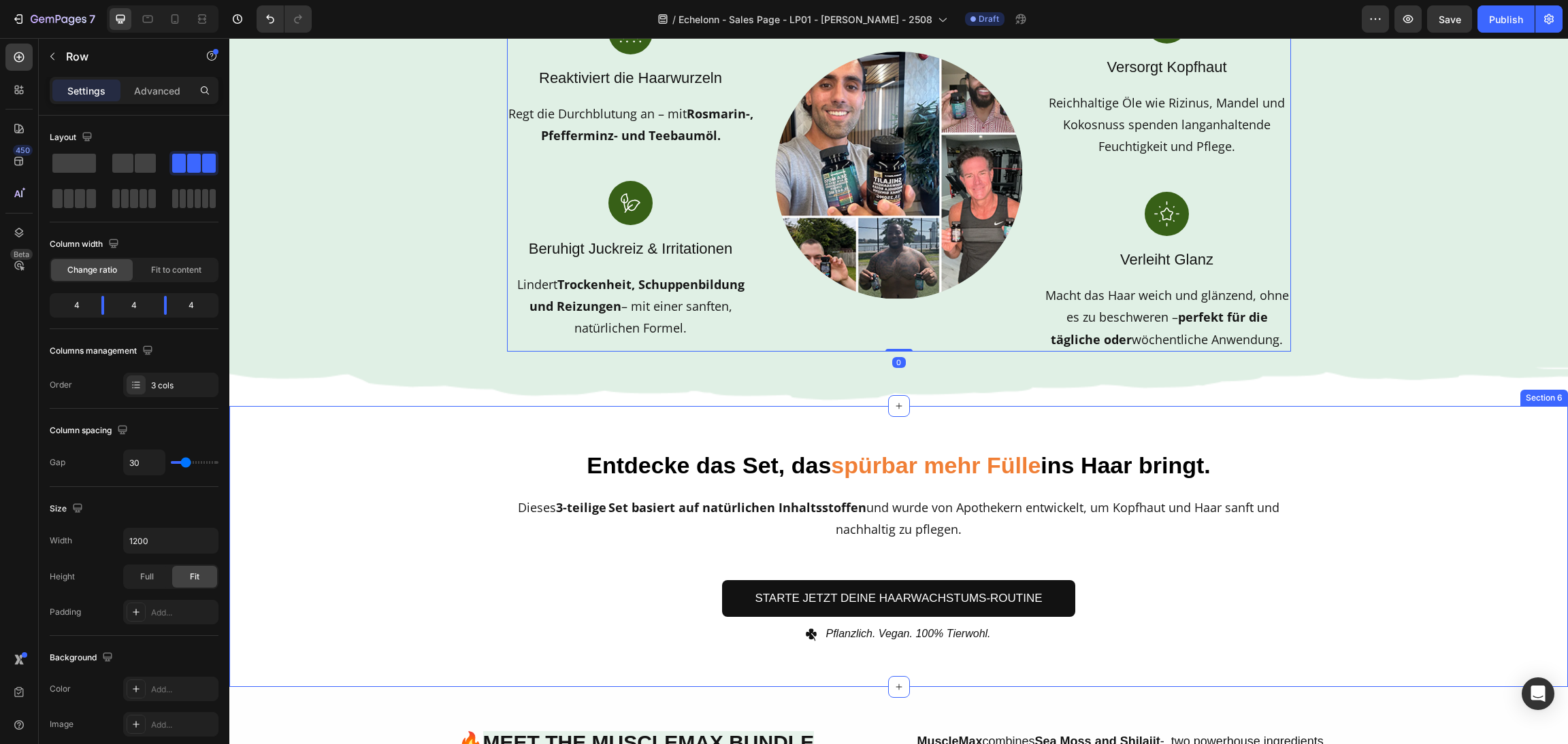
scroll to position [1088, 0]
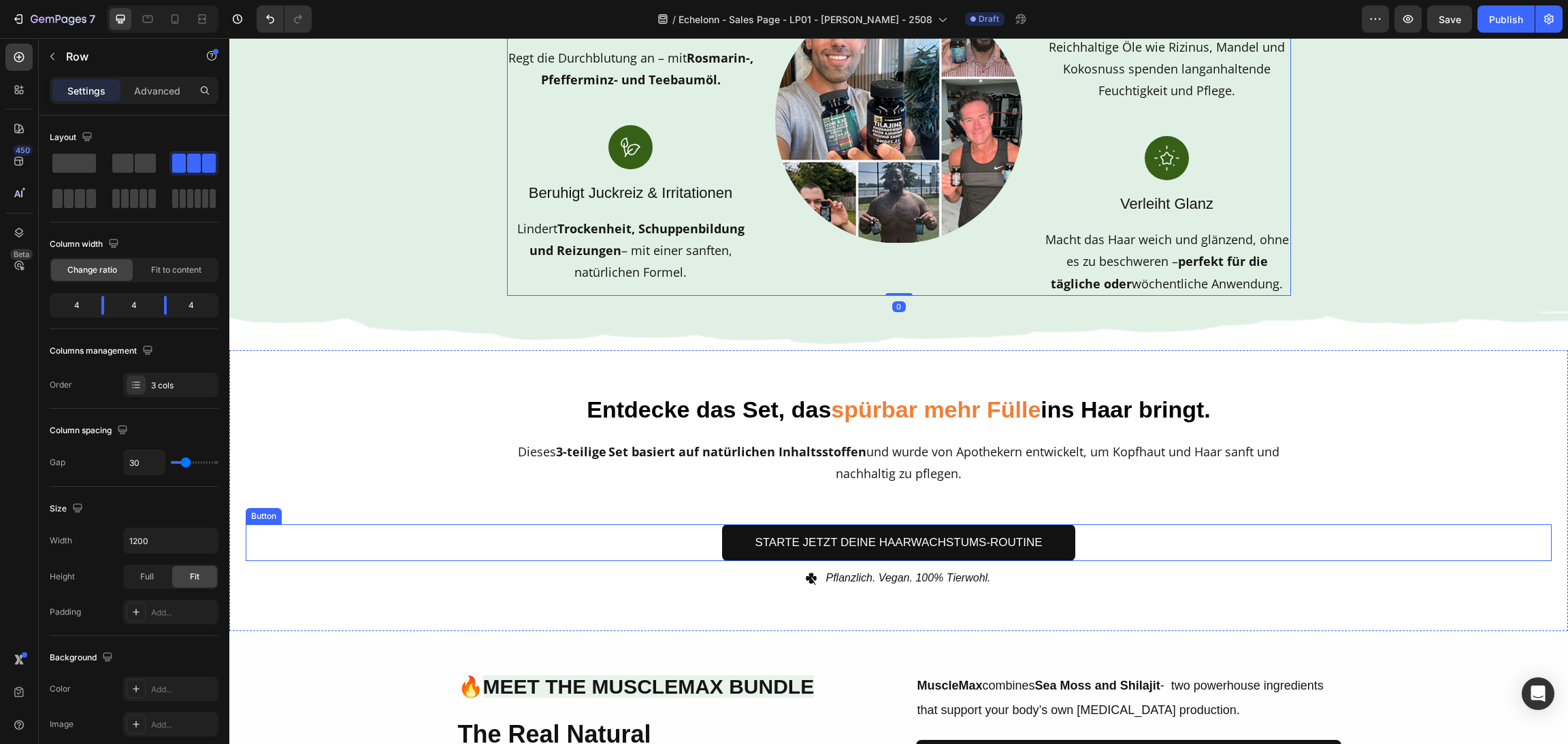
click at [1210, 539] on div "Starte jetzt deine Haarwachstums-Routine Button" at bounding box center [899, 543] width 1307 height 38
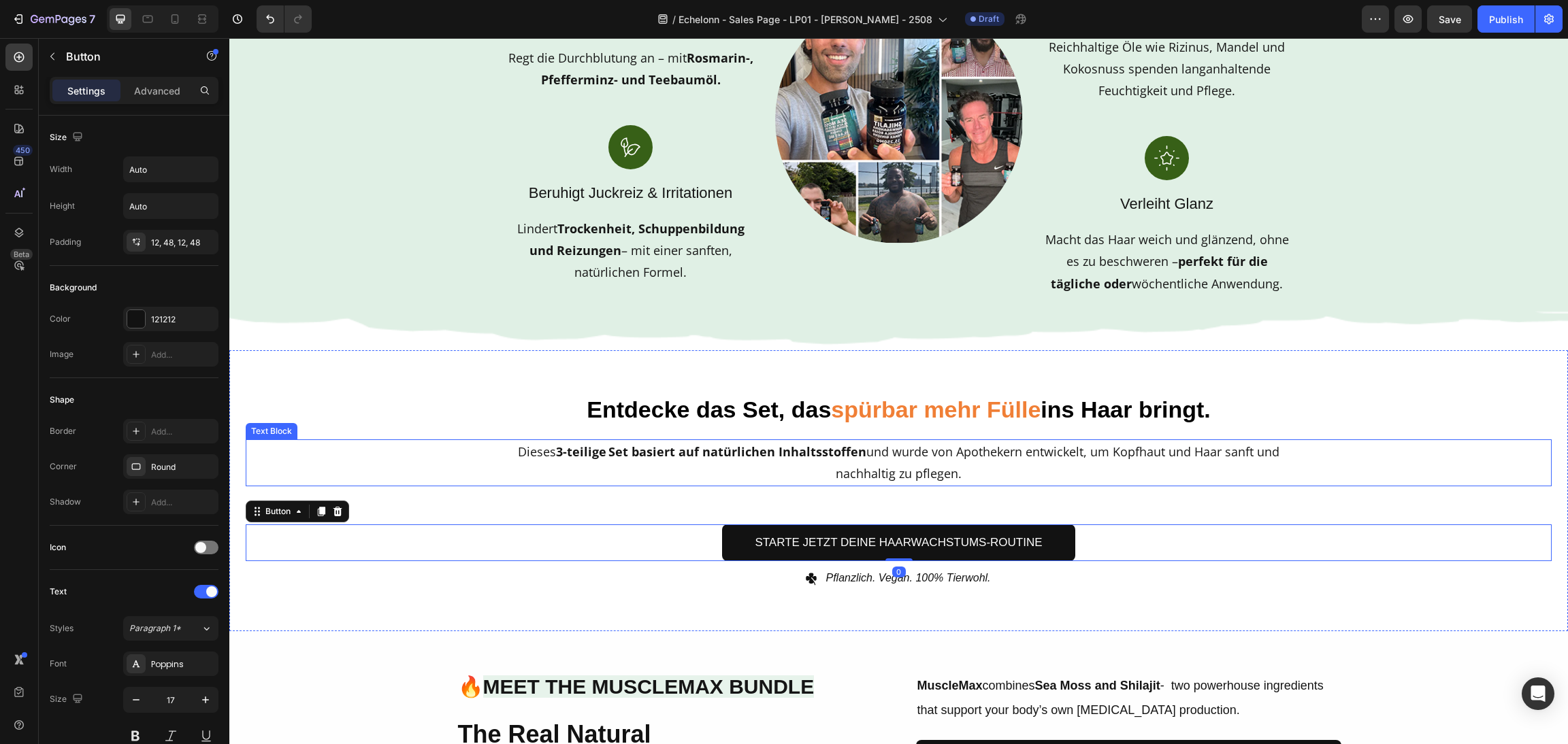
click at [1312, 458] on div "Dieses 3-teilige Set basiert auf natürlichen Inhaltsstoffen und wurde von Apoth…" at bounding box center [899, 463] width 1307 height 47
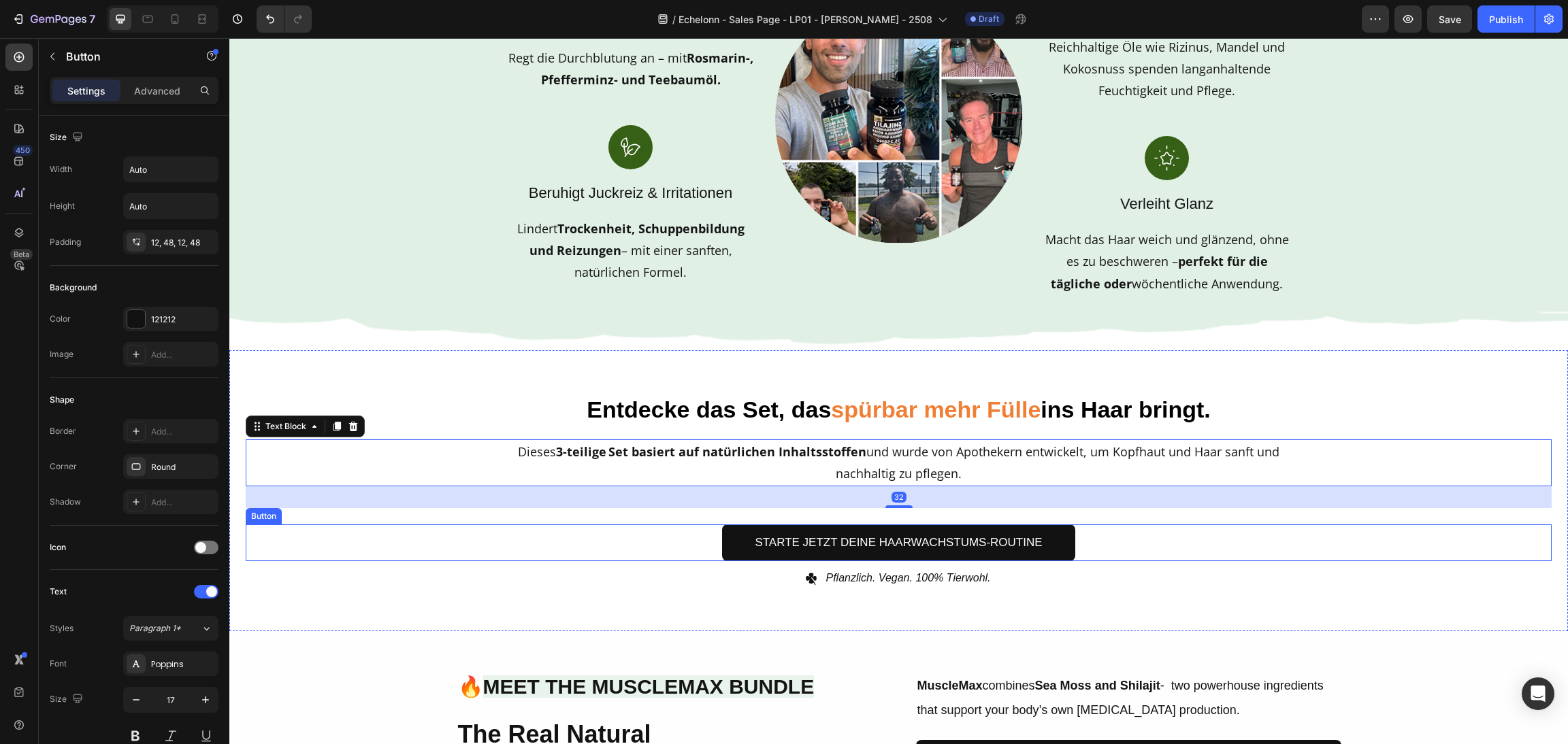
click at [1291, 539] on div "Starte jetzt deine Haarwachstums-Routine Button" at bounding box center [899, 543] width 1307 height 38
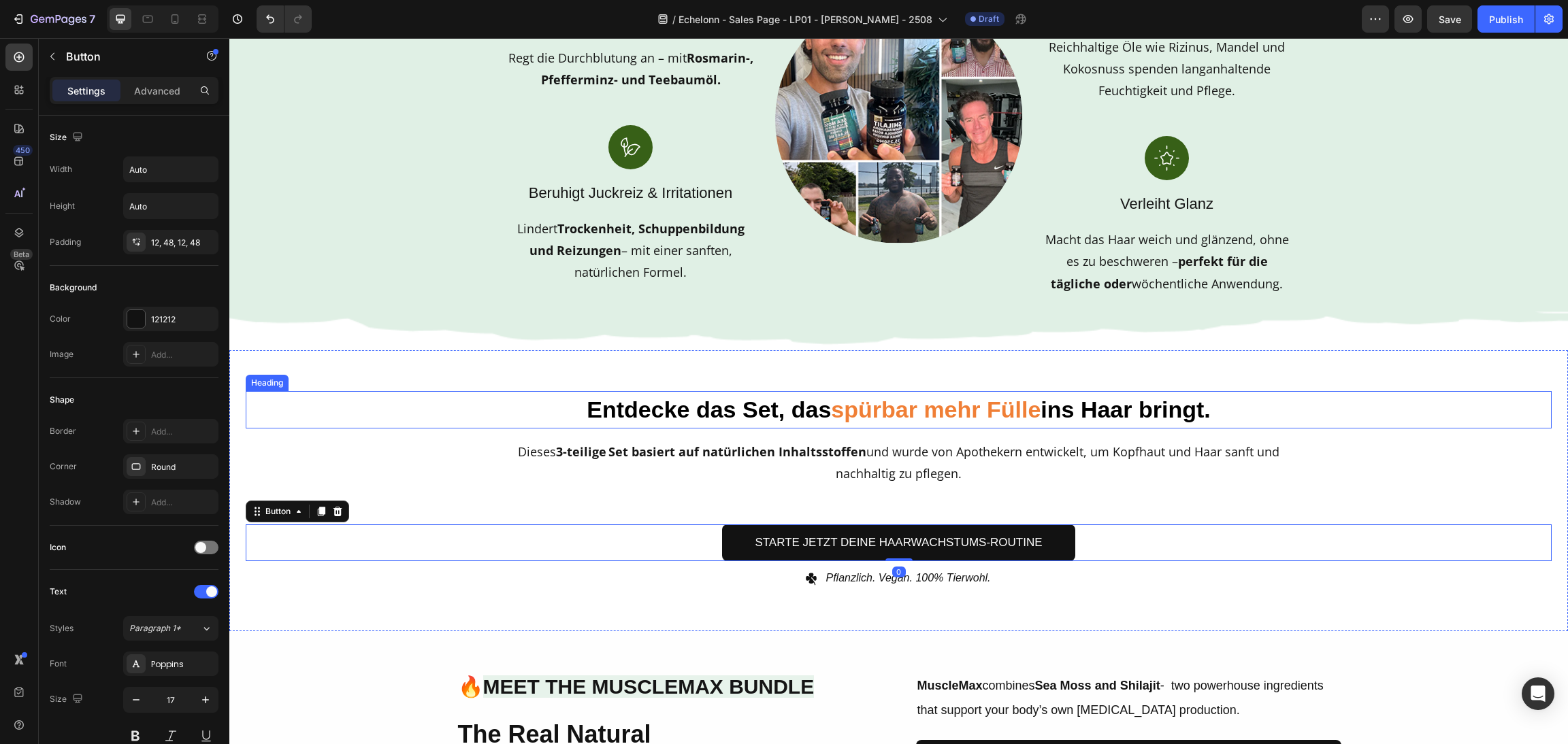
click at [1344, 389] on div "Entdecke das Set, das spürbar mehr Fülle ins Haar bringt. Heading Dieses 3-teil…" at bounding box center [899, 491] width 1339 height 281
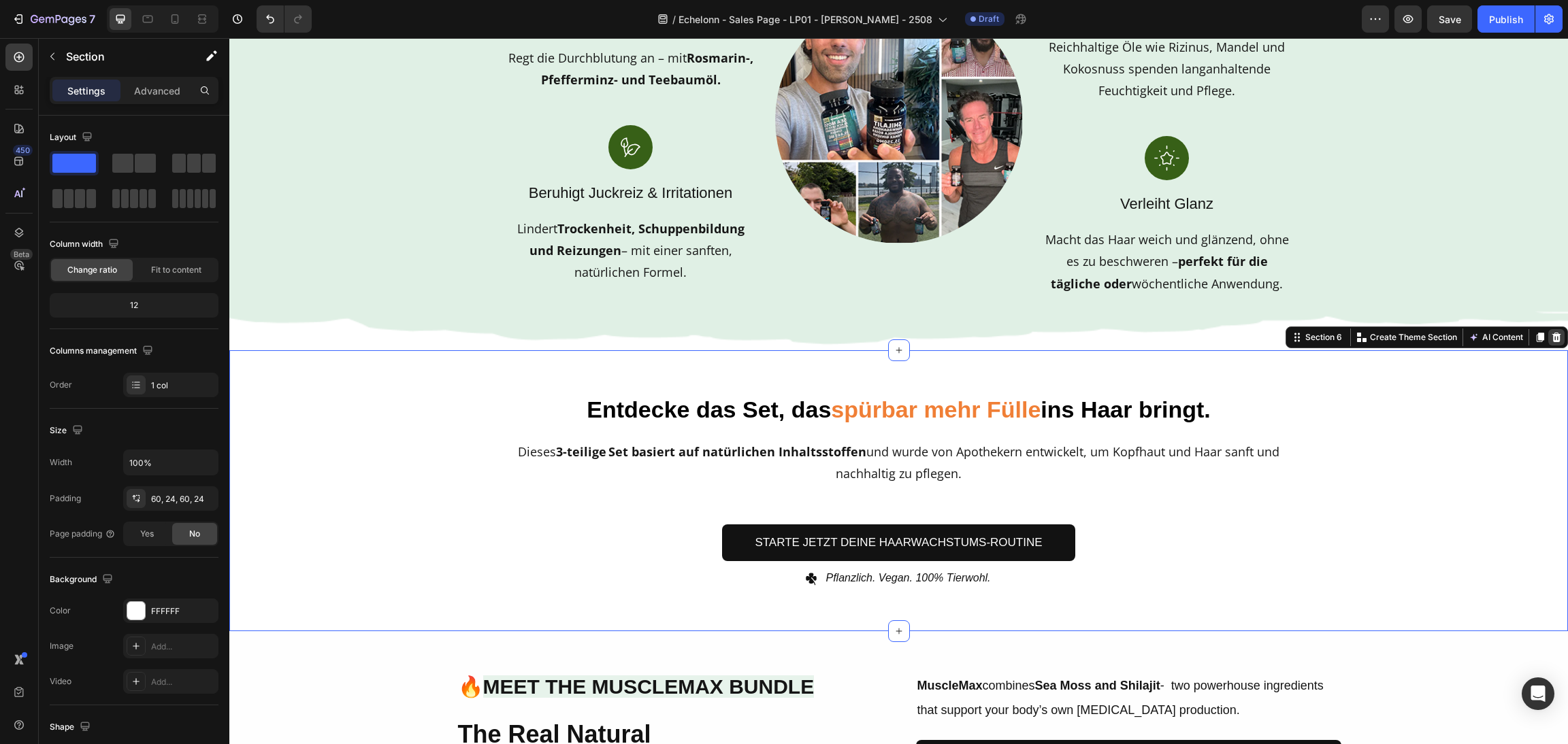
click at [1549, 330] on div at bounding box center [1557, 337] width 17 height 17
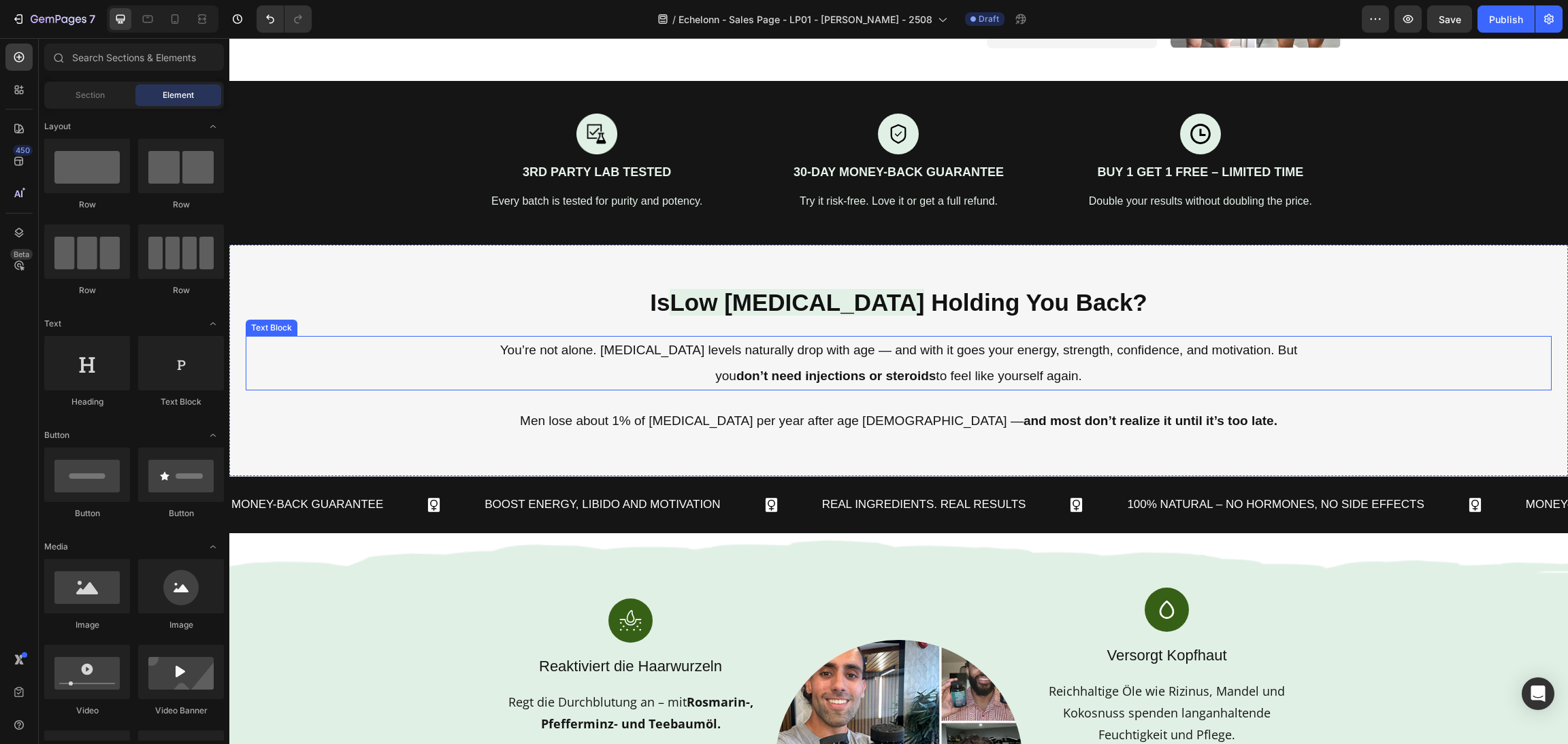
scroll to position [392, 0]
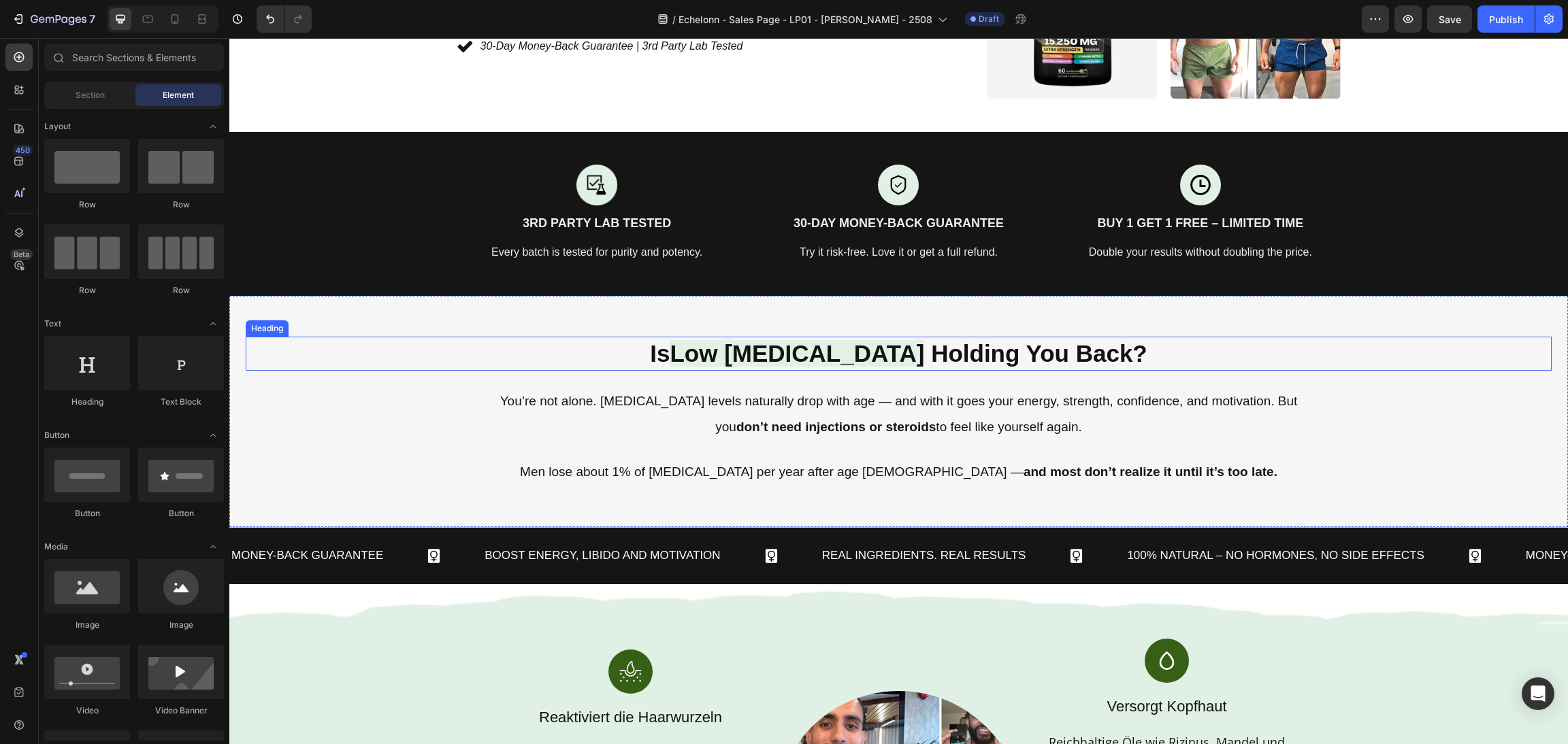
click at [1011, 368] on h2 "Is Low [MEDICAL_DATA] Holding You Back?" at bounding box center [899, 353] width 1307 height 34
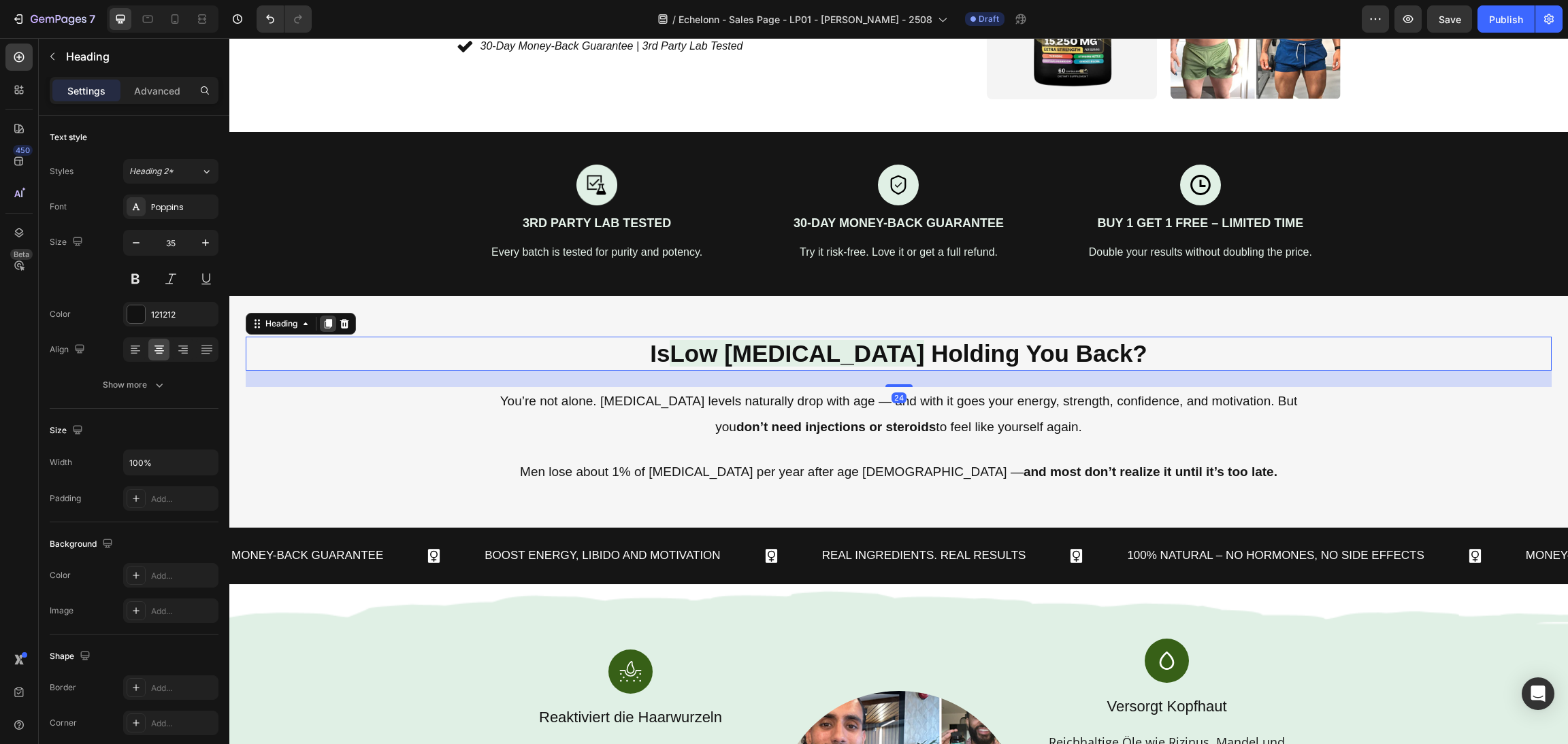
click at [325, 327] on icon at bounding box center [327, 323] width 11 height 11
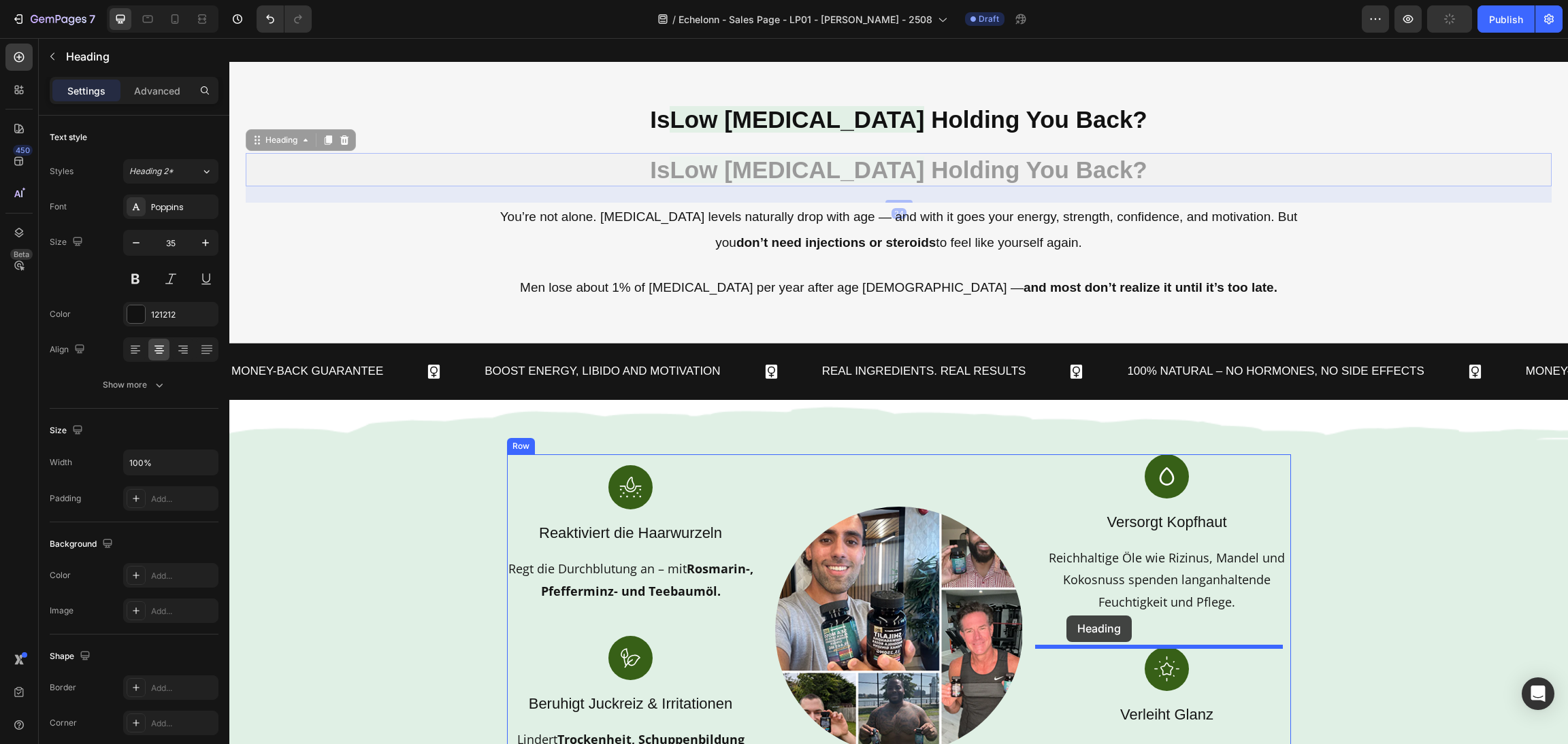
scroll to position [698, 0]
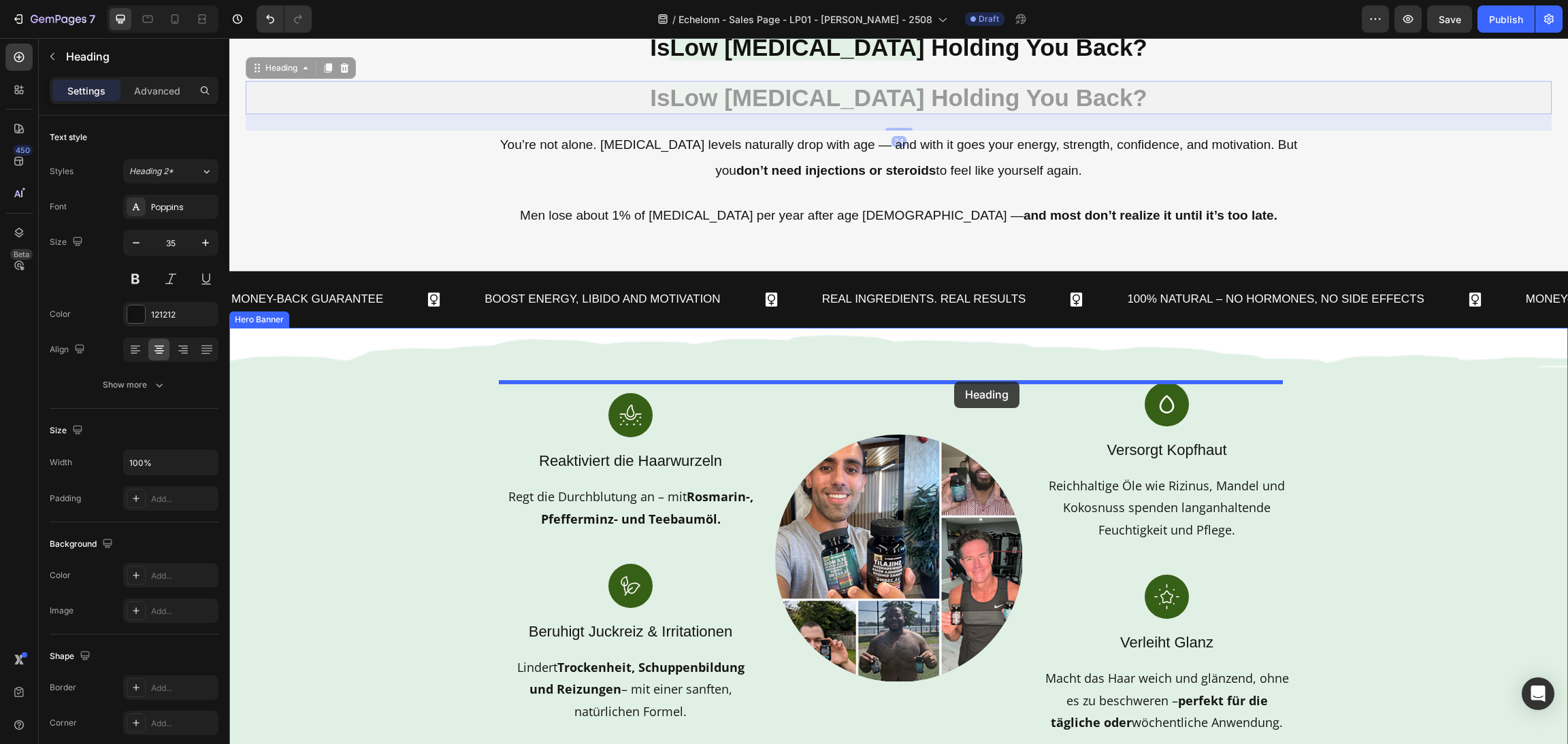
drag, startPoint x: 257, startPoint y: 376, endPoint x: 954, endPoint y: 382, distance: 697.0
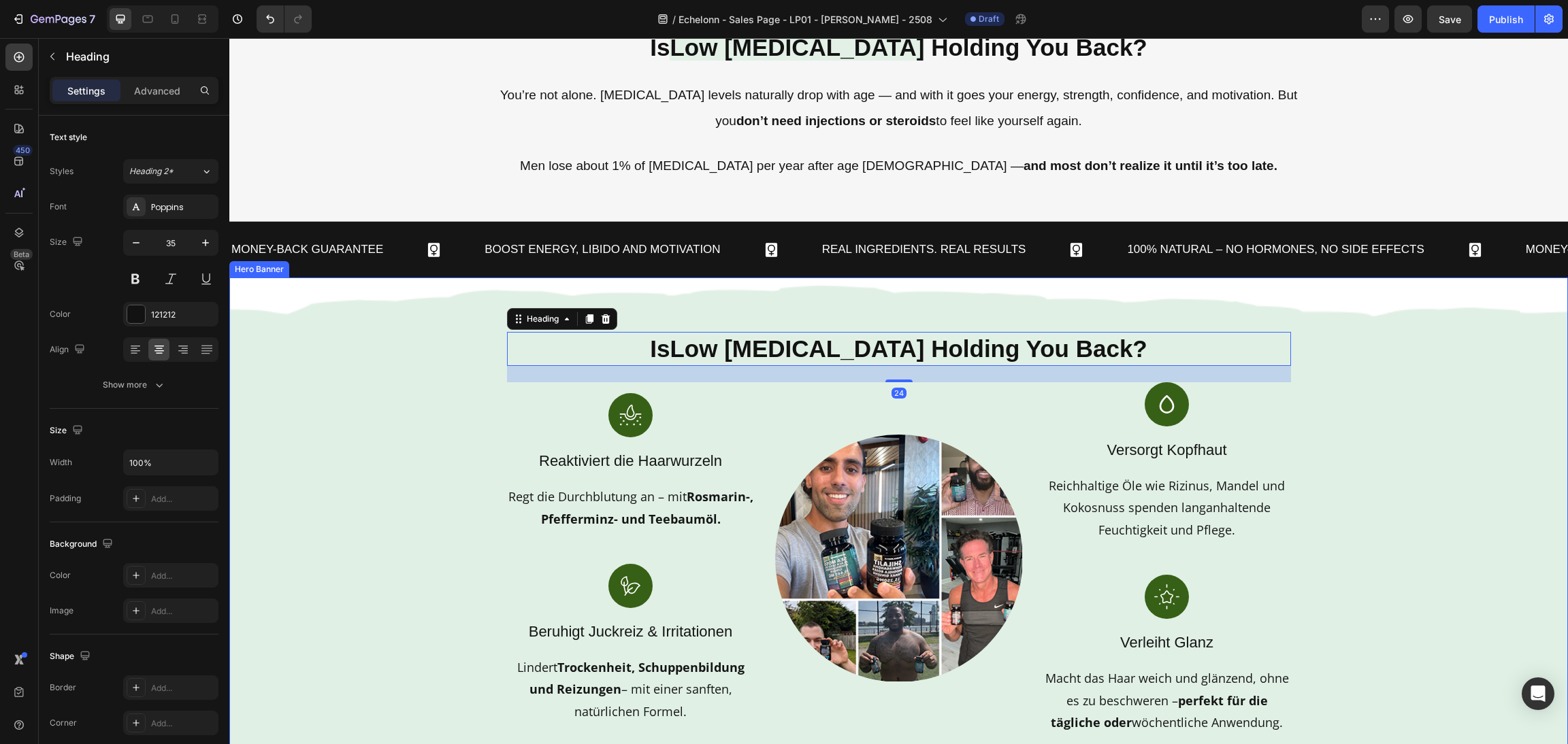
click at [1341, 478] on div "Background Image" at bounding box center [899, 533] width 1339 height 512
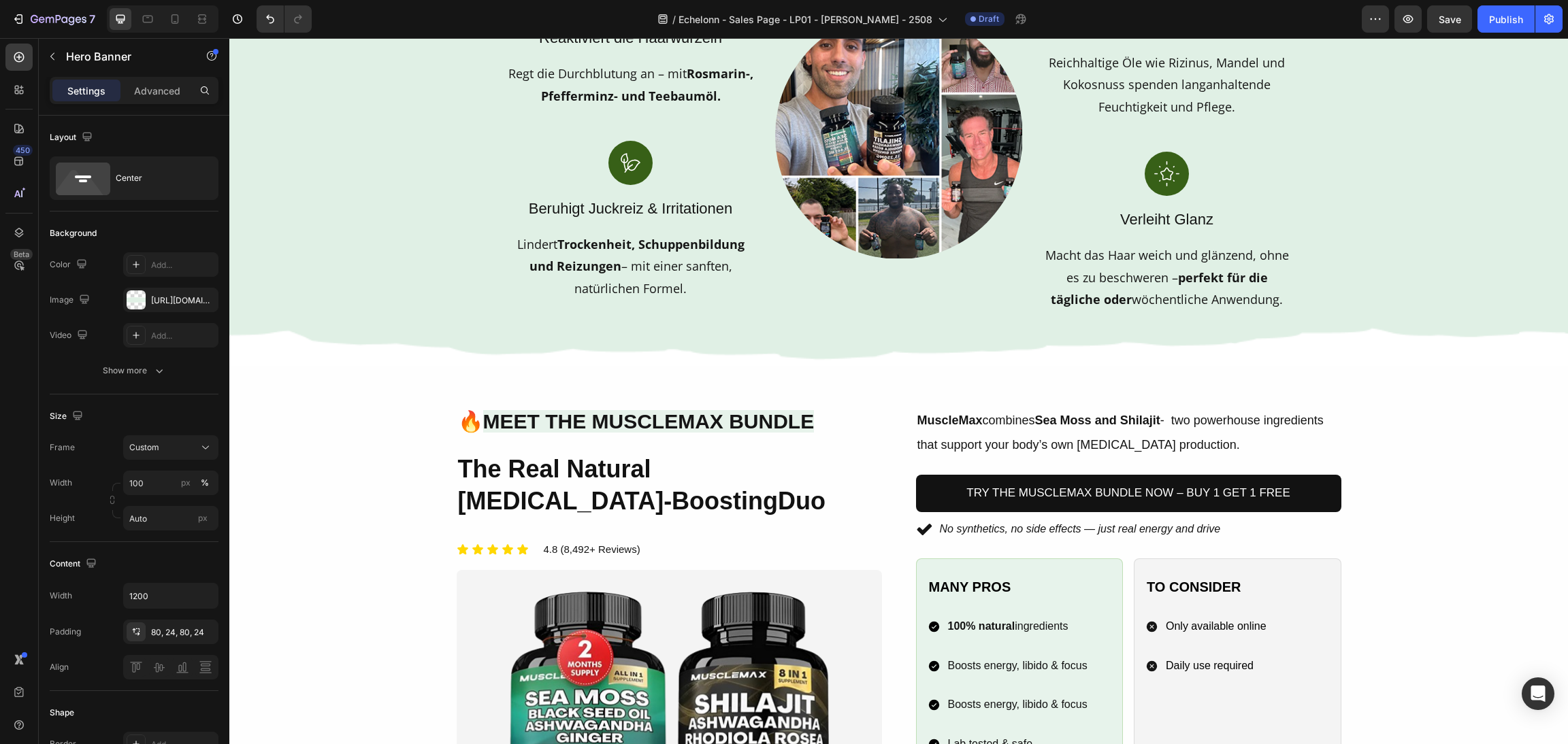
scroll to position [1224, 0]
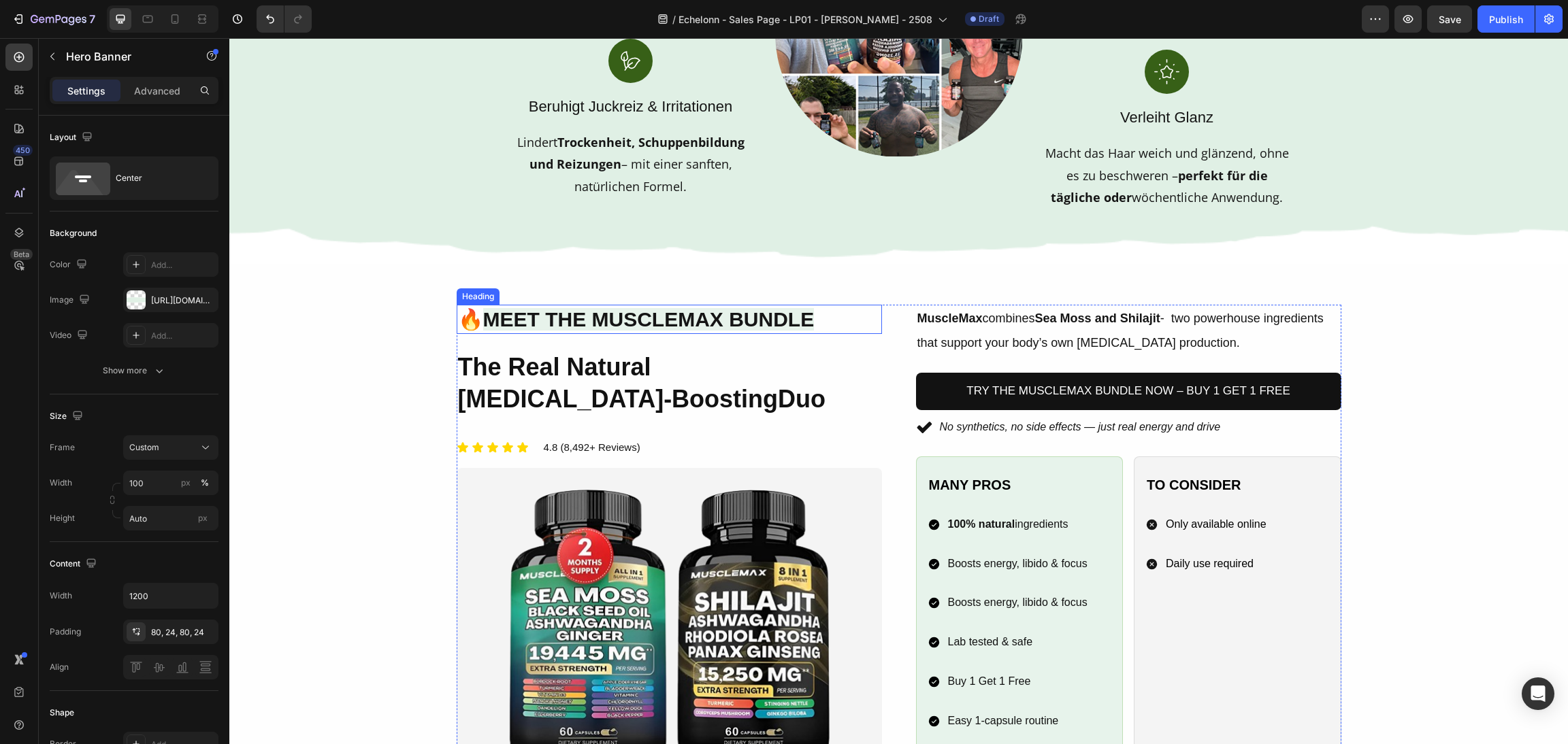
click at [671, 311] on span "Meet the MuscleMax Bundle" at bounding box center [649, 319] width 332 height 23
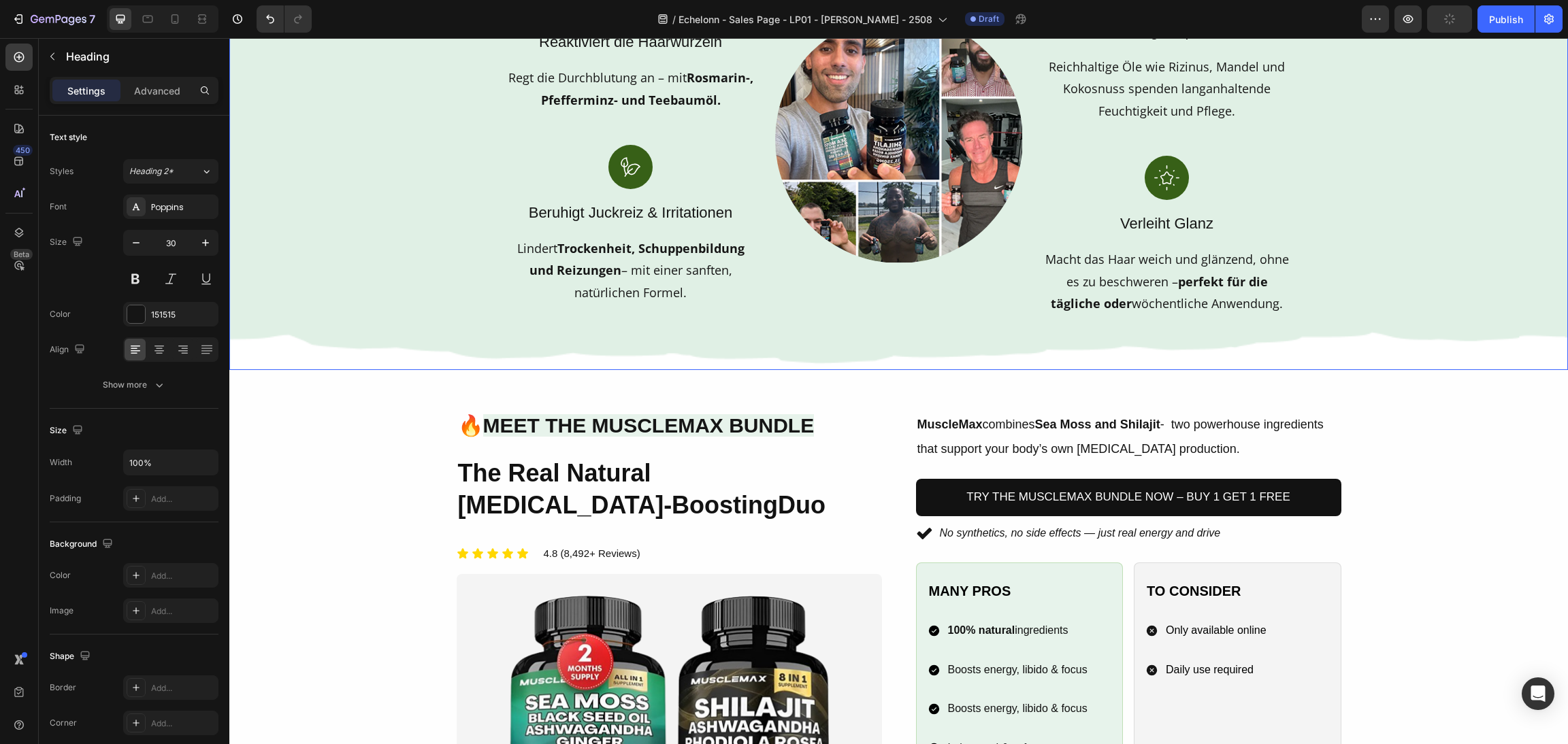
scroll to position [1123, 0]
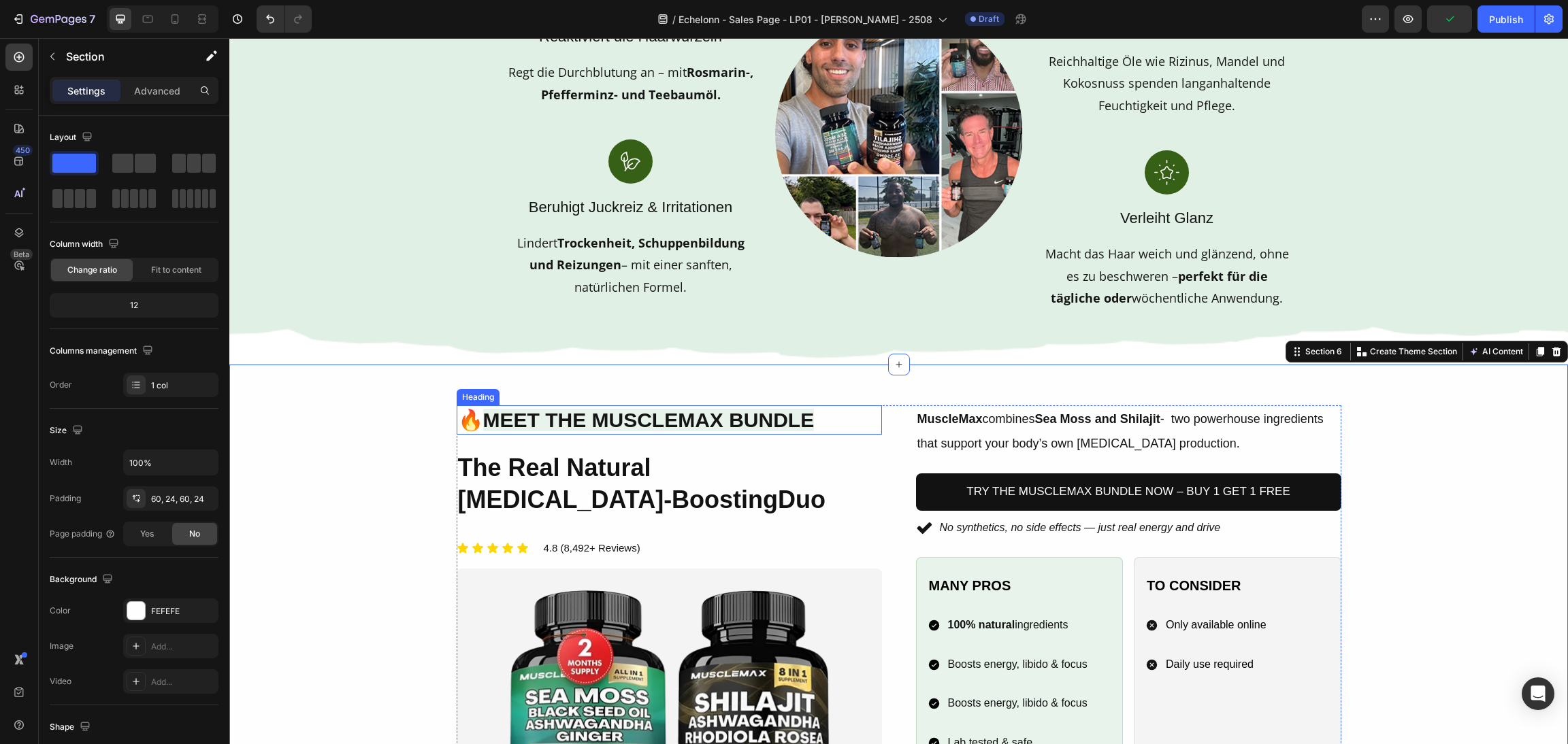
click at [582, 431] on span "Meet the MuscleMax Bundle" at bounding box center [649, 420] width 332 height 23
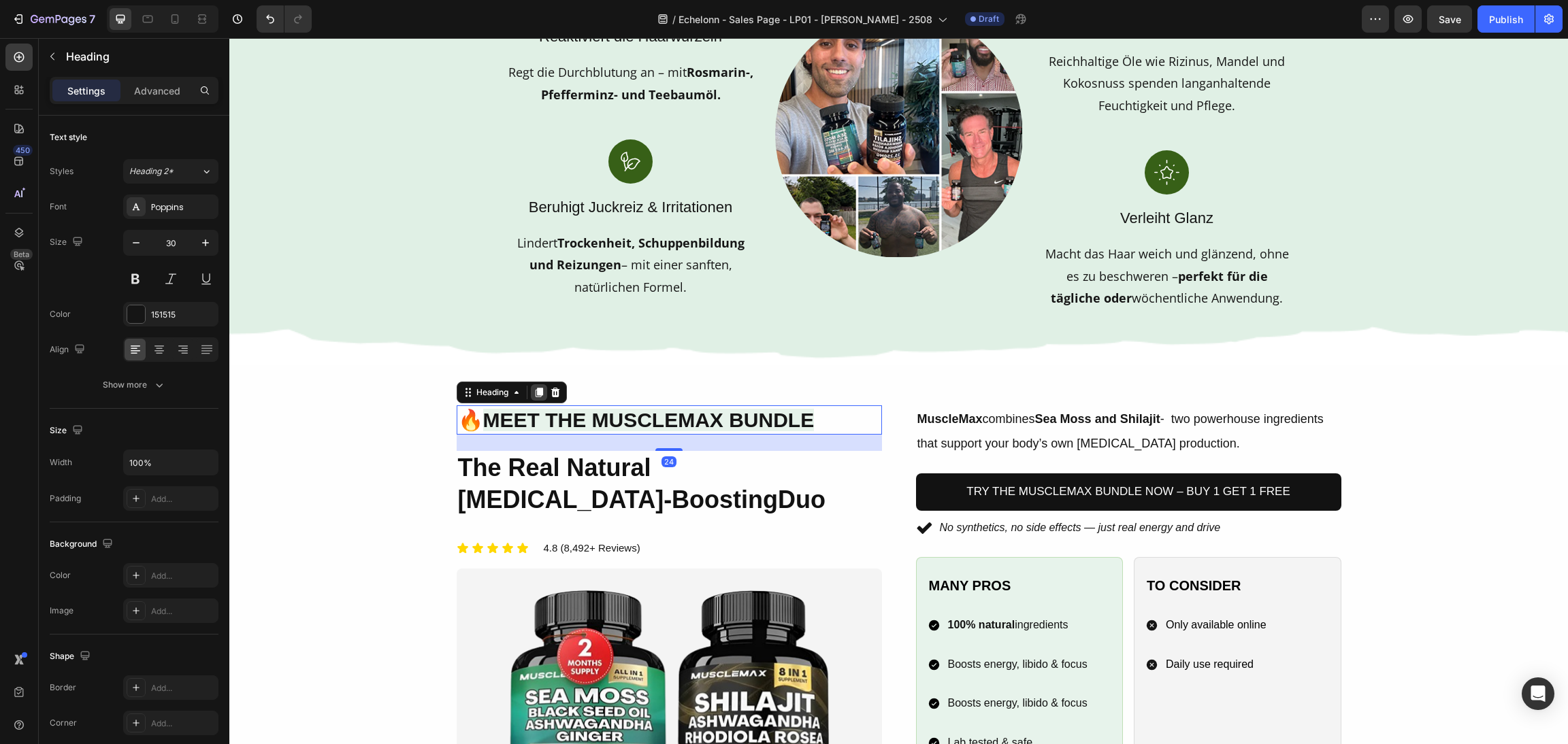
click at [534, 392] on icon at bounding box center [539, 392] width 11 height 11
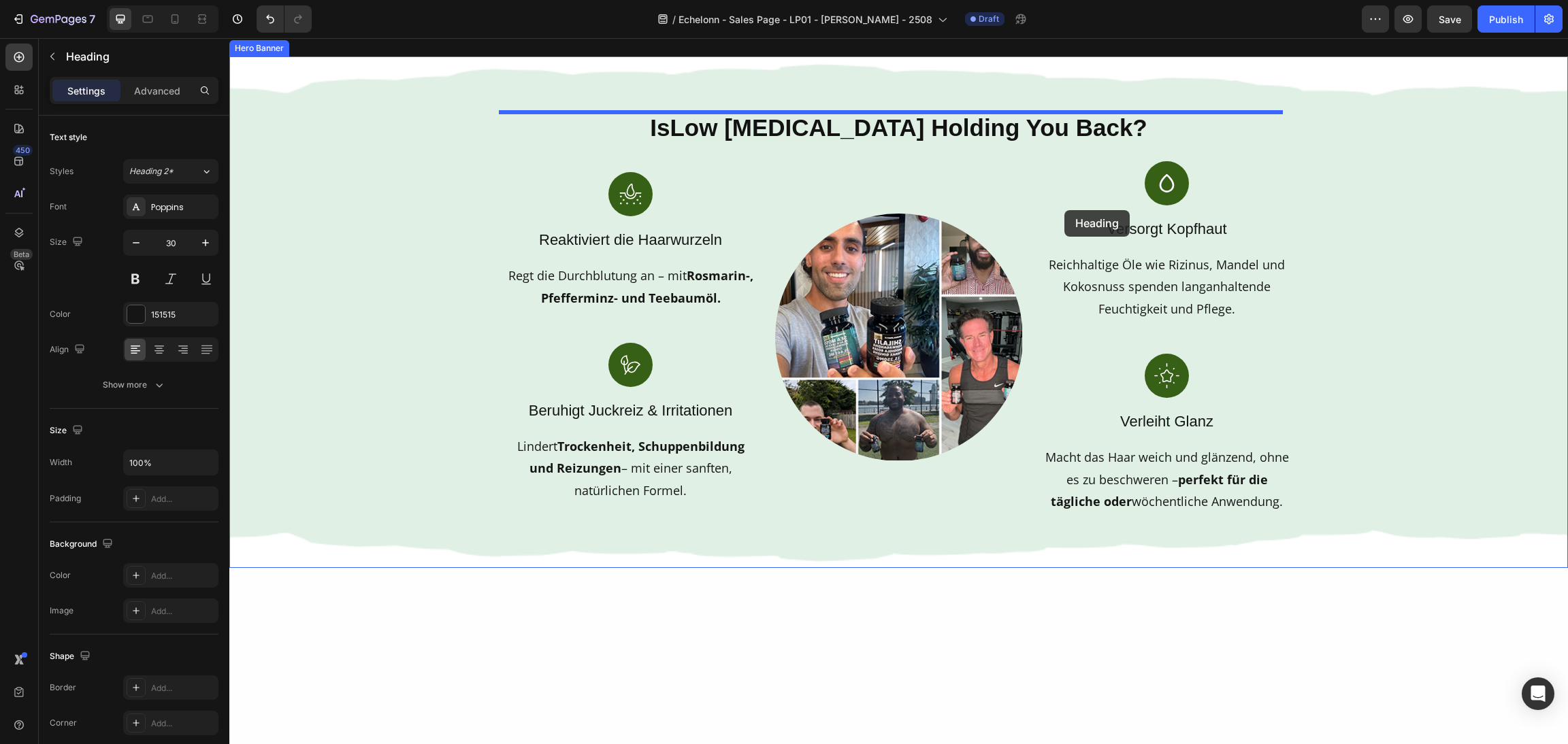
scroll to position [715, 0]
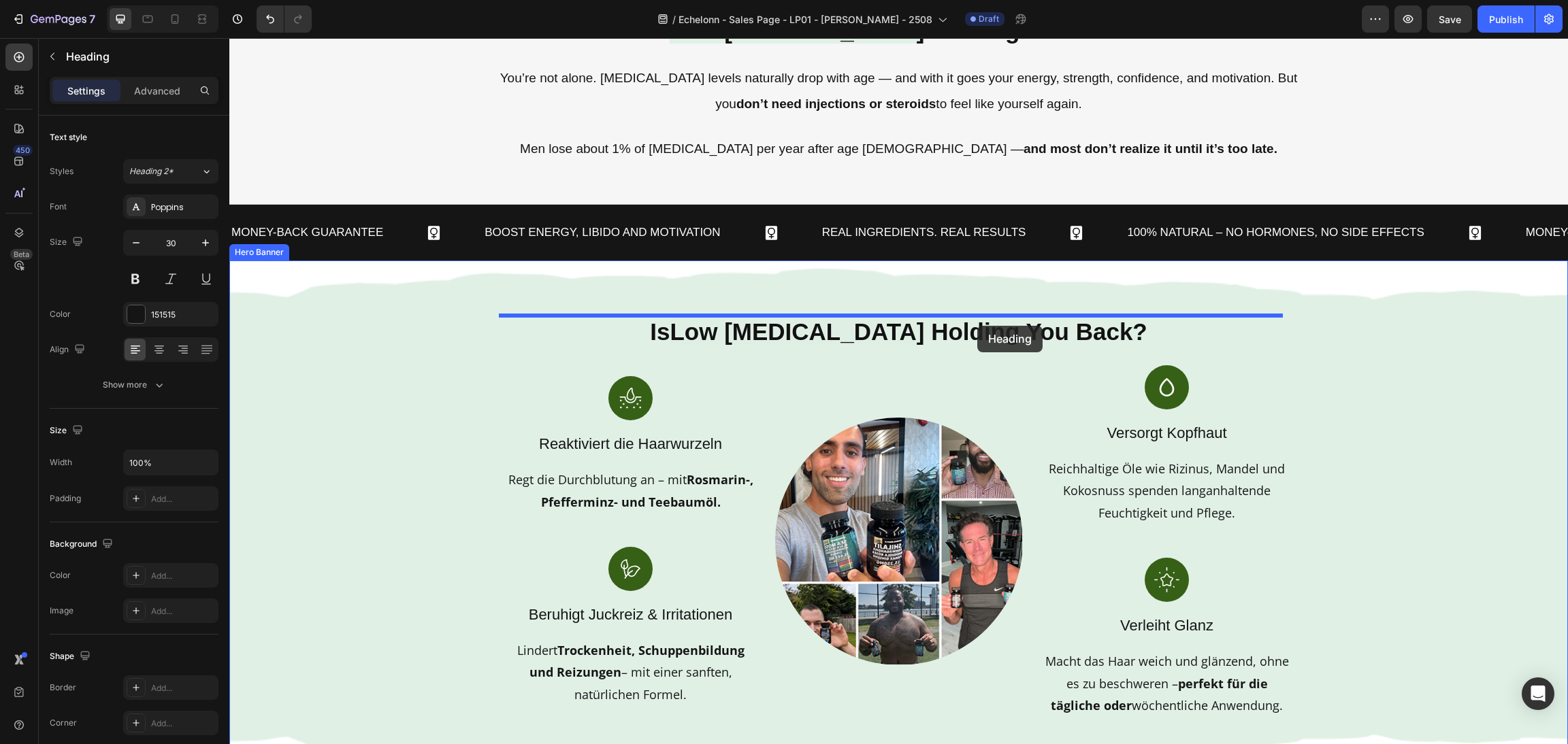
drag, startPoint x: 463, startPoint y: 441, endPoint x: 977, endPoint y: 325, distance: 526.9
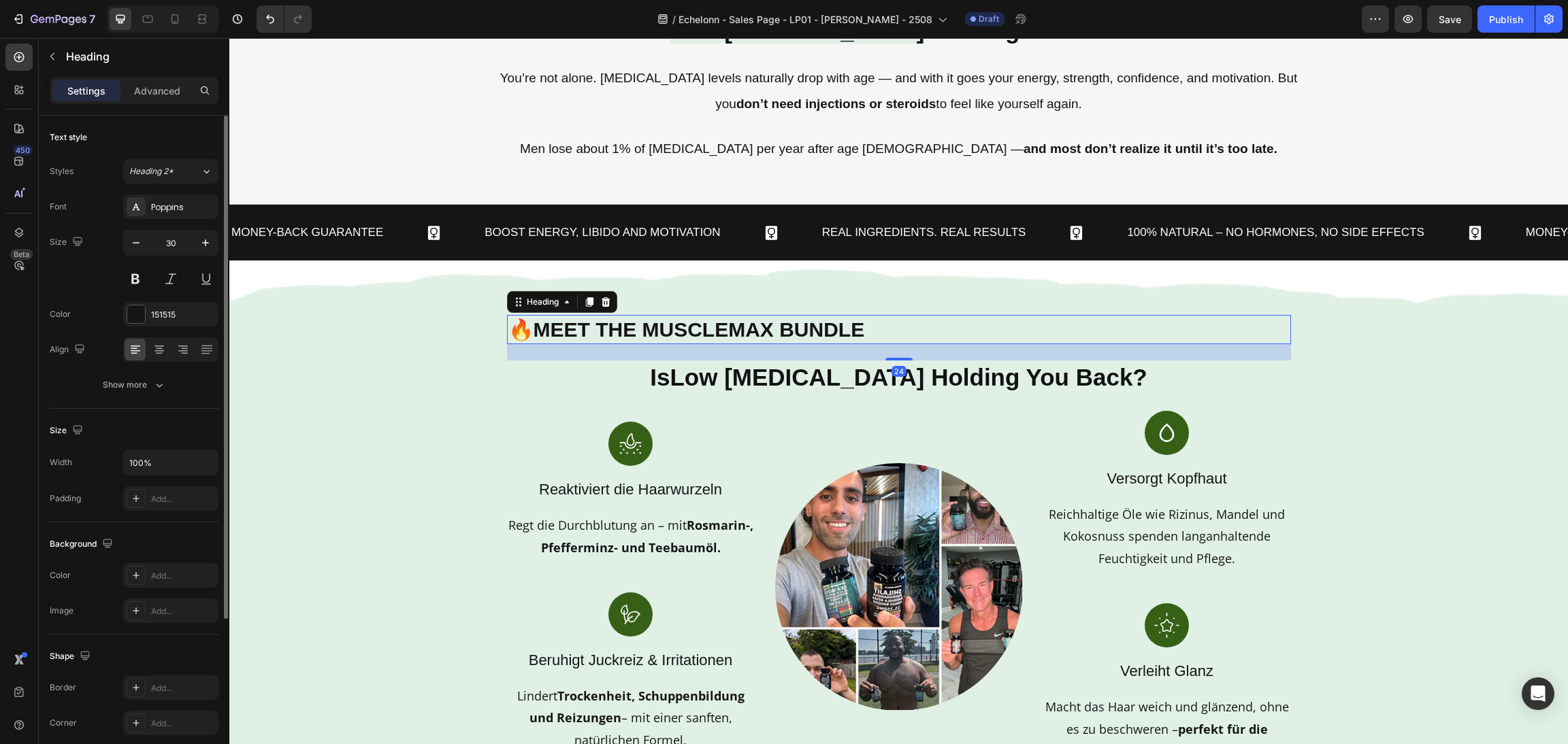
scroll to position [216, 0]
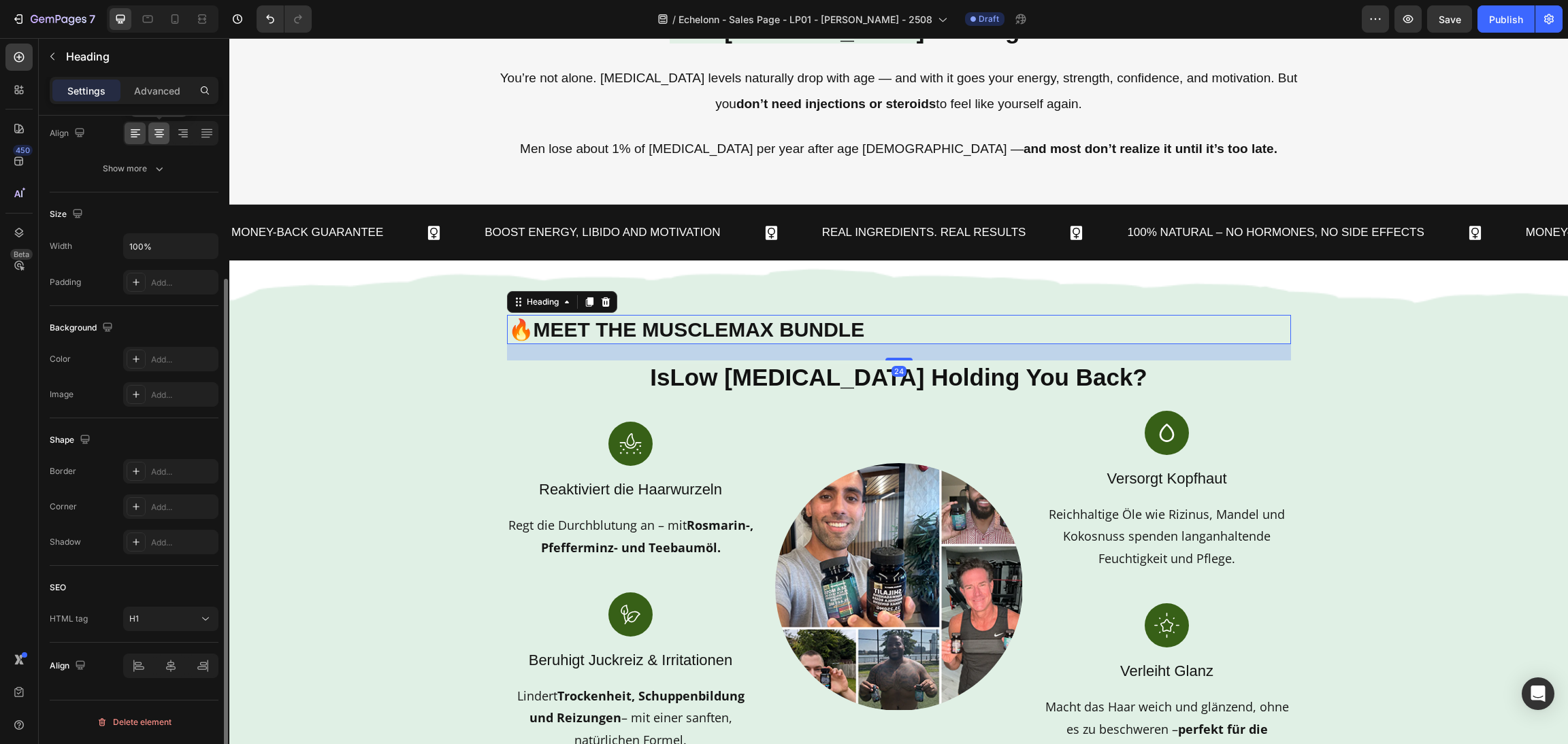
drag, startPoint x: 160, startPoint y: 127, endPoint x: 69, endPoint y: 190, distance: 110.7
click at [160, 127] on icon at bounding box center [160, 134] width 13 height 13
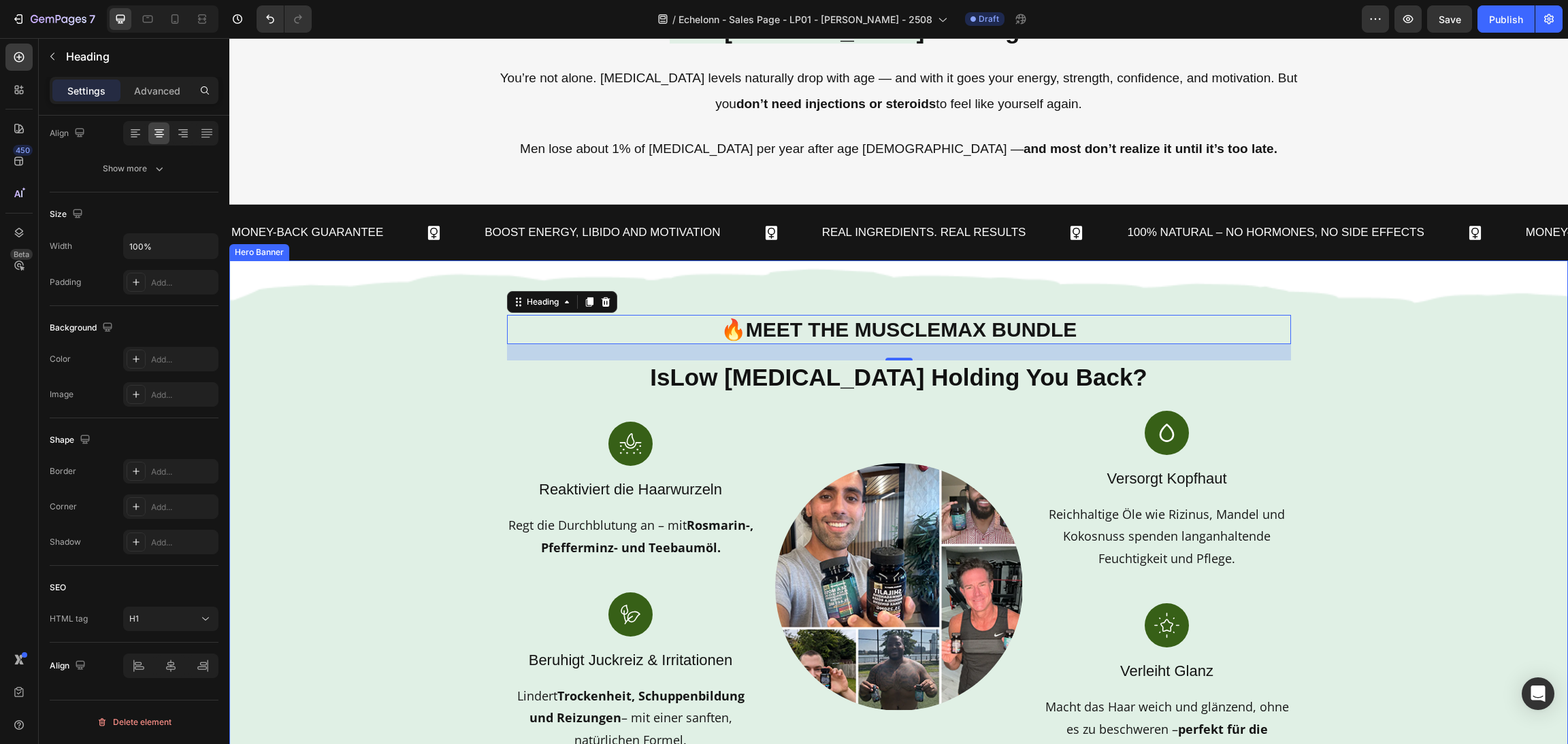
click at [1413, 436] on div "Background Image" at bounding box center [899, 539] width 1339 height 557
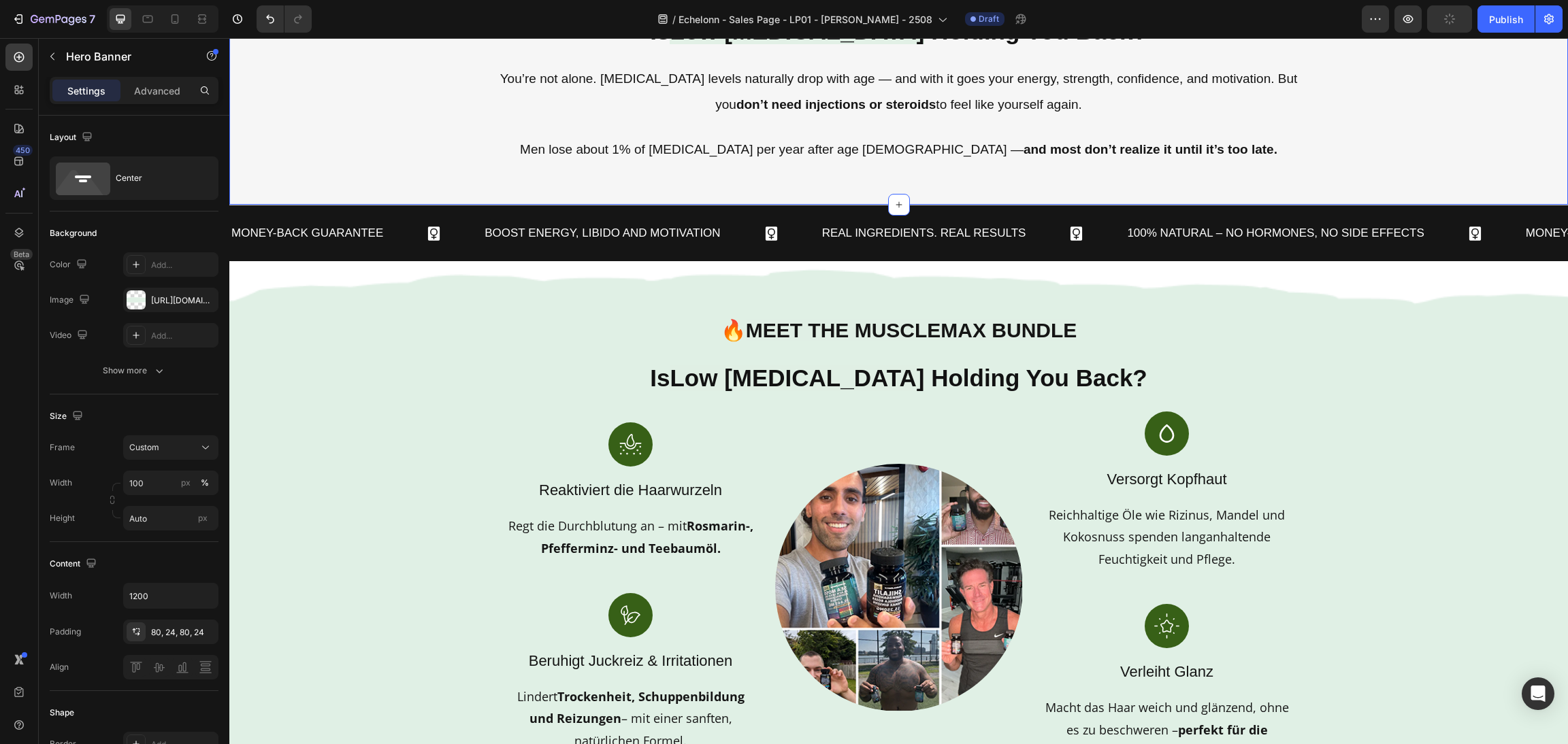
scroll to position [781, 0]
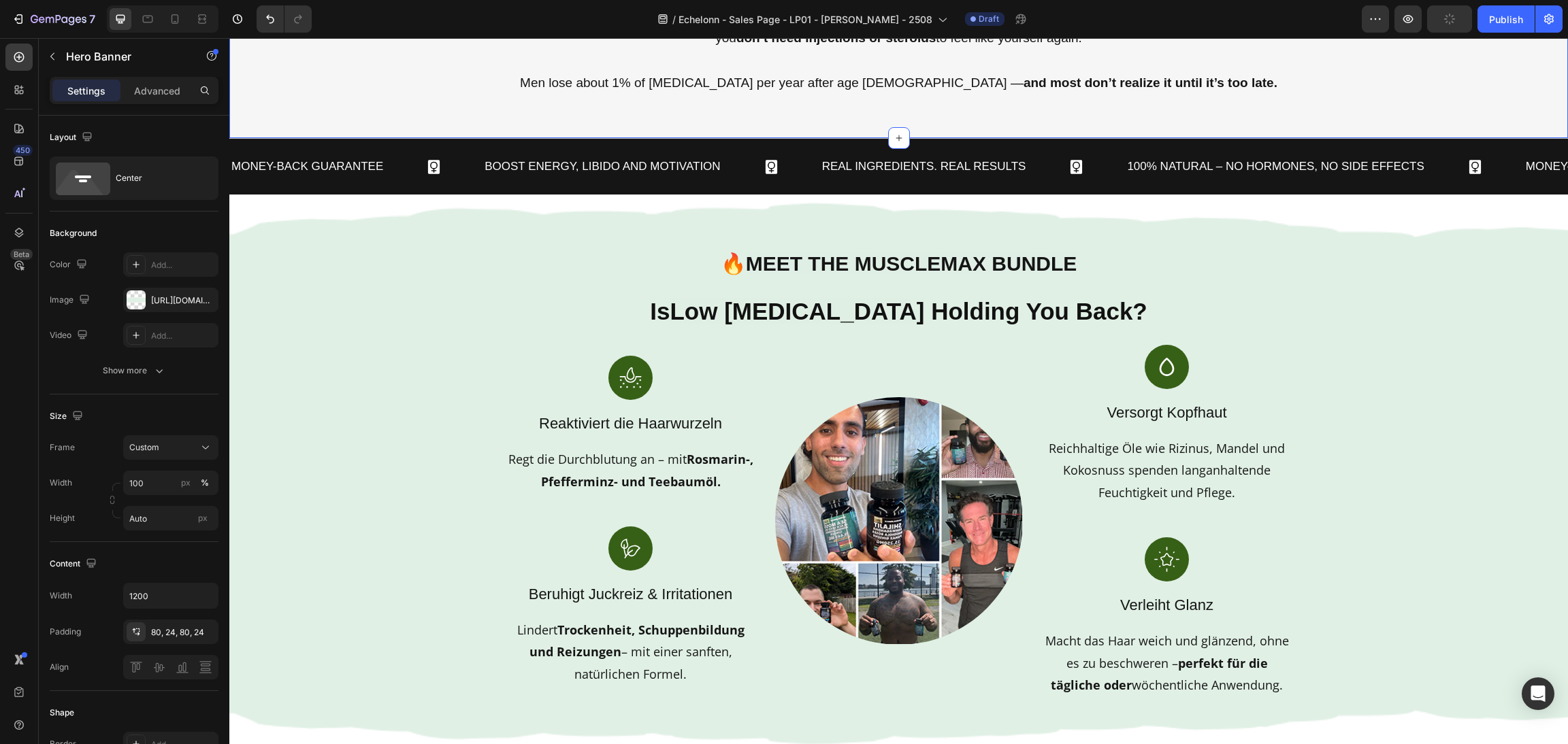
click at [666, 356] on div at bounding box center [631, 377] width 248 height 44
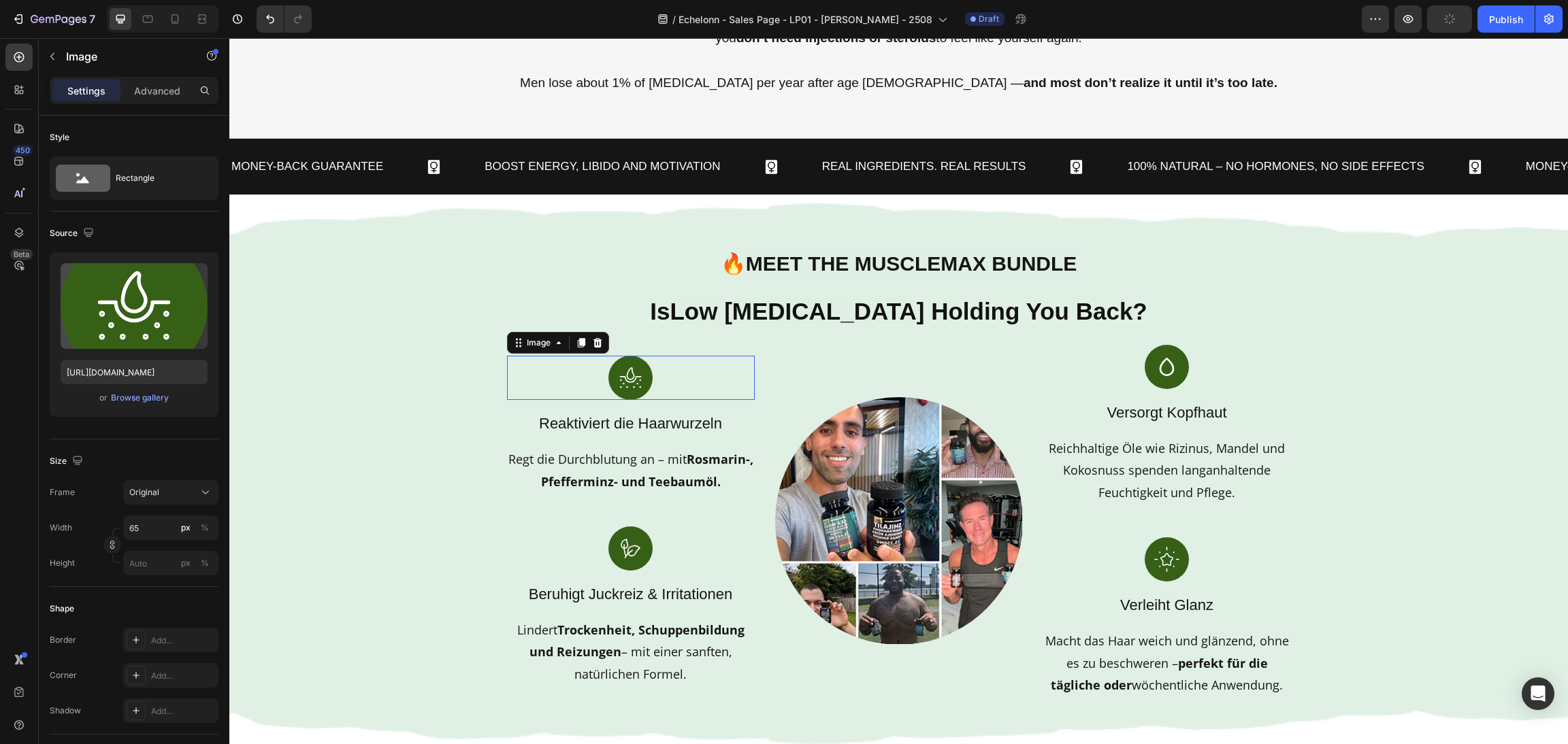
click at [633, 356] on img at bounding box center [630, 377] width 44 height 44
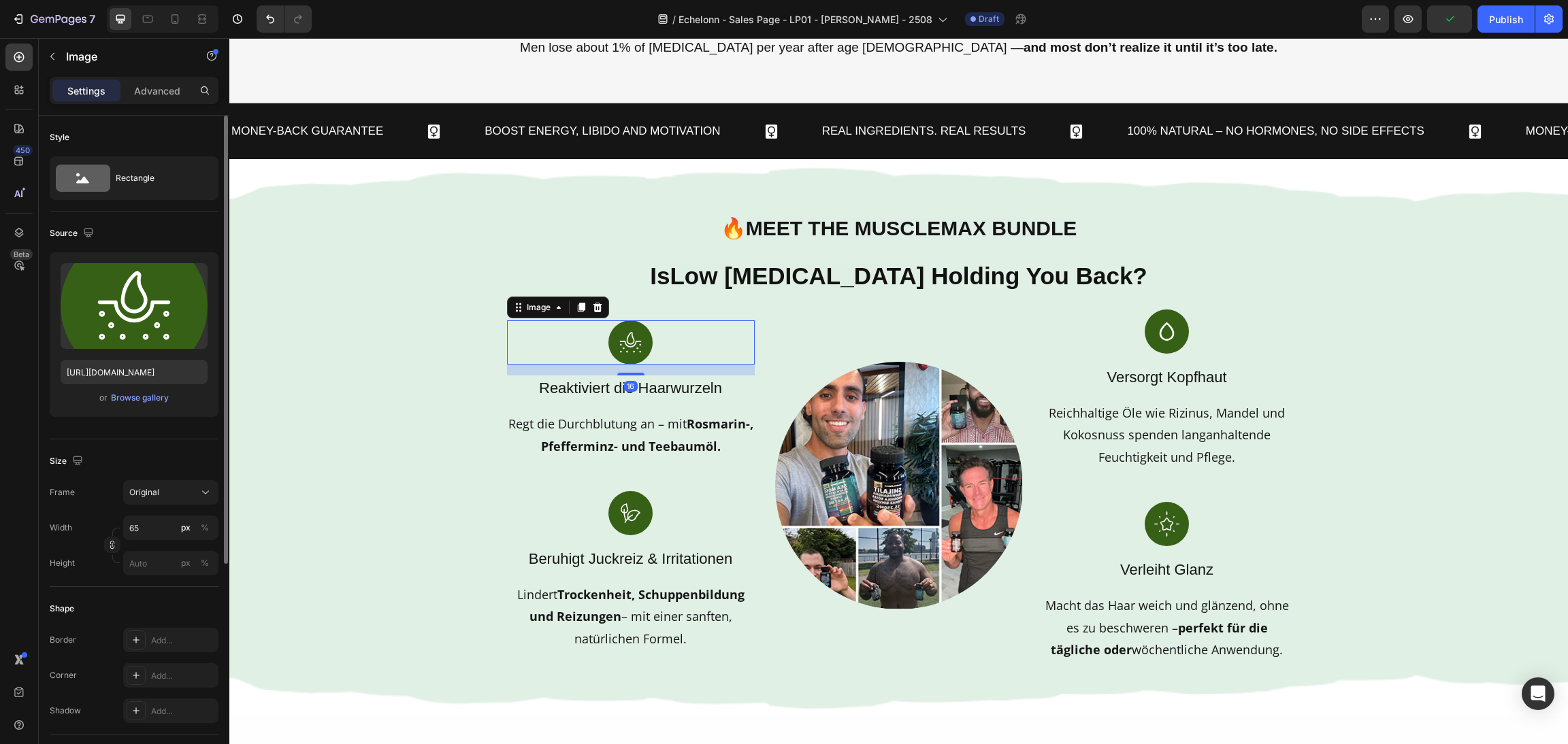
click at [123, 406] on div "Upload Image [URL][DOMAIN_NAME] or Browse gallery" at bounding box center [134, 334] width 169 height 164
click at [129, 402] on div "Browse gallery" at bounding box center [140, 397] width 58 height 13
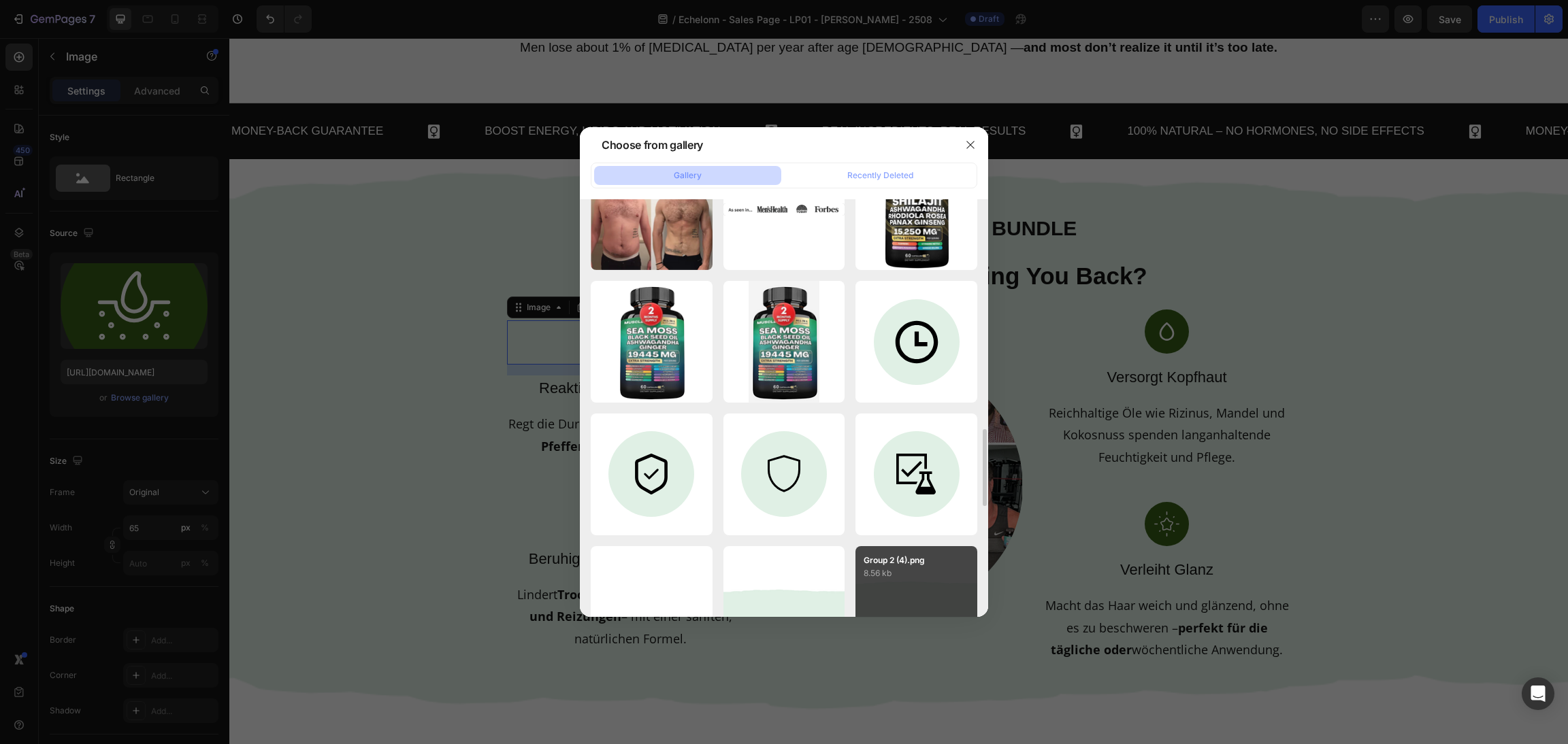
scroll to position [693, 0]
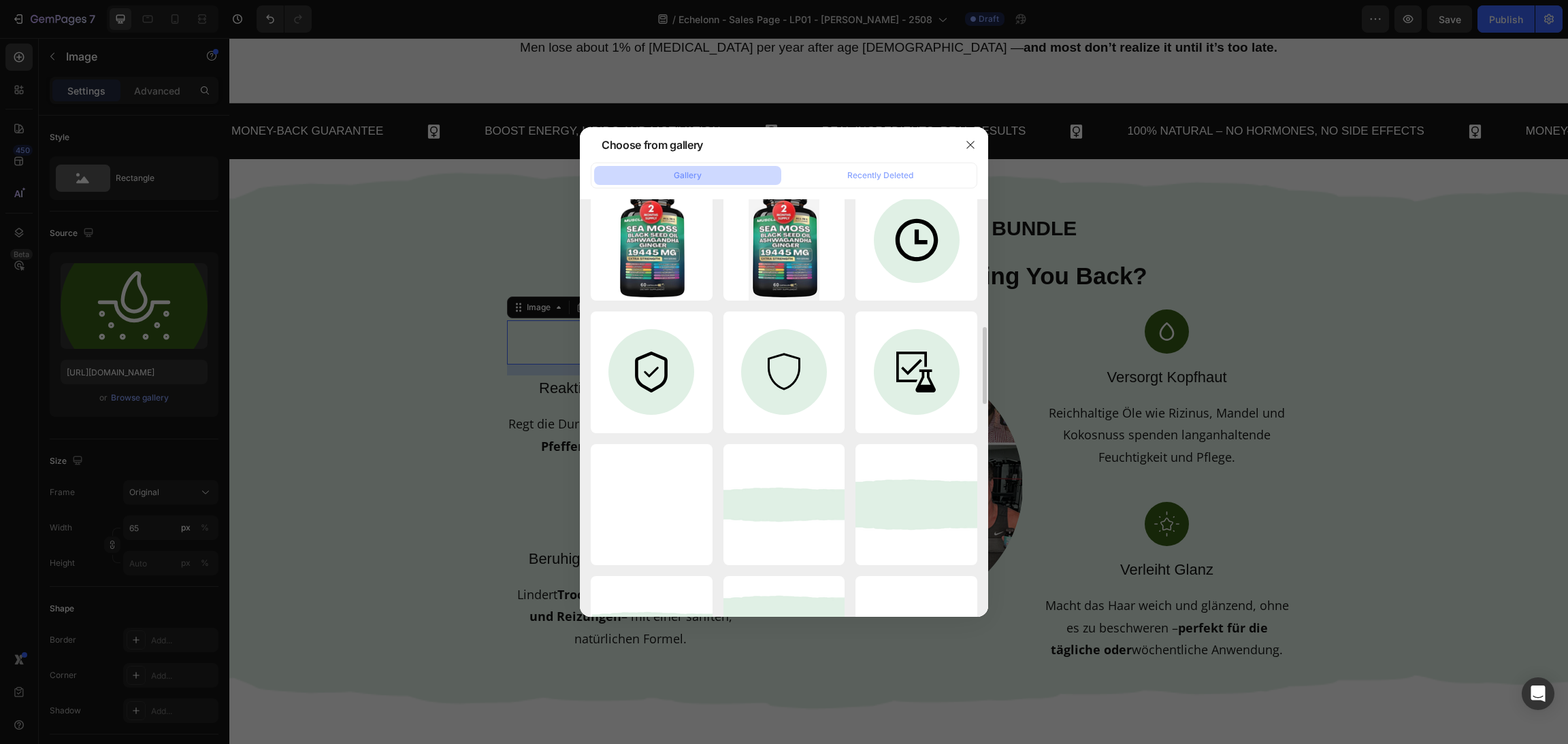
drag, startPoint x: 912, startPoint y: 387, endPoint x: 1132, endPoint y: 336, distance: 225.8
click at [0, 0] on div "Frame 1 (7).png 2.61 kb" at bounding box center [0, 0] width 0 height 0
type input "[URL][DOMAIN_NAME]"
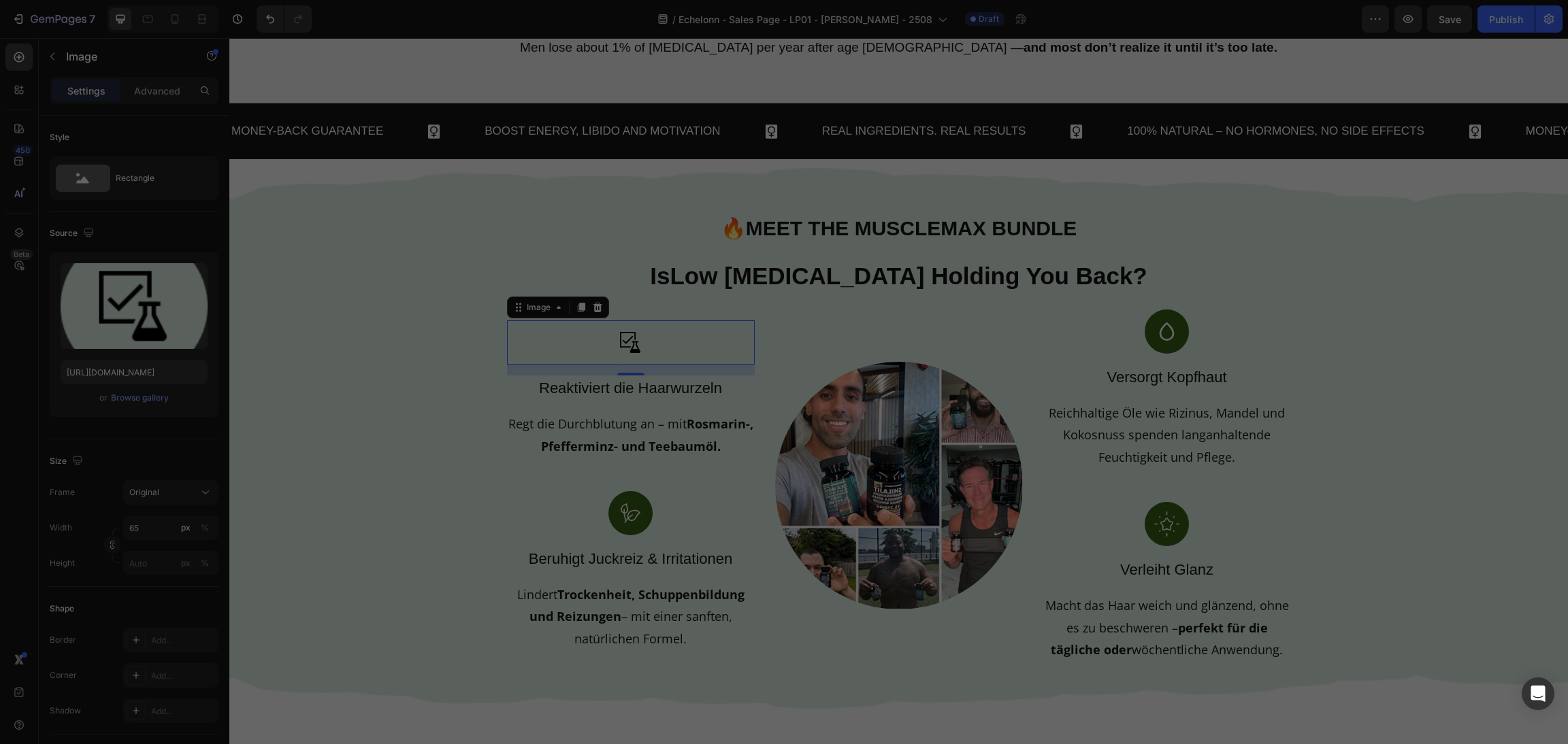
click at [1164, 325] on img at bounding box center [1166, 332] width 44 height 44
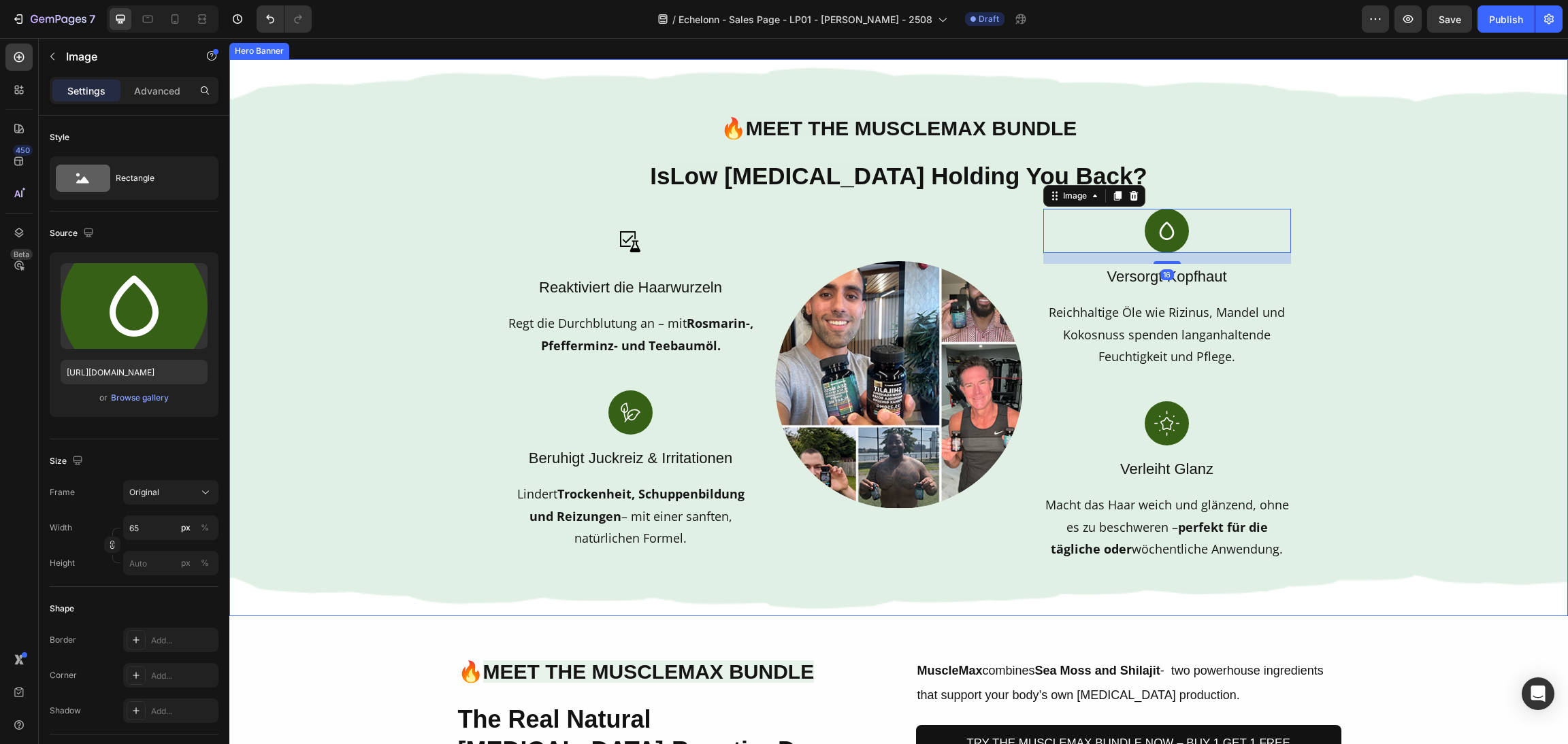
click at [1405, 359] on div "Background Image" at bounding box center [899, 337] width 1339 height 557
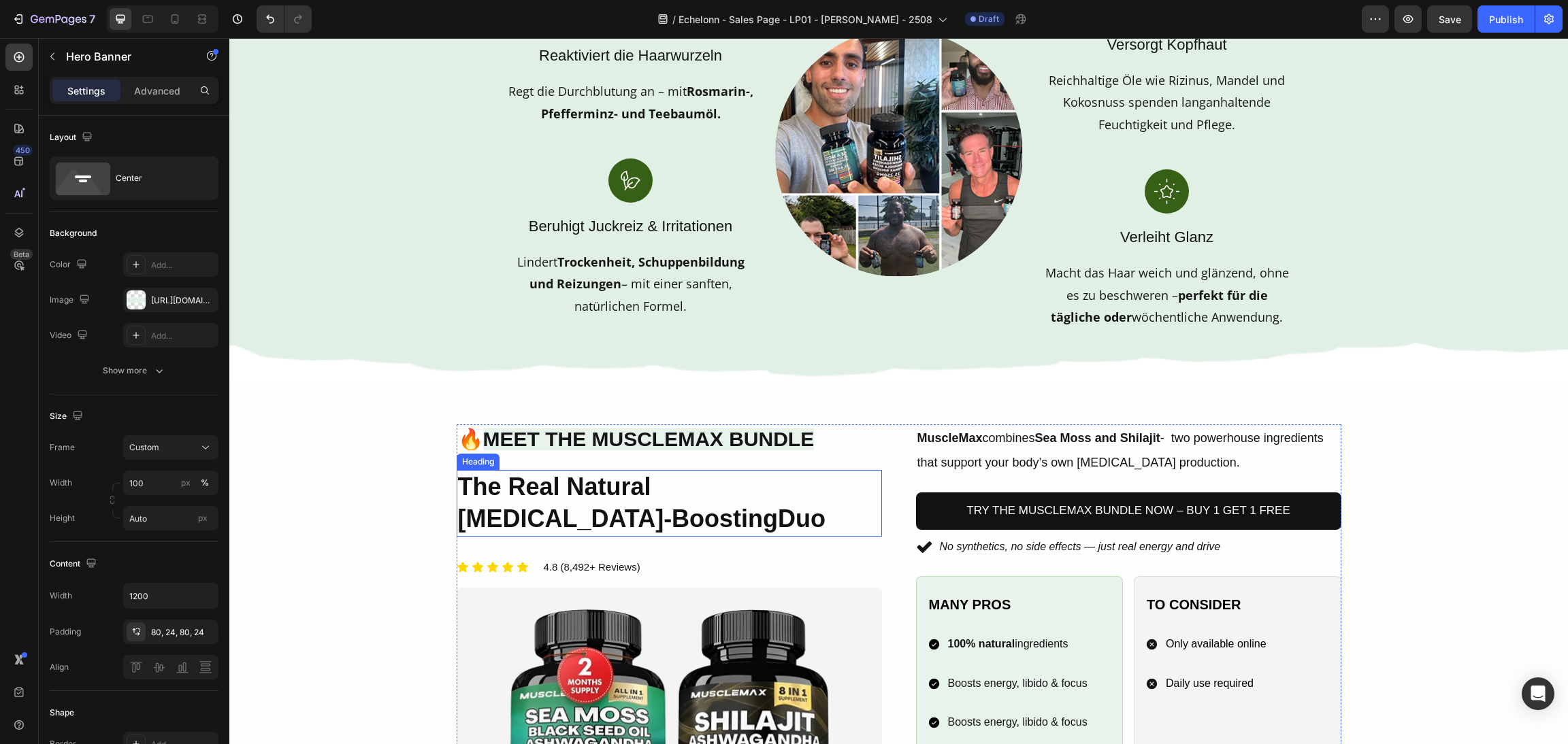
scroll to position [1225, 0]
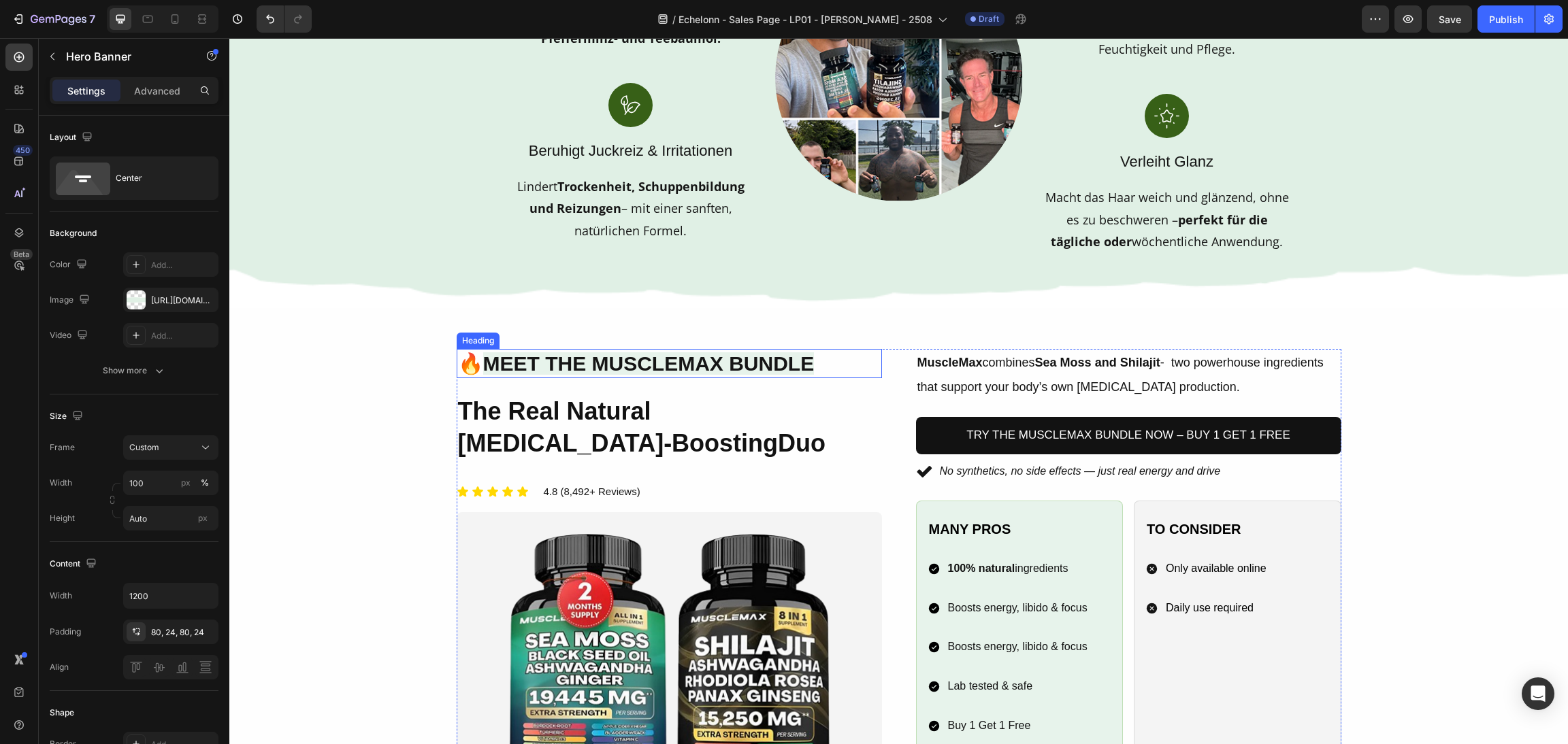
click at [773, 352] on span "Meet the MuscleMax Bundle" at bounding box center [649, 363] width 332 height 23
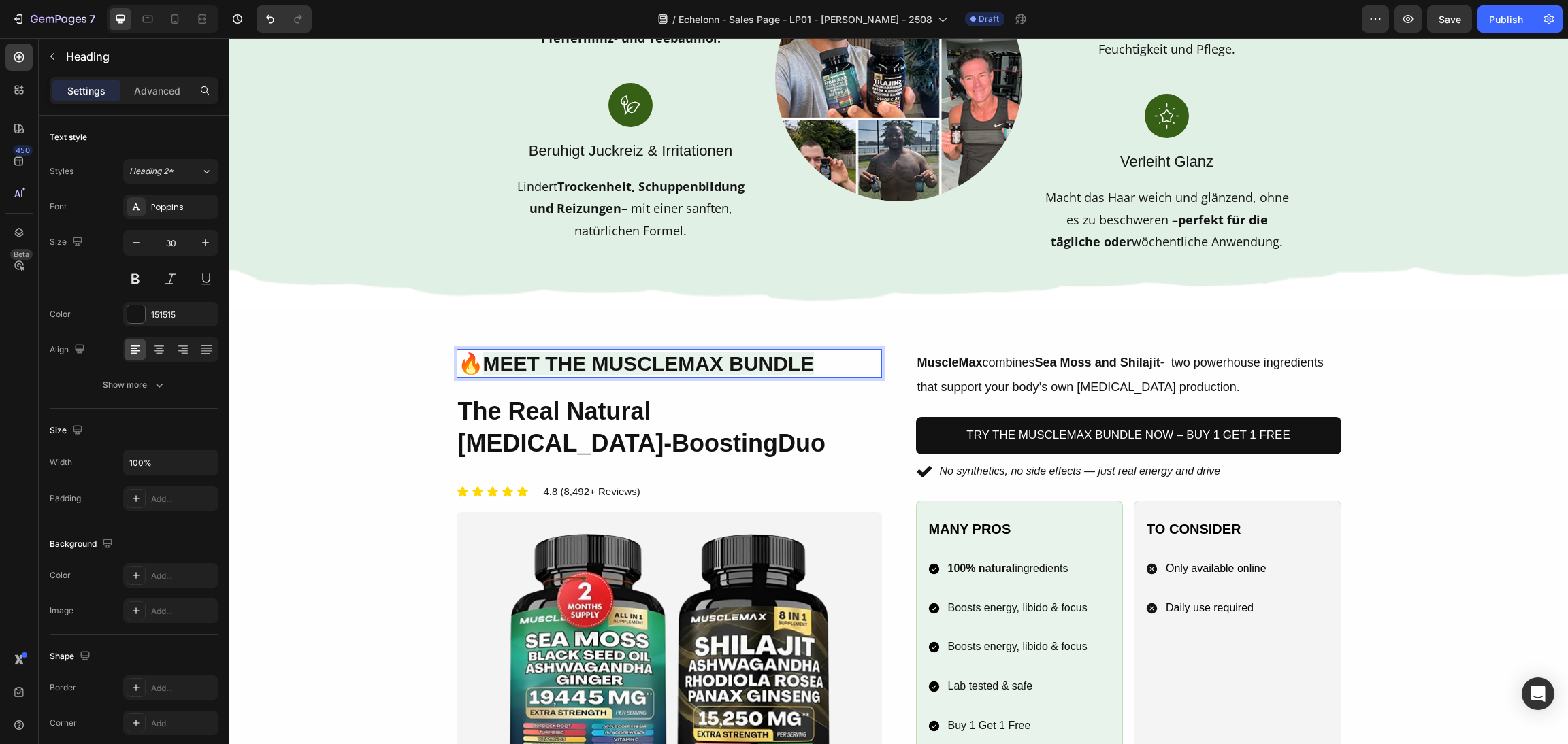
click at [791, 367] on p "🔥 Meet the MuscleMax Bundle" at bounding box center [669, 364] width 423 height 27
drag, startPoint x: 789, startPoint y: 357, endPoint x: 517, endPoint y: 358, distance: 272.0
click at [517, 358] on p "🔥 Meet the MuscleMax Bundle" at bounding box center [669, 364] width 423 height 27
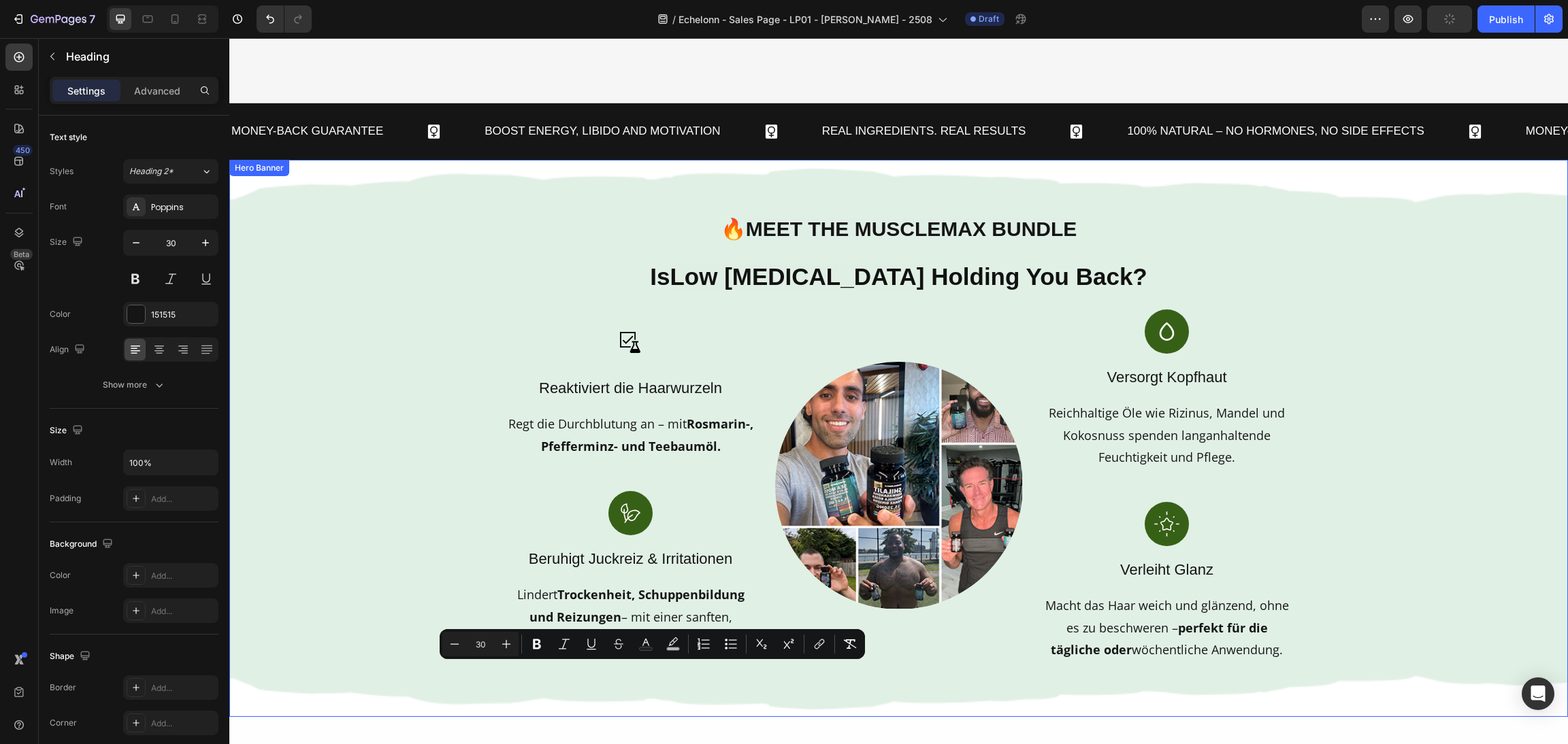
click at [1429, 423] on div "Background Image" at bounding box center [899, 438] width 1339 height 557
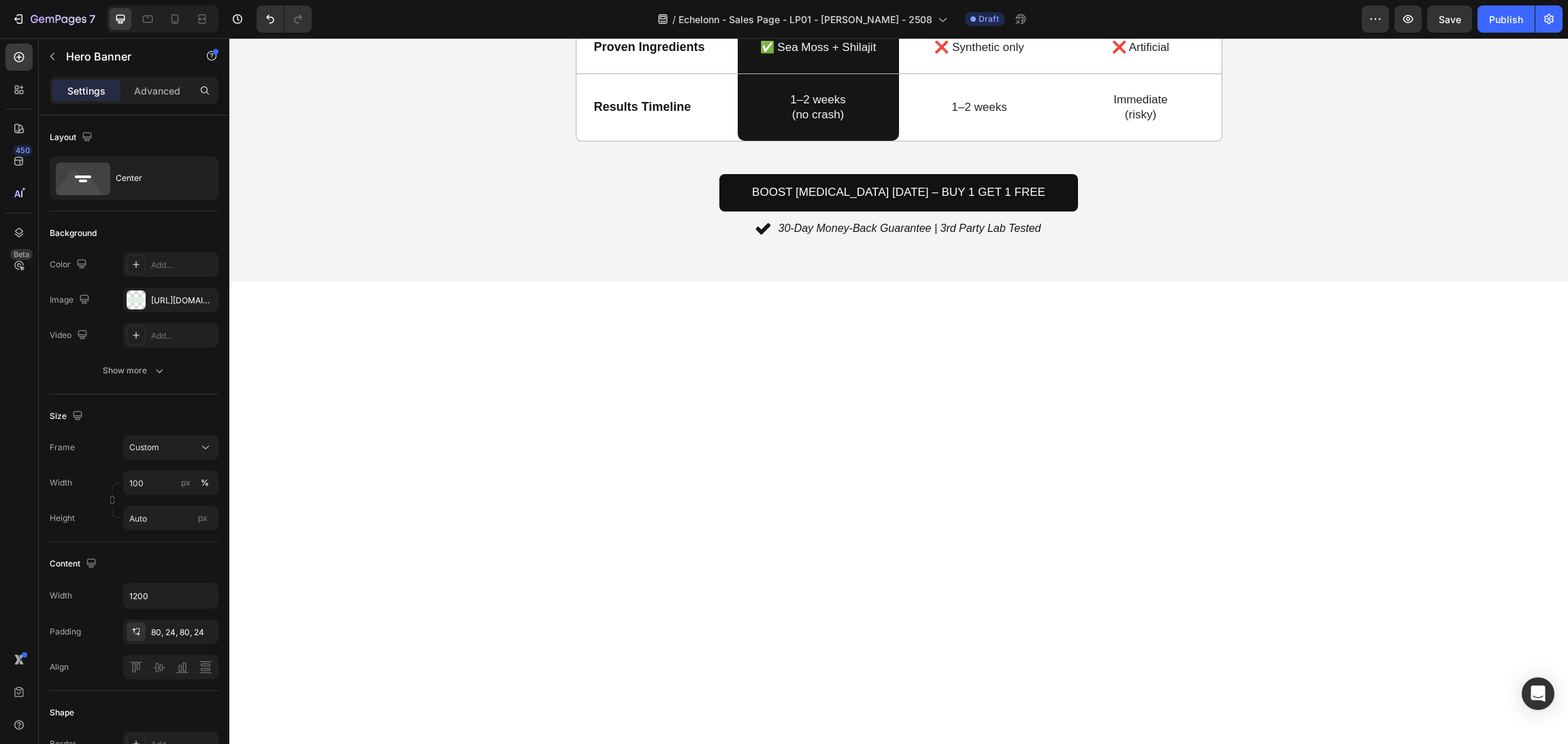
scroll to position [1284, 0]
